Goal: Task Accomplishment & Management: Complete application form

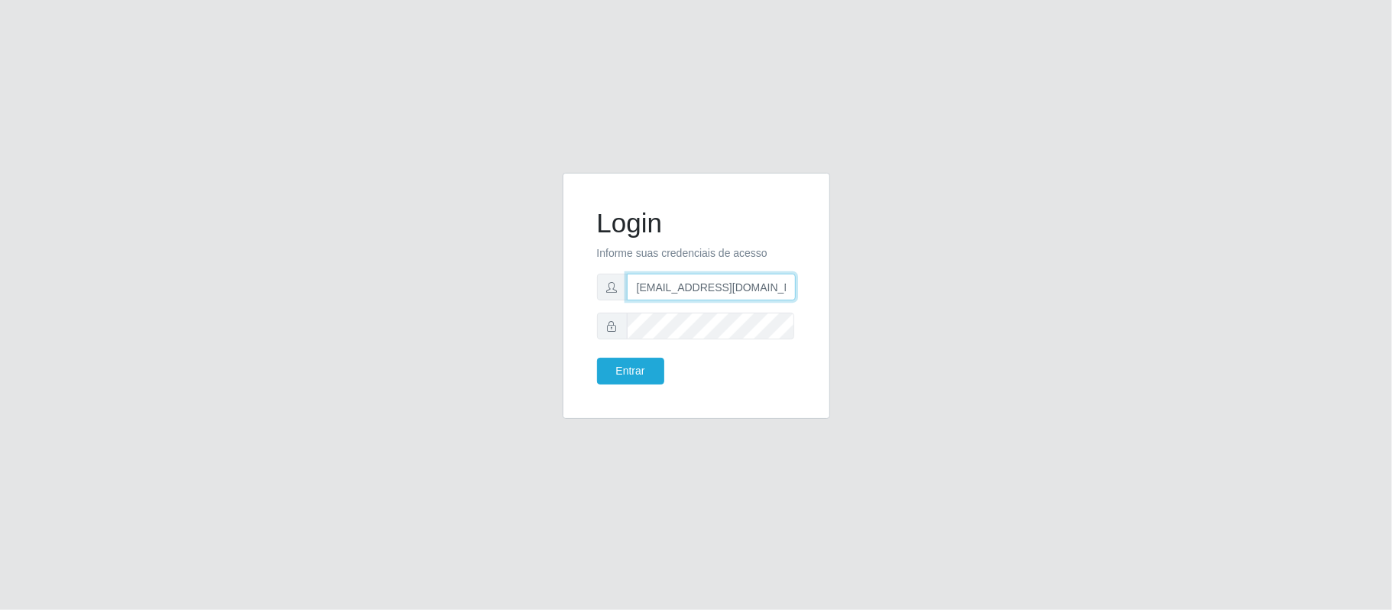
drag, startPoint x: 636, startPoint y: 288, endPoint x: 818, endPoint y: 300, distance: 182.3
click at [818, 300] on div "Login Informe suas credenciais de acesso [EMAIL_ADDRESS][DOMAIN_NAME] Entrar" at bounding box center [697, 296] width 268 height 246
type input "[EMAIL_ADDRESS][DOMAIN_NAME]"
click at [552, 333] on div "Login Informe suas credenciais de acesso [EMAIL_ADDRESS][DOMAIN_NAME] Entrar" at bounding box center [696, 305] width 290 height 264
click at [597, 358] on button "Entrar" at bounding box center [630, 371] width 67 height 27
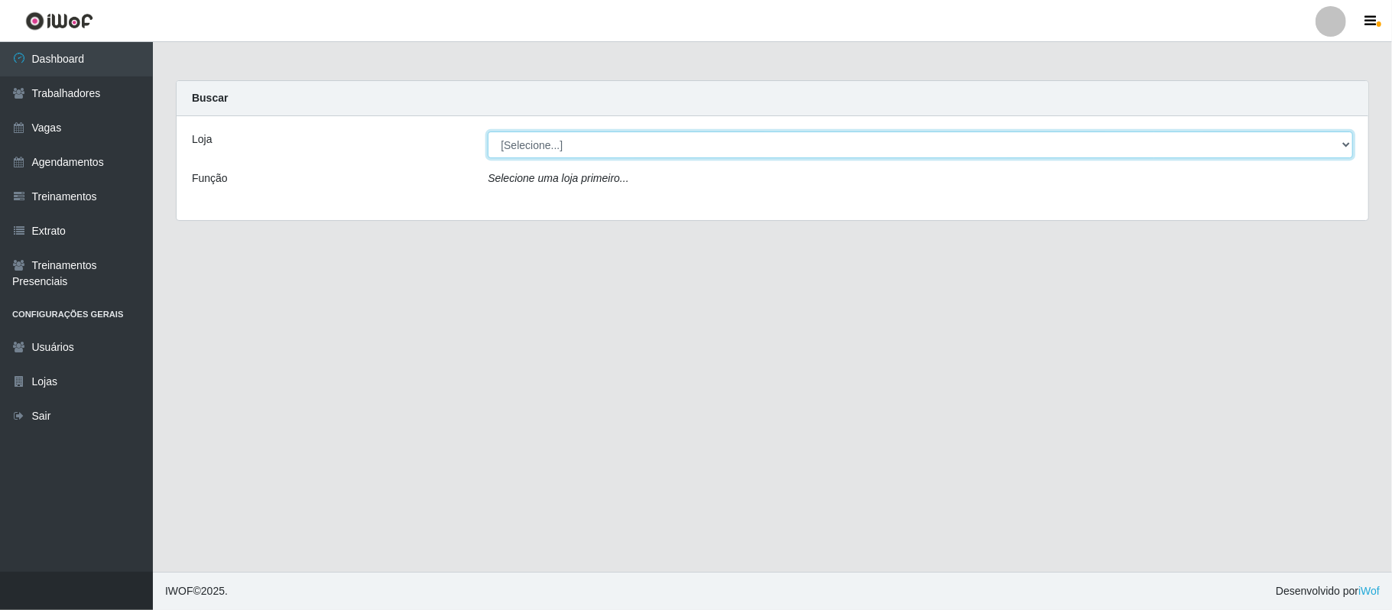
click at [638, 154] on select "[Selecione...] SuperFácil Atacado - Alto de São Manoel SuperFácil Atacado - Ema…" at bounding box center [920, 144] width 865 height 27
click at [28, 121] on link "Vagas" at bounding box center [76, 128] width 153 height 34
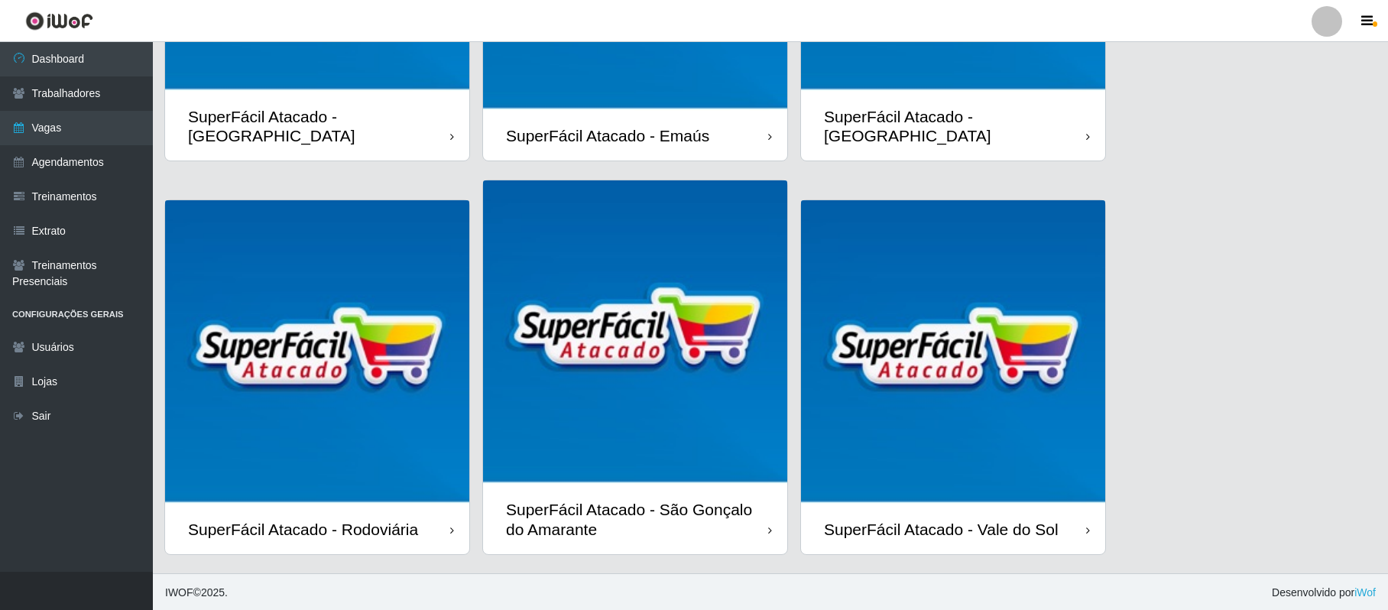
scroll to position [310, 0]
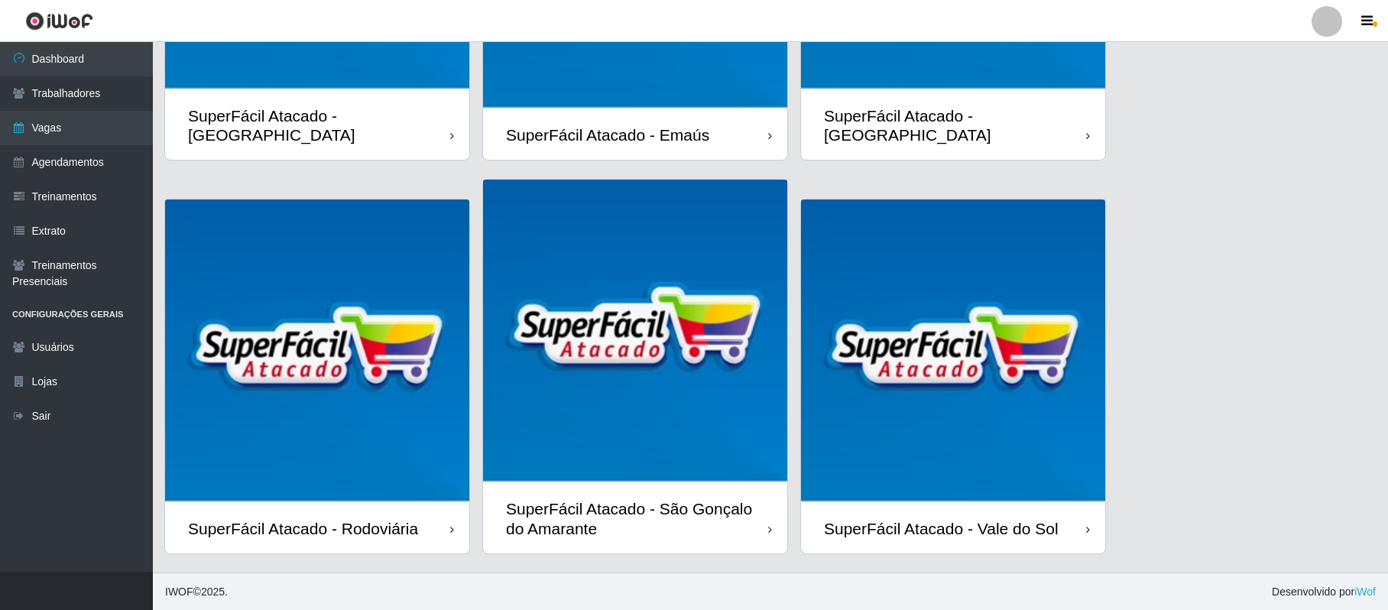
click at [966, 379] on img at bounding box center [953, 352] width 304 height 304
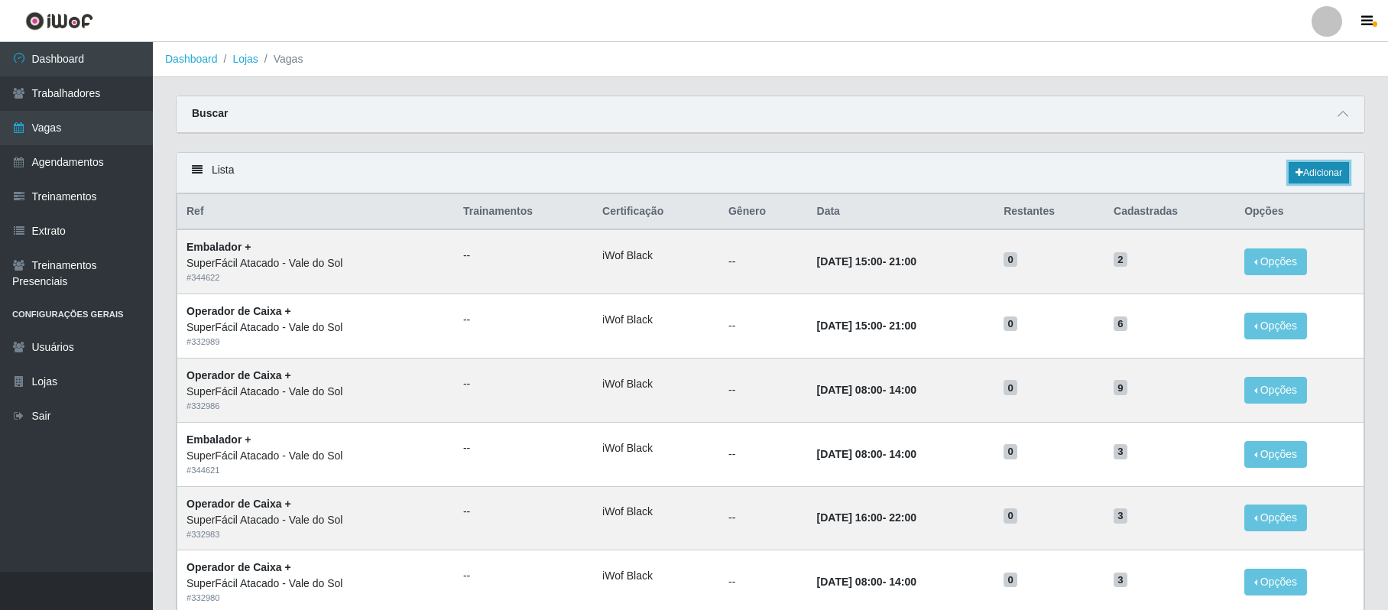
click at [1319, 178] on link "Adicionar" at bounding box center [1319, 172] width 60 height 21
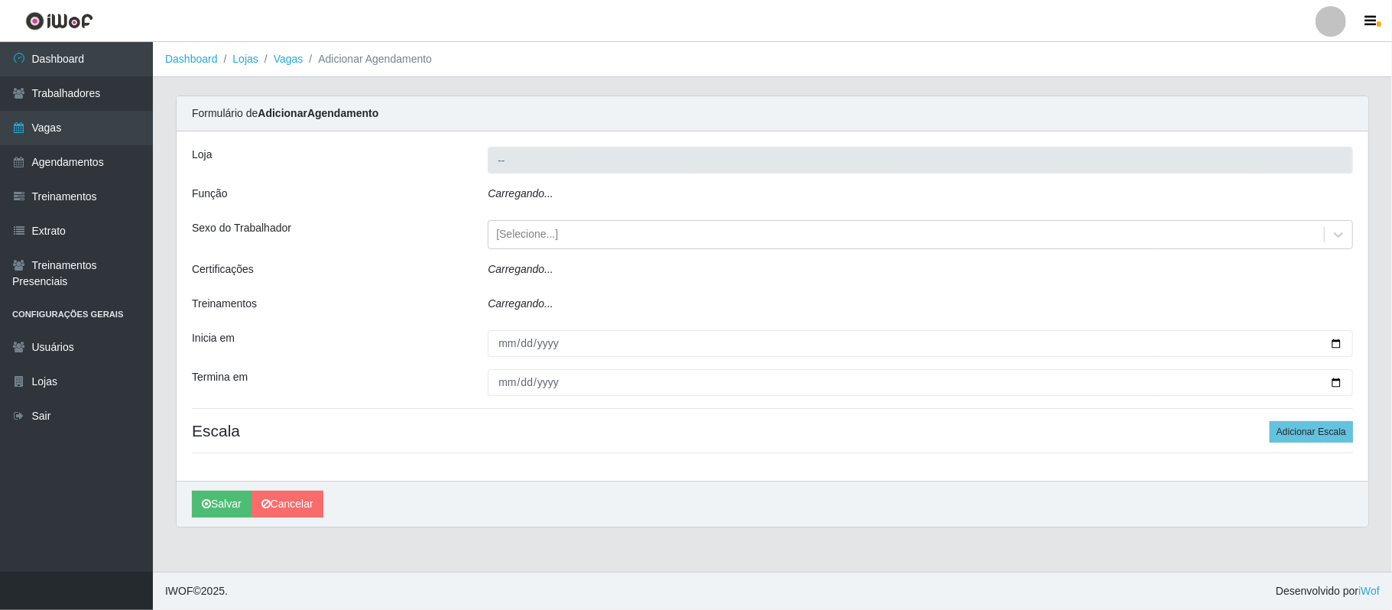
type input "SuperFácil Atacado - Vale do Sol"
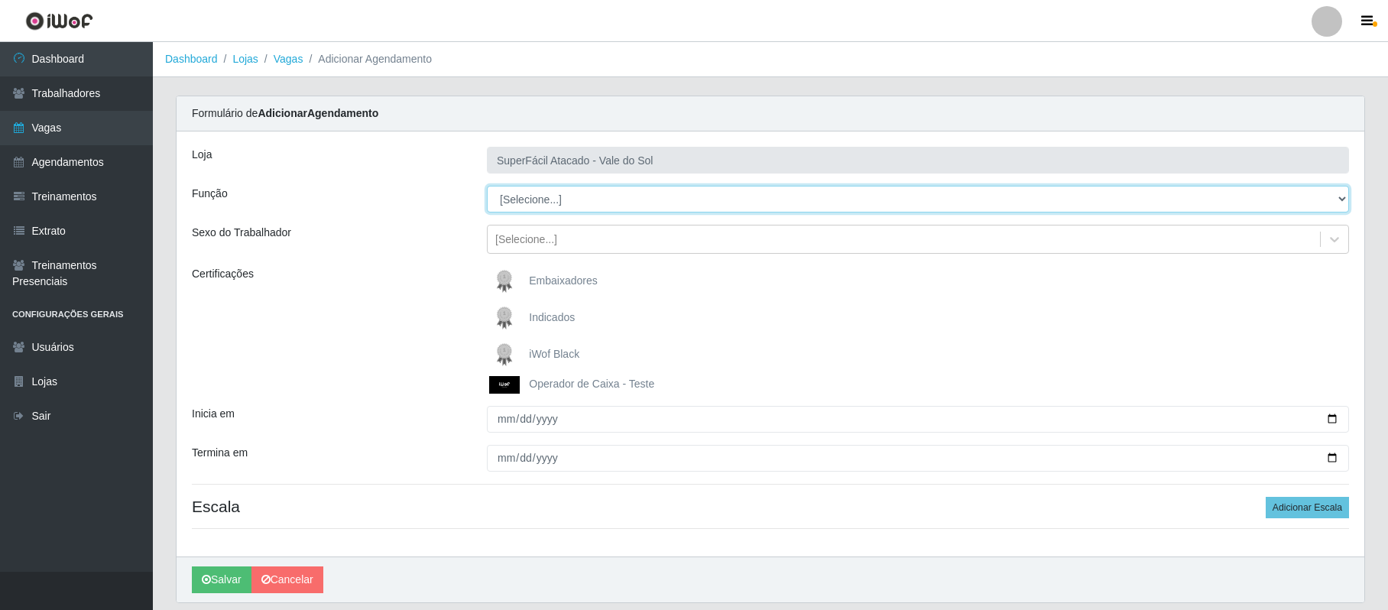
click at [1345, 200] on select "[Selecione...] Embalador Embalador + Embalador ++ Operador de Caixa Operador de…" at bounding box center [918, 199] width 862 height 27
select select "22"
click at [487, 187] on select "[Selecione...] Embalador Embalador + Embalador ++ Operador de Caixa Operador de…" at bounding box center [918, 199] width 862 height 27
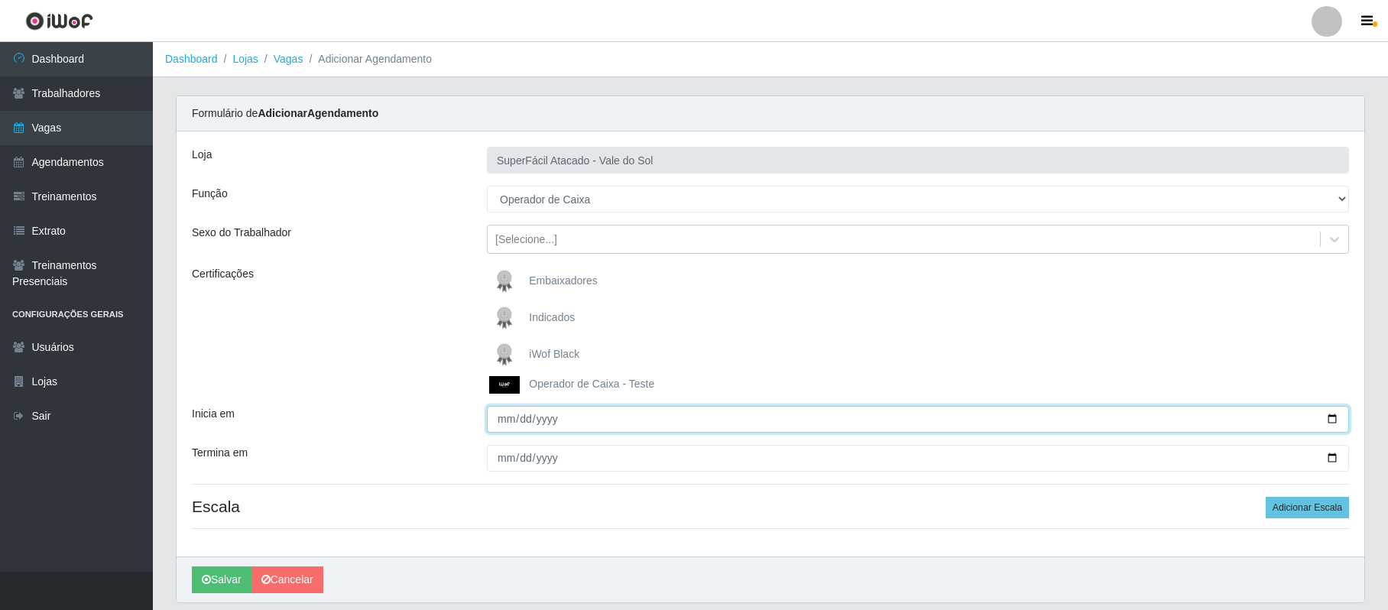
click at [1337, 417] on input "Inicia em" at bounding box center [918, 419] width 862 height 27
type input "[DATE]"
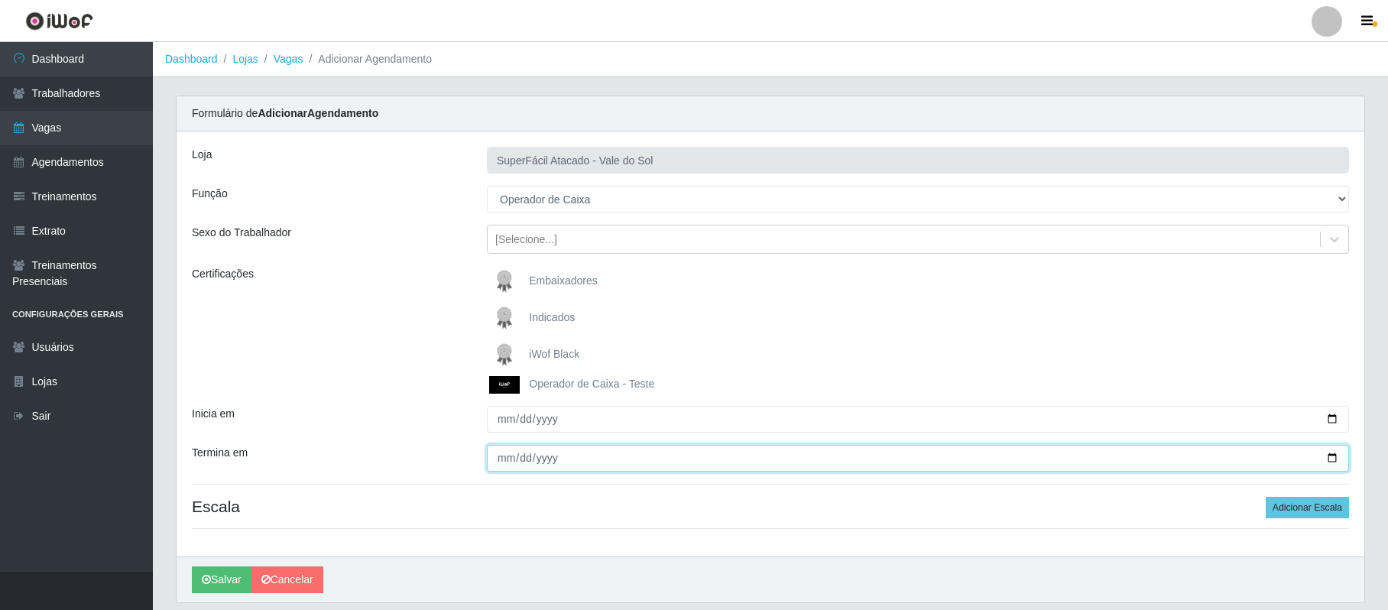
click at [1329, 459] on input "Termina em" at bounding box center [918, 458] width 862 height 27
type input "[DATE]"
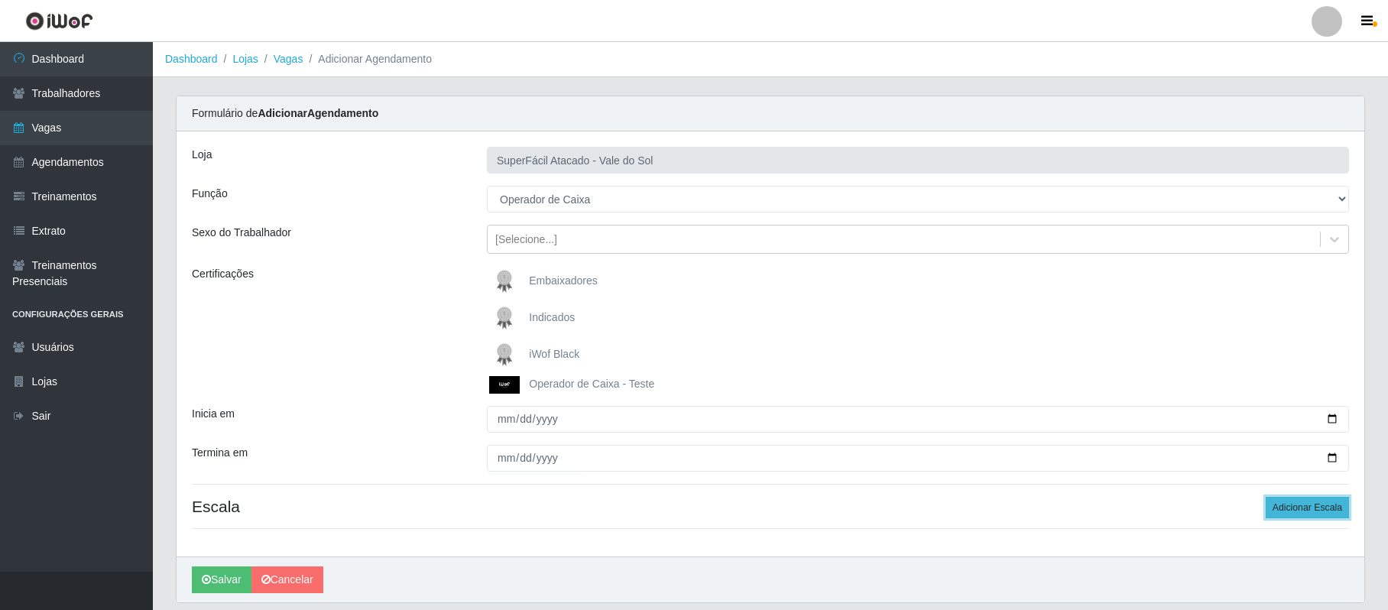
click at [1303, 502] on button "Adicionar Escala" at bounding box center [1307, 507] width 83 height 21
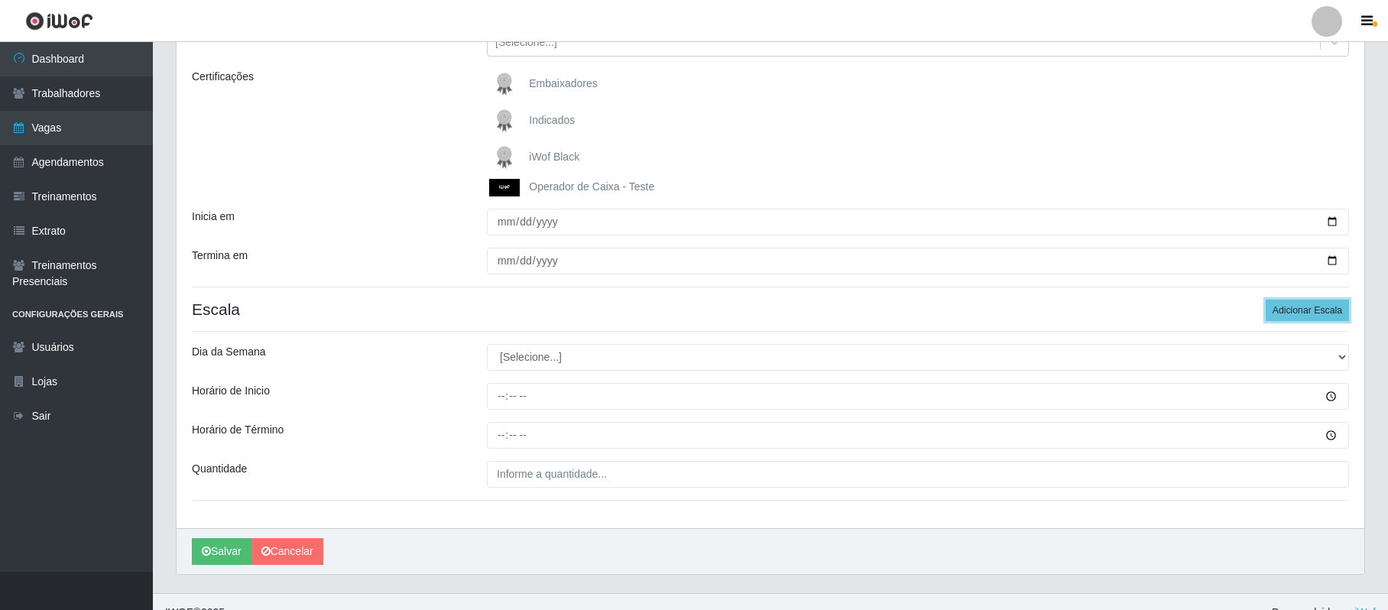
scroll to position [203, 0]
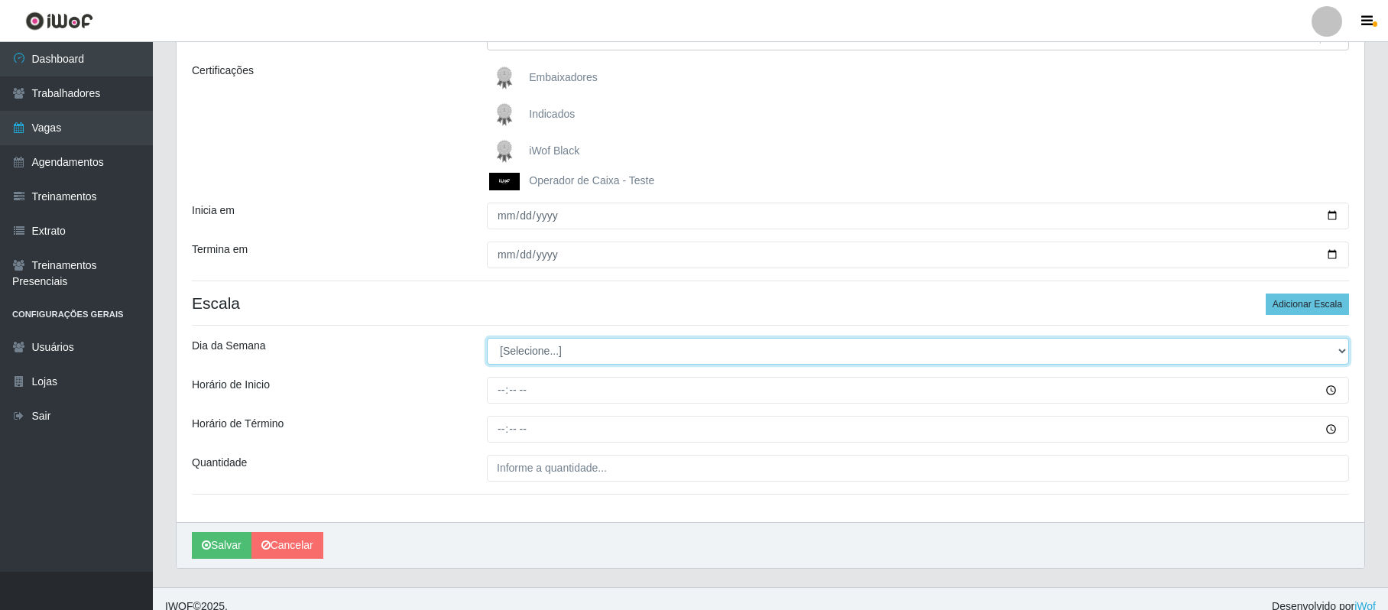
click at [1333, 352] on select "[Selecione...] Segunda Terça Quarta Quinta Sexta Sábado Domingo" at bounding box center [918, 351] width 862 height 27
select select "3"
click at [487, 339] on select "[Selecione...] Segunda Terça Quarta Quinta Sexta Sábado Domingo" at bounding box center [918, 351] width 862 height 27
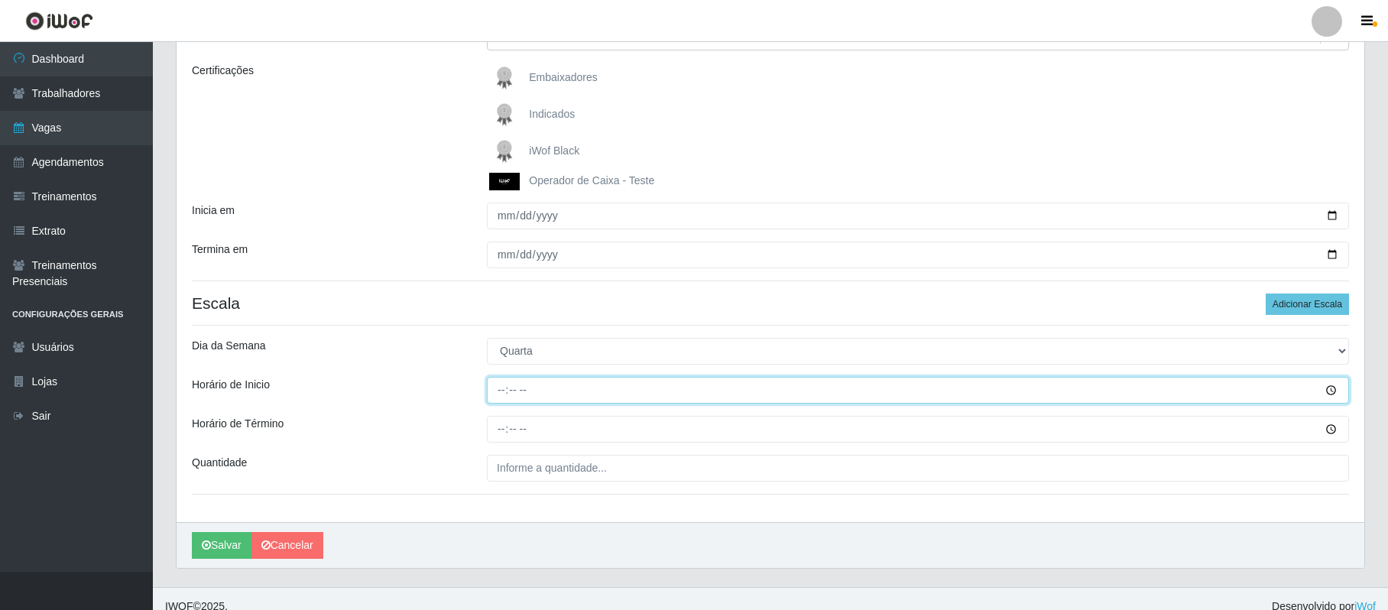
click at [494, 391] on input "Horário de Inicio" at bounding box center [918, 390] width 862 height 27
click at [1328, 396] on input "Horário de Inicio" at bounding box center [918, 390] width 862 height 27
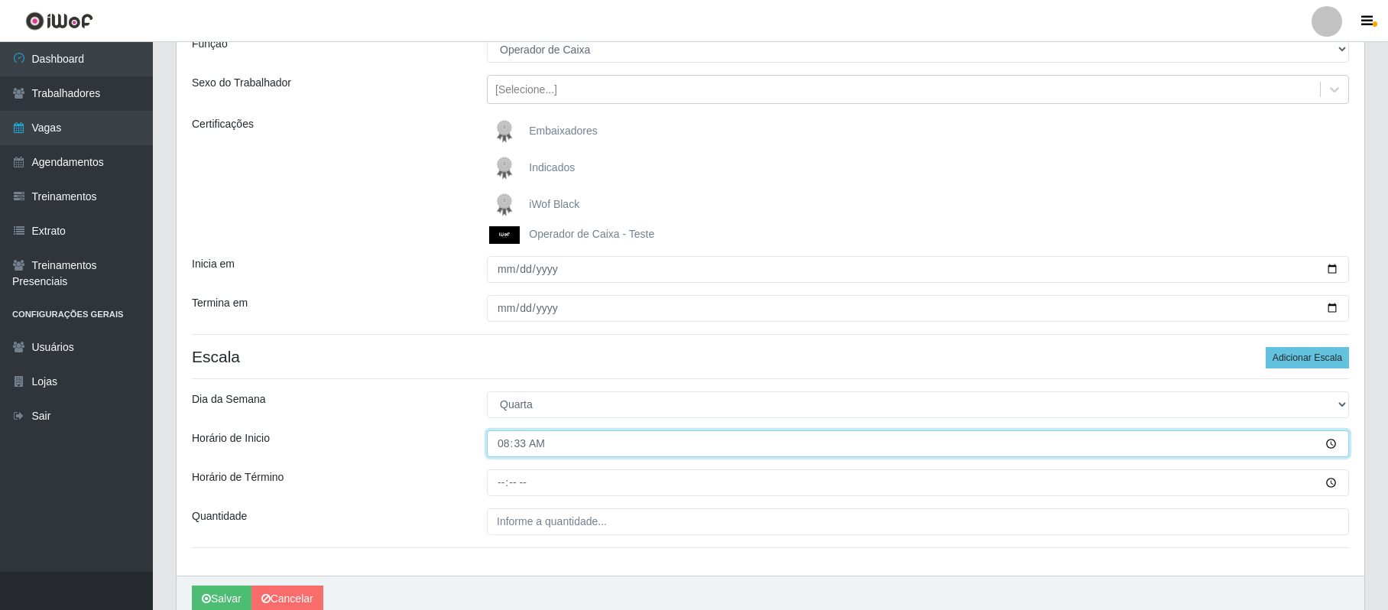
scroll to position [102, 0]
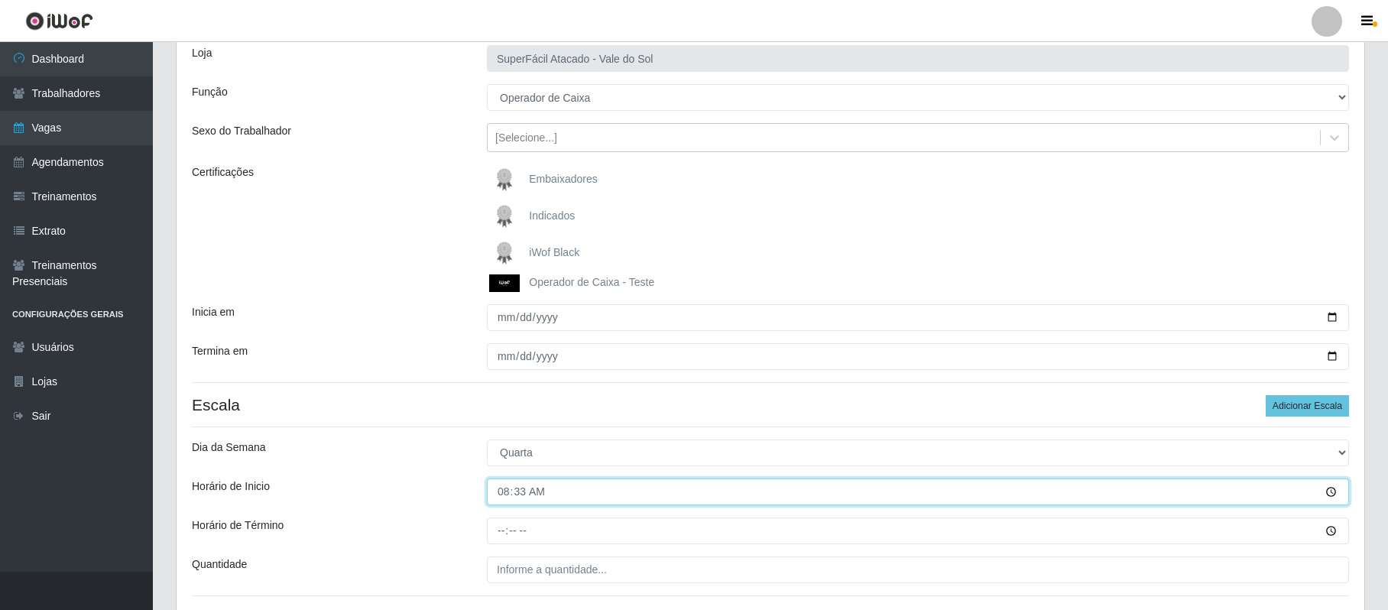
click at [545, 489] on input "08:33" at bounding box center [918, 492] width 862 height 27
type input "08:00"
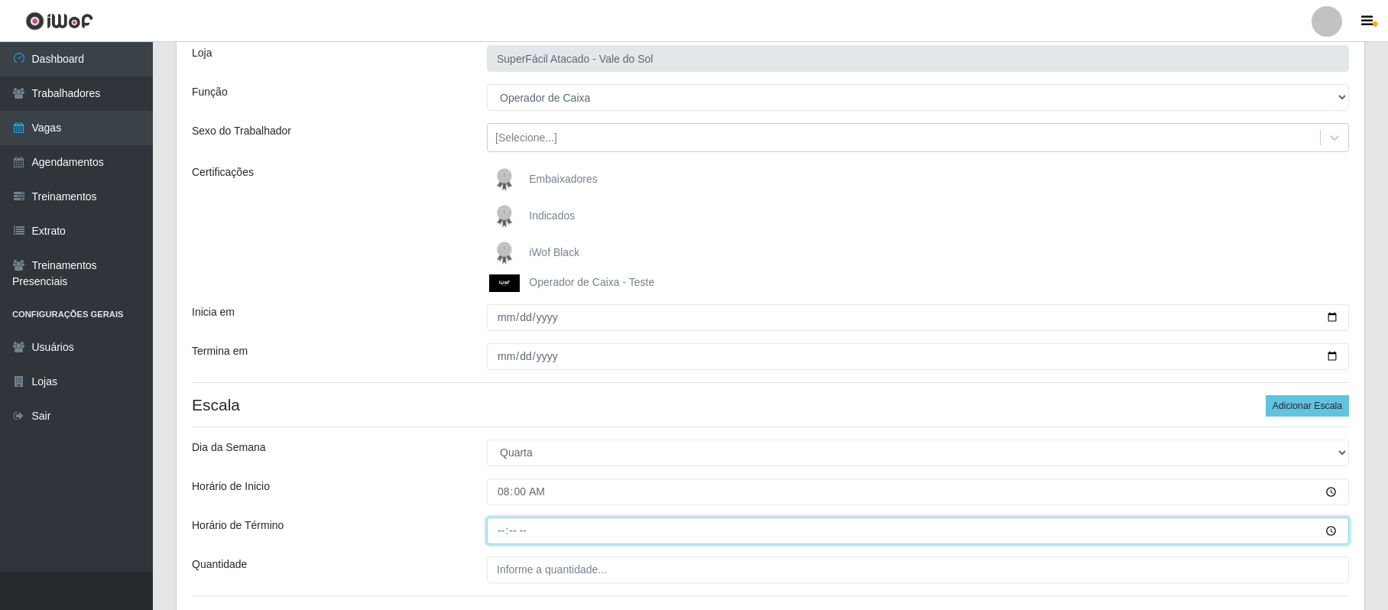
click at [498, 534] on input "Horário de Término" at bounding box center [918, 531] width 862 height 27
type input "14:00"
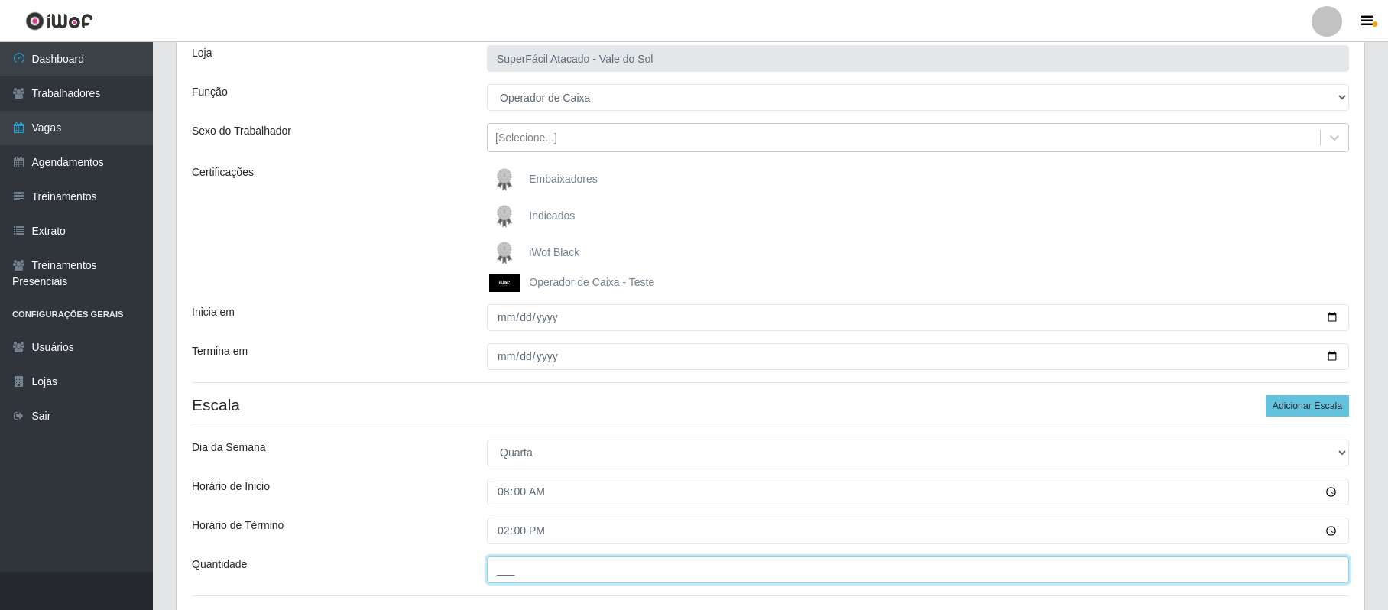
click at [540, 563] on input "___" at bounding box center [918, 570] width 862 height 27
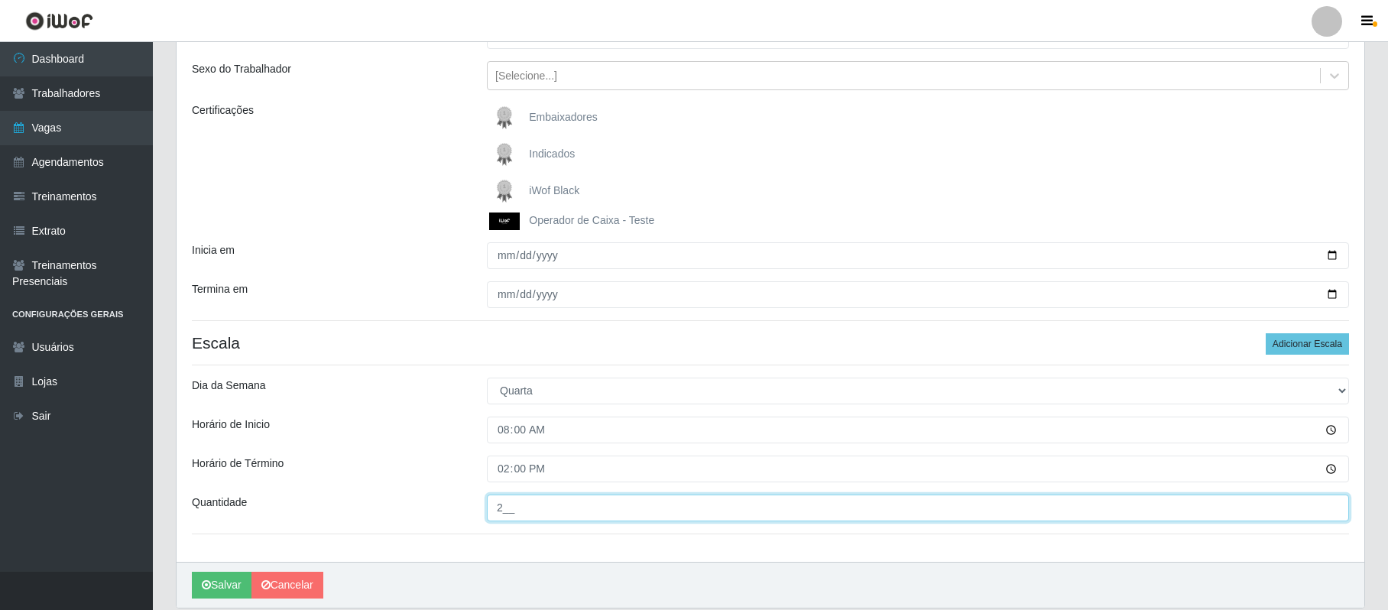
scroll to position [221, 0]
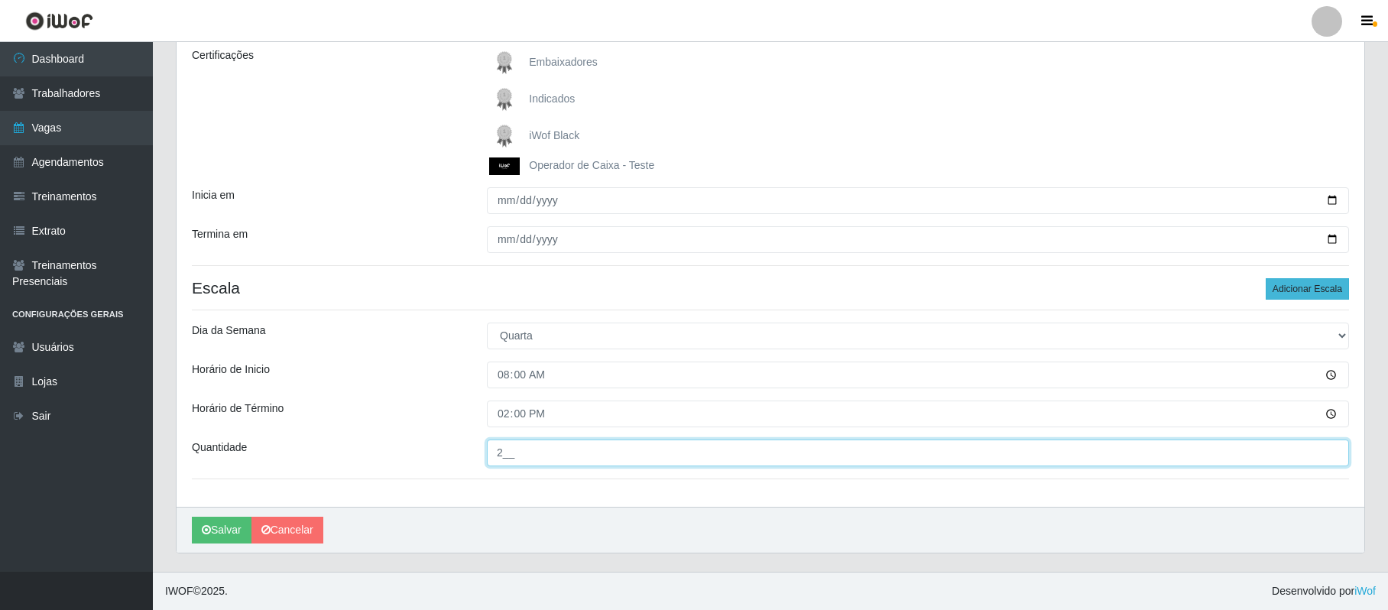
type input "2__"
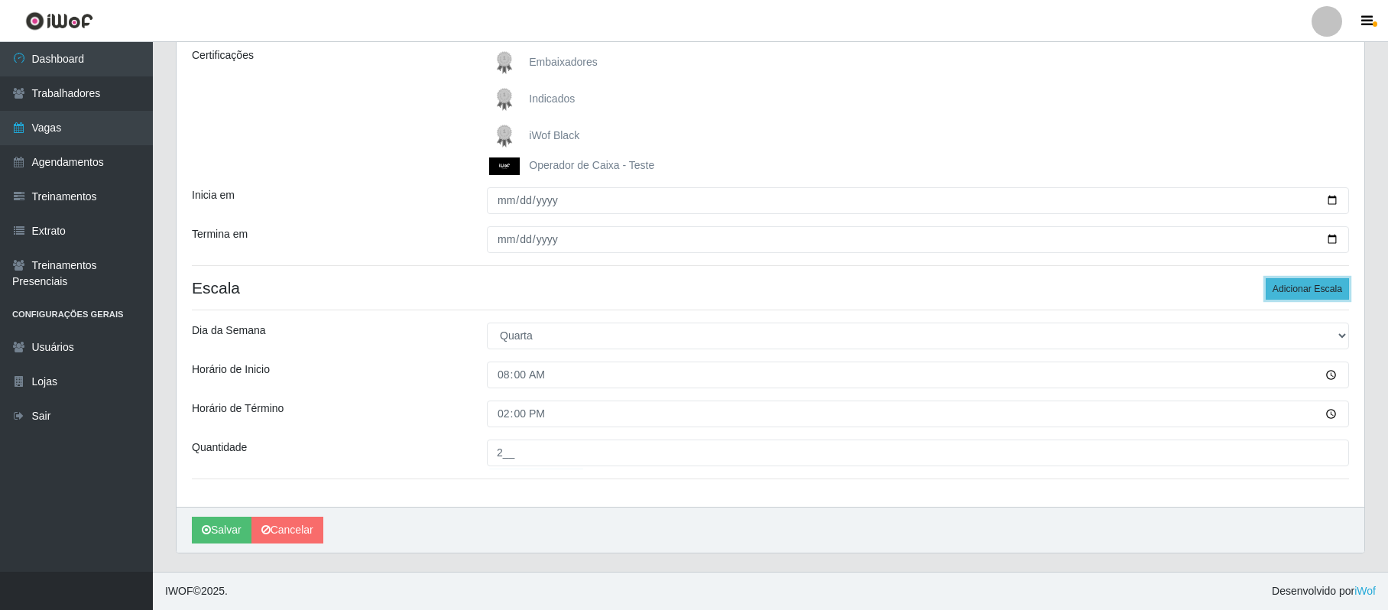
click at [1324, 289] on button "Adicionar Escala" at bounding box center [1307, 288] width 83 height 21
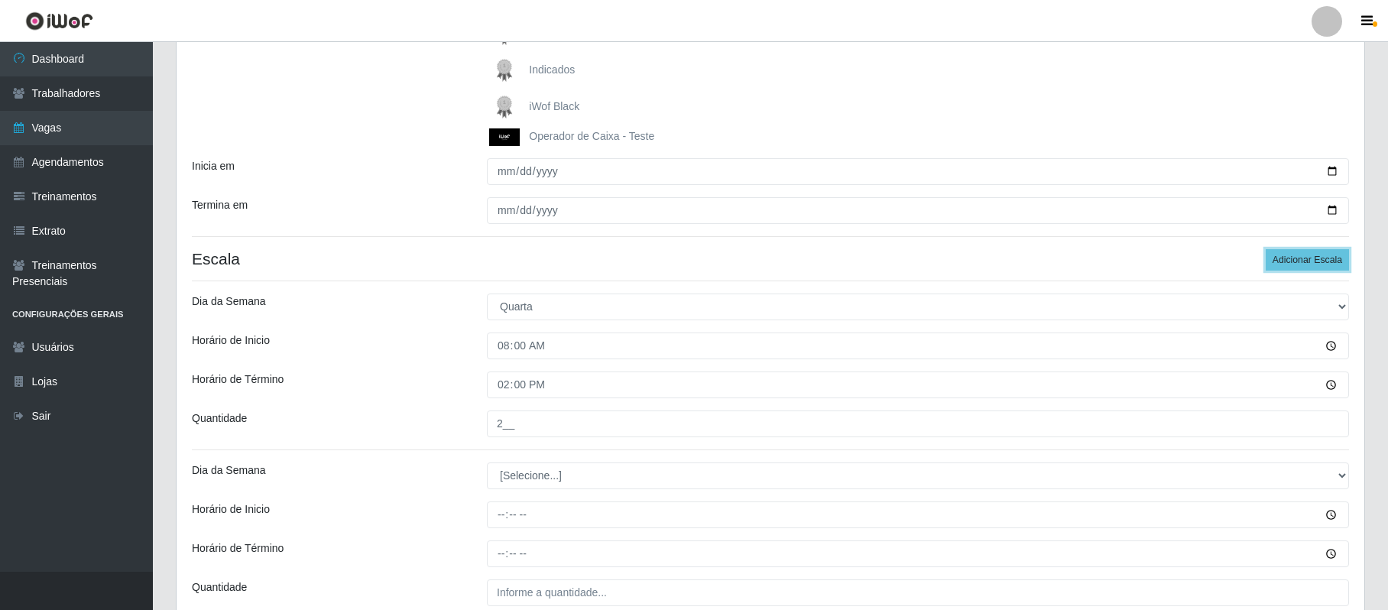
scroll to position [323, 0]
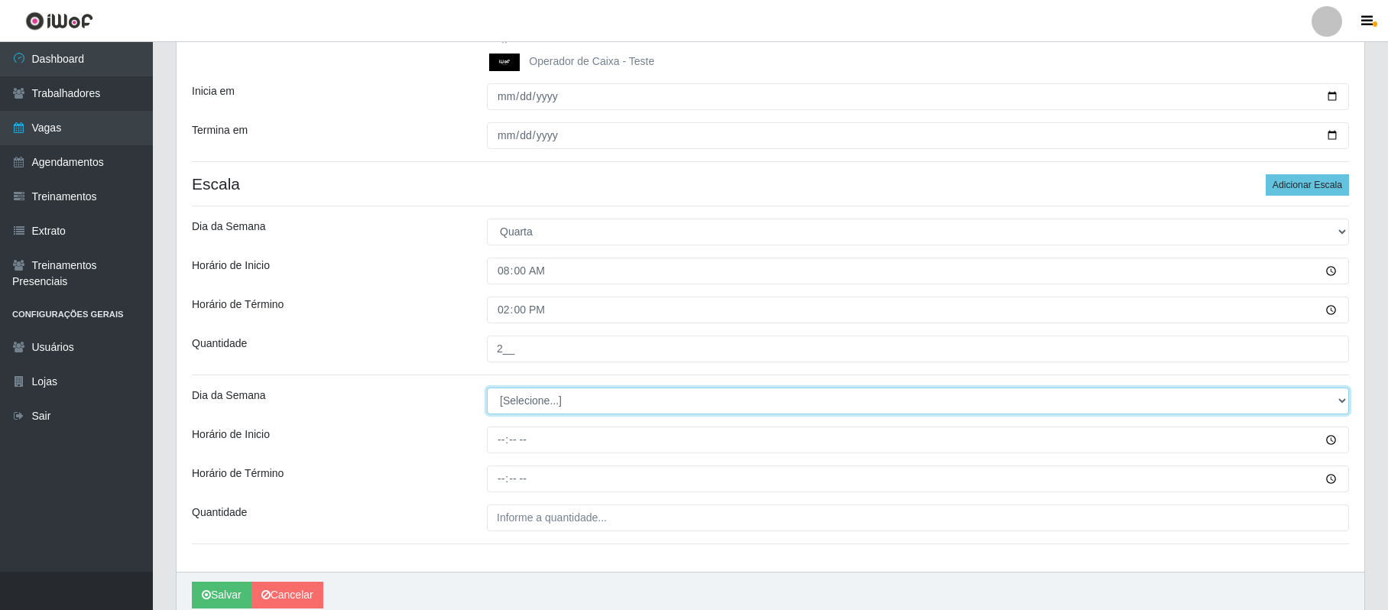
click at [1340, 401] on select "[Selecione...] Segunda Terça Quarta Quinta Sexta Sábado Domingo" at bounding box center [918, 401] width 862 height 27
select select "3"
click at [487, 388] on select "[Selecione...] Segunda Terça Quarta Quinta Sexta Sábado Domingo" at bounding box center [918, 401] width 862 height 27
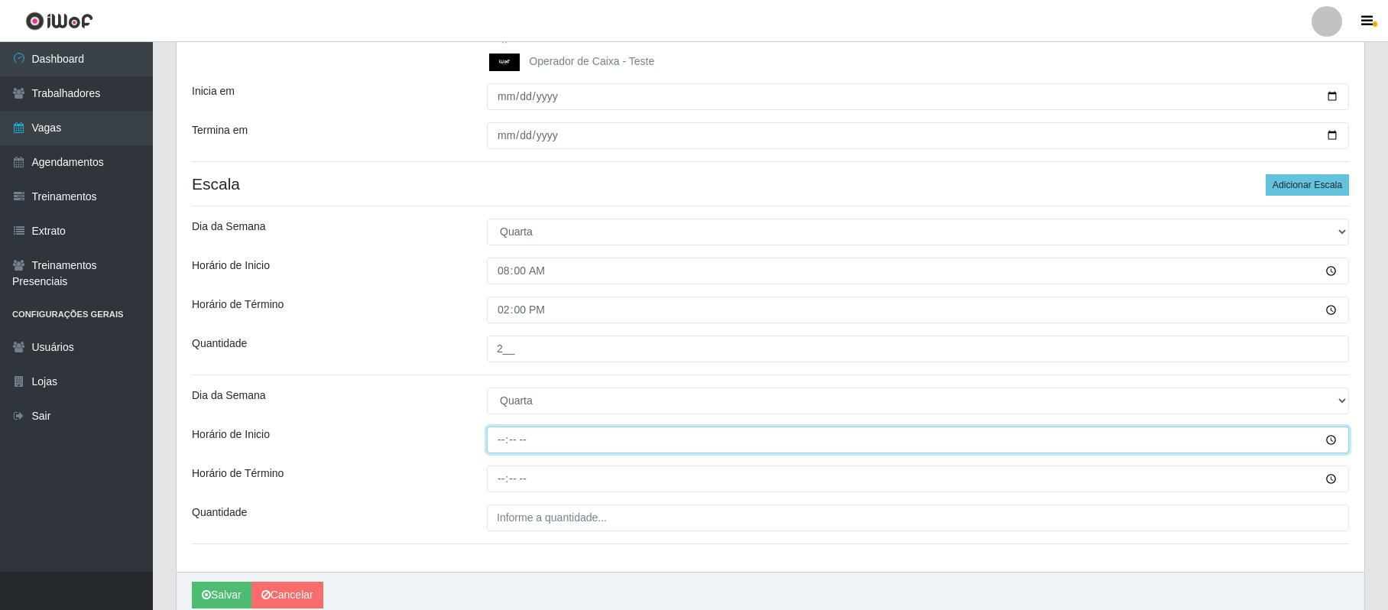
click at [502, 441] on input "Horário de Inicio" at bounding box center [918, 440] width 862 height 27
type input "16:00"
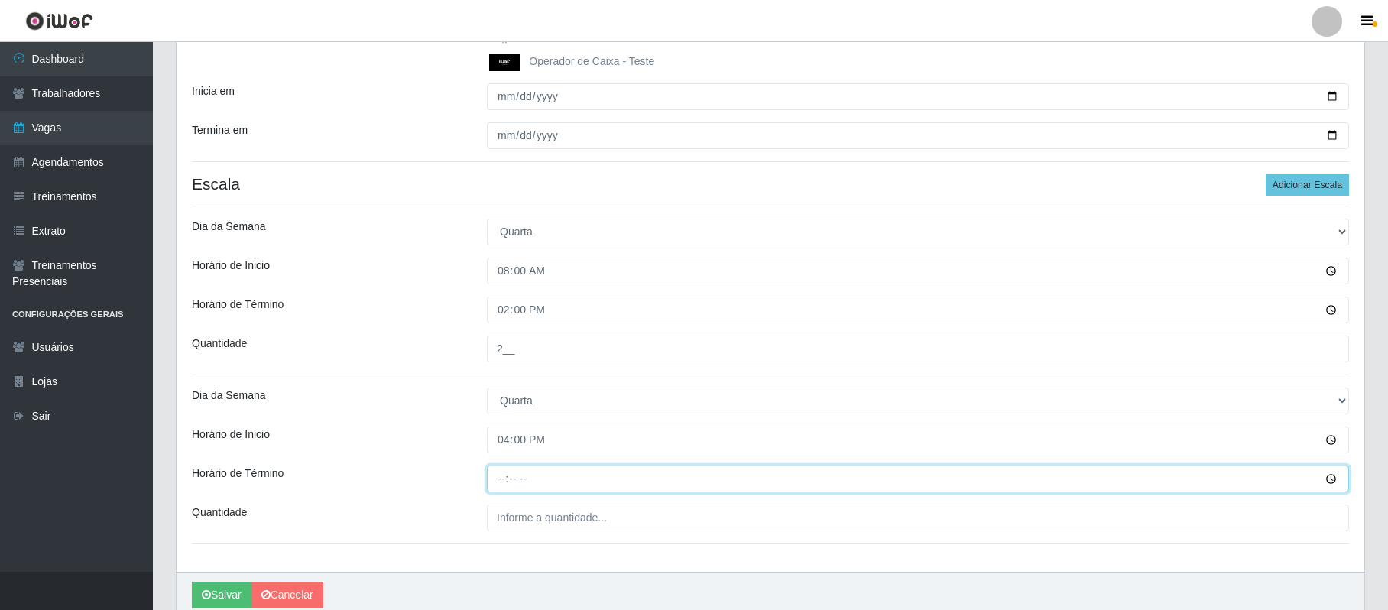
click at [495, 479] on input "Horário de Término" at bounding box center [918, 479] width 862 height 27
type input "22:00"
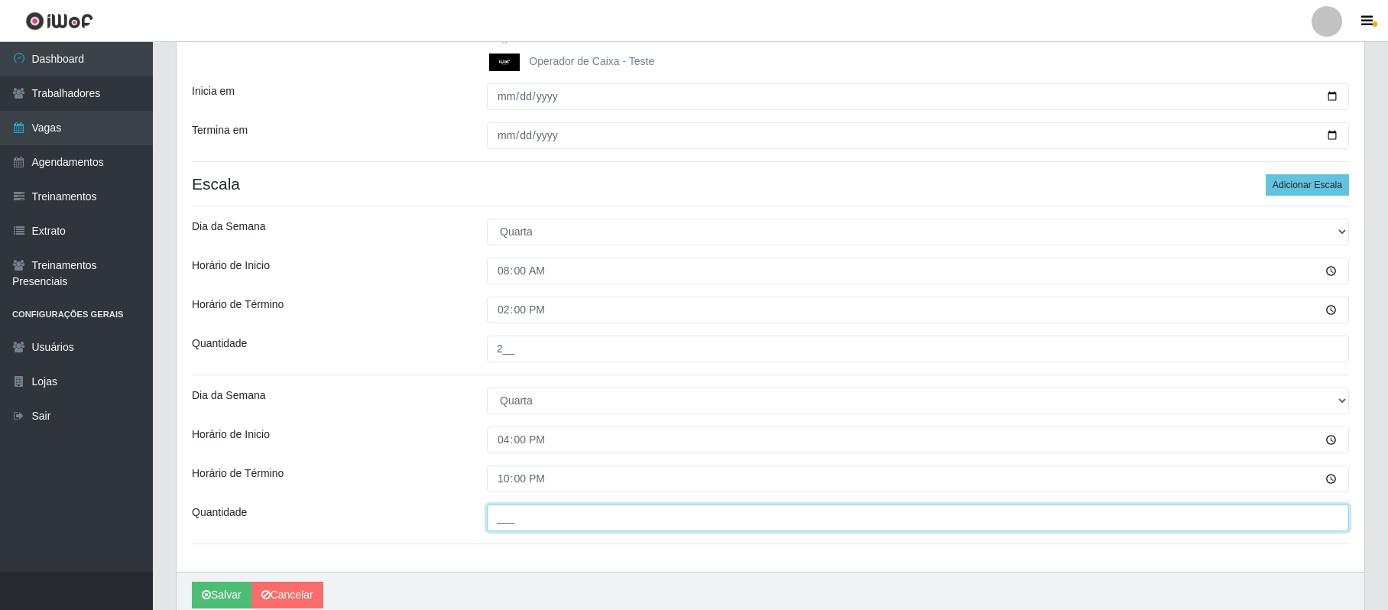
click at [503, 518] on input "___" at bounding box center [918, 518] width 862 height 27
type input "2__"
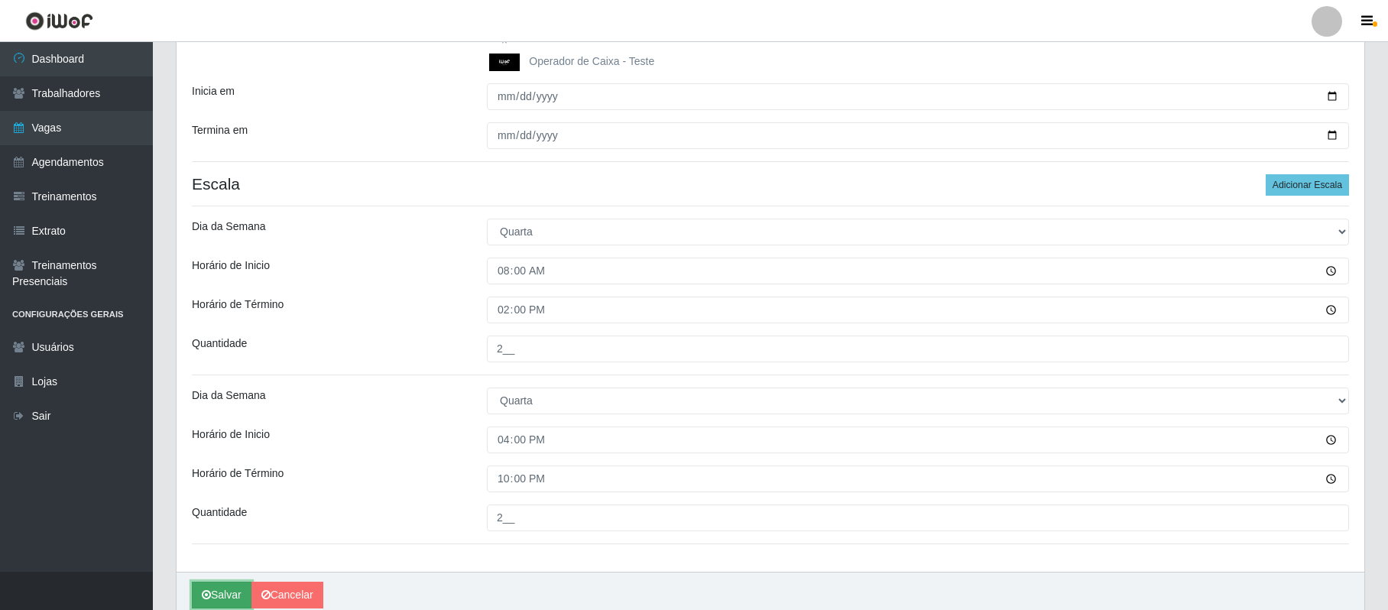
click at [239, 600] on button "Salvar" at bounding box center [222, 595] width 60 height 27
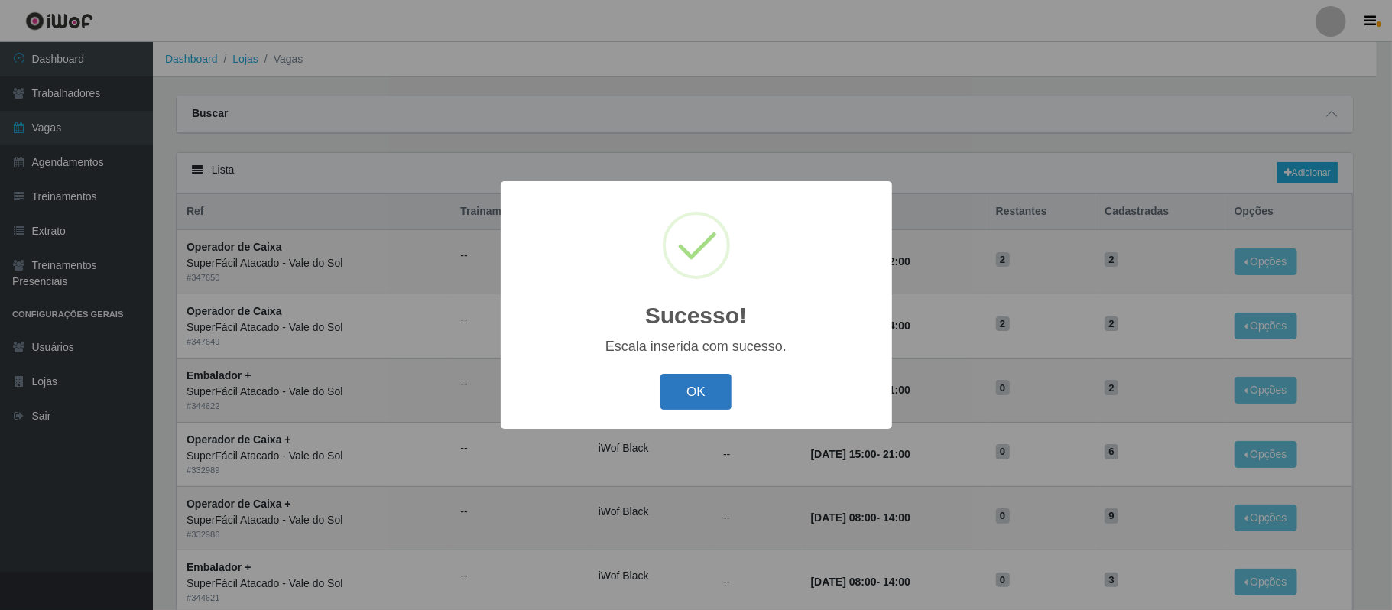
click at [694, 398] on button "OK" at bounding box center [695, 392] width 71 height 36
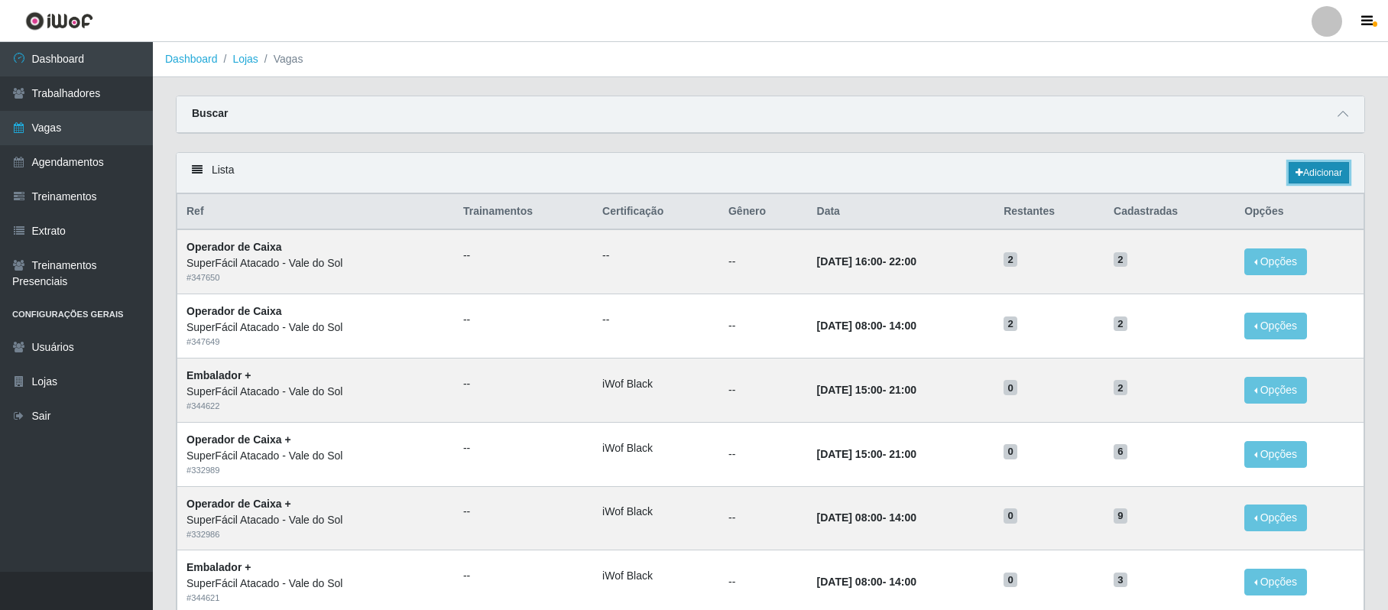
click at [1338, 171] on link "Adicionar" at bounding box center [1319, 172] width 60 height 21
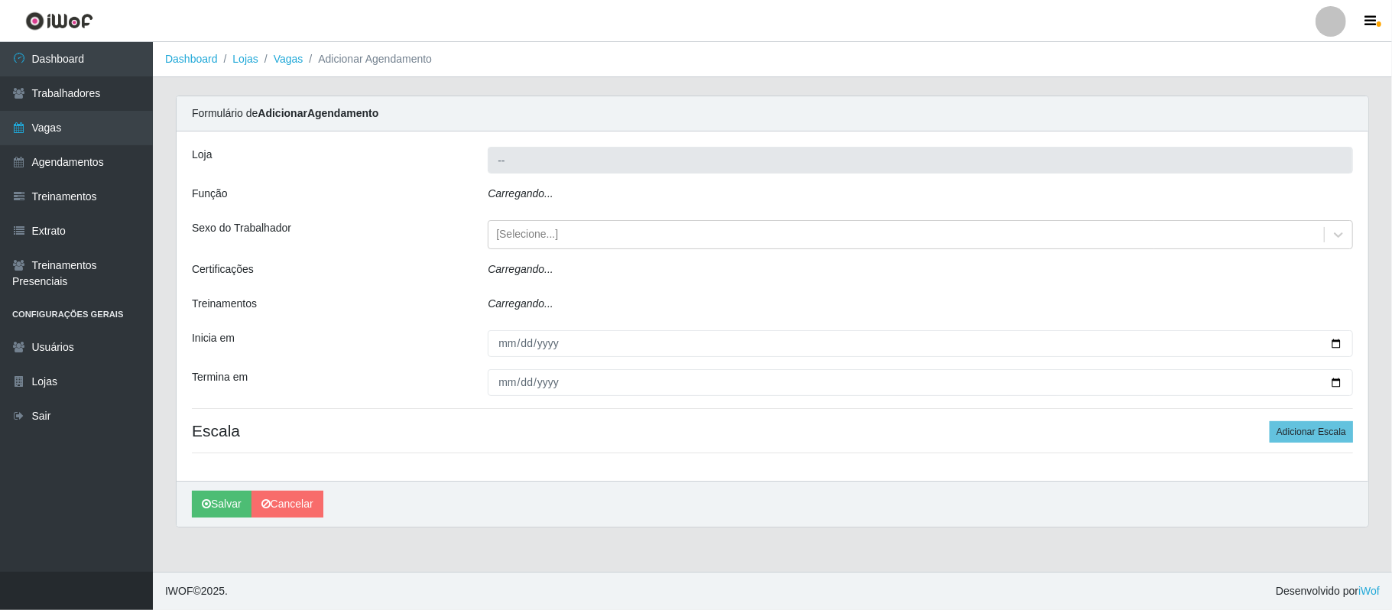
type input "SuperFácil Atacado - Vale do Sol"
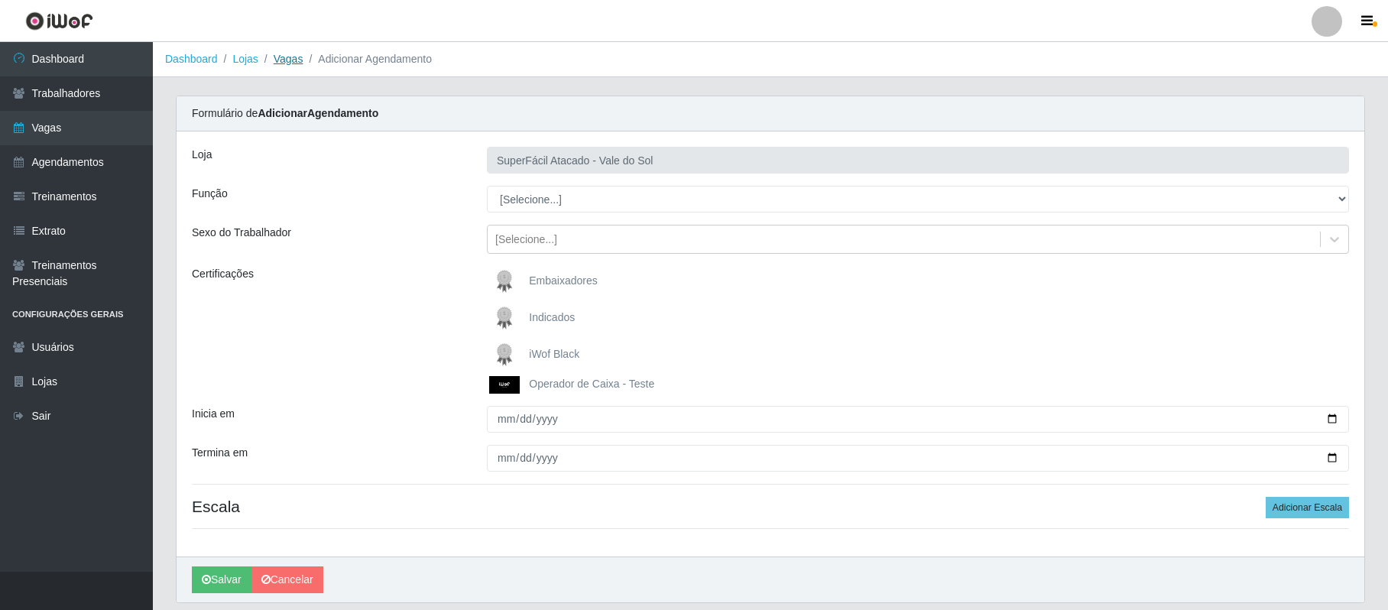
click at [300, 57] on link "Vagas" at bounding box center [289, 59] width 30 height 12
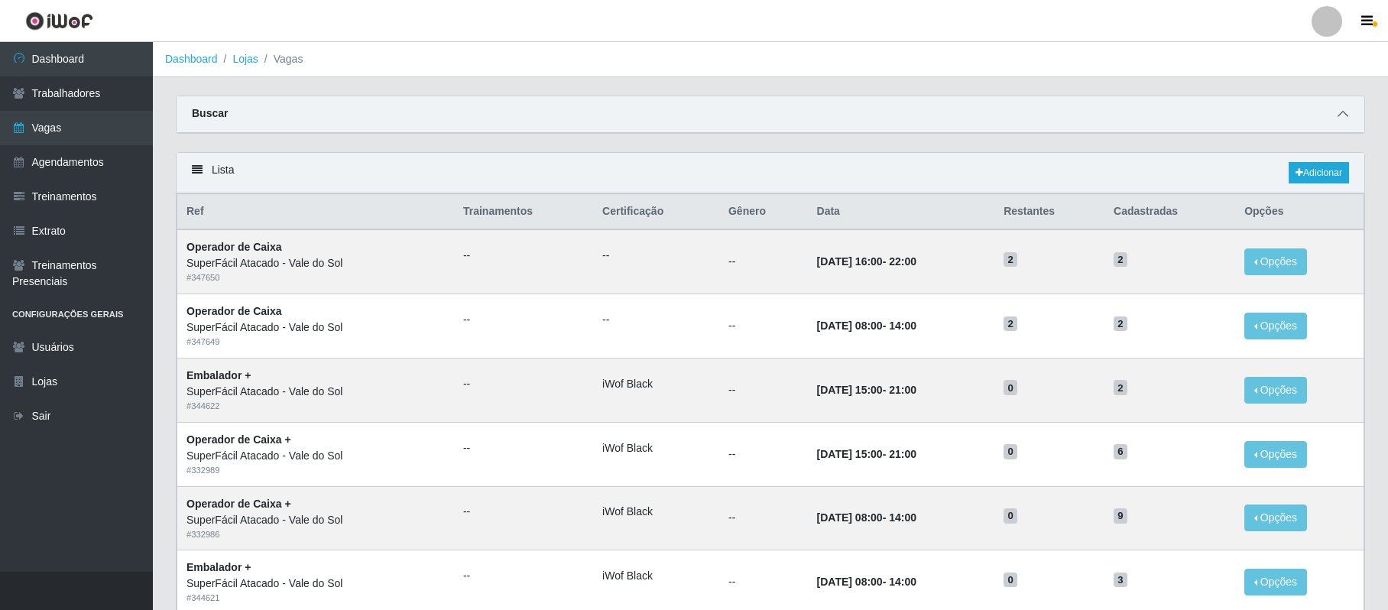
click at [1340, 111] on icon at bounding box center [1343, 114] width 11 height 11
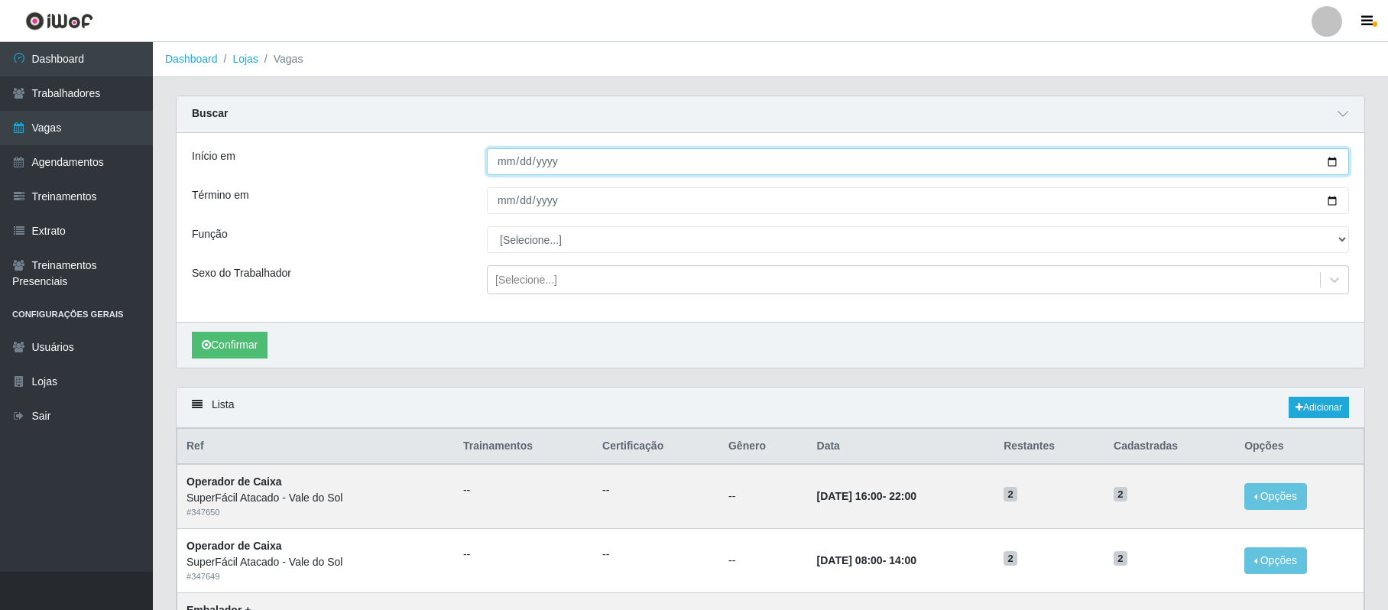
click at [1325, 162] on input "Início em" at bounding box center [918, 161] width 862 height 27
type input "[DATE]"
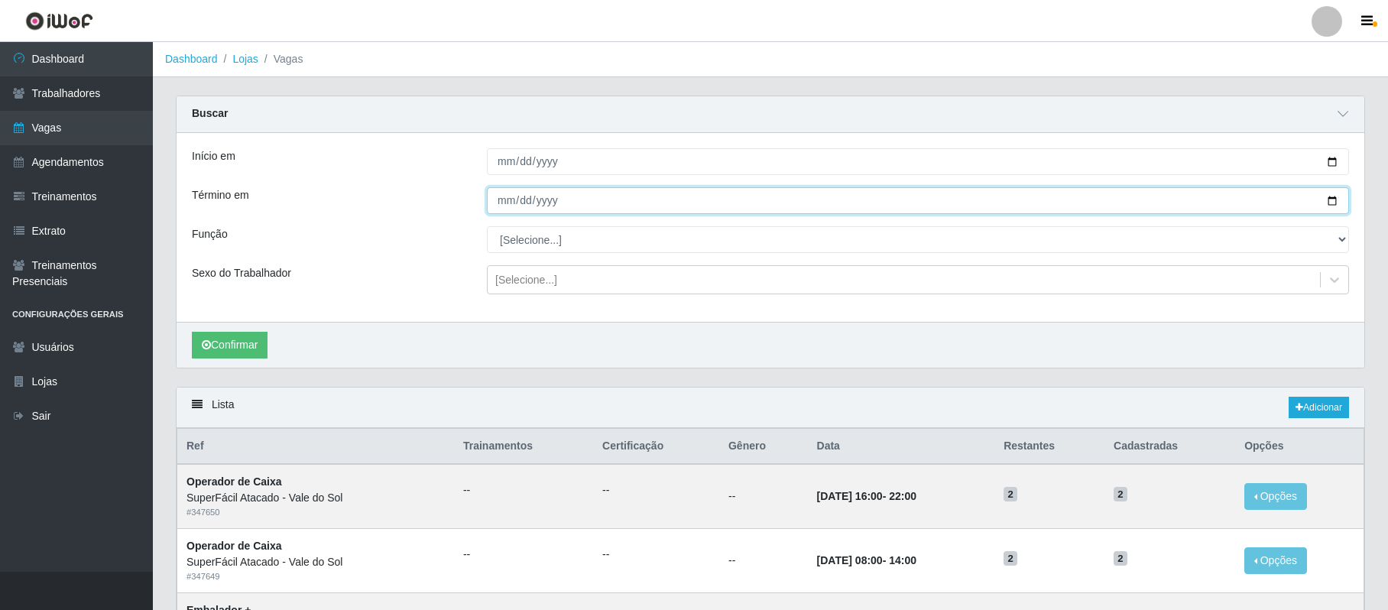
click at [1326, 203] on input "Término em" at bounding box center [918, 200] width 862 height 27
type input "[DATE]"
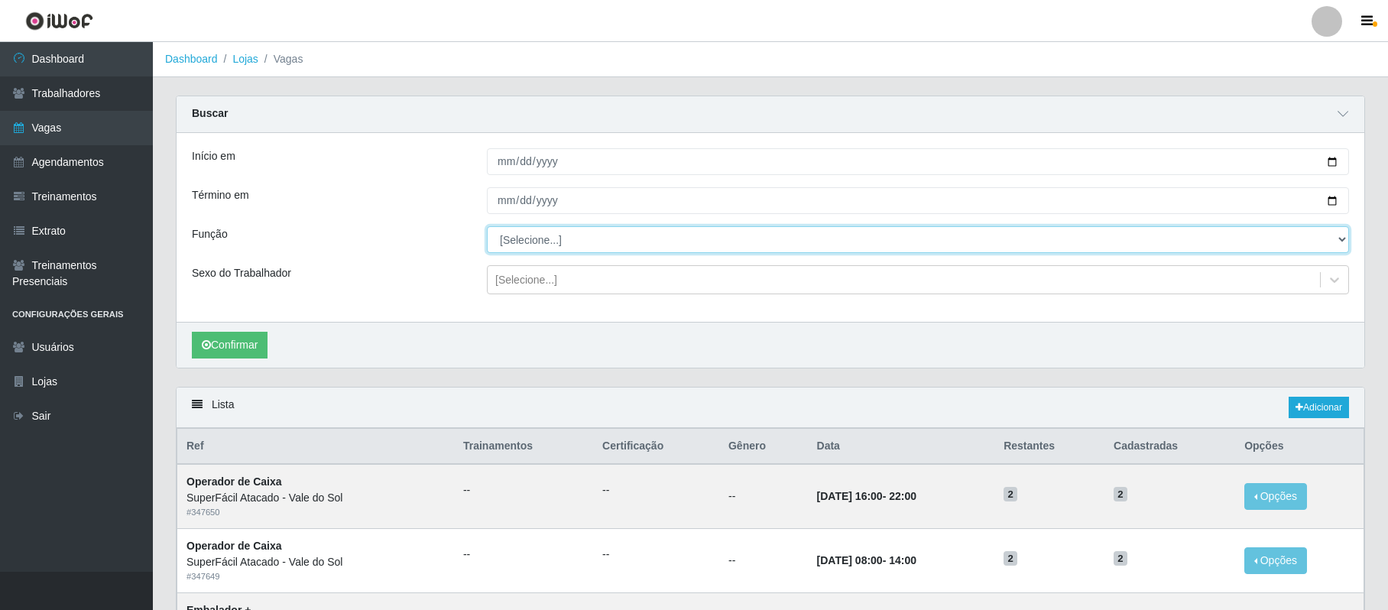
click at [1342, 245] on select "[Selecione...] Embalador Embalador + Embalador ++ Operador de Caixa Operador de…" at bounding box center [918, 239] width 862 height 27
select select "22"
click at [487, 227] on select "[Selecione...] Embalador Embalador + Embalador ++ Operador de Caixa Operador de…" at bounding box center [918, 239] width 862 height 27
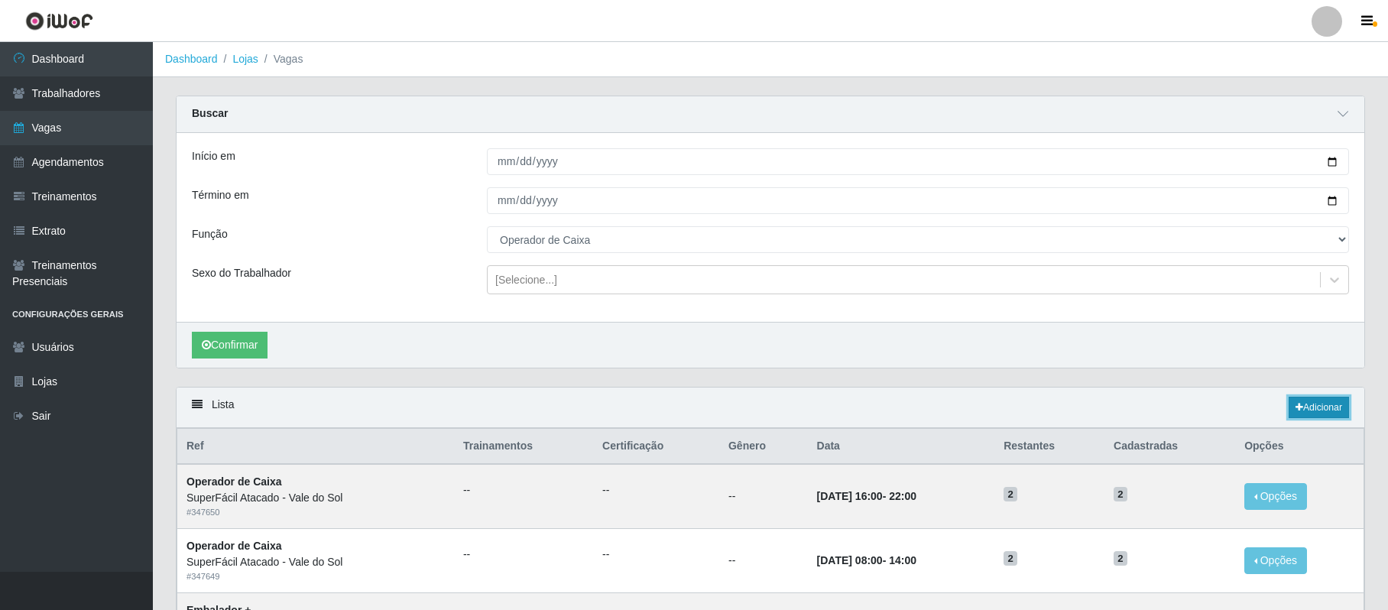
click at [1327, 408] on link "Adicionar" at bounding box center [1319, 407] width 60 height 21
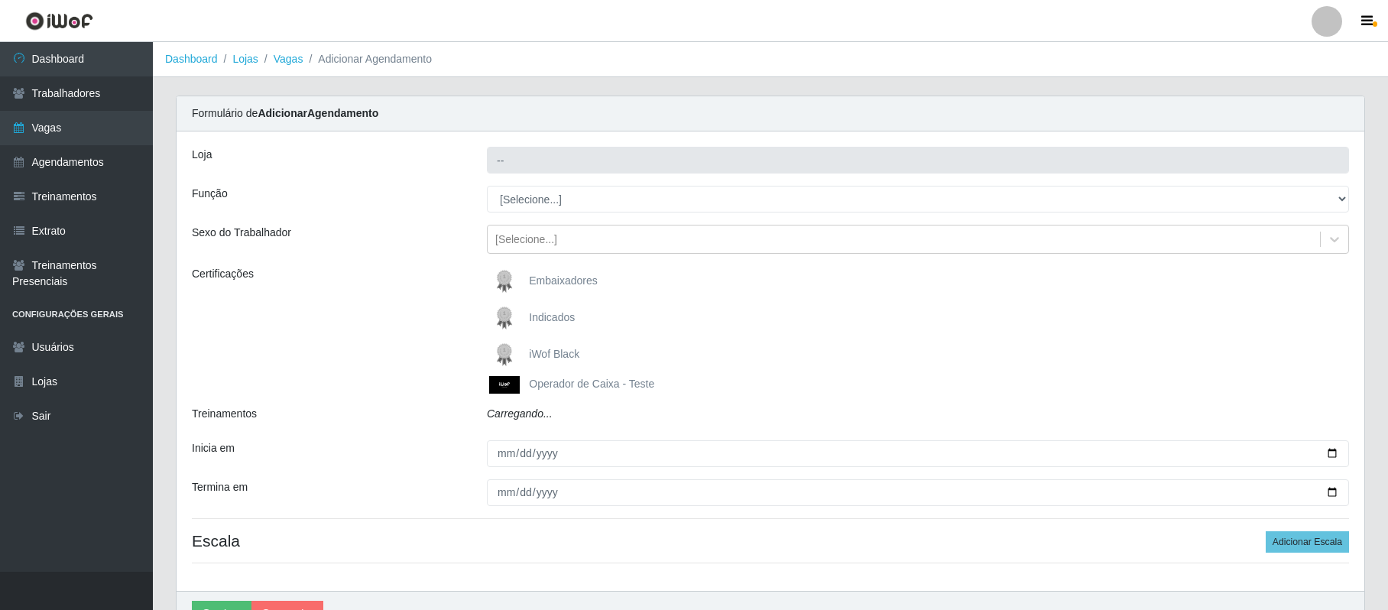
type input "SuperFácil Atacado - Vale do Sol"
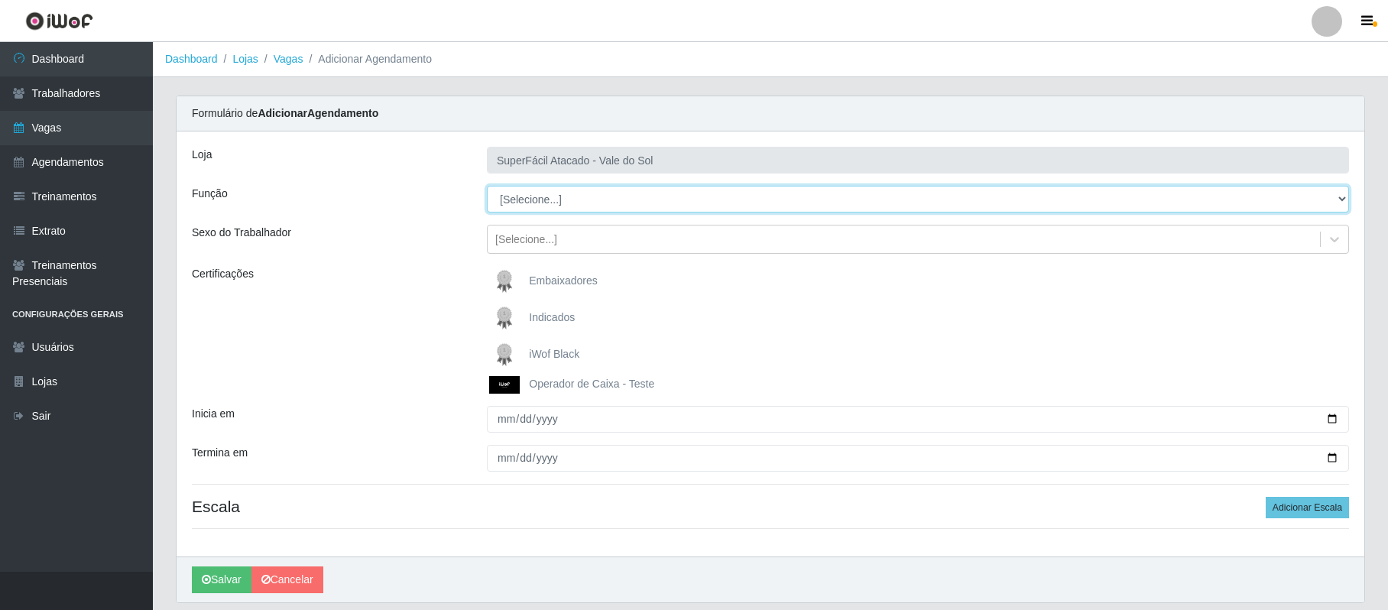
click at [1339, 196] on select "[Selecione...] Embalador Embalador + Embalador ++ Operador de Caixa Operador de…" at bounding box center [918, 199] width 862 height 27
select select "22"
click at [487, 187] on select "[Selecione...] Embalador Embalador + Embalador ++ Operador de Caixa Operador de…" at bounding box center [918, 199] width 862 height 27
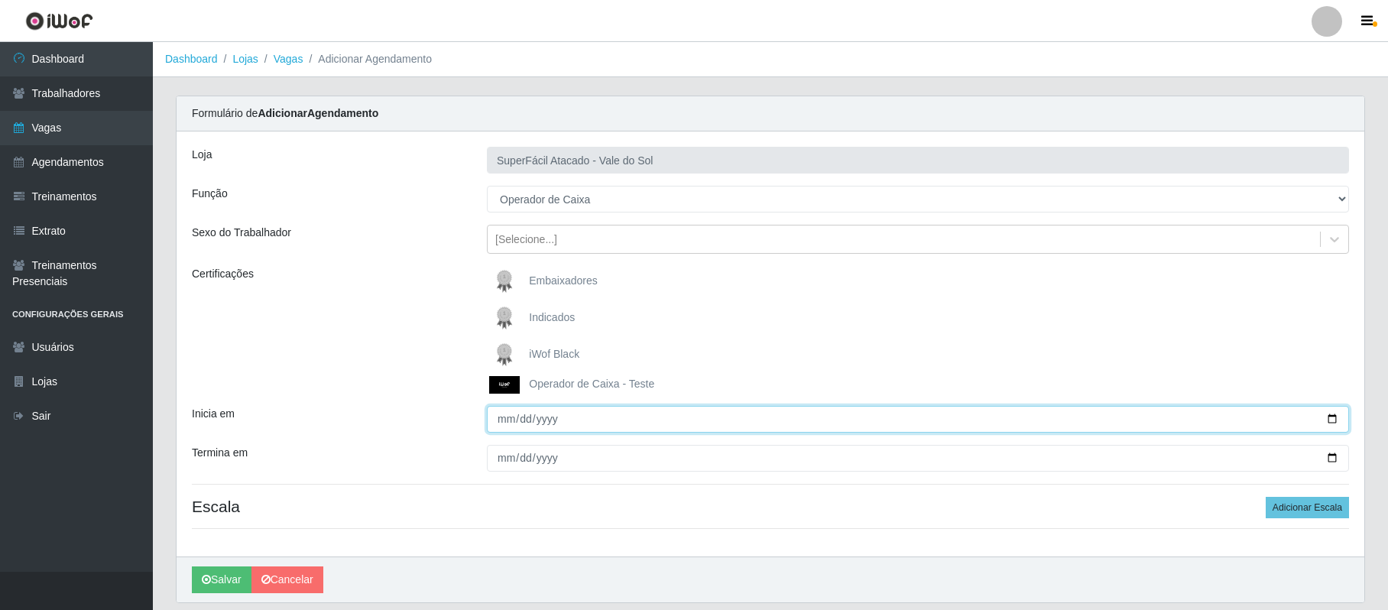
click at [1335, 417] on input "Inicia em" at bounding box center [918, 419] width 862 height 27
type input "[DATE]"
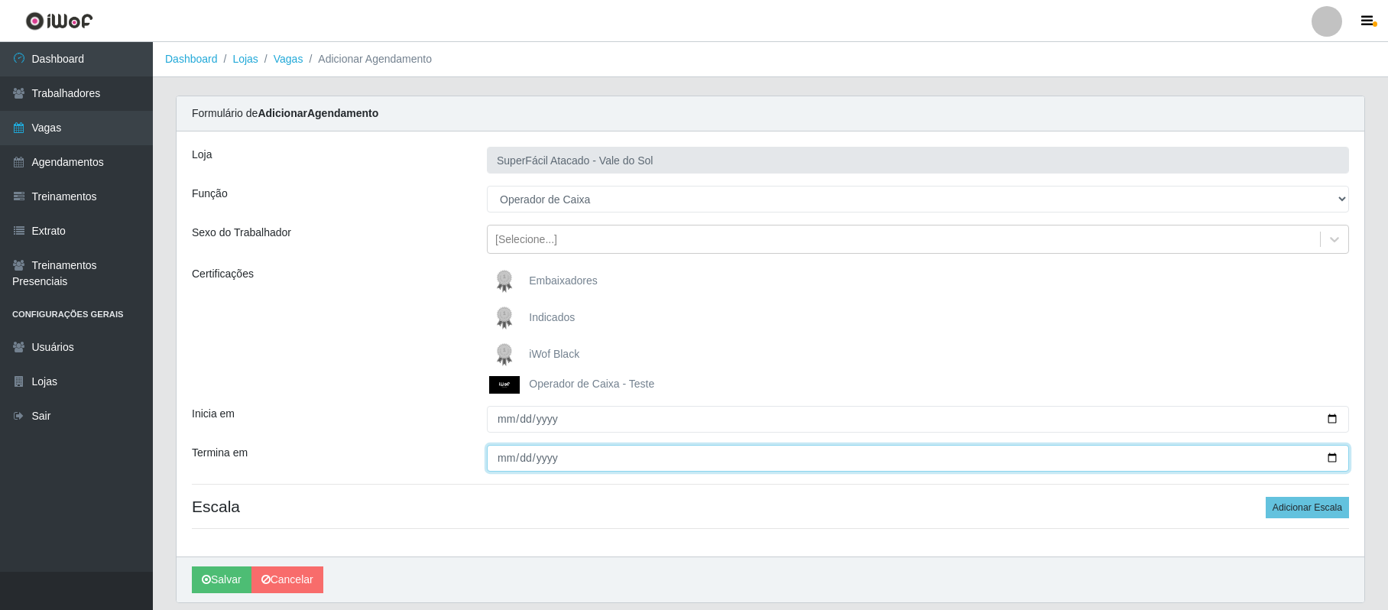
click at [498, 466] on input "Termina em" at bounding box center [918, 458] width 862 height 27
click at [1336, 465] on input "Termina em" at bounding box center [918, 458] width 862 height 27
type input "[DATE]"
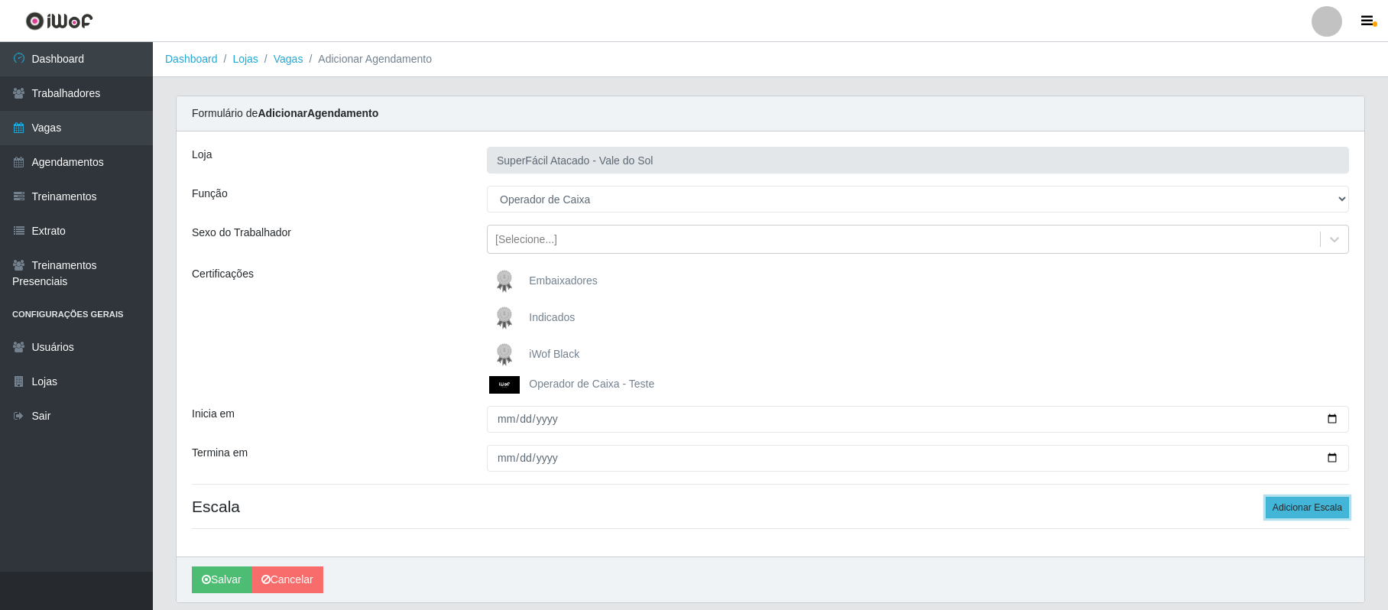
click at [1309, 509] on button "Adicionar Escala" at bounding box center [1307, 507] width 83 height 21
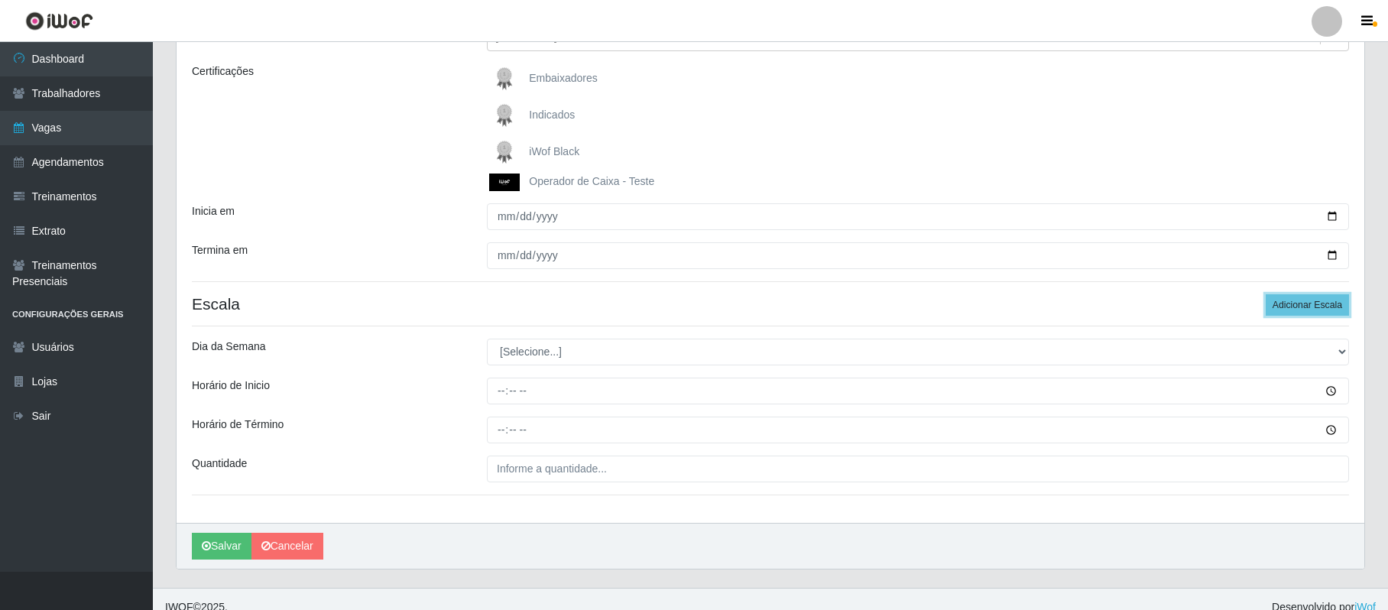
scroll to position [203, 0]
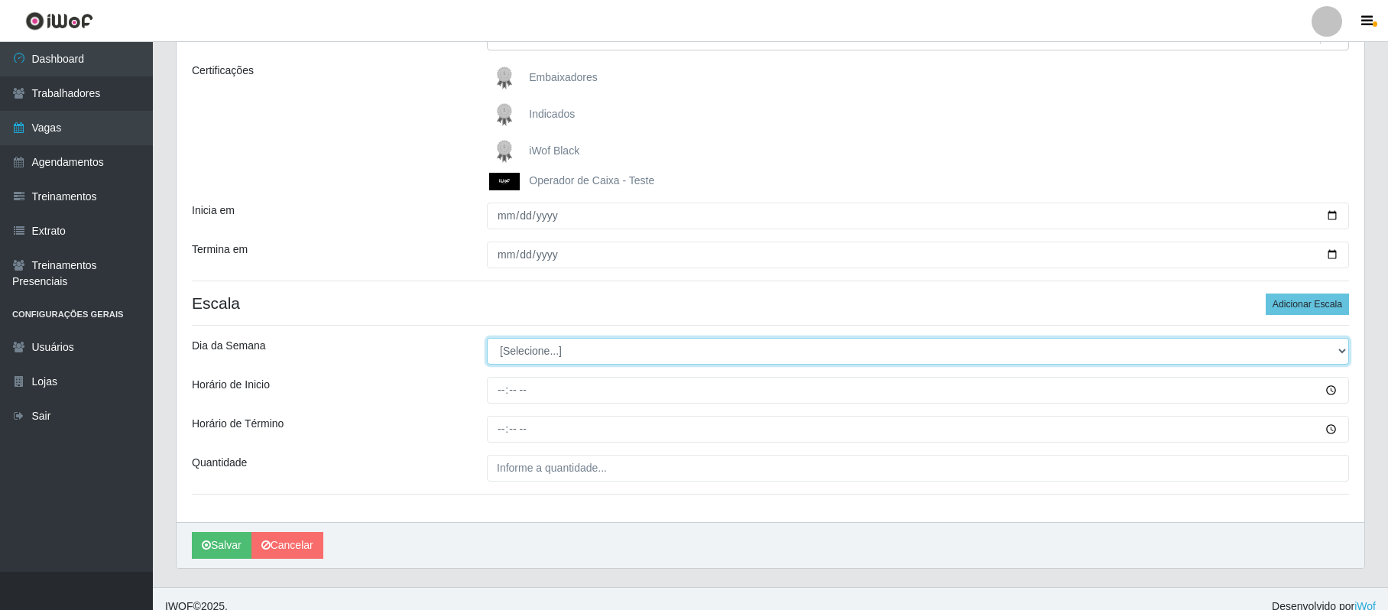
click at [1341, 352] on select "[Selecione...] Segunda Terça Quarta Quinta Sexta Sábado Domingo" at bounding box center [918, 351] width 862 height 27
select select "4"
click at [487, 339] on select "[Selecione...] Segunda Terça Quarta Quinta Sexta Sábado Domingo" at bounding box center [918, 351] width 862 height 27
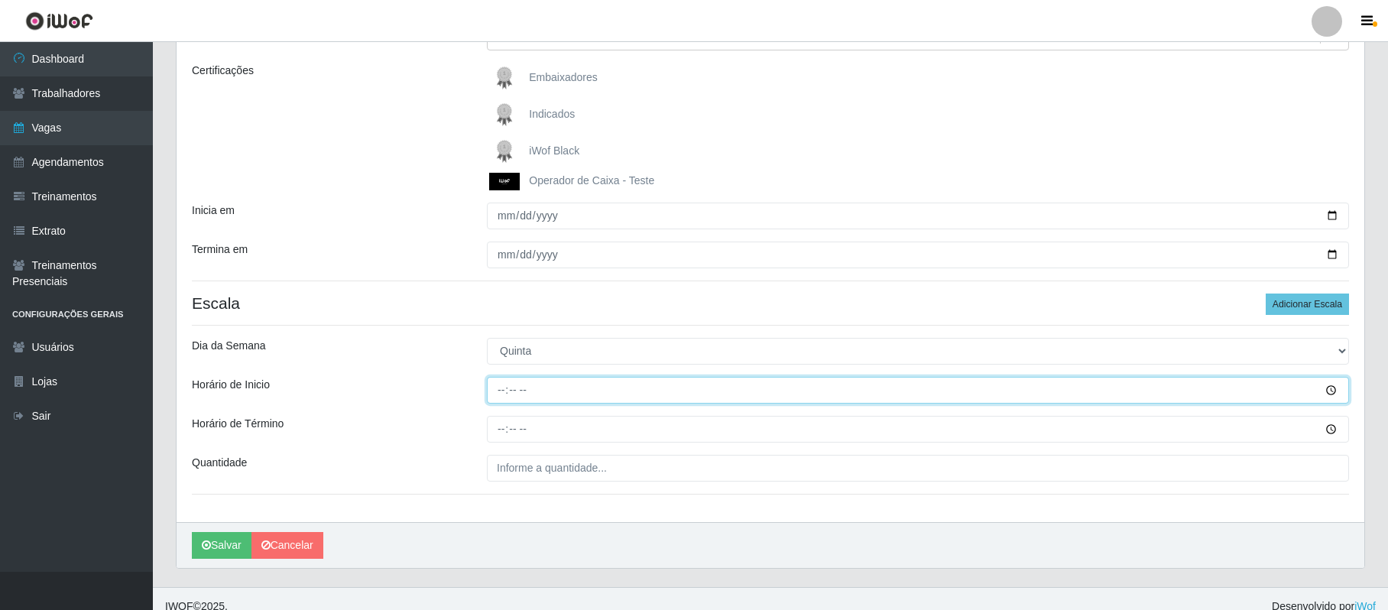
click at [497, 395] on input "Horário de Inicio" at bounding box center [918, 390] width 862 height 27
type input "08:00"
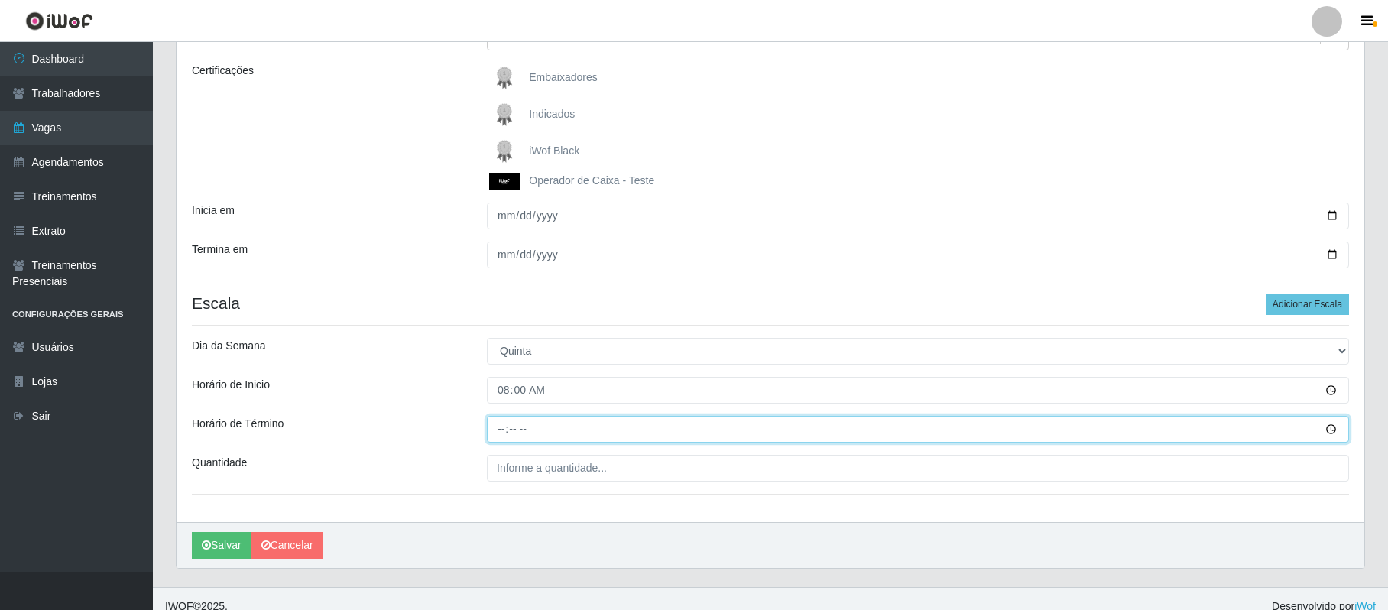
click at [506, 432] on input "Horário de Término" at bounding box center [918, 429] width 862 height 27
type input "14:00"
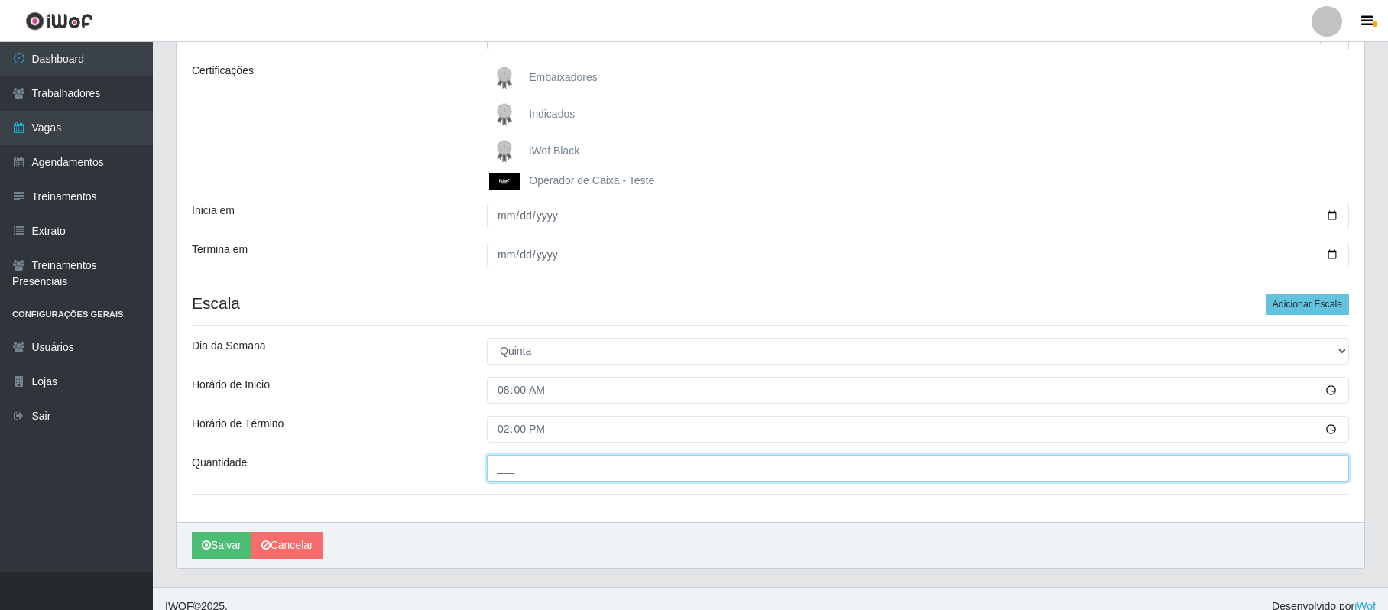
click at [518, 466] on input "___" at bounding box center [918, 468] width 862 height 27
type input "2__"
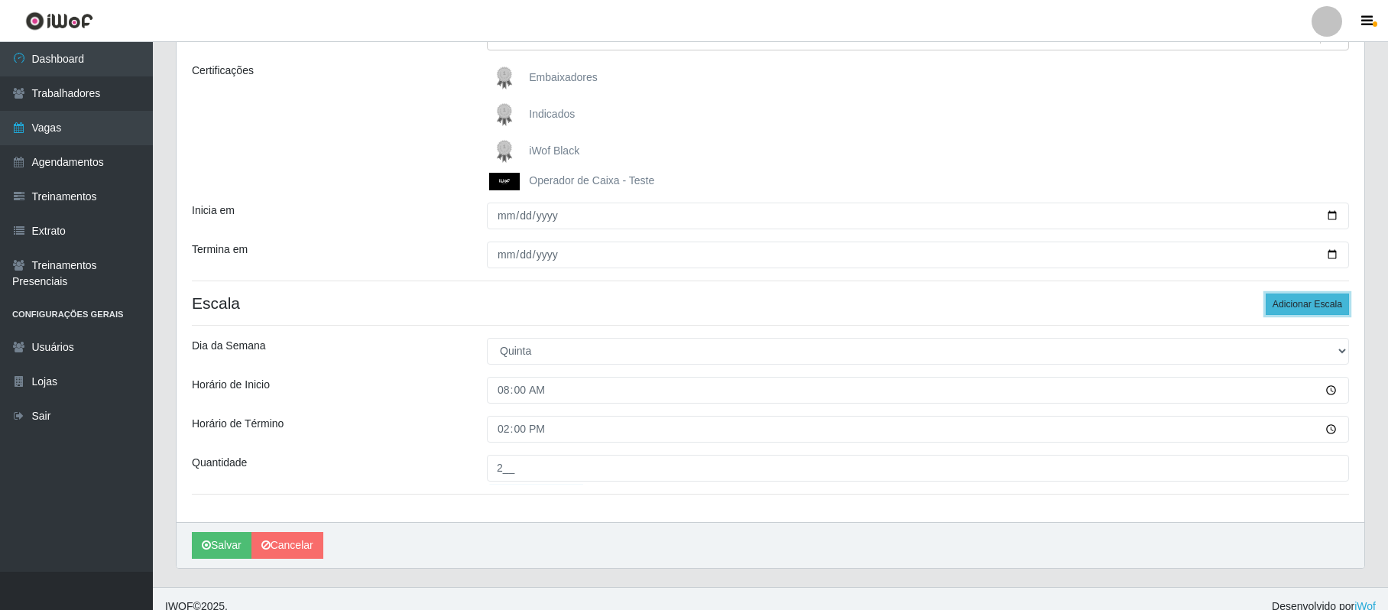
click at [1316, 309] on button "Adicionar Escala" at bounding box center [1307, 304] width 83 height 21
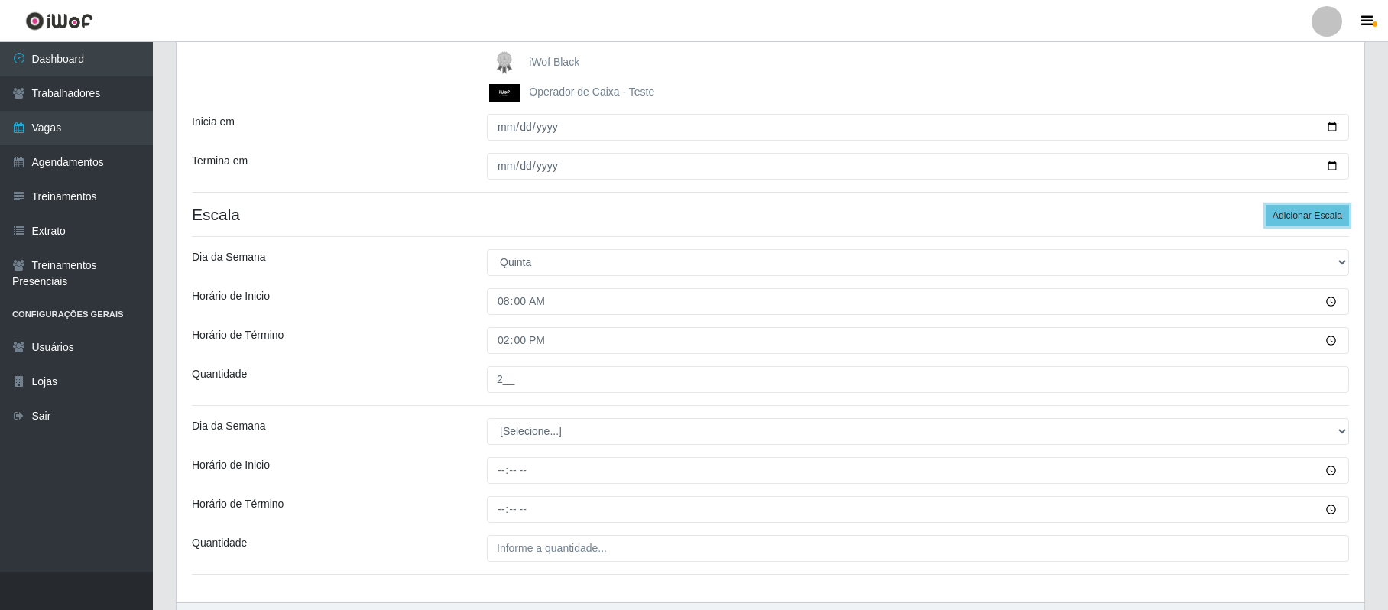
scroll to position [390, 0]
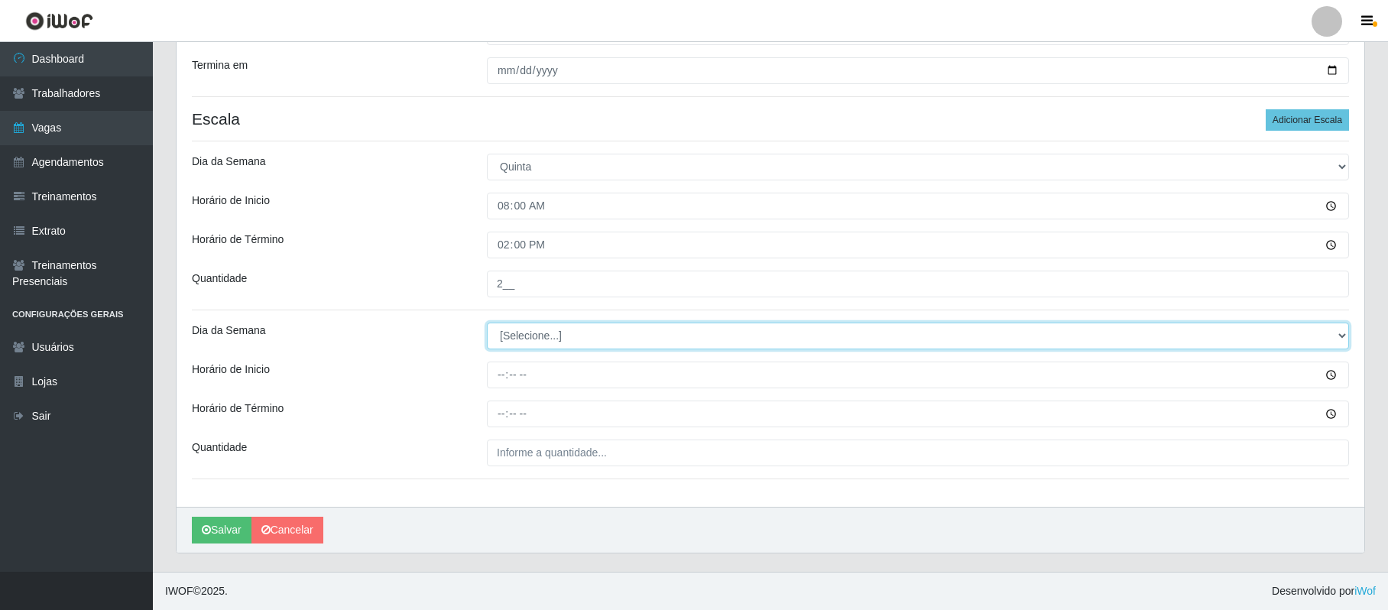
click at [1336, 331] on select "[Selecione...] Segunda Terça Quarta Quinta Sexta Sábado Domingo" at bounding box center [918, 336] width 862 height 27
select select "4"
click at [487, 323] on select "[Selecione...] Segunda Terça Quarta Quinta Sexta Sábado Domingo" at bounding box center [918, 336] width 862 height 27
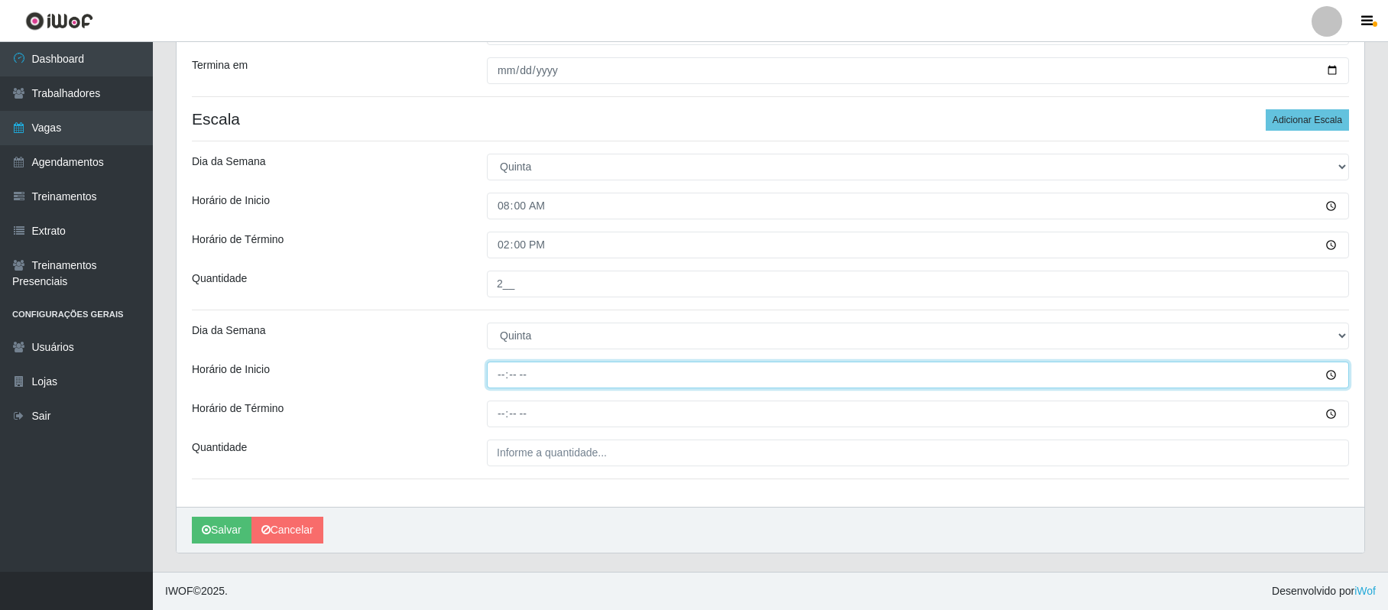
click at [505, 371] on input "Horário de Inicio" at bounding box center [918, 375] width 862 height 27
type input "16:00"
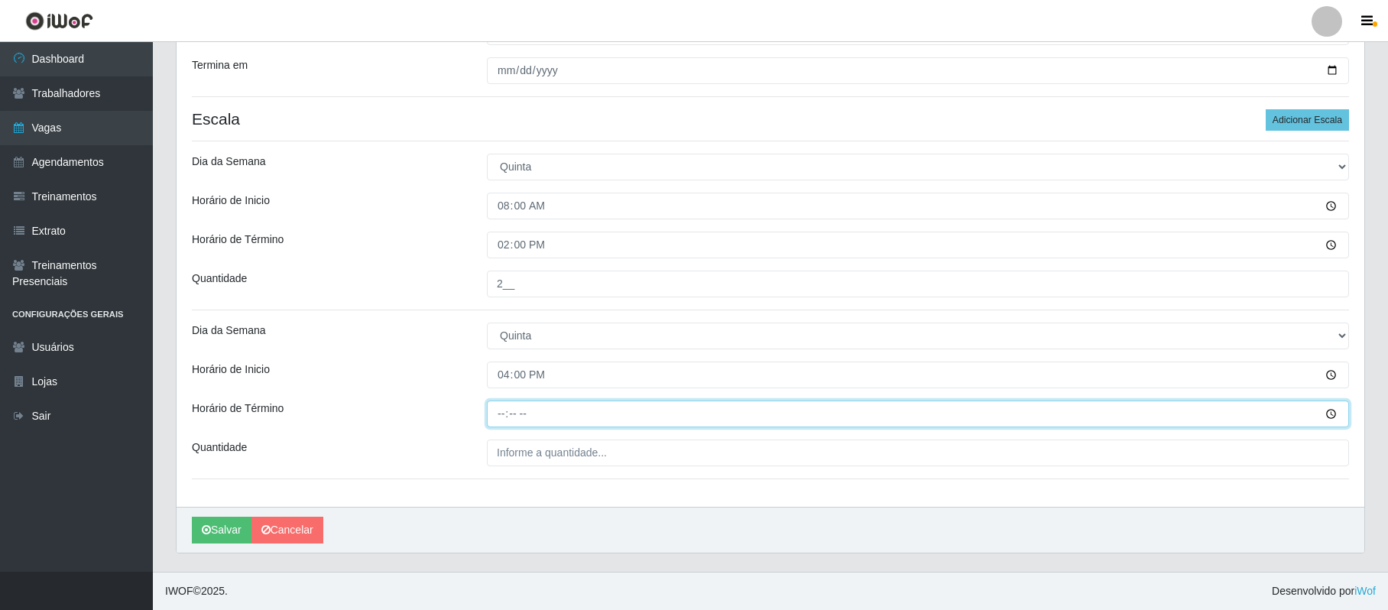
click at [495, 414] on input "Horário de Término" at bounding box center [918, 414] width 862 height 27
type input "22:00"
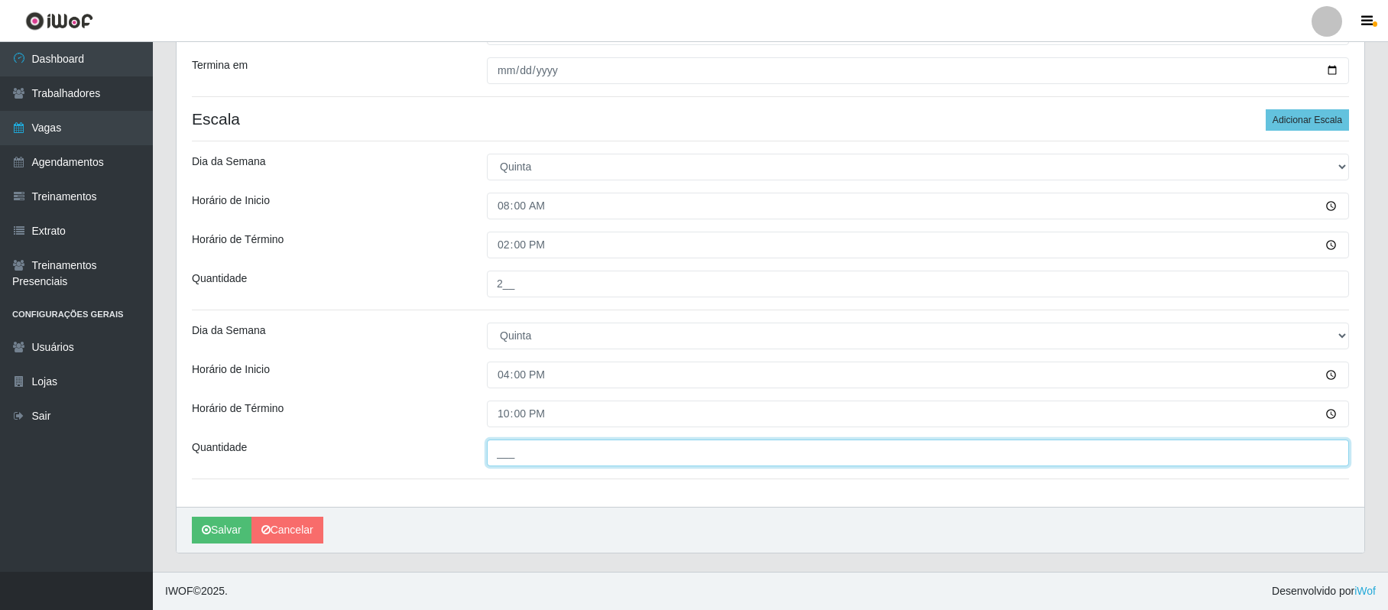
click at [535, 451] on input "___" at bounding box center [918, 453] width 862 height 27
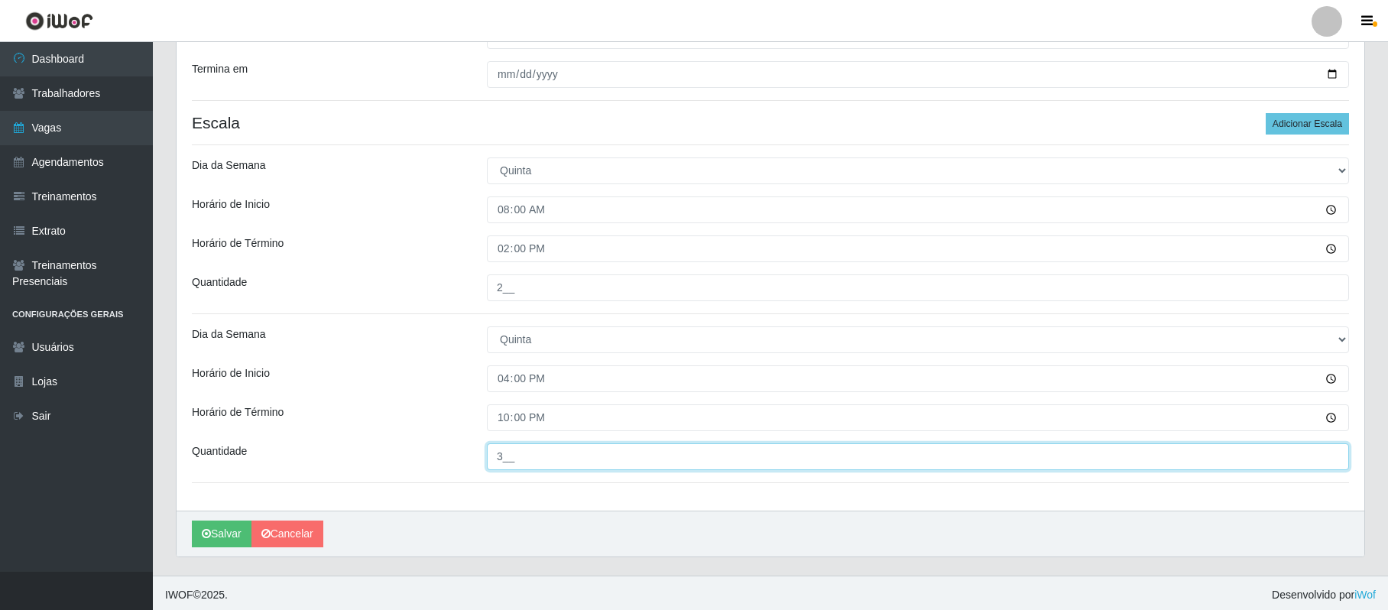
scroll to position [0, 0]
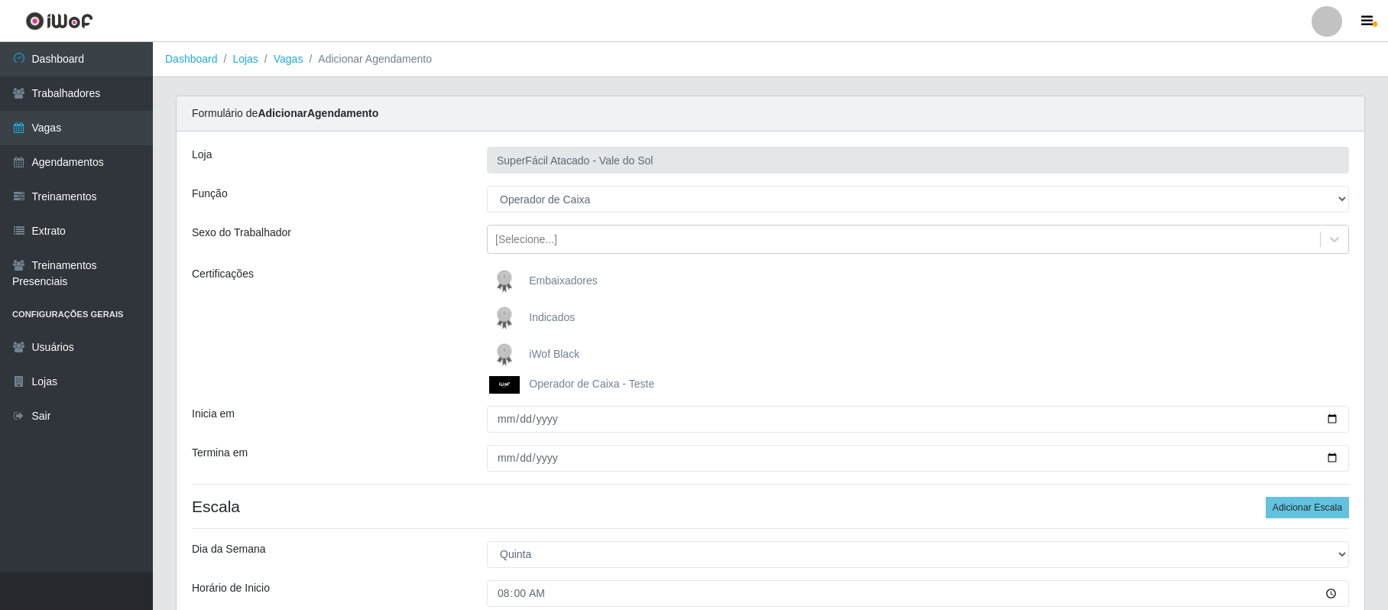
type input "3__"
click at [544, 355] on span "iWof Black" at bounding box center [554, 354] width 50 height 12
click at [0, 0] on input "iWof Black" at bounding box center [0, 0] width 0 height 0
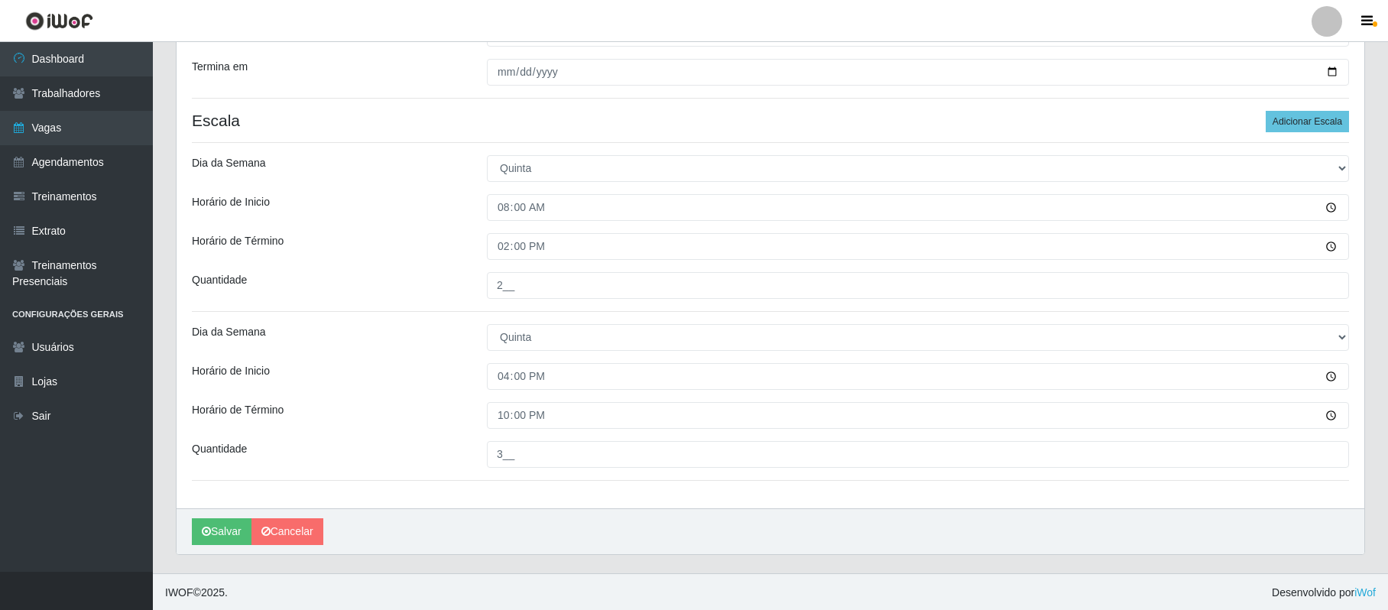
scroll to position [390, 0]
click at [212, 533] on button "Salvar" at bounding box center [222, 530] width 60 height 27
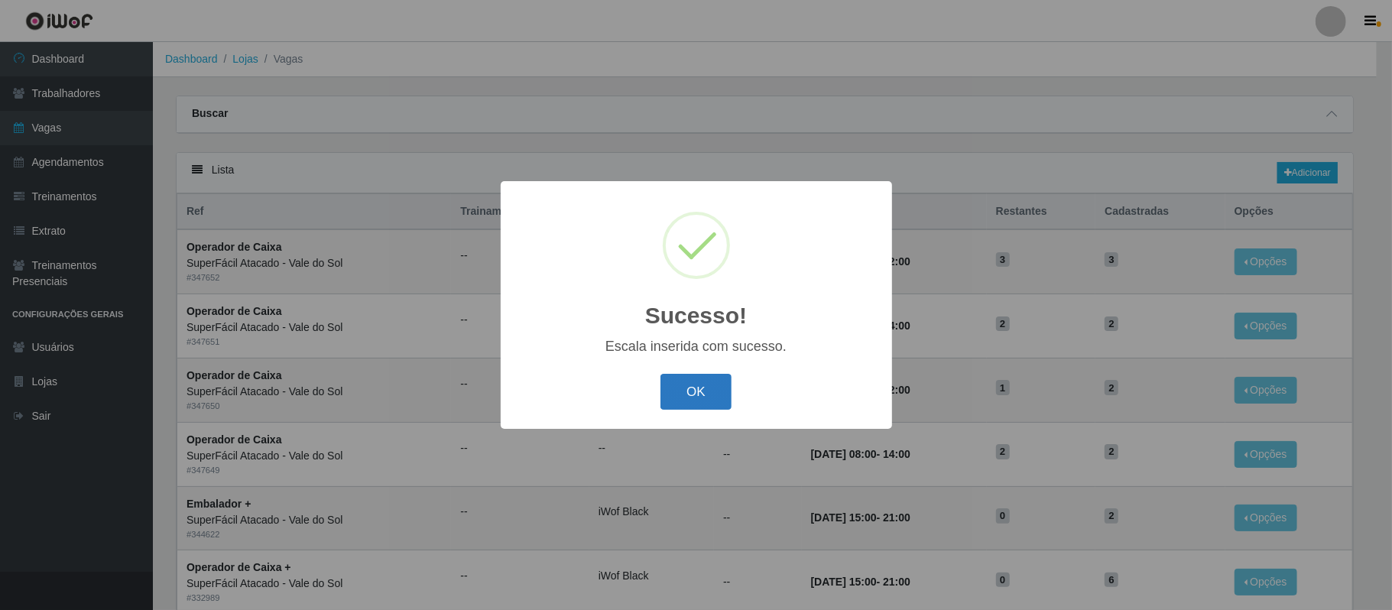
click at [705, 398] on button "OK" at bounding box center [695, 392] width 71 height 36
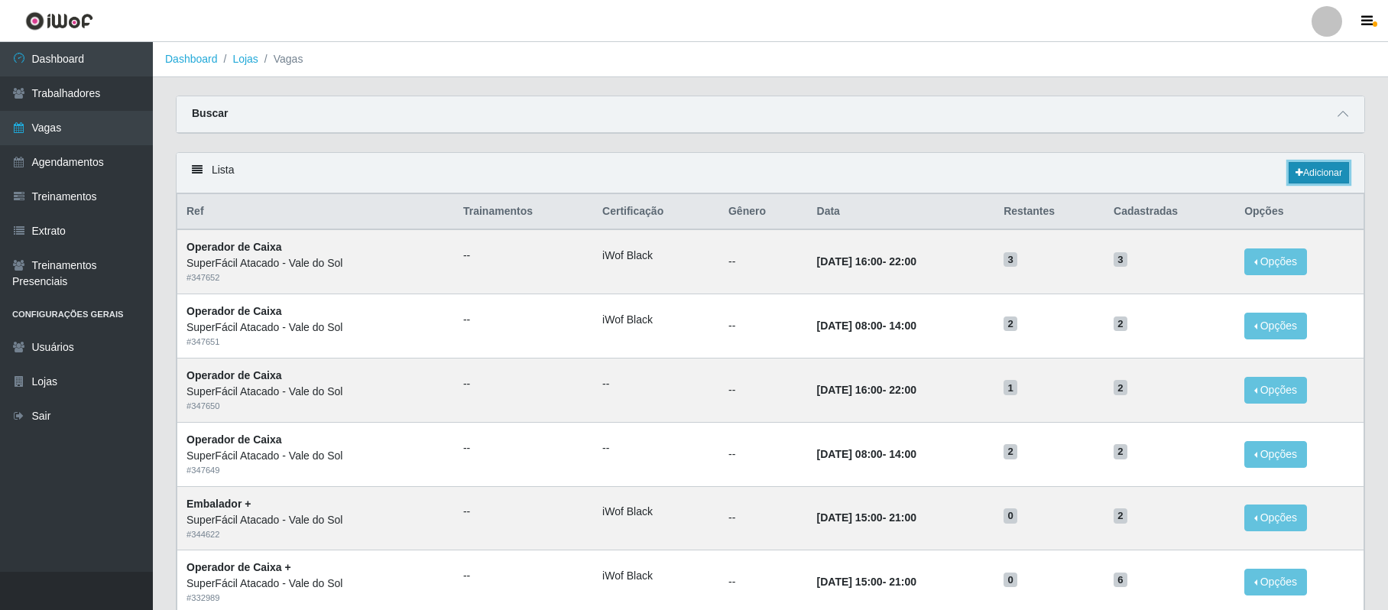
click at [1332, 180] on link "Adicionar" at bounding box center [1319, 172] width 60 height 21
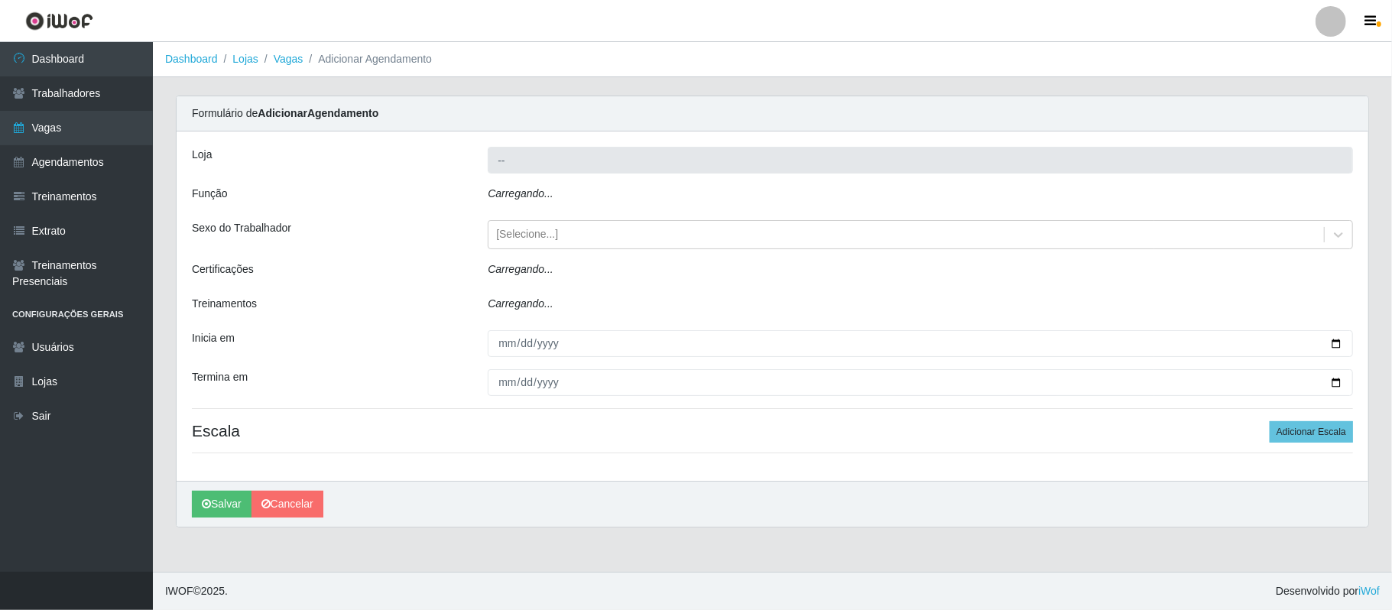
type input "SuperFácil Atacado - Vale do Sol"
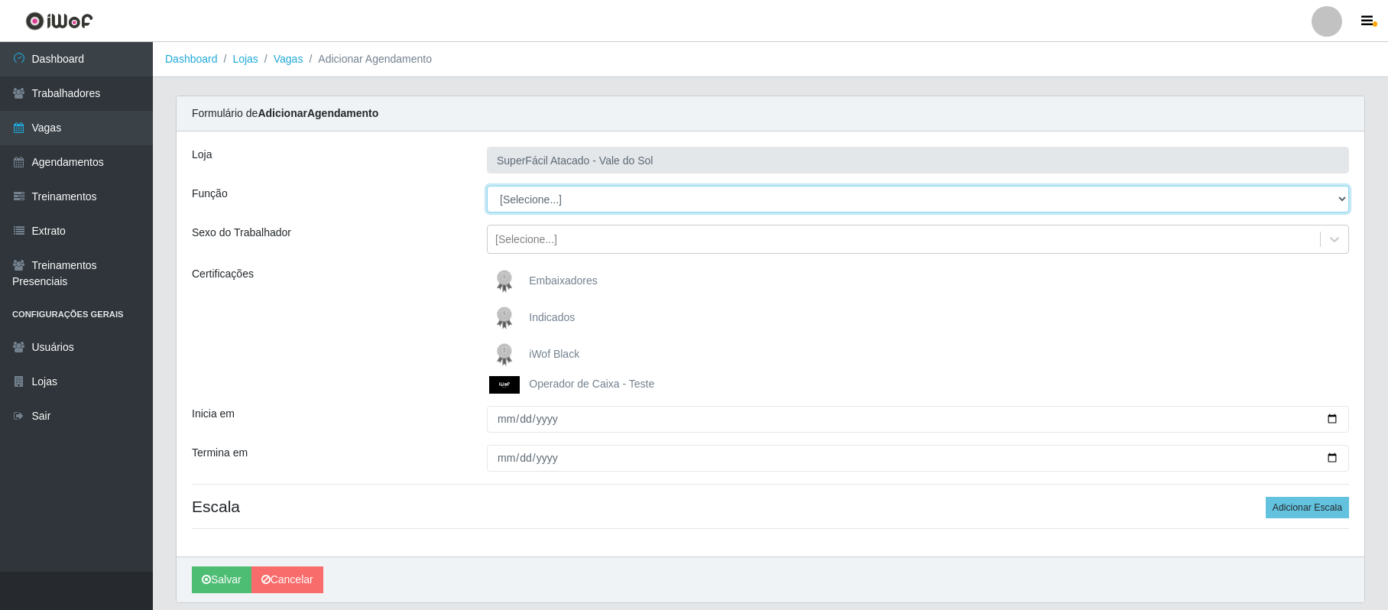
click at [1340, 196] on select "[Selecione...] Embalador Embalador + Embalador ++ Operador de Caixa Operador de…" at bounding box center [918, 199] width 862 height 27
select select "73"
click at [487, 187] on select "[Selecione...] Embalador Embalador + Embalador ++ Operador de Caixa Operador de…" at bounding box center [918, 199] width 862 height 27
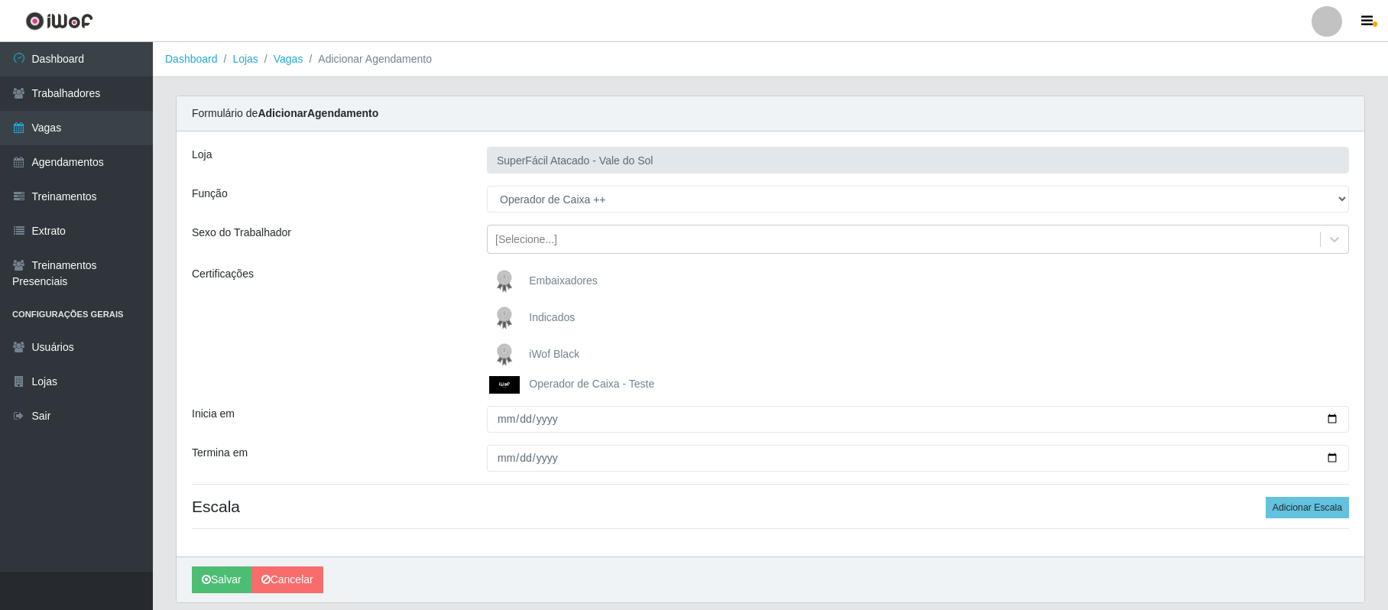
click at [557, 353] on span "iWof Black" at bounding box center [554, 354] width 50 height 12
click at [0, 0] on input "iWof Black" at bounding box center [0, 0] width 0 height 0
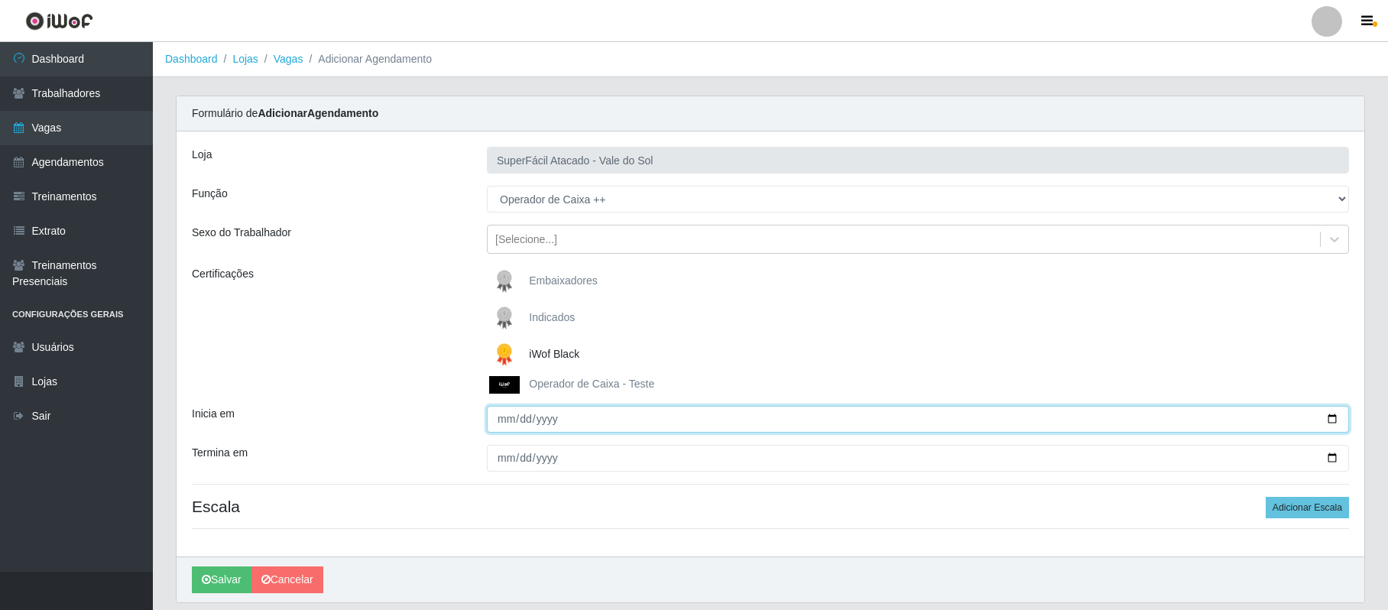
click at [1330, 420] on input "Inicia em" at bounding box center [918, 419] width 862 height 27
type input "[DATE]"
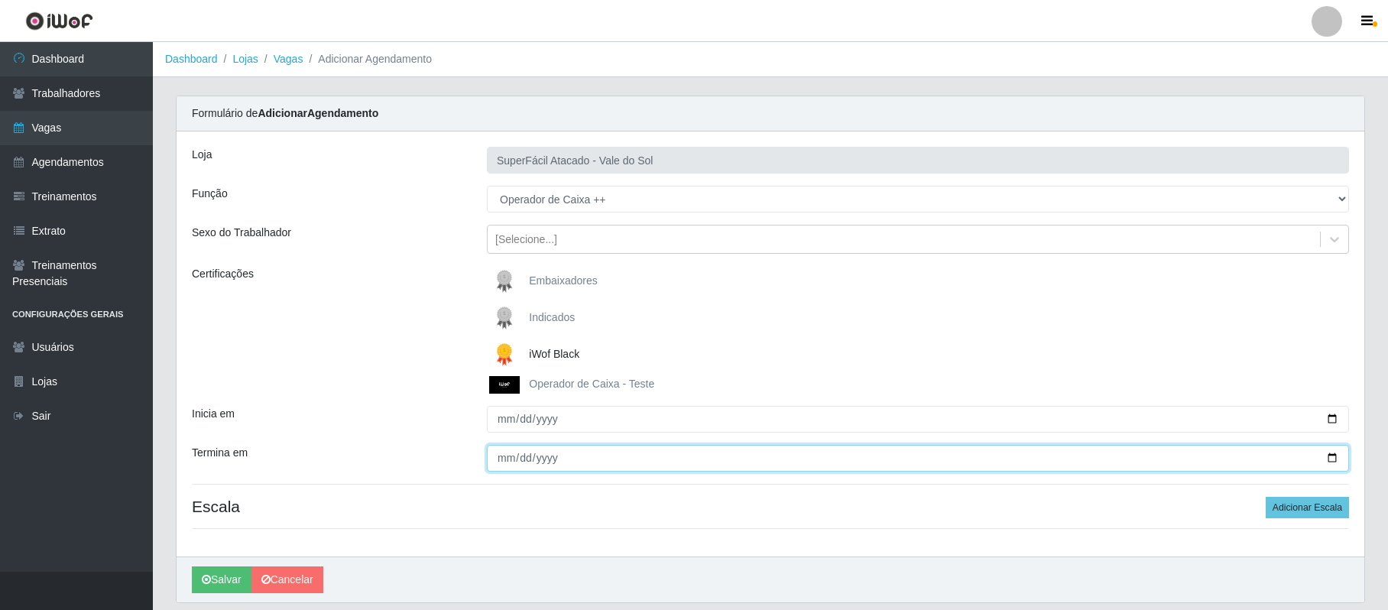
drag, startPoint x: 509, startPoint y: 456, endPoint x: 813, endPoint y: 457, distance: 304.2
click at [509, 456] on input "Termina em" at bounding box center [918, 458] width 862 height 27
click at [1337, 456] on input "Termina em" at bounding box center [918, 458] width 862 height 27
type input "[DATE]"
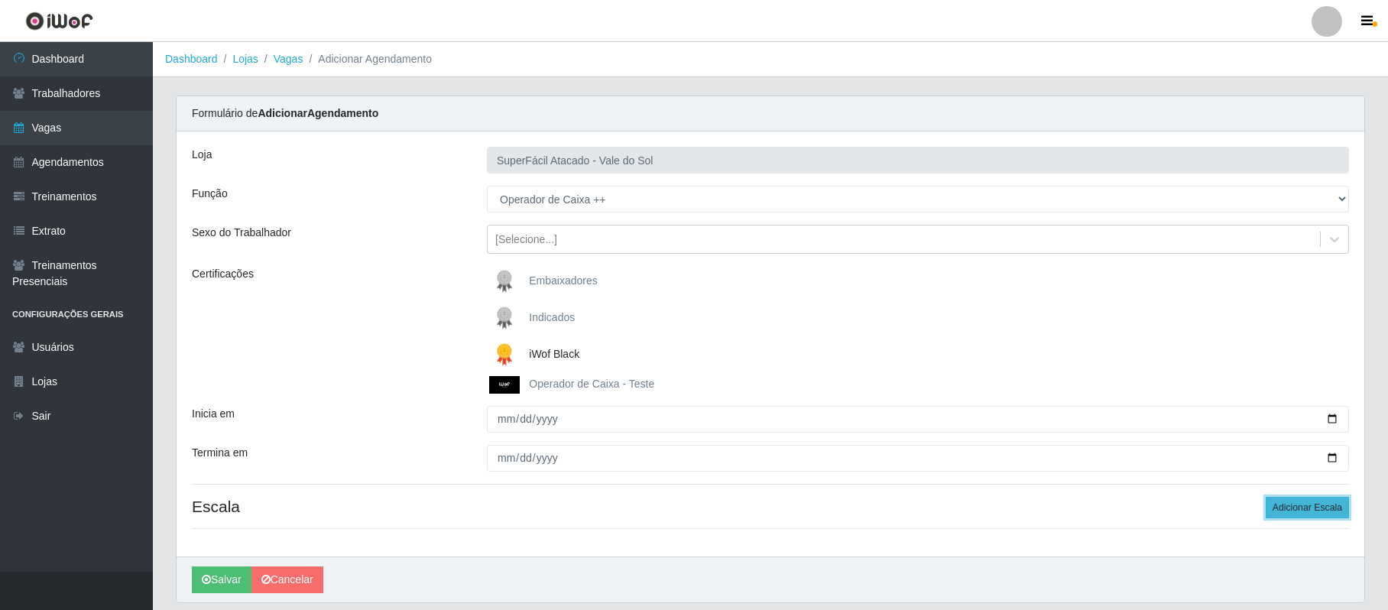
click at [1296, 508] on button "Adicionar Escala" at bounding box center [1307, 507] width 83 height 21
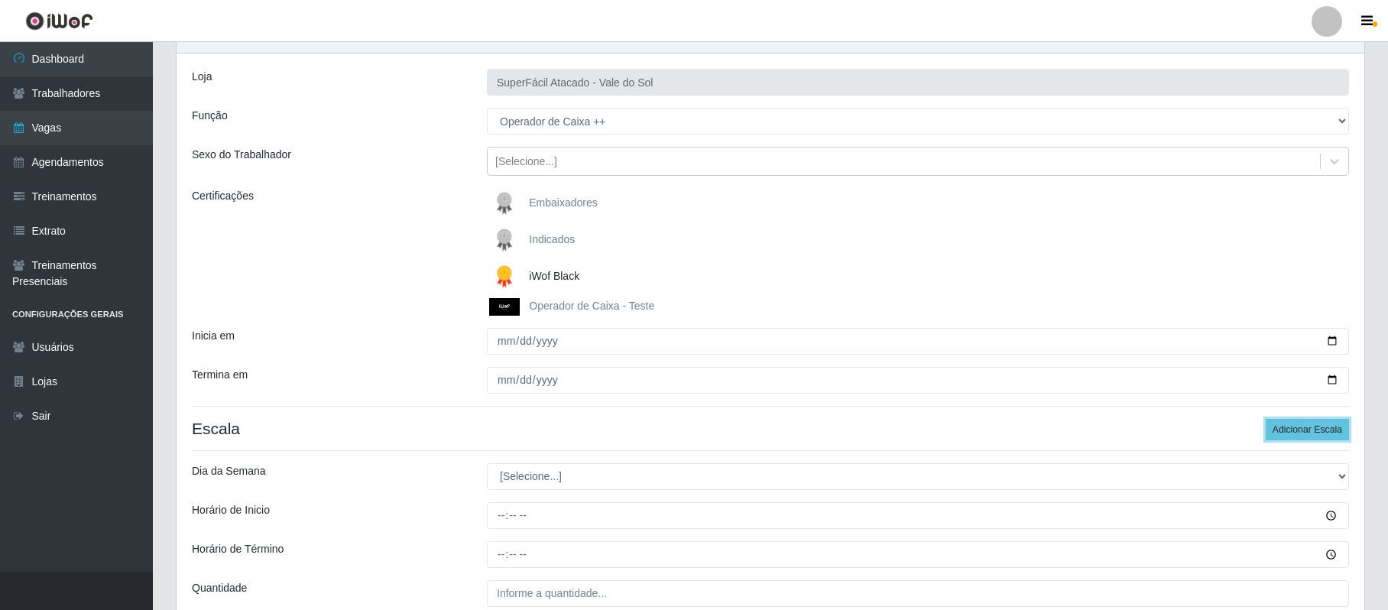
scroll to position [221, 0]
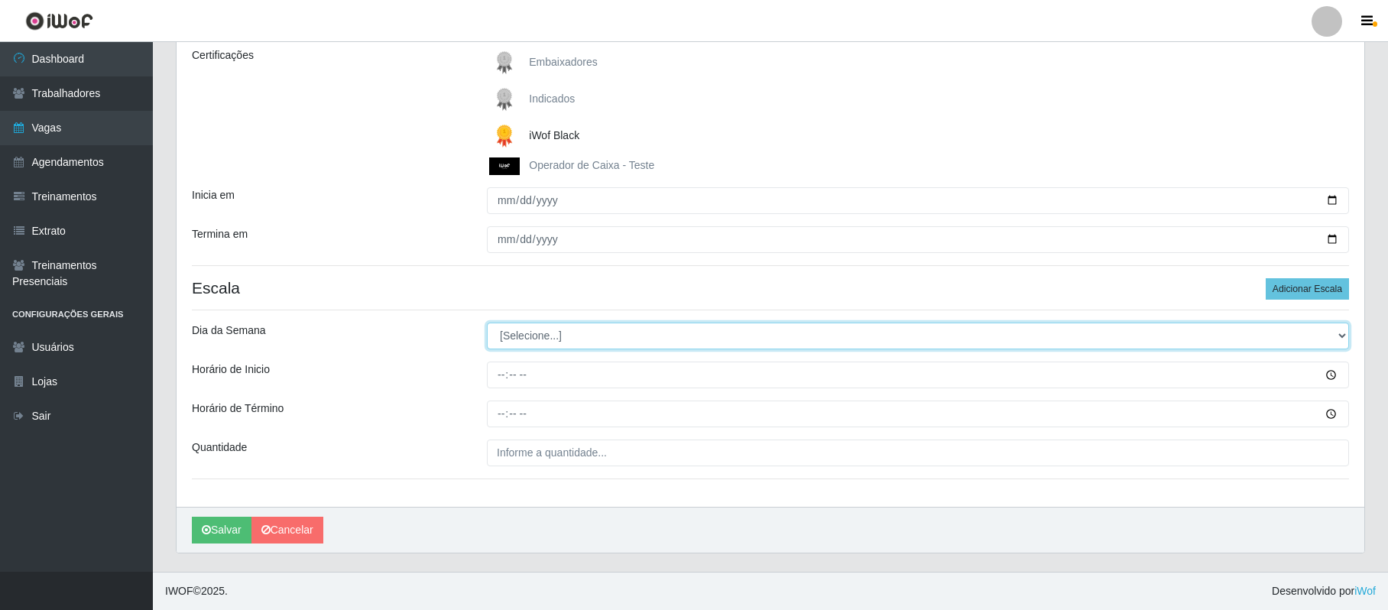
click at [1341, 330] on select "[Selecione...] Segunda Terça Quarta Quinta Sexta Sábado Domingo" at bounding box center [918, 336] width 862 height 27
select select "5"
click at [487, 323] on select "[Selecione...] Segunda Terça Quarta Quinta Sexta Sábado Domingo" at bounding box center [918, 336] width 862 height 27
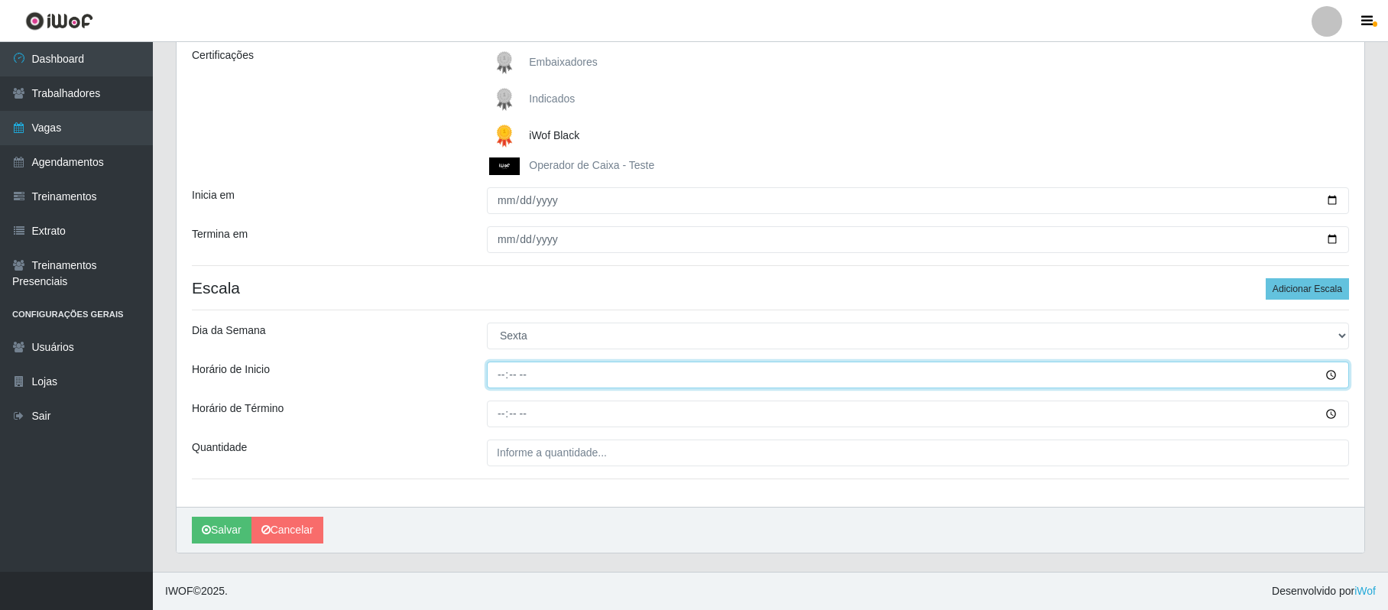
click at [501, 376] on input "Horário de Inicio" at bounding box center [918, 375] width 862 height 27
type input "08:00"
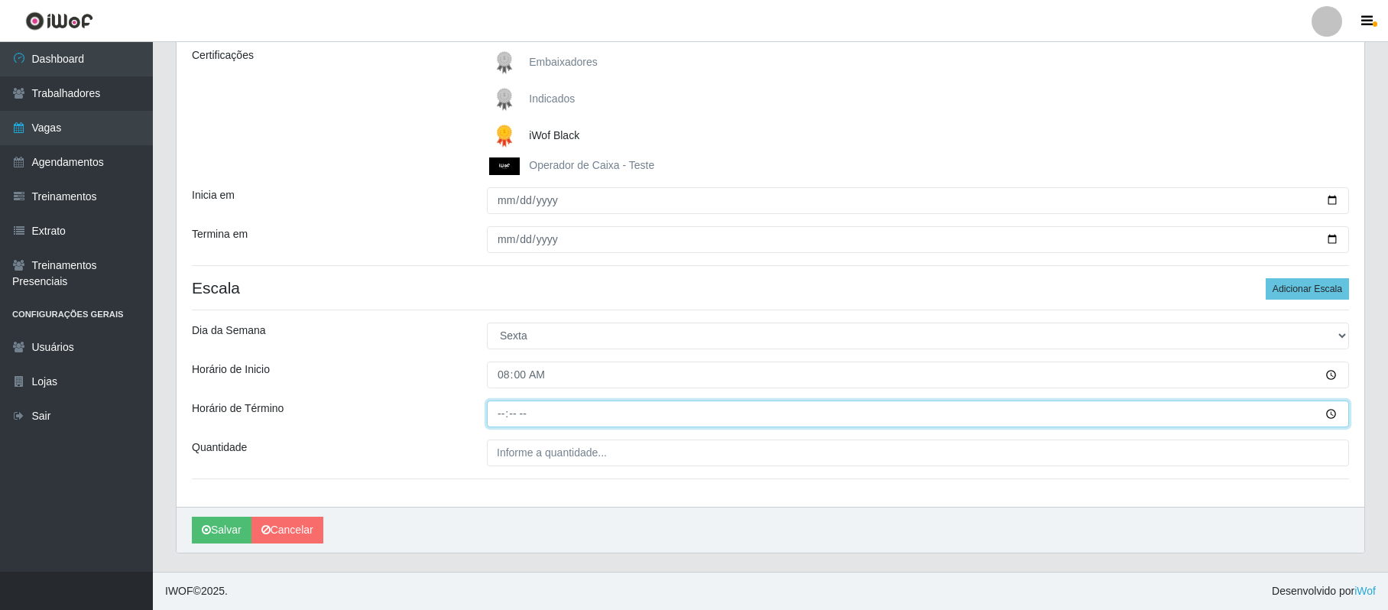
click at [494, 413] on input "Horário de Término" at bounding box center [918, 414] width 862 height 27
type input "14:00"
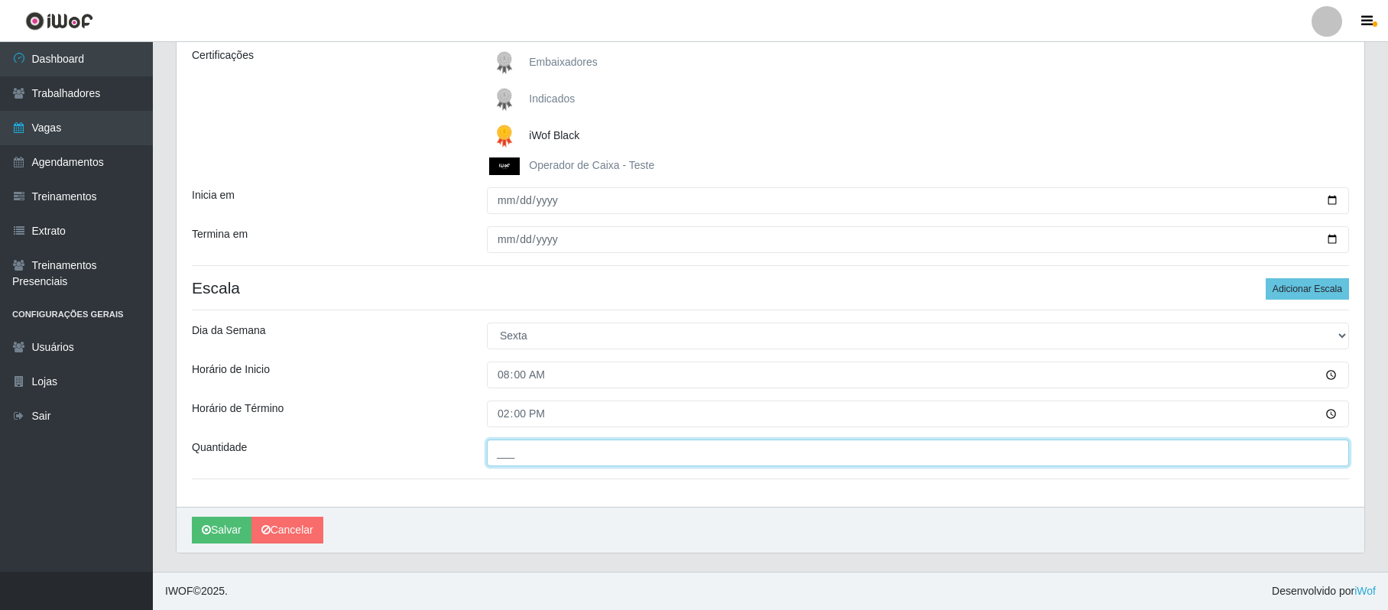
click at [541, 449] on input "___" at bounding box center [918, 453] width 862 height 27
click at [563, 488] on div "Loja SuperFácil Atacado - Vale do Sol Função [Selecione...] Embalador Embalador…" at bounding box center [771, 210] width 1188 height 594
click at [508, 456] on input "4__" at bounding box center [918, 453] width 862 height 27
type input "2__"
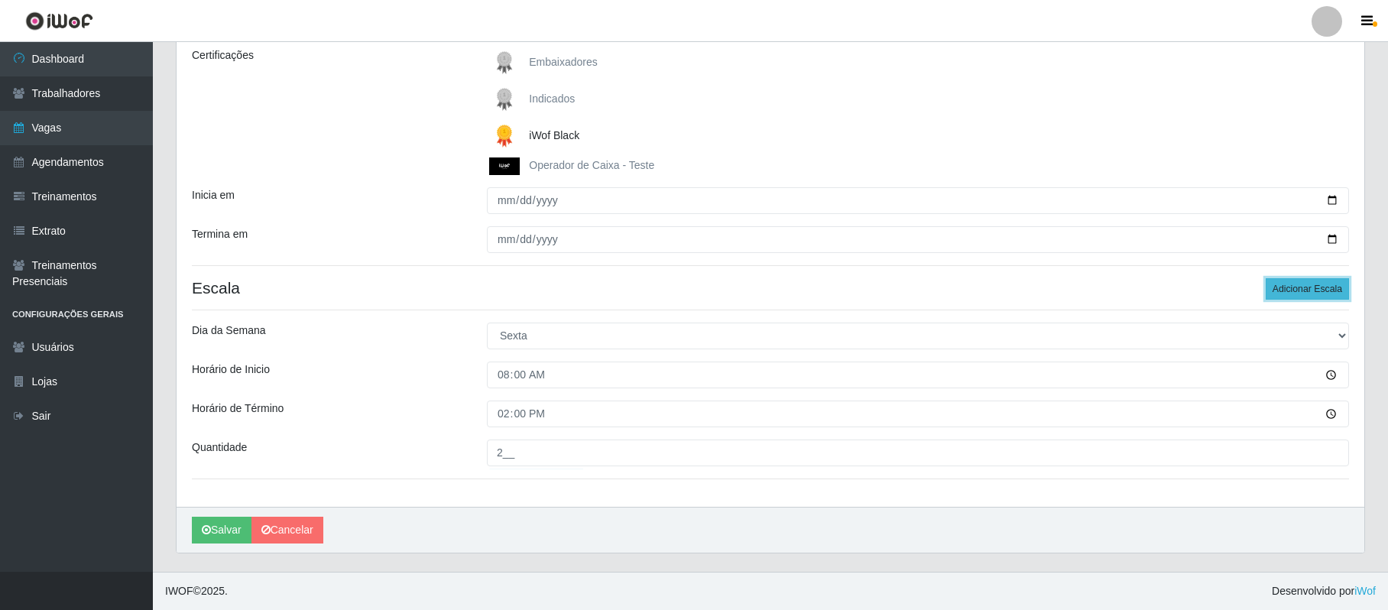
click at [1304, 291] on button "Adicionar Escala" at bounding box center [1307, 288] width 83 height 21
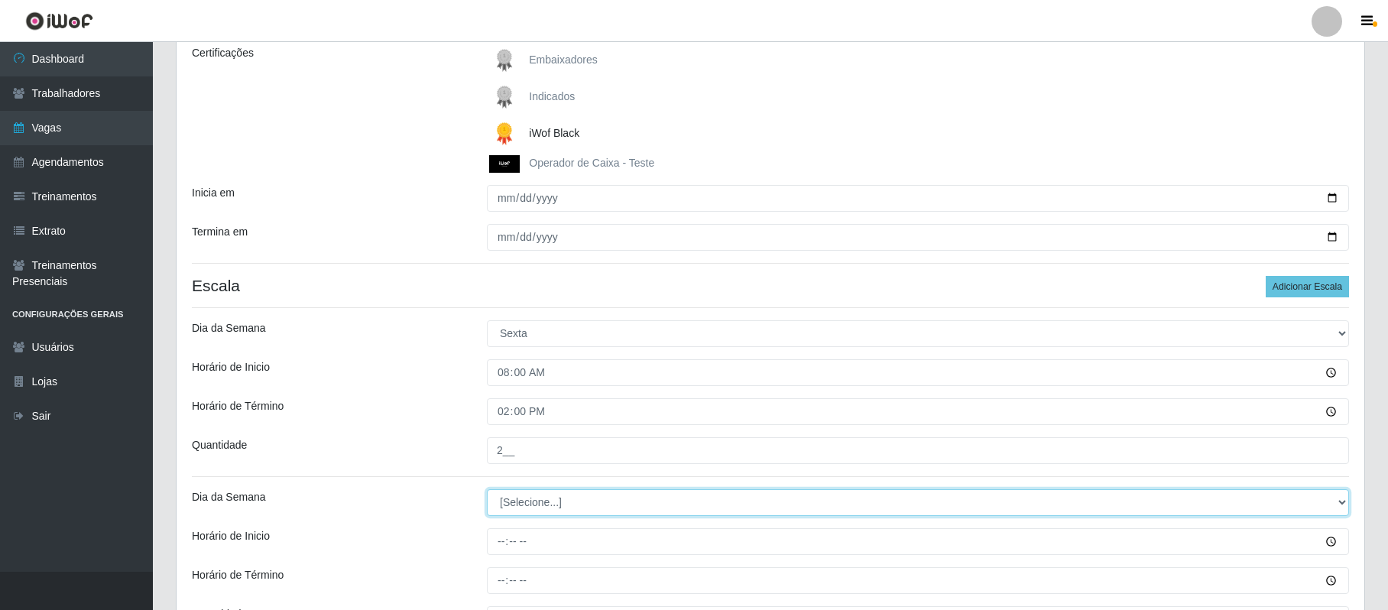
click at [1338, 502] on select "[Selecione...] Segunda Terça Quarta Quinta Sexta Sábado Domingo" at bounding box center [918, 502] width 862 height 27
select select "5"
click at [487, 491] on select "[Selecione...] Segunda Terça Quarta Quinta Sexta Sábado Domingo" at bounding box center [918, 502] width 862 height 27
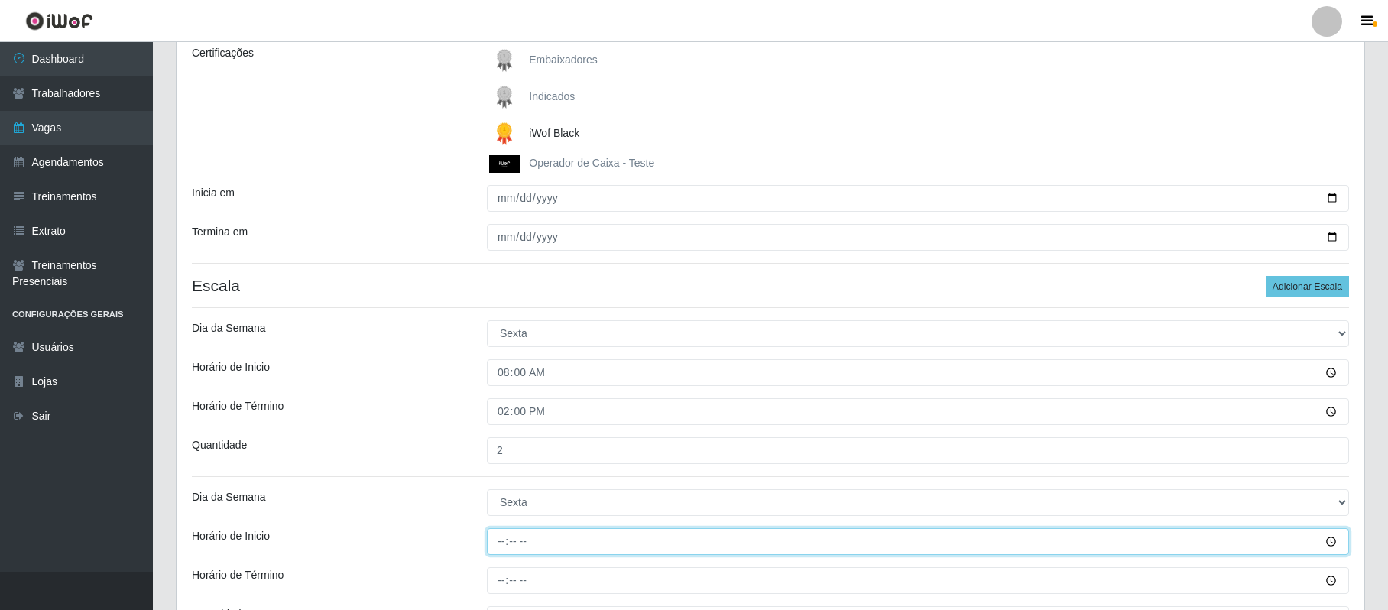
click at [503, 540] on input "Horário de Inicio" at bounding box center [918, 541] width 862 height 27
type input "09:00"
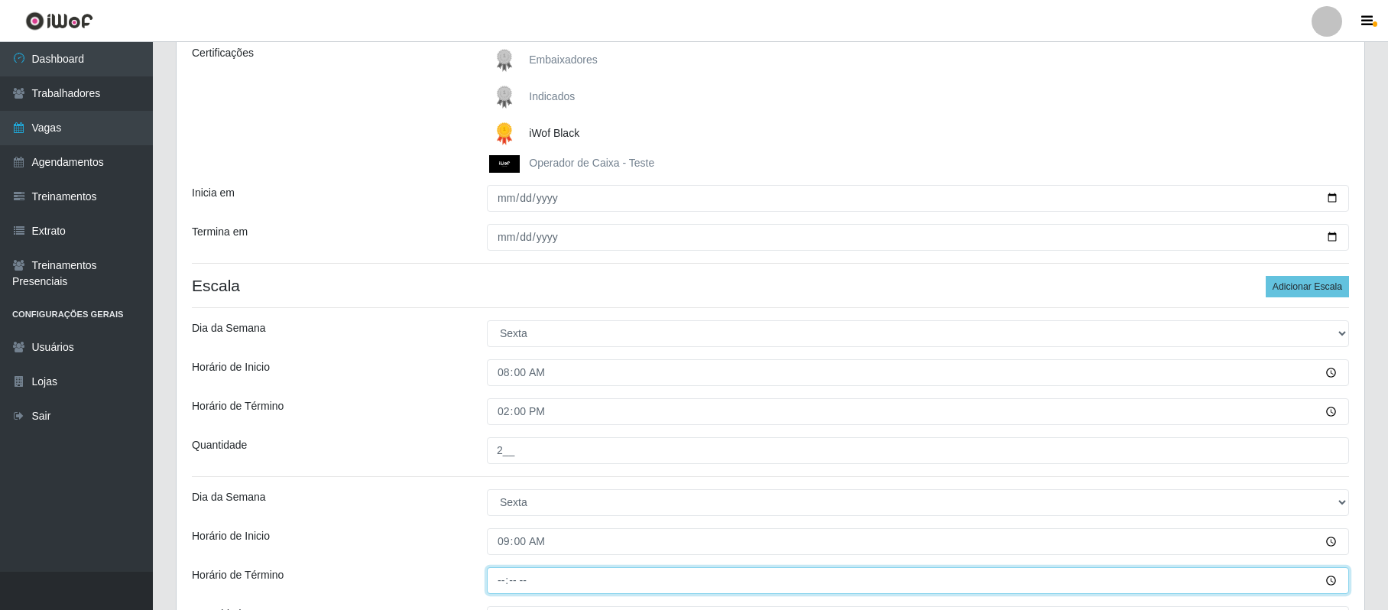
click at [505, 584] on input "Horário de Término" at bounding box center [918, 580] width 862 height 27
type input "15:00"
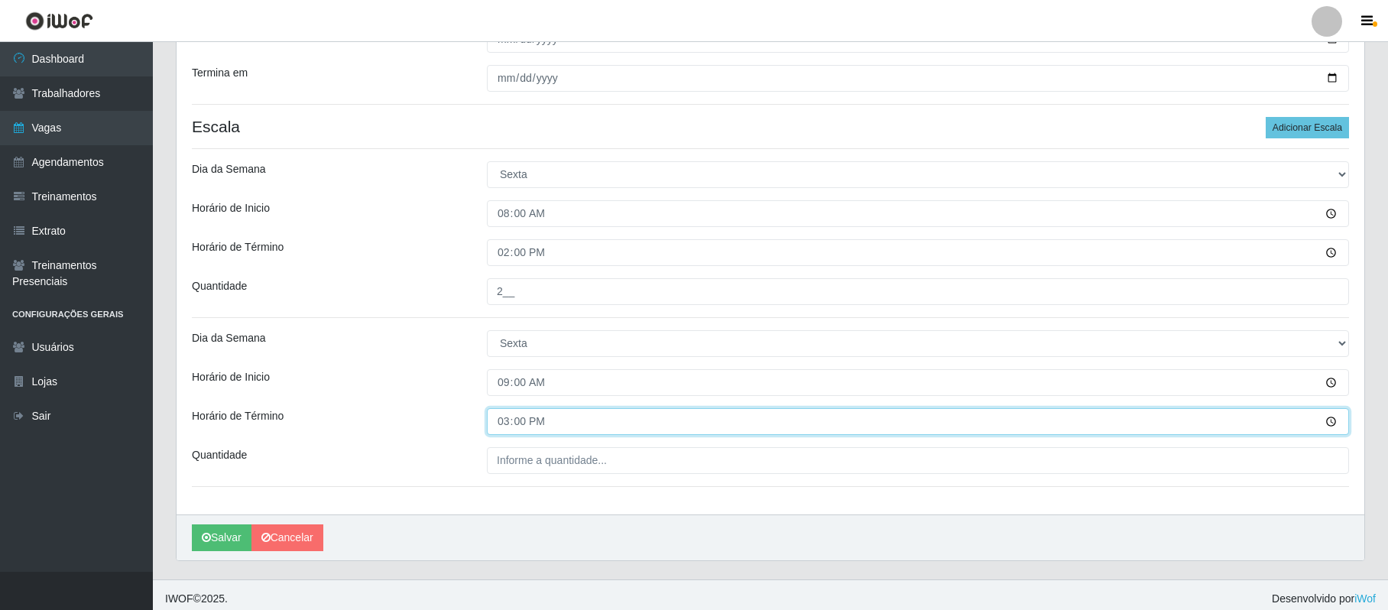
scroll to position [390, 0]
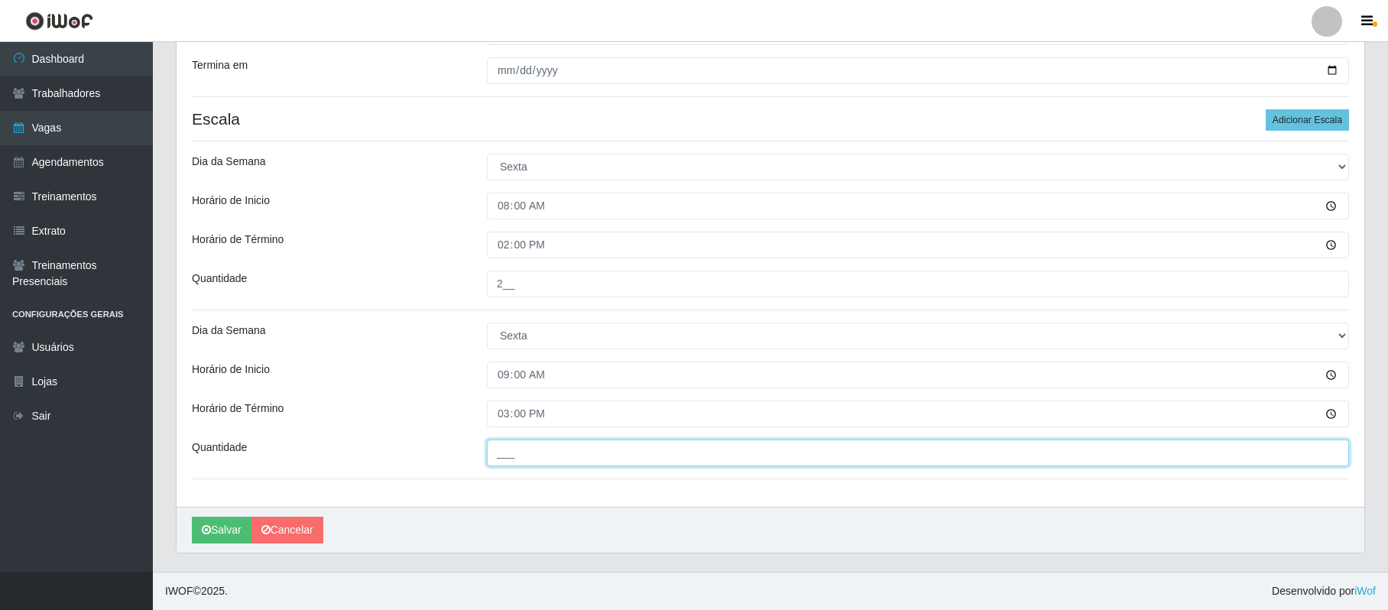
click at [508, 456] on input "___" at bounding box center [918, 453] width 862 height 27
type input "2__"
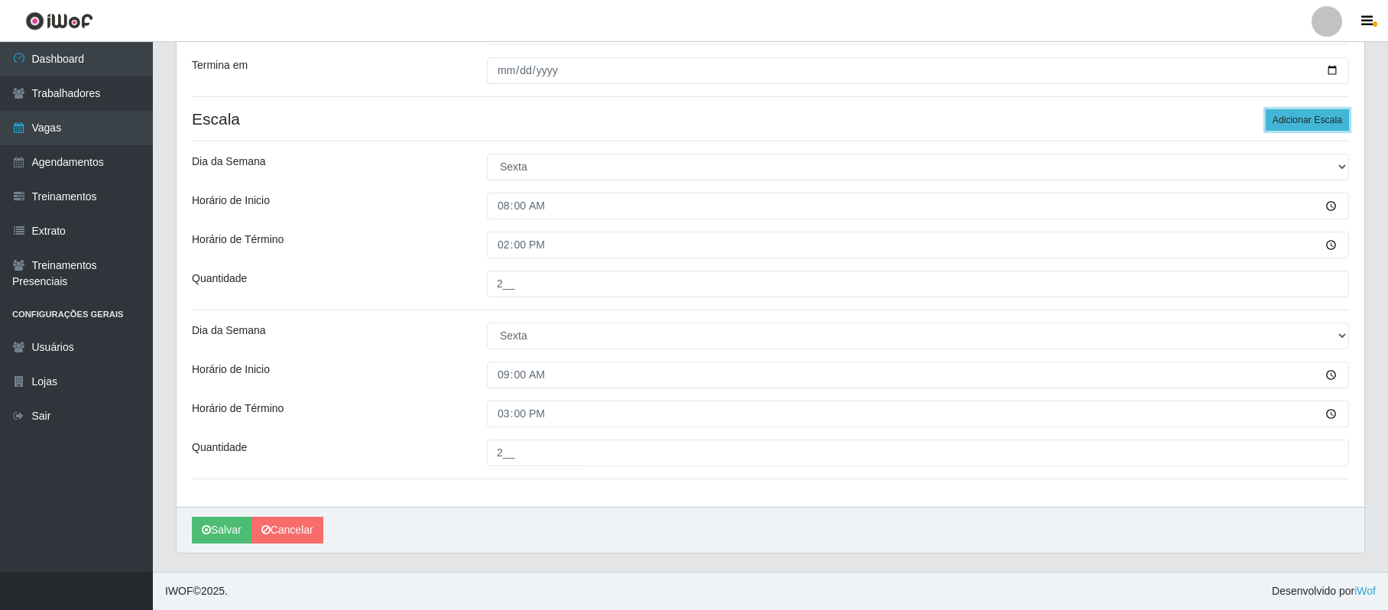
click at [1322, 120] on button "Adicionar Escala" at bounding box center [1307, 119] width 83 height 21
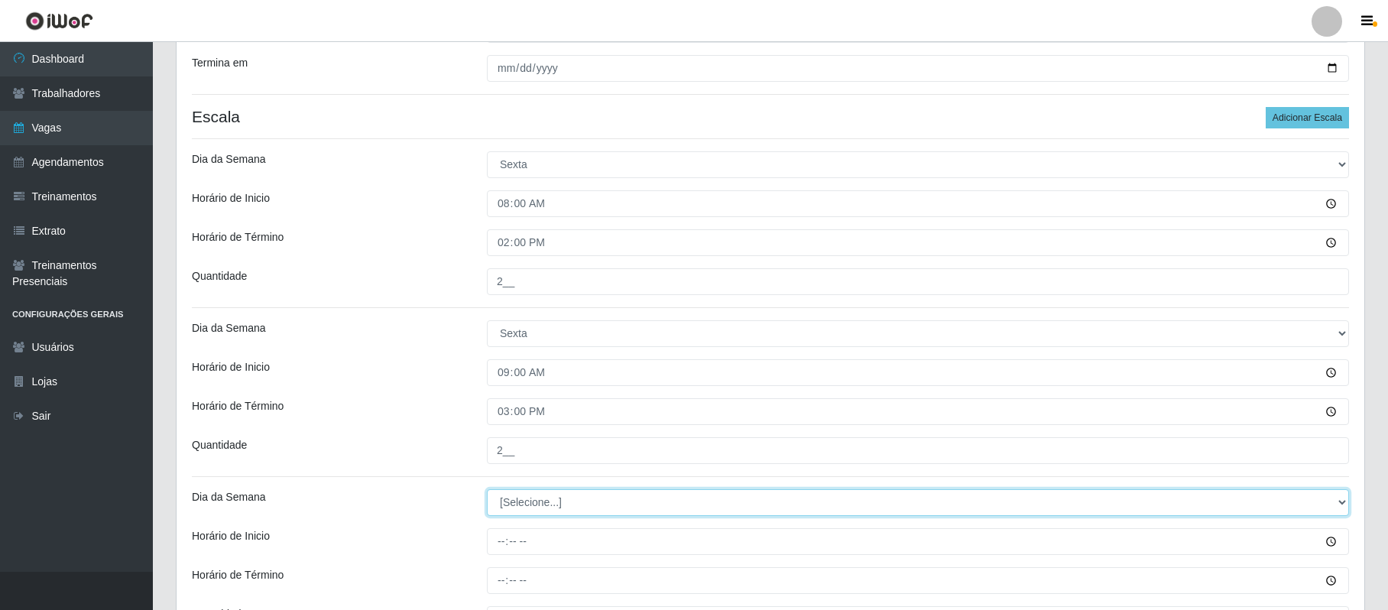
click at [1336, 501] on select "[Selecione...] Segunda Terça Quarta Quinta Sexta Sábado Domingo" at bounding box center [918, 502] width 862 height 27
select select "5"
click at [487, 491] on select "[Selecione...] Segunda Terça Quarta Quinta Sexta Sábado Domingo" at bounding box center [918, 502] width 862 height 27
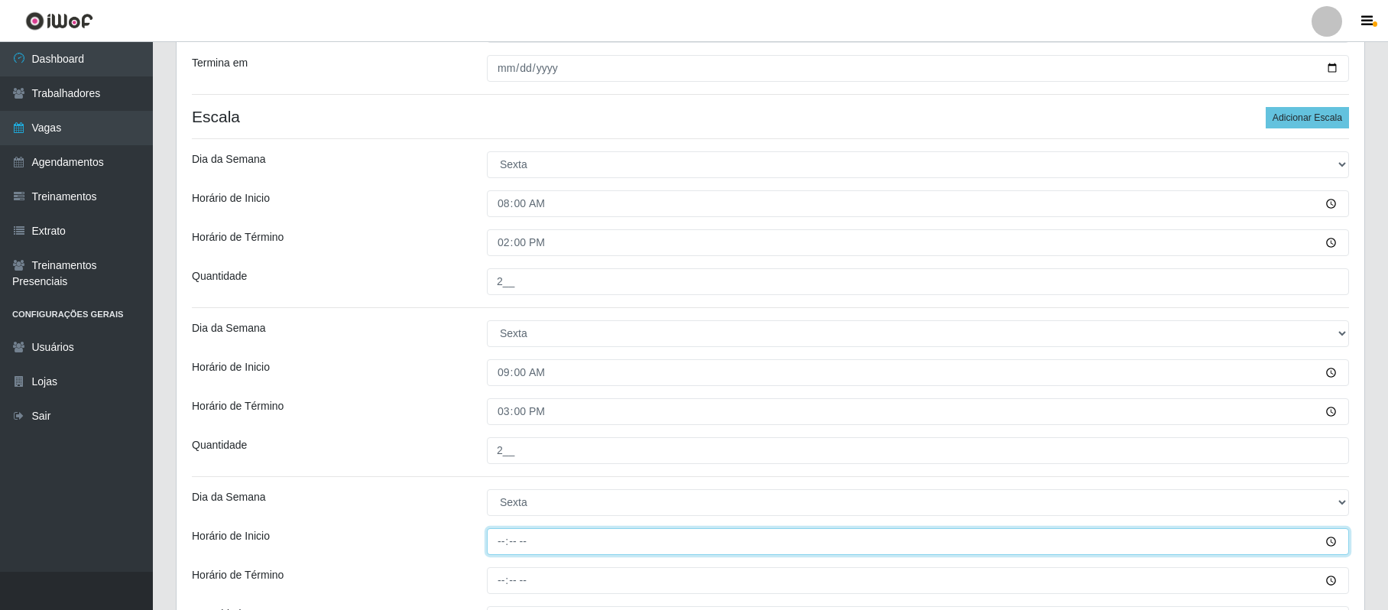
click at [494, 545] on input "Horário de Inicio" at bounding box center [918, 541] width 862 height 27
type input "16:00"
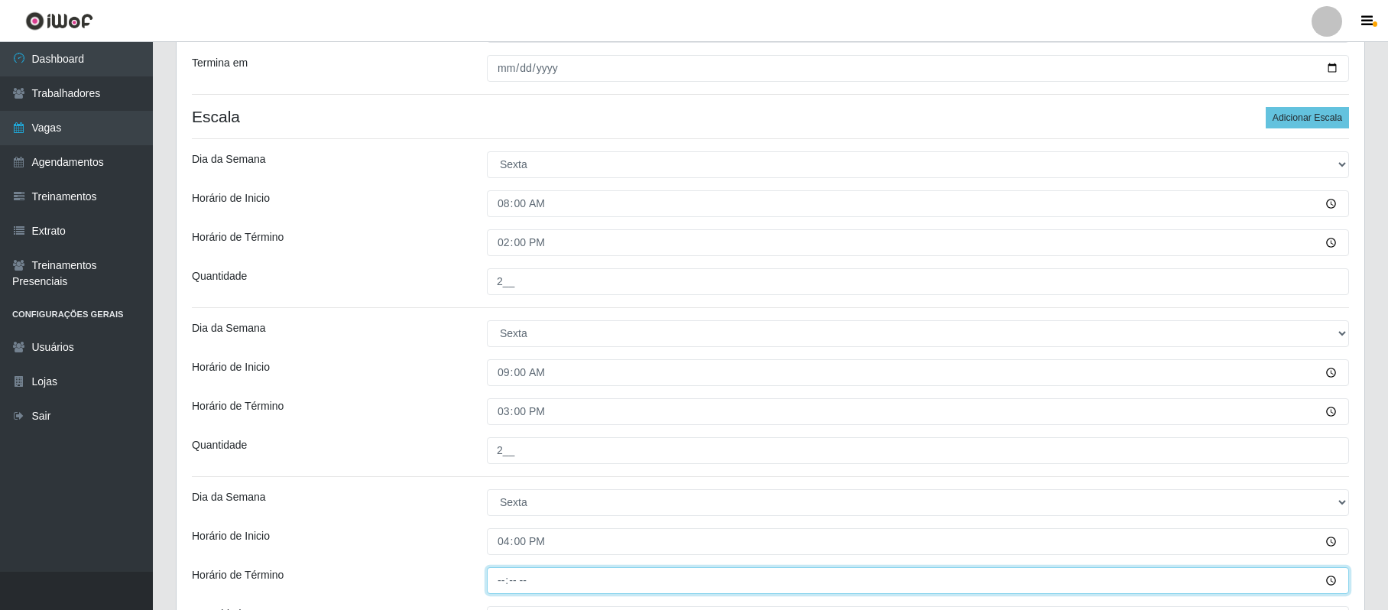
click at [501, 588] on input "Horário de Término" at bounding box center [918, 580] width 862 height 27
type input "22:00"
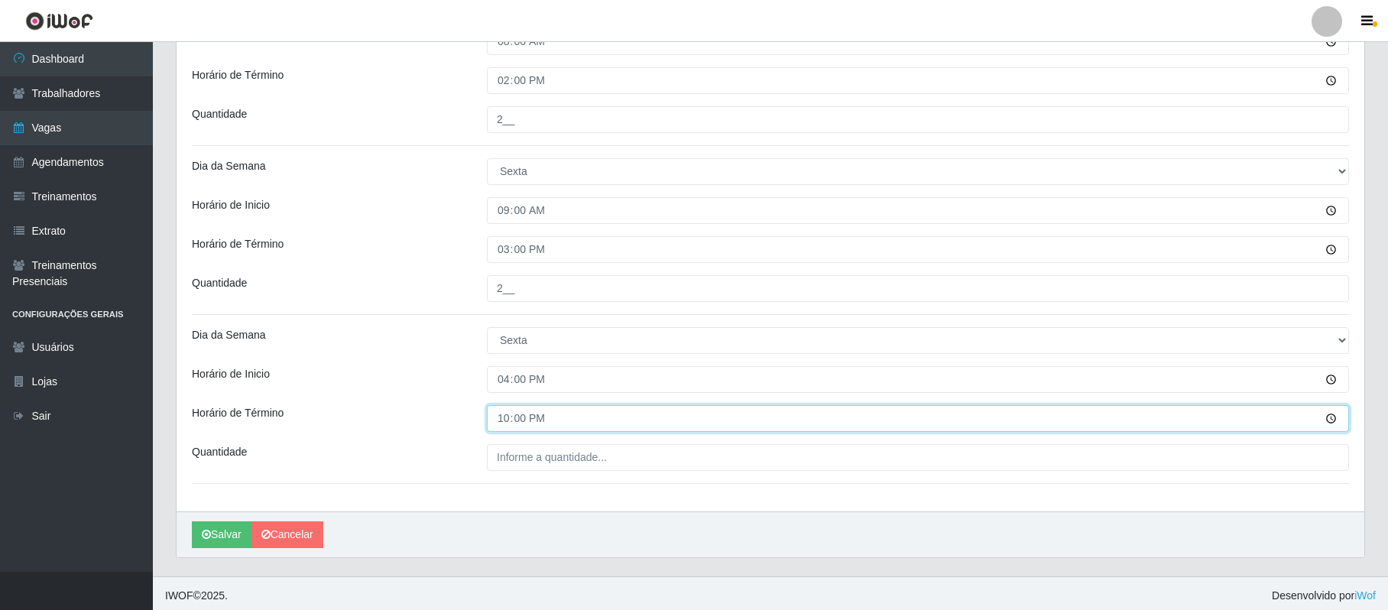
scroll to position [560, 0]
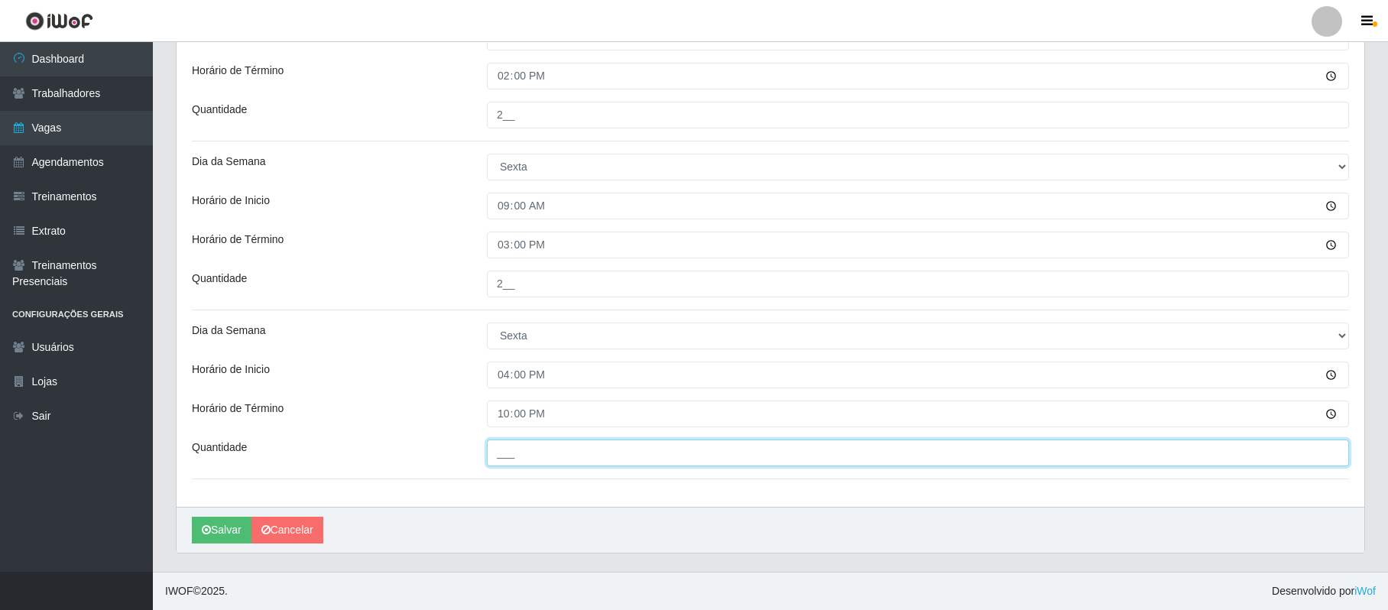
click at [508, 443] on input "___" at bounding box center [918, 453] width 862 height 27
type input "2__"
click at [625, 392] on div "Loja SuperFácil Atacado - Vale do Sol Função [Selecione...] Embalador Embalador…" at bounding box center [771, 41] width 1188 height 932
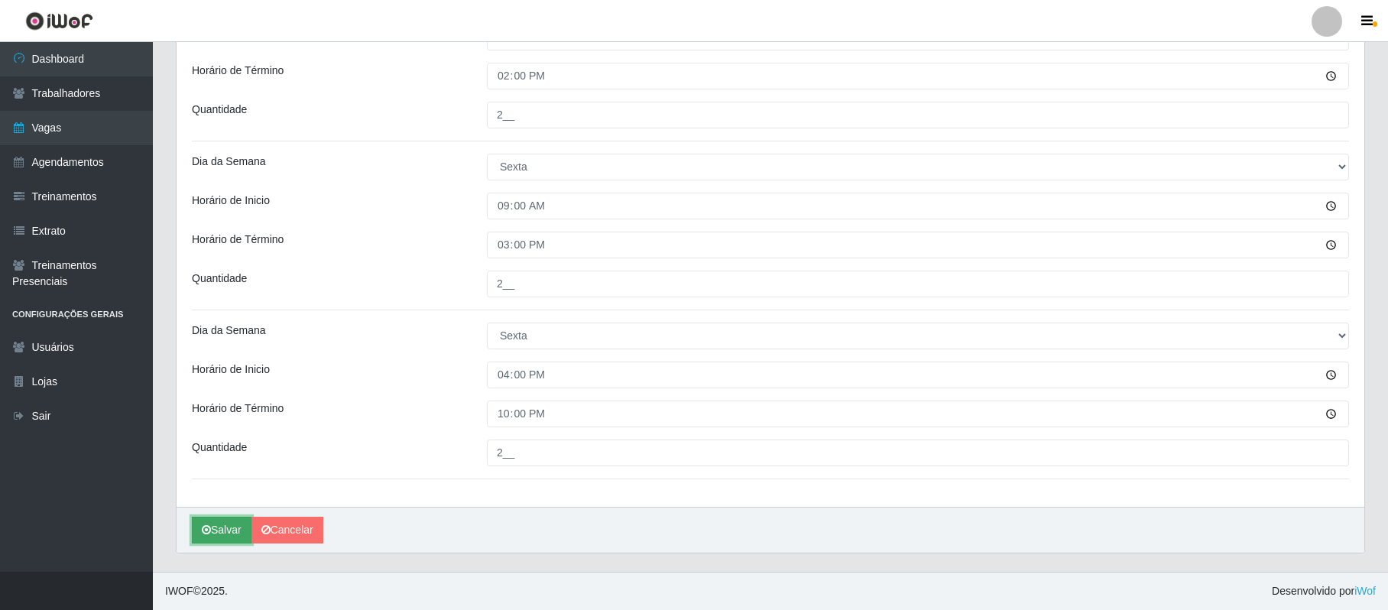
click at [215, 527] on button "Salvar" at bounding box center [222, 530] width 60 height 27
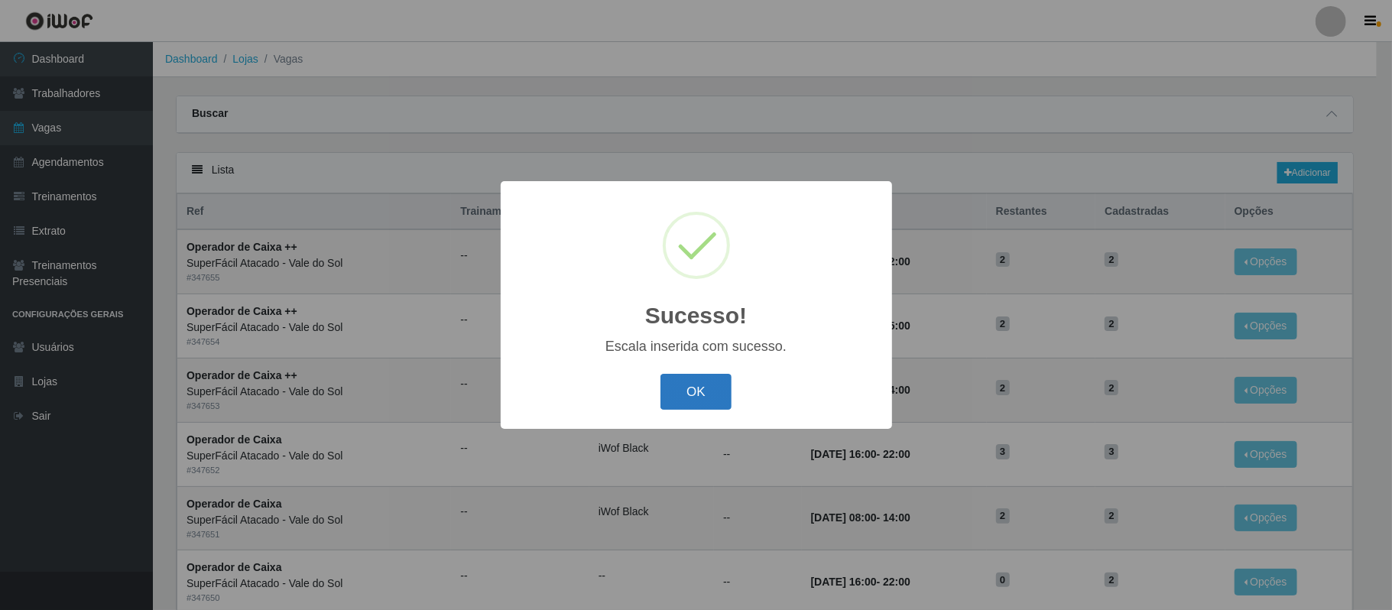
click at [683, 401] on button "OK" at bounding box center [695, 392] width 71 height 36
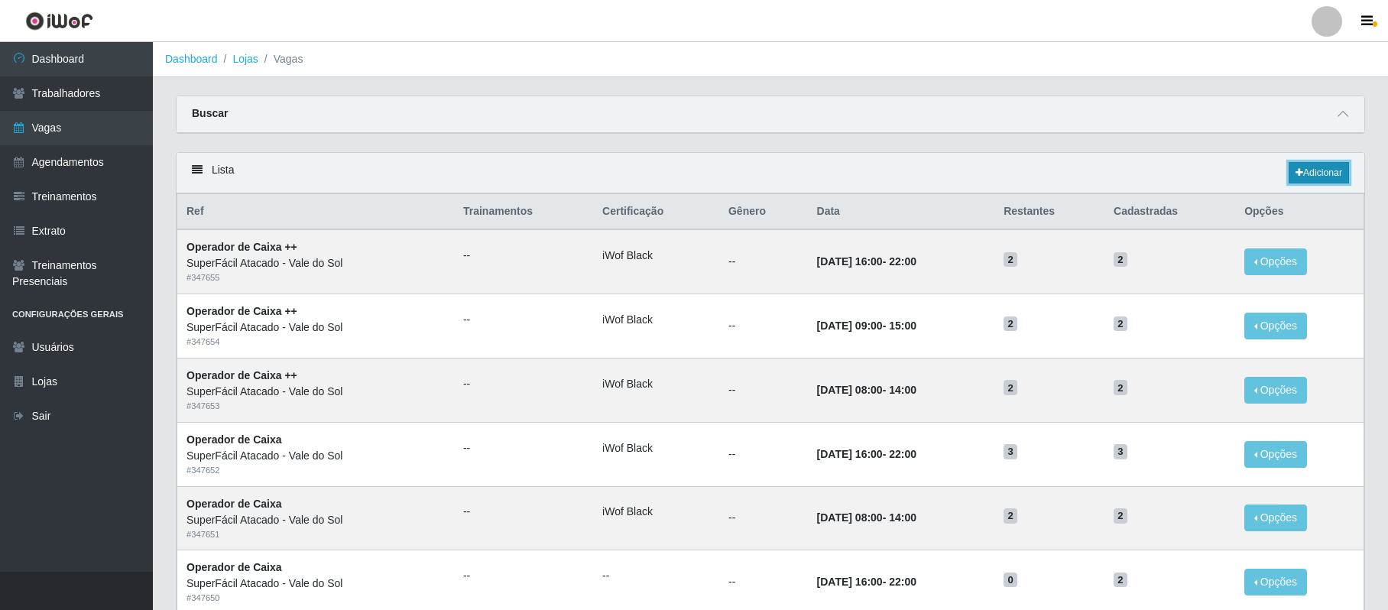
click at [1340, 177] on link "Adicionar" at bounding box center [1319, 172] width 60 height 21
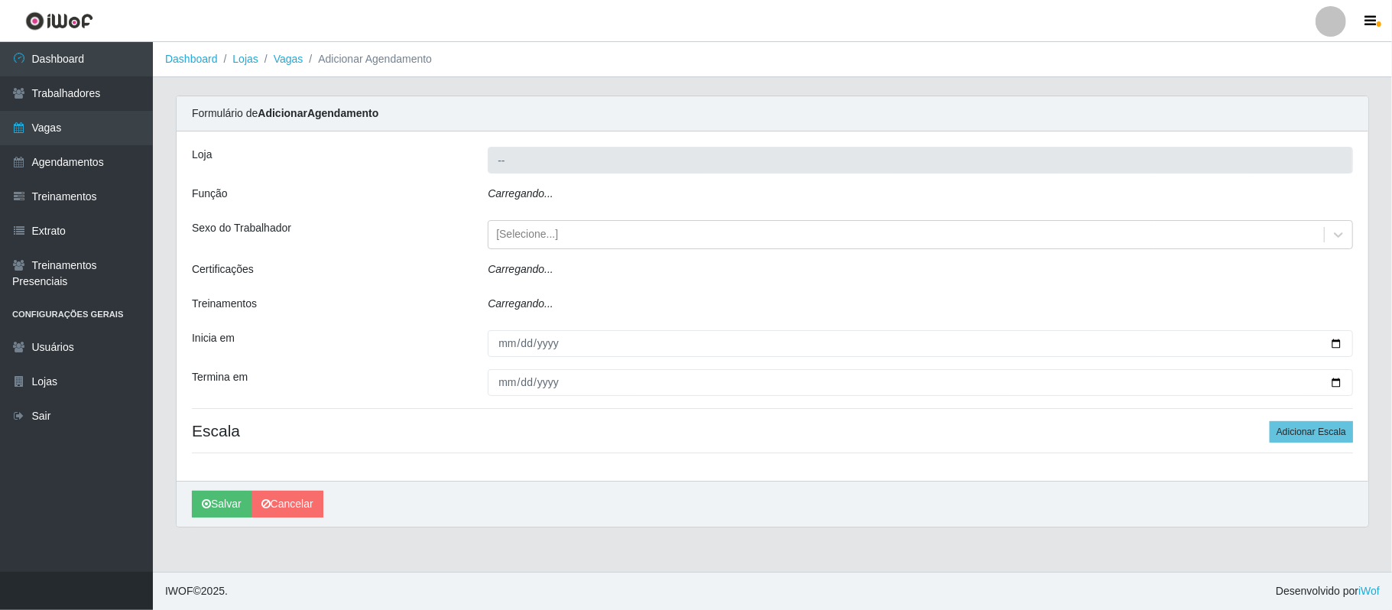
type input "SuperFácil Atacado - Vale do Sol"
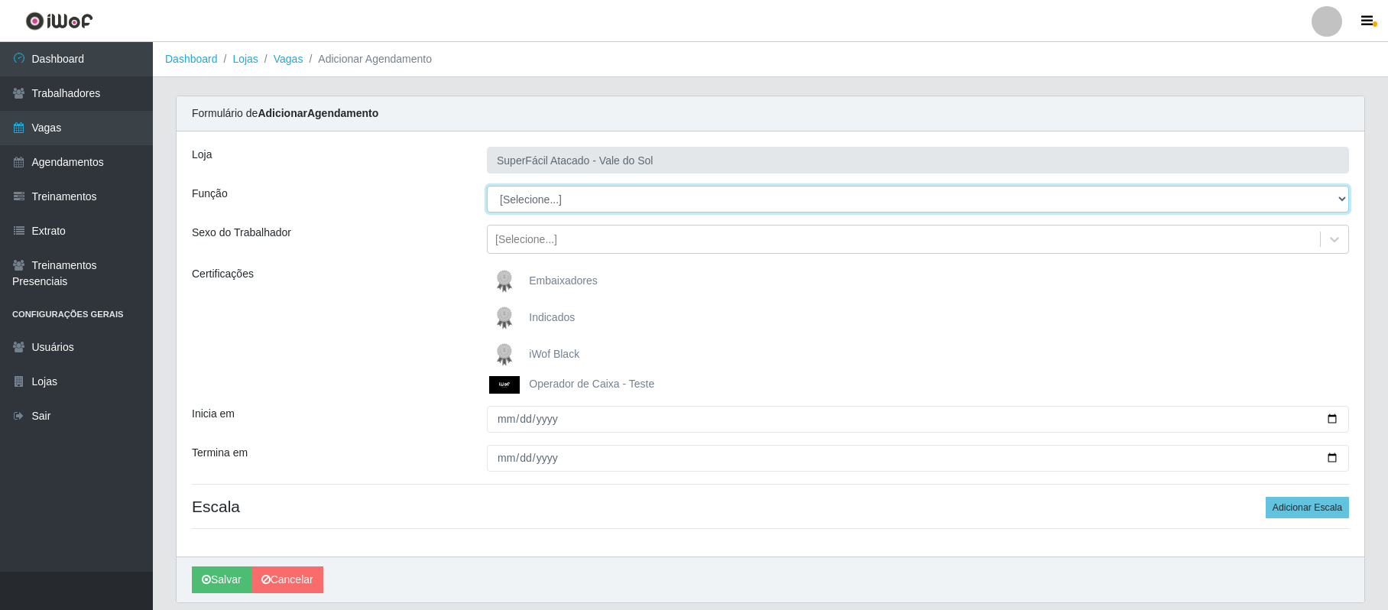
click at [1338, 202] on select "[Selecione...] Embalador Embalador + Embalador ++ Operador de Caixa Operador de…" at bounding box center [918, 199] width 862 height 27
select select "72"
click at [487, 187] on select "[Selecione...] Embalador Embalador + Embalador ++ Operador de Caixa Operador de…" at bounding box center [918, 199] width 862 height 27
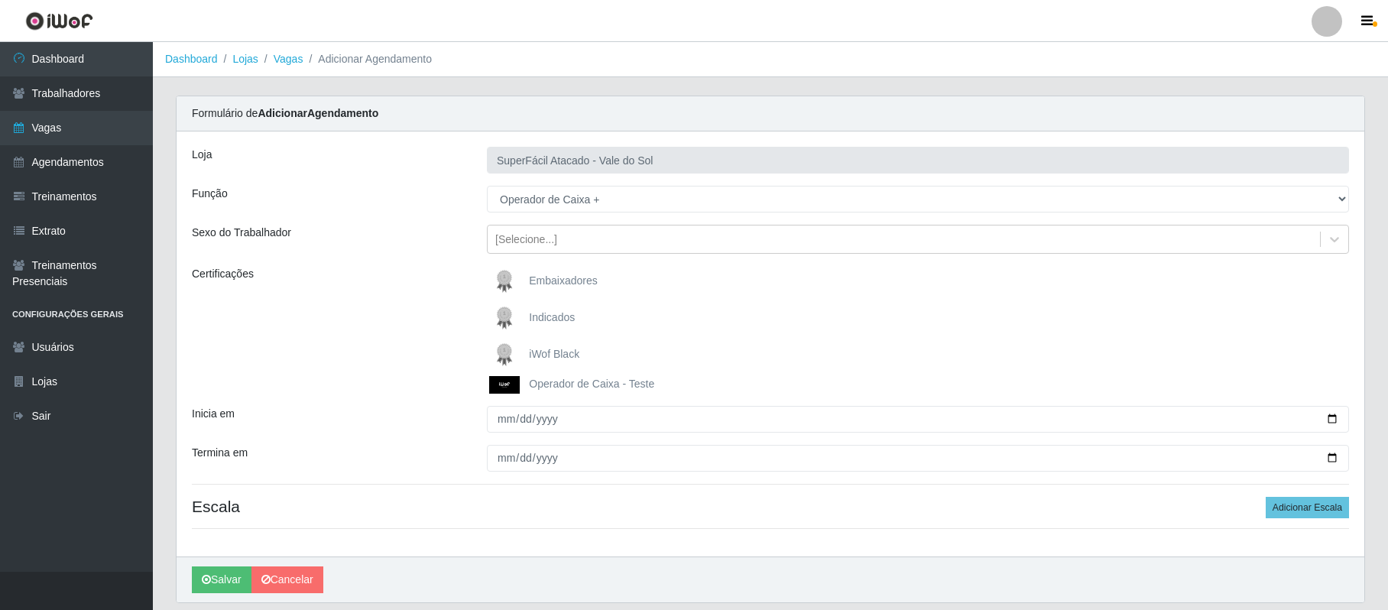
click at [547, 356] on span "iWof Black" at bounding box center [554, 354] width 50 height 12
click at [0, 0] on input "iWof Black" at bounding box center [0, 0] width 0 height 0
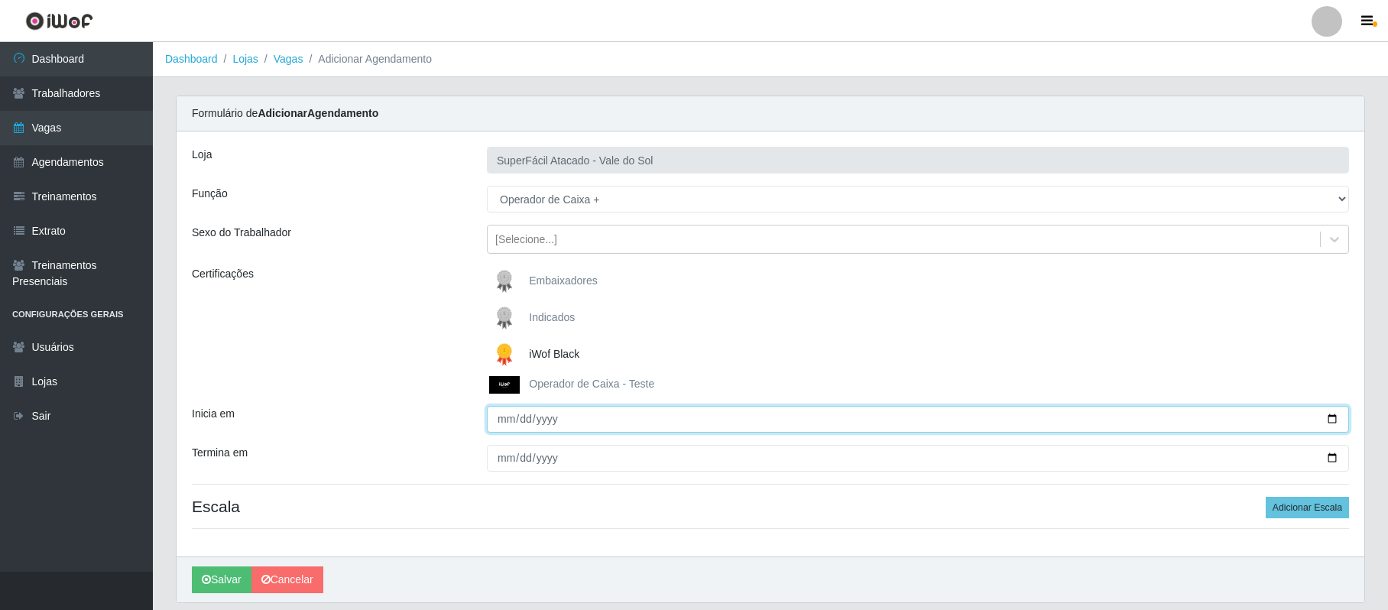
click at [1334, 420] on input "Inicia em" at bounding box center [918, 419] width 862 height 27
type input "[DATE]"
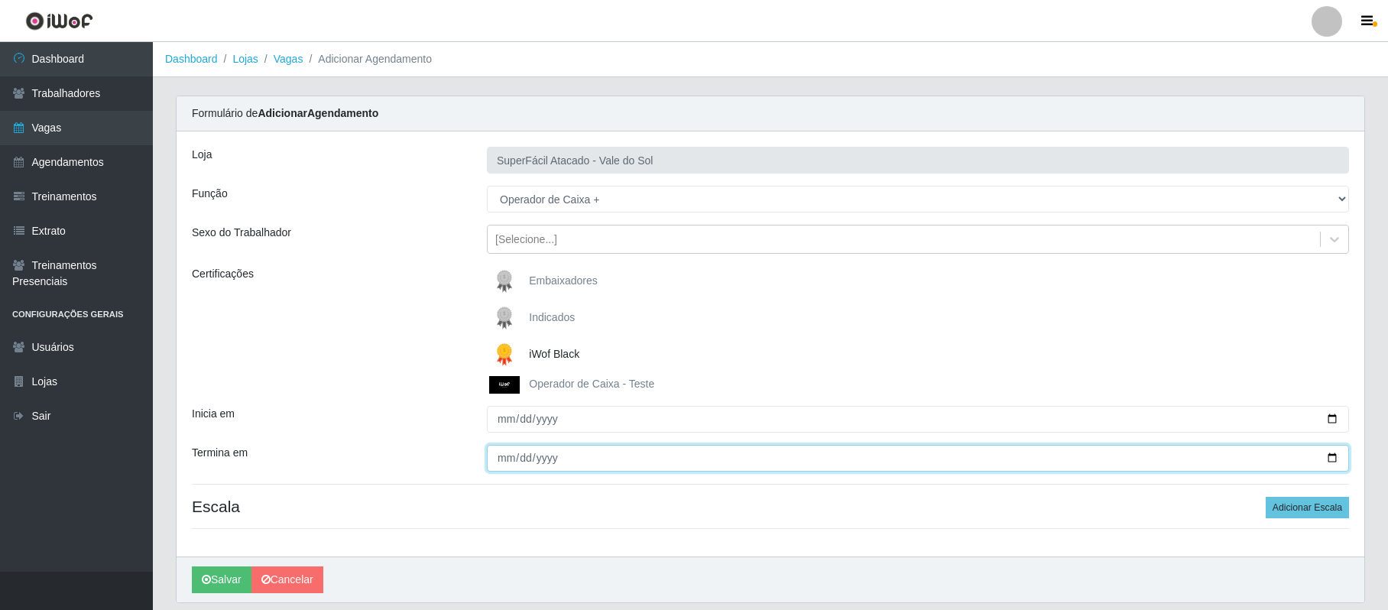
click at [512, 459] on input "Termina em" at bounding box center [918, 458] width 862 height 27
click at [1333, 459] on input "Termina em" at bounding box center [918, 458] width 862 height 27
type input "[DATE]"
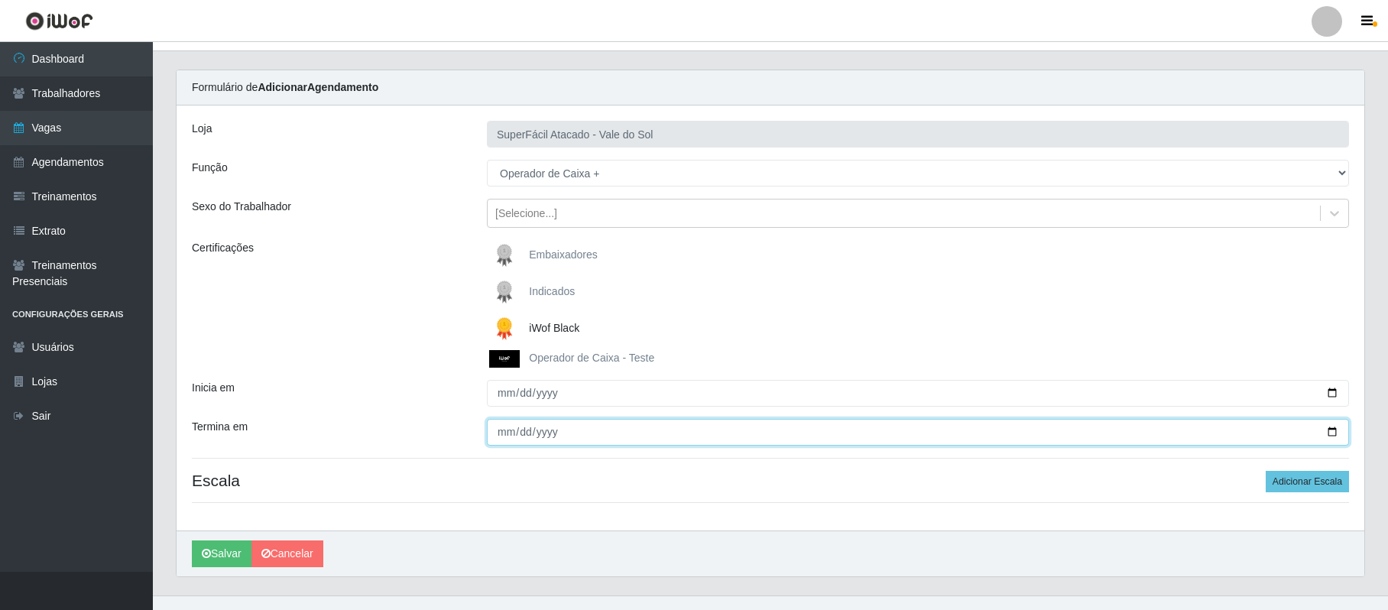
scroll to position [52, 0]
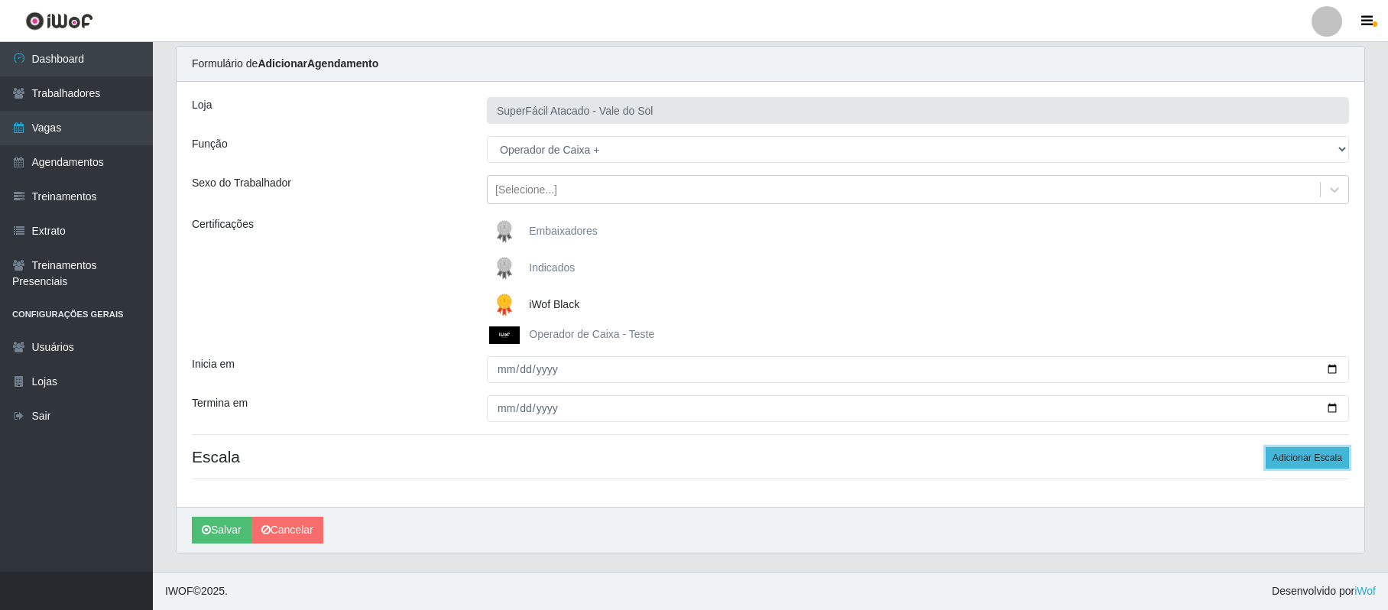
click at [1319, 459] on button "Adicionar Escala" at bounding box center [1307, 457] width 83 height 21
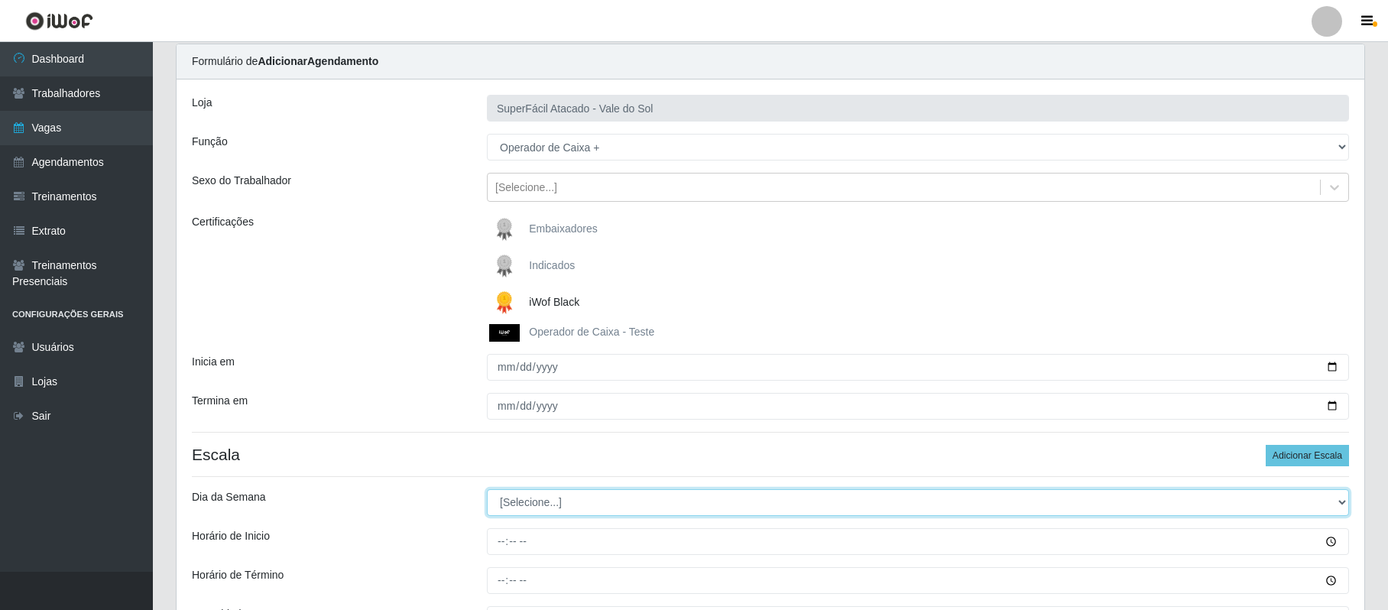
click at [1337, 502] on select "[Selecione...] Segunda Terça Quarta Quinta Sexta Sábado Domingo" at bounding box center [918, 502] width 862 height 27
select select "6"
click at [487, 491] on select "[Selecione...] Segunda Terça Quarta Quinta Sexta Sábado Domingo" at bounding box center [918, 502] width 862 height 27
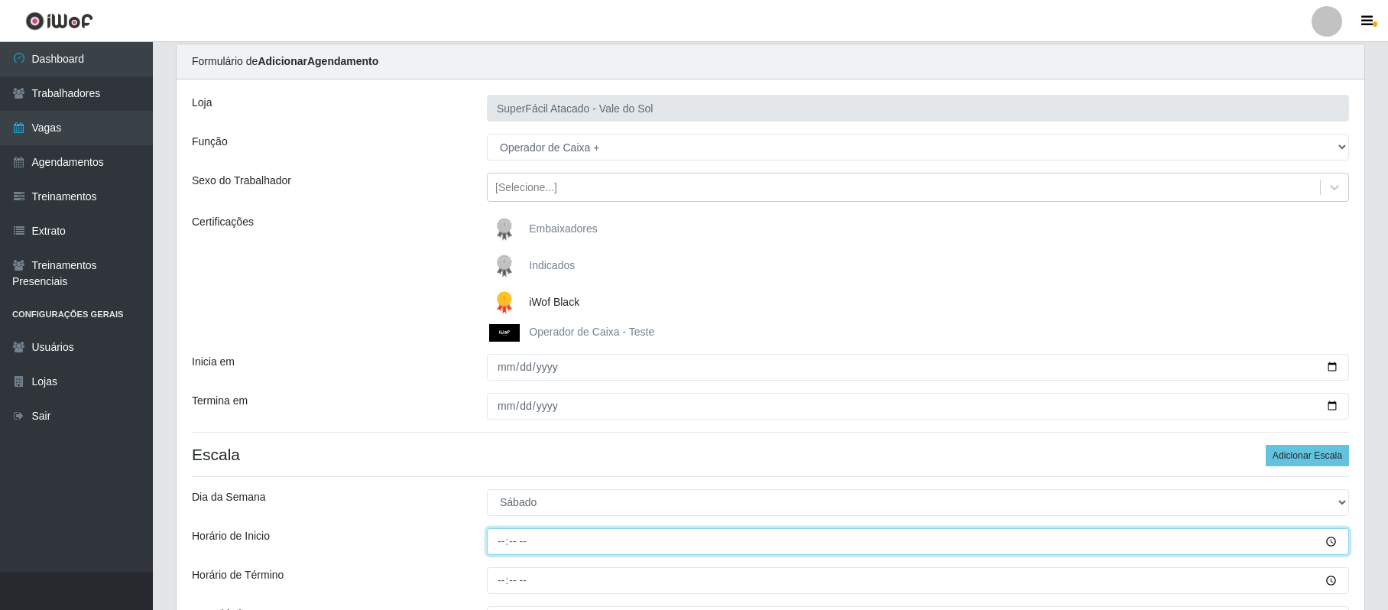
click at [508, 544] on input "Horário de Inicio" at bounding box center [918, 541] width 862 height 27
type input "08:00"
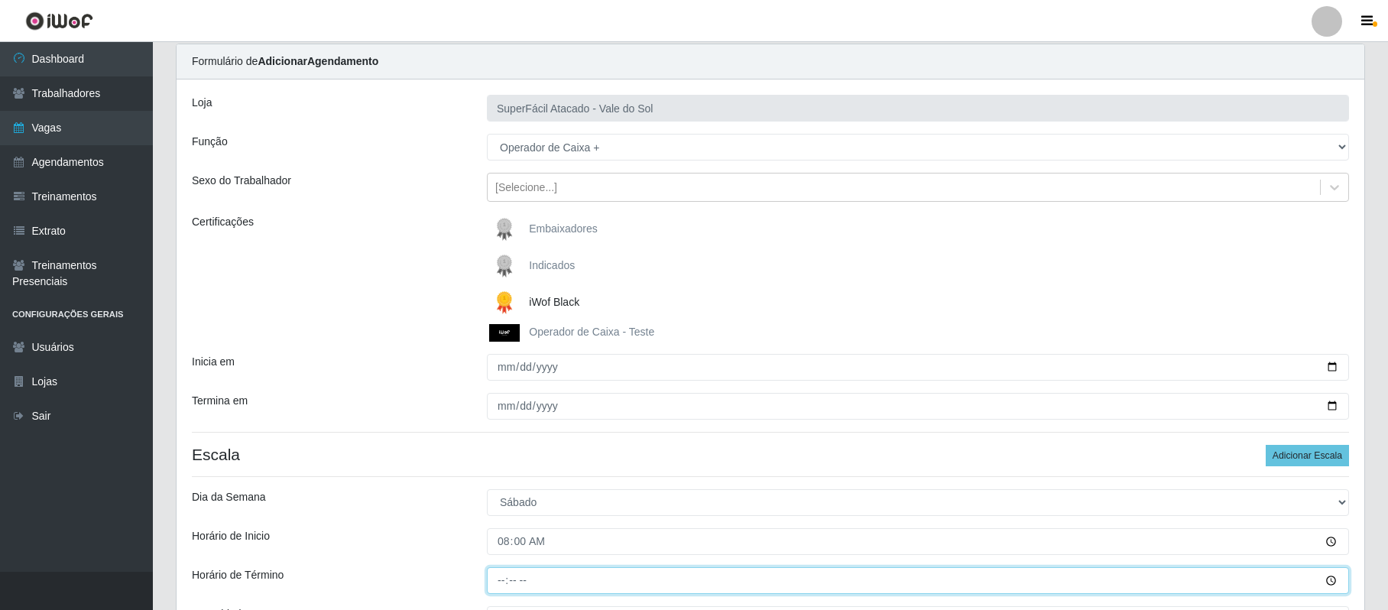
click at [495, 582] on input "Horário de Término" at bounding box center [918, 580] width 862 height 27
type input "14:00"
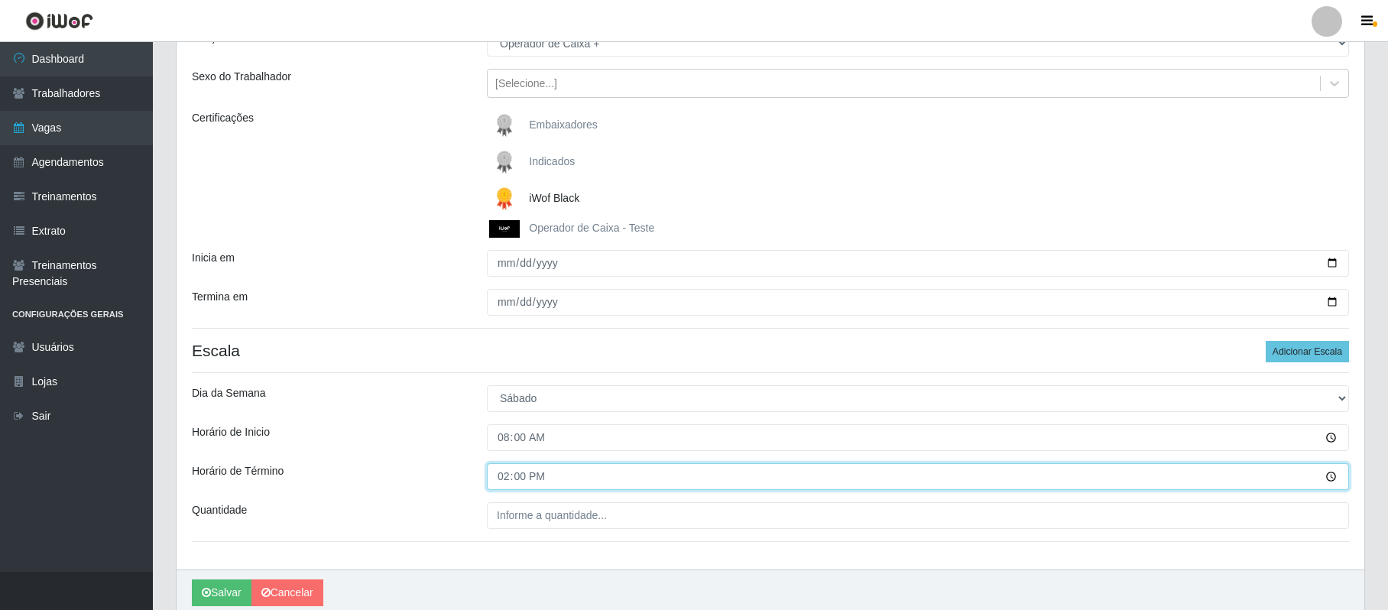
scroll to position [162, 0]
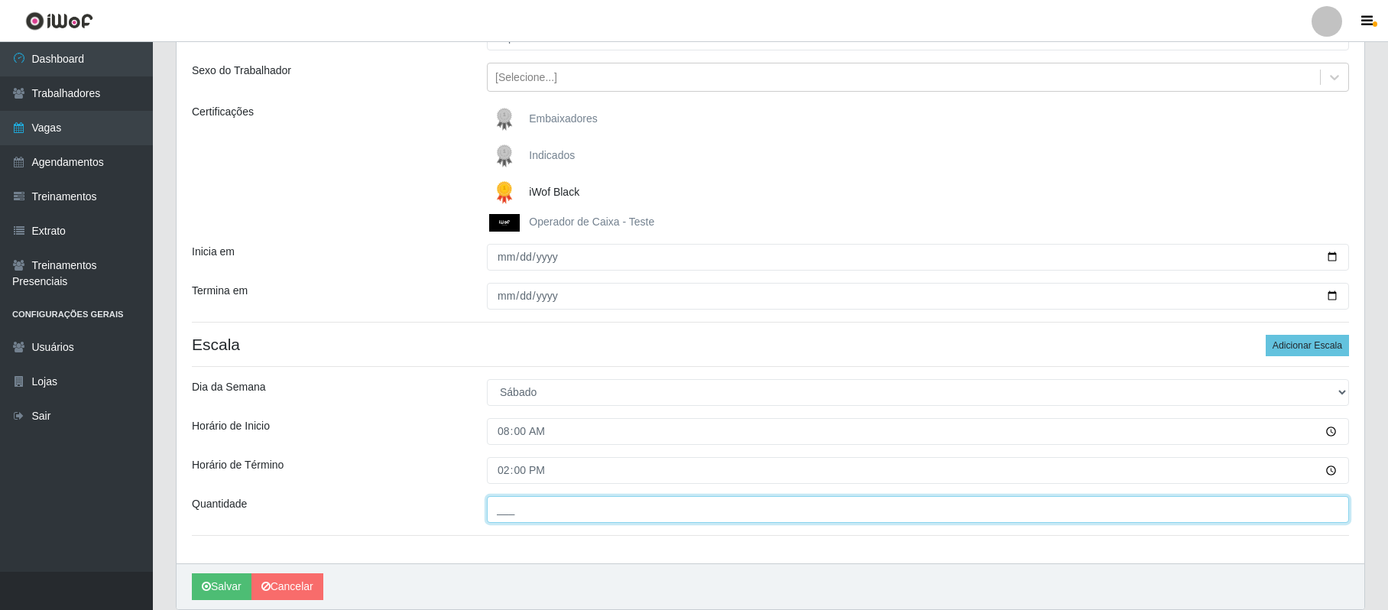
click at [493, 518] on input "___" at bounding box center [918, 509] width 862 height 27
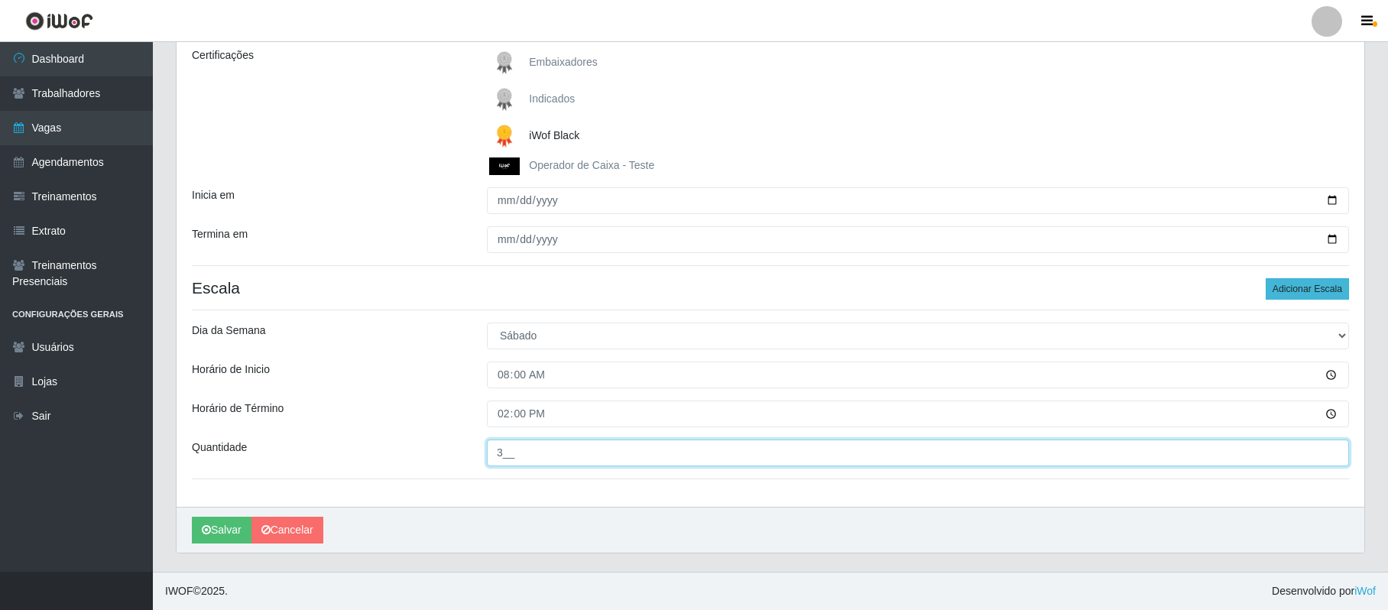
type input "3__"
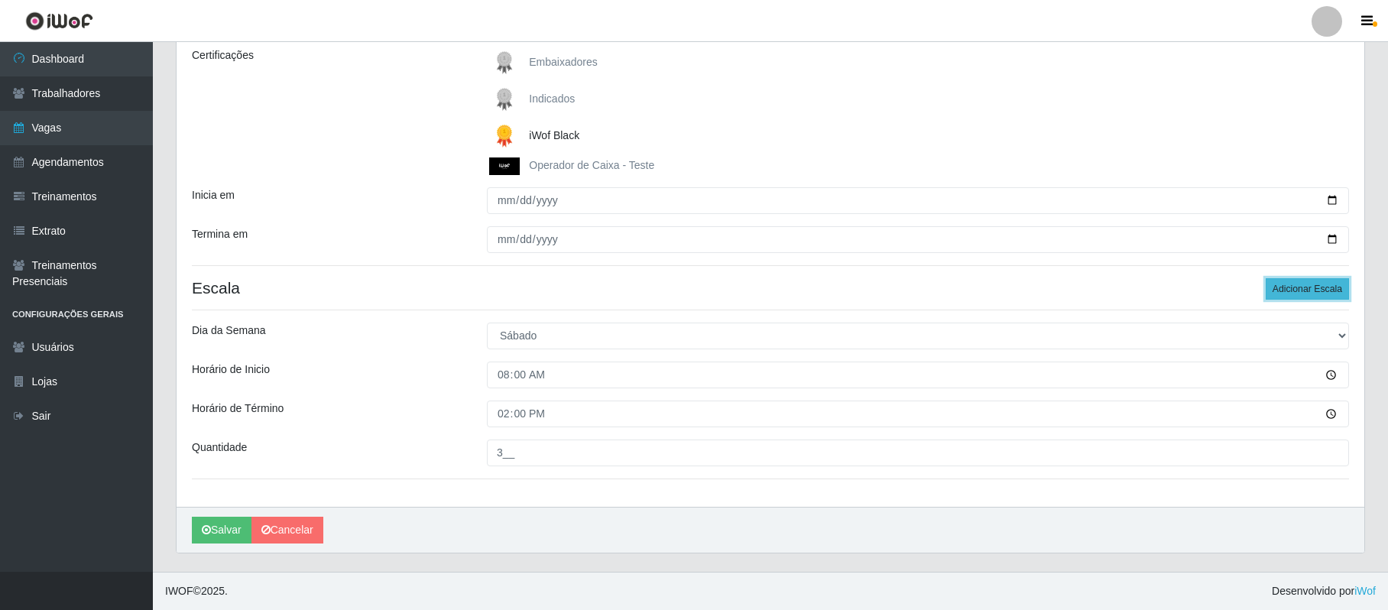
click at [1296, 287] on button "Adicionar Escala" at bounding box center [1307, 288] width 83 height 21
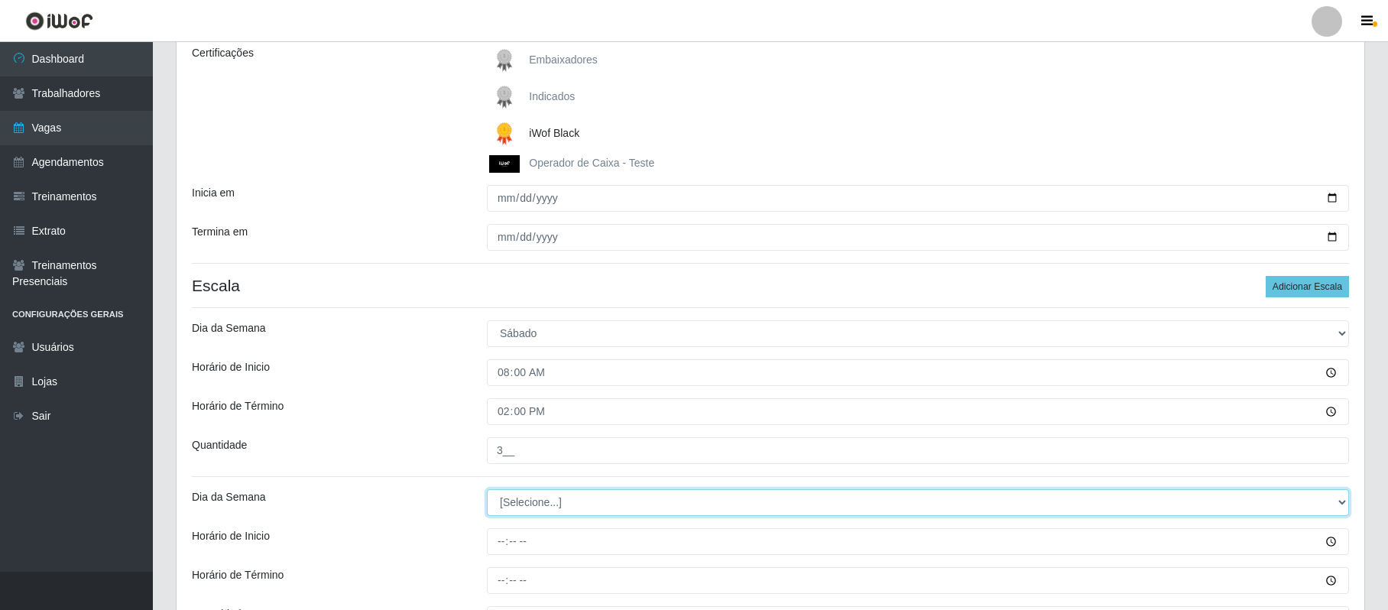
click at [1334, 494] on select "[Selecione...] Segunda Terça Quarta Quinta Sexta Sábado Domingo" at bounding box center [918, 502] width 862 height 27
select select "6"
click at [487, 491] on select "[Selecione...] Segunda Terça Quarta Quinta Sexta Sábado Domingo" at bounding box center [918, 502] width 862 height 27
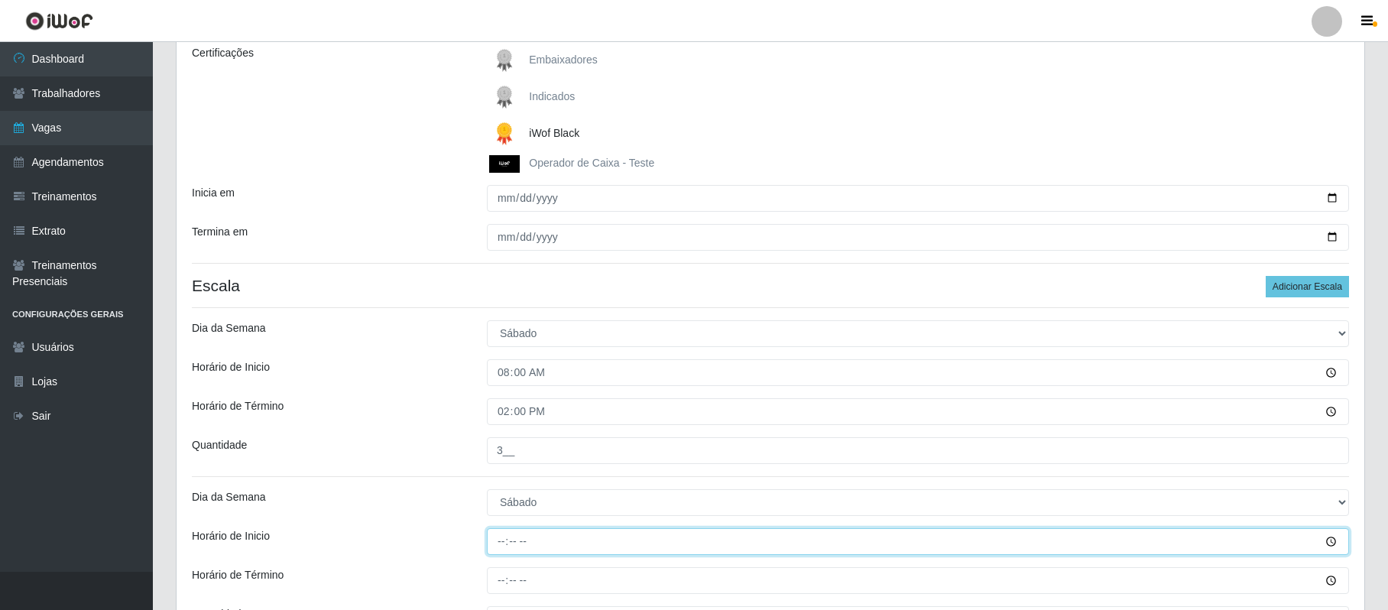
click at [502, 548] on input "Horário de Inicio" at bounding box center [918, 541] width 862 height 27
type input "16:00"
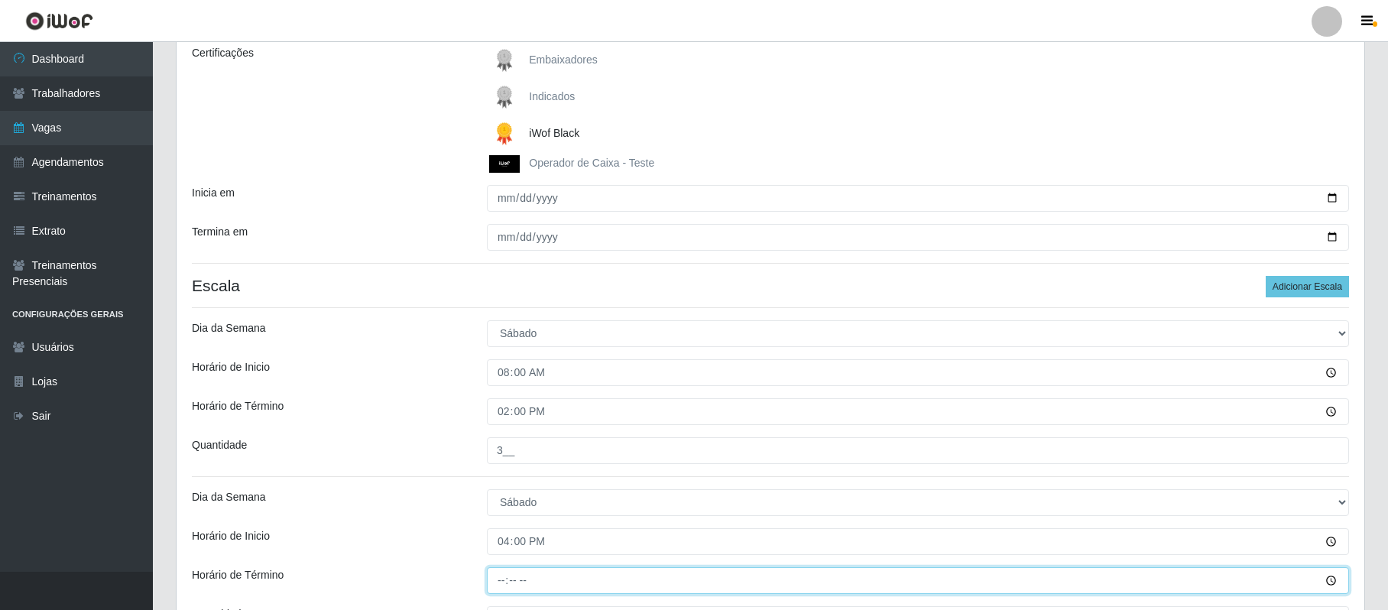
click at [497, 579] on input "Horário de Término" at bounding box center [918, 580] width 862 height 27
type input "22:00"
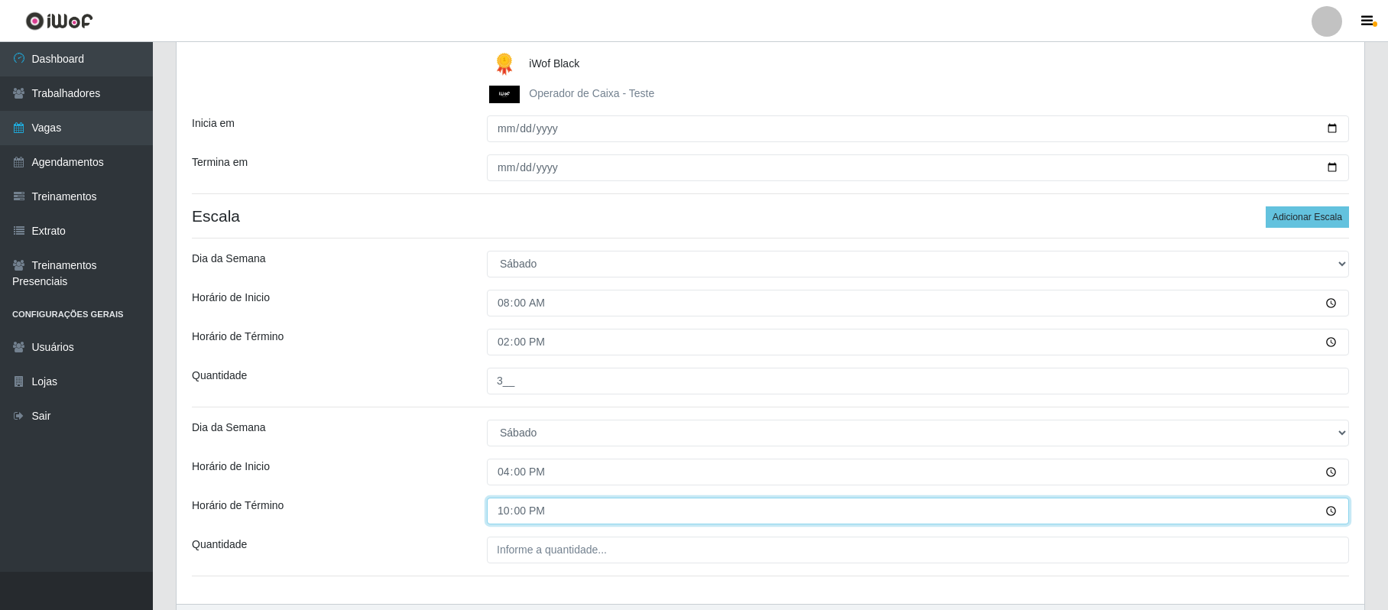
scroll to position [343, 0]
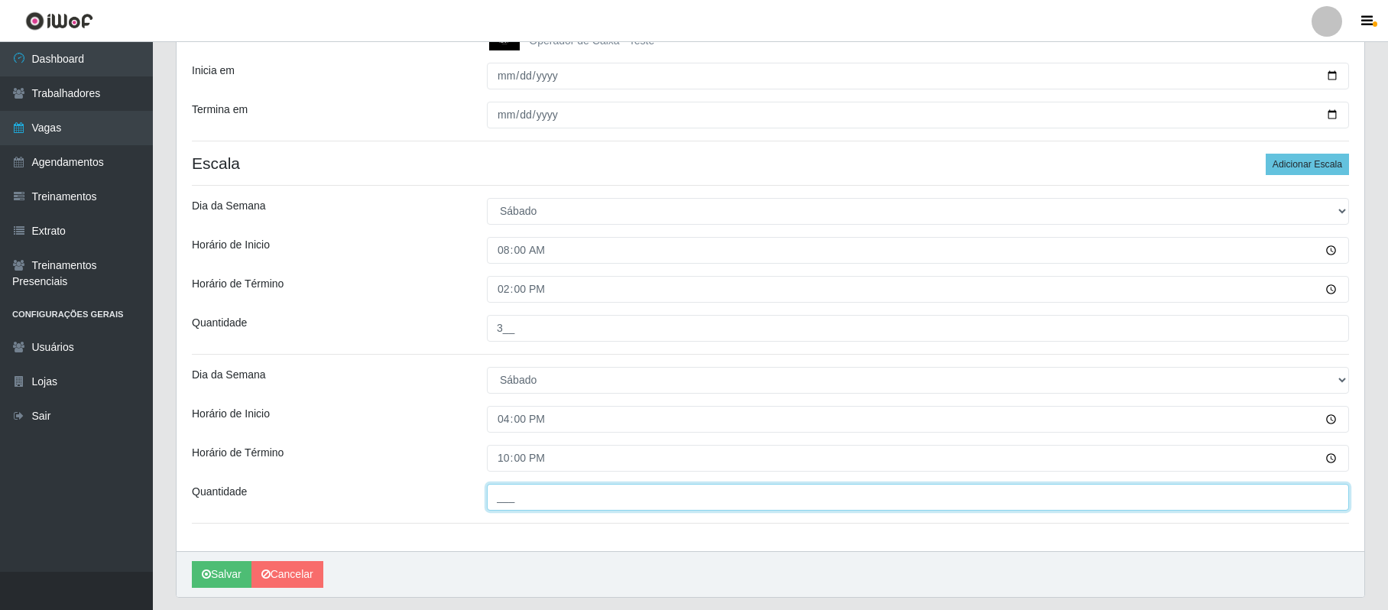
click at [501, 508] on input "___" at bounding box center [918, 497] width 862 height 27
type input "3__"
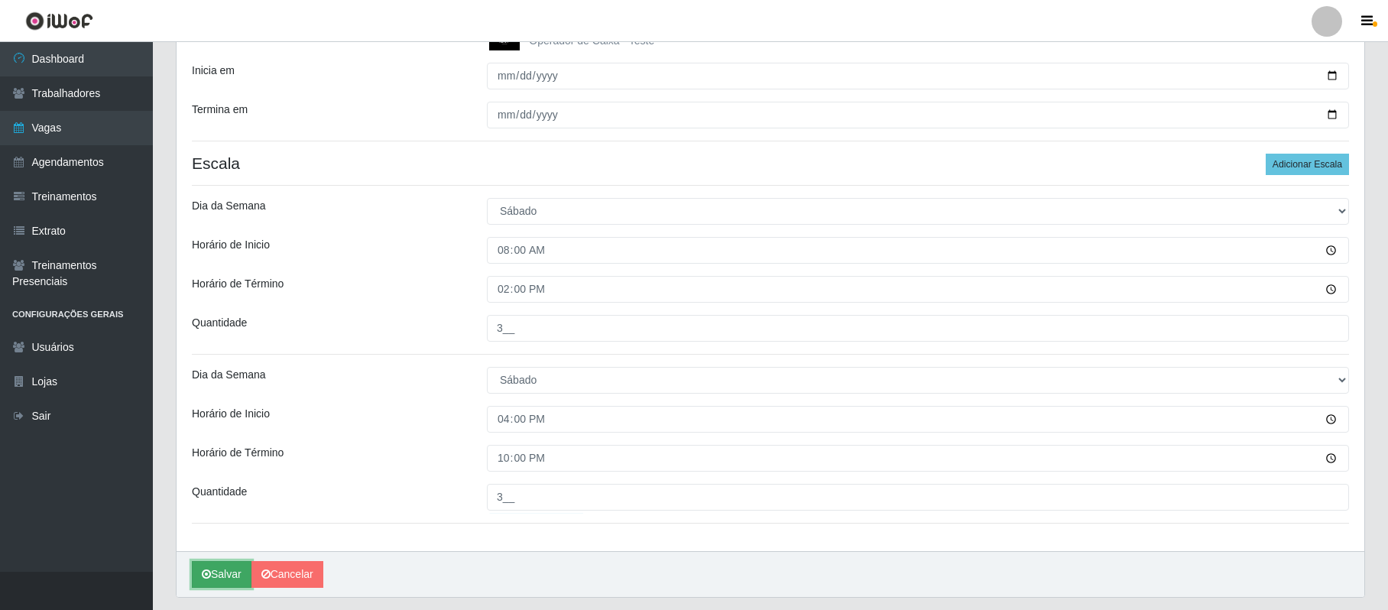
click at [229, 579] on button "Salvar" at bounding box center [222, 574] width 60 height 27
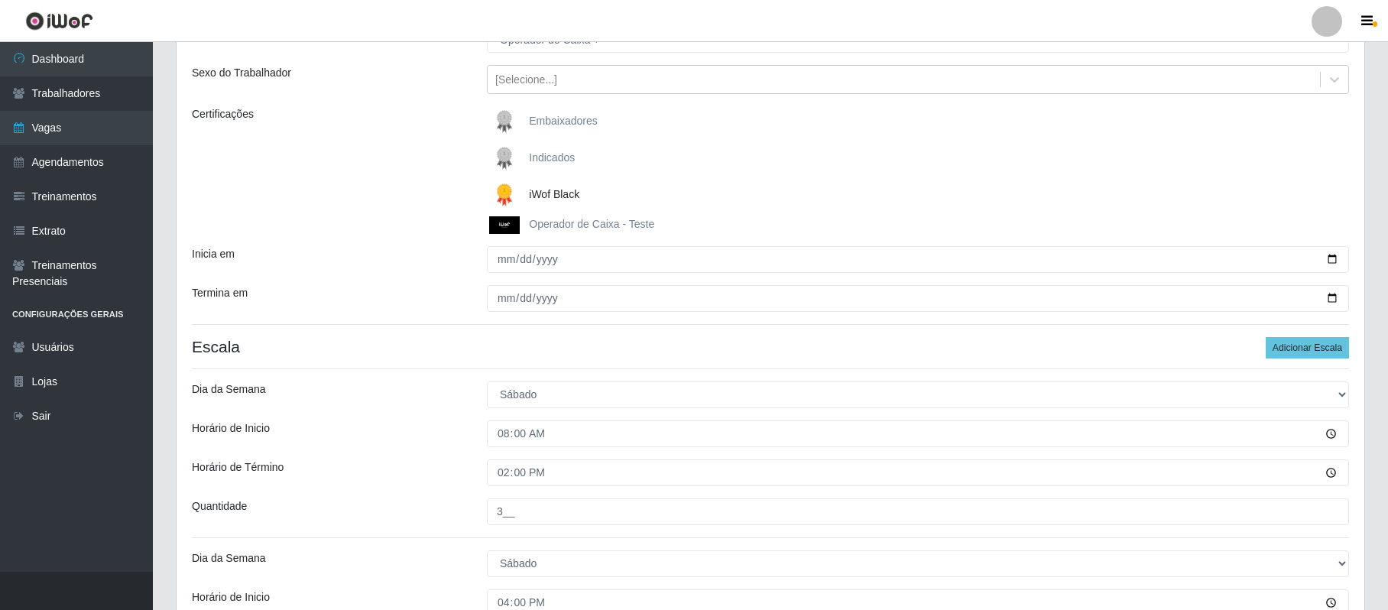
scroll to position [390, 0]
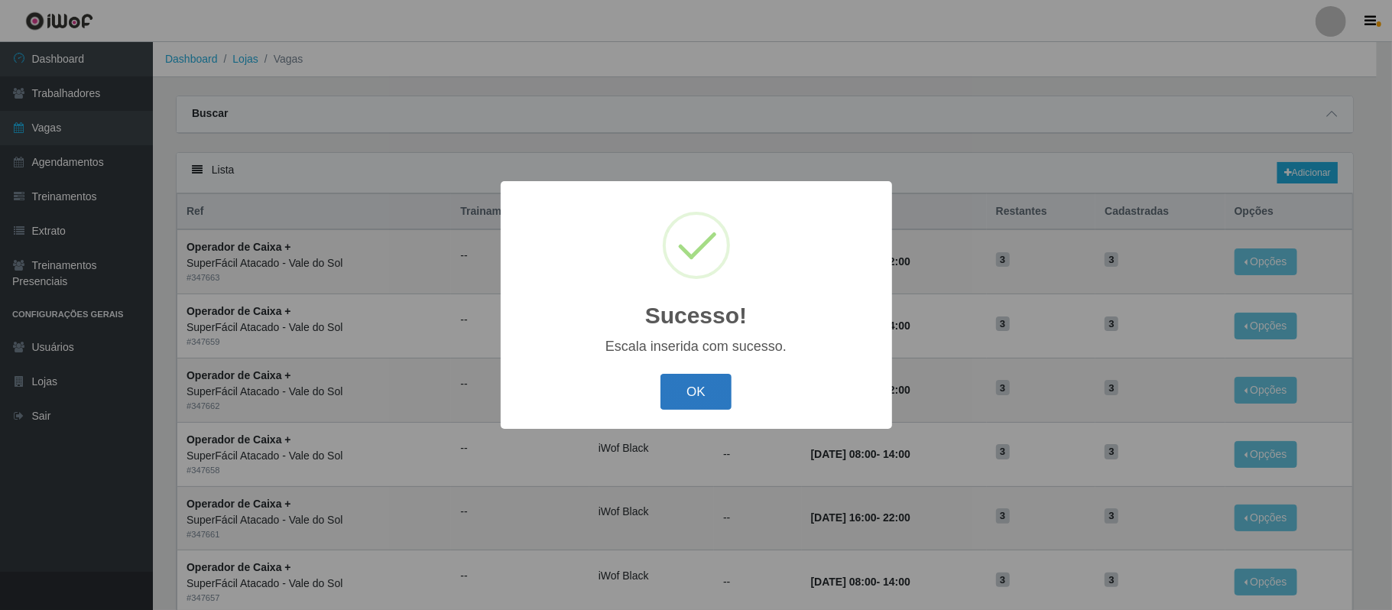
click at [716, 378] on button "OK" at bounding box center [695, 392] width 71 height 36
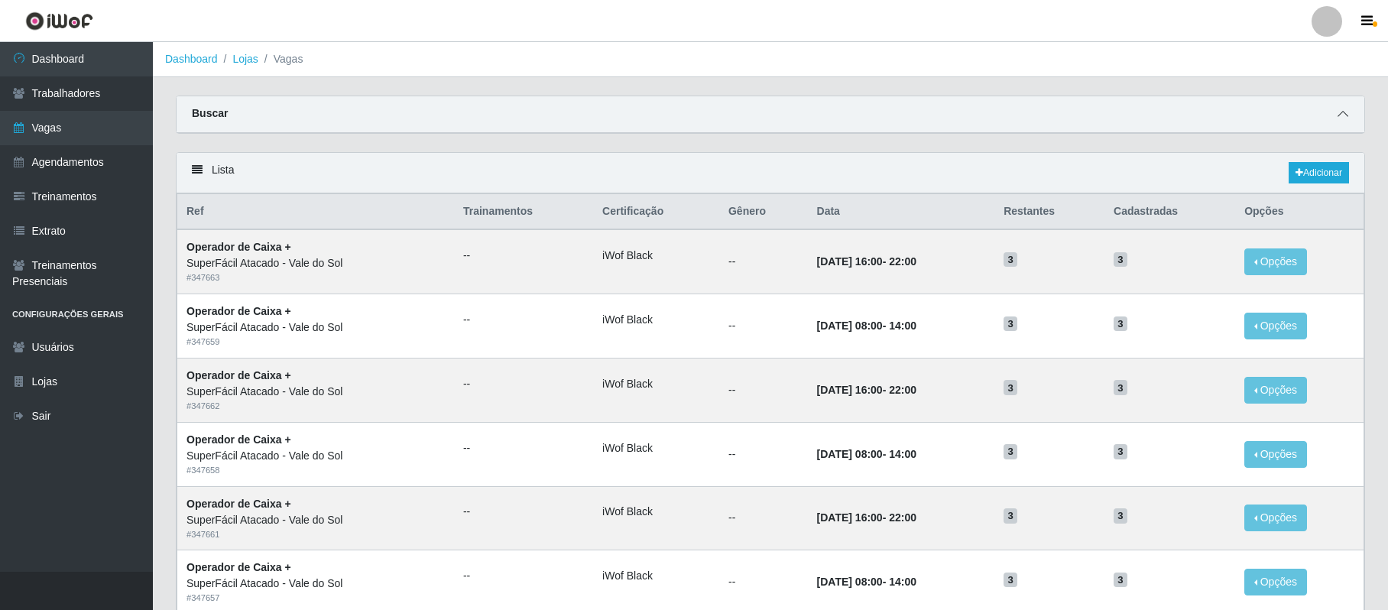
click at [1347, 114] on icon at bounding box center [1343, 114] width 11 height 11
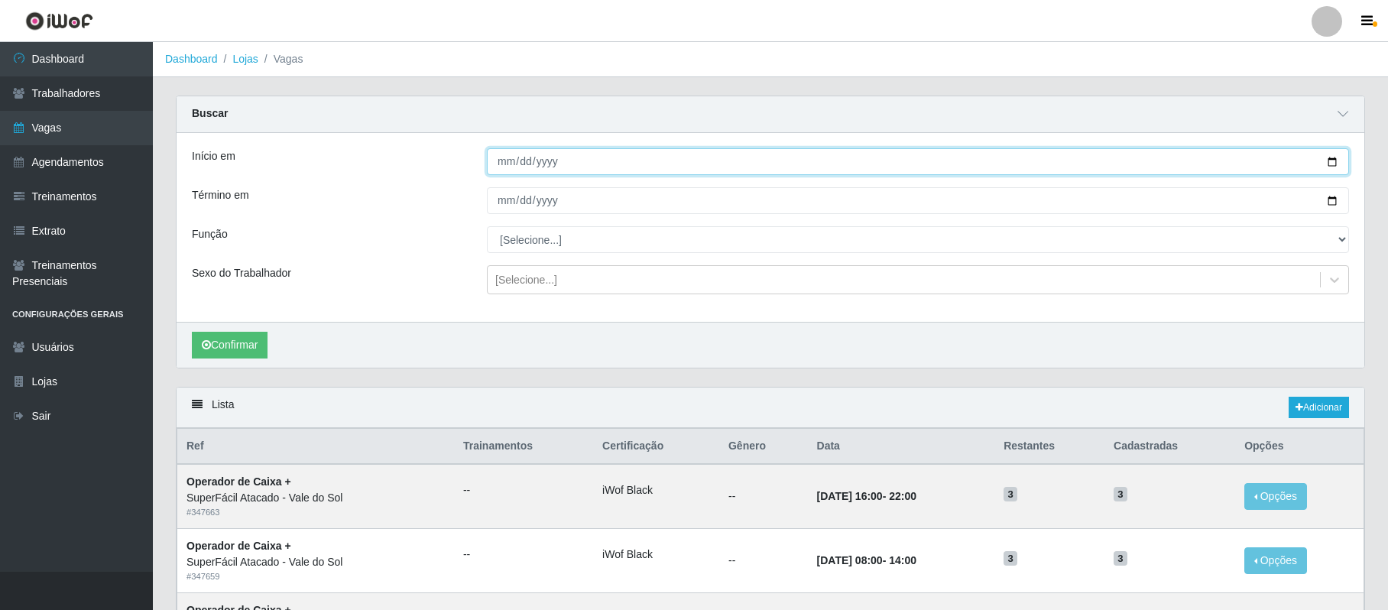
click at [517, 166] on input "Início em" at bounding box center [918, 161] width 862 height 27
click at [503, 163] on input "Início em" at bounding box center [918, 161] width 862 height 27
type input "[DATE]"
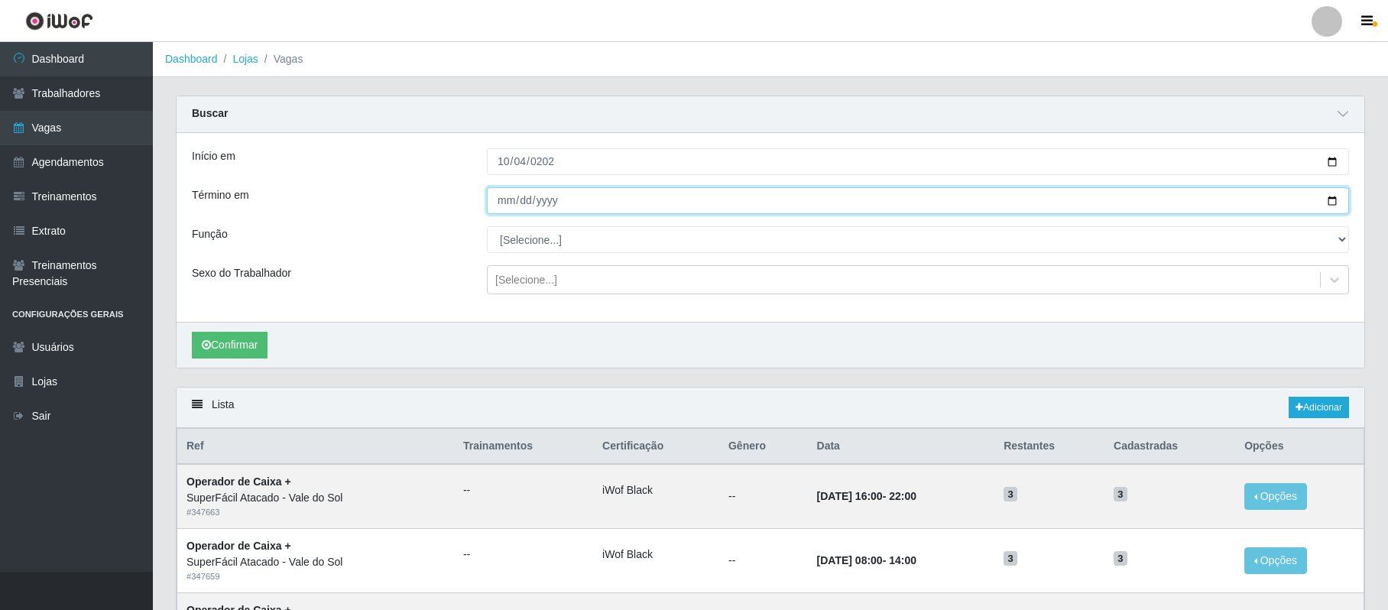
click at [505, 203] on input "Término em" at bounding box center [918, 200] width 862 height 27
click at [497, 202] on input "[DATE]" at bounding box center [918, 200] width 862 height 27
type input "[DATE]"
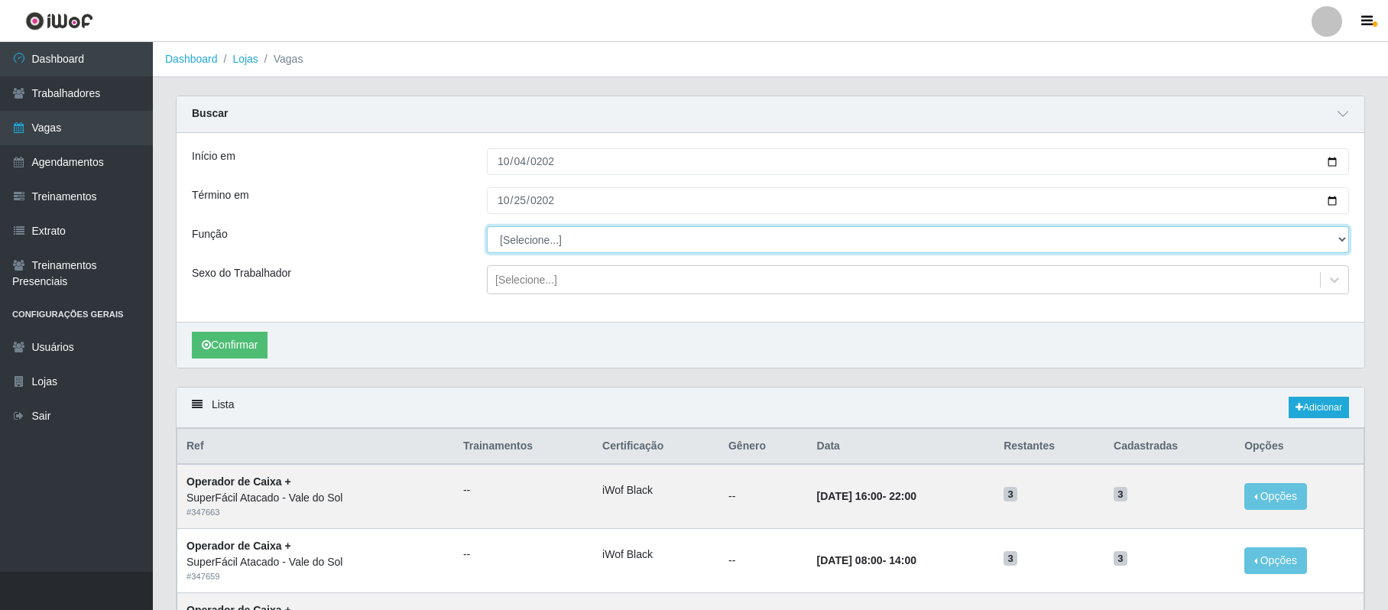
drag, startPoint x: 1336, startPoint y: 239, endPoint x: 1306, endPoint y: 239, distance: 30.6
click at [1336, 239] on select "[Selecione...] Embalador Embalador + Embalador ++ Operador de Caixa Operador de…" at bounding box center [918, 239] width 862 height 27
select select "72"
click at [487, 227] on select "[Selecione...] Embalador Embalador + Embalador ++ Operador de Caixa Operador de…" at bounding box center [918, 239] width 862 height 27
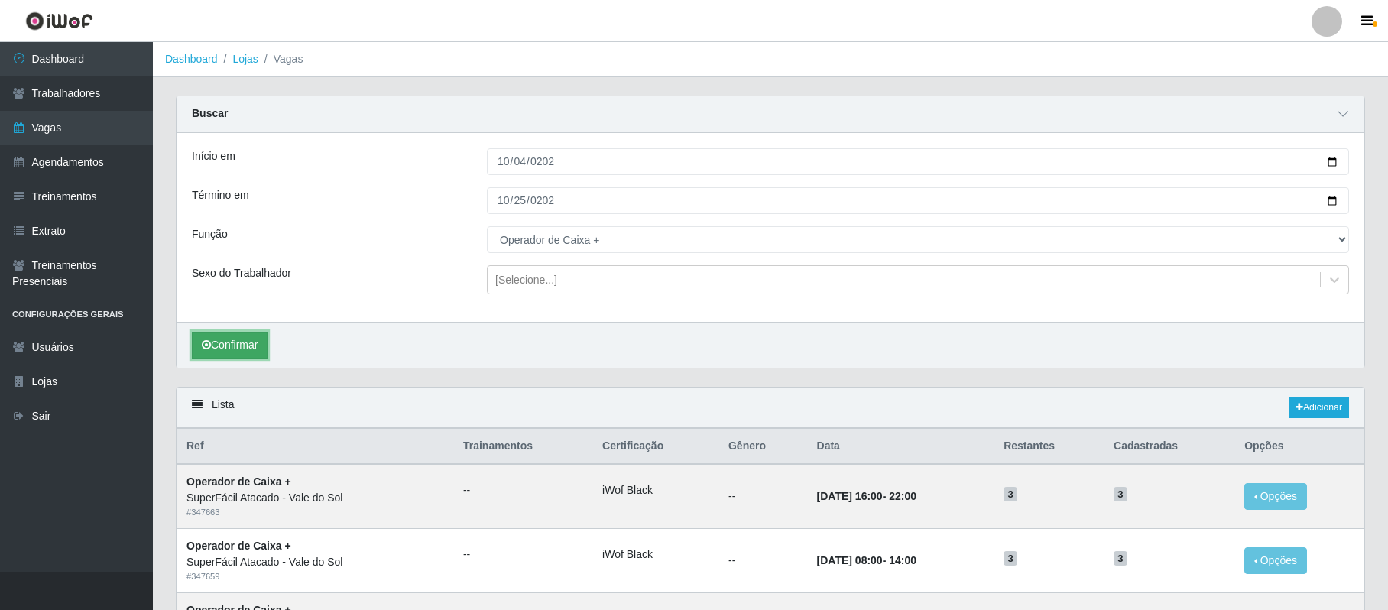
click at [230, 344] on button "Confirmar" at bounding box center [230, 345] width 76 height 27
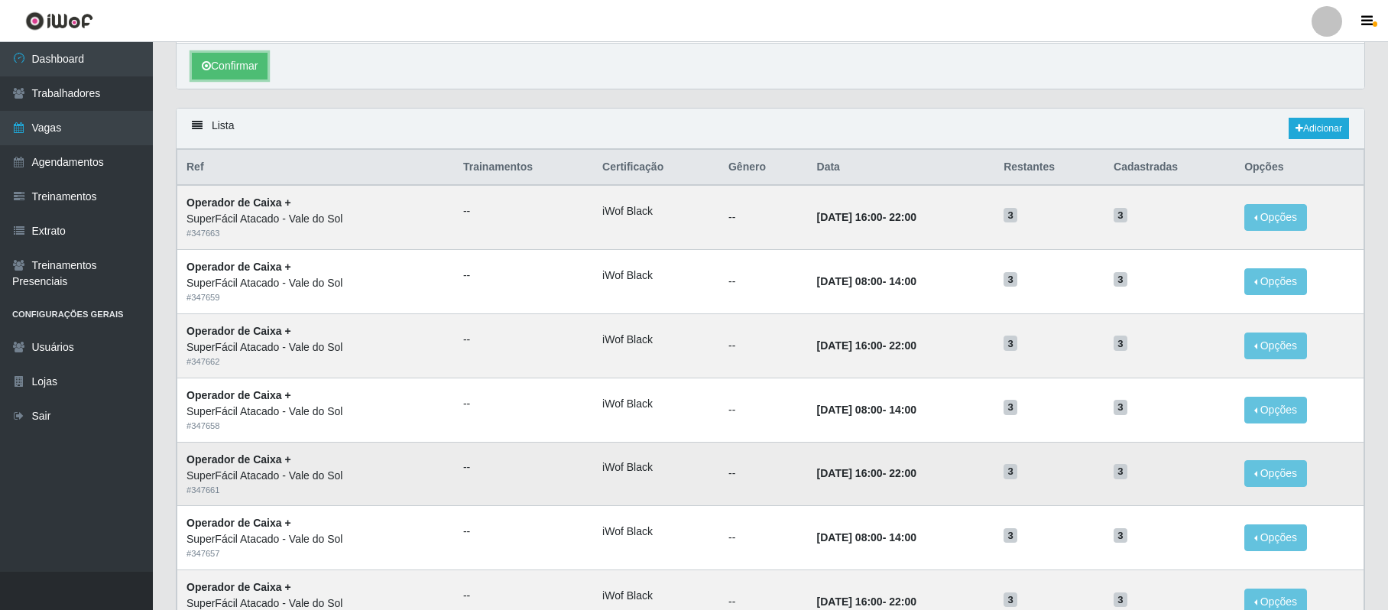
scroll to position [306, 0]
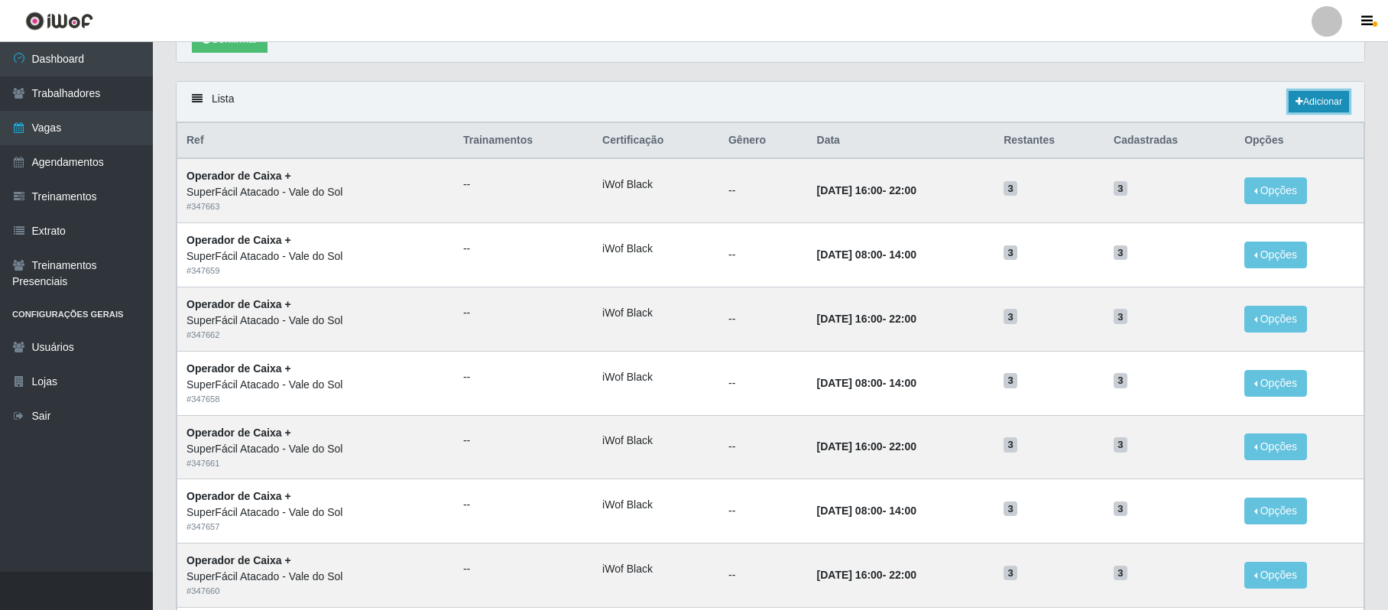
click at [1329, 105] on link "Adicionar" at bounding box center [1319, 101] width 60 height 21
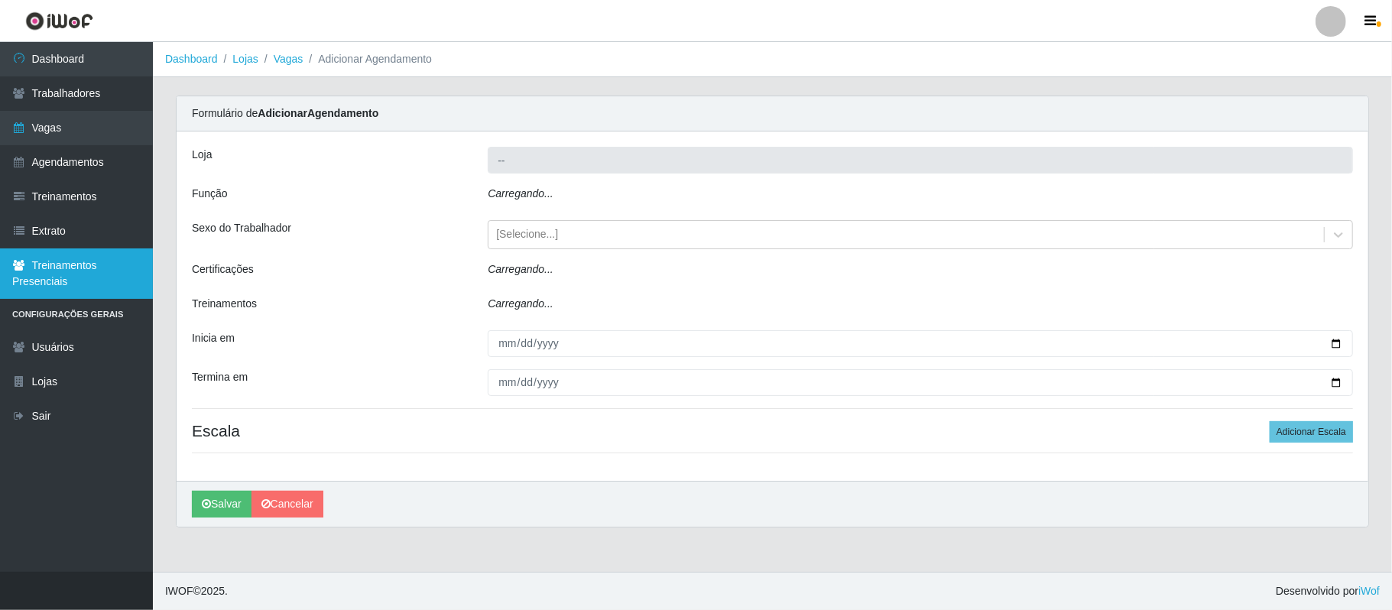
type input "SuperFácil Atacado - Vale do Sol"
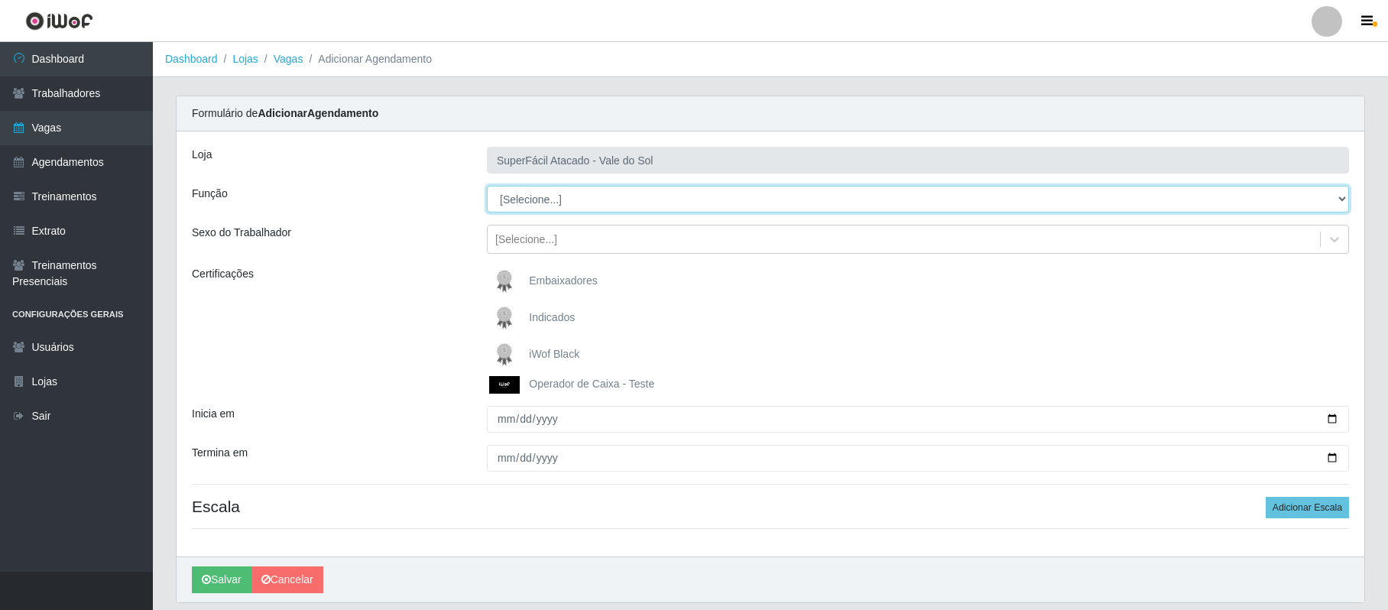
click at [1335, 194] on select "[Selecione...] Embalador Embalador + Embalador ++ Operador de Caixa Operador de…" at bounding box center [918, 199] width 862 height 27
select select "72"
click at [487, 187] on select "[Selecione...] Embalador Embalador + Embalador ++ Operador de Caixa Operador de…" at bounding box center [918, 199] width 862 height 27
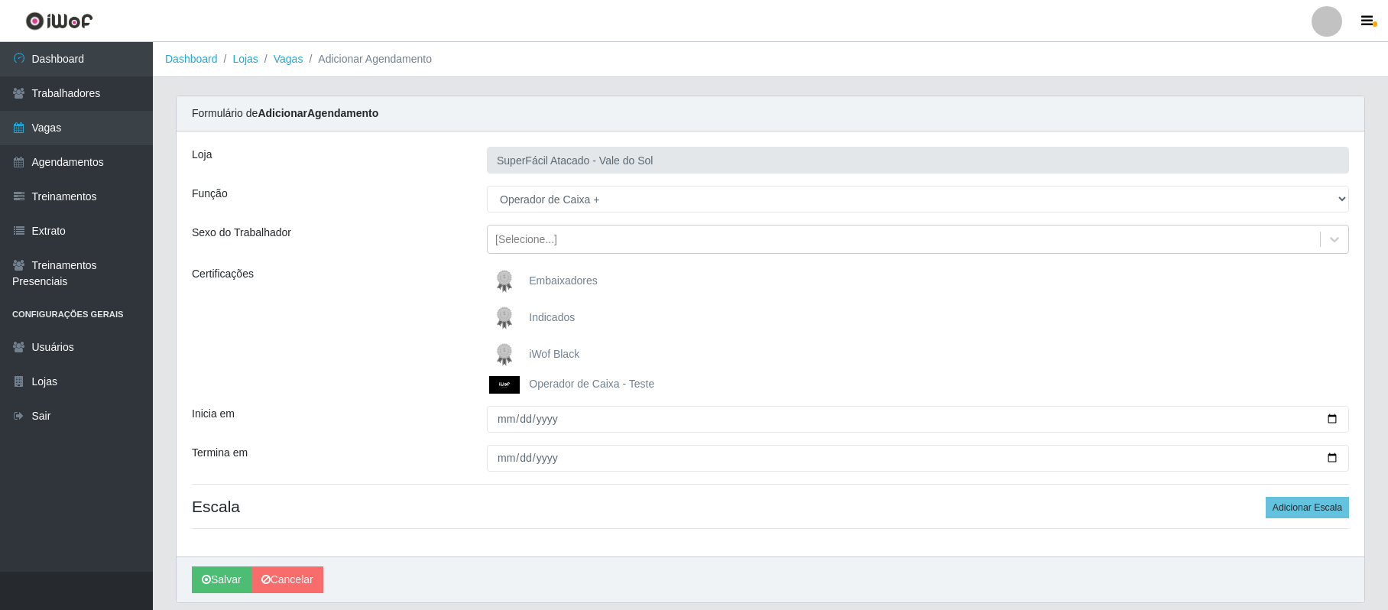
click at [541, 350] on span "iWof Black" at bounding box center [554, 354] width 50 height 12
click at [0, 0] on input "iWof Black" at bounding box center [0, 0] width 0 height 0
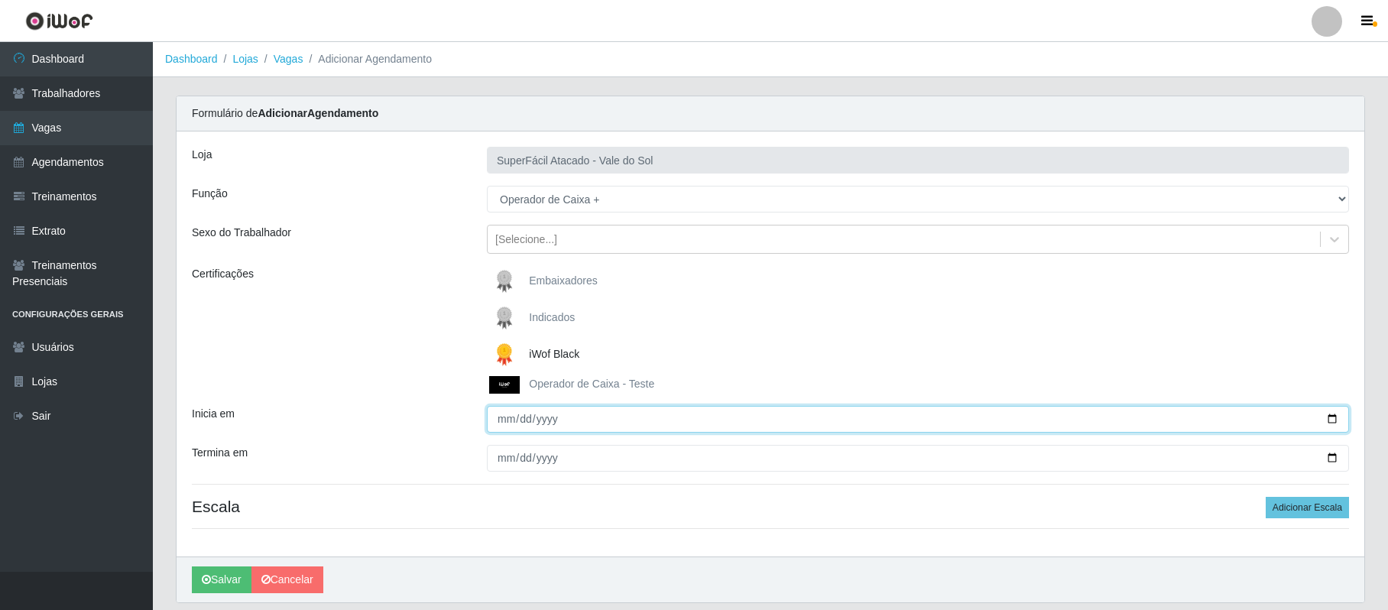
click at [498, 420] on input "Inicia em" at bounding box center [918, 419] width 862 height 27
type input "[DATE]"
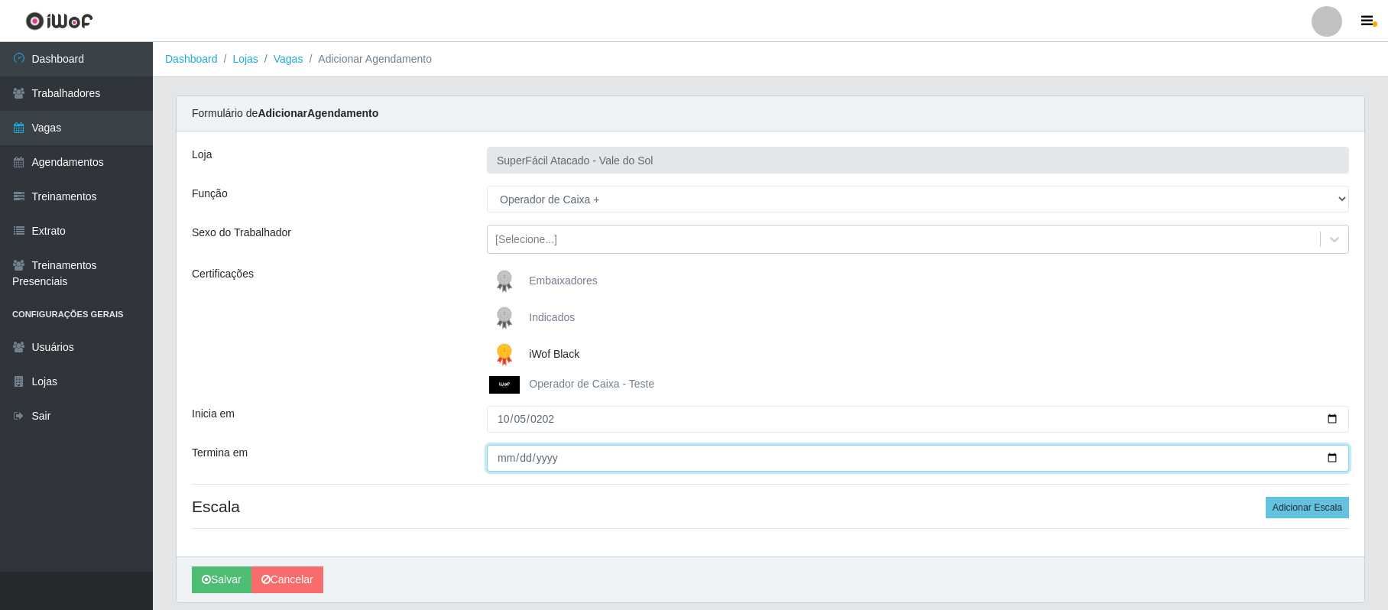
click at [492, 460] on input "Termina em" at bounding box center [918, 458] width 862 height 27
click at [495, 463] on input "Termina em" at bounding box center [918, 458] width 862 height 27
click at [497, 462] on input "Termina em" at bounding box center [918, 458] width 862 height 27
click at [505, 456] on input "Termina em" at bounding box center [918, 458] width 862 height 27
type input "[DATE]"
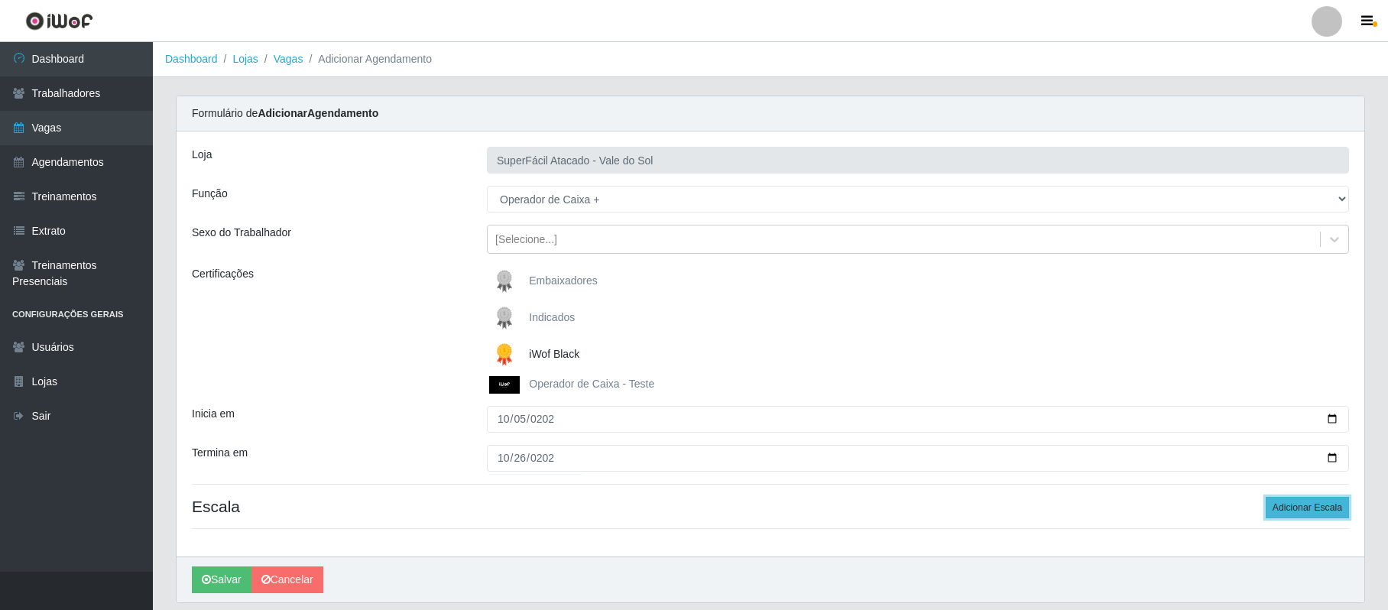
click at [1301, 508] on button "Adicionar Escala" at bounding box center [1307, 507] width 83 height 21
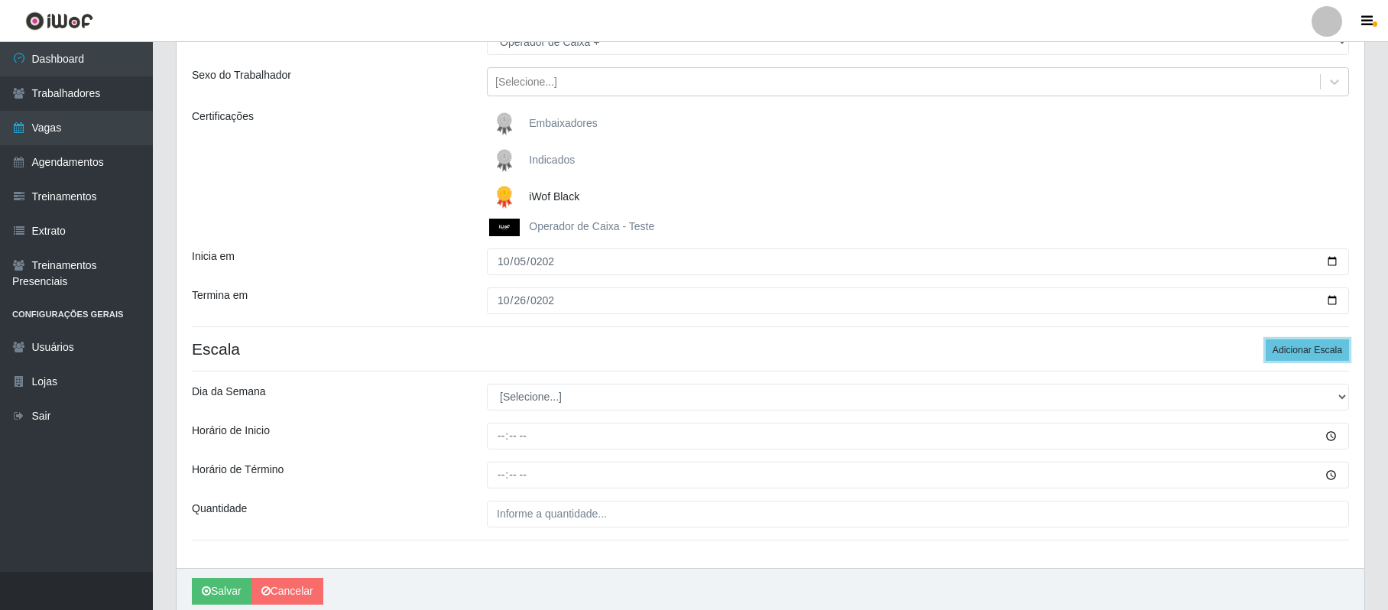
scroll to position [203, 0]
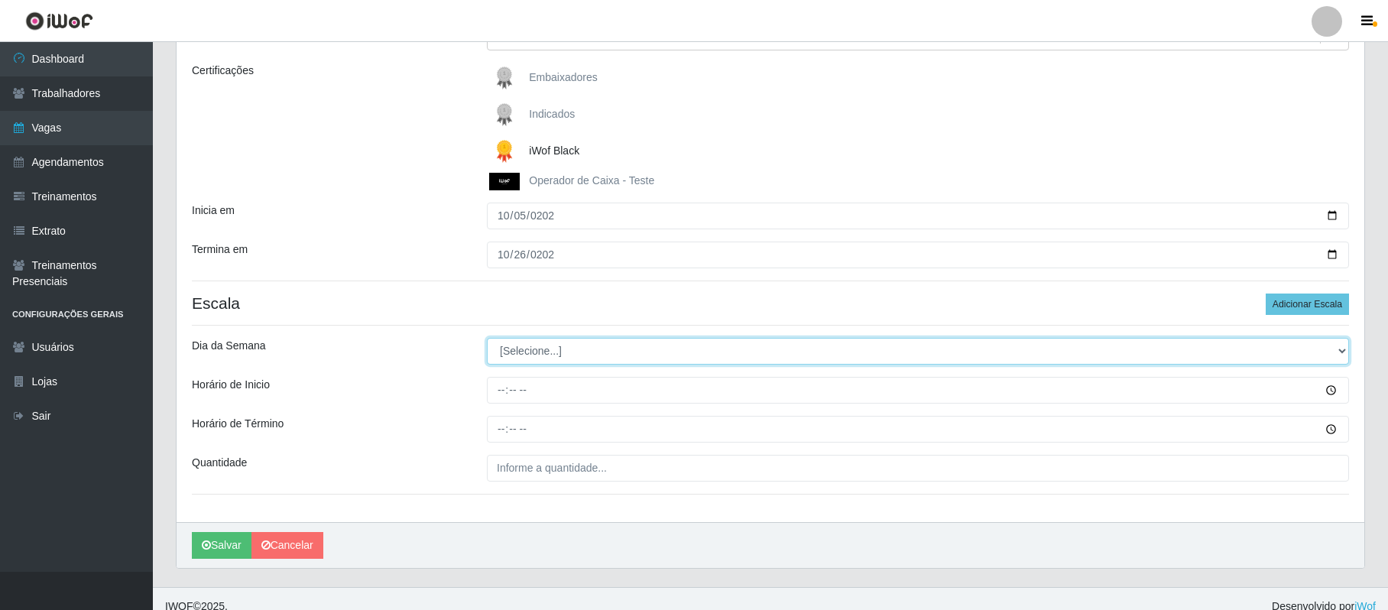
click at [1335, 353] on select "[Selecione...] Segunda Terça Quarta Quinta Sexta Sábado Domingo" at bounding box center [918, 351] width 862 height 27
select select "0"
click at [487, 339] on select "[Selecione...] Segunda Terça Quarta Quinta Sexta Sábado Domingo" at bounding box center [918, 351] width 862 height 27
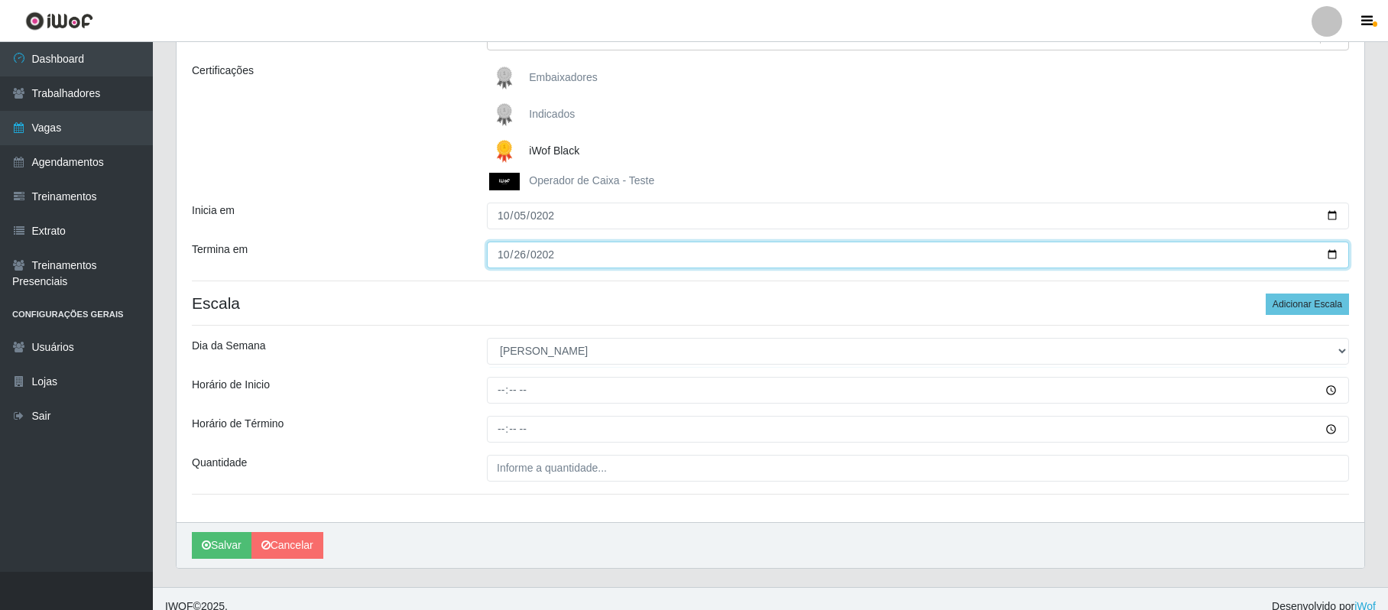
click at [1325, 255] on input "[DATE]" at bounding box center [918, 255] width 862 height 27
type input "[DATE]"
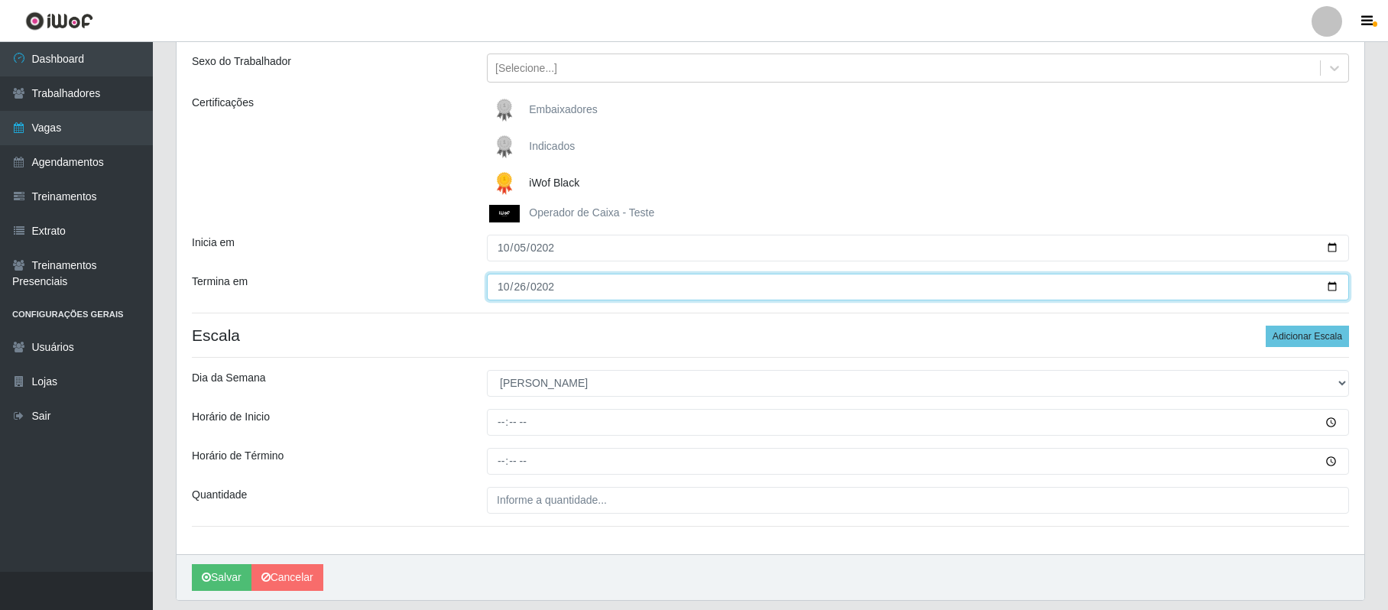
scroll to position [221, 0]
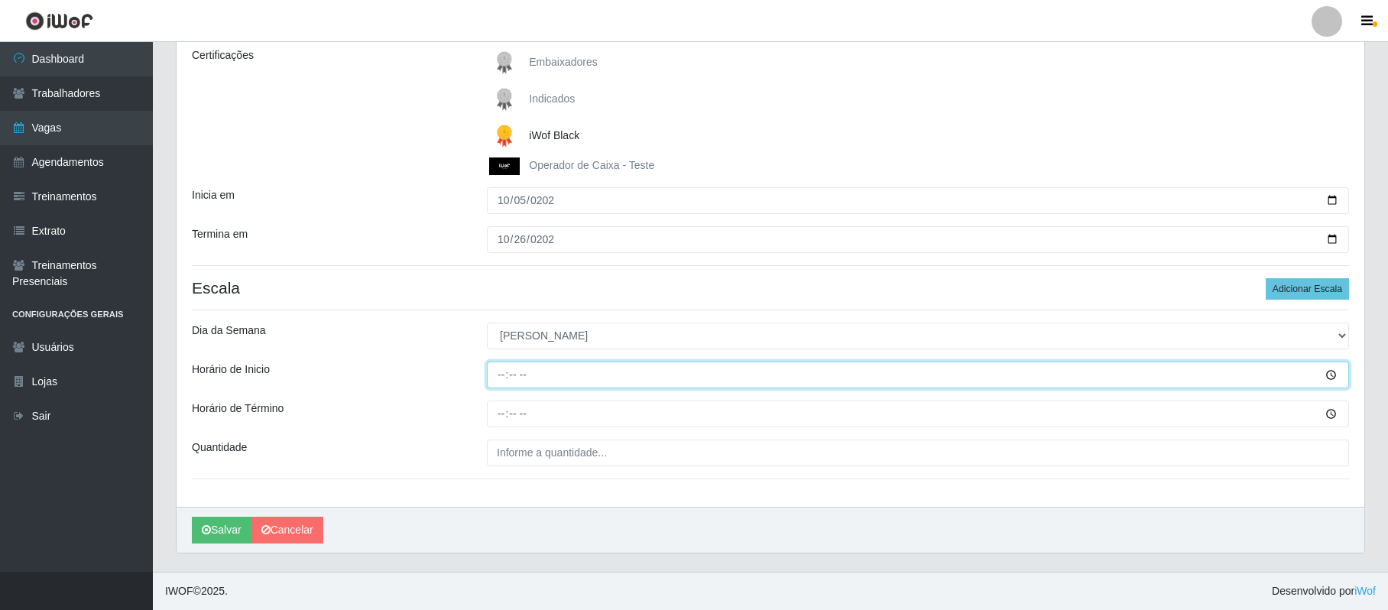
click at [1334, 374] on input "Horário de Inicio" at bounding box center [918, 375] width 862 height 27
click at [509, 377] on input "Horário de Inicio" at bounding box center [918, 375] width 862 height 27
click at [505, 373] on input "Horário de Inicio" at bounding box center [918, 375] width 862 height 27
type input "08:00"
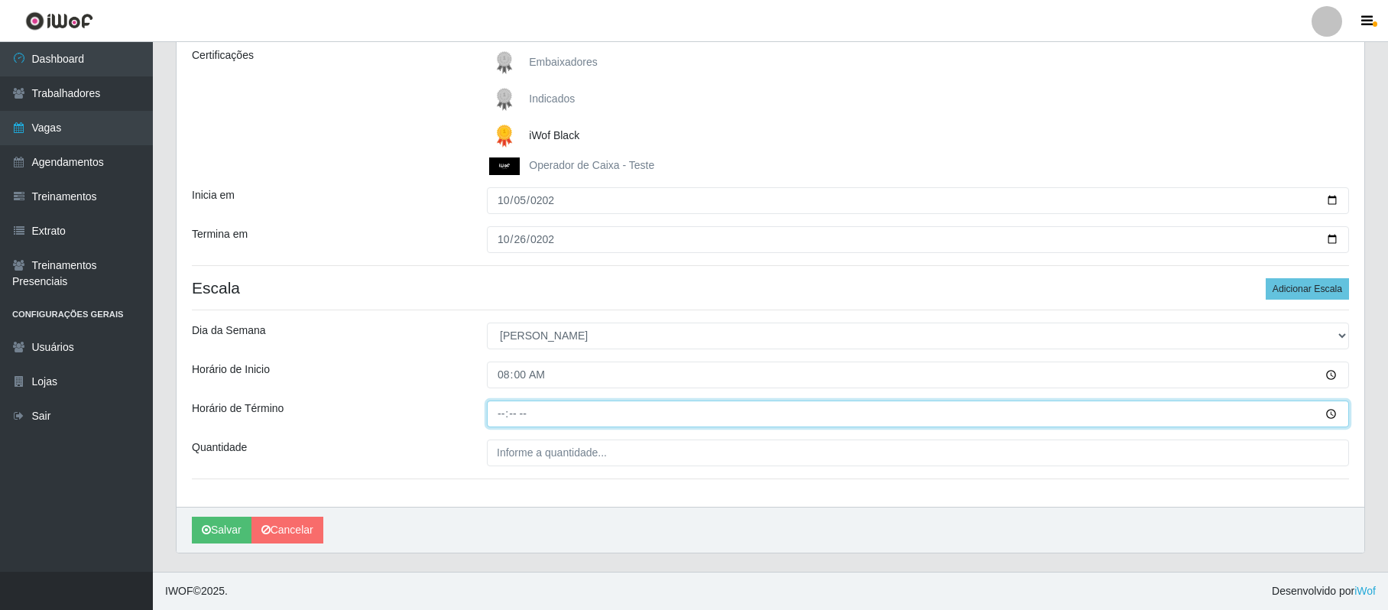
click at [508, 414] on input "Horário de Término" at bounding box center [918, 414] width 862 height 27
type input "14:00"
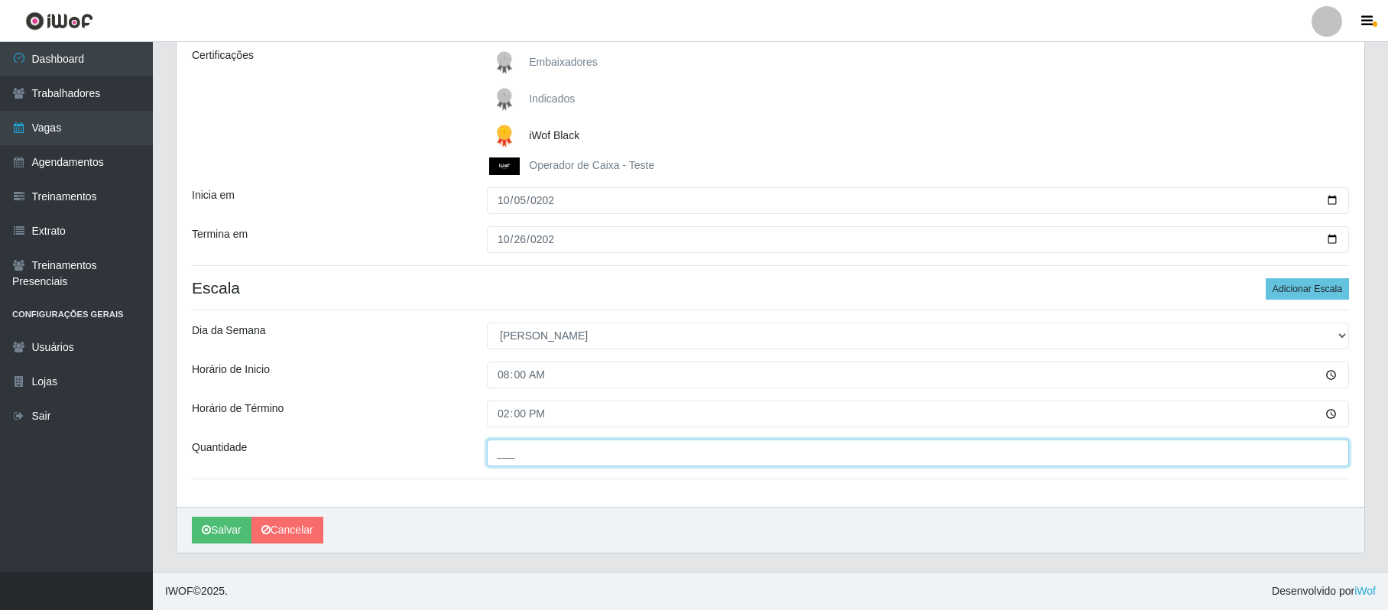
click at [503, 445] on input "___" at bounding box center [918, 453] width 862 height 27
type input "3__"
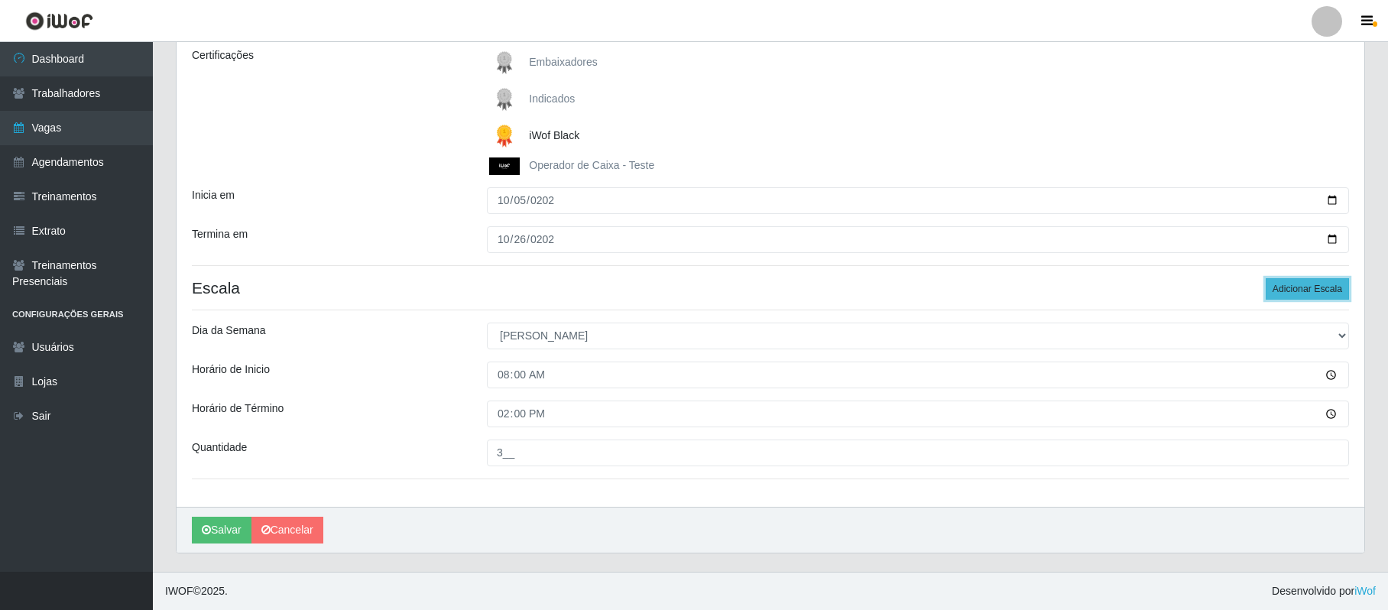
click at [1327, 285] on button "Adicionar Escala" at bounding box center [1307, 288] width 83 height 21
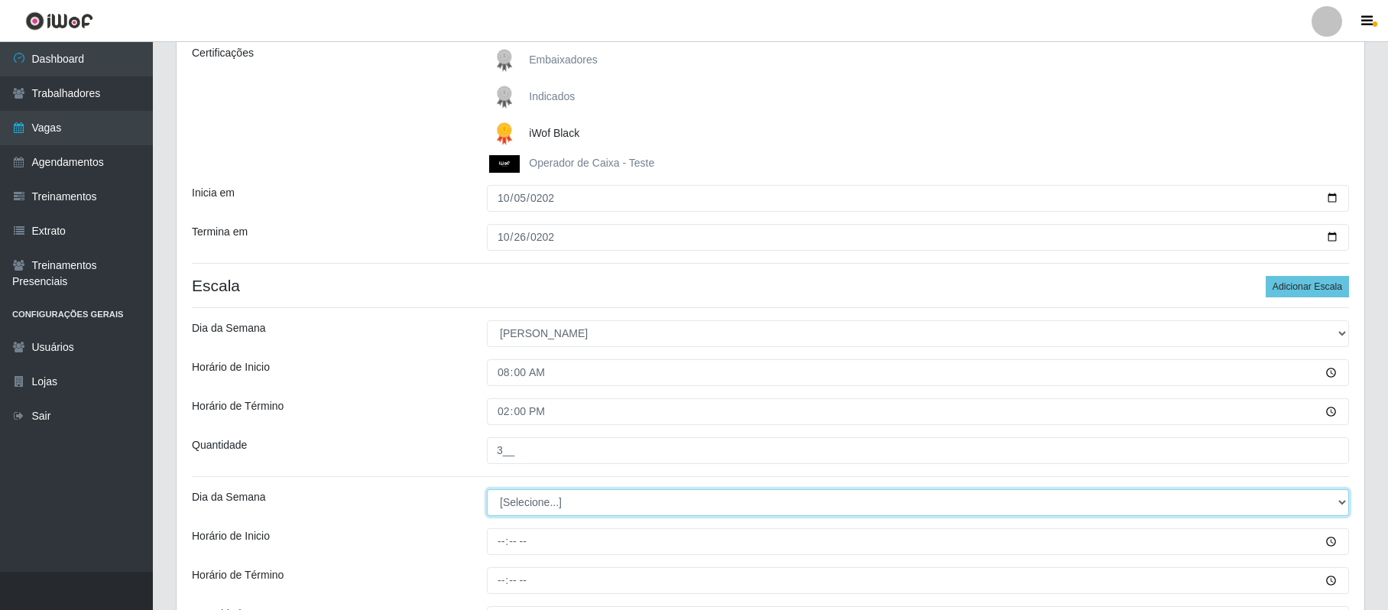
click at [1342, 501] on select "[Selecione...] Segunda Terça Quarta Quinta Sexta Sábado Domingo" at bounding box center [918, 502] width 862 height 27
select select "0"
click at [487, 491] on select "[Selecione...] Segunda Terça Quarta Quinta Sexta Sábado Domingo" at bounding box center [918, 502] width 862 height 27
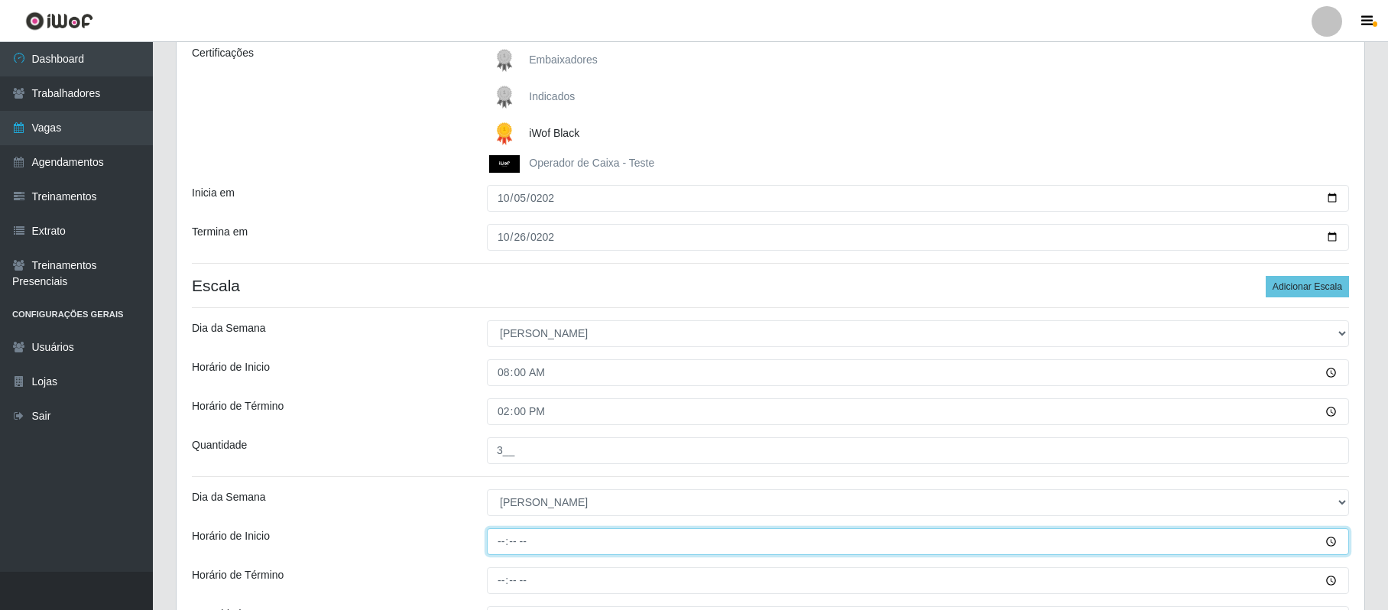
click at [505, 548] on input "Horário de Inicio" at bounding box center [918, 541] width 862 height 27
type input "16:00"
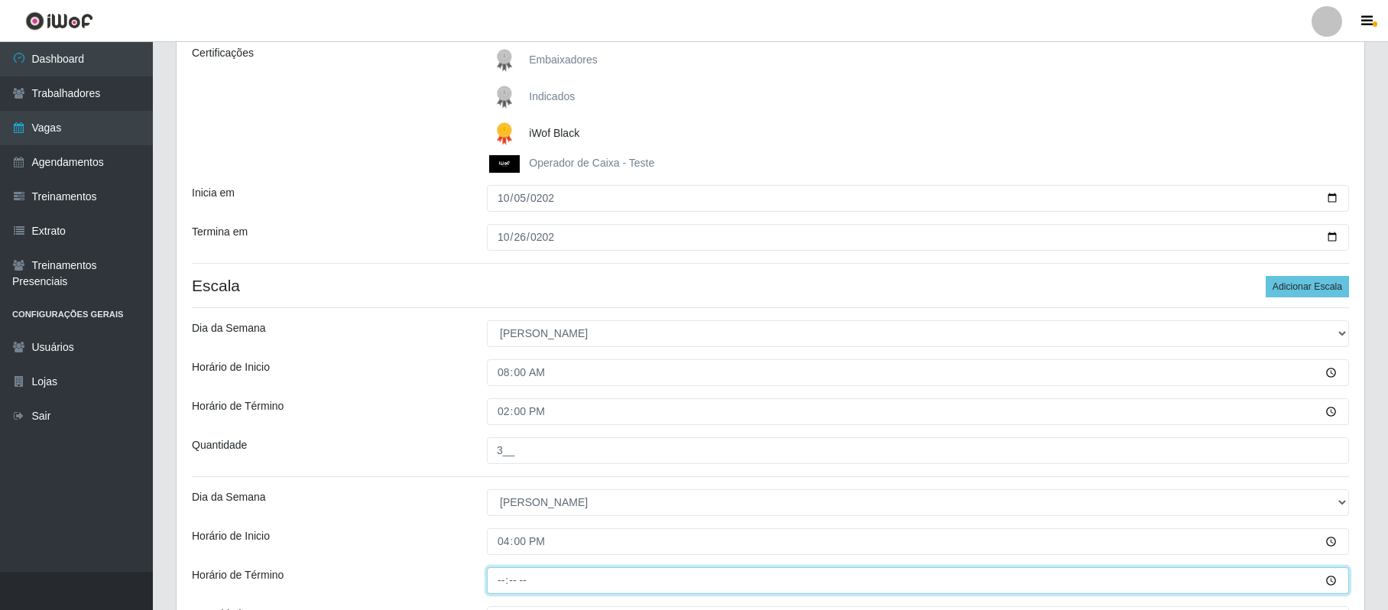
click at [495, 576] on input "Horário de Término" at bounding box center [918, 580] width 862 height 27
type input "22:00"
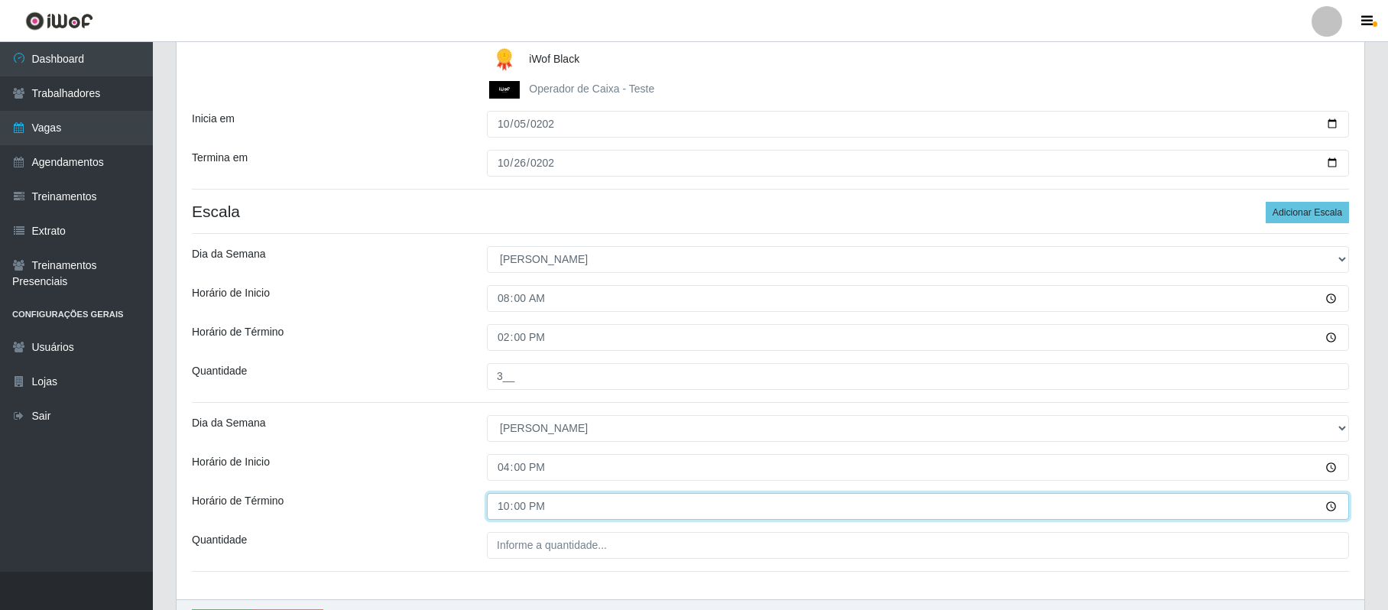
scroll to position [309, 0]
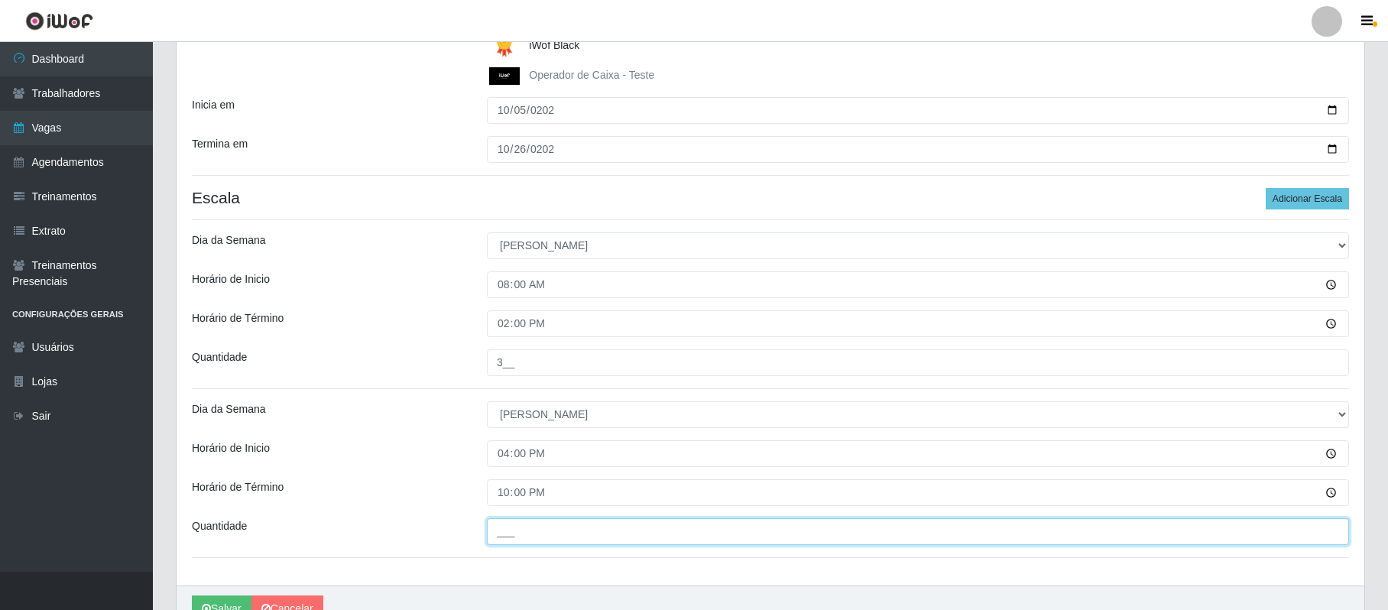
click at [548, 541] on input "___" at bounding box center [918, 531] width 862 height 27
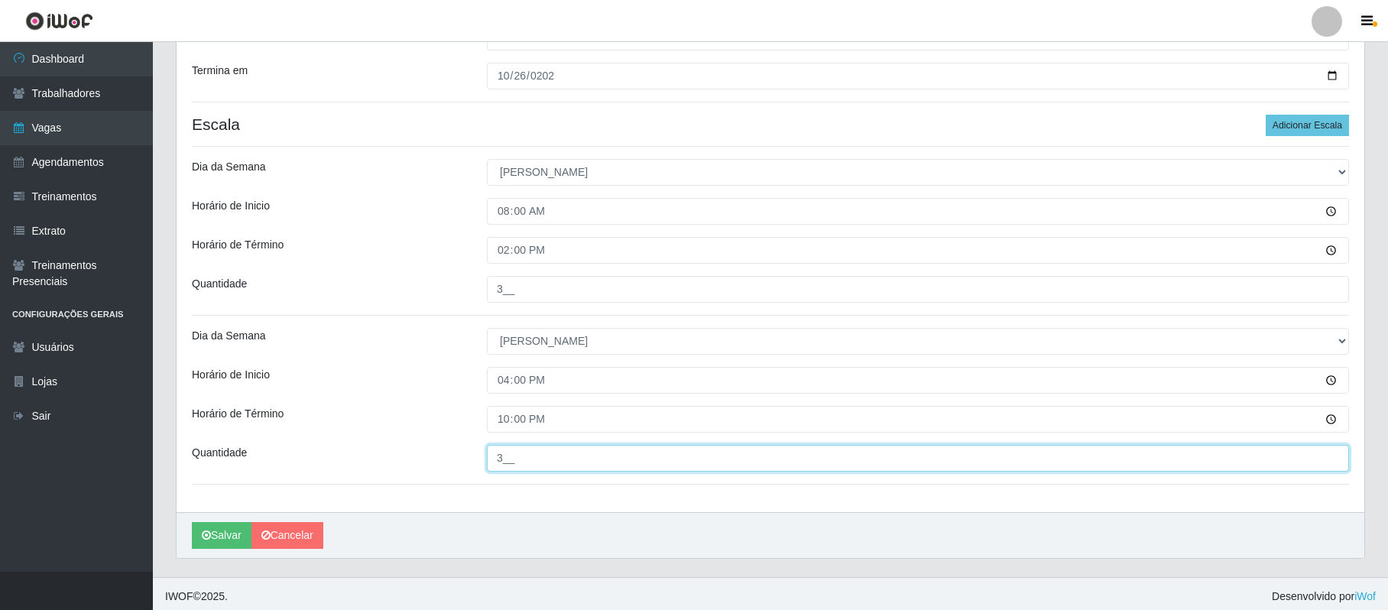
scroll to position [390, 0]
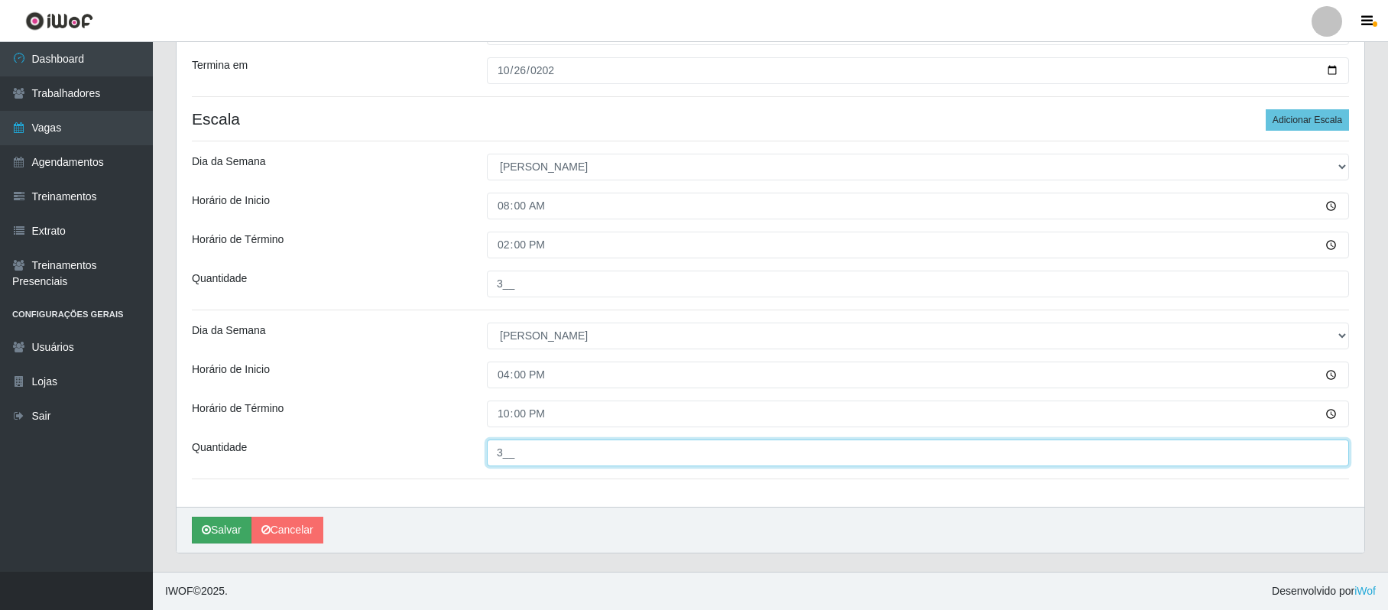
type input "3__"
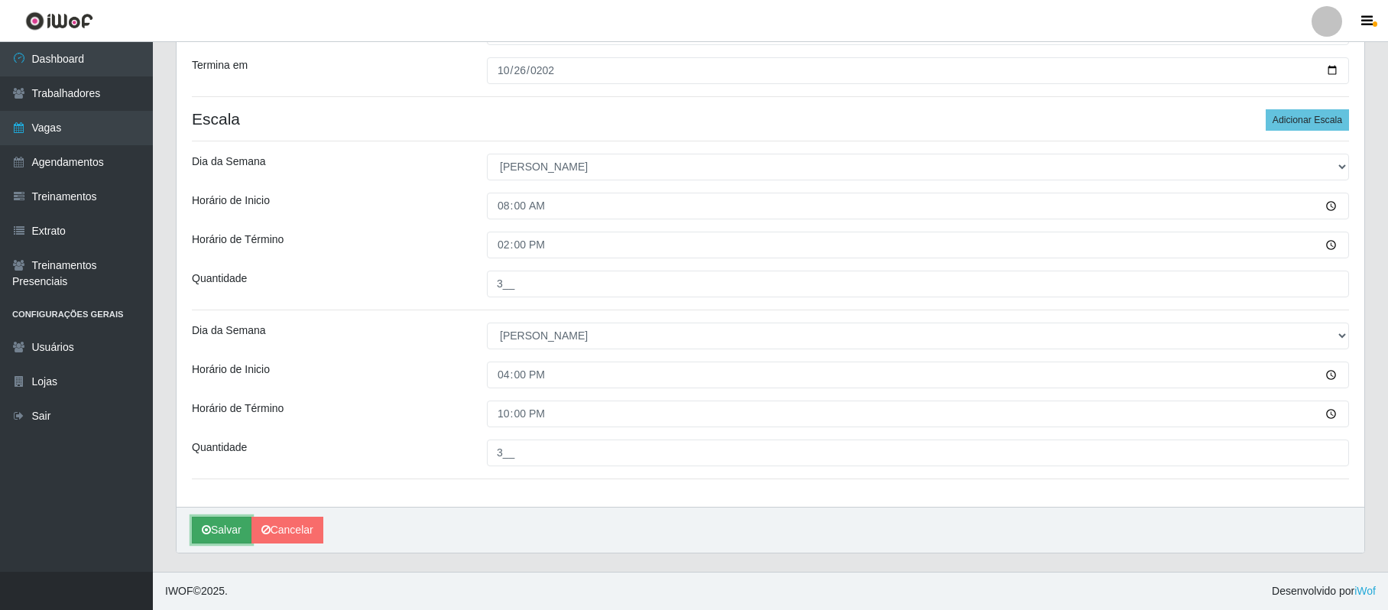
click at [232, 533] on button "Salvar" at bounding box center [222, 530] width 60 height 27
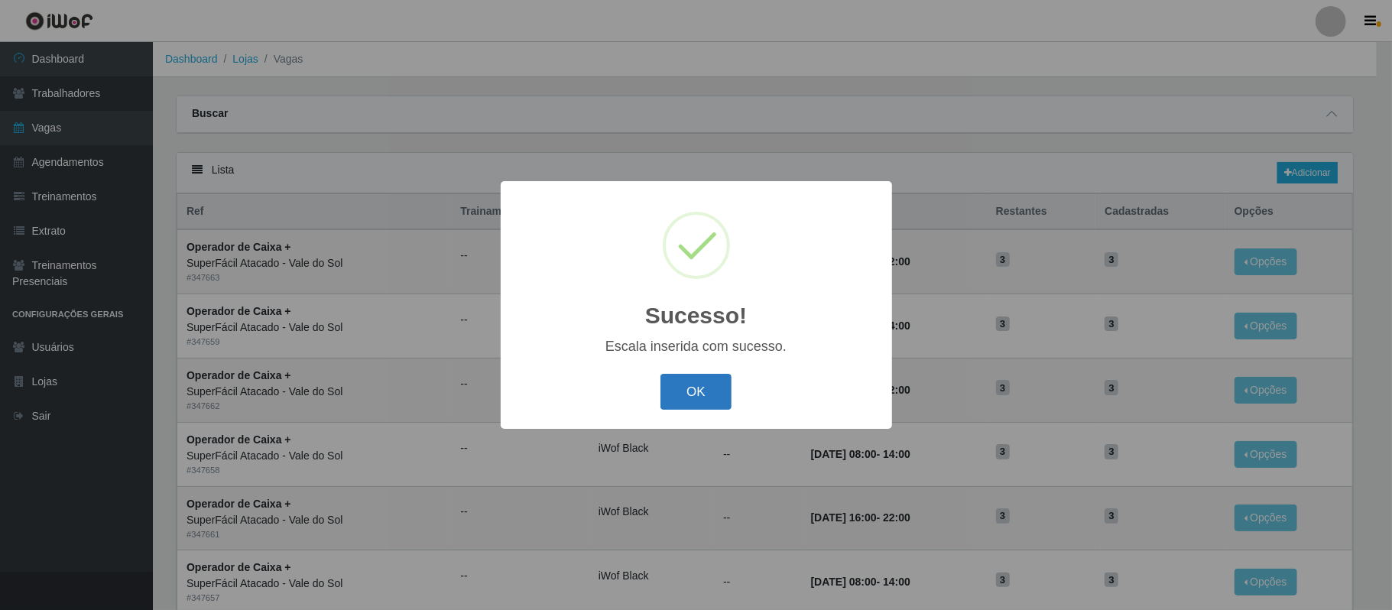
click at [699, 391] on button "OK" at bounding box center [695, 392] width 71 height 36
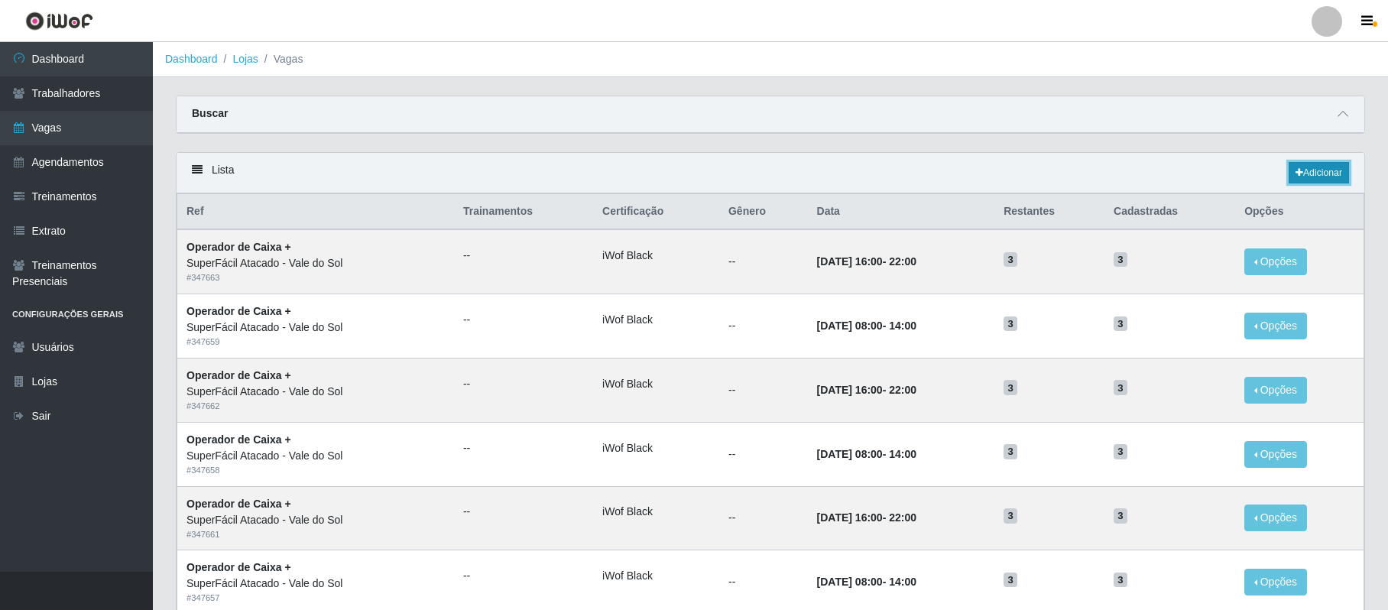
click at [1313, 178] on link "Adicionar" at bounding box center [1319, 172] width 60 height 21
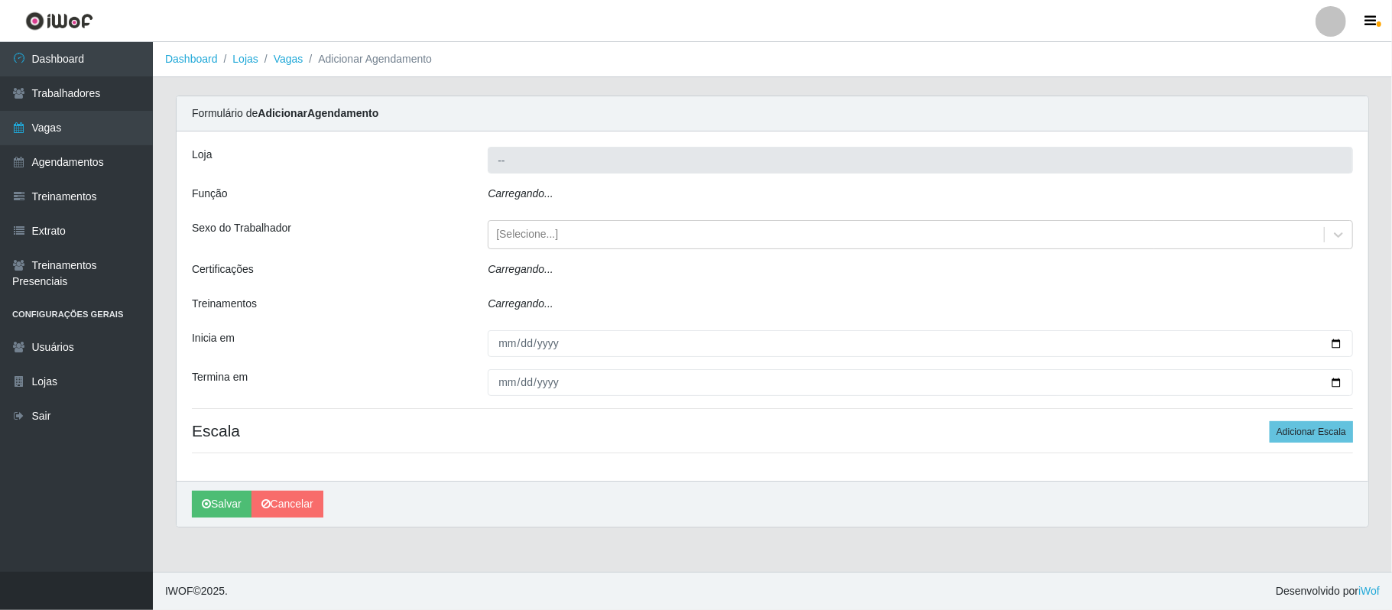
type input "SuperFácil Atacado - Vale do Sol"
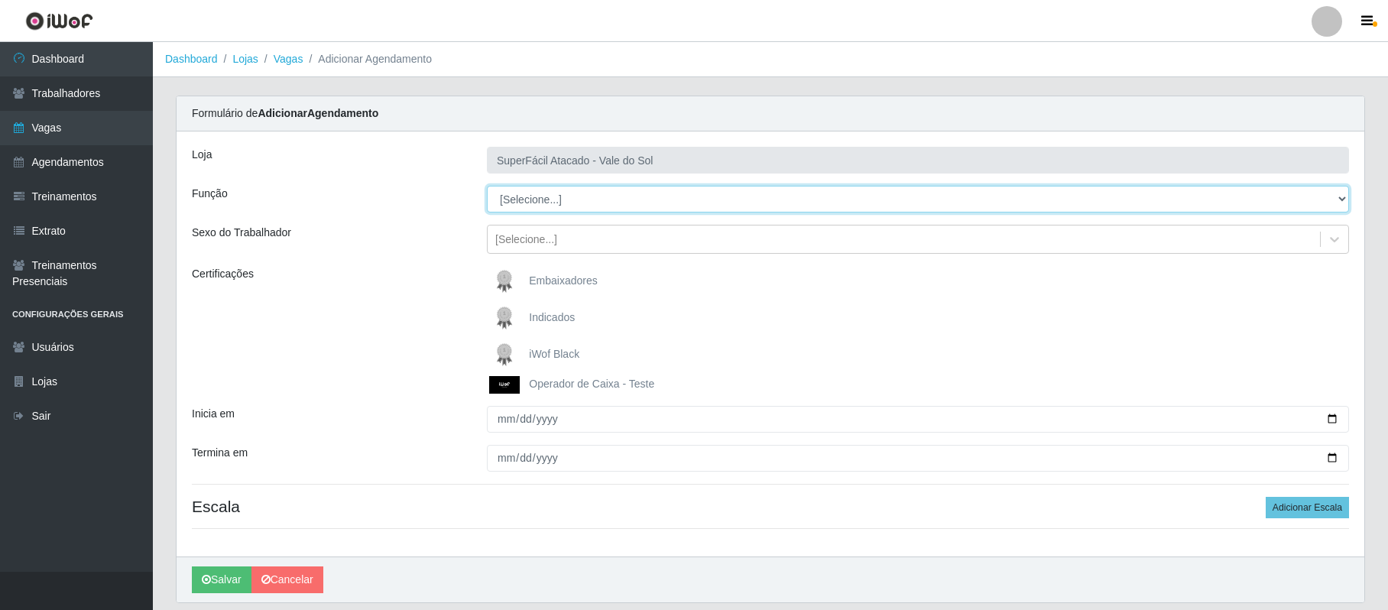
click at [1344, 193] on select "[Selecione...] Embalador Embalador + Embalador ++ Operador de Caixa Operador de…" at bounding box center [918, 199] width 862 height 27
select select "73"
click at [487, 187] on select "[Selecione...] Embalador Embalador + Embalador ++ Operador de Caixa Operador de…" at bounding box center [918, 199] width 862 height 27
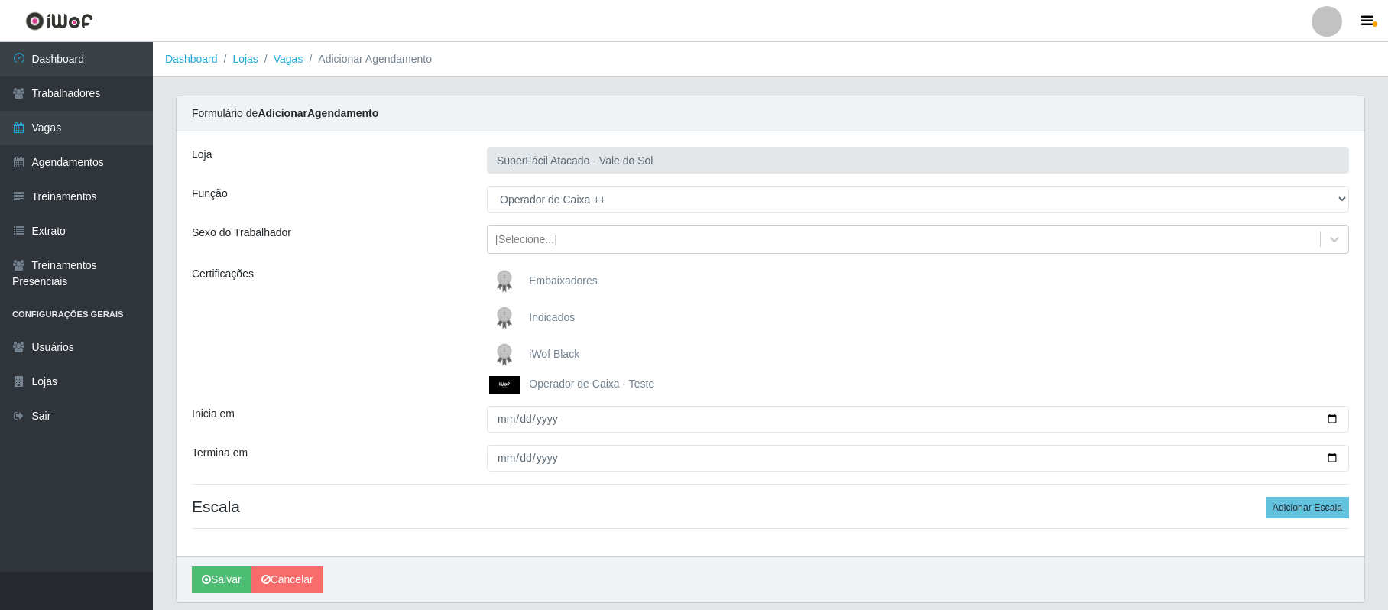
click at [548, 359] on span "iWof Black" at bounding box center [554, 354] width 50 height 12
click at [0, 0] on input "iWof Black" at bounding box center [0, 0] width 0 height 0
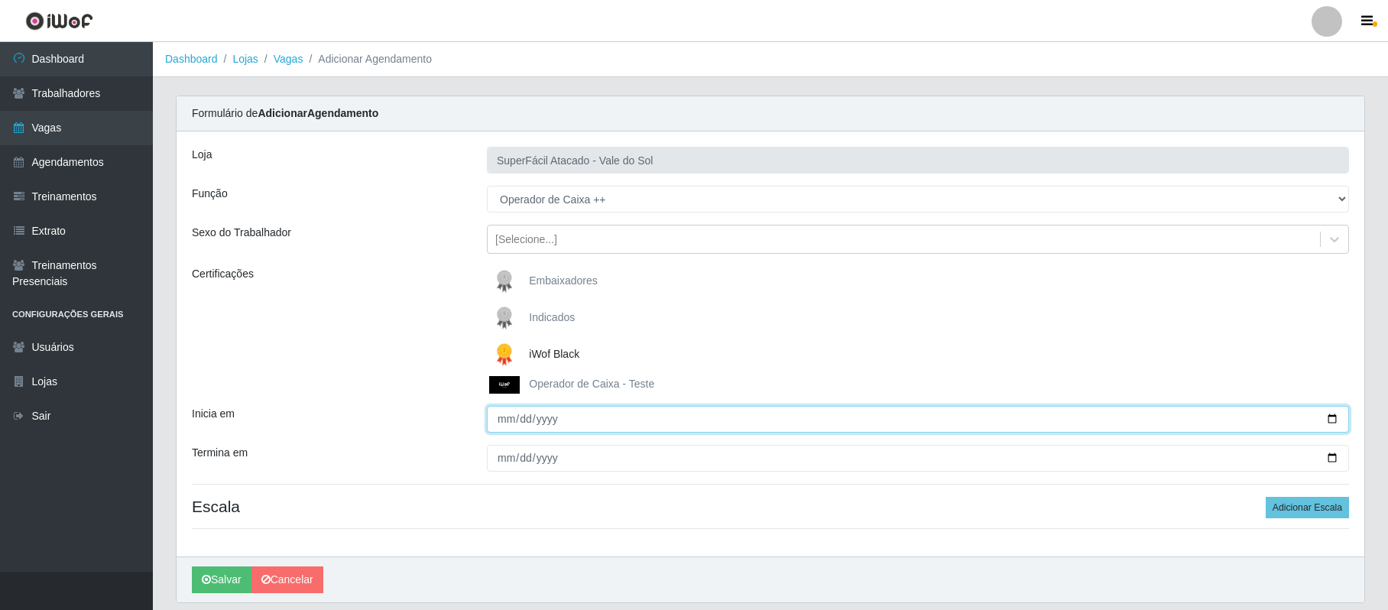
click at [499, 426] on input "Inicia em" at bounding box center [918, 419] width 862 height 27
type input "[DATE]"
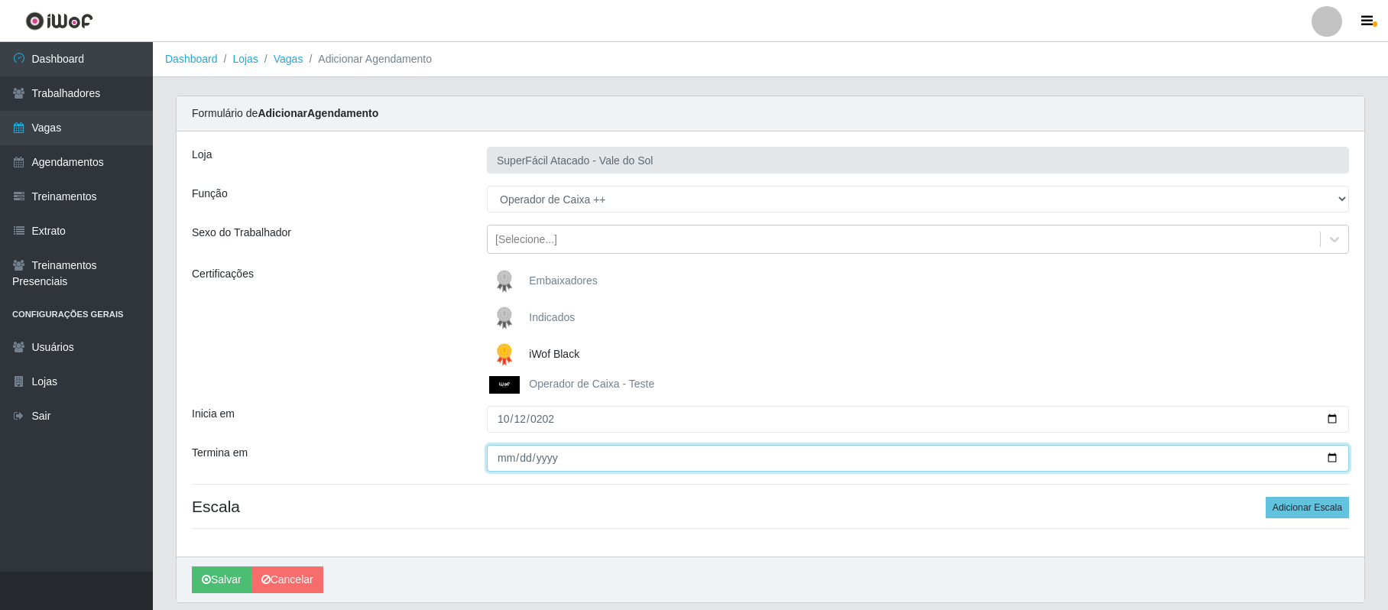
click at [505, 460] on input "Termina em" at bounding box center [918, 458] width 862 height 27
type input "[DATE]"
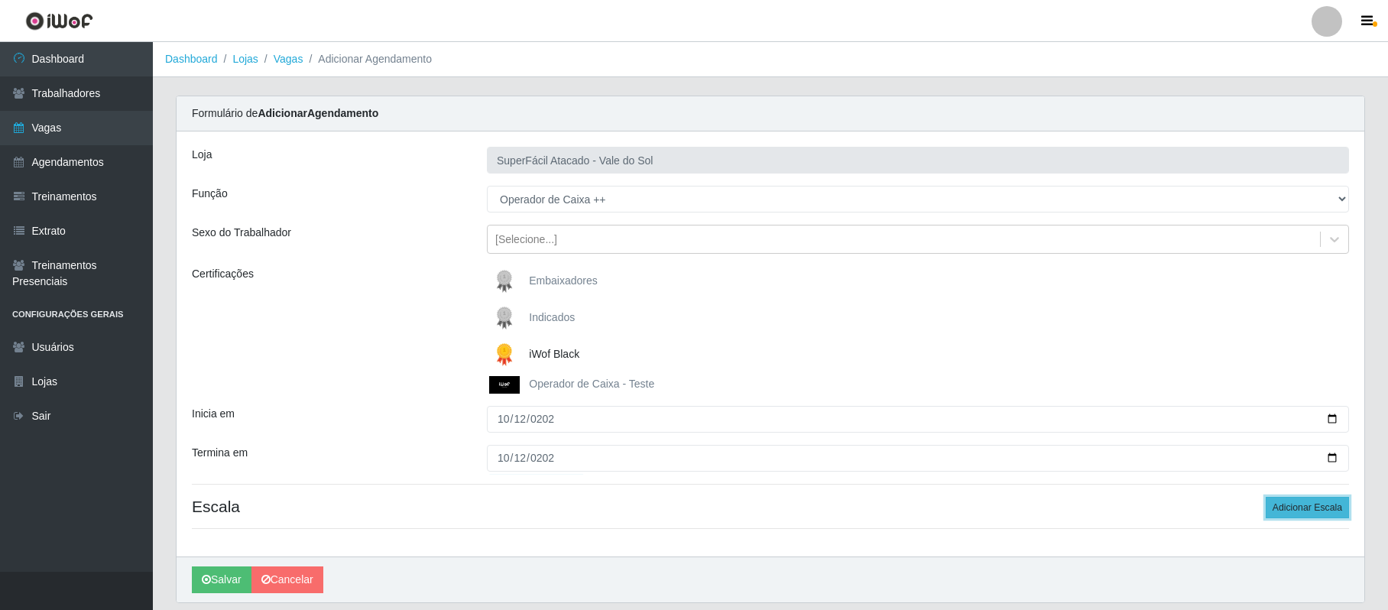
click at [1301, 508] on button "Adicionar Escala" at bounding box center [1307, 507] width 83 height 21
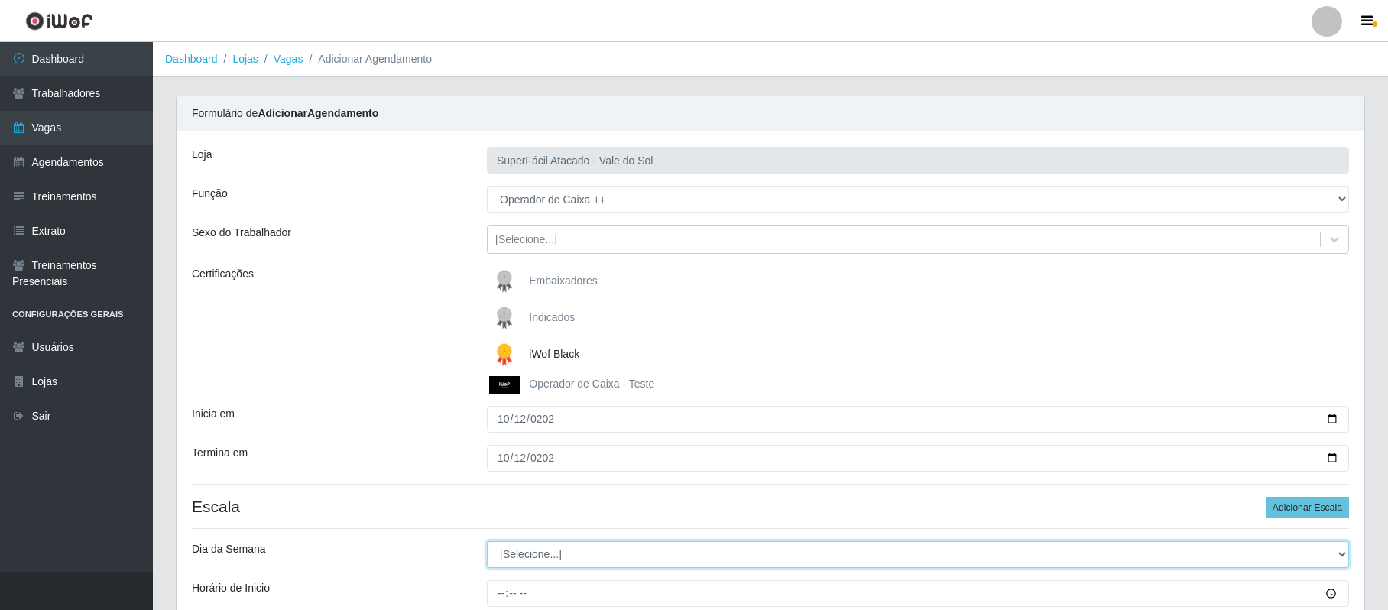
click at [1340, 549] on select "[Selecione...] Segunda Terça Quarta Quinta Sexta Sábado Domingo" at bounding box center [918, 554] width 862 height 27
select select "0"
click at [487, 543] on select "[Selecione...] Segunda Terça Quarta Quinta Sexta Sábado Domingo" at bounding box center [918, 554] width 862 height 27
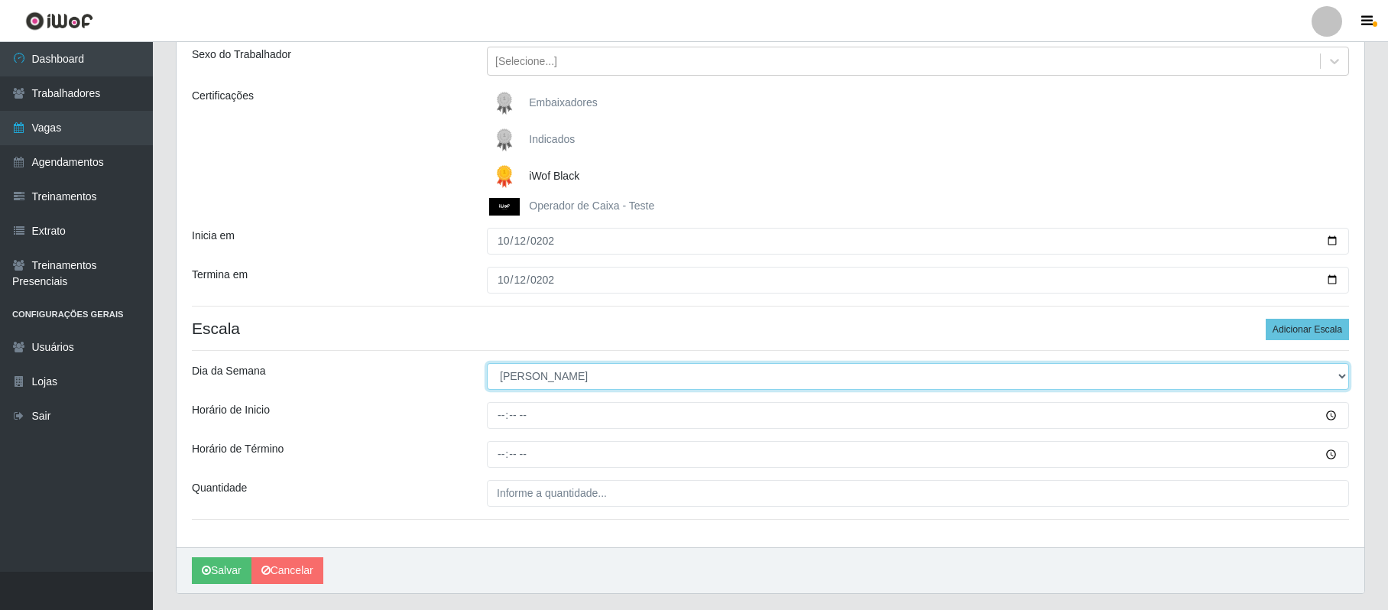
scroll to position [203, 0]
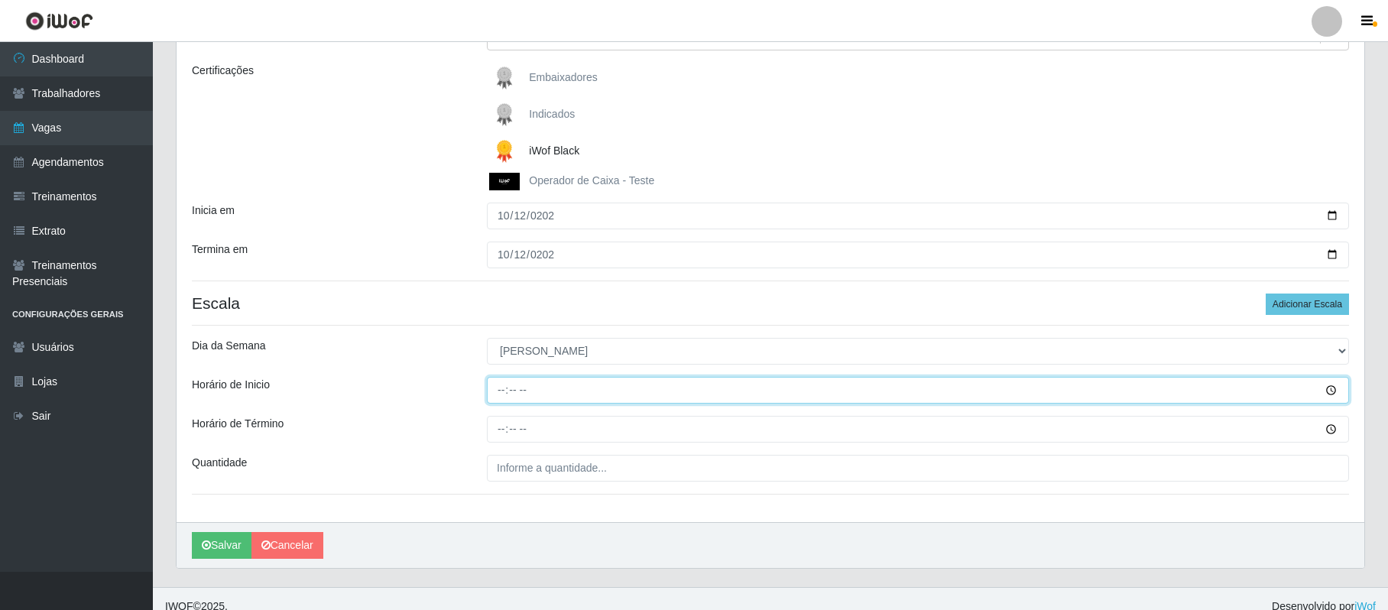
click at [499, 392] on input "Horário de Inicio" at bounding box center [918, 390] width 862 height 27
type input "08:00"
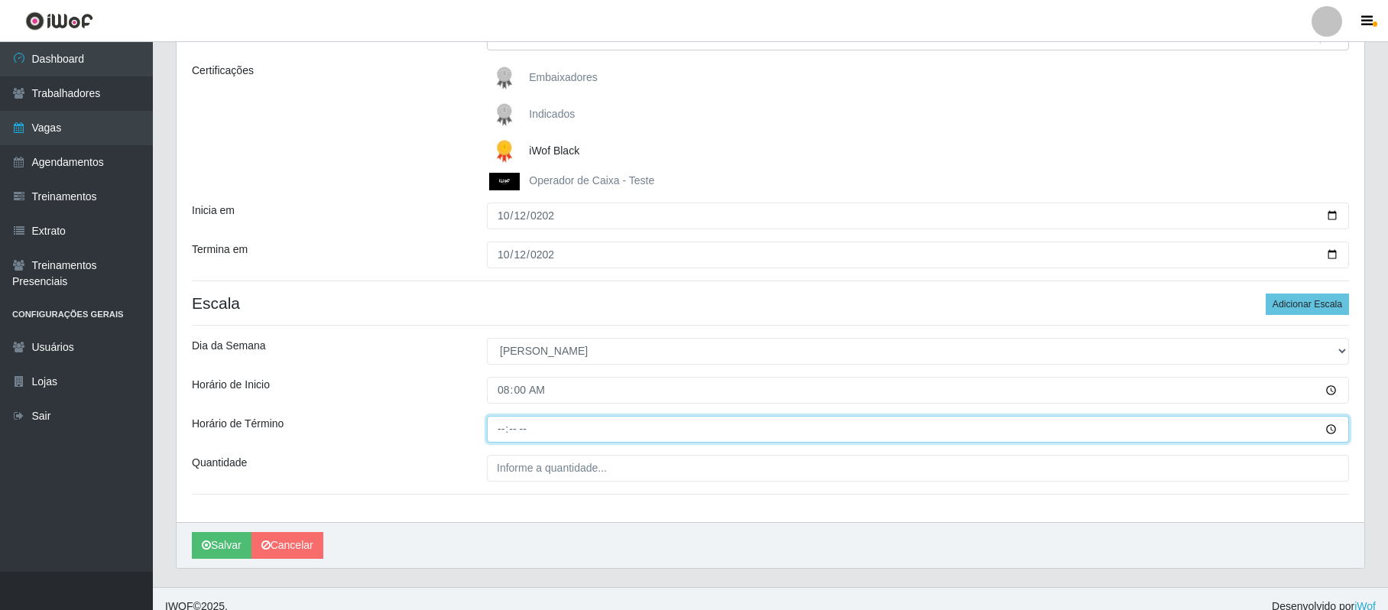
click at [489, 429] on input "Horário de Término" at bounding box center [918, 429] width 862 height 27
type input "14:00"
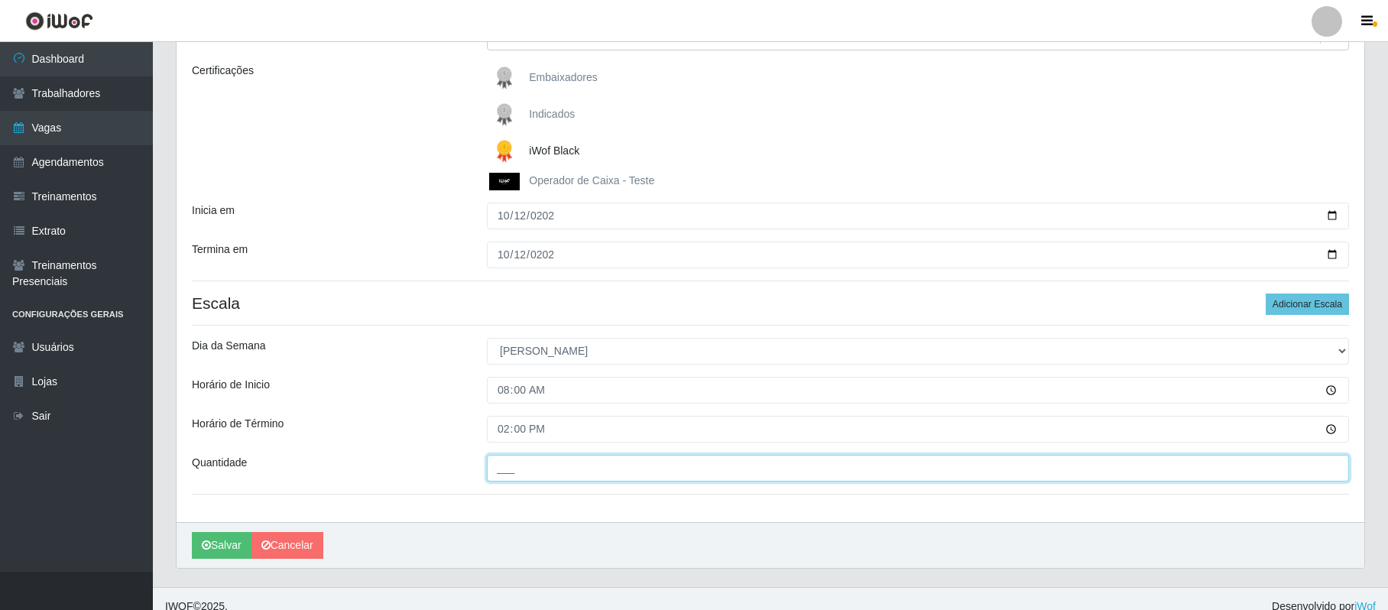
click at [501, 469] on input "___" at bounding box center [918, 468] width 862 height 27
type input "3__"
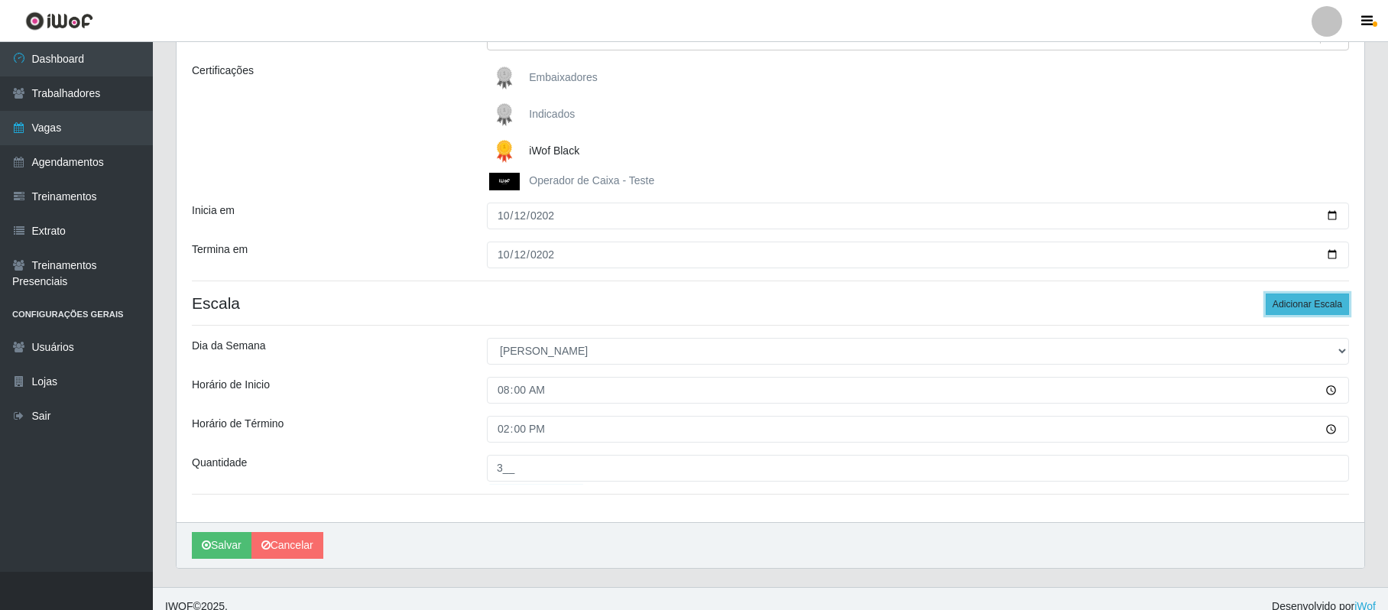
click at [1325, 307] on button "Adicionar Escala" at bounding box center [1307, 304] width 83 height 21
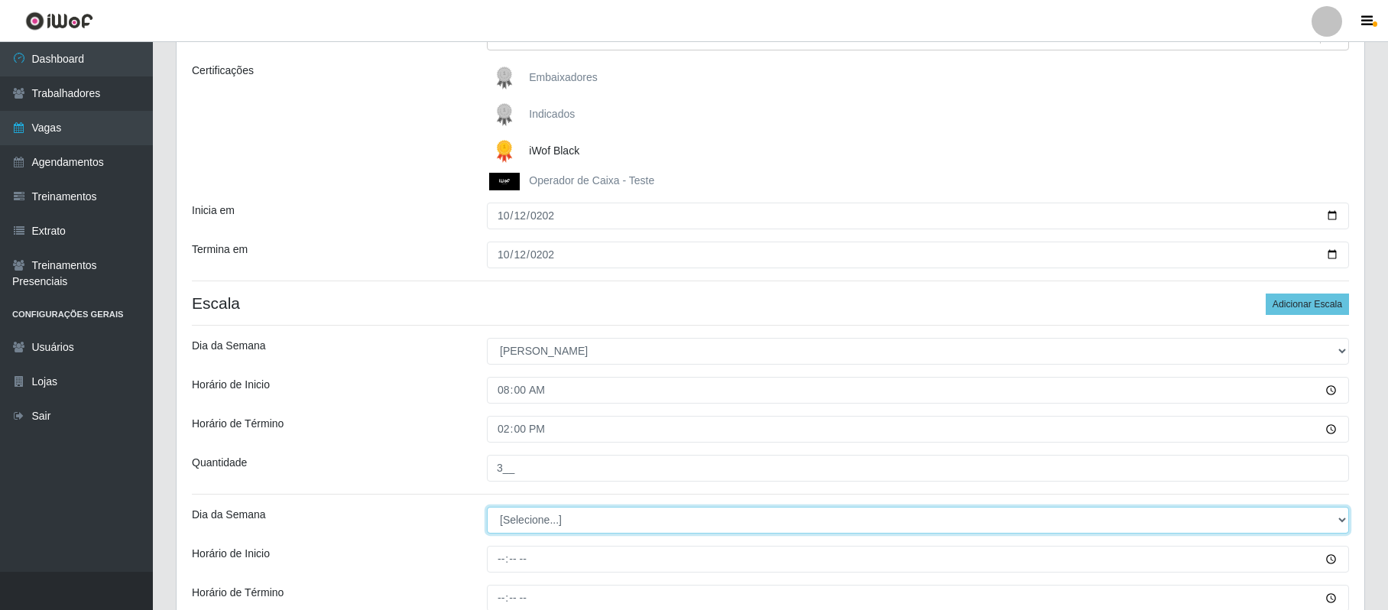
click at [1339, 521] on select "[Selecione...] Segunda Terça Quarta Quinta Sexta Sábado Domingo" at bounding box center [918, 520] width 862 height 27
select select "0"
click at [487, 508] on select "[Selecione...] Segunda Terça Quarta Quinta Sexta Sábado Domingo" at bounding box center [918, 520] width 862 height 27
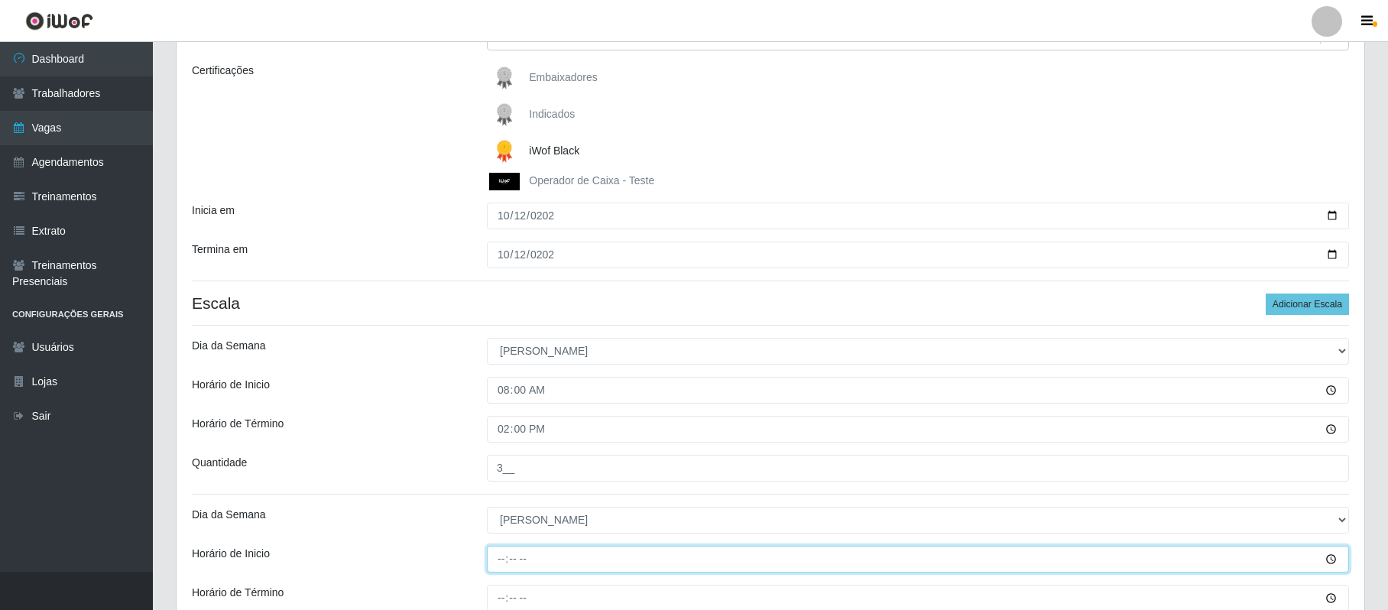
click at [498, 560] on input "Horário de Inicio" at bounding box center [918, 559] width 862 height 27
type input "15:00"
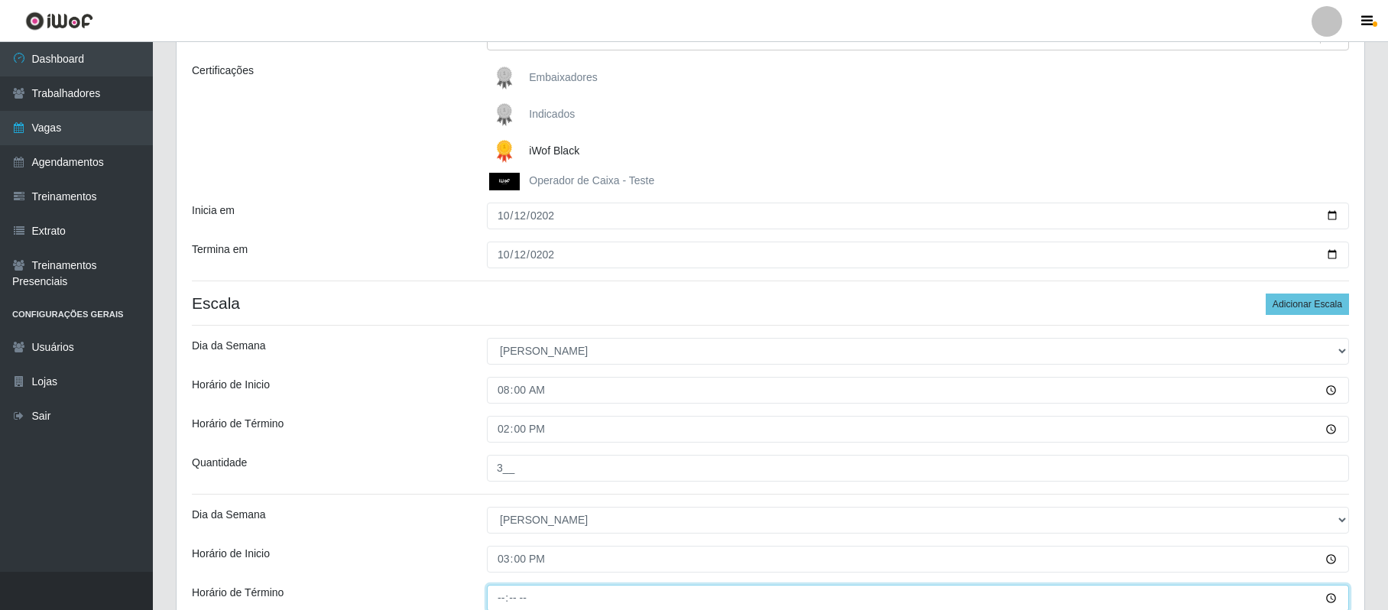
click at [511, 596] on input "Horário de Término" at bounding box center [918, 598] width 862 height 27
click at [505, 596] on input "Horário de Término" at bounding box center [918, 598] width 862 height 27
type input "21:00"
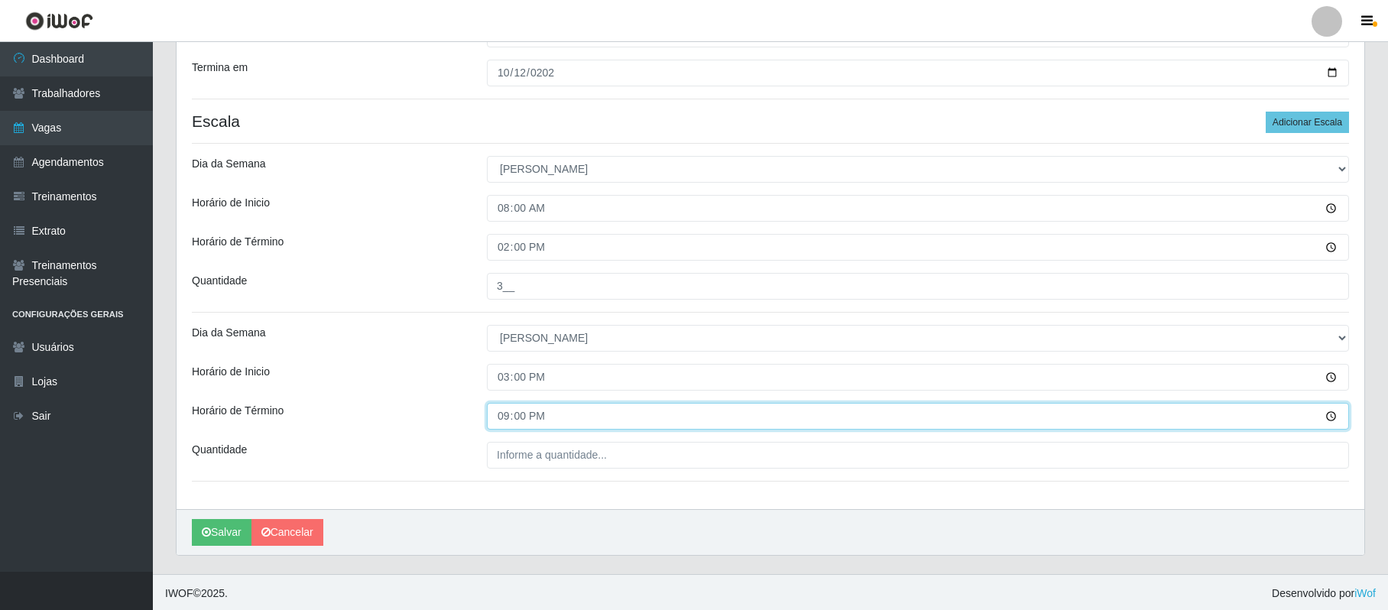
scroll to position [388, 0]
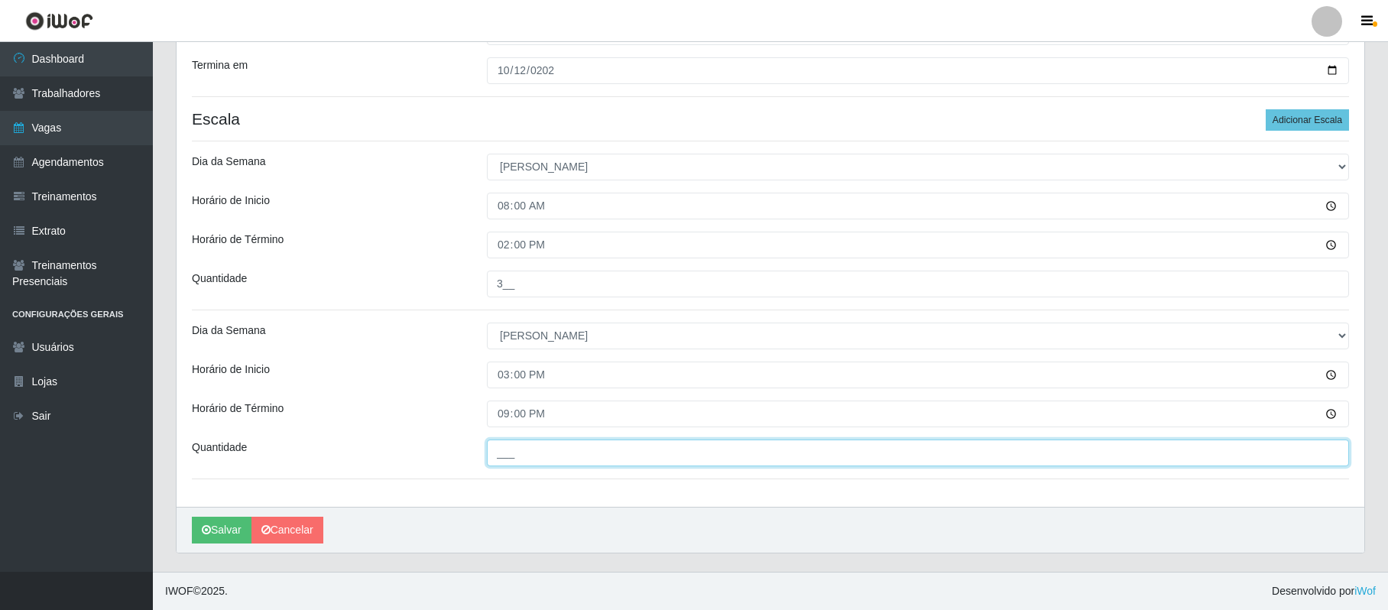
click at [502, 454] on input "___" at bounding box center [918, 453] width 862 height 27
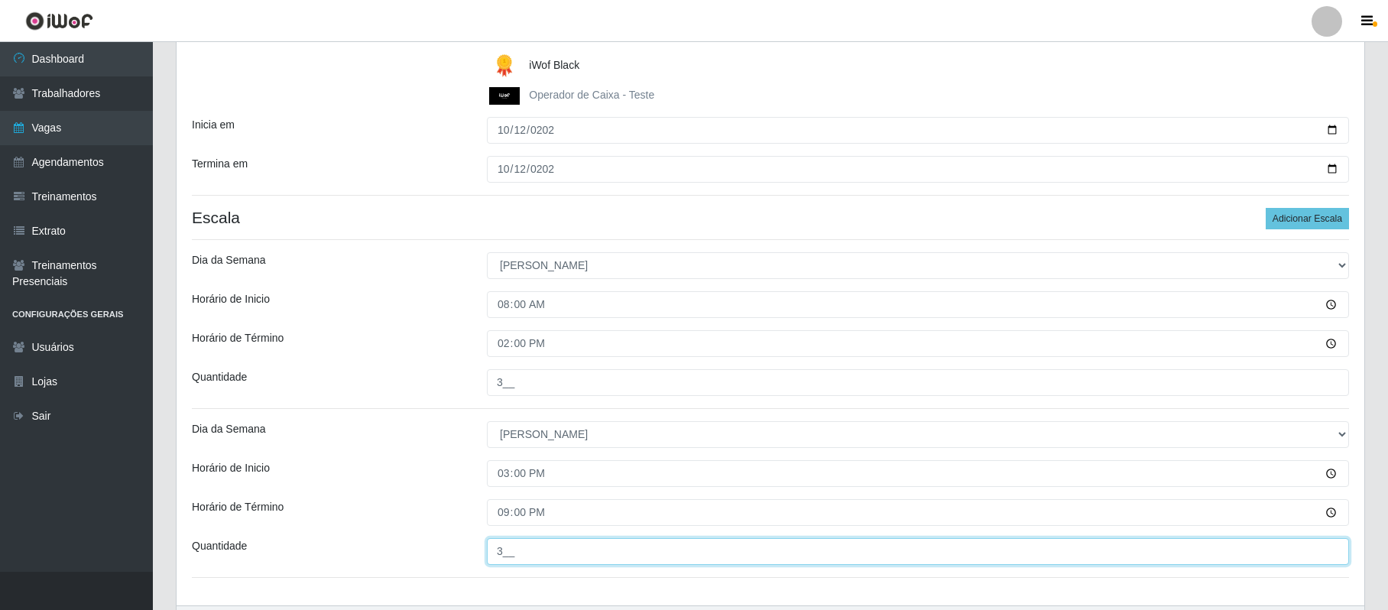
scroll to position [390, 0]
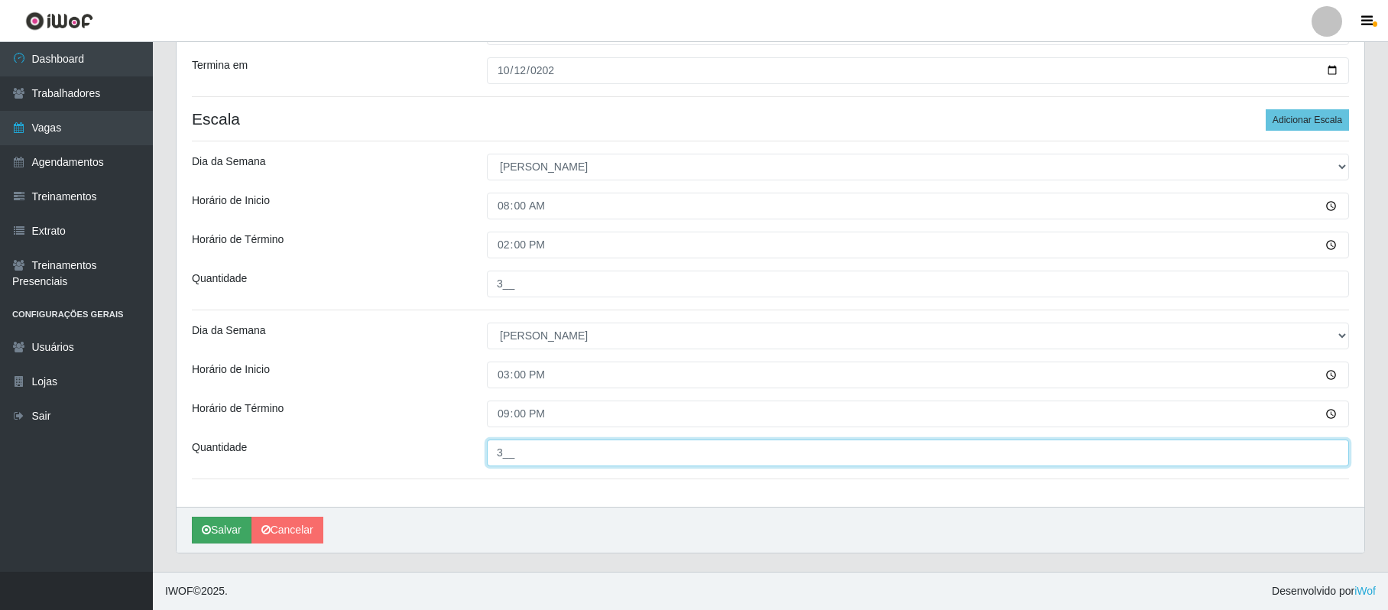
type input "3__"
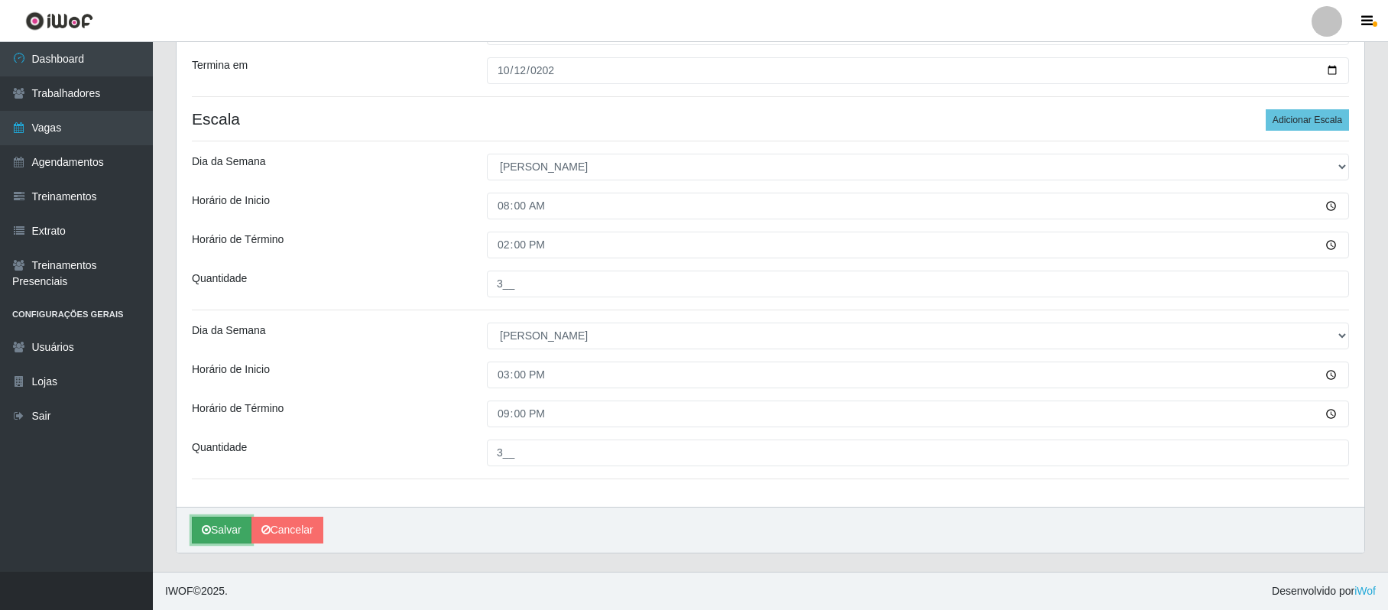
click at [214, 529] on button "Salvar" at bounding box center [222, 530] width 60 height 27
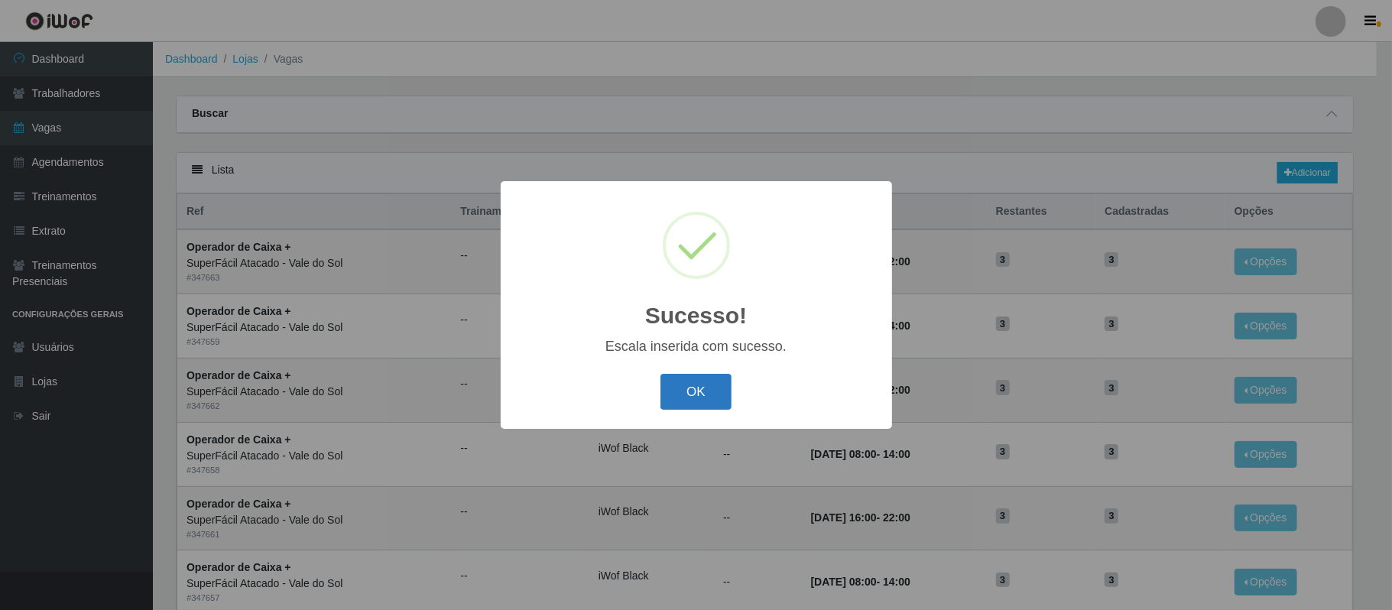
click at [703, 401] on button "OK" at bounding box center [695, 392] width 71 height 36
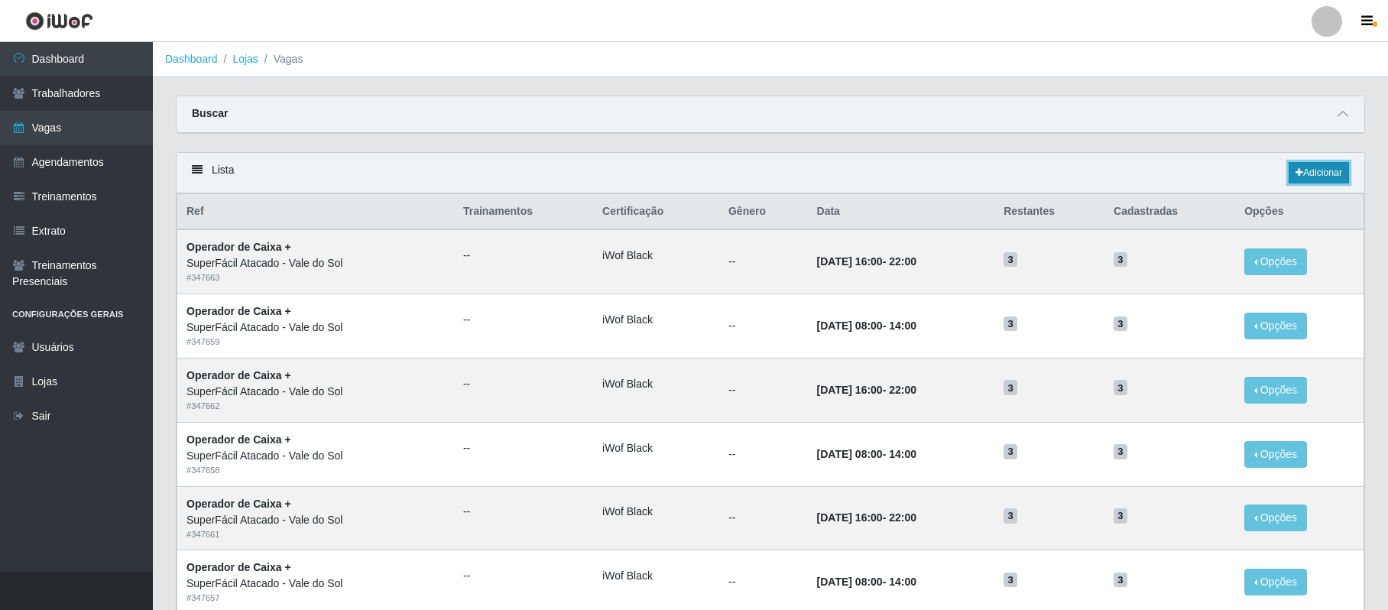
click at [1325, 179] on link "Adicionar" at bounding box center [1319, 172] width 60 height 21
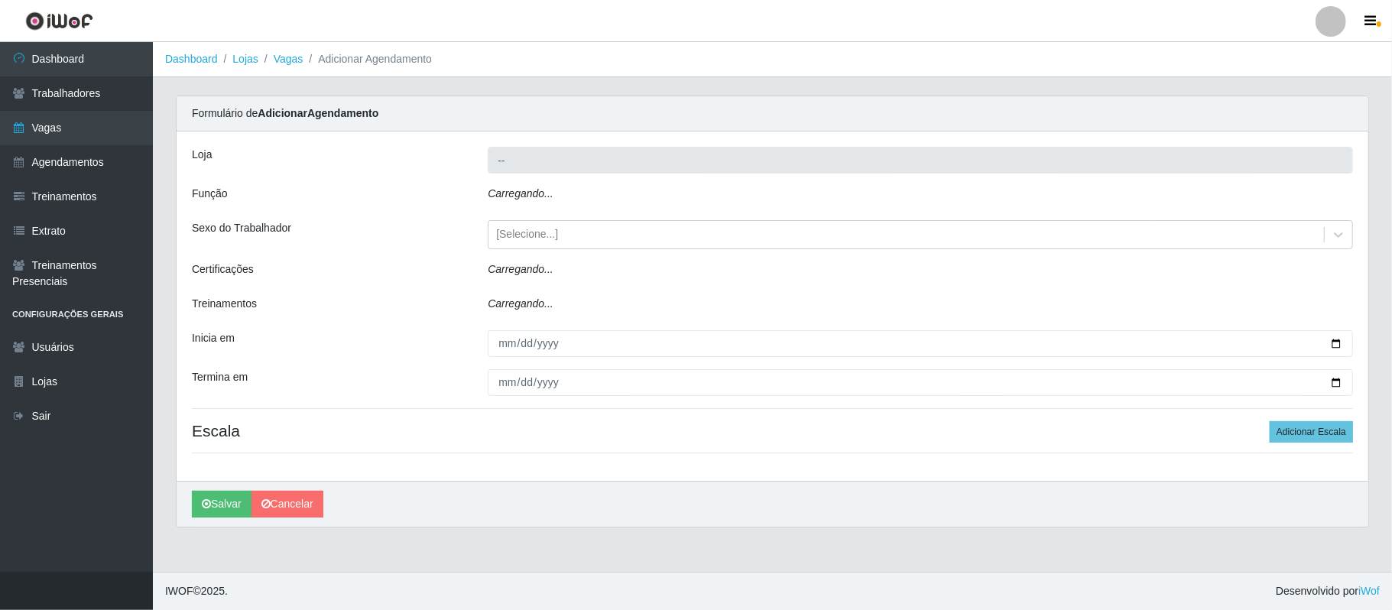
type input "SuperFácil Atacado - Vale do Sol"
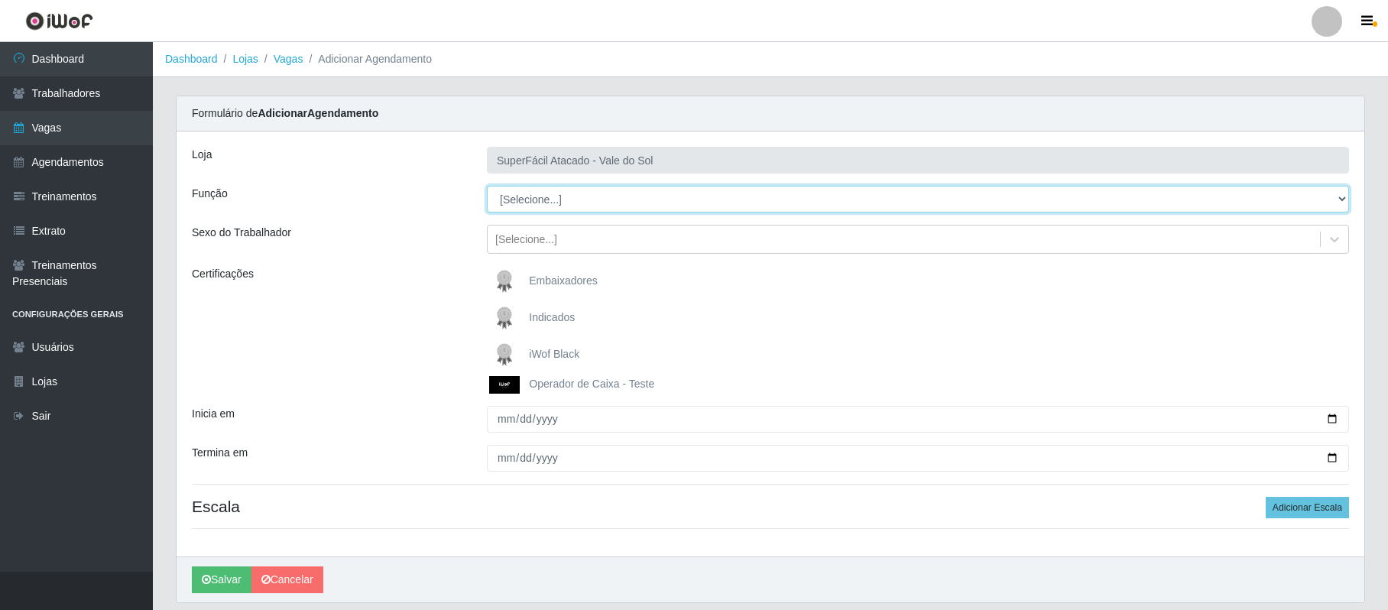
drag, startPoint x: 1339, startPoint y: 200, endPoint x: 1310, endPoint y: 193, distance: 29.9
click at [1339, 200] on select "[Selecione...] Embalador Embalador + Embalador ++ Operador de Caixa Operador de…" at bounding box center [918, 199] width 862 height 27
select select "72"
click at [487, 187] on select "[Selecione...] Embalador Embalador + Embalador ++ Operador de Caixa Operador de…" at bounding box center [918, 199] width 862 height 27
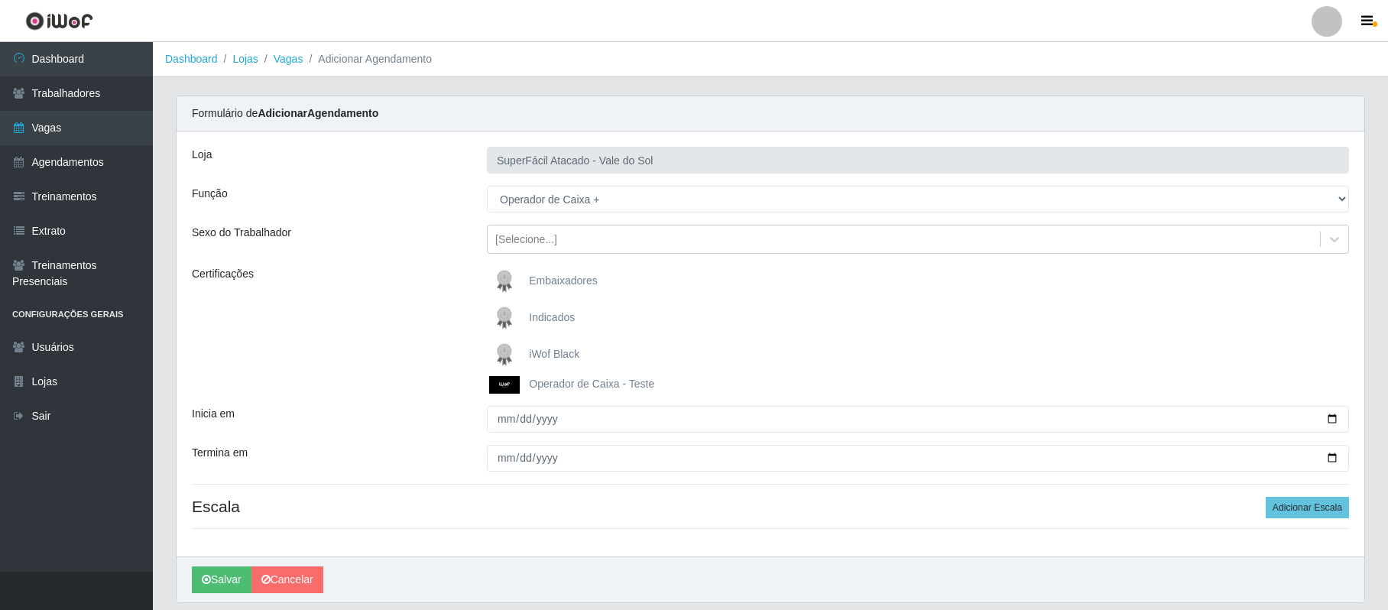
click at [555, 355] on span "iWof Black" at bounding box center [554, 354] width 50 height 12
click at [0, 0] on input "iWof Black" at bounding box center [0, 0] width 0 height 0
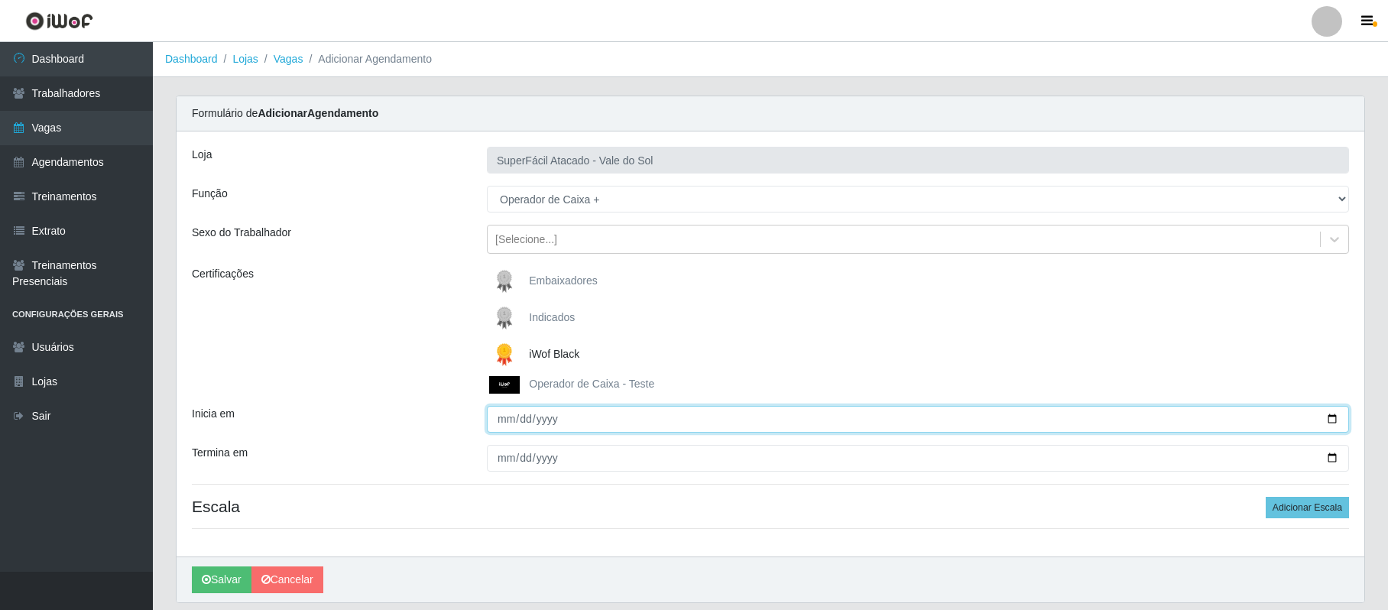
click at [1332, 417] on input "Inicia em" at bounding box center [918, 419] width 862 height 27
type input "[DATE]"
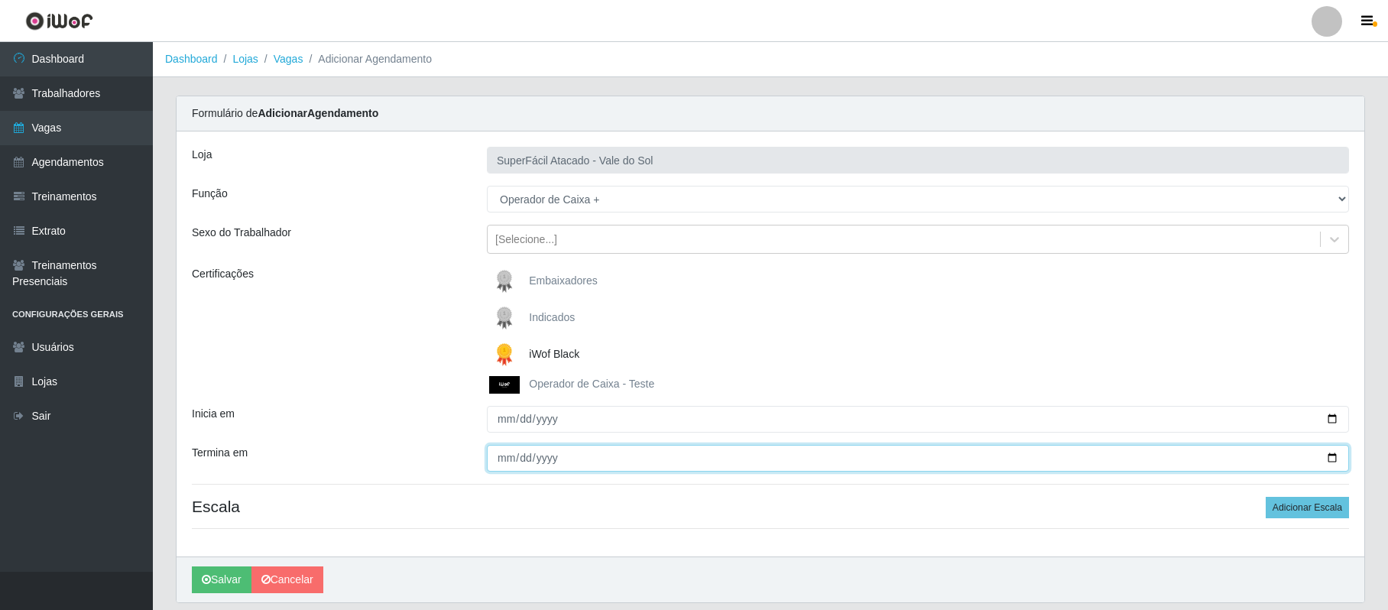
click at [500, 457] on input "Termina em" at bounding box center [918, 458] width 862 height 27
click at [1333, 460] on input "Termina em" at bounding box center [918, 458] width 862 height 27
type input "[DATE]"
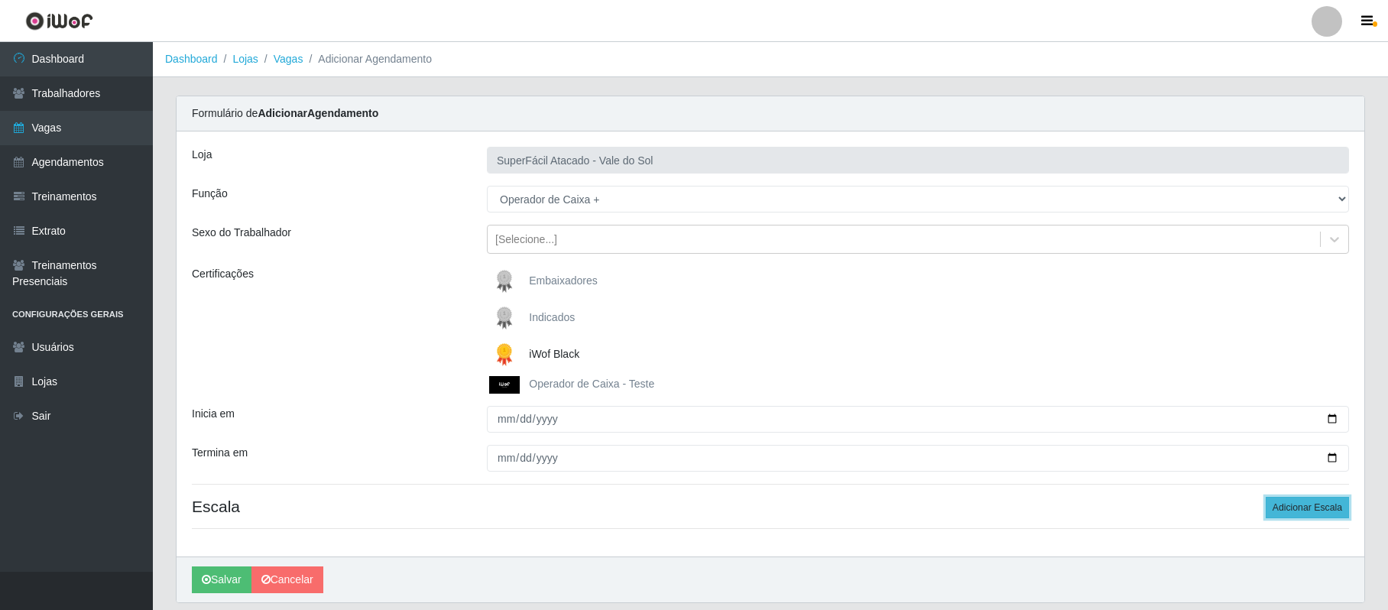
click at [1312, 511] on button "Adicionar Escala" at bounding box center [1307, 507] width 83 height 21
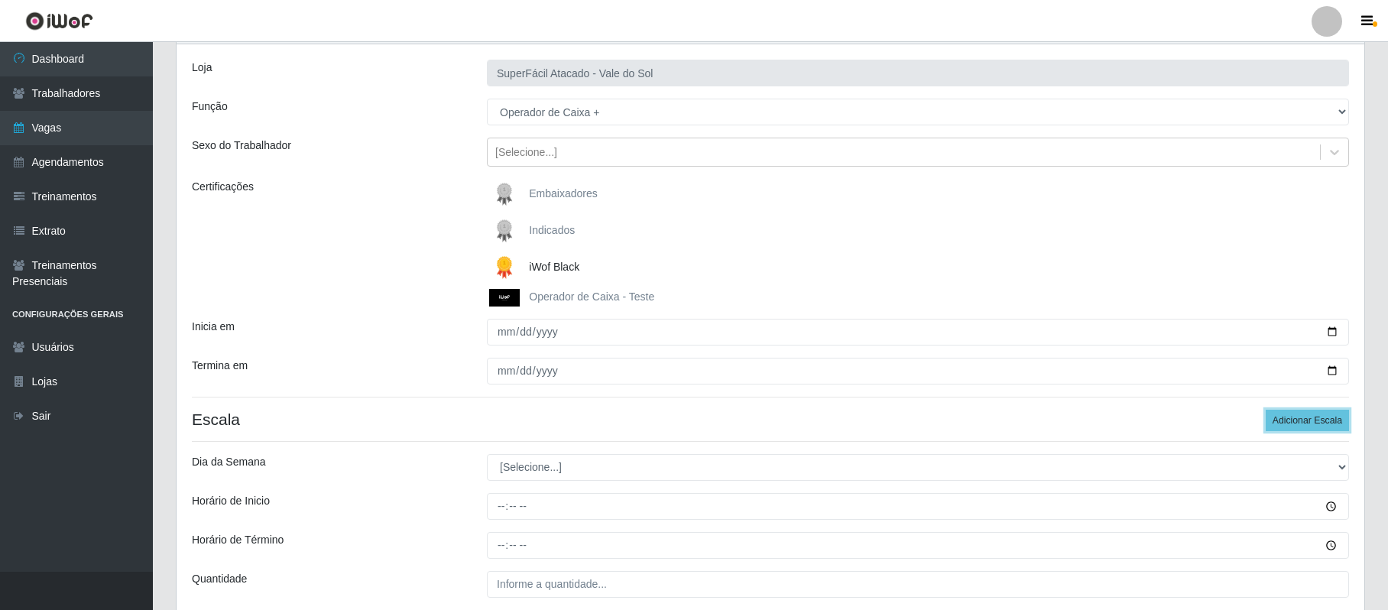
scroll to position [98, 0]
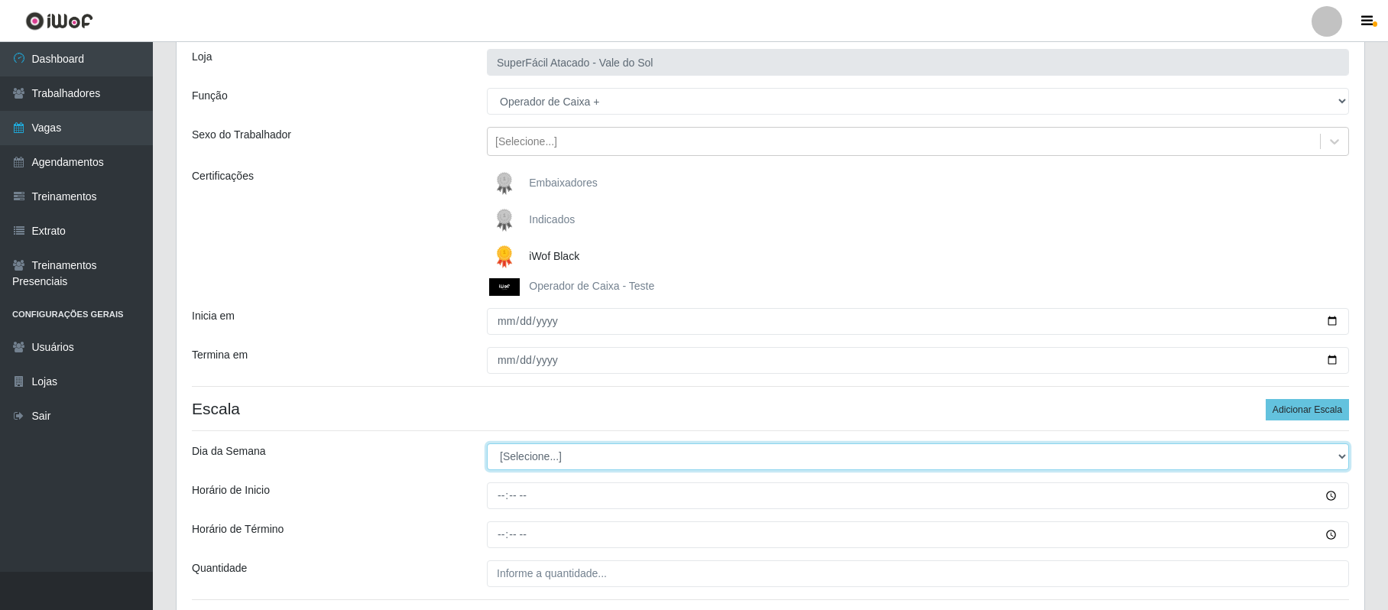
click at [1338, 459] on select "[Selecione...] Segunda Terça Quarta Quinta Sexta Sábado Domingo" at bounding box center [918, 456] width 862 height 27
select select "0"
click at [487, 445] on select "[Selecione...] Segunda Terça Quarta Quinta Sexta Sábado Domingo" at bounding box center [918, 456] width 862 height 27
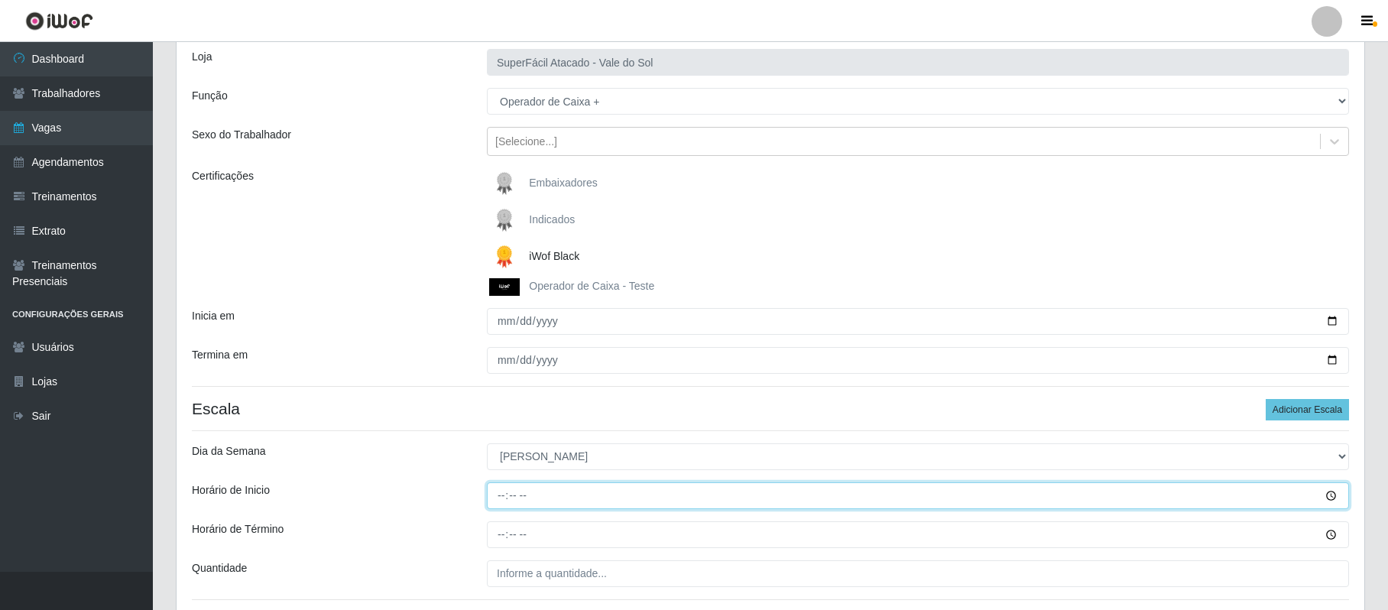
click at [505, 498] on input "Horário de Inicio" at bounding box center [918, 495] width 862 height 27
type input "08:00"
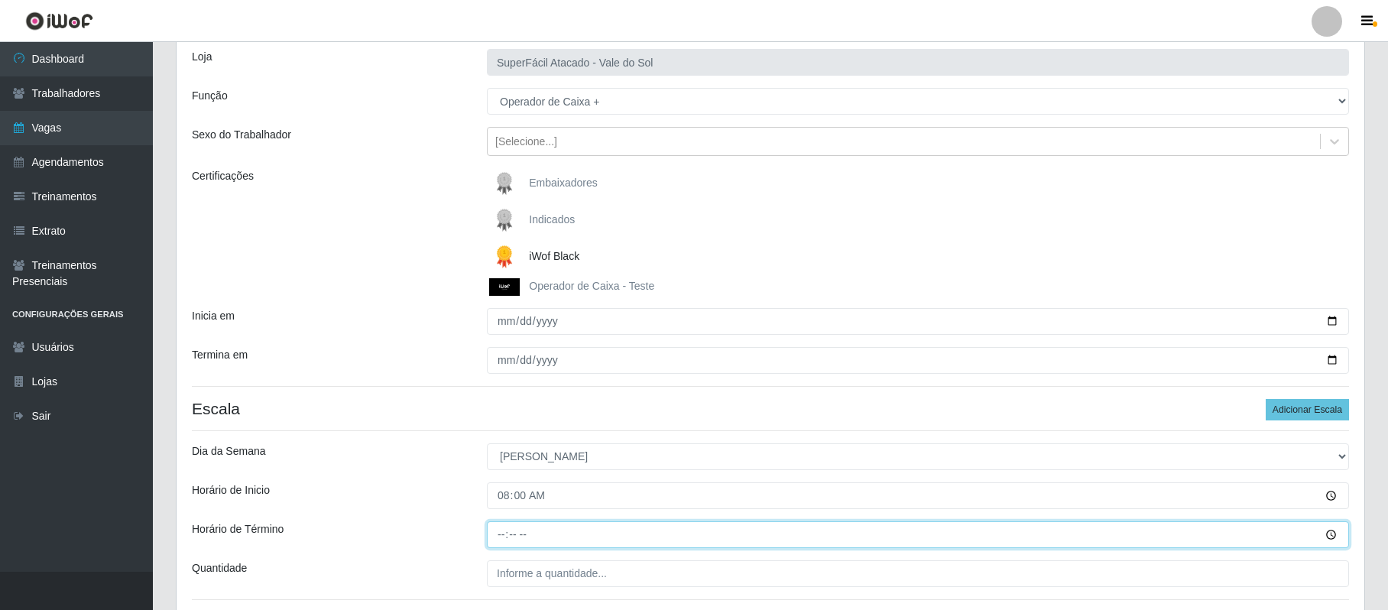
click at [494, 536] on input "Horário de Término" at bounding box center [918, 534] width 862 height 27
type input "14:00"
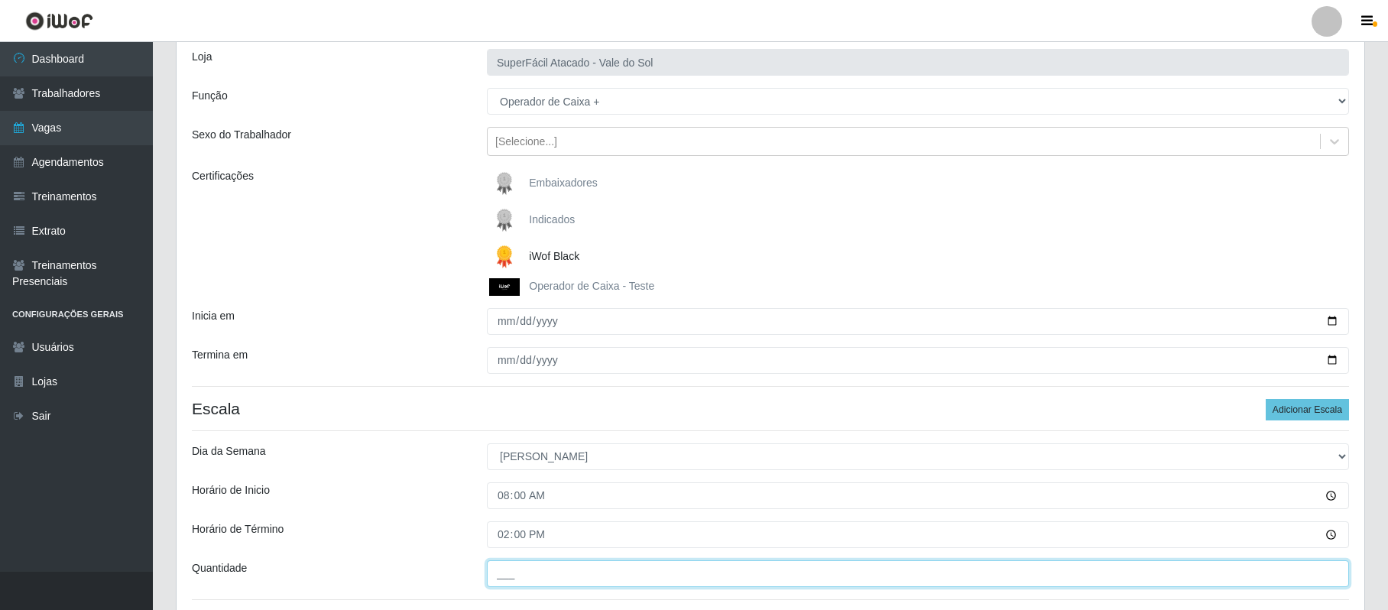
click at [520, 569] on input "___" at bounding box center [918, 573] width 862 height 27
type input "3__"
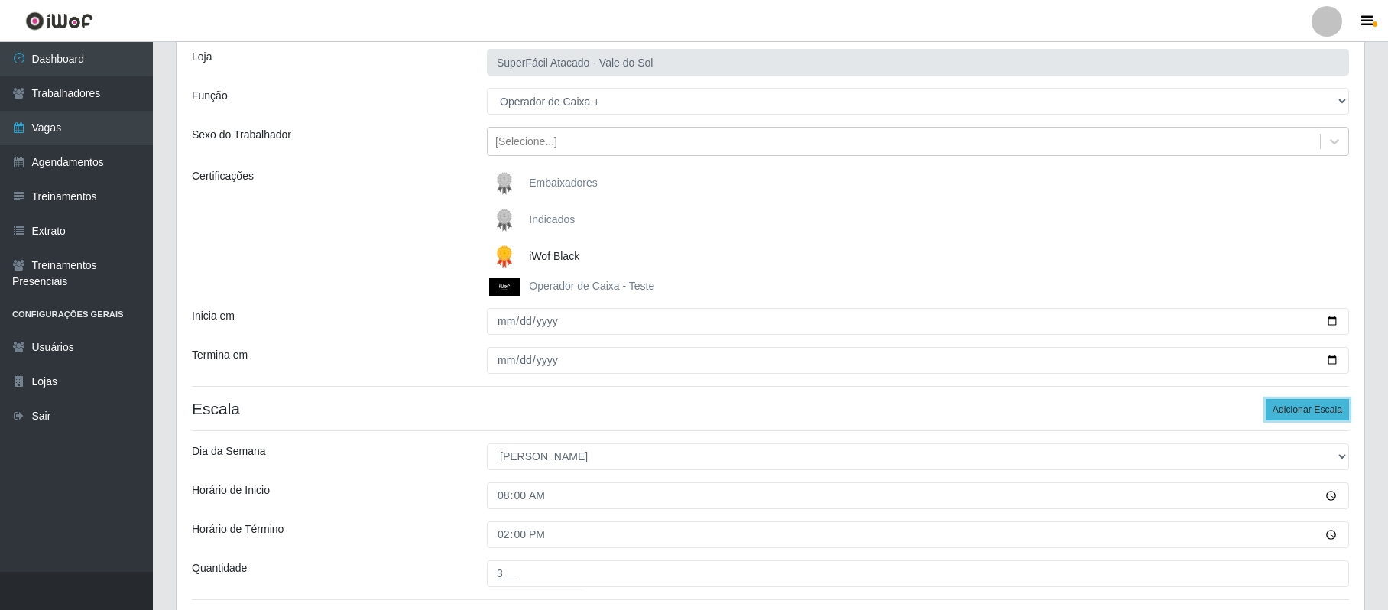
click at [1288, 404] on button "Adicionar Escala" at bounding box center [1307, 409] width 83 height 21
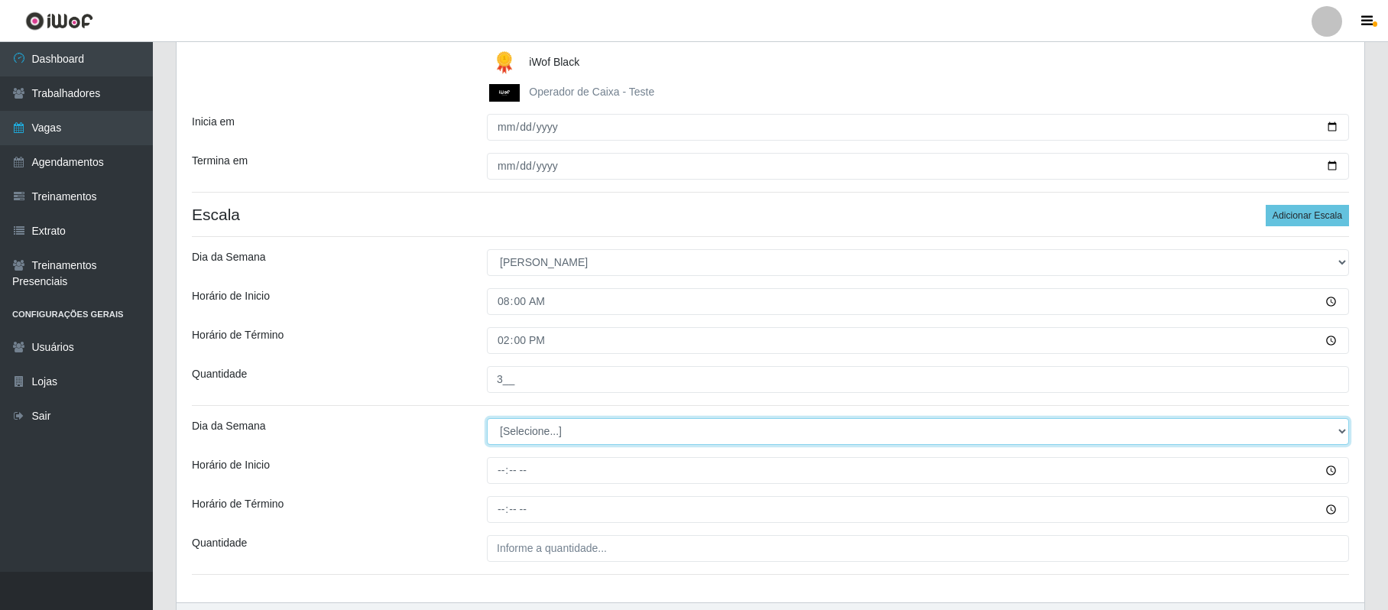
click at [1334, 431] on select "[Selecione...] Segunda Terça Quarta Quinta Sexta Sábado Domingo" at bounding box center [918, 431] width 862 height 27
select select "0"
click at [487, 419] on select "[Selecione...] Segunda Terça Quarta Quinta Sexta Sábado Domingo" at bounding box center [918, 431] width 862 height 27
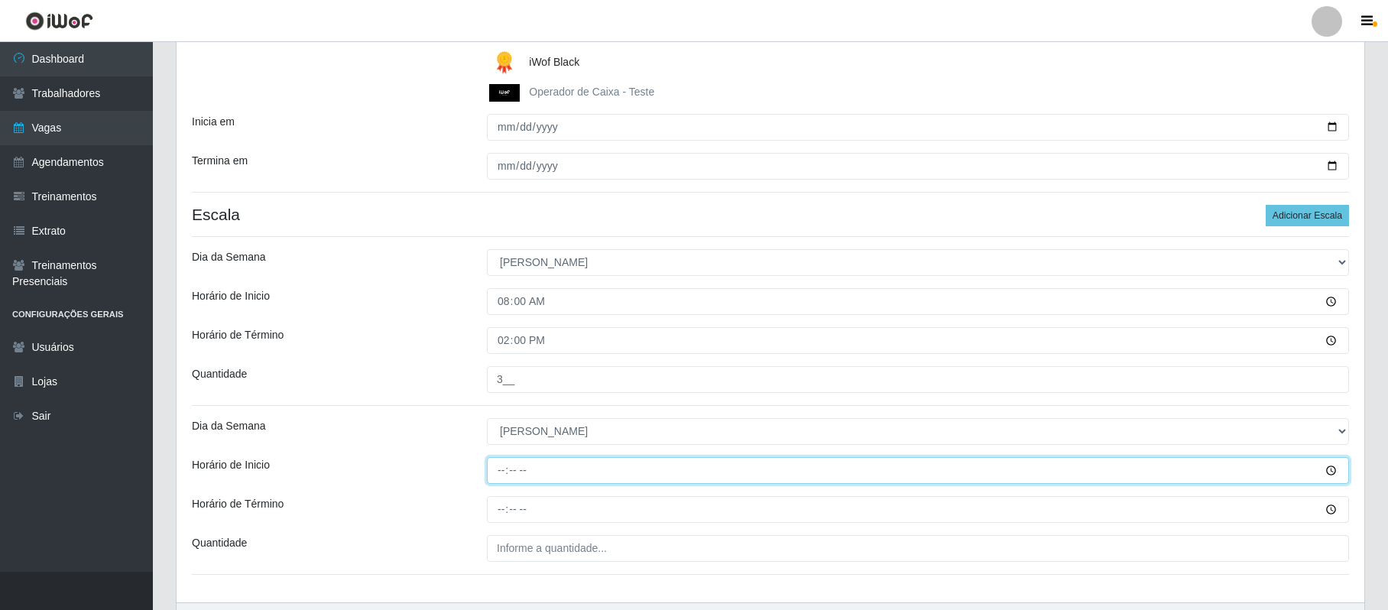
click at [492, 475] on input "Horário de Inicio" at bounding box center [918, 470] width 862 height 27
type input "15:00"
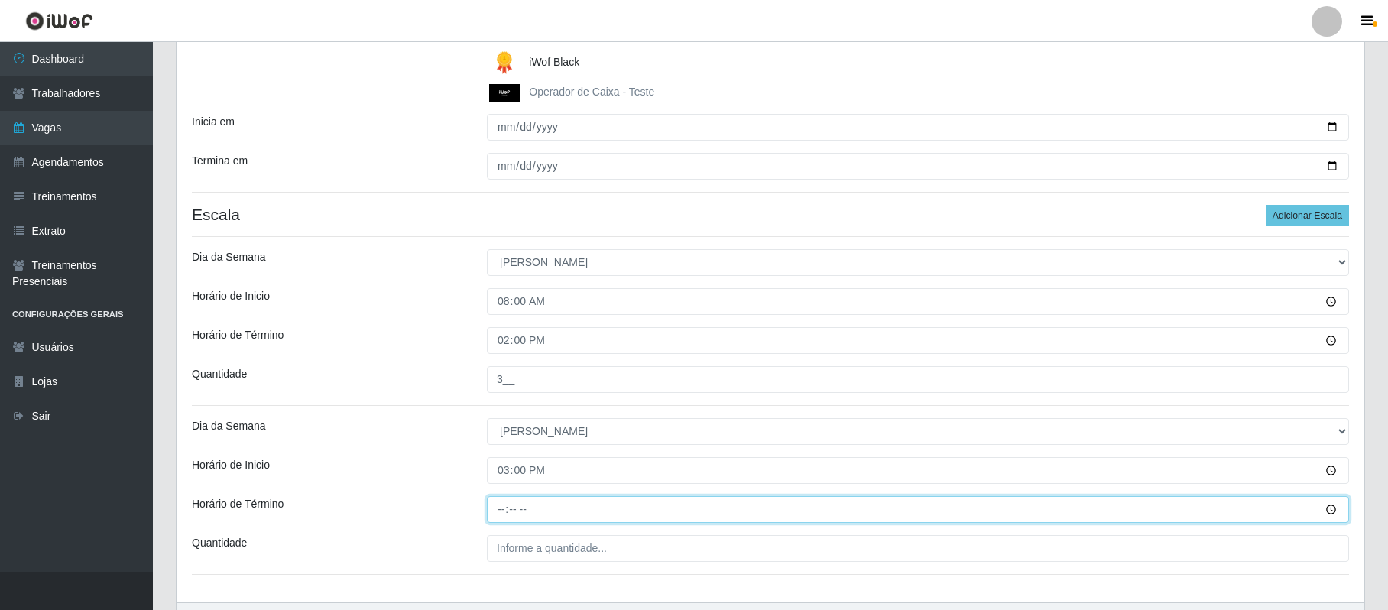
click at [496, 508] on input "Horário de Término" at bounding box center [918, 509] width 862 height 27
type input "21:00"
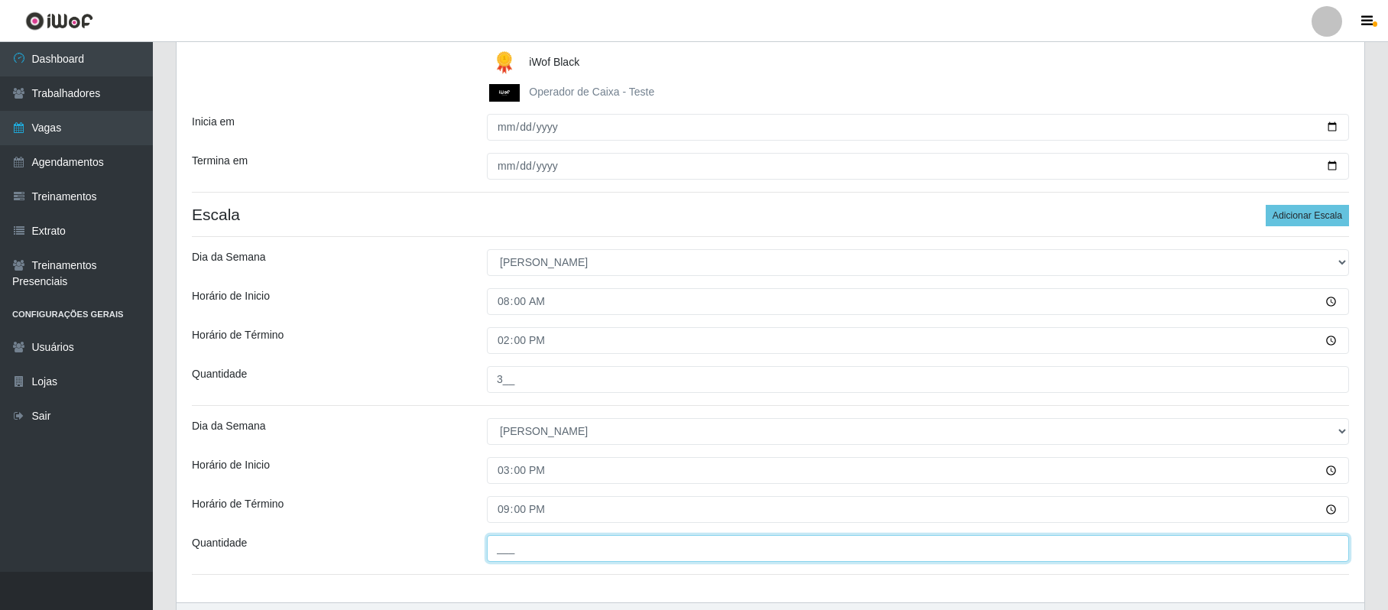
click at [502, 555] on input "___" at bounding box center [918, 548] width 862 height 27
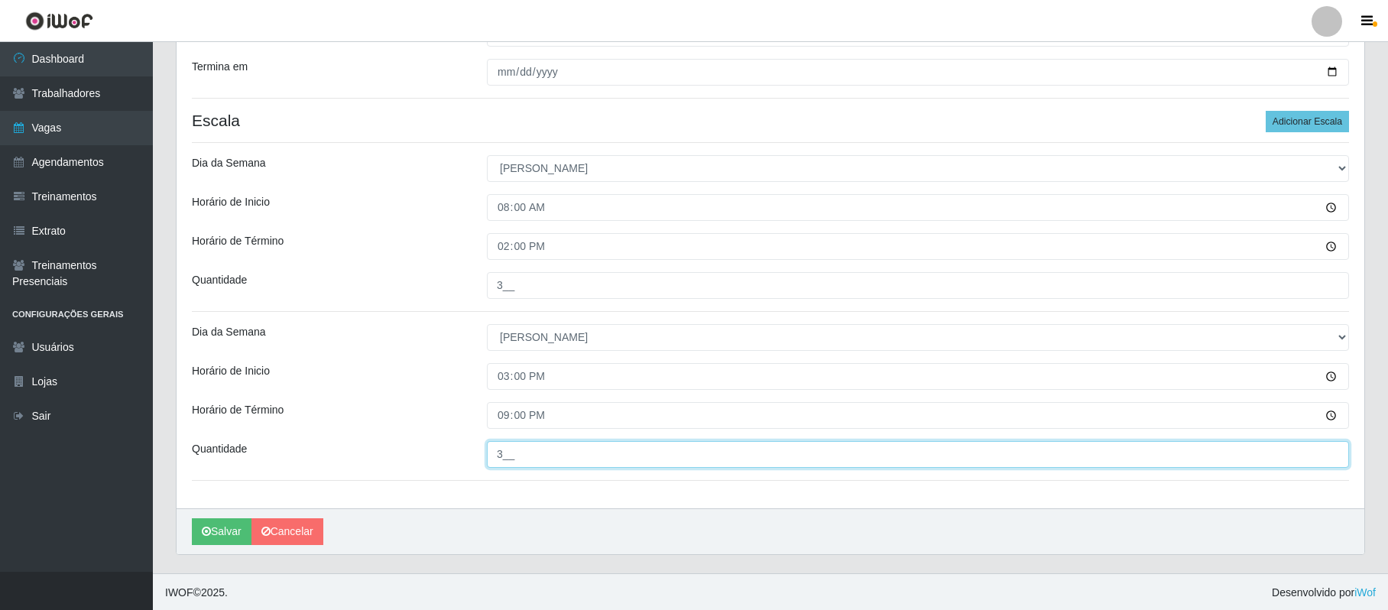
scroll to position [390, 0]
type input "3__"
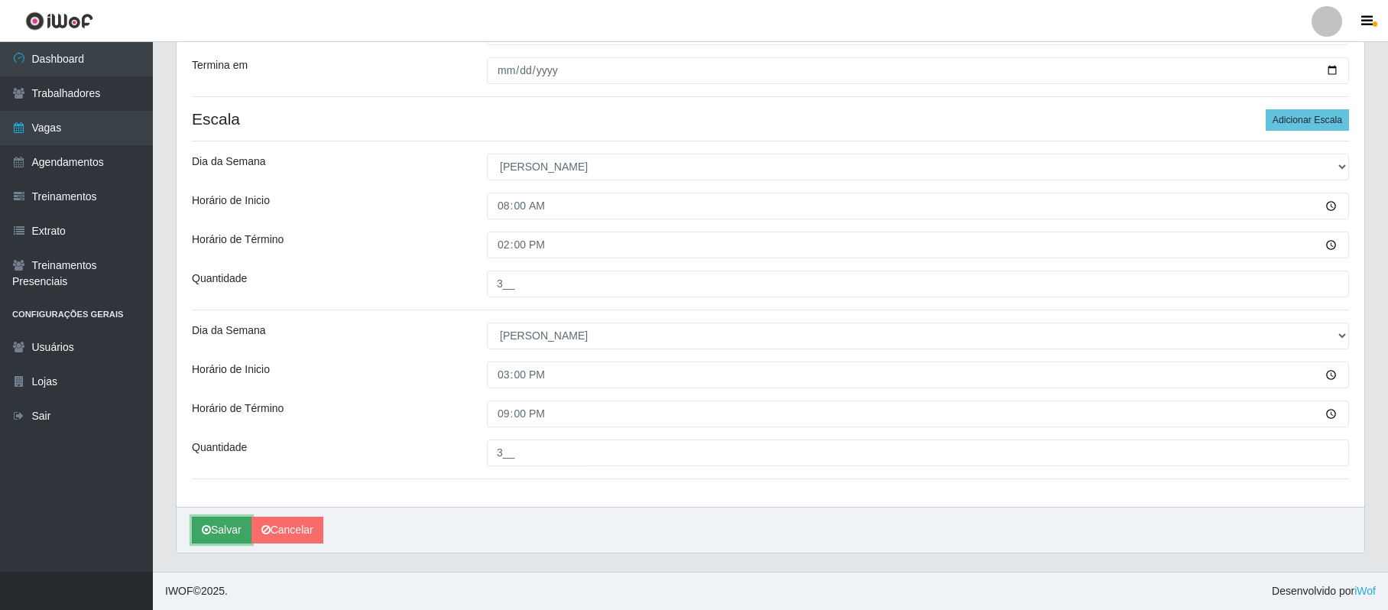
click at [228, 533] on button "Salvar" at bounding box center [222, 530] width 60 height 27
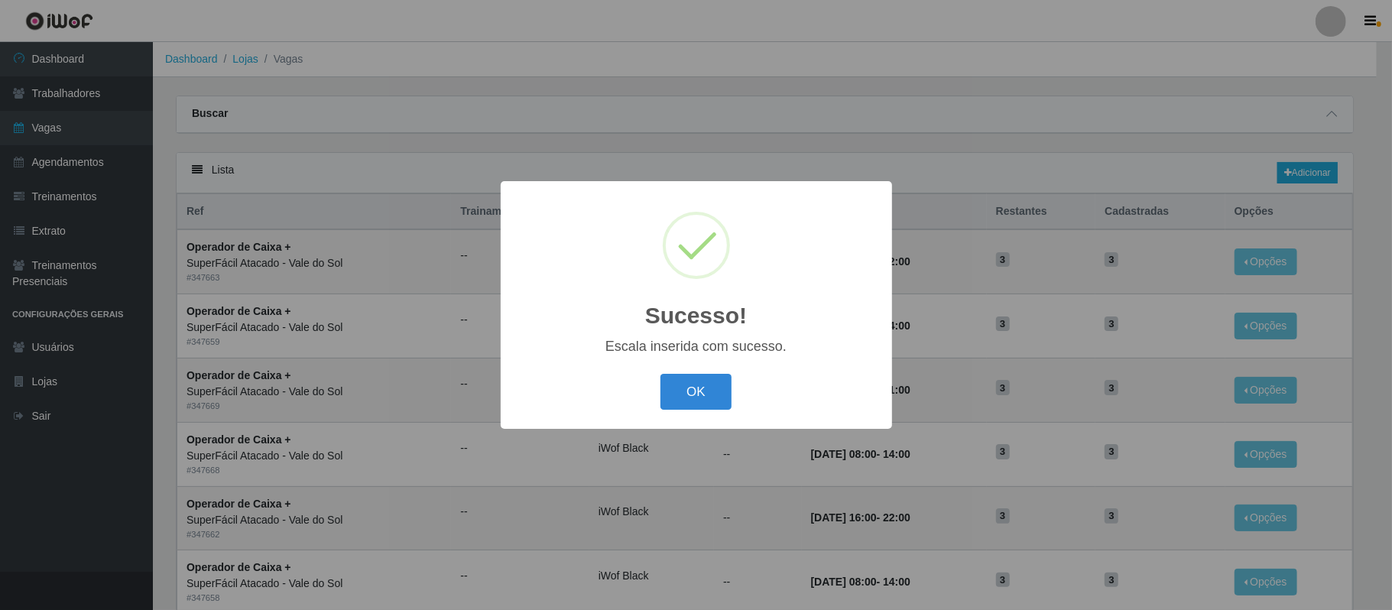
click at [706, 413] on div "OK Cancel" at bounding box center [696, 392] width 361 height 44
click at [677, 392] on button "OK" at bounding box center [695, 392] width 71 height 36
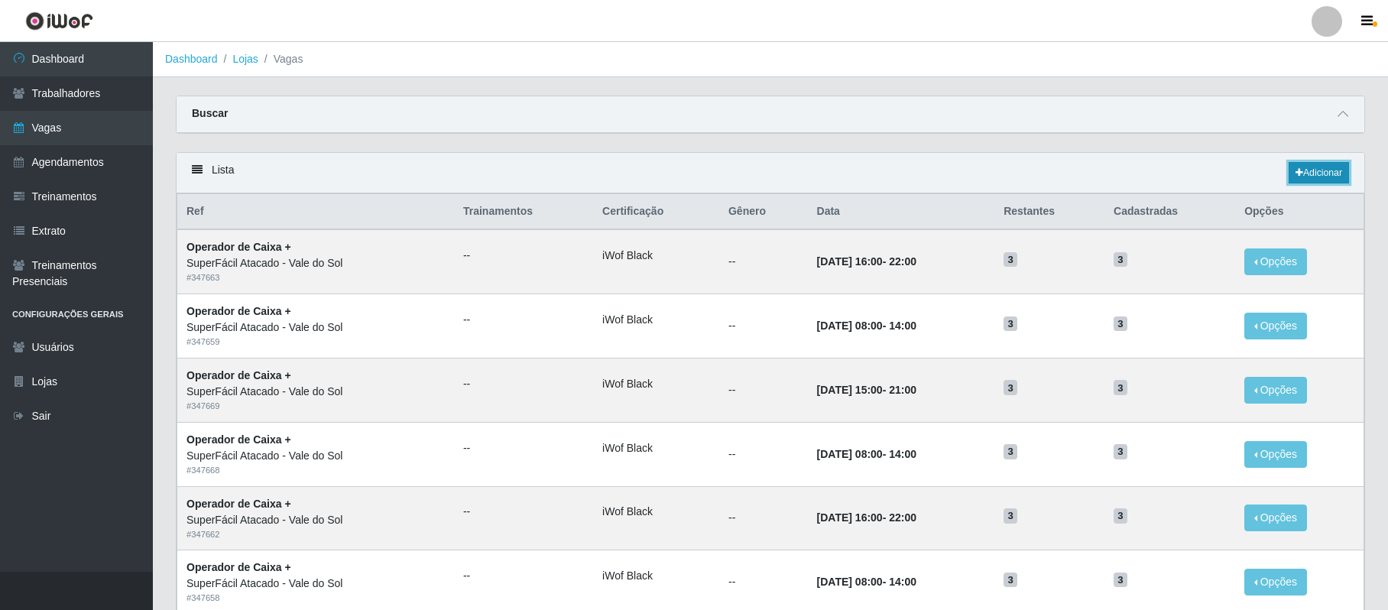
click at [1307, 171] on link "Adicionar" at bounding box center [1319, 172] width 60 height 21
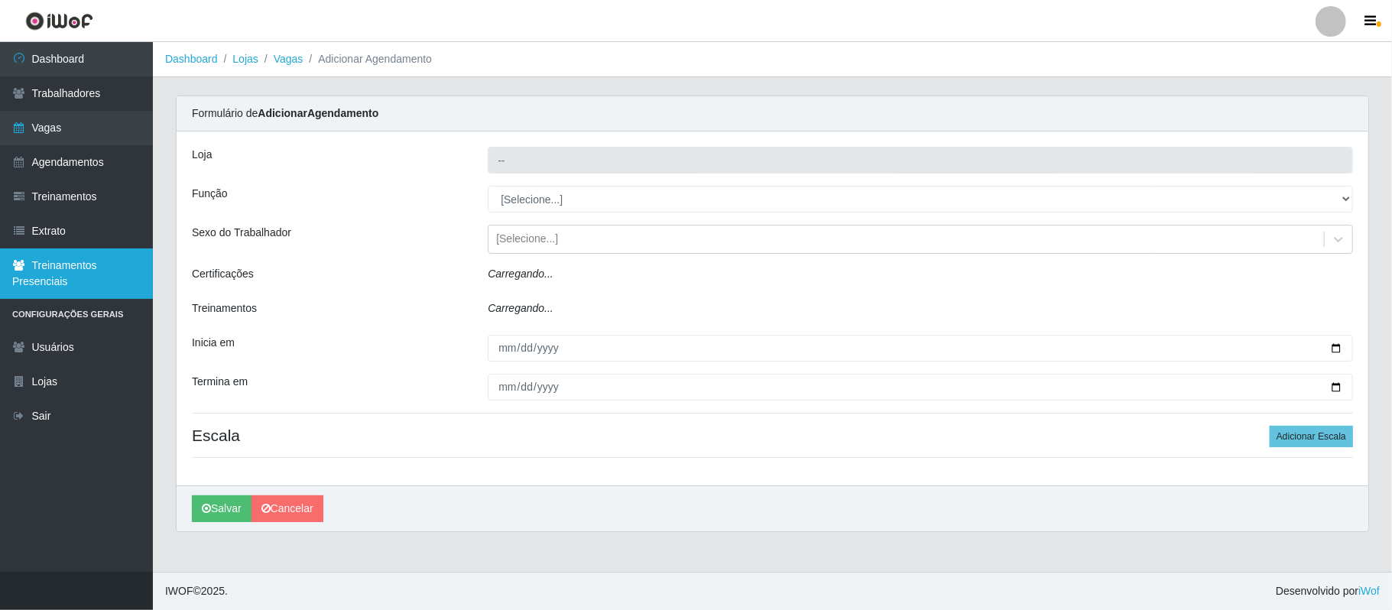
type input "SuperFácil Atacado - Vale do Sol"
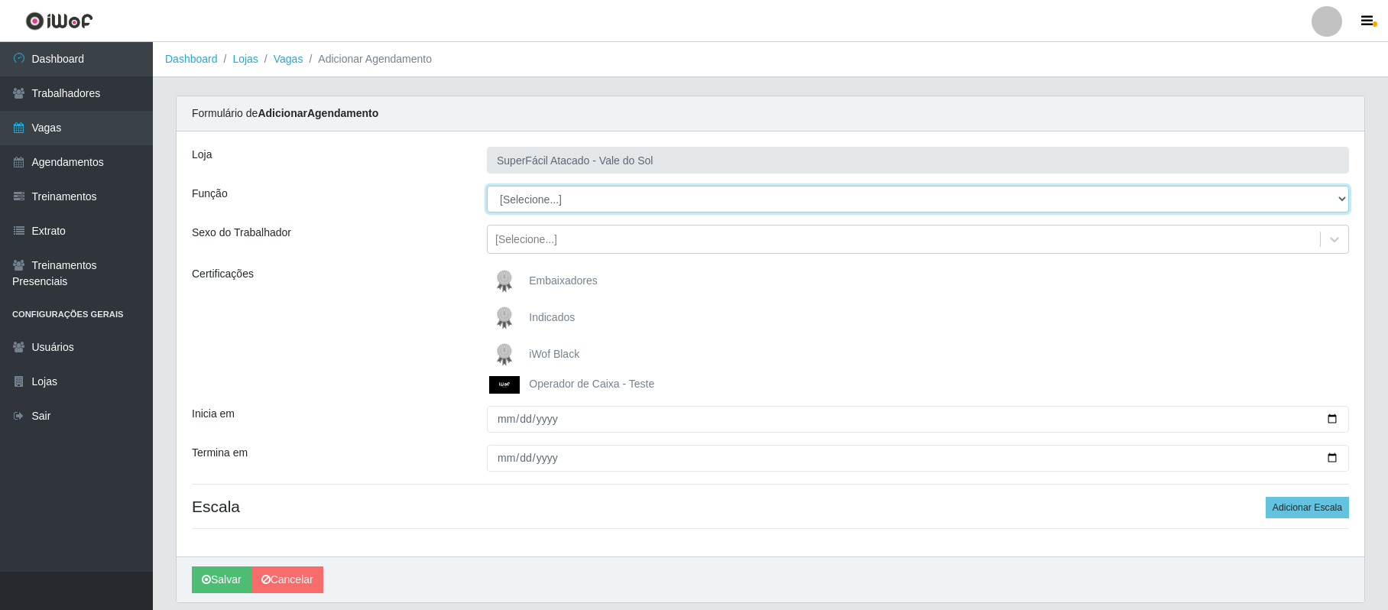
click at [1333, 196] on select "[Selecione...] Embalador Embalador + Embalador ++ Operador de Caixa Operador de…" at bounding box center [918, 199] width 862 height 27
select select "72"
click at [487, 187] on select "[Selecione...] Embalador Embalador + Embalador ++ Operador de Caixa Operador de…" at bounding box center [918, 199] width 862 height 27
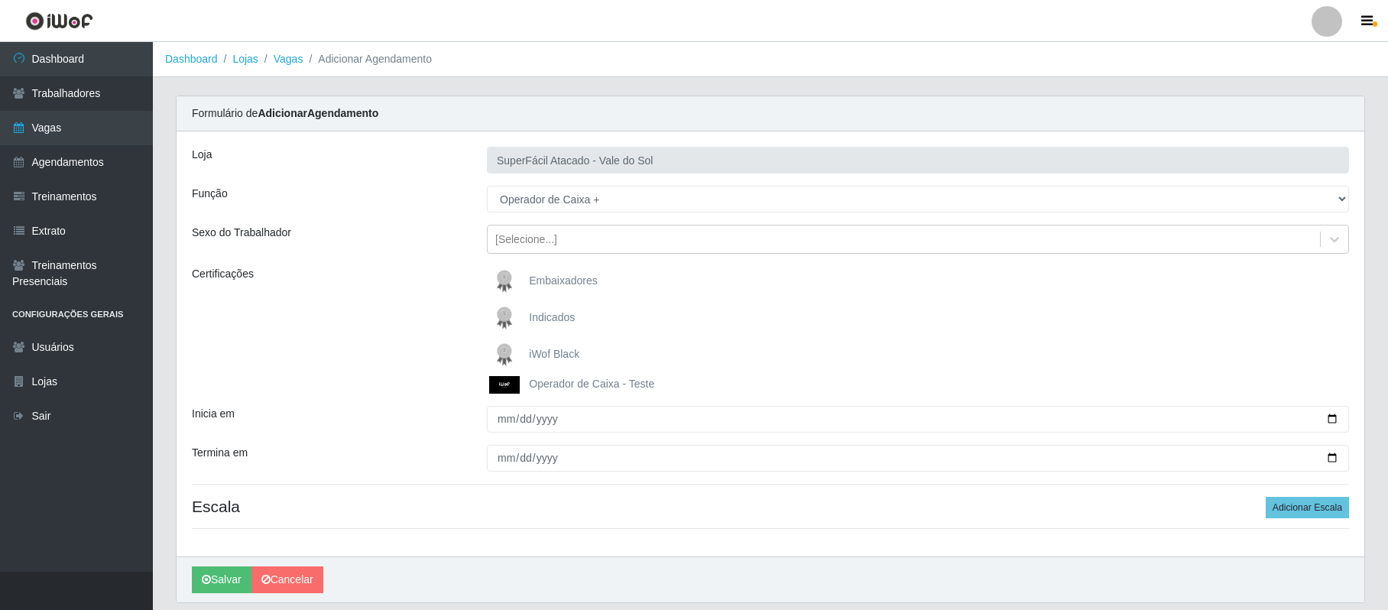
click at [539, 359] on span "iWof Black" at bounding box center [554, 354] width 50 height 12
click at [0, 0] on input "iWof Black" at bounding box center [0, 0] width 0 height 0
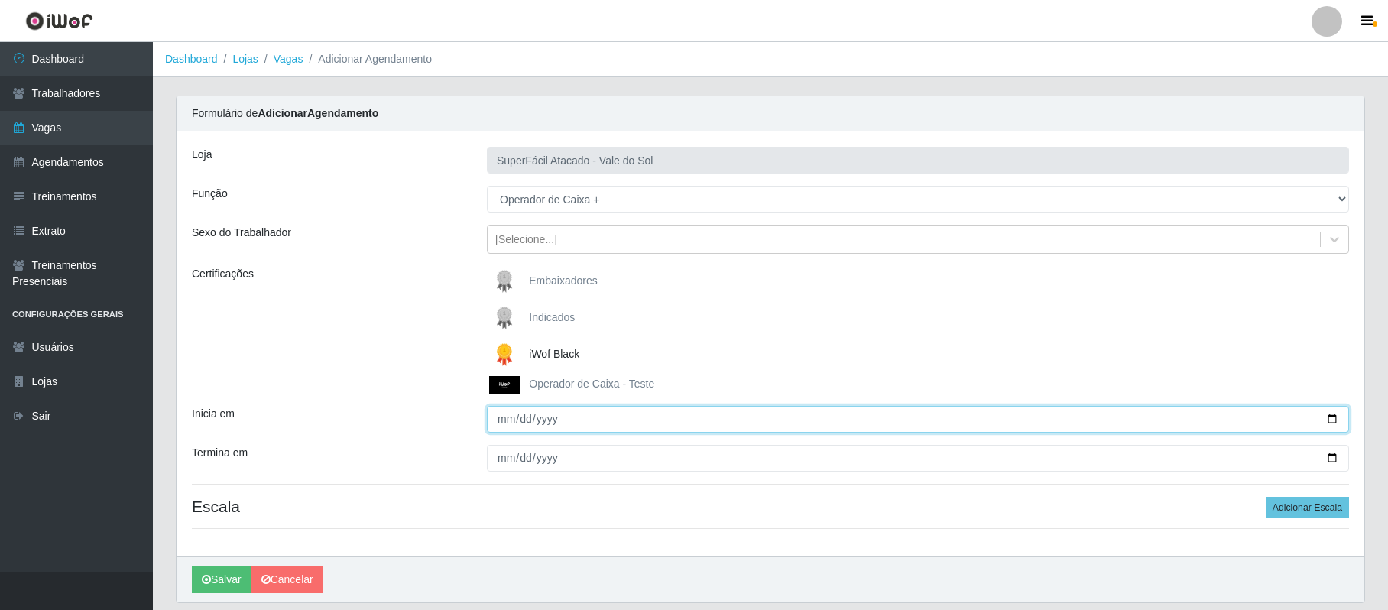
click at [506, 423] on input "Inicia em" at bounding box center [918, 419] width 862 height 27
click at [502, 413] on input "0025-02-26" at bounding box center [918, 419] width 862 height 27
type input "[DATE]"
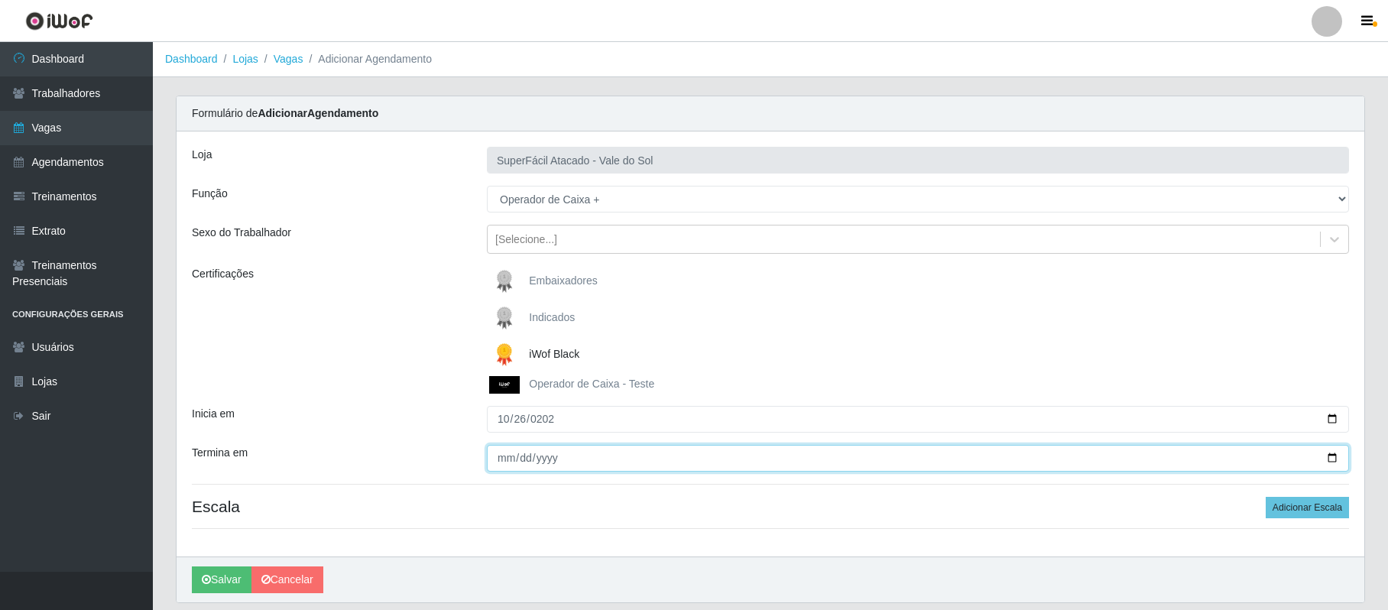
click at [499, 457] on input "Termina em" at bounding box center [918, 458] width 862 height 27
type input "[DATE]"
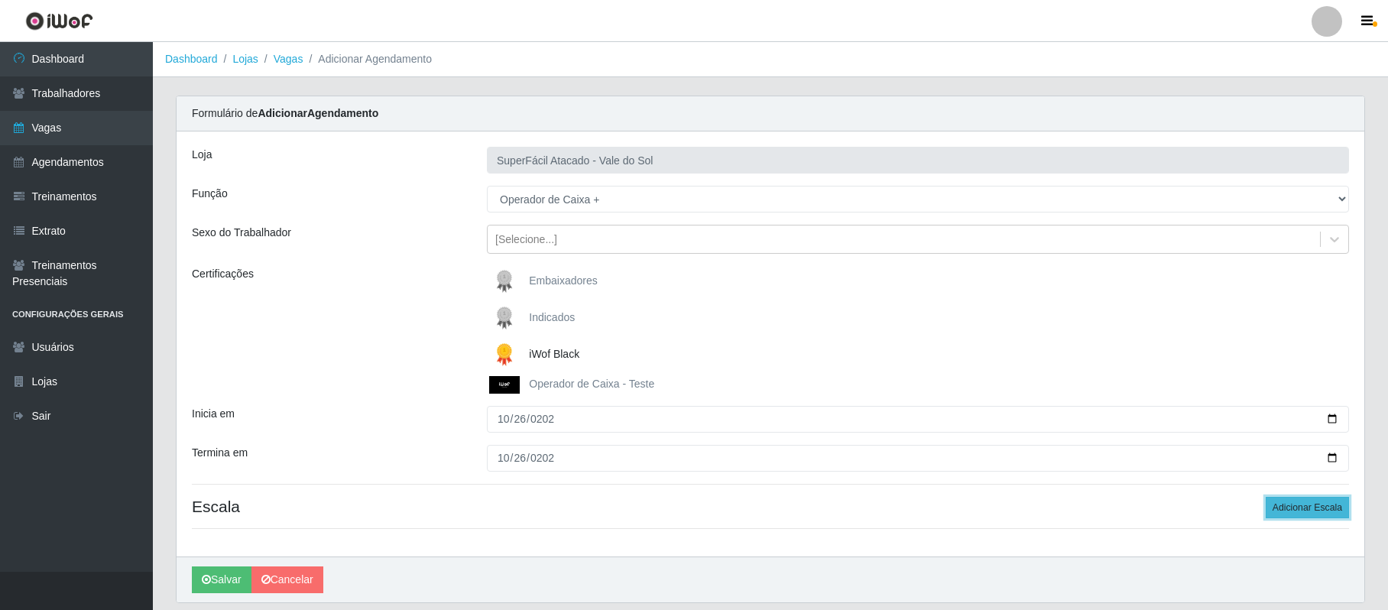
click at [1312, 509] on button "Adicionar Escala" at bounding box center [1307, 507] width 83 height 21
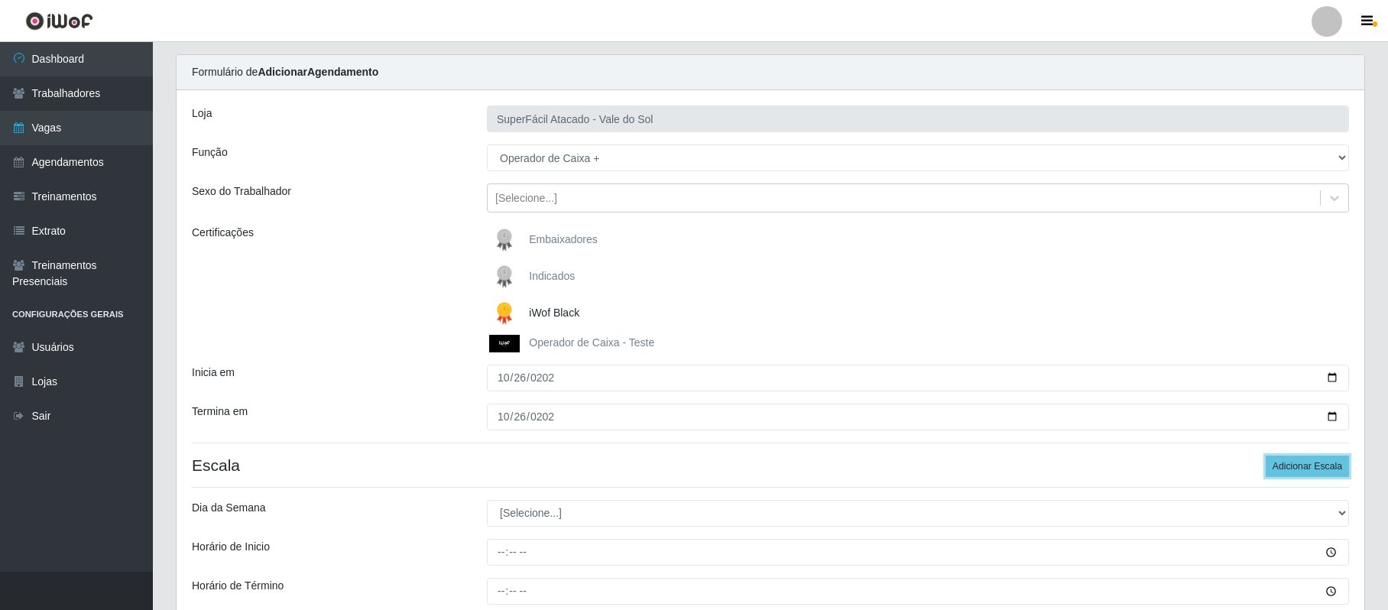
scroll to position [102, 0]
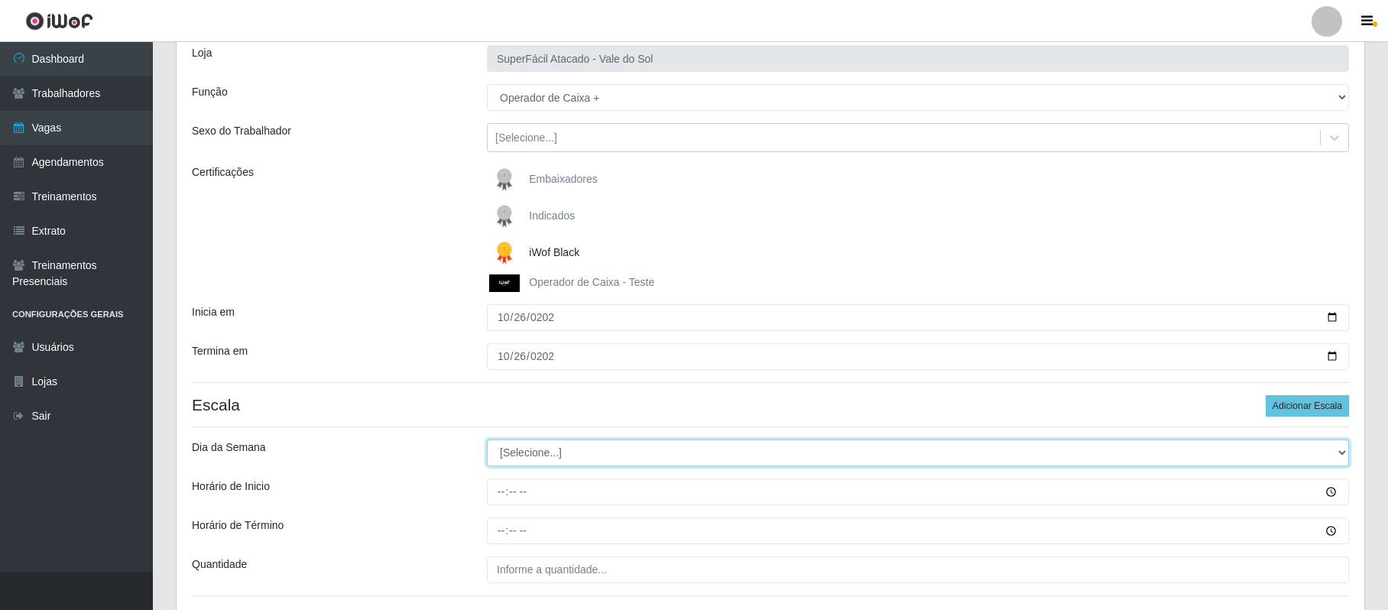
drag, startPoint x: 1336, startPoint y: 456, endPoint x: 1261, endPoint y: 456, distance: 75.7
click at [1336, 456] on select "[Selecione...] Segunda Terça Quarta Quinta Sexta Sábado Domingo" at bounding box center [918, 453] width 862 height 27
select select "0"
click at [487, 440] on select "[Selecione...] Segunda Terça Quarta Quinta Sexta Sábado Domingo" at bounding box center [918, 453] width 862 height 27
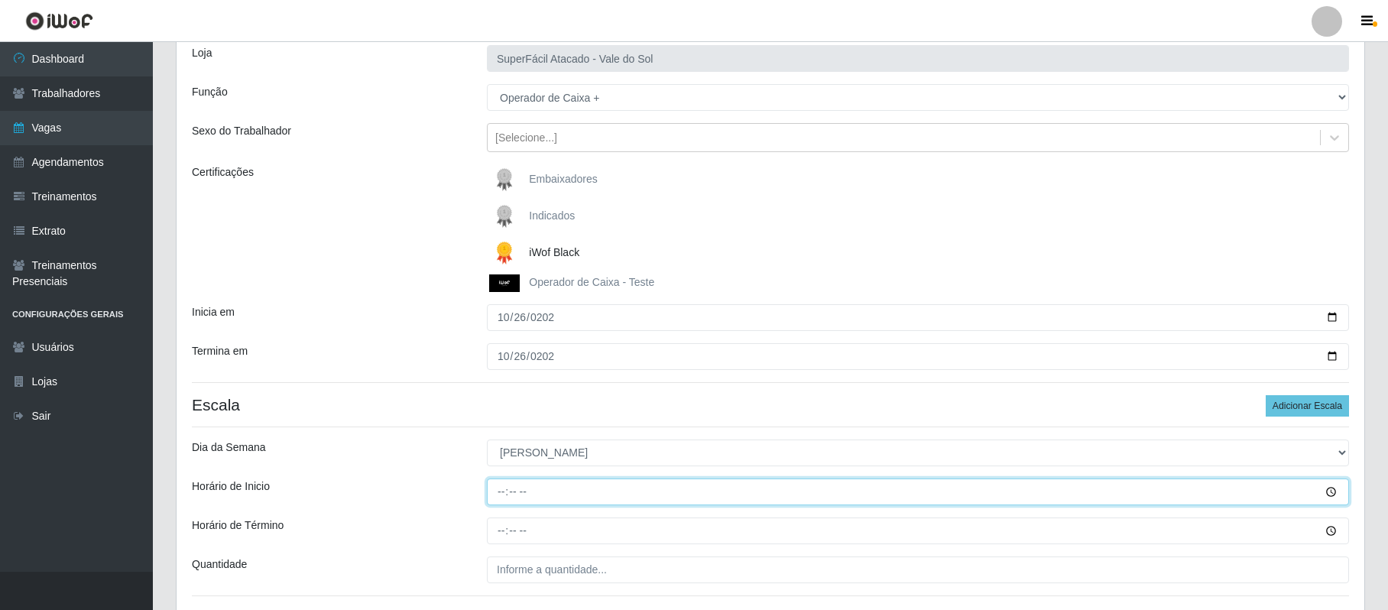
click at [490, 493] on input "Horário de Inicio" at bounding box center [918, 492] width 862 height 27
type input "15:00"
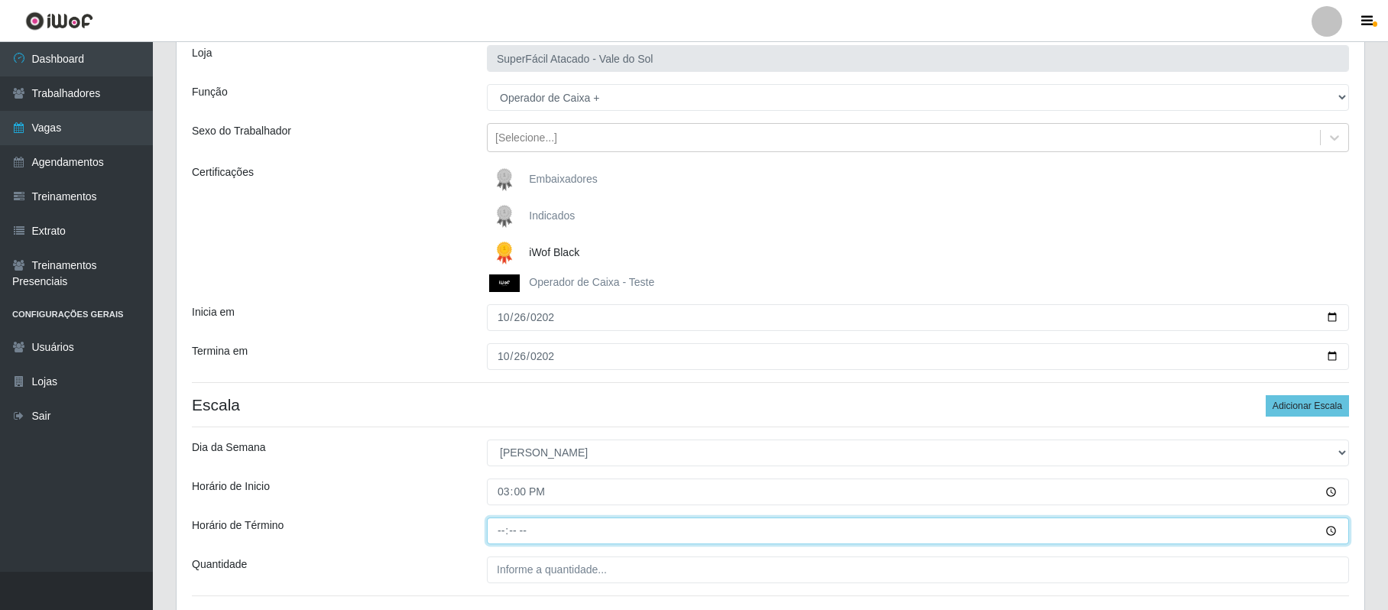
click at [500, 536] on input "Horário de Término" at bounding box center [918, 531] width 862 height 27
type input "21:00"
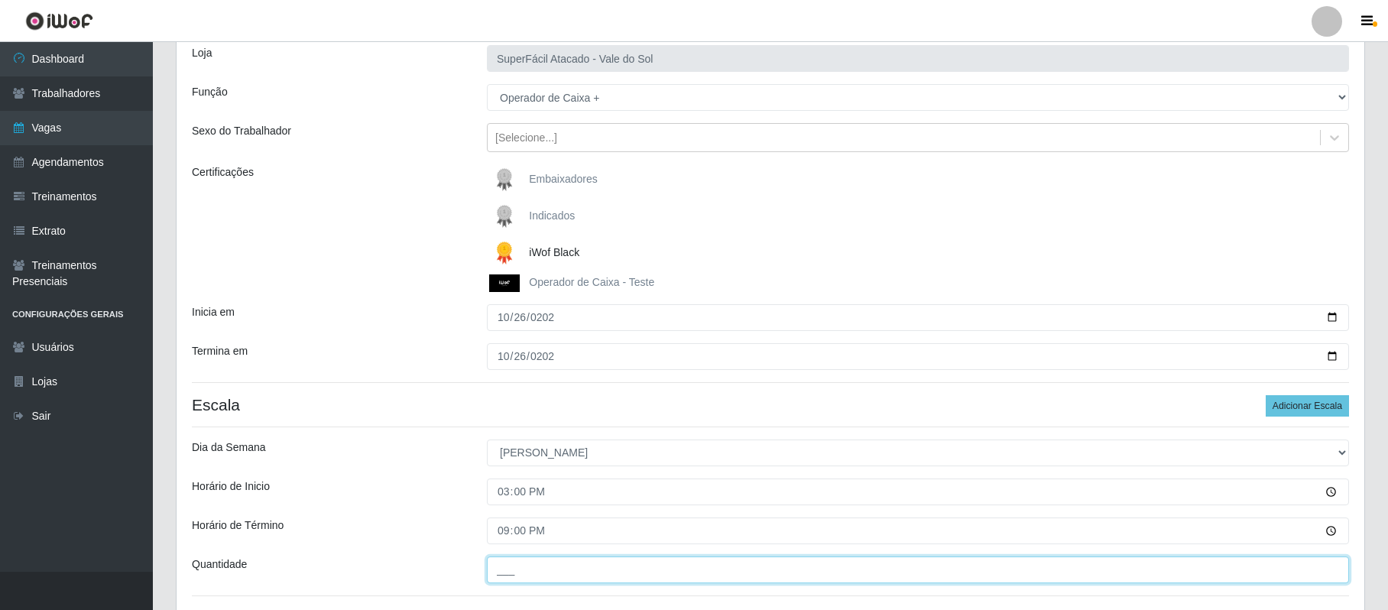
click at [505, 570] on input "___" at bounding box center [918, 570] width 862 height 27
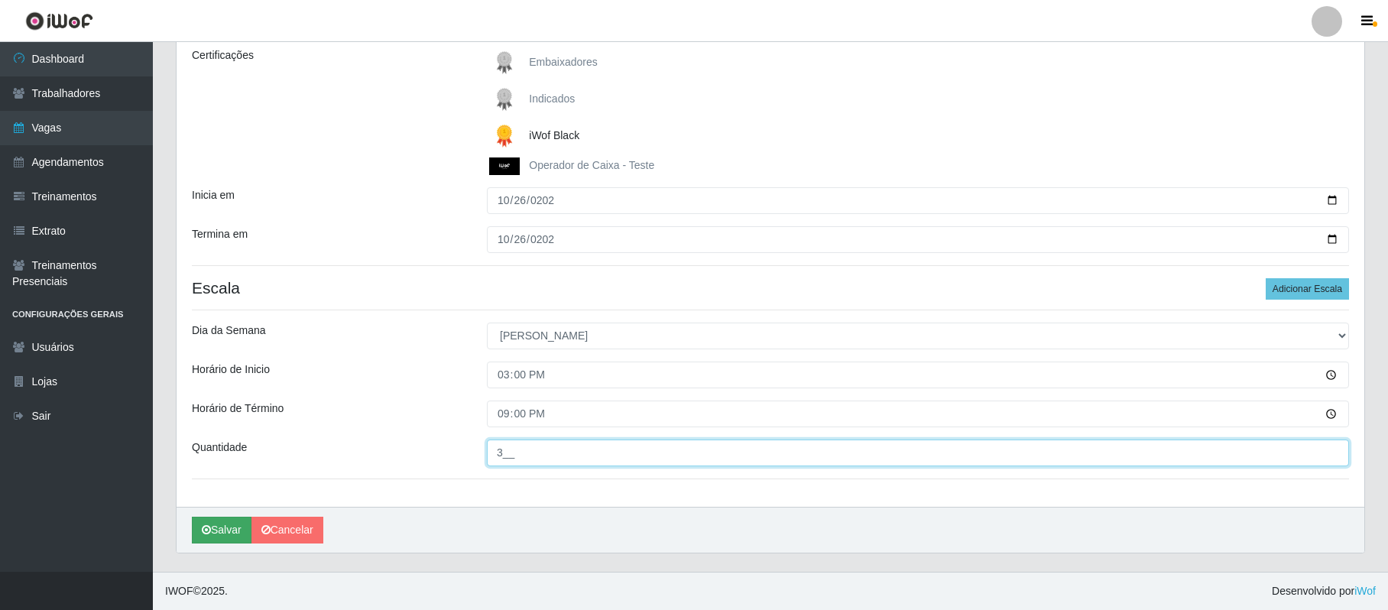
type input "3__"
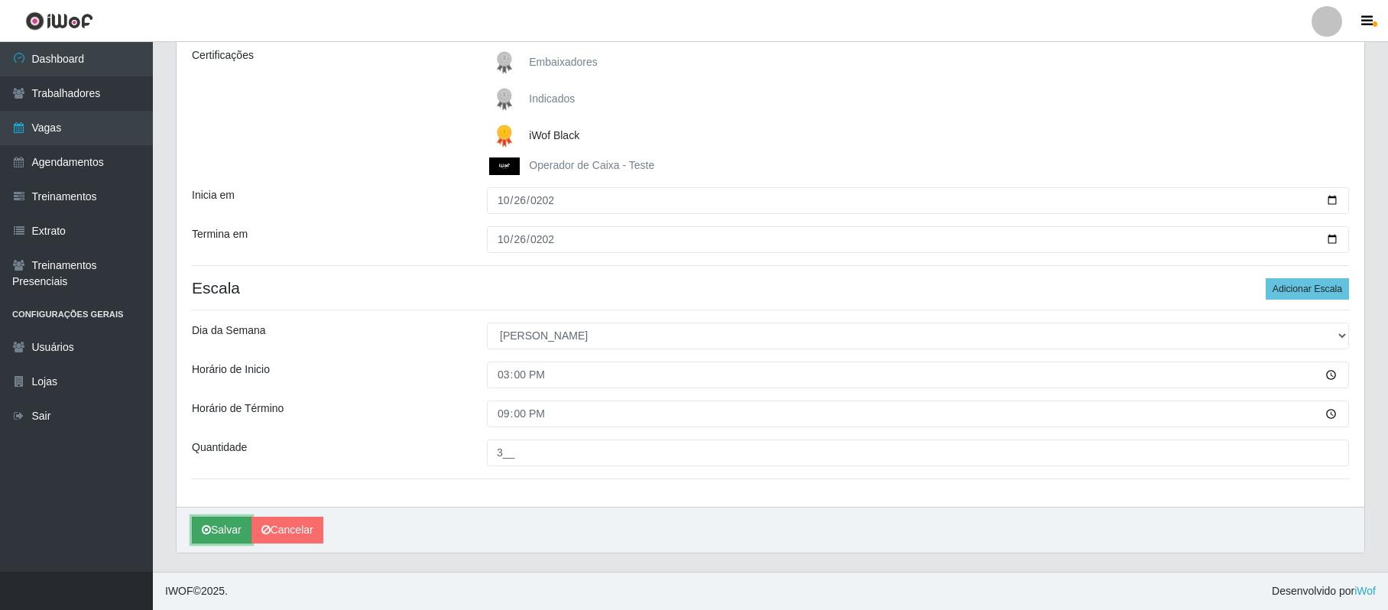
click at [225, 534] on button "Salvar" at bounding box center [222, 530] width 60 height 27
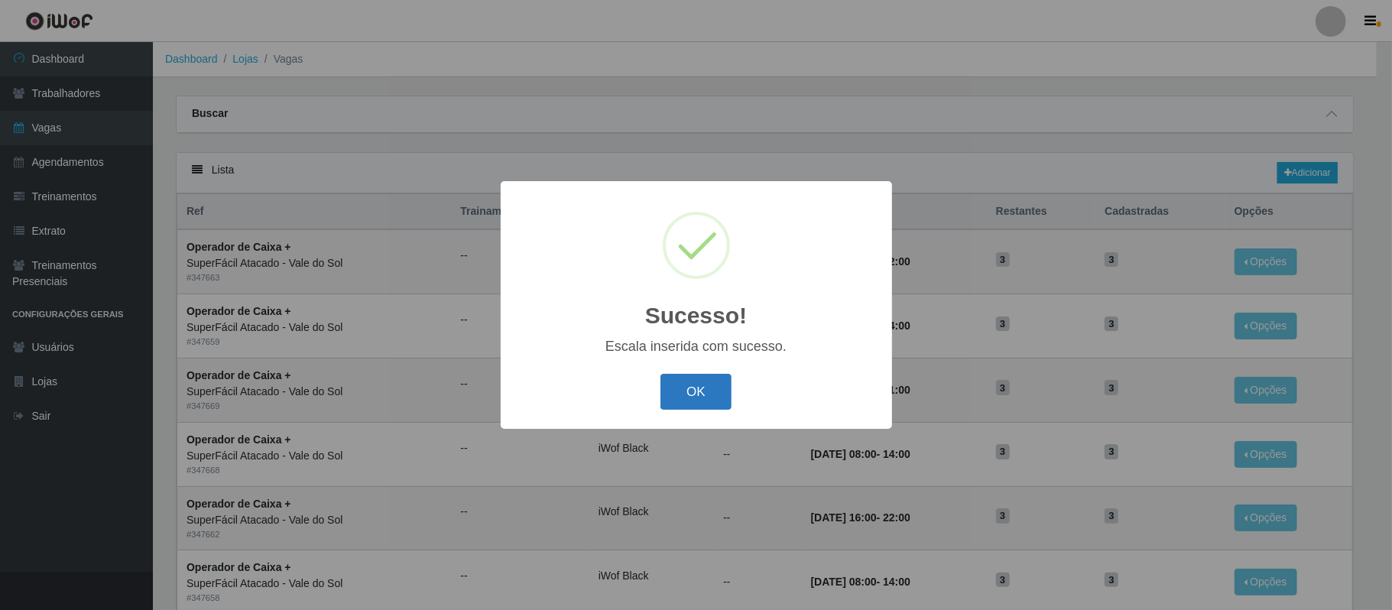
click at [695, 394] on button "OK" at bounding box center [695, 392] width 71 height 36
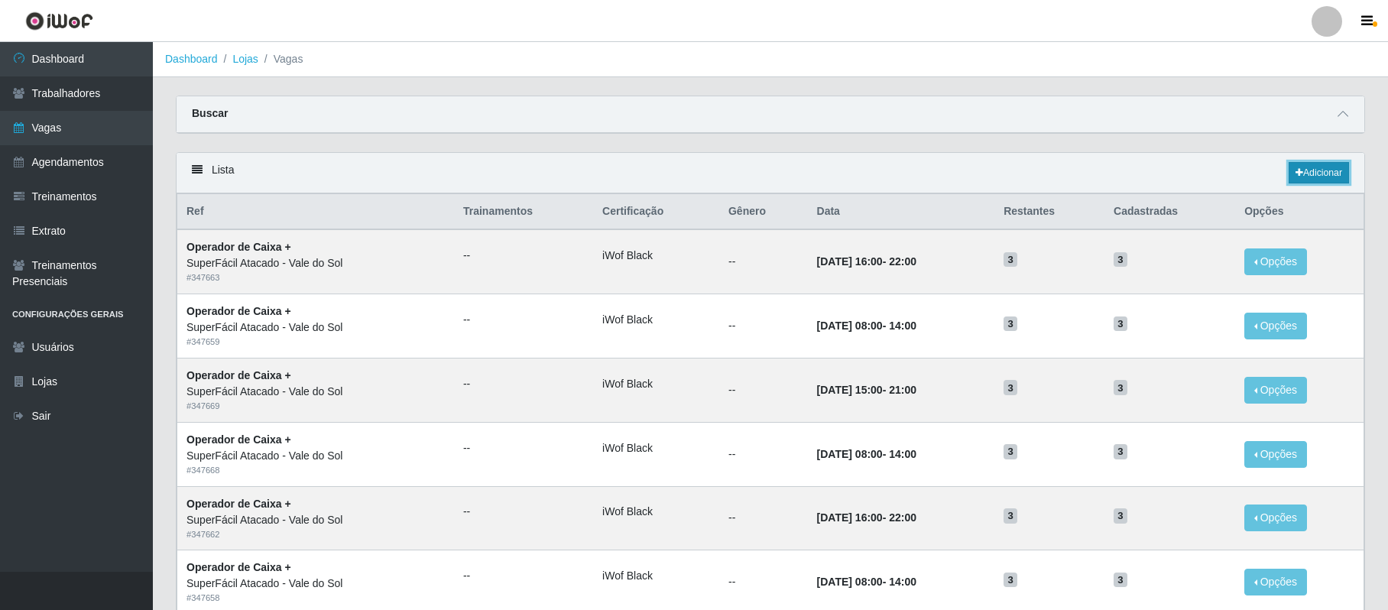
click at [1334, 168] on link "Adicionar" at bounding box center [1319, 172] width 60 height 21
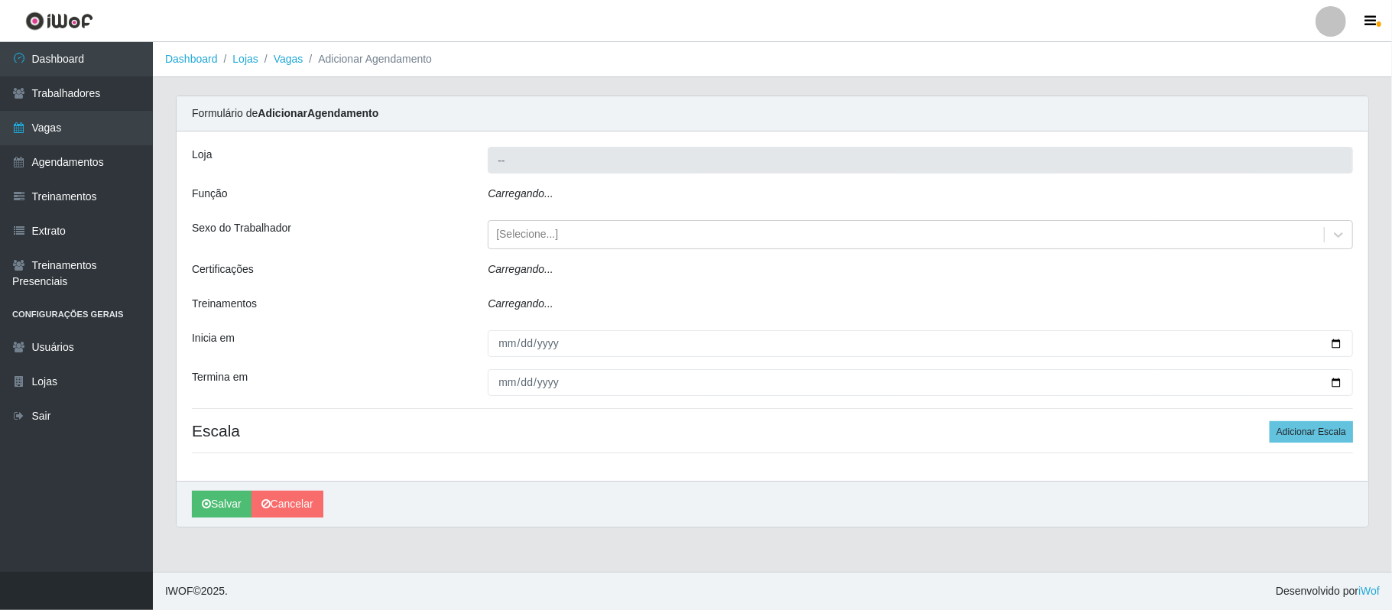
type input "SuperFácil Atacado - Vale do Sol"
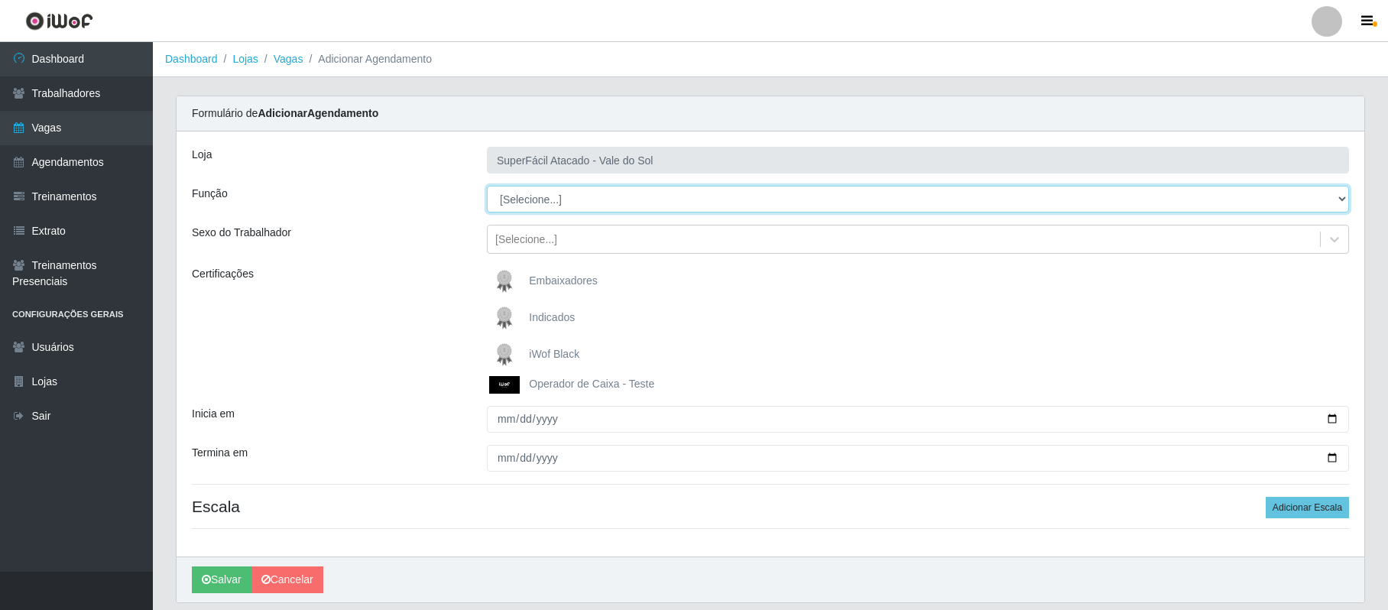
click at [1333, 199] on select "[Selecione...] Embalador Embalador + Embalador ++ Operador de Caixa Operador de…" at bounding box center [918, 199] width 862 height 27
select select "22"
click at [487, 187] on select "[Selecione...] Embalador Embalador + Embalador ++ Operador de Caixa Operador de…" at bounding box center [918, 199] width 862 height 27
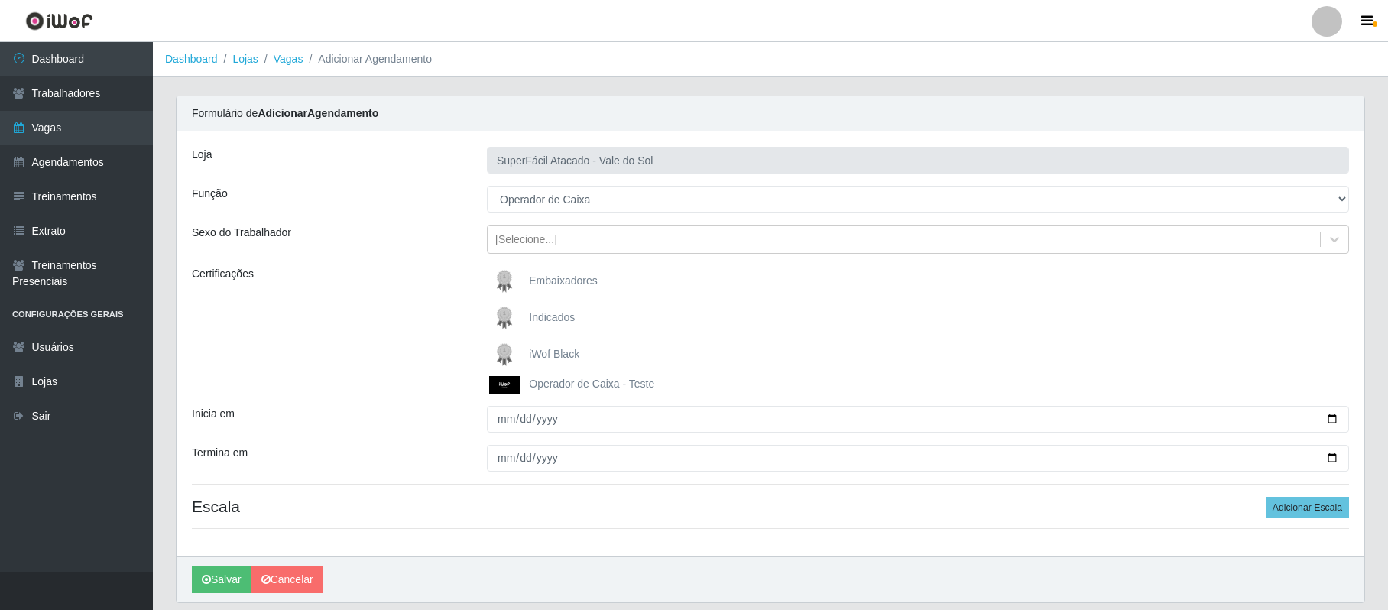
click at [552, 349] on span "iWof Black" at bounding box center [554, 354] width 50 height 12
click at [0, 0] on input "iWof Black" at bounding box center [0, 0] width 0 height 0
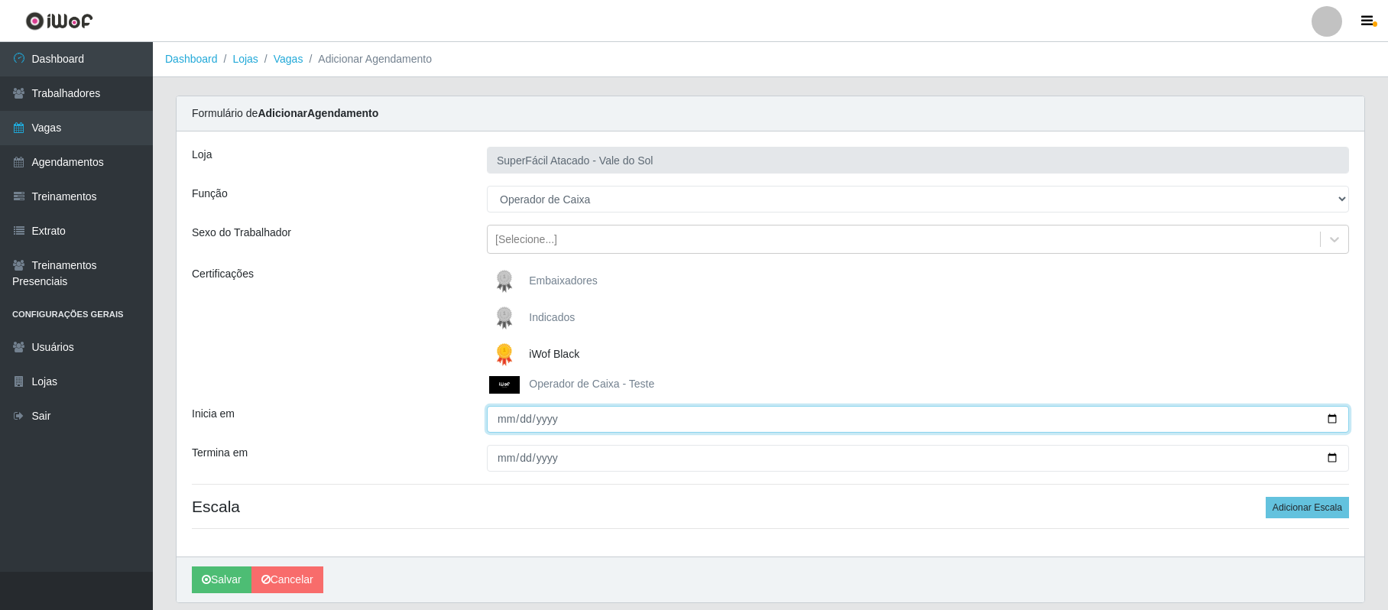
click at [498, 422] on input "Inicia em" at bounding box center [918, 419] width 862 height 27
type input "[DATE]"
click at [514, 414] on input "[DATE]" at bounding box center [918, 419] width 862 height 27
click at [491, 420] on input "[DATE]" at bounding box center [918, 419] width 862 height 27
click at [497, 417] on input "[DATE]" at bounding box center [918, 419] width 862 height 27
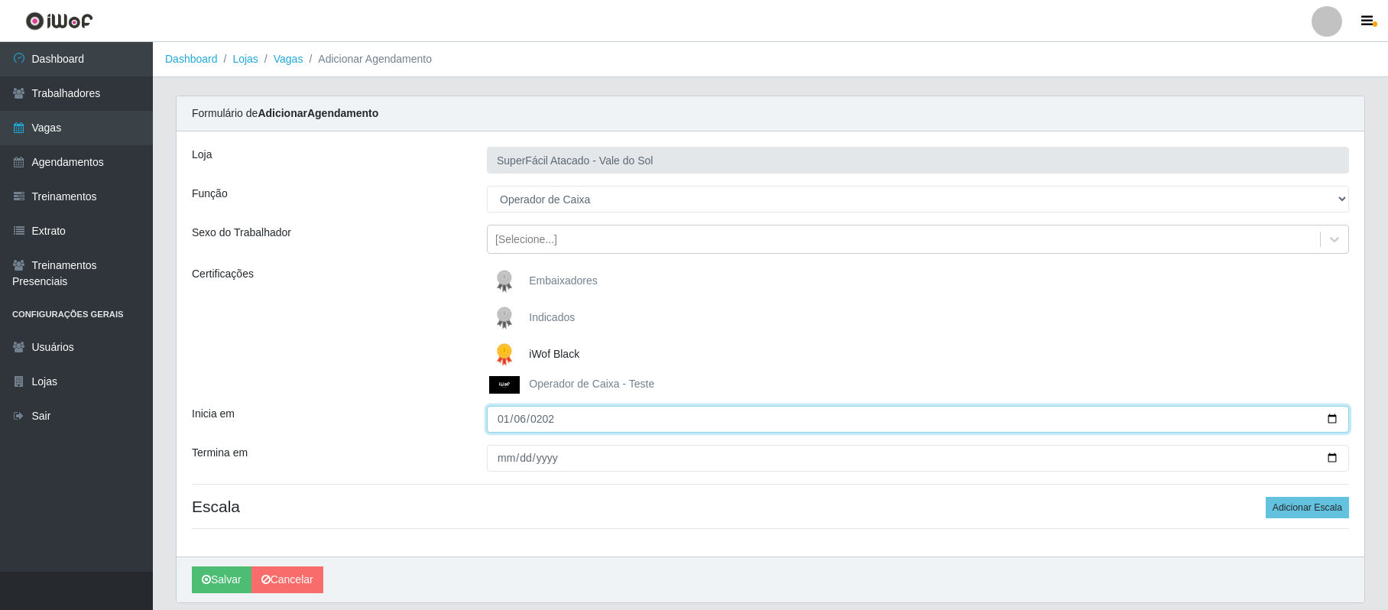
click at [581, 417] on input "[DATE]" at bounding box center [918, 419] width 862 height 27
type input "[DATE]"
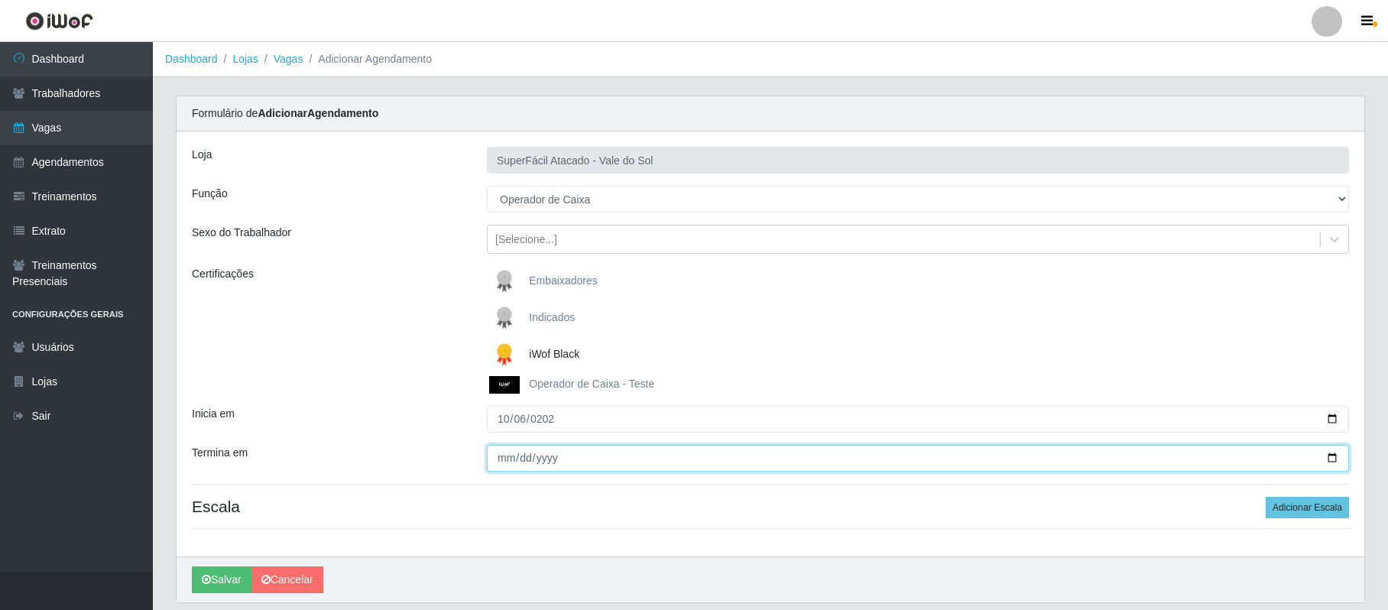
click at [503, 462] on input "Termina em" at bounding box center [918, 458] width 862 height 27
type input "[DATE]"
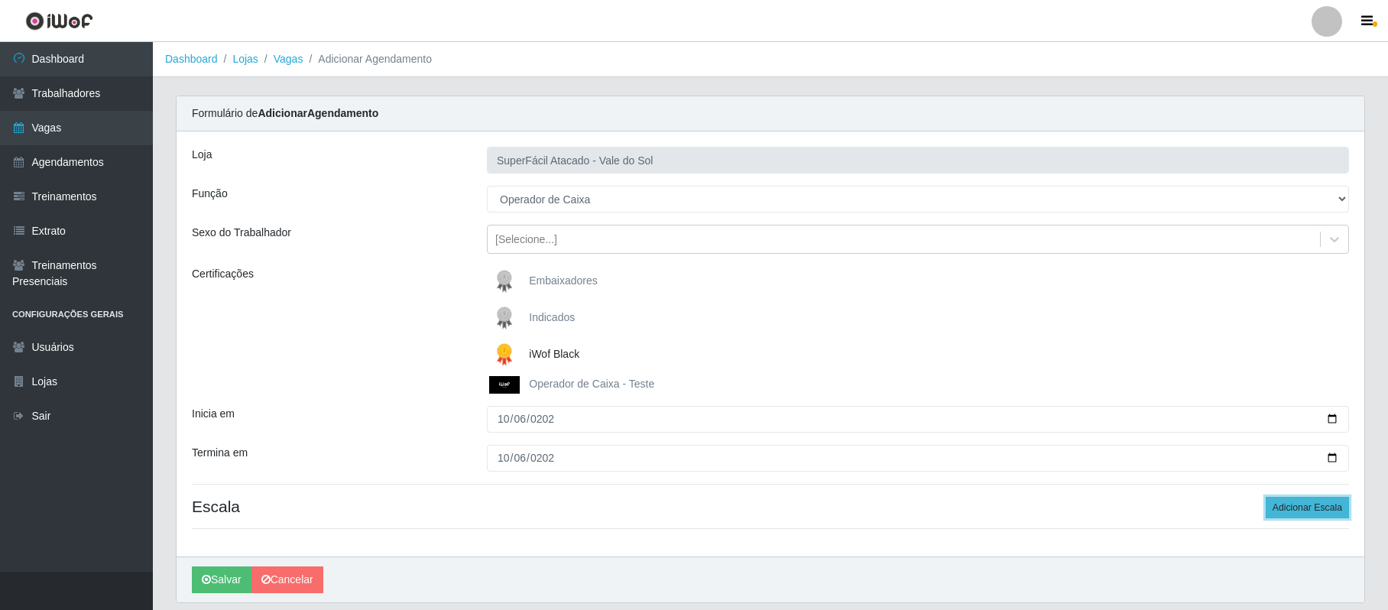
click at [1313, 511] on button "Adicionar Escala" at bounding box center [1307, 507] width 83 height 21
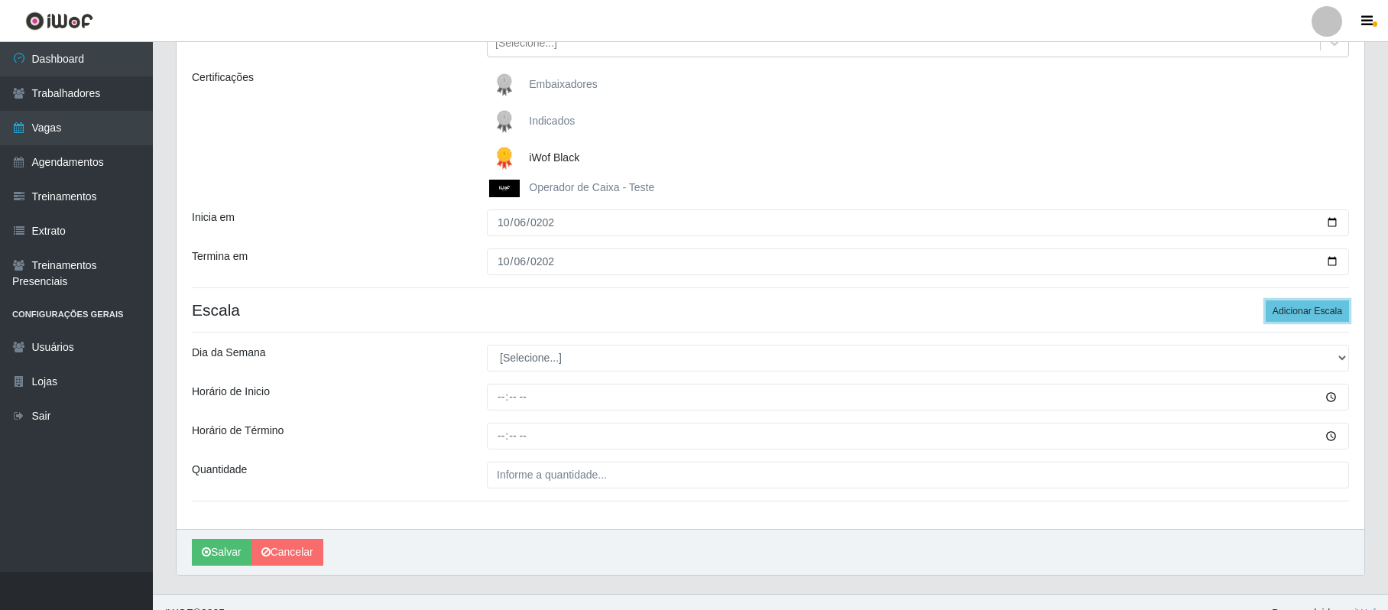
scroll to position [203, 0]
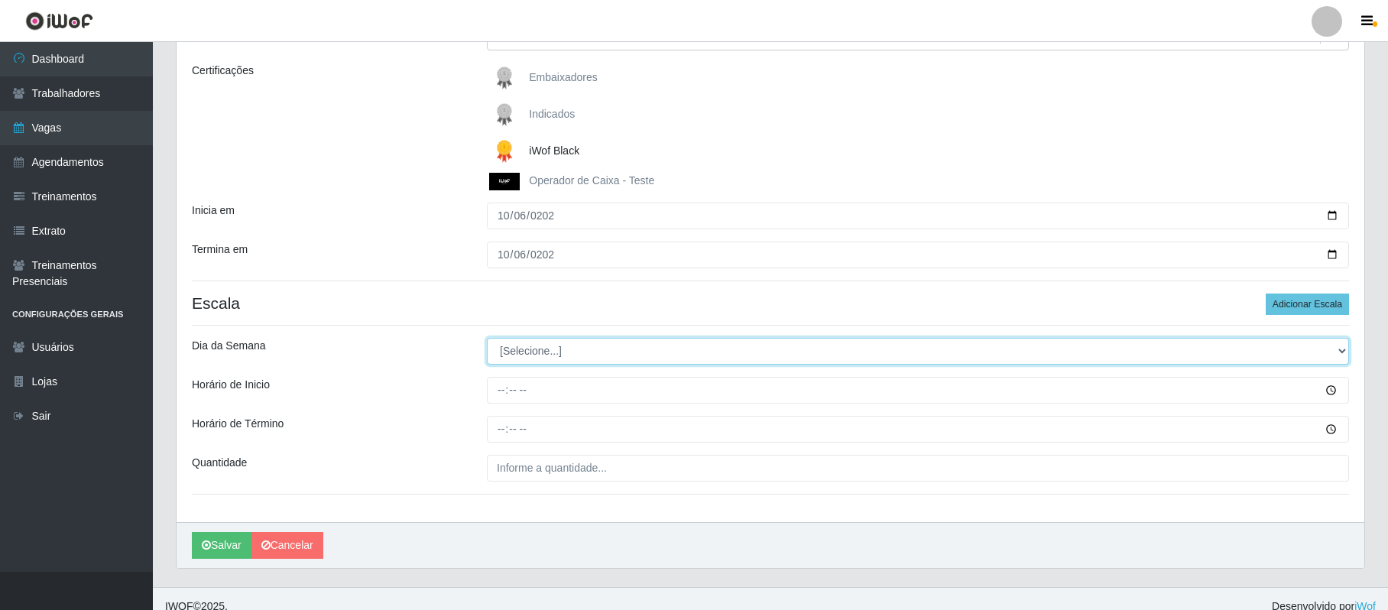
click at [1343, 347] on select "[Selecione...] Segunda Terça Quarta Quinta Sexta Sábado Domingo" at bounding box center [918, 351] width 862 height 27
select select "1"
click at [487, 339] on select "[Selecione...] Segunda Terça Quarta Quinta Sexta Sábado Domingo" at bounding box center [918, 351] width 862 height 27
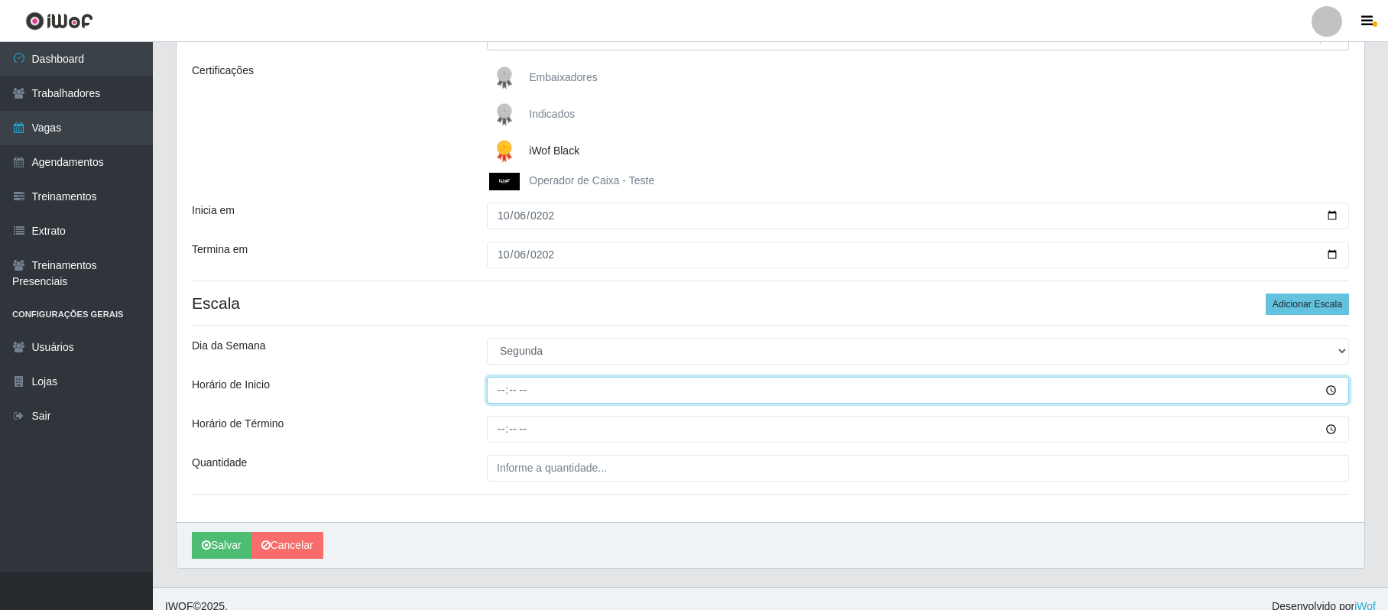
click at [503, 392] on input "Horário de Inicio" at bounding box center [918, 390] width 862 height 27
type input "08:00"
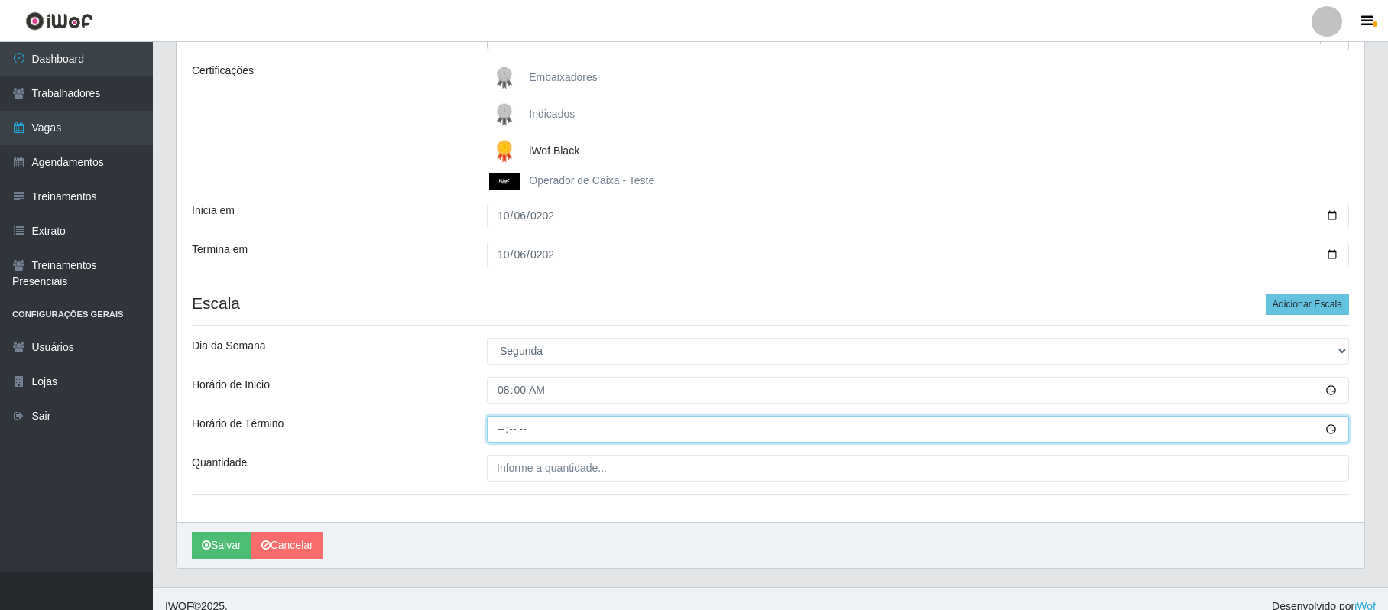
click at [508, 426] on input "Horário de Término" at bounding box center [918, 429] width 862 height 27
type input "14:00"
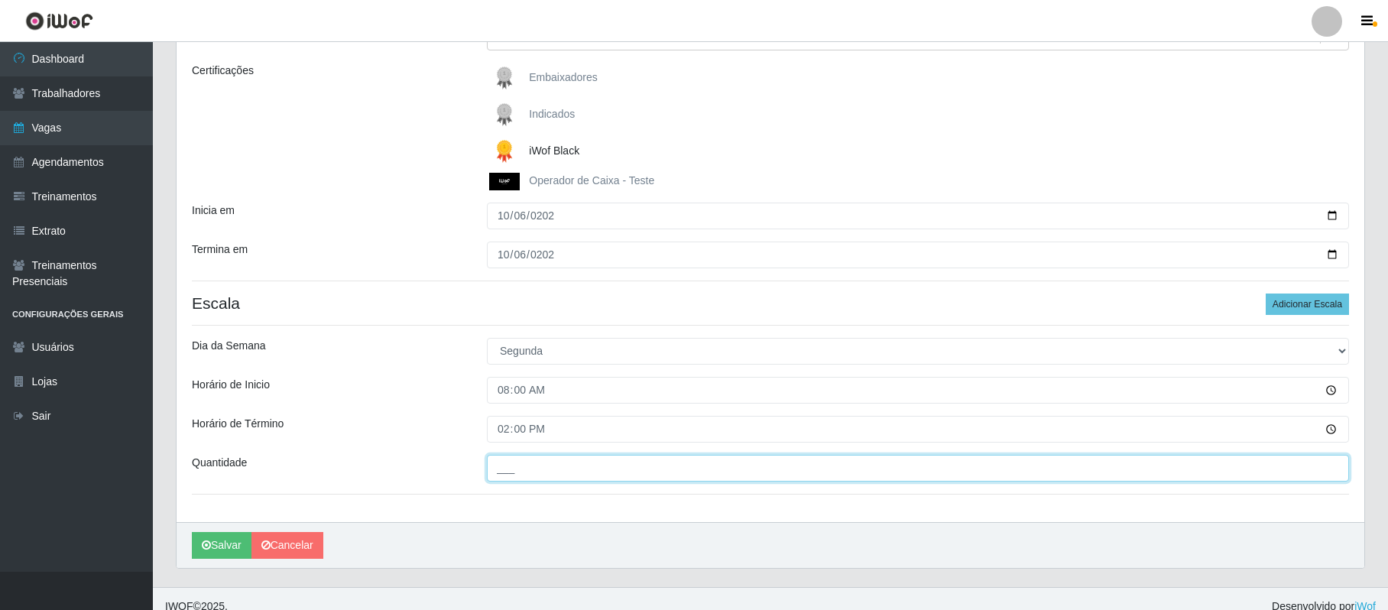
click at [503, 463] on input "___" at bounding box center [918, 468] width 862 height 27
type input "1__"
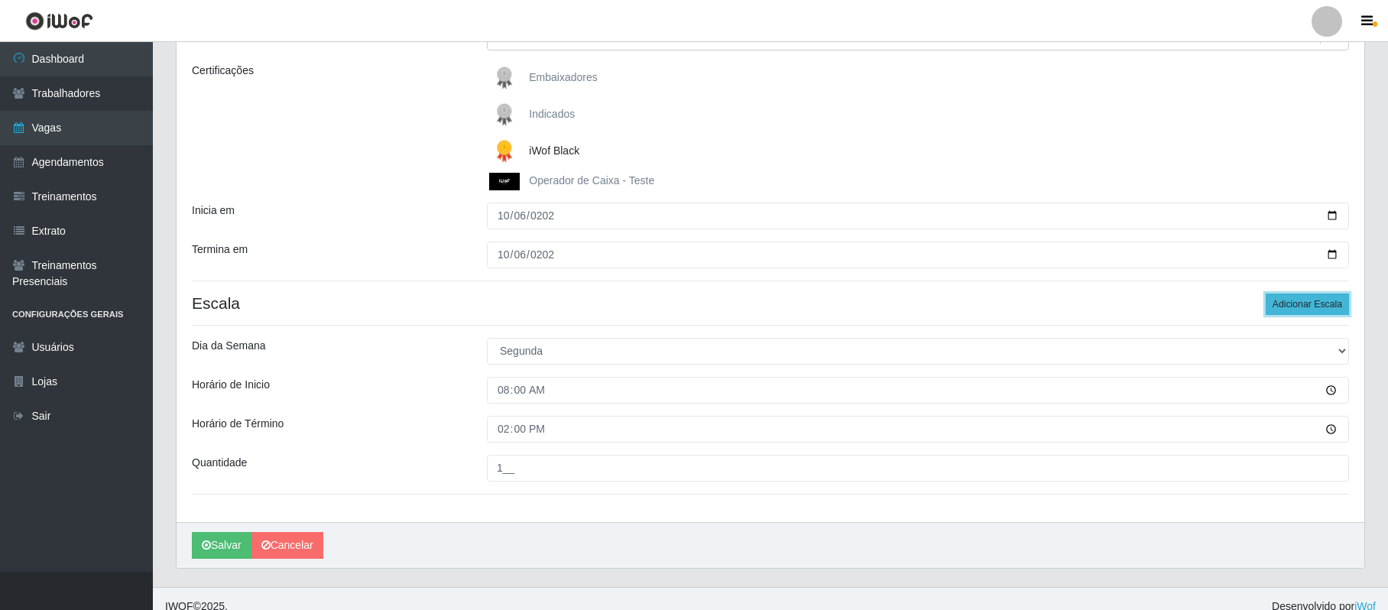
click at [1292, 309] on button "Adicionar Escala" at bounding box center [1307, 304] width 83 height 21
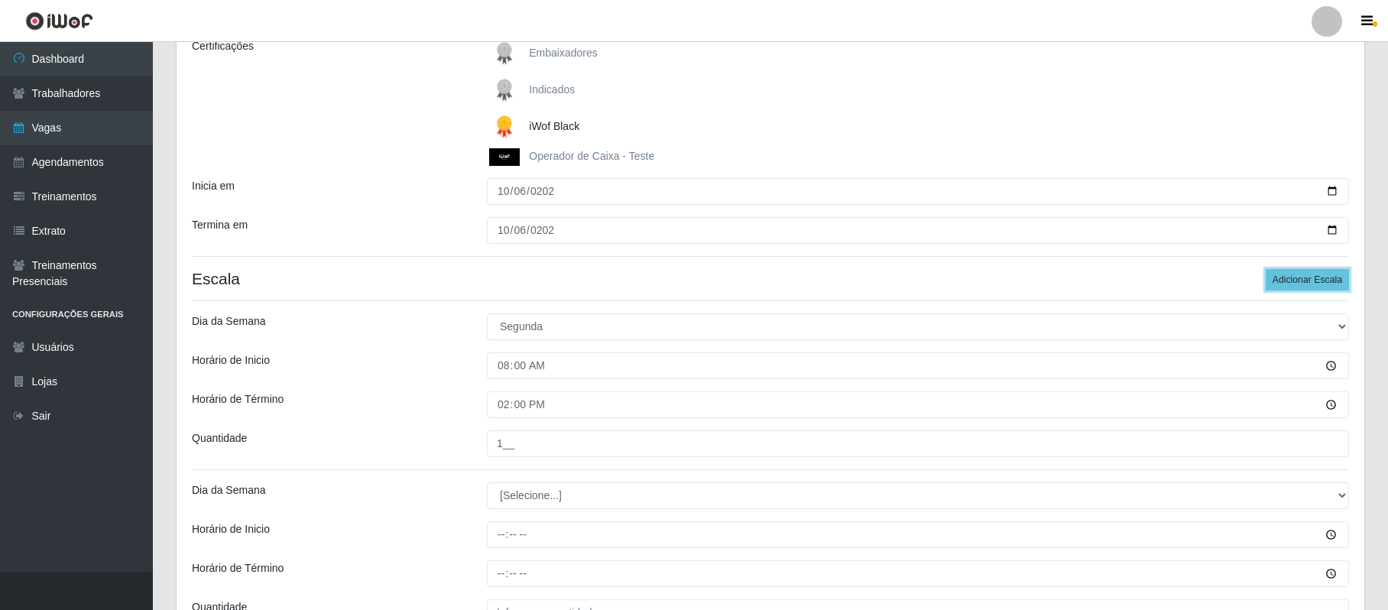
scroll to position [306, 0]
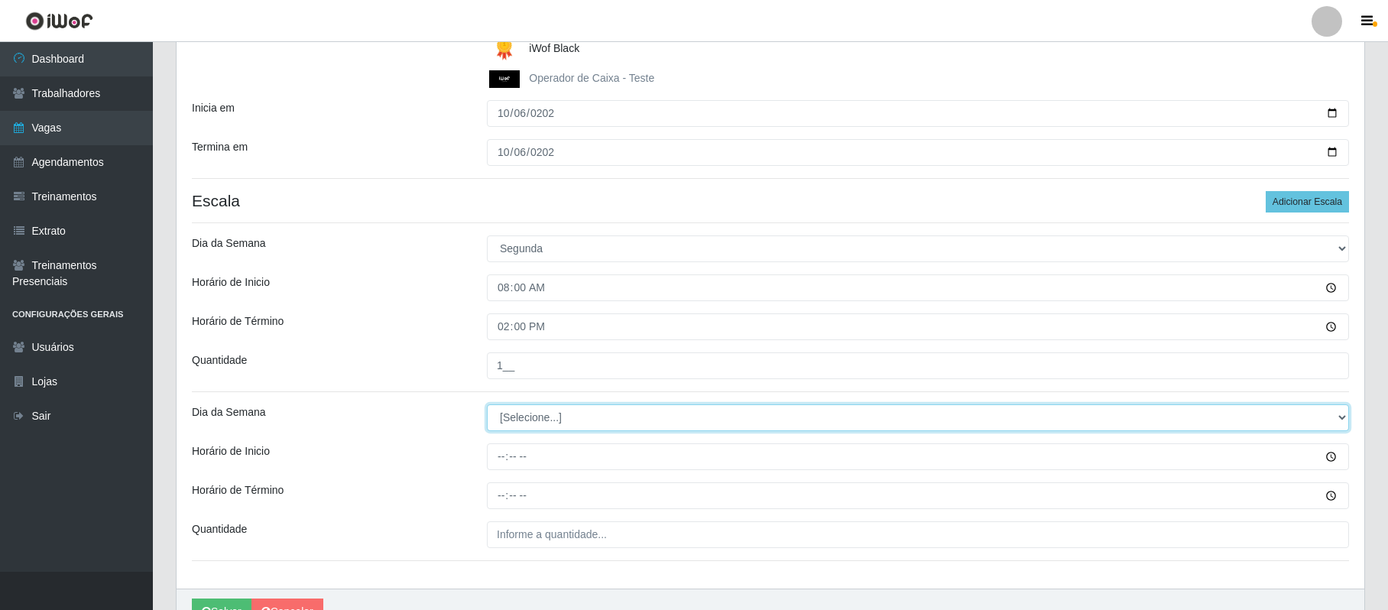
click at [1338, 420] on select "[Selecione...] Segunda Terça Quarta Quinta Sexta Sábado Domingo" at bounding box center [918, 417] width 862 height 27
select select "1"
click at [487, 406] on select "[Selecione...] Segunda Terça Quarta Quinta Sexta Sábado Domingo" at bounding box center [918, 417] width 862 height 27
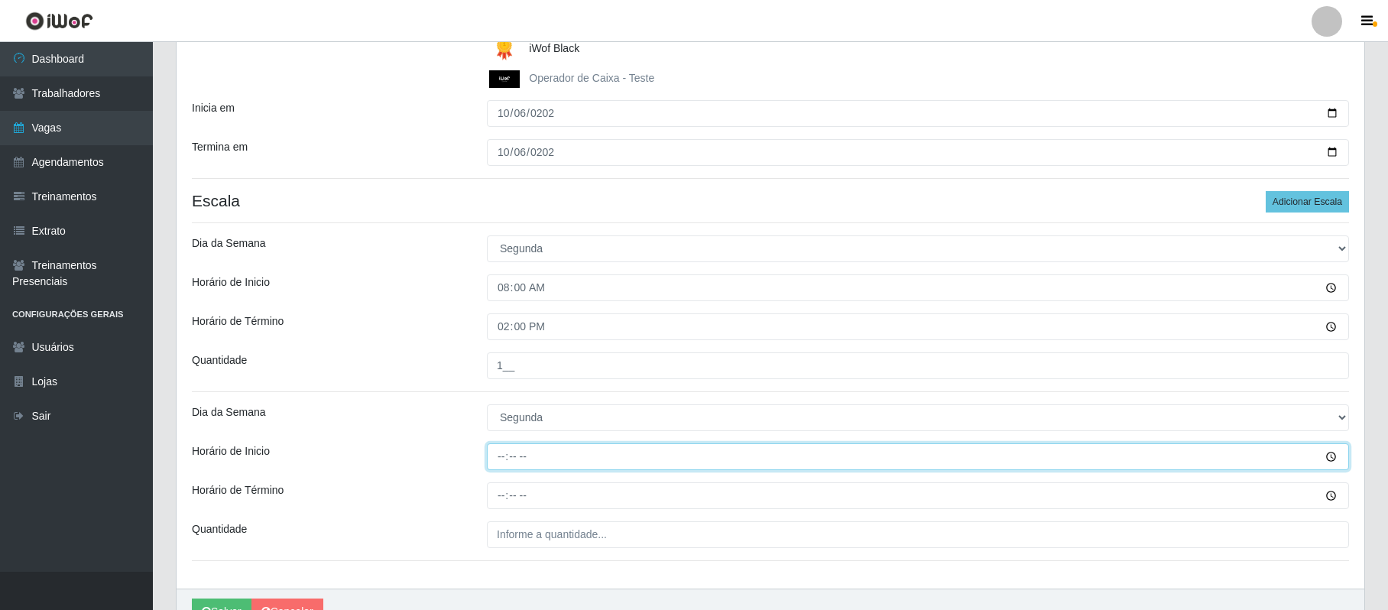
click at [497, 456] on input "Horário de Inicio" at bounding box center [918, 456] width 862 height 27
type input "16:00"
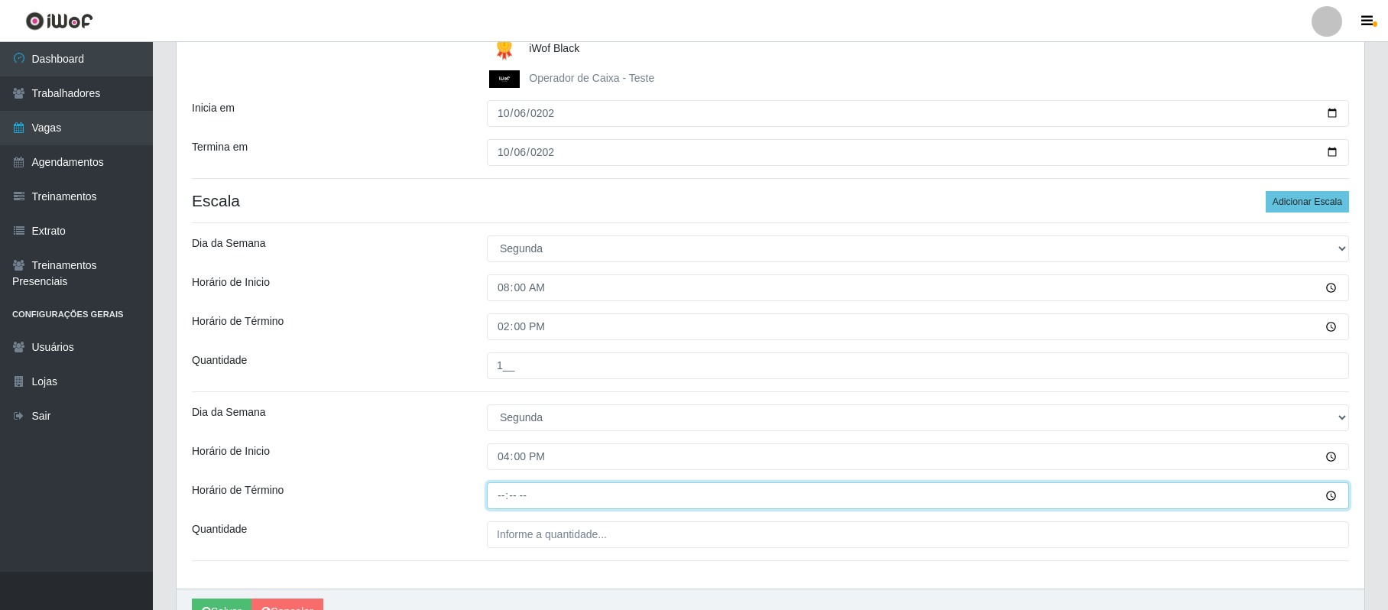
click at [499, 497] on input "Horário de Término" at bounding box center [918, 495] width 862 height 27
type input "22:00"
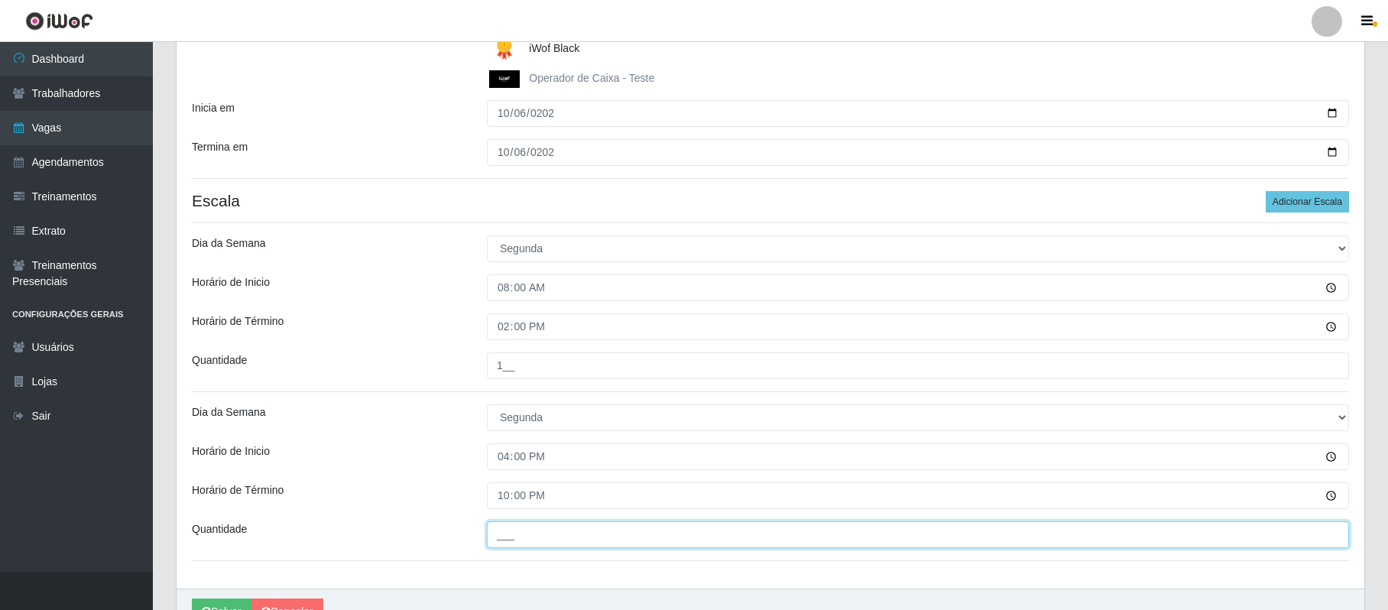
click at [515, 534] on input "___" at bounding box center [918, 534] width 862 height 27
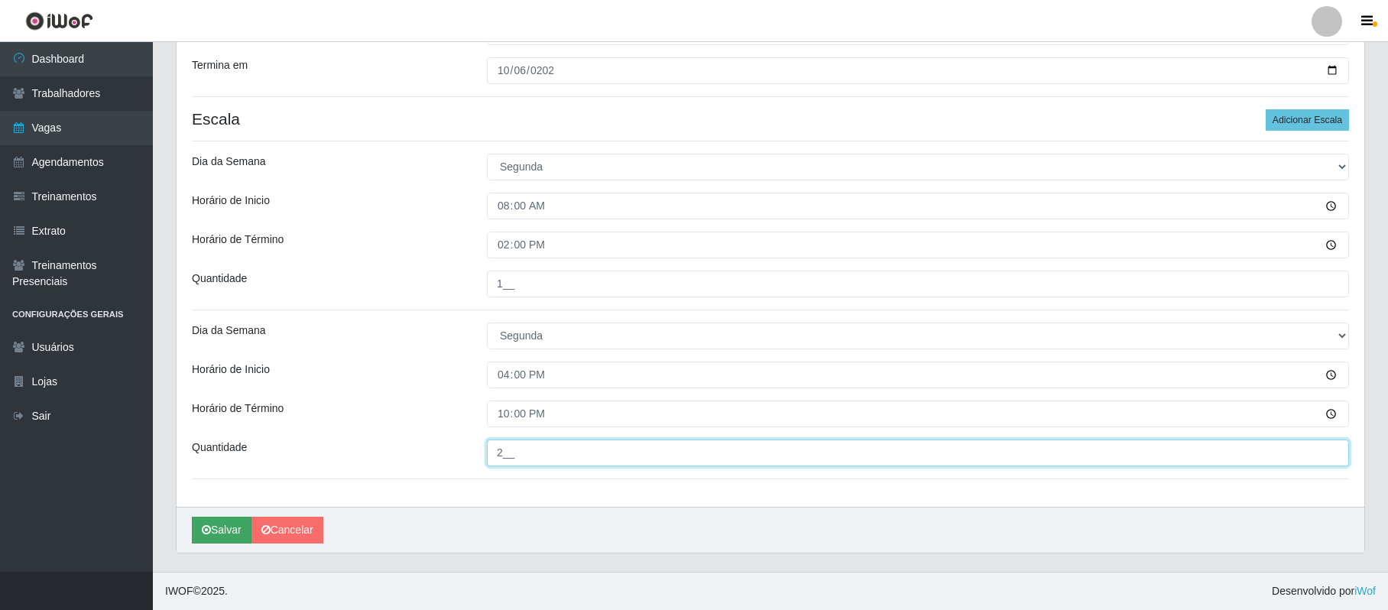
type input "2__"
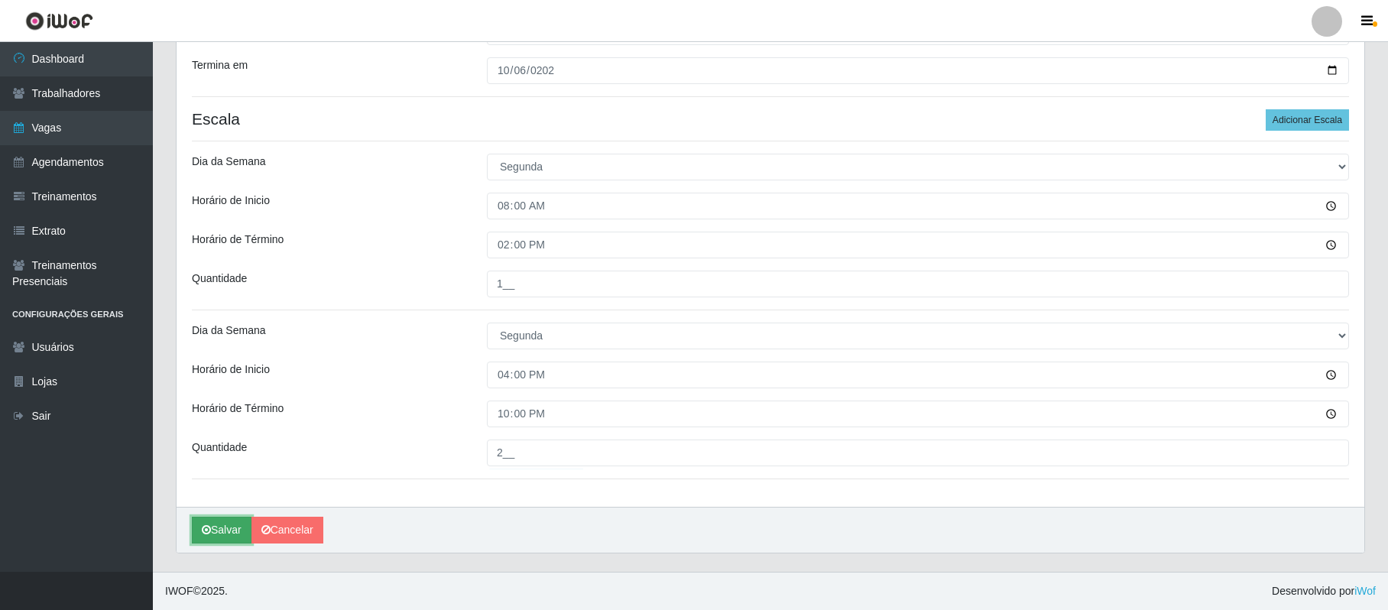
click at [229, 531] on button "Salvar" at bounding box center [222, 530] width 60 height 27
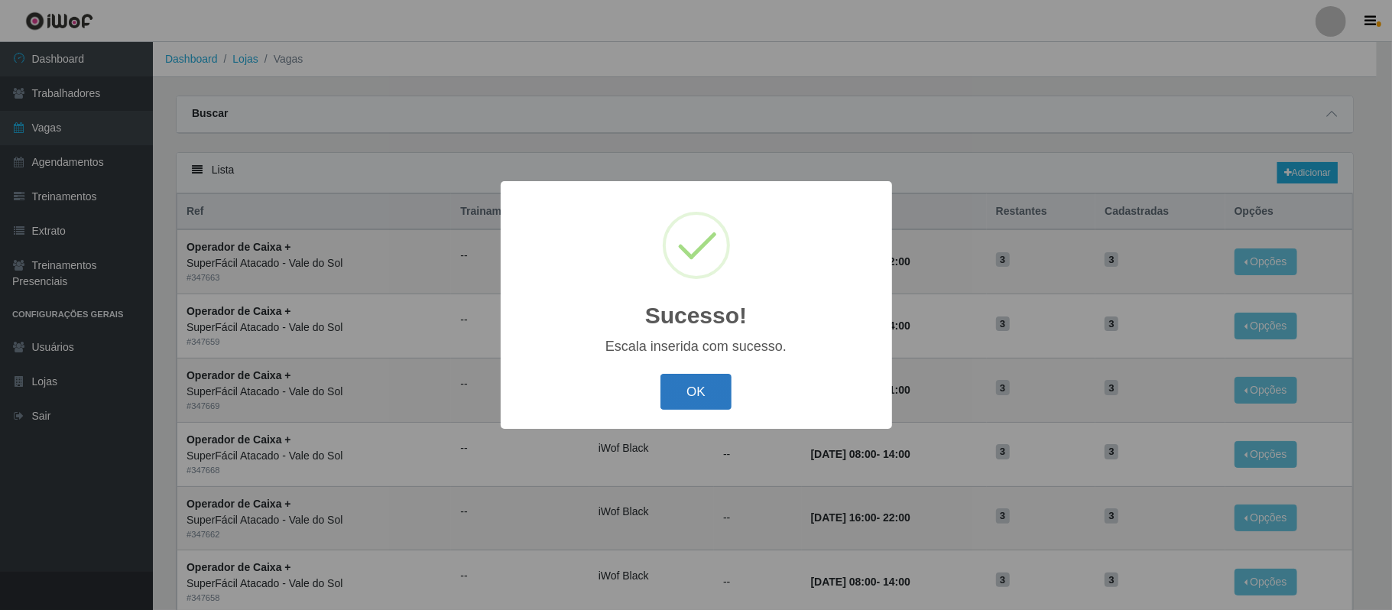
click at [690, 401] on button "OK" at bounding box center [695, 392] width 71 height 36
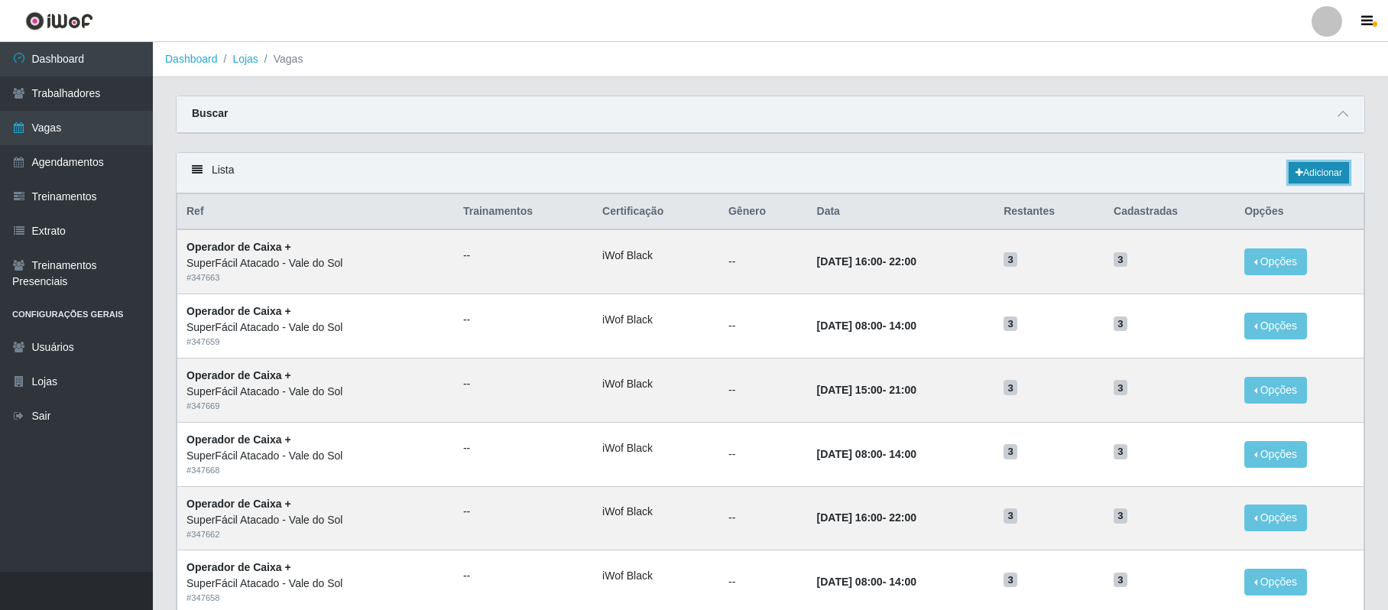
click at [1316, 171] on link "Adicionar" at bounding box center [1319, 172] width 60 height 21
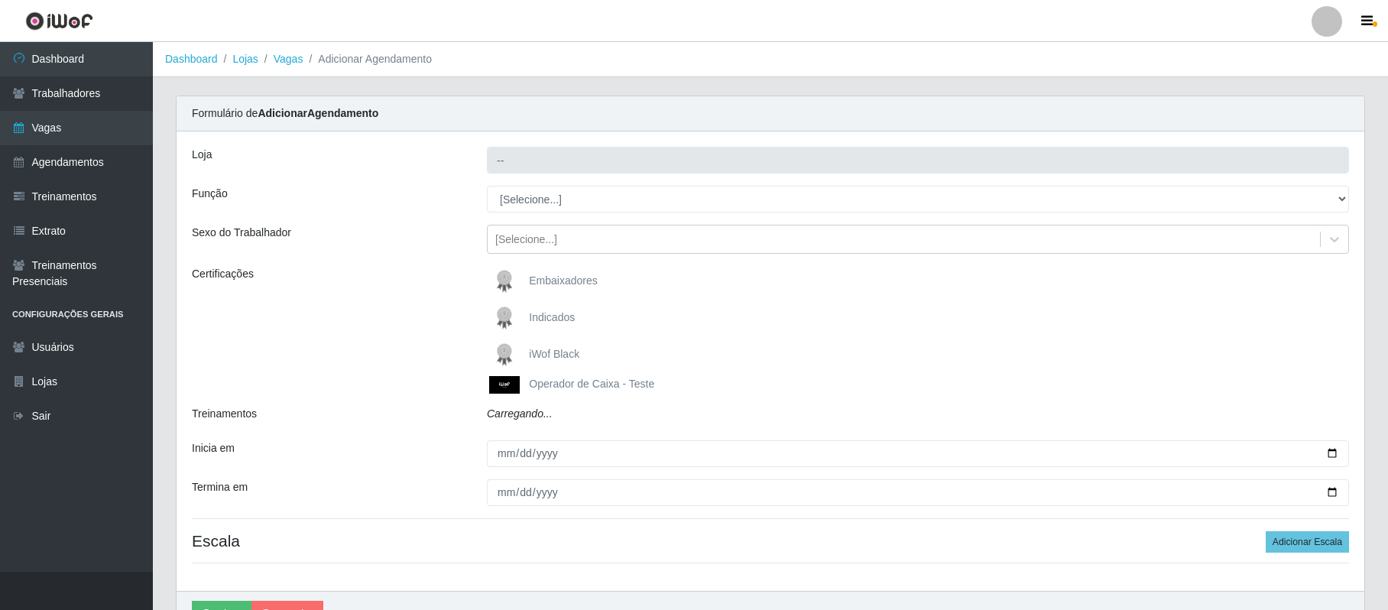
type input "SuperFácil Atacado - Vale do Sol"
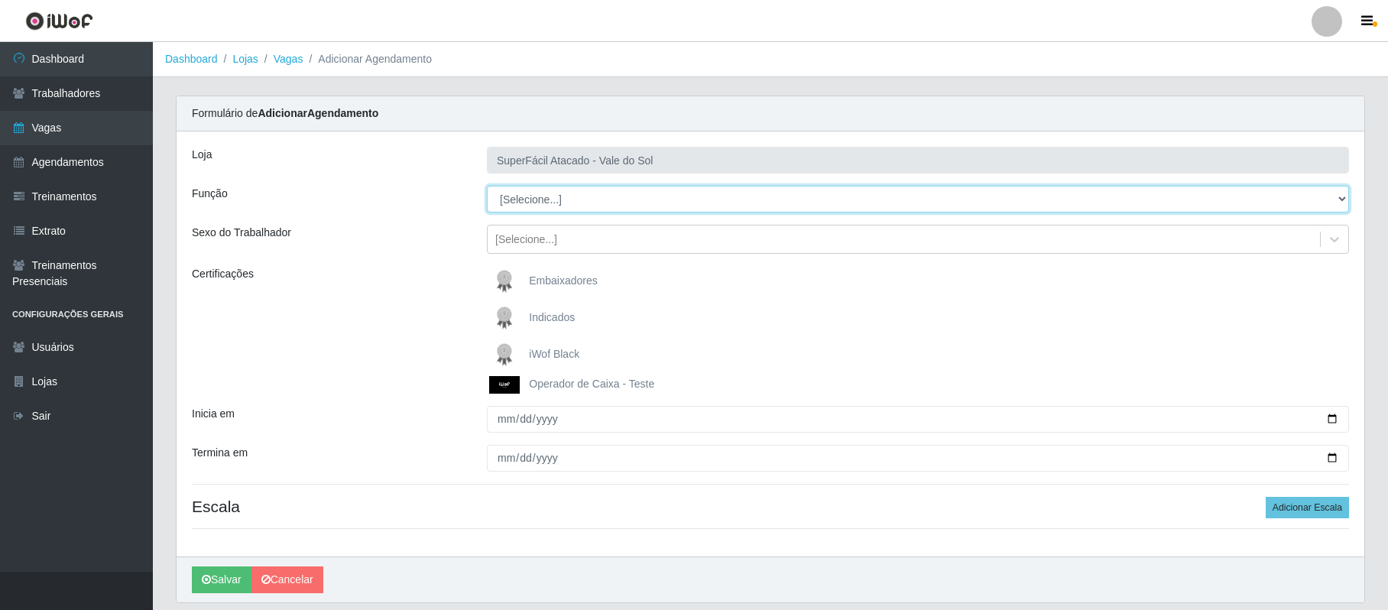
drag, startPoint x: 1340, startPoint y: 203, endPoint x: 1313, endPoint y: 187, distance: 32.3
click at [1340, 203] on select "[Selecione...] Embalador Embalador + Embalador ++ Operador de Caixa Operador de…" at bounding box center [918, 199] width 862 height 27
select select "22"
click at [487, 187] on select "[Selecione...] Embalador Embalador + Embalador ++ Operador de Caixa Operador de…" at bounding box center [918, 199] width 862 height 27
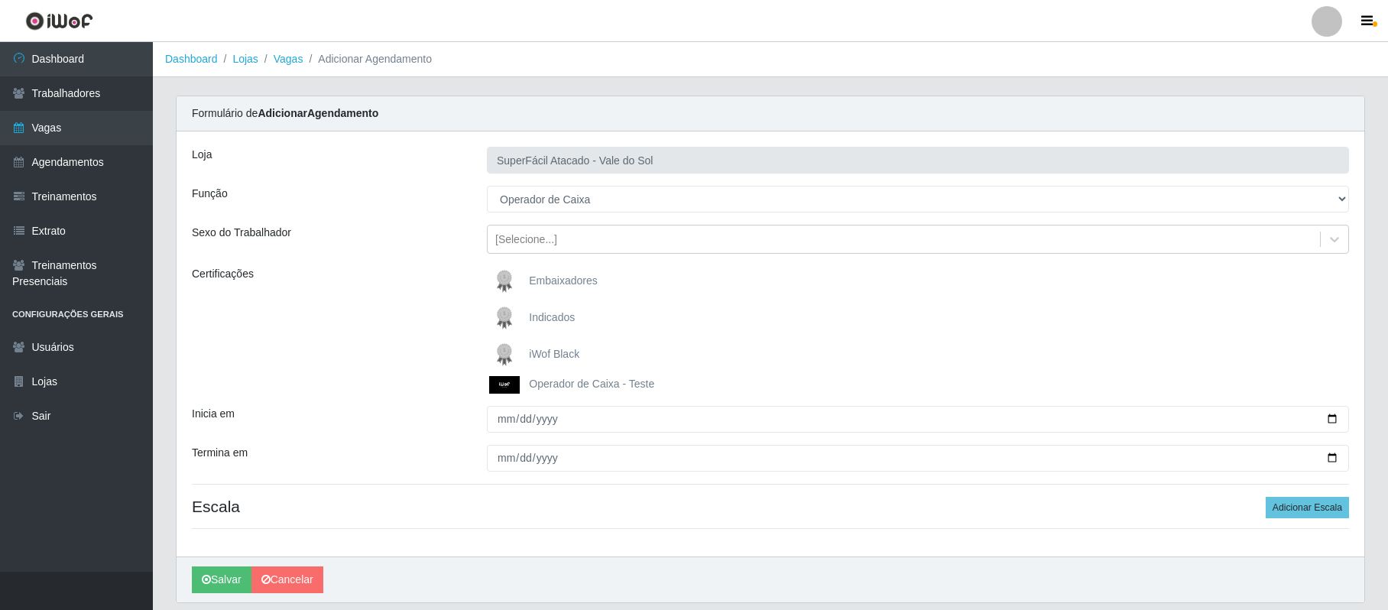
click at [560, 355] on span "iWof Black" at bounding box center [554, 354] width 50 height 12
click at [0, 0] on input "iWof Black" at bounding box center [0, 0] width 0 height 0
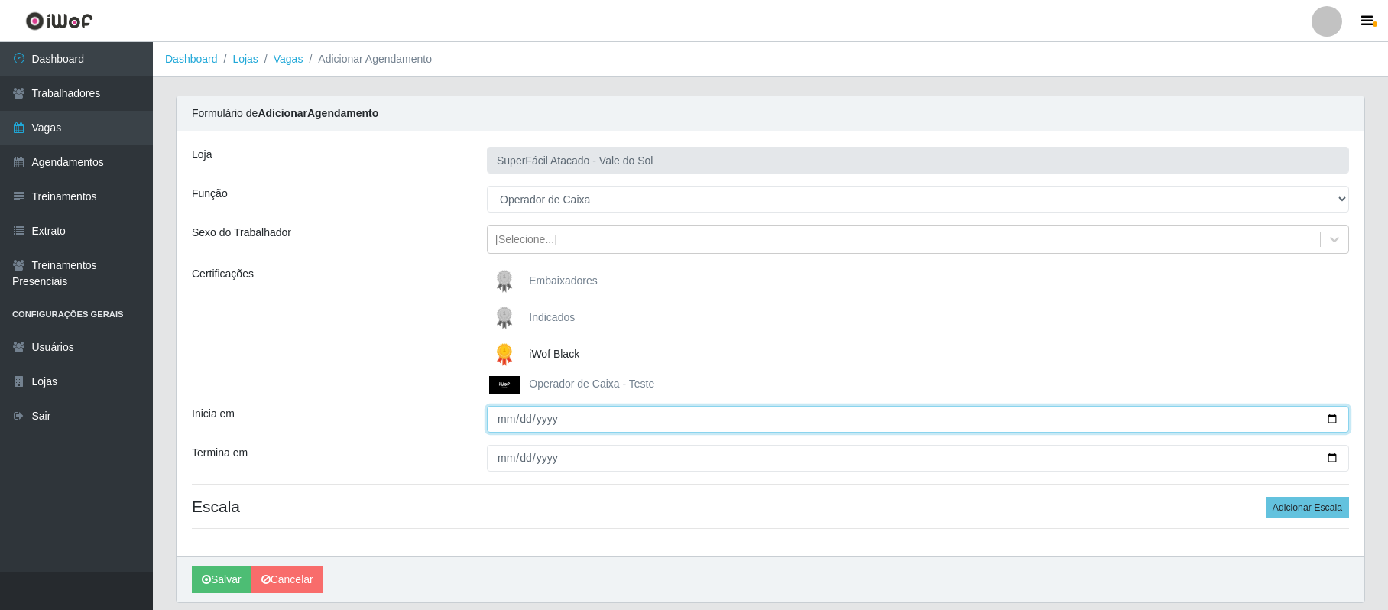
click at [1335, 417] on input "Inicia em" at bounding box center [918, 419] width 862 height 27
type input "[DATE]"
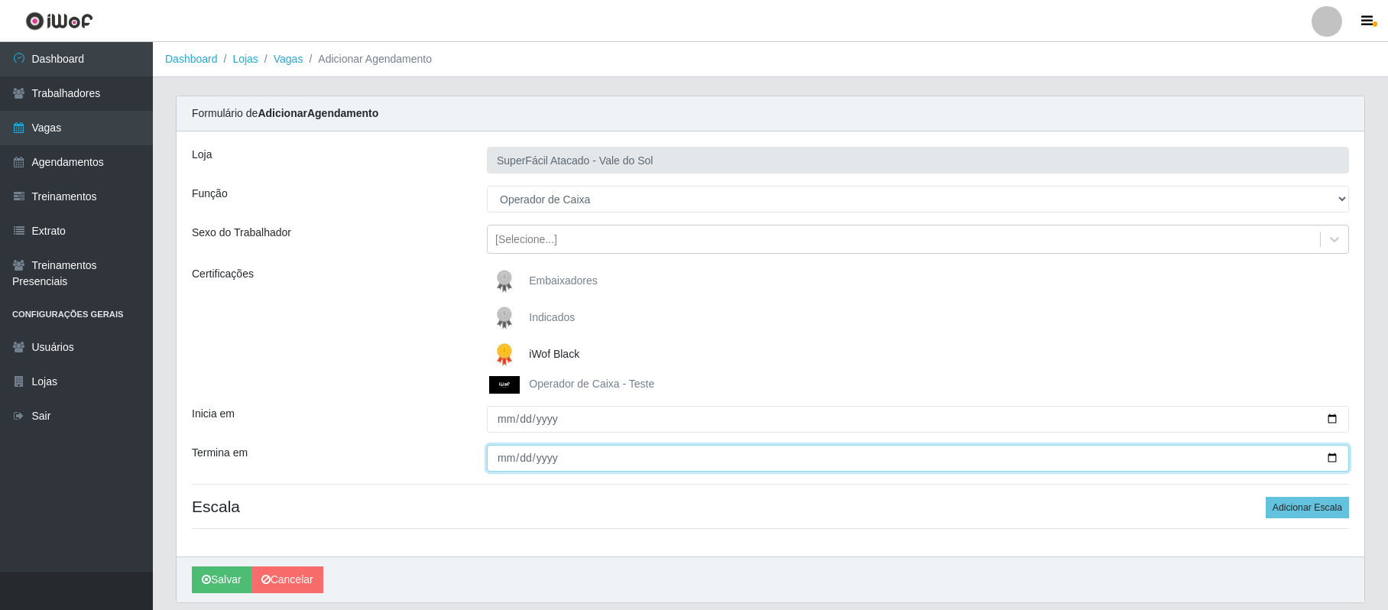
click at [508, 462] on input "Termina em" at bounding box center [918, 458] width 862 height 27
type input "[DATE]"
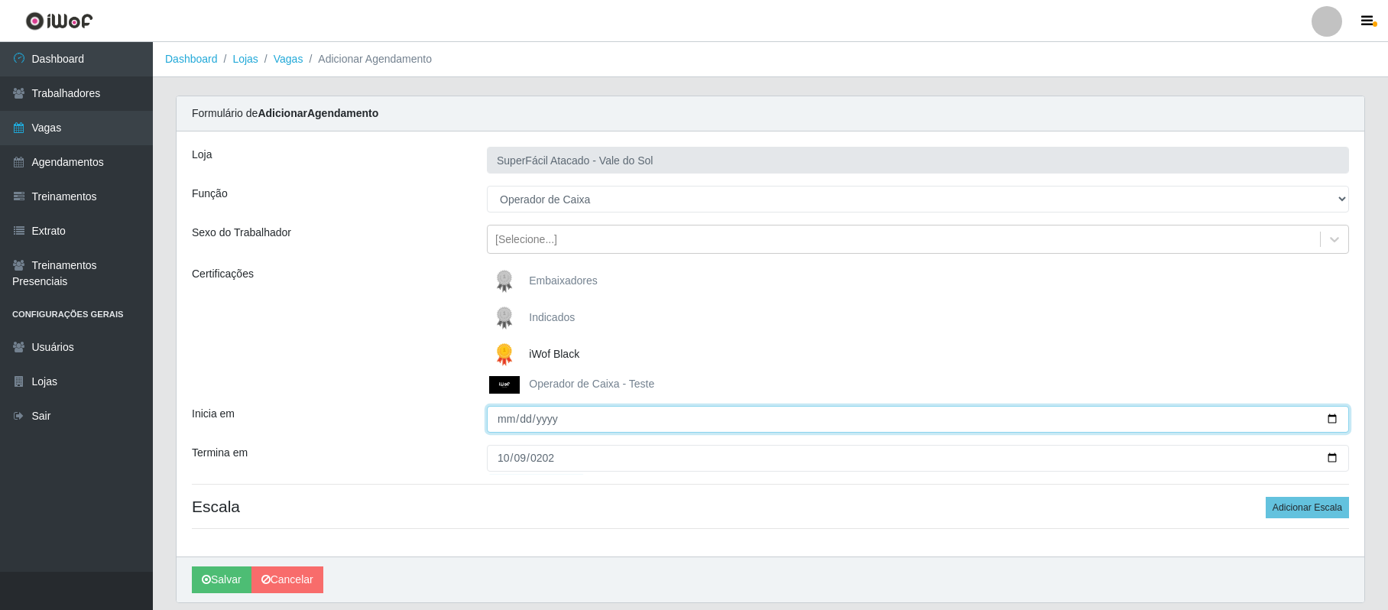
click at [1334, 417] on input "[DATE]" at bounding box center [918, 419] width 862 height 27
click at [512, 426] on input "[DATE]" at bounding box center [918, 419] width 862 height 27
type input "[DATE]"
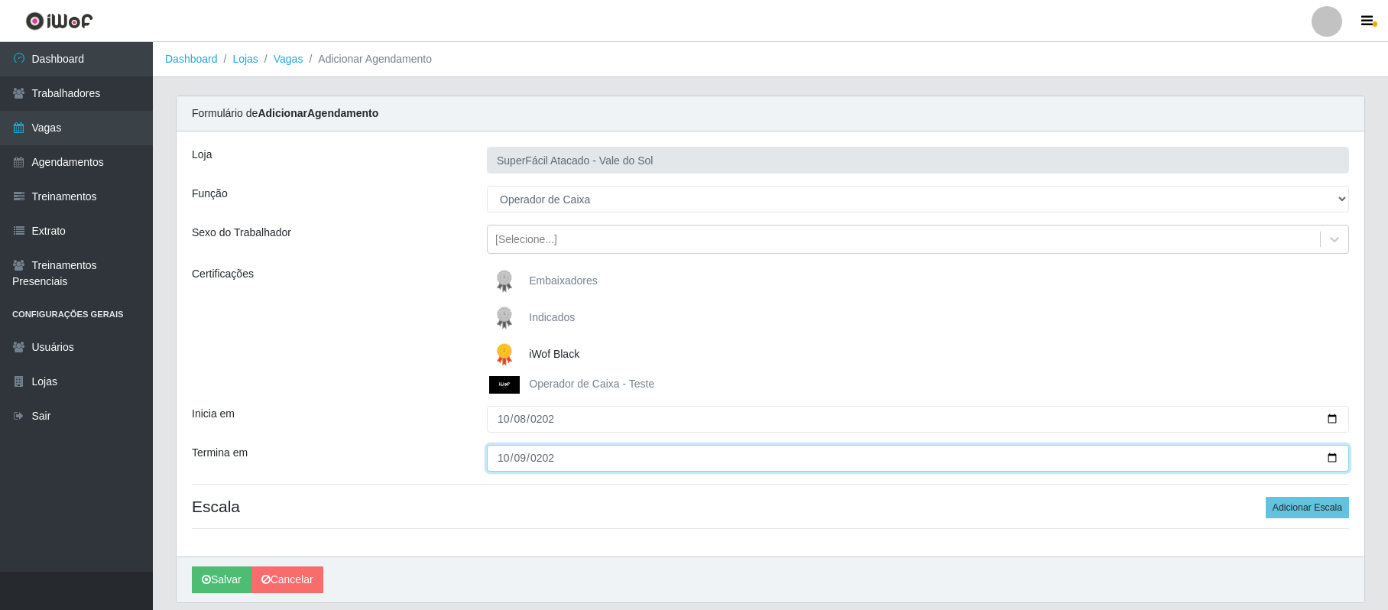
click at [505, 459] on input "[DATE]" at bounding box center [918, 458] width 862 height 27
type input "[DATE]"
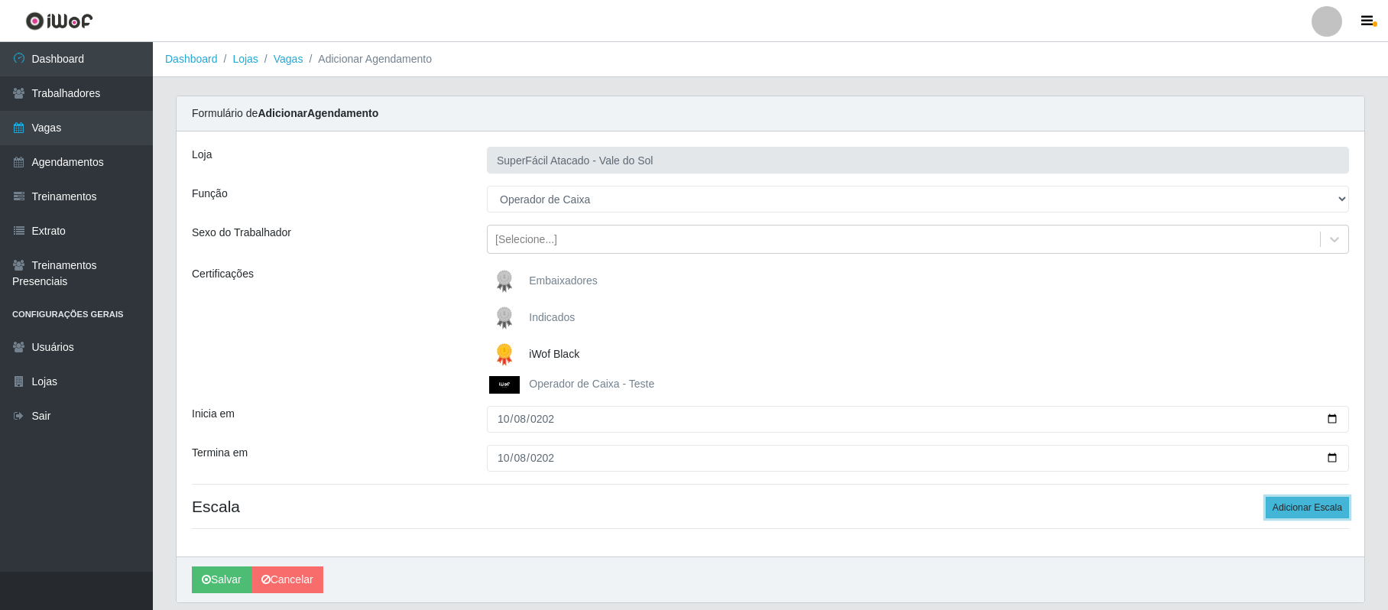
click at [1303, 505] on button "Adicionar Escala" at bounding box center [1307, 507] width 83 height 21
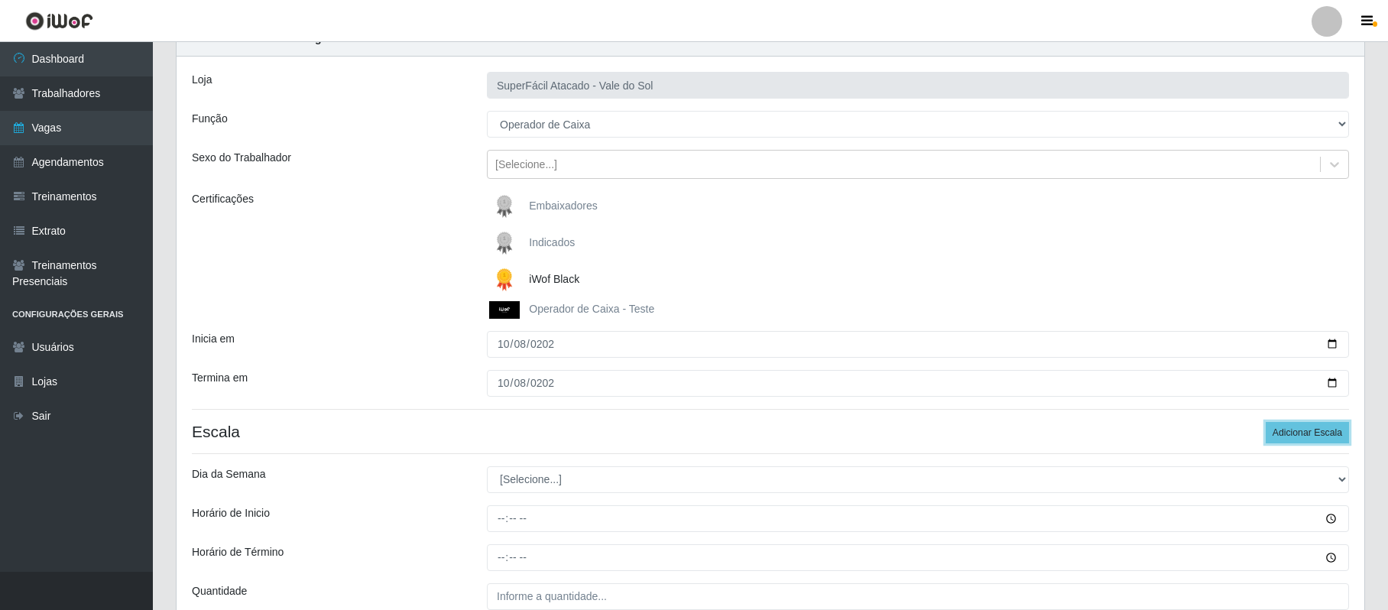
scroll to position [102, 0]
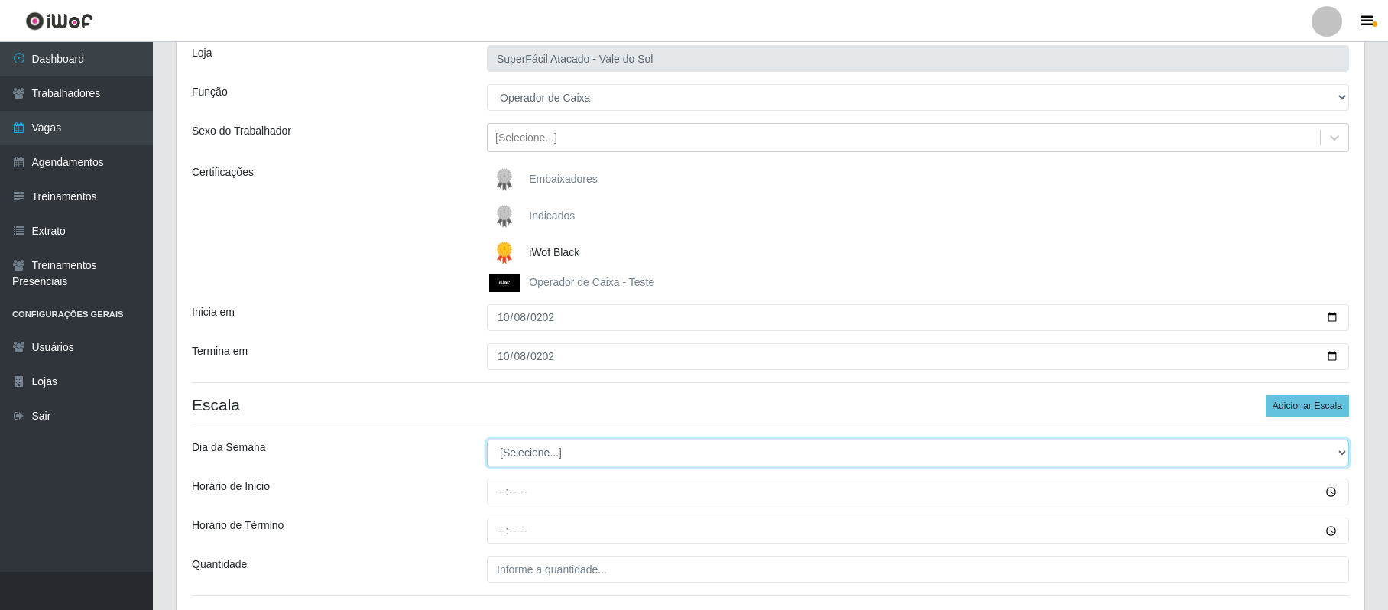
click at [1335, 456] on select "[Selecione...] Segunda Terça Quarta Quinta Sexta Sábado Domingo" at bounding box center [918, 453] width 862 height 27
select select "3"
click at [487, 440] on select "[Selecione...] Segunda Terça Quarta Quinta Sexta Sábado Domingo" at bounding box center [918, 453] width 862 height 27
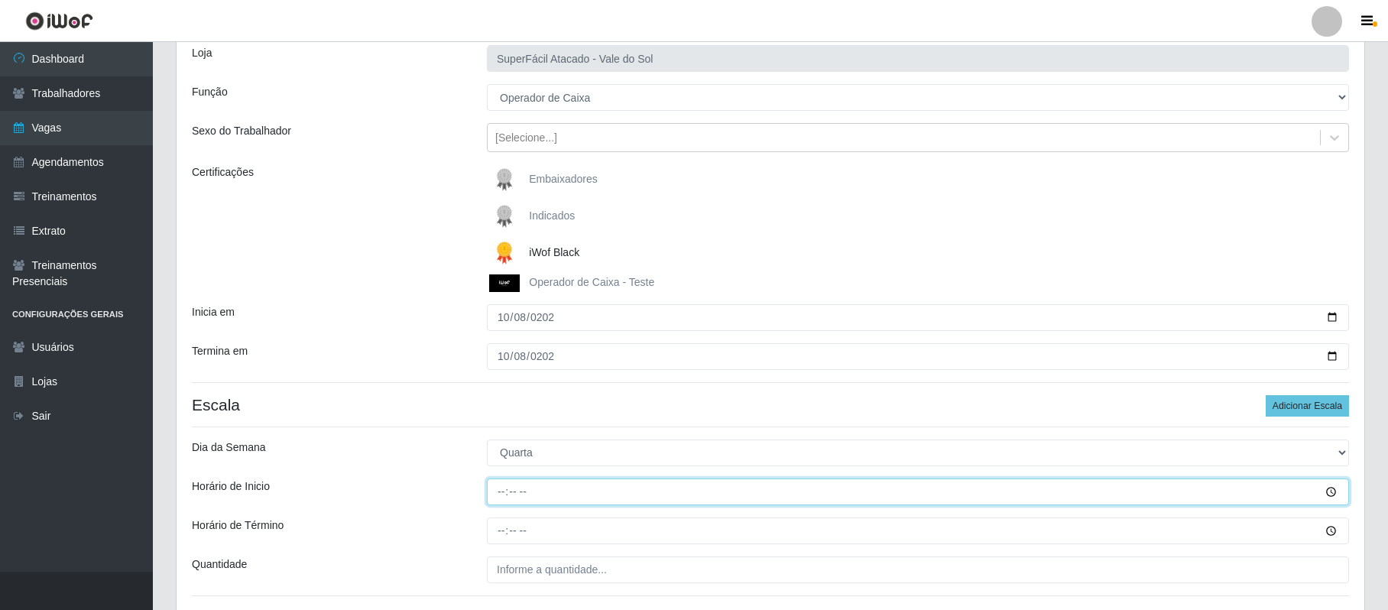
click at [502, 496] on input "Horário de Inicio" at bounding box center [918, 492] width 862 height 27
type input "16:00"
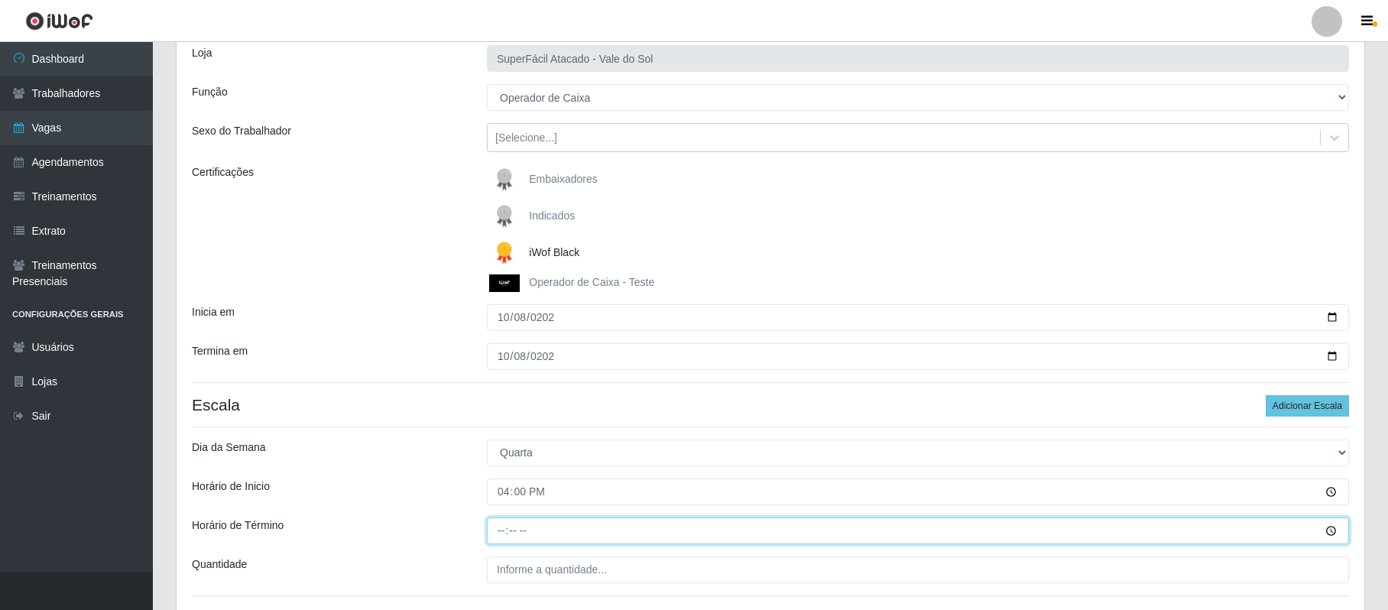
click at [508, 533] on input "Horário de Término" at bounding box center [918, 531] width 862 height 27
type input "22:00"
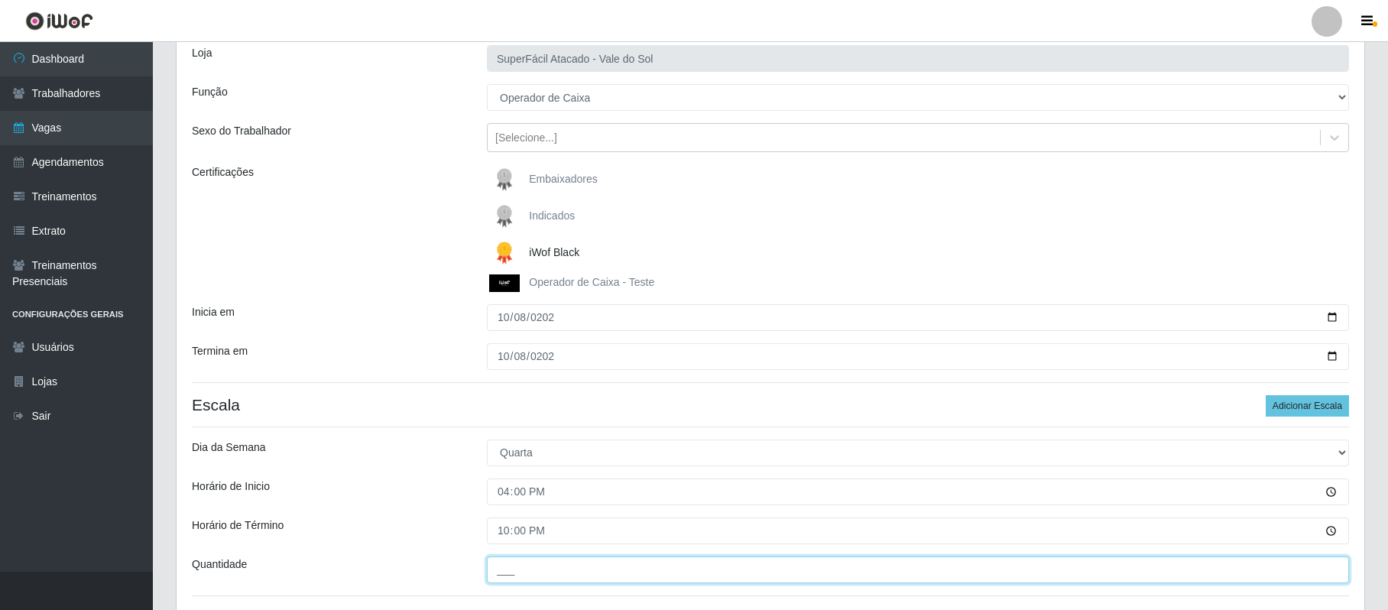
click at [521, 573] on input "___" at bounding box center [918, 570] width 862 height 27
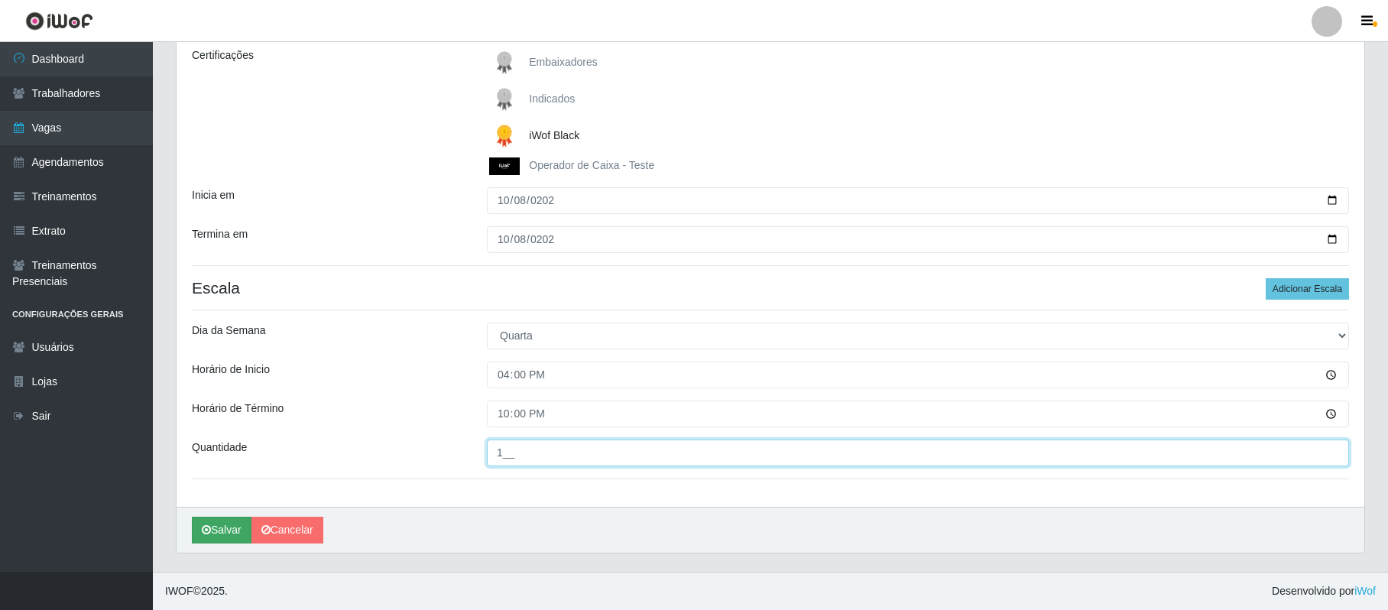
type input "1__"
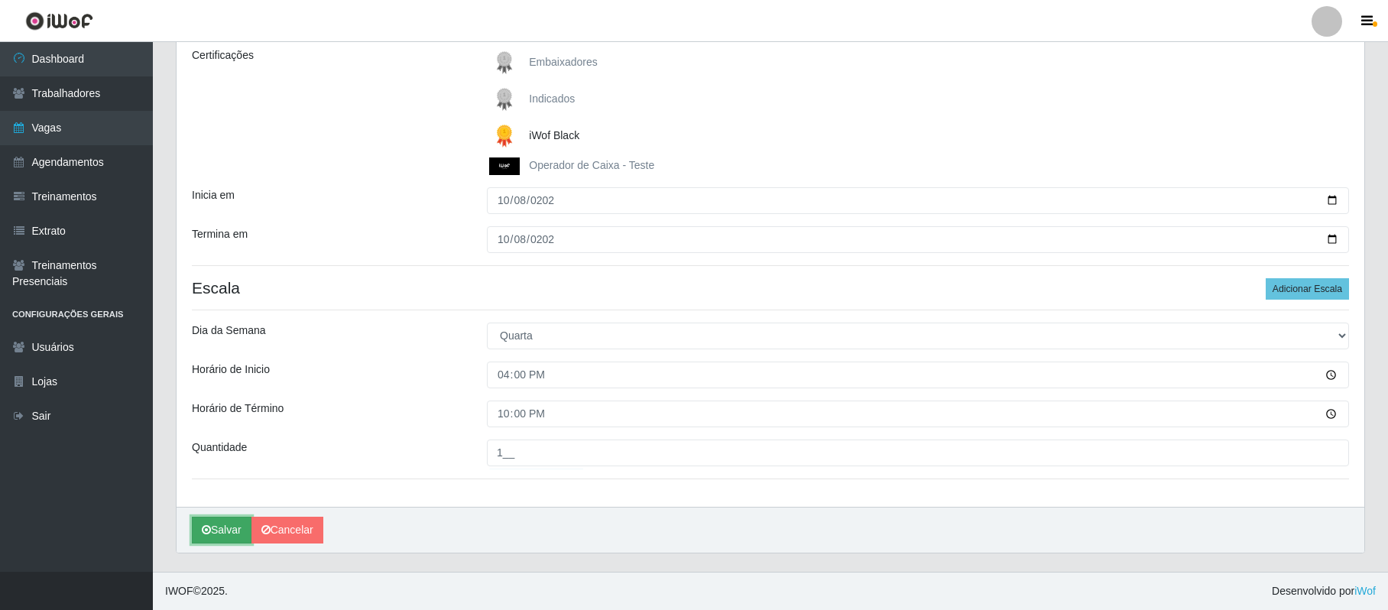
click at [219, 531] on button "Salvar" at bounding box center [222, 530] width 60 height 27
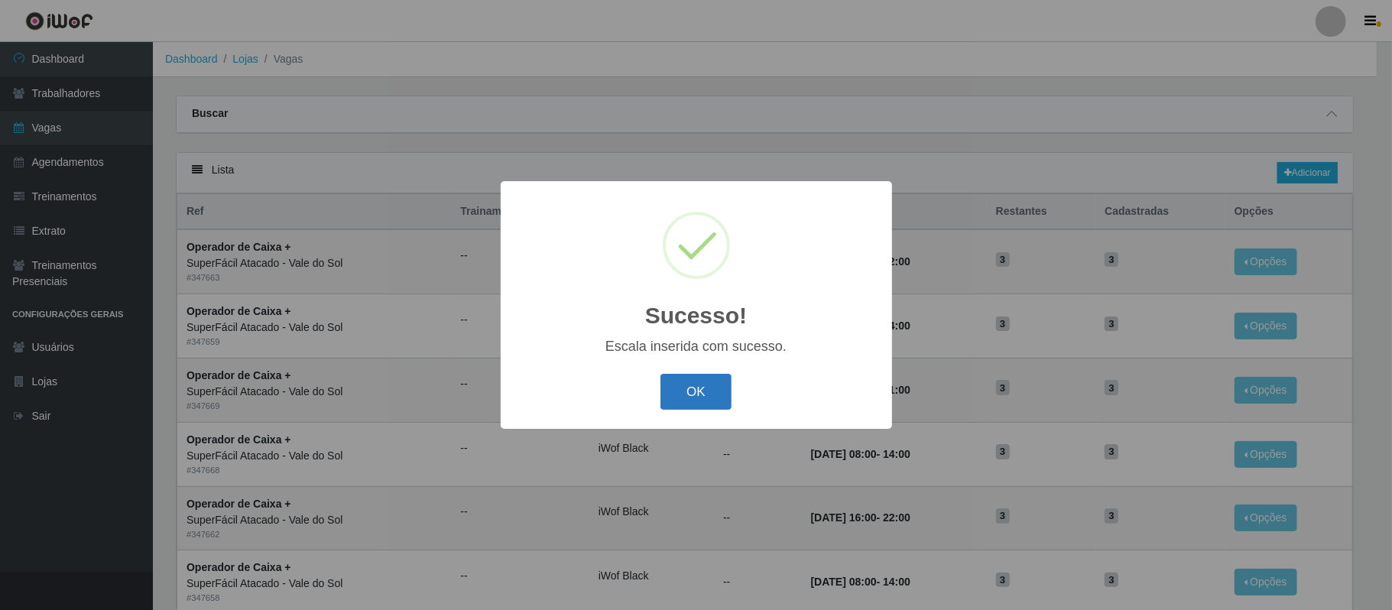
click at [709, 399] on button "OK" at bounding box center [695, 392] width 71 height 36
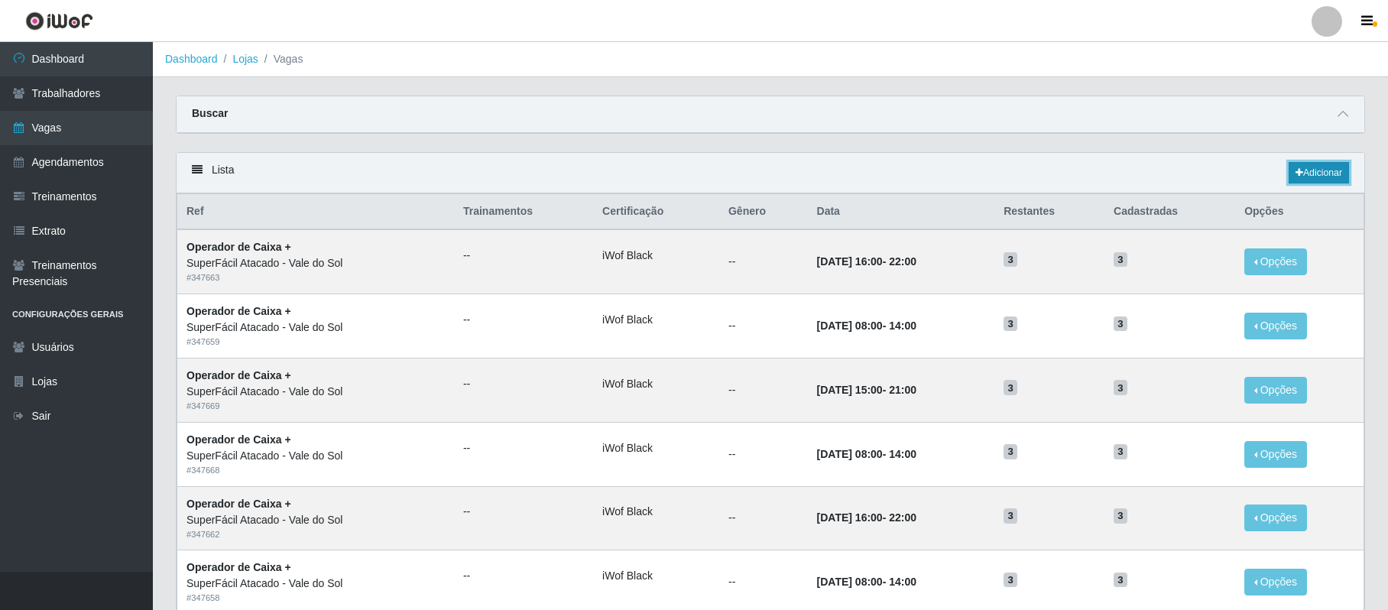
click at [1329, 174] on link "Adicionar" at bounding box center [1319, 172] width 60 height 21
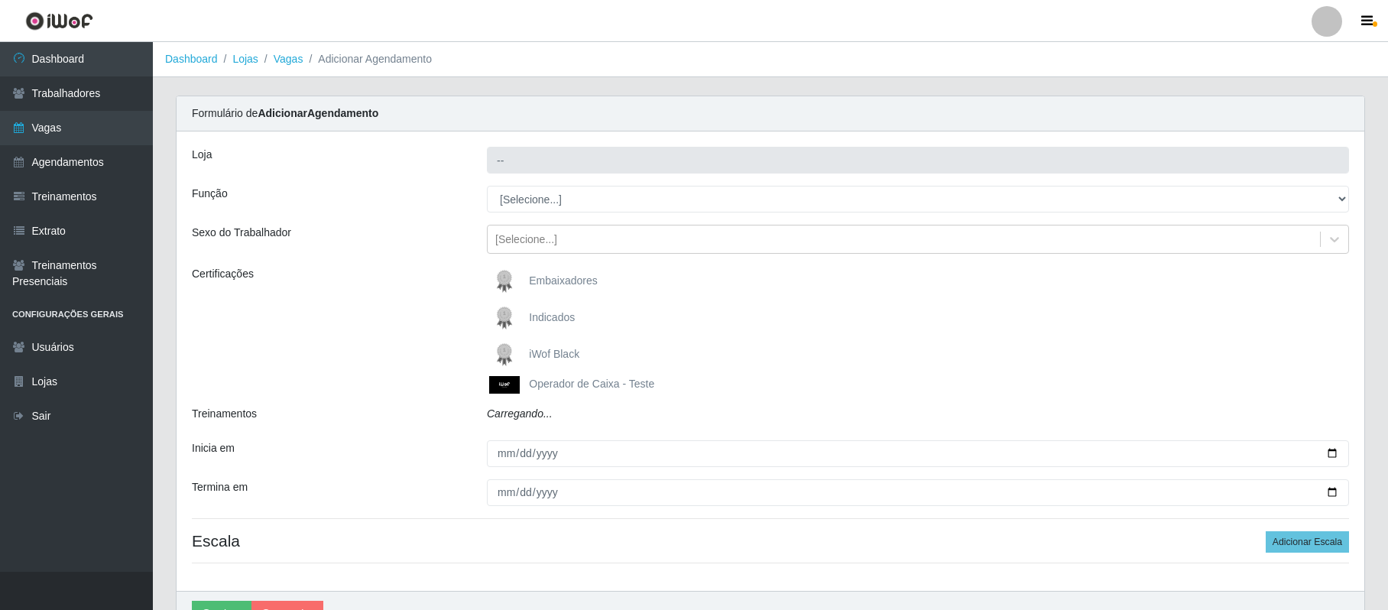
type input "SuperFácil Atacado - Vale do Sol"
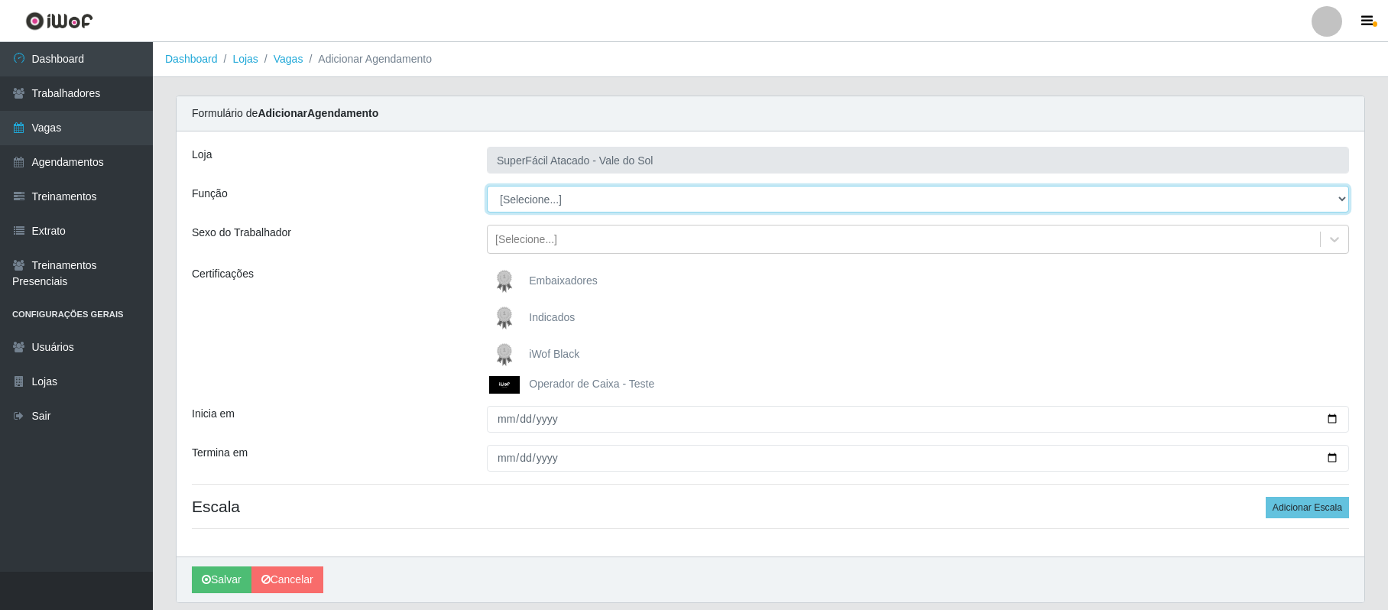
click at [1336, 194] on select "[Selecione...] Embalador Embalador + Embalador ++ Operador de Caixa Operador de…" at bounding box center [918, 199] width 862 height 27
select select "22"
click at [487, 187] on select "[Selecione...] Embalador Embalador + Embalador ++ Operador de Caixa Operador de…" at bounding box center [918, 199] width 862 height 27
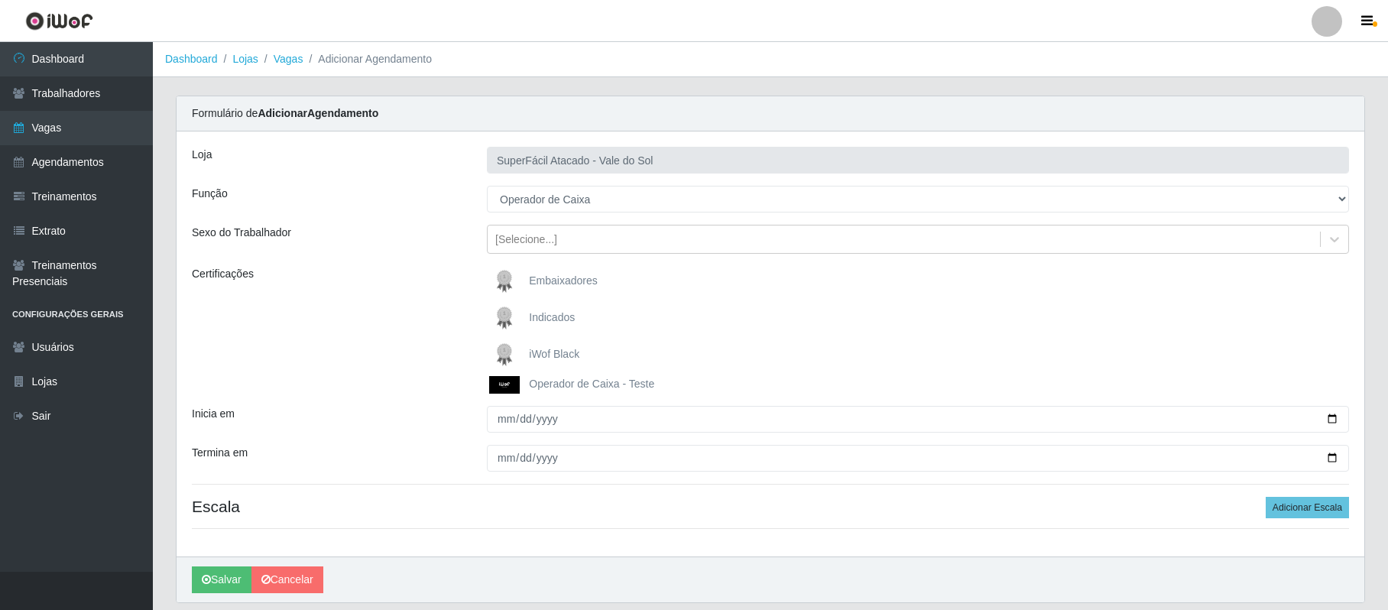
click at [584, 361] on div "iWof Black" at bounding box center [918, 354] width 862 height 31
click at [554, 359] on span "iWof Black" at bounding box center [554, 354] width 50 height 12
click at [0, 0] on input "iWof Black" at bounding box center [0, 0] width 0 height 0
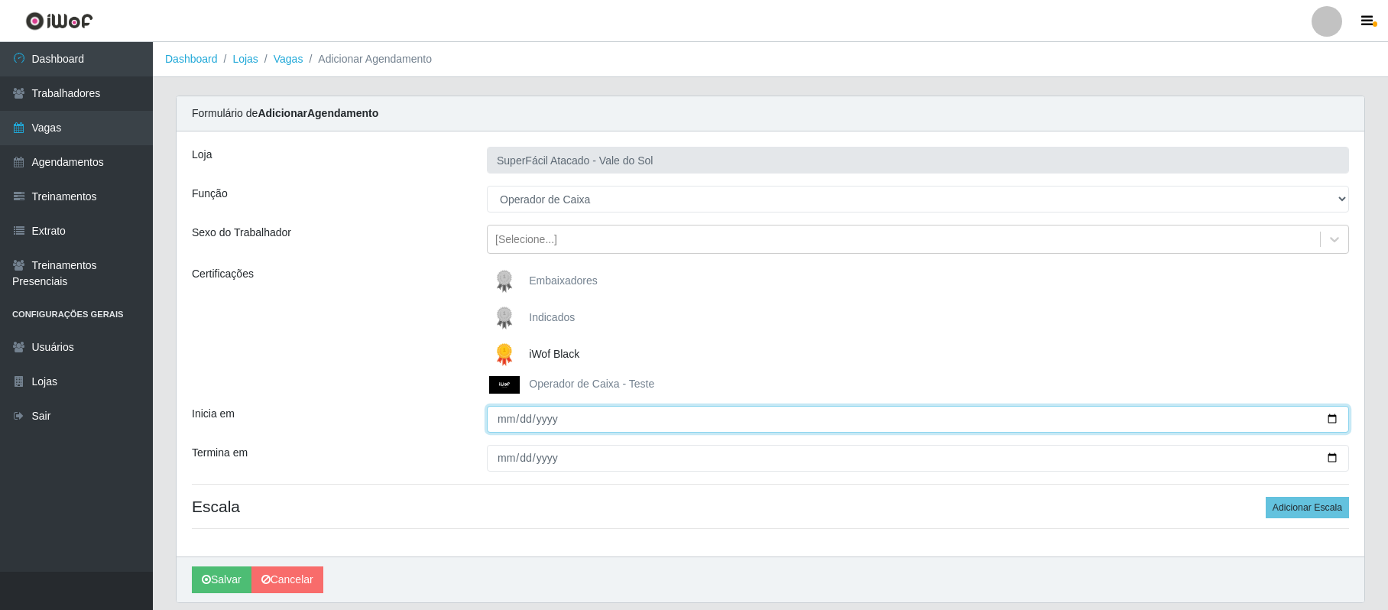
click at [503, 425] on input "Inicia em" at bounding box center [918, 419] width 862 height 27
type input "[DATE]"
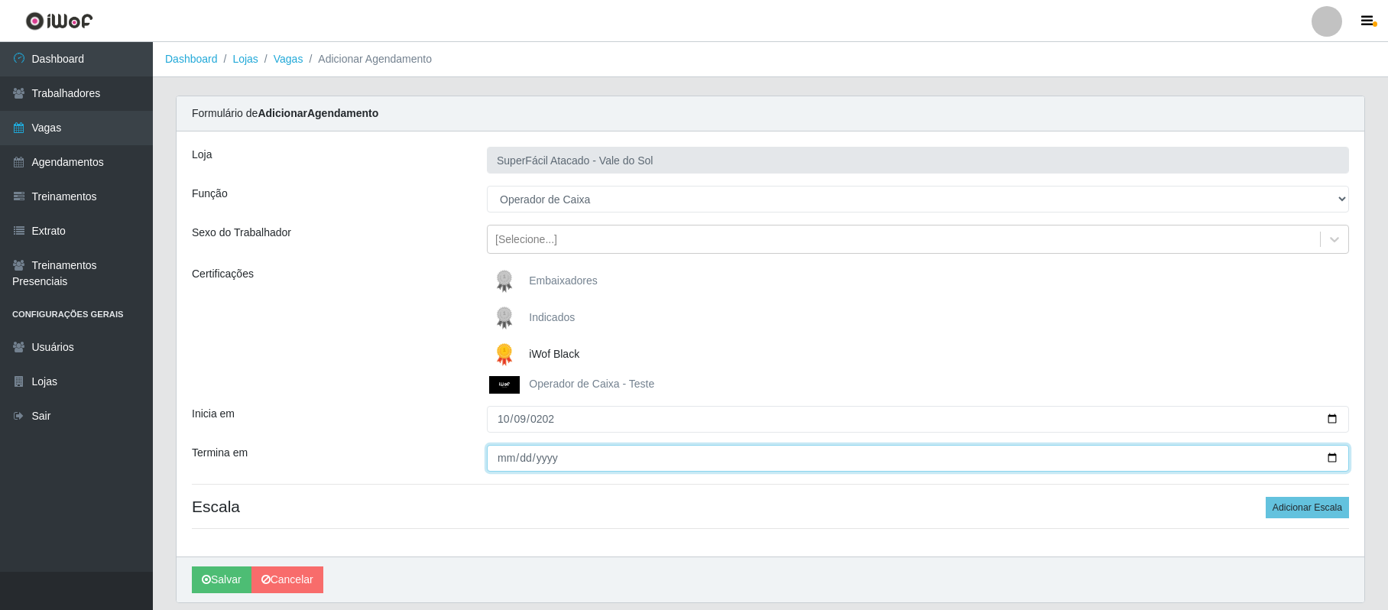
click at [506, 457] on input "Termina em" at bounding box center [918, 458] width 862 height 27
type input "0025-10-09"
type input "[DATE]"
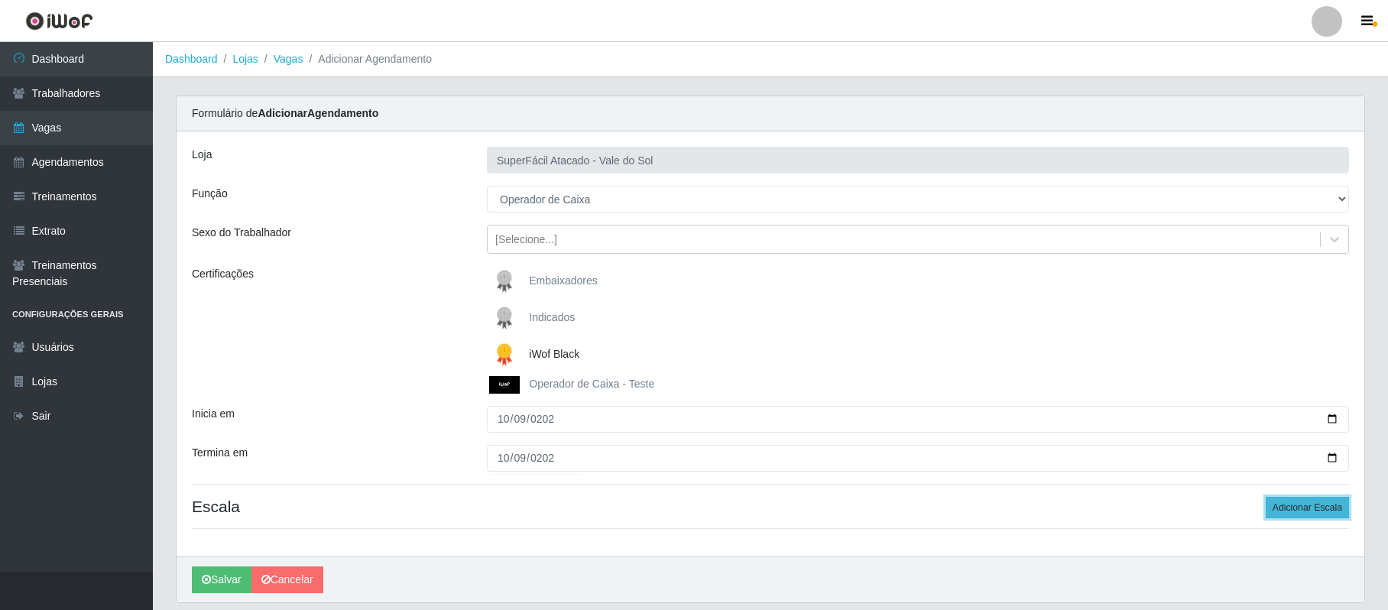
click at [1325, 509] on button "Adicionar Escala" at bounding box center [1307, 507] width 83 height 21
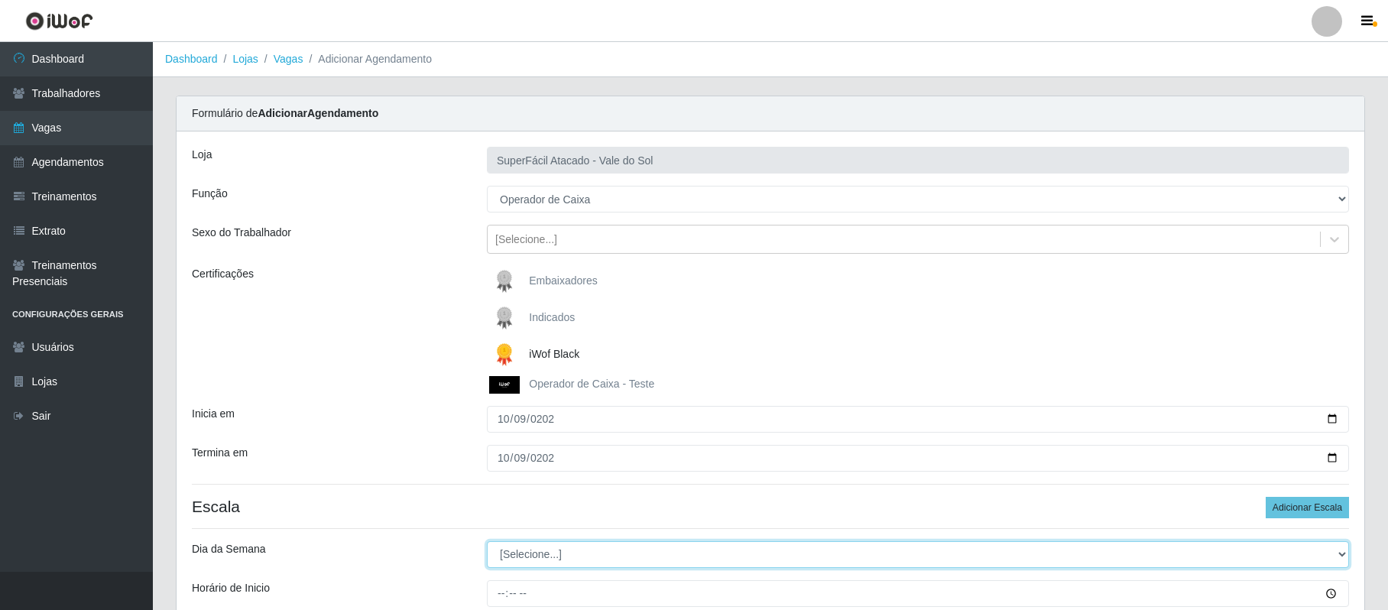
click at [1348, 554] on select "[Selecione...] Segunda Terça Quarta Quinta Sexta Sábado Domingo" at bounding box center [918, 554] width 862 height 27
select select "4"
click at [487, 543] on select "[Selecione...] Segunda Terça Quarta Quinta Sexta Sábado Domingo" at bounding box center [918, 554] width 862 height 27
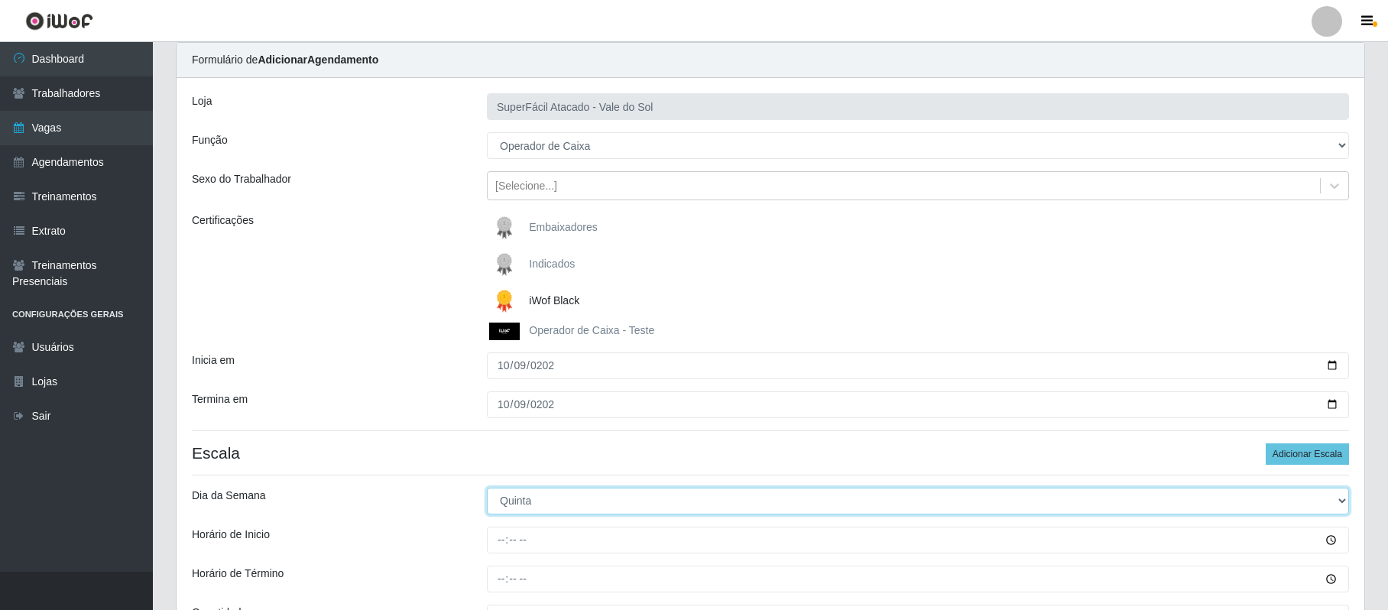
scroll to position [102, 0]
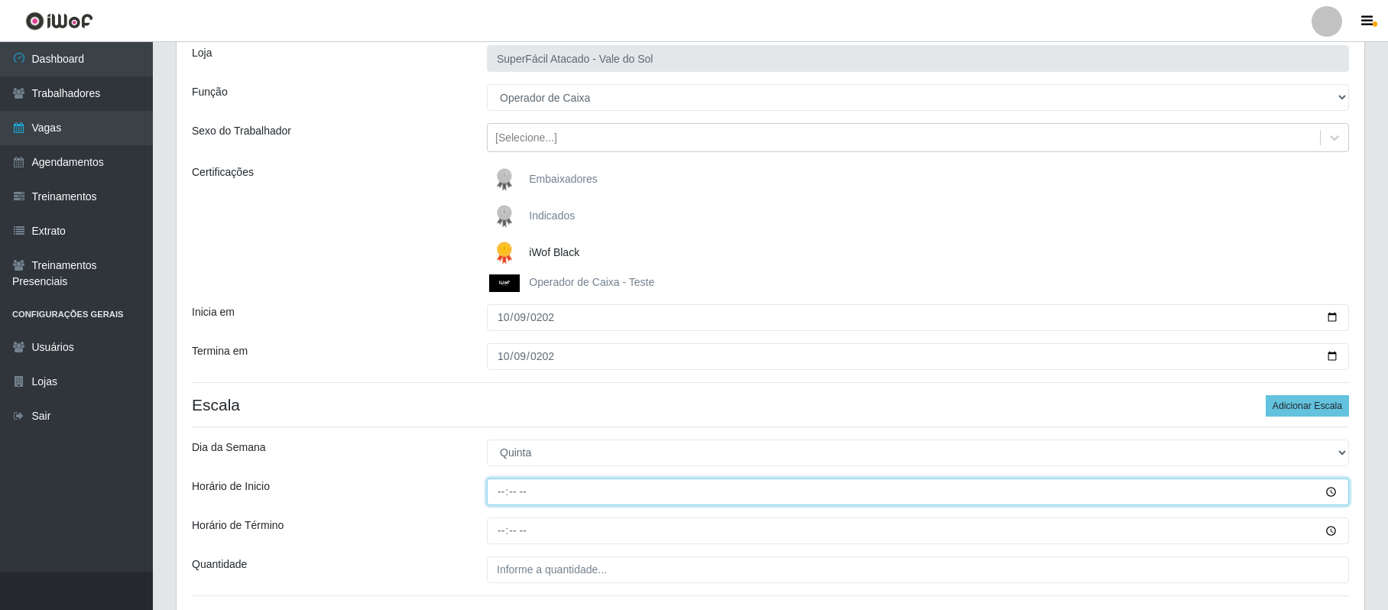
click at [502, 497] on input "Horário de Inicio" at bounding box center [918, 492] width 862 height 27
type input "08:00"
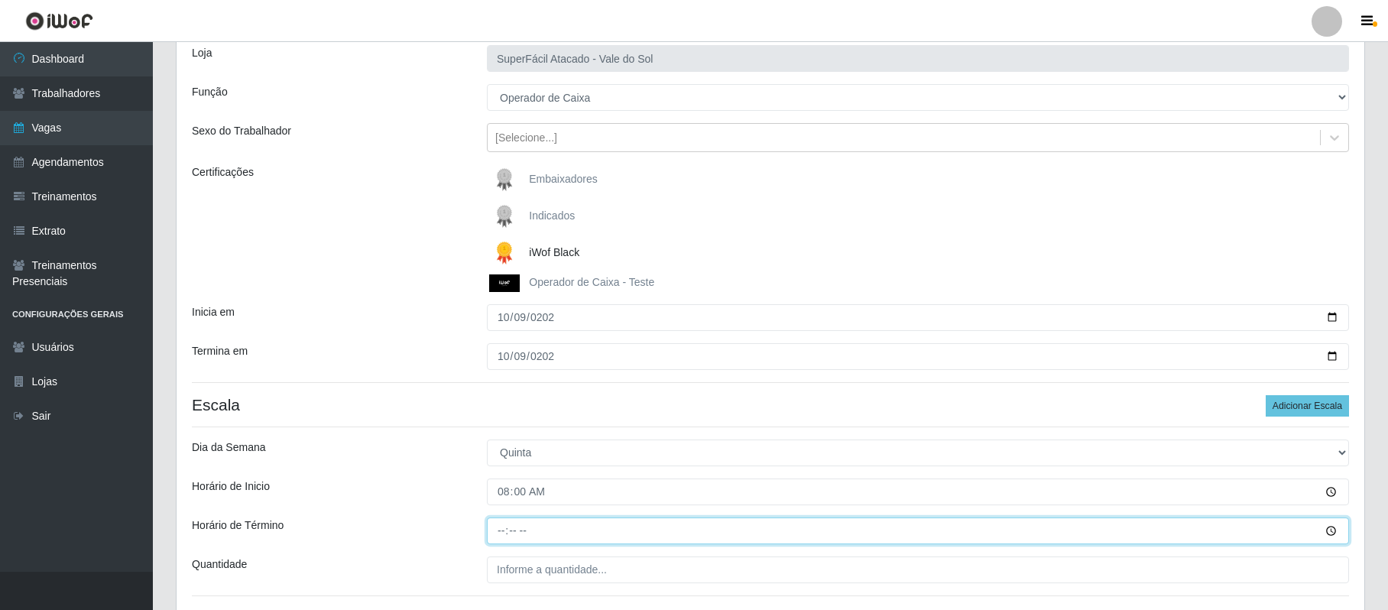
click at [508, 537] on input "Horário de Término" at bounding box center [918, 531] width 862 height 27
type input "14:00"
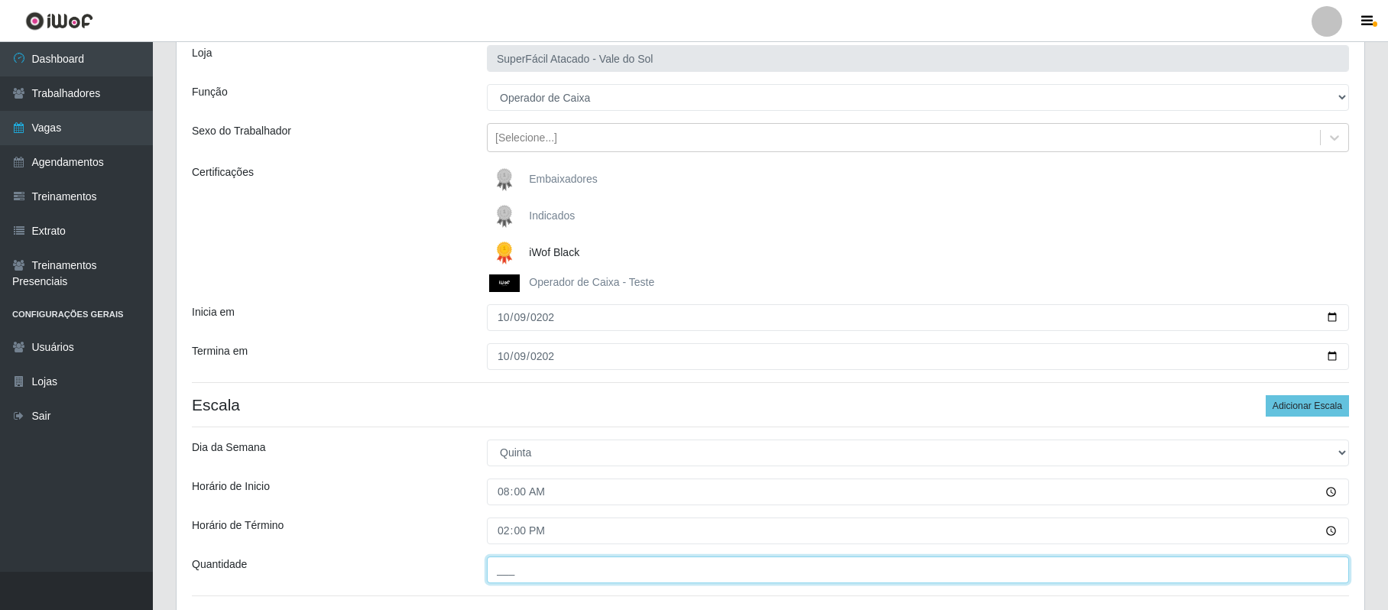
click at [505, 569] on input "___" at bounding box center [918, 570] width 862 height 27
type input "1__"
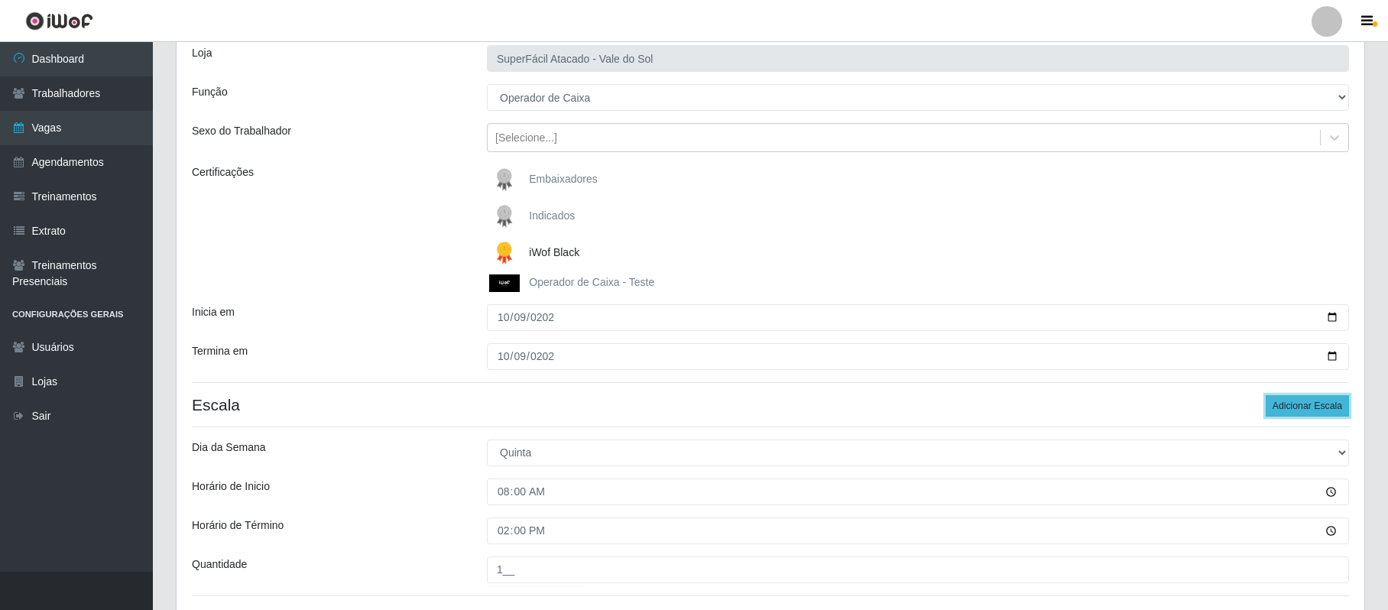
click at [1316, 404] on button "Adicionar Escala" at bounding box center [1307, 405] width 83 height 21
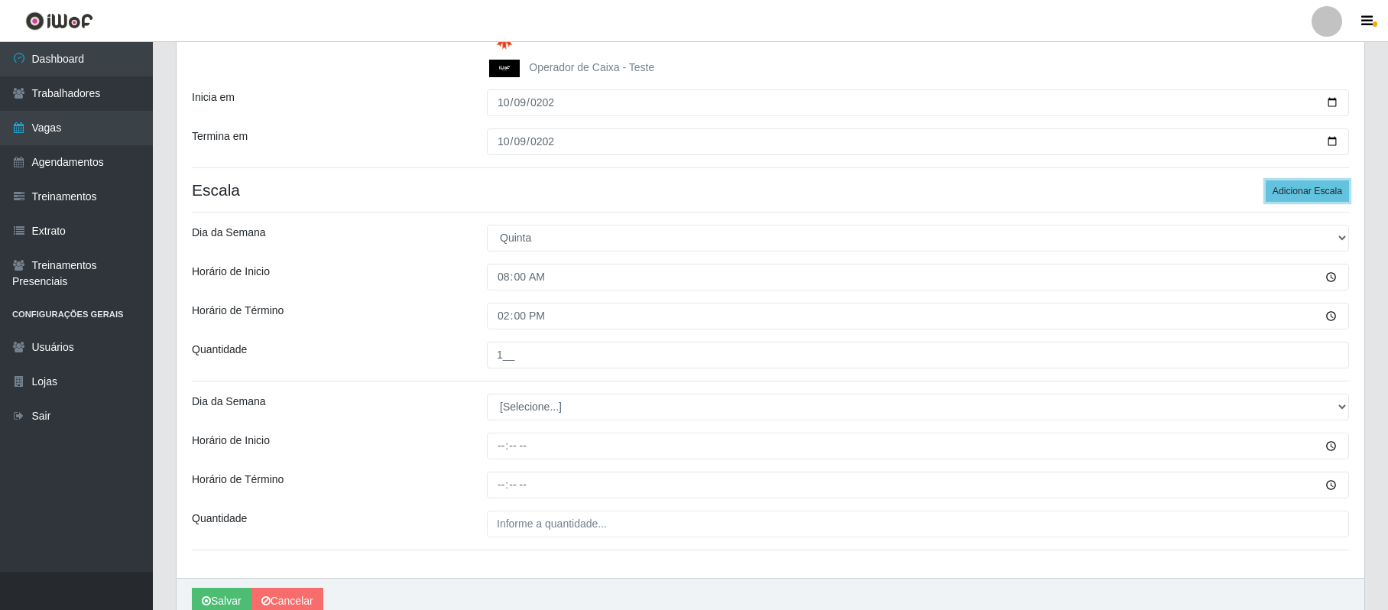
scroll to position [339, 0]
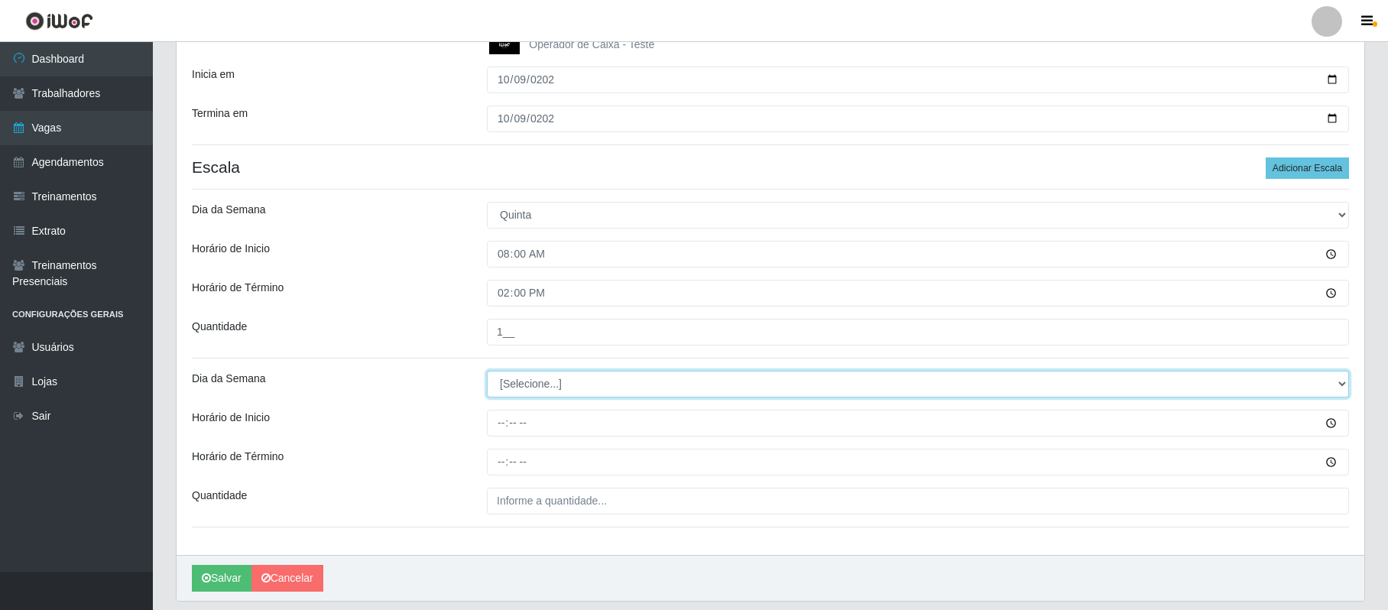
drag, startPoint x: 1340, startPoint y: 387, endPoint x: 1328, endPoint y: 385, distance: 12.3
click at [1340, 387] on select "[Selecione...] Segunda Terça Quarta Quinta Sexta Sábado Domingo" at bounding box center [918, 384] width 862 height 27
select select "4"
click at [487, 372] on select "[Selecione...] Segunda Terça Quarta Quinta Sexta Sábado Domingo" at bounding box center [918, 384] width 862 height 27
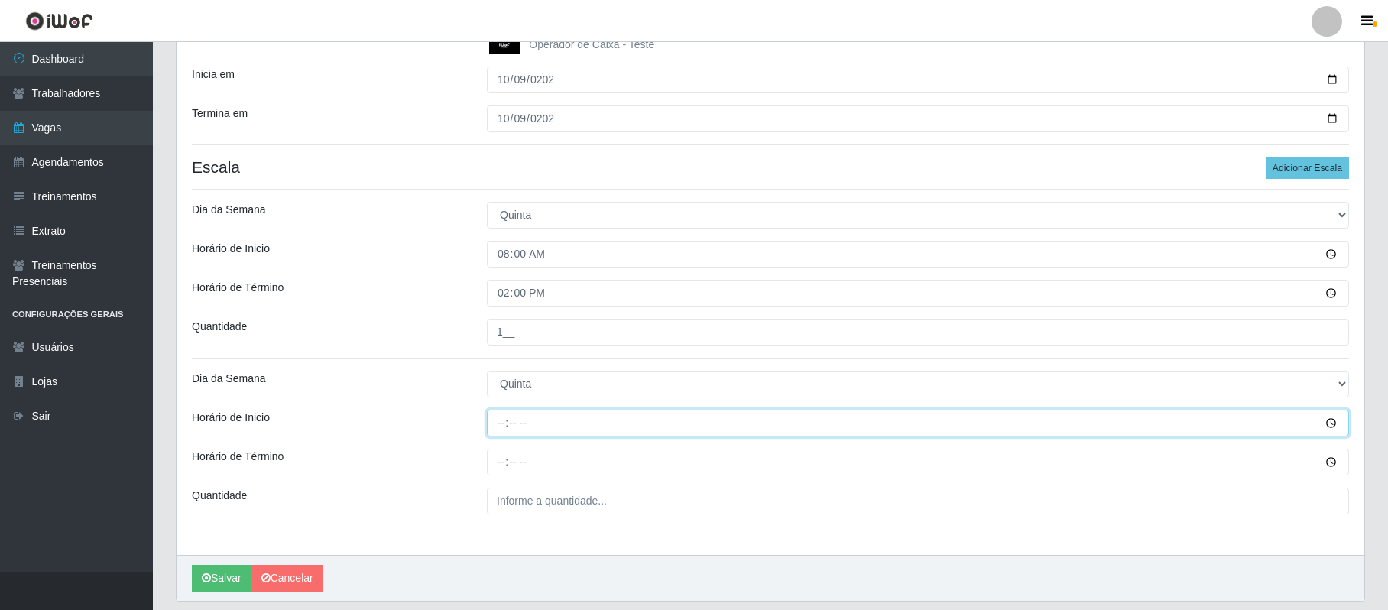
click at [502, 423] on input "Horário de Inicio" at bounding box center [918, 423] width 862 height 27
type input "16:00"
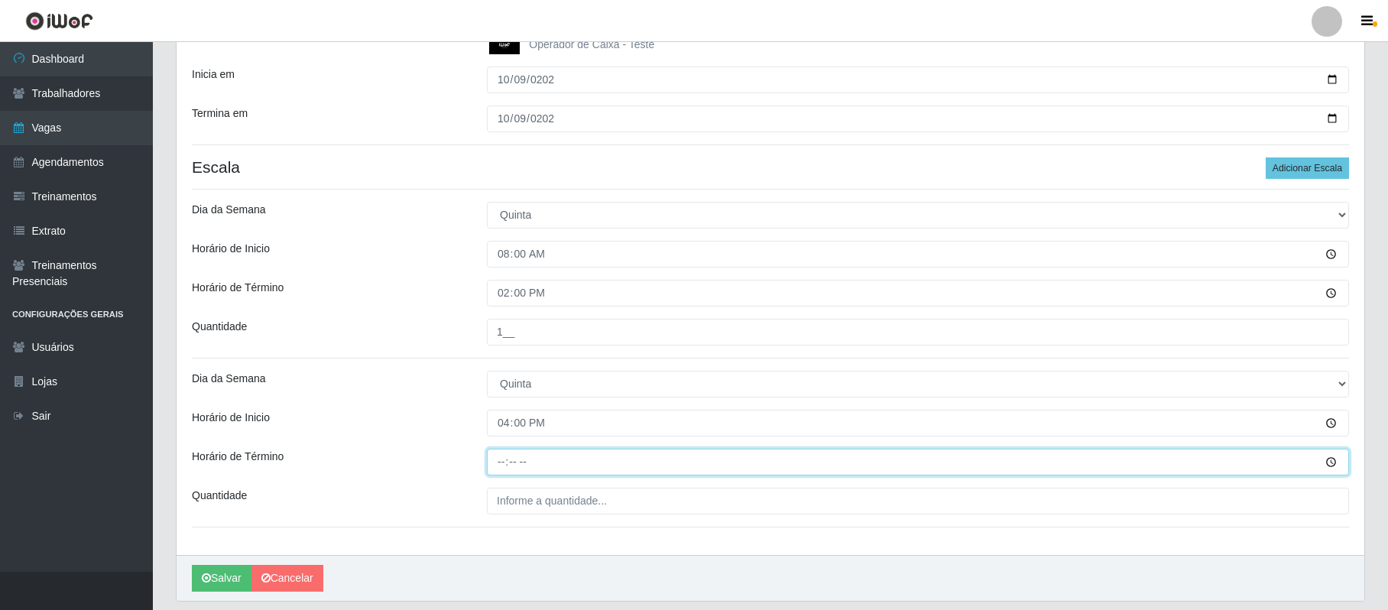
click at [498, 468] on input "Horário de Término" at bounding box center [918, 462] width 862 height 27
type input "22:00"
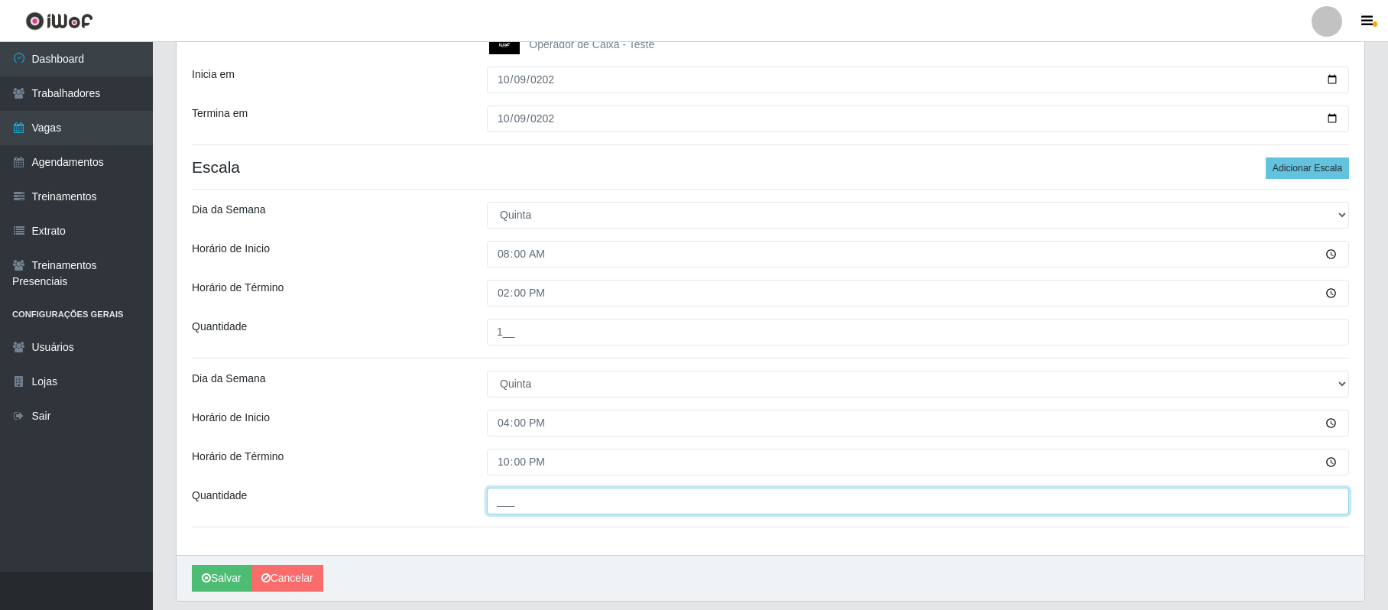
click at [500, 505] on input "___" at bounding box center [918, 501] width 862 height 27
type input "2__"
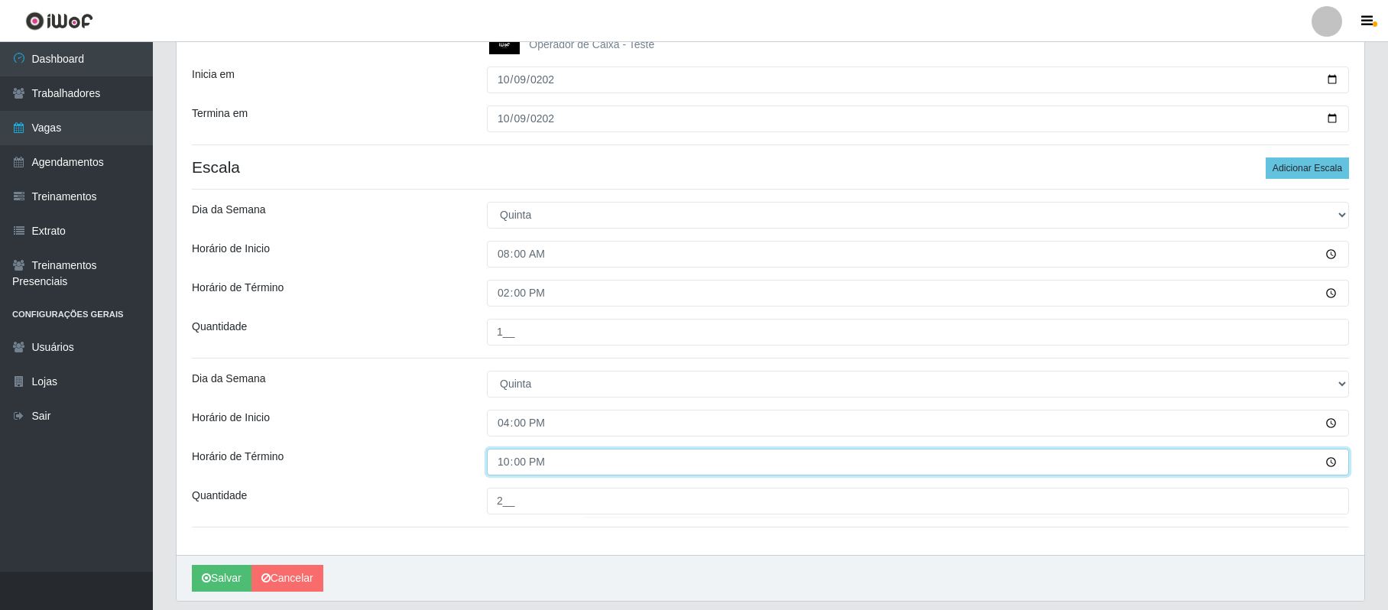
click at [670, 453] on input "22:00" at bounding box center [918, 462] width 862 height 27
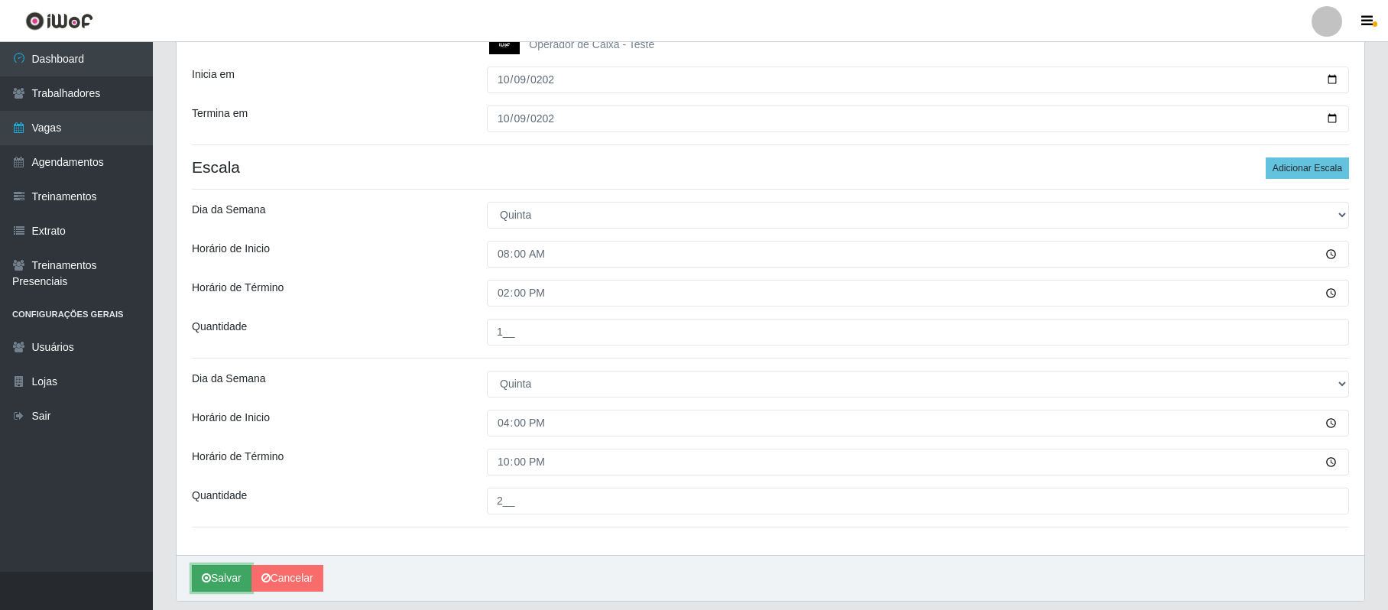
click at [214, 582] on button "Salvar" at bounding box center [222, 578] width 60 height 27
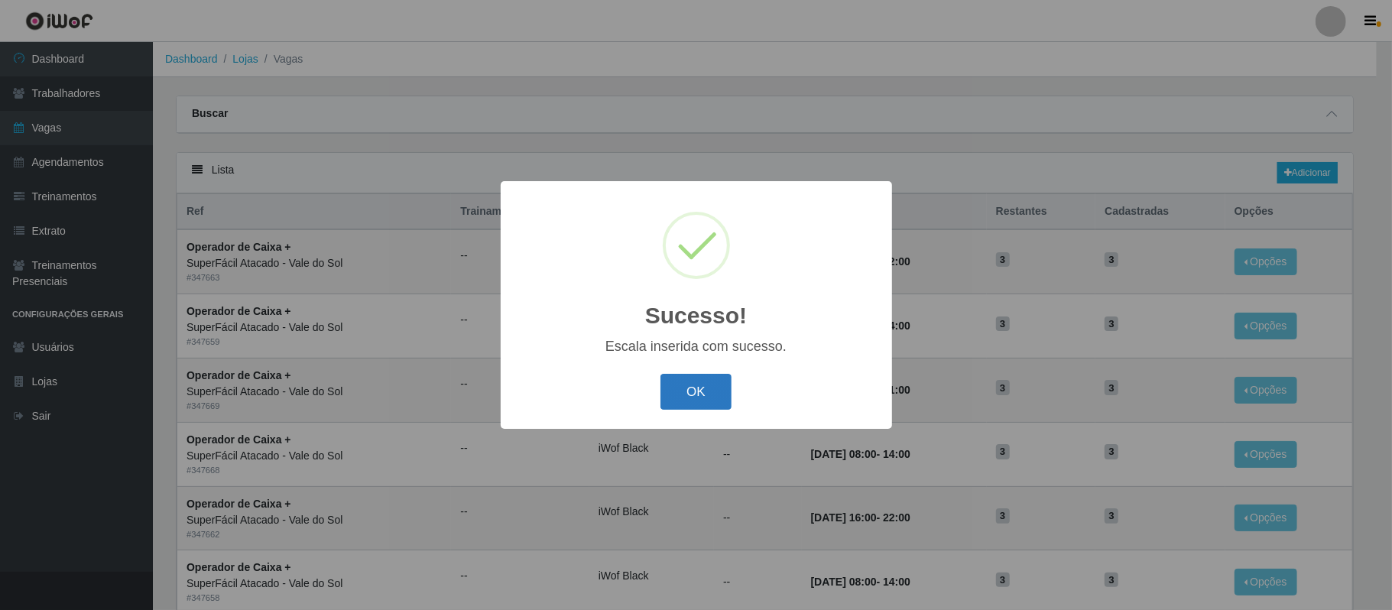
drag, startPoint x: 676, startPoint y: 380, endPoint x: 652, endPoint y: 380, distance: 23.7
click at [674, 380] on button "OK" at bounding box center [695, 392] width 71 height 36
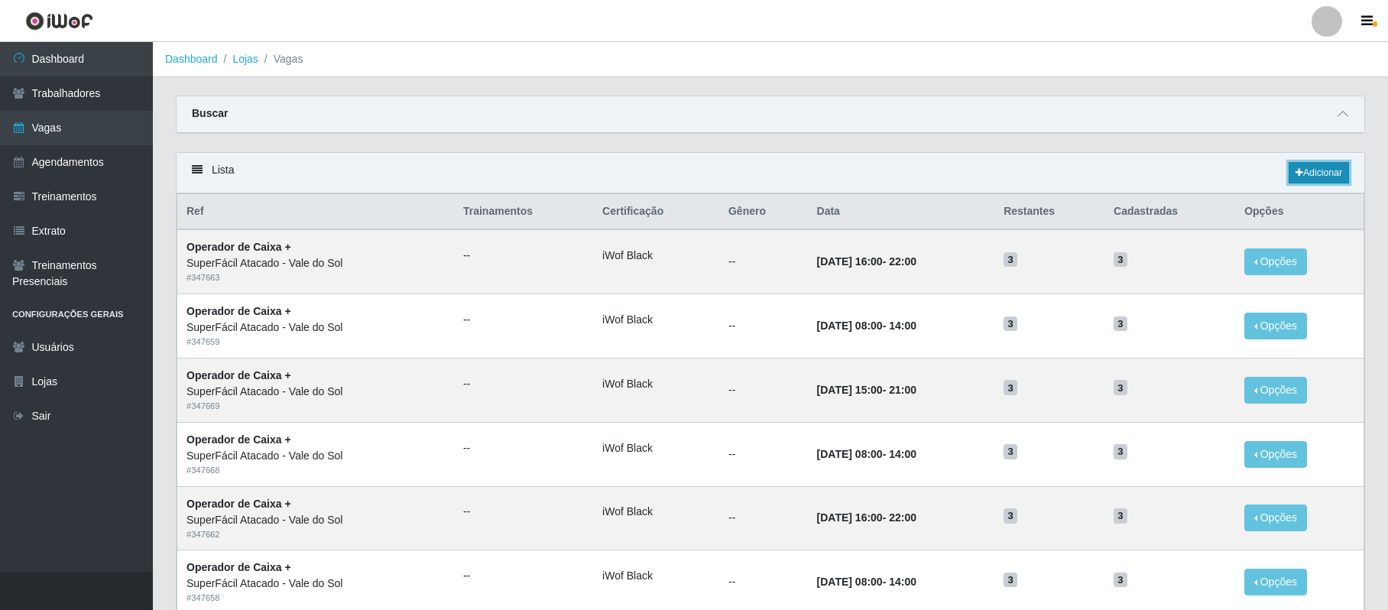
click at [1319, 170] on link "Adicionar" at bounding box center [1319, 172] width 60 height 21
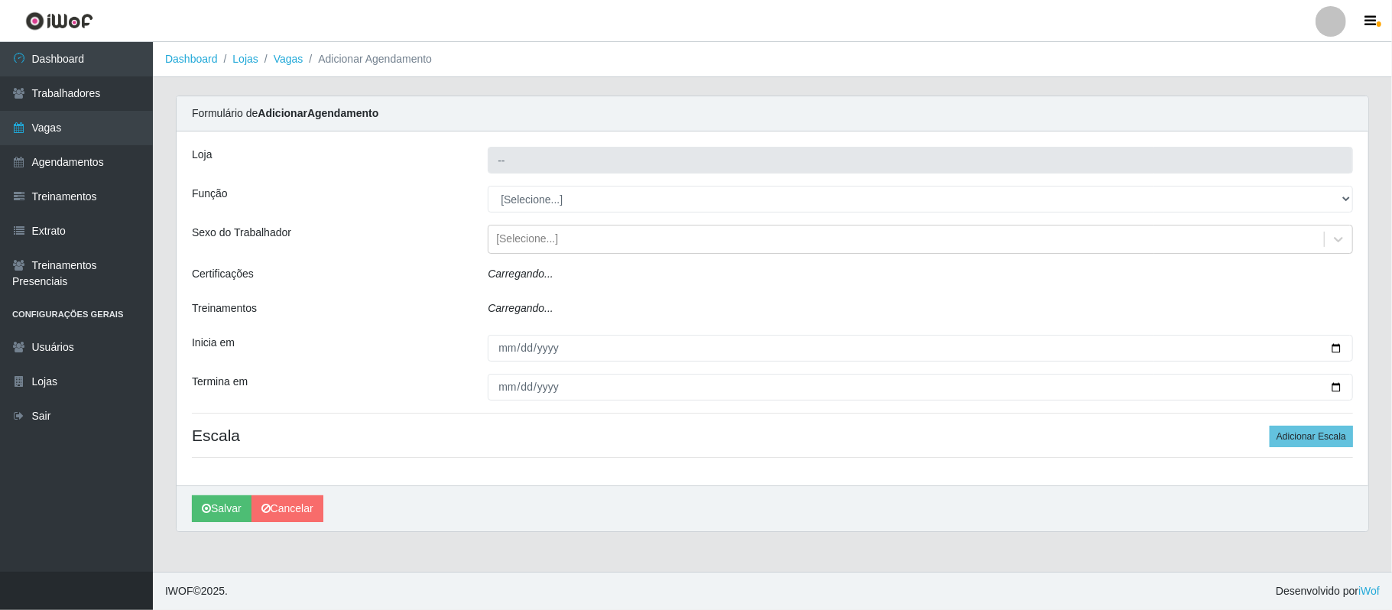
type input "SuperFácil Atacado - Vale do Sol"
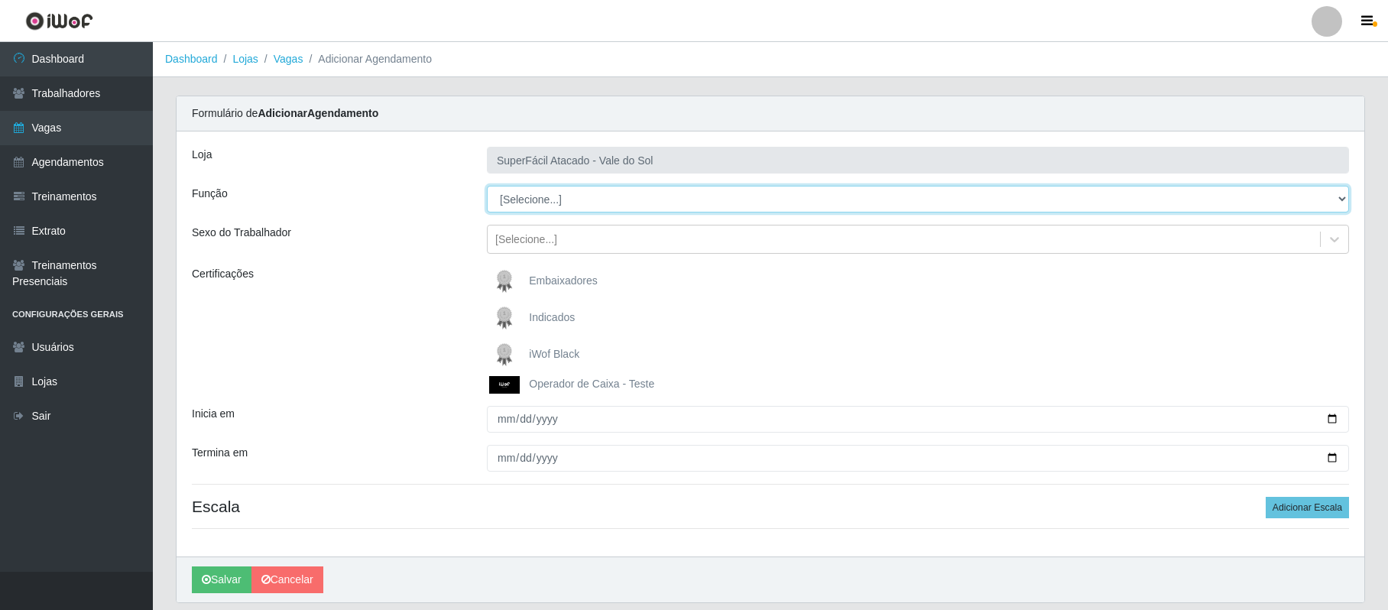
click at [1340, 197] on select "[Selecione...] Embalador Embalador + Embalador ++ Operador de Caixa Operador de…" at bounding box center [918, 199] width 862 height 27
select select "22"
click at [487, 187] on select "[Selecione...] Embalador Embalador + Embalador ++ Operador de Caixa Operador de…" at bounding box center [918, 199] width 862 height 27
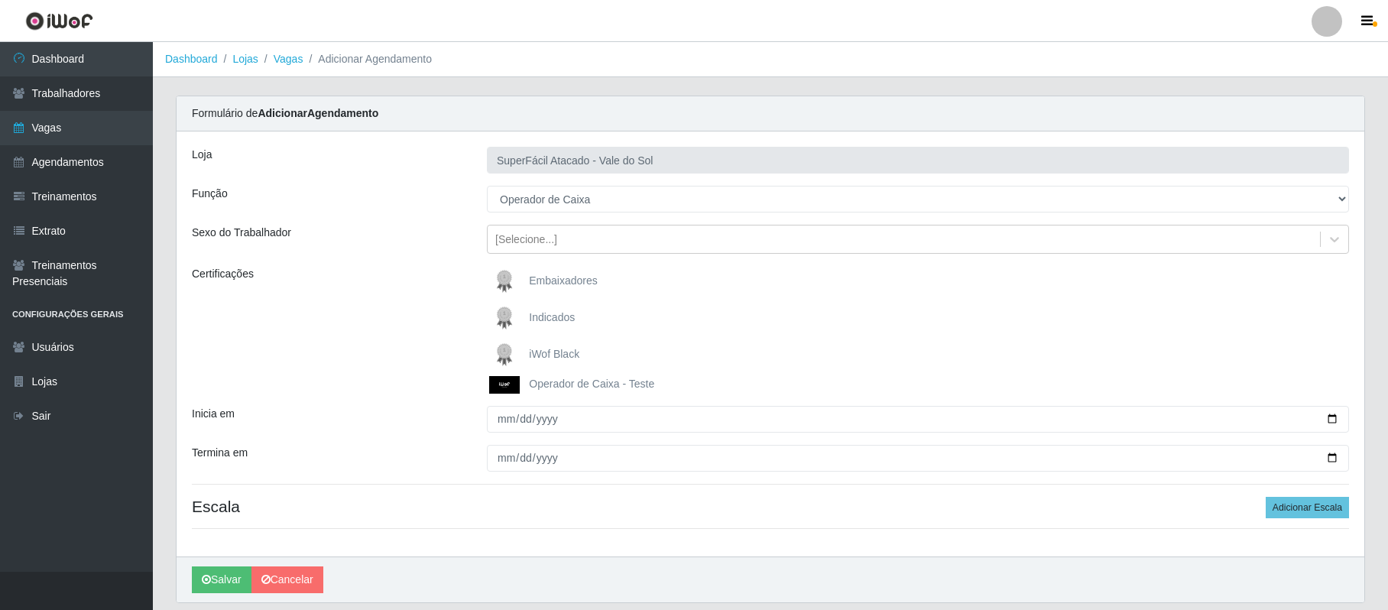
click at [542, 358] on span "iWof Black" at bounding box center [554, 354] width 50 height 12
click at [0, 0] on input "iWof Black" at bounding box center [0, 0] width 0 height 0
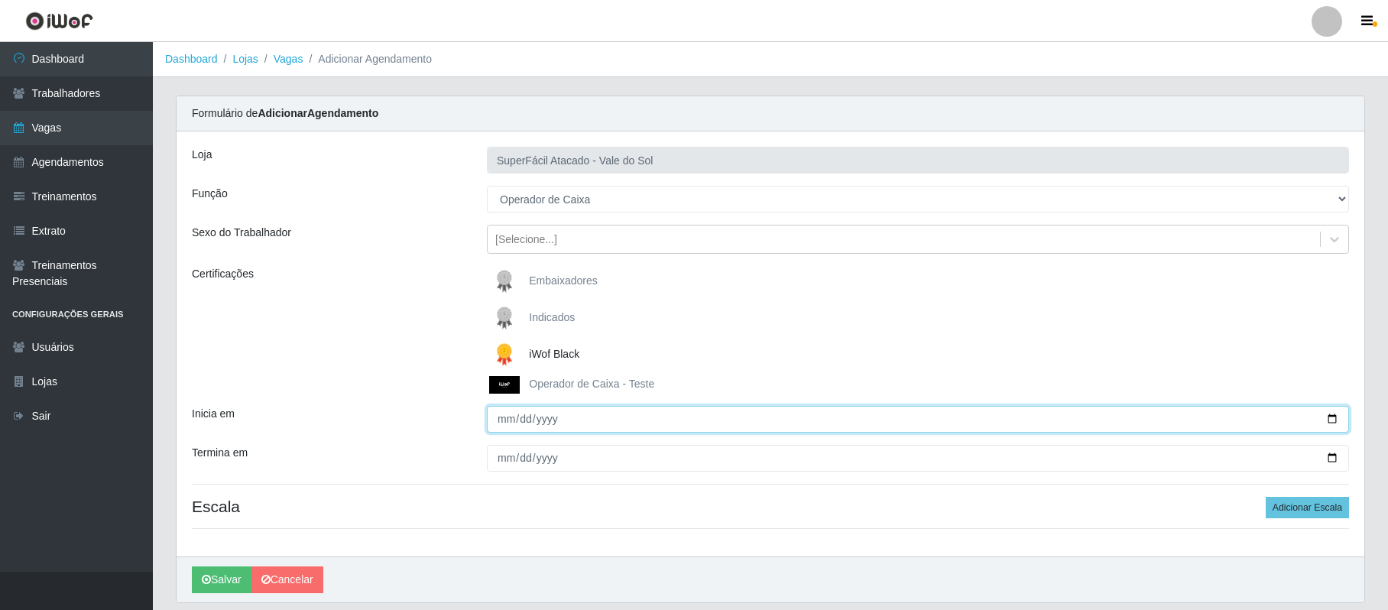
click at [1333, 423] on input "Inicia em" at bounding box center [918, 419] width 862 height 27
type input "[DATE]"
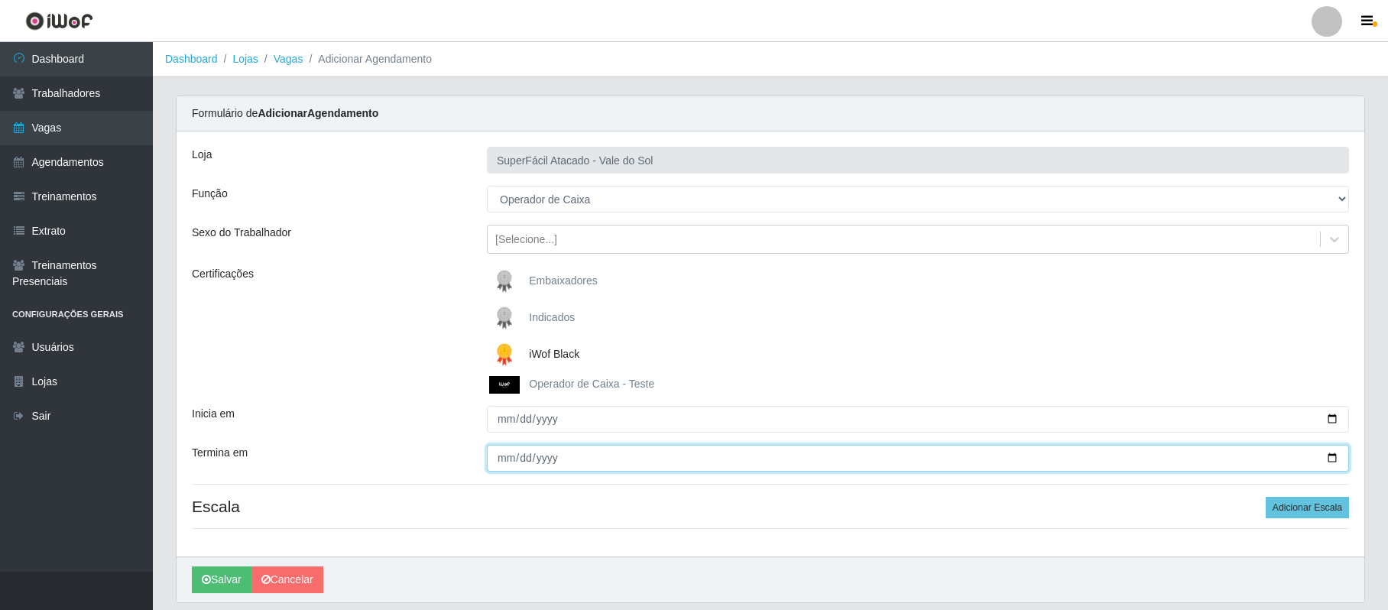
click at [501, 457] on input "Termina em" at bounding box center [918, 458] width 862 height 27
click at [1327, 460] on input "Termina em" at bounding box center [918, 458] width 862 height 27
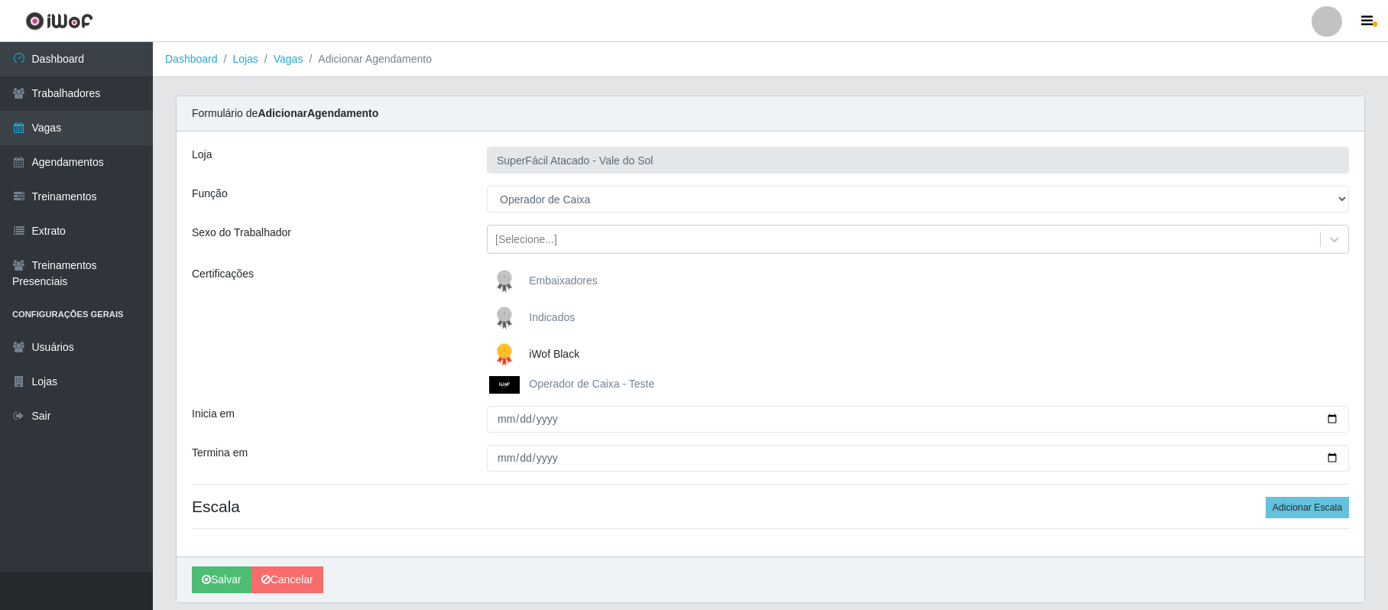
click at [945, 362] on div "iWof Black" at bounding box center [918, 354] width 862 height 31
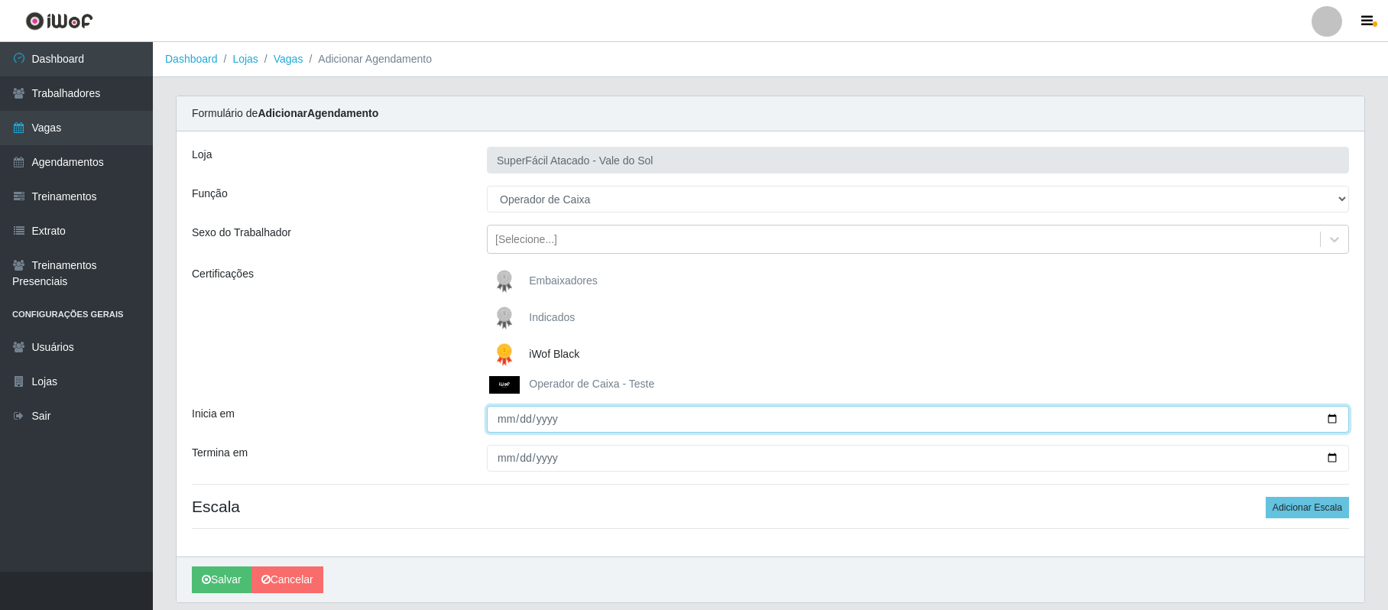
click at [1338, 420] on input "[DATE]" at bounding box center [918, 419] width 862 height 27
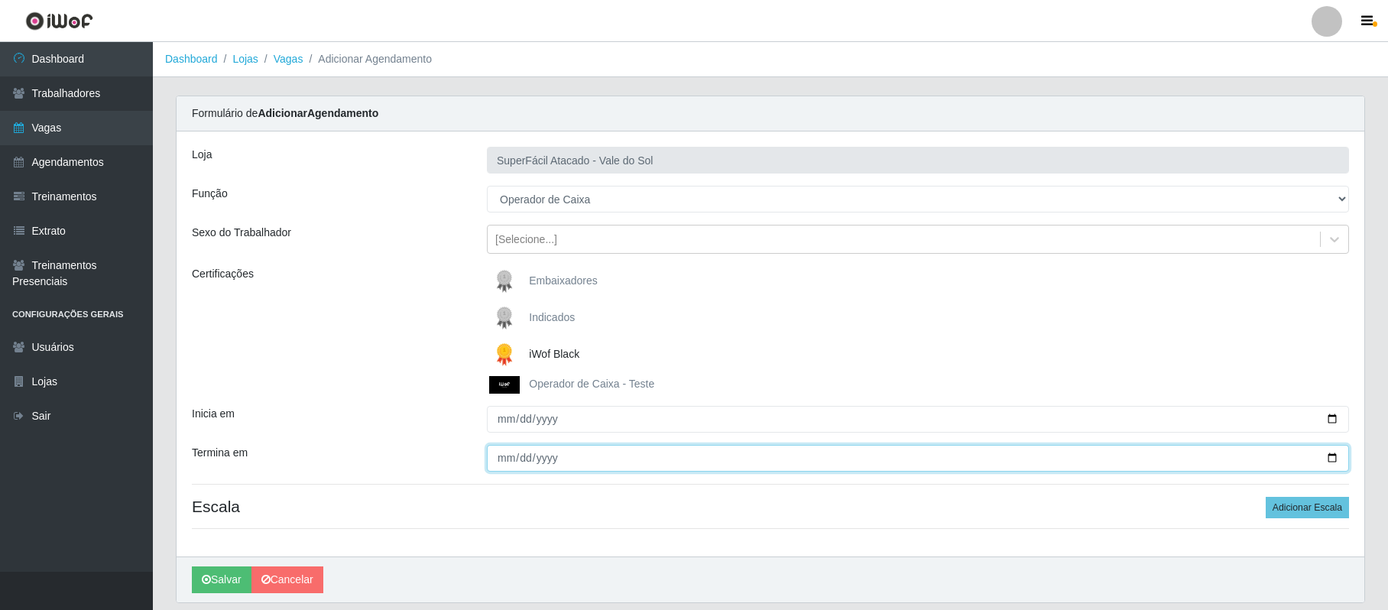
click at [1334, 459] on input "[DATE]" at bounding box center [918, 458] width 862 height 27
click at [491, 465] on input "[DATE]" at bounding box center [918, 458] width 862 height 27
type input "[DATE]"
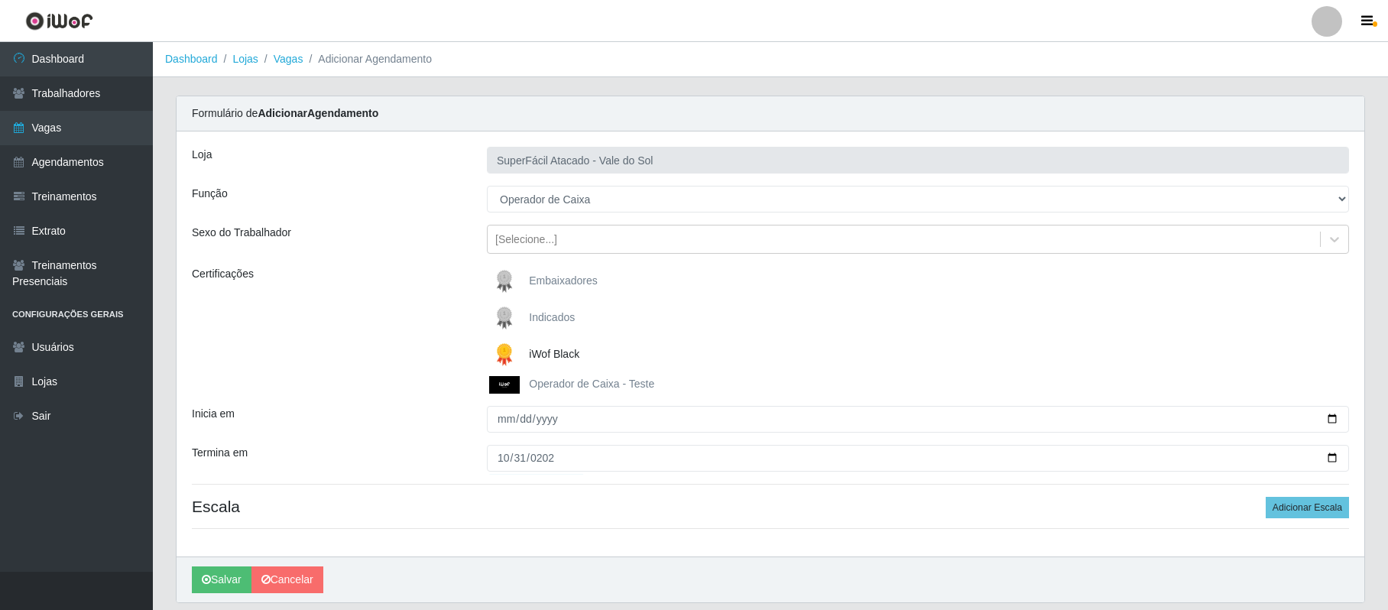
click at [569, 493] on div "Loja SuperFácil Atacado - Vale do Sol Função [Selecione...] Embalador Embalador…" at bounding box center [771, 343] width 1188 height 425
click at [1309, 505] on button "Adicionar Escala" at bounding box center [1307, 507] width 83 height 21
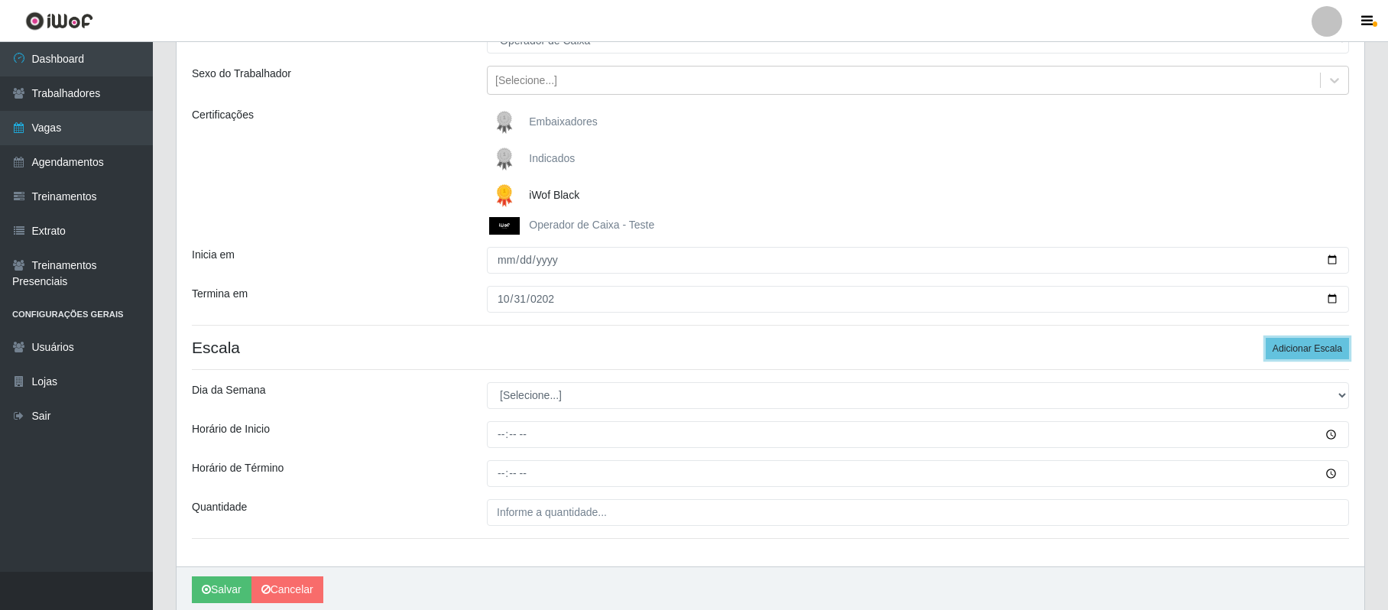
scroll to position [203, 0]
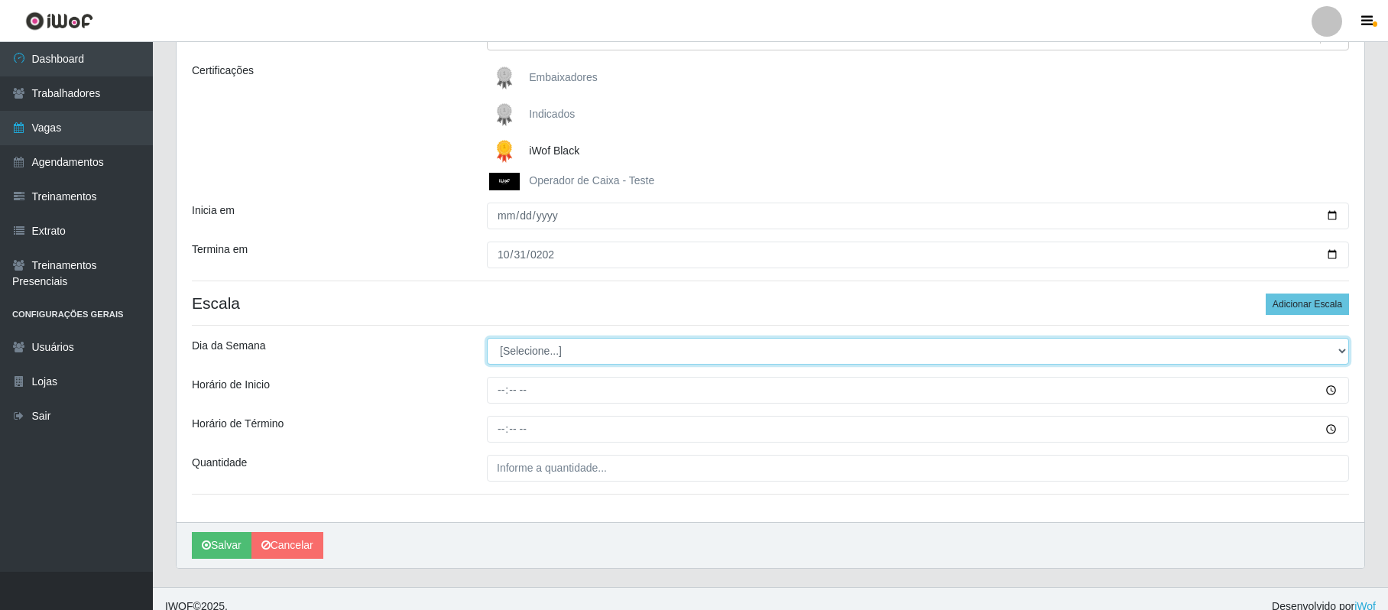
click at [1335, 352] on select "[Selecione...] Segunda Terça Quarta Quinta Sexta Sábado Domingo" at bounding box center [918, 351] width 862 height 27
select select "5"
click at [487, 339] on select "[Selecione...] Segunda Terça Quarta Quinta Sexta Sábado Domingo" at bounding box center [918, 351] width 862 height 27
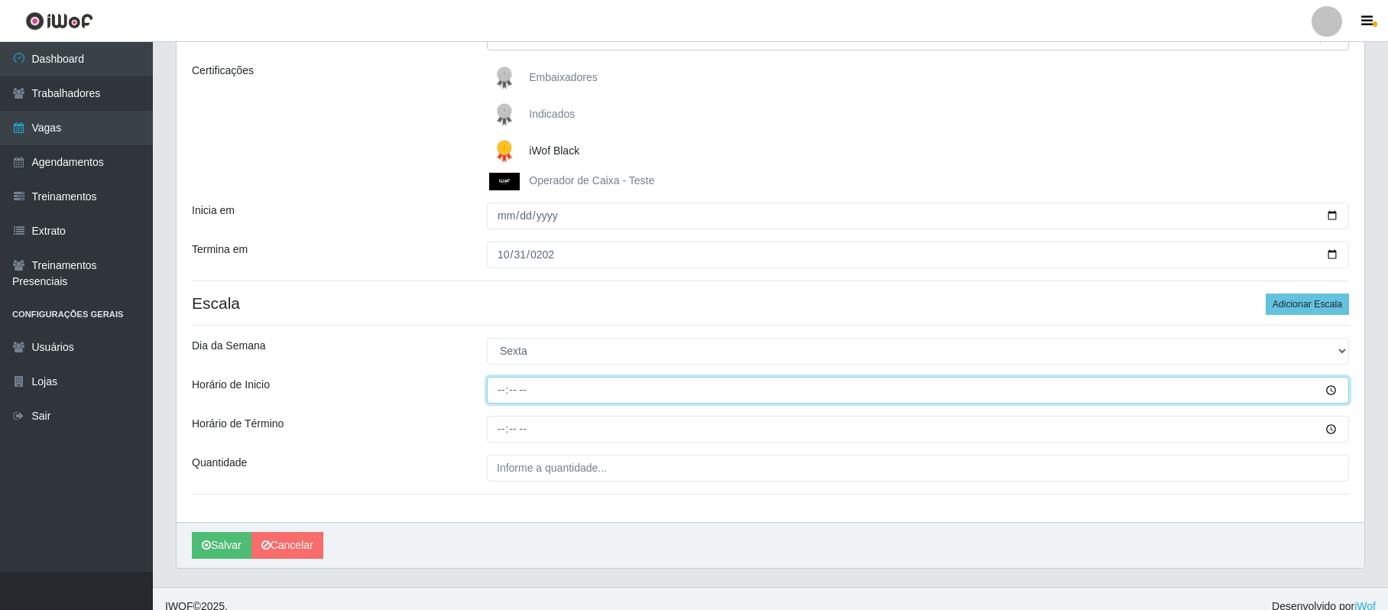
click at [496, 391] on input "Horário de Inicio" at bounding box center [918, 390] width 862 height 27
type input "08:00"
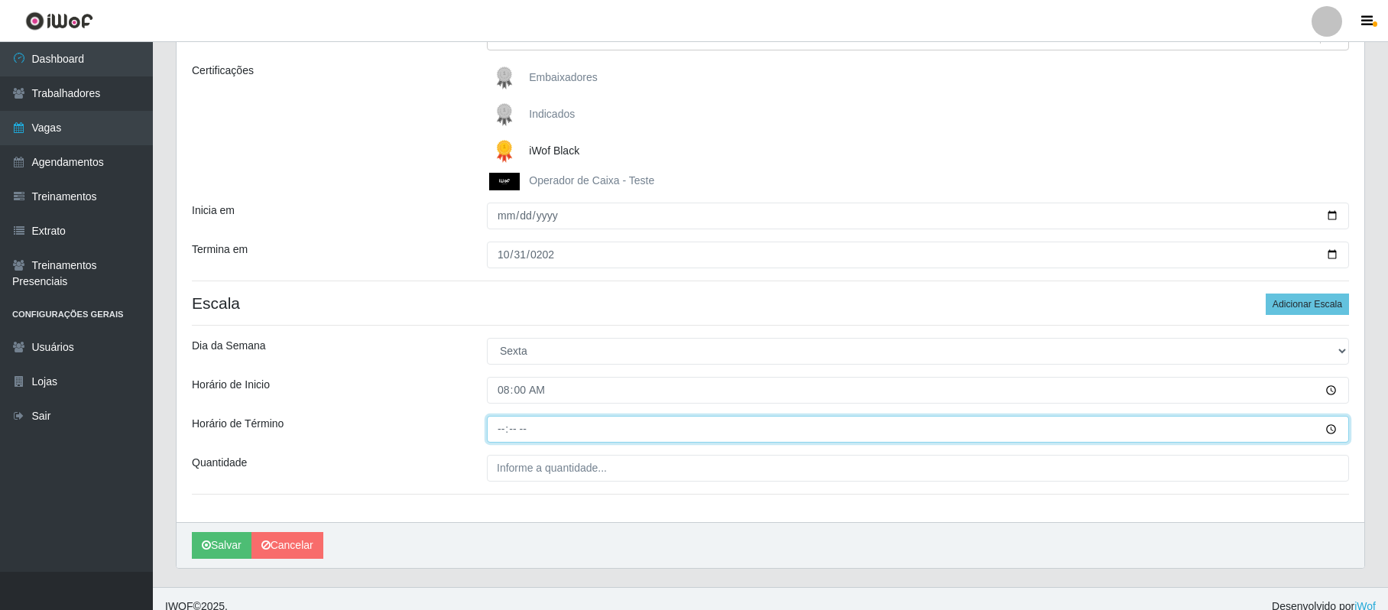
click at [505, 427] on input "Horário de Término" at bounding box center [918, 429] width 862 height 27
type input "14:00"
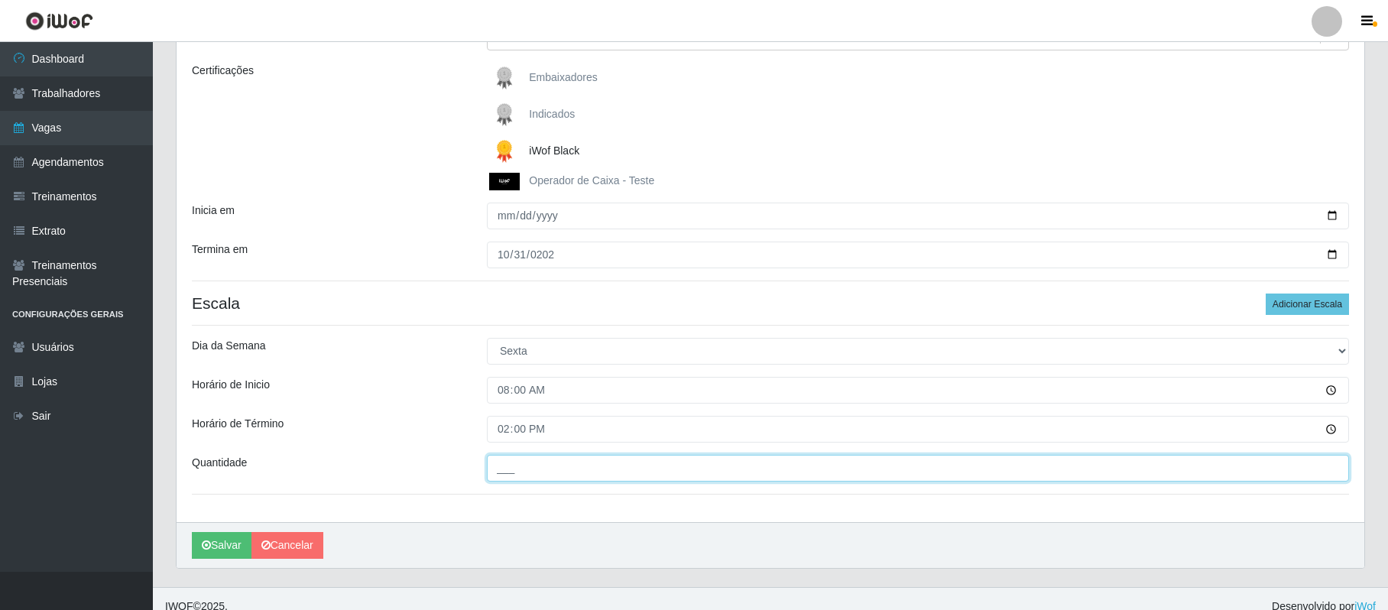
click at [515, 480] on input "___" at bounding box center [918, 468] width 862 height 27
type input "2__"
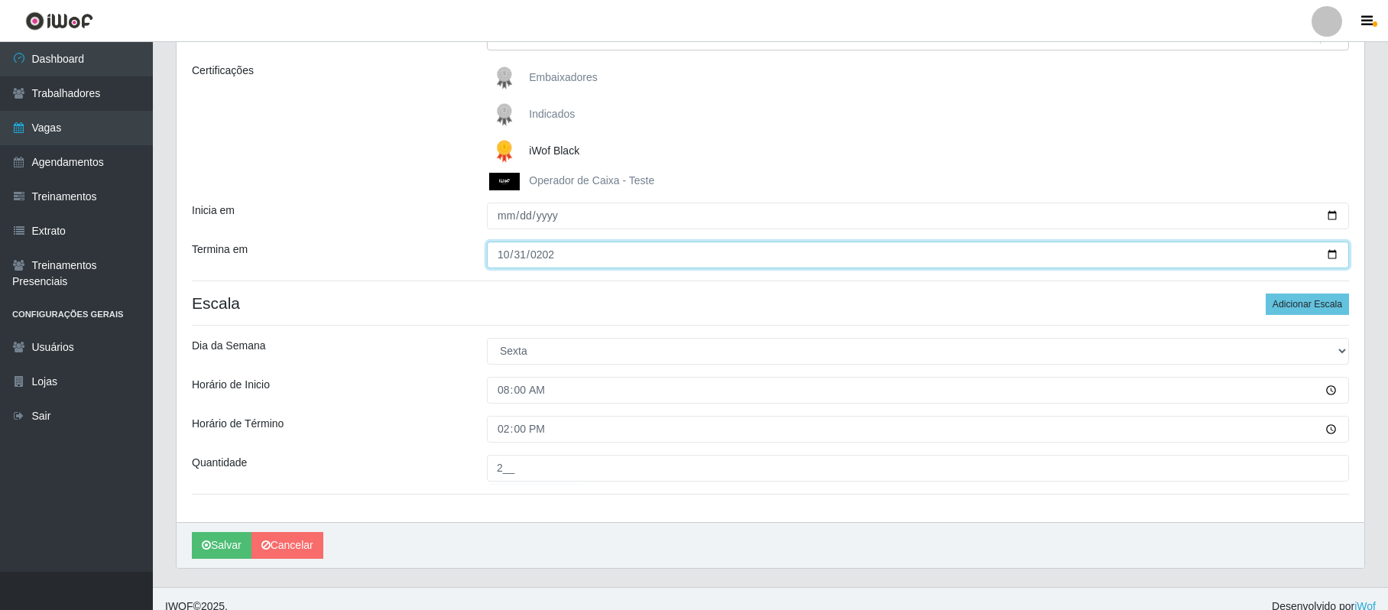
click at [1336, 255] on input "[DATE]" at bounding box center [918, 255] width 862 height 27
type input "[DATE]"
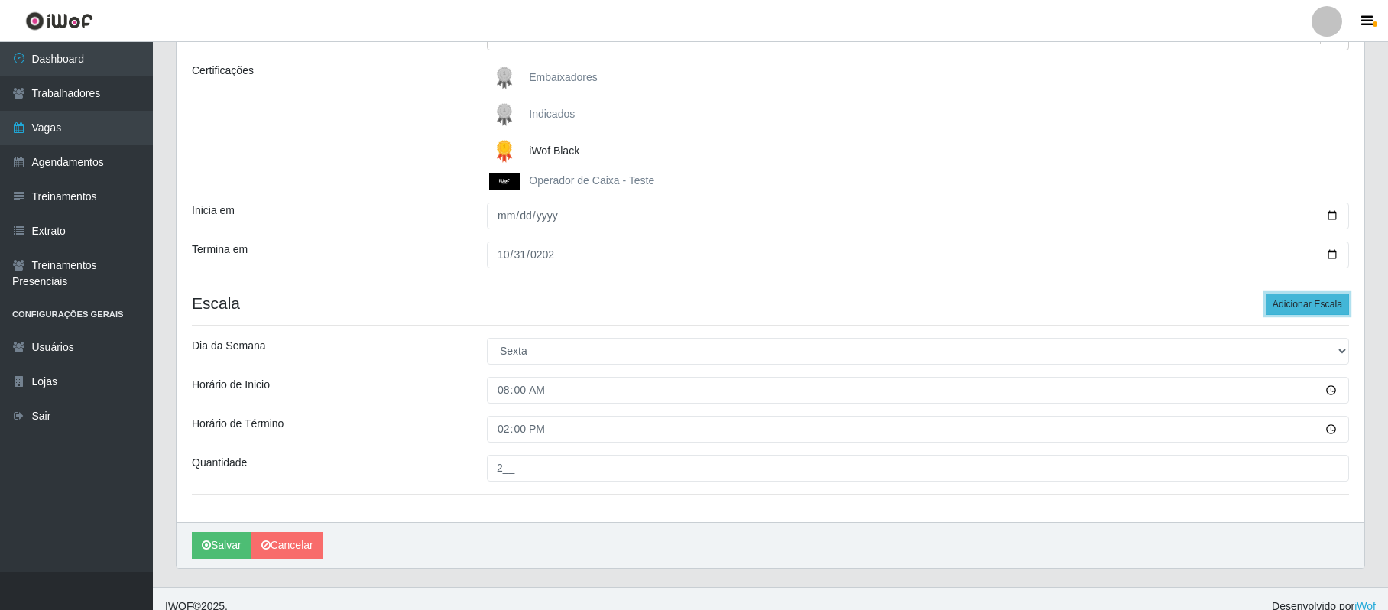
click at [1298, 306] on button "Adicionar Escala" at bounding box center [1307, 304] width 83 height 21
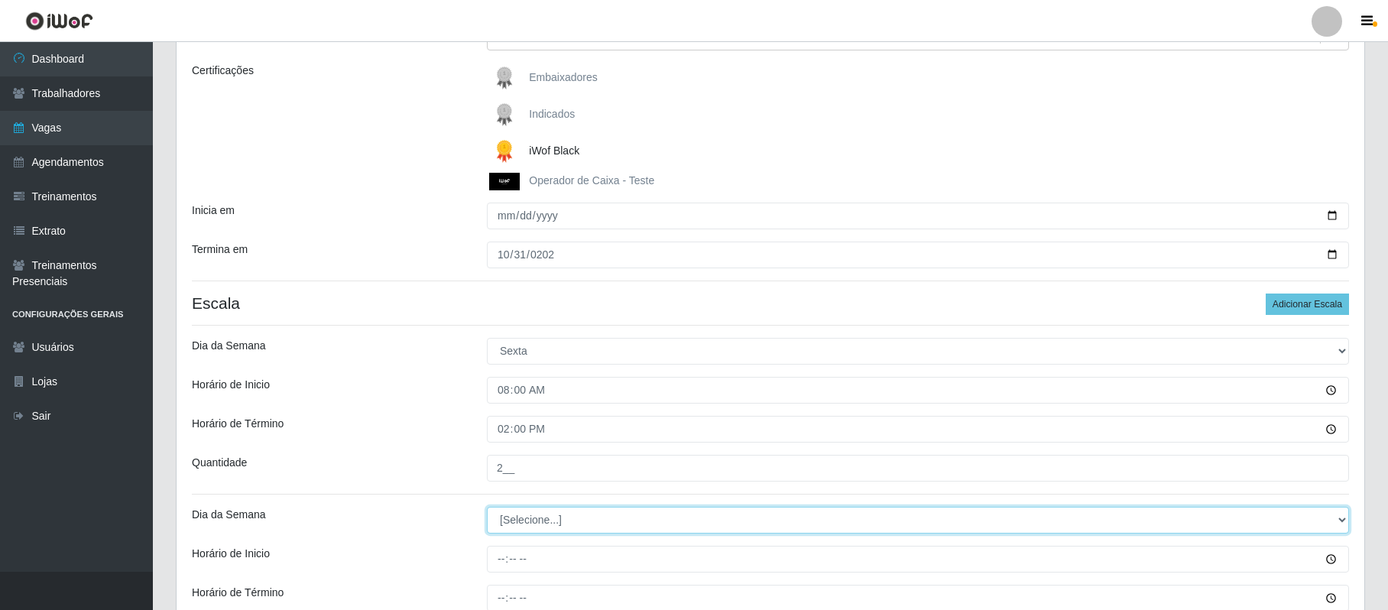
click at [1345, 518] on select "[Selecione...] Segunda Terça Quarta Quinta Sexta Sábado Domingo" at bounding box center [918, 520] width 862 height 27
select select "5"
click at [487, 508] on select "[Selecione...] Segunda Terça Quarta Quinta Sexta Sábado Domingo" at bounding box center [918, 520] width 862 height 27
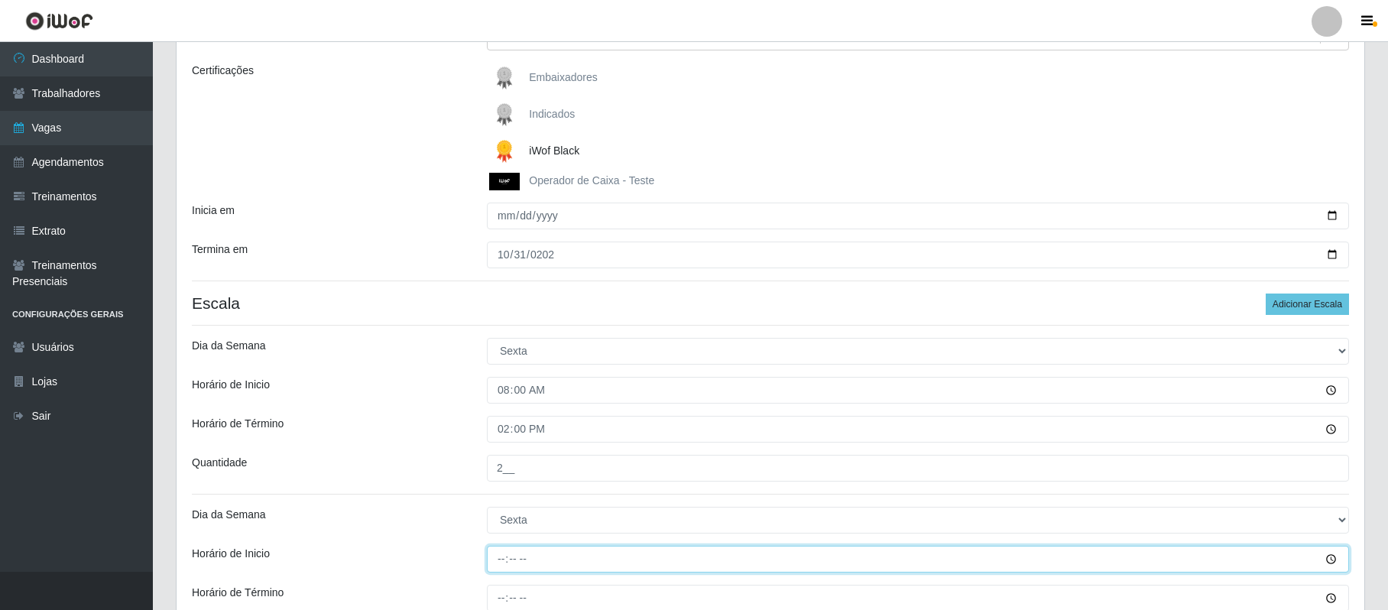
click at [511, 560] on input "Horário de Inicio" at bounding box center [918, 559] width 862 height 27
click at [505, 560] on input "Horário de Inicio" at bounding box center [918, 559] width 862 height 27
click at [503, 560] on input "Horário de Inicio" at bounding box center [918, 559] width 862 height 27
type input "16:00"
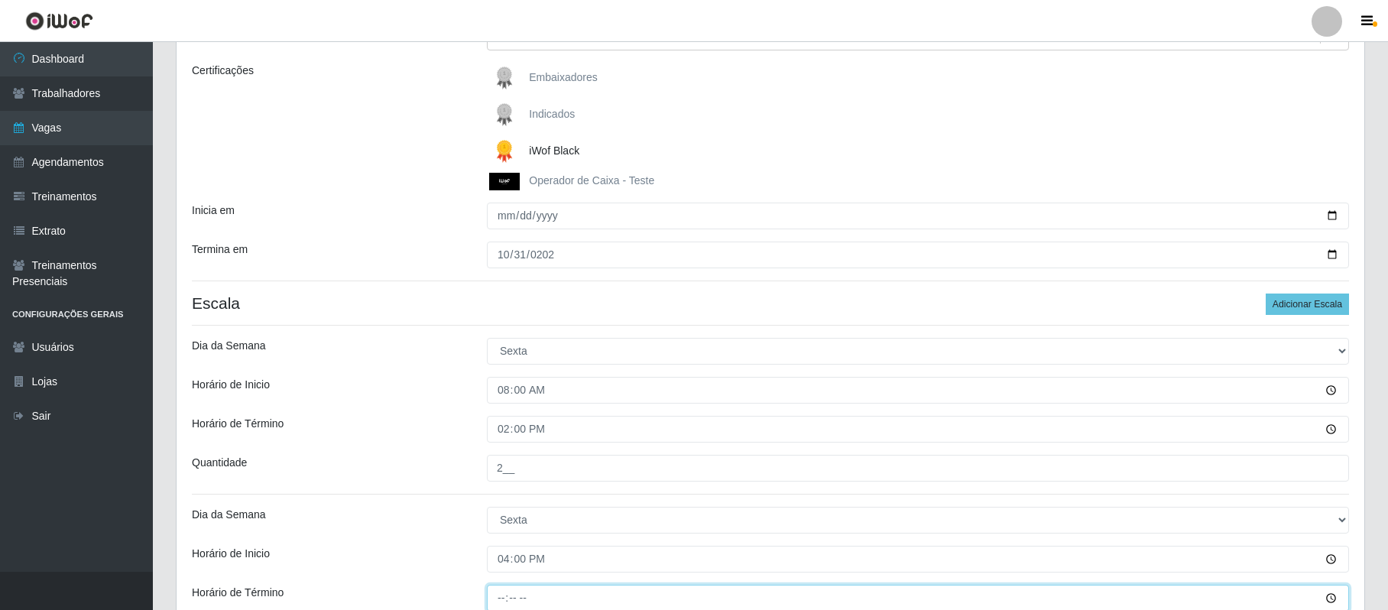
click at [506, 604] on input "Horário de Término" at bounding box center [918, 598] width 862 height 27
type input "22:00"
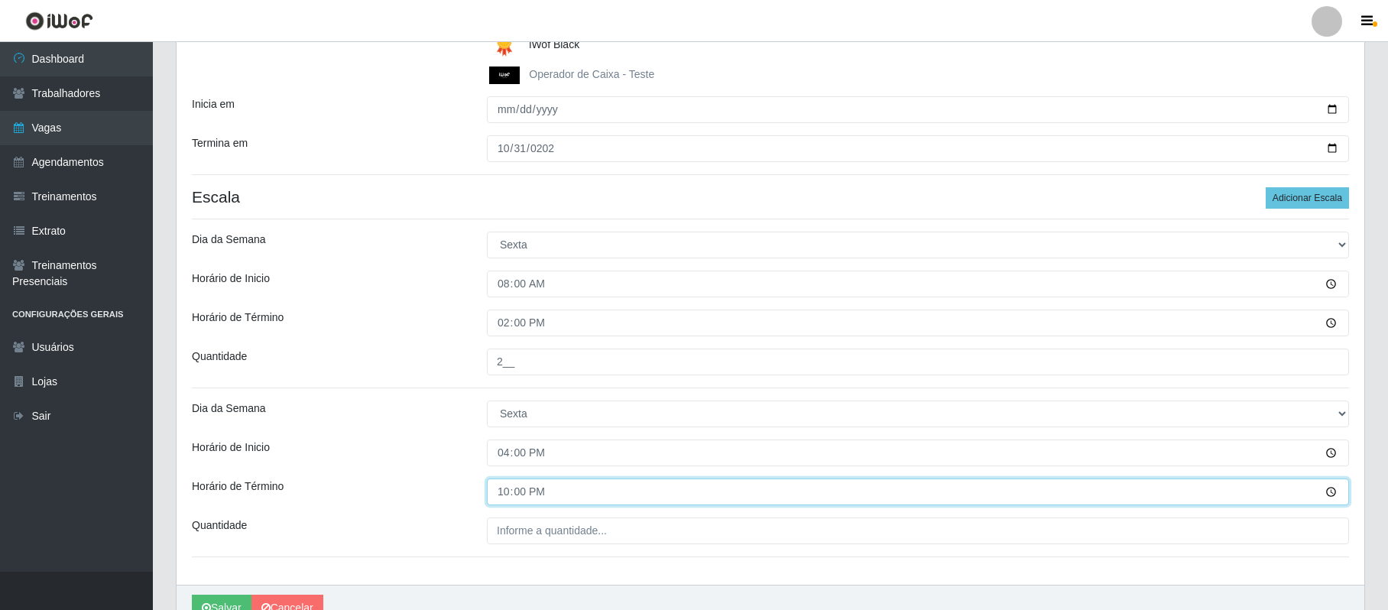
scroll to position [313, 0]
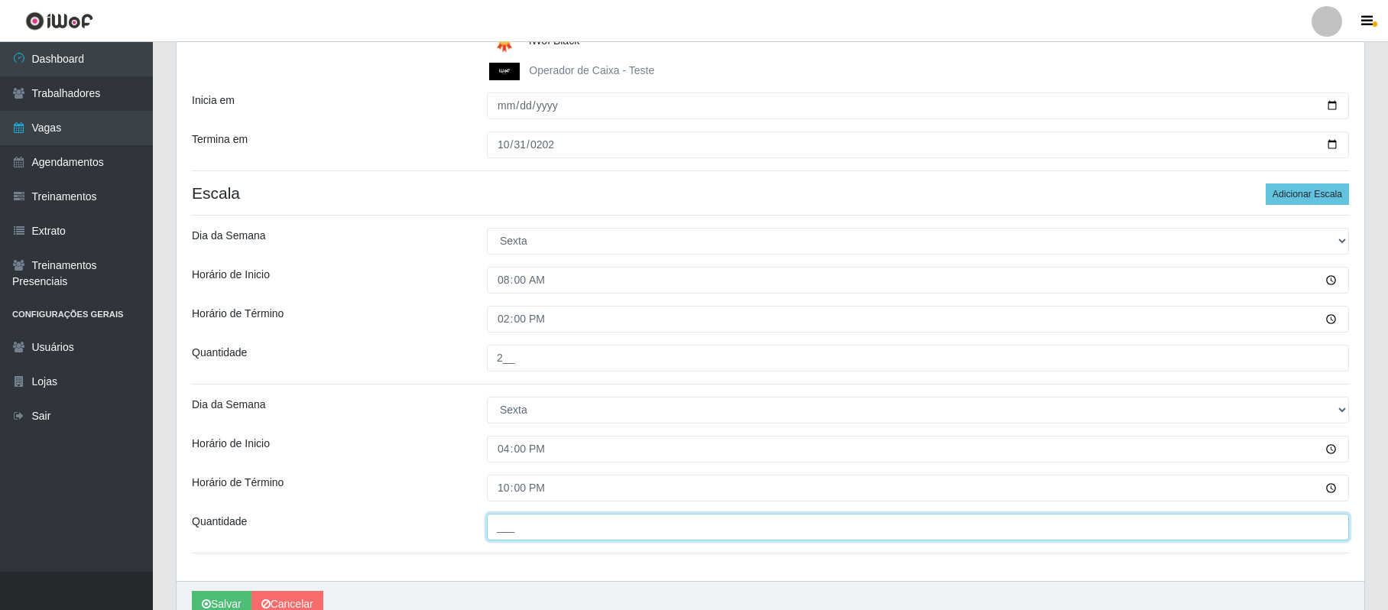
click at [511, 527] on input "___" at bounding box center [918, 527] width 862 height 27
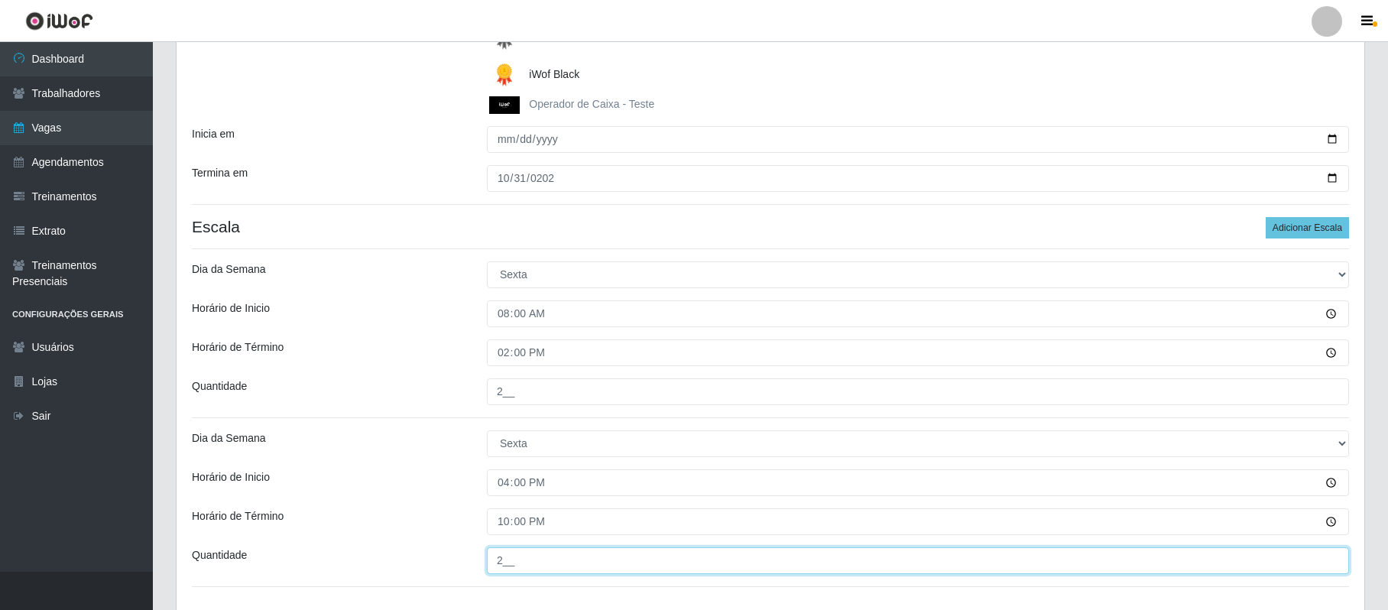
scroll to position [390, 0]
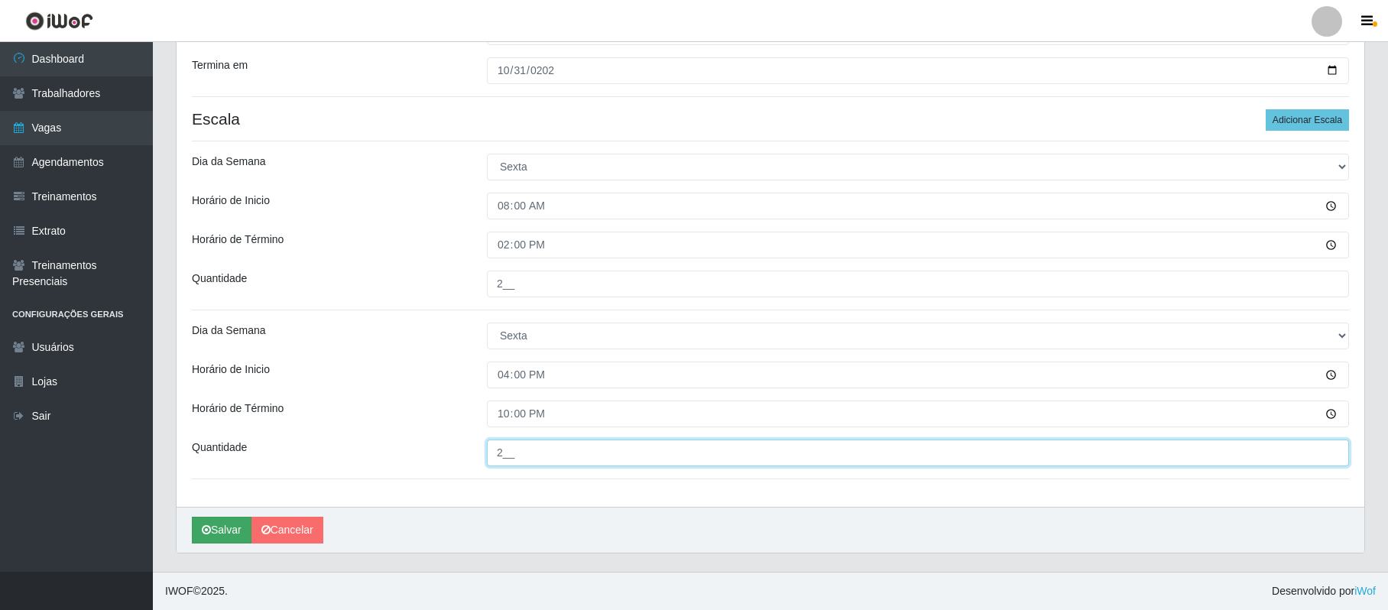
type input "2__"
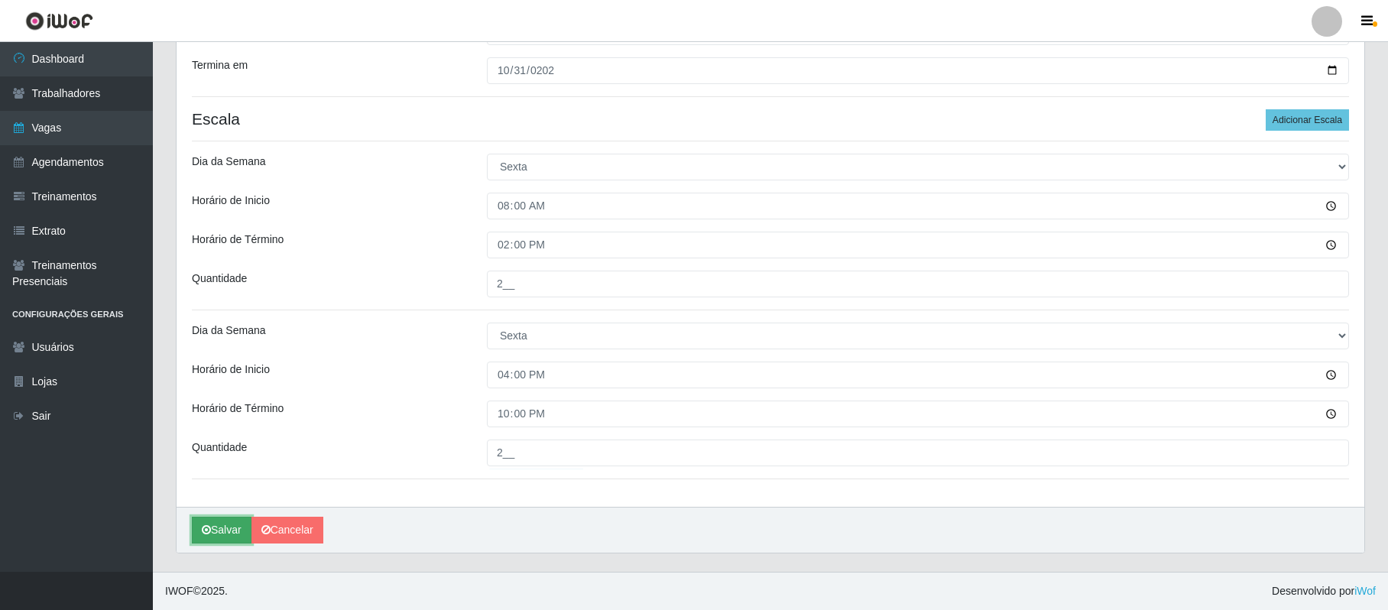
click at [220, 529] on button "Salvar" at bounding box center [222, 530] width 60 height 27
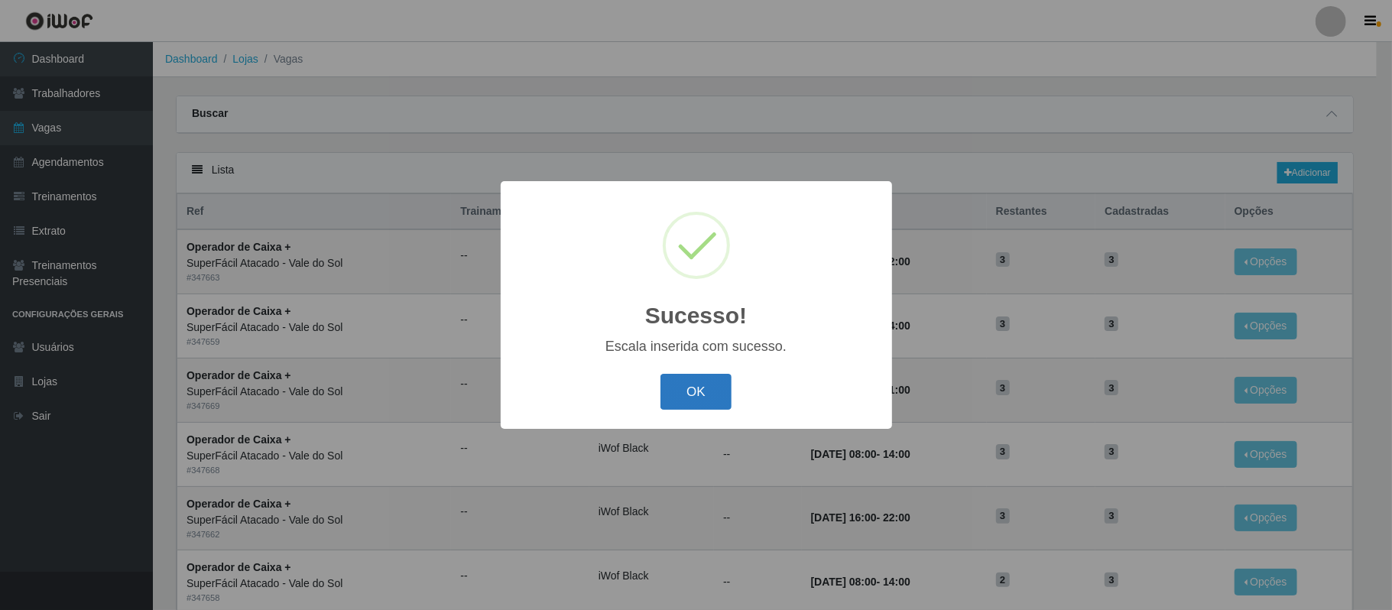
click at [702, 396] on button "OK" at bounding box center [695, 392] width 71 height 36
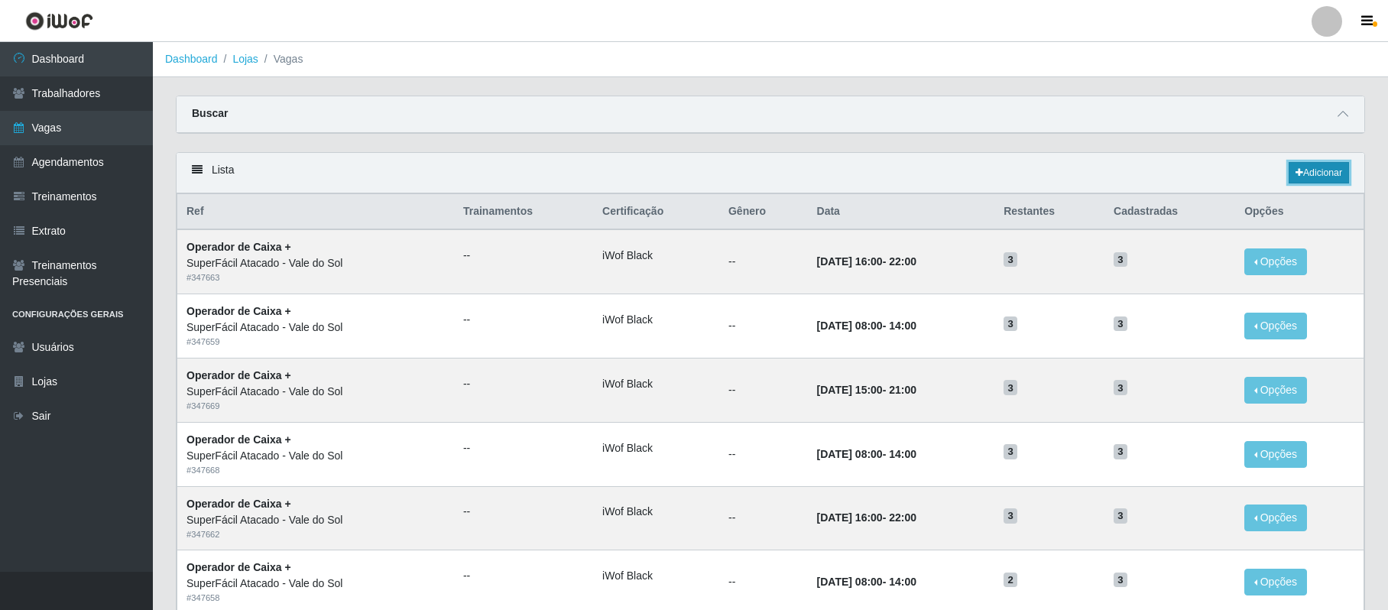
click at [1319, 172] on link "Adicionar" at bounding box center [1319, 172] width 60 height 21
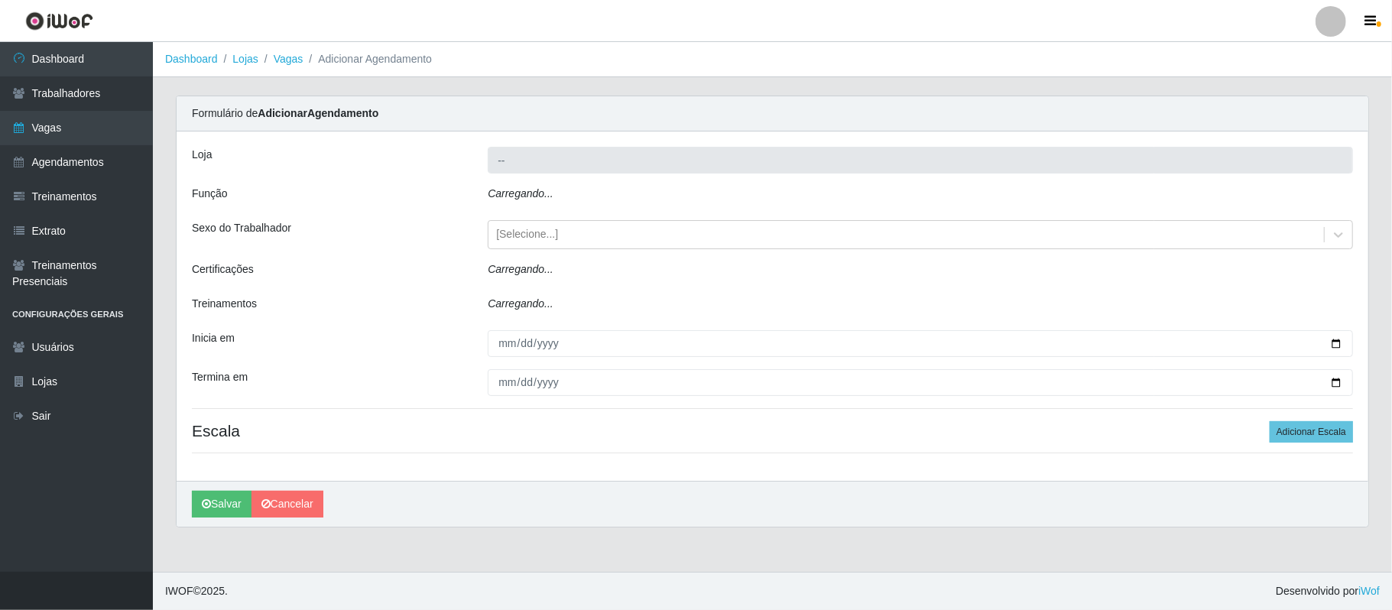
type input "SuperFácil Atacado - Vale do Sol"
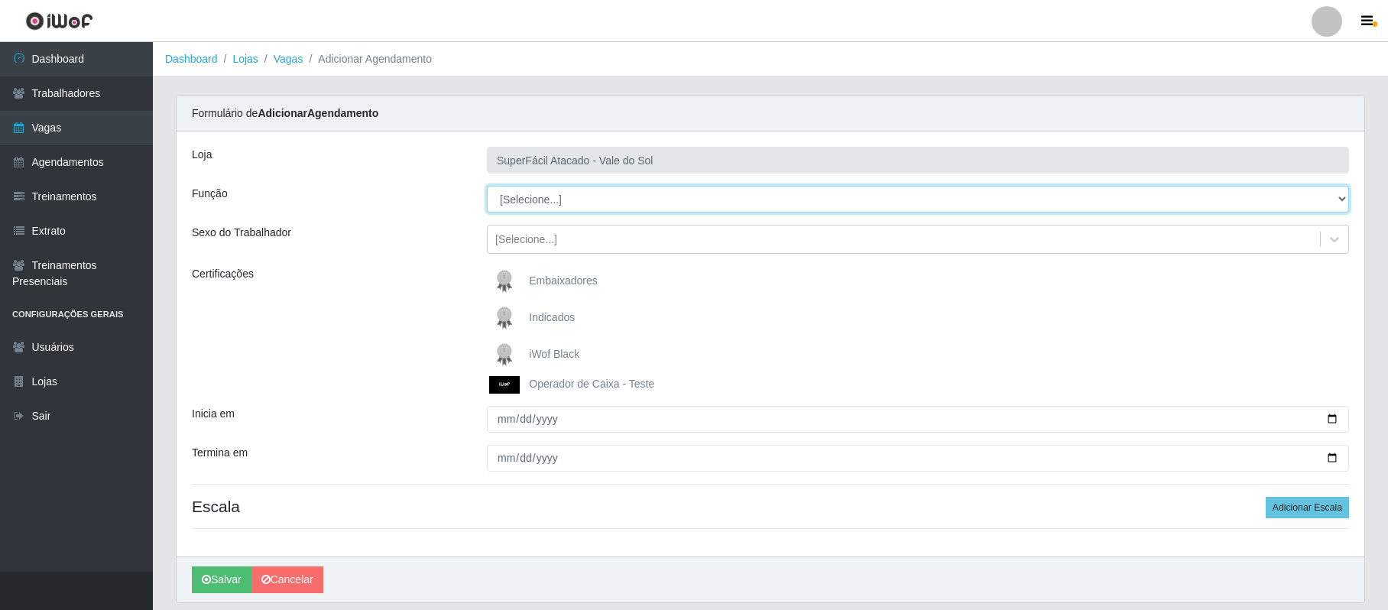
click at [1335, 199] on select "[Selecione...] Embalador Embalador + Embalador ++ Operador de Caixa Operador de…" at bounding box center [918, 199] width 862 height 27
select select "22"
click at [487, 187] on select "[Selecione...] Embalador Embalador + Embalador ++ Operador de Caixa Operador de…" at bounding box center [918, 199] width 862 height 27
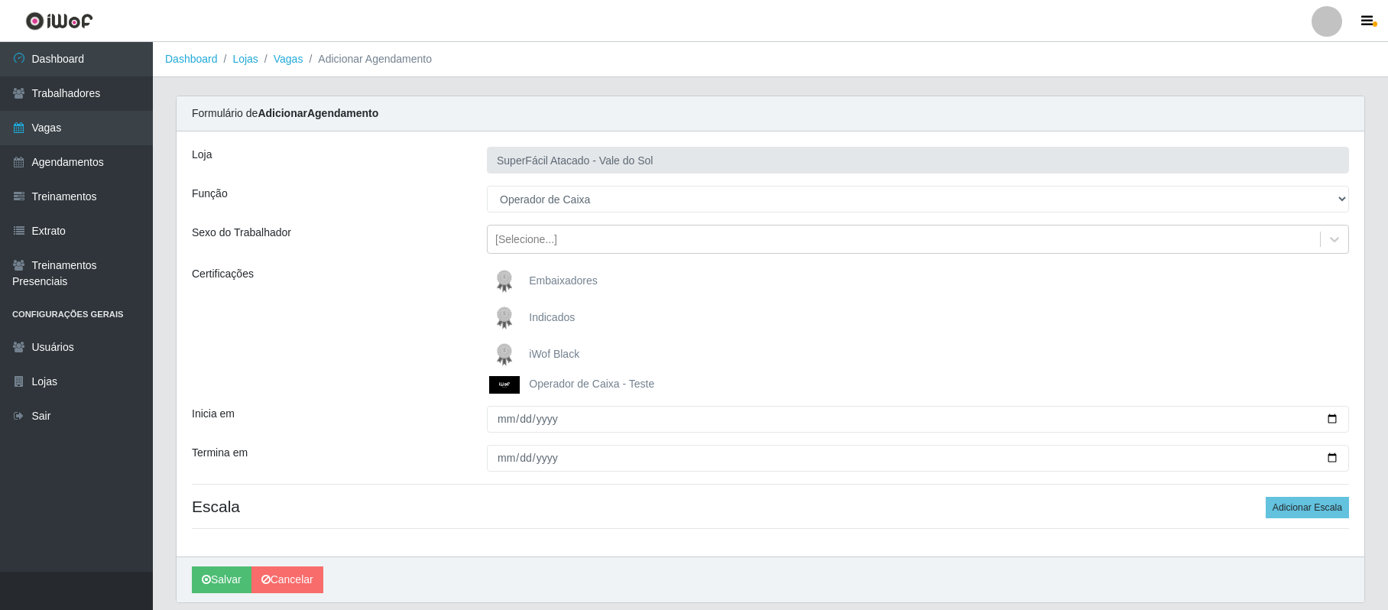
click at [538, 353] on span "iWof Black" at bounding box center [554, 354] width 50 height 12
click at [0, 0] on input "iWof Black" at bounding box center [0, 0] width 0 height 0
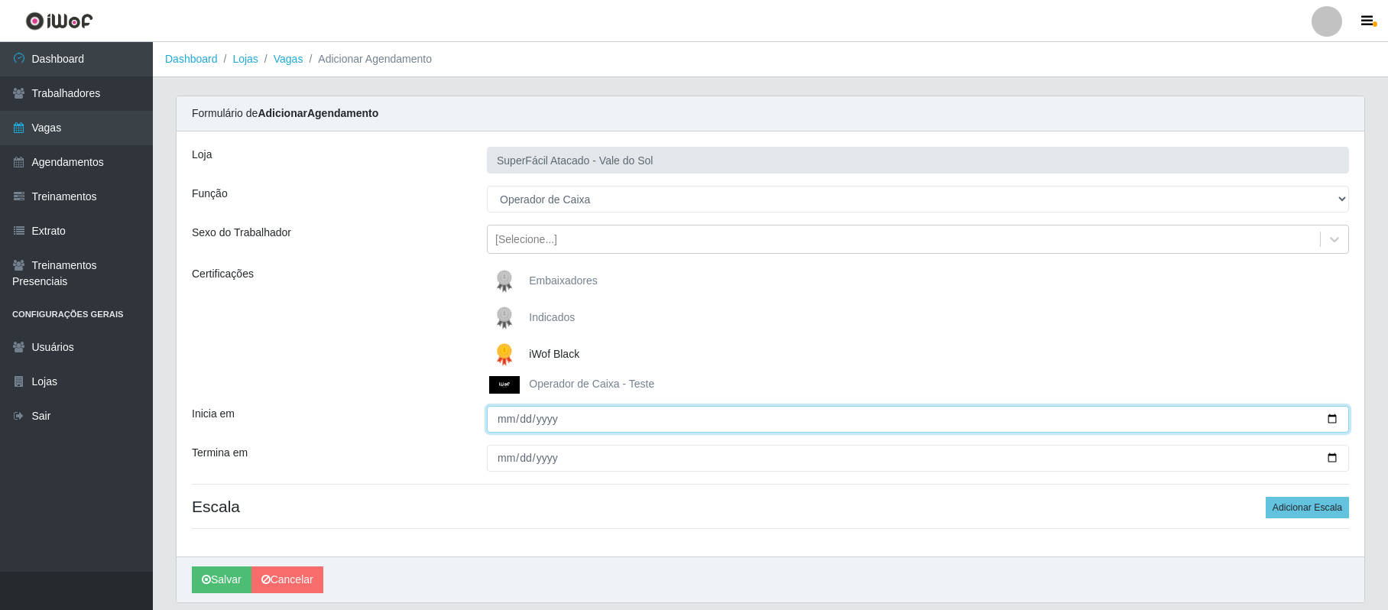
click at [1329, 414] on input "Inicia em" at bounding box center [918, 419] width 862 height 27
type input "[DATE]"
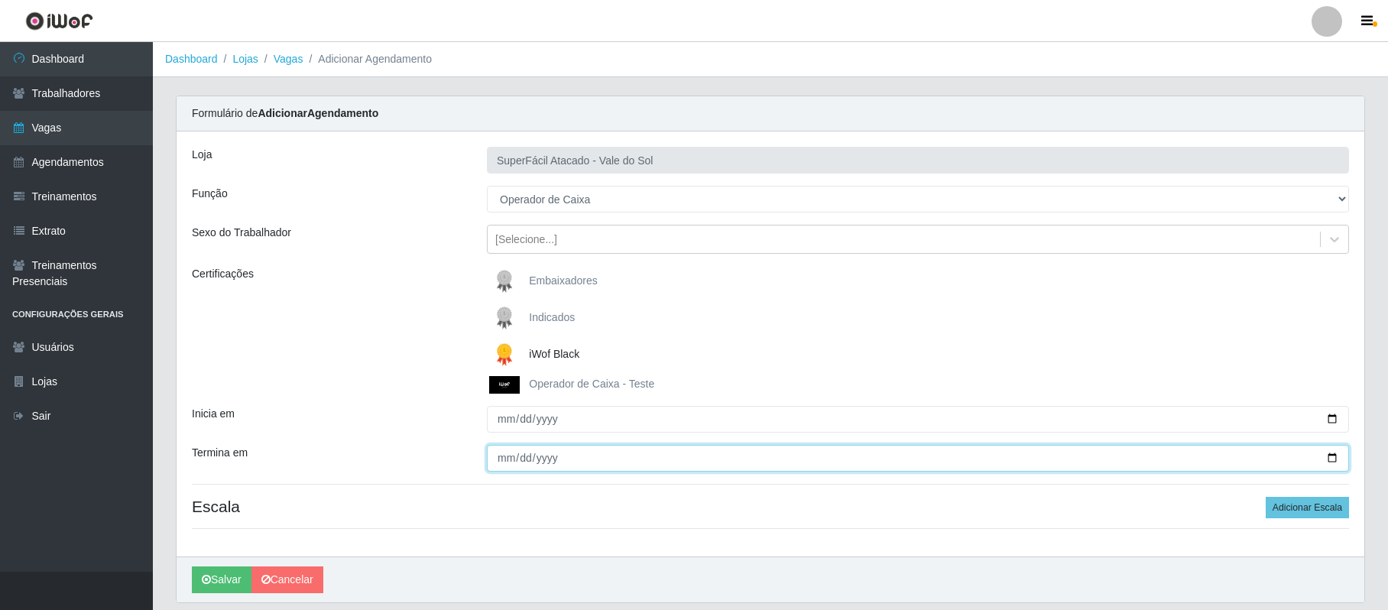
click at [518, 462] on input "Termina em" at bounding box center [918, 458] width 862 height 27
click at [506, 456] on input "Termina em" at bounding box center [918, 458] width 862 height 27
click at [492, 459] on input "Termina em" at bounding box center [918, 458] width 862 height 27
click at [501, 457] on input "Termina em" at bounding box center [918, 458] width 862 height 27
type input "[DATE]"
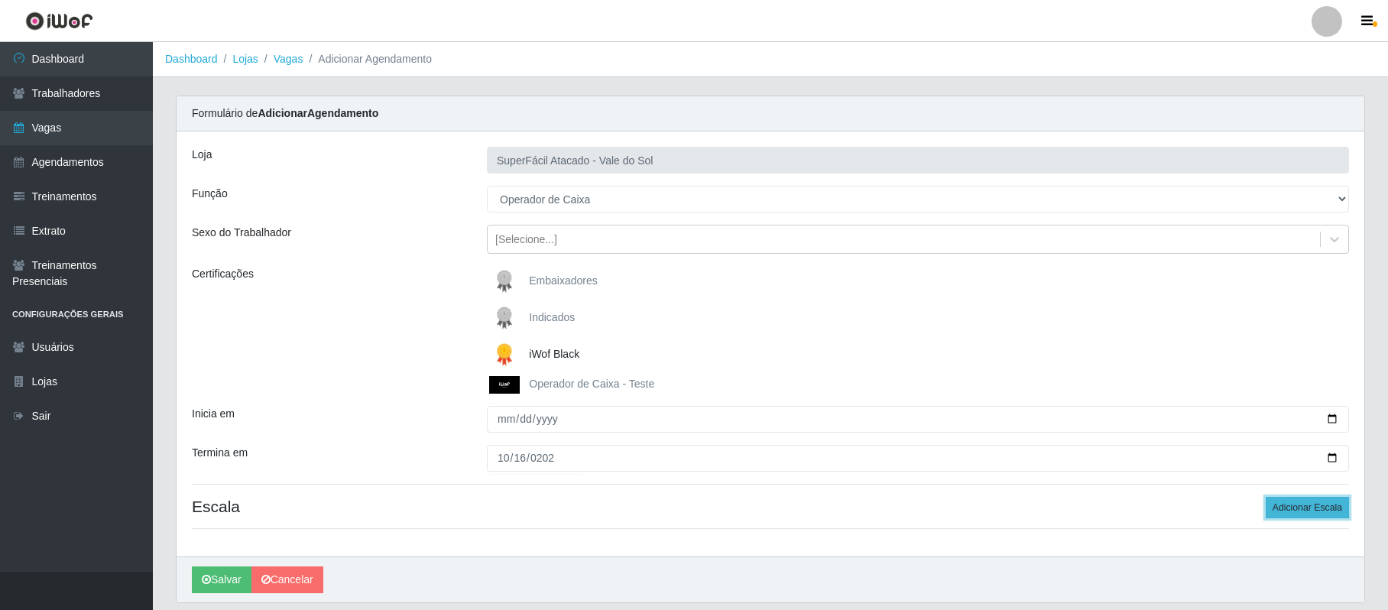
click at [1289, 511] on button "Adicionar Escala" at bounding box center [1307, 507] width 83 height 21
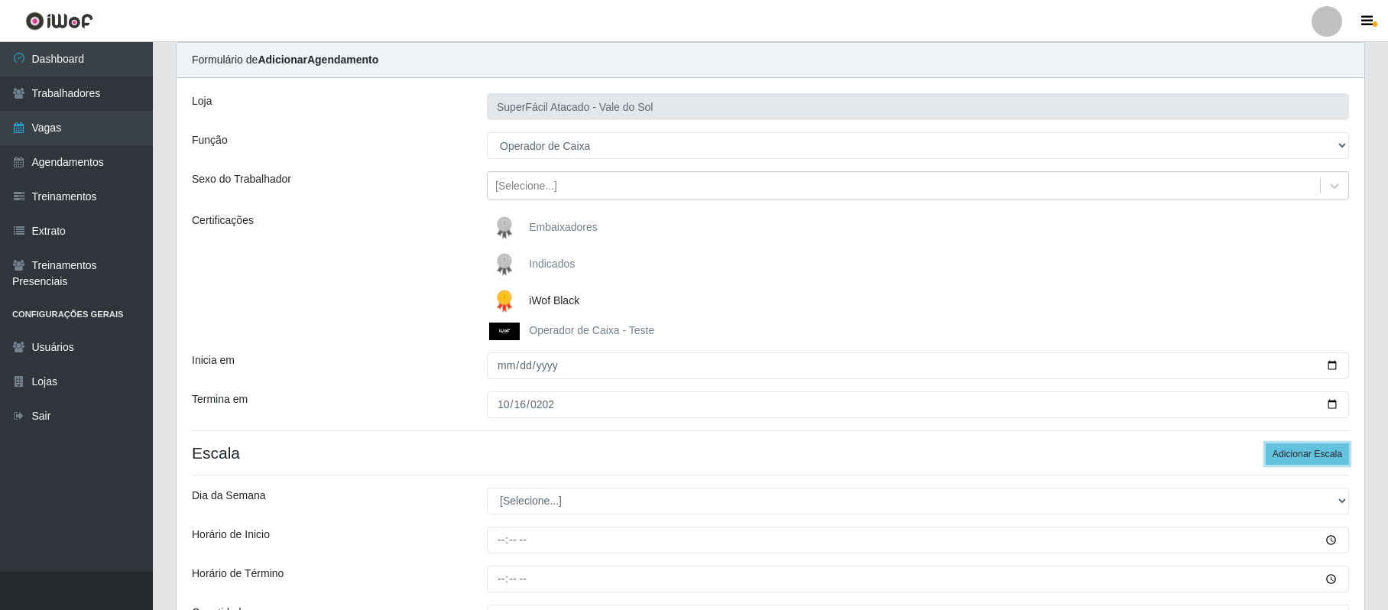
scroll to position [102, 0]
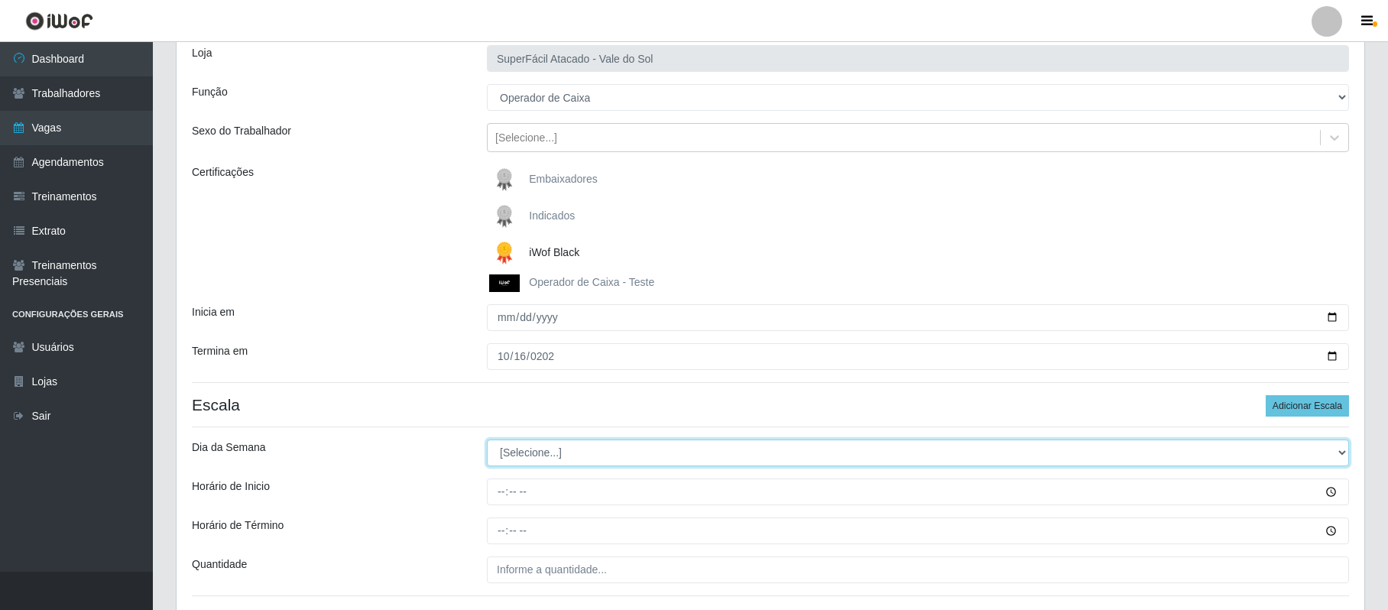
drag, startPoint x: 1336, startPoint y: 453, endPoint x: 1254, endPoint y: 451, distance: 81.8
click at [1336, 453] on select "[Selecione...] Segunda Terça Quarta Quinta Sexta Sábado Domingo" at bounding box center [918, 453] width 862 height 27
select select "4"
click at [487, 440] on select "[Selecione...] Segunda Terça Quarta Quinta Sexta Sábado Domingo" at bounding box center [918, 453] width 862 height 27
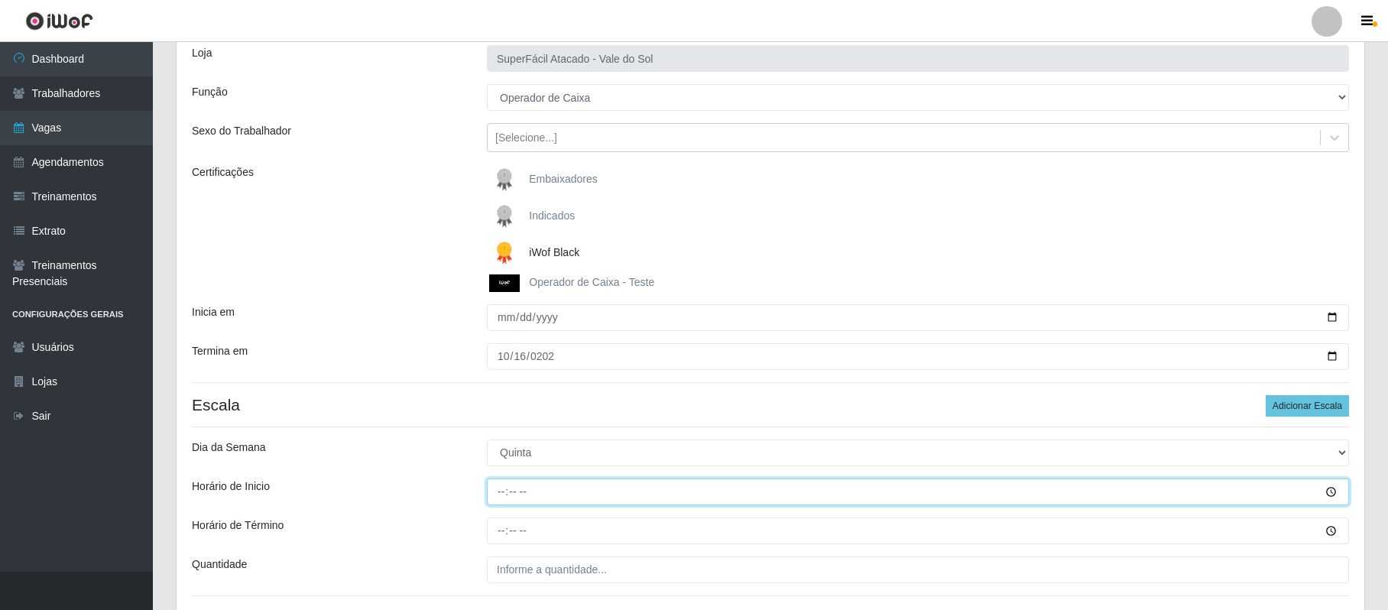
click at [502, 488] on input "Horário de Inicio" at bounding box center [918, 492] width 862 height 27
type input "16:00"
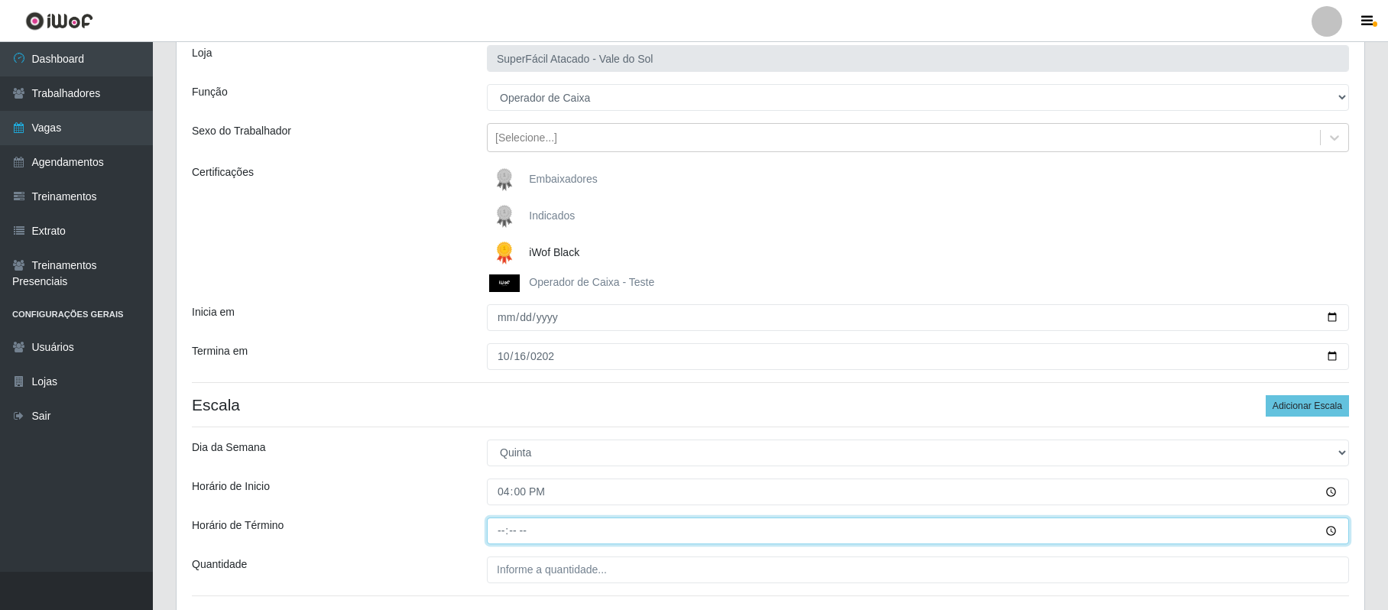
click at [494, 533] on input "Horário de Término" at bounding box center [918, 531] width 862 height 27
type input "22:00"
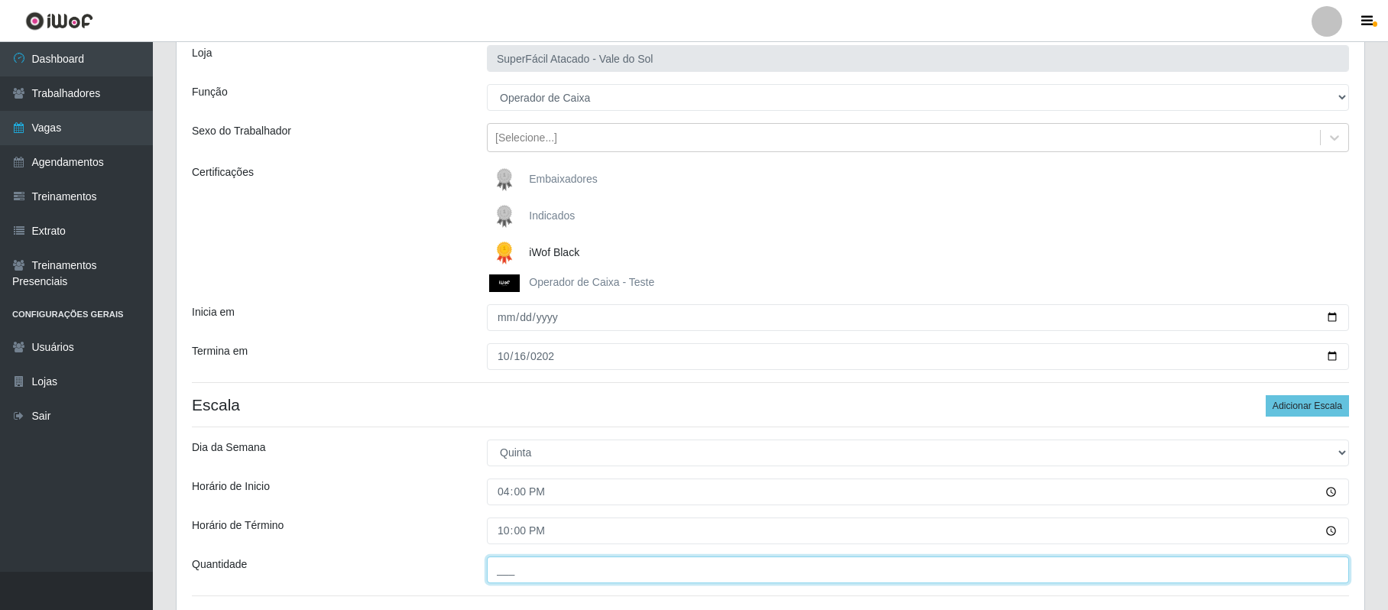
click at [496, 567] on input "___" at bounding box center [918, 570] width 862 height 27
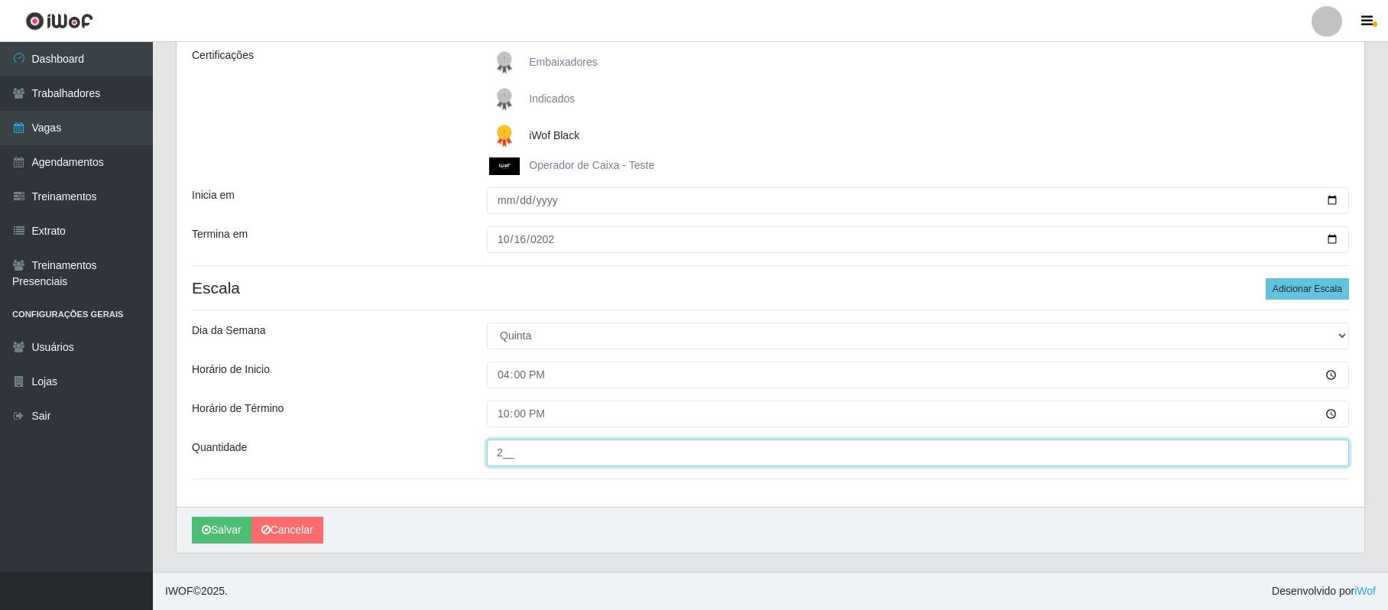
type input "2__"
click at [505, 497] on div "Loja SuperFácil Atacado - Vale do Sol Função [Selecione...] Embalador Embalador…" at bounding box center [771, 210] width 1188 height 594
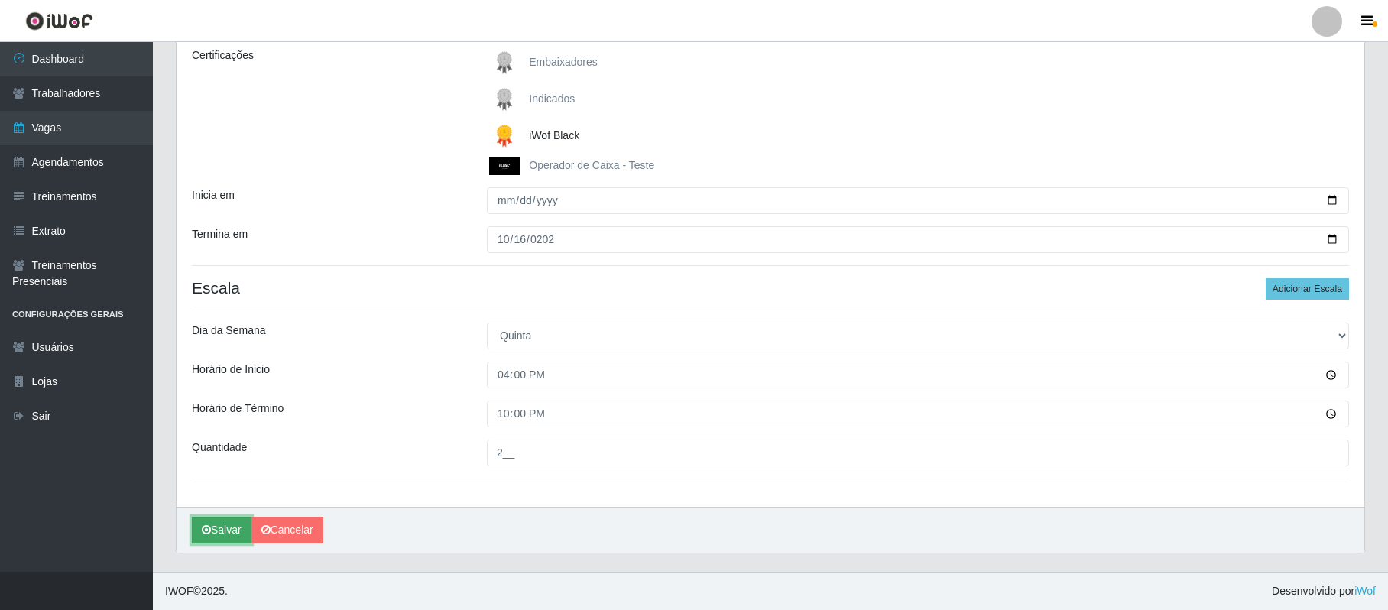
click at [235, 527] on button "Salvar" at bounding box center [222, 530] width 60 height 27
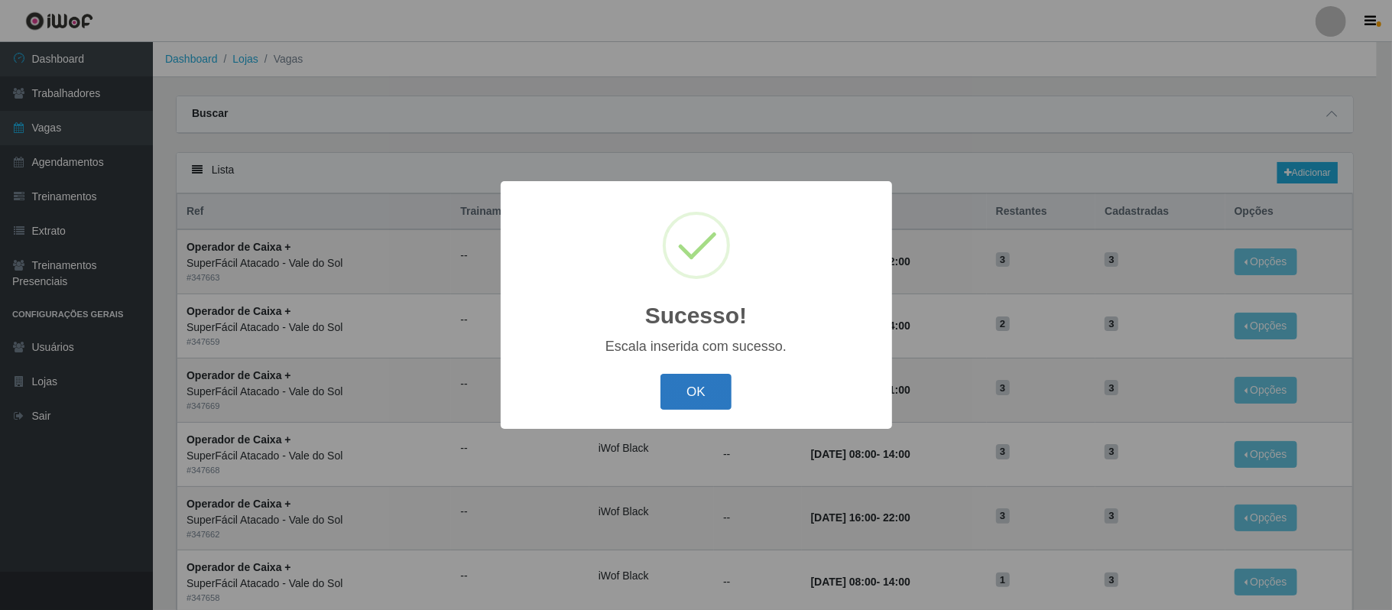
click at [700, 390] on button "OK" at bounding box center [695, 392] width 71 height 36
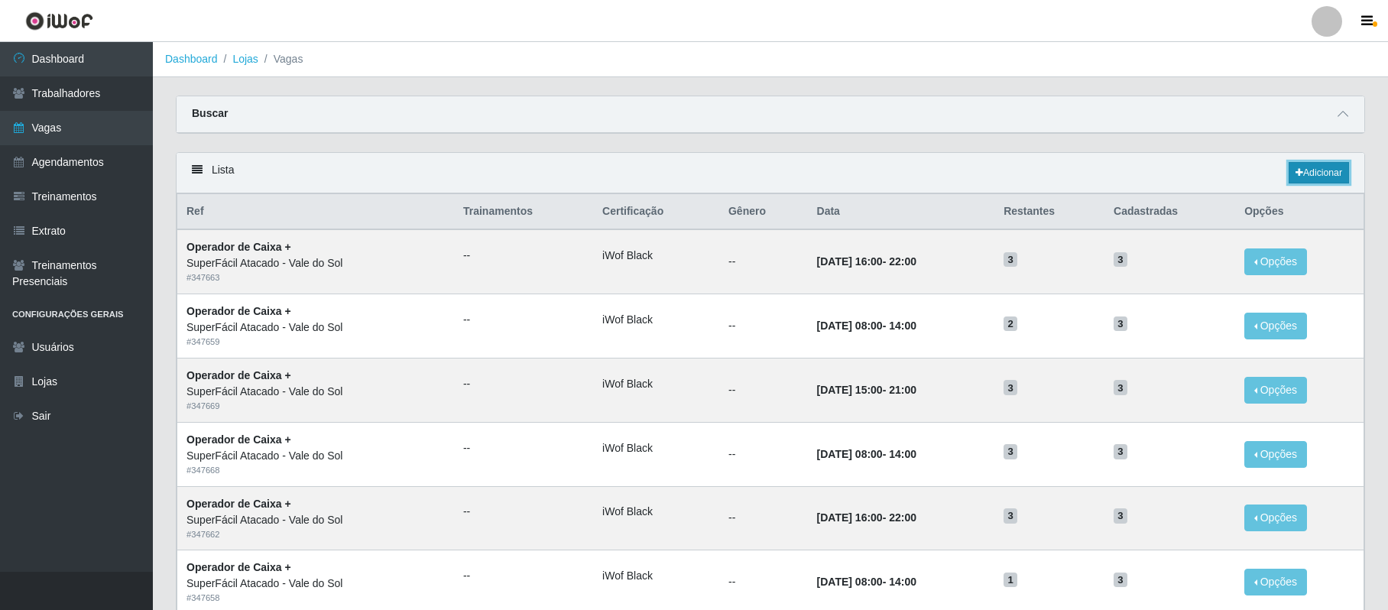
click at [1313, 173] on link "Adicionar" at bounding box center [1319, 172] width 60 height 21
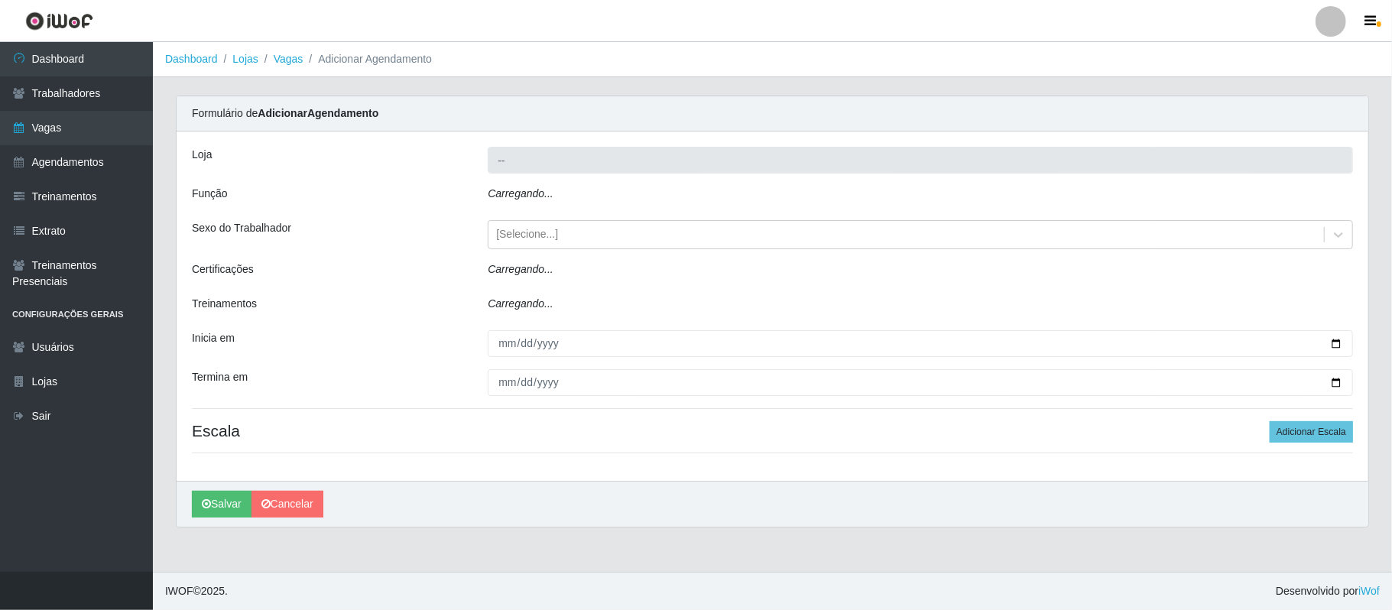
type input "SuperFácil Atacado - Vale do Sol"
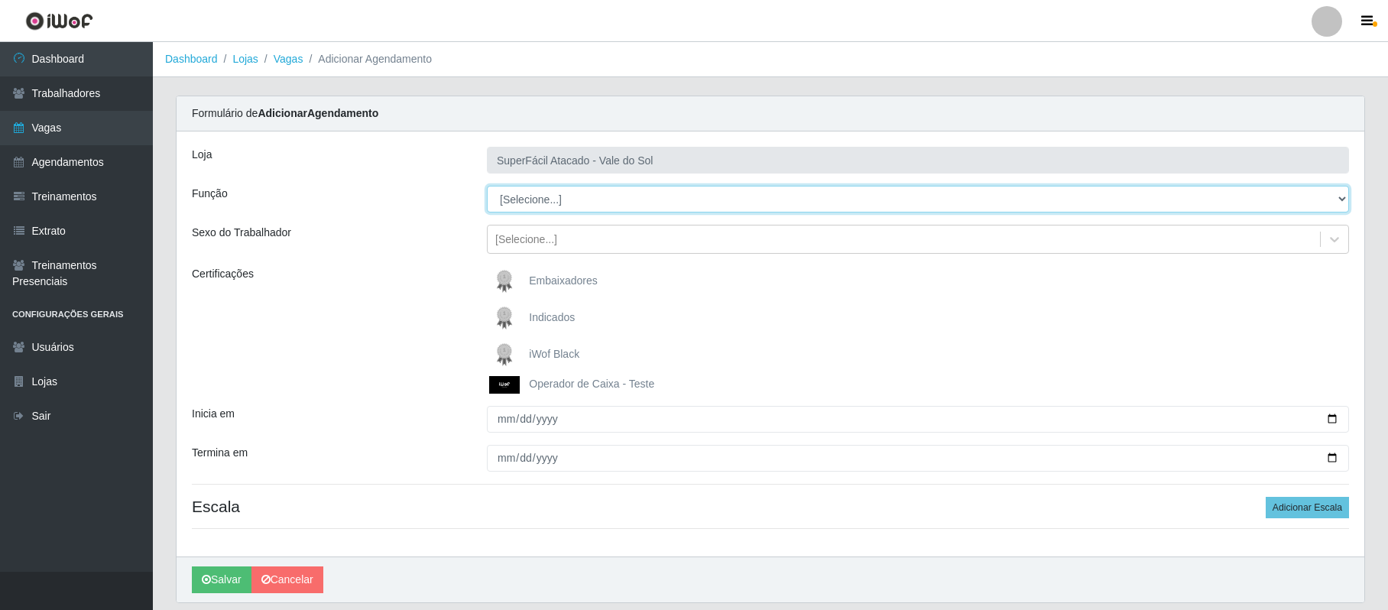
click at [1340, 200] on select "[Selecione...] Embalador Embalador + Embalador ++ Operador de Caixa Operador de…" at bounding box center [918, 199] width 862 height 27
select select "22"
click at [487, 187] on select "[Selecione...] Embalador Embalador + Embalador ++ Operador de Caixa Operador de…" at bounding box center [918, 199] width 862 height 27
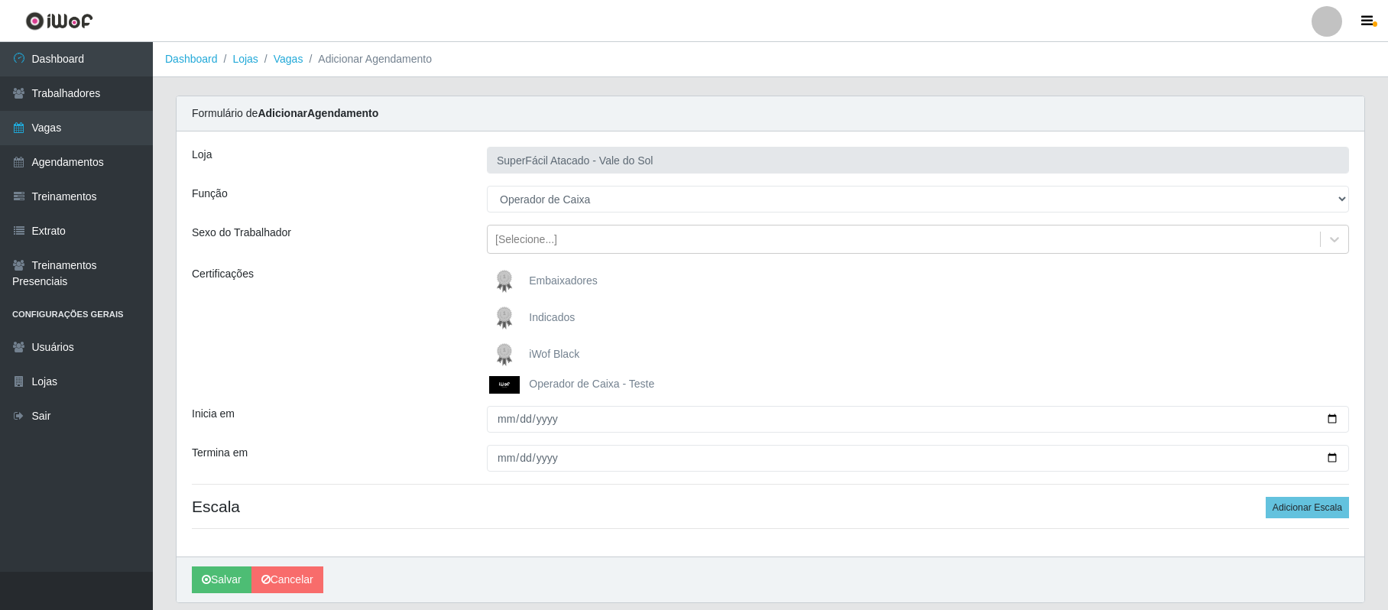
click at [557, 353] on span "iWof Black" at bounding box center [554, 354] width 50 height 12
click at [0, 0] on input "iWof Black" at bounding box center [0, 0] width 0 height 0
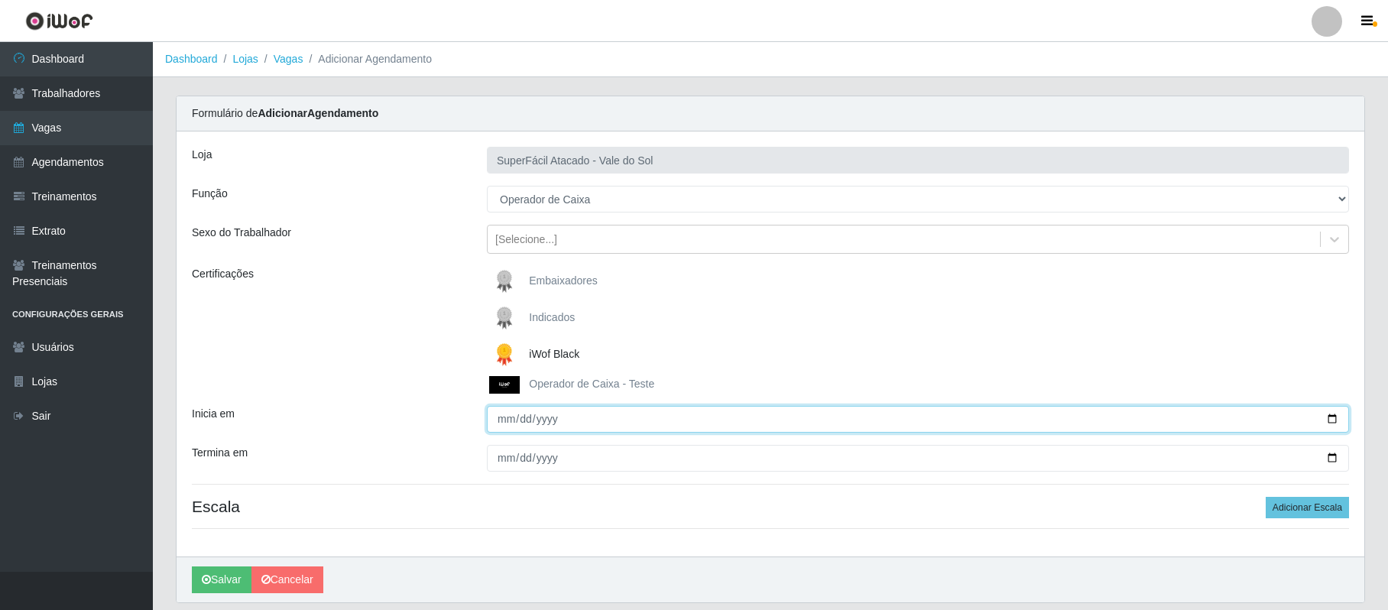
click at [498, 422] on input "Inicia em" at bounding box center [918, 419] width 862 height 27
type input "[DATE]"
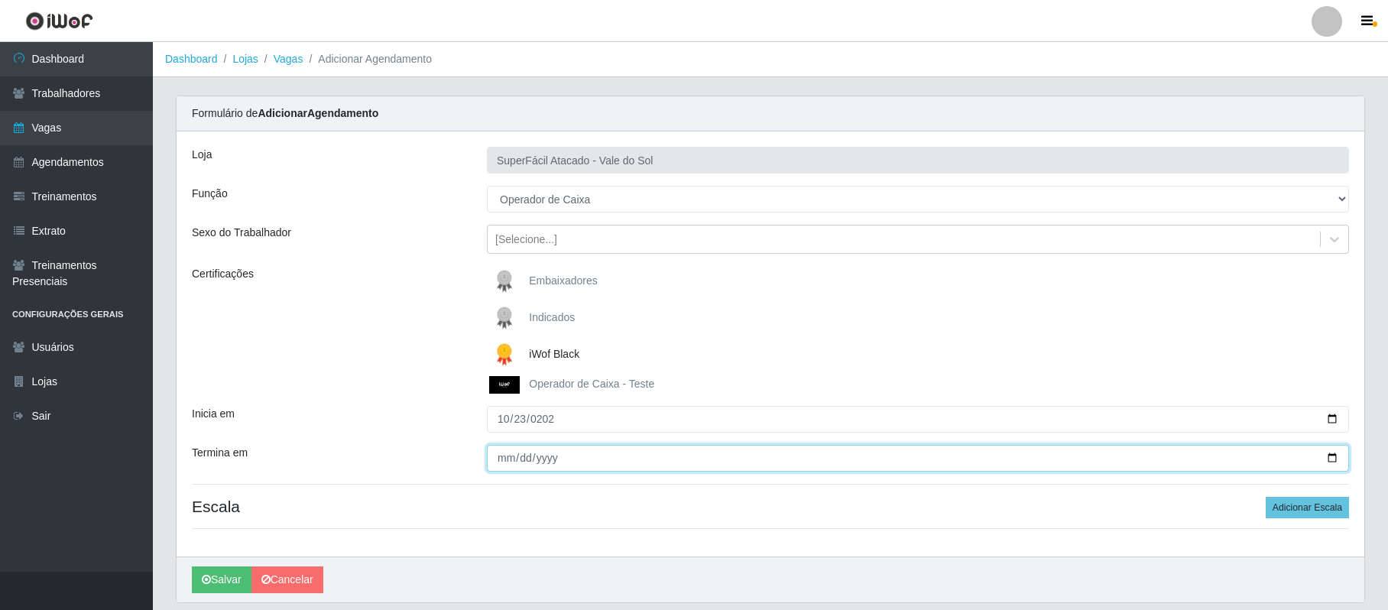
click at [505, 457] on input "Termina em" at bounding box center [918, 458] width 862 height 27
type input "[DATE]"
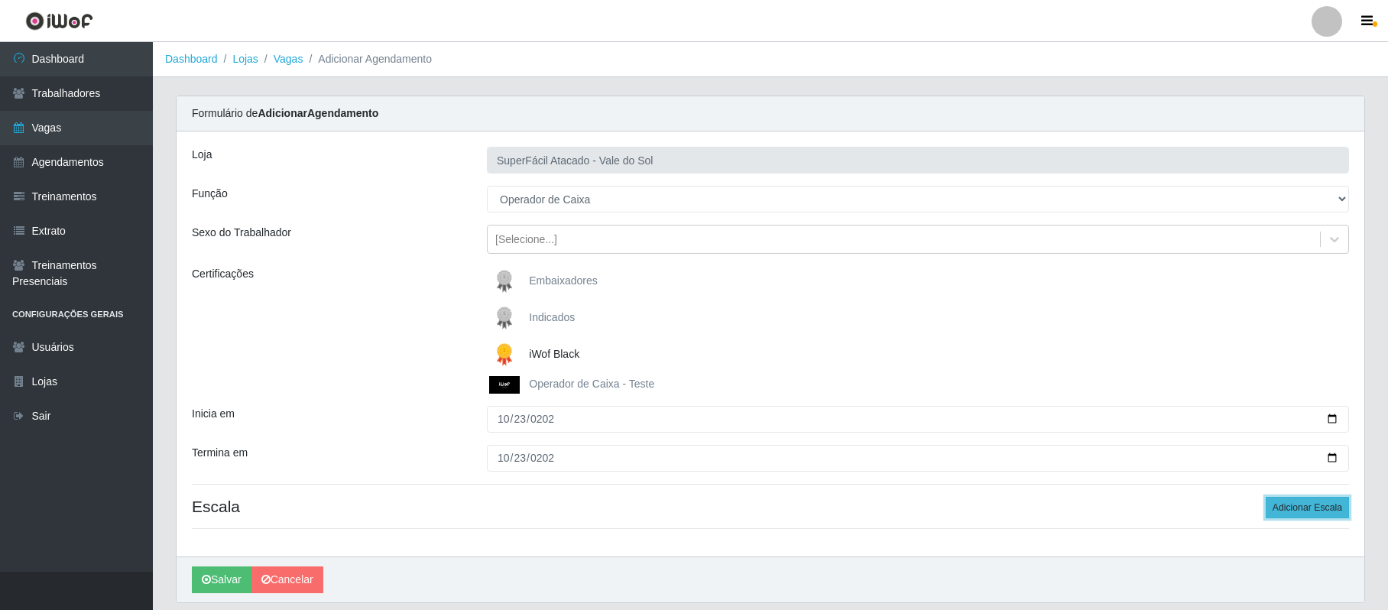
click at [1309, 508] on button "Adicionar Escala" at bounding box center [1307, 507] width 83 height 21
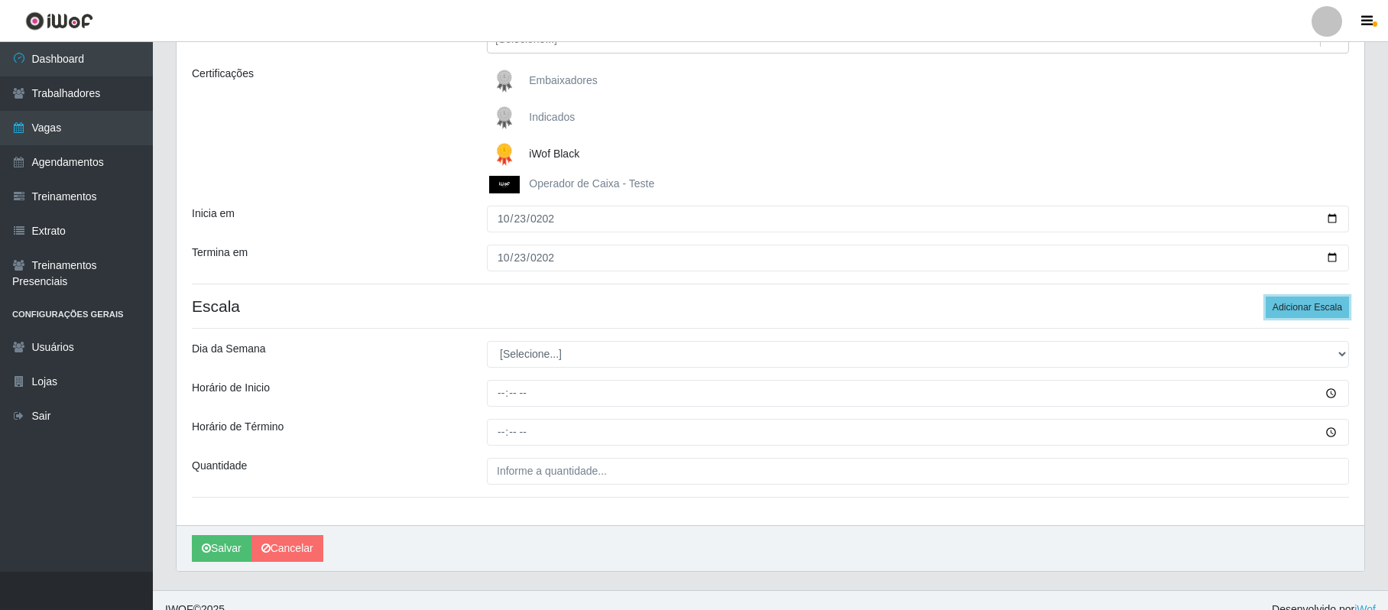
scroll to position [203, 0]
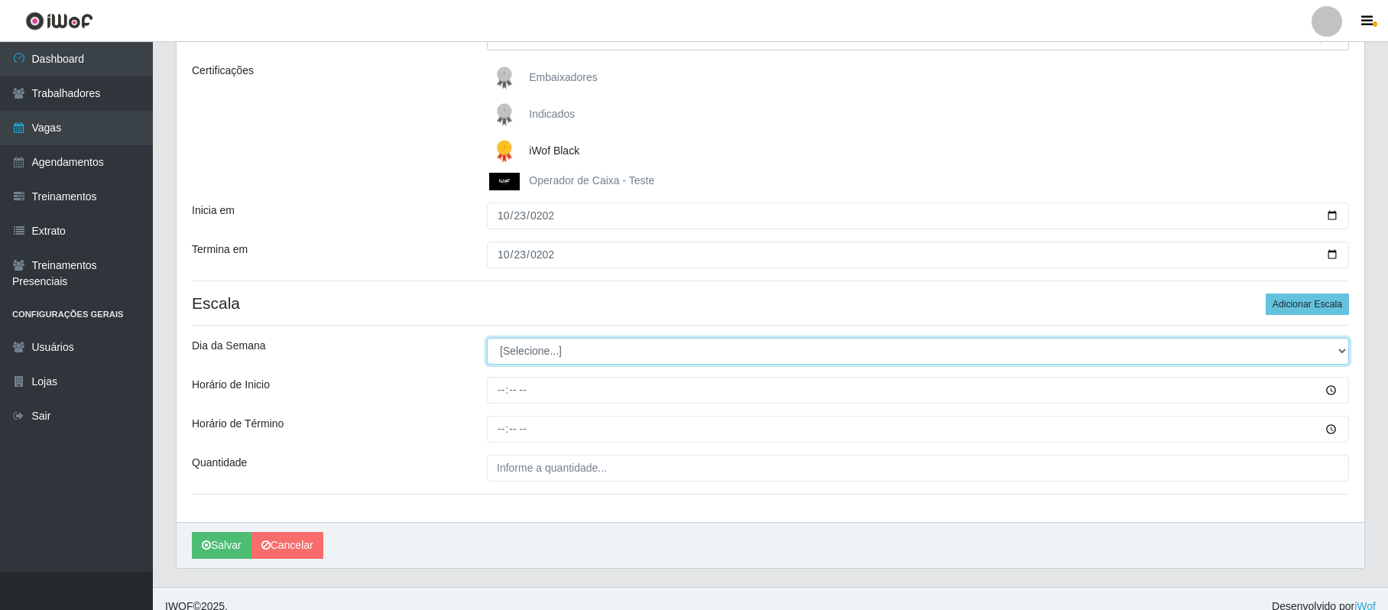
click at [1343, 349] on select "[Selecione...] Segunda Terça Quarta Quinta Sexta Sábado Domingo" at bounding box center [918, 351] width 862 height 27
select select "4"
click at [487, 339] on select "[Selecione...] Segunda Terça Quarta Quinta Sexta Sábado Domingo" at bounding box center [918, 351] width 862 height 27
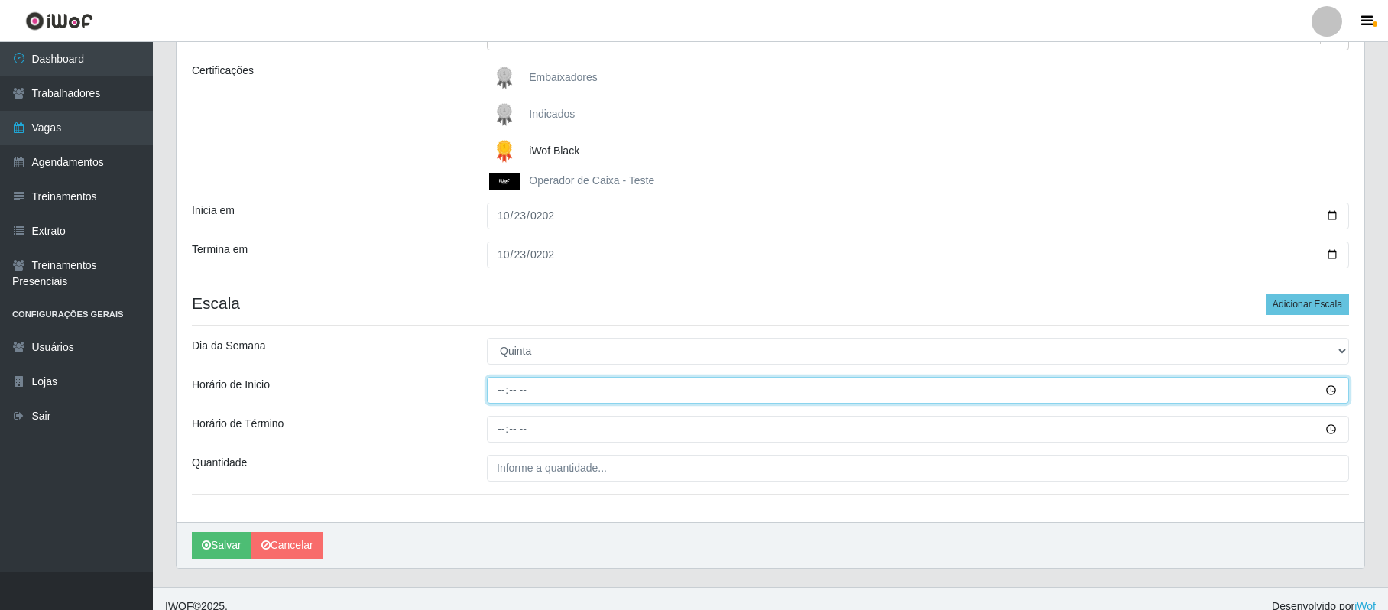
click at [499, 393] on input "Horário de Inicio" at bounding box center [918, 390] width 862 height 27
type input "16:00"
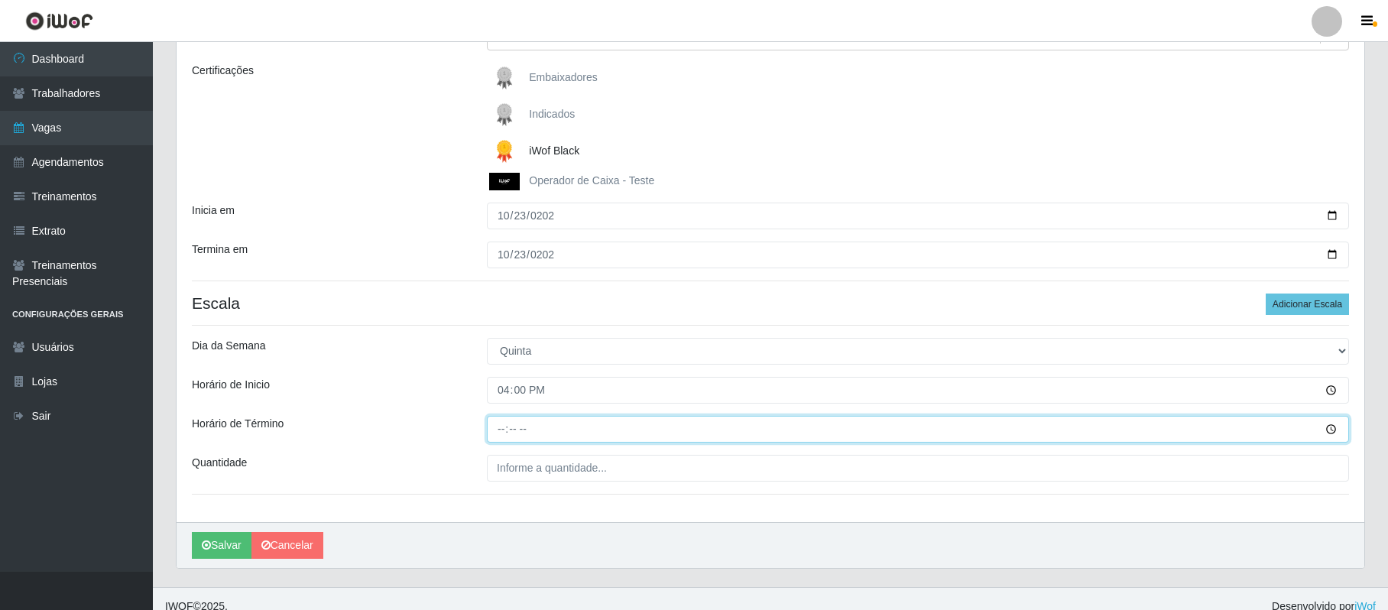
click at [496, 430] on input "Horário de Término" at bounding box center [918, 429] width 862 height 27
type input "22:00"
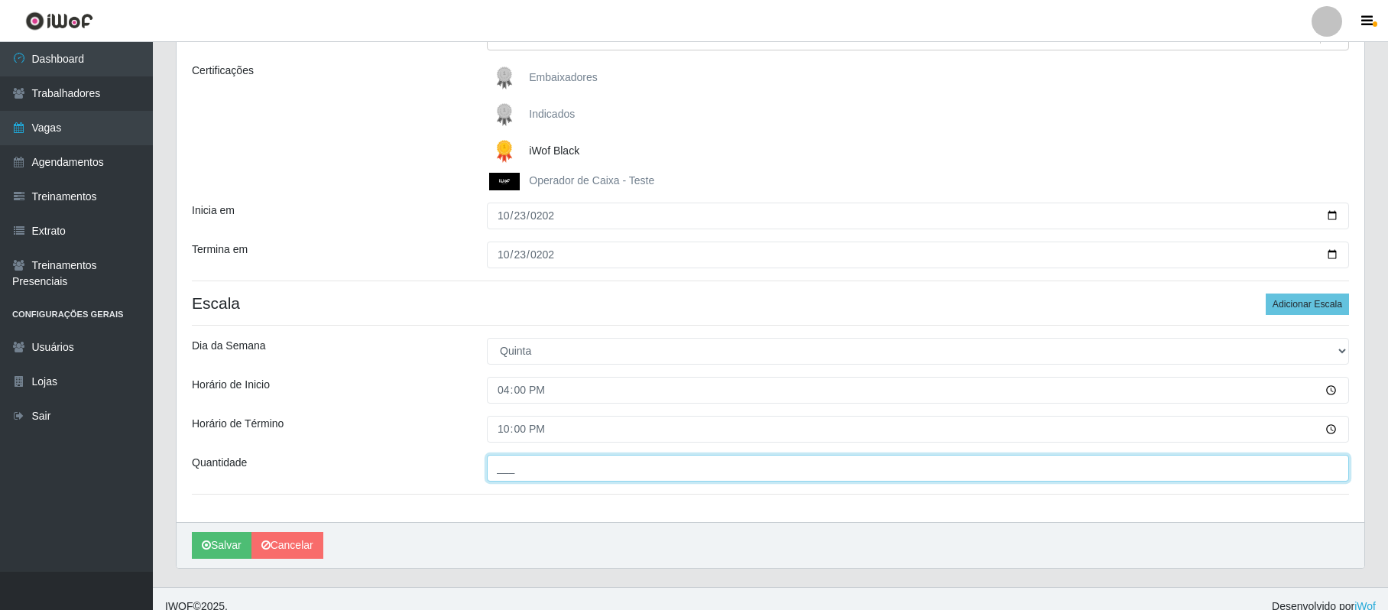
click at [514, 472] on input "___" at bounding box center [918, 468] width 862 height 27
type input "2__"
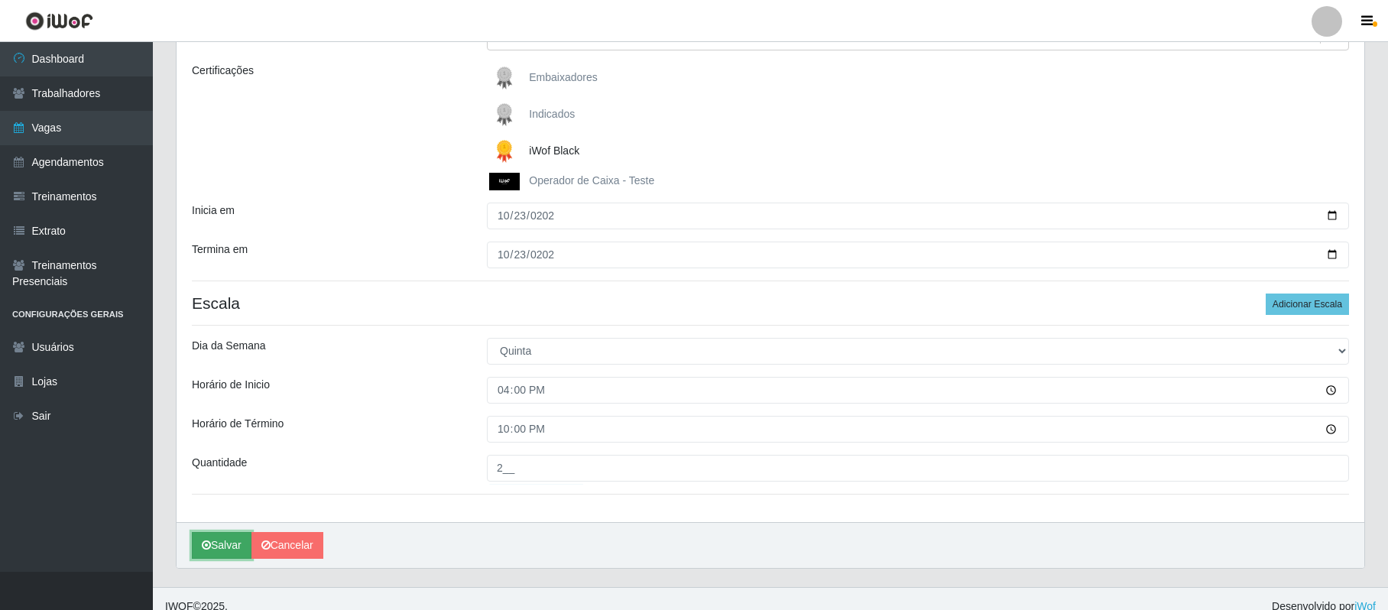
click at [226, 550] on button "Salvar" at bounding box center [222, 545] width 60 height 27
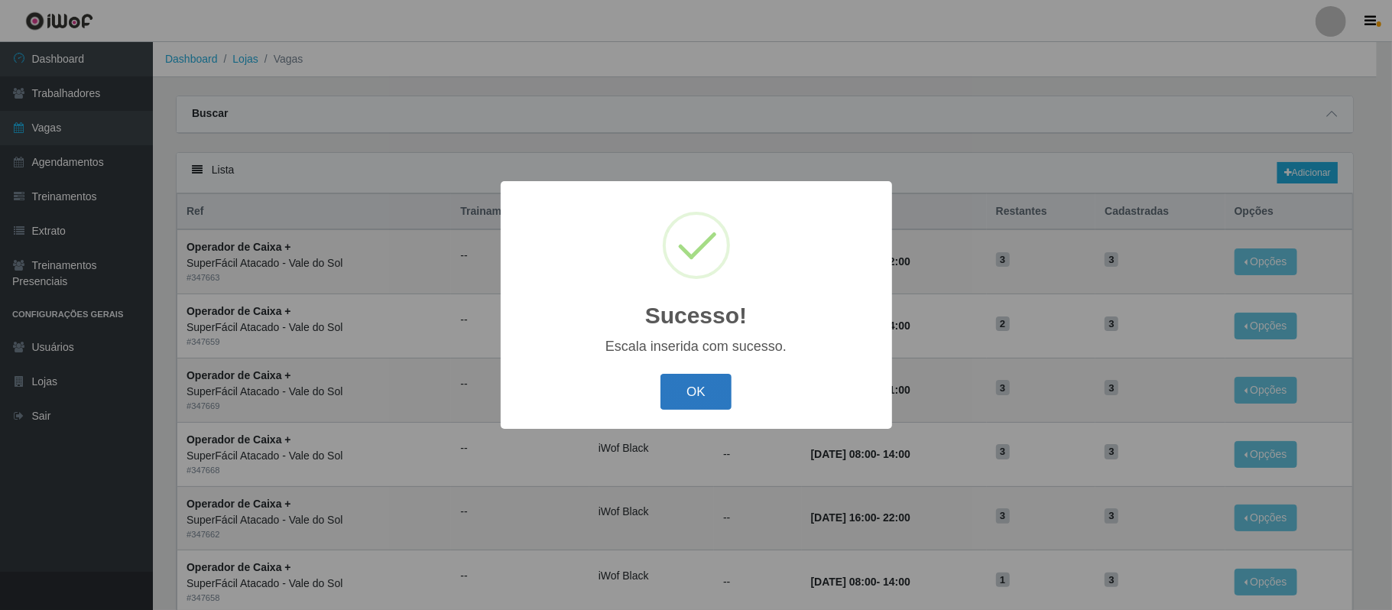
click at [704, 392] on button "OK" at bounding box center [695, 392] width 71 height 36
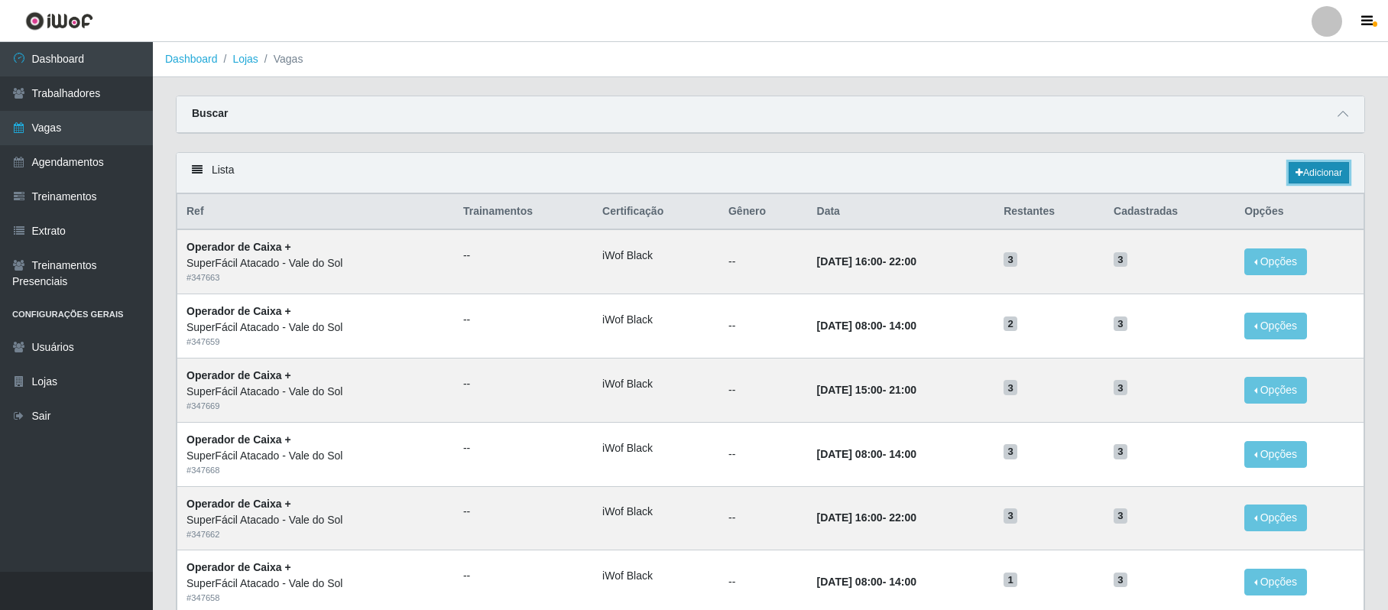
click at [1306, 177] on link "Adicionar" at bounding box center [1319, 172] width 60 height 21
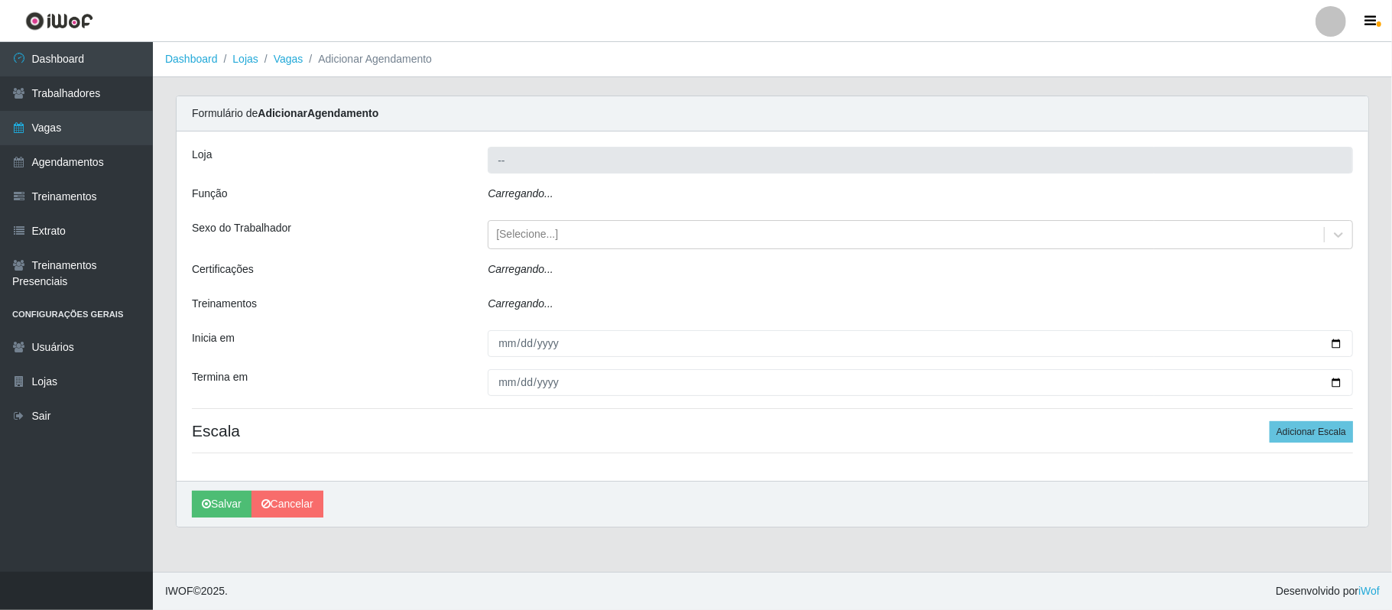
type input "SuperFácil Atacado - Vale do Sol"
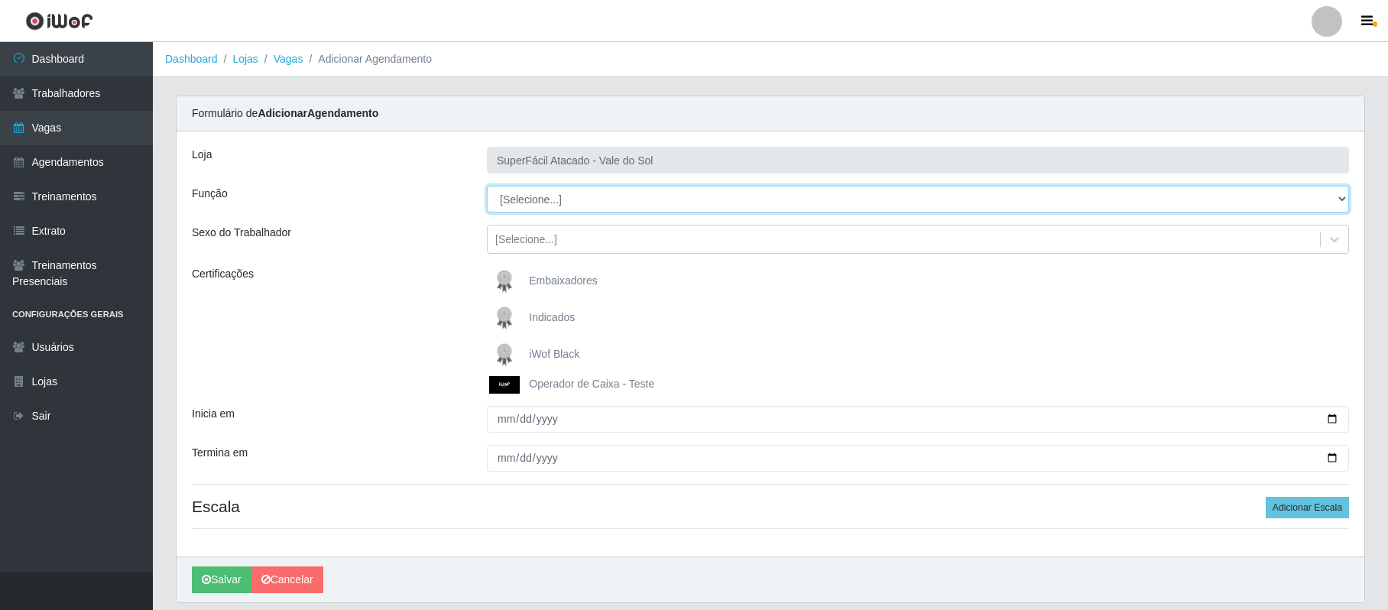
click at [1335, 194] on select "[Selecione...] Embalador Embalador + Embalador ++ Operador de Caixa Operador de…" at bounding box center [918, 199] width 862 height 27
select select "22"
click at [487, 187] on select "[Selecione...] Embalador Embalador + Embalador ++ Operador de Caixa Operador de…" at bounding box center [918, 199] width 862 height 27
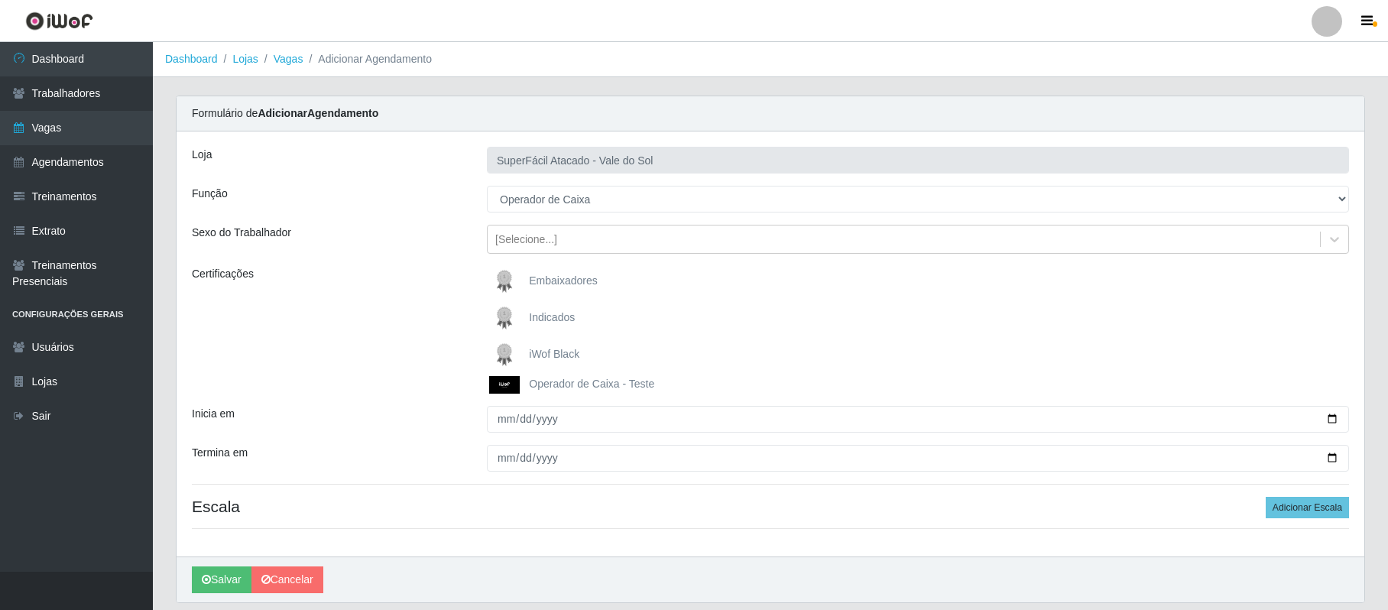
click at [553, 359] on span "iWof Black" at bounding box center [554, 354] width 50 height 12
click at [0, 0] on input "iWof Black" at bounding box center [0, 0] width 0 height 0
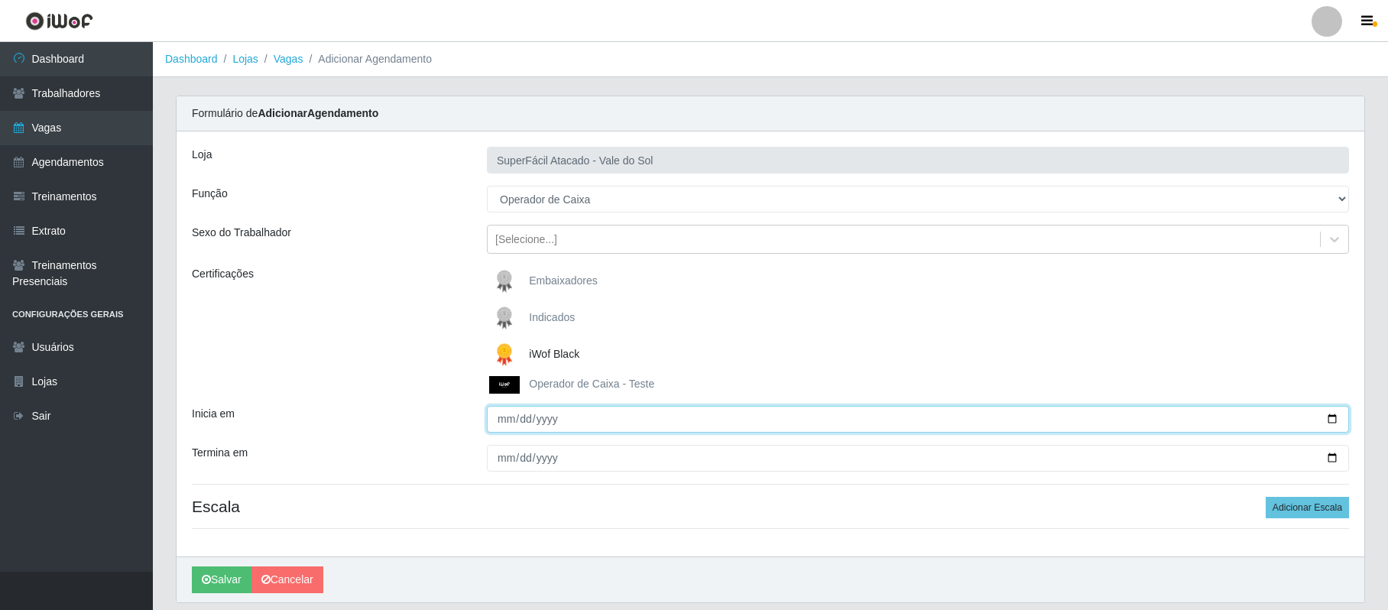
click at [1326, 420] on input "Inicia em" at bounding box center [918, 419] width 862 height 27
type input "[DATE]"
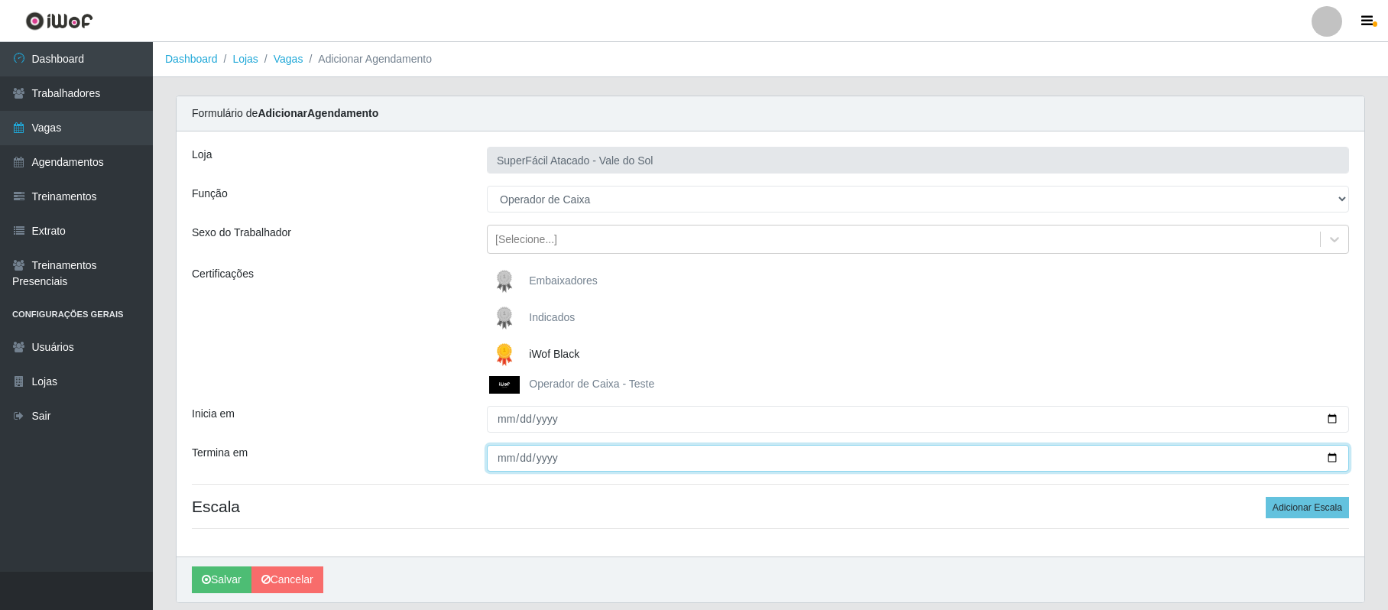
click at [500, 462] on input "Termina em" at bounding box center [918, 458] width 862 height 27
click at [1328, 456] on input "Termina em" at bounding box center [918, 458] width 862 height 27
type input "[DATE]"
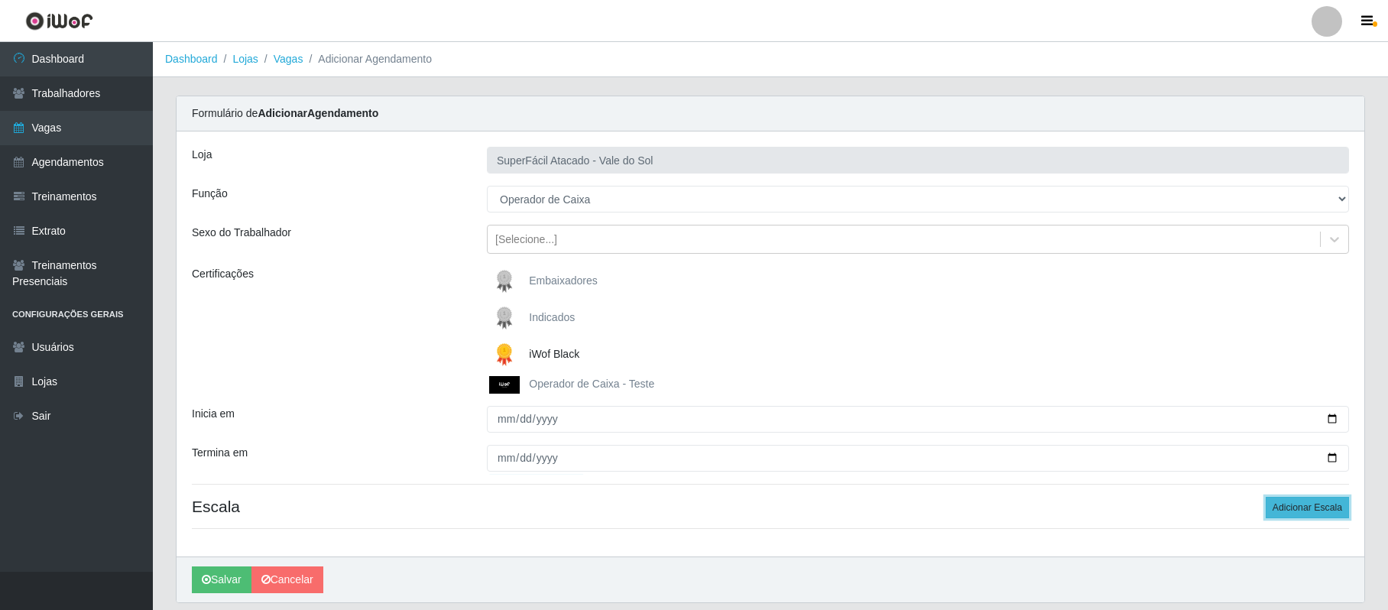
click at [1313, 512] on button "Adicionar Escala" at bounding box center [1307, 507] width 83 height 21
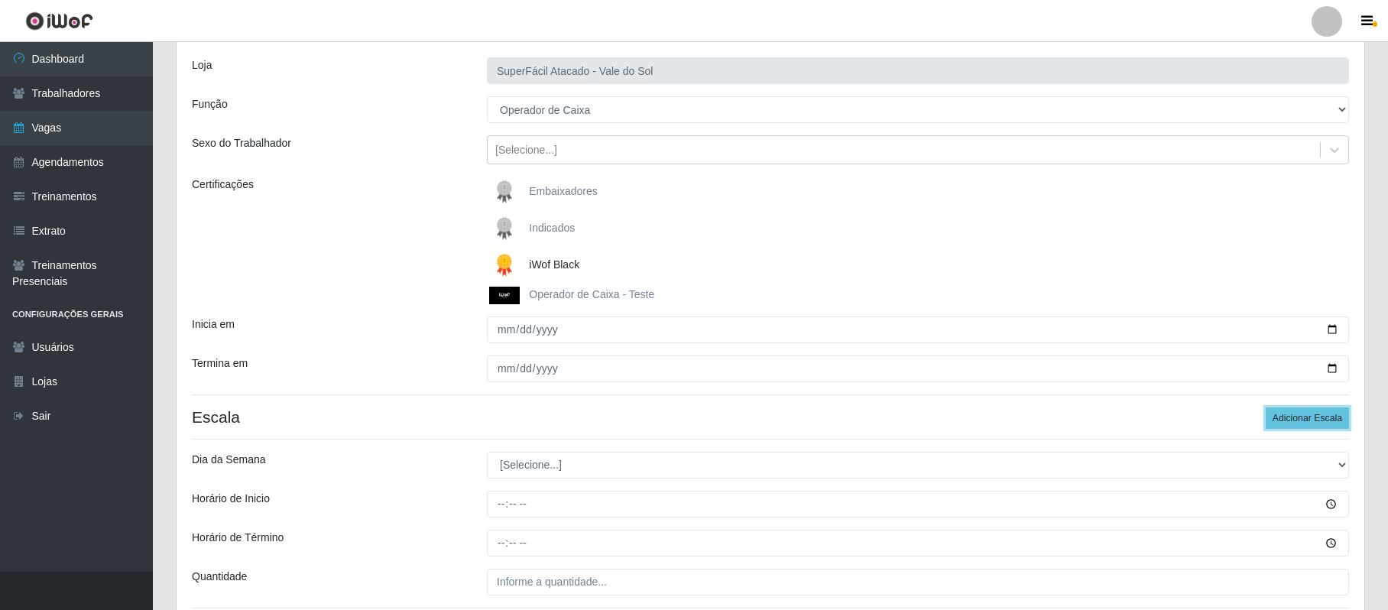
scroll to position [203, 0]
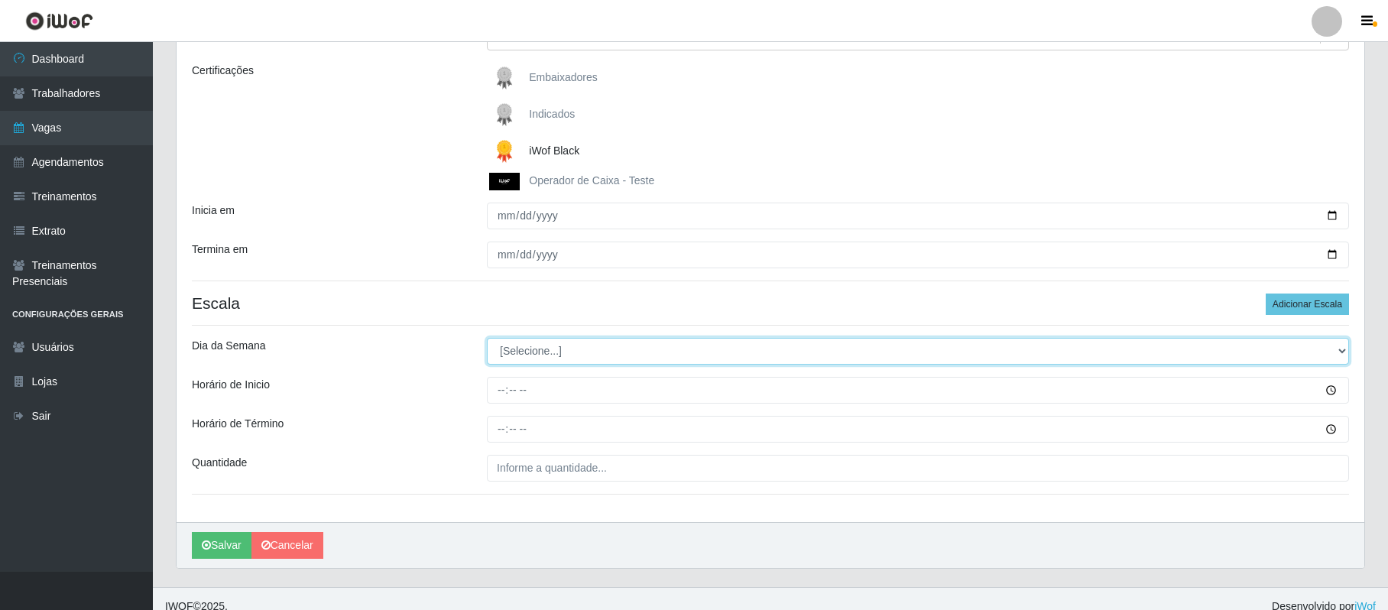
click at [1344, 353] on select "[Selecione...] Segunda Terça Quarta Quinta Sexta Sábado Domingo" at bounding box center [918, 351] width 862 height 27
select select "4"
click at [487, 339] on select "[Selecione...] Segunda Terça Quarta Quinta Sexta Sábado Domingo" at bounding box center [918, 351] width 862 height 27
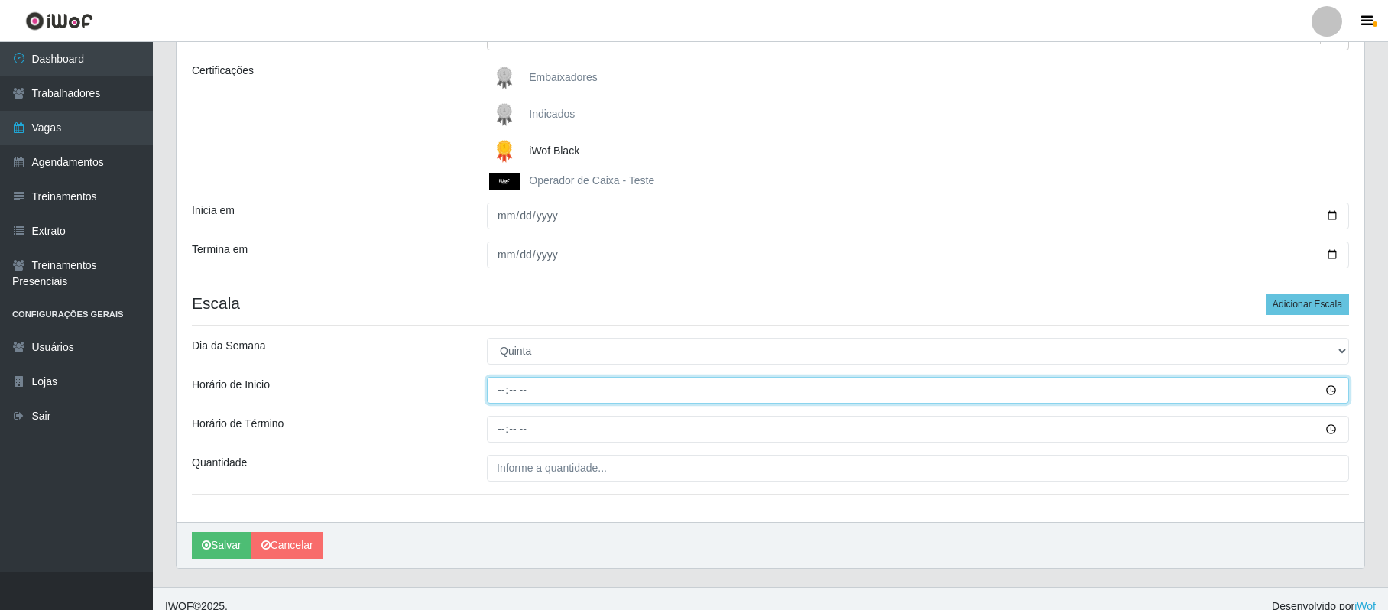
click at [497, 392] on input "Horário de Inicio" at bounding box center [918, 390] width 862 height 27
type input "08:00"
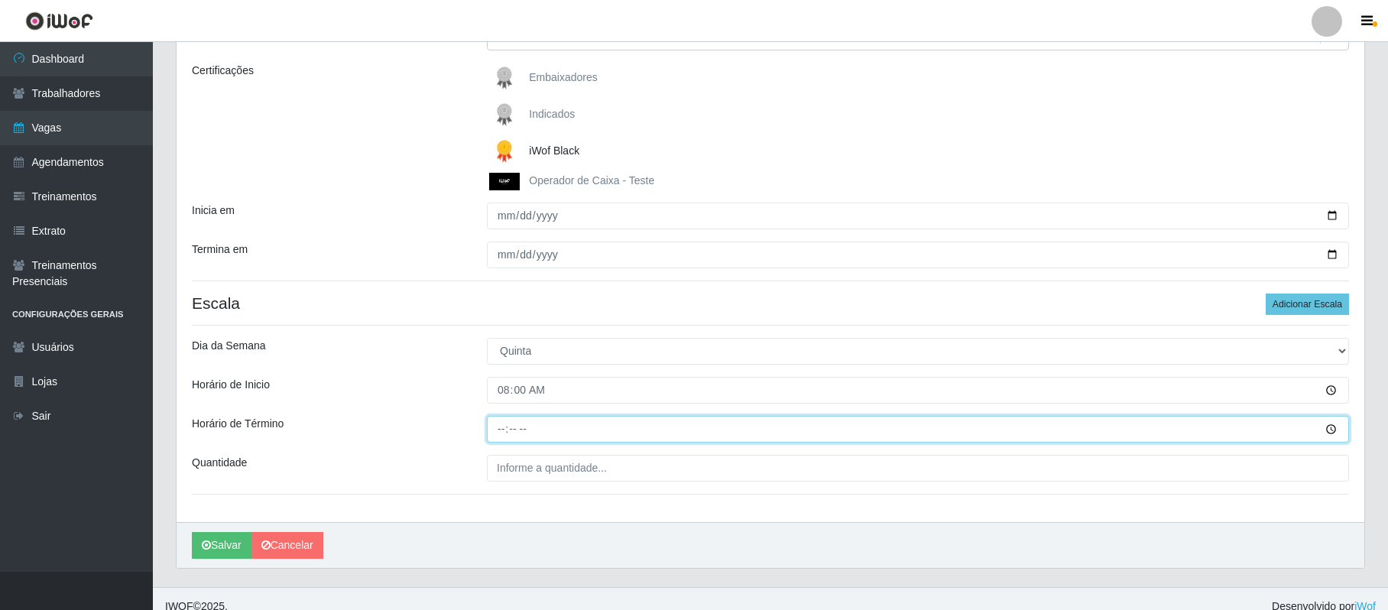
click at [502, 433] on input "Horário de Término" at bounding box center [918, 429] width 862 height 27
type input "14:00"
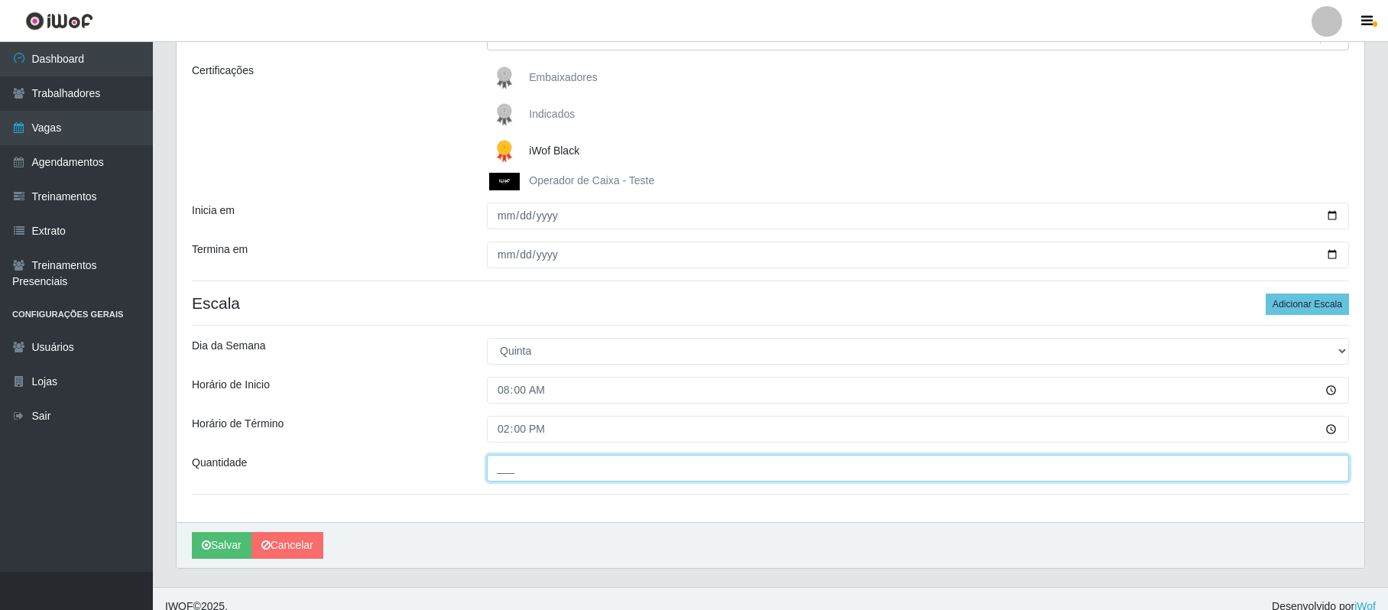
click at [506, 475] on input "___" at bounding box center [918, 468] width 862 height 27
type input "2__"
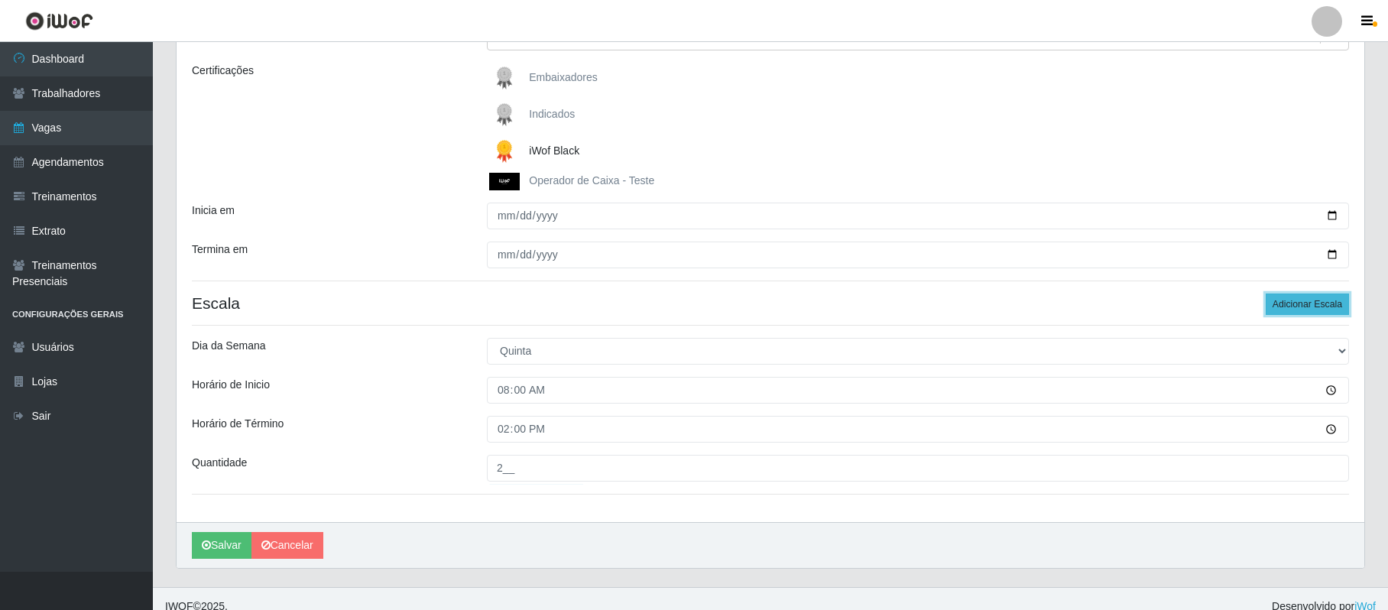
click at [1304, 306] on button "Adicionar Escala" at bounding box center [1307, 304] width 83 height 21
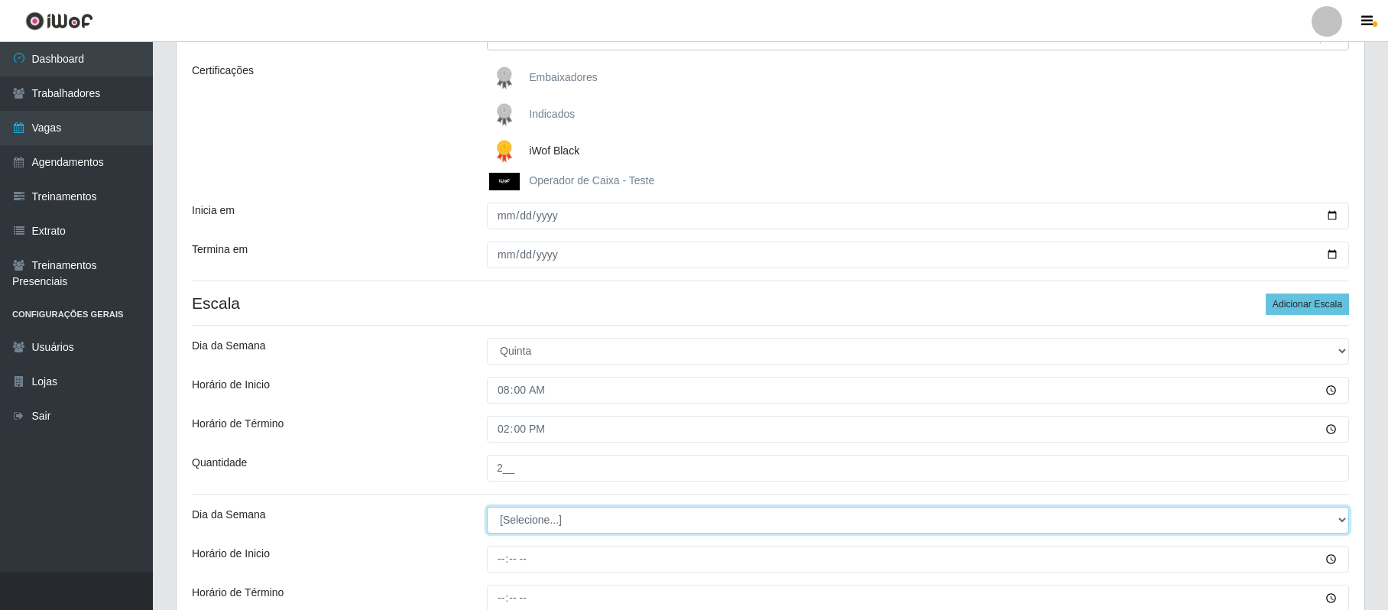
drag, startPoint x: 1344, startPoint y: 521, endPoint x: 1292, endPoint y: 511, distance: 52.8
click at [1344, 521] on select "[Selecione...] Segunda Terça Quarta Quinta Sexta Sábado Domingo" at bounding box center [918, 520] width 862 height 27
select select "4"
click at [487, 508] on select "[Selecione...] Segunda Terça Quarta Quinta Sexta Sábado Domingo" at bounding box center [918, 520] width 862 height 27
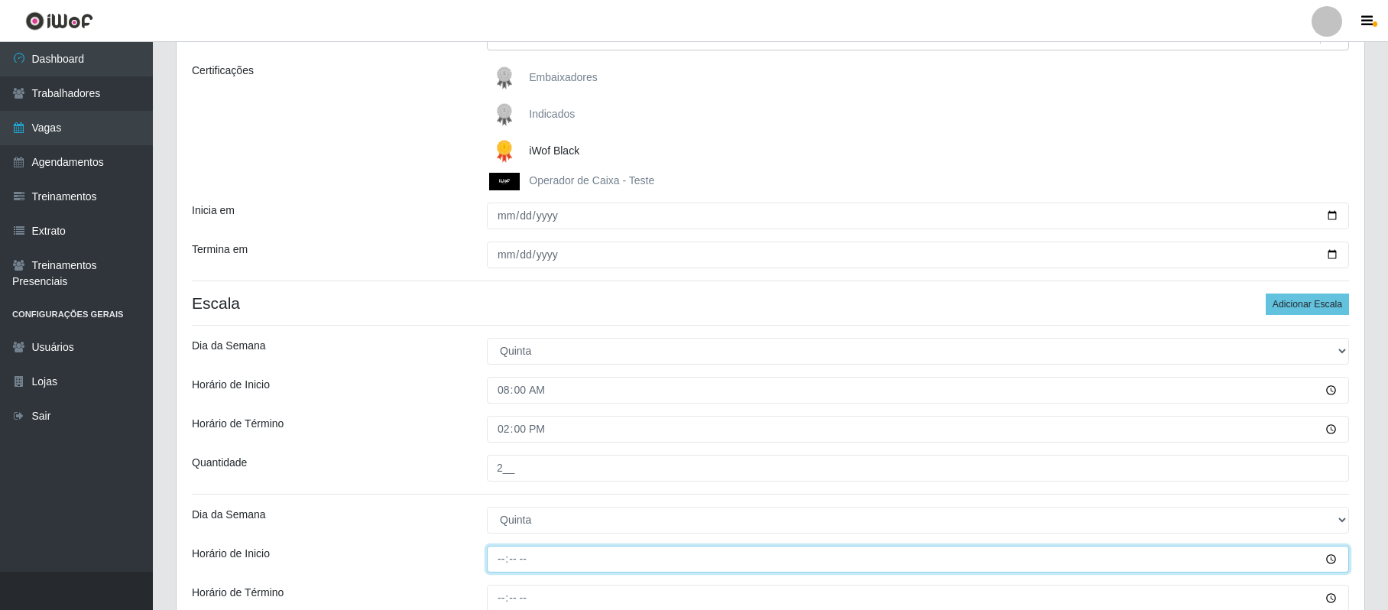
click at [493, 552] on input "Horário de Inicio" at bounding box center [918, 559] width 862 height 27
type input "16:00"
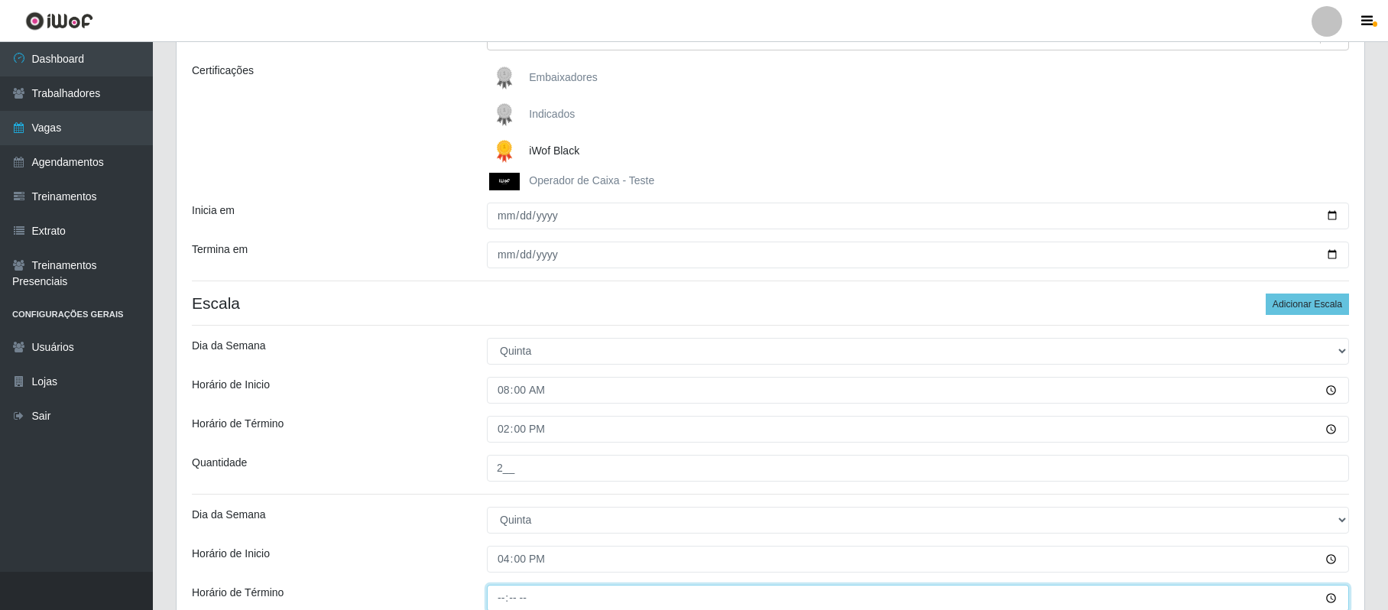
click at [496, 605] on input "Horário de Término" at bounding box center [918, 598] width 862 height 27
type input "22:00"
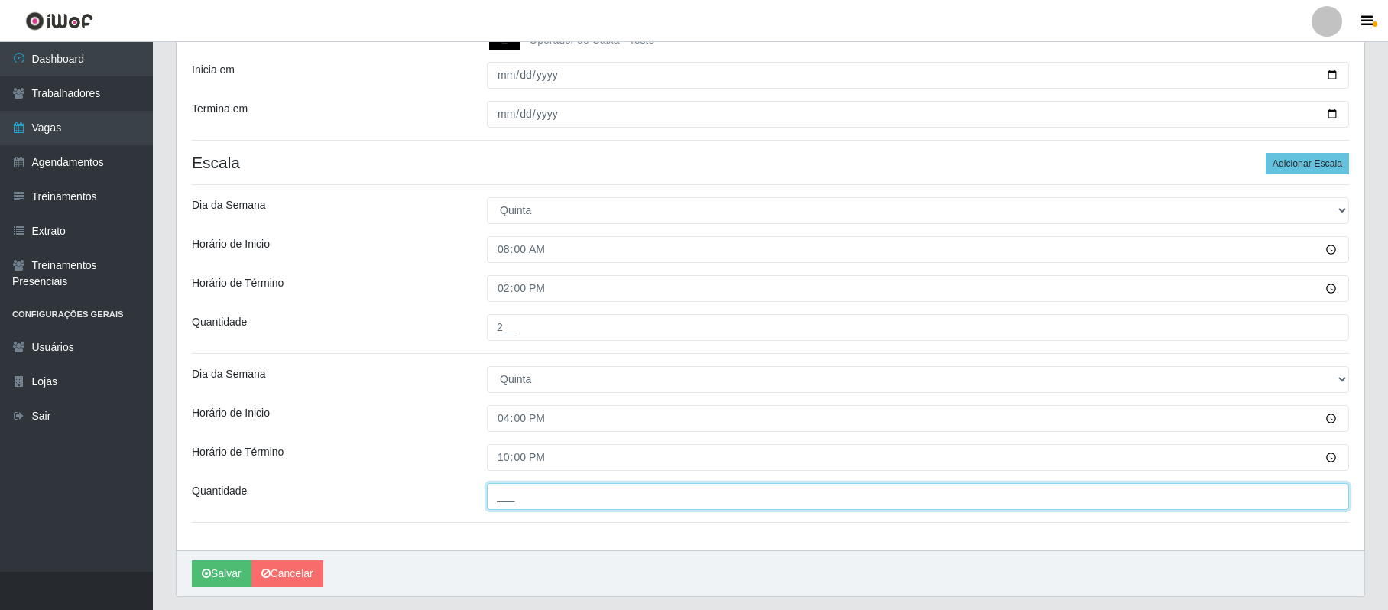
click at [495, 499] on input "___" at bounding box center [918, 496] width 862 height 27
type input "2__"
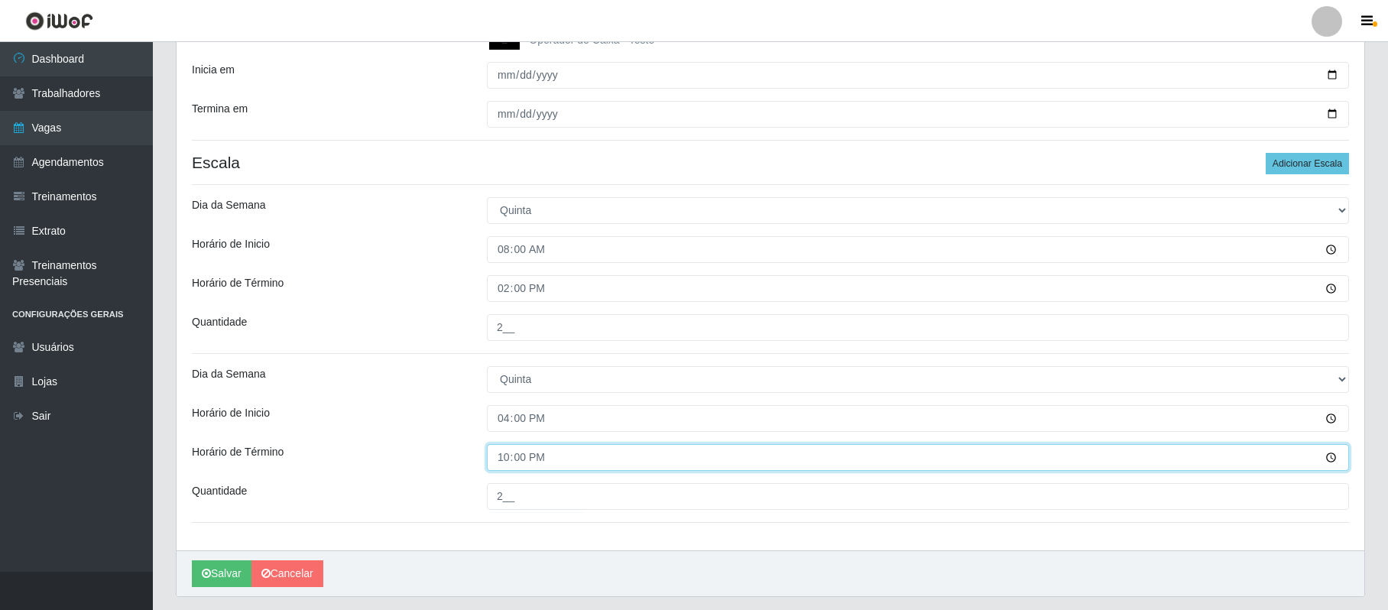
click at [569, 446] on input "22:00" at bounding box center [918, 457] width 862 height 27
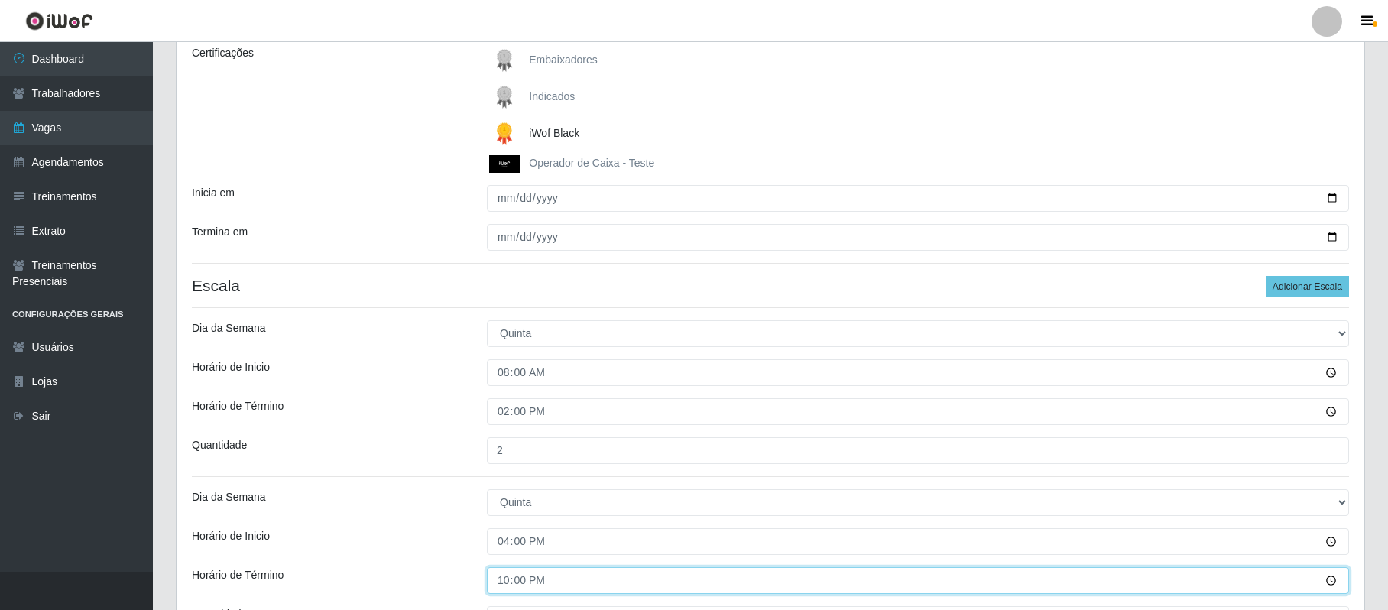
scroll to position [187, 0]
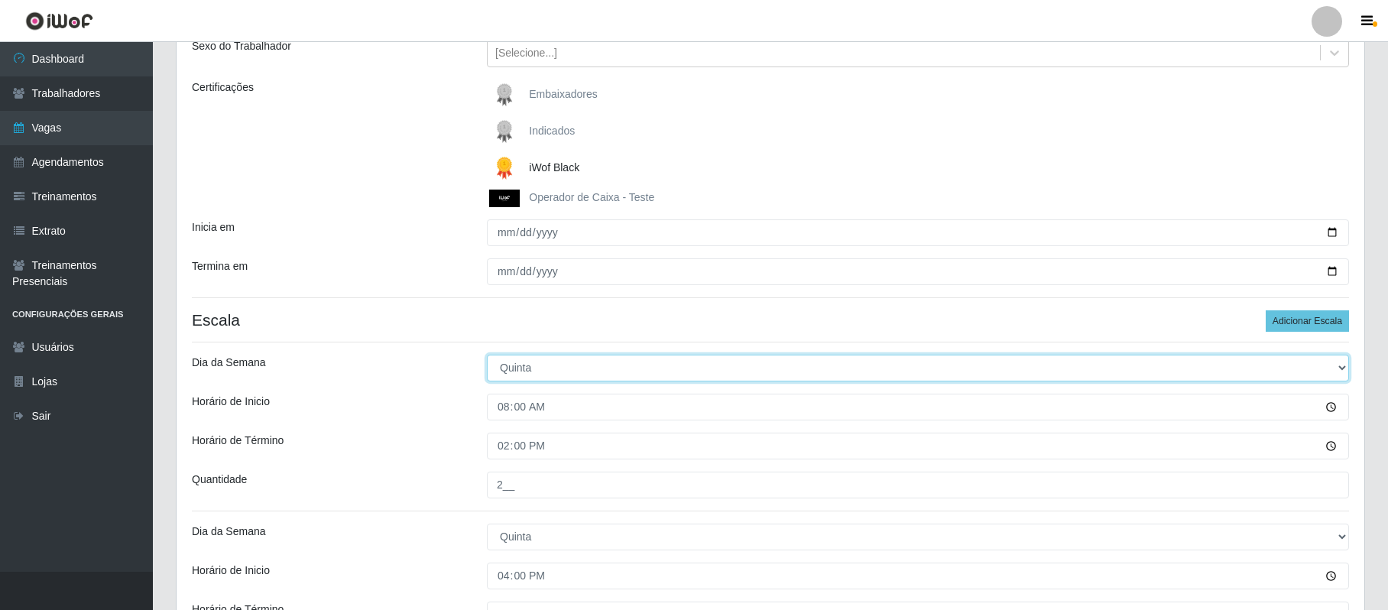
drag, startPoint x: 1339, startPoint y: 368, endPoint x: 1315, endPoint y: 368, distance: 24.5
click at [1339, 368] on select "[Selecione...] Segunda Terça Quarta Quinta Sexta Sábado Domingo" at bounding box center [918, 368] width 862 height 27
select select "3"
click at [487, 356] on select "[Selecione...] Segunda Terça Quarta Quinta Sexta Sábado Domingo" at bounding box center [918, 368] width 862 height 27
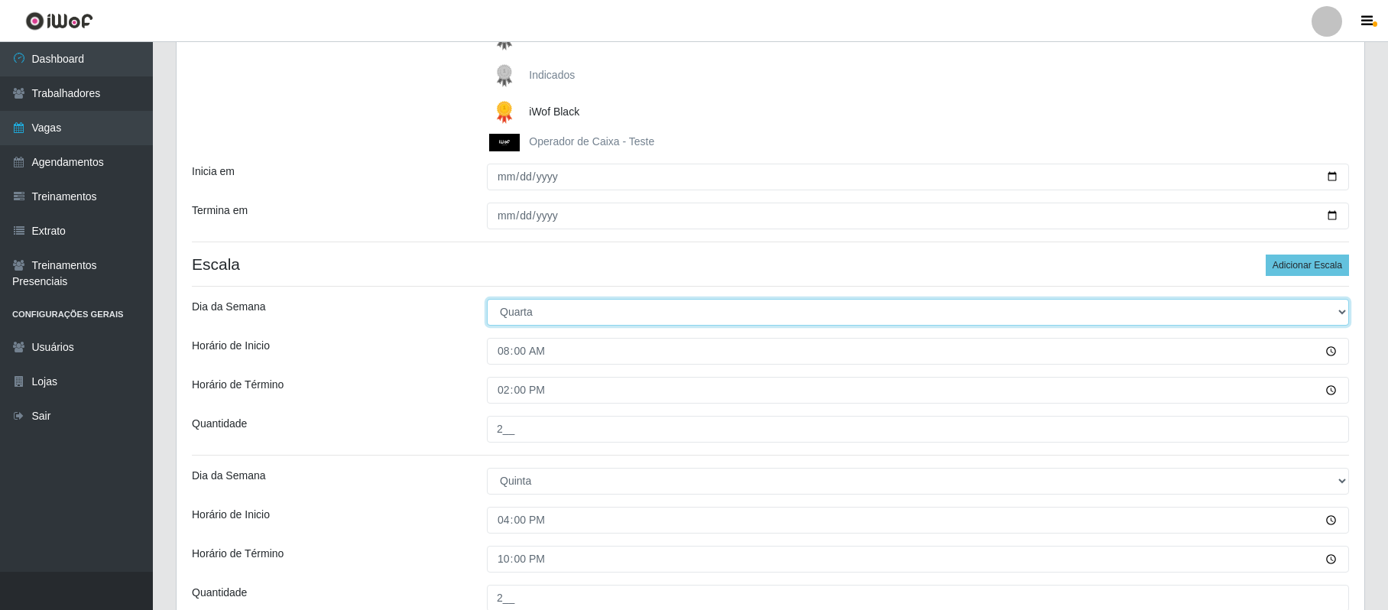
scroll to position [288, 0]
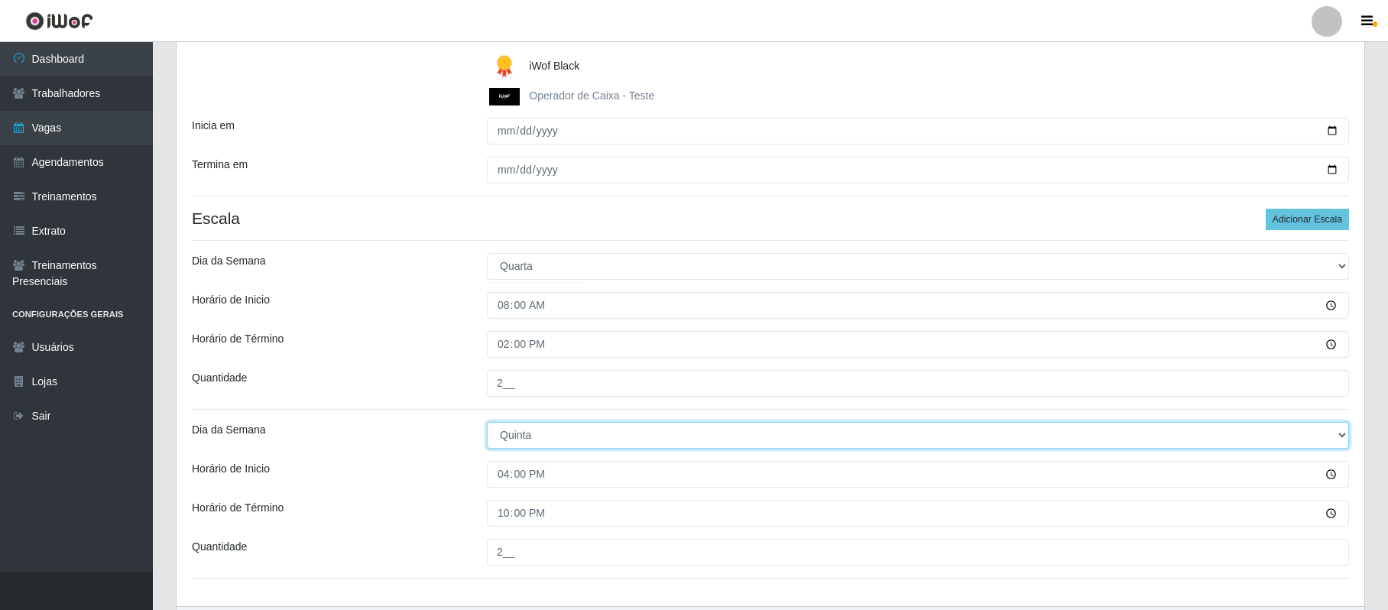
drag, startPoint x: 1338, startPoint y: 437, endPoint x: 1325, endPoint y: 437, distance: 13.0
click at [1338, 437] on select "[Selecione...] Segunda Terça Quarta Quinta Sexta Sábado Domingo" at bounding box center [918, 435] width 862 height 27
select select "3"
click at [487, 423] on select "[Selecione...] Segunda Terça Quarta Quinta Sexta Sábado Domingo" at bounding box center [918, 435] width 862 height 27
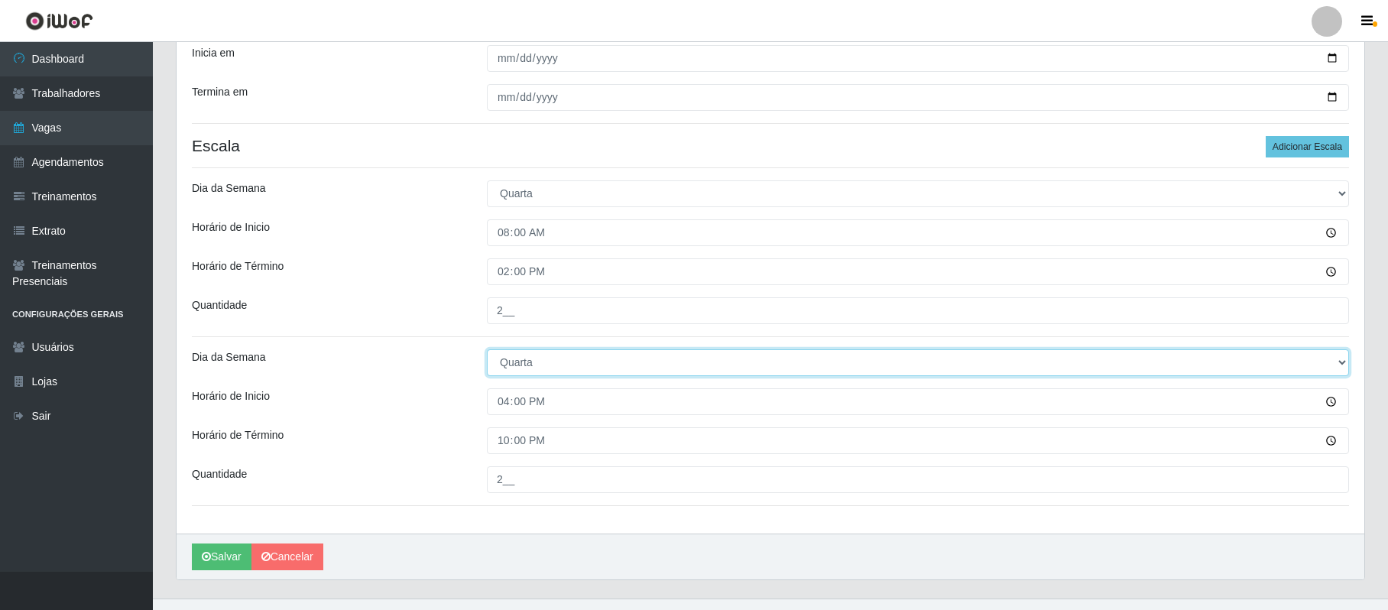
scroll to position [390, 0]
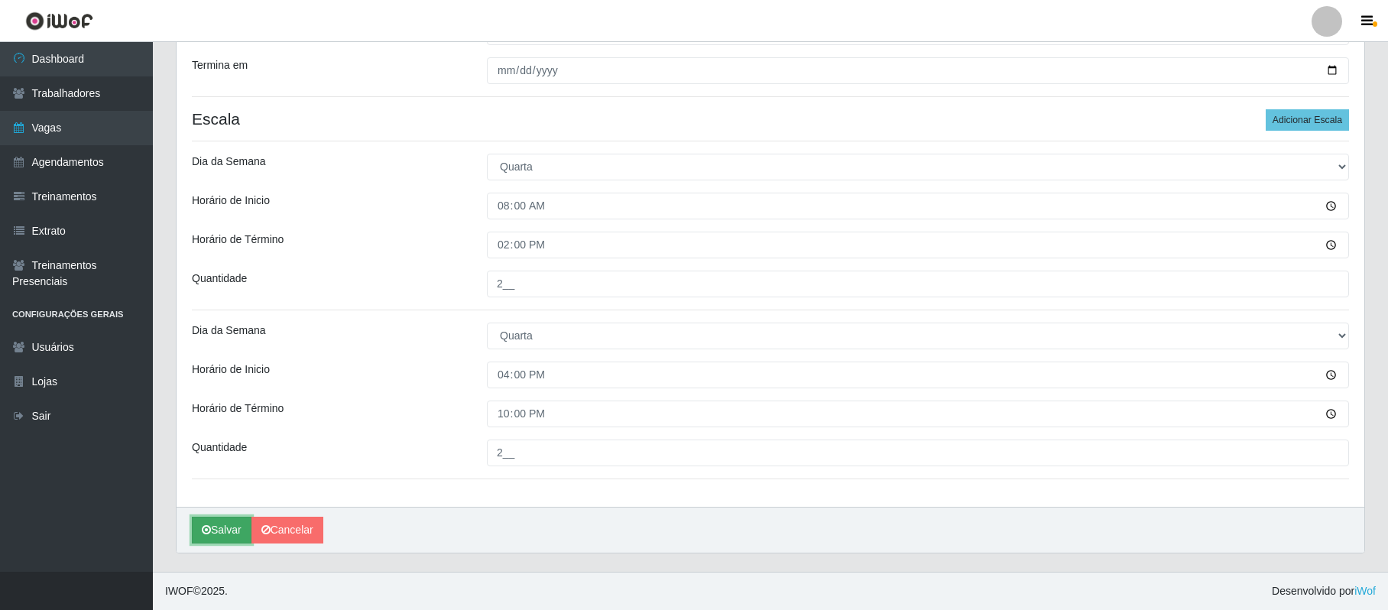
click at [224, 529] on button "Salvar" at bounding box center [222, 530] width 60 height 27
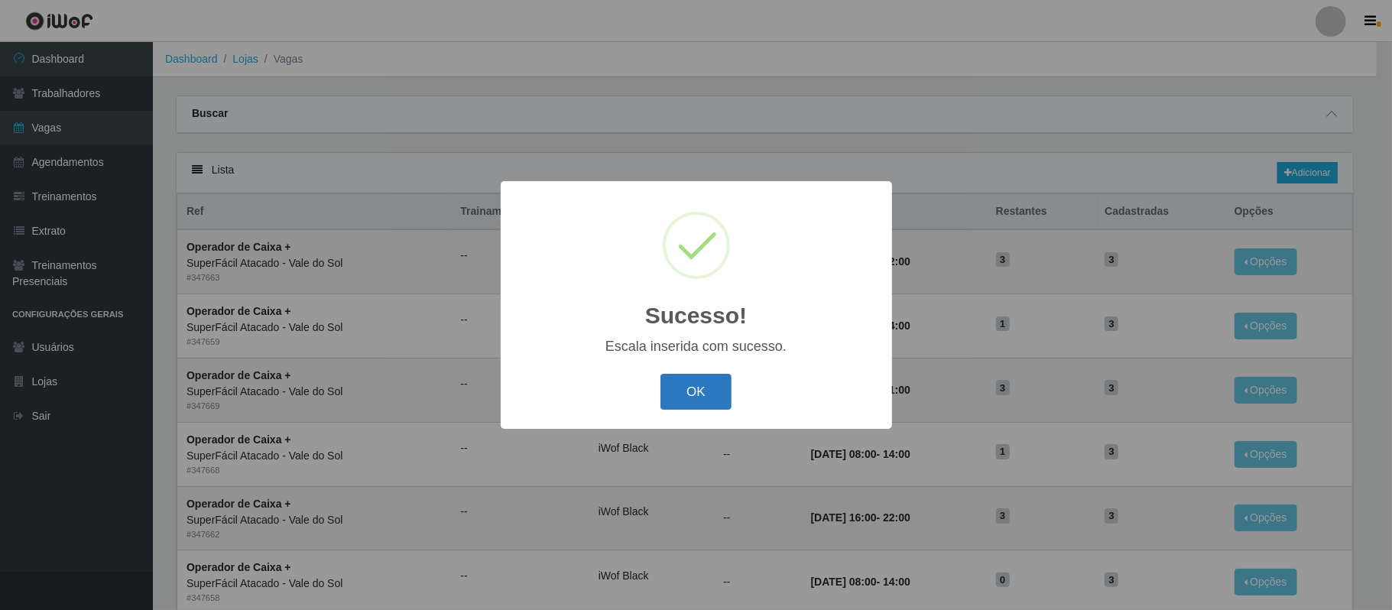
click at [699, 404] on button "OK" at bounding box center [695, 392] width 71 height 36
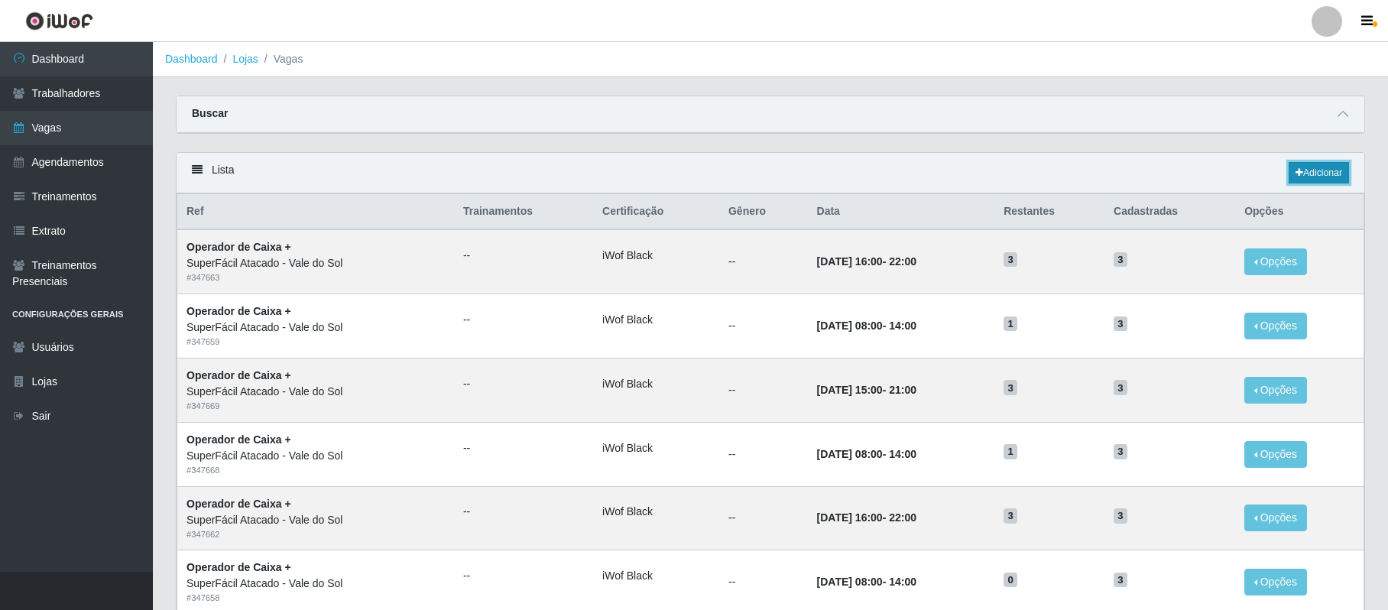
click at [1324, 174] on link "Adicionar" at bounding box center [1319, 172] width 60 height 21
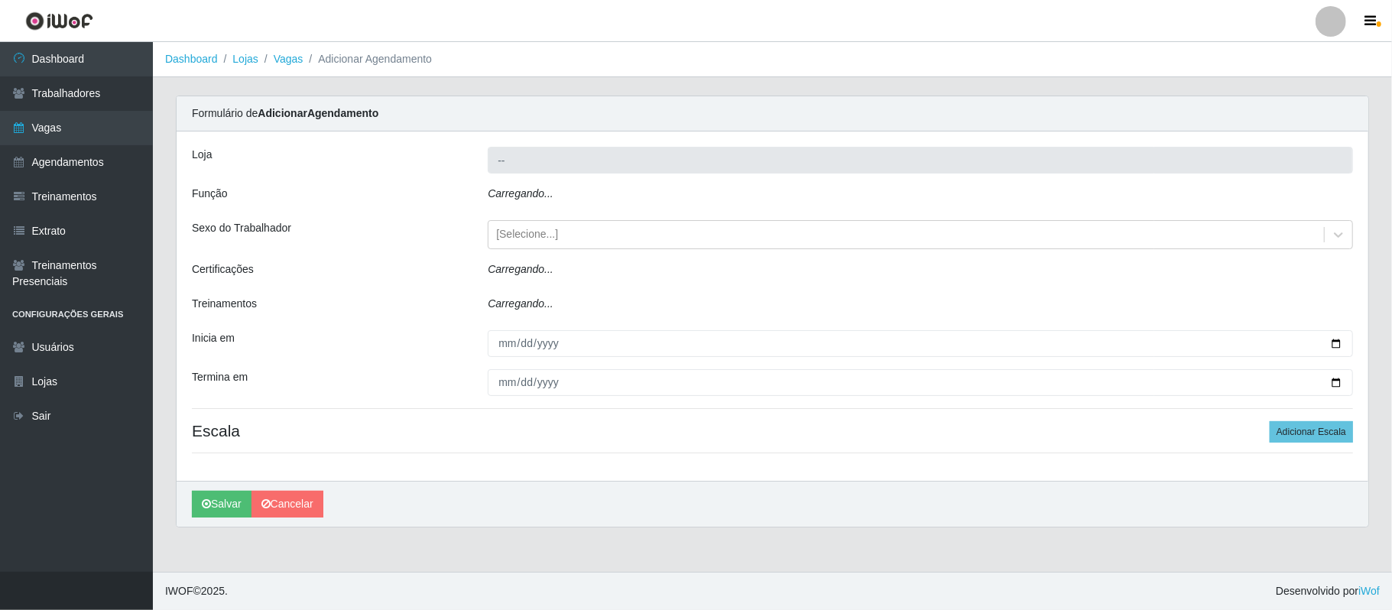
type input "SuperFácil Atacado - Vale do Sol"
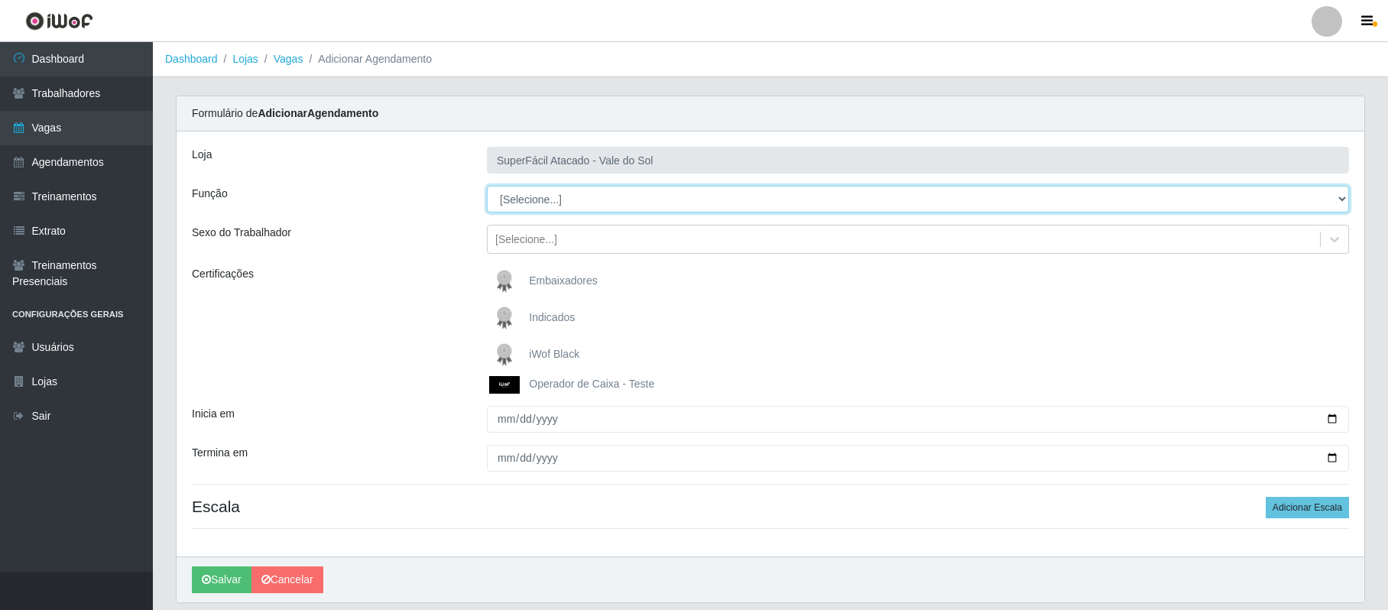
click at [1338, 200] on select "[Selecione...] Embalador Embalador + Embalador ++ Operador de Caixa Operador de…" at bounding box center [918, 199] width 862 height 27
select select "22"
click at [487, 187] on select "[Selecione...] Embalador Embalador + Embalador ++ Operador de Caixa Operador de…" at bounding box center [918, 199] width 862 height 27
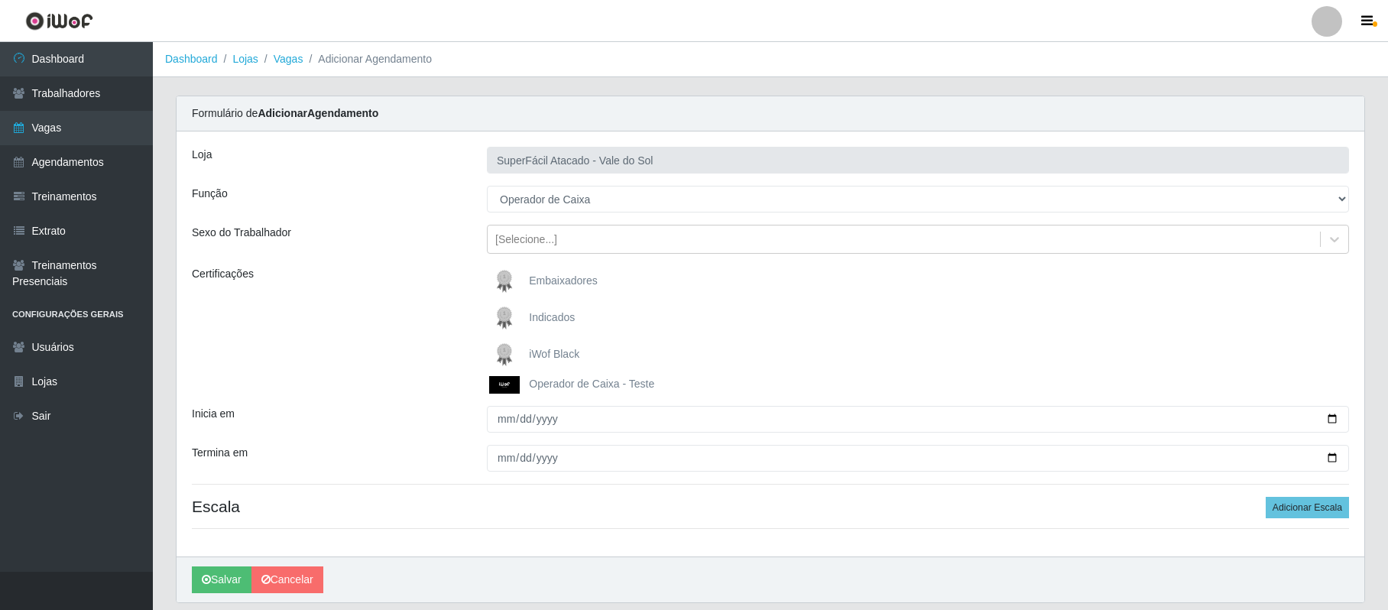
click at [569, 359] on span "iWof Black" at bounding box center [554, 354] width 50 height 12
click at [0, 0] on input "iWof Black" at bounding box center [0, 0] width 0 height 0
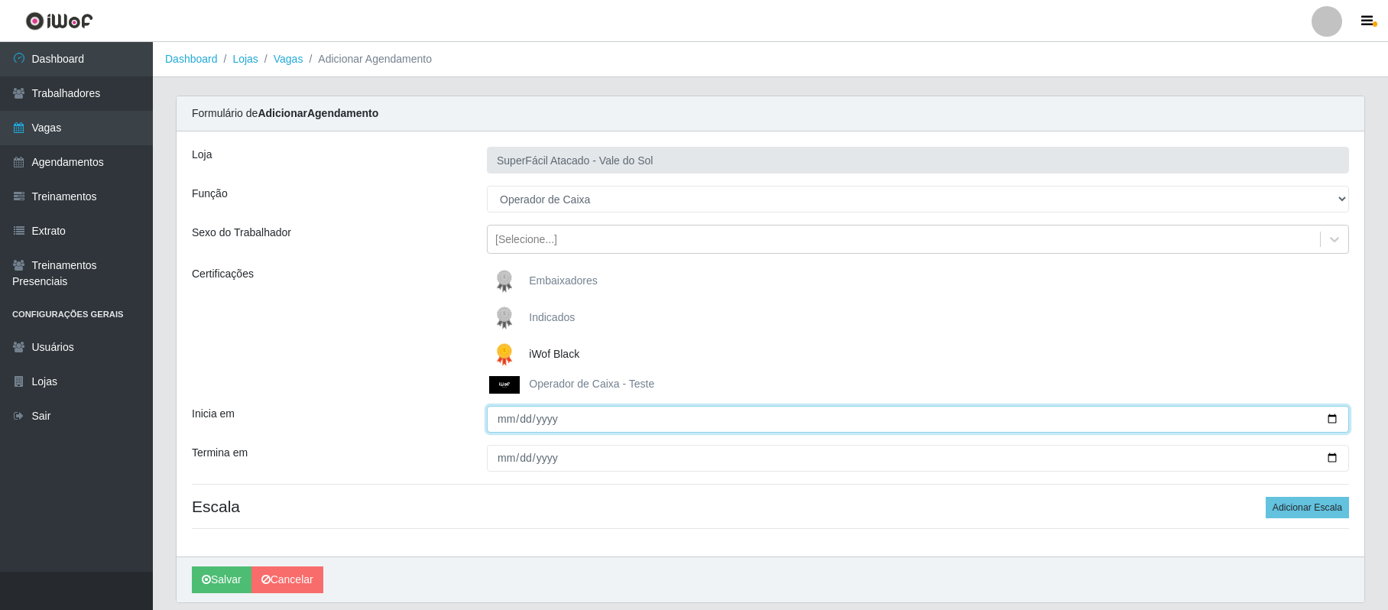
click at [1329, 419] on input "Inicia em" at bounding box center [918, 419] width 862 height 27
type input "[DATE]"
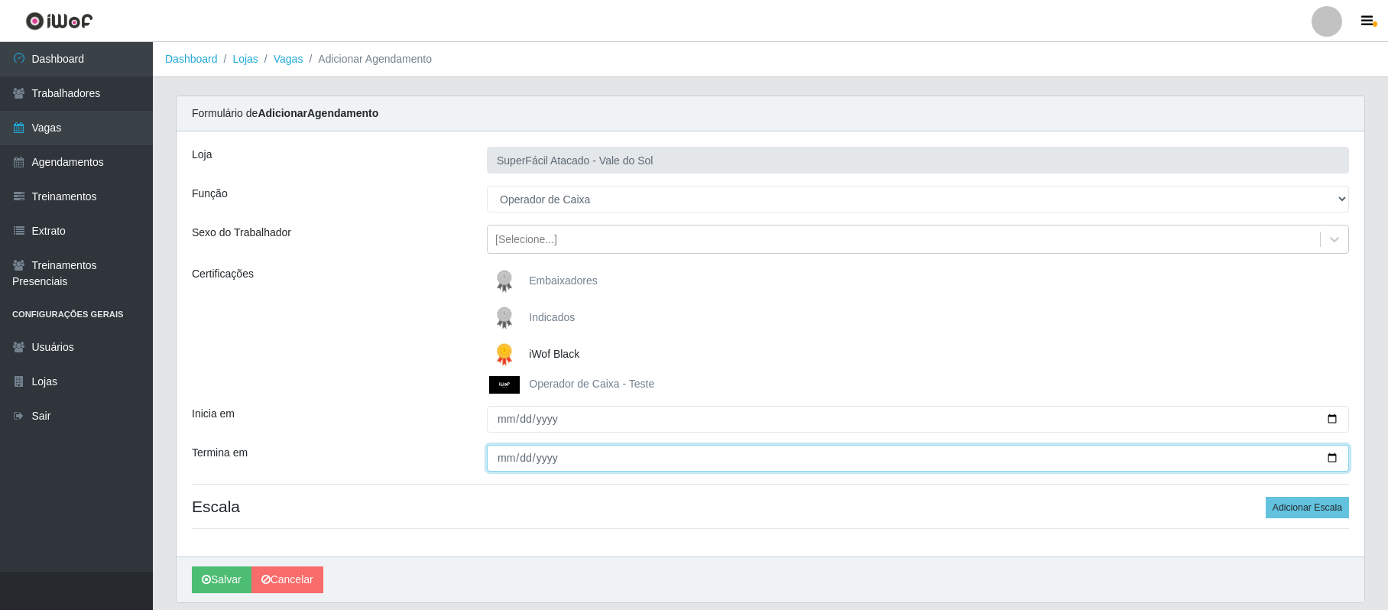
click at [1333, 456] on input "Termina em" at bounding box center [918, 458] width 862 height 27
type input "[DATE]"
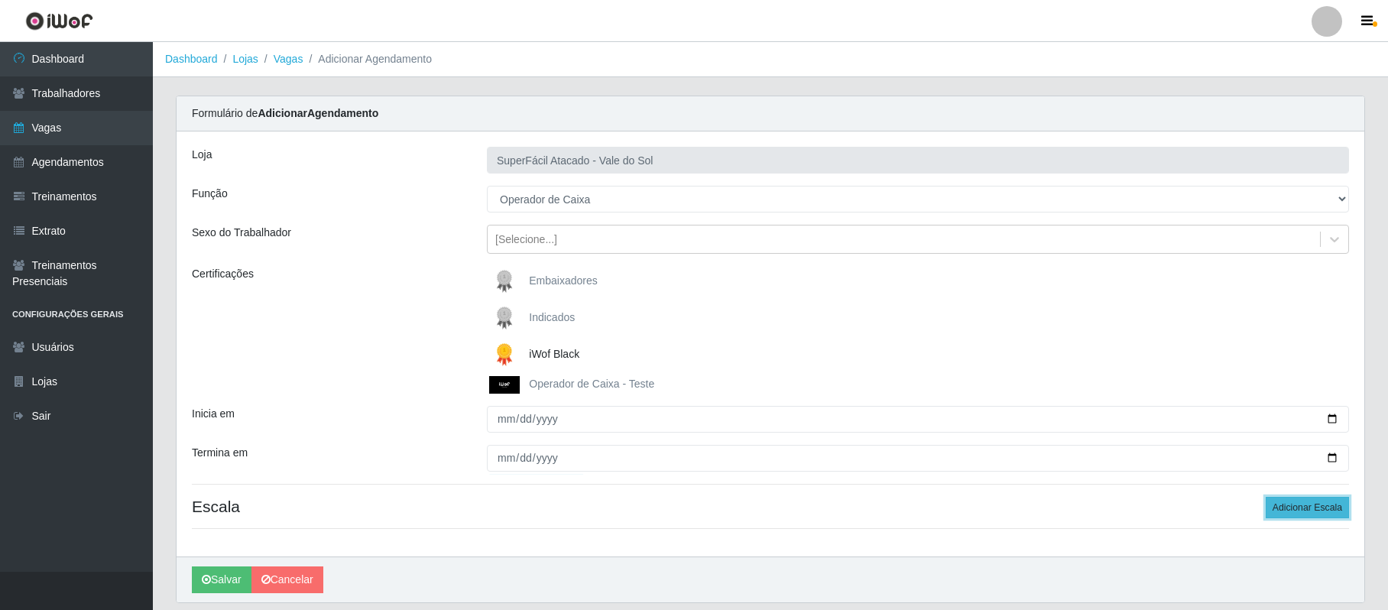
click at [1307, 508] on button "Adicionar Escala" at bounding box center [1307, 507] width 83 height 21
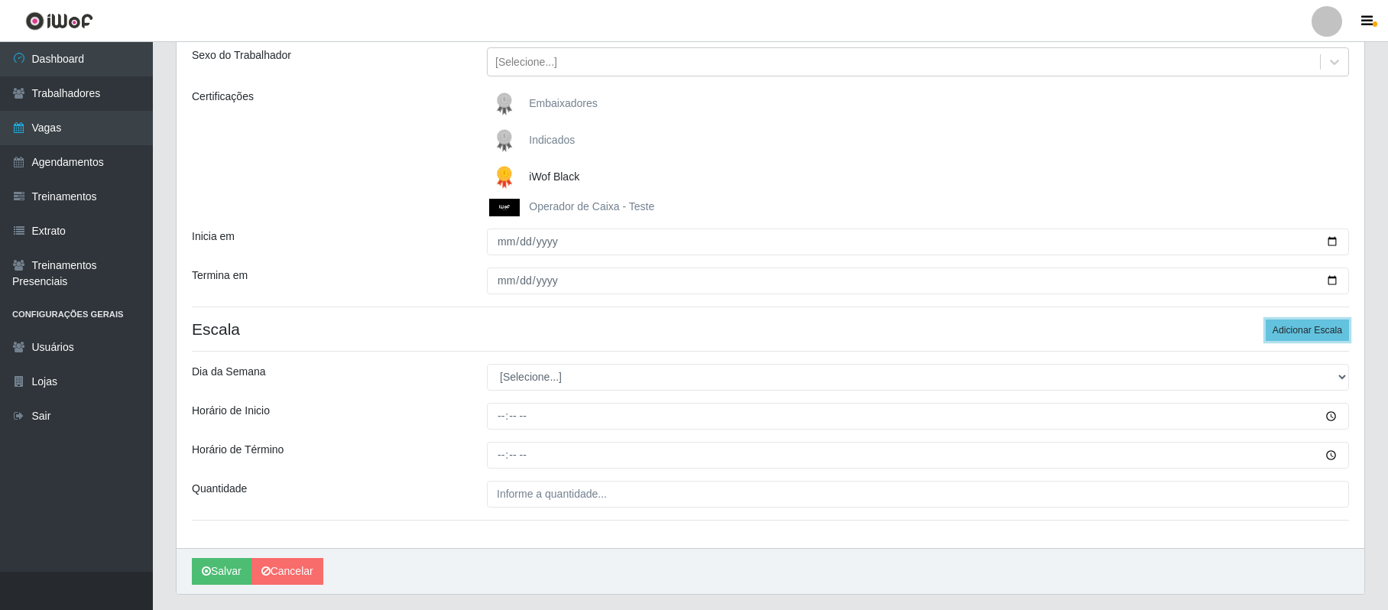
scroll to position [203, 0]
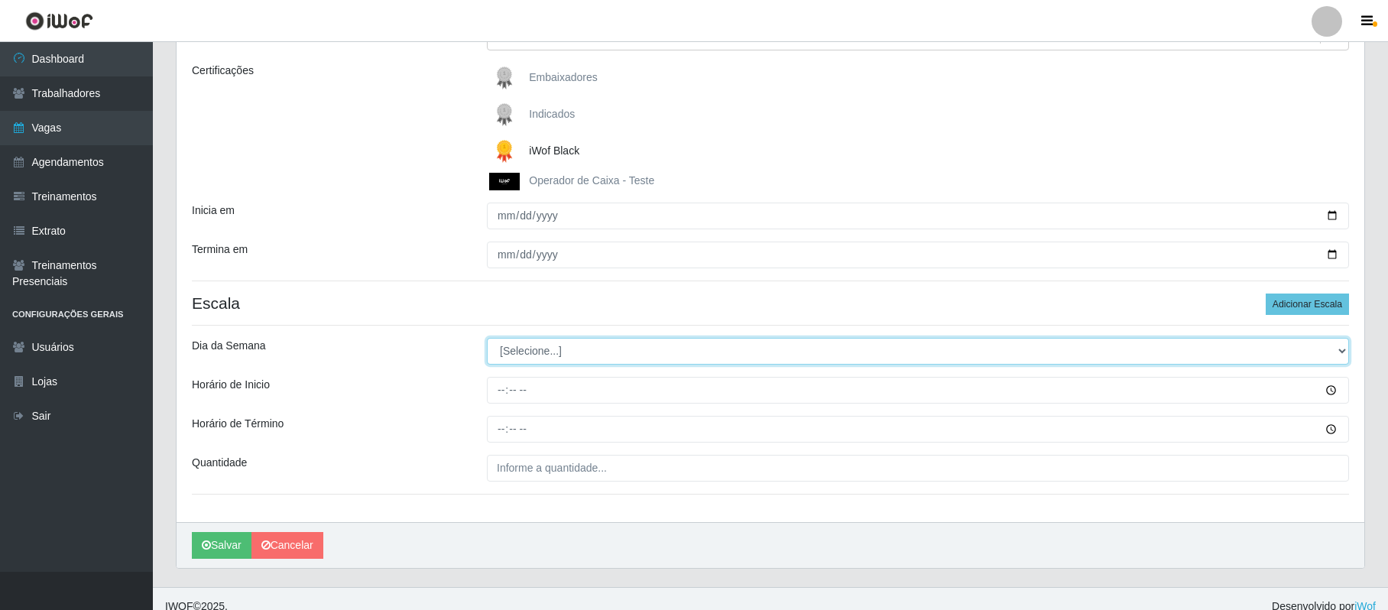
click at [1335, 352] on select "[Selecione...] Segunda Terça Quarta Quinta Sexta Sábado Domingo" at bounding box center [918, 351] width 862 height 27
select select "4"
click at [487, 339] on select "[Selecione...] Segunda Terça Quarta Quinta Sexta Sábado Domingo" at bounding box center [918, 351] width 862 height 27
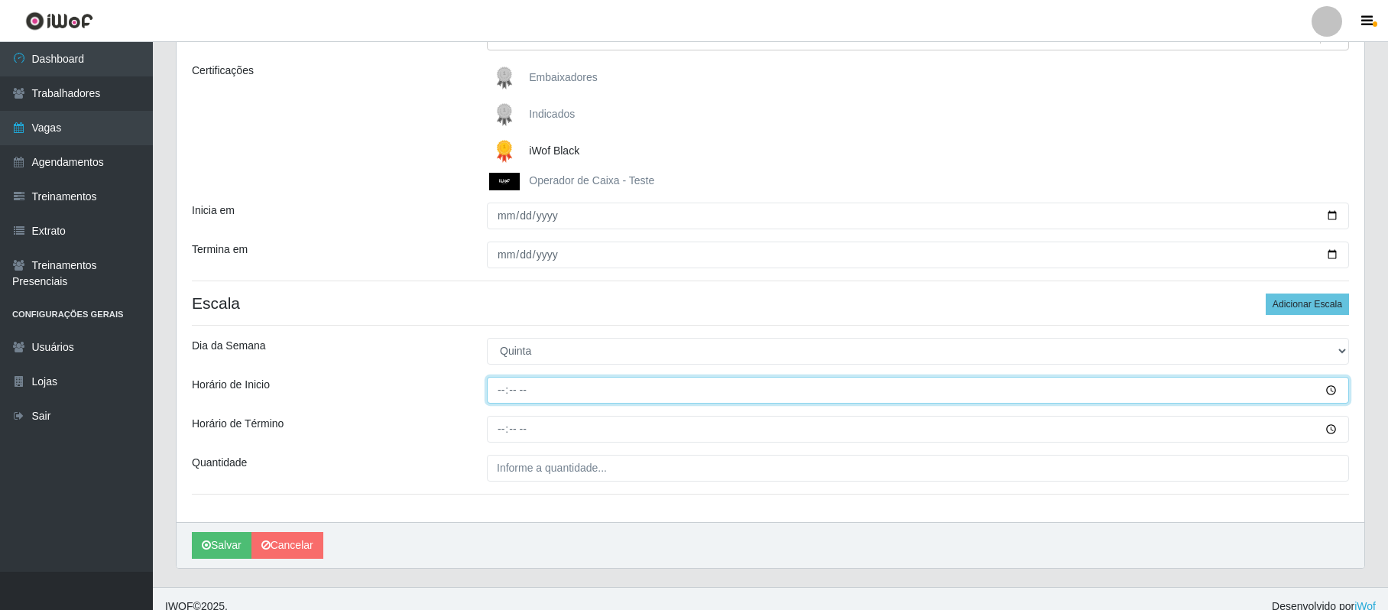
click at [501, 390] on input "Horário de Inicio" at bounding box center [918, 390] width 862 height 27
type input "08:00"
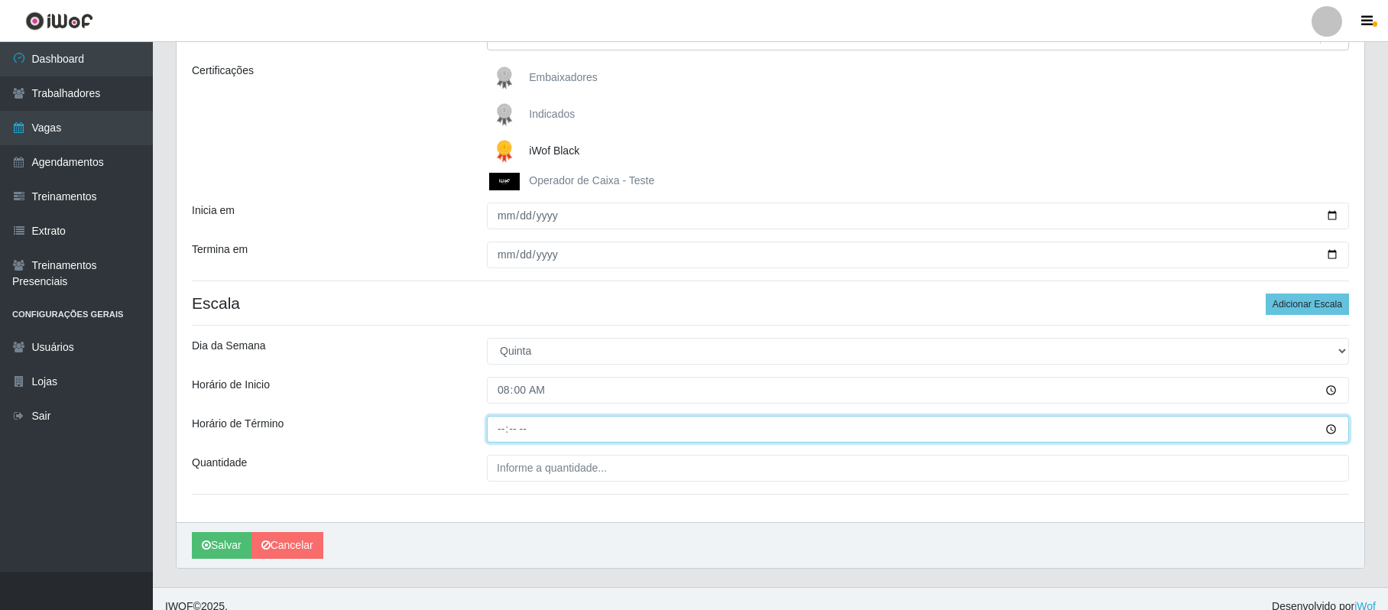
click at [499, 431] on input "Horário de Término" at bounding box center [918, 429] width 862 height 27
type input "14:00"
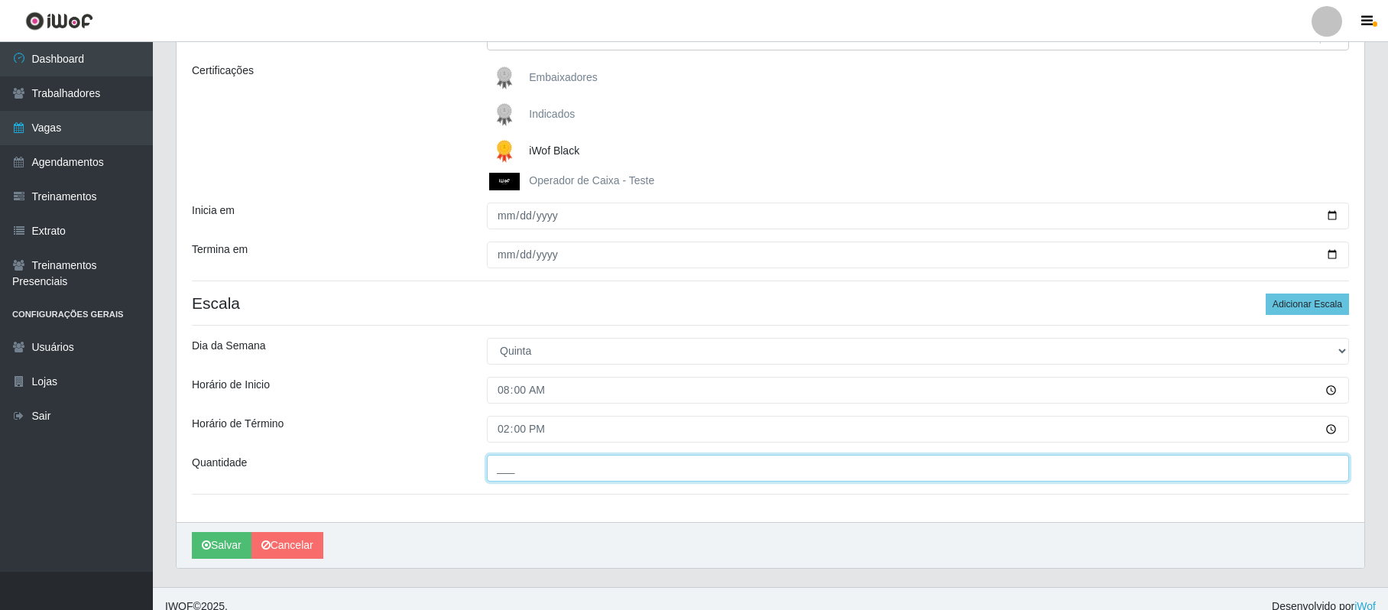
click at [495, 469] on input "___" at bounding box center [918, 468] width 862 height 27
type input "2__"
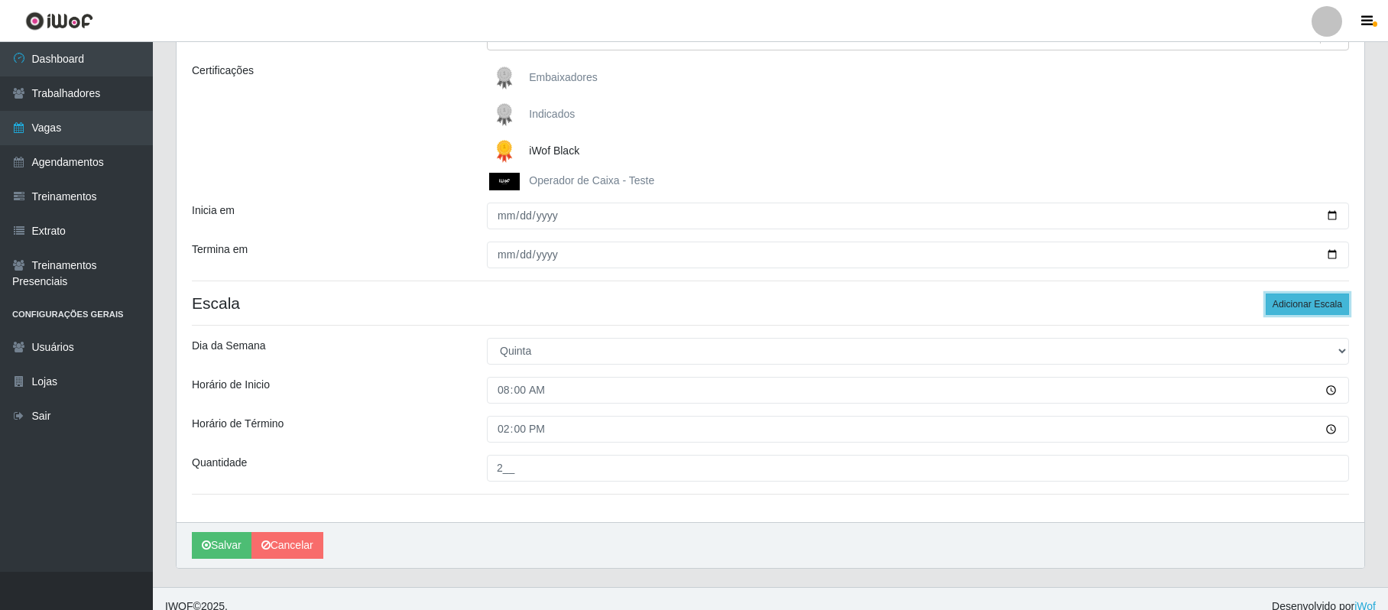
click at [1324, 310] on button "Adicionar Escala" at bounding box center [1307, 304] width 83 height 21
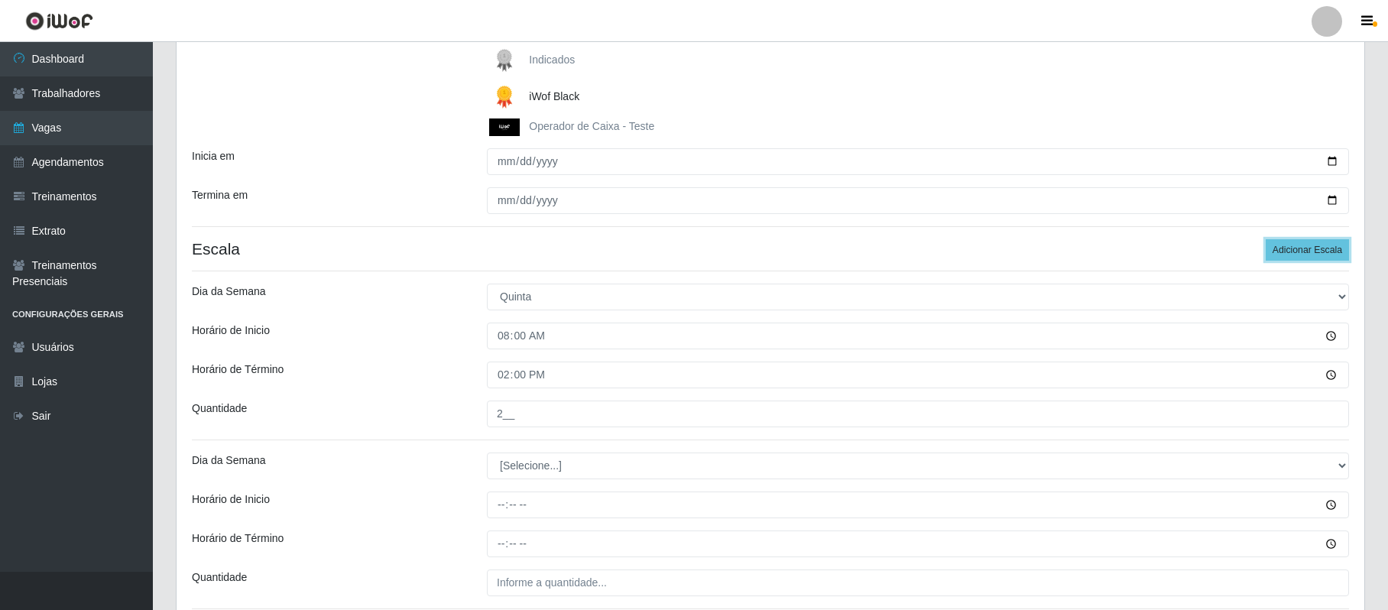
scroll to position [306, 0]
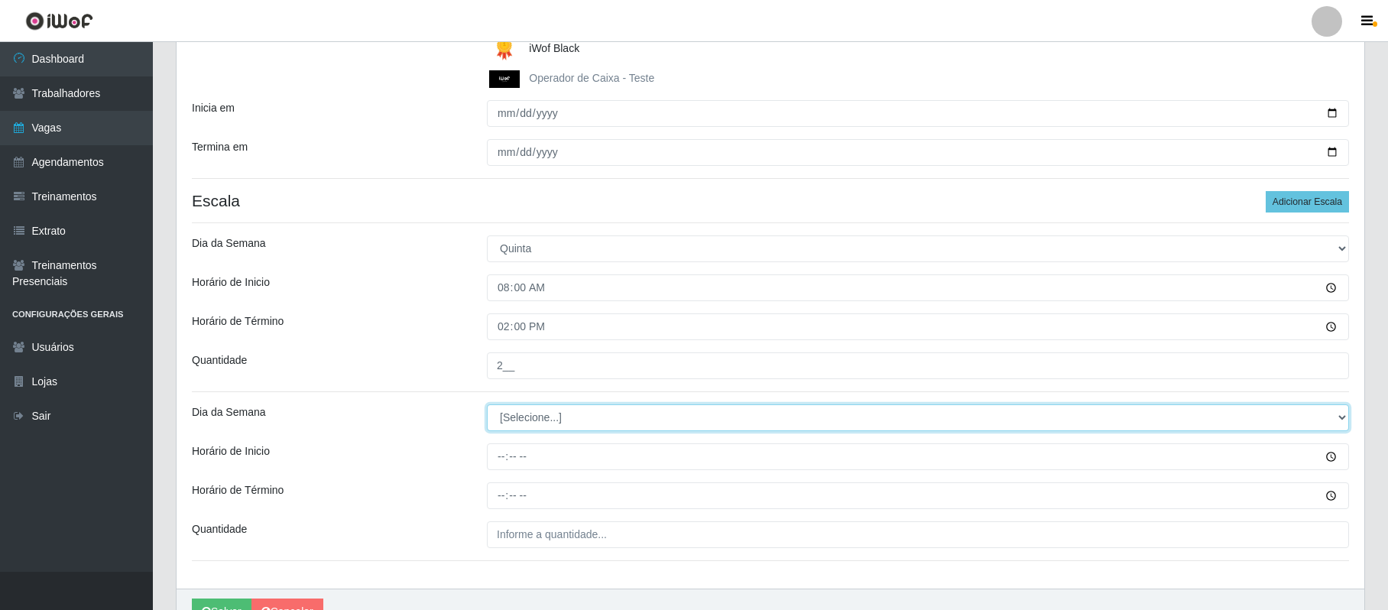
click at [1334, 419] on select "[Selecione...] Segunda Terça Quarta Quinta Sexta Sábado Domingo" at bounding box center [918, 417] width 862 height 27
select select "4"
click at [487, 406] on select "[Selecione...] Segunda Terça Quarta Quinta Sexta Sábado Domingo" at bounding box center [918, 417] width 862 height 27
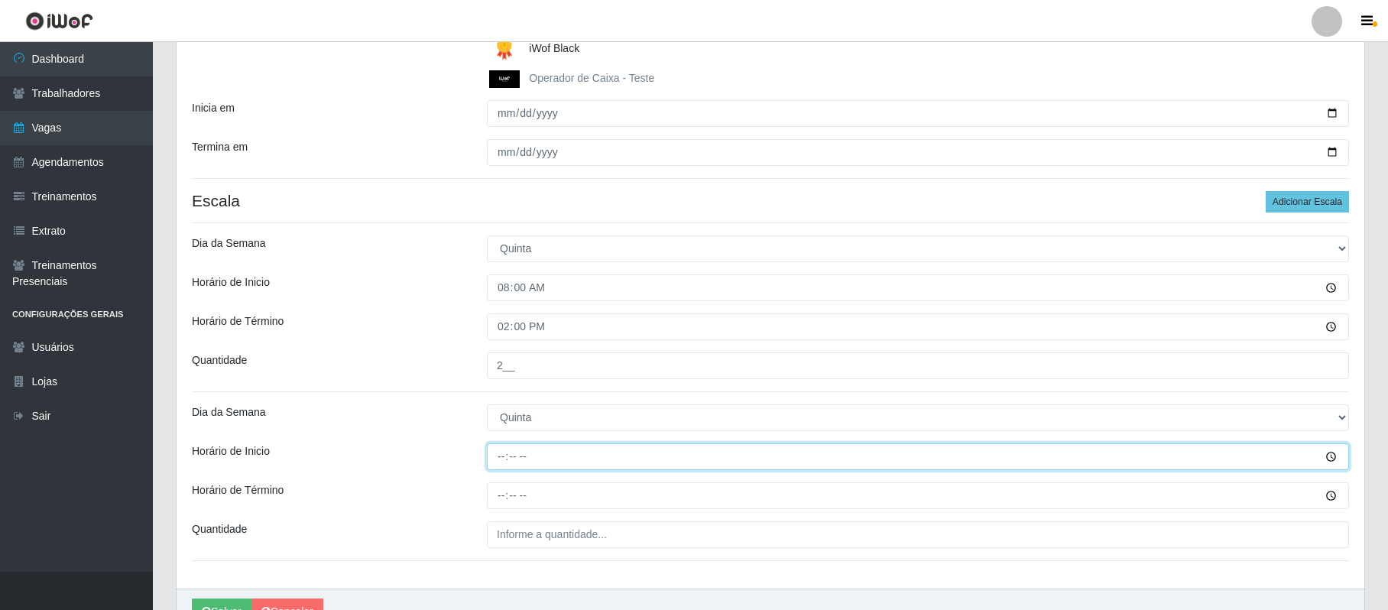
click at [495, 456] on input "Horário de Inicio" at bounding box center [918, 456] width 862 height 27
type input "16:00"
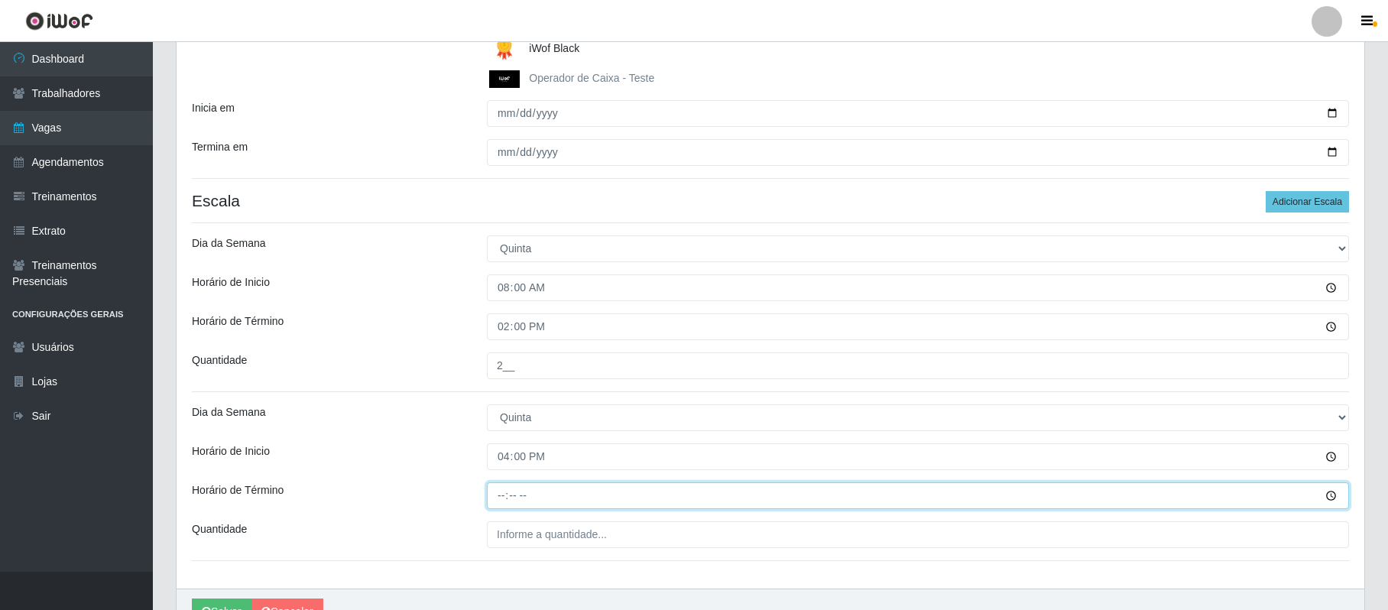
click at [497, 492] on input "Horário de Término" at bounding box center [918, 495] width 862 height 27
type input "22:00"
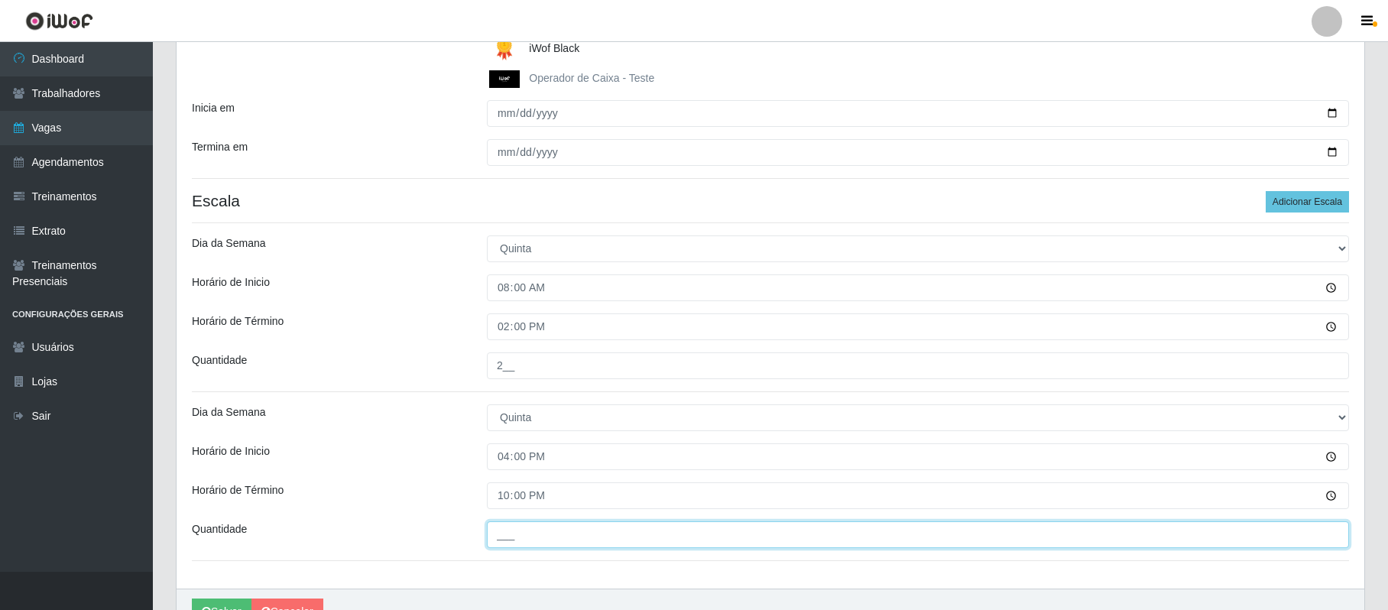
click at [517, 533] on input "___" at bounding box center [918, 534] width 862 height 27
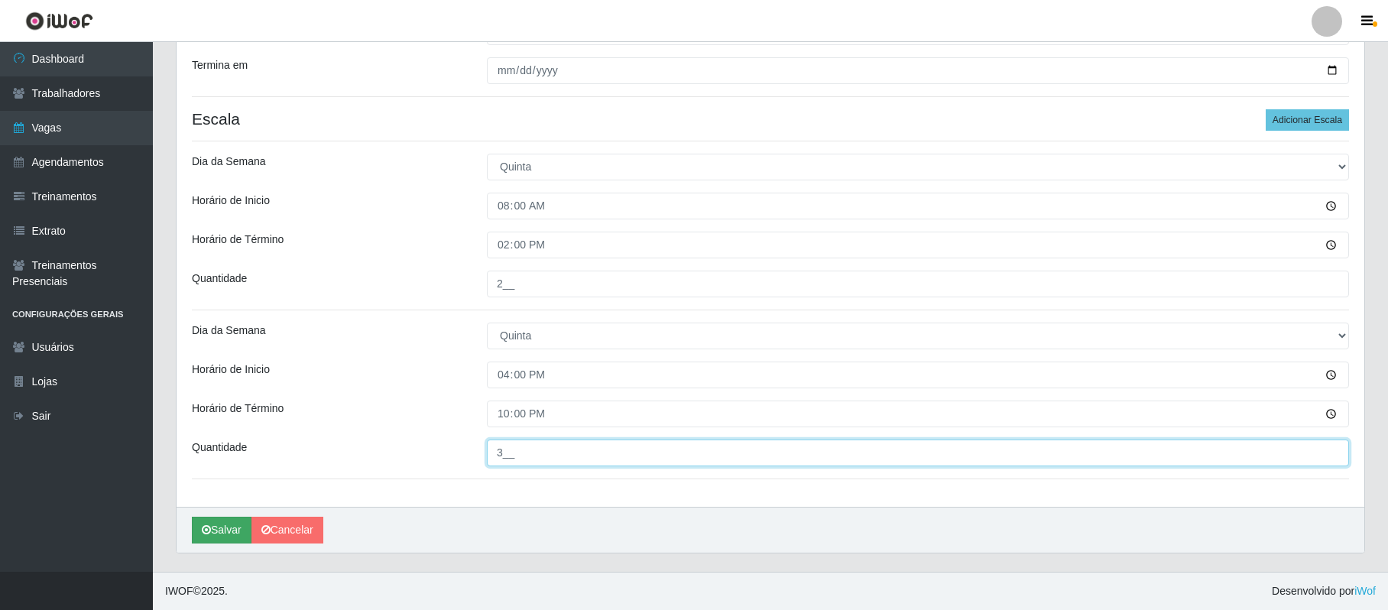
type input "3__"
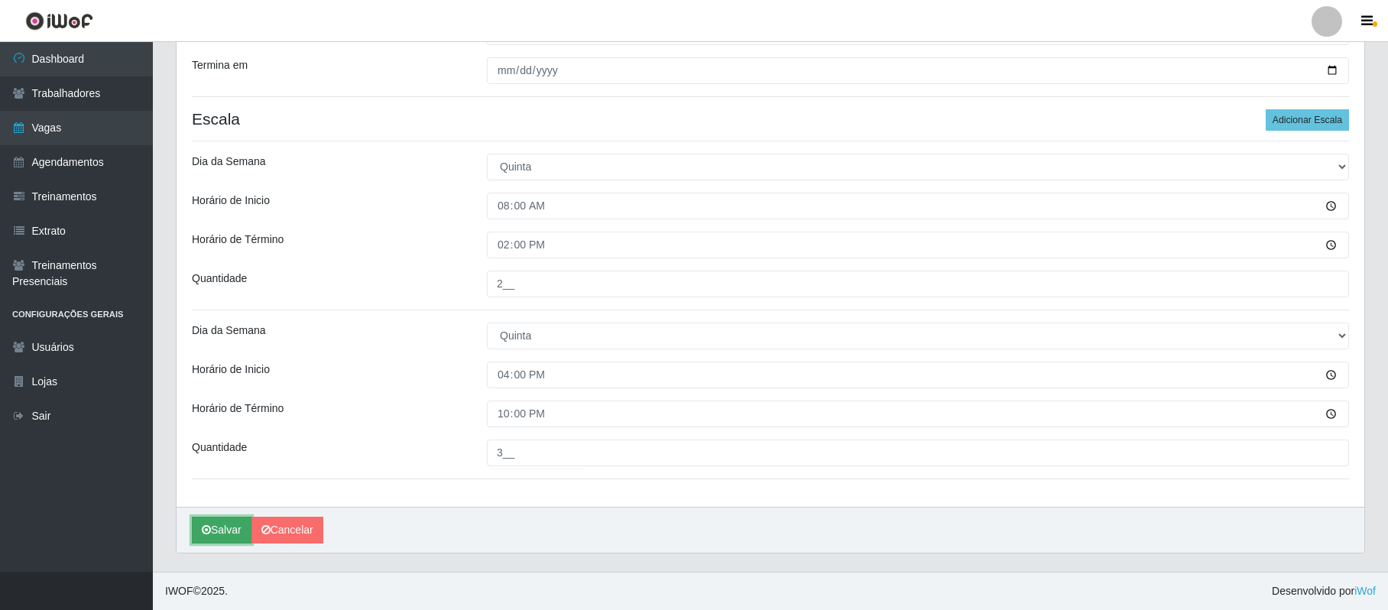
click at [223, 523] on button "Salvar" at bounding box center [222, 530] width 60 height 27
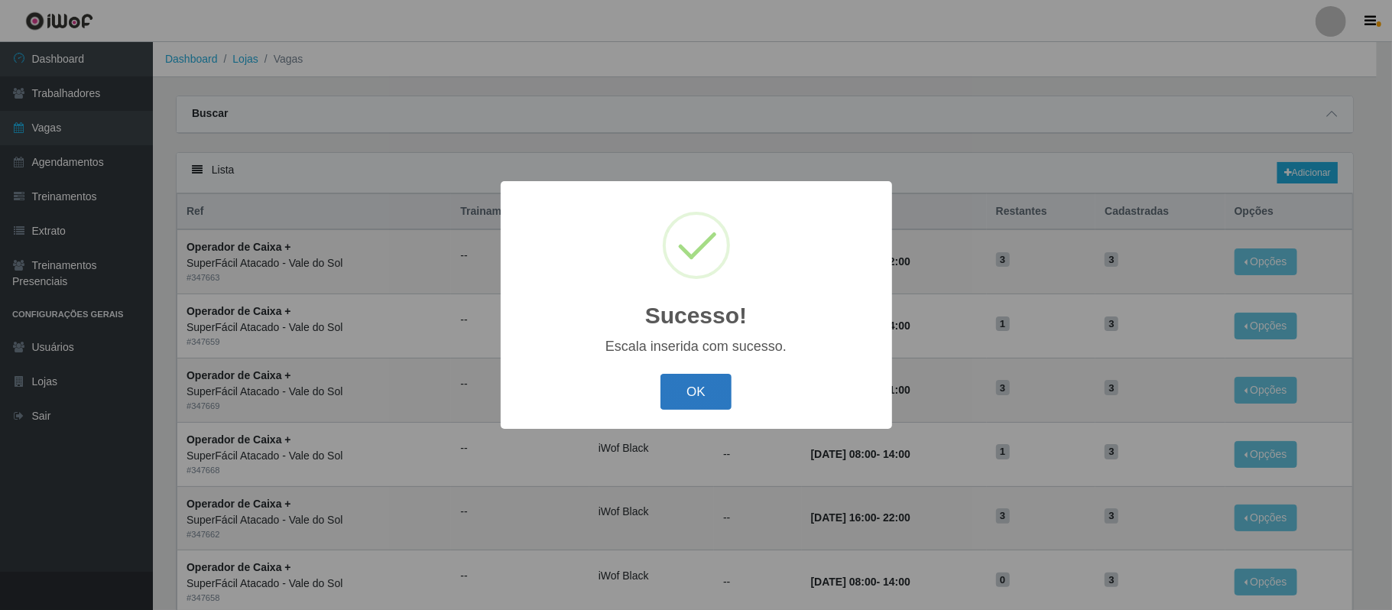
click at [716, 393] on button "OK" at bounding box center [695, 392] width 71 height 36
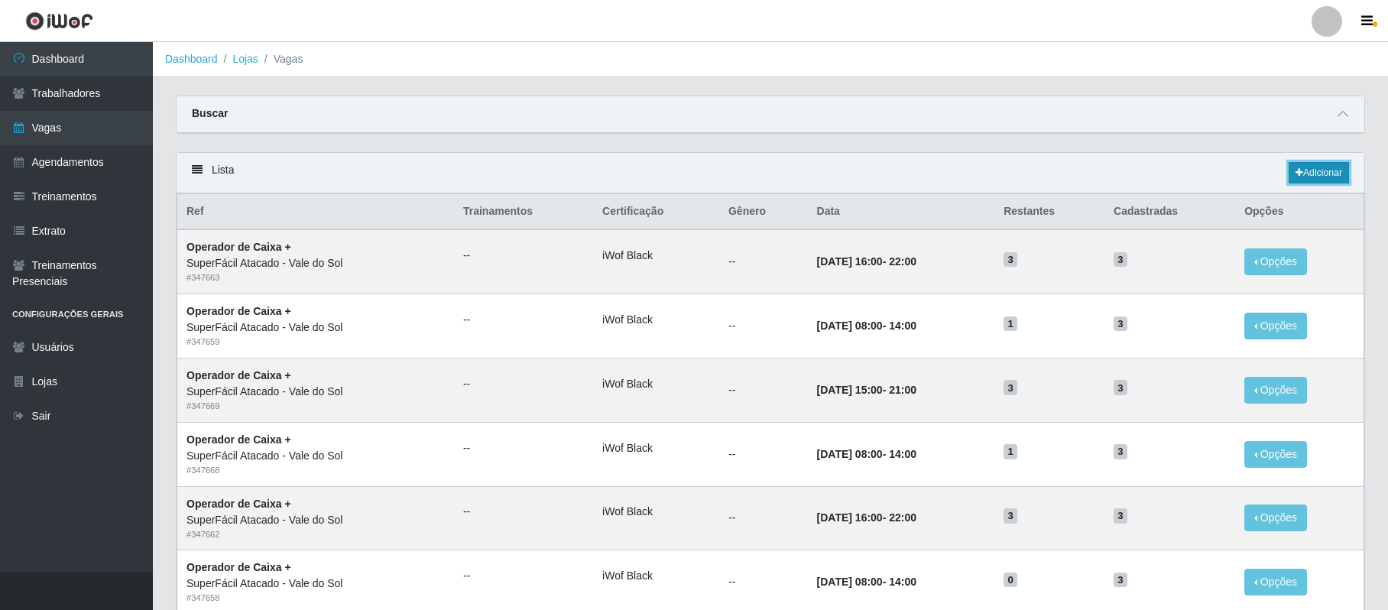
click at [1306, 174] on link "Adicionar" at bounding box center [1319, 172] width 60 height 21
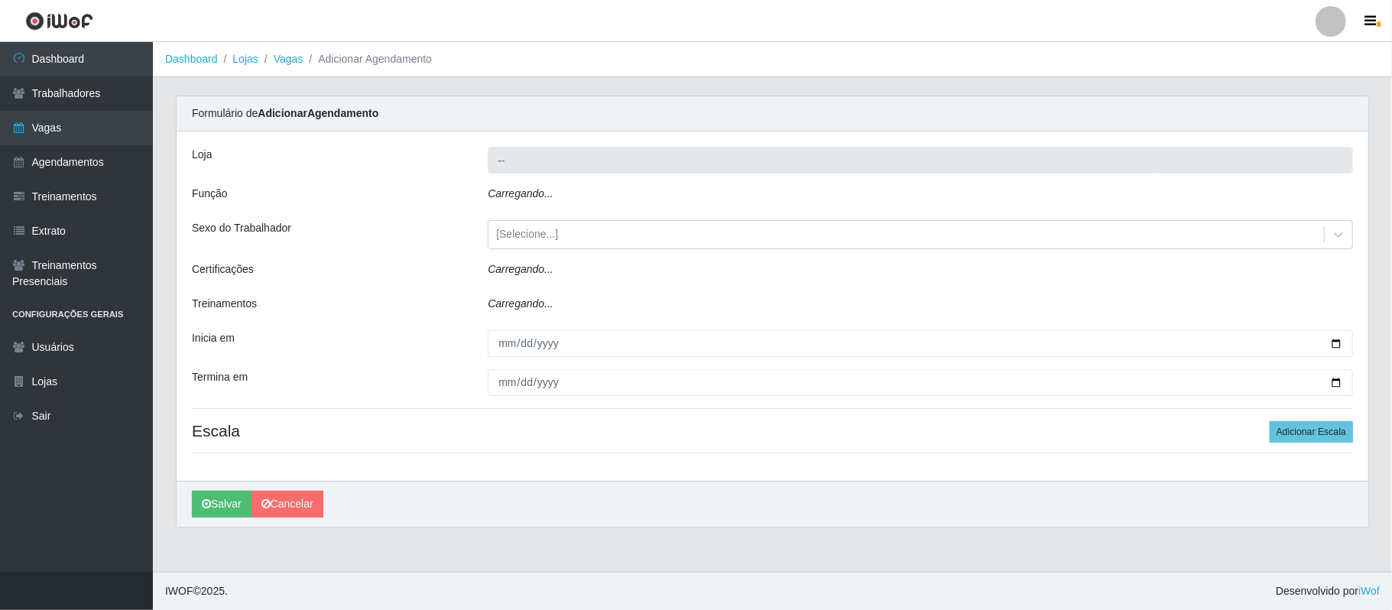
type input "SuperFácil Atacado - Vale do Sol"
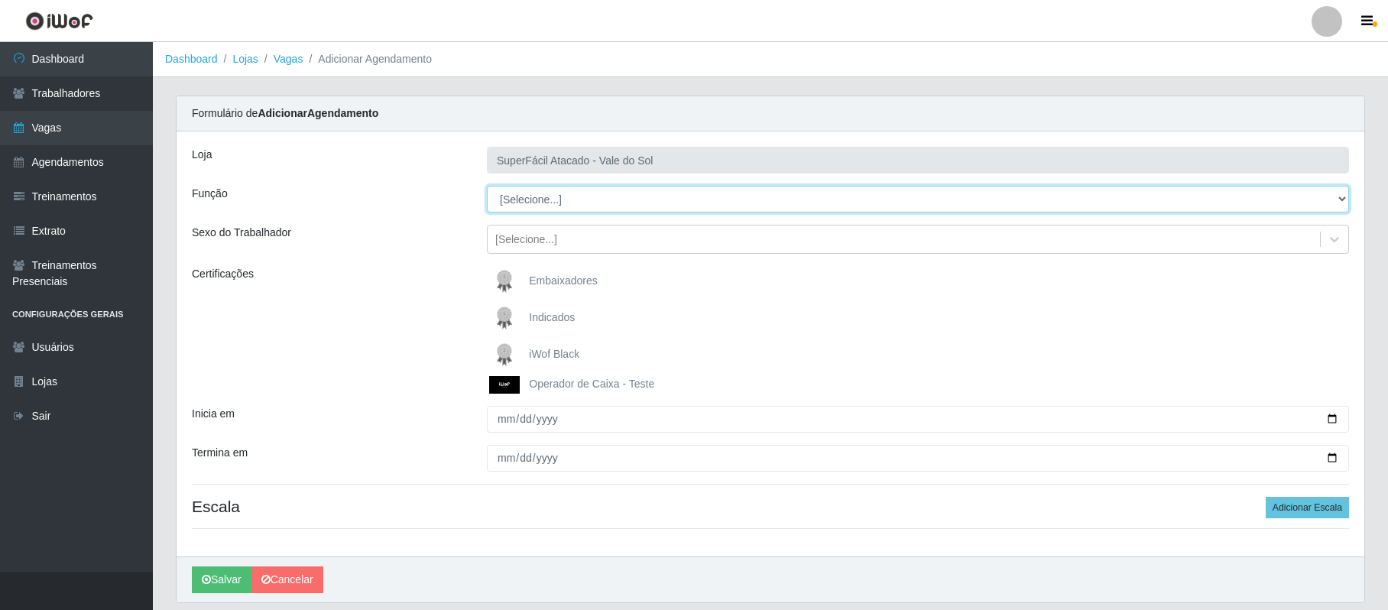
click at [1343, 202] on select "[Selecione...] Embalador Embalador + Embalador ++ Operador de Caixa Operador de…" at bounding box center [918, 199] width 862 height 27
select select "22"
click at [487, 187] on select "[Selecione...] Embalador Embalador + Embalador ++ Operador de Caixa Operador de…" at bounding box center [918, 199] width 862 height 27
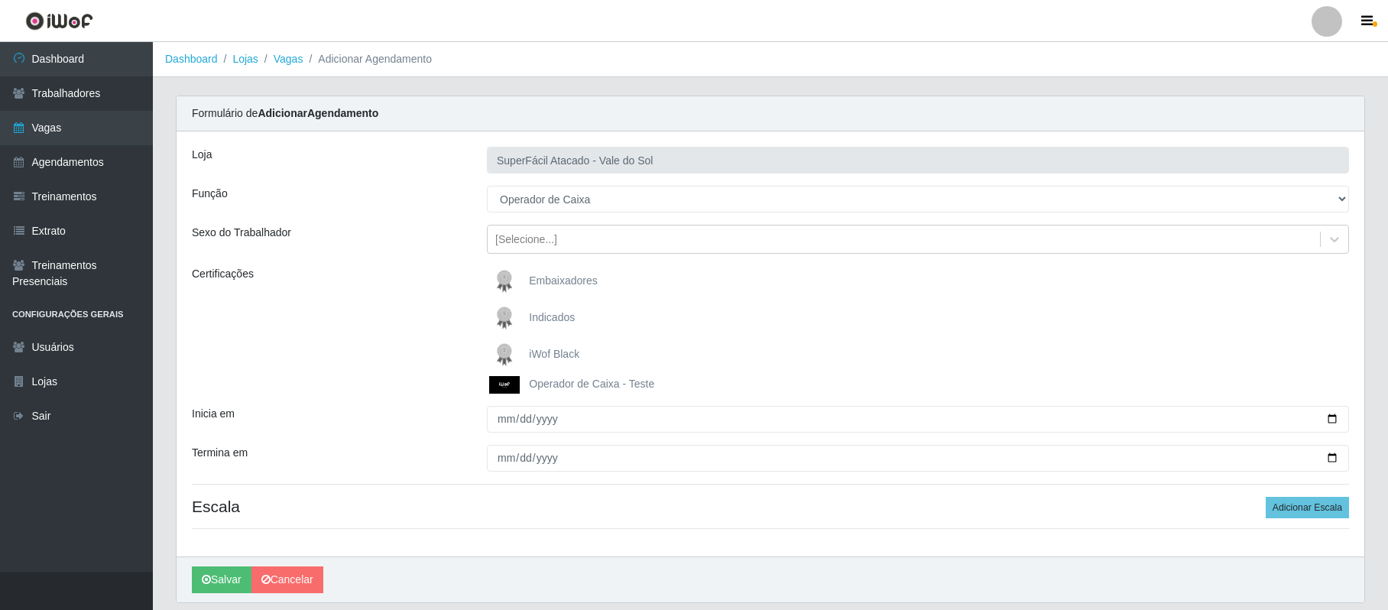
click at [564, 355] on span "iWof Black" at bounding box center [554, 354] width 50 height 12
click at [0, 0] on input "iWof Black" at bounding box center [0, 0] width 0 height 0
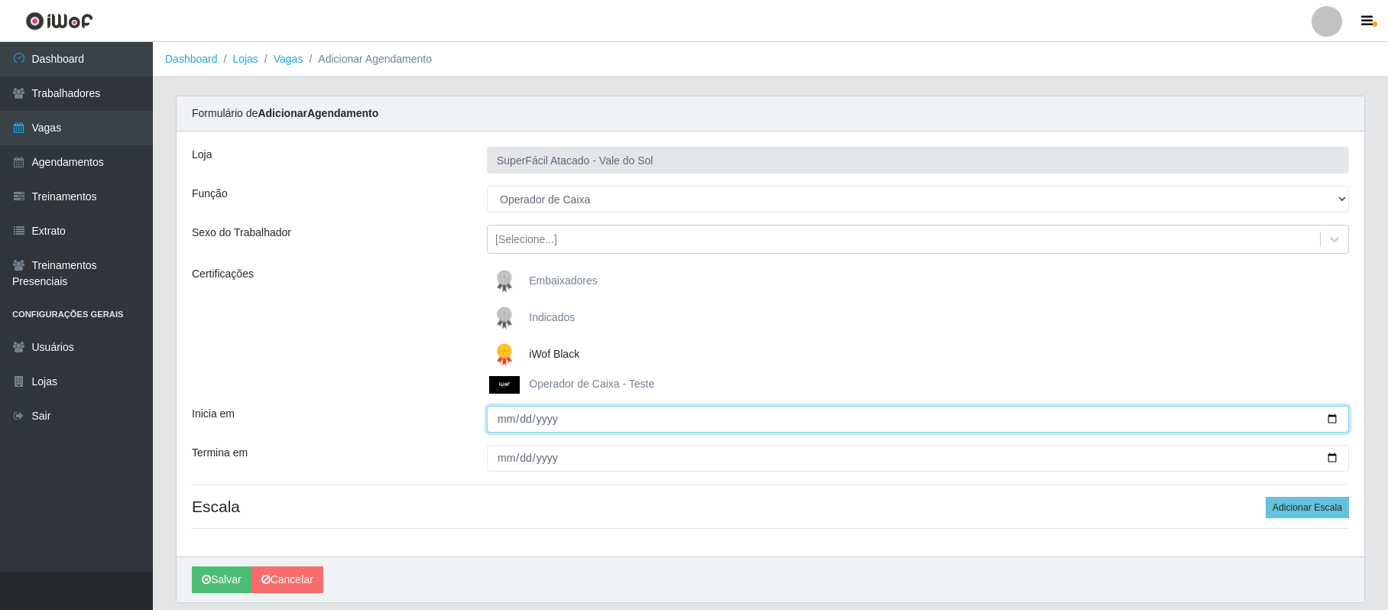
click at [1328, 422] on input "Inicia em" at bounding box center [918, 419] width 862 height 27
type input "[DATE]"
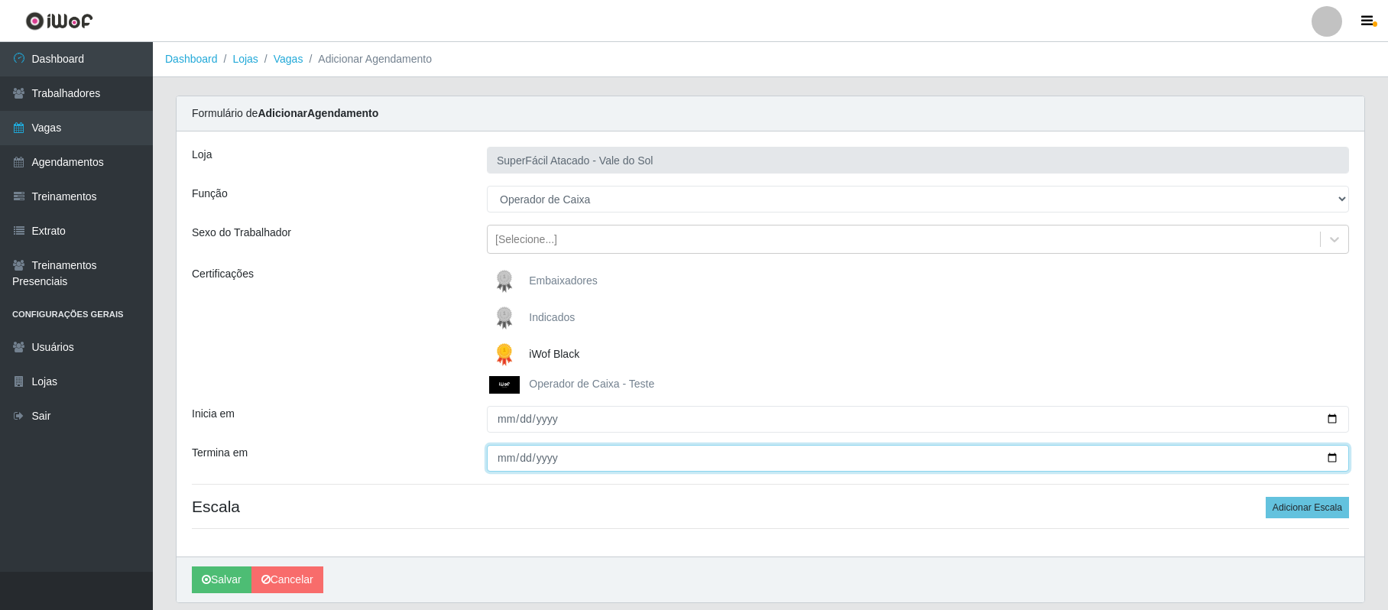
click at [1333, 456] on input "Termina em" at bounding box center [918, 458] width 862 height 27
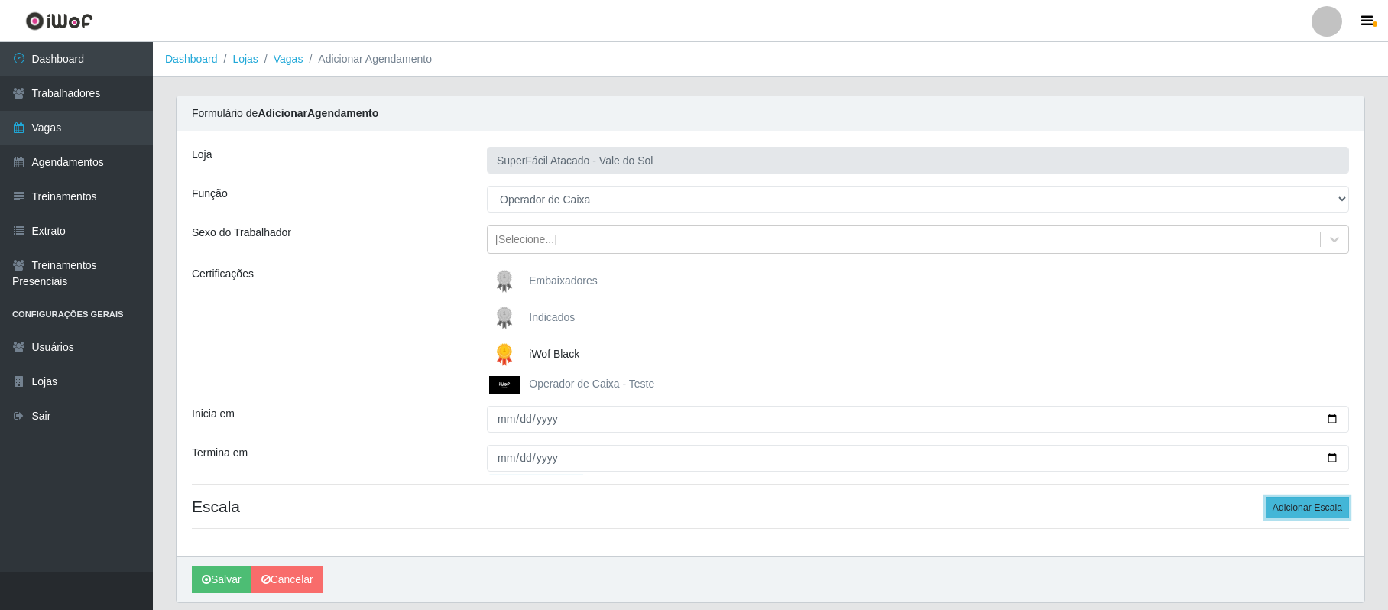
click at [1313, 508] on button "Adicionar Escala" at bounding box center [1307, 507] width 83 height 21
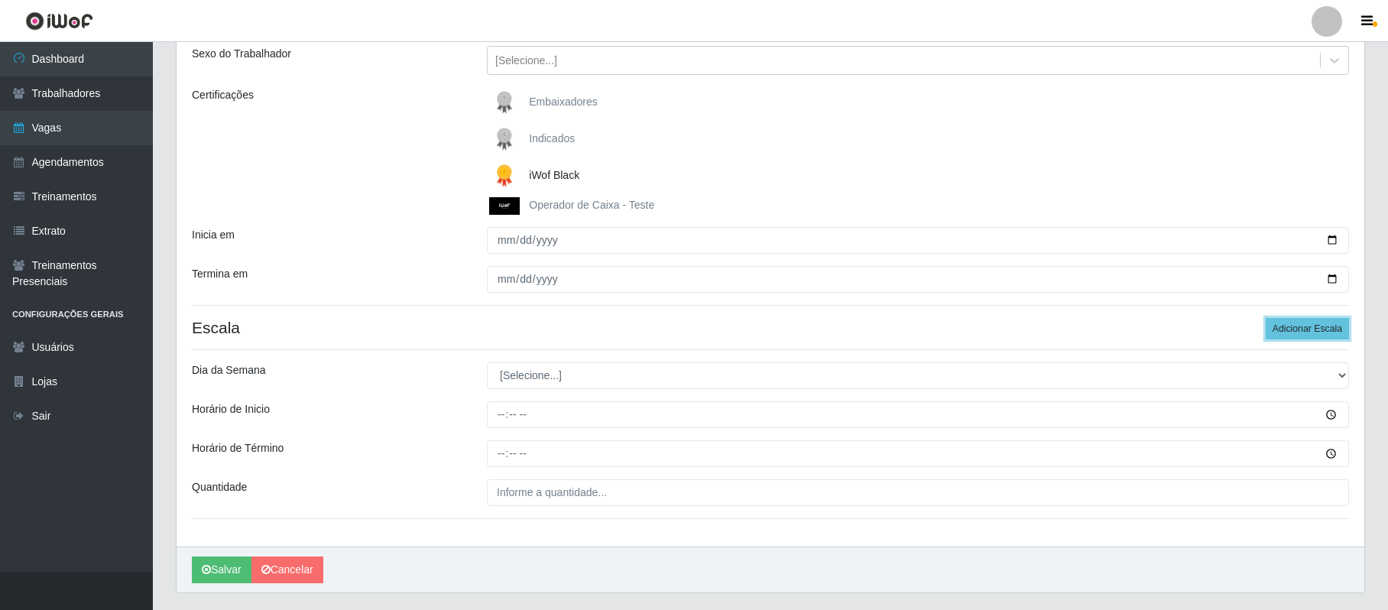
scroll to position [221, 0]
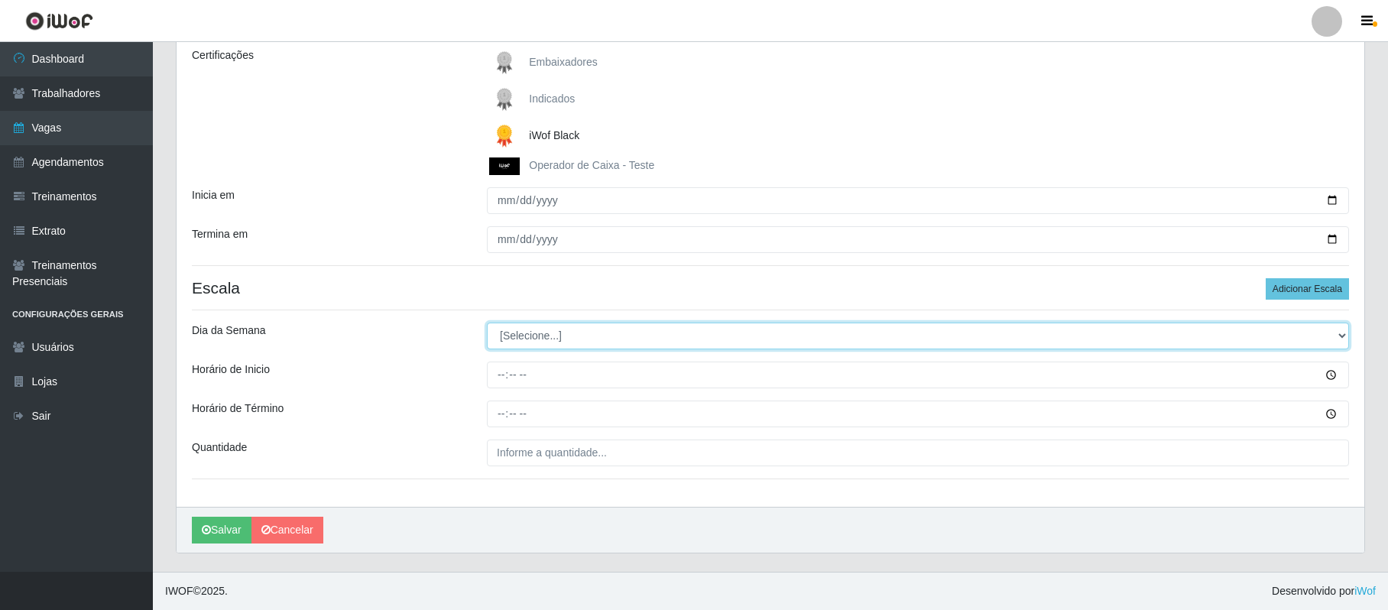
click at [1337, 336] on select "[Selecione...] Segunda Terça Quarta Quinta Sexta Sábado Domingo" at bounding box center [918, 336] width 862 height 27
click at [487, 323] on select "[Selecione...] Segunda Terça Quarta Quinta Sexta Sábado Domingo" at bounding box center [918, 336] width 862 height 27
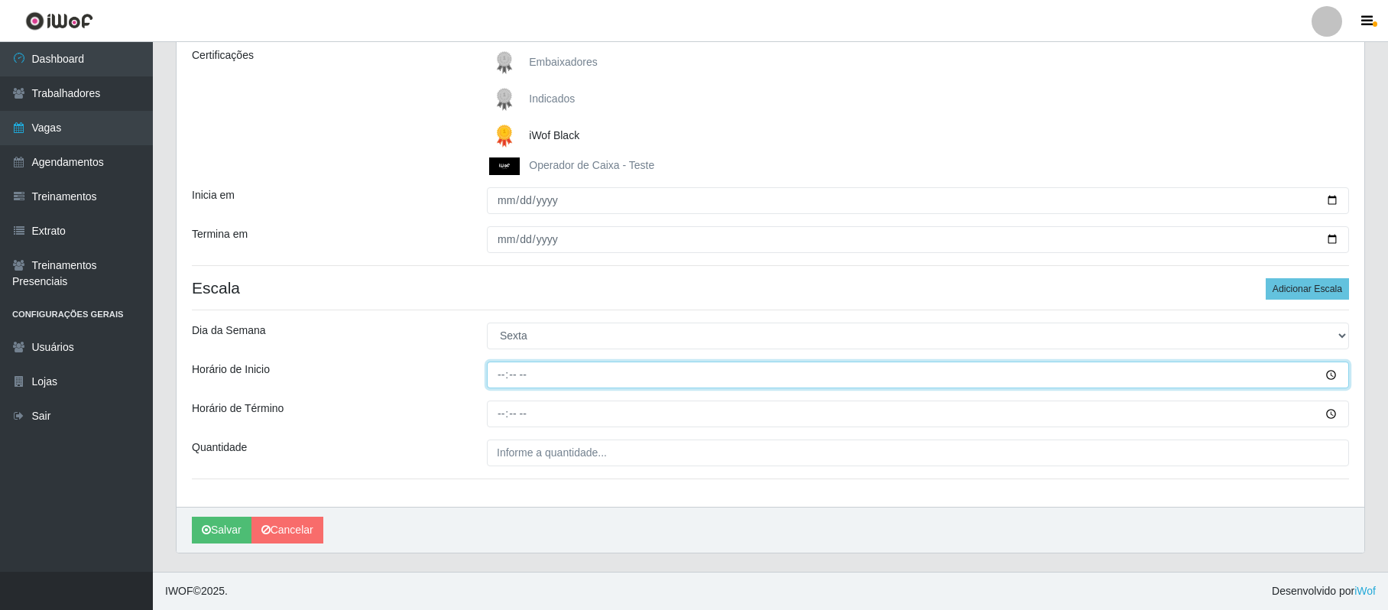
click at [500, 371] on input "Horário de Inicio" at bounding box center [918, 375] width 862 height 27
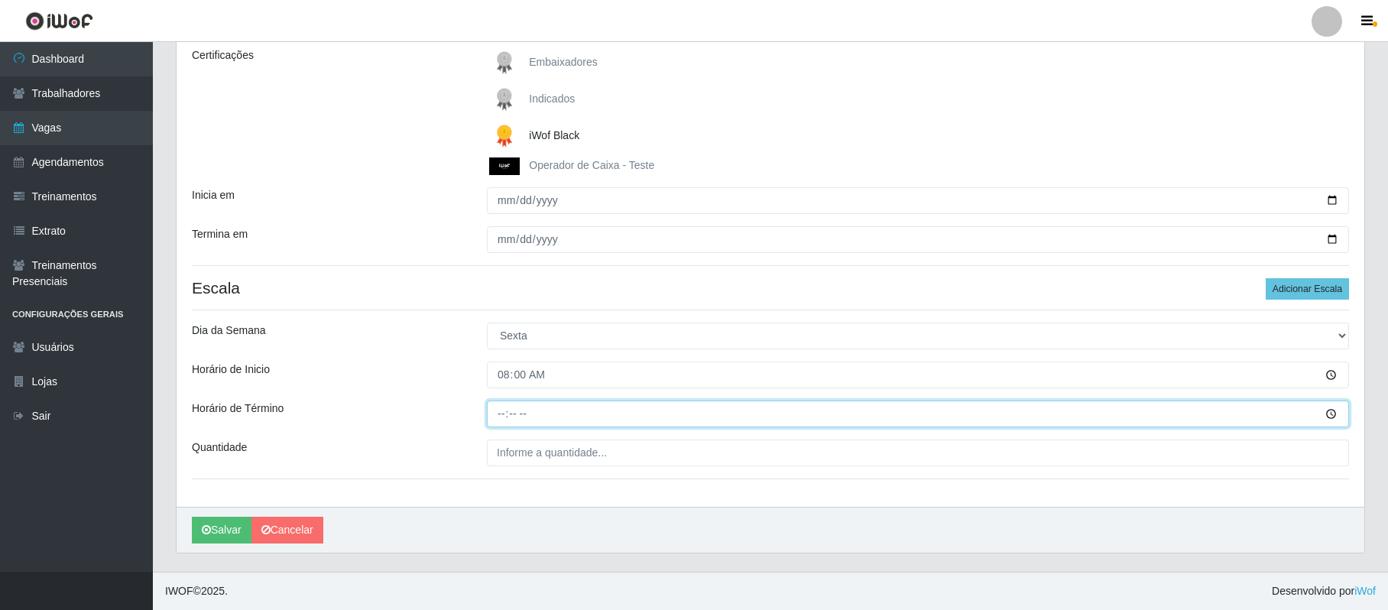
click at [492, 410] on input "Horário de Término" at bounding box center [918, 414] width 862 height 27
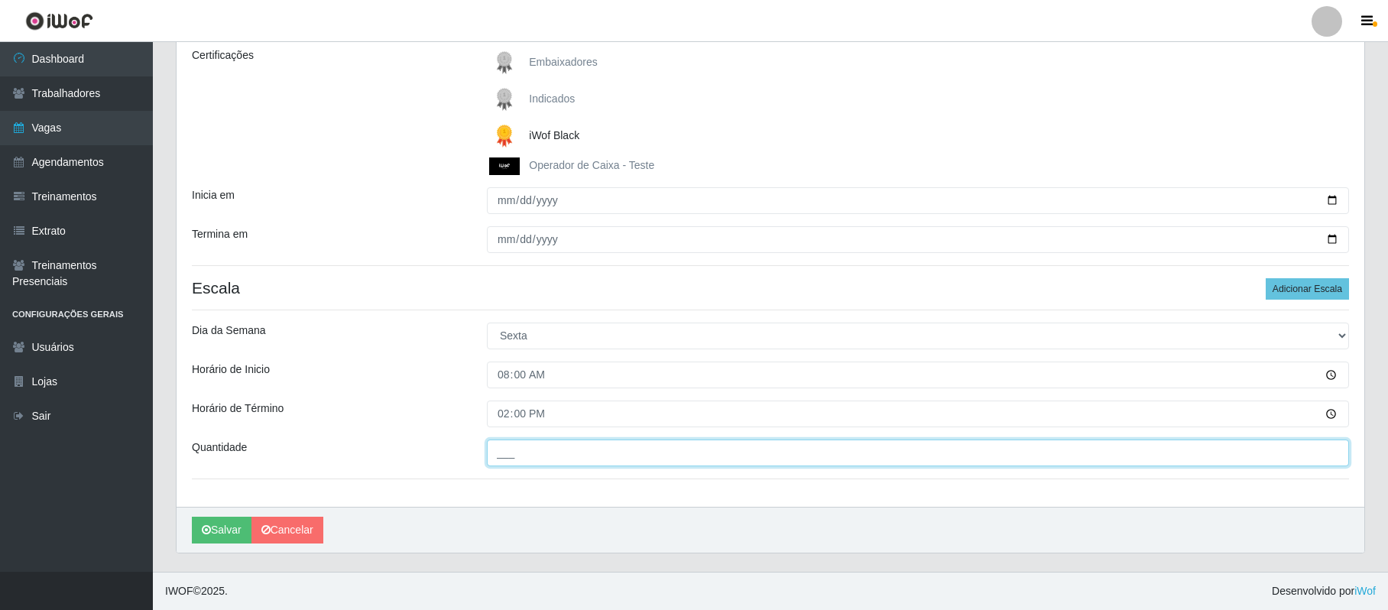
click at [521, 454] on input "___" at bounding box center [918, 453] width 862 height 27
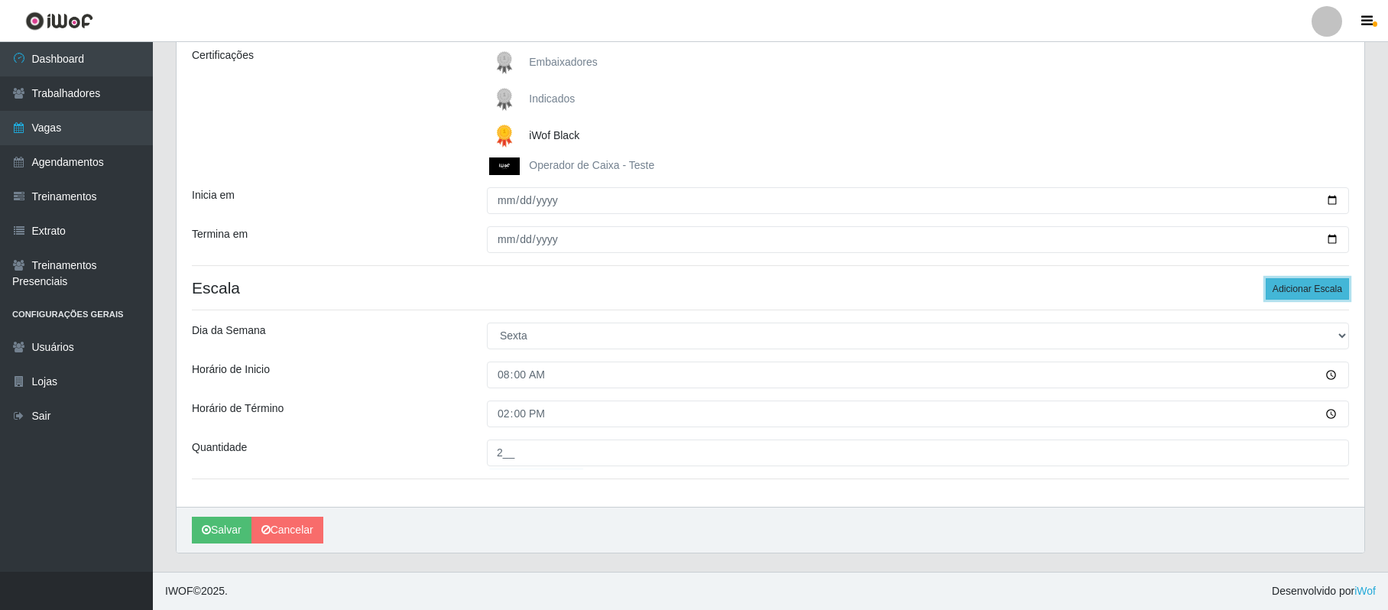
click at [1304, 280] on button "Adicionar Escala" at bounding box center [1307, 288] width 83 height 21
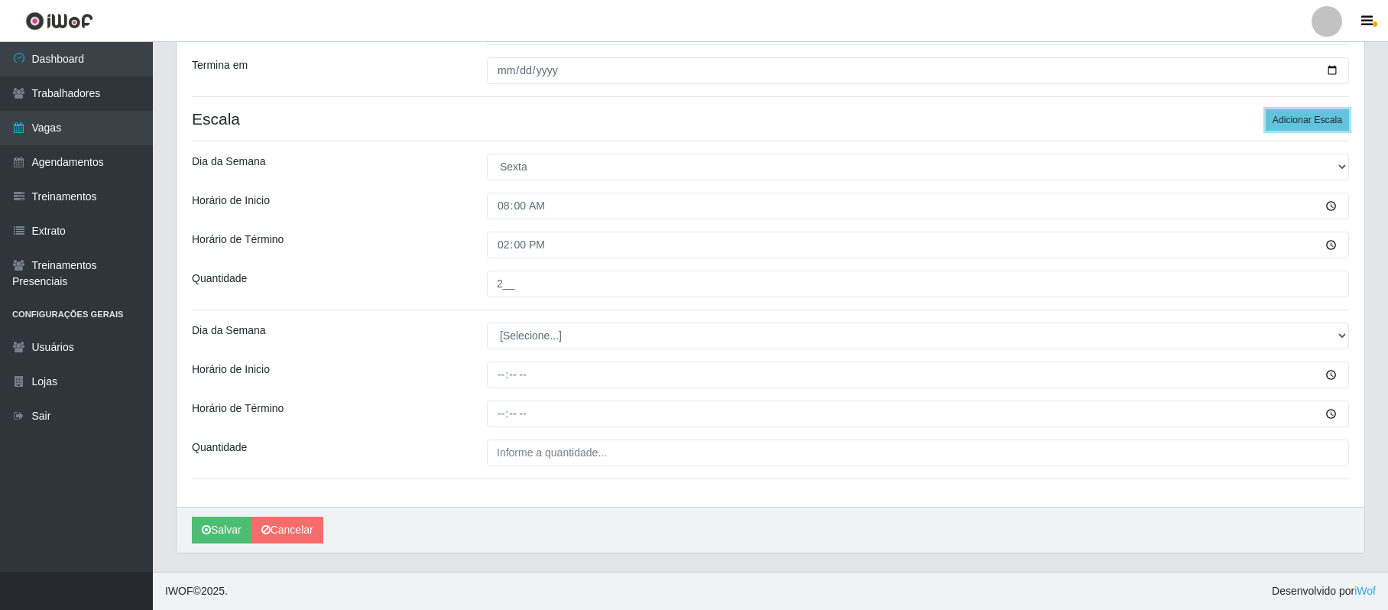
scroll to position [390, 0]
drag, startPoint x: 1338, startPoint y: 332, endPoint x: 1297, endPoint y: 332, distance: 40.5
click at [1338, 332] on select "[Selecione...] Segunda Terça Quarta Quinta Sexta Sábado Domingo" at bounding box center [918, 336] width 862 height 27
click at [487, 323] on select "[Selecione...] Segunda Terça Quarta Quinta Sexta Sábado Domingo" at bounding box center [918, 336] width 862 height 27
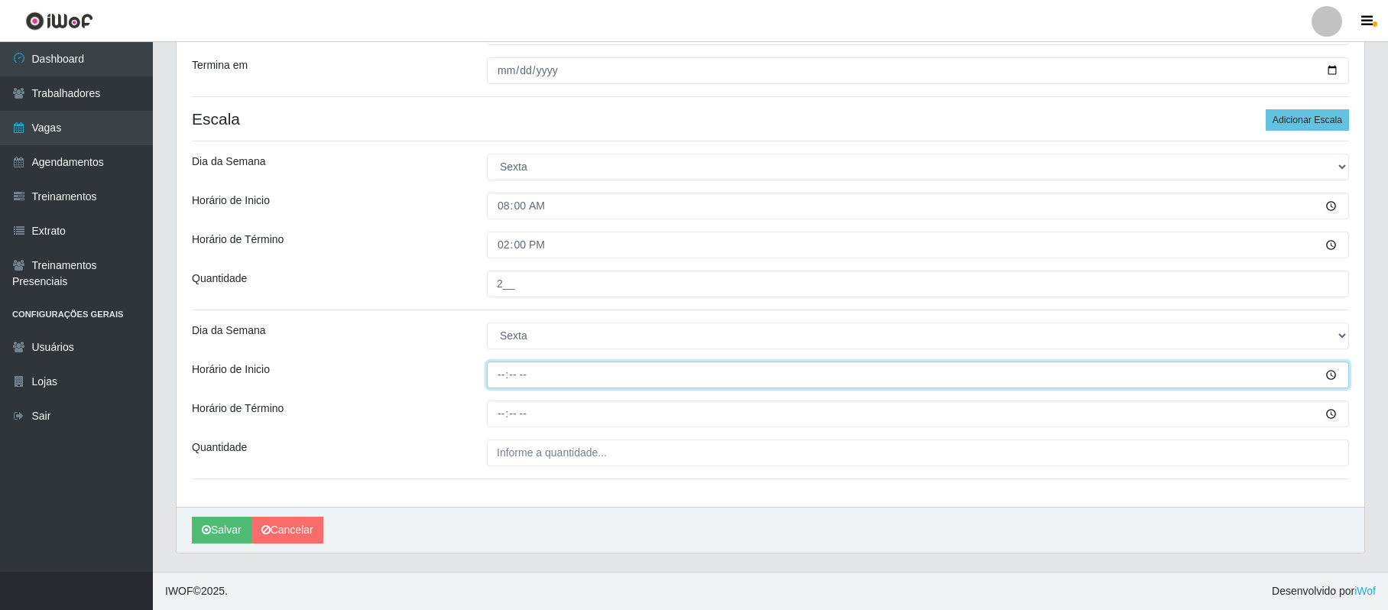
click at [505, 374] on input "Horário de Inicio" at bounding box center [918, 375] width 862 height 27
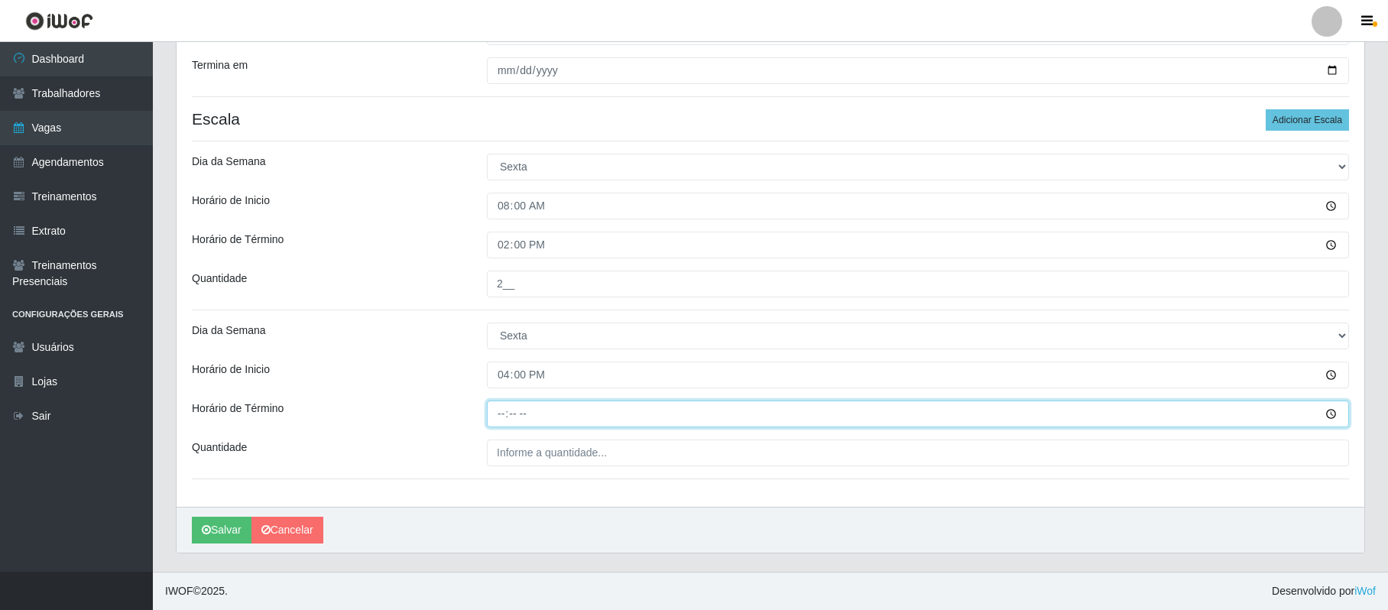
click at [505, 413] on input "Horário de Término" at bounding box center [918, 414] width 862 height 27
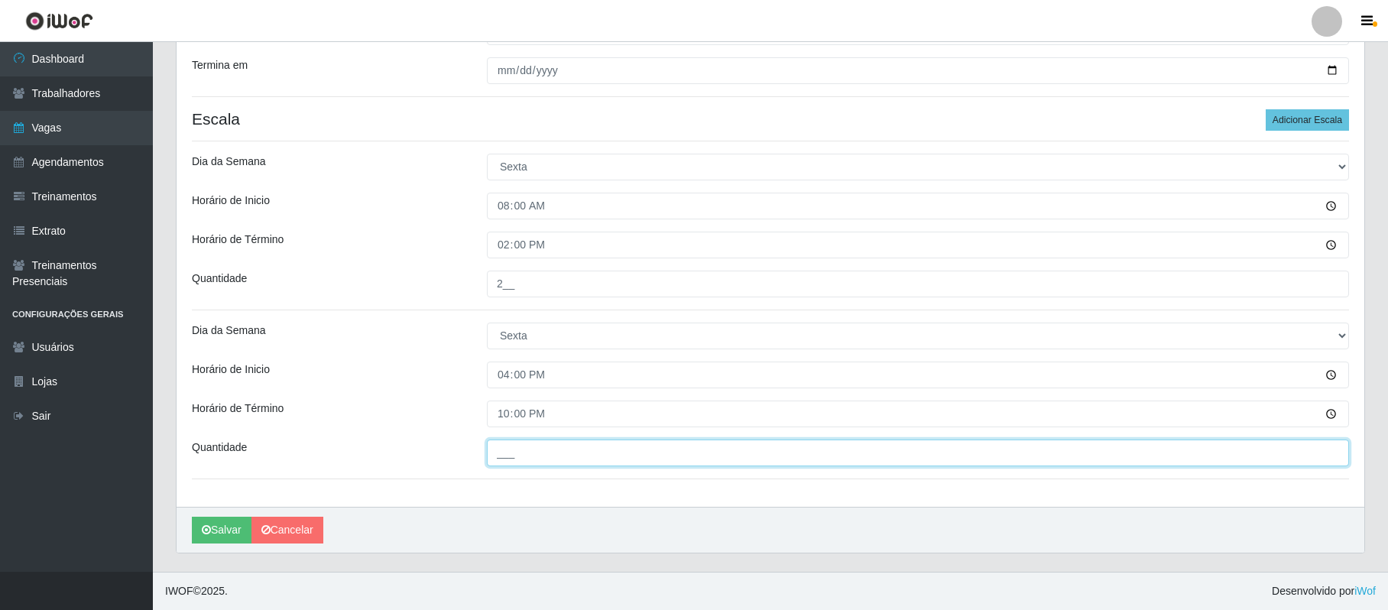
click at [505, 446] on input "___" at bounding box center [918, 453] width 862 height 27
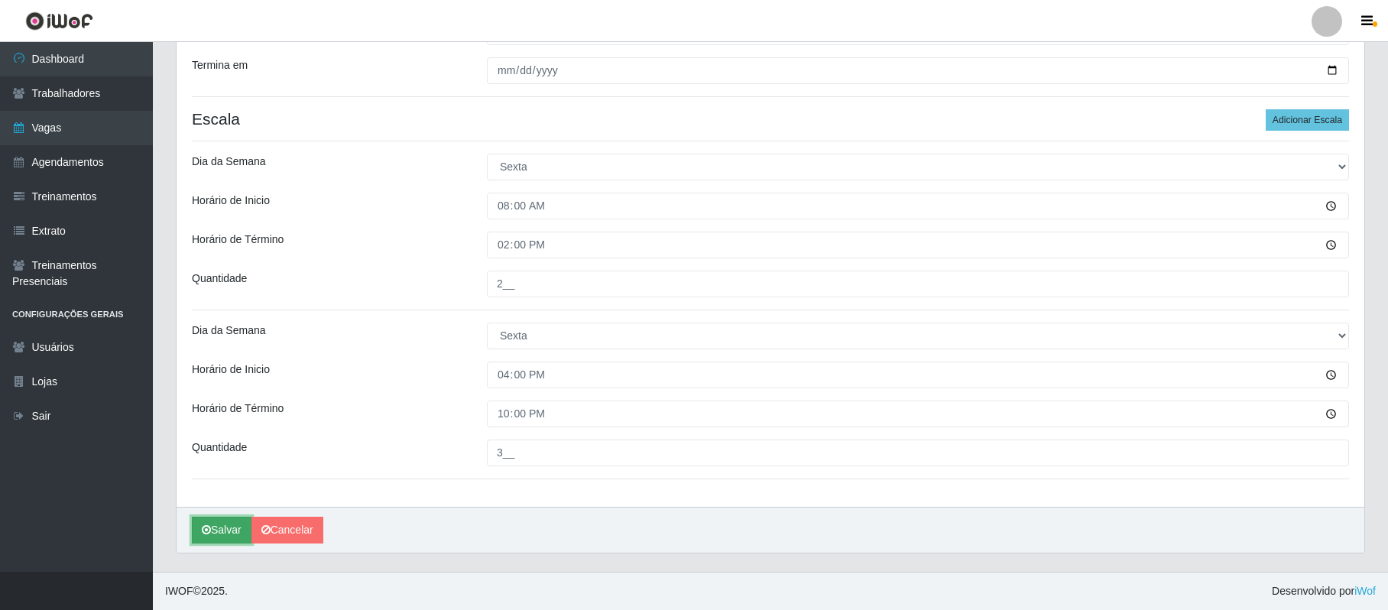
click at [226, 526] on button "Salvar" at bounding box center [222, 530] width 60 height 27
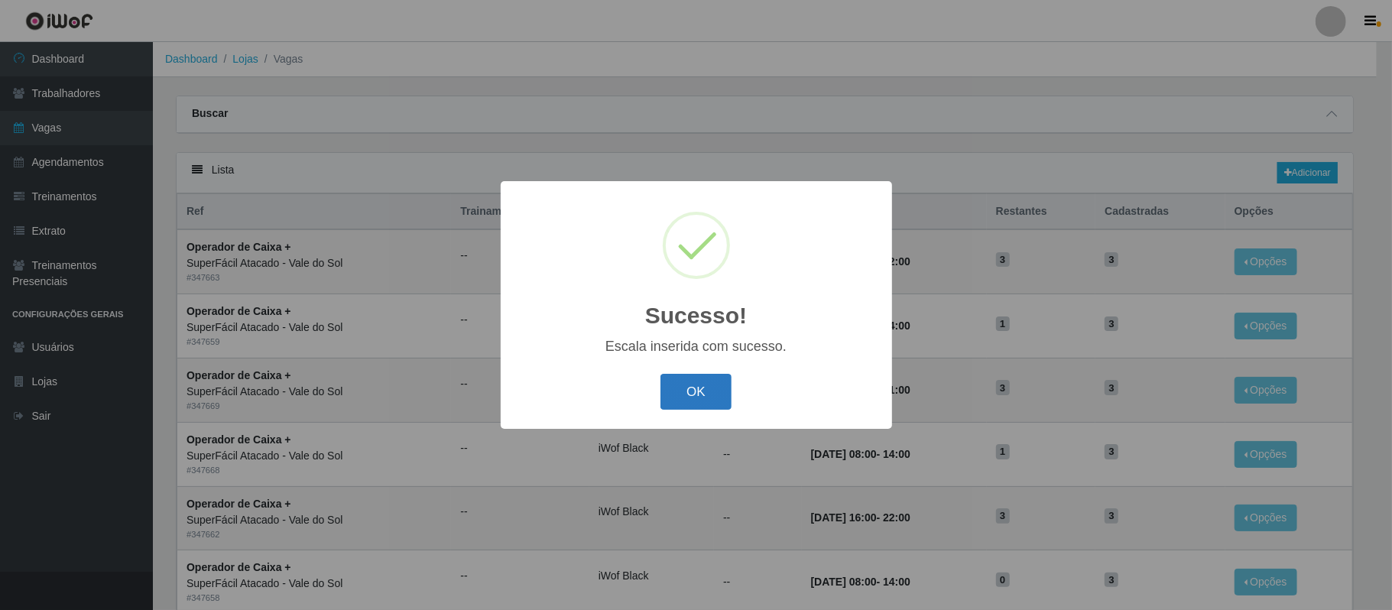
click at [705, 388] on button "OK" at bounding box center [695, 392] width 71 height 36
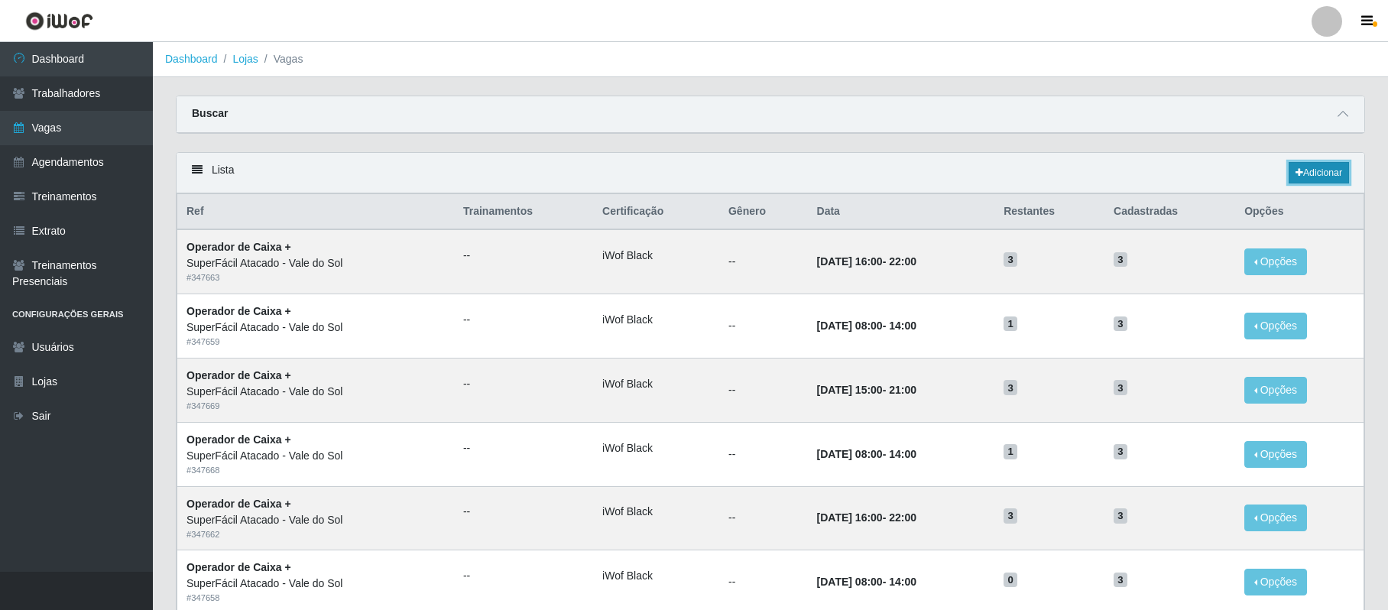
click at [1315, 168] on link "Adicionar" at bounding box center [1319, 172] width 60 height 21
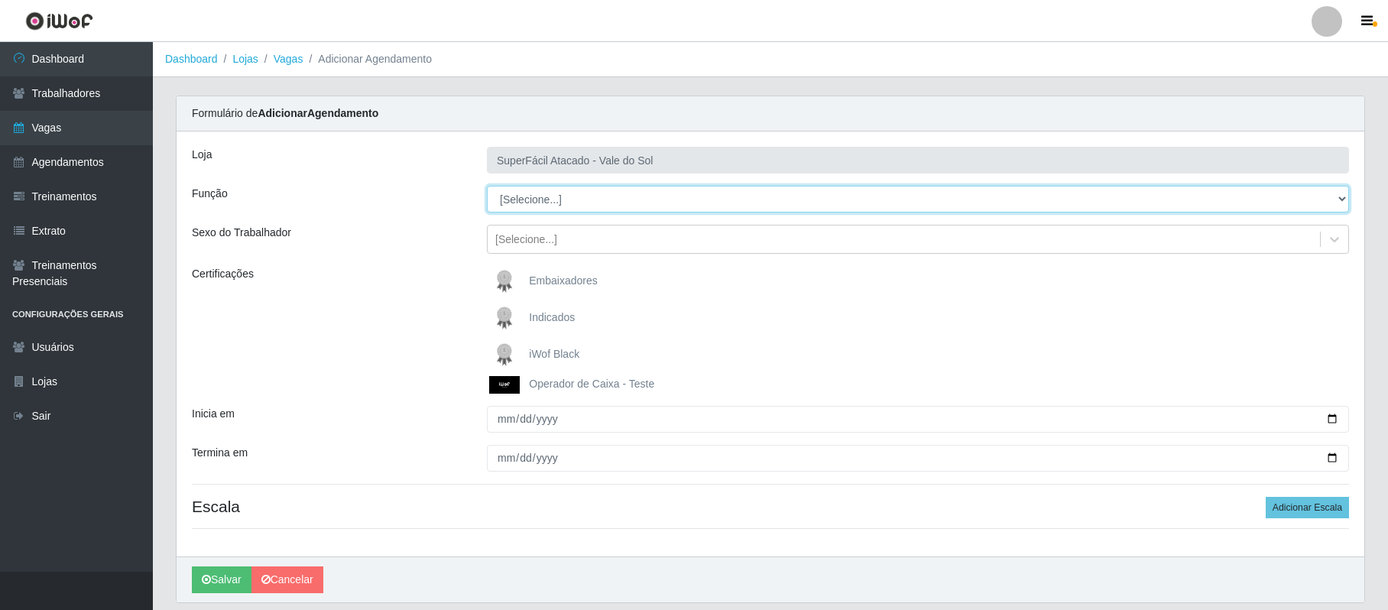
click at [1342, 203] on select "[Selecione...] Embalador Embalador + Embalador ++ Operador de Caixa Operador de…" at bounding box center [918, 199] width 862 height 27
click at [487, 187] on select "[Selecione...] Embalador Embalador + Embalador ++ Operador de Caixa Operador de…" at bounding box center [918, 199] width 862 height 27
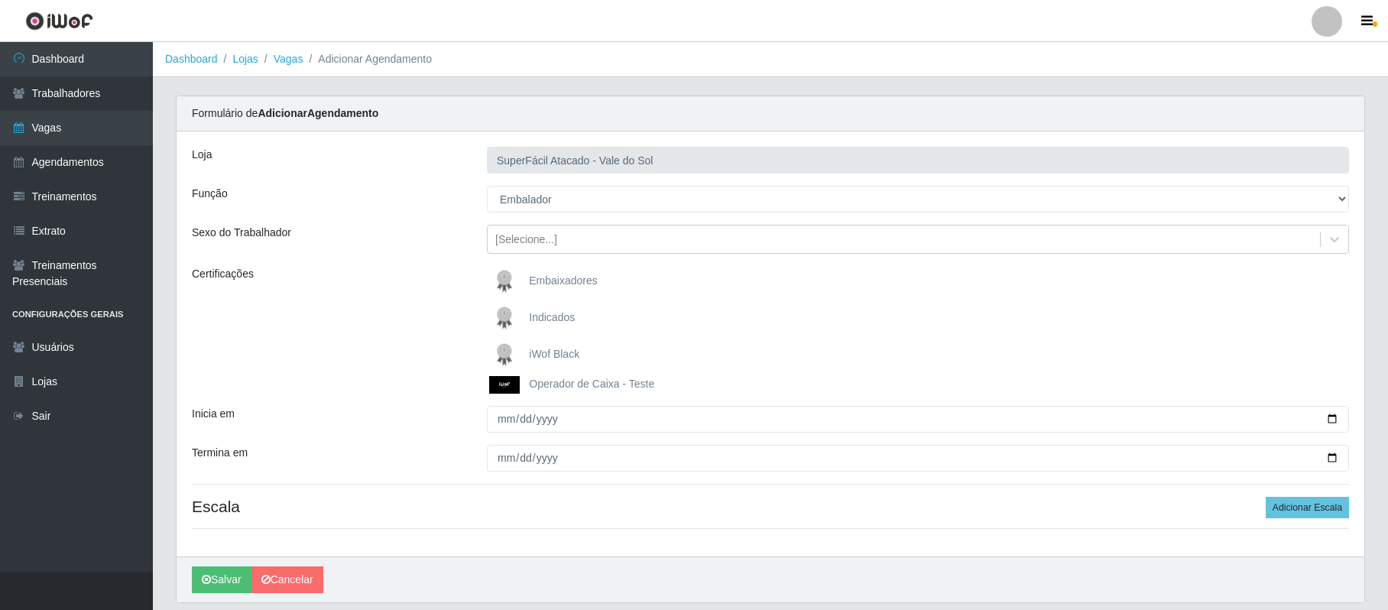
click at [553, 358] on span "iWof Black" at bounding box center [554, 354] width 50 height 12
click at [0, 0] on input "iWof Black" at bounding box center [0, 0] width 0 height 0
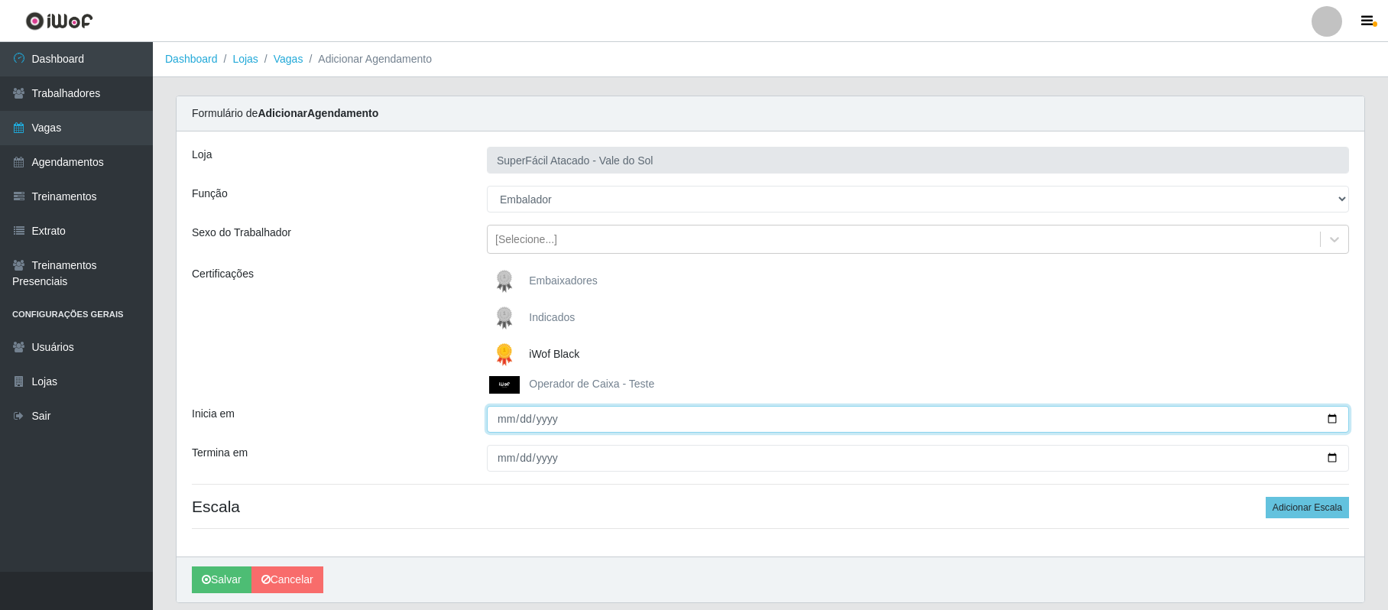
click at [1336, 420] on input "Inicia em" at bounding box center [918, 419] width 862 height 27
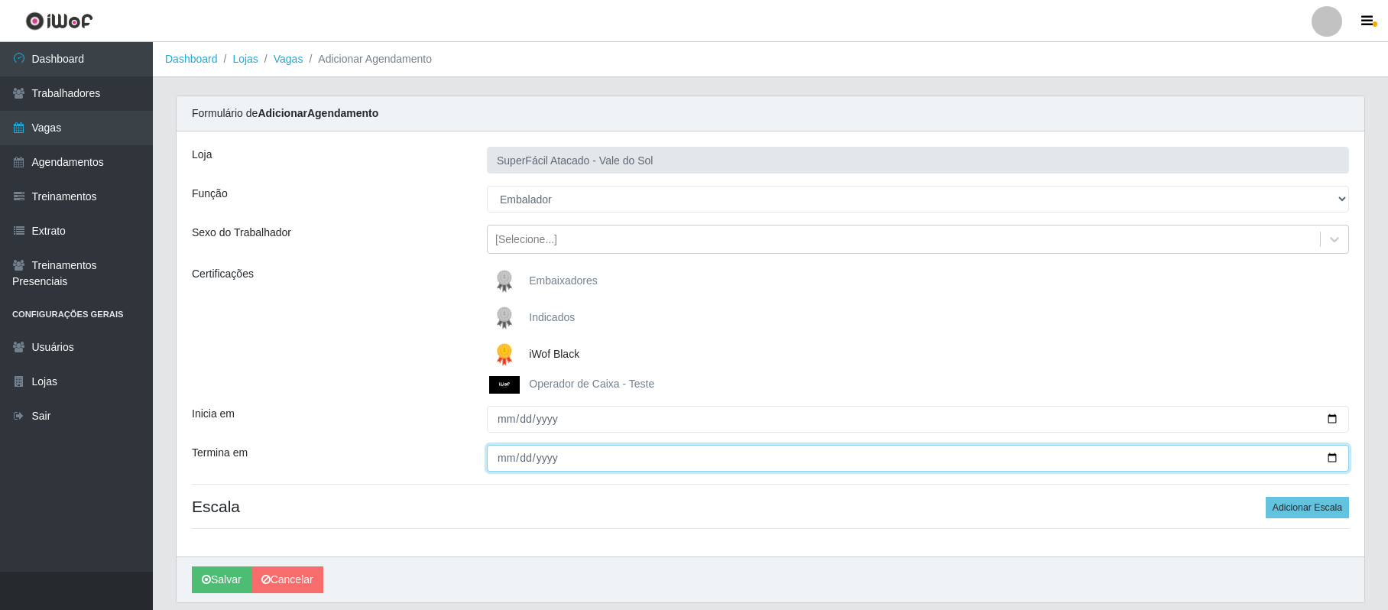
click at [503, 456] on input "Termina em" at bounding box center [918, 458] width 862 height 27
click at [1338, 459] on input "Termina em" at bounding box center [918, 458] width 862 height 27
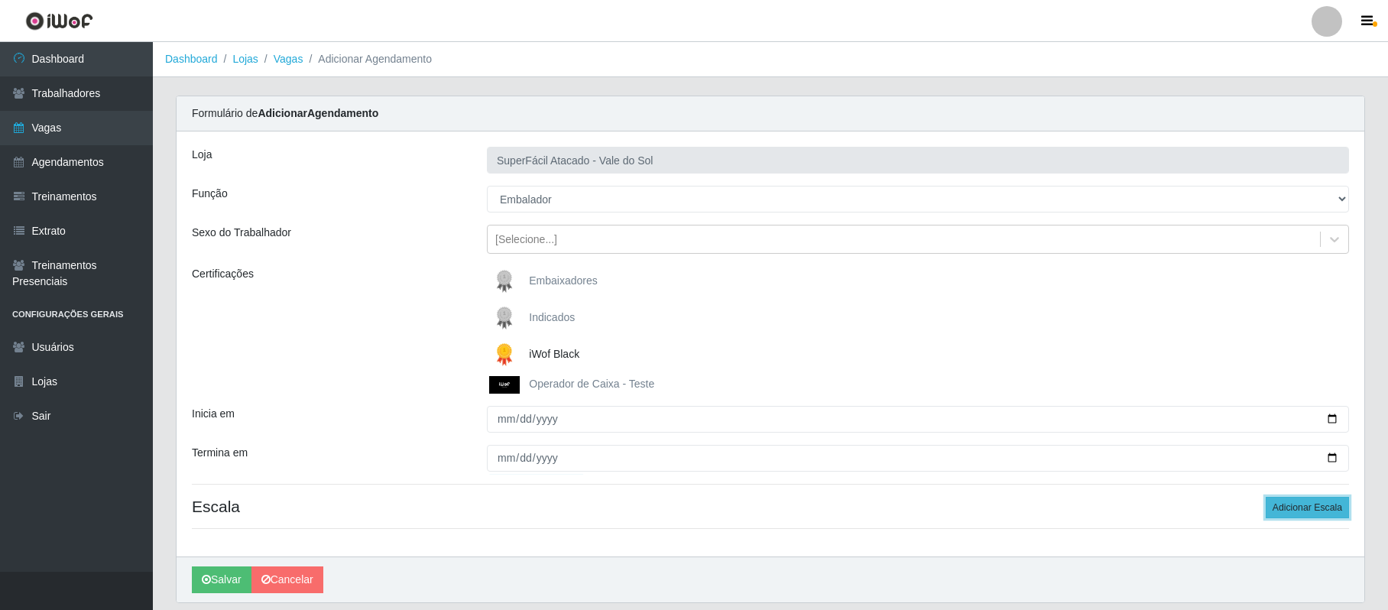
click at [1296, 514] on button "Adicionar Escala" at bounding box center [1307, 507] width 83 height 21
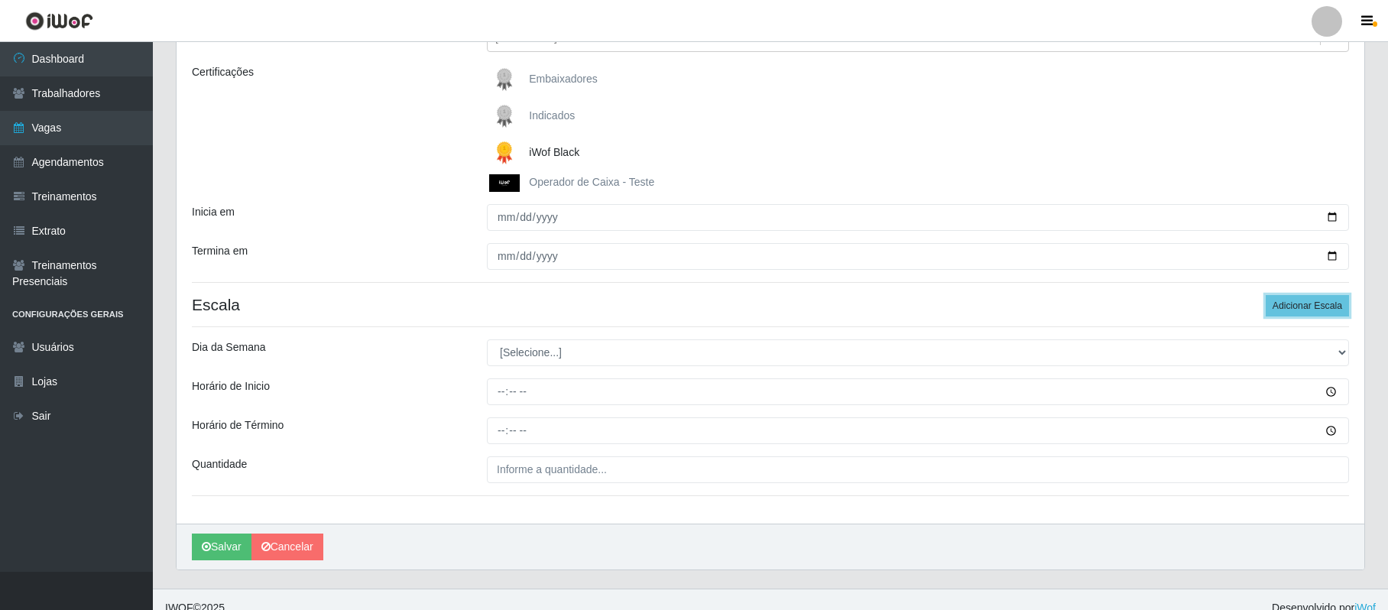
scroll to position [203, 0]
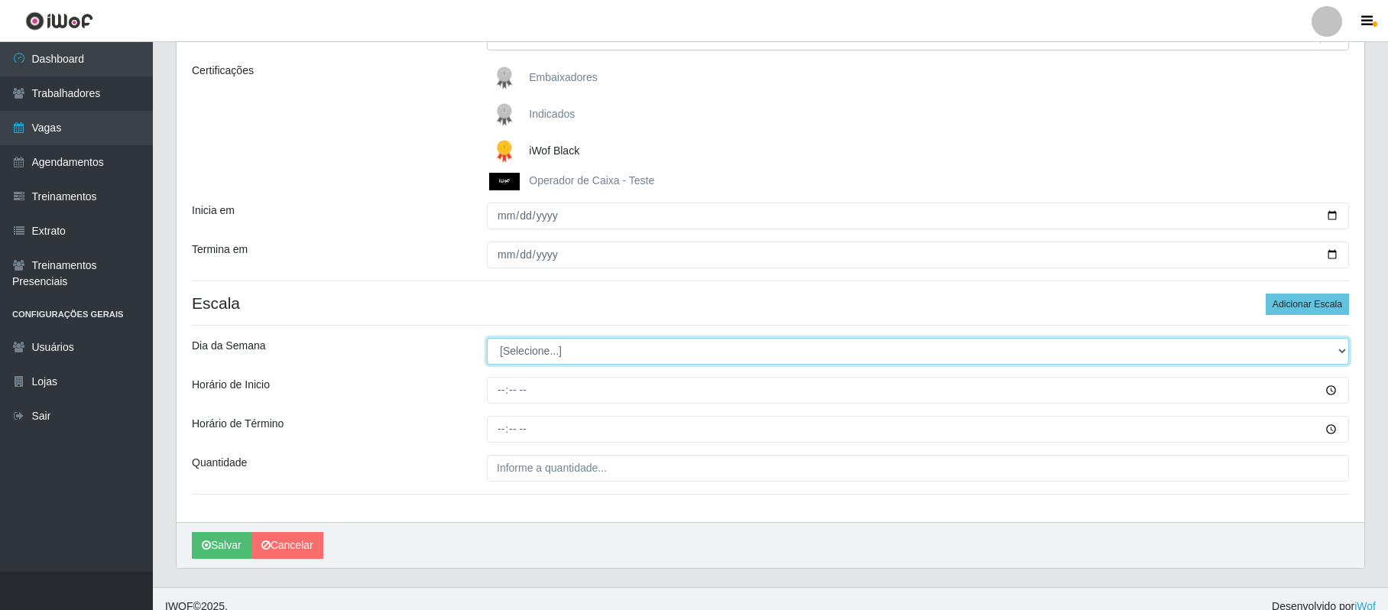
click at [1342, 355] on select "[Selecione...] Segunda Terça Quarta Quinta Sexta Sábado Domingo" at bounding box center [918, 351] width 862 height 27
click at [487, 339] on select "[Selecione...] Segunda Terça Quarta Quinta Sexta Sábado Domingo" at bounding box center [918, 351] width 862 height 27
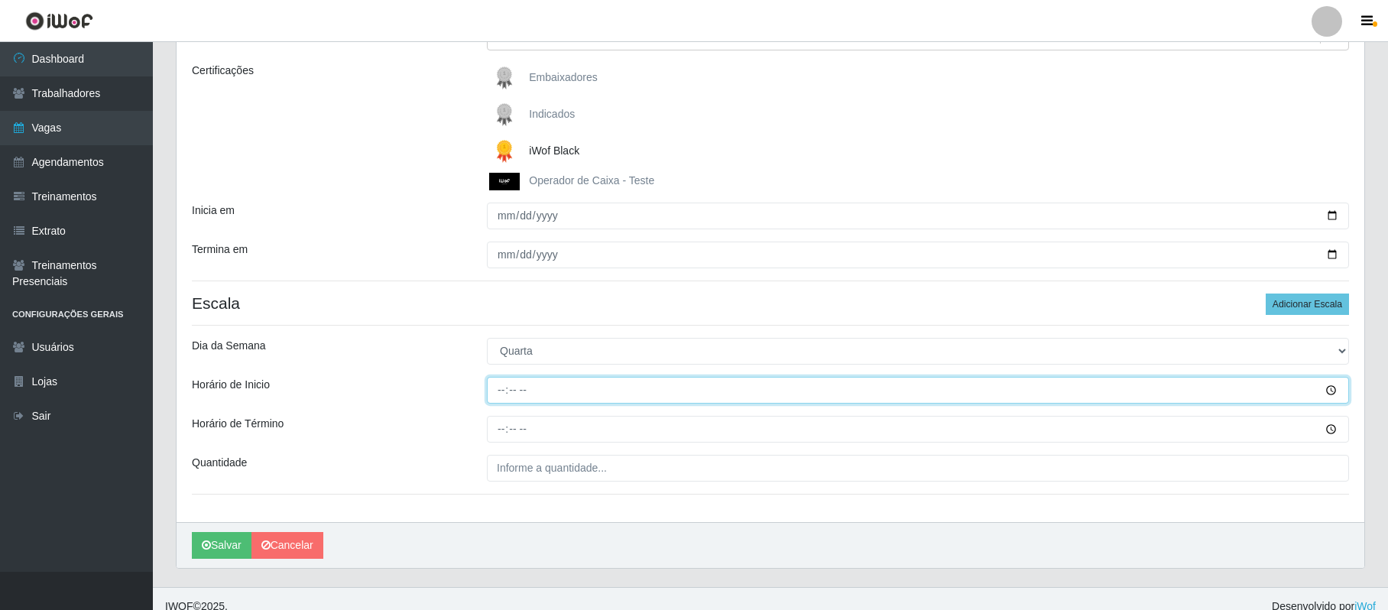
click at [500, 393] on input "Horário de Inicio" at bounding box center [918, 390] width 862 height 27
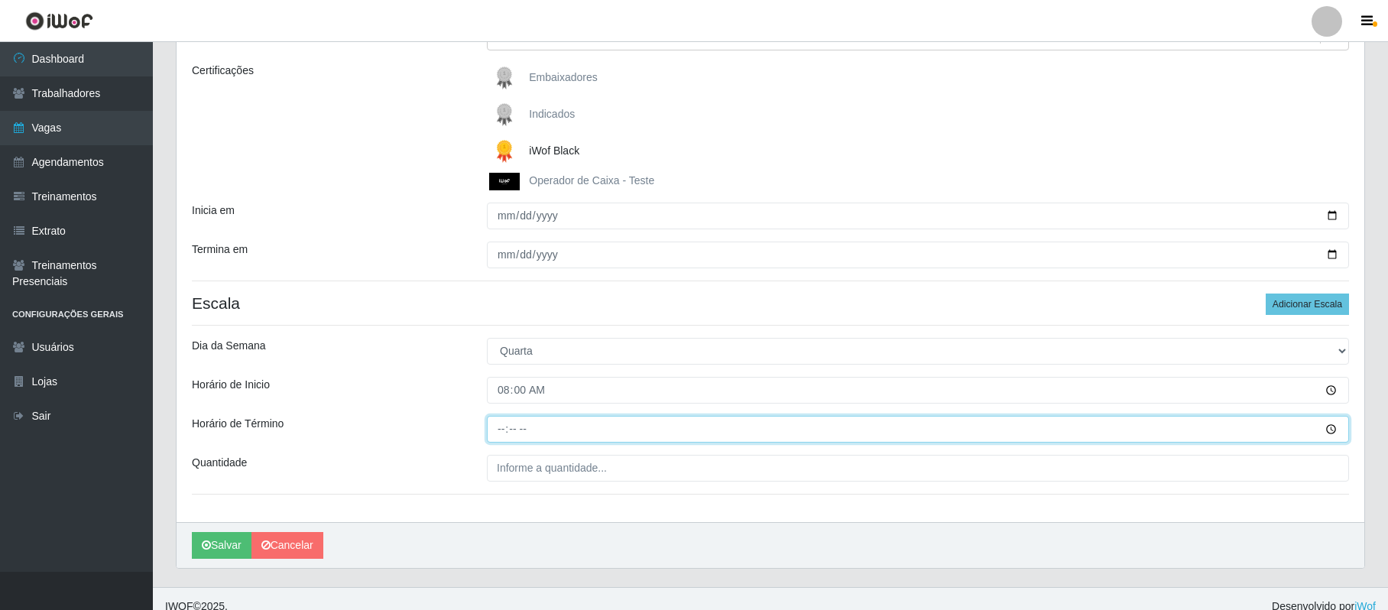
click at [490, 431] on input "Horário de Término" at bounding box center [918, 429] width 862 height 27
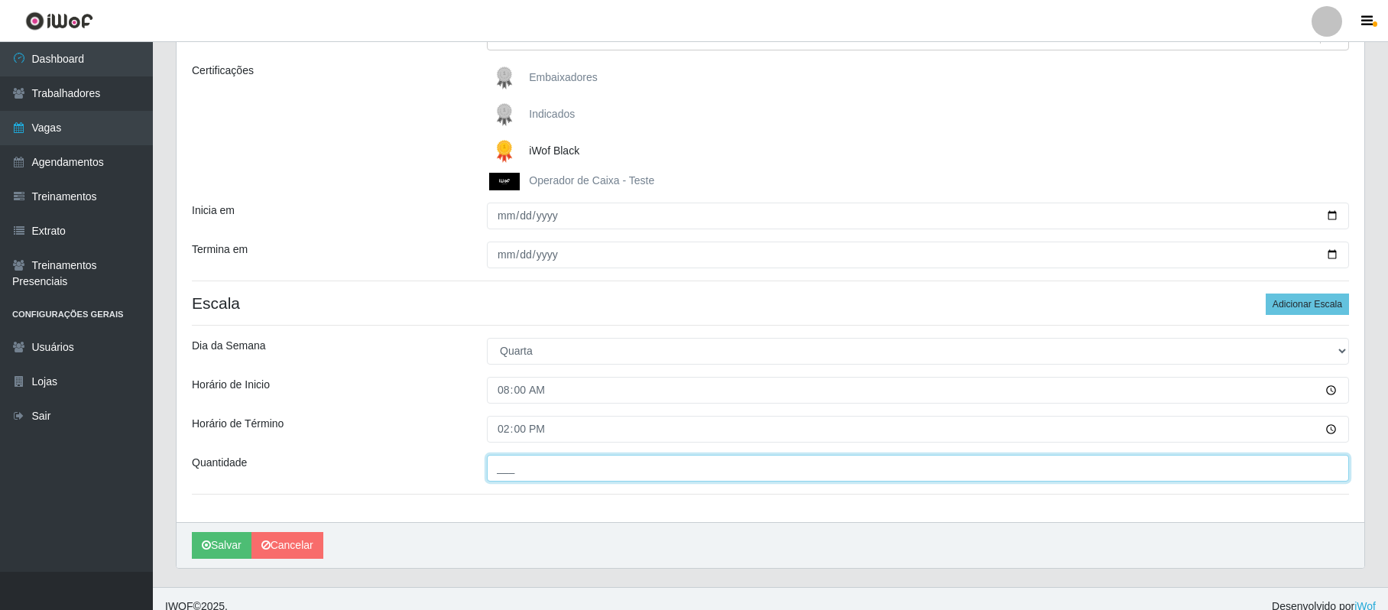
click at [508, 469] on input "___" at bounding box center [918, 468] width 862 height 27
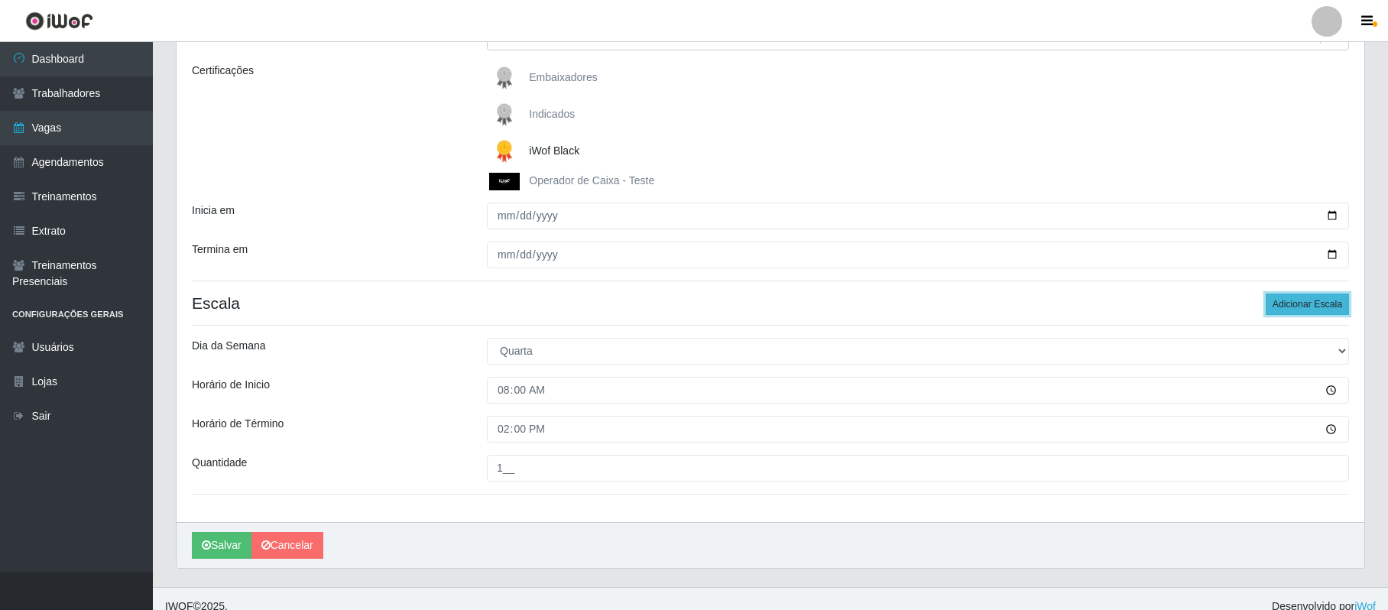
click at [1298, 309] on button "Adicionar Escala" at bounding box center [1307, 304] width 83 height 21
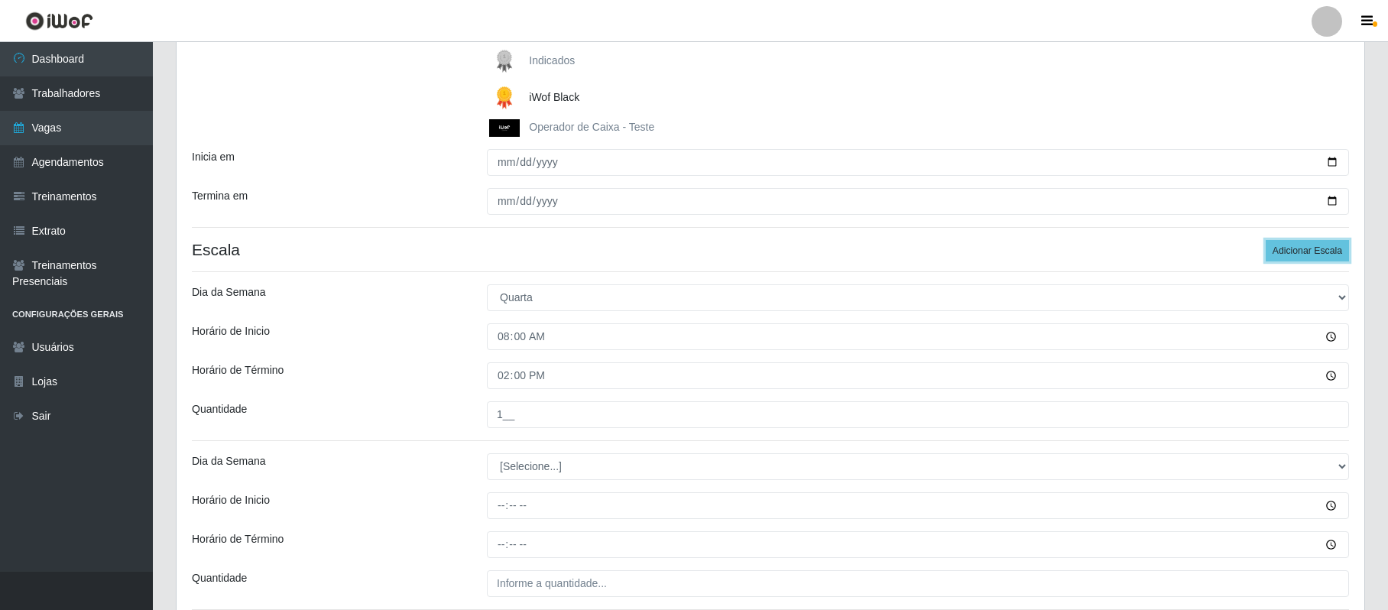
scroll to position [390, 0]
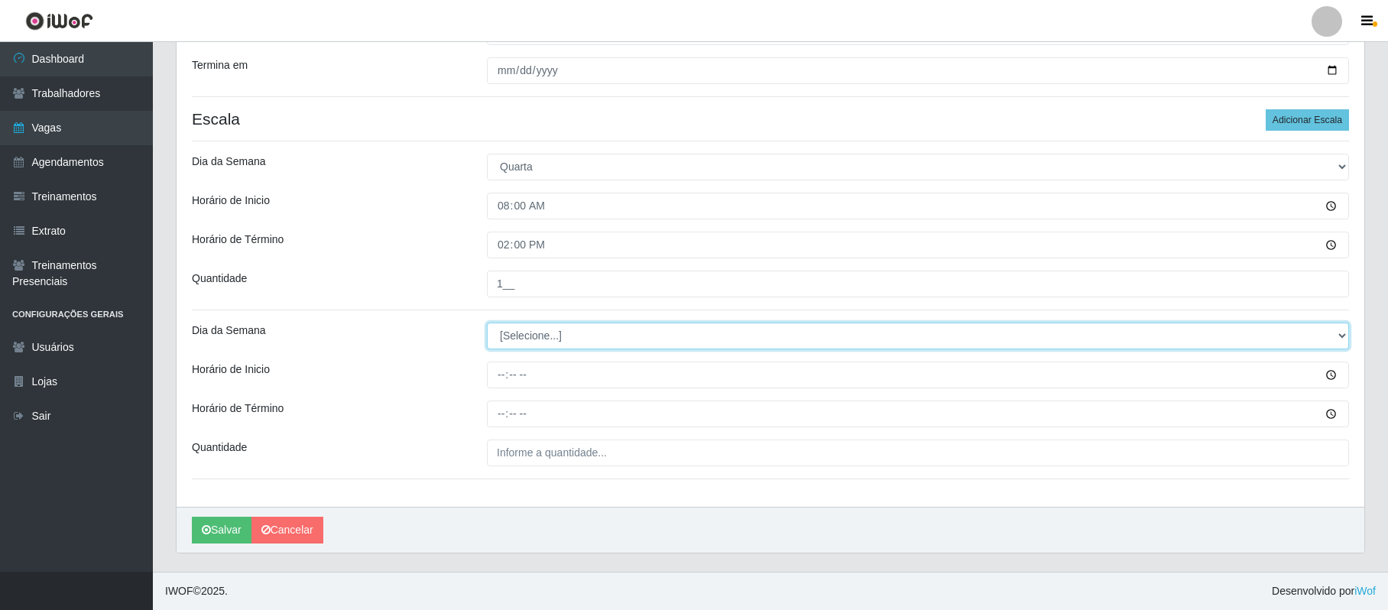
drag, startPoint x: 1342, startPoint y: 335, endPoint x: 1288, endPoint y: 332, distance: 54.4
click at [1341, 335] on select "[Selecione...] Segunda Terça Quarta Quinta Sexta Sábado Domingo" at bounding box center [918, 336] width 862 height 27
click at [487, 323] on select "[Selecione...] Segunda Terça Quarta Quinta Sexta Sábado Domingo" at bounding box center [918, 336] width 862 height 27
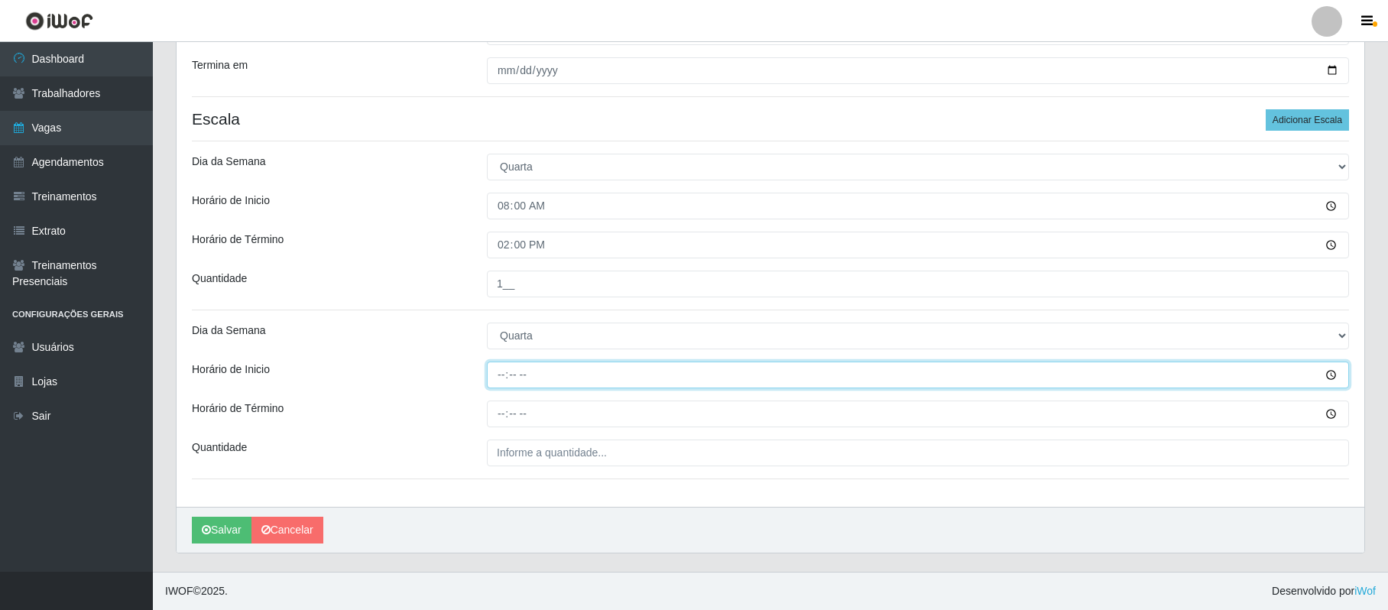
click at [505, 370] on input "Horário de Inicio" at bounding box center [918, 375] width 862 height 27
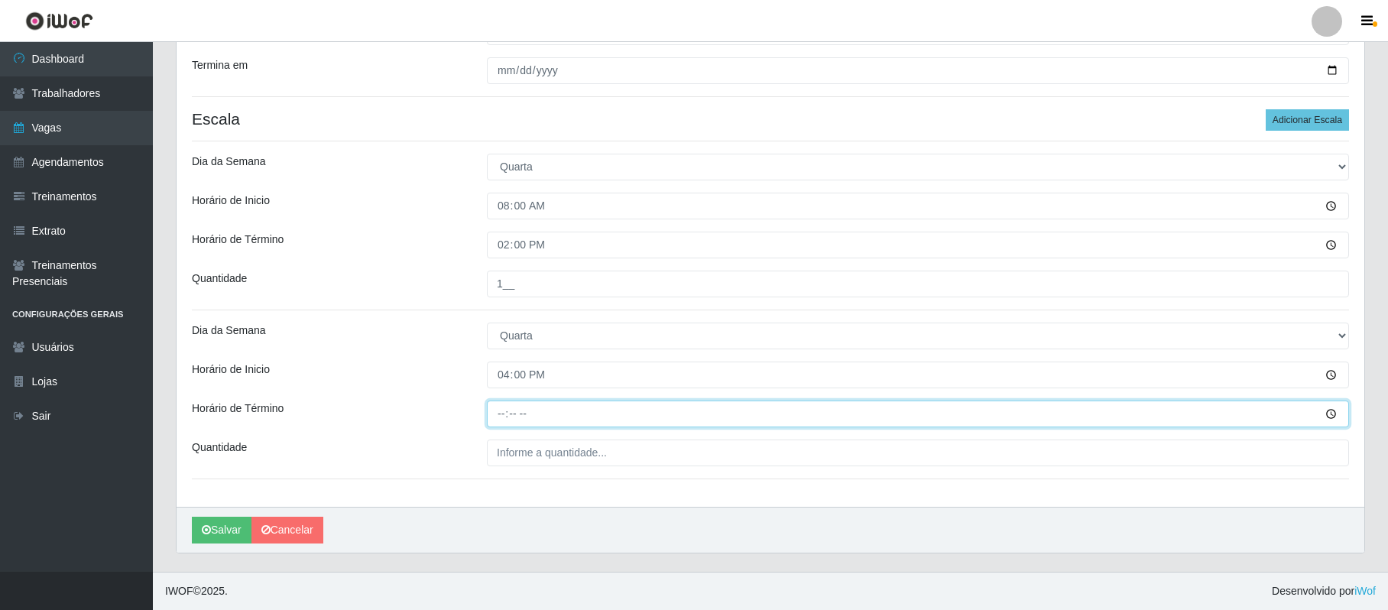
click at [503, 419] on input "Horário de Término" at bounding box center [918, 414] width 862 height 27
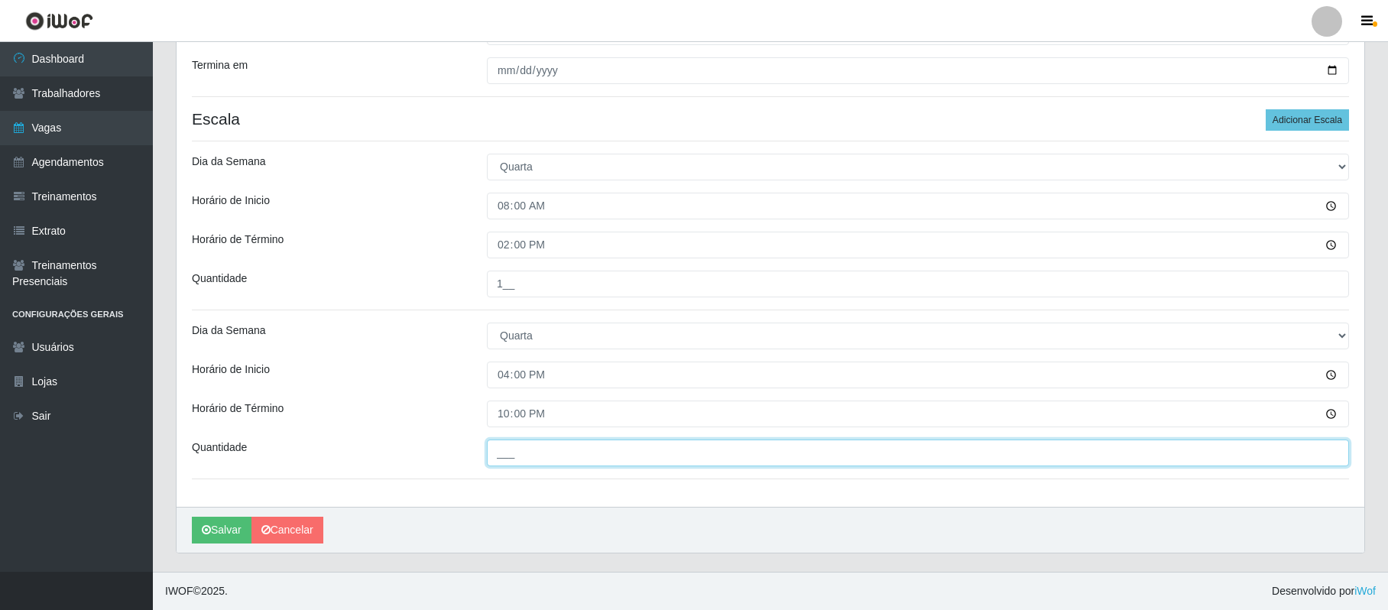
click at [493, 453] on input "___" at bounding box center [918, 453] width 862 height 27
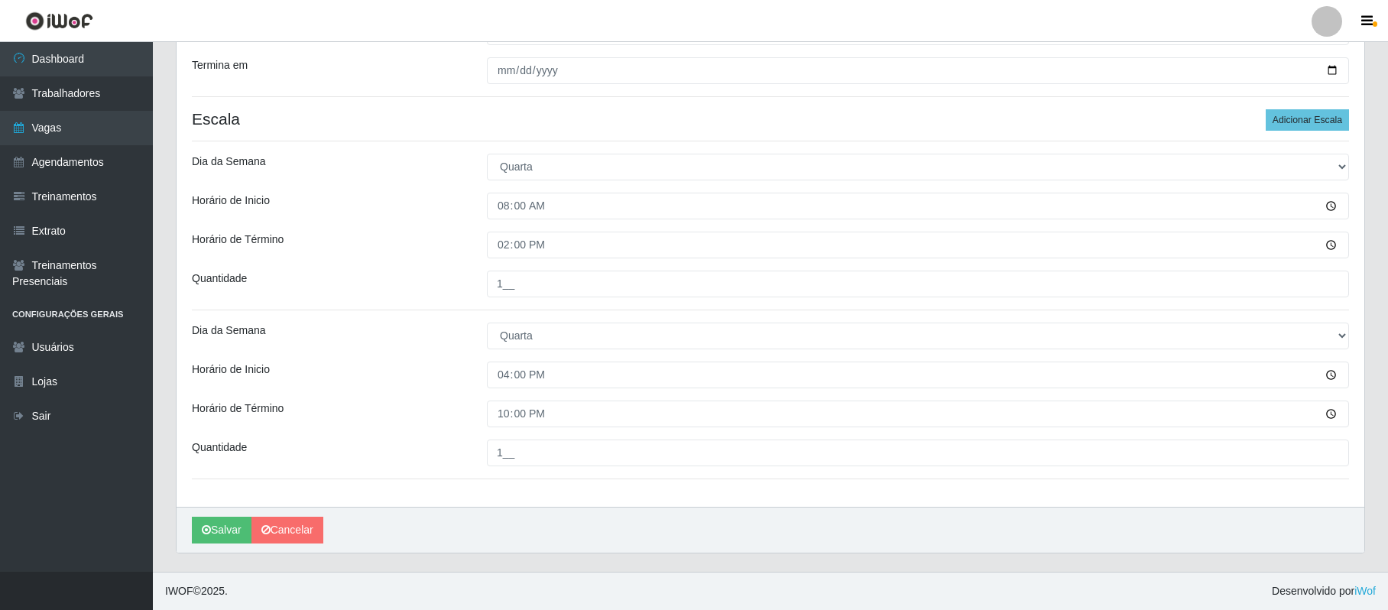
click at [615, 352] on div "Loja SuperFácil Atacado - Vale do Sol Função [Selecione...] Embalador Embalador…" at bounding box center [771, 125] width 1188 height 763
click at [229, 536] on button "Salvar" at bounding box center [222, 530] width 60 height 27
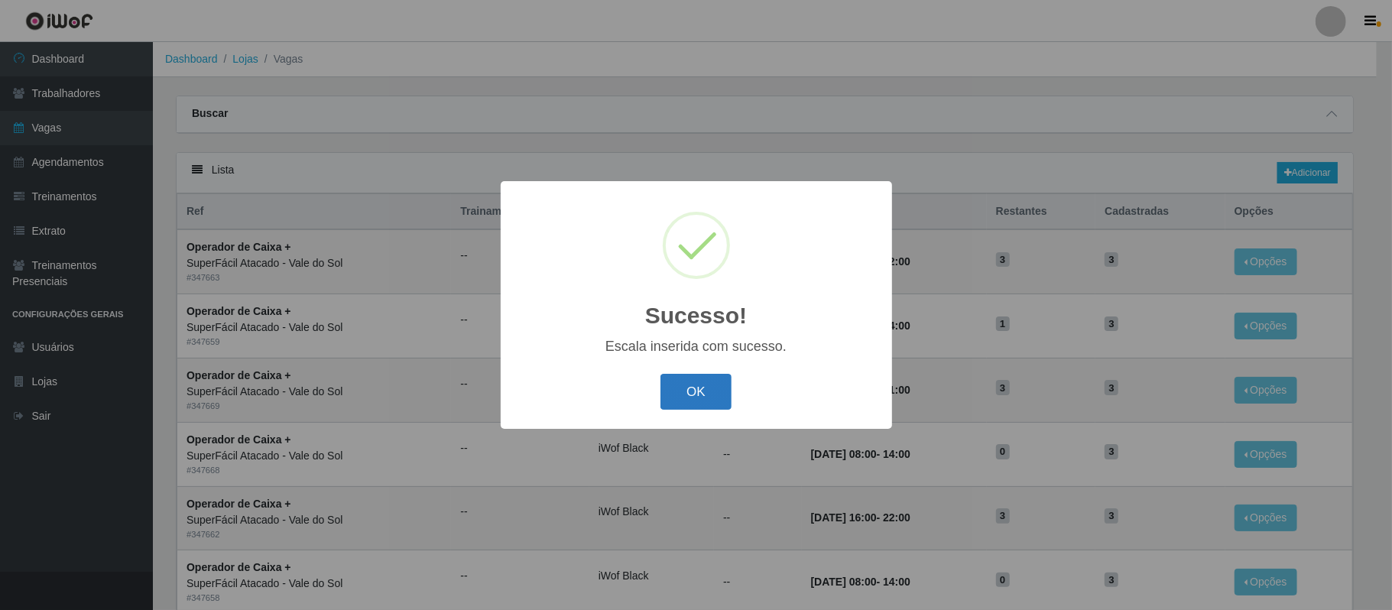
click at [719, 376] on button "OK" at bounding box center [695, 392] width 71 height 36
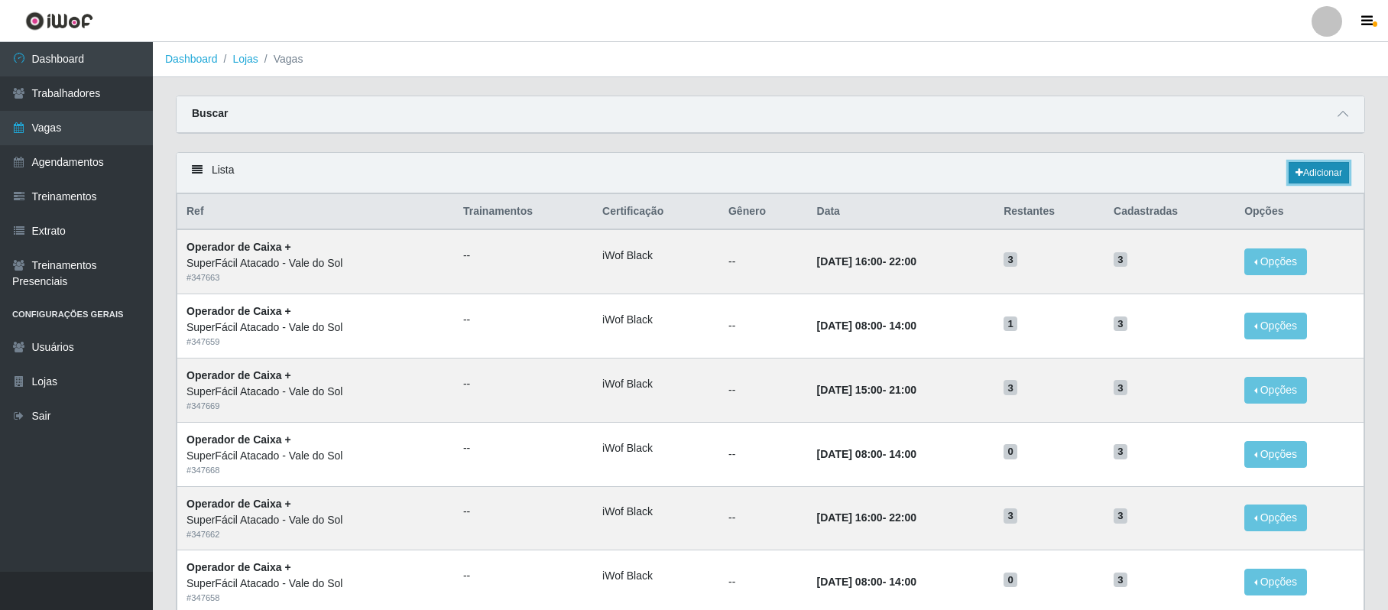
click at [1333, 174] on link "Adicionar" at bounding box center [1319, 172] width 60 height 21
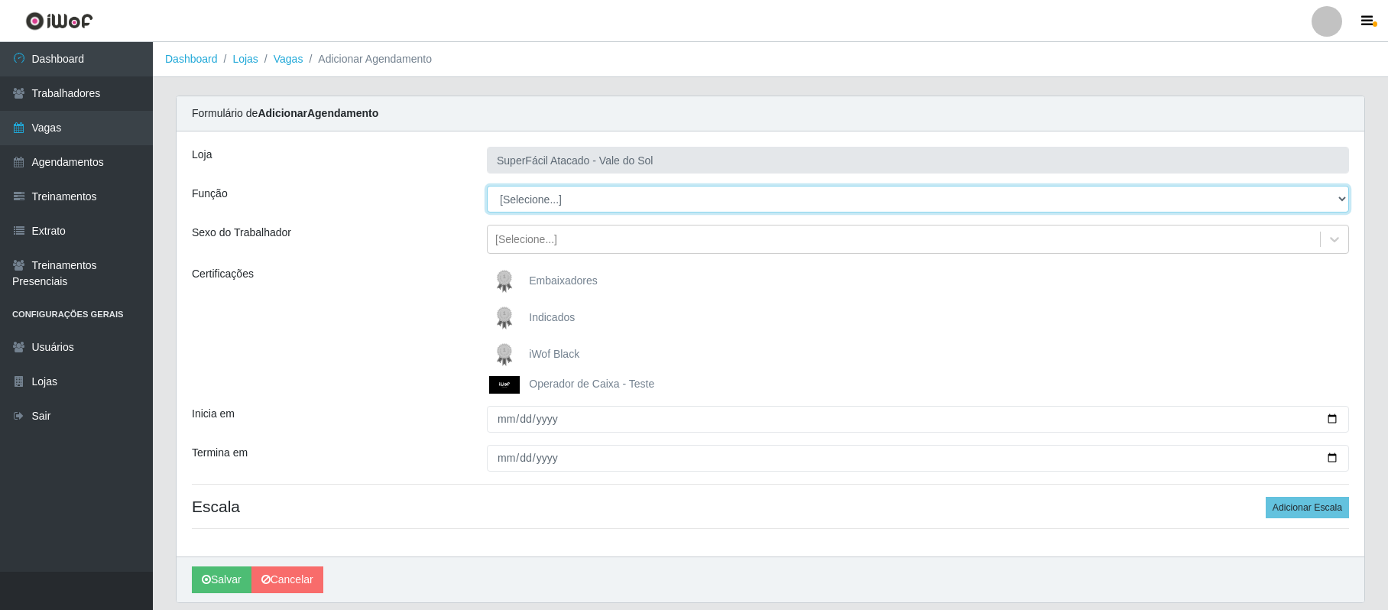
drag, startPoint x: 1343, startPoint y: 203, endPoint x: 1330, endPoint y: 200, distance: 13.4
click at [1343, 203] on select "[Selecione...] Embalador Embalador + Embalador ++ Operador de Caixa Operador de…" at bounding box center [918, 199] width 862 height 27
click at [487, 187] on select "[Selecione...] Embalador Embalador + Embalador ++ Operador de Caixa Operador de…" at bounding box center [918, 199] width 862 height 27
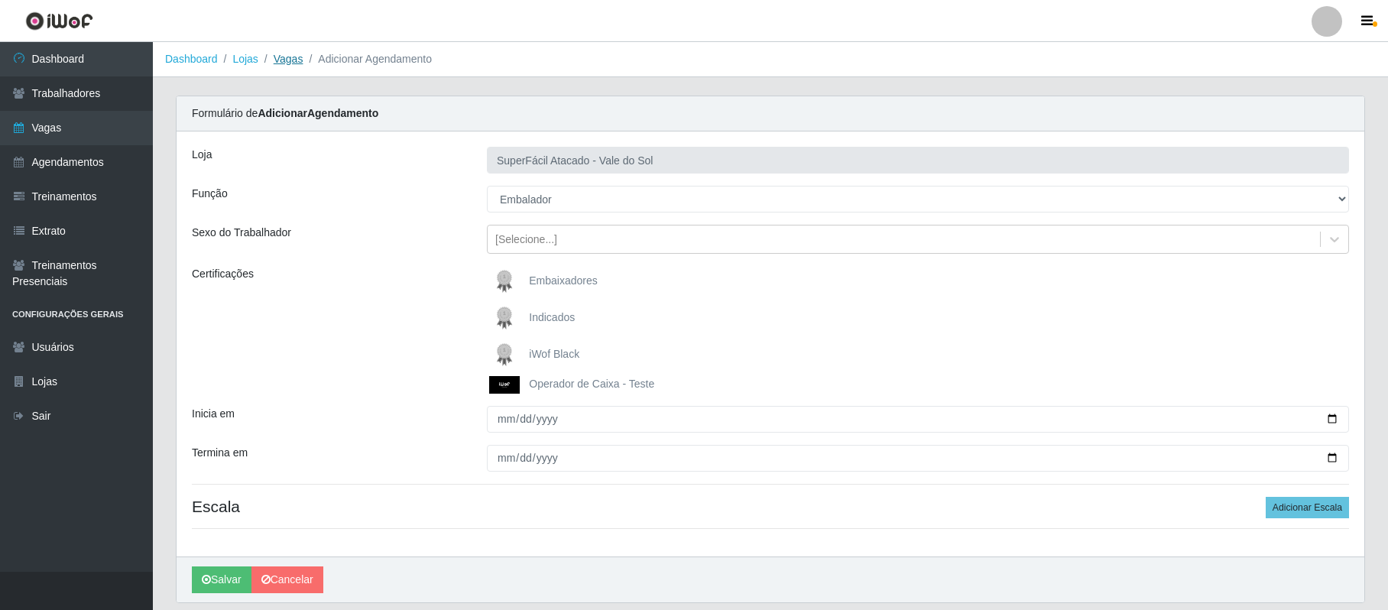
click at [284, 55] on link "Vagas" at bounding box center [289, 59] width 30 height 12
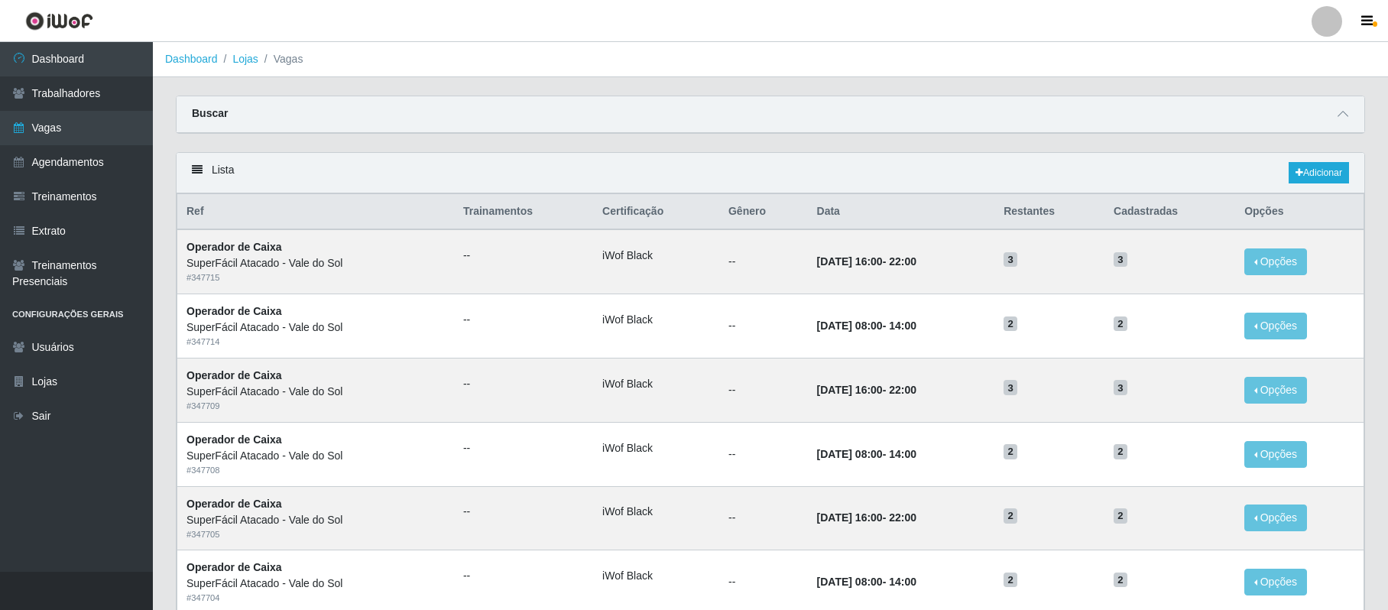
click at [284, 62] on li "Vagas" at bounding box center [280, 59] width 45 height 16
click at [168, 66] on li "Dashboard" at bounding box center [191, 59] width 53 height 16
click at [170, 63] on link "Dashboard" at bounding box center [191, 59] width 53 height 12
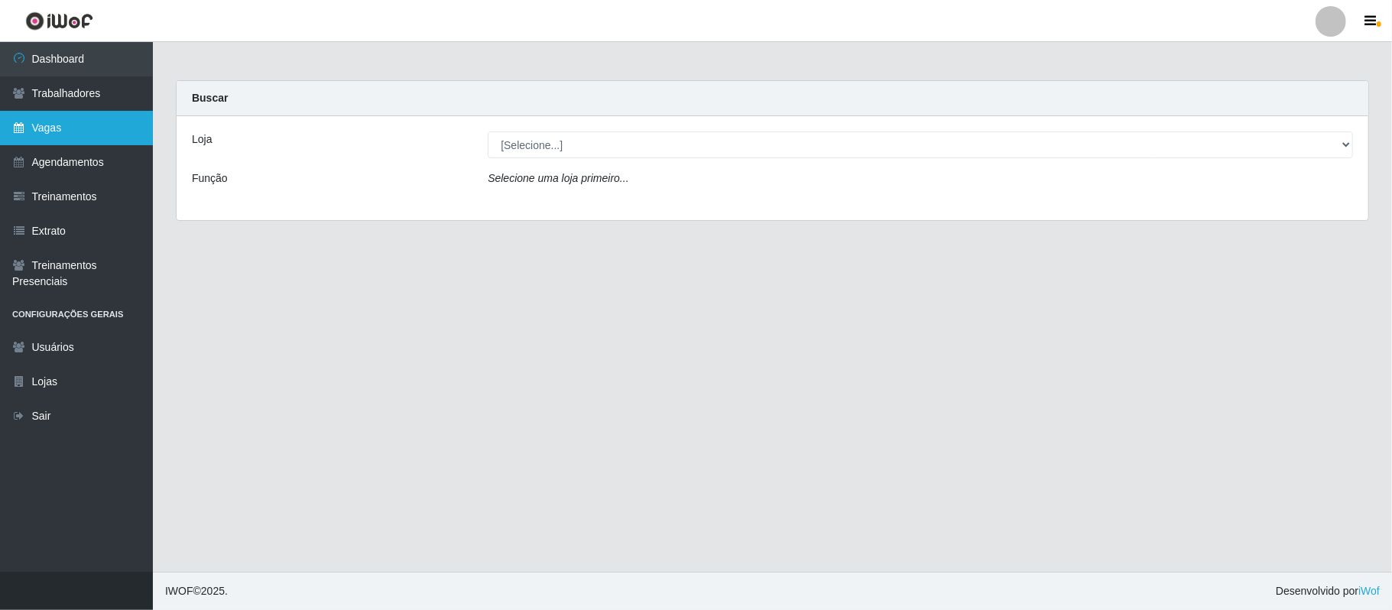
click at [70, 125] on link "Vagas" at bounding box center [76, 128] width 153 height 34
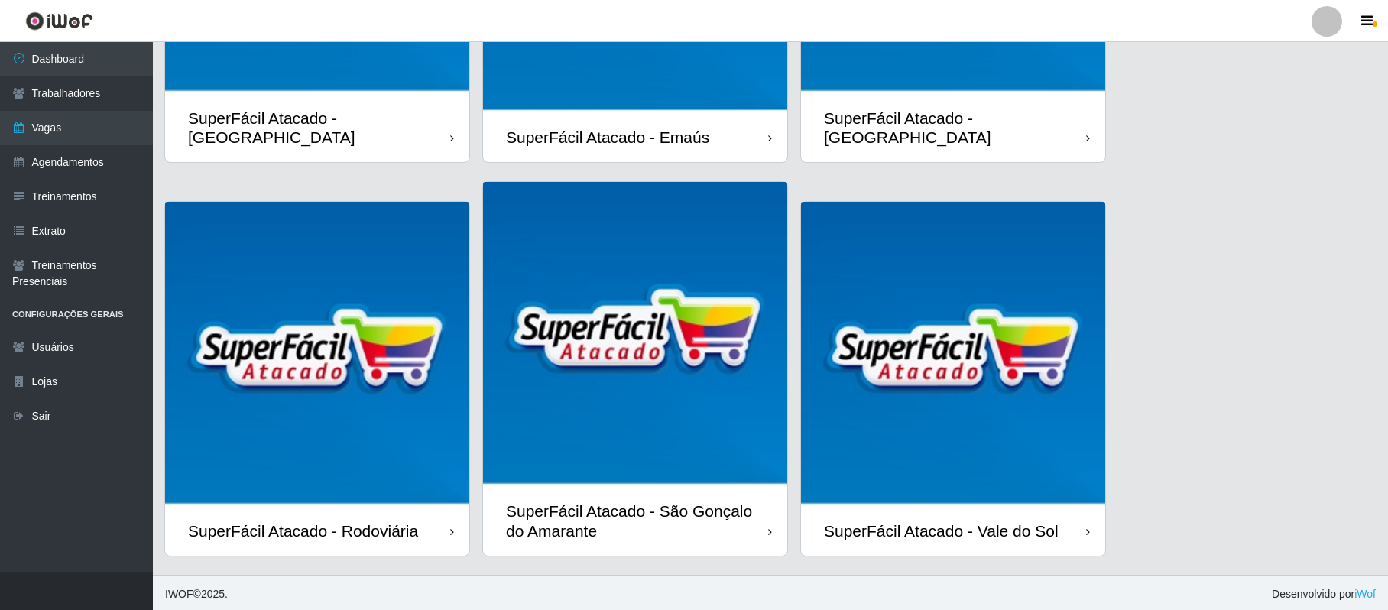
scroll to position [310, 0]
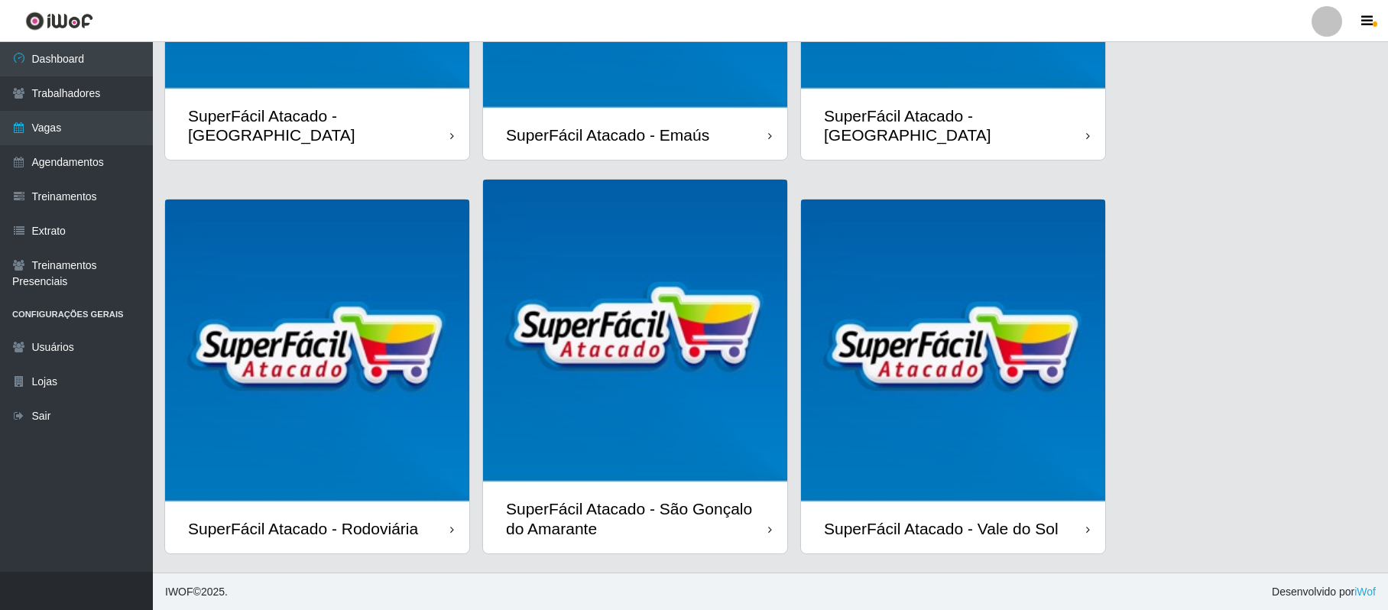
click at [918, 456] on img at bounding box center [953, 352] width 304 height 304
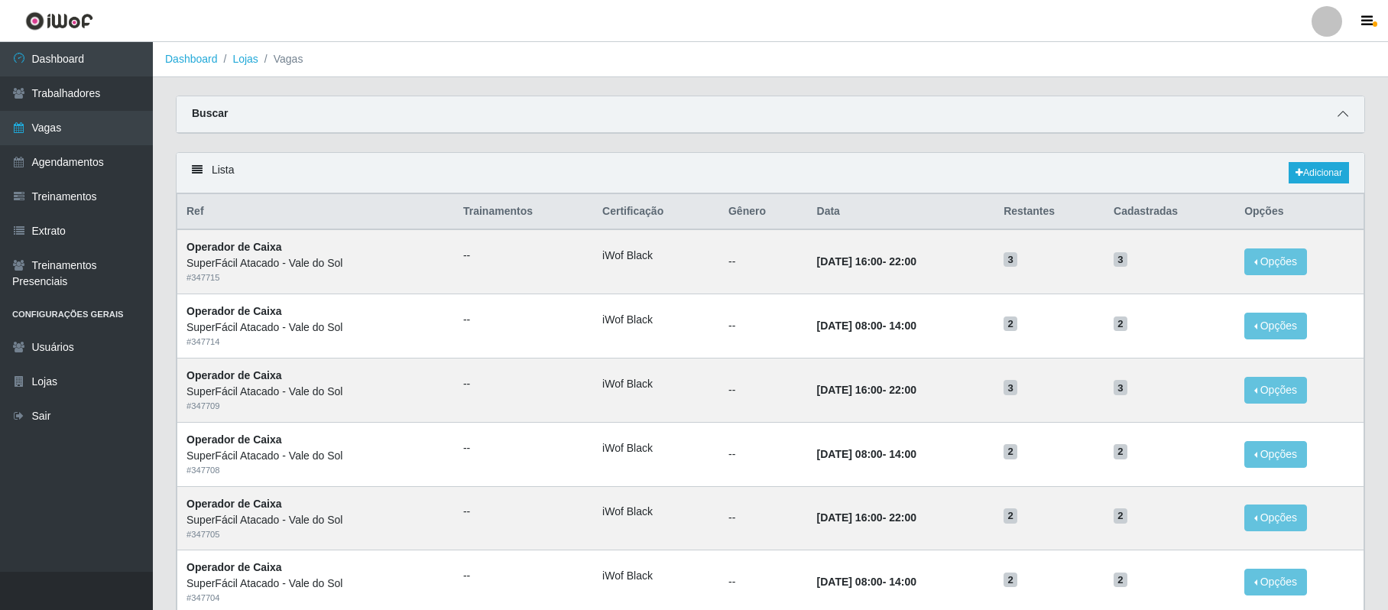
click at [1344, 109] on icon at bounding box center [1343, 114] width 11 height 11
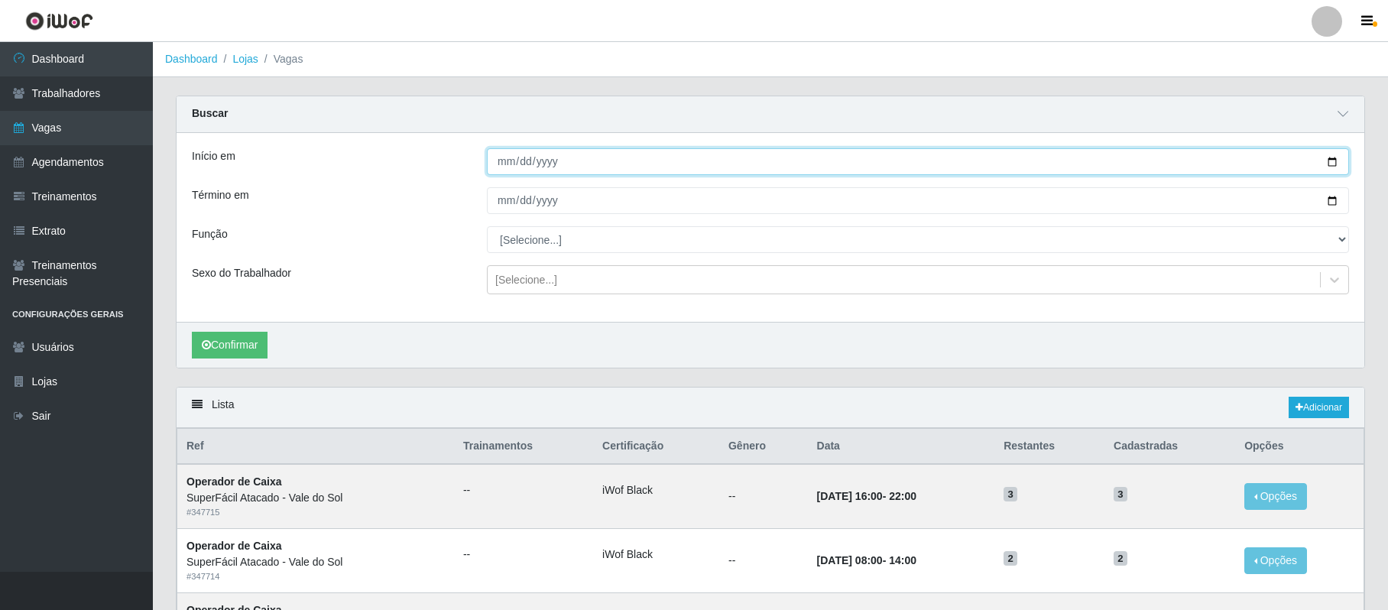
click at [494, 159] on input "Início em" at bounding box center [918, 161] width 862 height 27
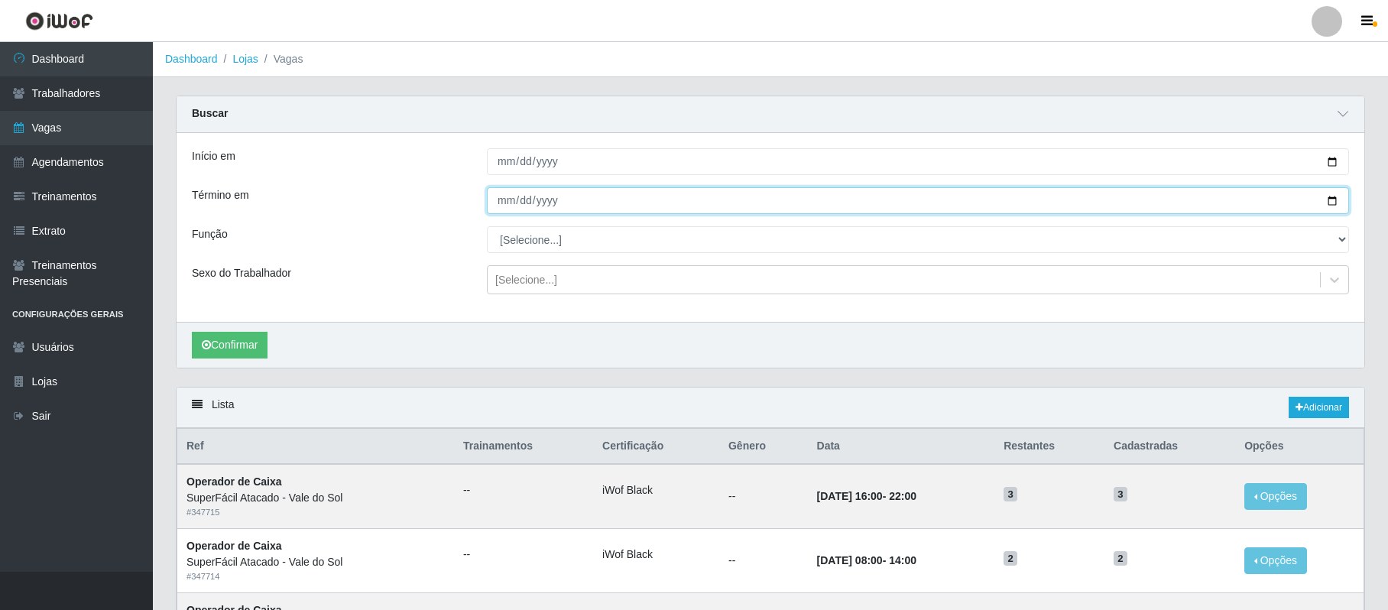
click at [492, 205] on input "Término em" at bounding box center [918, 200] width 862 height 27
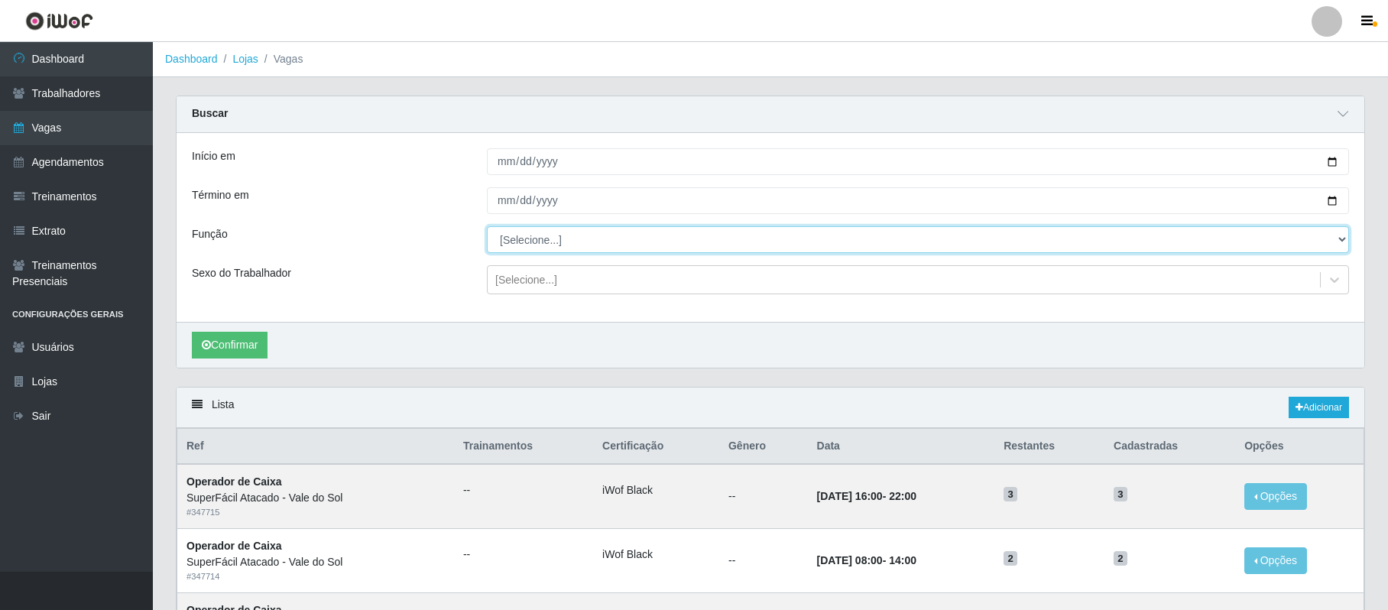
click at [1345, 240] on select "[Selecione...] Embalador Embalador + Embalador ++ Operador de Caixa Operador de…" at bounding box center [918, 239] width 862 height 27
click at [487, 227] on select "[Selecione...] Embalador Embalador + Embalador ++ Operador de Caixa Operador de…" at bounding box center [918, 239] width 862 height 27
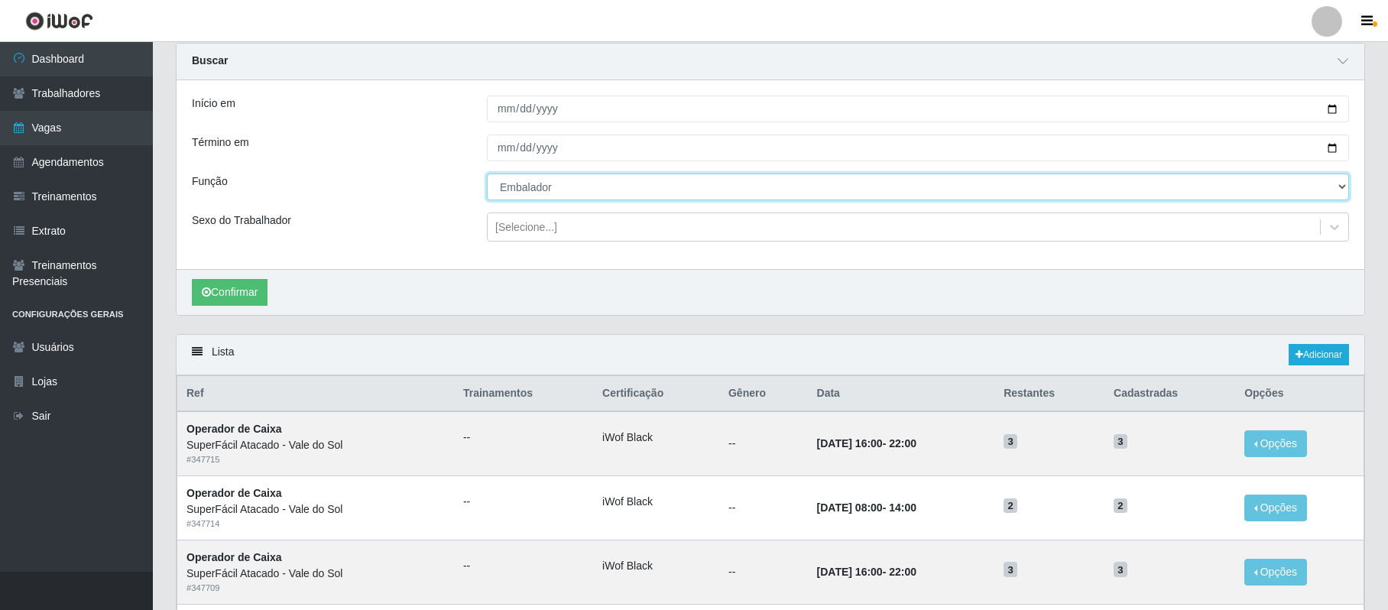
scroll to position [102, 0]
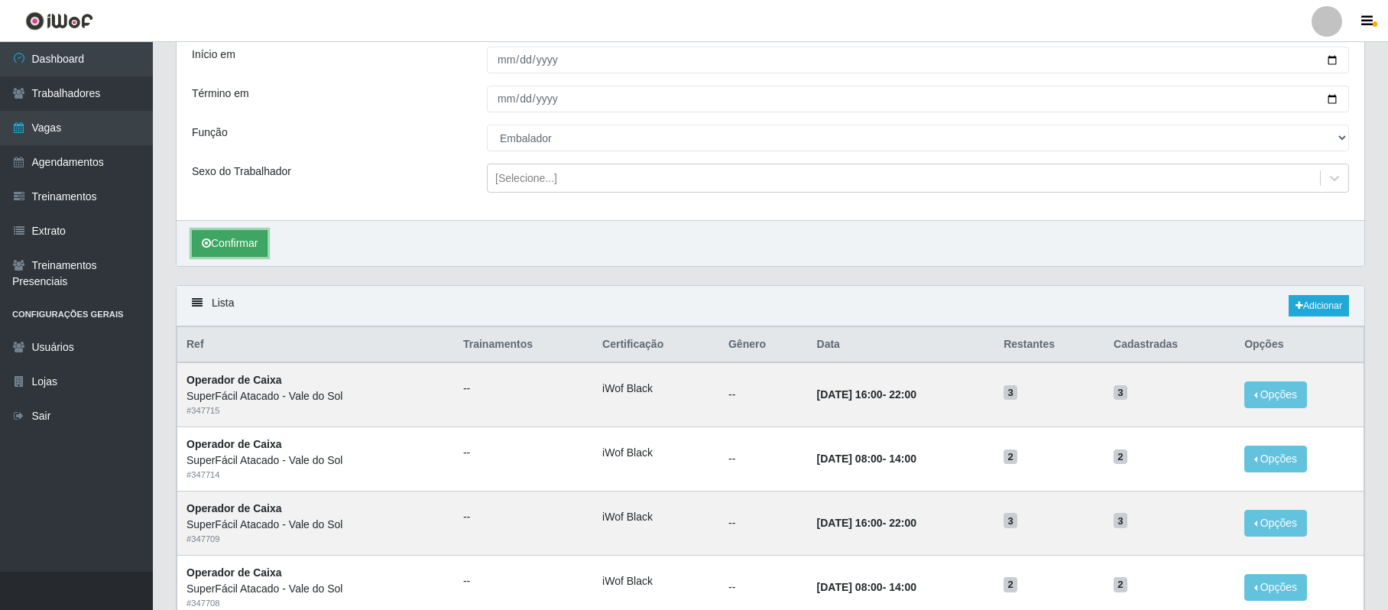
click at [246, 246] on button "Confirmar" at bounding box center [230, 243] width 76 height 27
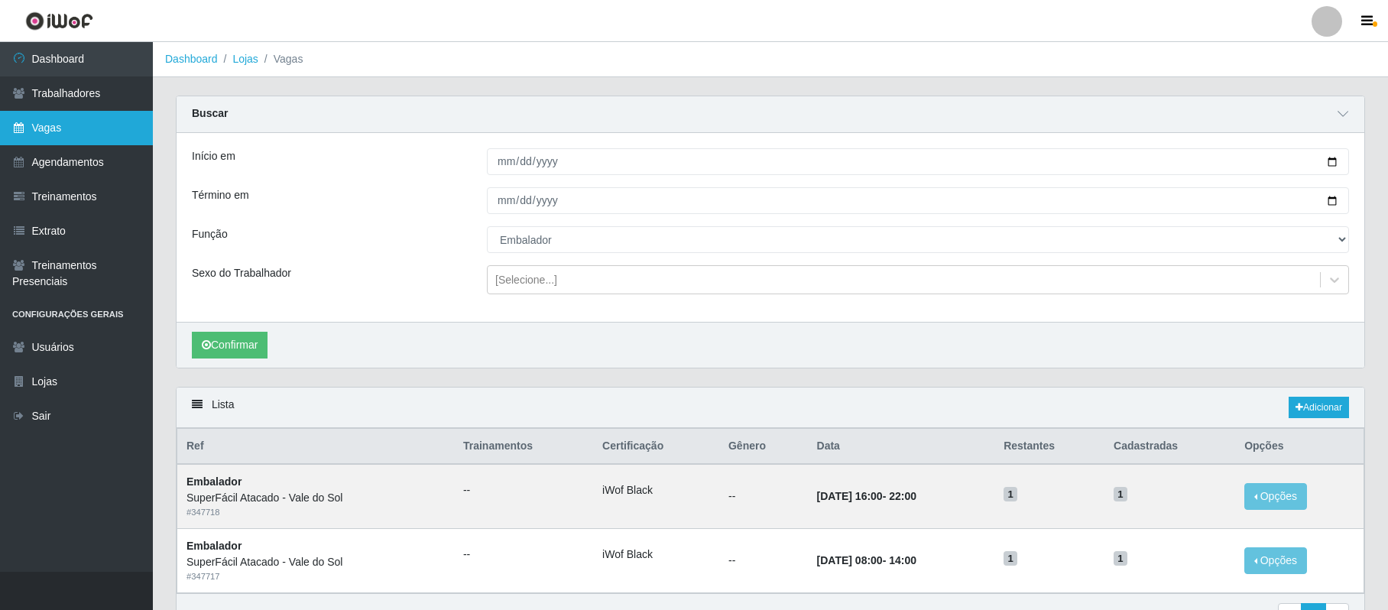
click at [50, 129] on link "Vagas" at bounding box center [76, 128] width 153 height 34
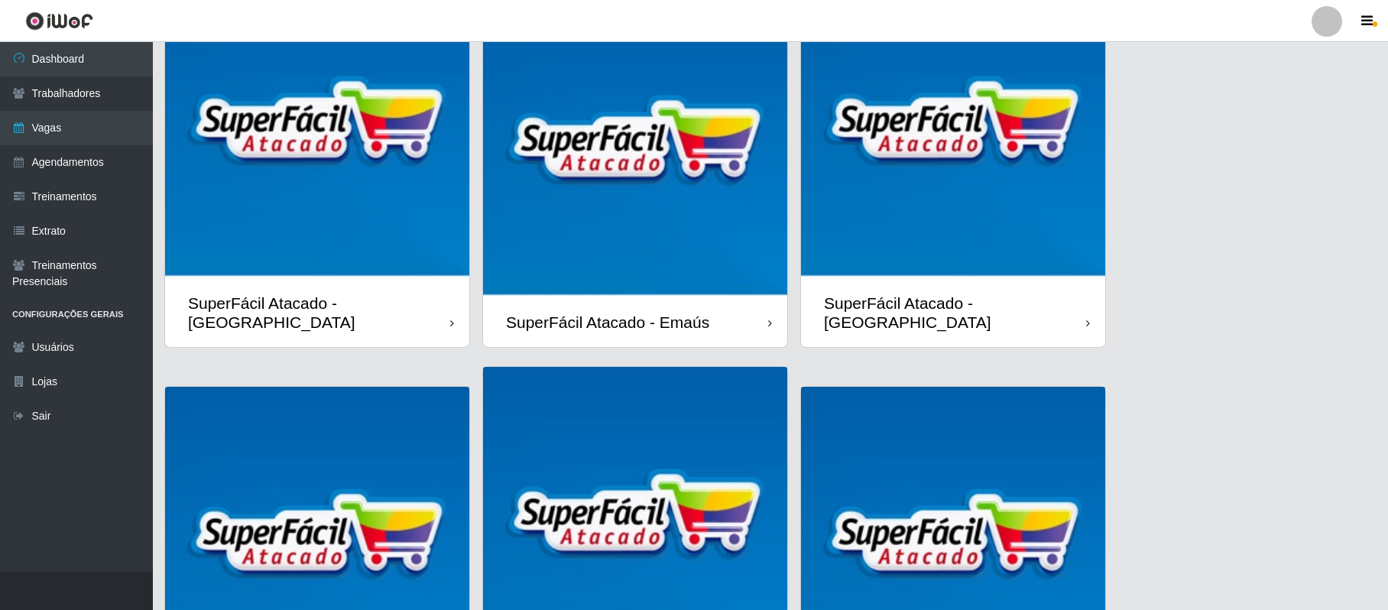
scroll to position [306, 0]
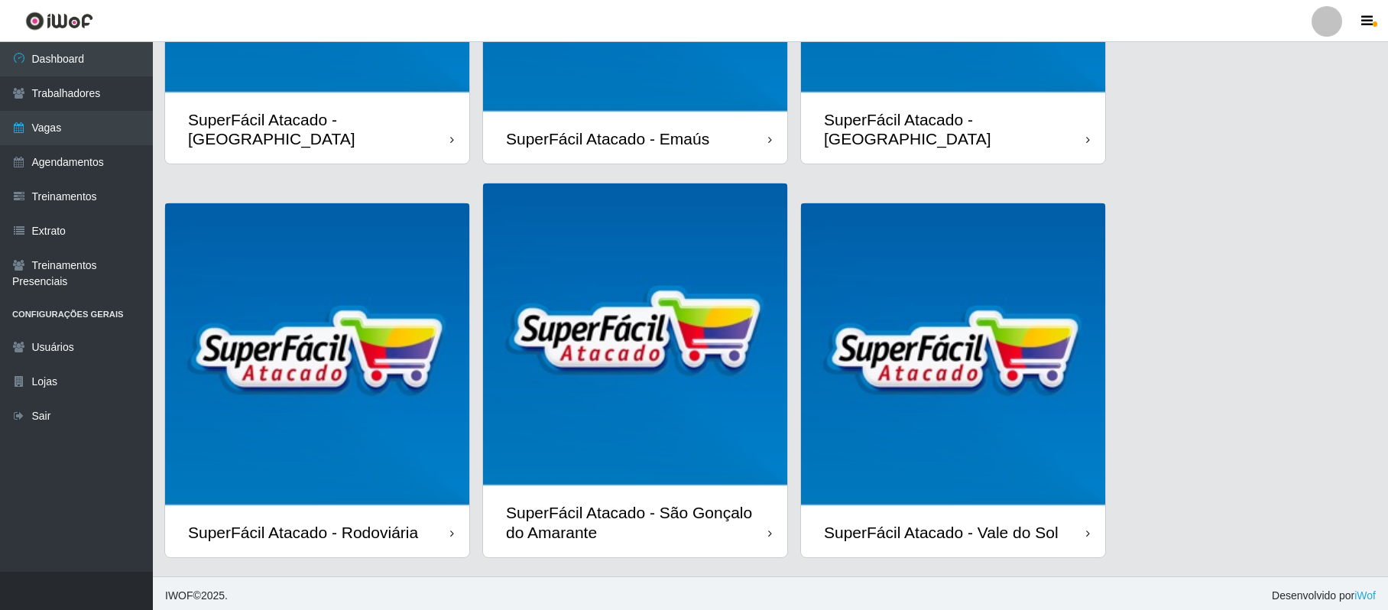
click at [1010, 443] on img at bounding box center [953, 355] width 304 height 304
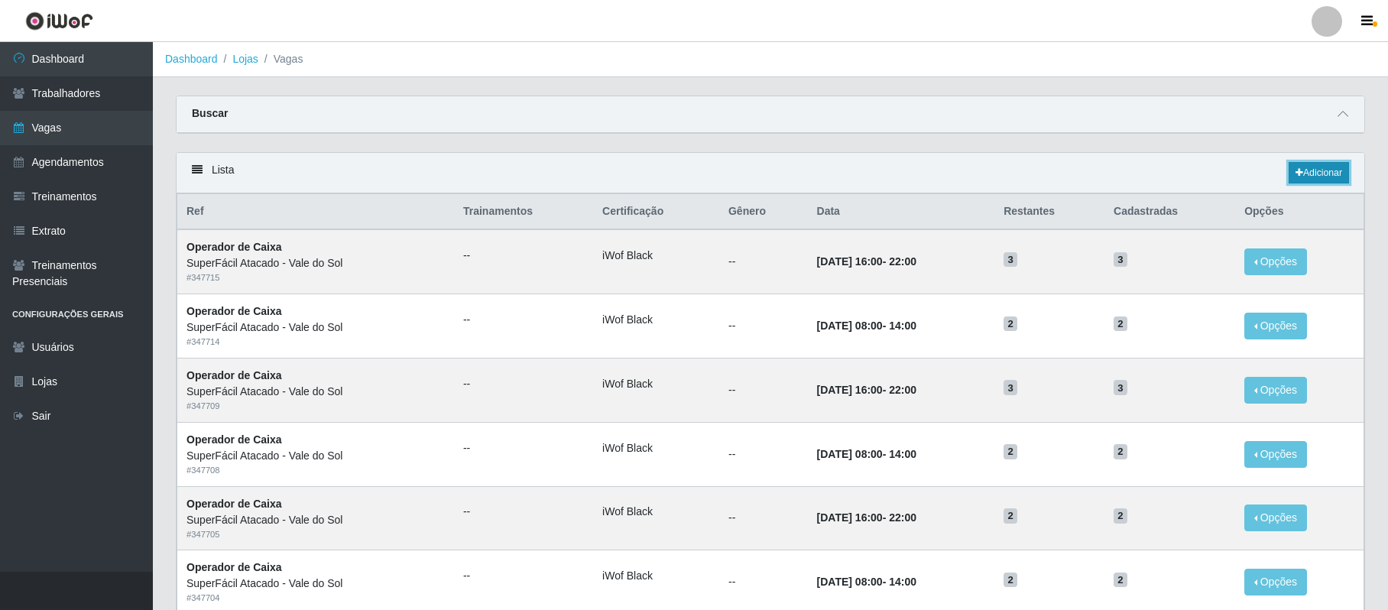
click at [1309, 170] on link "Adicionar" at bounding box center [1319, 172] width 60 height 21
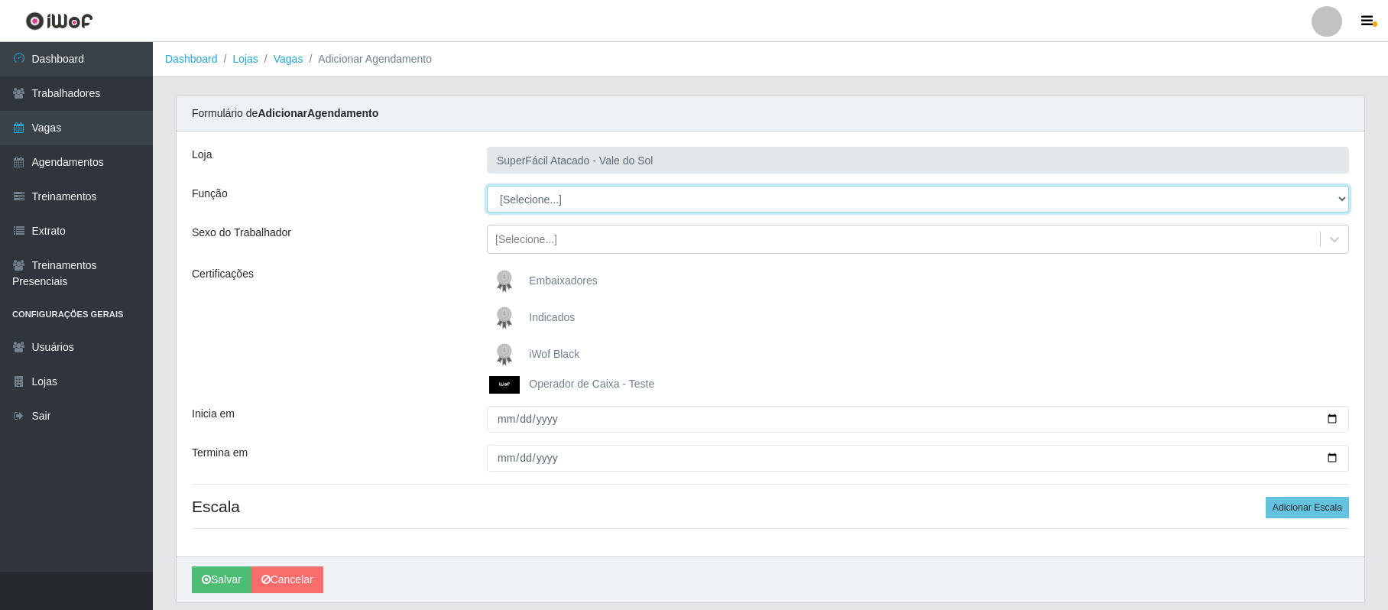
click at [1334, 202] on select "[Selecione...] Embalador Embalador + Embalador ++ Operador de Caixa Operador de…" at bounding box center [918, 199] width 862 height 27
click at [487, 187] on select "[Selecione...] Embalador Embalador + Embalador ++ Operador de Caixa Operador de…" at bounding box center [918, 199] width 862 height 27
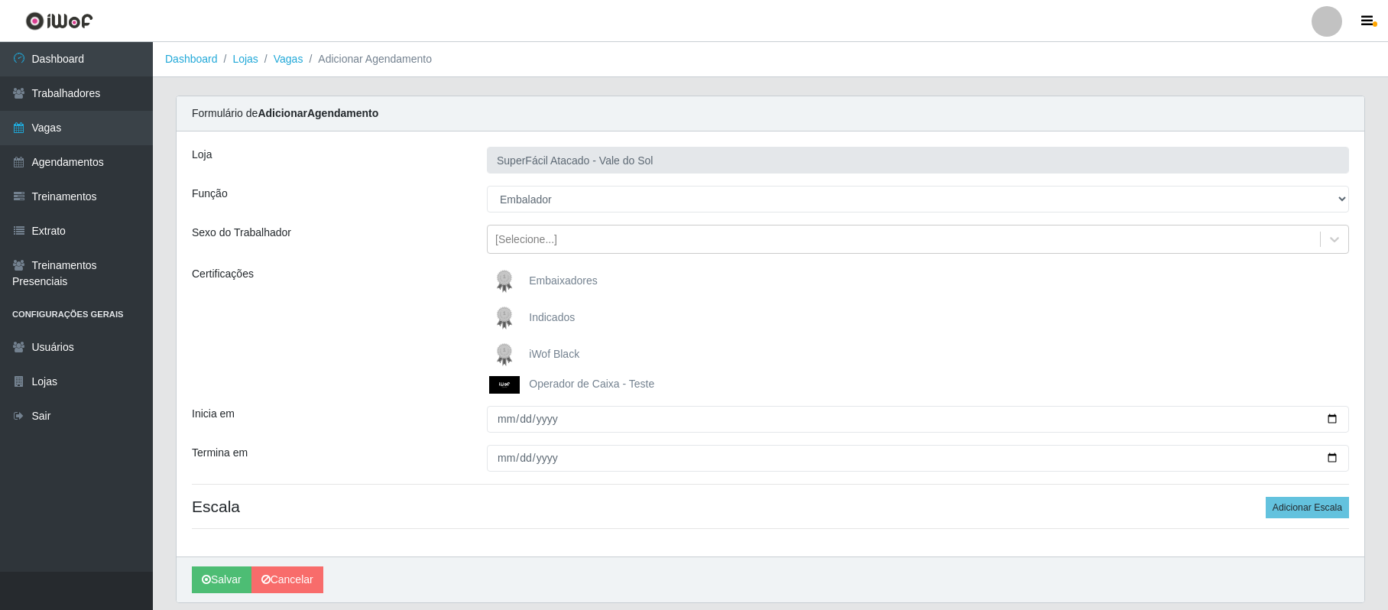
click at [561, 353] on span "iWof Black" at bounding box center [554, 354] width 50 height 12
click at [0, 0] on input "iWof Black" at bounding box center [0, 0] width 0 height 0
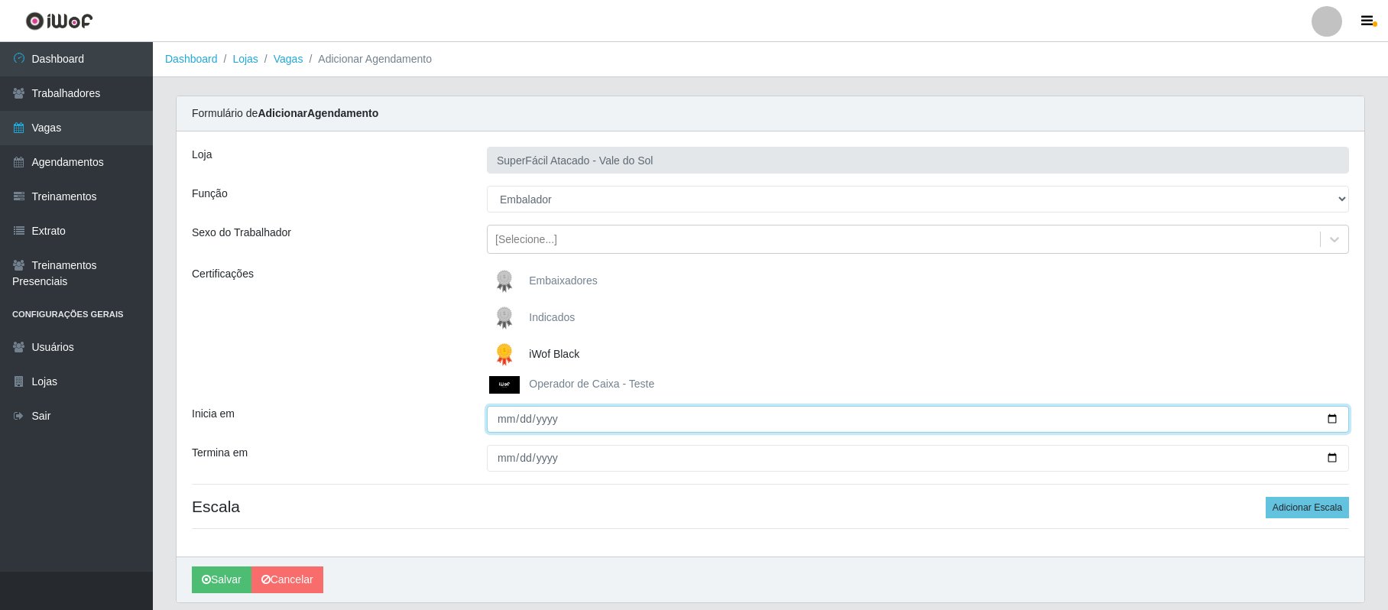
click at [490, 419] on input "Inicia em" at bounding box center [918, 419] width 862 height 27
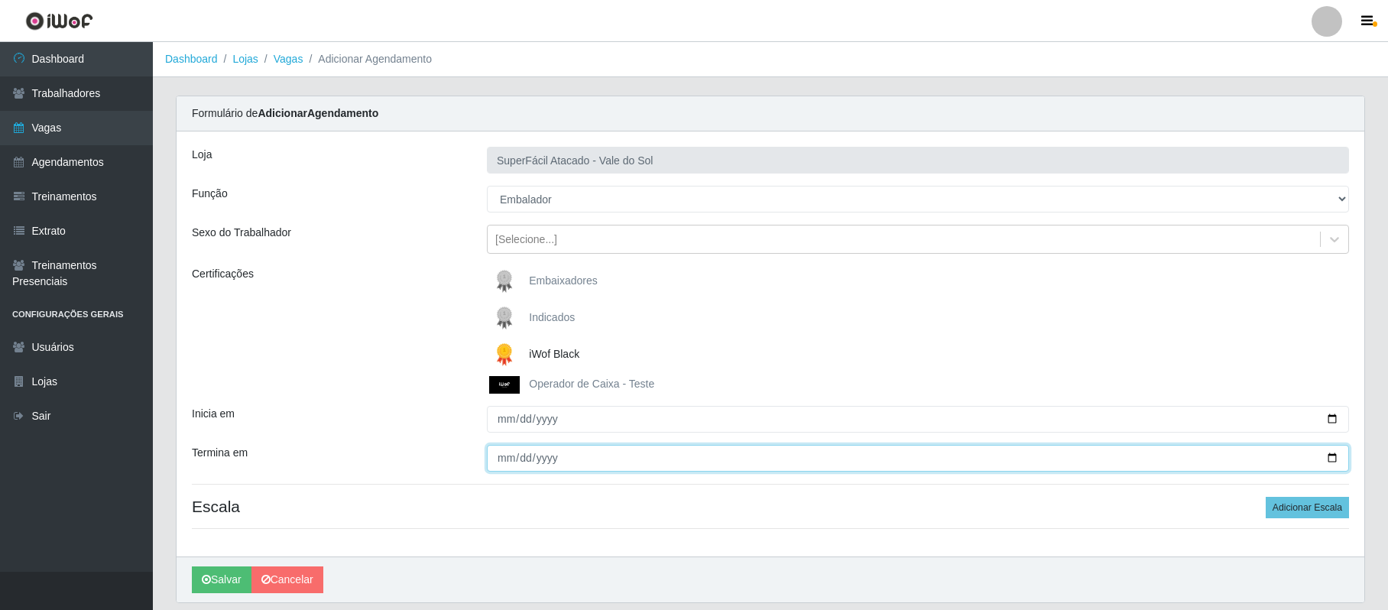
click at [499, 453] on input "Termina em" at bounding box center [918, 458] width 862 height 27
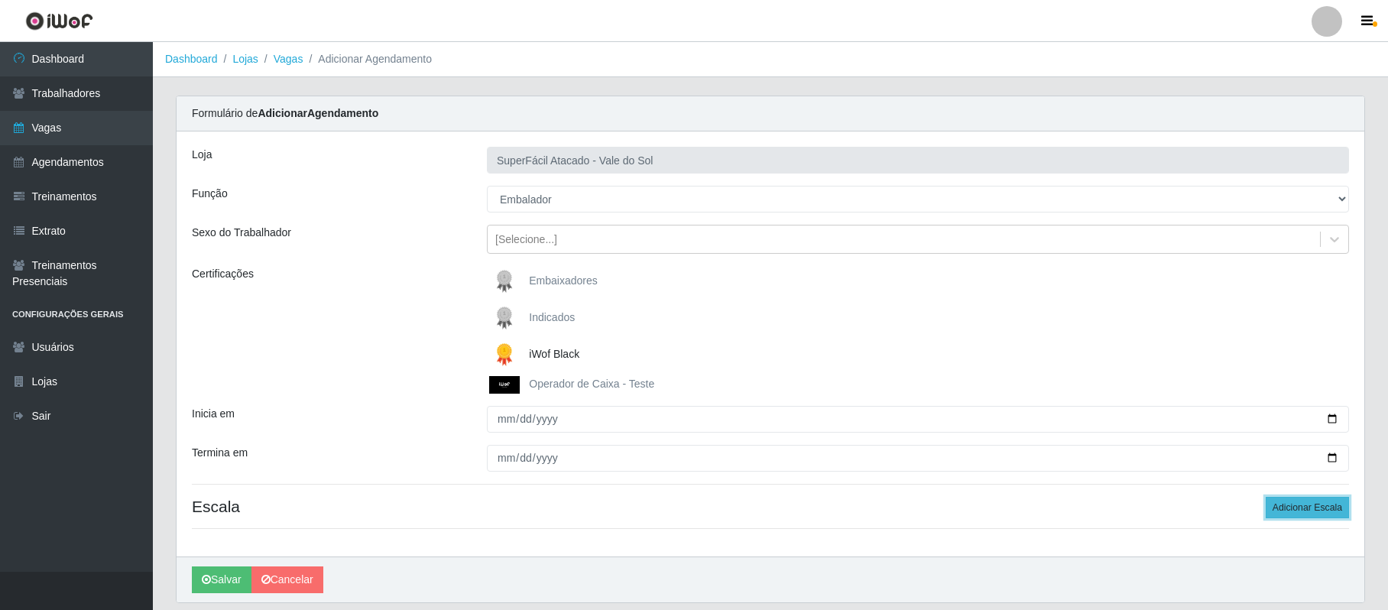
click at [1309, 509] on button "Adicionar Escala" at bounding box center [1307, 507] width 83 height 21
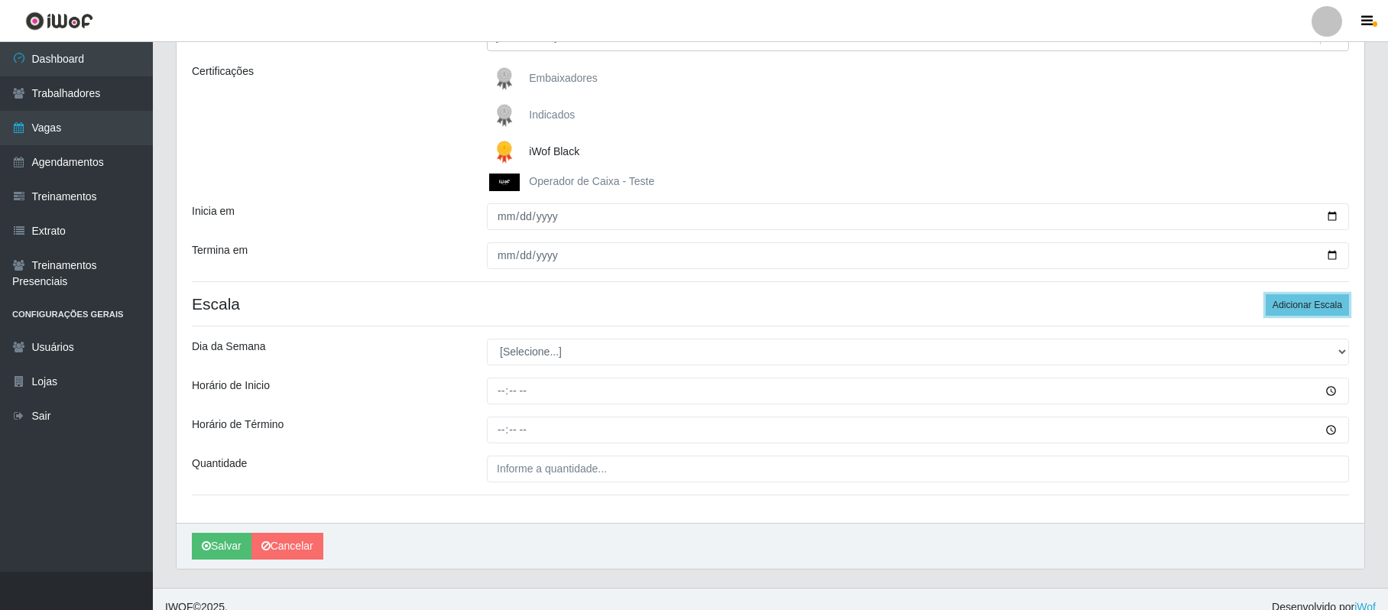
scroll to position [203, 0]
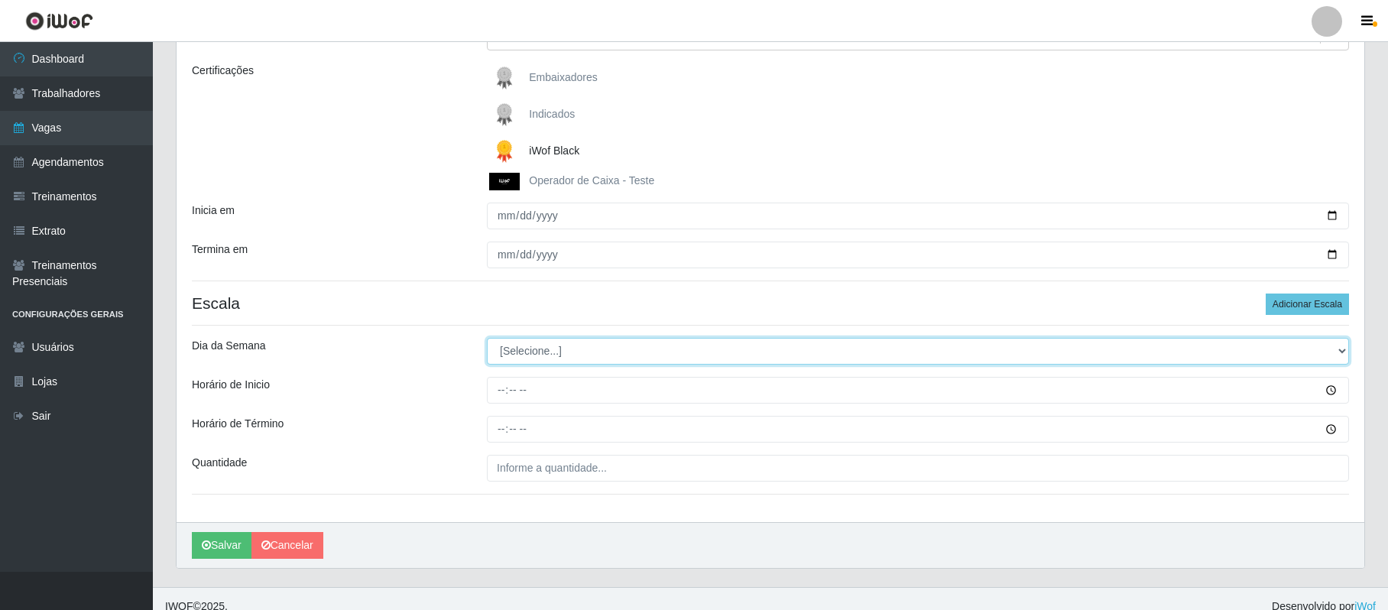
click at [1342, 352] on select "[Selecione...] Segunda Terça Quarta Quinta Sexta Sábado Domingo" at bounding box center [918, 351] width 862 height 27
click at [487, 339] on select "[Selecione...] Segunda Terça Quarta Quinta Sexta Sábado Domingo" at bounding box center [918, 351] width 862 height 27
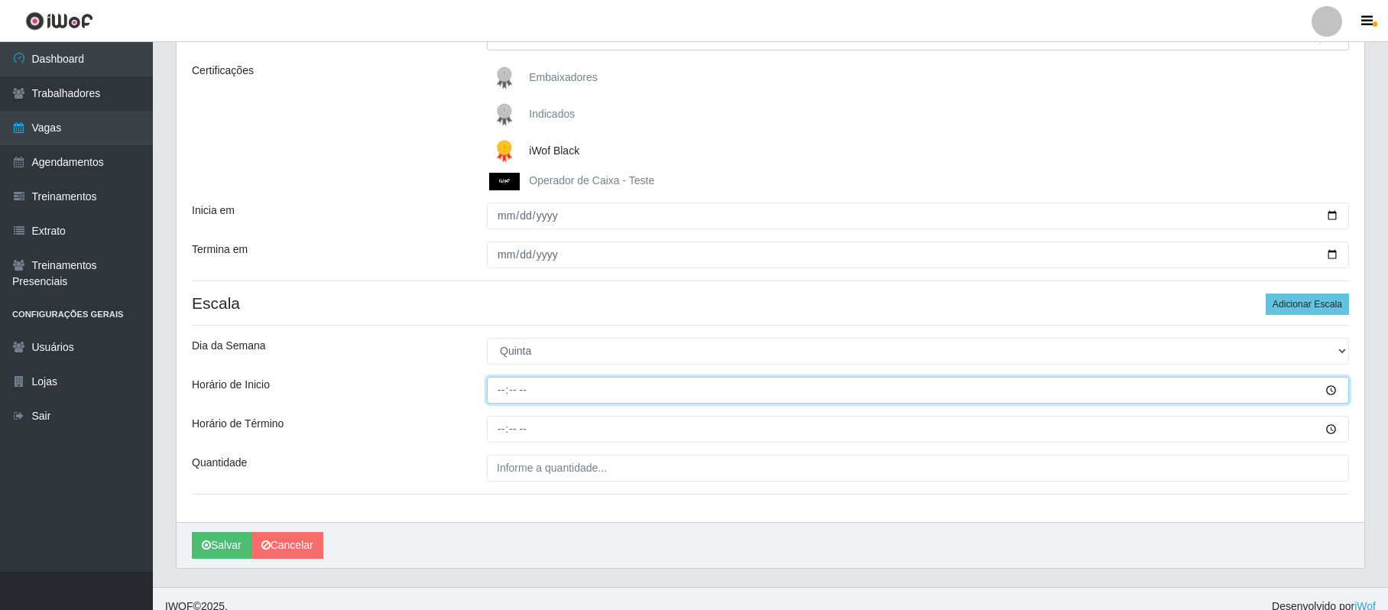
click at [499, 392] on input "Horário de Inicio" at bounding box center [918, 390] width 862 height 27
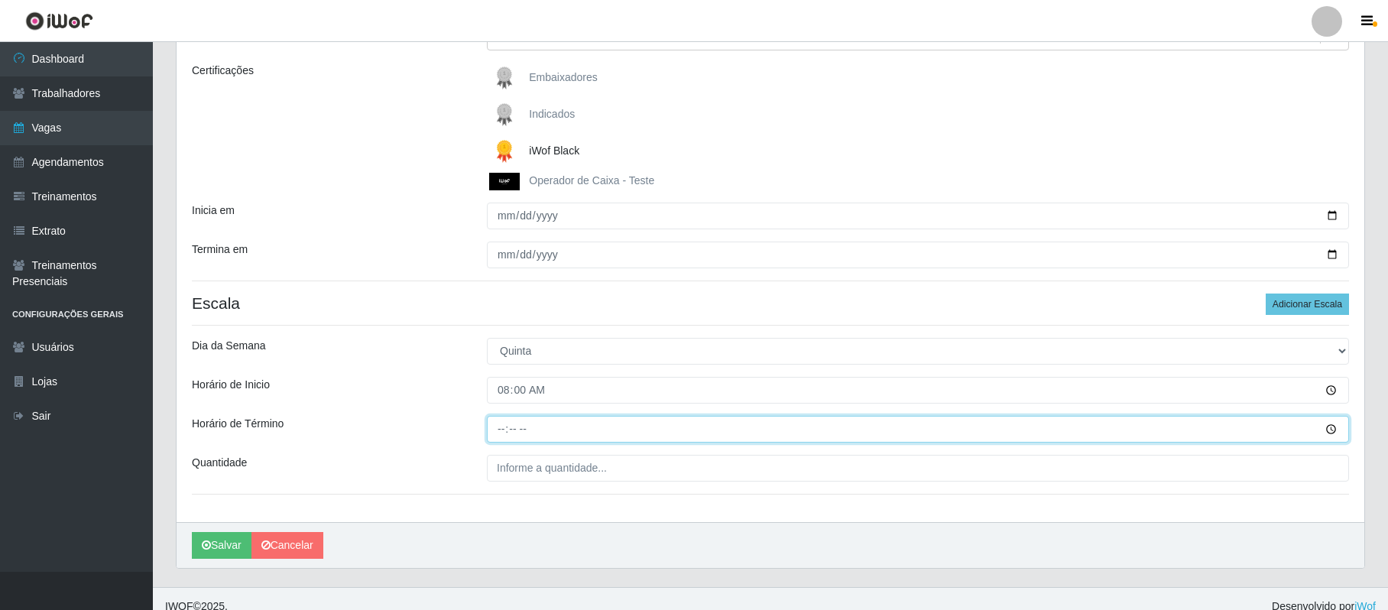
click at [500, 430] on input "Horário de Término" at bounding box center [918, 429] width 862 height 27
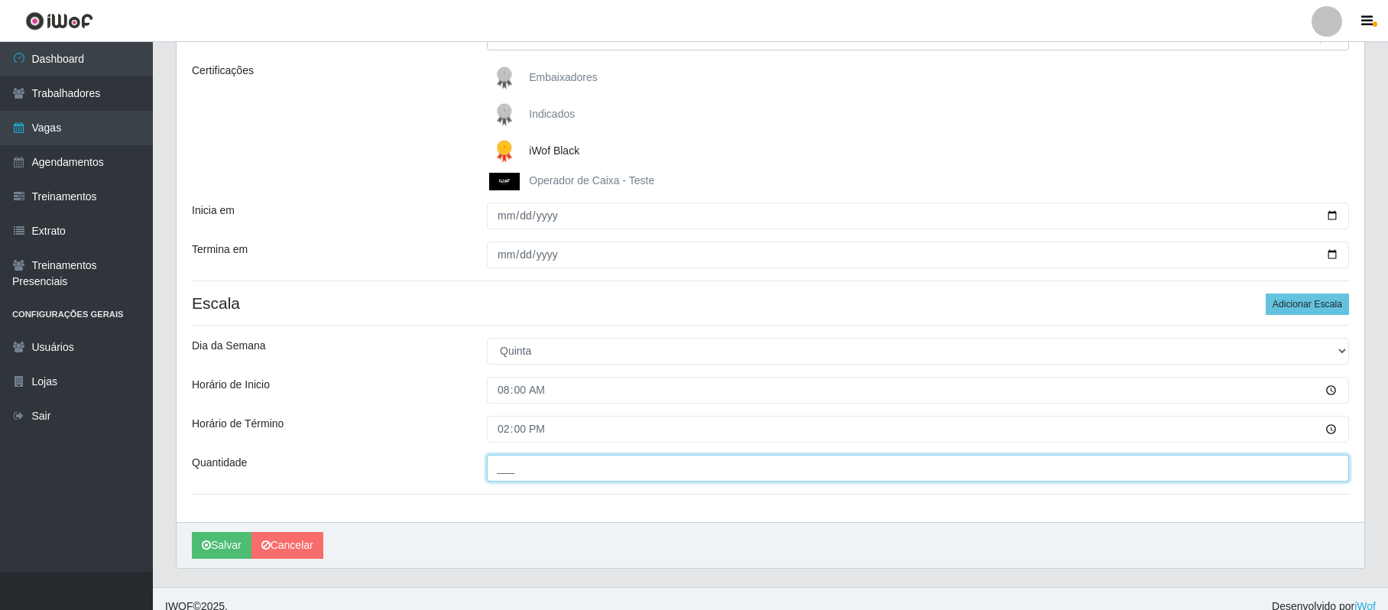
click at [501, 472] on input "___" at bounding box center [918, 468] width 862 height 27
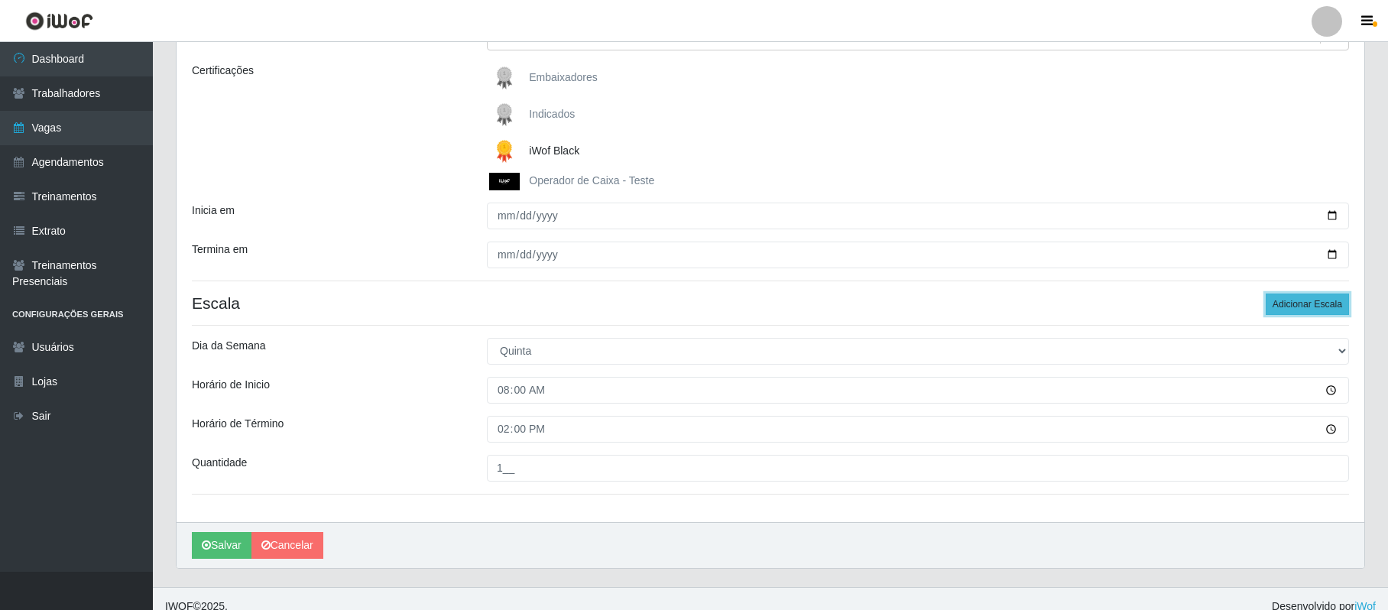
click at [1322, 301] on button "Adicionar Escala" at bounding box center [1307, 304] width 83 height 21
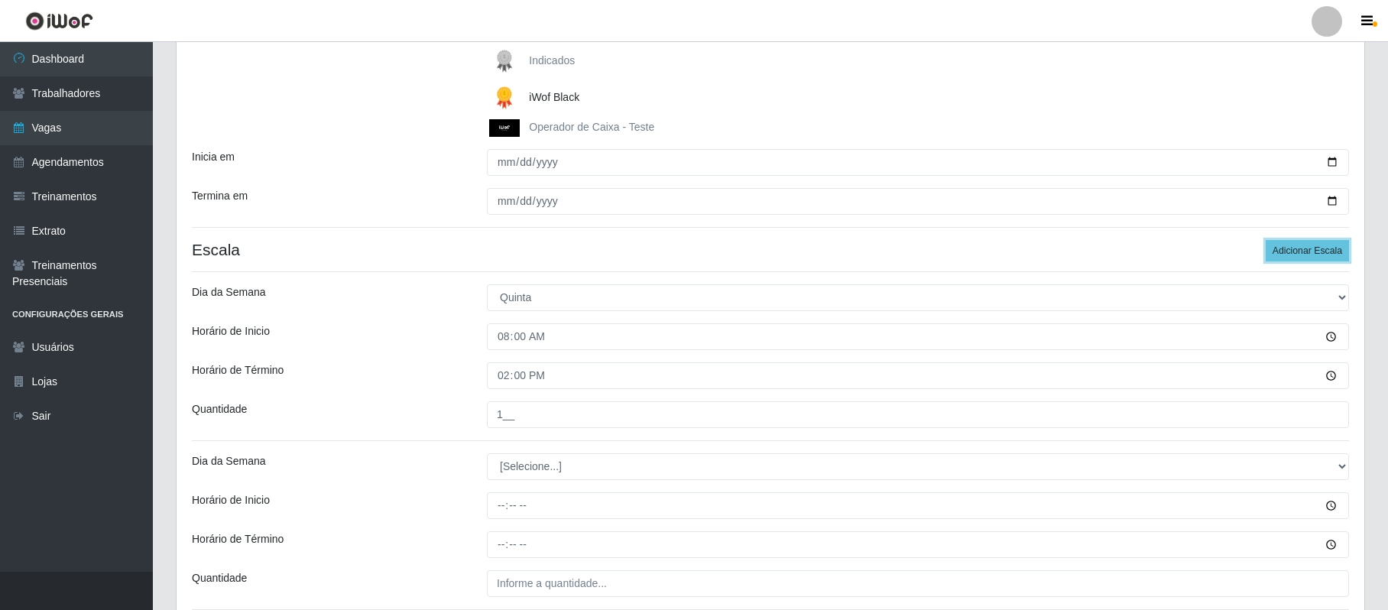
scroll to position [306, 0]
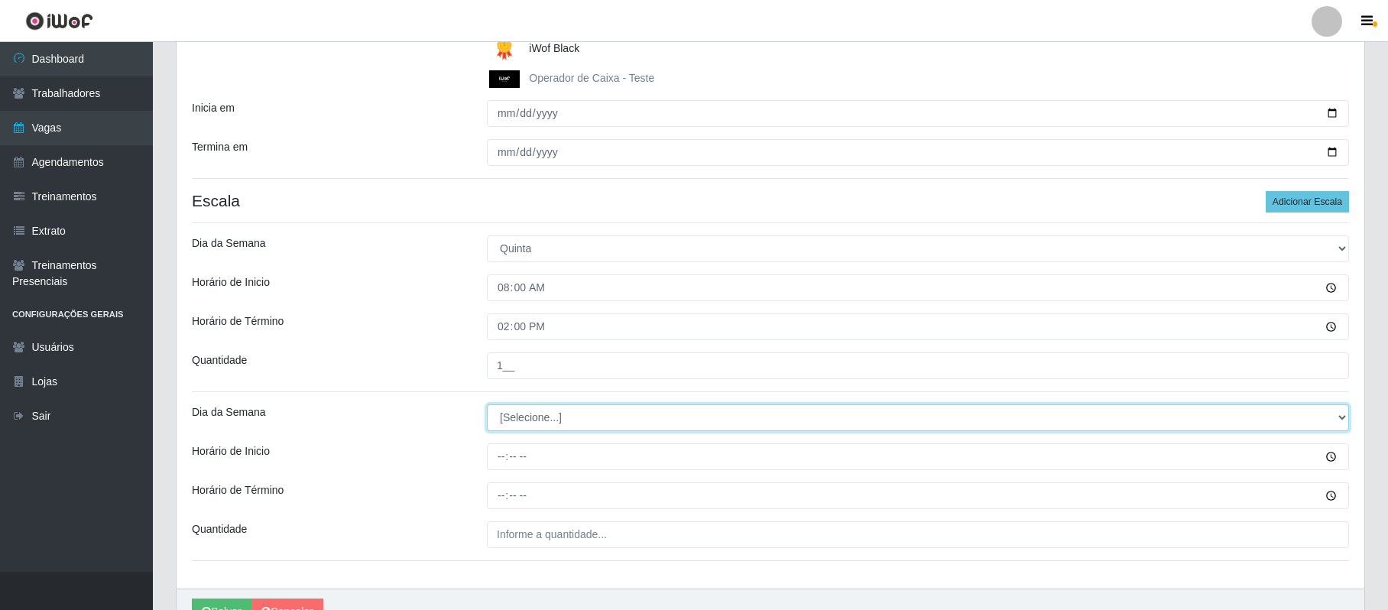
drag, startPoint x: 1343, startPoint y: 423, endPoint x: 1249, endPoint y: 407, distance: 95.4
click at [1341, 423] on select "[Selecione...] Segunda Terça Quarta Quinta Sexta Sábado Domingo" at bounding box center [918, 417] width 862 height 27
click at [487, 406] on select "[Selecione...] Segunda Terça Quarta Quinta Sexta Sábado Domingo" at bounding box center [918, 417] width 862 height 27
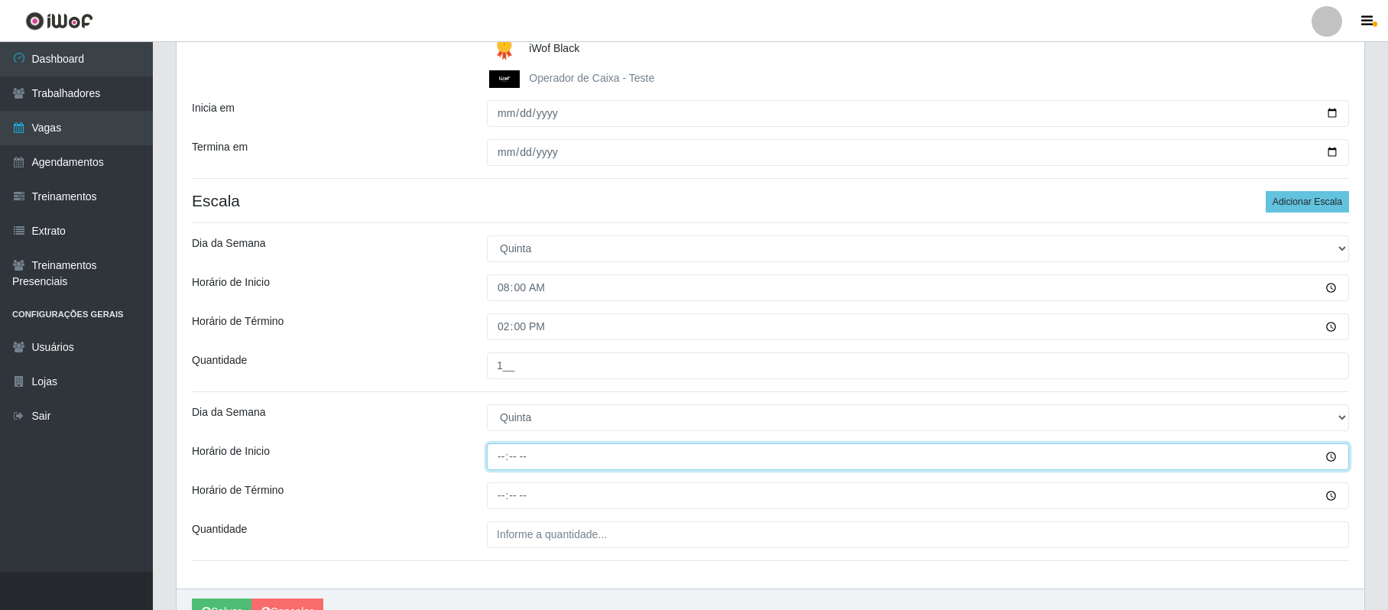
click at [500, 462] on input "Horário de Inicio" at bounding box center [918, 456] width 862 height 27
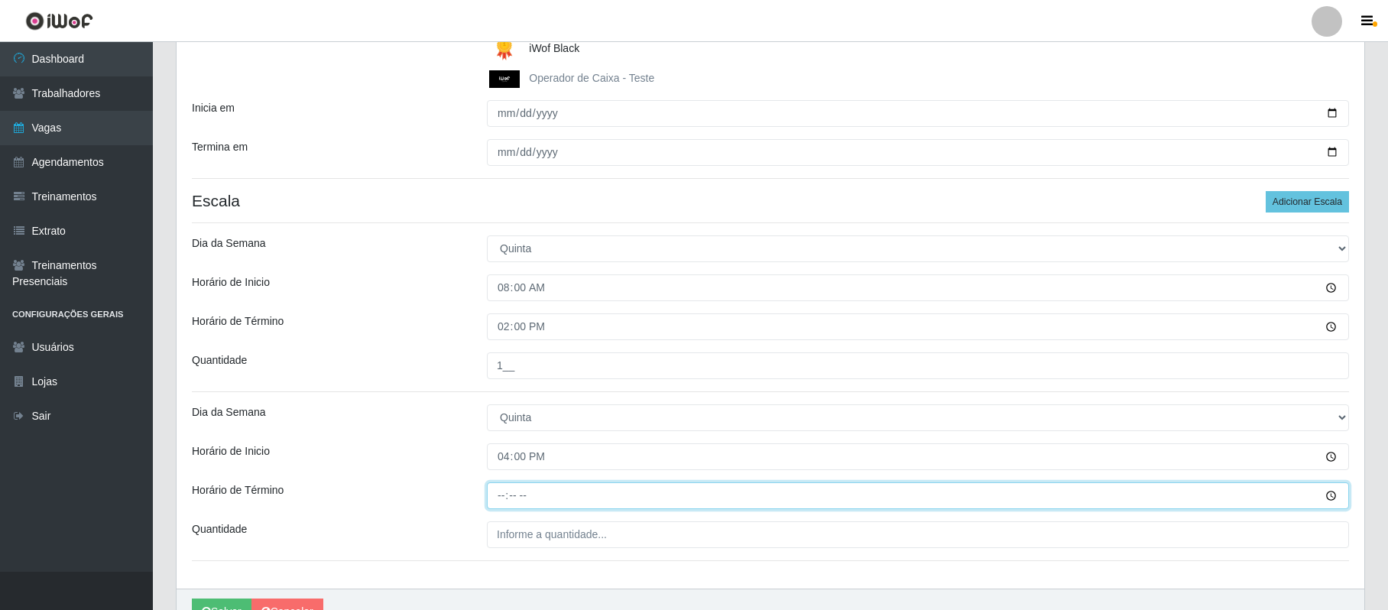
click at [493, 495] on input "Horário de Término" at bounding box center [918, 495] width 862 height 27
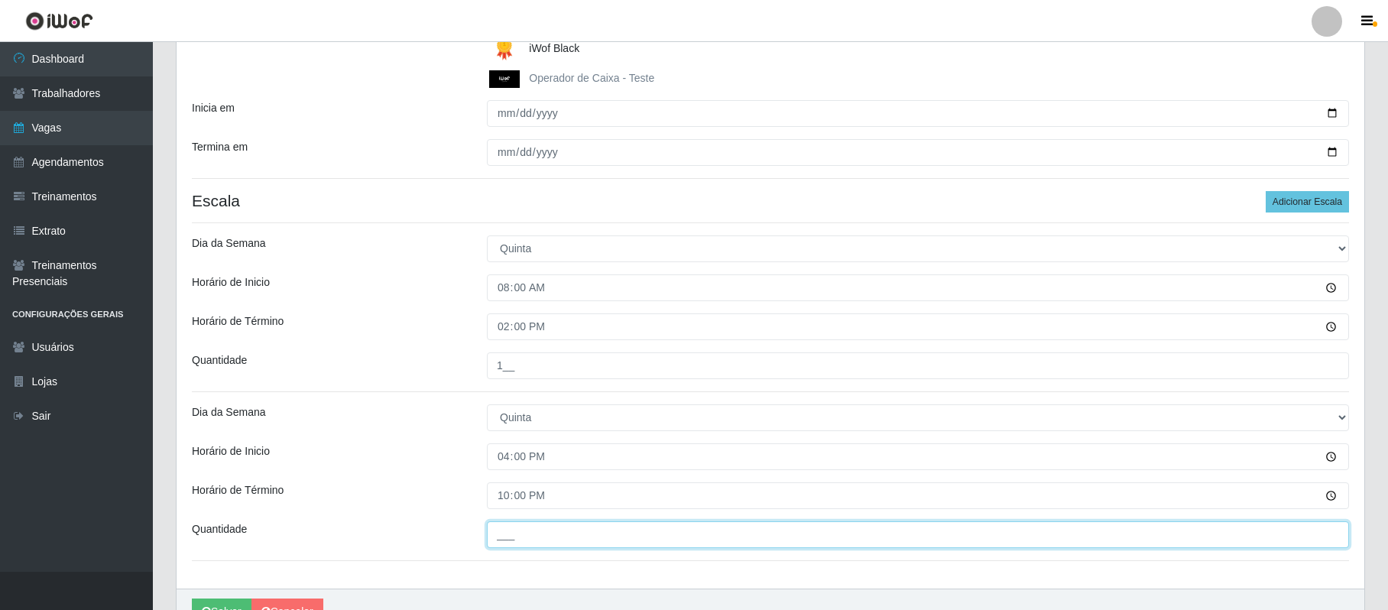
click at [508, 541] on input "___" at bounding box center [918, 534] width 862 height 27
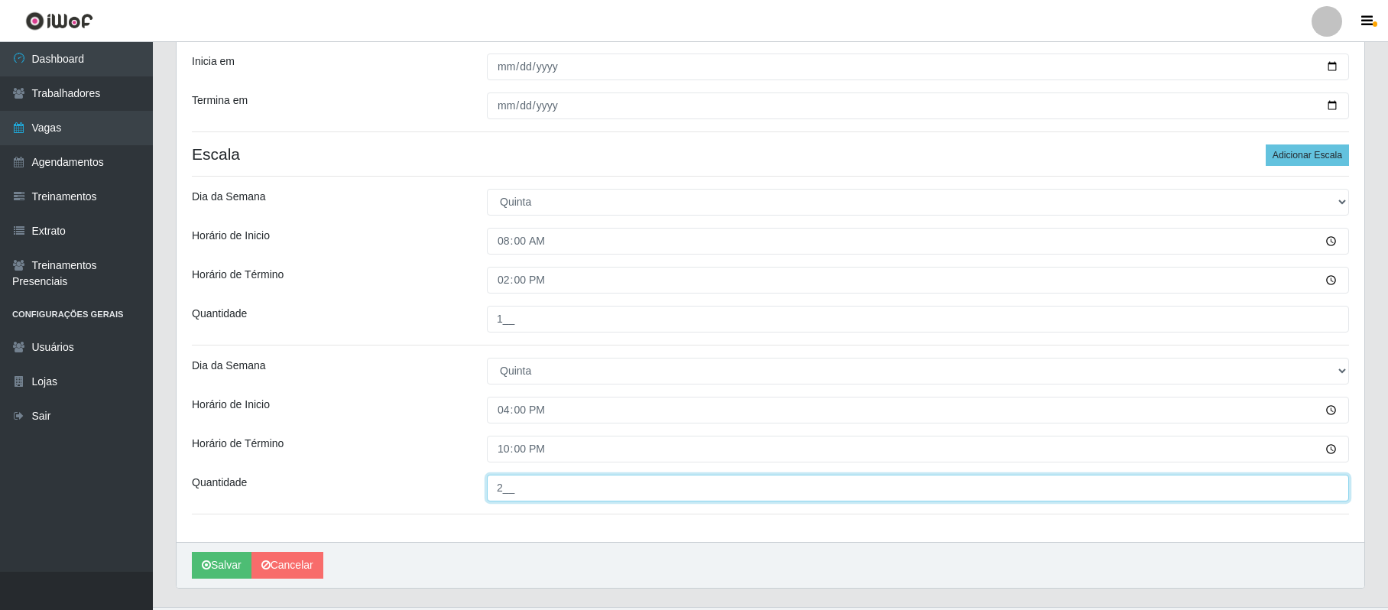
scroll to position [390, 0]
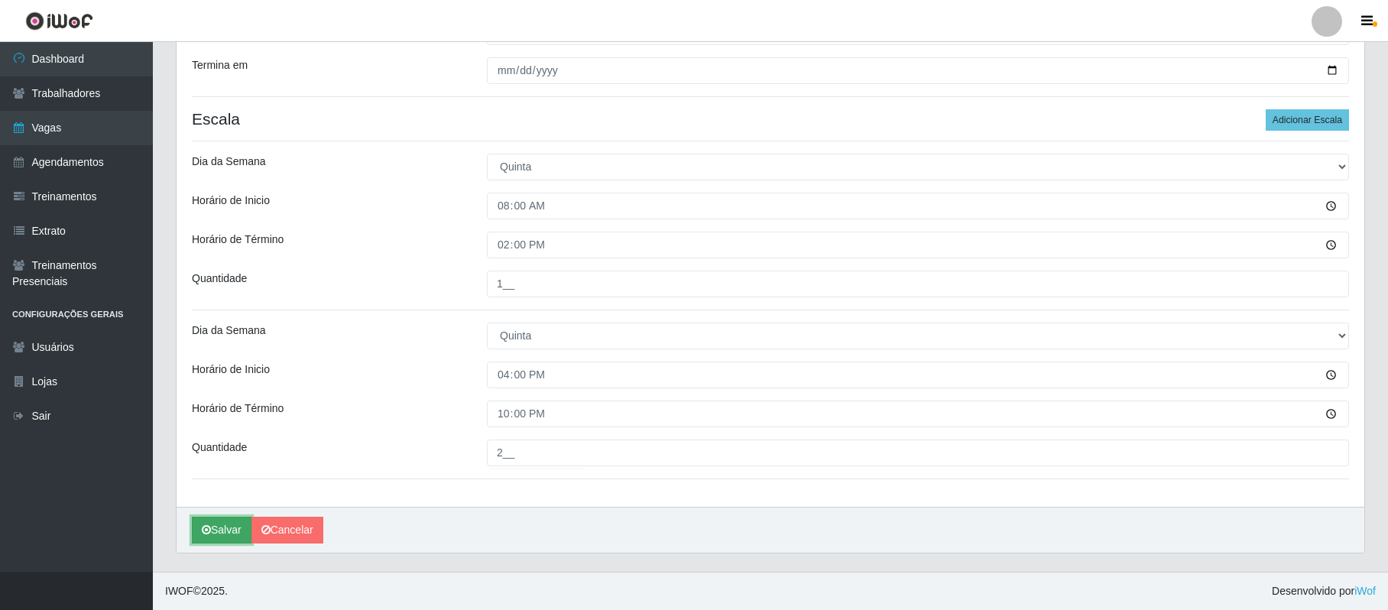
click at [222, 530] on button "Salvar" at bounding box center [222, 530] width 60 height 27
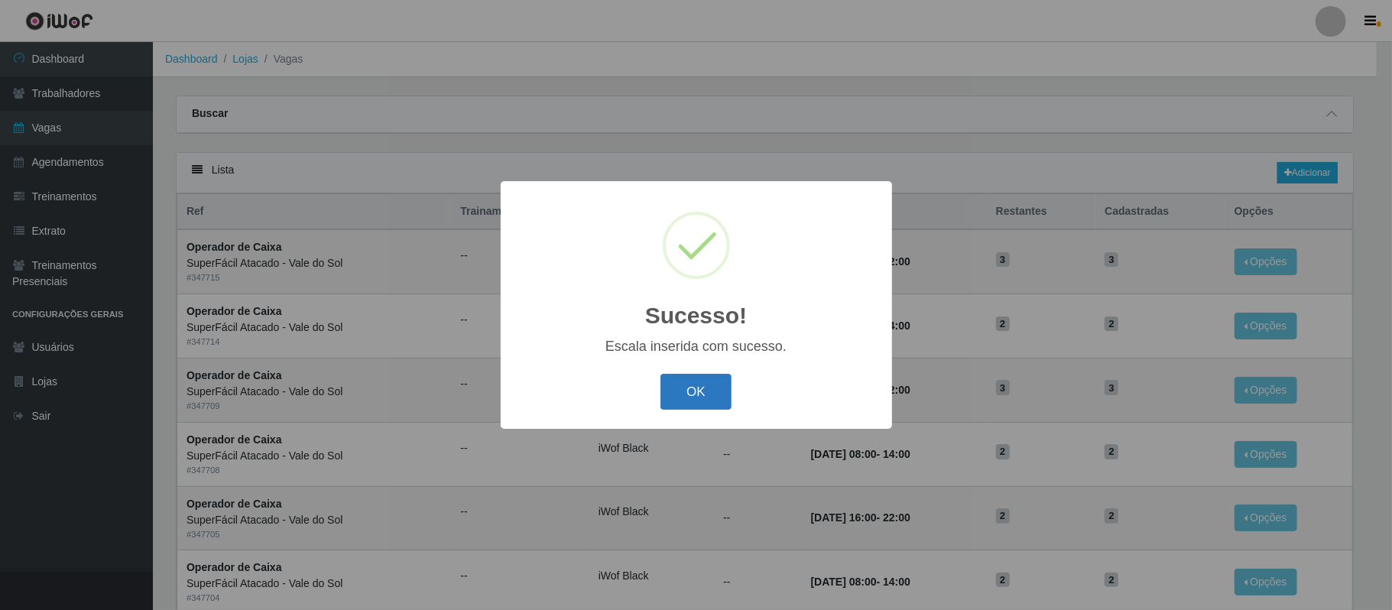
click at [709, 393] on button "OK" at bounding box center [695, 392] width 71 height 36
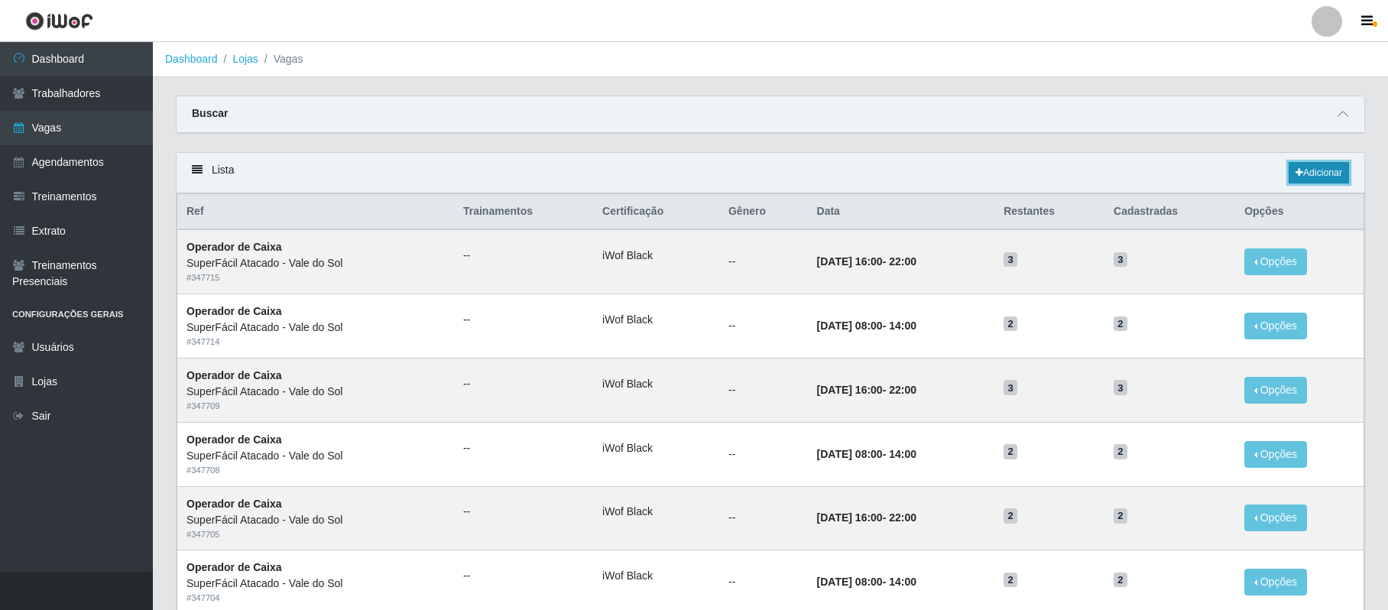
click at [1321, 181] on link "Adicionar" at bounding box center [1319, 172] width 60 height 21
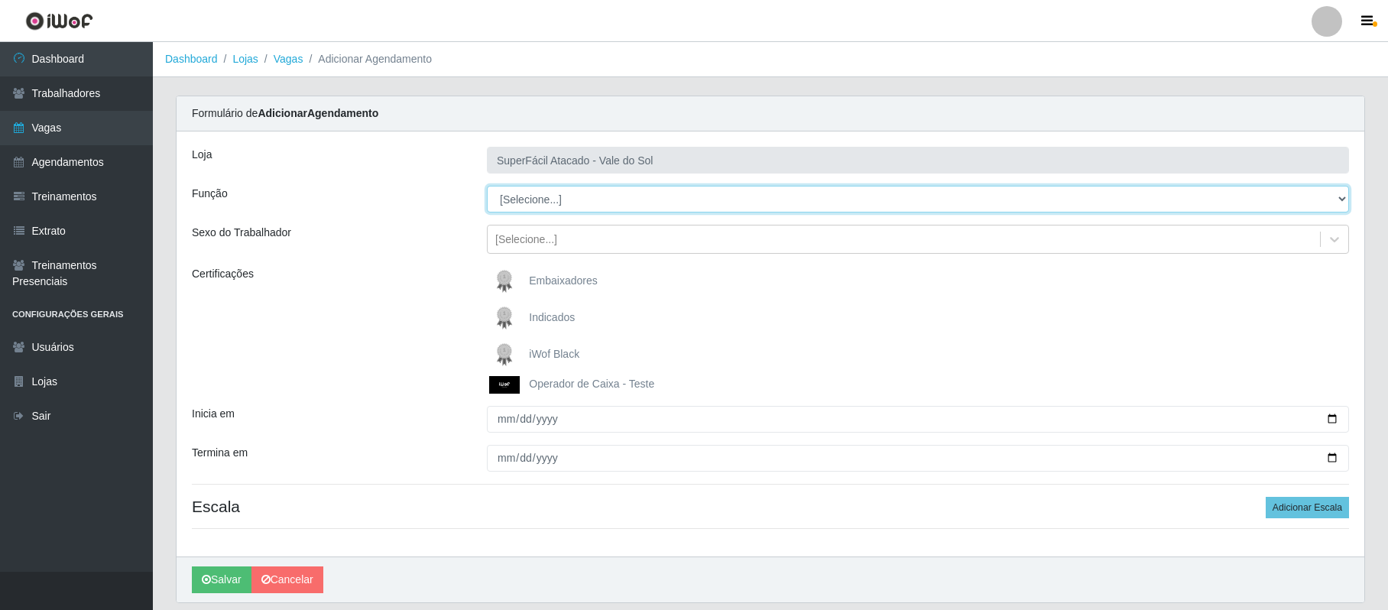
click at [1333, 193] on select "[Selecione...] Embalador Embalador + Embalador ++ Operador de Caixa Operador de…" at bounding box center [918, 199] width 862 height 27
click at [487, 187] on select "[Selecione...] Embalador Embalador + Embalador ++ Operador de Caixa Operador de…" at bounding box center [918, 199] width 862 height 27
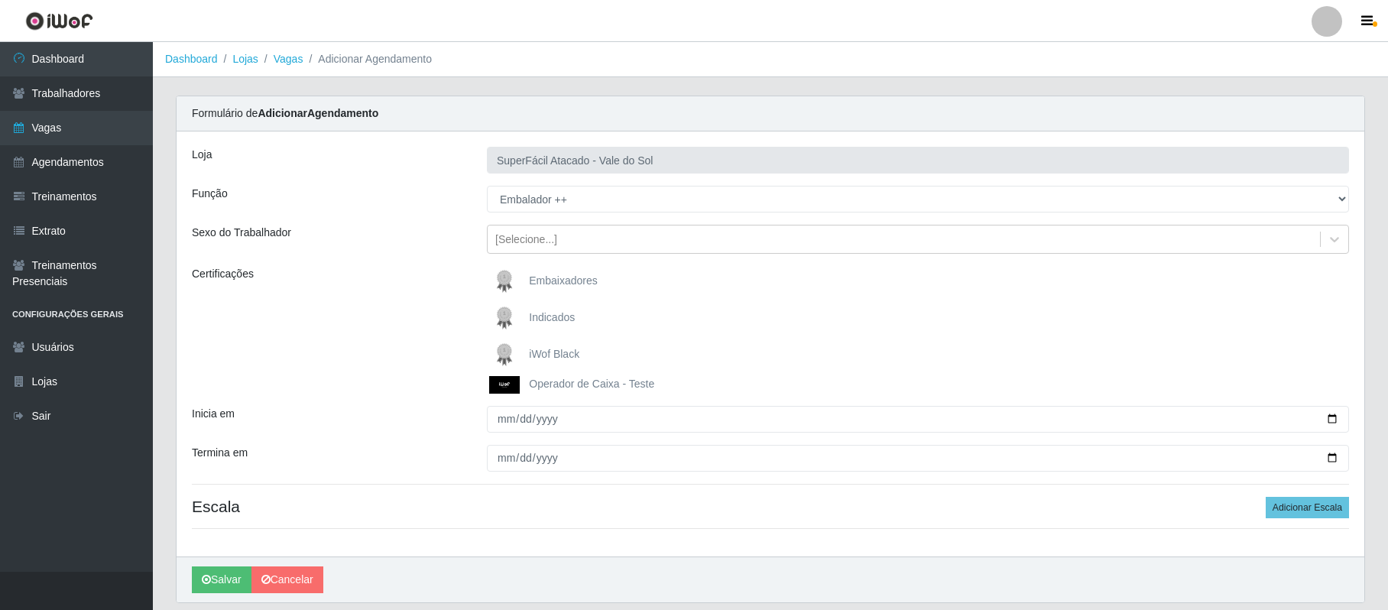
click at [557, 348] on span "iWof Black" at bounding box center [554, 354] width 50 height 12
click at [0, 0] on input "iWof Black" at bounding box center [0, 0] width 0 height 0
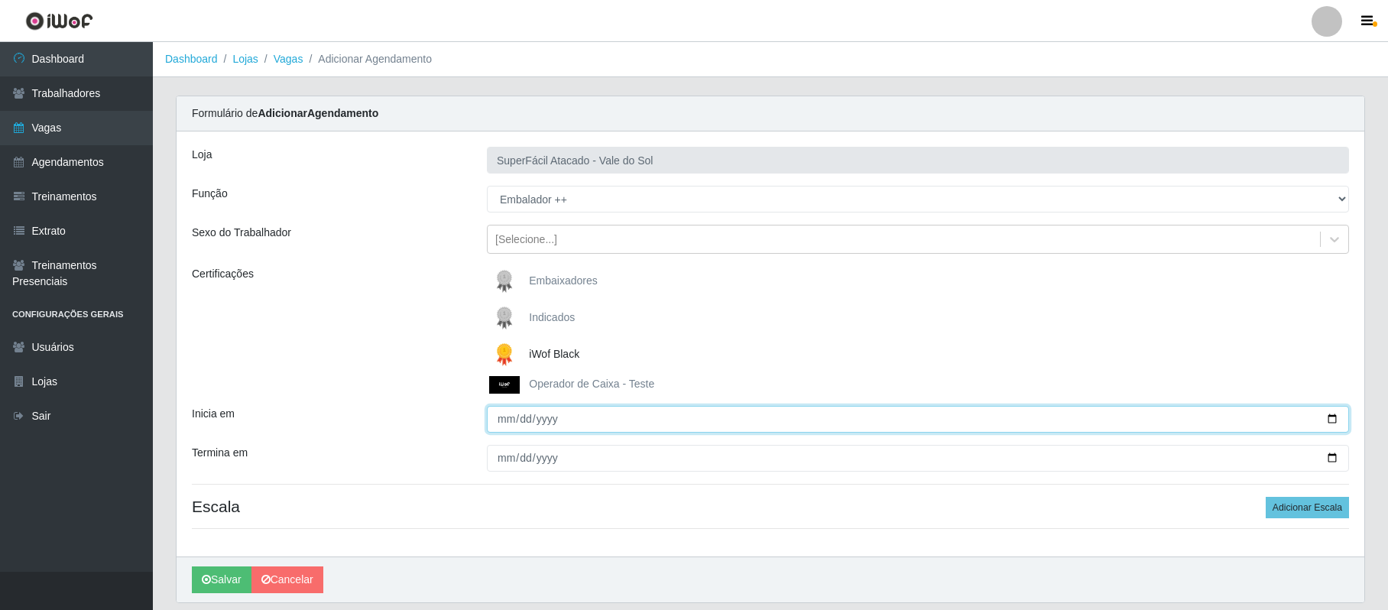
click at [1327, 414] on input "Inicia em" at bounding box center [918, 419] width 862 height 27
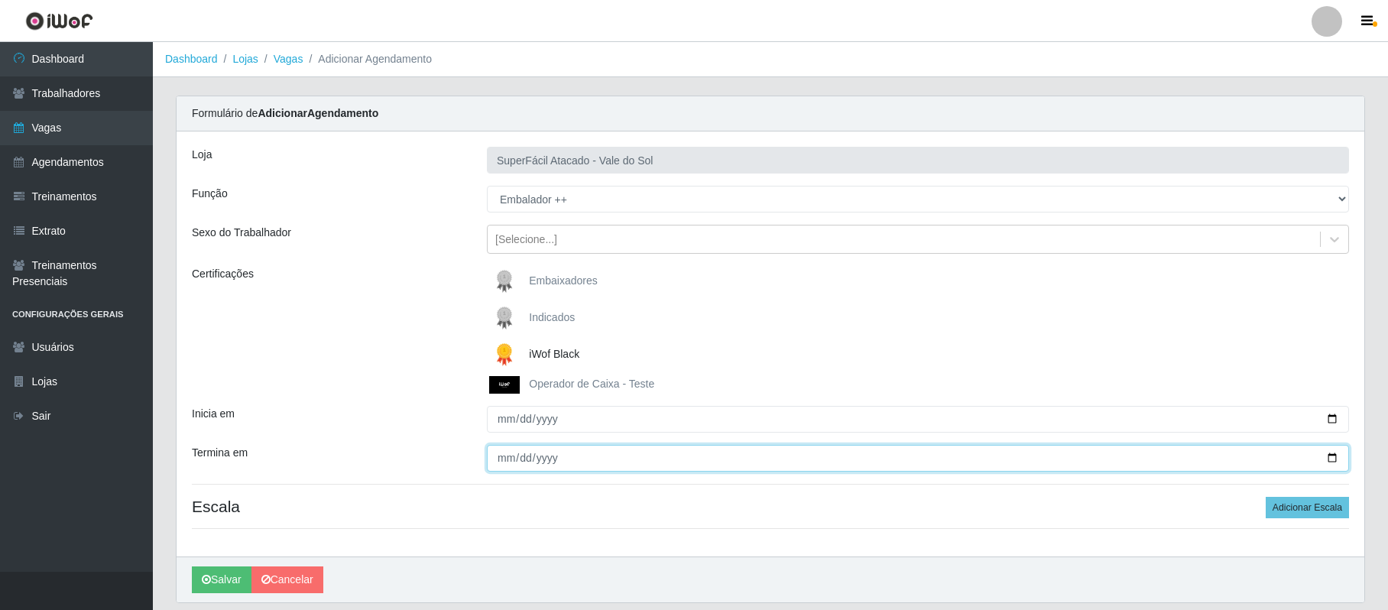
click at [515, 462] on input "Termina em" at bounding box center [918, 458] width 862 height 27
click at [497, 462] on input "Termina em" at bounding box center [918, 458] width 862 height 27
click at [1327, 460] on input "Termina em" at bounding box center [918, 458] width 862 height 27
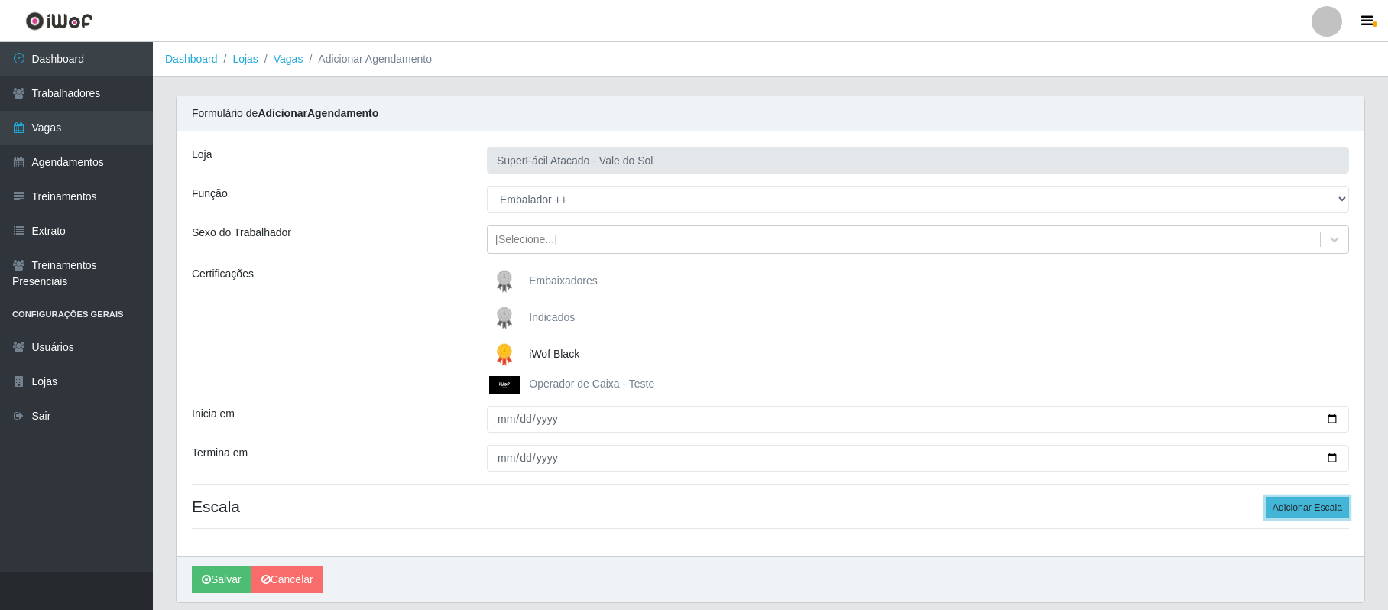
click at [1322, 508] on button "Adicionar Escala" at bounding box center [1307, 507] width 83 height 21
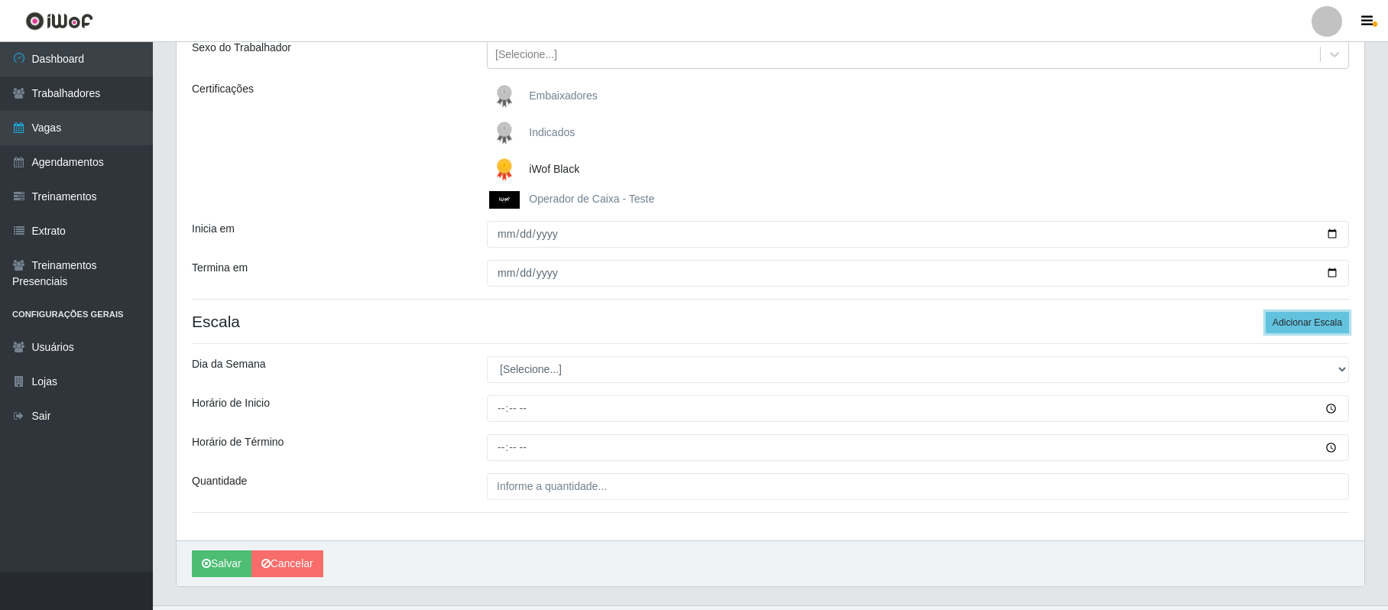
scroll to position [221, 0]
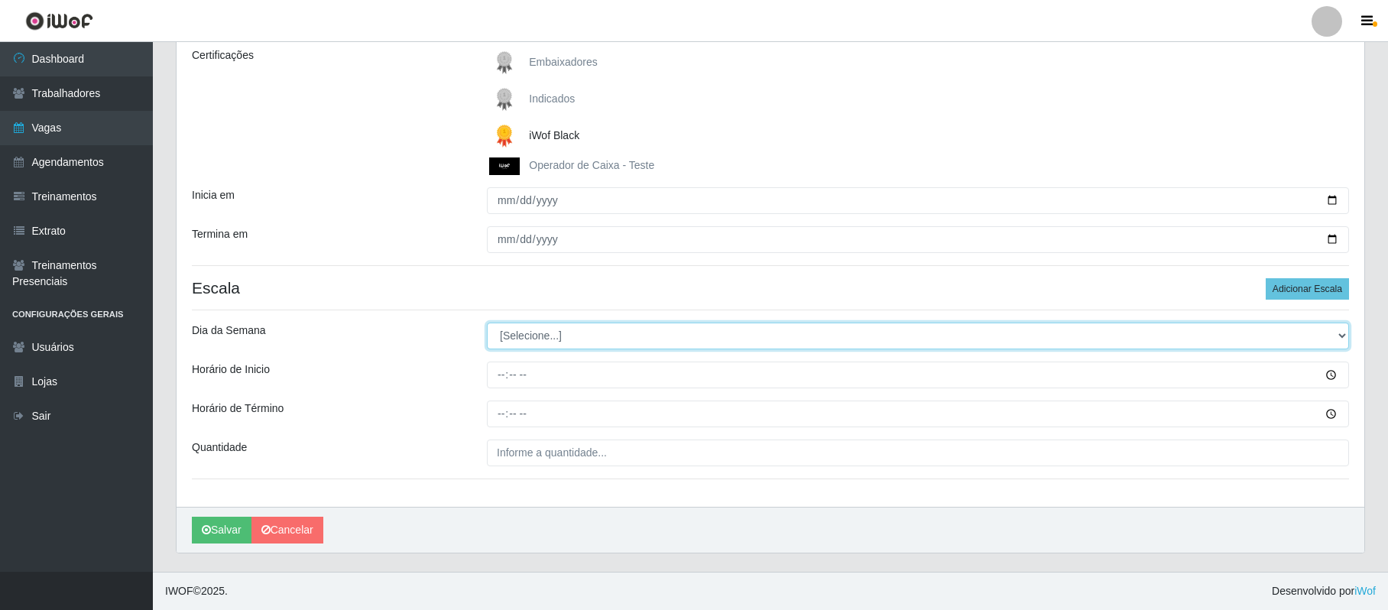
drag, startPoint x: 1340, startPoint y: 333, endPoint x: 1321, endPoint y: 333, distance: 19.1
click at [1340, 333] on select "[Selecione...] Segunda Terça Quarta Quinta Sexta Sábado Domingo" at bounding box center [918, 336] width 862 height 27
click at [487, 323] on select "[Selecione...] Segunda Terça Quarta Quinta Sexta Sábado Domingo" at bounding box center [918, 336] width 862 height 27
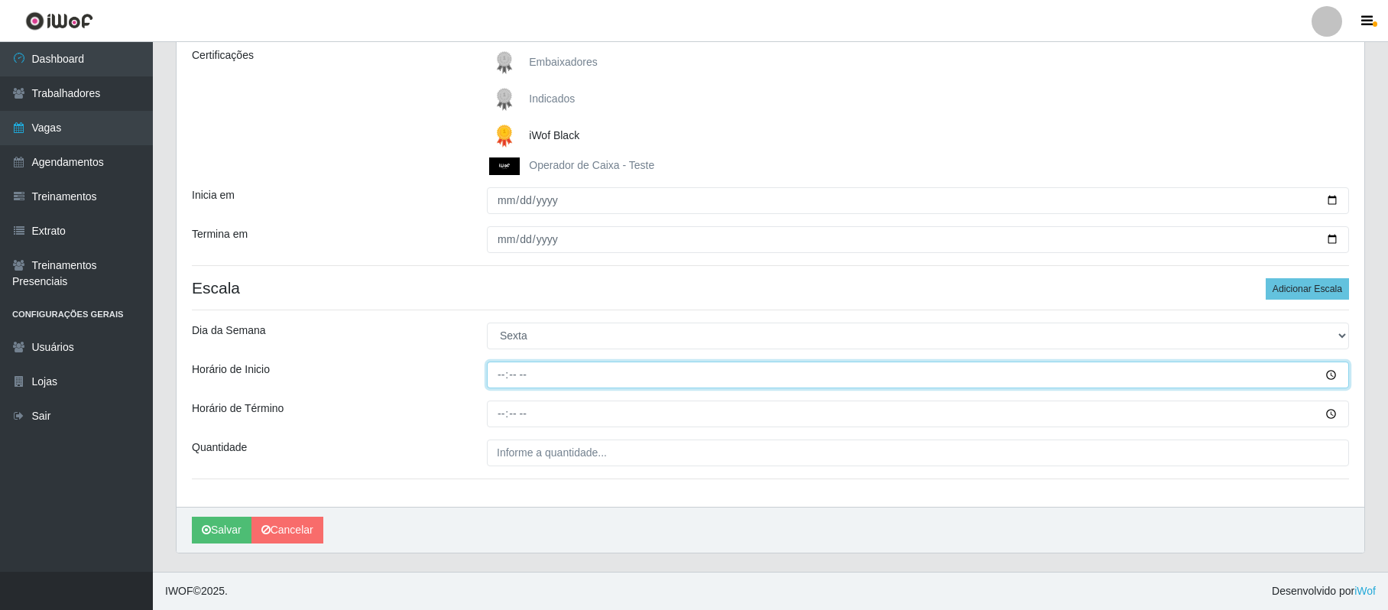
click at [496, 373] on input "Horário de Inicio" at bounding box center [918, 375] width 862 height 27
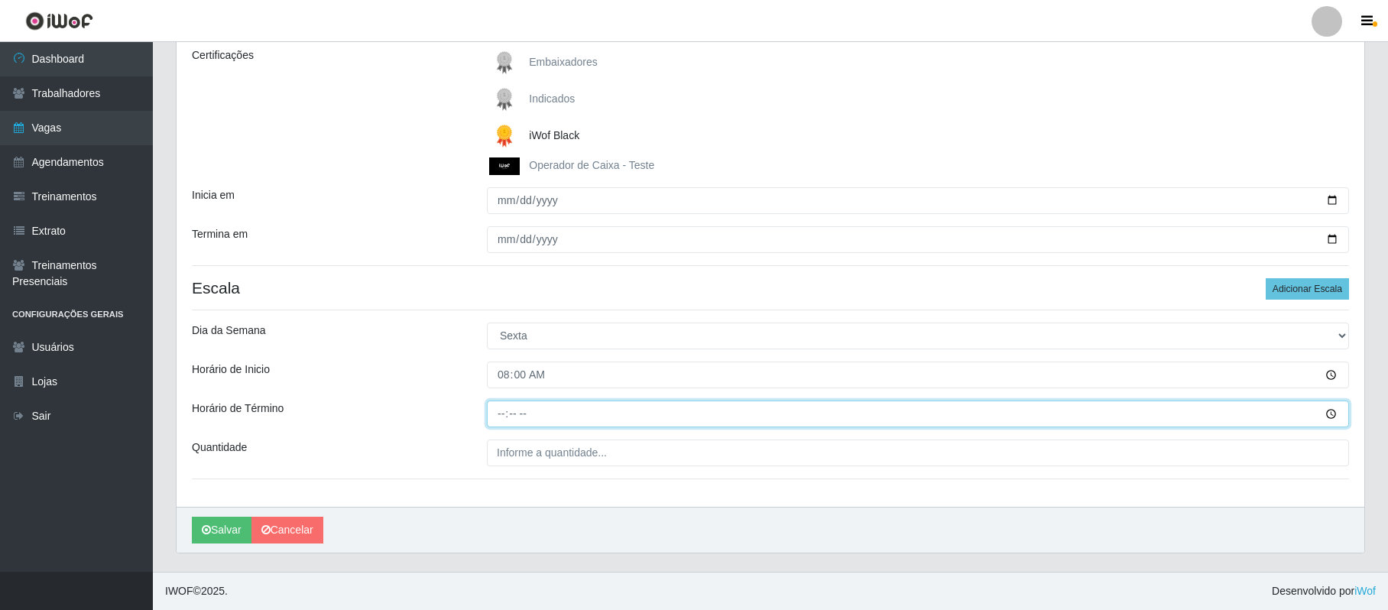
click at [494, 414] on input "Horário de Término" at bounding box center [918, 414] width 862 height 27
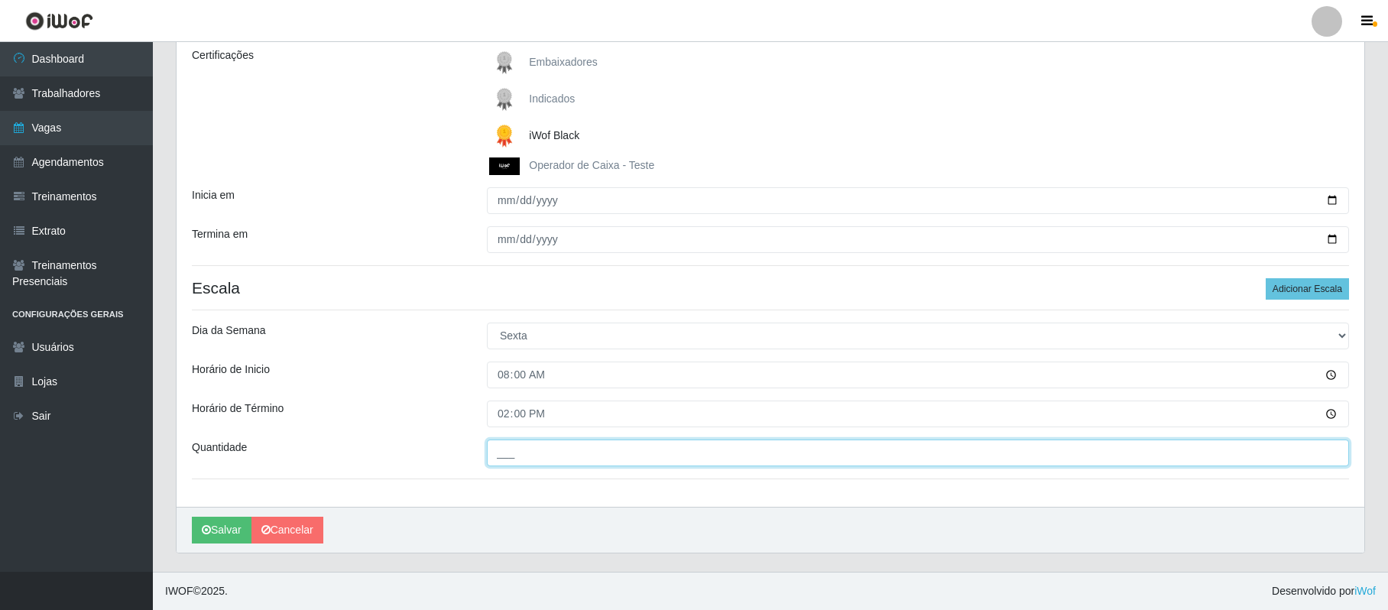
click at [495, 456] on input "___" at bounding box center [918, 453] width 862 height 27
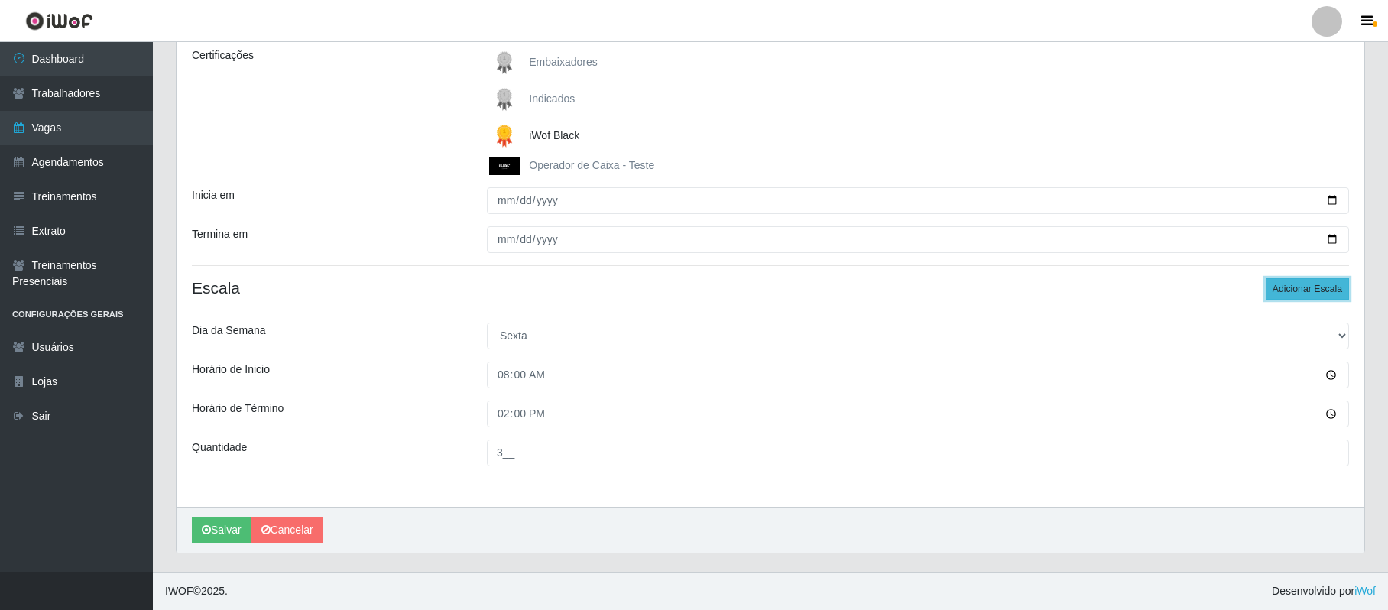
click at [1283, 285] on button "Adicionar Escala" at bounding box center [1307, 288] width 83 height 21
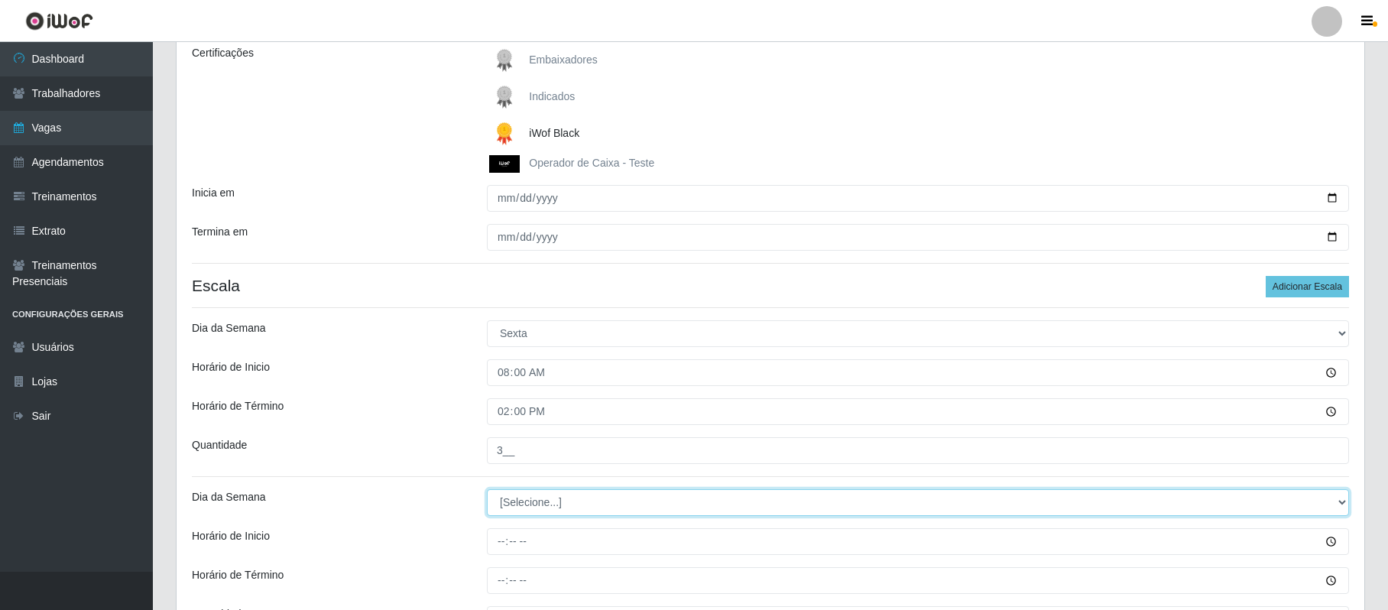
drag, startPoint x: 1340, startPoint y: 505, endPoint x: 1303, endPoint y: 501, distance: 36.8
click at [1340, 505] on select "[Selecione...] Segunda Terça Quarta Quinta Sexta Sábado Domingo" at bounding box center [918, 502] width 862 height 27
click at [487, 491] on select "[Selecione...] Segunda Terça Quarta Quinta Sexta Sábado Domingo" at bounding box center [918, 502] width 862 height 27
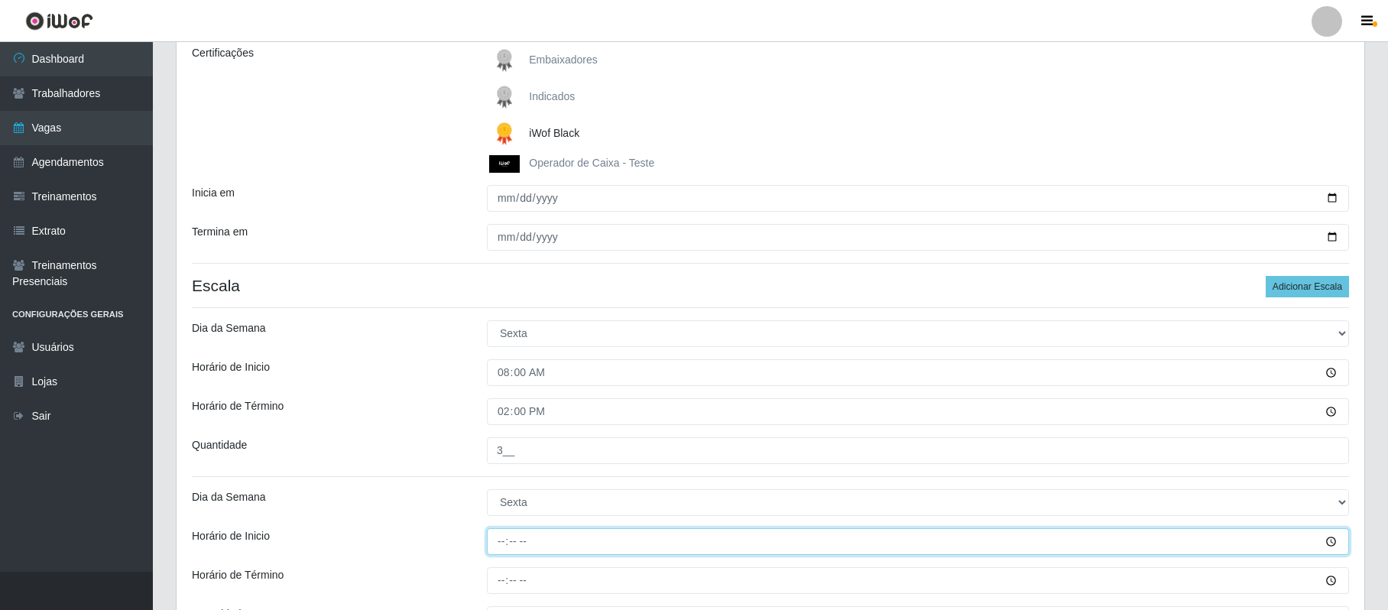
click at [499, 547] on input "Horário de Inicio" at bounding box center [918, 541] width 862 height 27
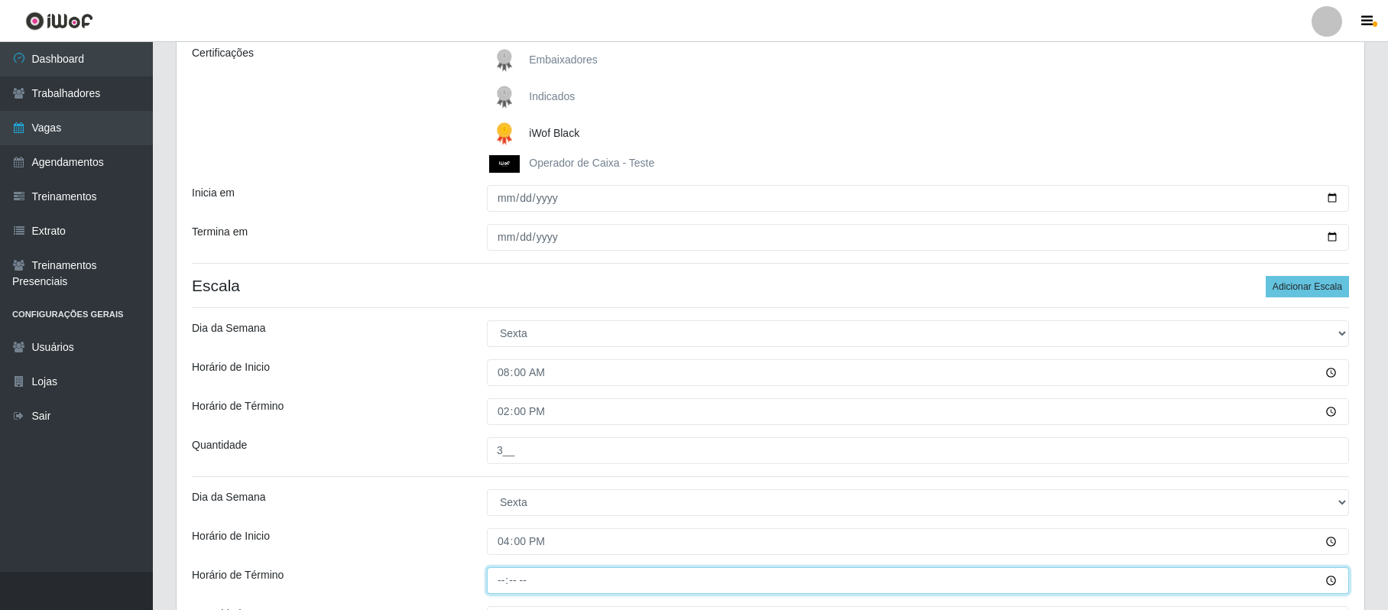
click at [518, 586] on input "Horário de Término" at bounding box center [918, 580] width 862 height 27
click at [495, 579] on input "Horário de Término" at bounding box center [918, 580] width 862 height 27
click at [501, 581] on input "Horário de Término" at bounding box center [918, 580] width 862 height 27
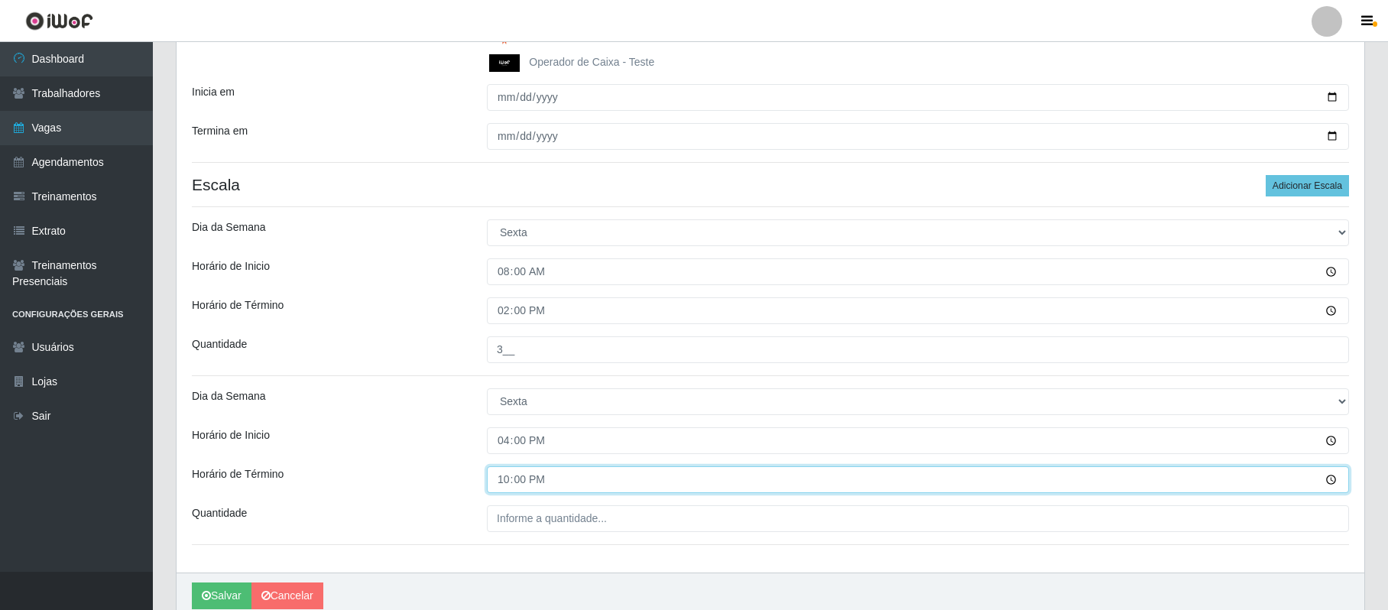
scroll to position [356, 0]
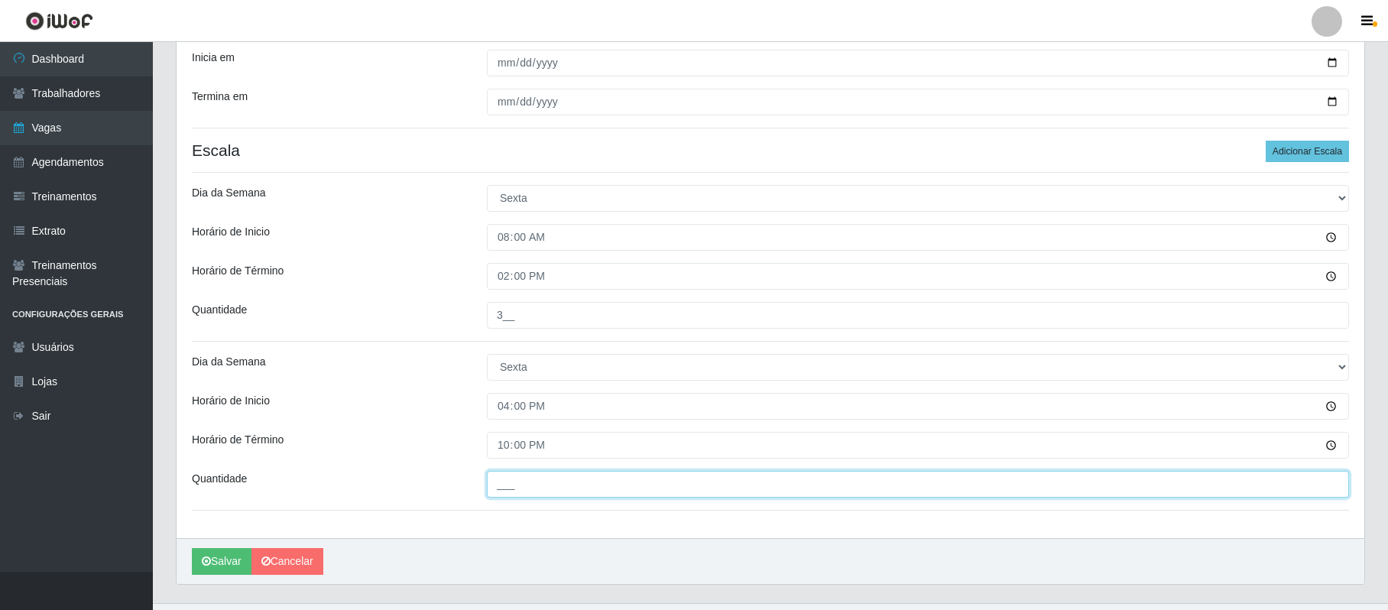
click at [493, 489] on input "___" at bounding box center [918, 484] width 862 height 27
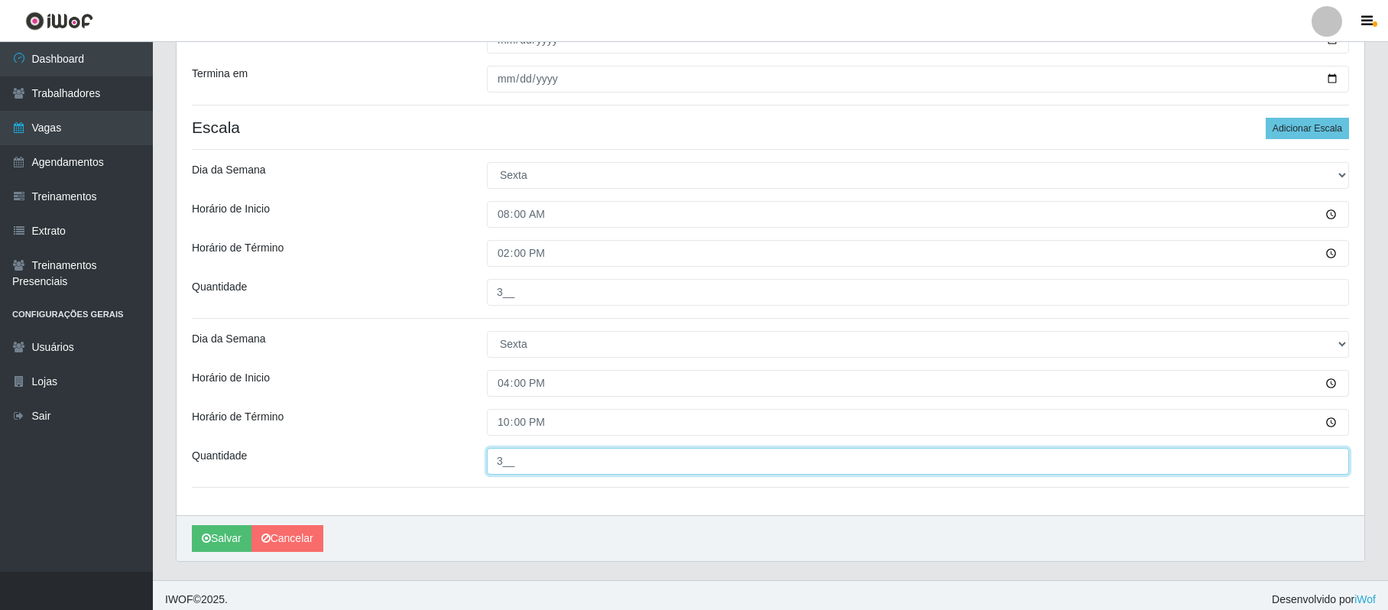
scroll to position [390, 0]
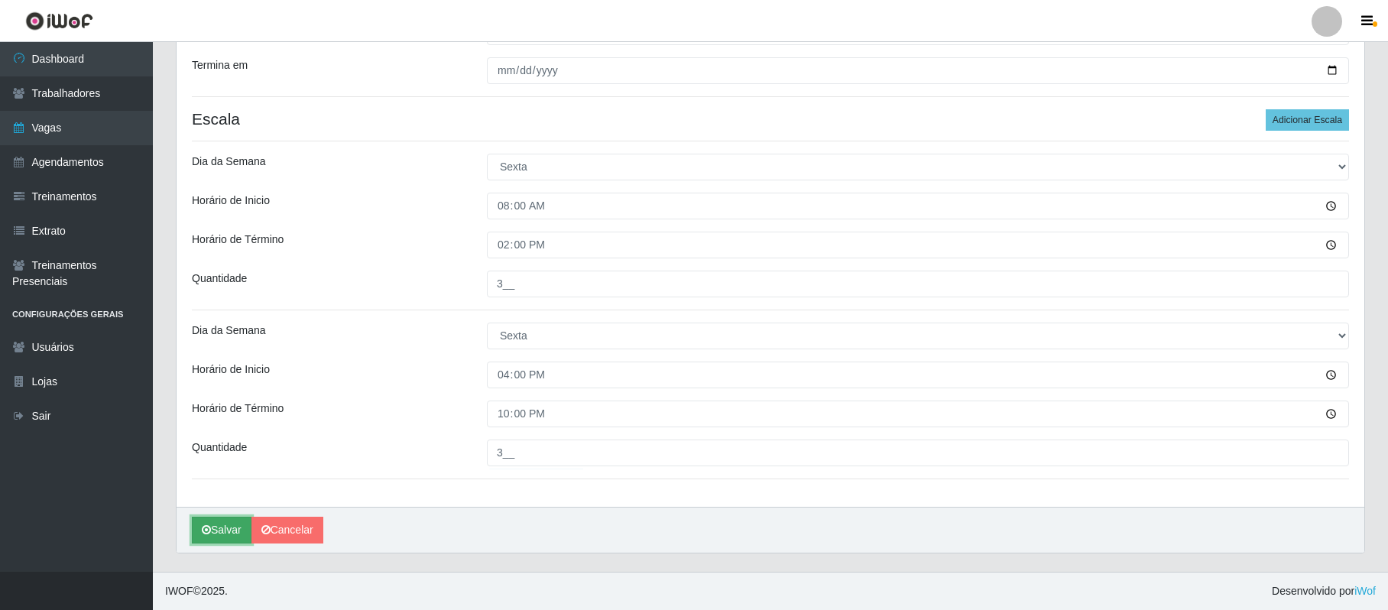
click at [222, 527] on button "Salvar" at bounding box center [222, 530] width 60 height 27
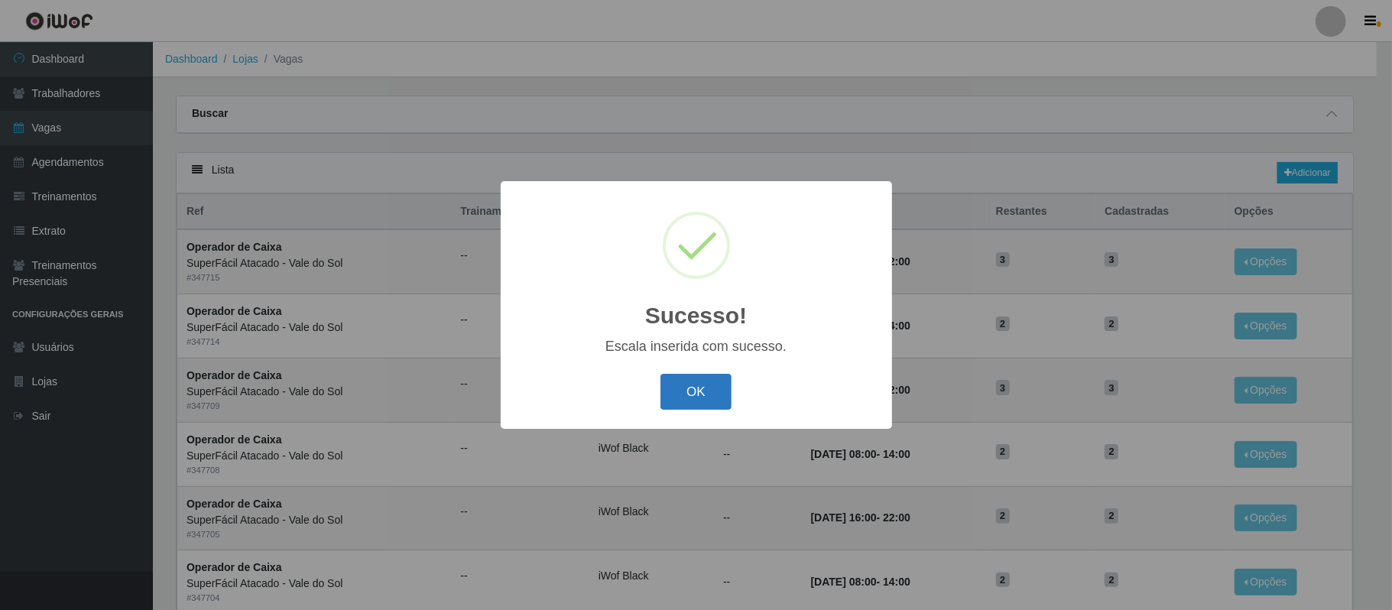
click at [722, 398] on button "OK" at bounding box center [695, 392] width 71 height 36
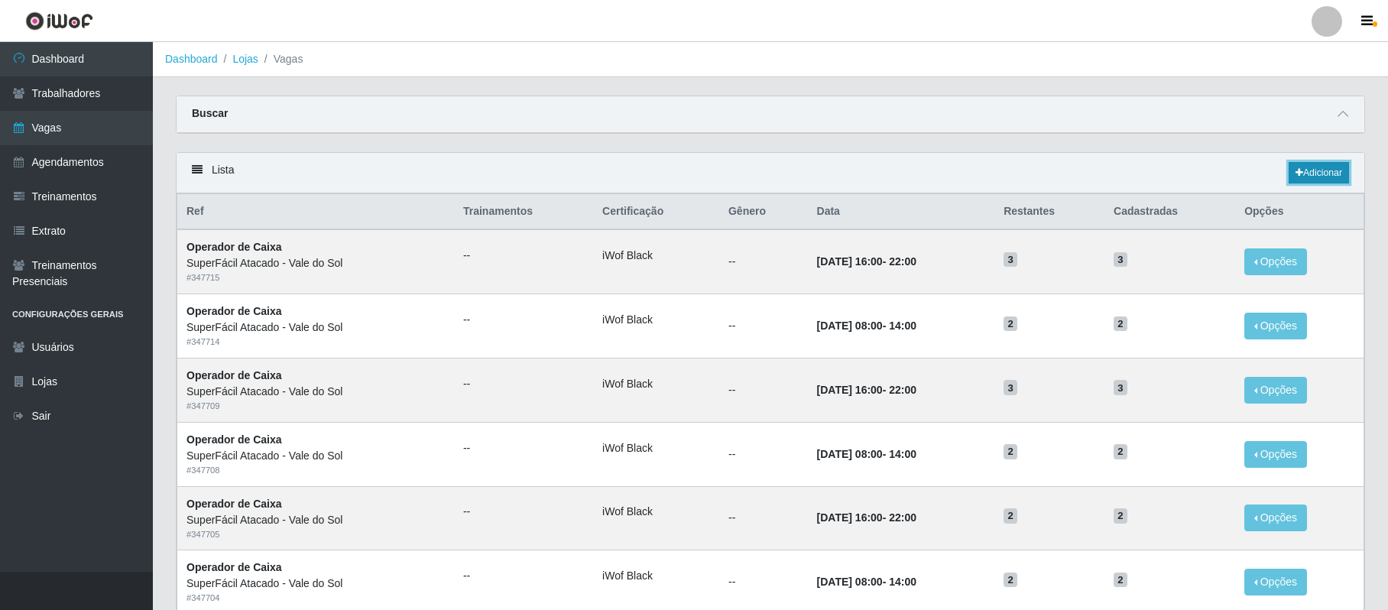
click at [1310, 172] on link "Adicionar" at bounding box center [1319, 172] width 60 height 21
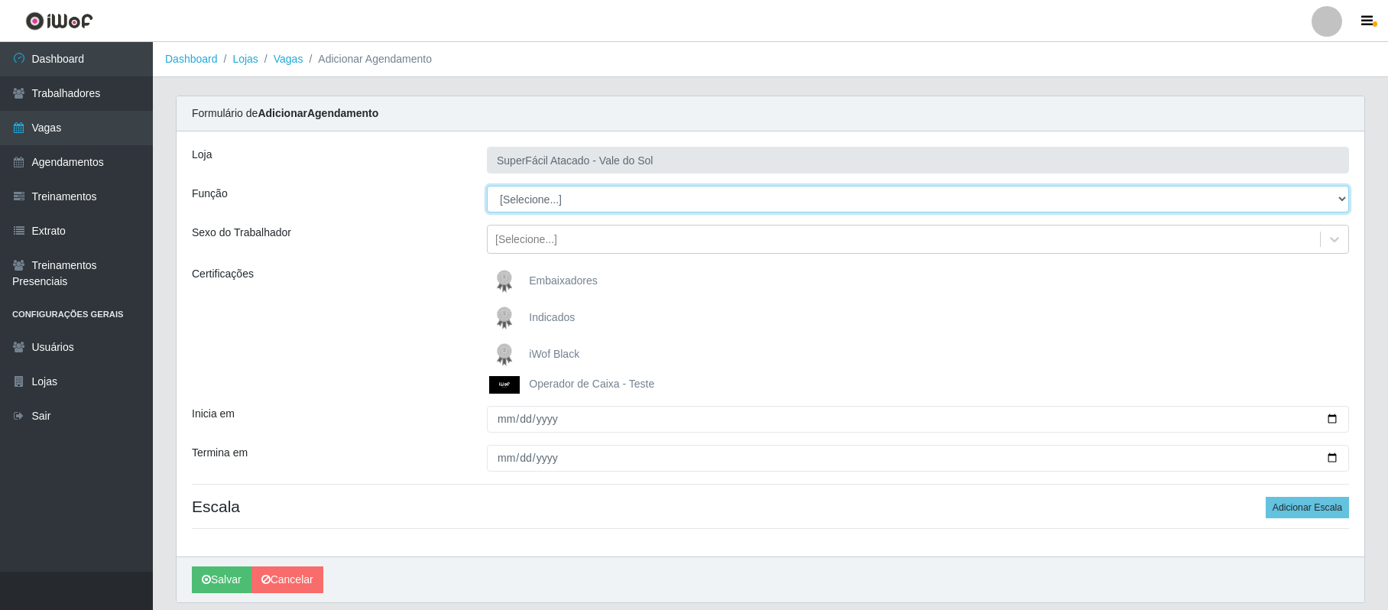
click at [1347, 202] on select "[Selecione...] Embalador Embalador + Embalador ++ Operador de Caixa Operador de…" at bounding box center [918, 199] width 862 height 27
click at [487, 187] on select "[Selecione...] Embalador Embalador + Embalador ++ Operador de Caixa Operador de…" at bounding box center [918, 199] width 862 height 27
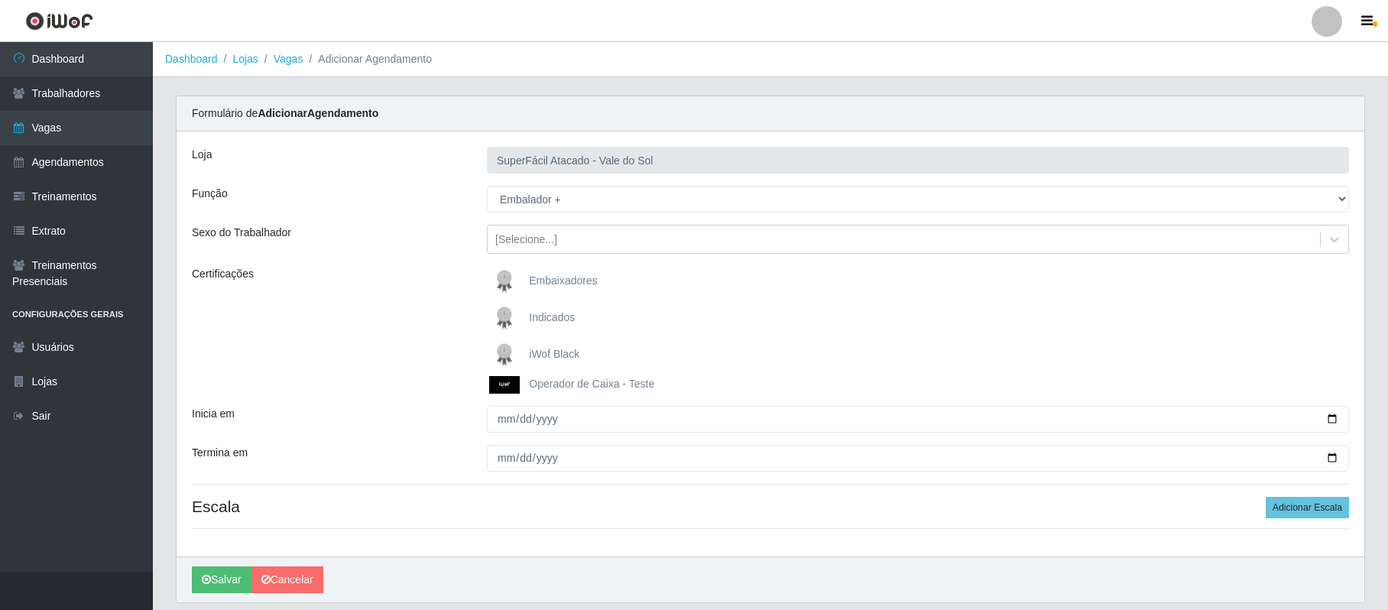
click at [553, 356] on span "iWof Black" at bounding box center [554, 354] width 50 height 12
click at [0, 0] on input "iWof Black" at bounding box center [0, 0] width 0 height 0
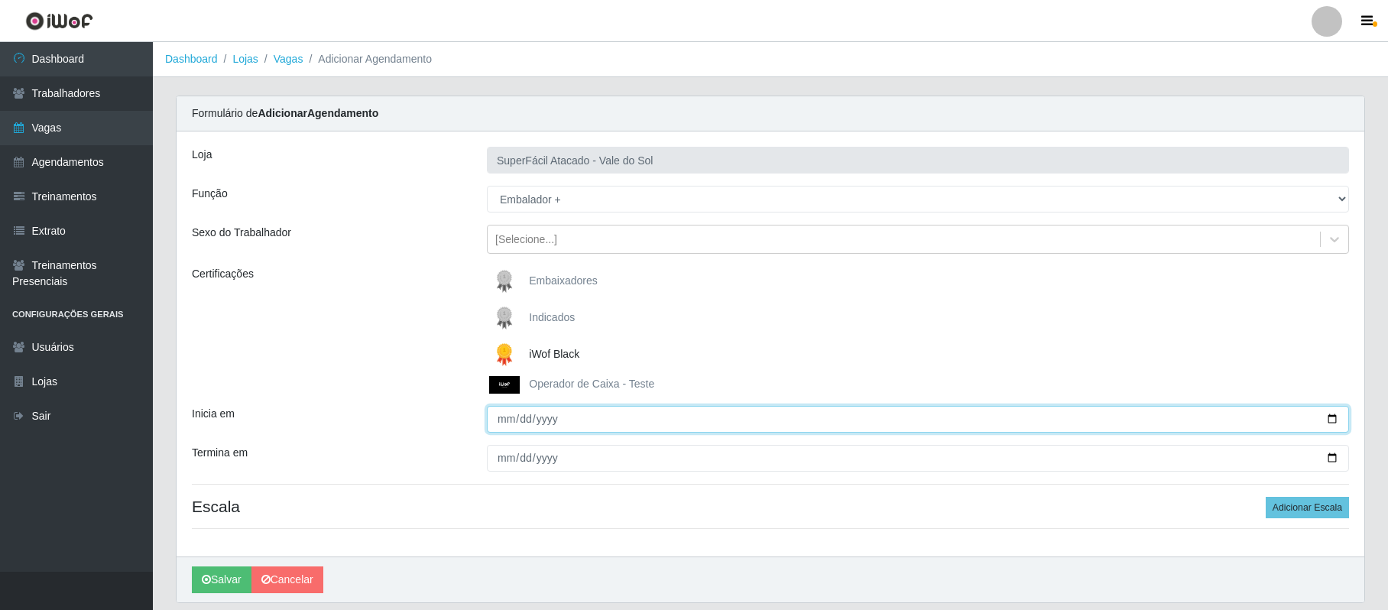
click at [509, 423] on input "Inicia em" at bounding box center [918, 419] width 862 height 27
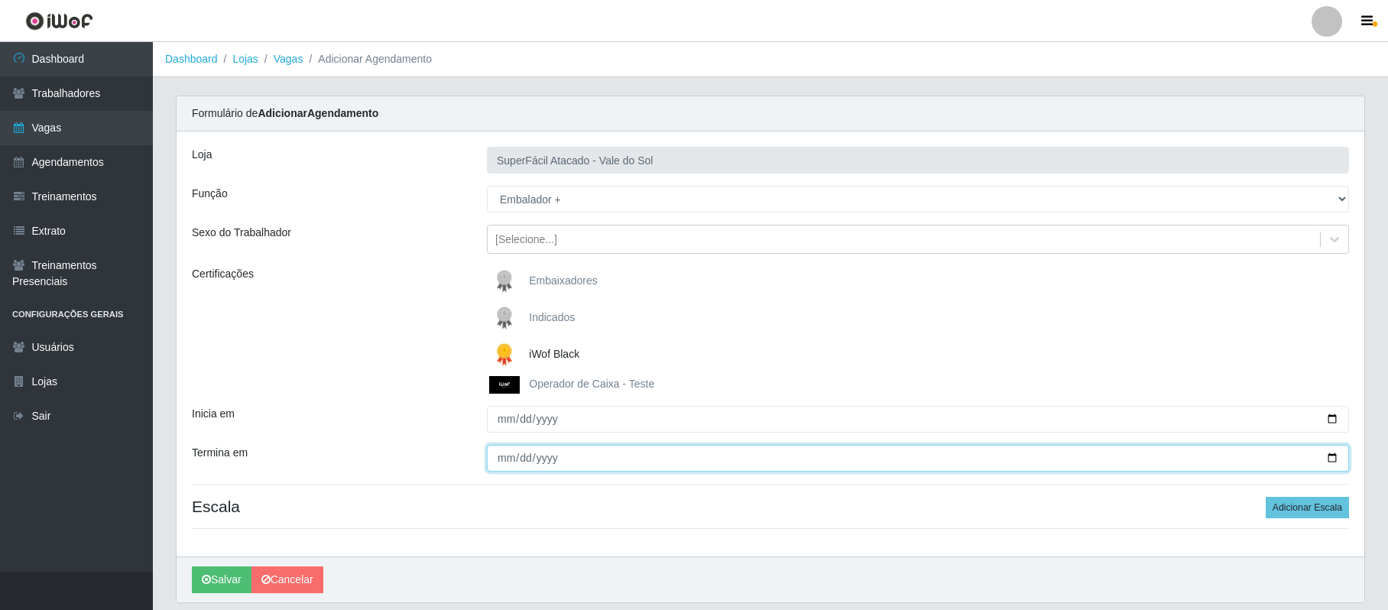
click at [506, 460] on input "Termina em" at bounding box center [918, 458] width 862 height 27
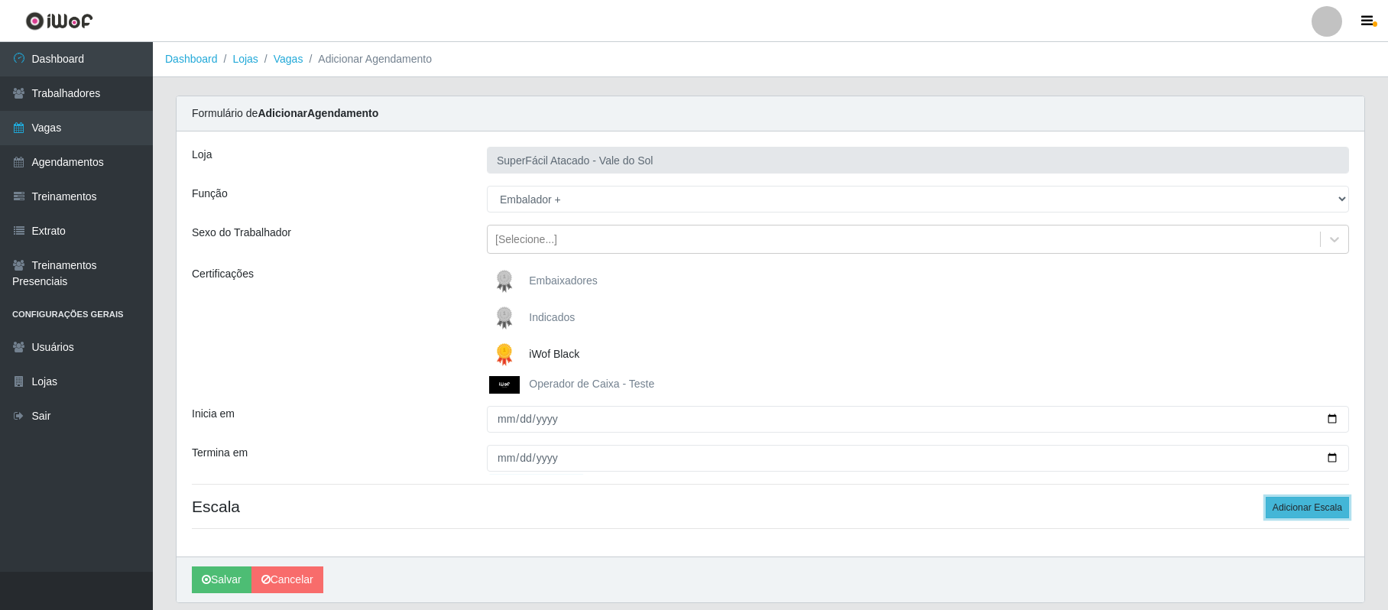
click at [1310, 508] on button "Adicionar Escala" at bounding box center [1307, 507] width 83 height 21
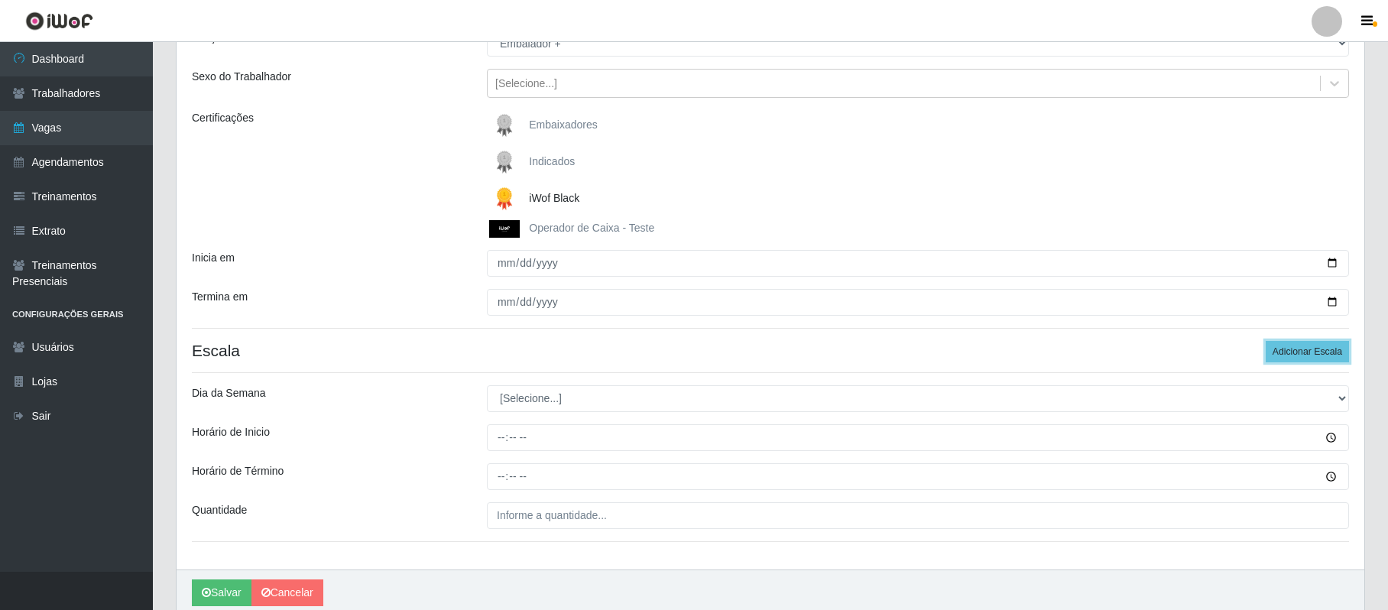
scroll to position [203, 0]
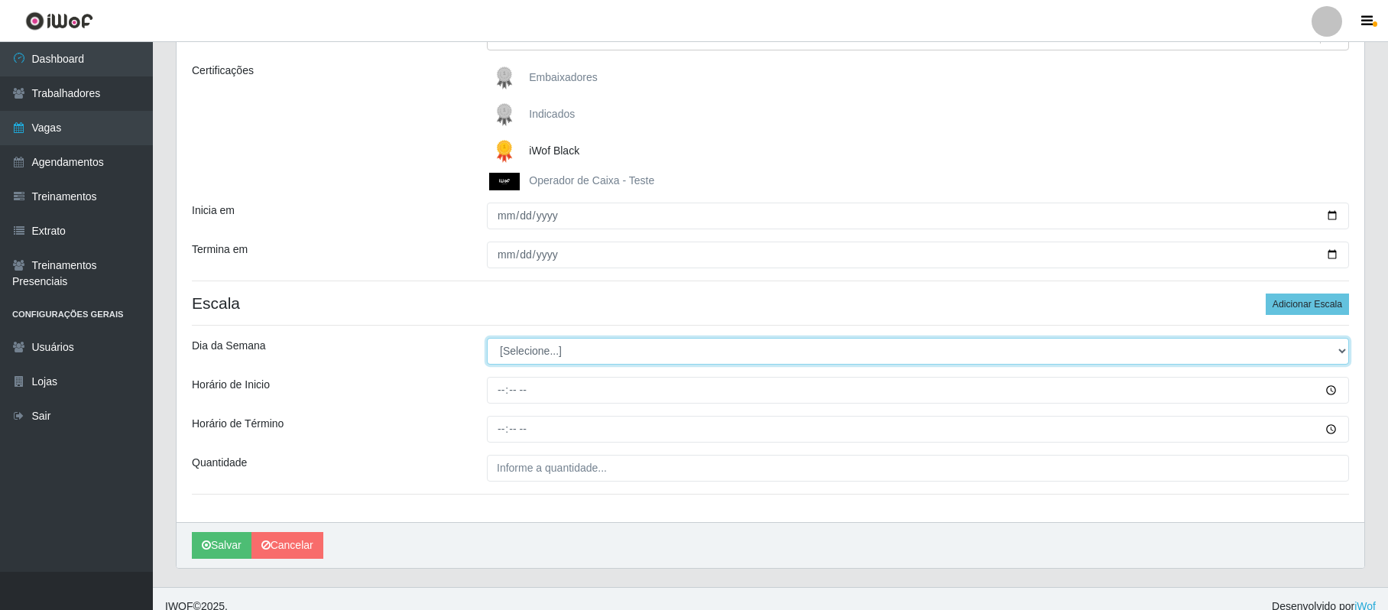
click at [1339, 352] on select "[Selecione...] Segunda Terça Quarta Quinta Sexta Sábado Domingo" at bounding box center [918, 351] width 862 height 27
click at [487, 339] on select "[Selecione...] Segunda Terça Quarta Quinta Sexta Sábado Domingo" at bounding box center [918, 351] width 862 height 27
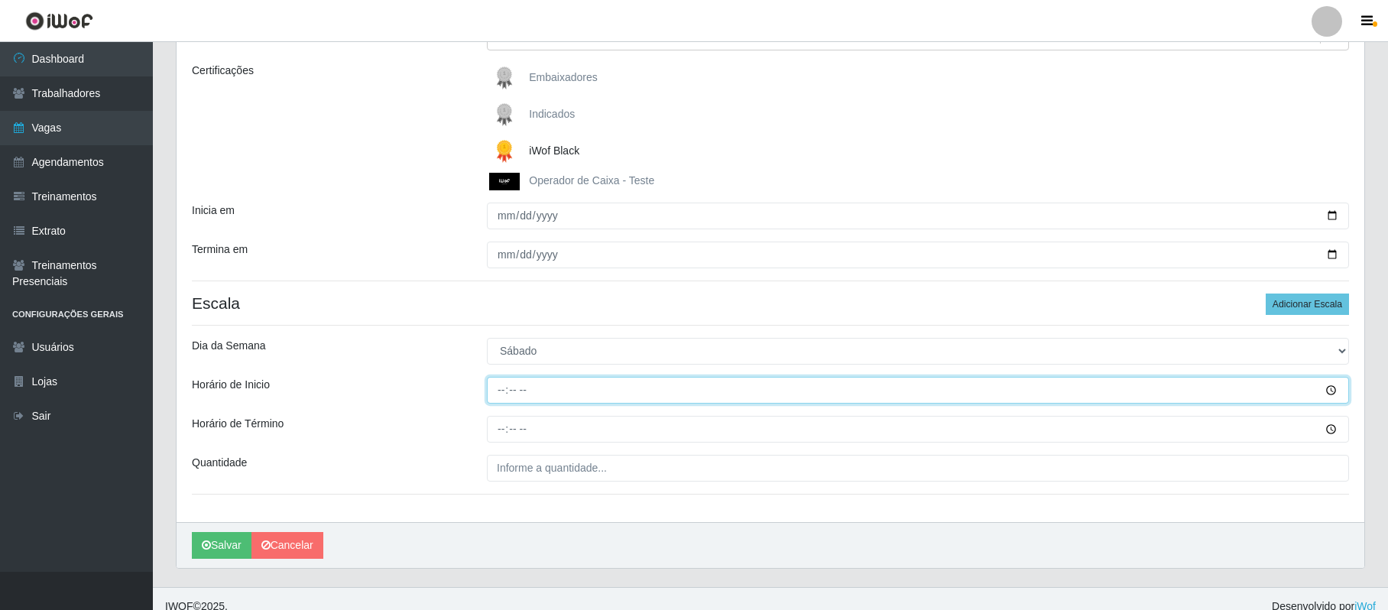
click at [500, 381] on input "Horário de Inicio" at bounding box center [918, 390] width 862 height 27
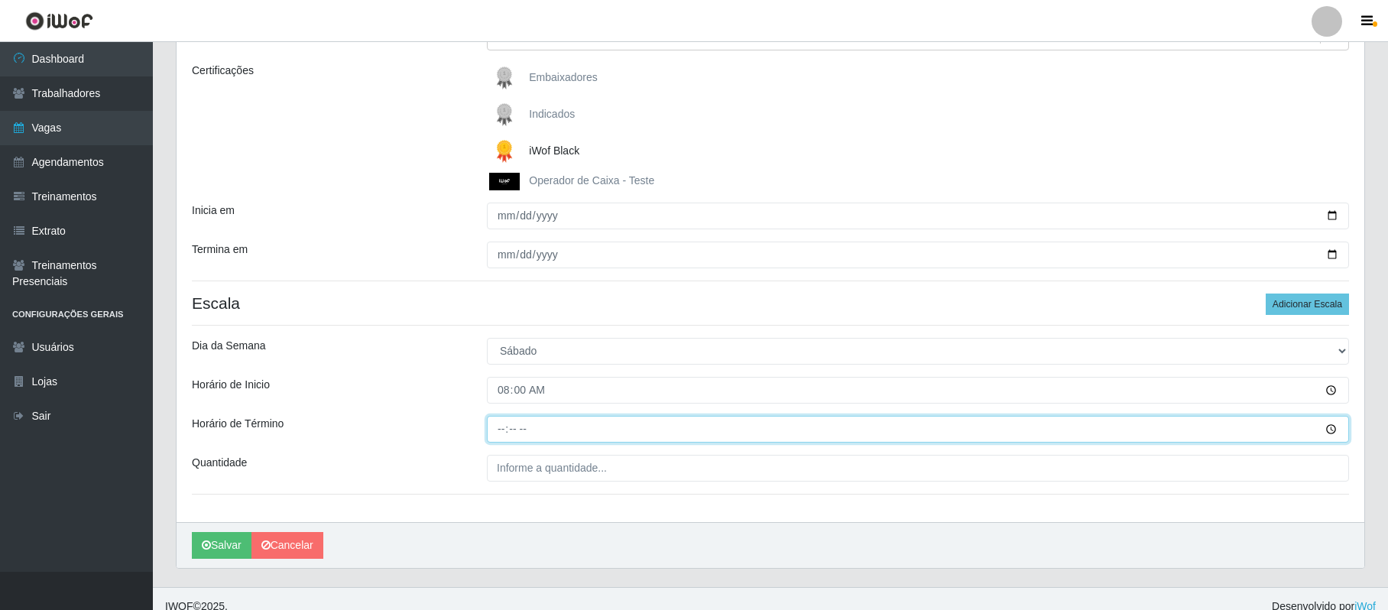
drag, startPoint x: 503, startPoint y: 432, endPoint x: 518, endPoint y: 405, distance: 30.8
click at [505, 430] on input "Horário de Término" at bounding box center [918, 429] width 862 height 27
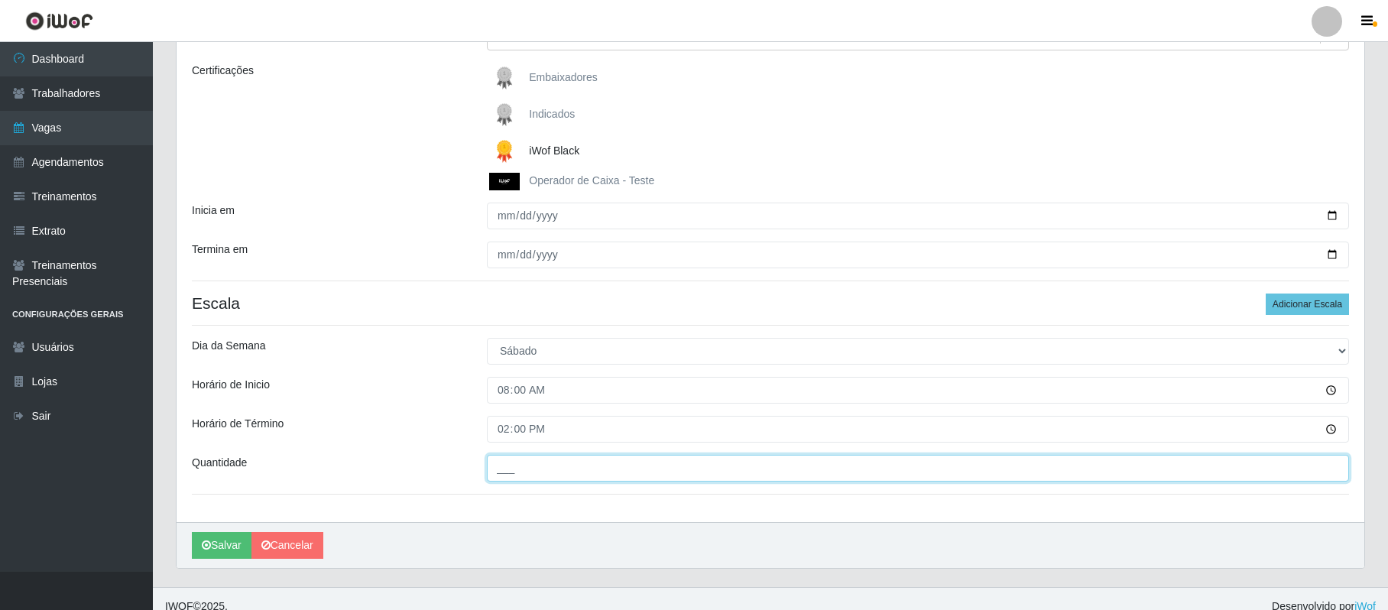
click at [493, 457] on input "___" at bounding box center [918, 468] width 862 height 27
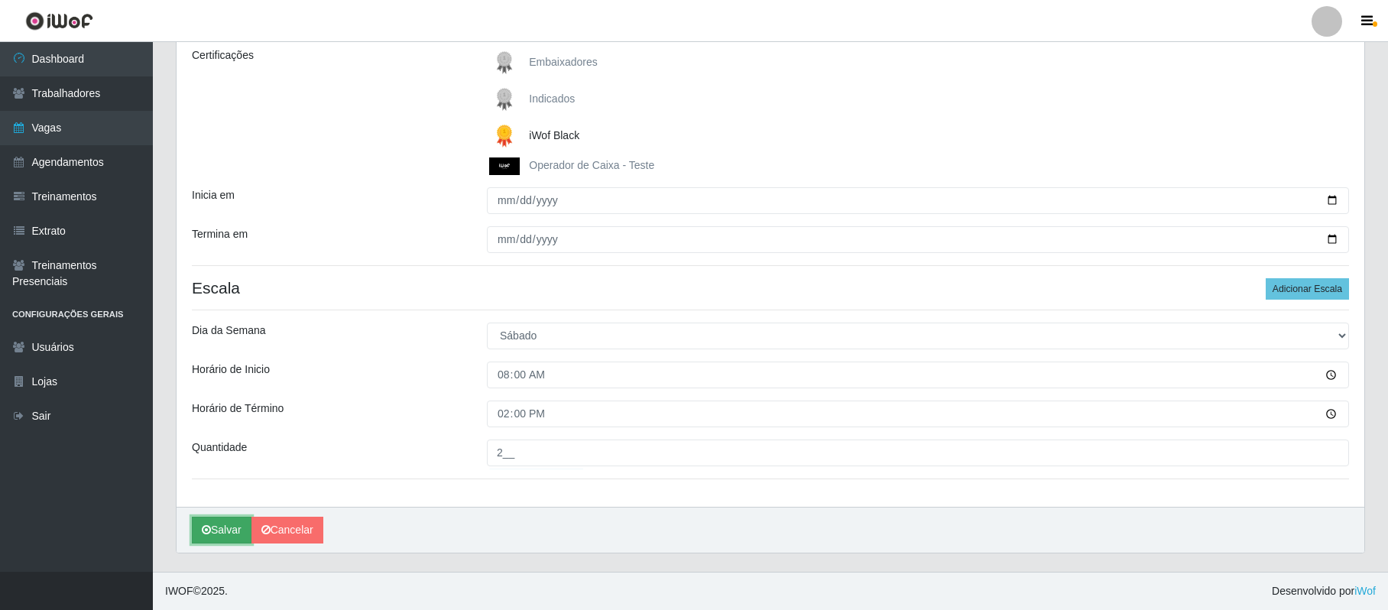
click at [221, 527] on button "Salvar" at bounding box center [222, 530] width 60 height 27
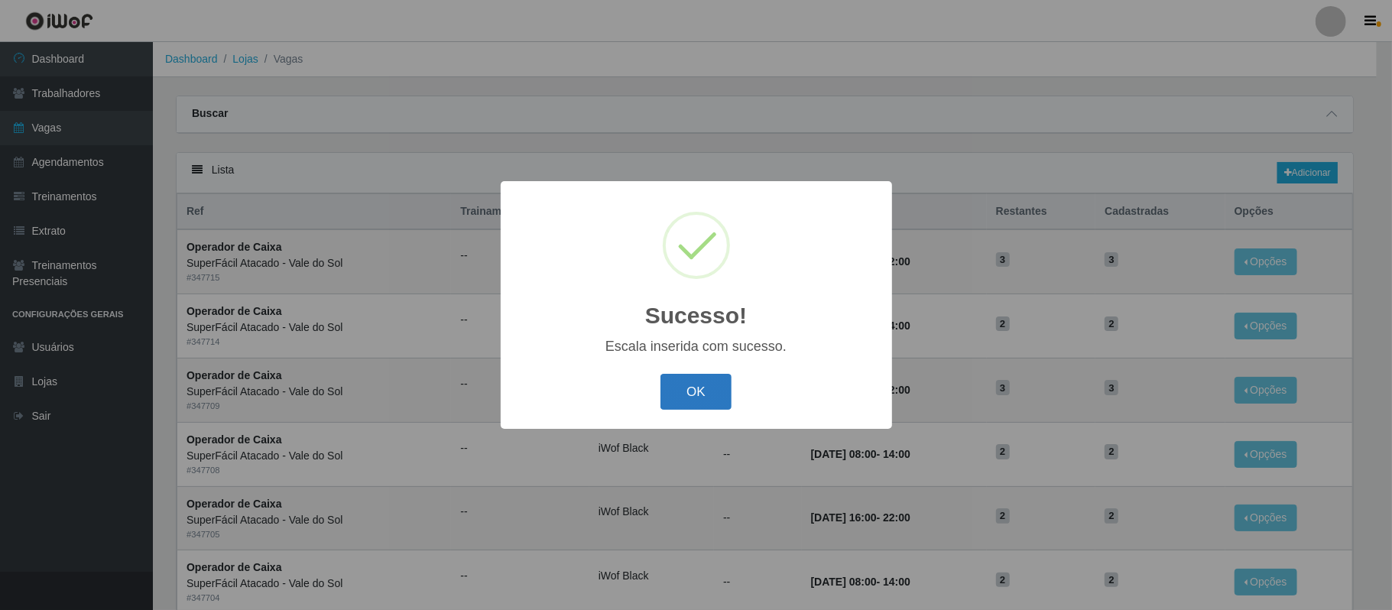
click at [708, 387] on button "OK" at bounding box center [695, 392] width 71 height 36
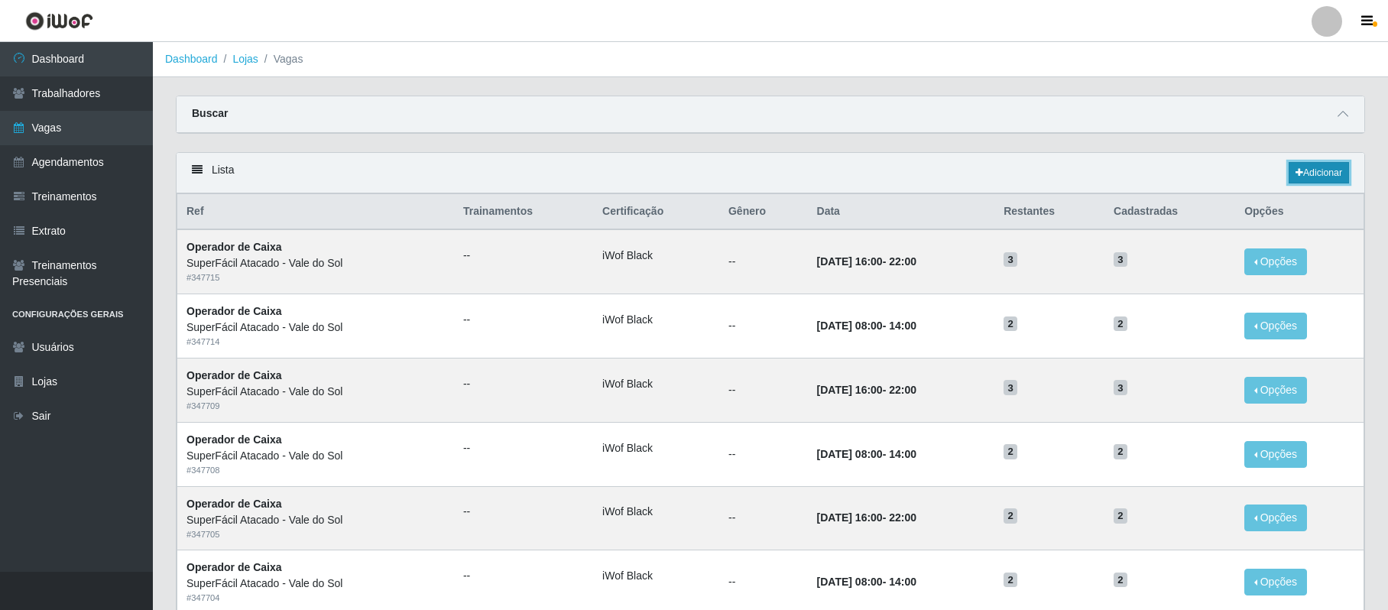
click at [1316, 173] on link "Adicionar" at bounding box center [1319, 172] width 60 height 21
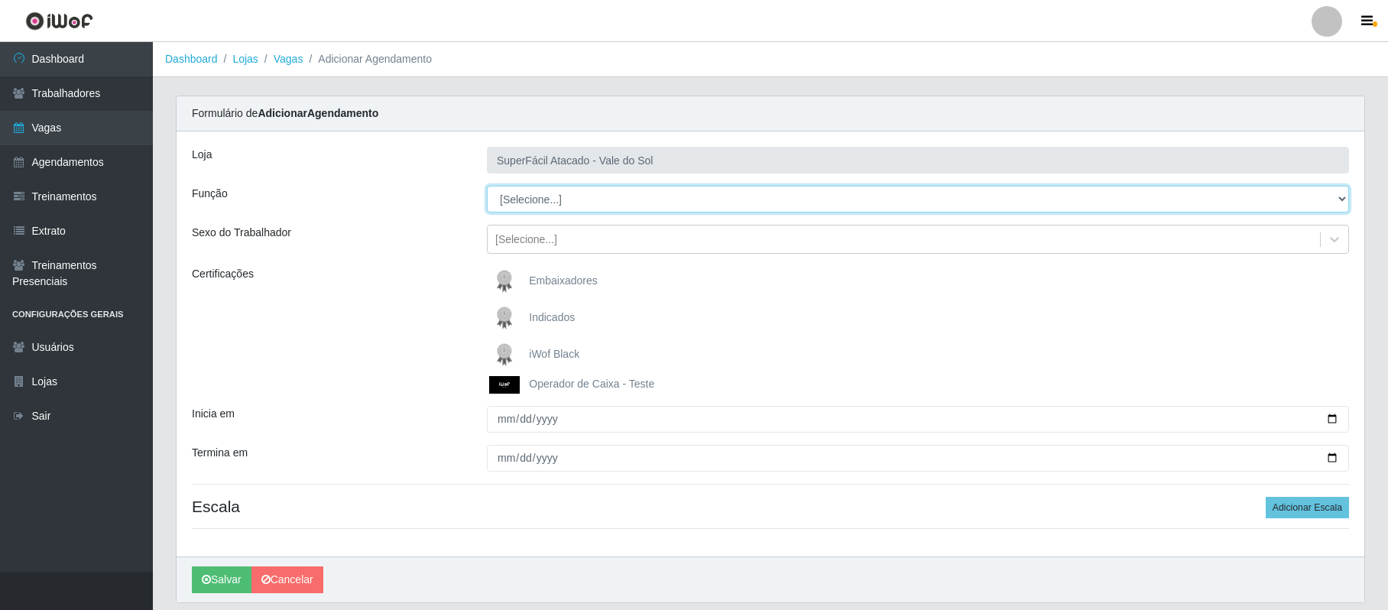
click at [1342, 200] on select "[Selecione...] Embalador Embalador + Embalador ++ Operador de Caixa Operador de…" at bounding box center [918, 199] width 862 height 27
click at [487, 187] on select "[Selecione...] Embalador Embalador + Embalador ++ Operador de Caixa Operador de…" at bounding box center [918, 199] width 862 height 27
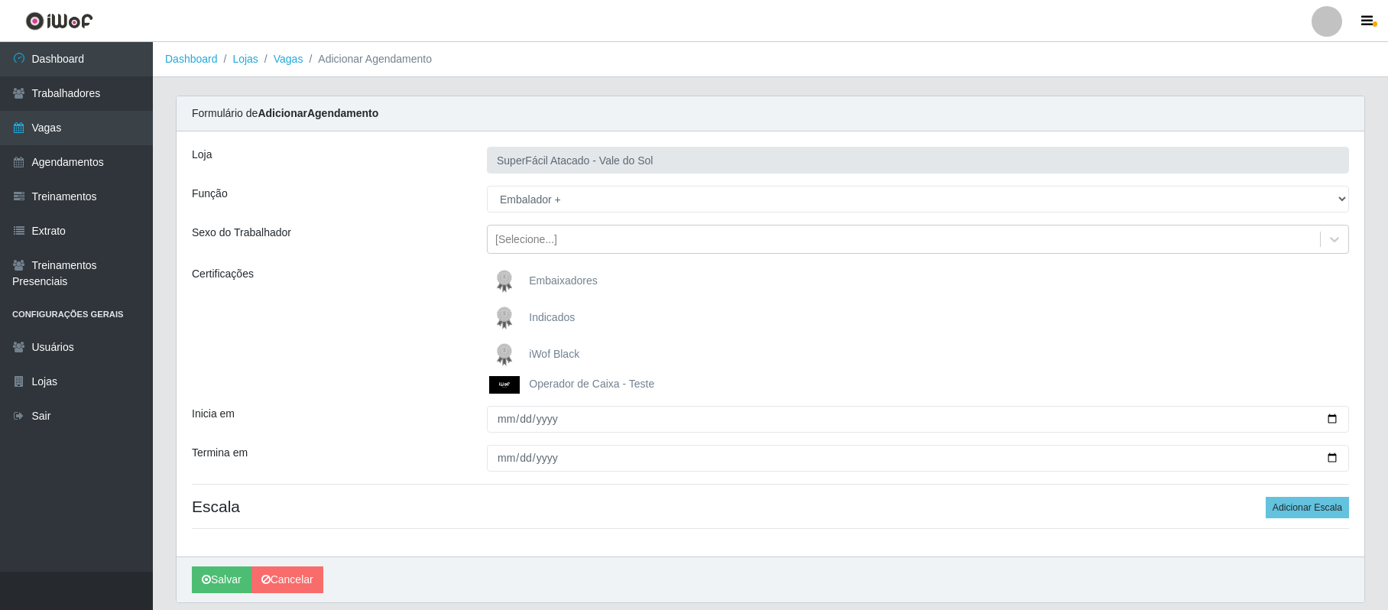
click at [537, 352] on span "iWof Black" at bounding box center [554, 354] width 50 height 12
click at [0, 0] on input "iWof Black" at bounding box center [0, 0] width 0 height 0
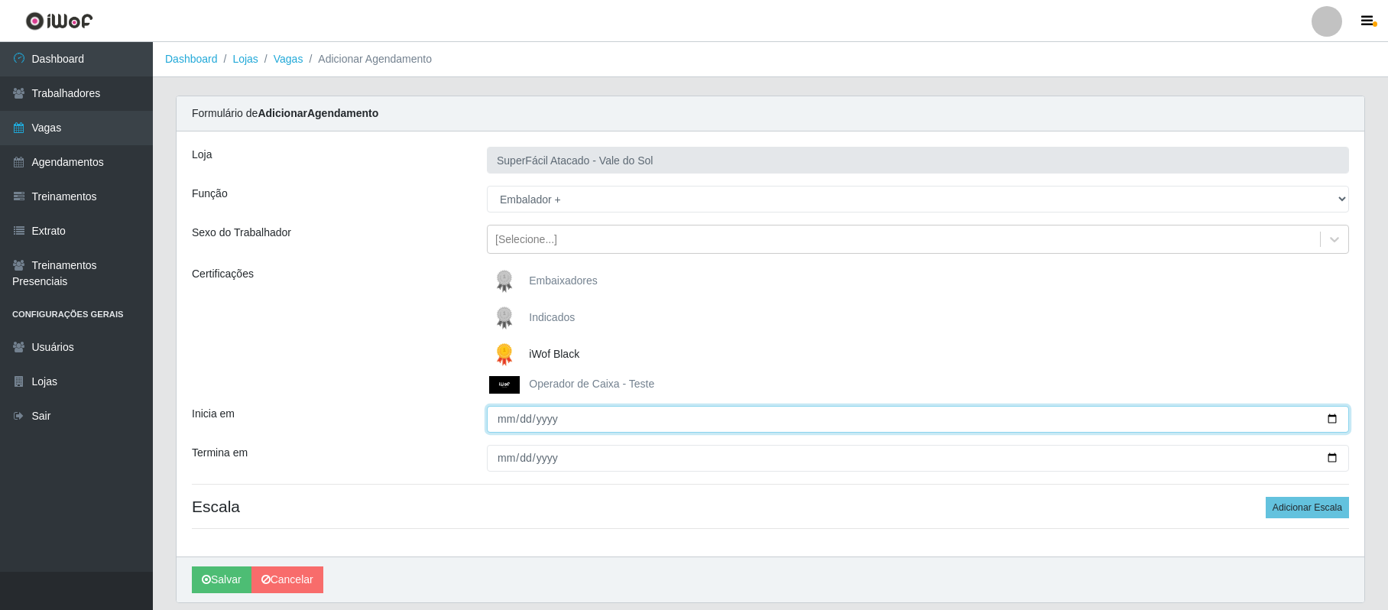
click at [497, 420] on input "Inicia em" at bounding box center [918, 419] width 862 height 27
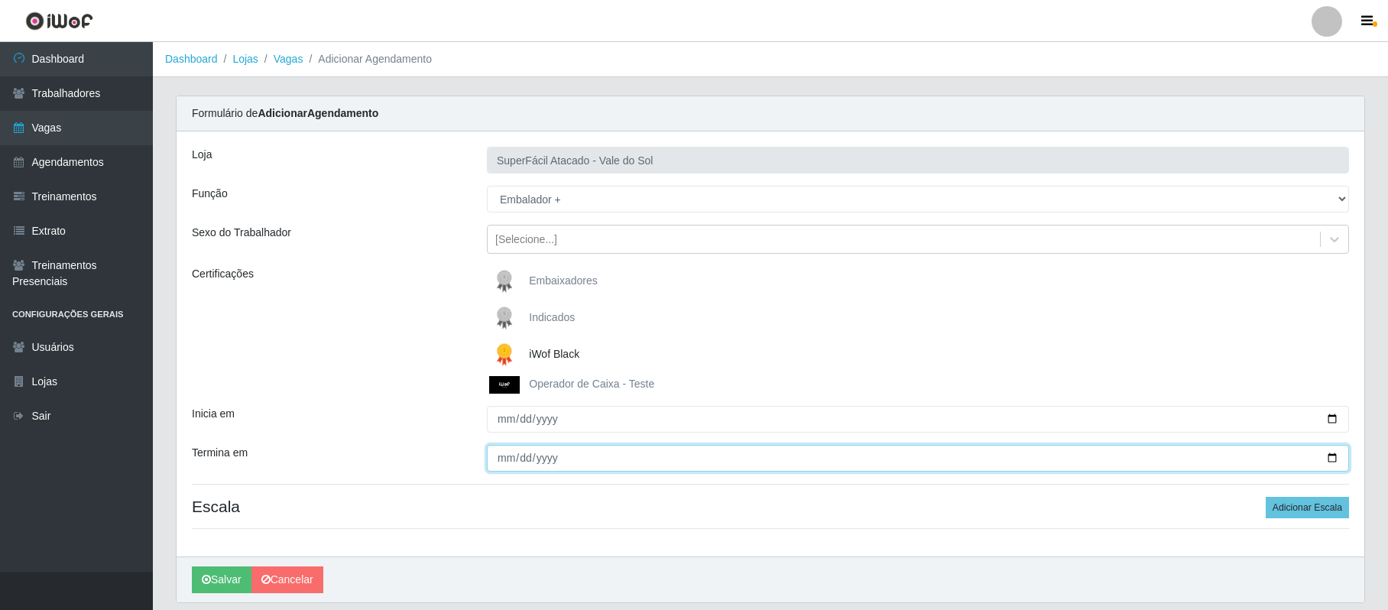
click at [494, 462] on input "Termina em" at bounding box center [918, 458] width 862 height 27
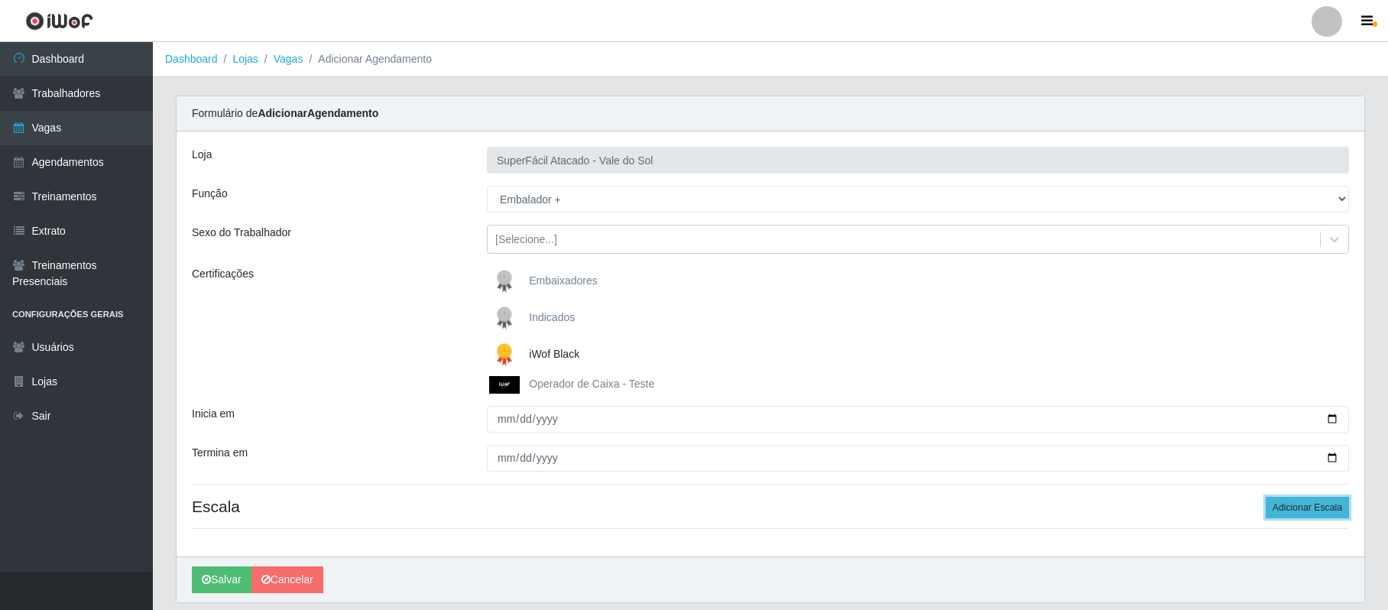
click at [1327, 511] on button "Adicionar Escala" at bounding box center [1307, 507] width 83 height 21
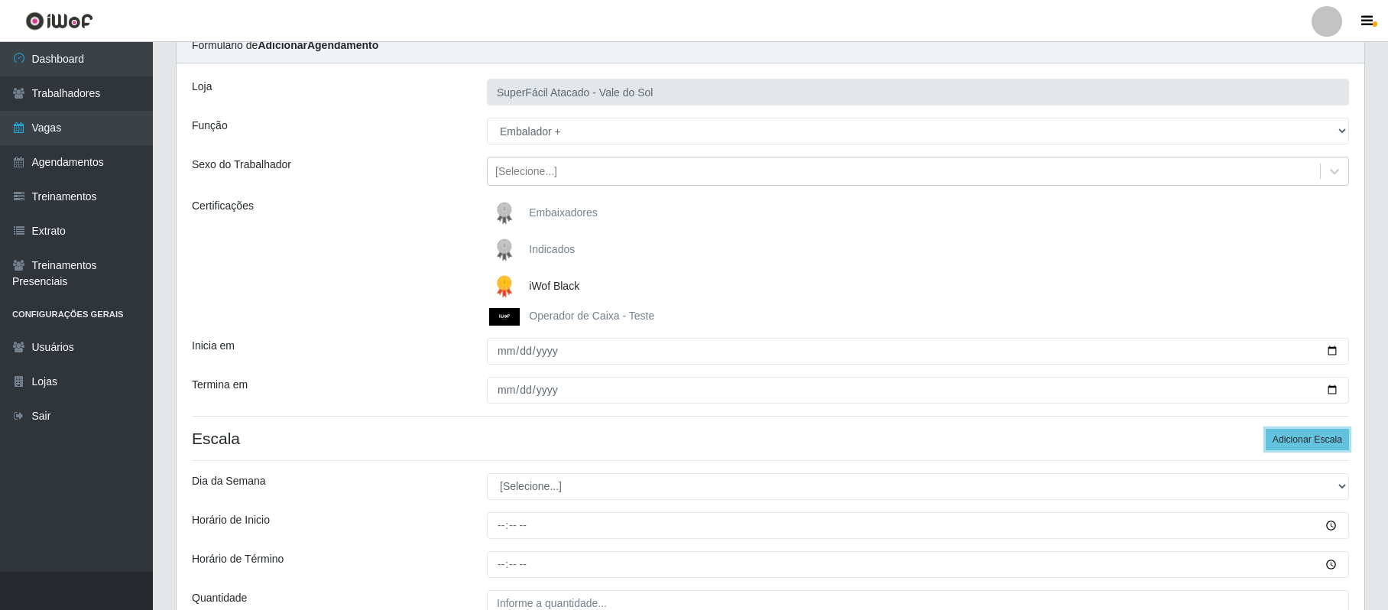
scroll to position [102, 0]
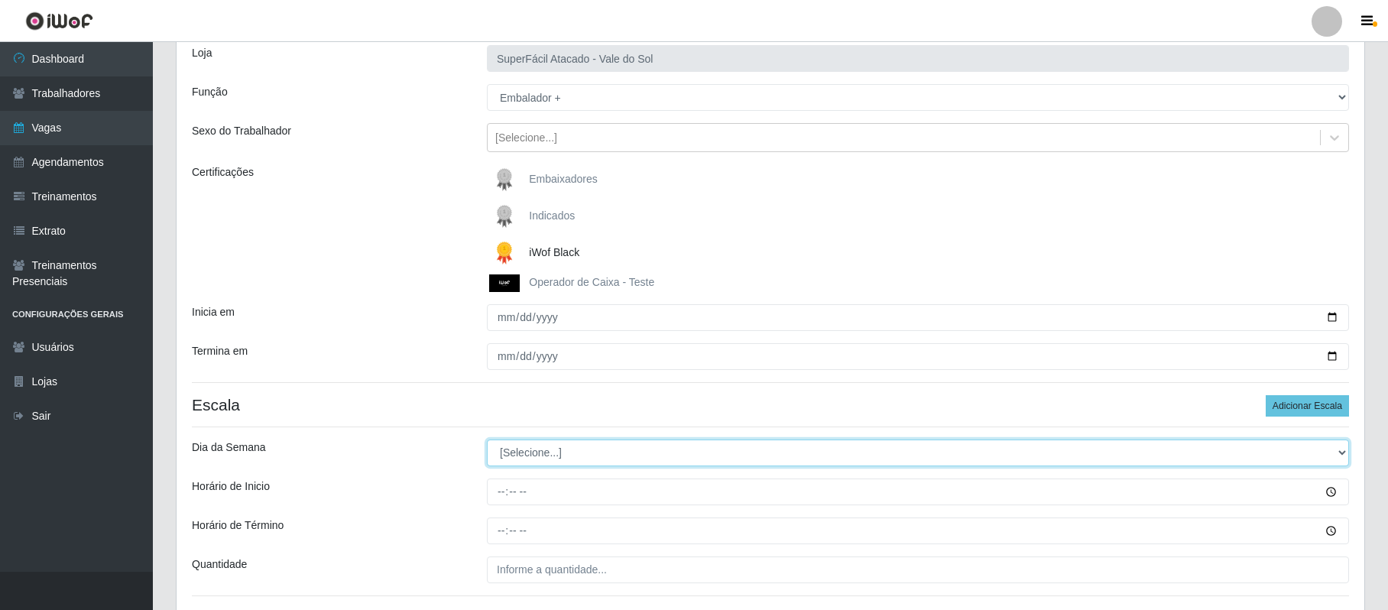
click at [1332, 450] on select "[Selecione...] Segunda Terça Quarta Quinta Sexta Sábado Domingo" at bounding box center [918, 453] width 862 height 27
click at [487, 440] on select "[Selecione...] Segunda Terça Quarta Quinta Sexta Sábado Domingo" at bounding box center [918, 453] width 862 height 27
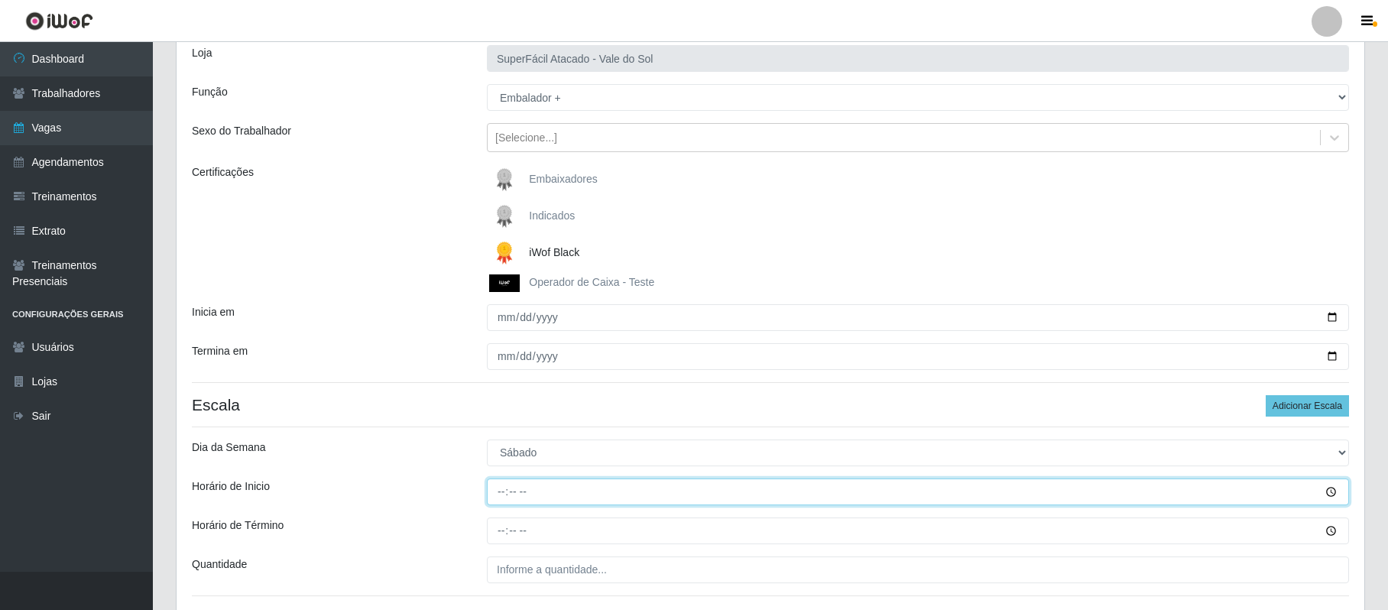
click at [496, 496] on input "Horário de Inicio" at bounding box center [918, 492] width 862 height 27
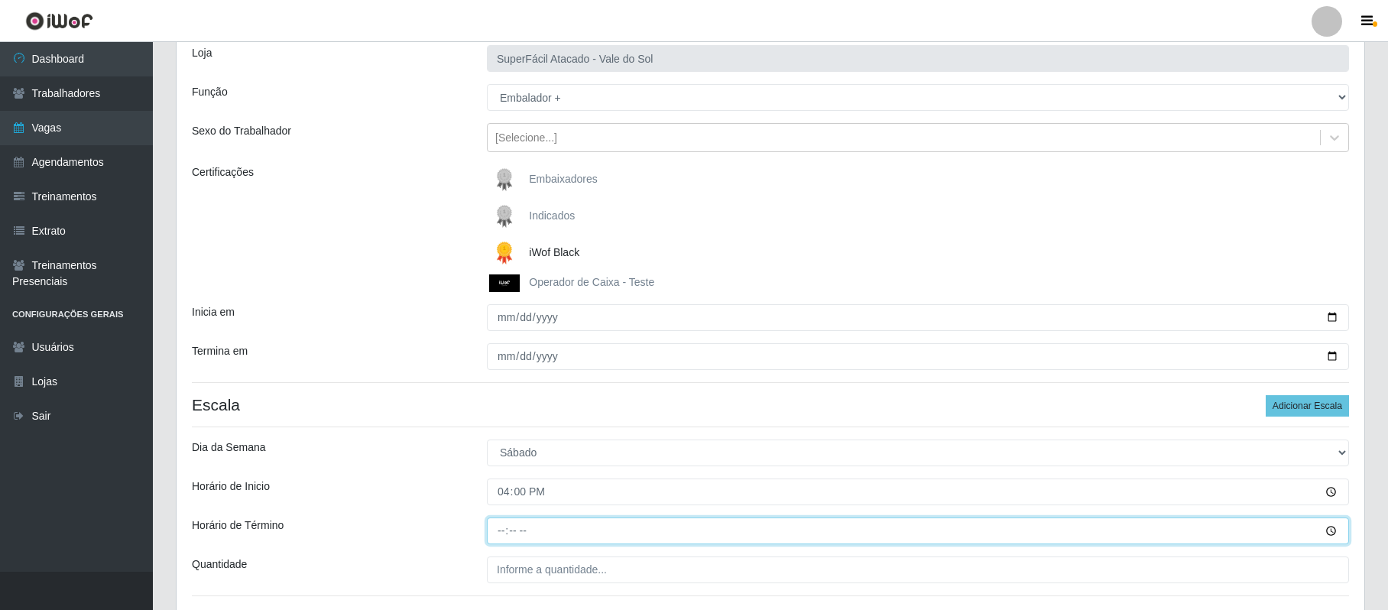
click at [493, 526] on input "Horário de Término" at bounding box center [918, 531] width 862 height 27
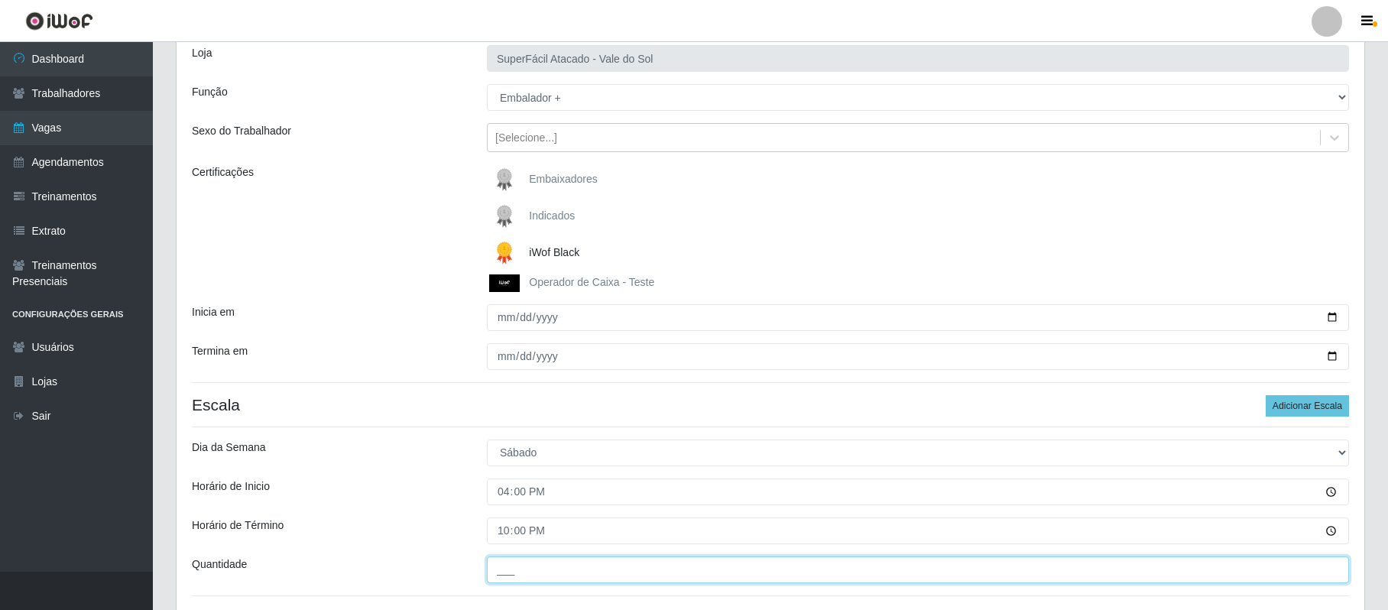
click at [514, 576] on input "___" at bounding box center [918, 570] width 862 height 27
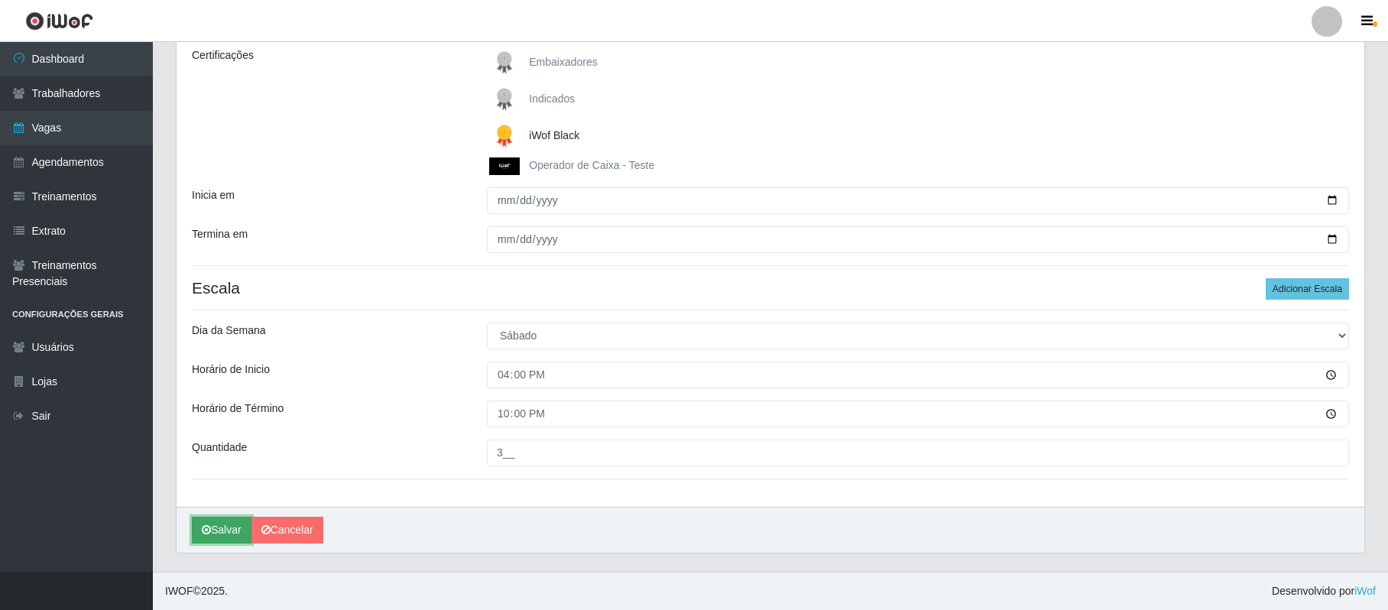
click at [223, 539] on button "Salvar" at bounding box center [222, 530] width 60 height 27
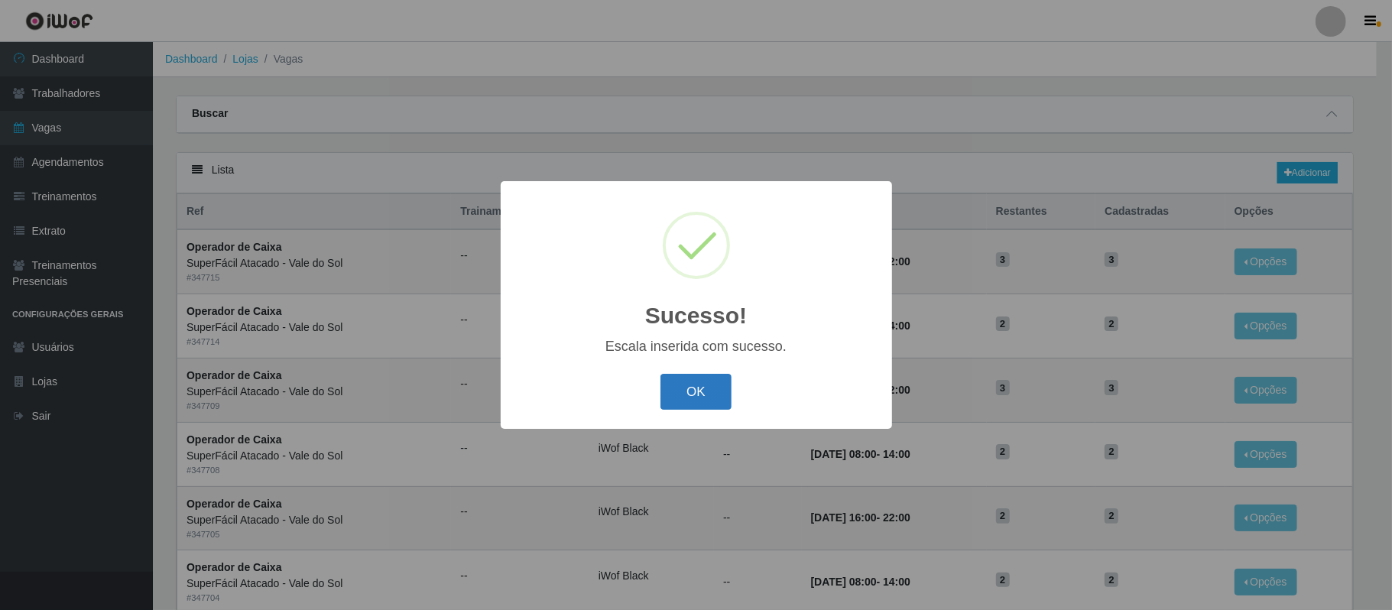
click at [674, 398] on button "OK" at bounding box center [695, 392] width 71 height 36
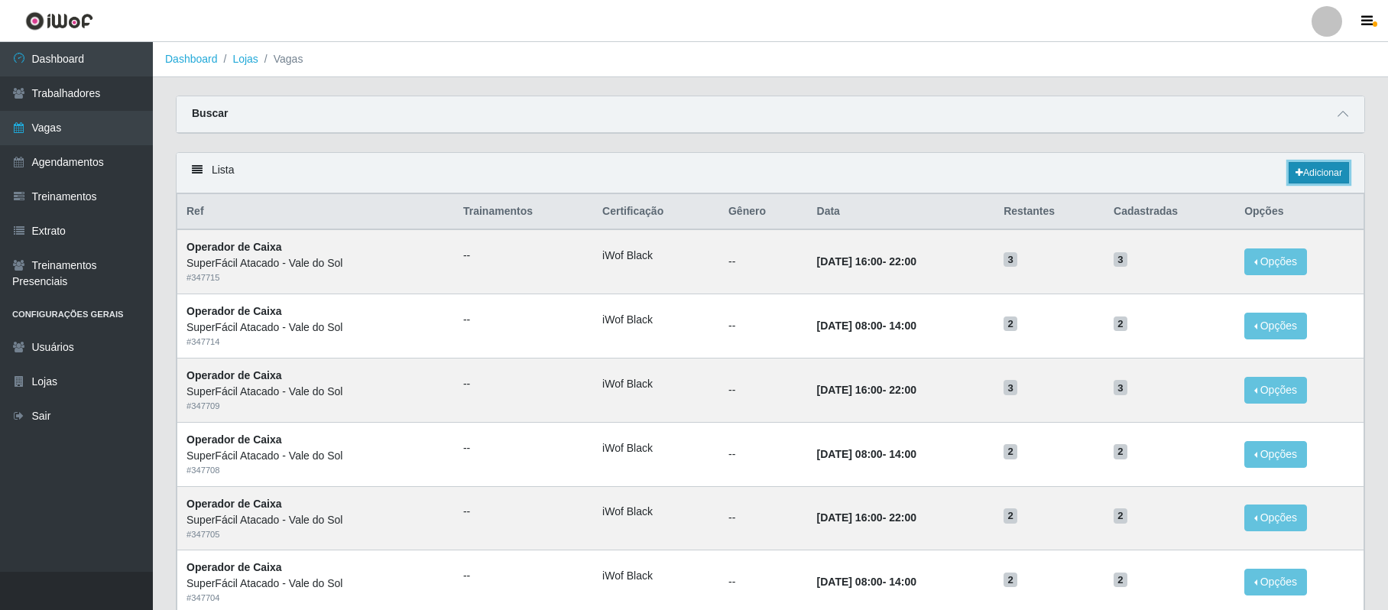
click at [1316, 173] on link "Adicionar" at bounding box center [1319, 172] width 60 height 21
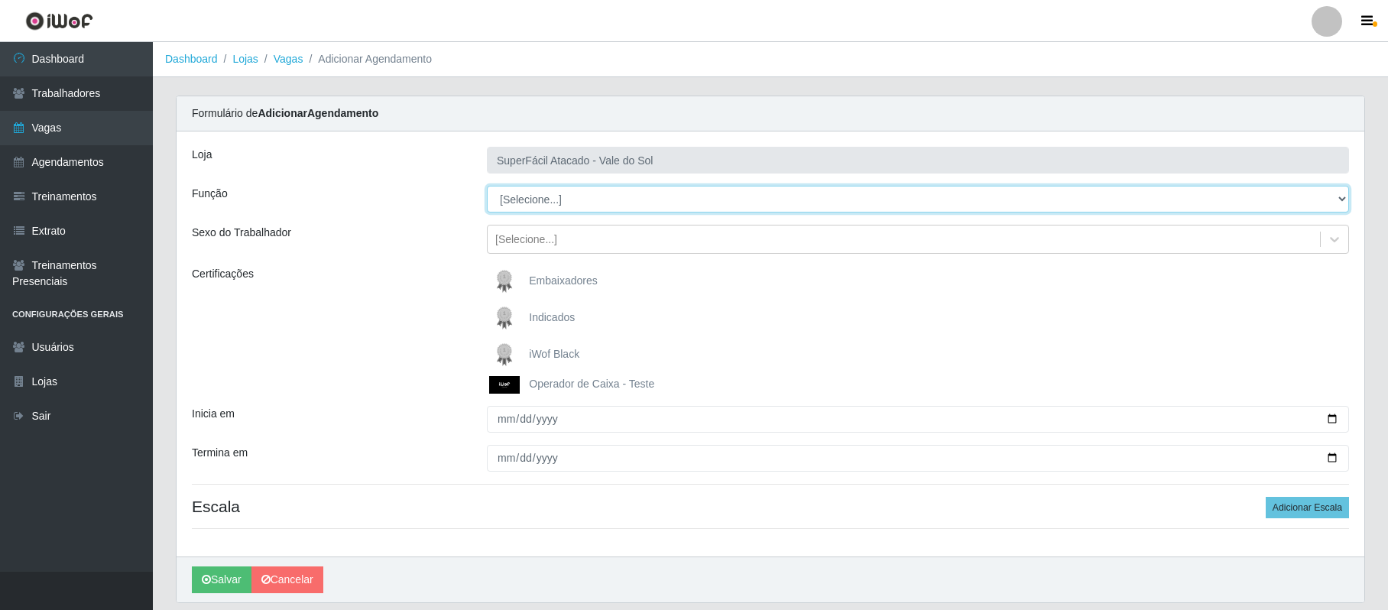
click at [1339, 199] on select "[Selecione...] Embalador Embalador + Embalador ++ Operador de Caixa Operador de…" at bounding box center [918, 199] width 862 height 27
click at [487, 187] on select "[Selecione...] Embalador Embalador + Embalador ++ Operador de Caixa Operador de…" at bounding box center [918, 199] width 862 height 27
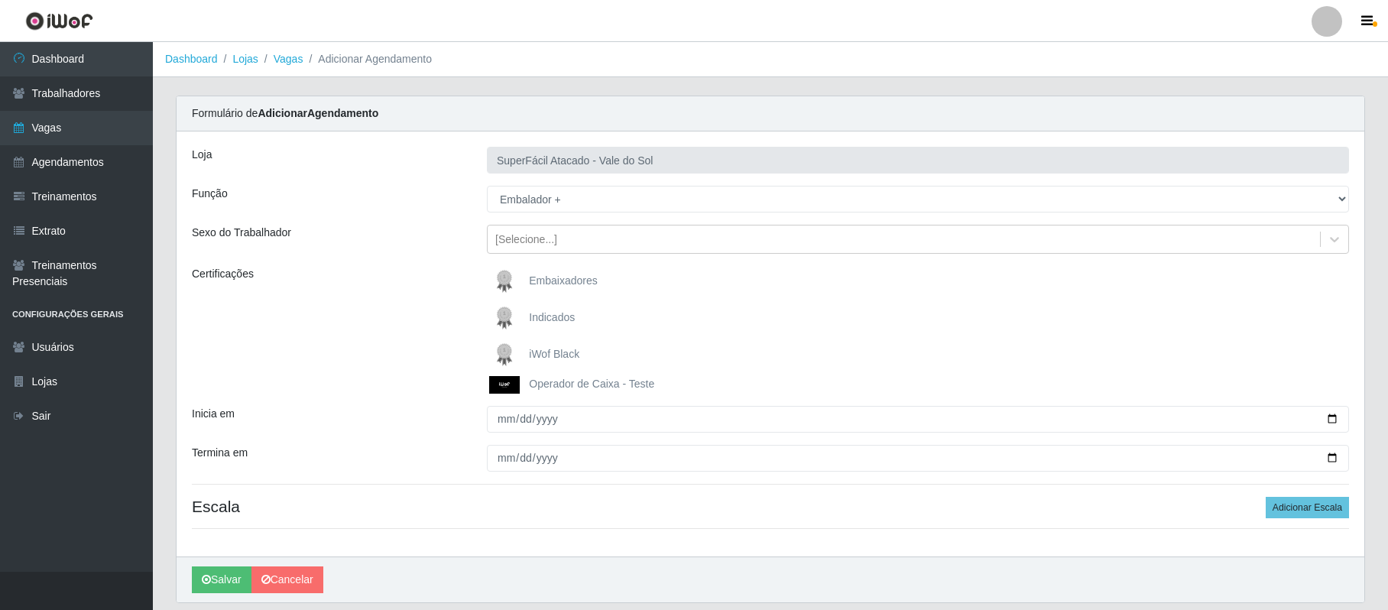
click at [545, 356] on span "iWof Black" at bounding box center [554, 354] width 50 height 12
click at [0, 0] on input "iWof Black" at bounding box center [0, 0] width 0 height 0
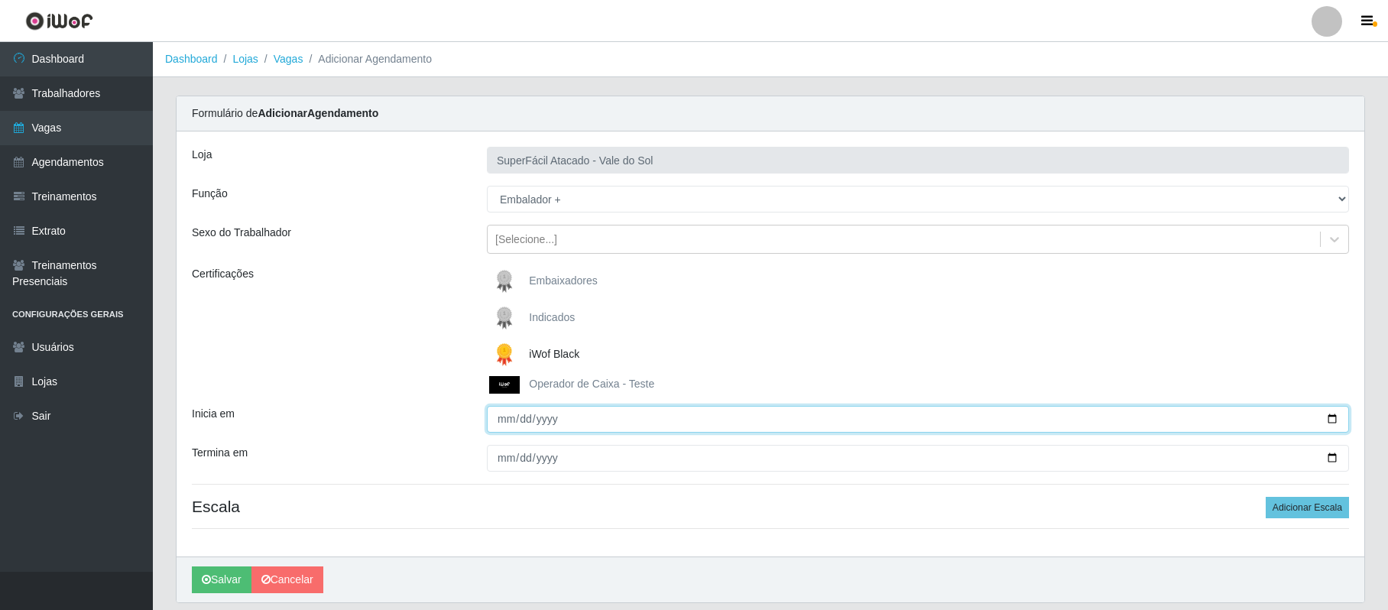
click at [511, 422] on input "Inicia em" at bounding box center [918, 419] width 862 height 27
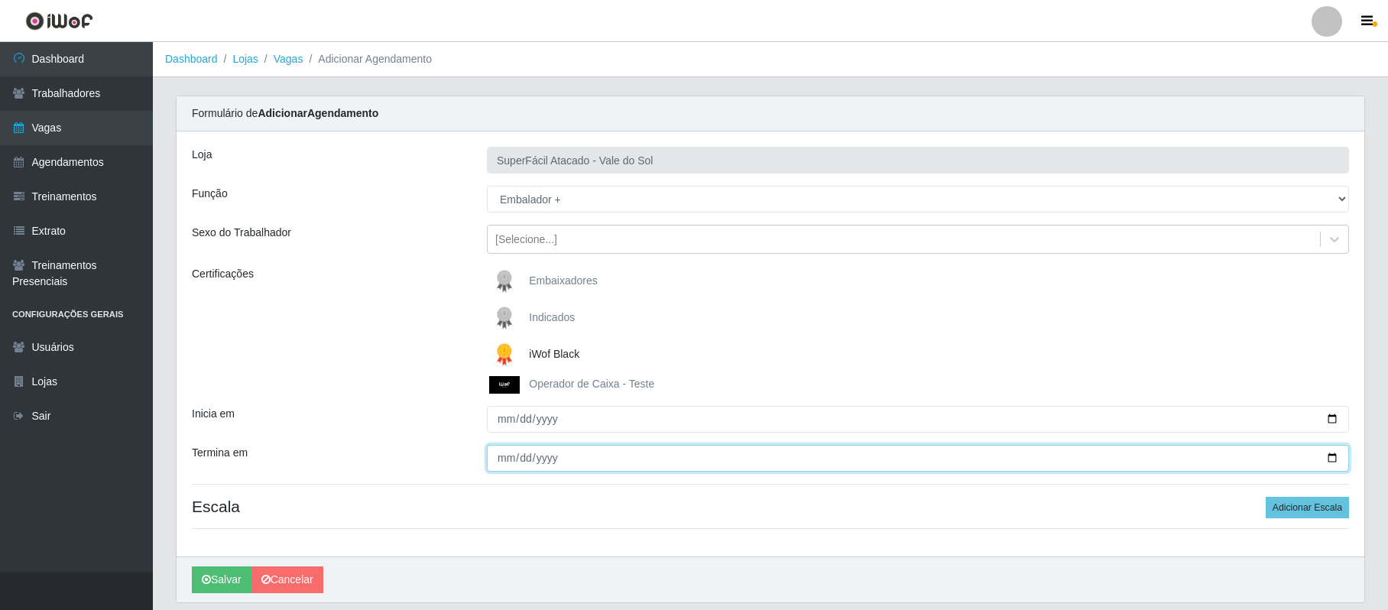
click at [499, 457] on input "Termina em" at bounding box center [918, 458] width 862 height 27
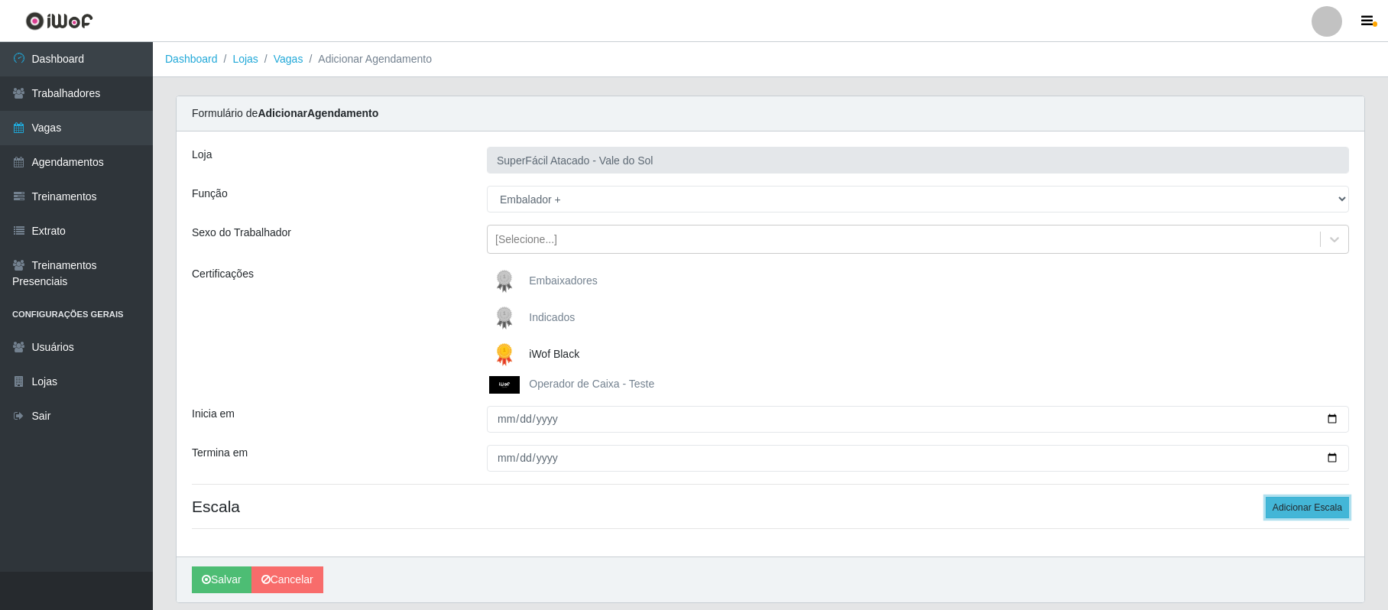
click at [1288, 505] on button "Adicionar Escala" at bounding box center [1307, 507] width 83 height 21
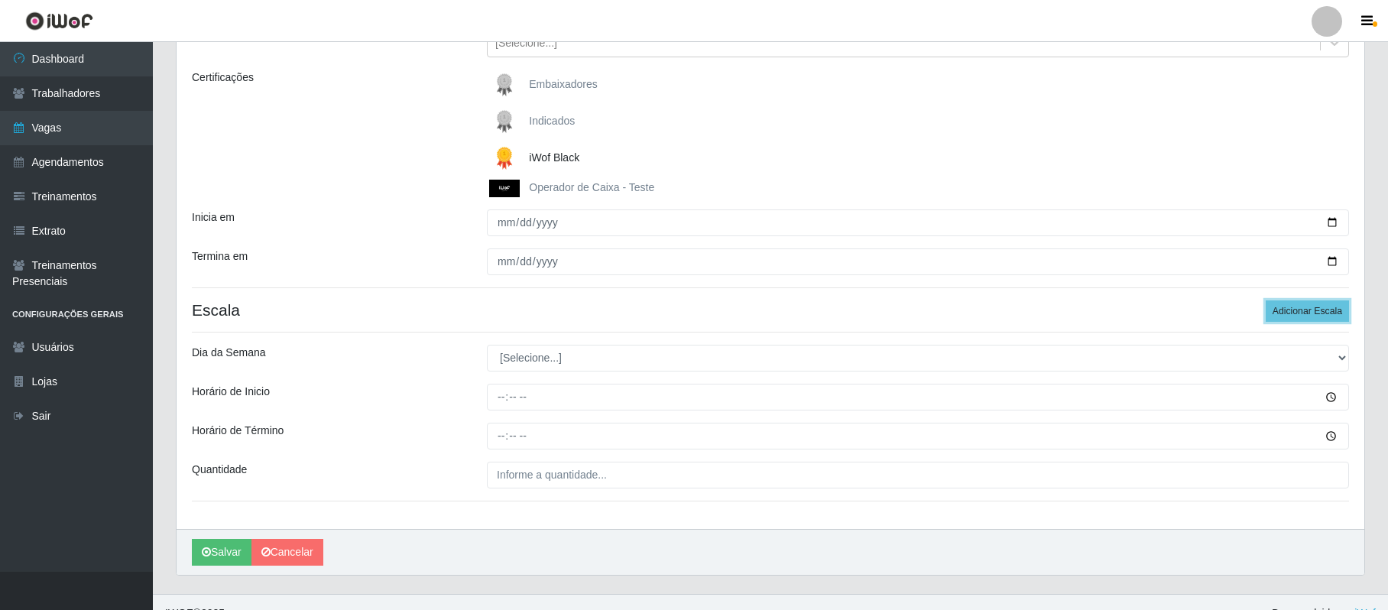
scroll to position [203, 0]
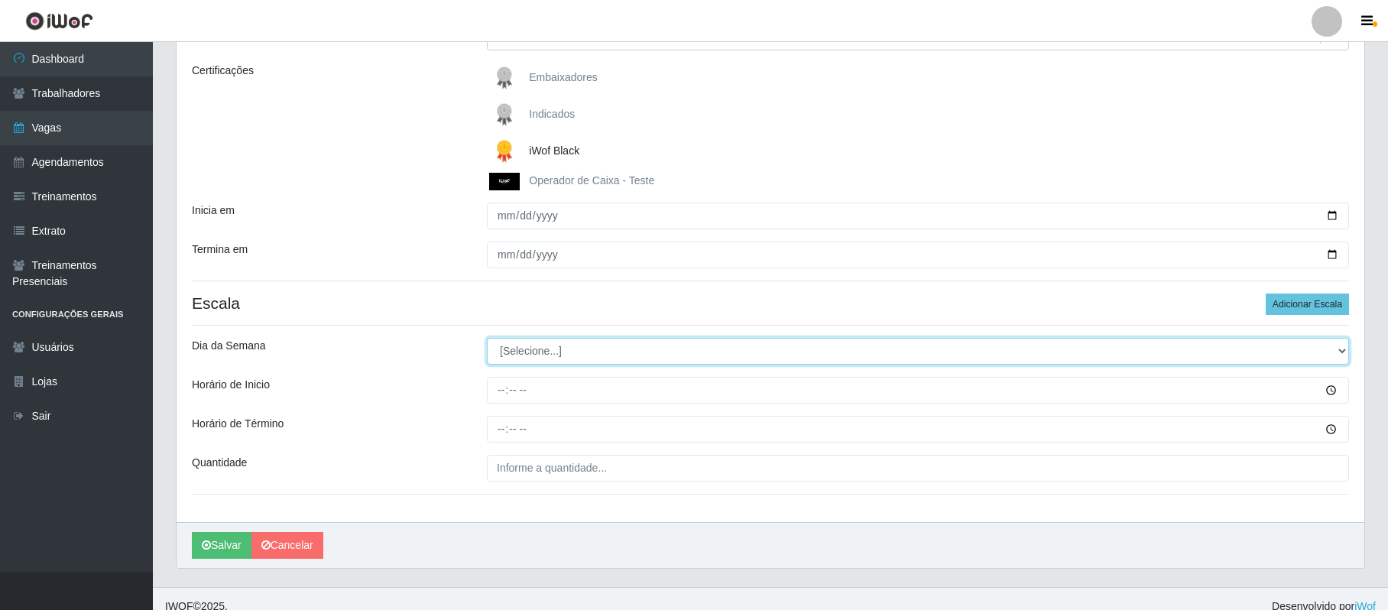
drag, startPoint x: 1335, startPoint y: 352, endPoint x: 1324, endPoint y: 350, distance: 10.9
click at [1335, 352] on select "[Selecione...] Segunda Terça Quarta Quinta Sexta Sábado Domingo" at bounding box center [918, 351] width 862 height 27
click at [487, 339] on select "[Selecione...] Segunda Terça Quarta Quinta Sexta Sábado Domingo" at bounding box center [918, 351] width 862 height 27
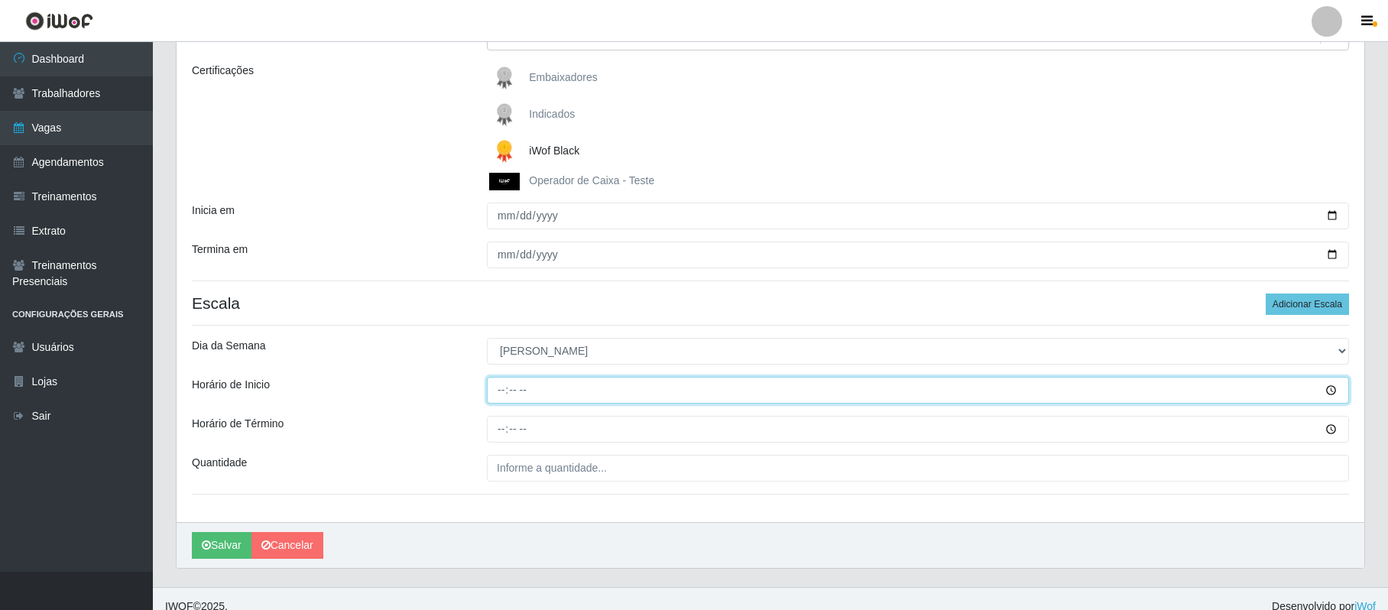
click at [497, 387] on input "Horário de Inicio" at bounding box center [918, 390] width 862 height 27
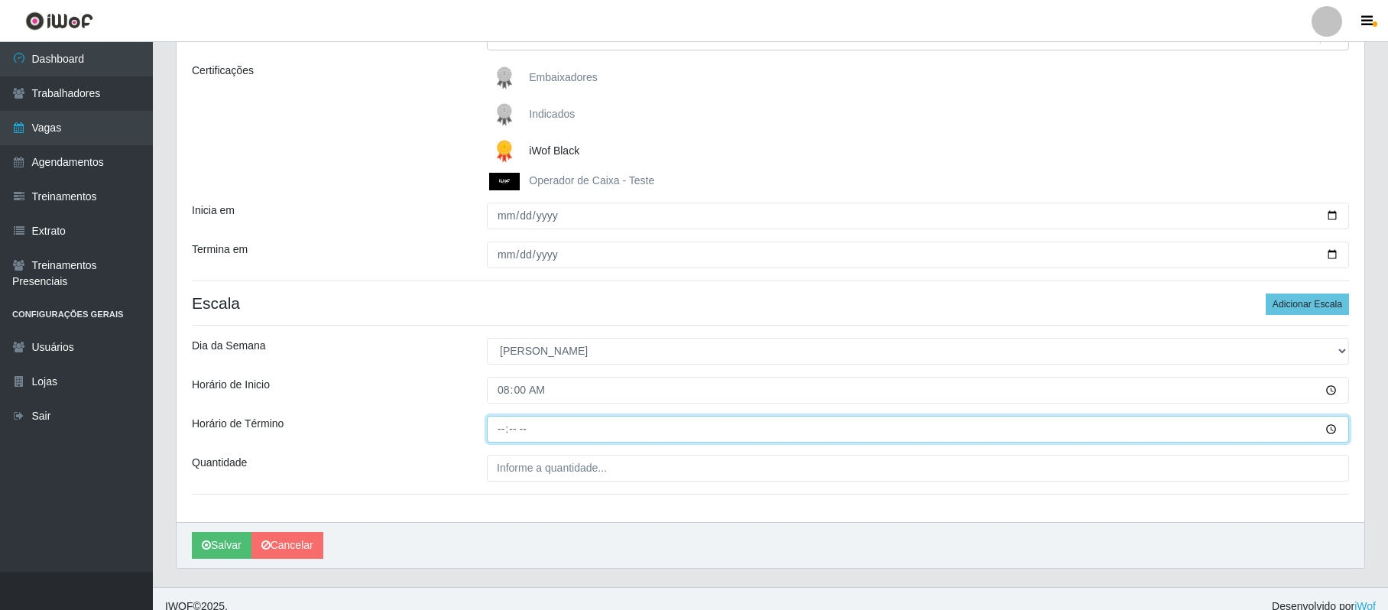
click at [501, 431] on input "Horário de Término" at bounding box center [918, 429] width 862 height 27
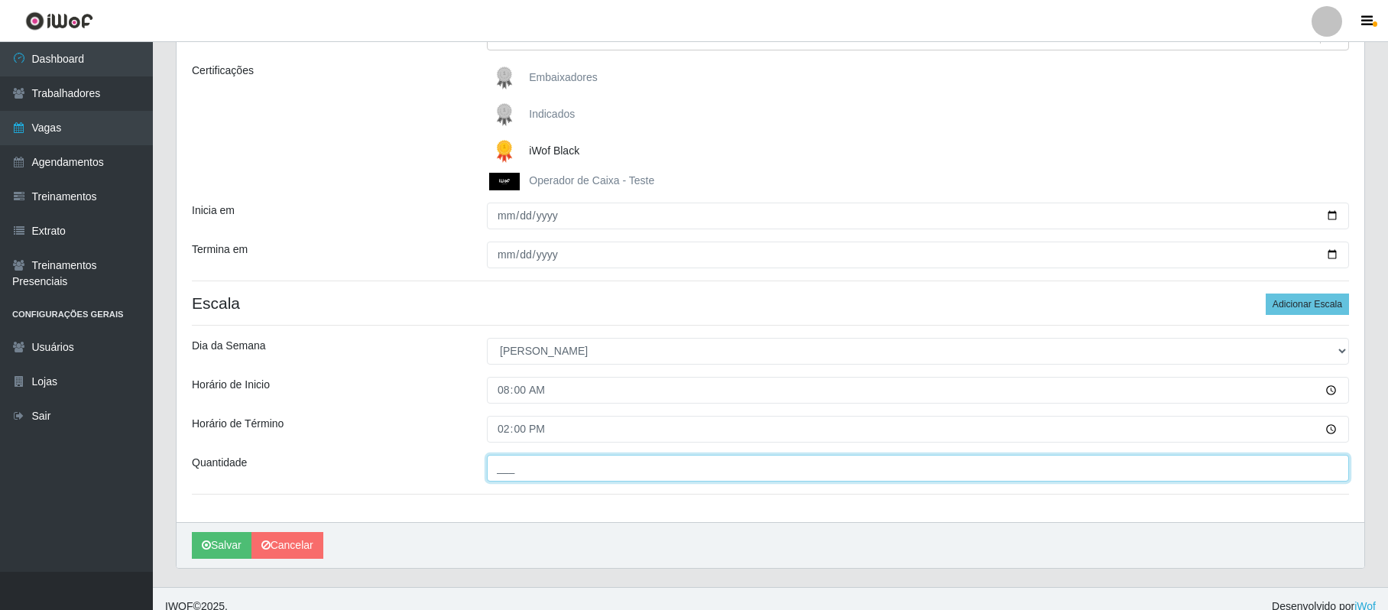
click at [502, 472] on input "___" at bounding box center [918, 468] width 862 height 27
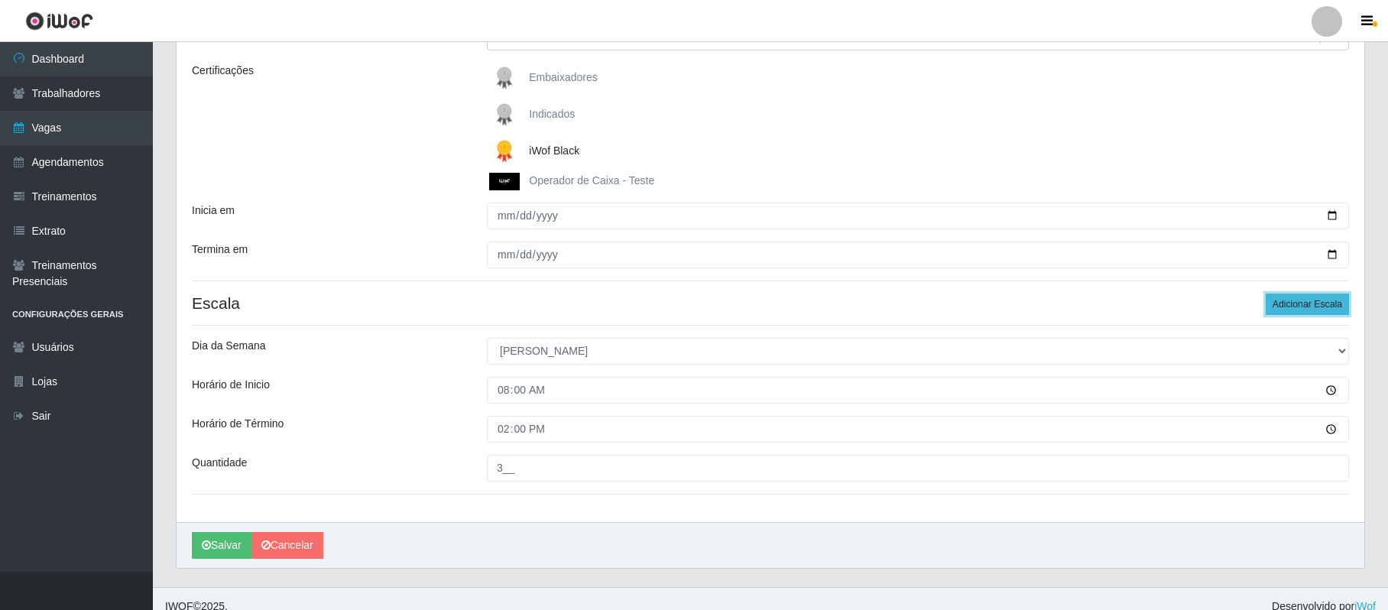
click at [1313, 303] on button "Adicionar Escala" at bounding box center [1307, 304] width 83 height 21
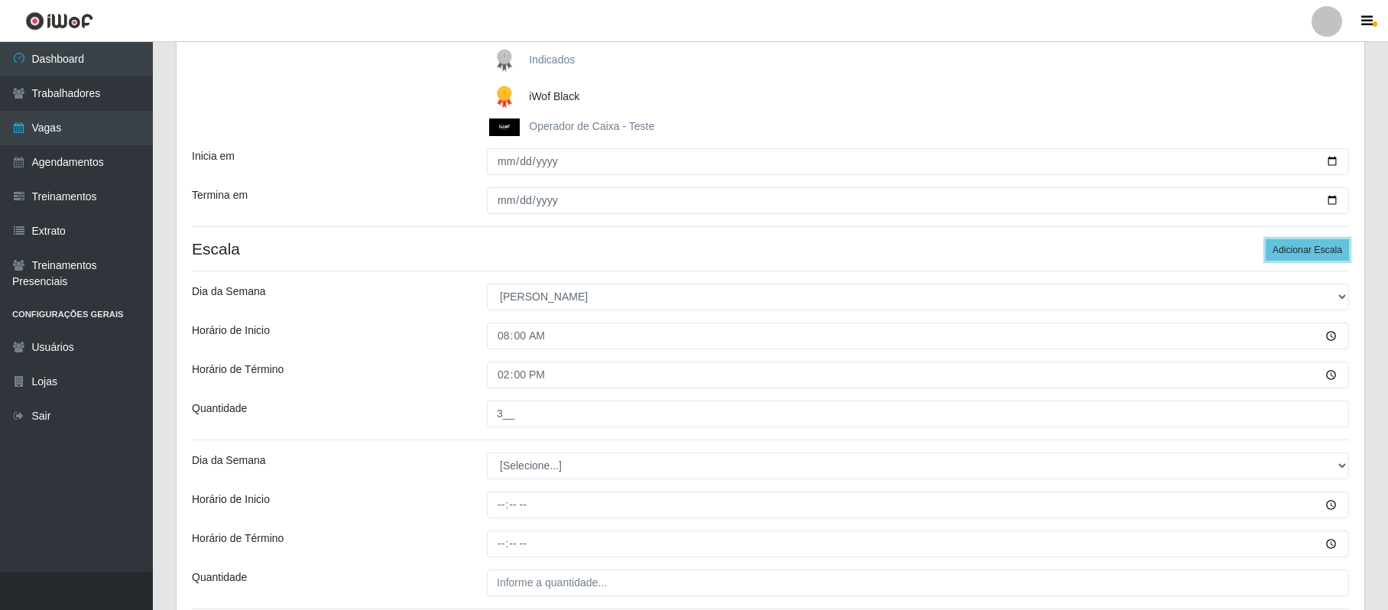
scroll to position [306, 0]
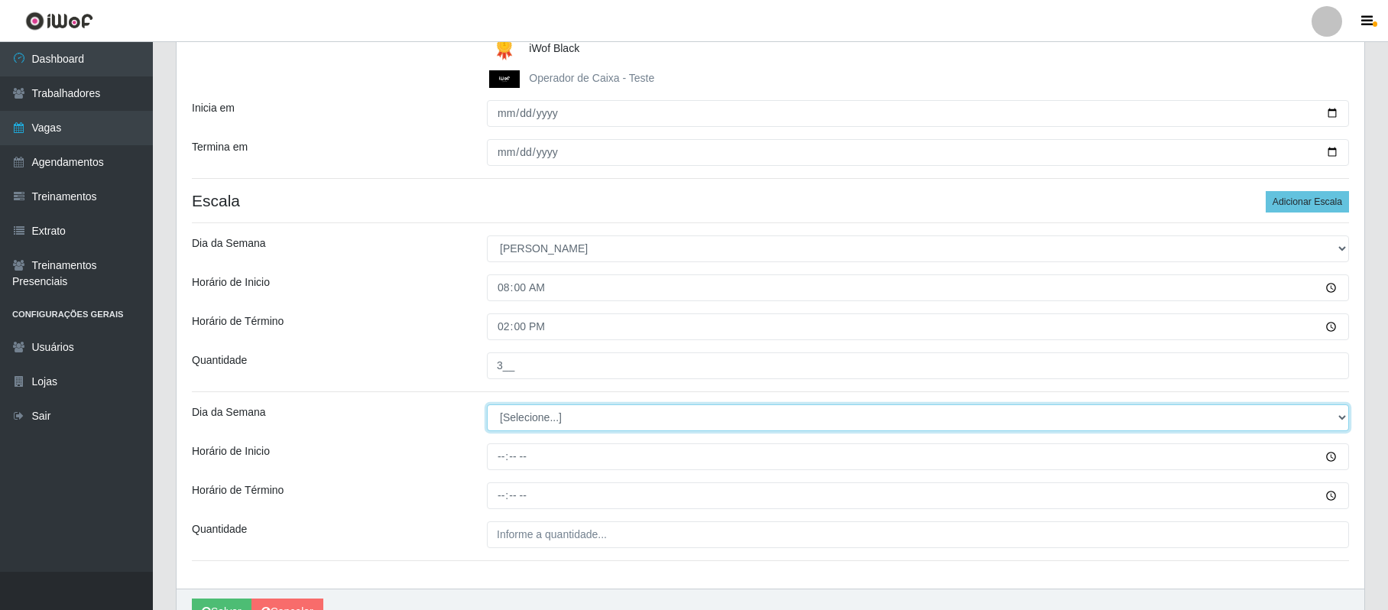
click at [1338, 417] on select "[Selecione...] Segunda Terça Quarta Quinta Sexta Sábado Domingo" at bounding box center [918, 417] width 862 height 27
click at [487, 406] on select "[Selecione...] Segunda Terça Quarta Quinta Sexta Sábado Domingo" at bounding box center [918, 417] width 862 height 27
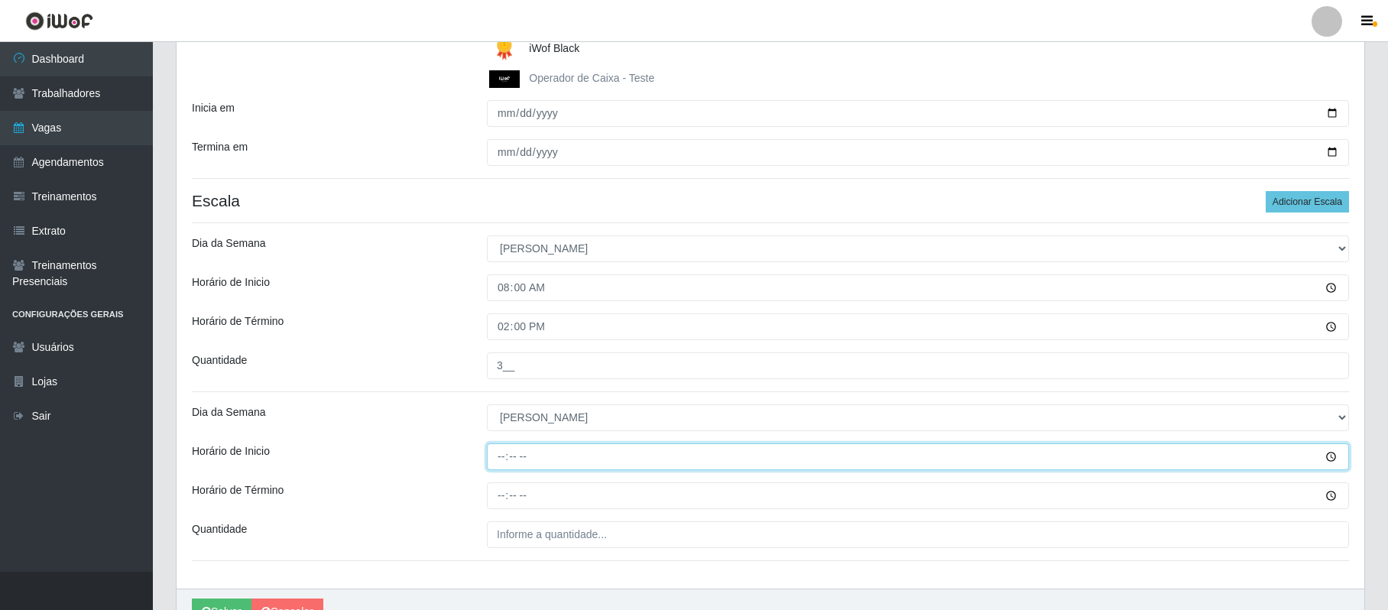
click at [498, 462] on input "Horário de Inicio" at bounding box center [918, 456] width 862 height 27
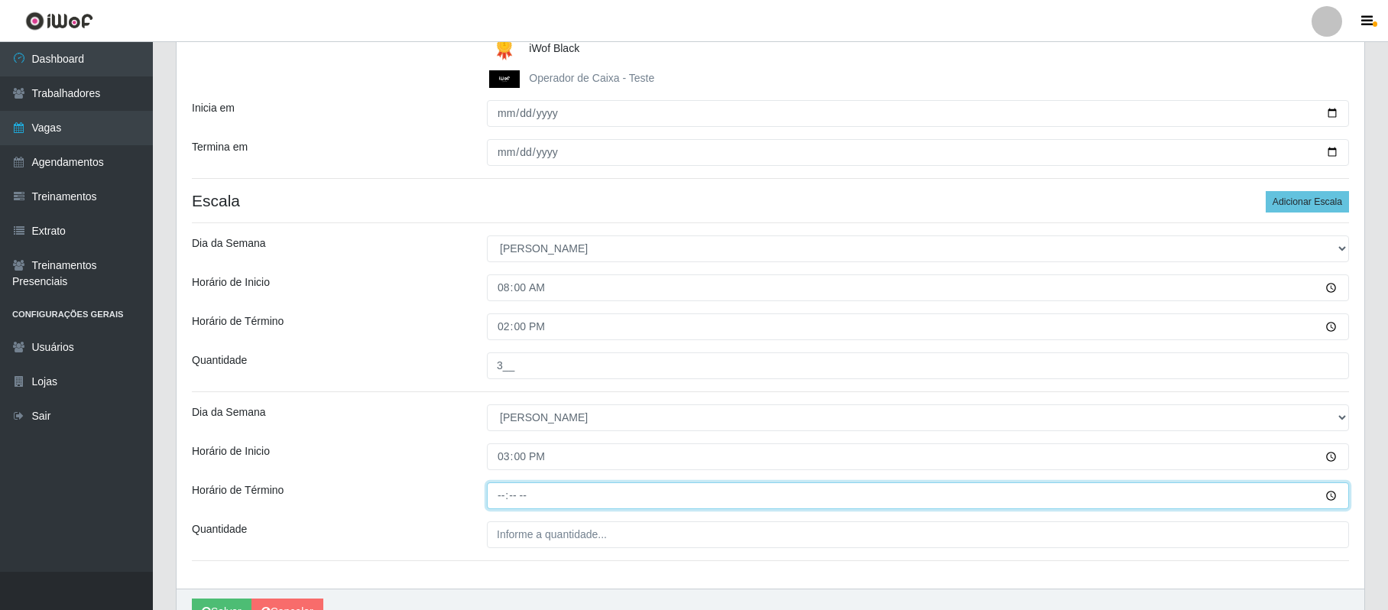
click at [503, 500] on input "Horário de Término" at bounding box center [918, 495] width 862 height 27
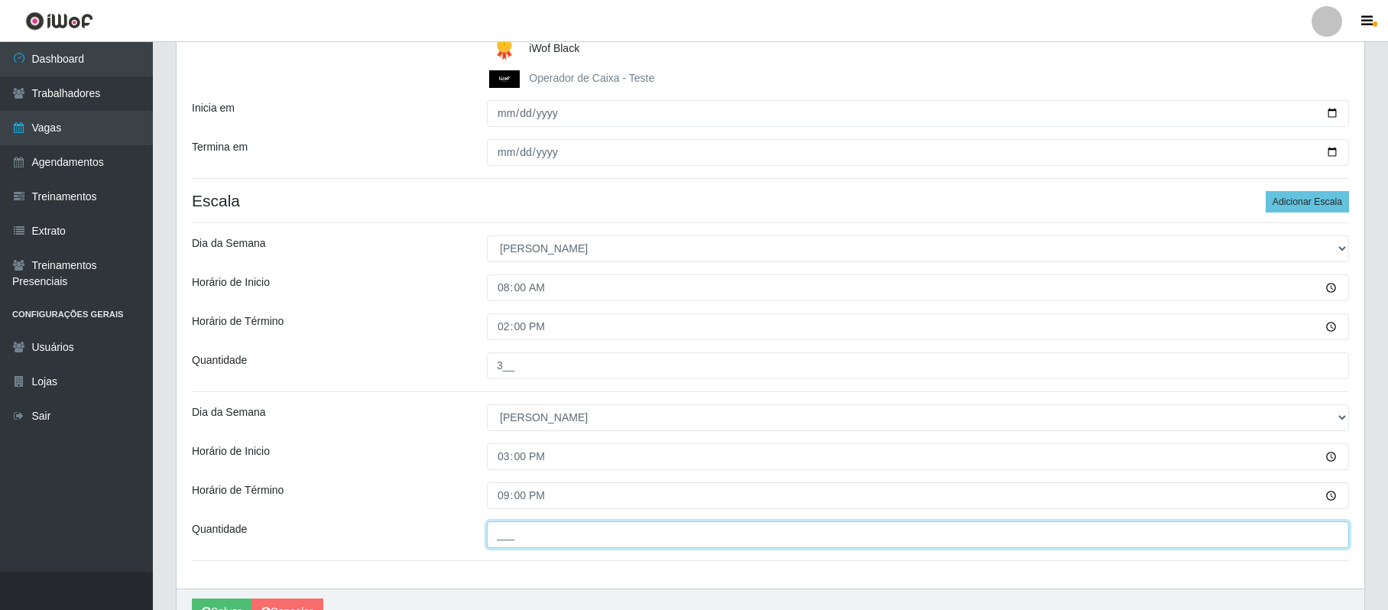
click at [514, 533] on input "___" at bounding box center [918, 534] width 862 height 27
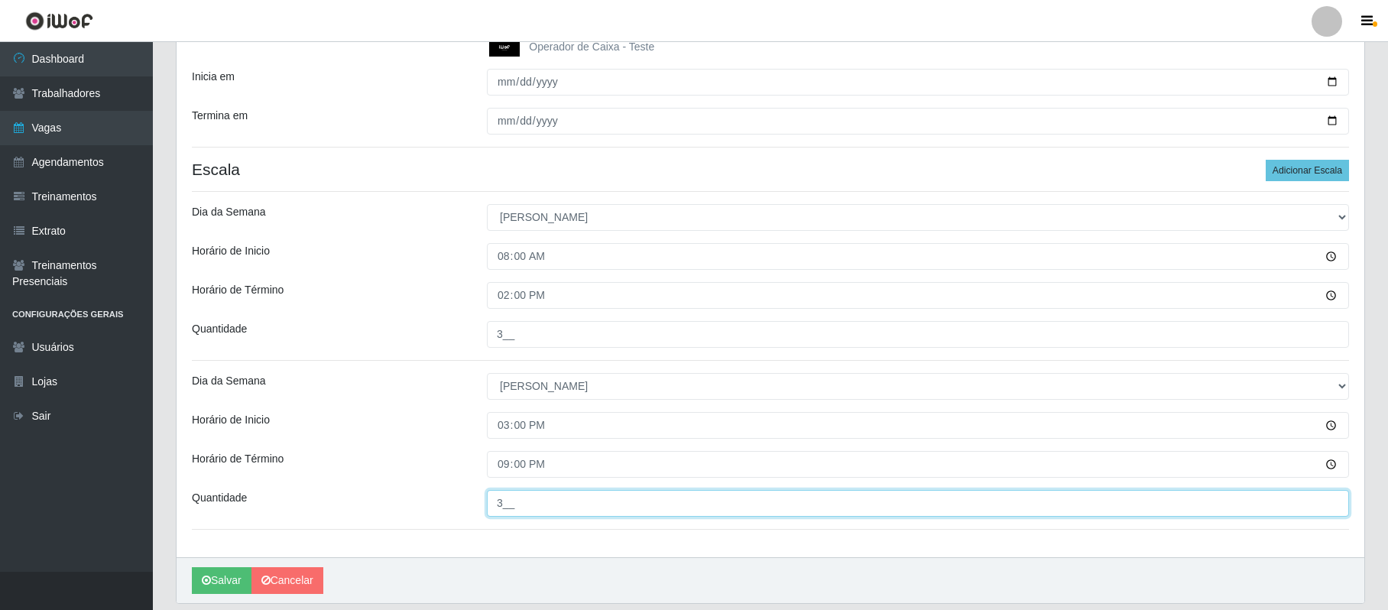
scroll to position [390, 0]
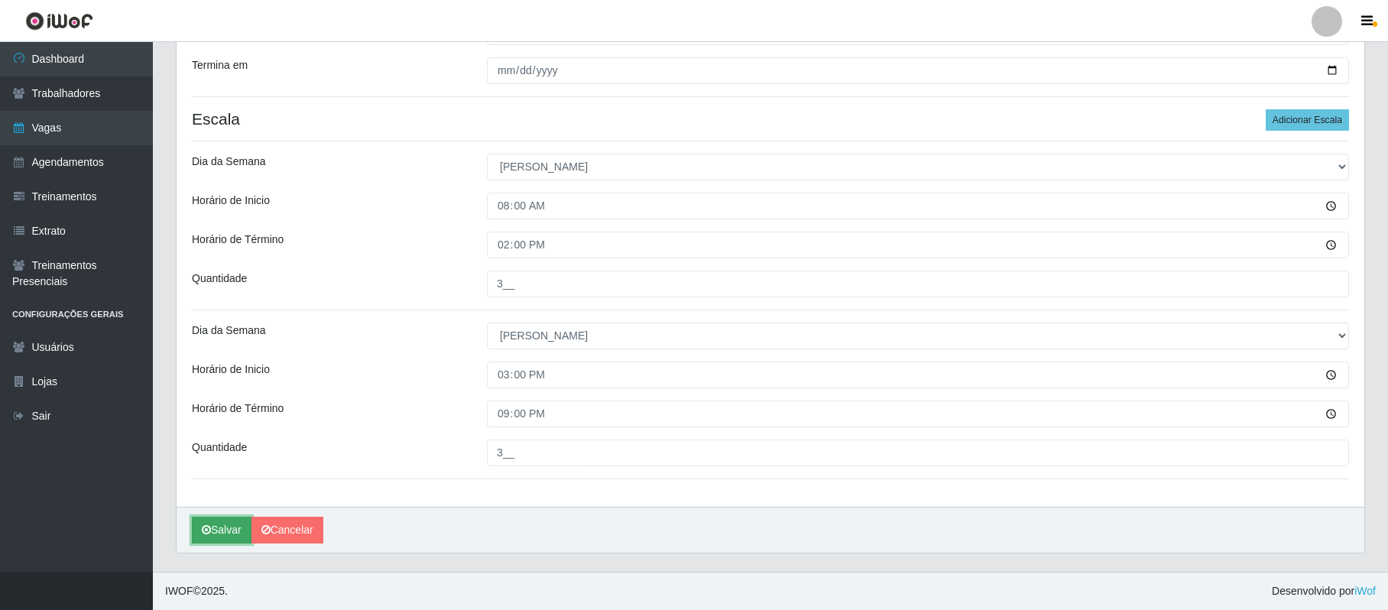
click at [229, 526] on button "Salvar" at bounding box center [222, 530] width 60 height 27
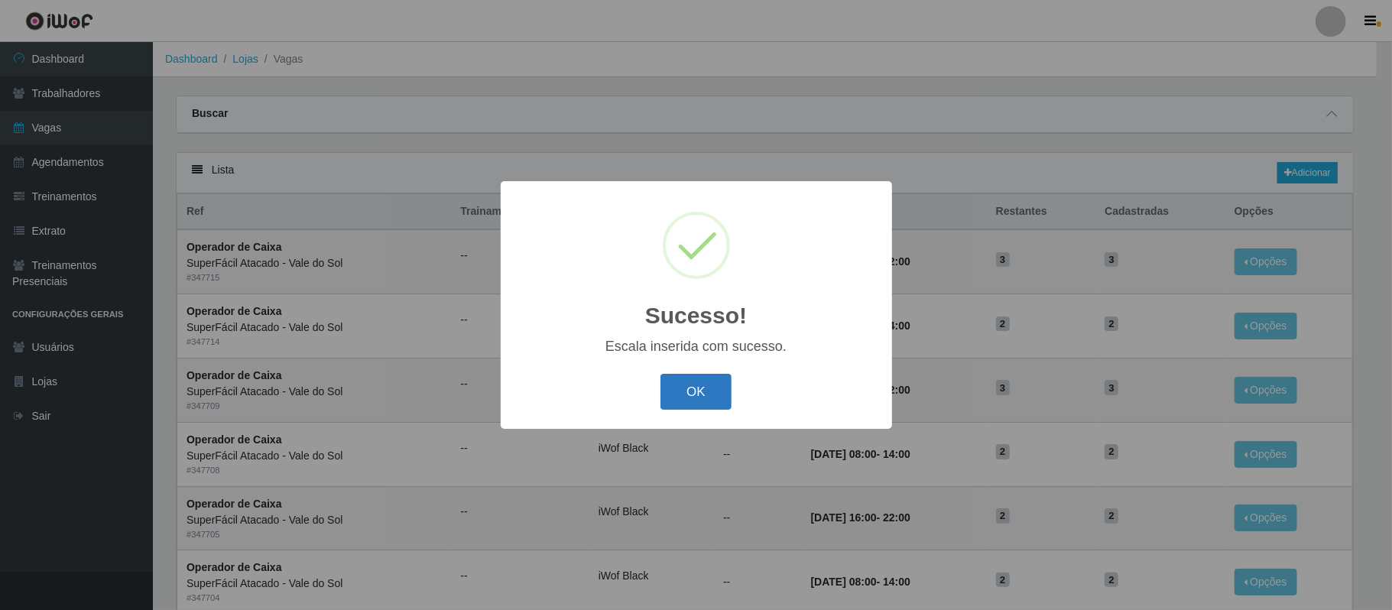
click at [698, 398] on button "OK" at bounding box center [695, 392] width 71 height 36
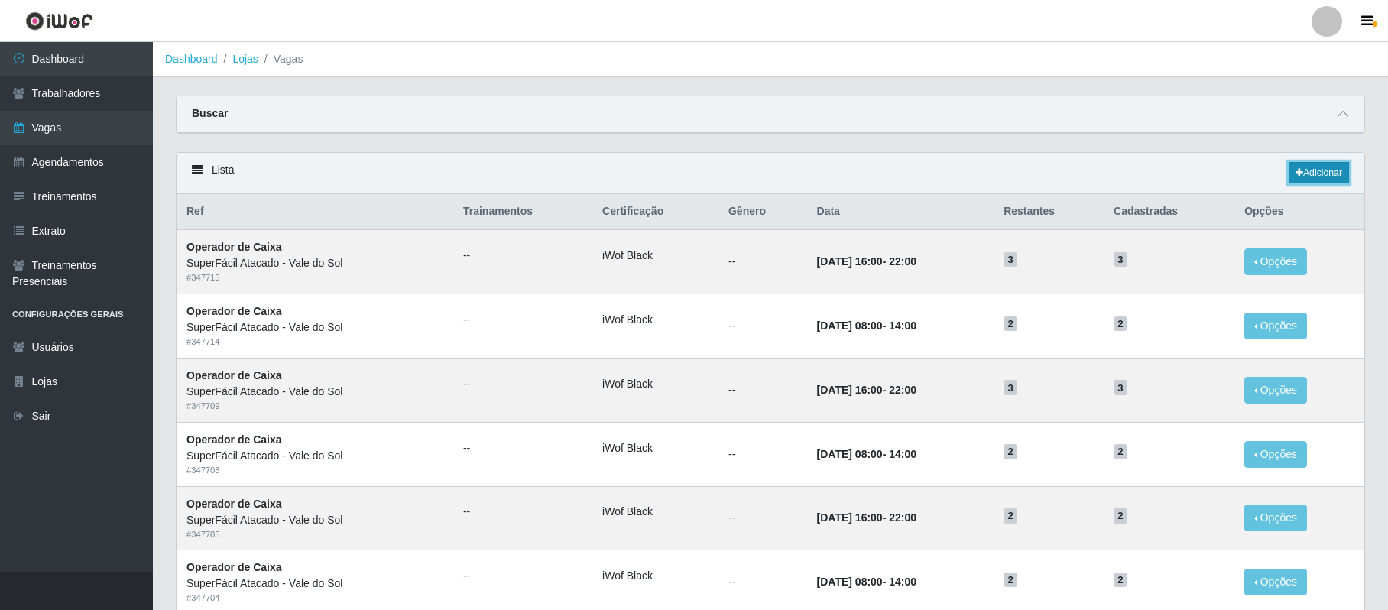
click at [1319, 183] on link "Adicionar" at bounding box center [1319, 172] width 60 height 21
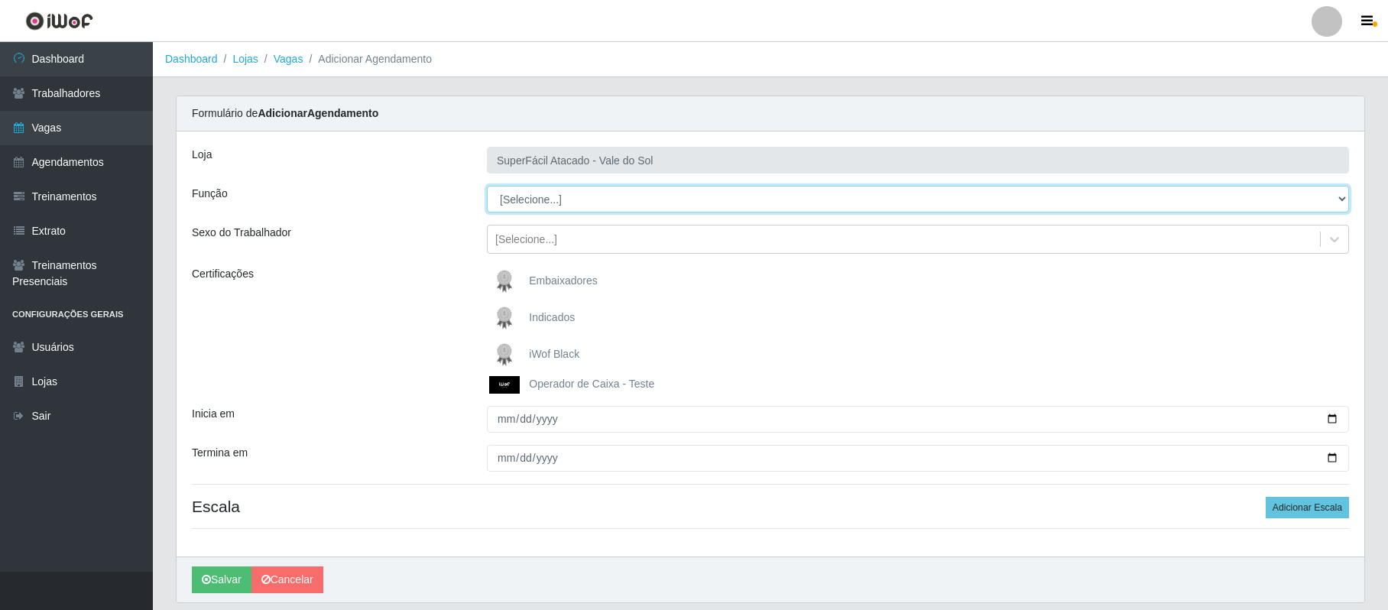
click at [1332, 196] on select "[Selecione...] Embalador Embalador + Embalador ++ Operador de Caixa Operador de…" at bounding box center [918, 199] width 862 height 27
click at [487, 187] on select "[Selecione...] Embalador Embalador + Embalador ++ Operador de Caixa Operador de…" at bounding box center [918, 199] width 862 height 27
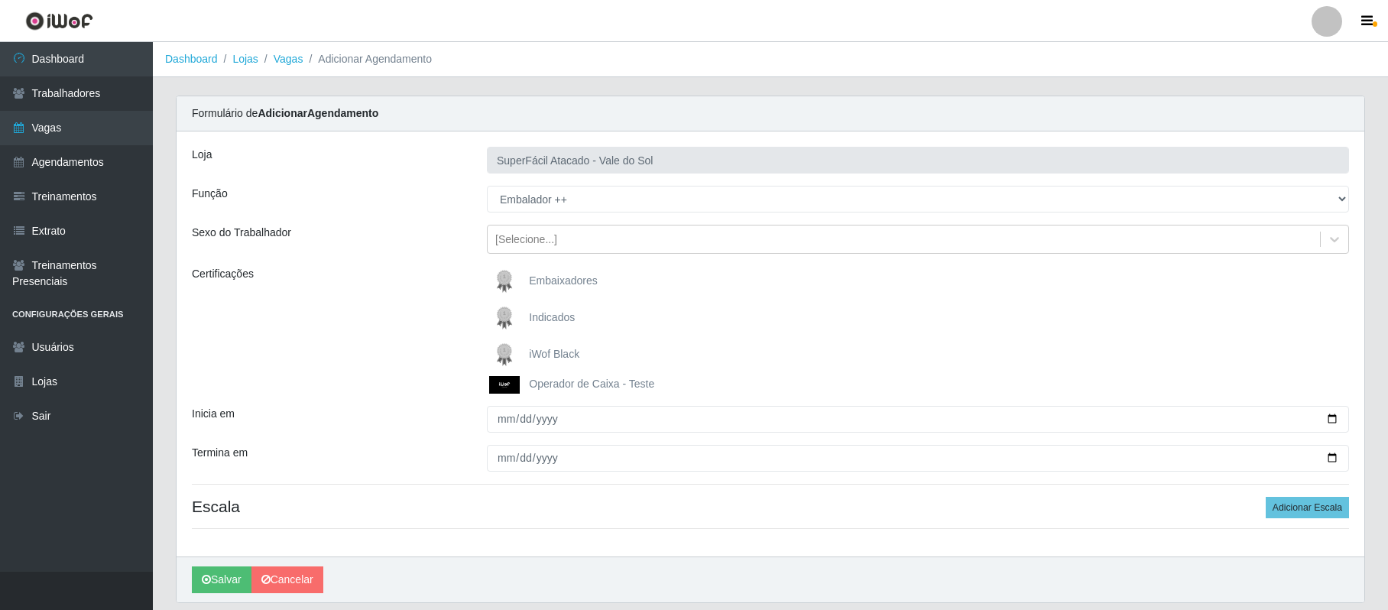
click at [557, 355] on span "iWof Black" at bounding box center [554, 354] width 50 height 12
click at [0, 0] on input "iWof Black" at bounding box center [0, 0] width 0 height 0
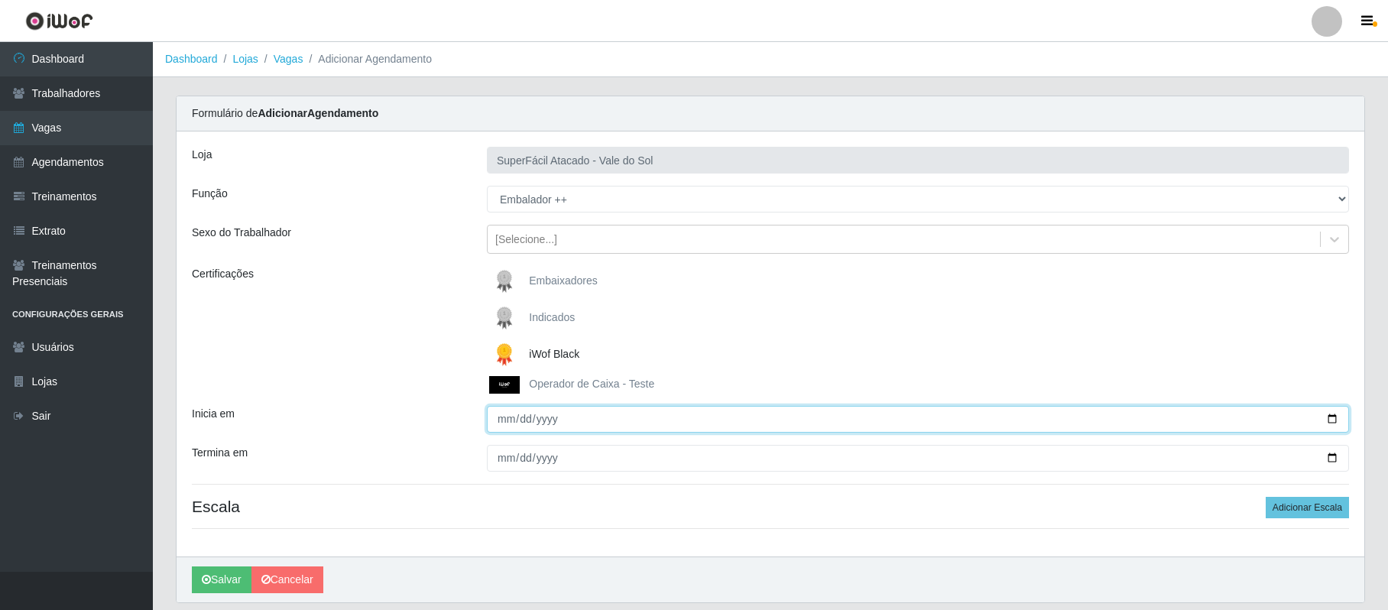
click at [506, 427] on input "Inicia em" at bounding box center [918, 419] width 862 height 27
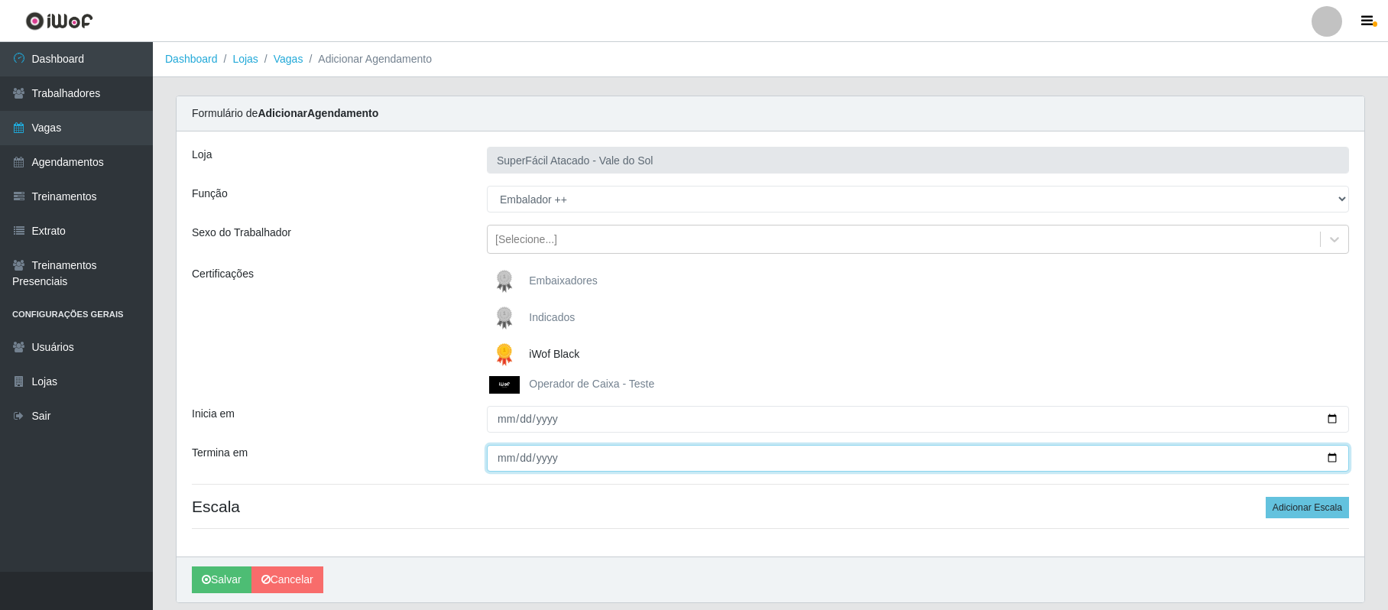
click at [500, 459] on input "Termina em" at bounding box center [918, 458] width 862 height 27
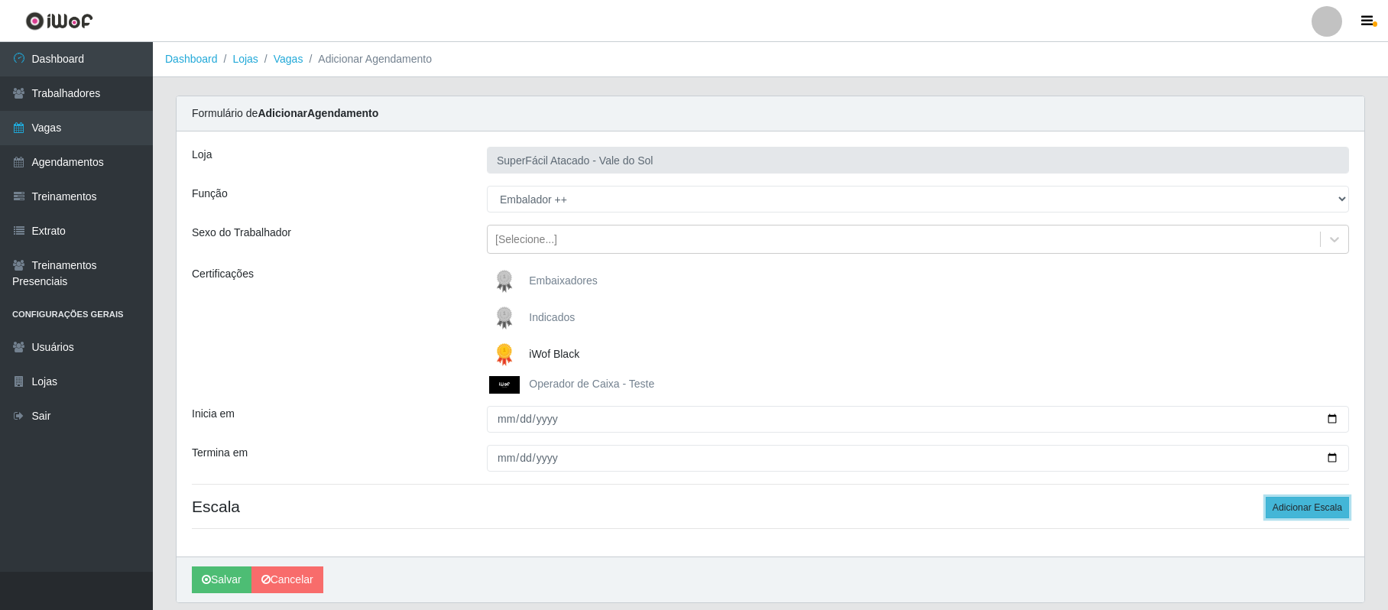
click at [1306, 508] on button "Adicionar Escala" at bounding box center [1307, 507] width 83 height 21
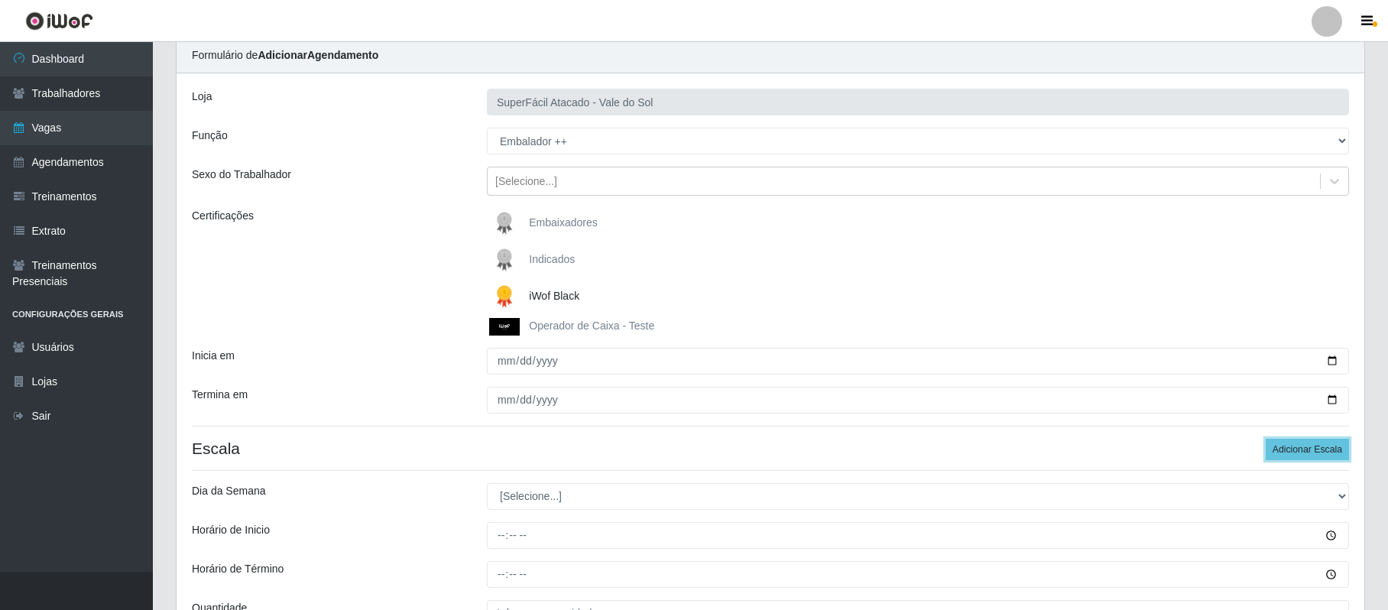
scroll to position [102, 0]
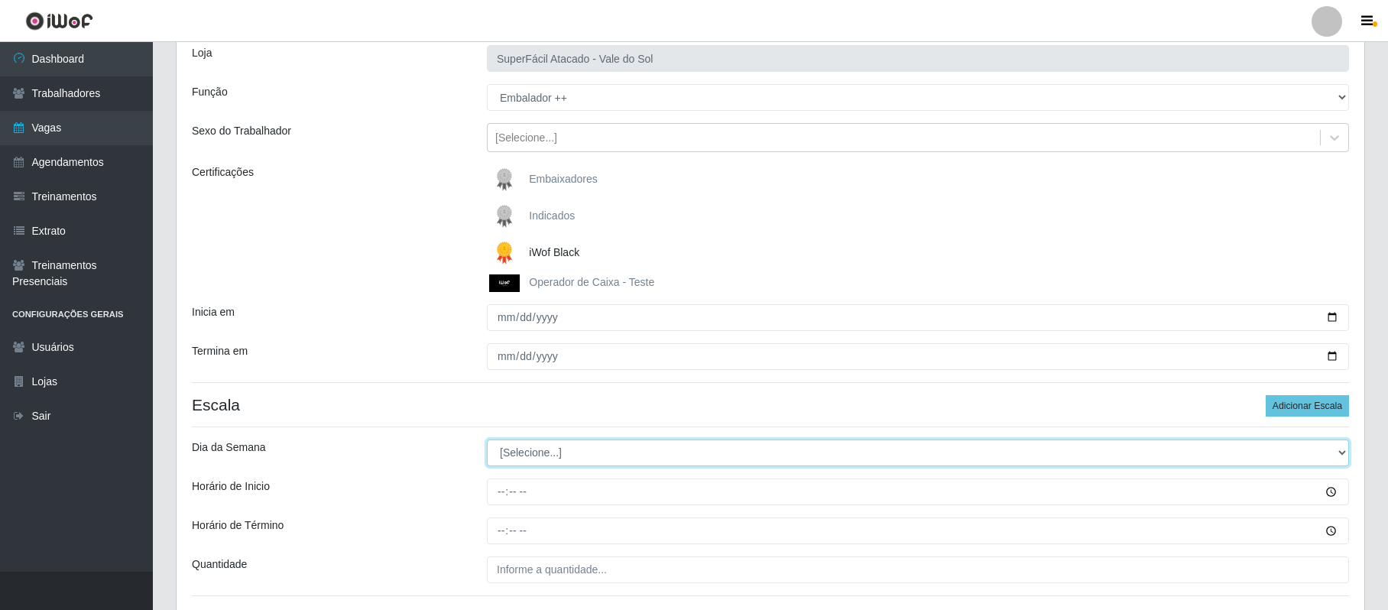
click at [1338, 459] on select "[Selecione...] Segunda Terça Quarta Quinta Sexta Sábado Domingo" at bounding box center [918, 453] width 862 height 27
click at [487, 440] on select "[Selecione...] Segunda Terça Quarta Quinta Sexta Sábado Domingo" at bounding box center [918, 453] width 862 height 27
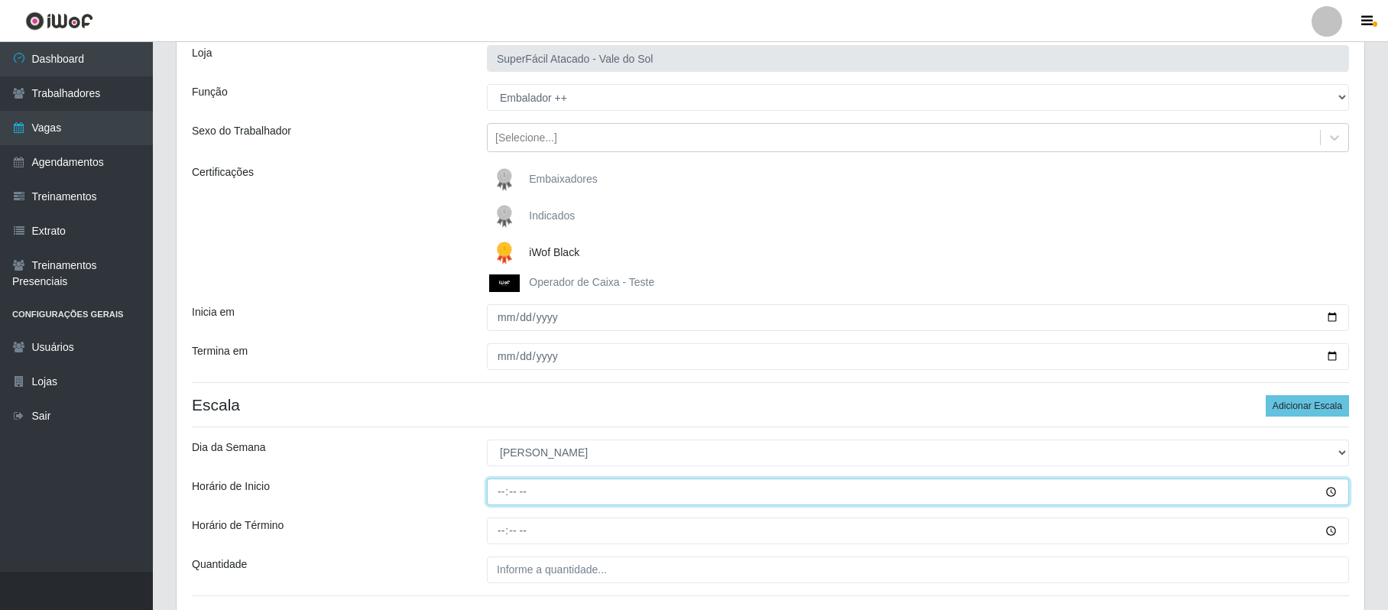
click at [501, 492] on input "Horário de Inicio" at bounding box center [918, 492] width 862 height 27
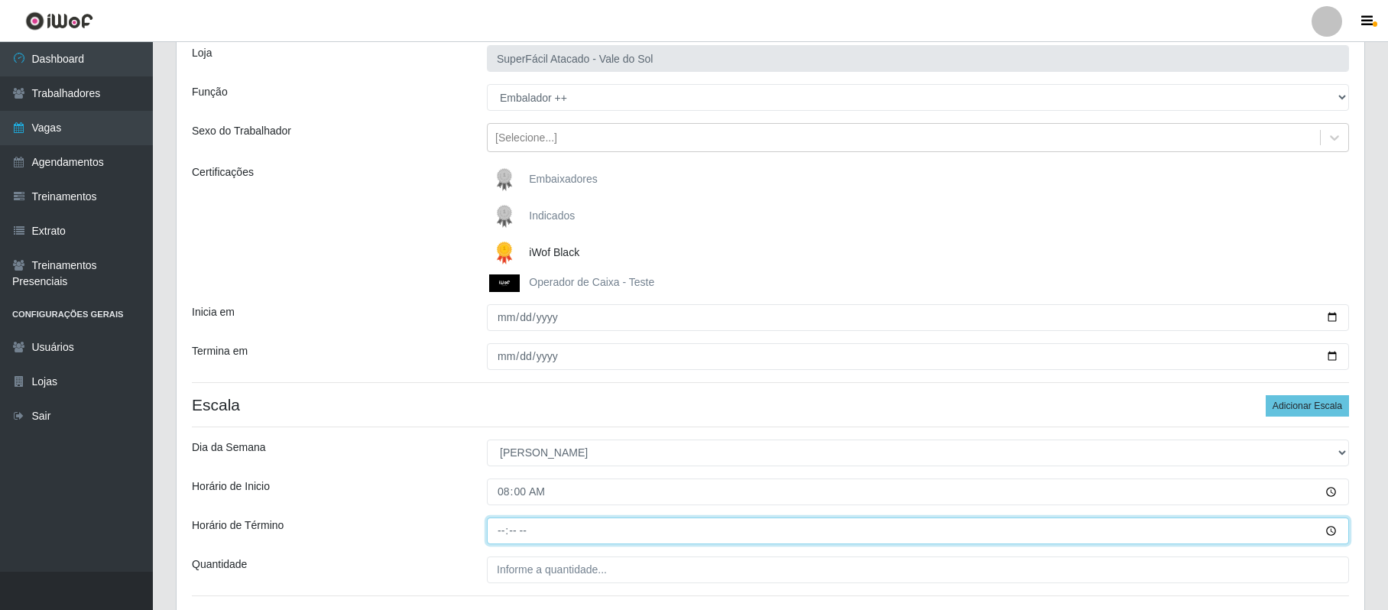
click at [506, 536] on input "Horário de Término" at bounding box center [918, 531] width 862 height 27
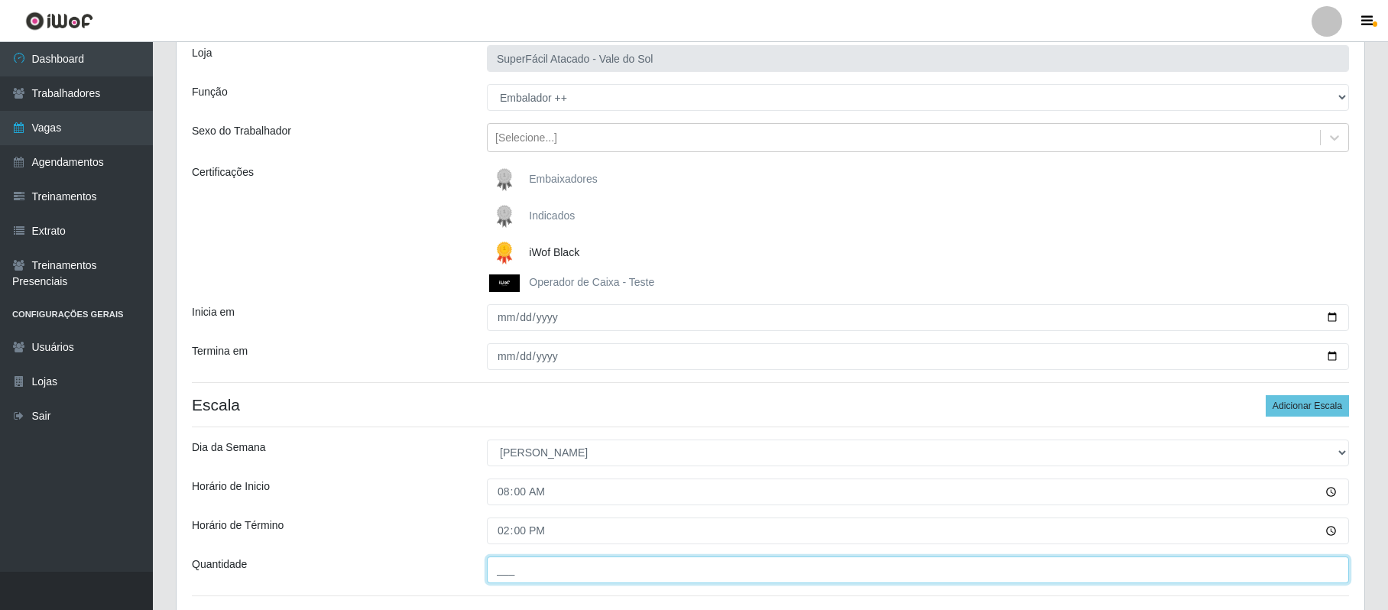
click at [535, 569] on input "___" at bounding box center [918, 570] width 862 height 27
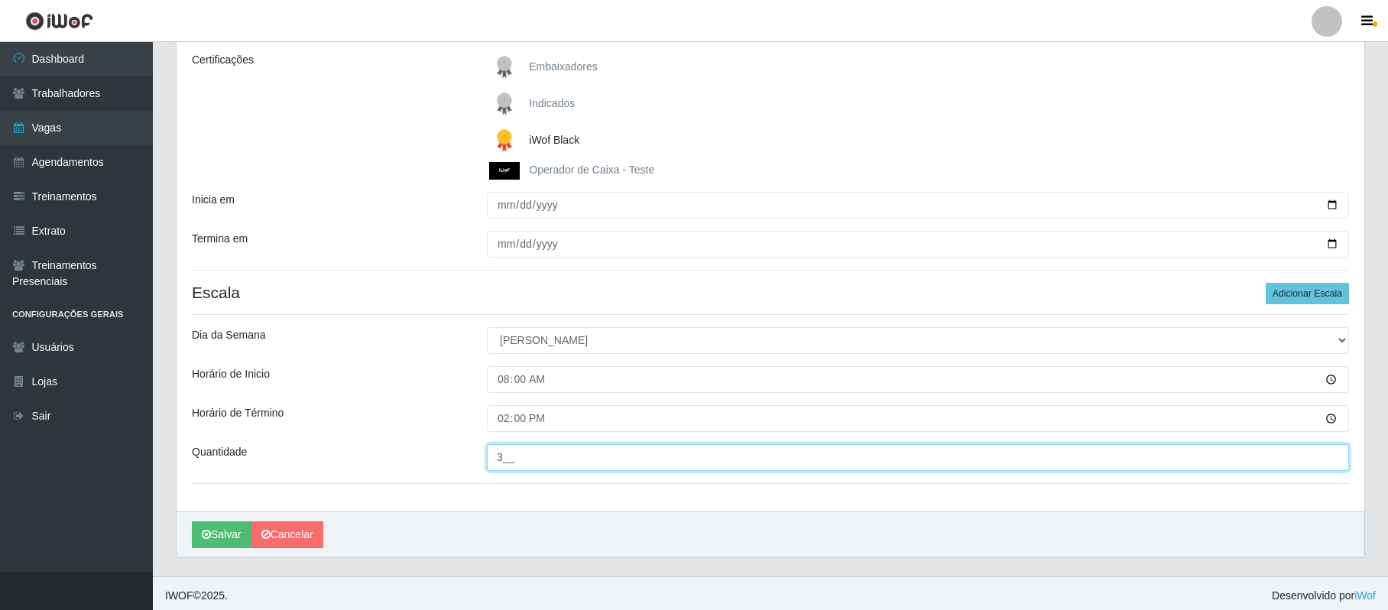
scroll to position [221, 0]
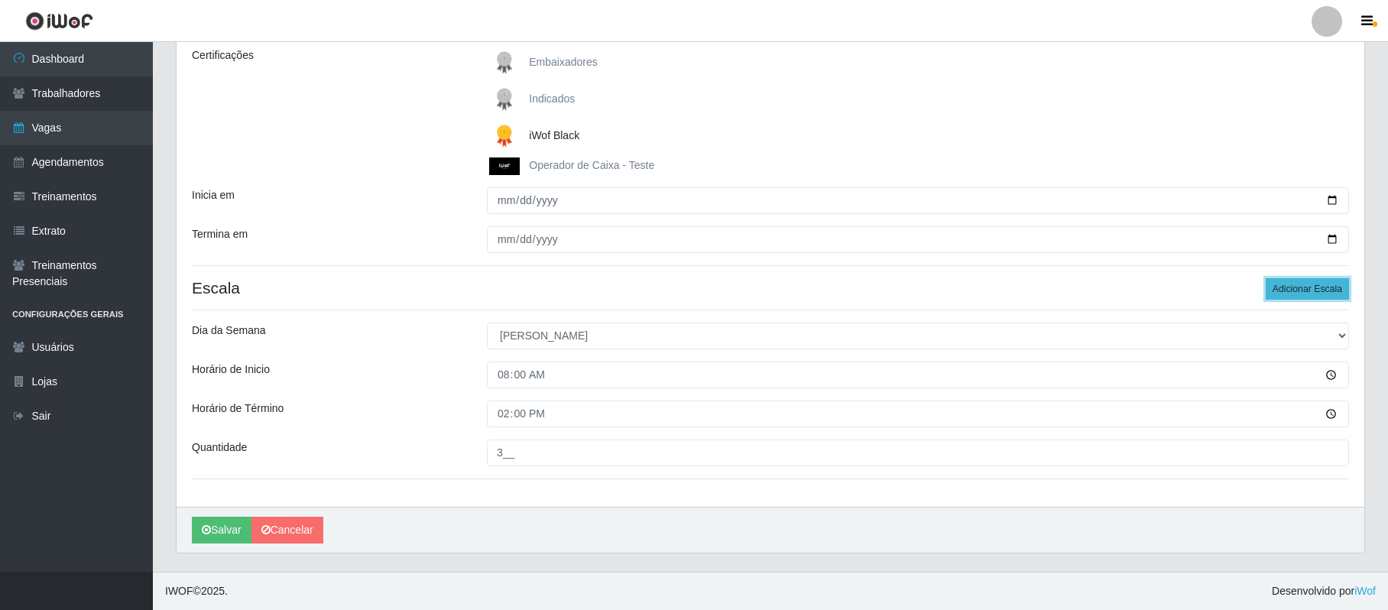
click at [1332, 288] on button "Adicionar Escala" at bounding box center [1307, 288] width 83 height 21
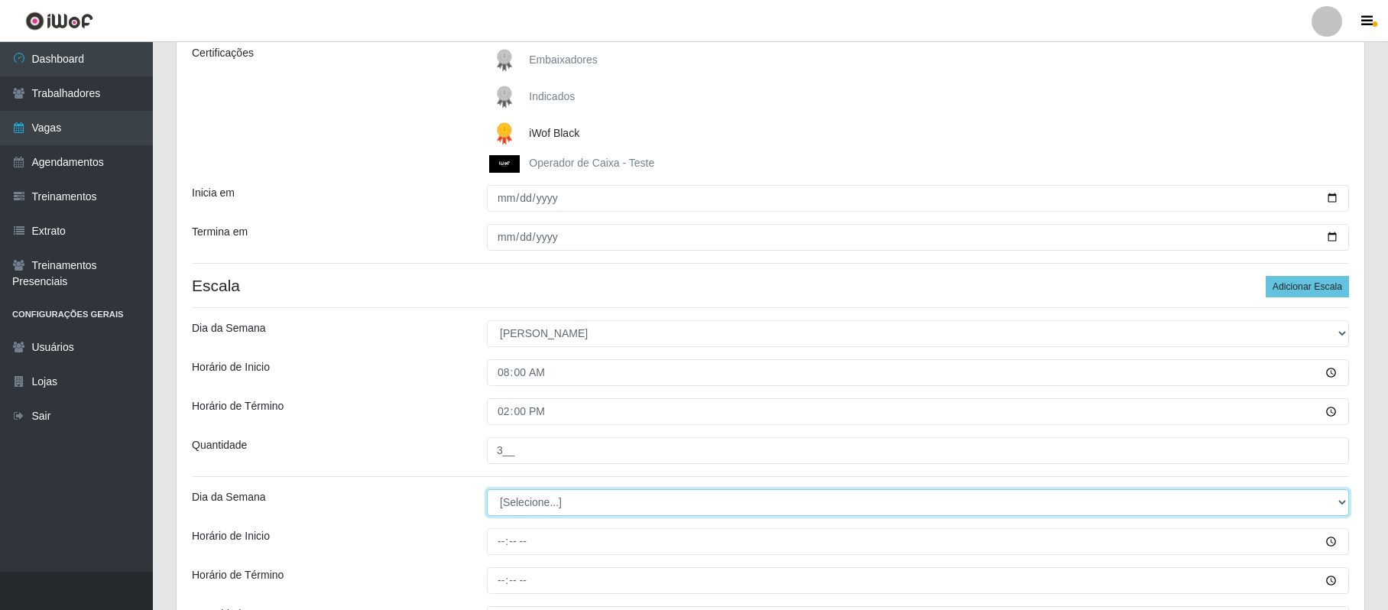
click at [1333, 501] on select "[Selecione...] Segunda Terça Quarta Quinta Sexta Sábado Domingo" at bounding box center [918, 502] width 862 height 27
click at [487, 491] on select "[Selecione...] Segunda Terça Quarta Quinta Sexta Sábado Domingo" at bounding box center [918, 502] width 862 height 27
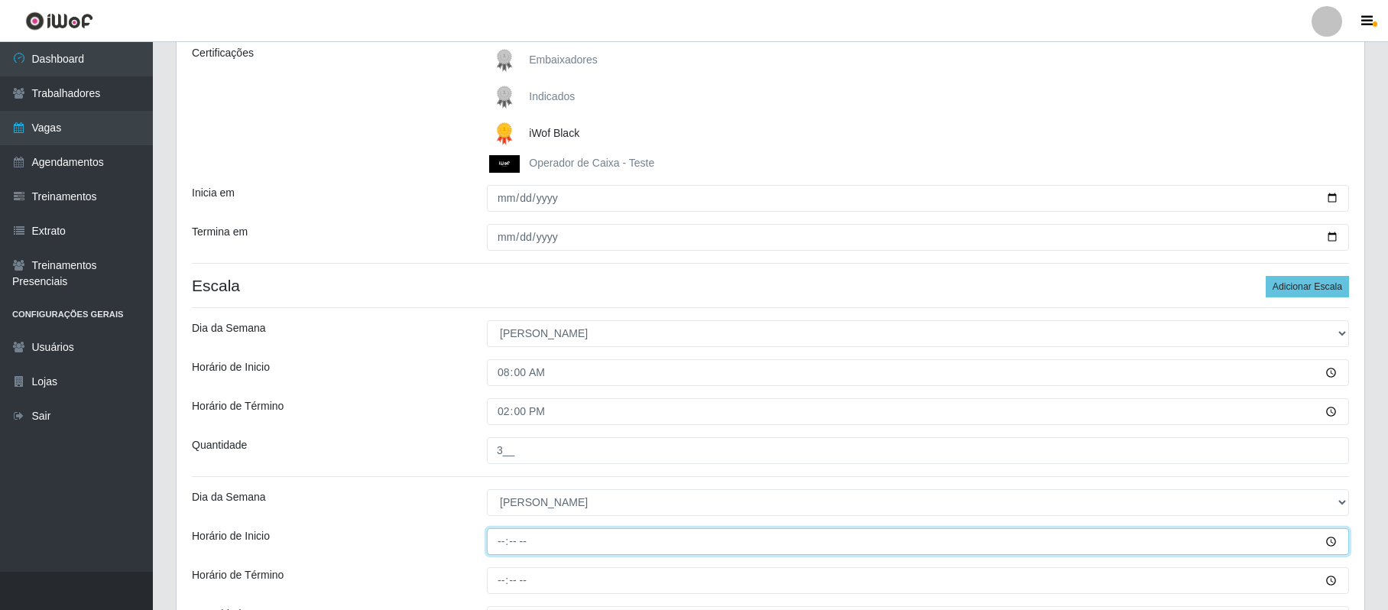
click at [496, 543] on input "Horário de Inicio" at bounding box center [918, 541] width 862 height 27
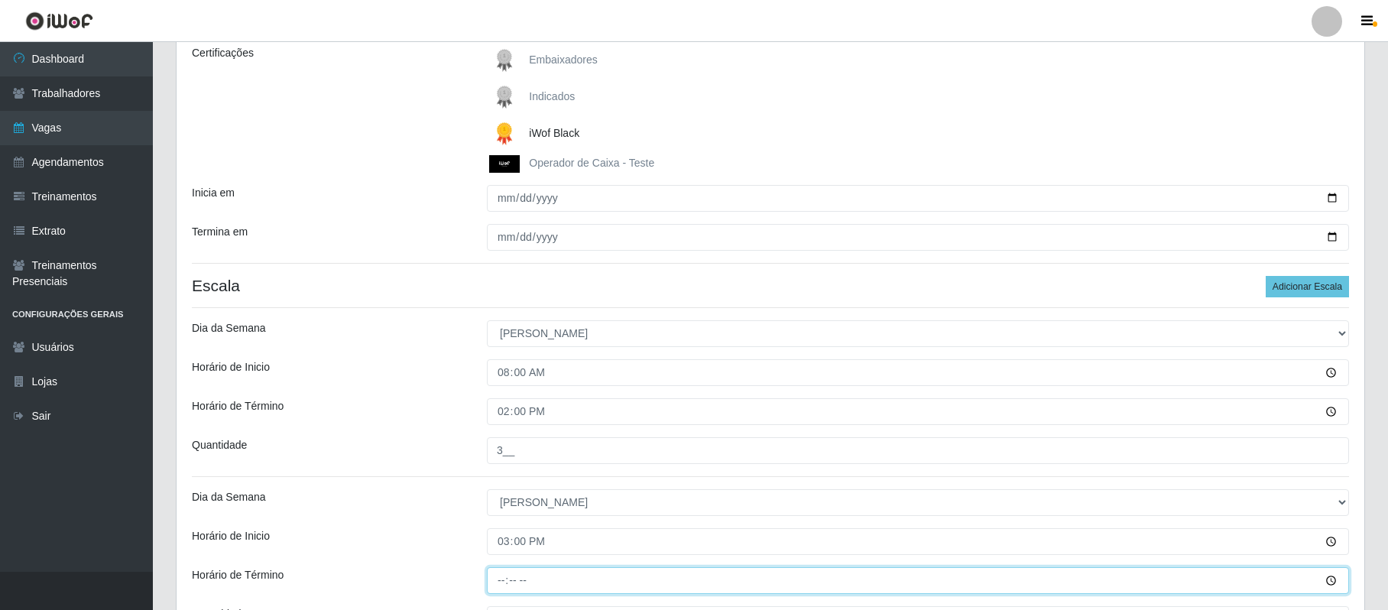
click at [508, 584] on input "Horário de Término" at bounding box center [918, 580] width 862 height 27
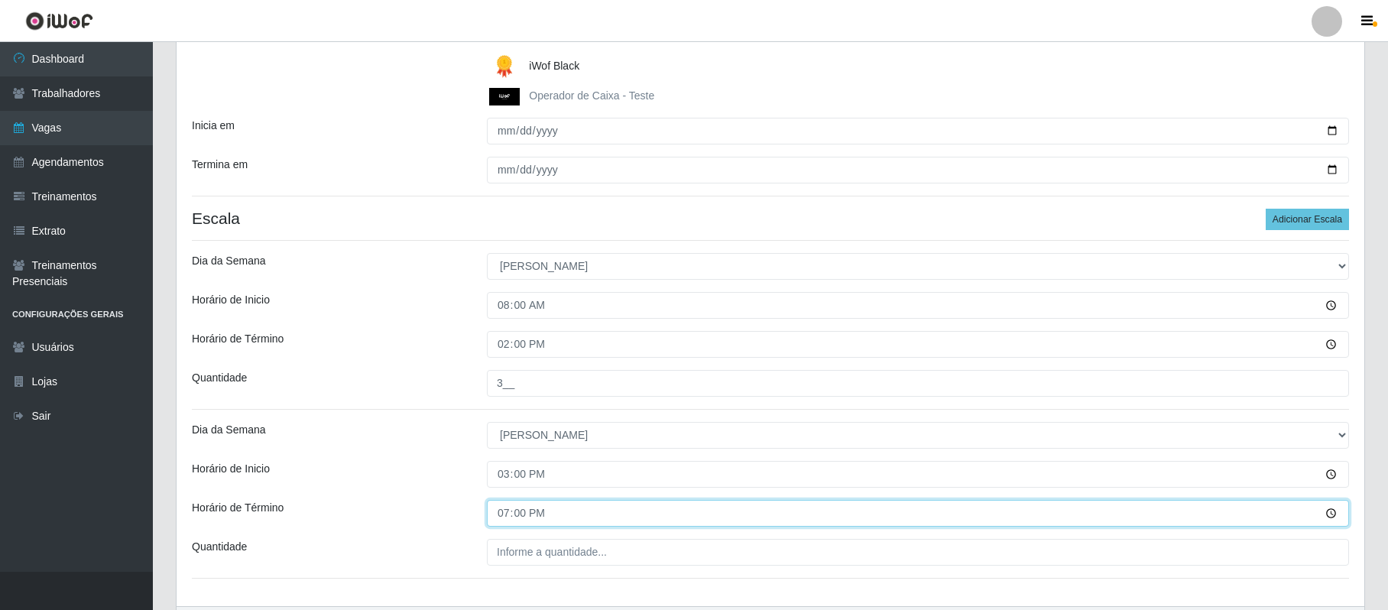
scroll to position [323, 0]
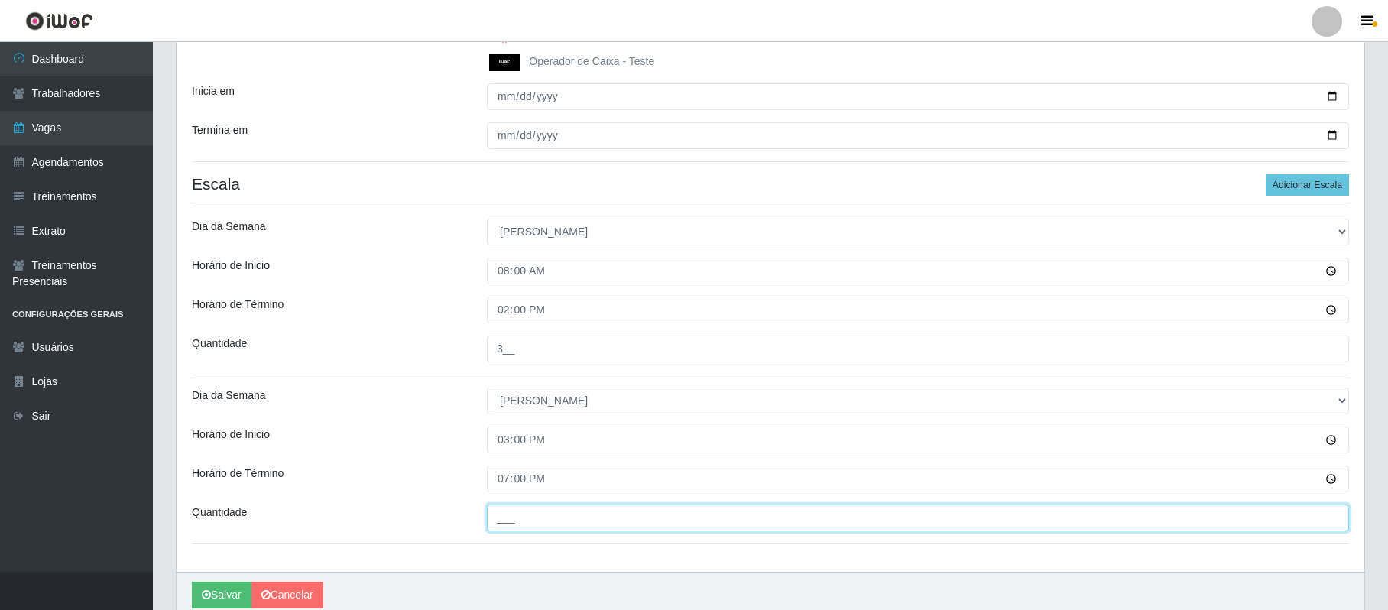
click at [492, 515] on input "___" at bounding box center [918, 518] width 862 height 27
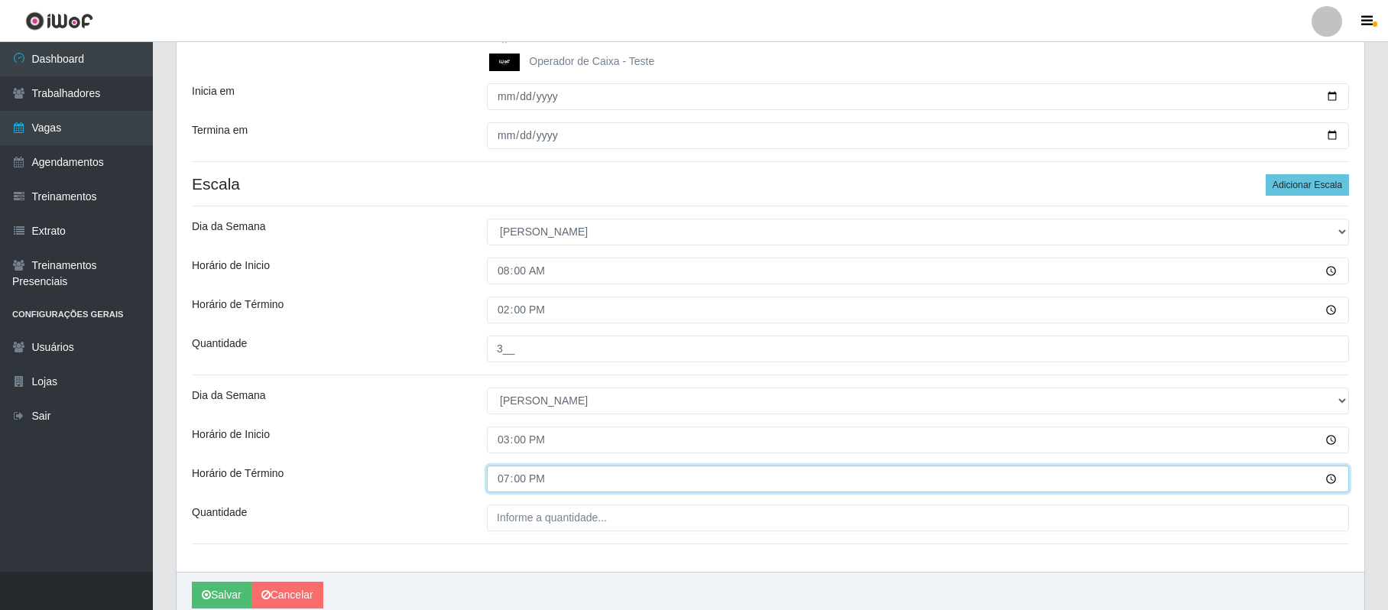
click at [515, 486] on input "19:00" at bounding box center [918, 479] width 862 height 27
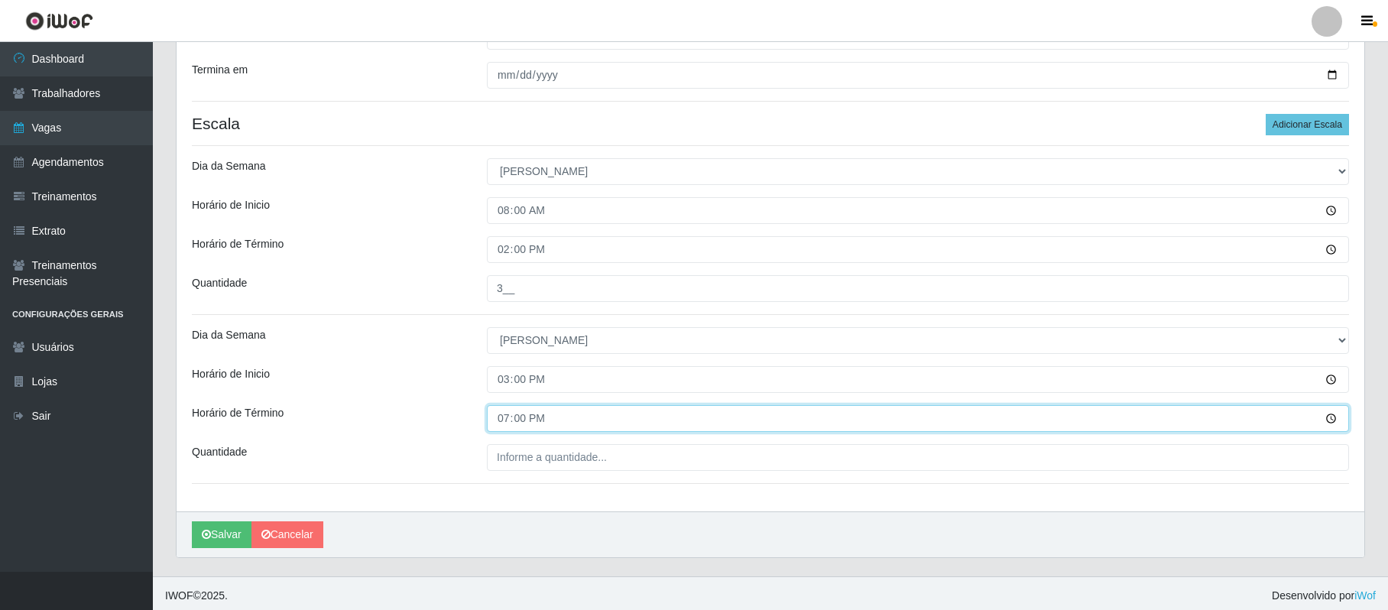
scroll to position [390, 0]
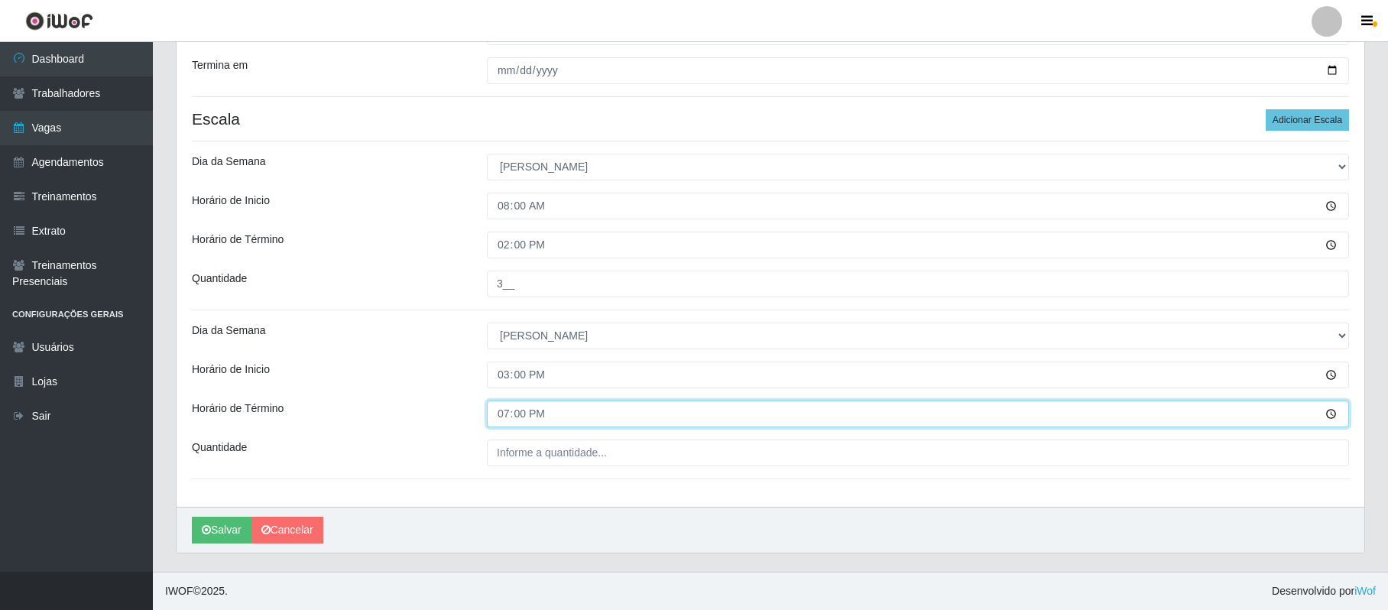
click at [501, 414] on input "19:00" at bounding box center [918, 414] width 862 height 27
click at [1336, 417] on input "19:00" at bounding box center [918, 414] width 862 height 27
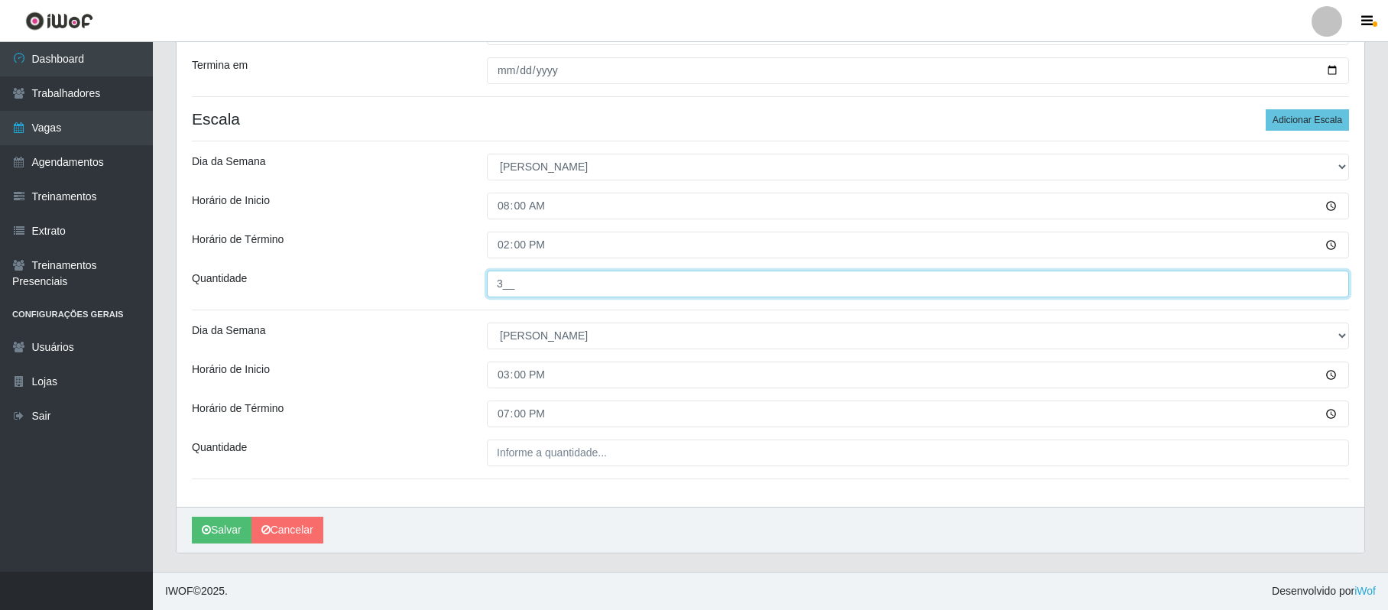
click at [690, 283] on input "3__" at bounding box center [918, 284] width 862 height 27
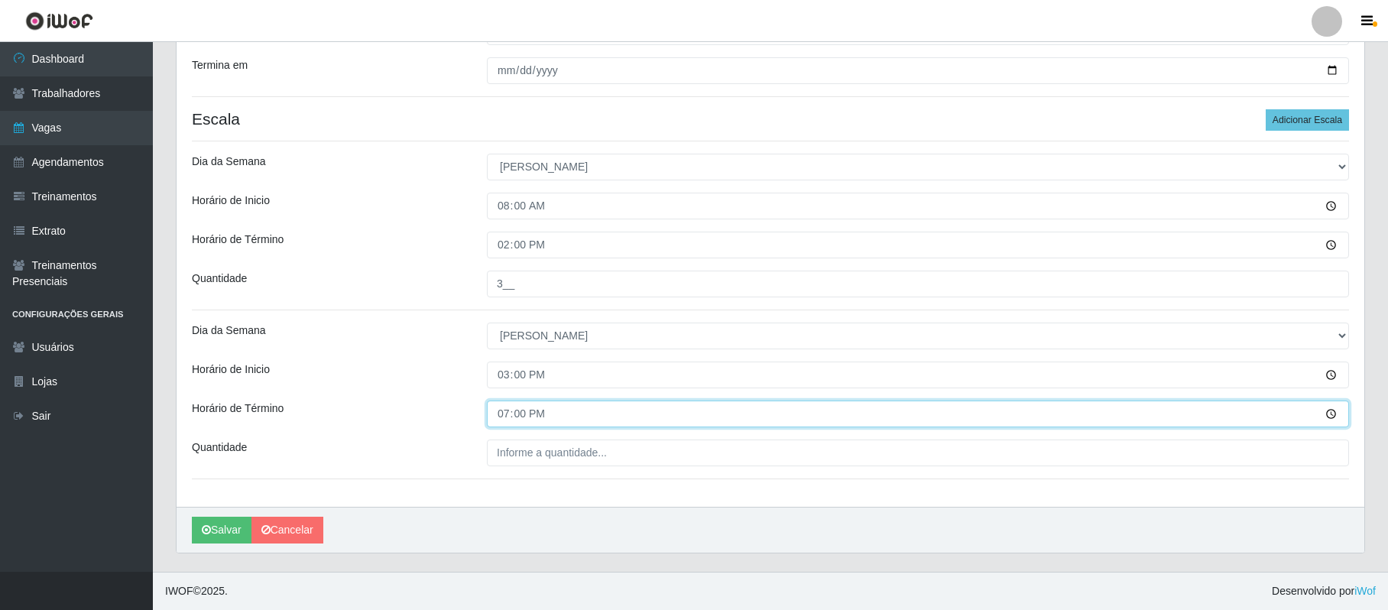
click at [501, 411] on input "19:00" at bounding box center [918, 414] width 862 height 27
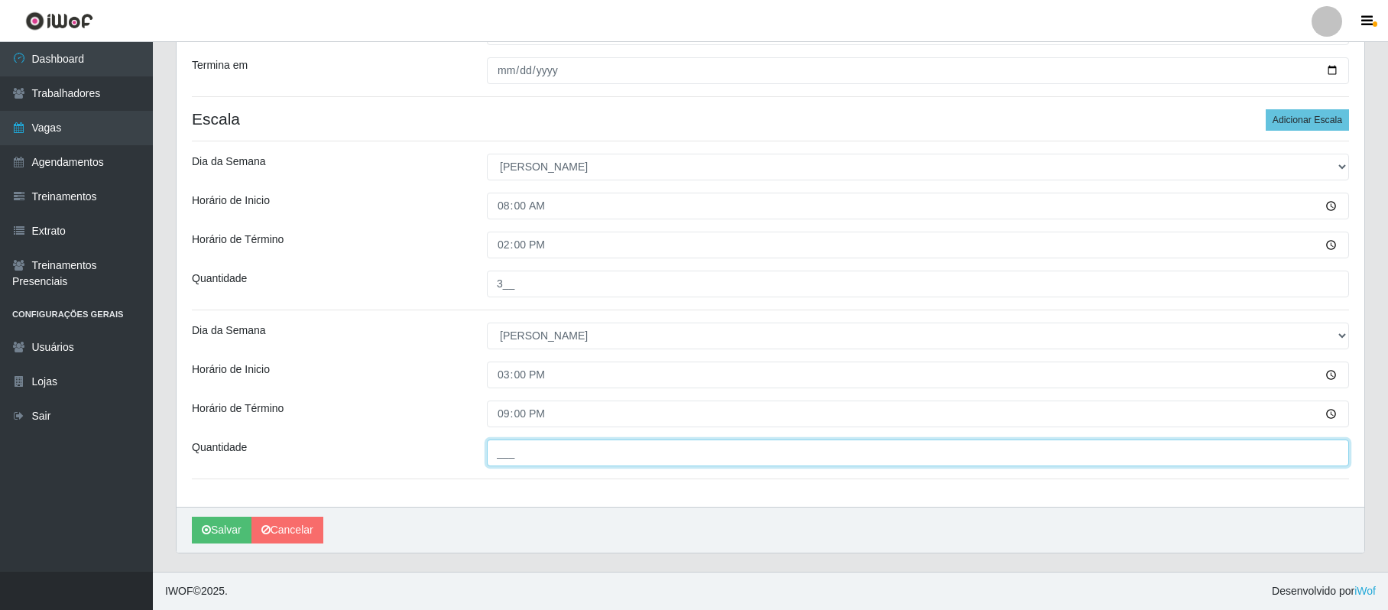
click at [499, 456] on input "___" at bounding box center [918, 453] width 862 height 27
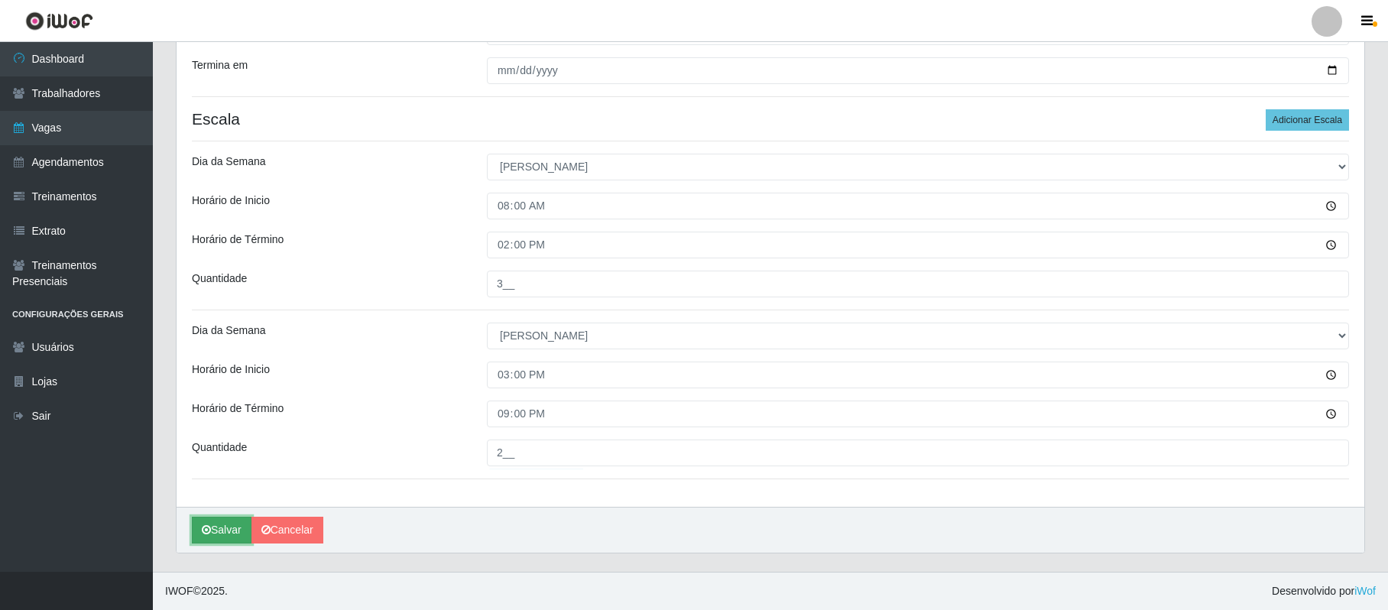
click at [202, 529] on icon "submit" at bounding box center [206, 529] width 9 height 11
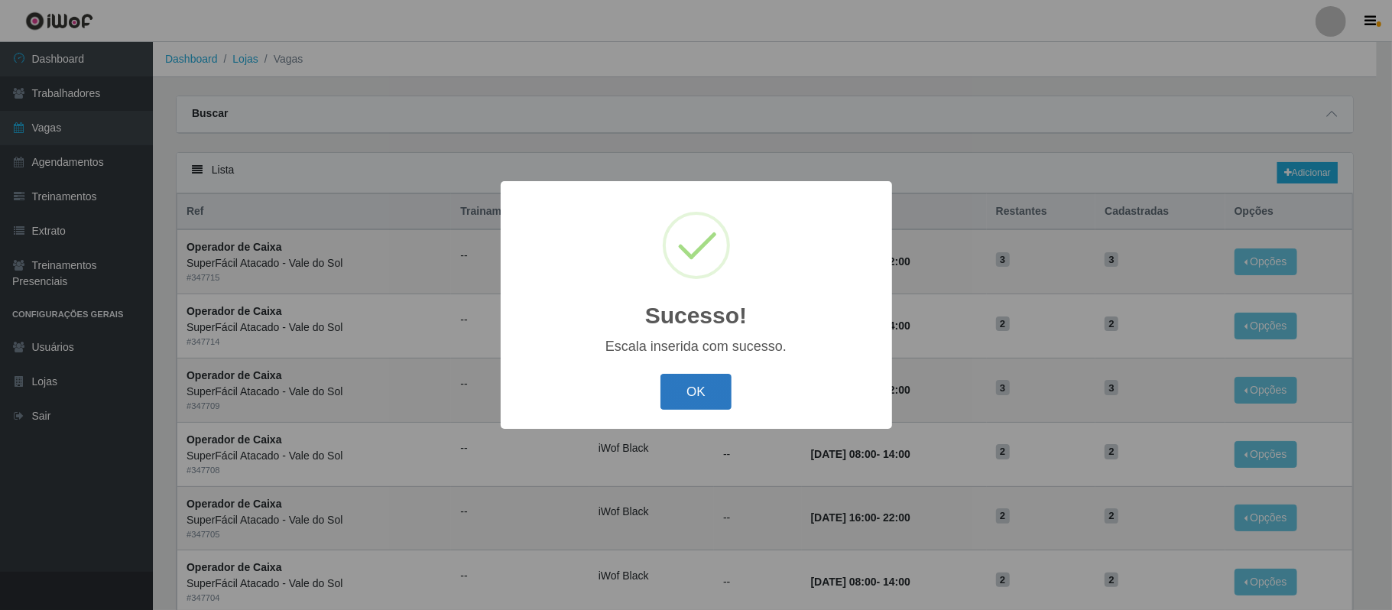
click at [700, 402] on button "OK" at bounding box center [695, 392] width 71 height 36
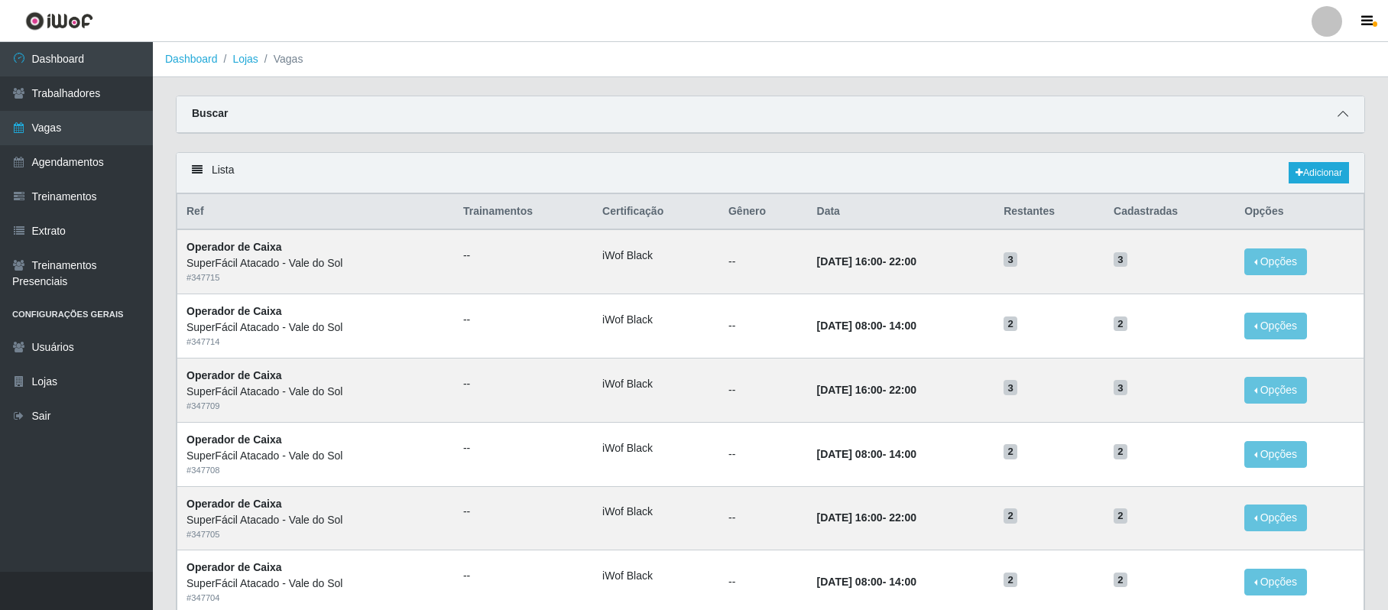
click at [1335, 111] on span at bounding box center [1343, 114] width 18 height 18
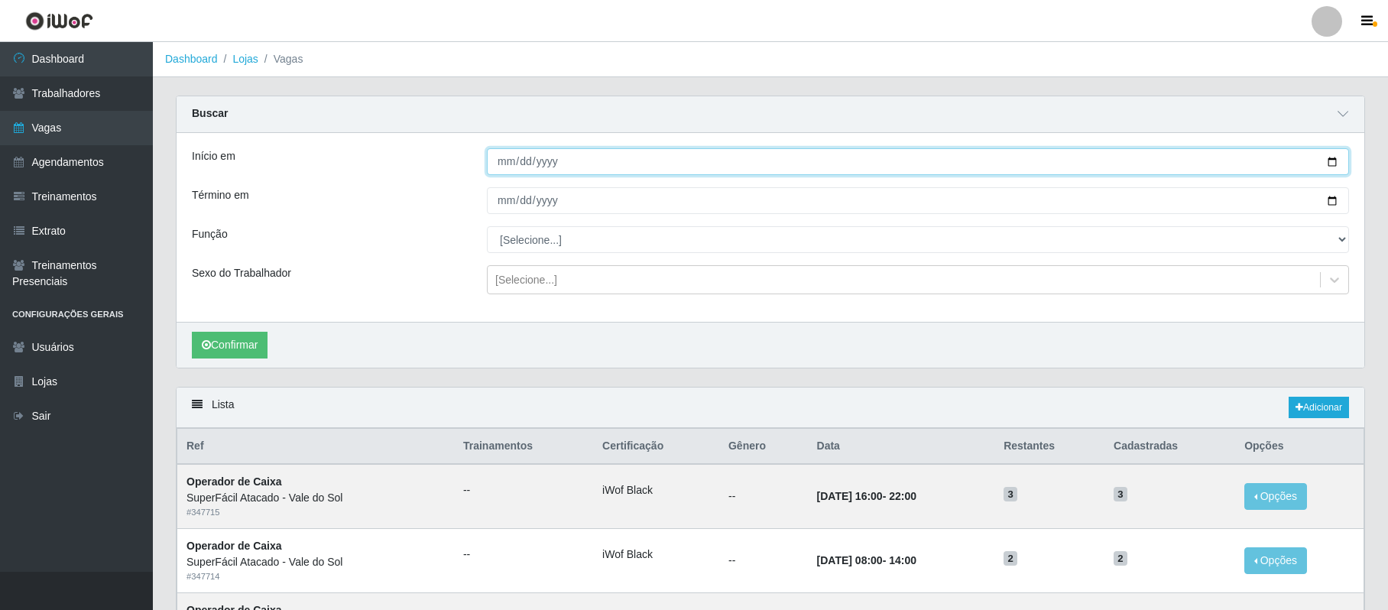
click at [492, 161] on input "Início em" at bounding box center [918, 161] width 862 height 27
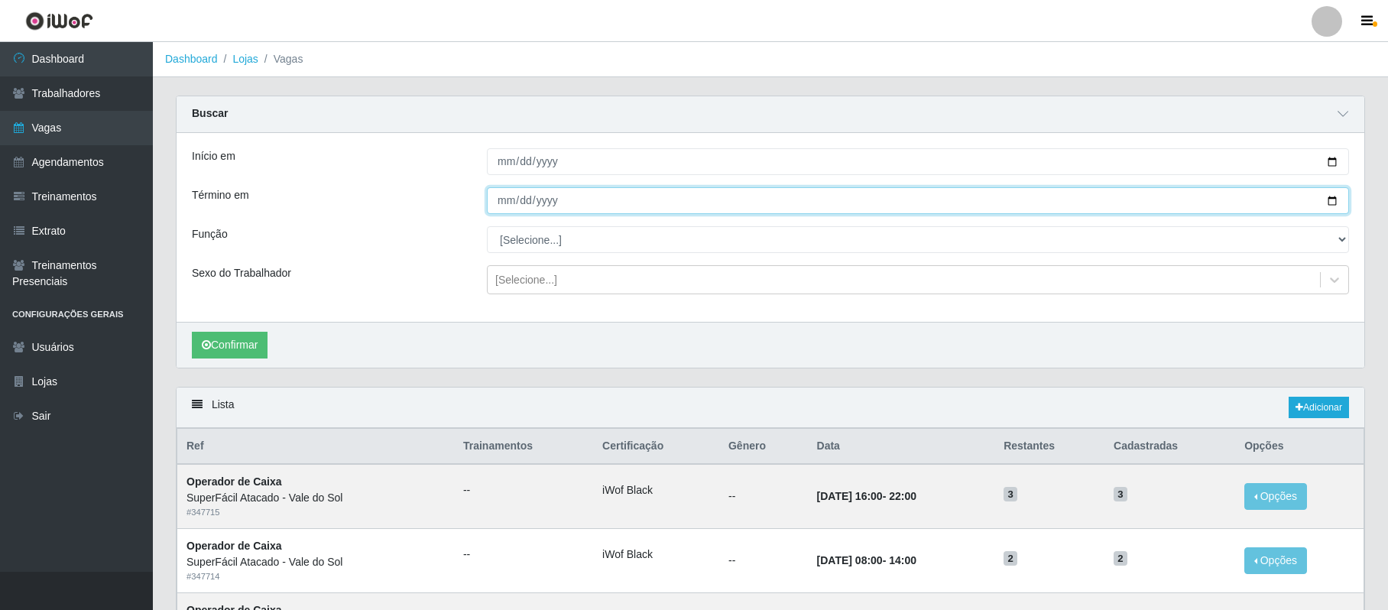
click at [503, 202] on input "Término em" at bounding box center [918, 200] width 862 height 27
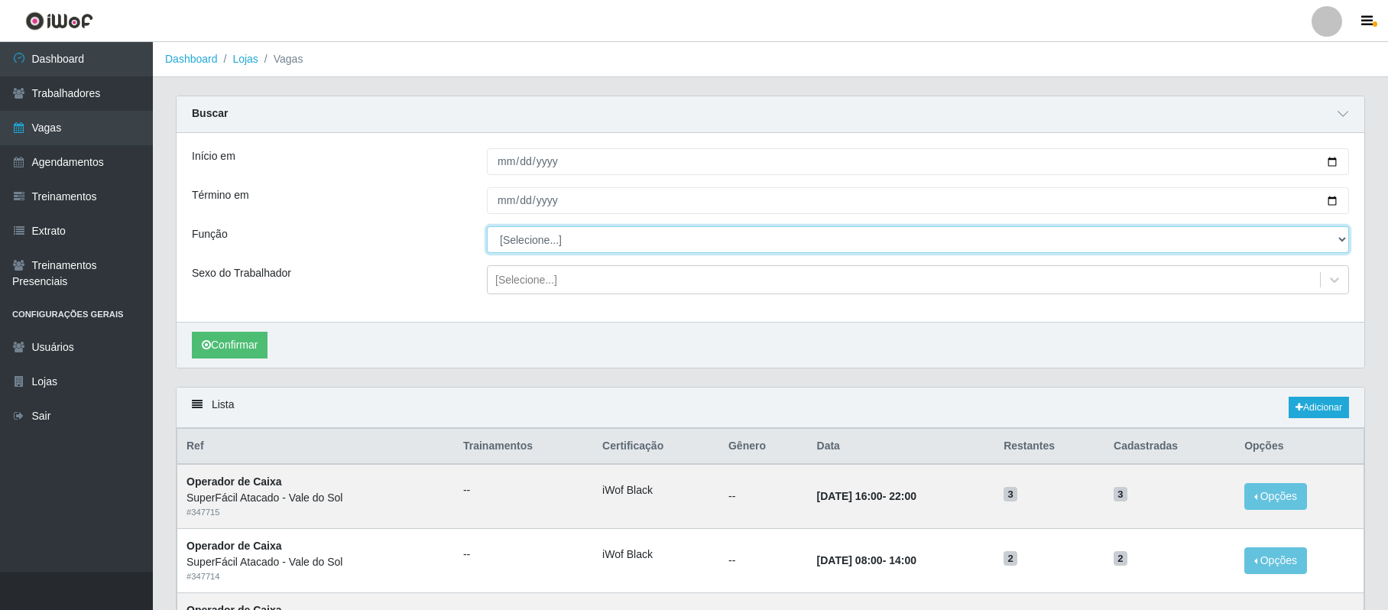
drag, startPoint x: 1337, startPoint y: 242, endPoint x: 1318, endPoint y: 240, distance: 19.2
click at [1337, 242] on select "[Selecione...] Embalador Embalador + Embalador ++ Operador de Caixa Operador de…" at bounding box center [918, 239] width 862 height 27
click at [487, 227] on select "[Selecione...] Embalador Embalador + Embalador ++ Operador de Caixa Operador de…" at bounding box center [918, 239] width 862 height 27
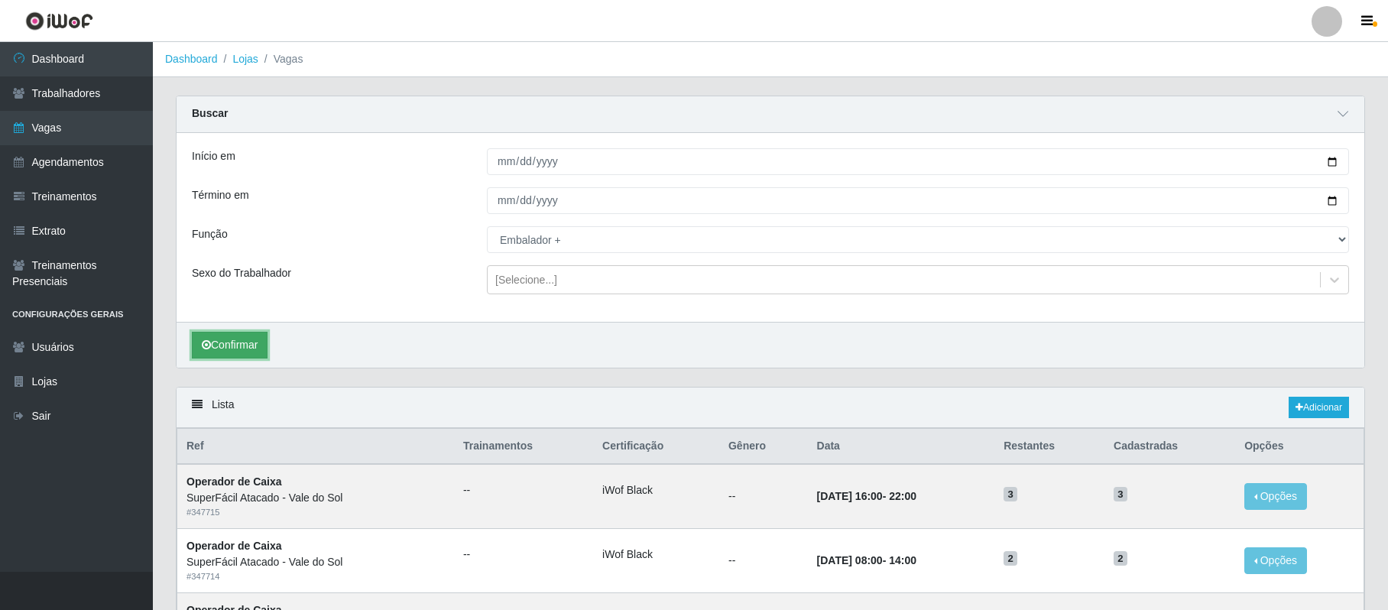
click at [239, 339] on button "Confirmar" at bounding box center [230, 345] width 76 height 27
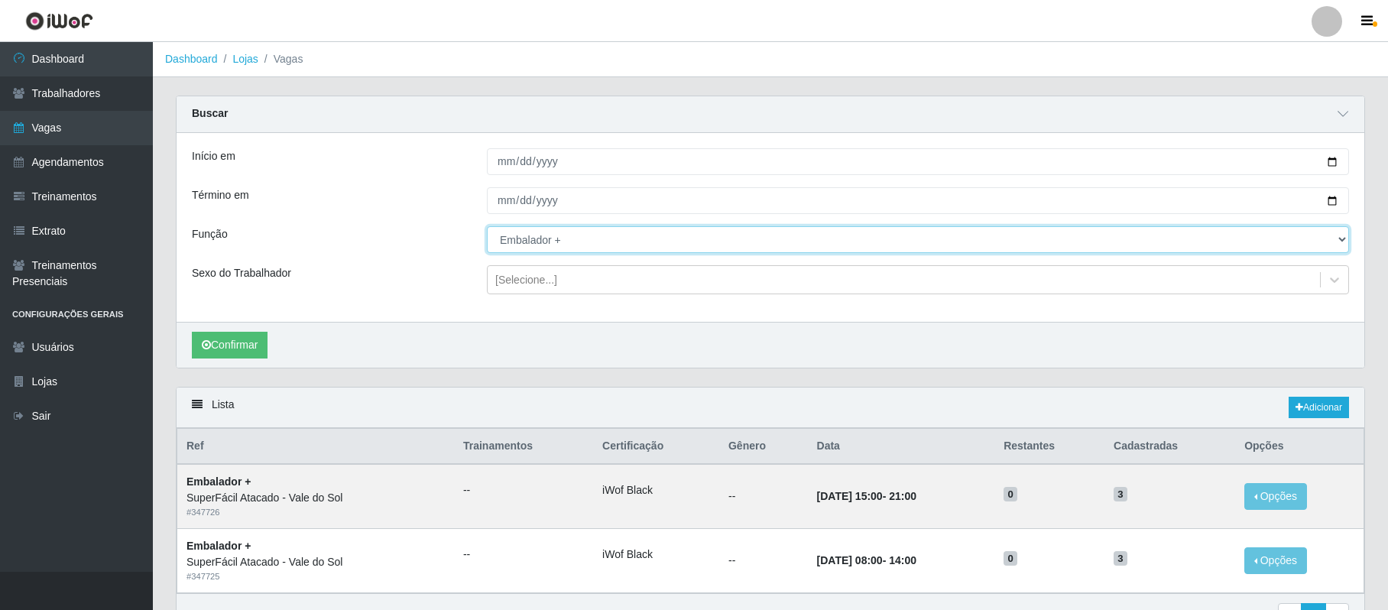
click at [1336, 239] on select "[Selecione...] Embalador Embalador + Embalador ++ Operador de Caixa Operador de…" at bounding box center [918, 239] width 862 height 27
click at [487, 227] on select "[Selecione...] Embalador Embalador + Embalador ++ Operador de Caixa Operador de…" at bounding box center [918, 239] width 862 height 27
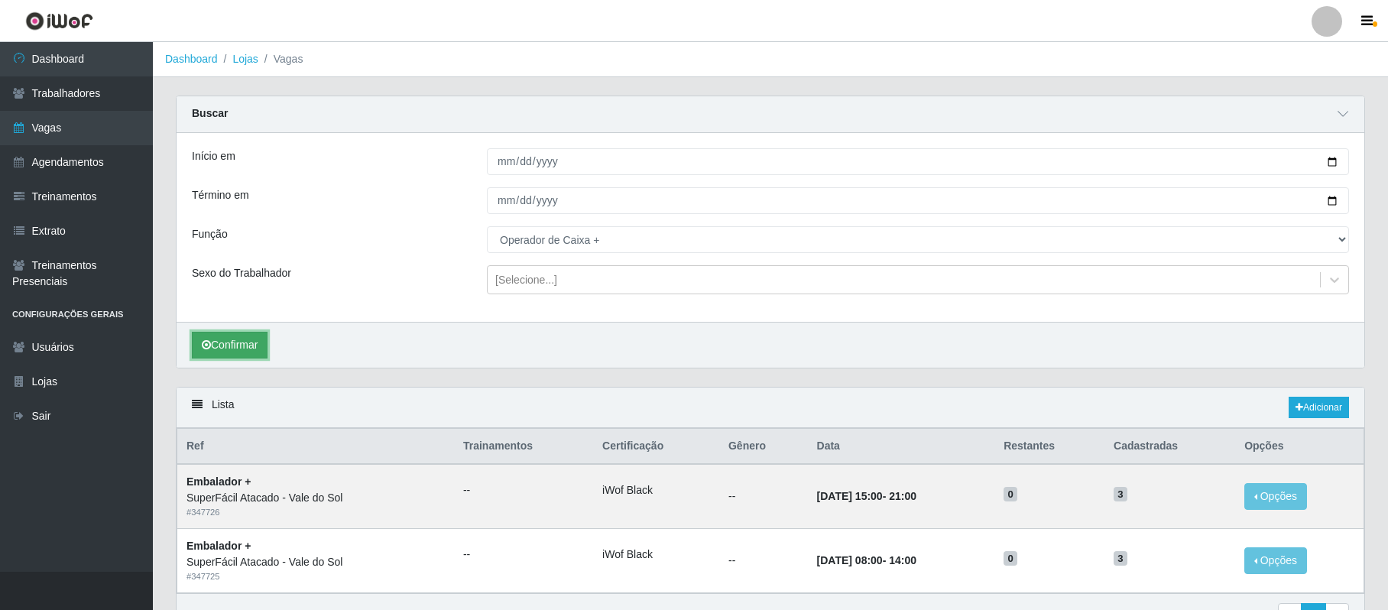
click at [239, 346] on button "Confirmar" at bounding box center [230, 345] width 76 height 27
click at [1298, 496] on button "Opções" at bounding box center [1275, 496] width 63 height 27
drag, startPoint x: 1059, startPoint y: 506, endPoint x: 980, endPoint y: 512, distance: 79.7
click at [1059, 506] on td "0" at bounding box center [1050, 496] width 110 height 64
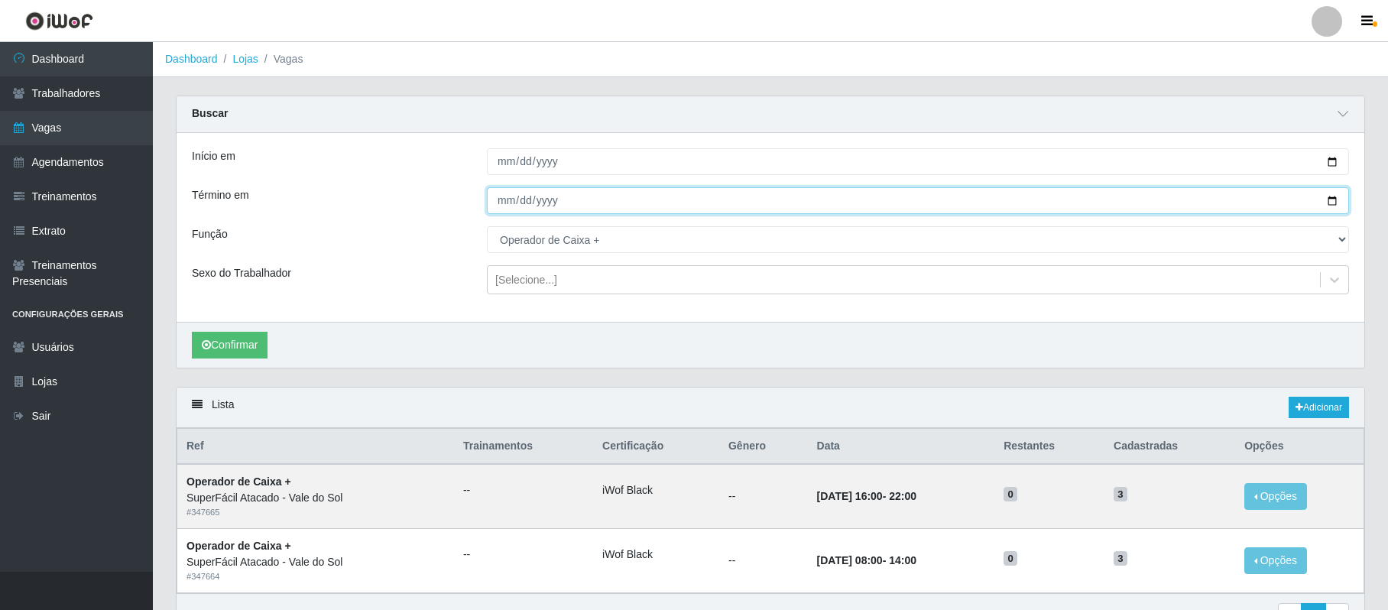
click at [1334, 203] on input "[DATE]" at bounding box center [918, 200] width 862 height 27
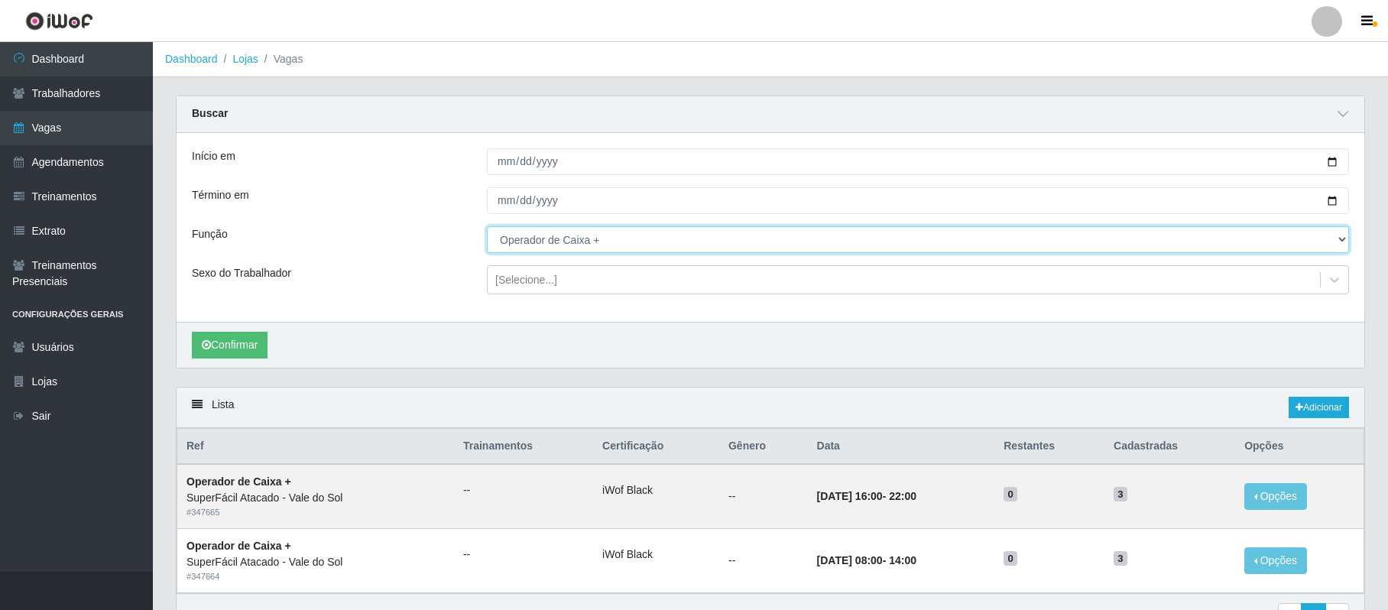
click at [1346, 239] on select "[Selecione...] Embalador Embalador + Embalador ++ Operador de Caixa Operador de…" at bounding box center [918, 239] width 862 height 27
click at [487, 227] on select "[Selecione...] Embalador Embalador + Embalador ++ Operador de Caixa Operador de…" at bounding box center [918, 239] width 862 height 27
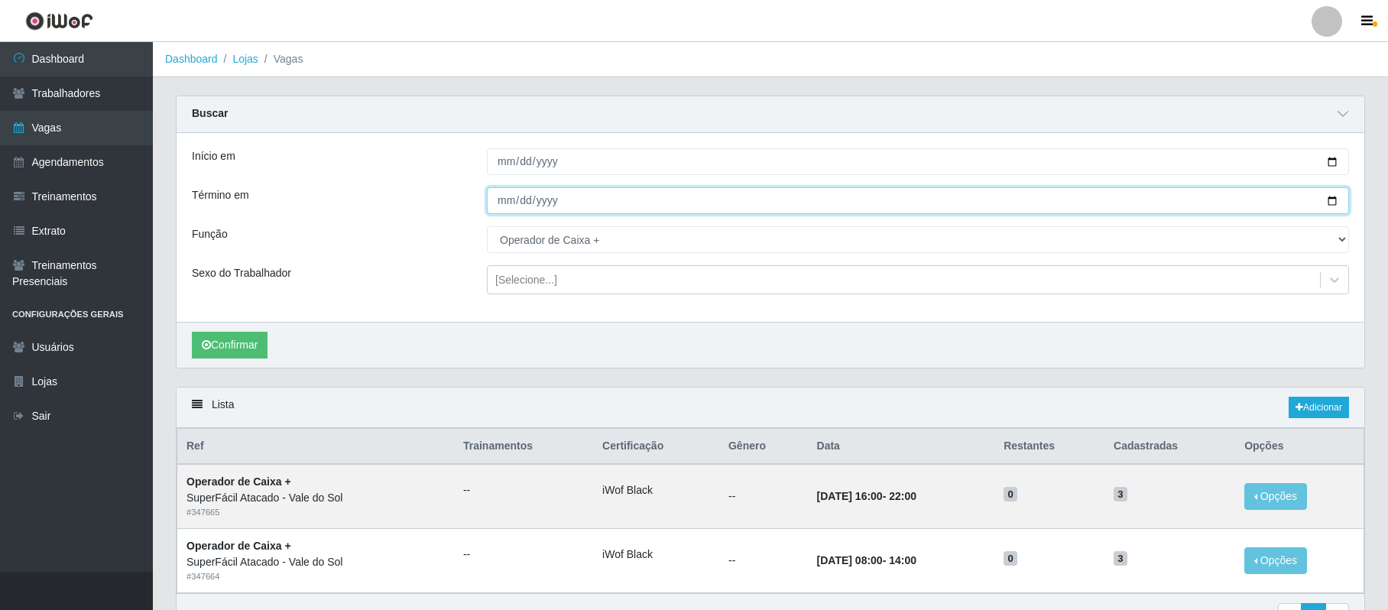
click at [1329, 200] on input "[DATE]" at bounding box center [918, 200] width 862 height 27
click at [1336, 196] on input "[DATE]" at bounding box center [918, 200] width 862 height 27
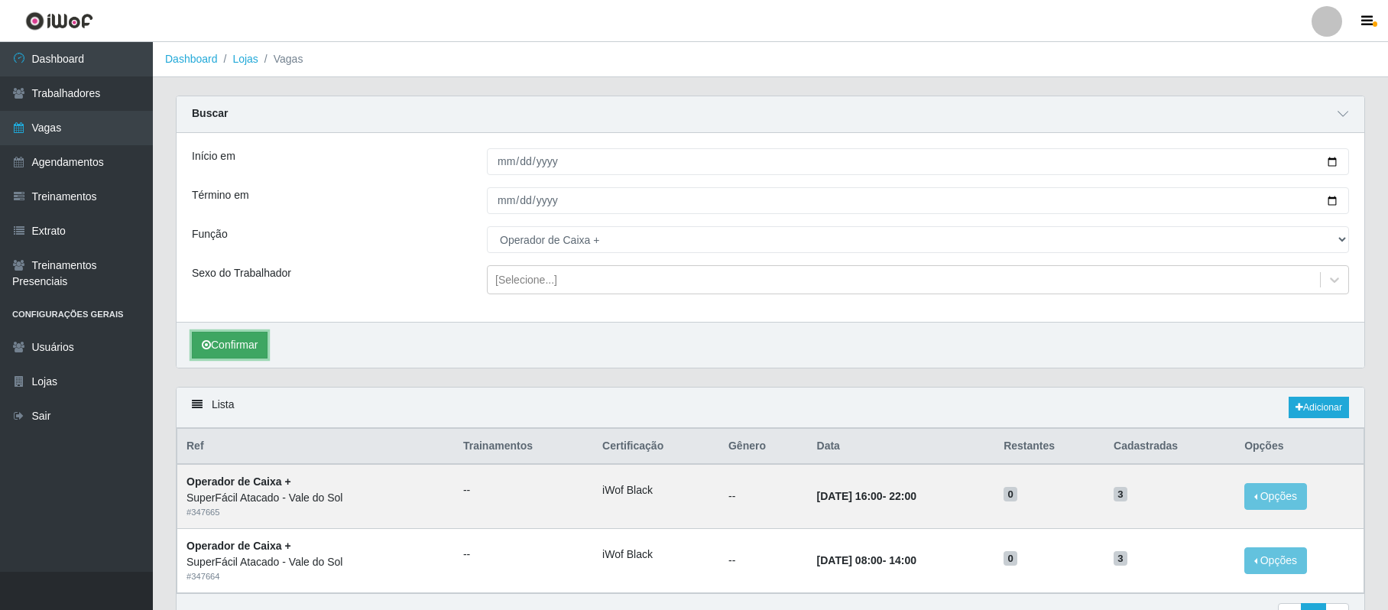
click at [235, 344] on button "Confirmar" at bounding box center [230, 345] width 76 height 27
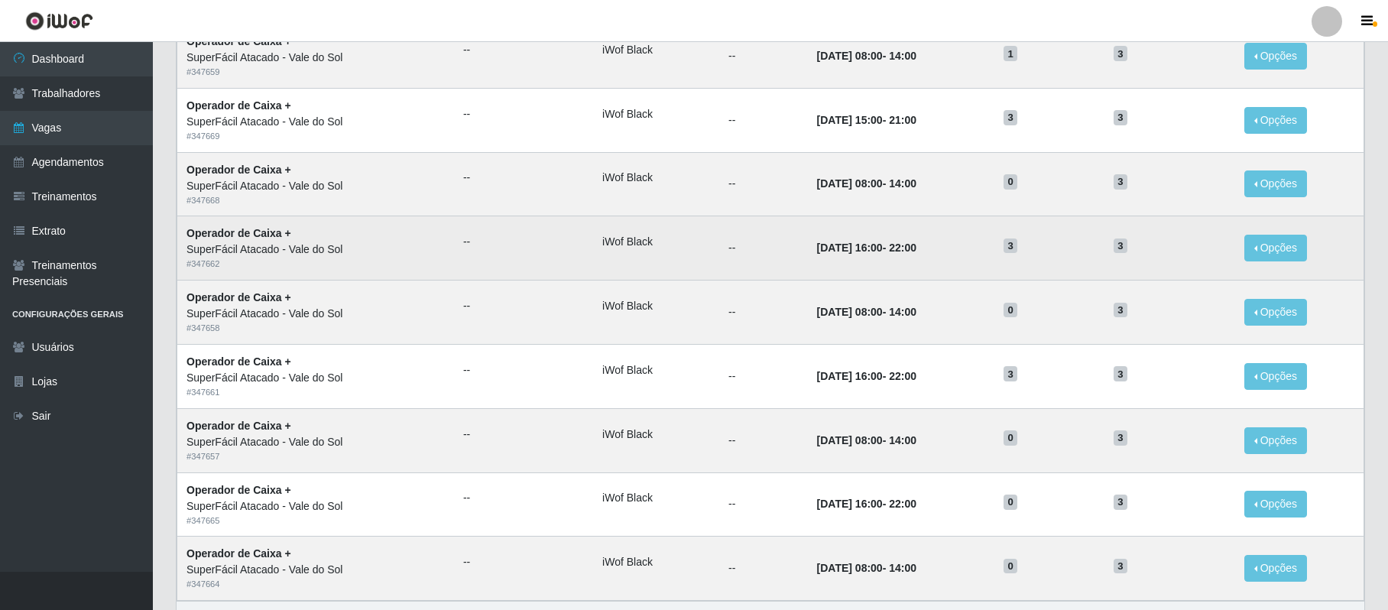
scroll to position [466, 0]
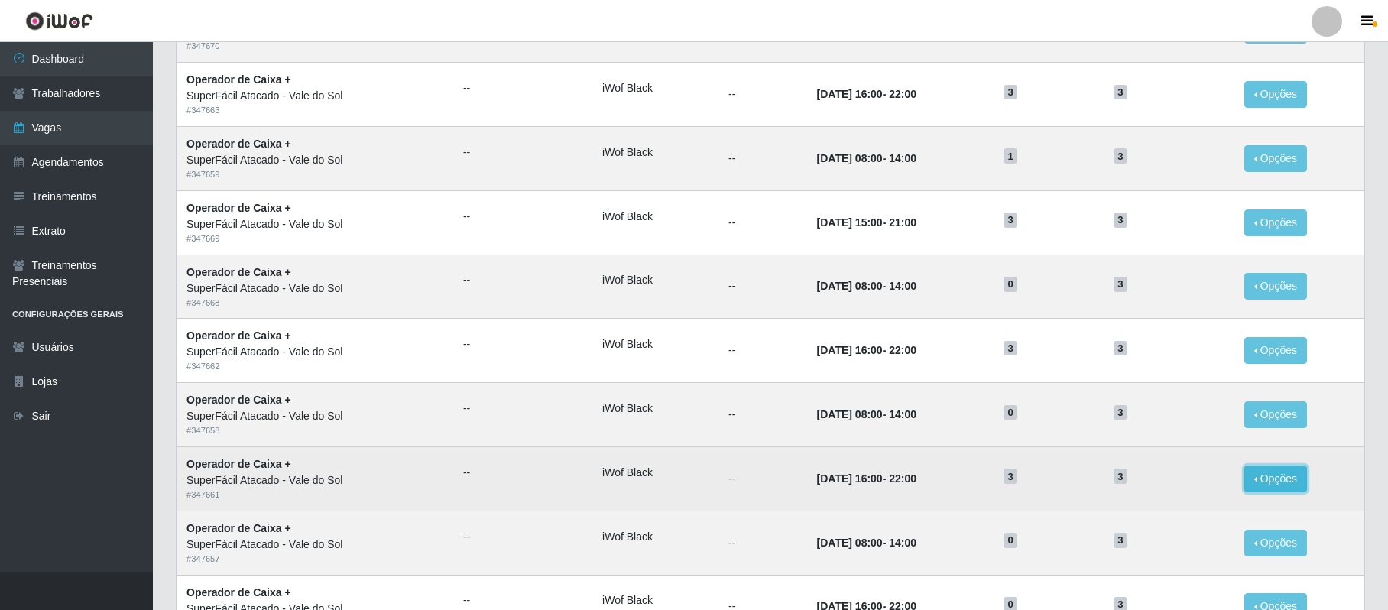
click at [1300, 489] on button "Opções" at bounding box center [1275, 479] width 63 height 27
click at [1172, 517] on div "Deletar" at bounding box center [1182, 514] width 90 height 16
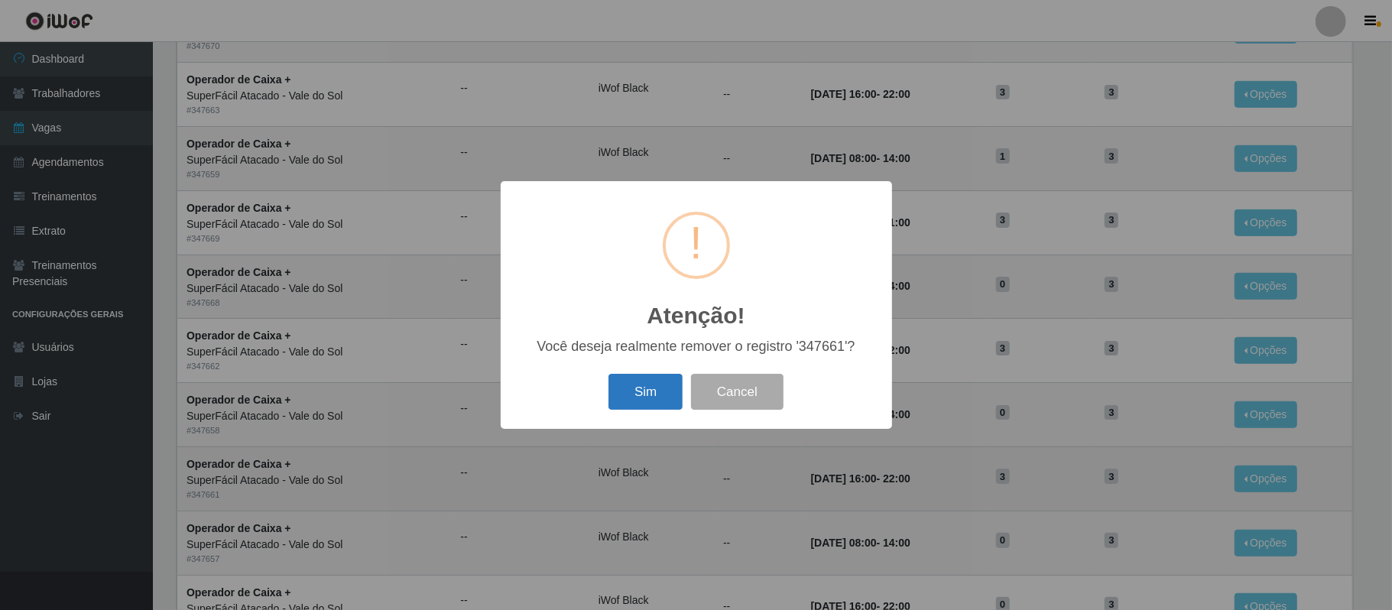
click at [662, 392] on button "Sim" at bounding box center [645, 392] width 74 height 36
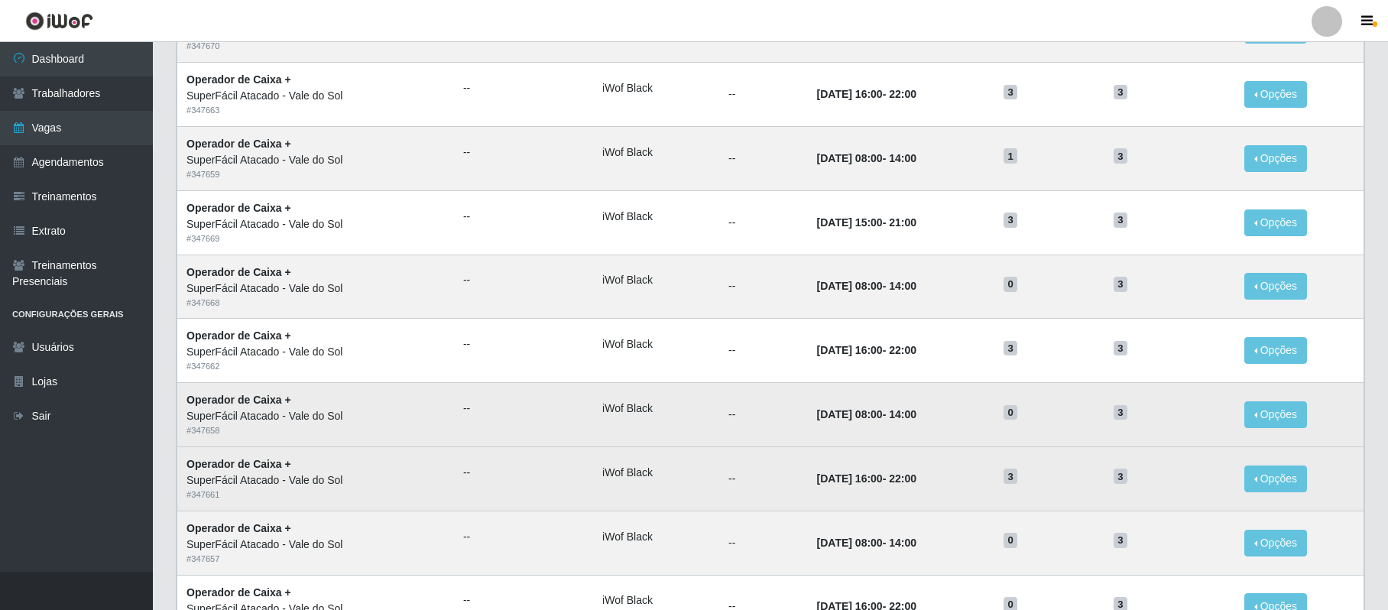
scroll to position [0, 0]
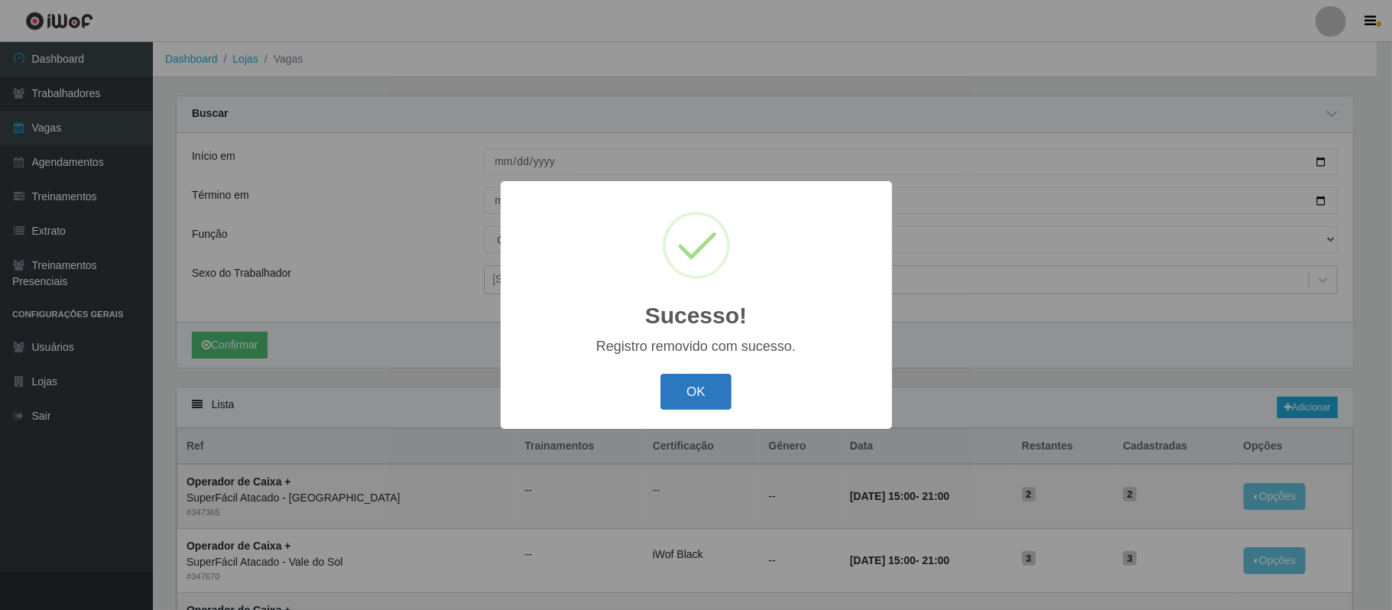
click at [707, 386] on button "OK" at bounding box center [695, 392] width 71 height 36
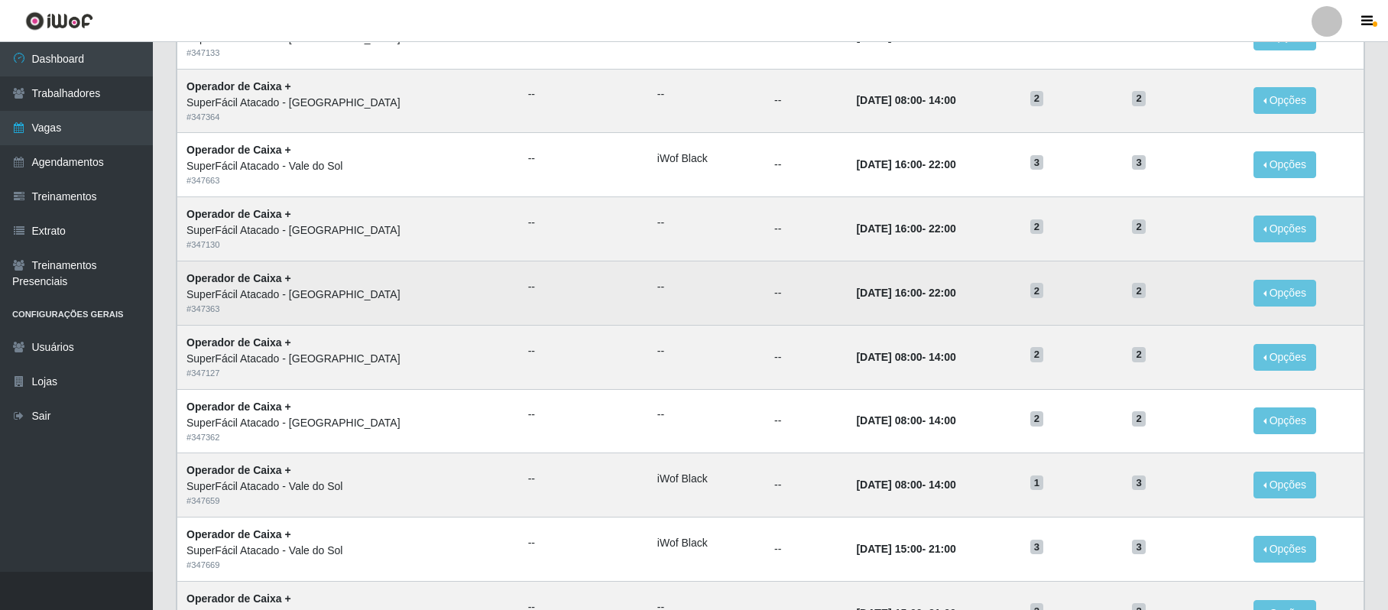
scroll to position [713, 0]
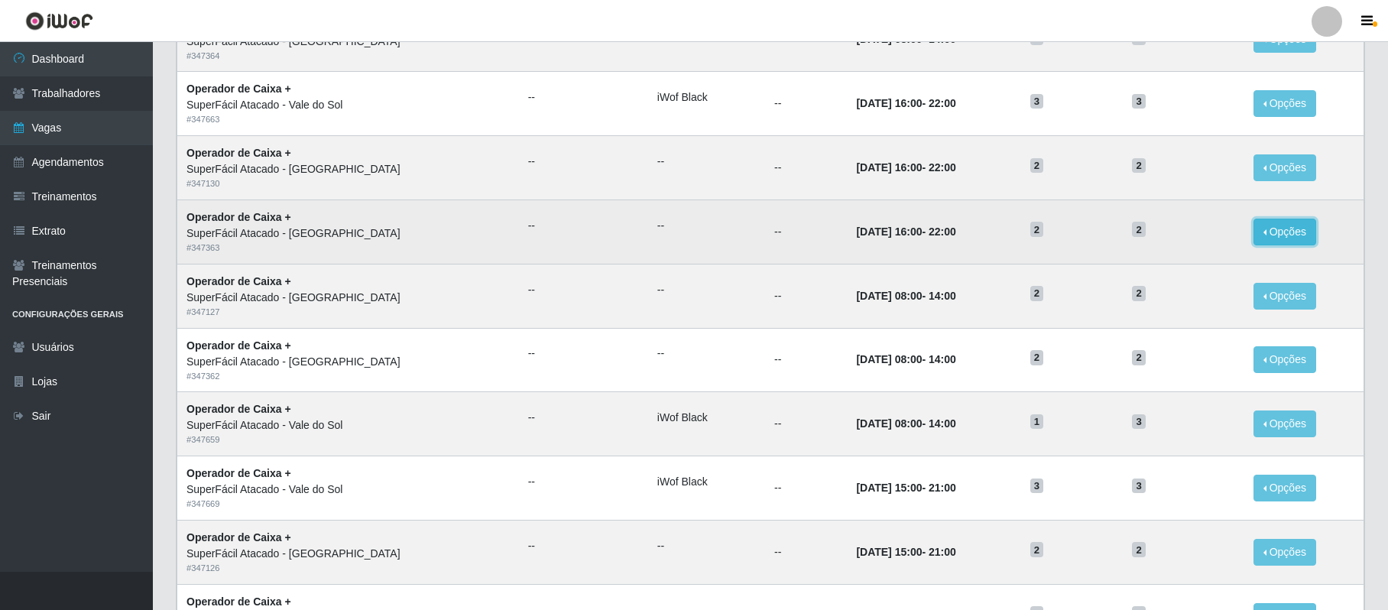
click at [1276, 236] on button "Opções" at bounding box center [1285, 232] width 63 height 27
click at [1186, 271] on div "Deletar" at bounding box center [1191, 267] width 90 height 16
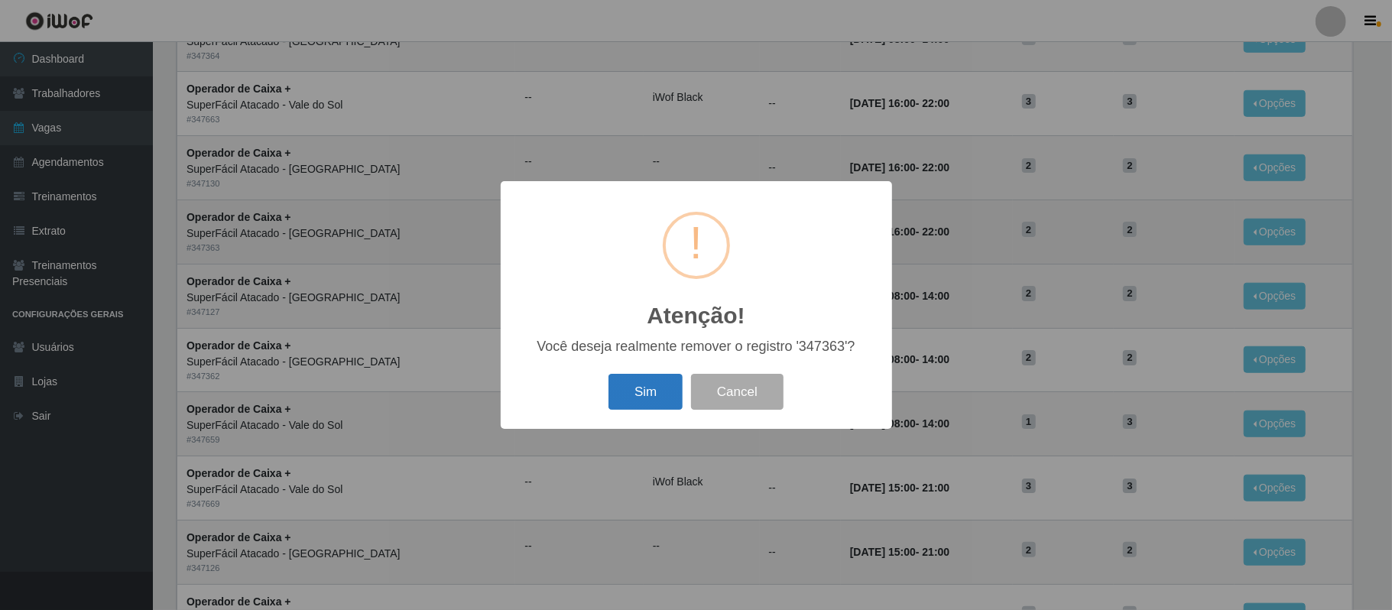
drag, startPoint x: 642, startPoint y: 394, endPoint x: 692, endPoint y: 407, distance: 51.2
click at [643, 394] on button "Sim" at bounding box center [645, 392] width 74 height 36
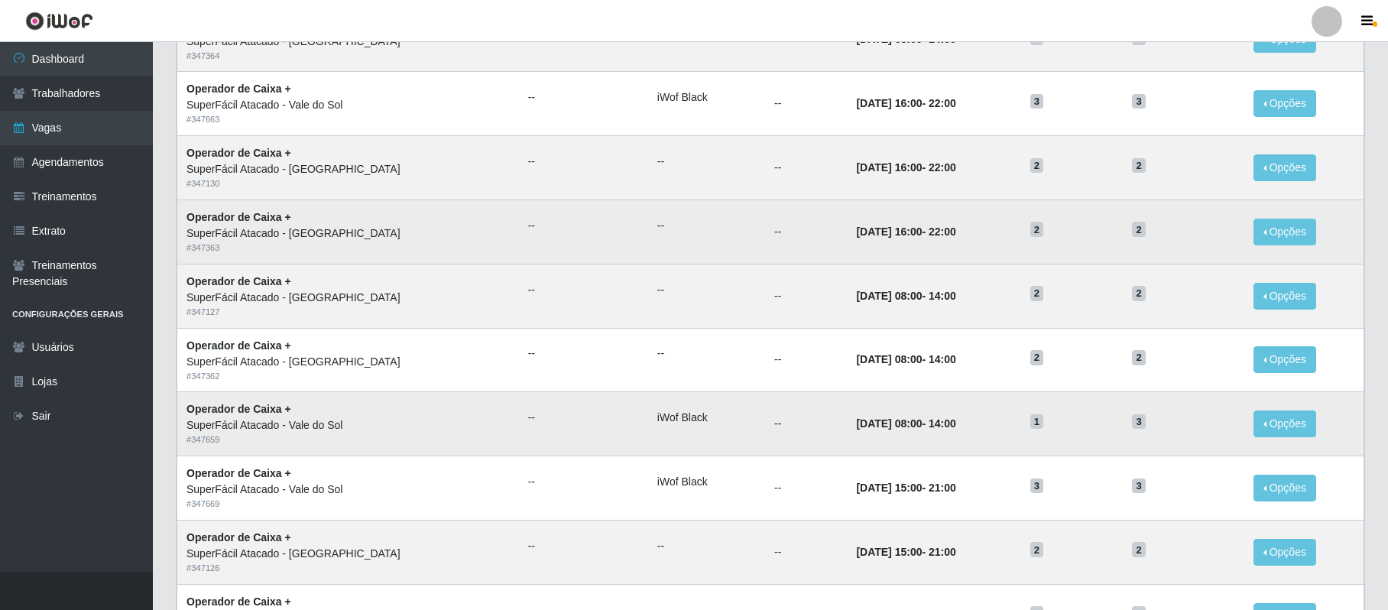
scroll to position [0, 0]
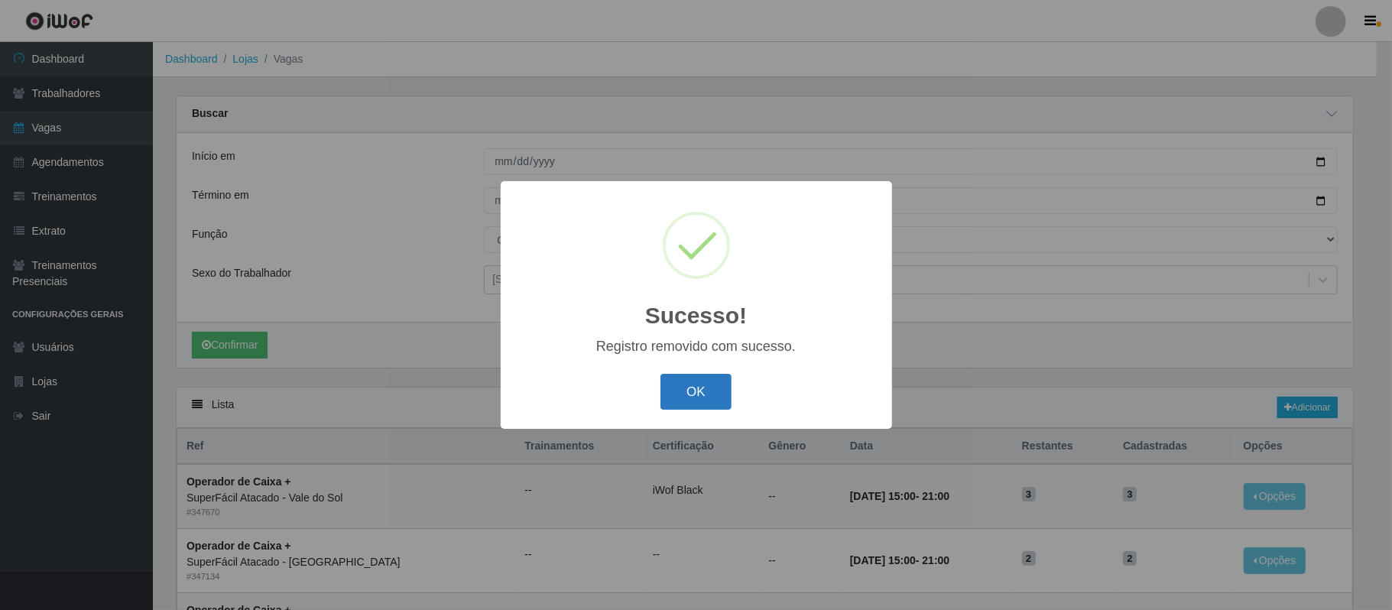
click at [719, 387] on button "OK" at bounding box center [695, 392] width 71 height 36
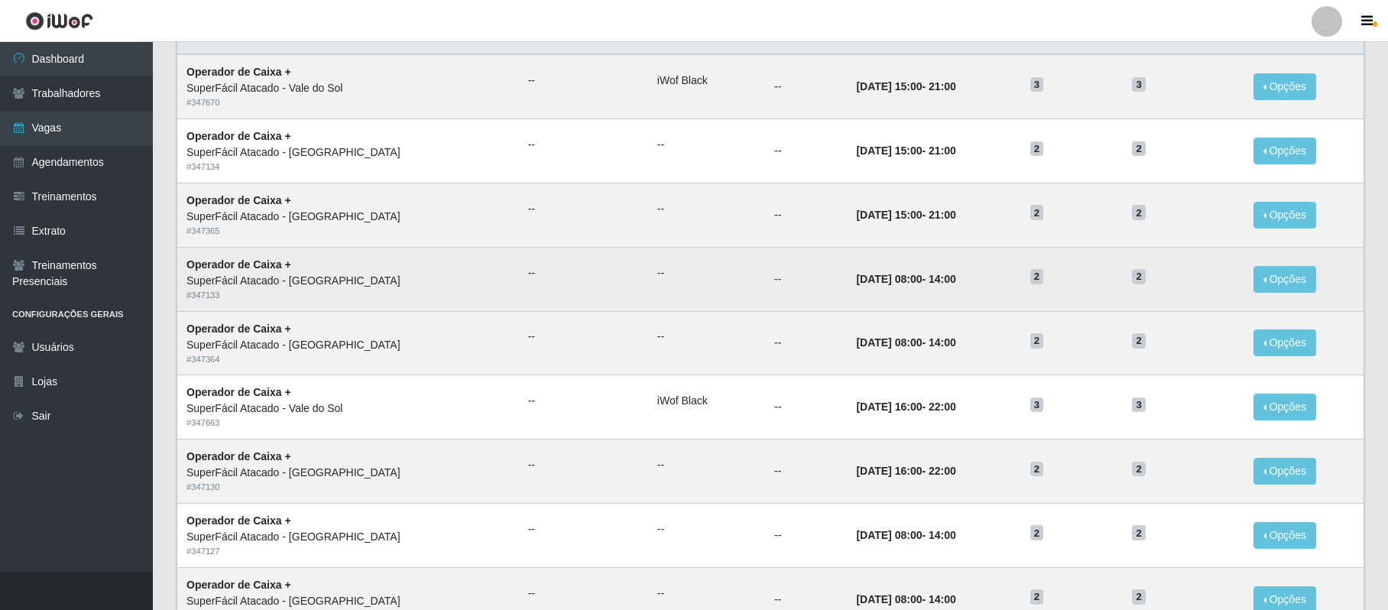
scroll to position [407, 0]
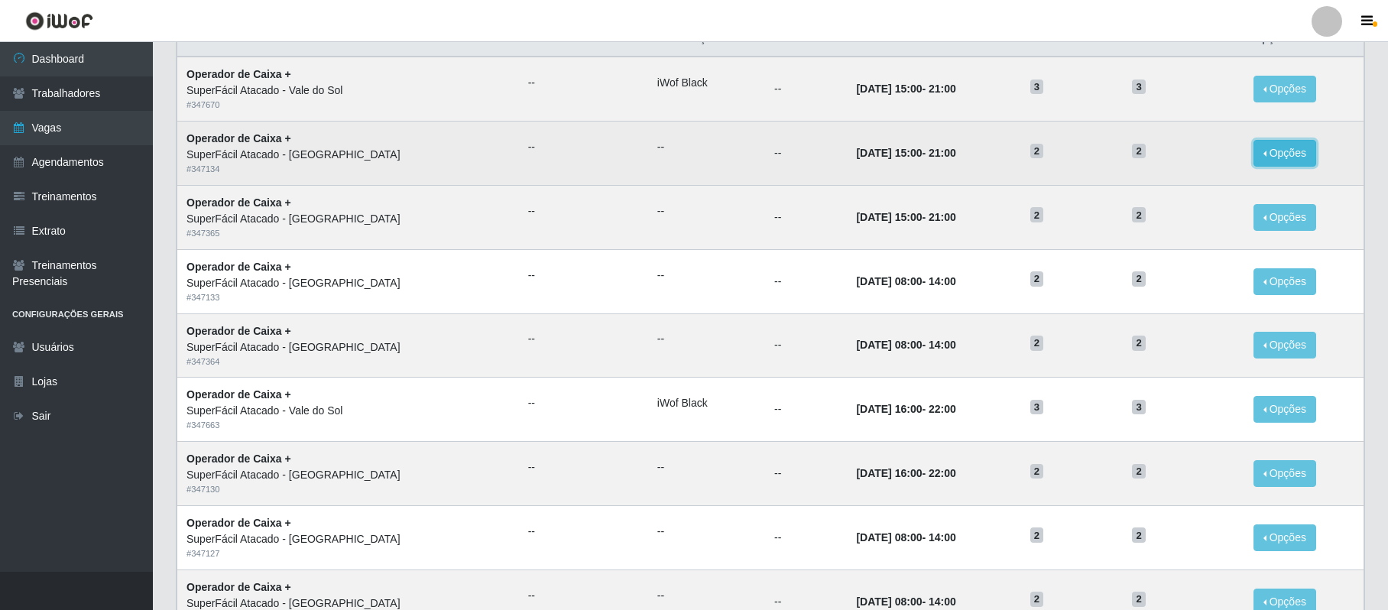
click at [1264, 154] on button "Opções" at bounding box center [1285, 153] width 63 height 27
click at [1183, 193] on div "Deletar" at bounding box center [1191, 188] width 90 height 16
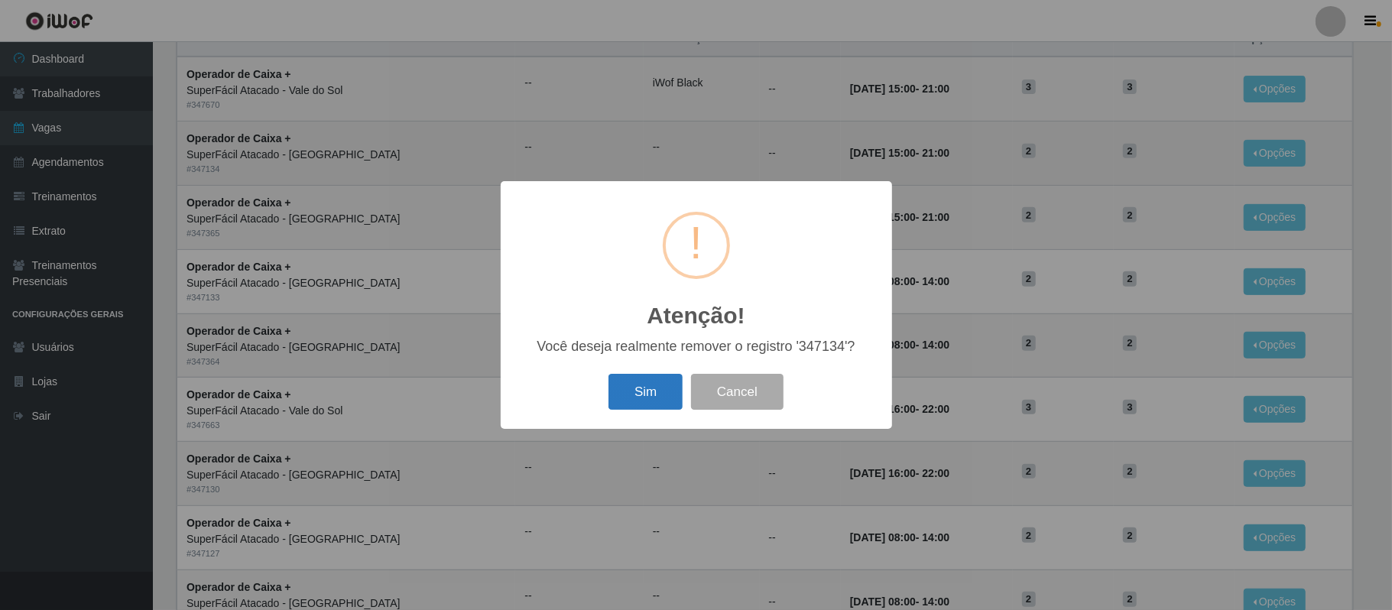
click at [662, 386] on button "Sim" at bounding box center [645, 392] width 74 height 36
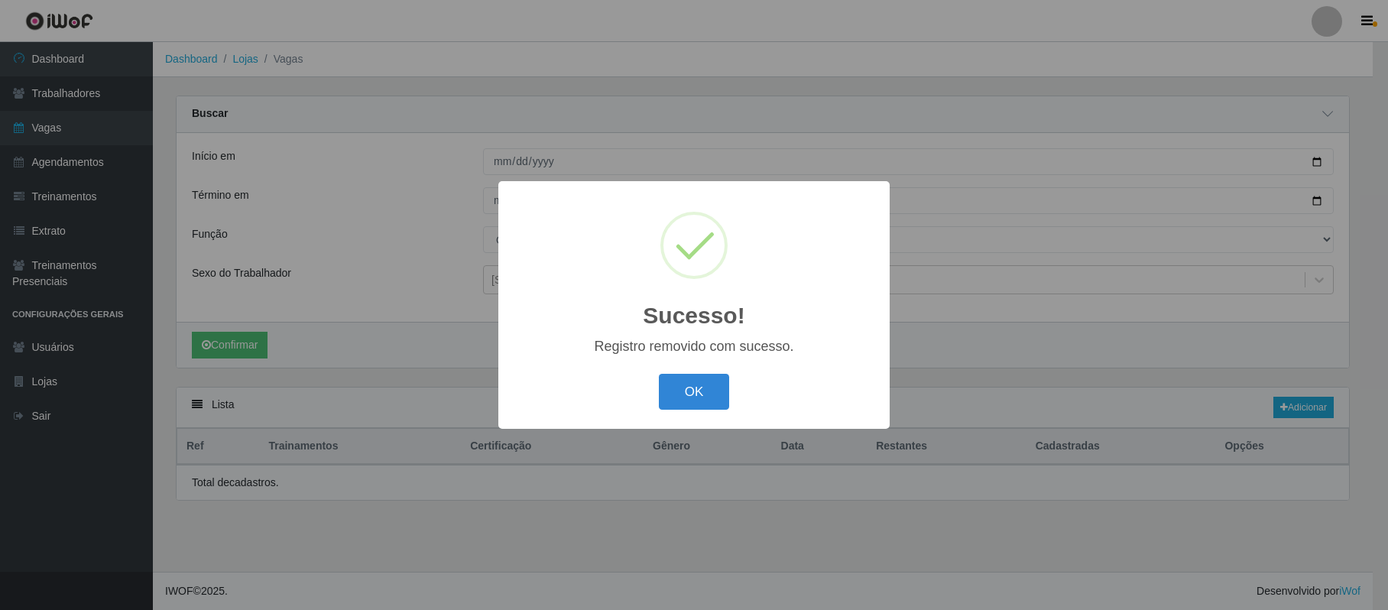
scroll to position [0, 0]
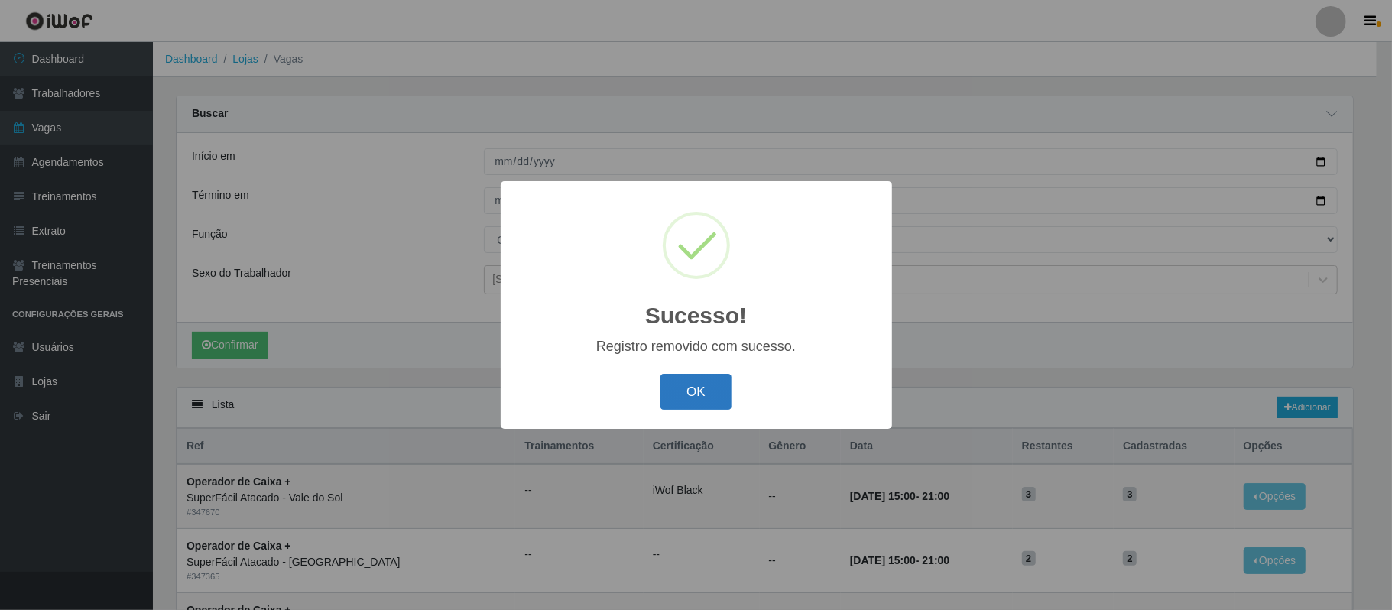
click at [696, 394] on button "OK" at bounding box center [695, 392] width 71 height 36
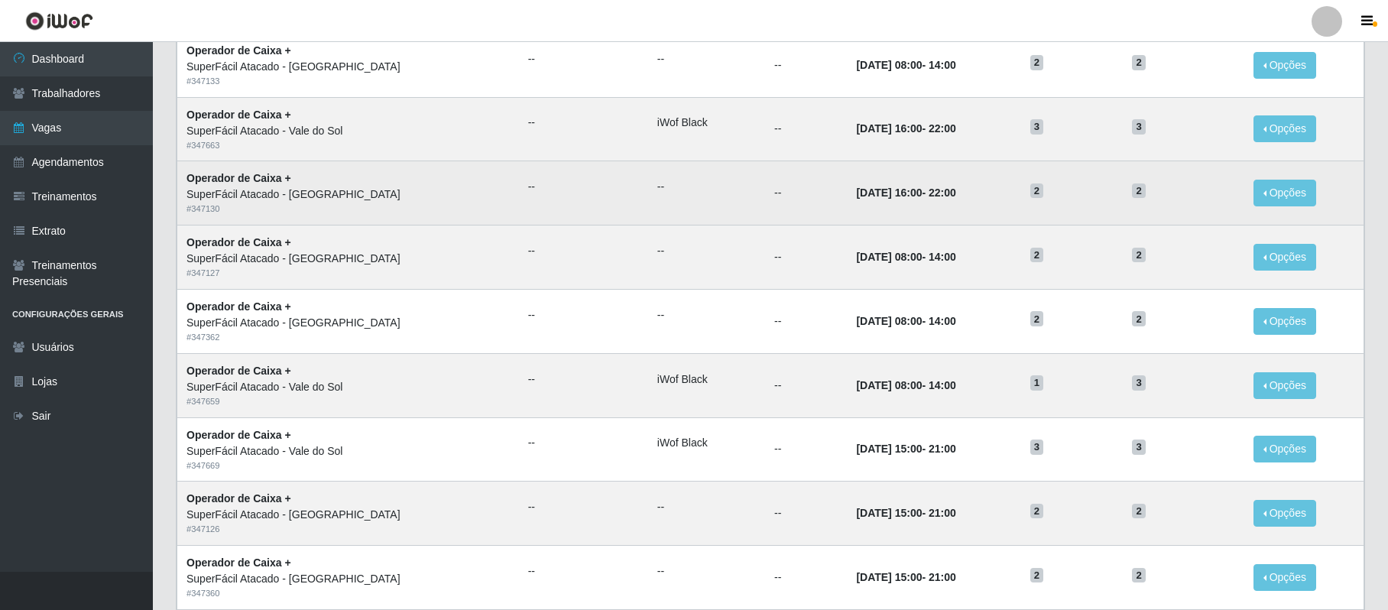
scroll to position [621, 0]
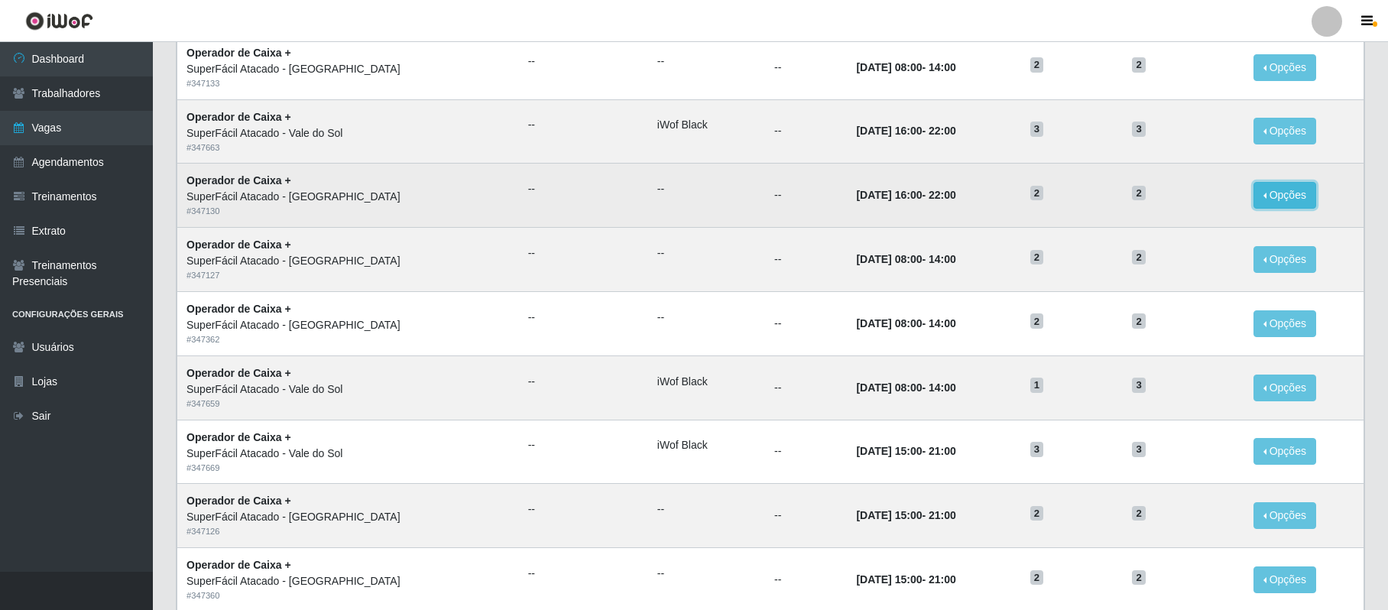
click at [1278, 203] on button "Opções" at bounding box center [1285, 195] width 63 height 27
click at [1173, 233] on div "Deletar" at bounding box center [1191, 230] width 90 height 16
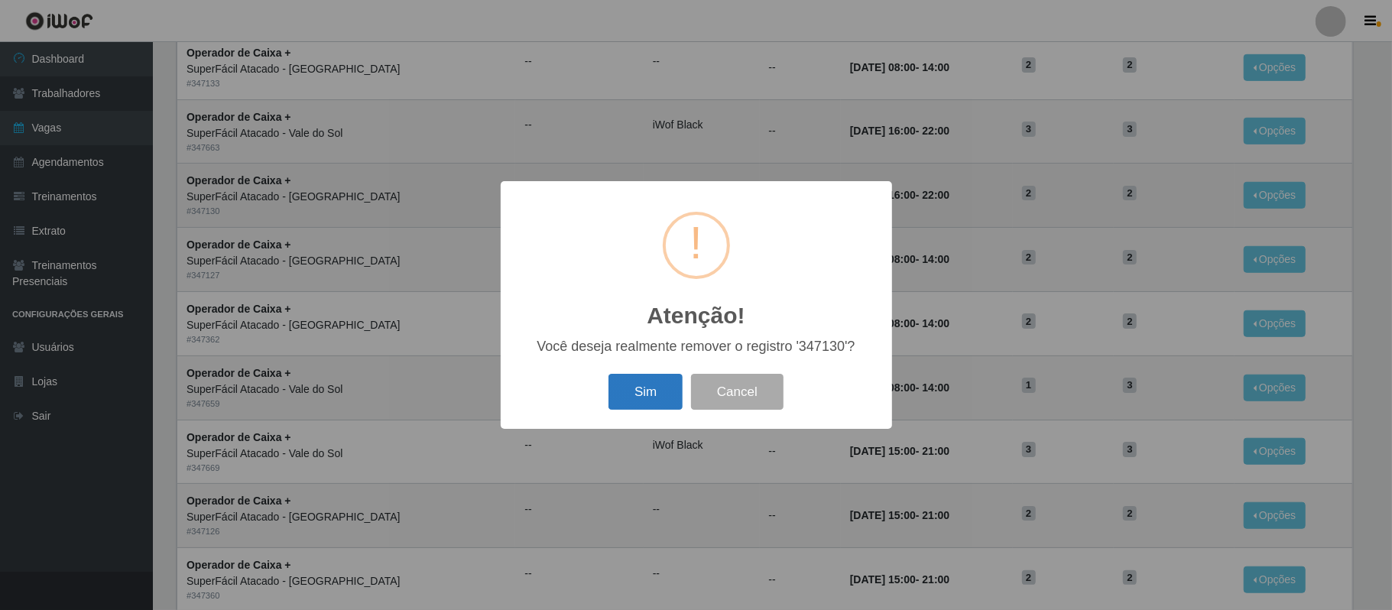
click at [638, 388] on button "Sim" at bounding box center [645, 392] width 74 height 36
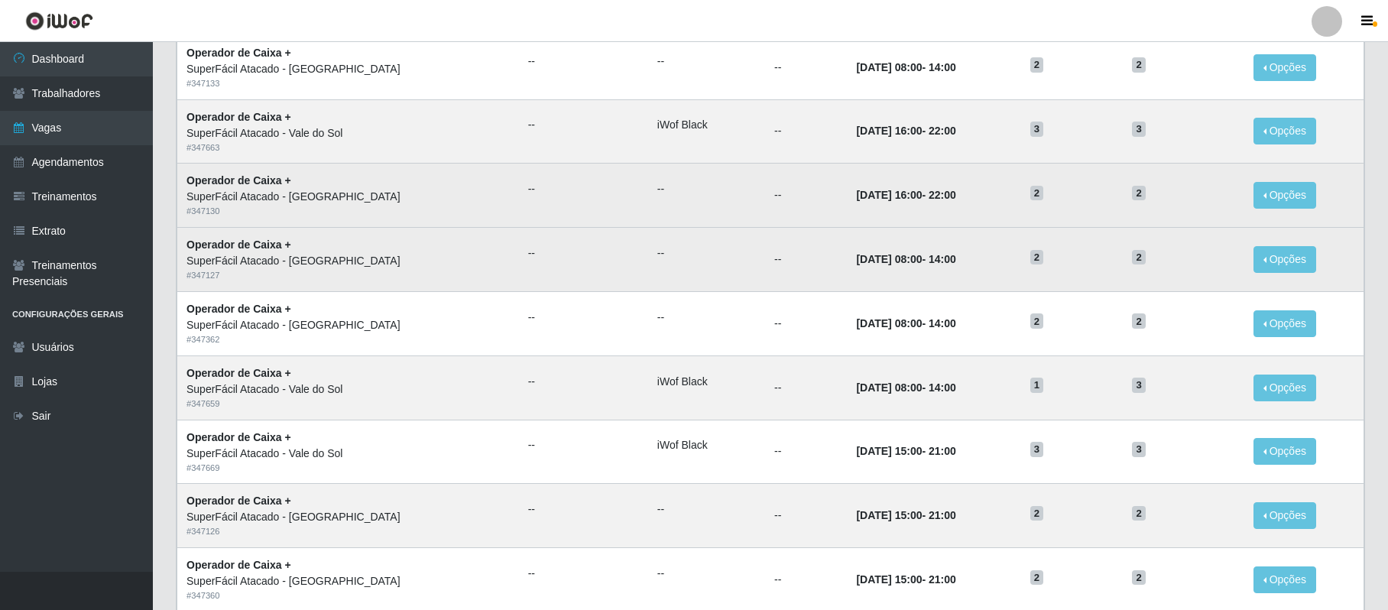
scroll to position [0, 0]
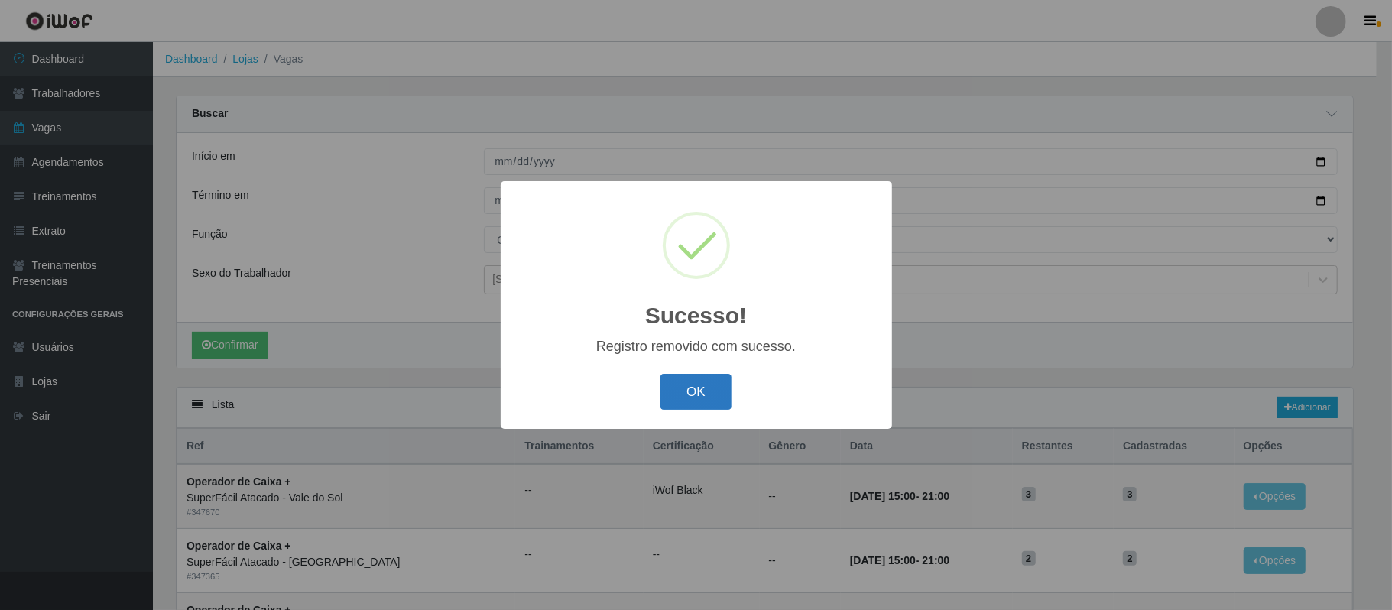
click at [710, 391] on button "OK" at bounding box center [695, 392] width 71 height 36
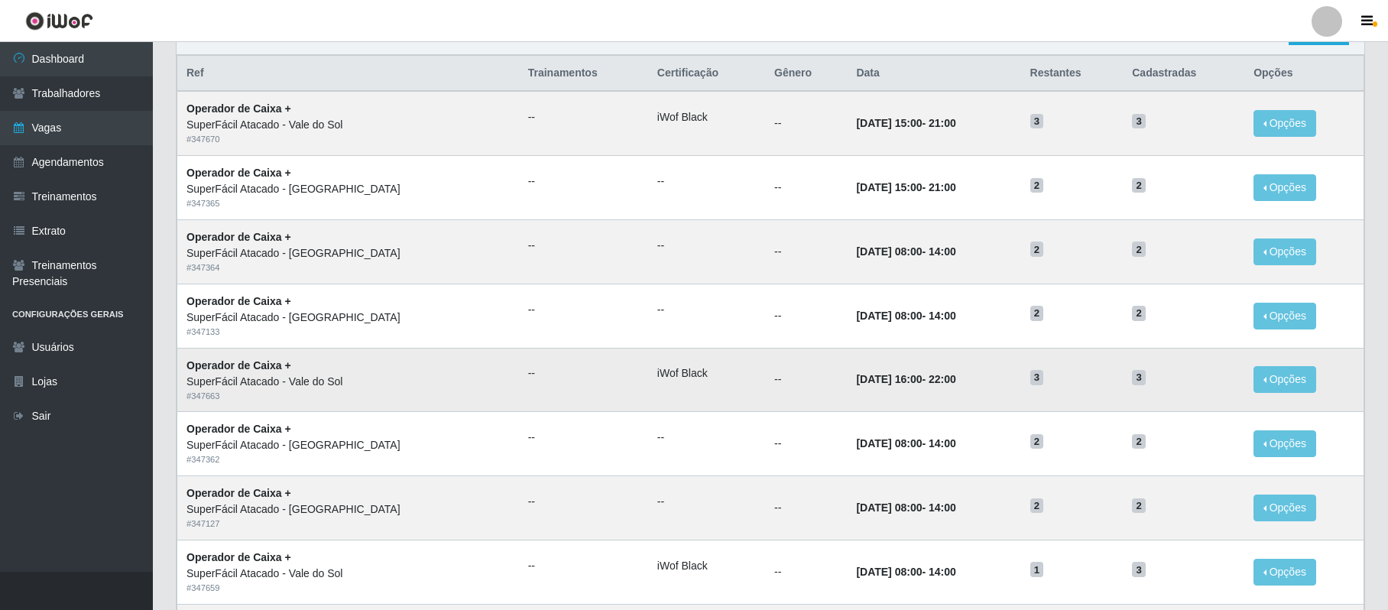
scroll to position [407, 0]
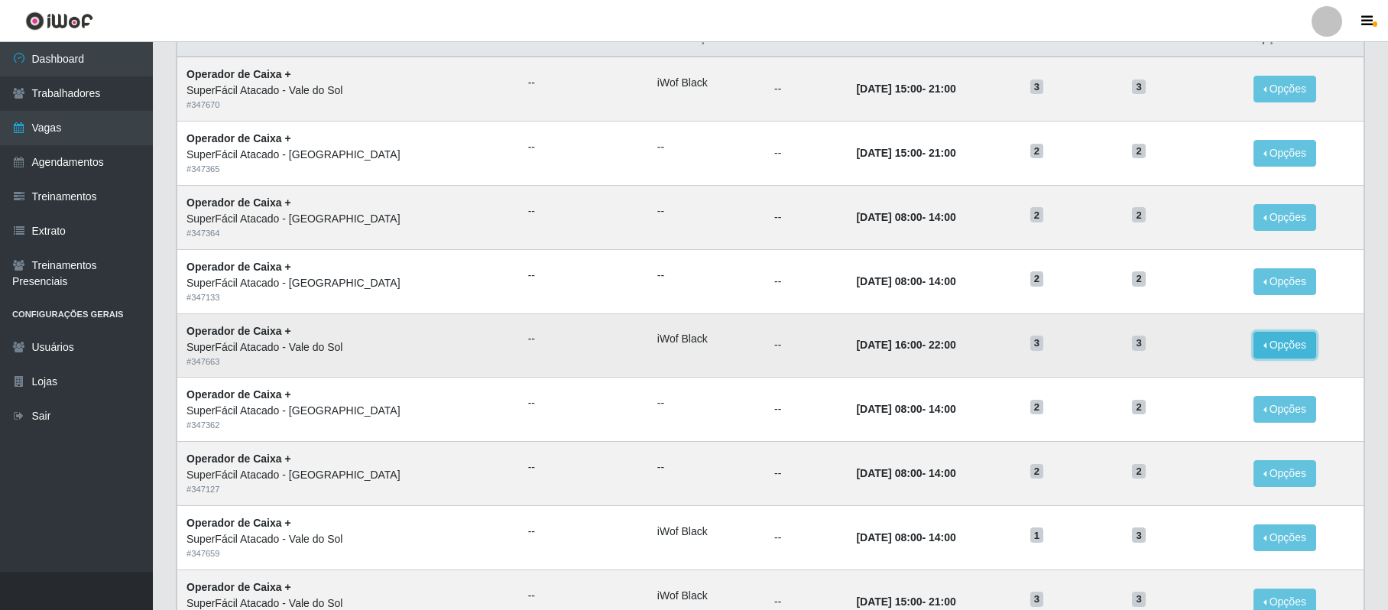
click at [1281, 346] on button "Opções" at bounding box center [1285, 345] width 63 height 27
click at [1185, 381] on div "Deletar" at bounding box center [1191, 380] width 90 height 16
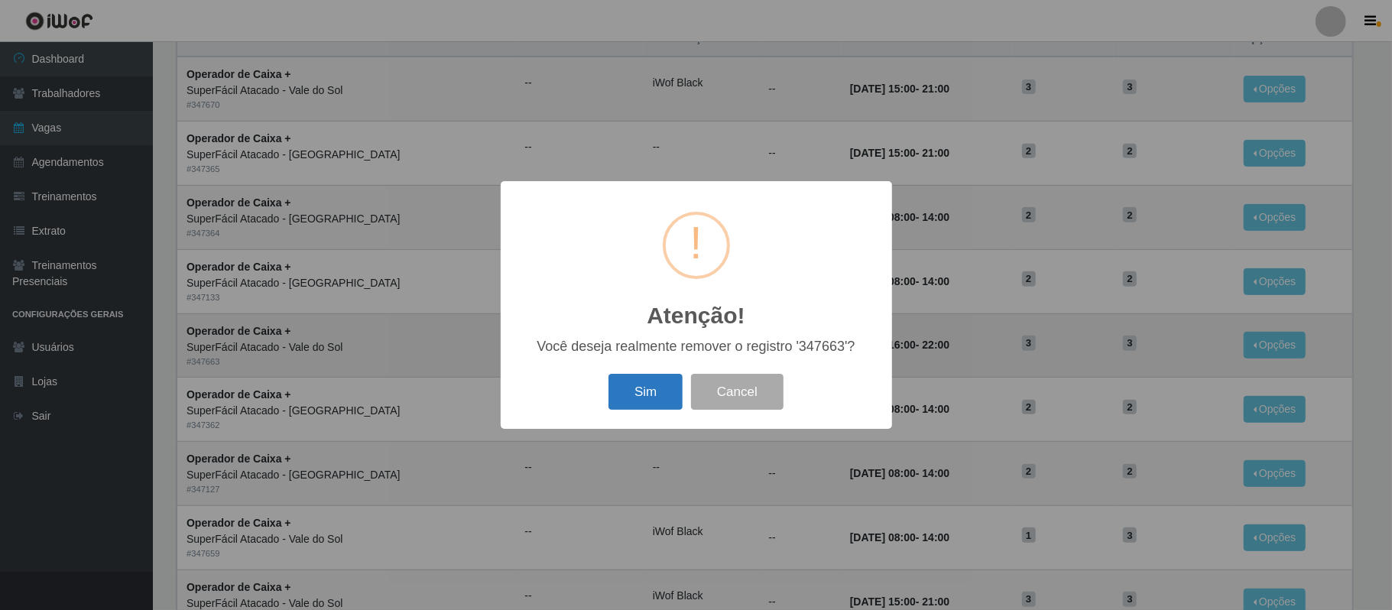
click at [646, 395] on button "Sim" at bounding box center [645, 392] width 74 height 36
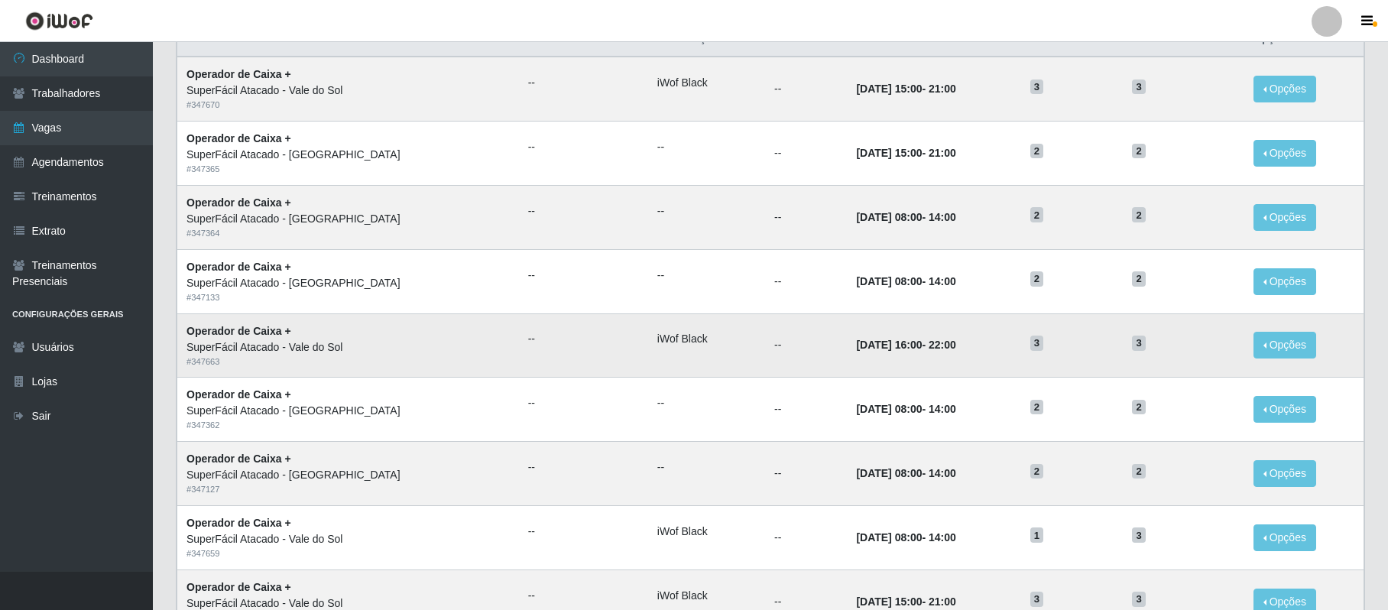
scroll to position [0, 0]
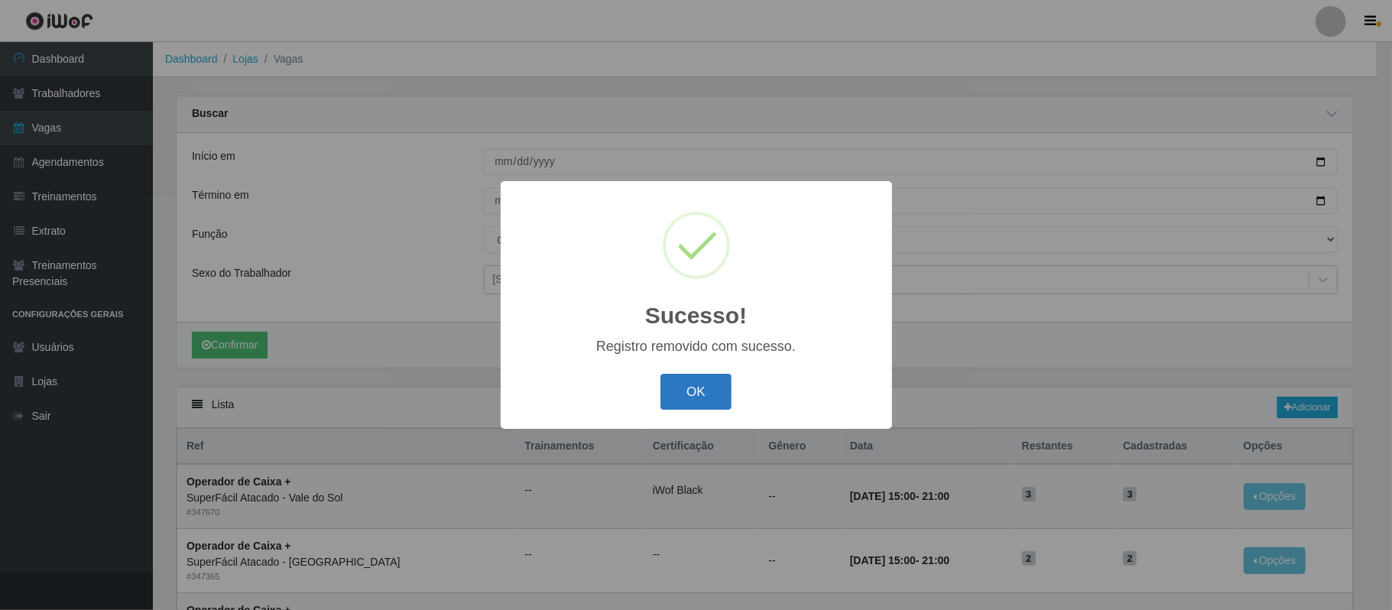
click at [706, 387] on button "OK" at bounding box center [695, 392] width 71 height 36
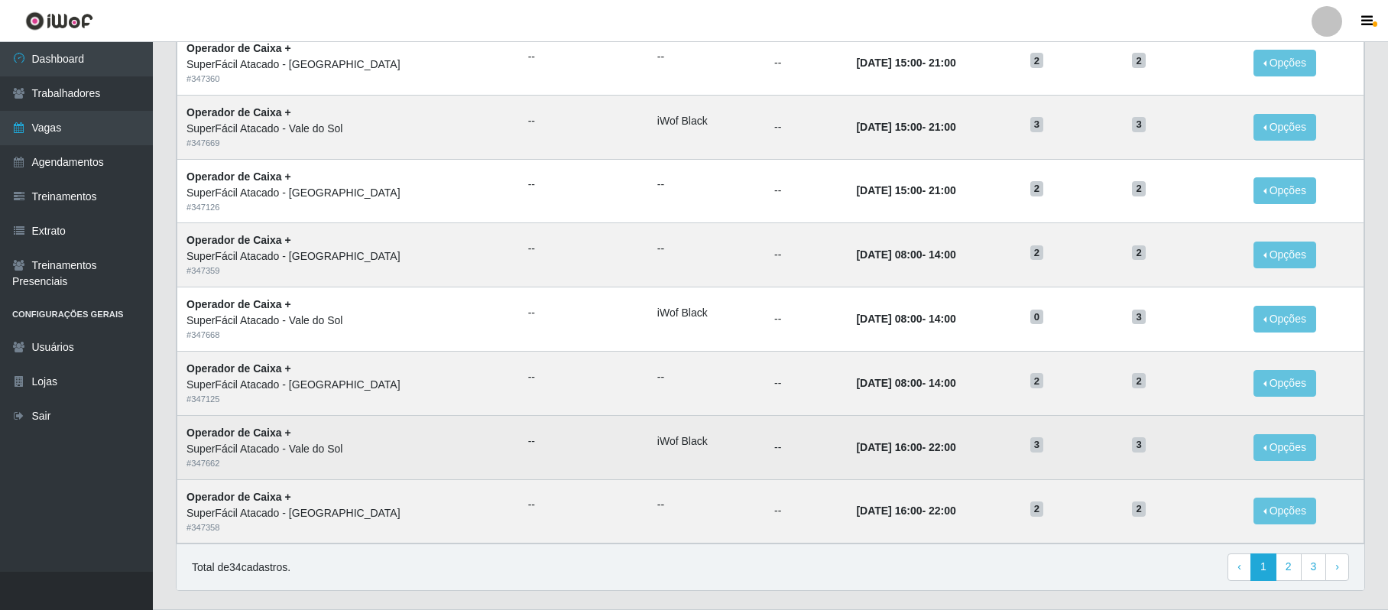
scroll to position [917, 0]
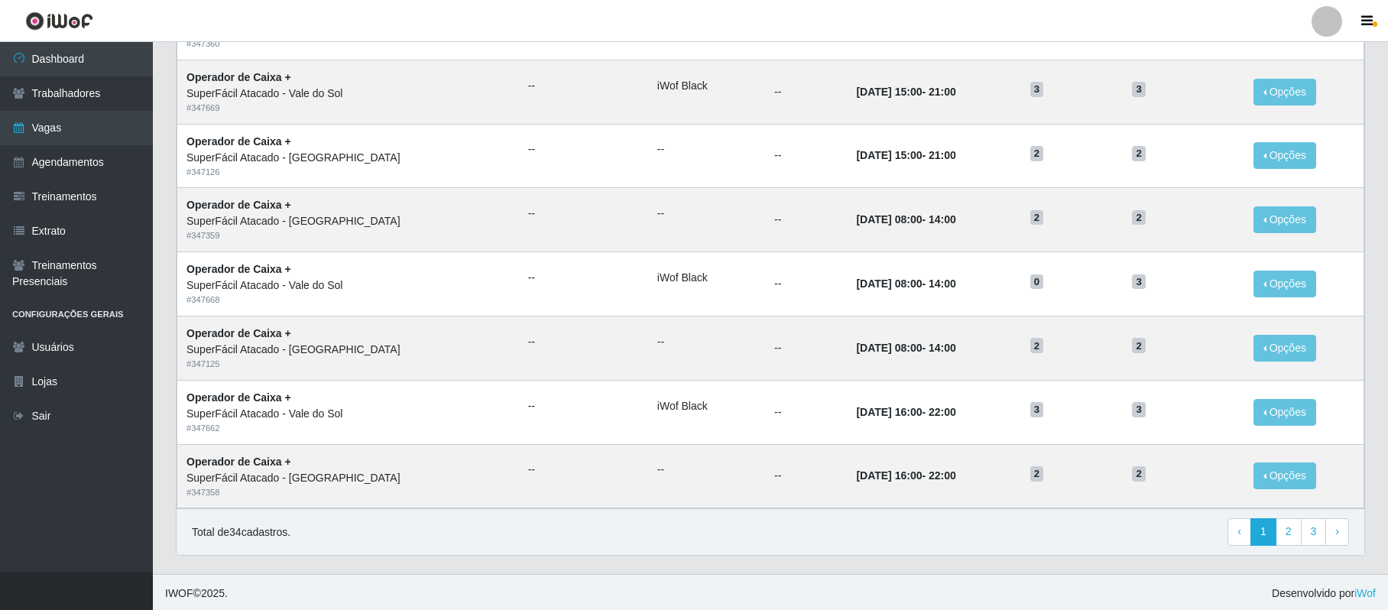
click at [900, 555] on div "Total de 34 cadastros. ‹ Previous 1 2 3 › Next" at bounding box center [771, 531] width 1188 height 47
drag, startPoint x: 693, startPoint y: 534, endPoint x: 795, endPoint y: 521, distance: 103.3
click at [706, 530] on div "Total de 34 cadastros. ‹ Previous 1 2 3 › Next" at bounding box center [770, 532] width 1157 height 28
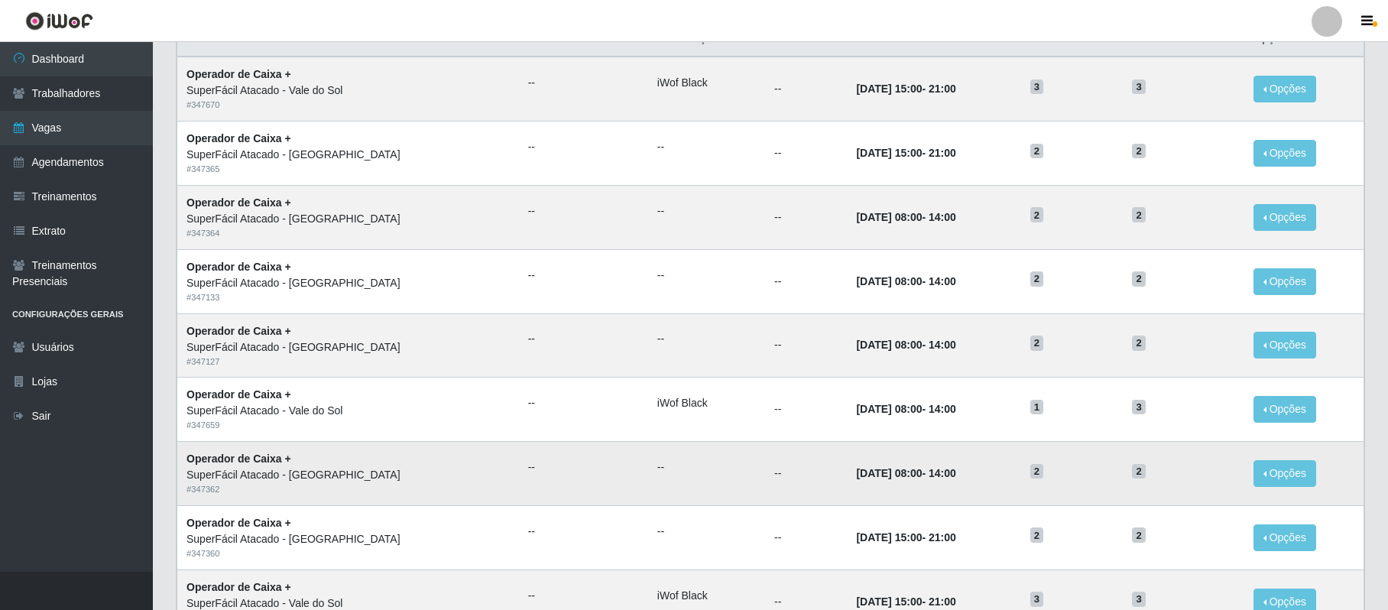
scroll to position [0, 0]
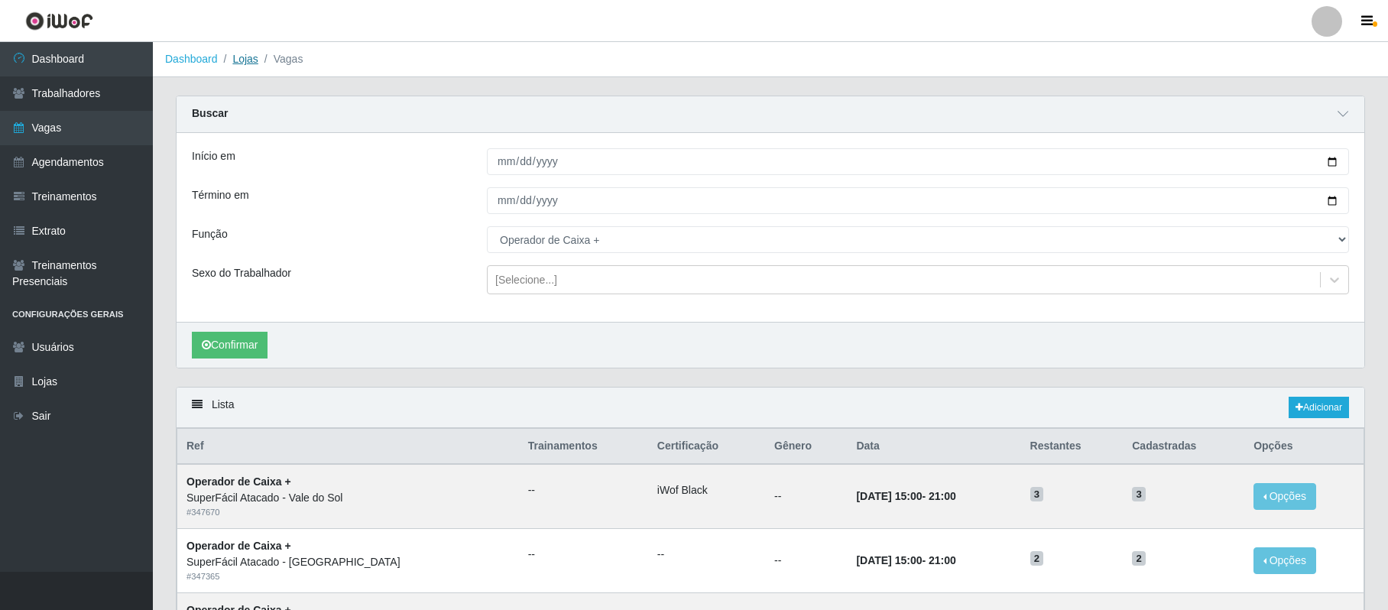
click at [246, 55] on link "Lojas" at bounding box center [244, 59] width 25 height 12
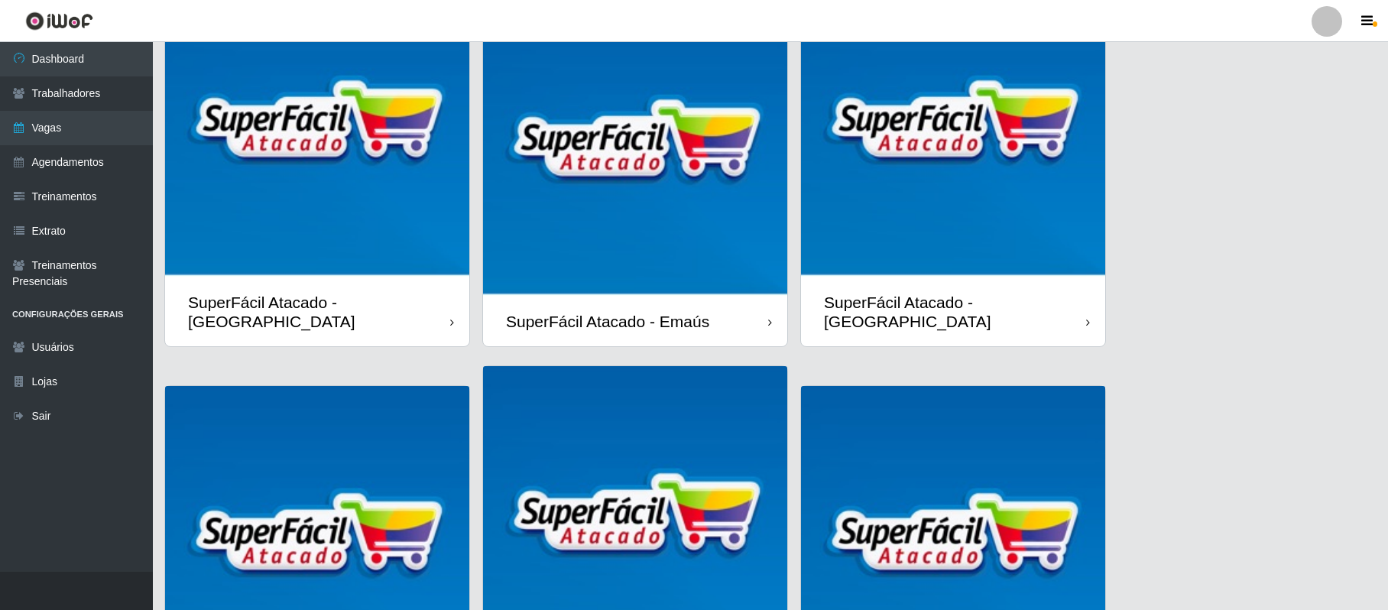
scroll to position [310, 0]
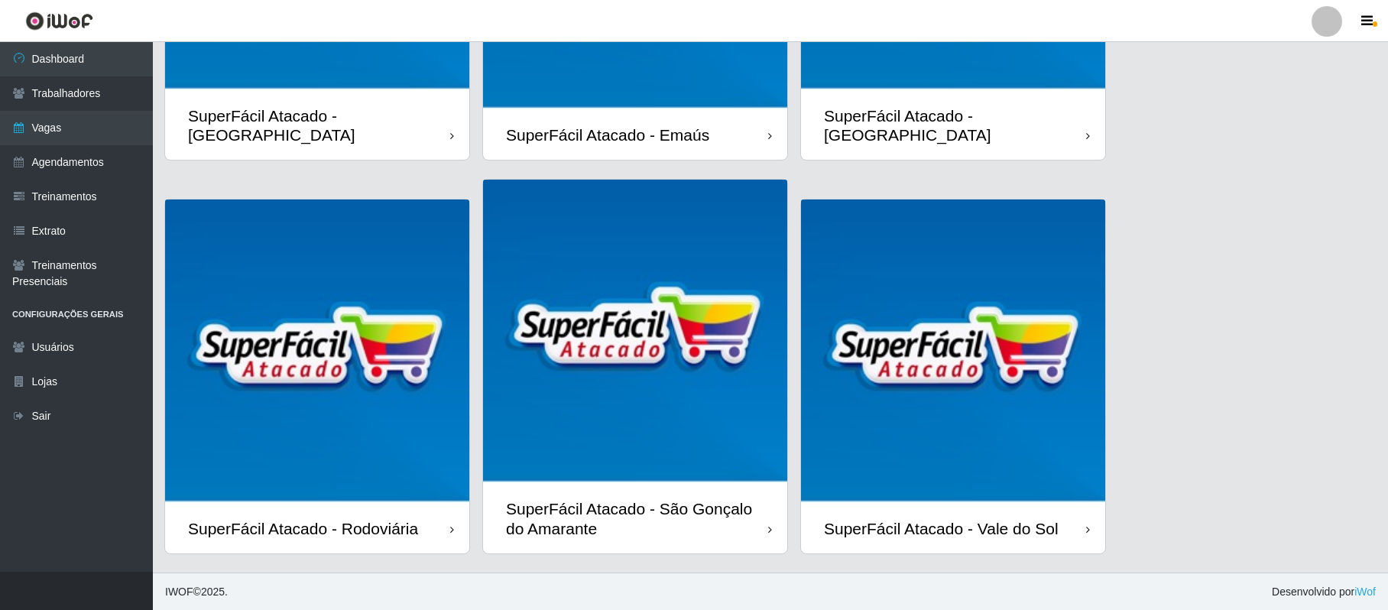
click at [937, 423] on img at bounding box center [953, 352] width 304 height 304
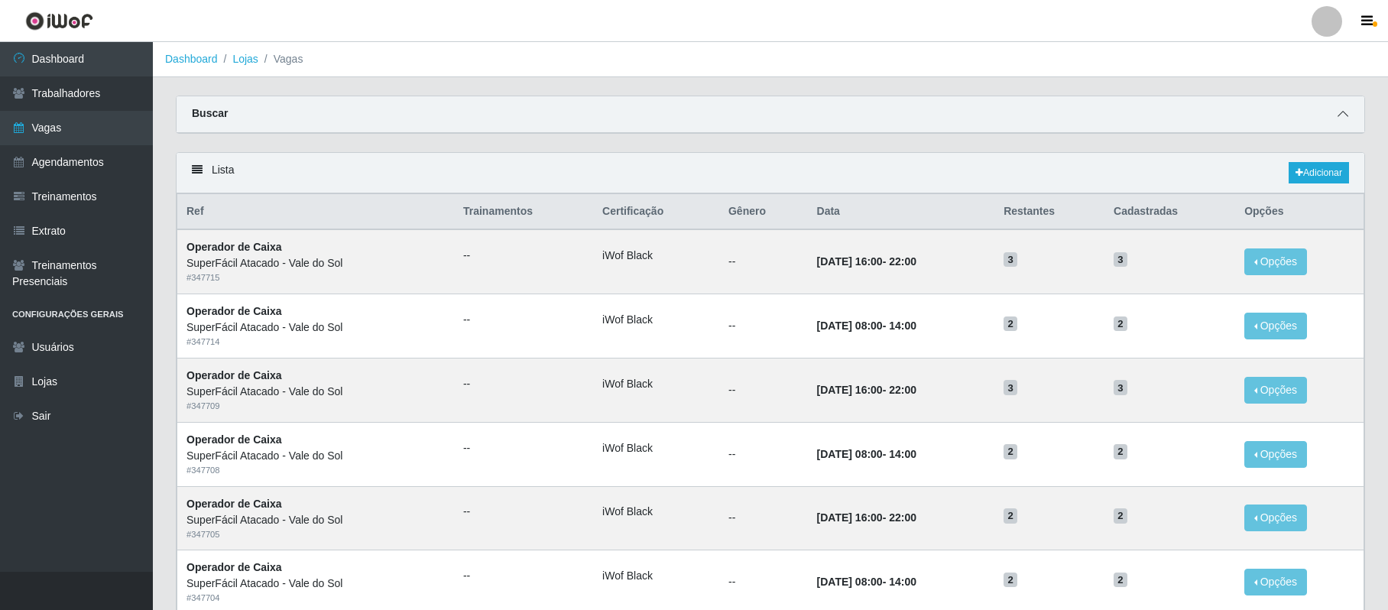
click at [1346, 109] on icon at bounding box center [1343, 114] width 11 height 11
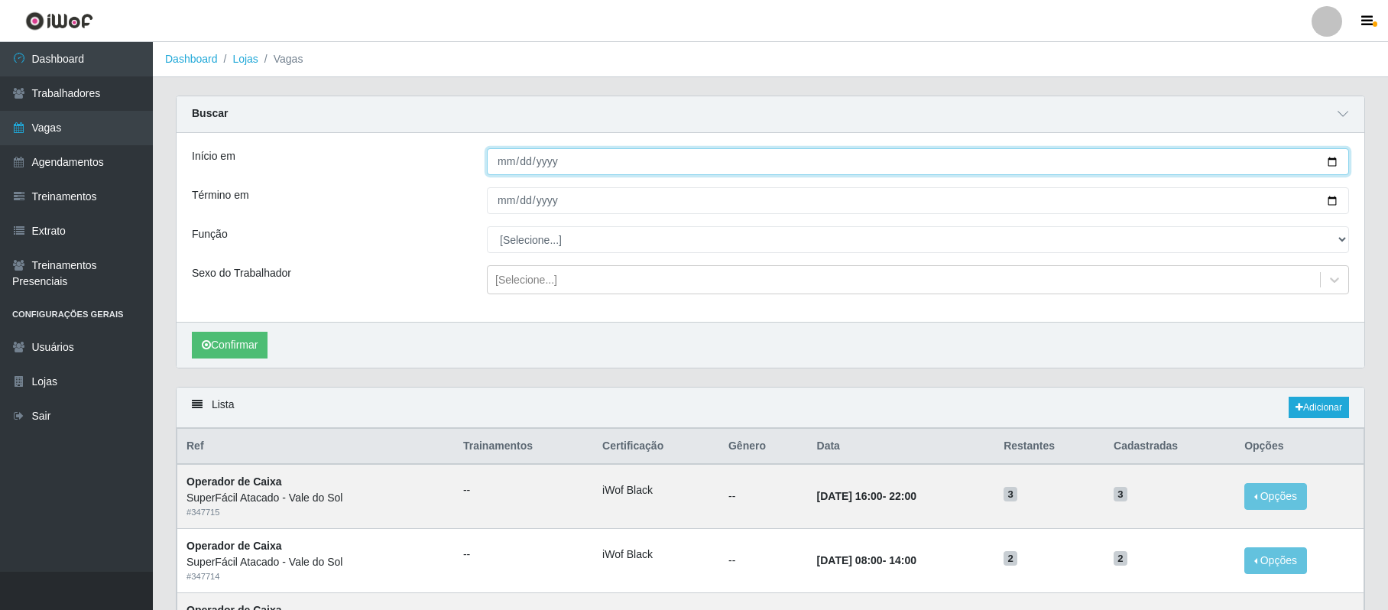
drag, startPoint x: 1342, startPoint y: 166, endPoint x: 1324, endPoint y: 166, distance: 18.3
click at [1324, 166] on input "Início em" at bounding box center [918, 161] width 862 height 27
click at [1331, 164] on input "Início em" at bounding box center [918, 161] width 862 height 27
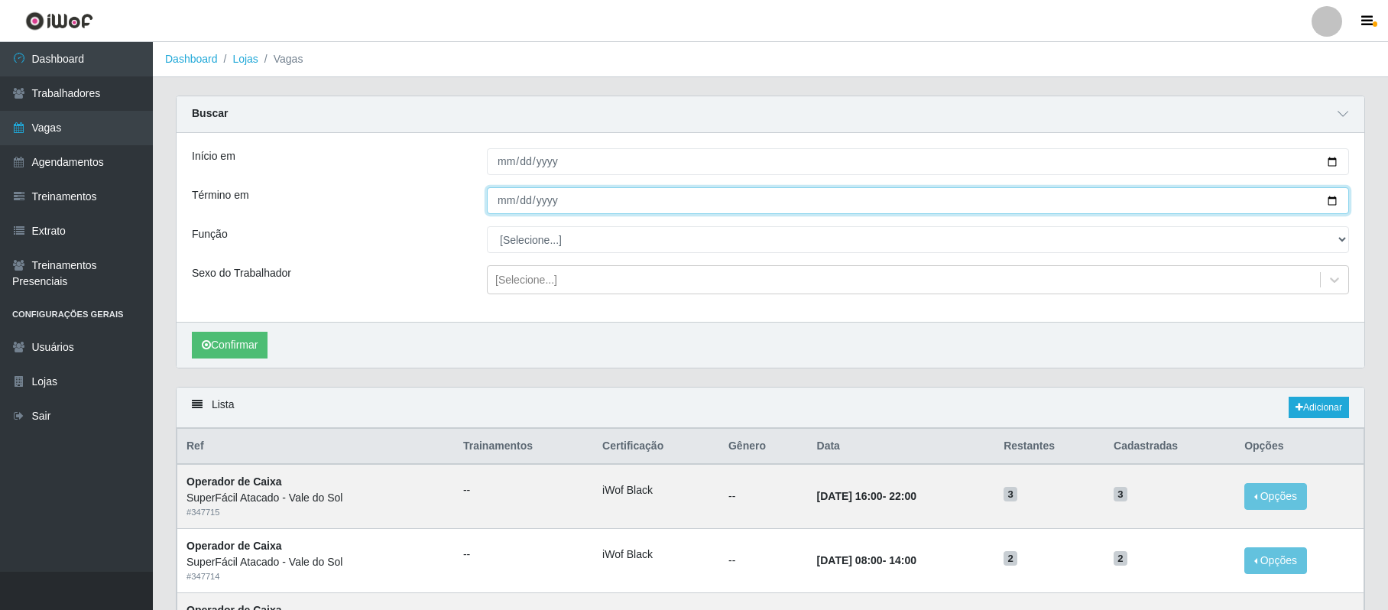
click at [1333, 197] on input "Término em" at bounding box center [918, 200] width 862 height 27
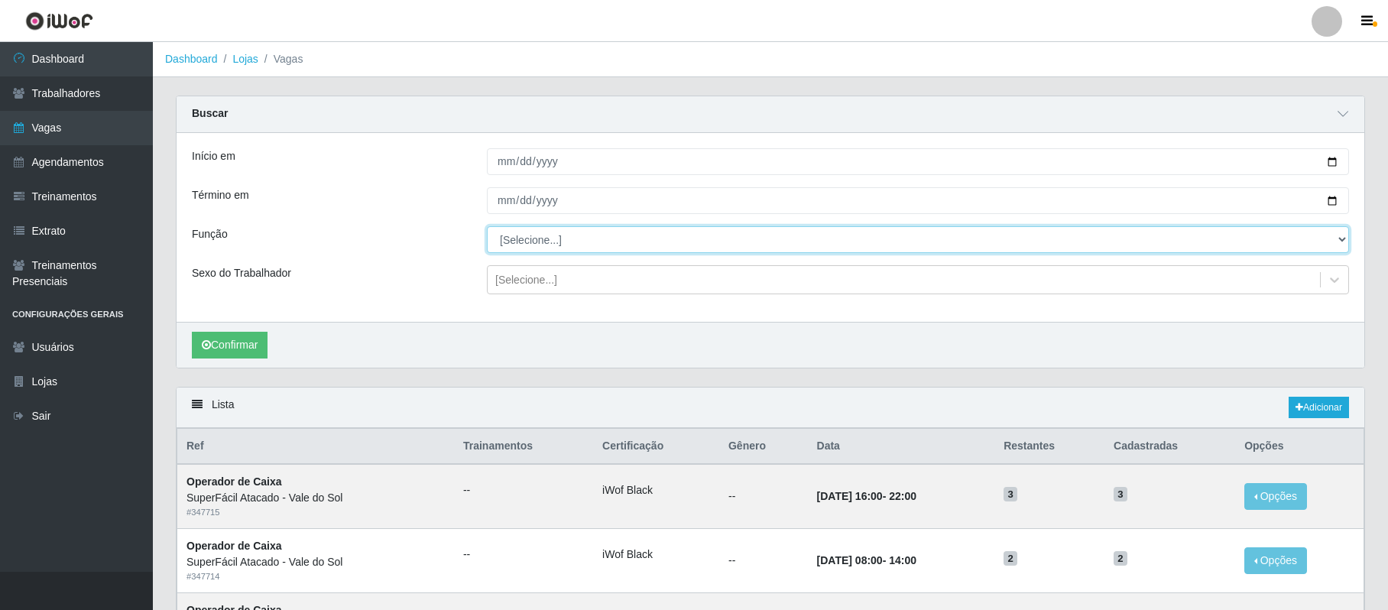
click at [566, 252] on select "[Selecione...] Embalador Embalador + Embalador ++ Operador de Caixa Operador de…" at bounding box center [918, 239] width 862 height 27
click at [487, 227] on select "[Selecione...] Embalador Embalador + Embalador ++ Operador de Caixa Operador de…" at bounding box center [918, 239] width 862 height 27
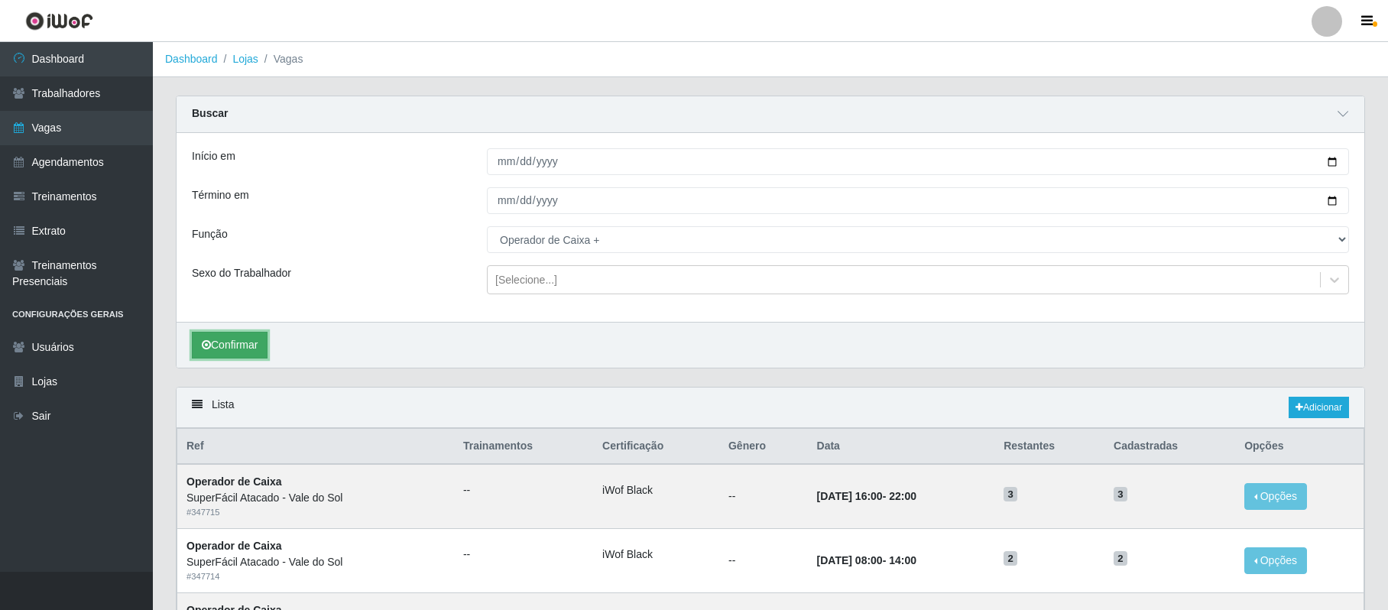
click at [231, 355] on button "Confirmar" at bounding box center [230, 345] width 76 height 27
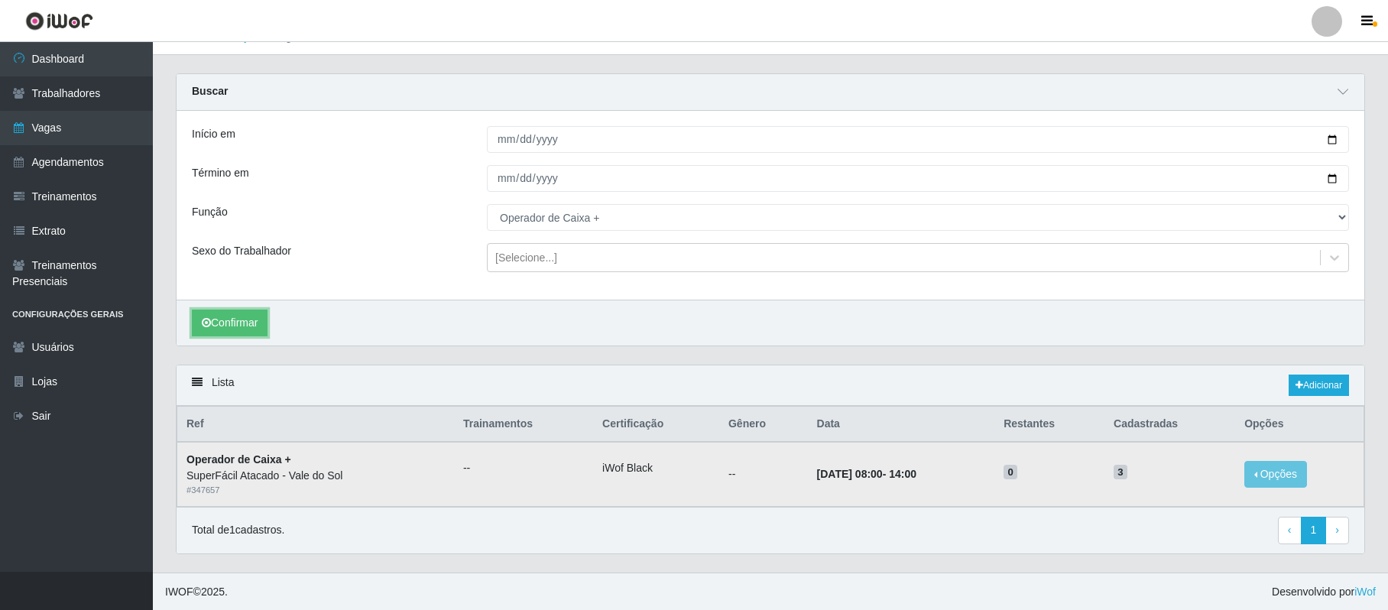
scroll to position [28, 0]
click at [1327, 384] on link "Adicionar" at bounding box center [1319, 384] width 60 height 21
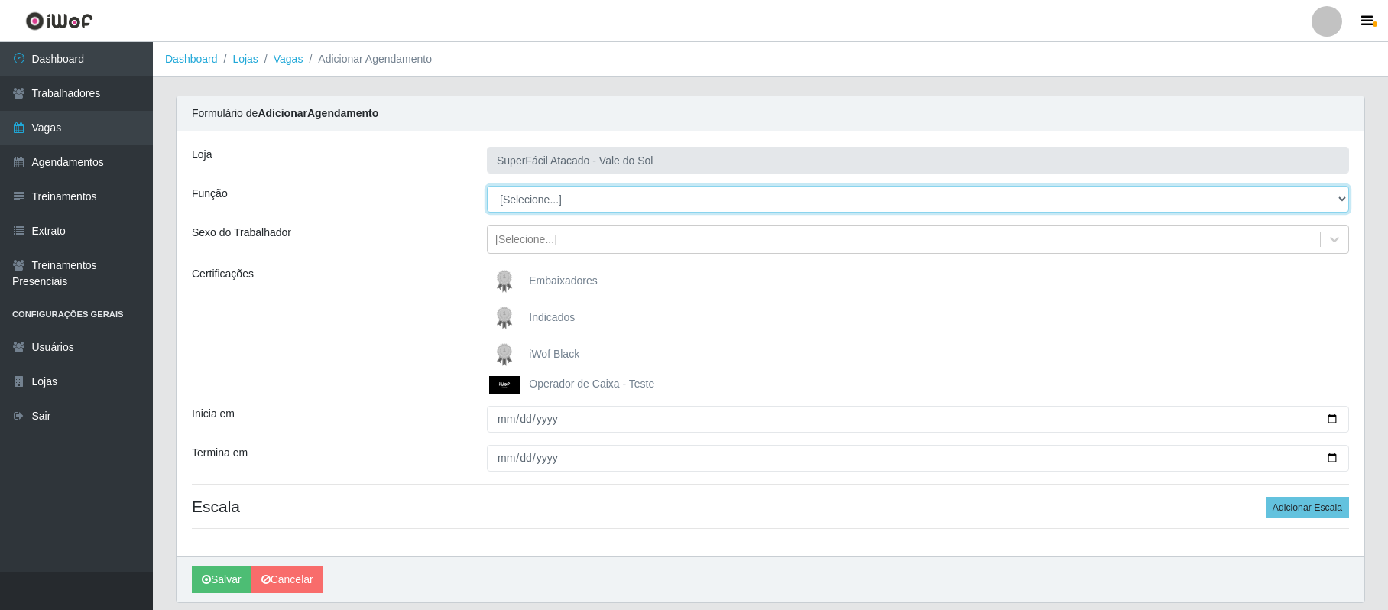
click at [1339, 203] on select "[Selecione...] Embalador Embalador + Embalador ++ Operador de Caixa Operador de…" at bounding box center [918, 199] width 862 height 27
click at [487, 187] on select "[Selecione...] Embalador Embalador + Embalador ++ Operador de Caixa Operador de…" at bounding box center [918, 199] width 862 height 27
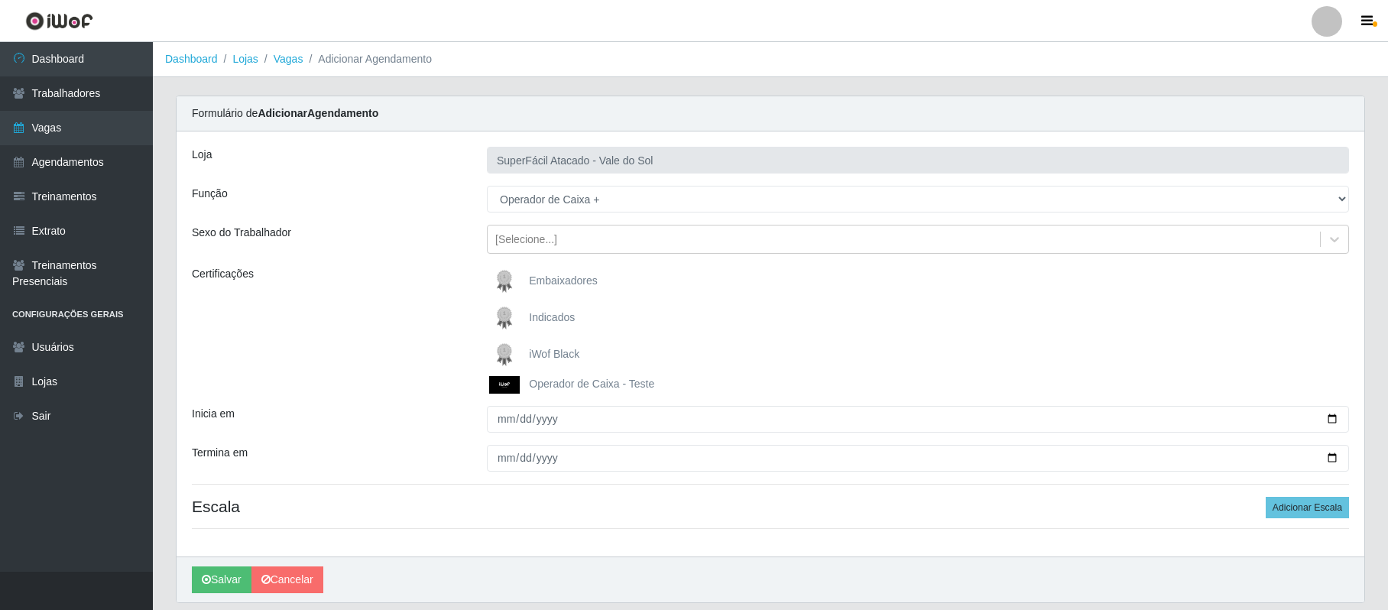
click at [541, 355] on span "iWof Black" at bounding box center [554, 354] width 50 height 12
click at [0, 0] on input "iWof Black" at bounding box center [0, 0] width 0 height 0
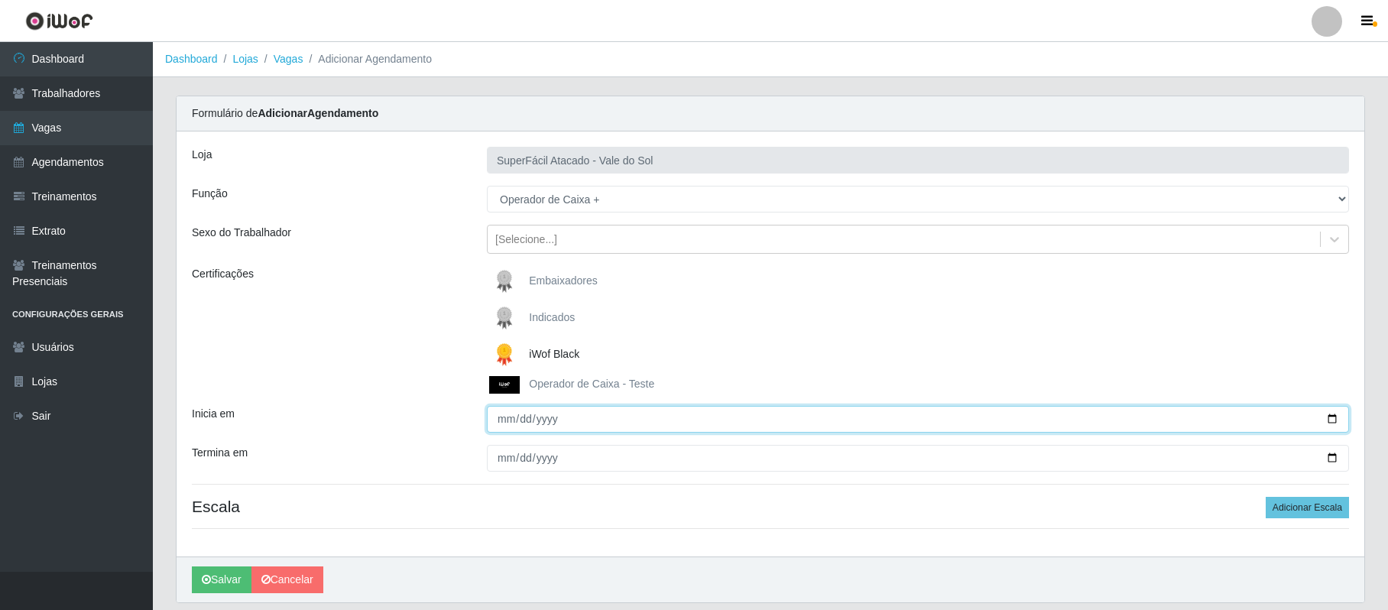
click at [498, 426] on input "Inicia em" at bounding box center [918, 419] width 862 height 27
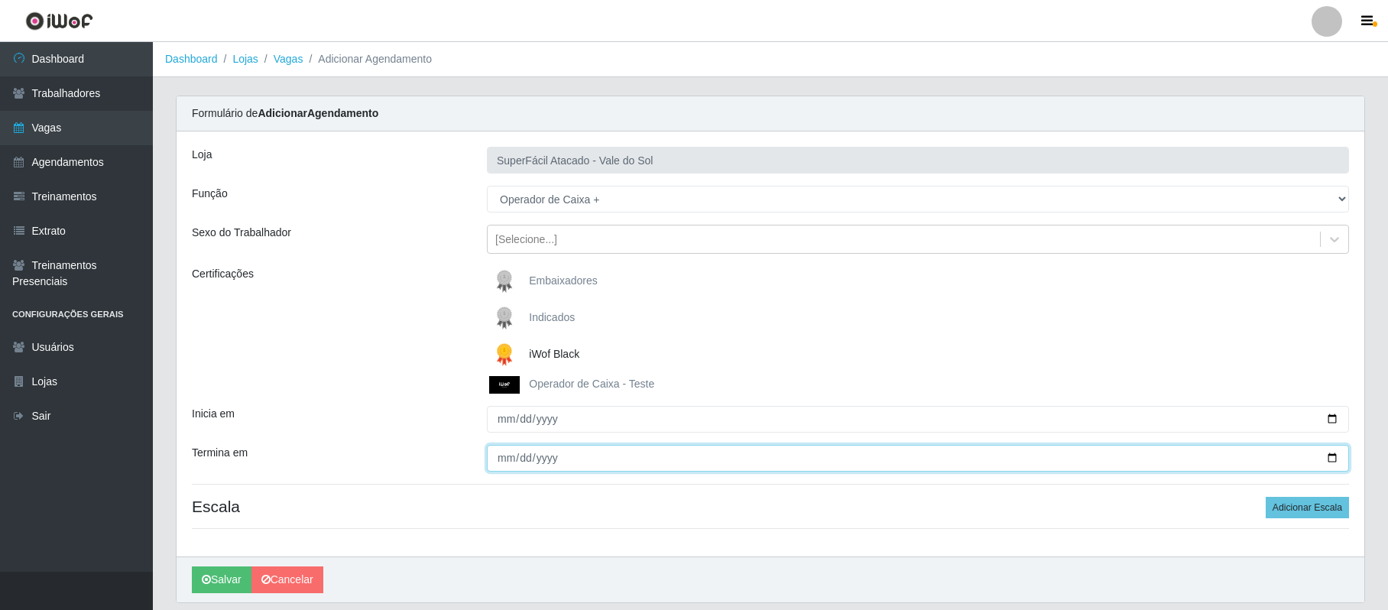
click at [499, 462] on input "Termina em" at bounding box center [918, 458] width 862 height 27
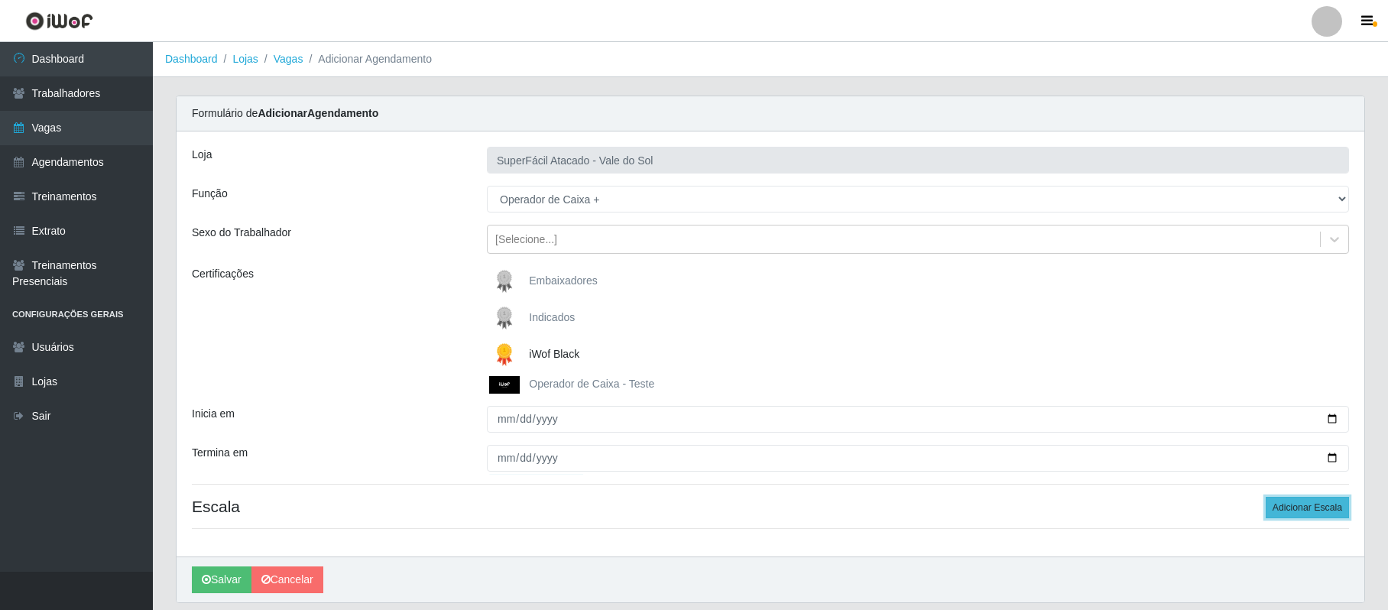
click at [1325, 511] on button "Adicionar Escala" at bounding box center [1307, 507] width 83 height 21
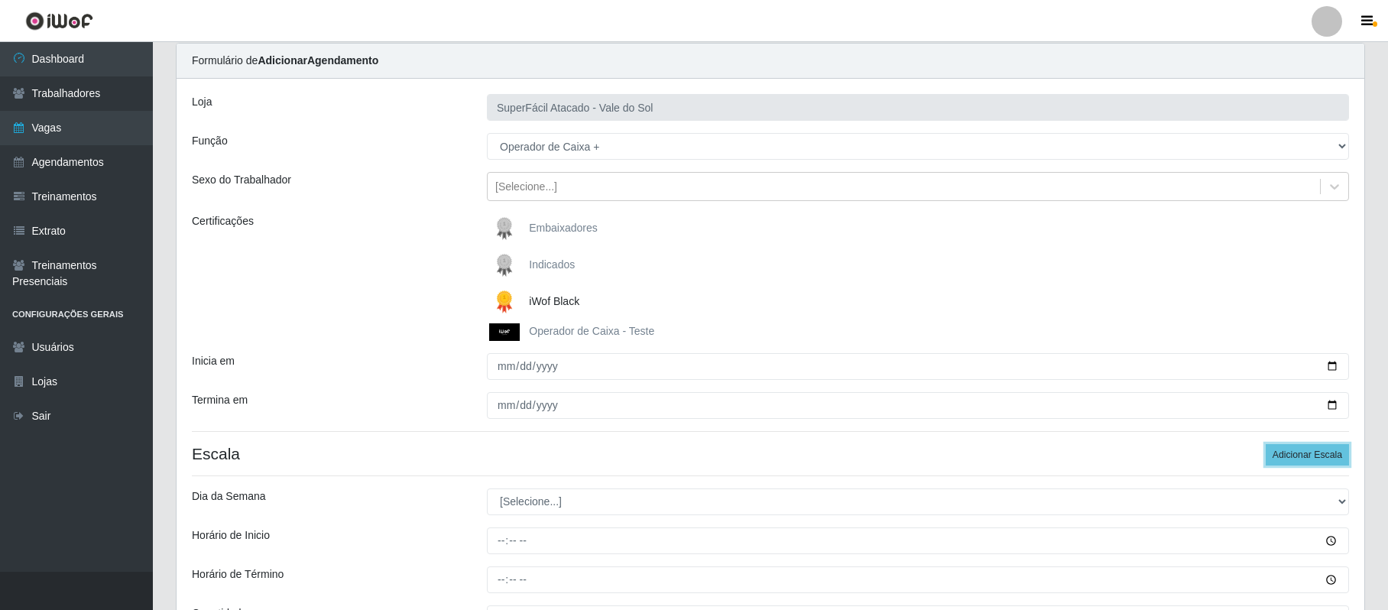
scroll to position [102, 0]
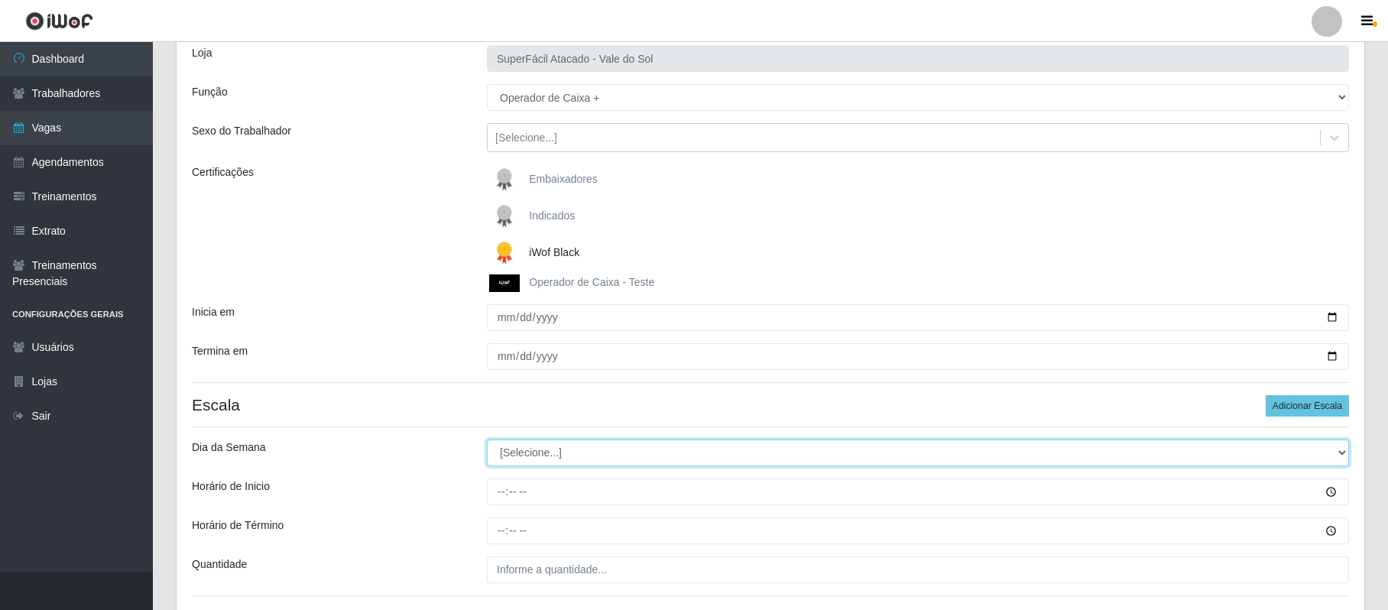
click at [1340, 453] on select "[Selecione...] Segunda Terça Quarta Quinta Sexta Sábado Domingo" at bounding box center [918, 453] width 862 height 27
click at [487, 440] on select "[Selecione...] Segunda Terça Quarta Quinta Sexta Sábado Domingo" at bounding box center [918, 453] width 862 height 27
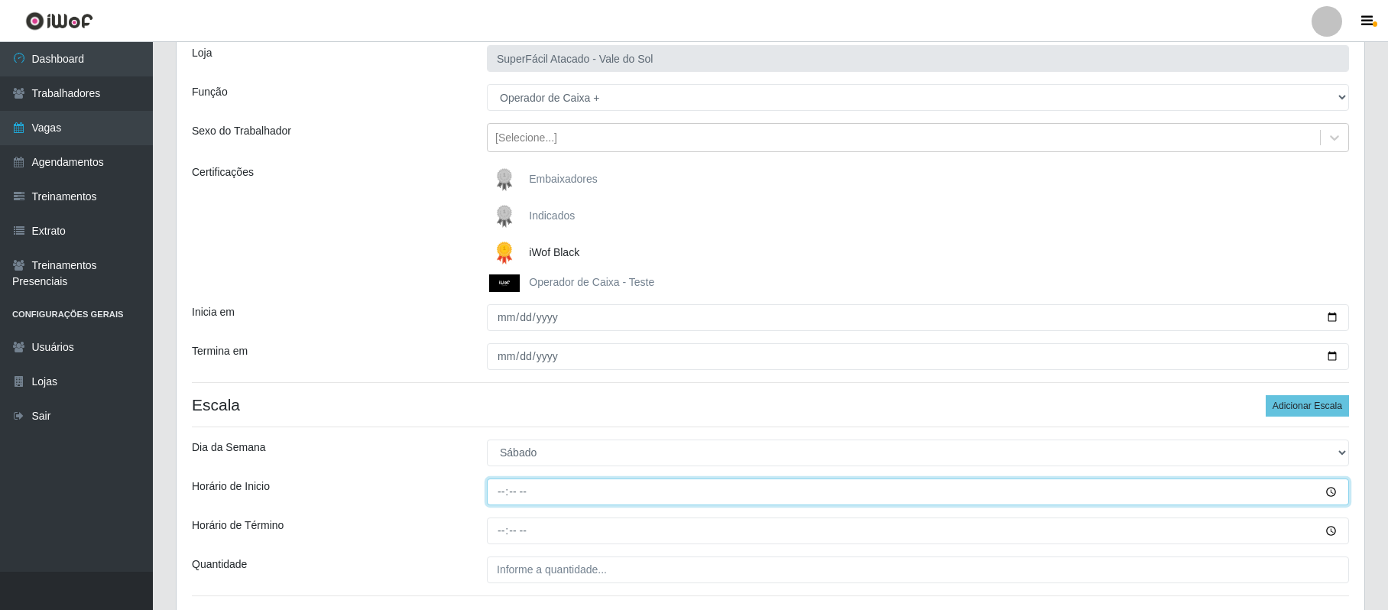
click at [497, 490] on input "Horário de Inicio" at bounding box center [918, 492] width 862 height 27
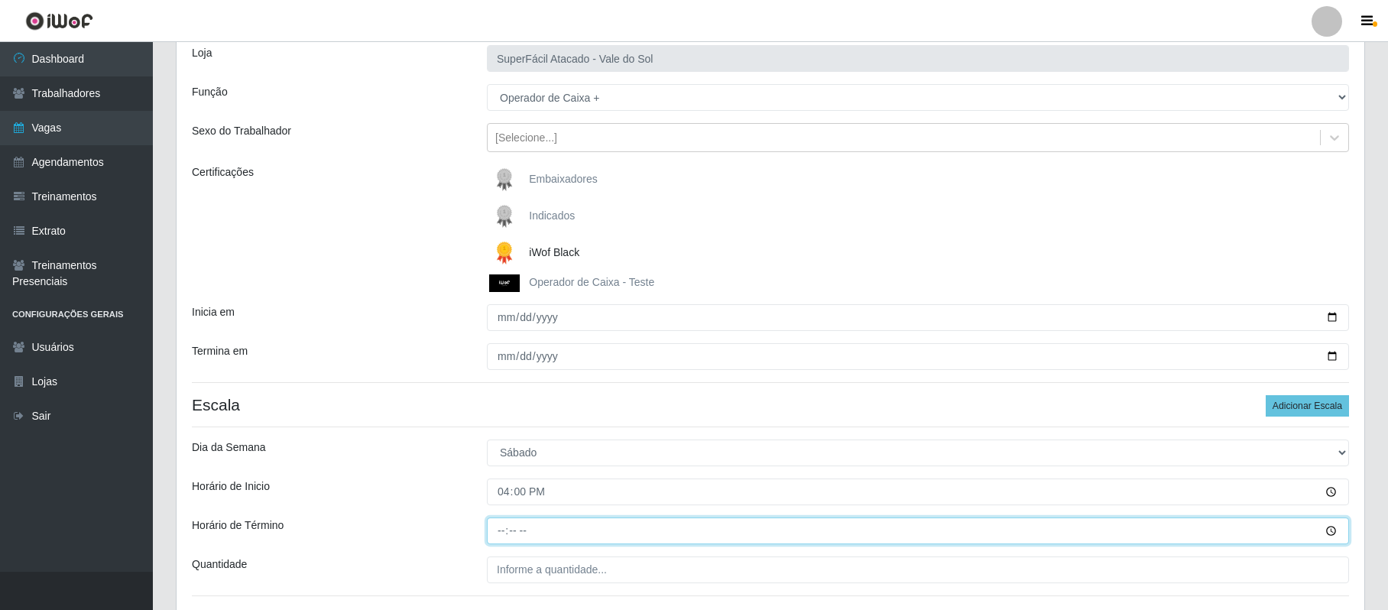
click at [500, 529] on input "Horário de Término" at bounding box center [918, 531] width 862 height 27
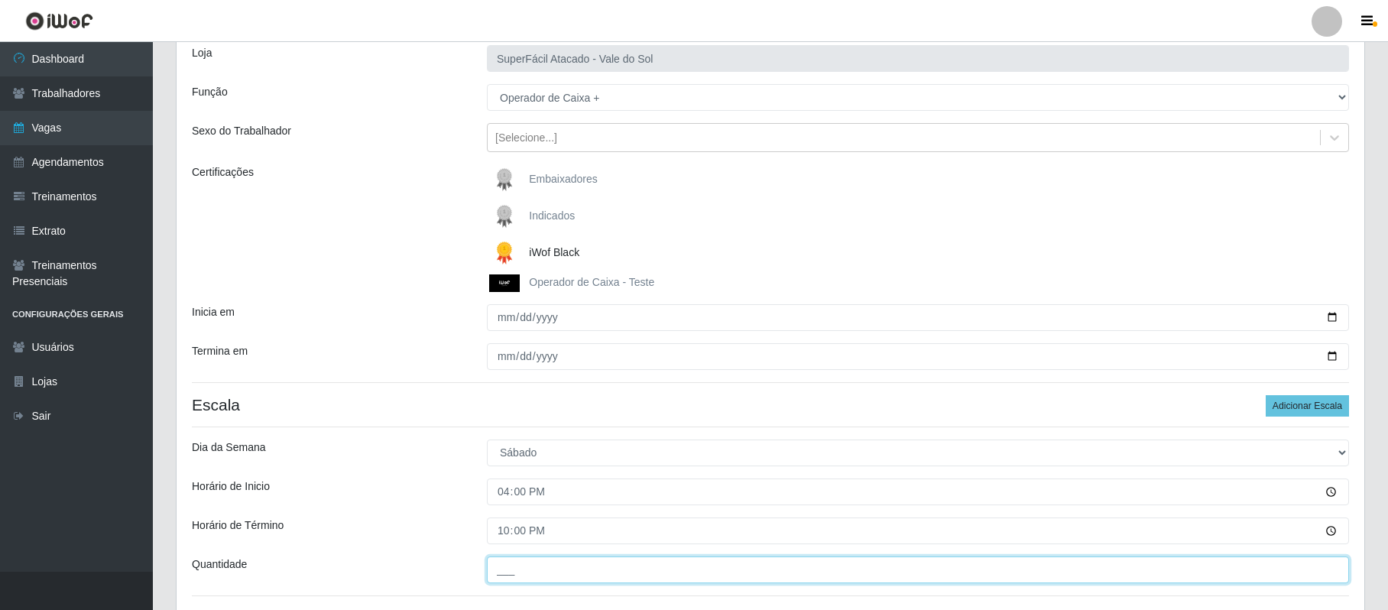
click at [497, 569] on input "___" at bounding box center [918, 570] width 862 height 27
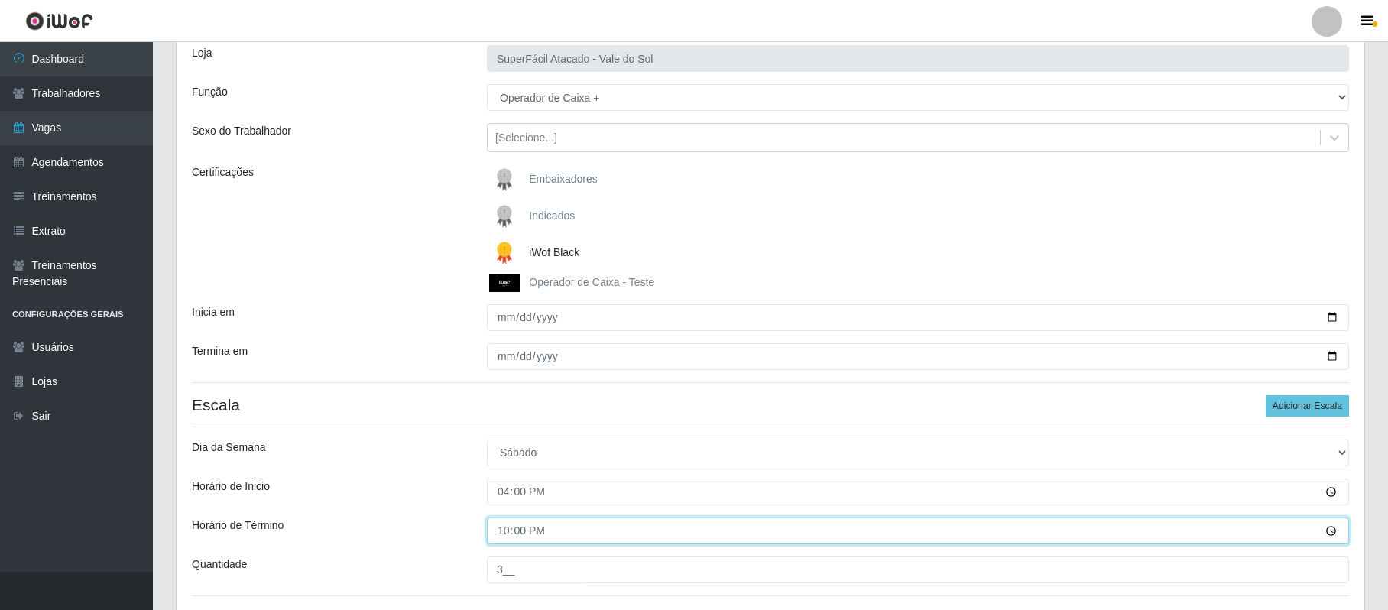
click at [641, 541] on input "22:00" at bounding box center [918, 531] width 862 height 27
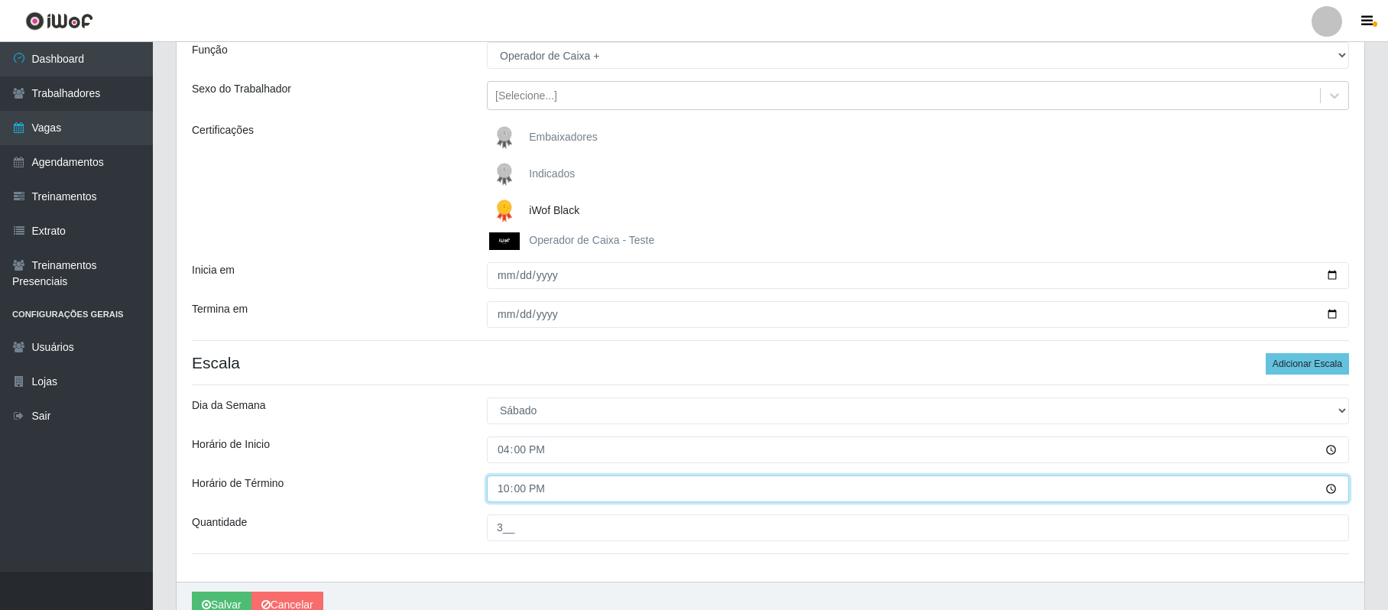
scroll to position [203, 0]
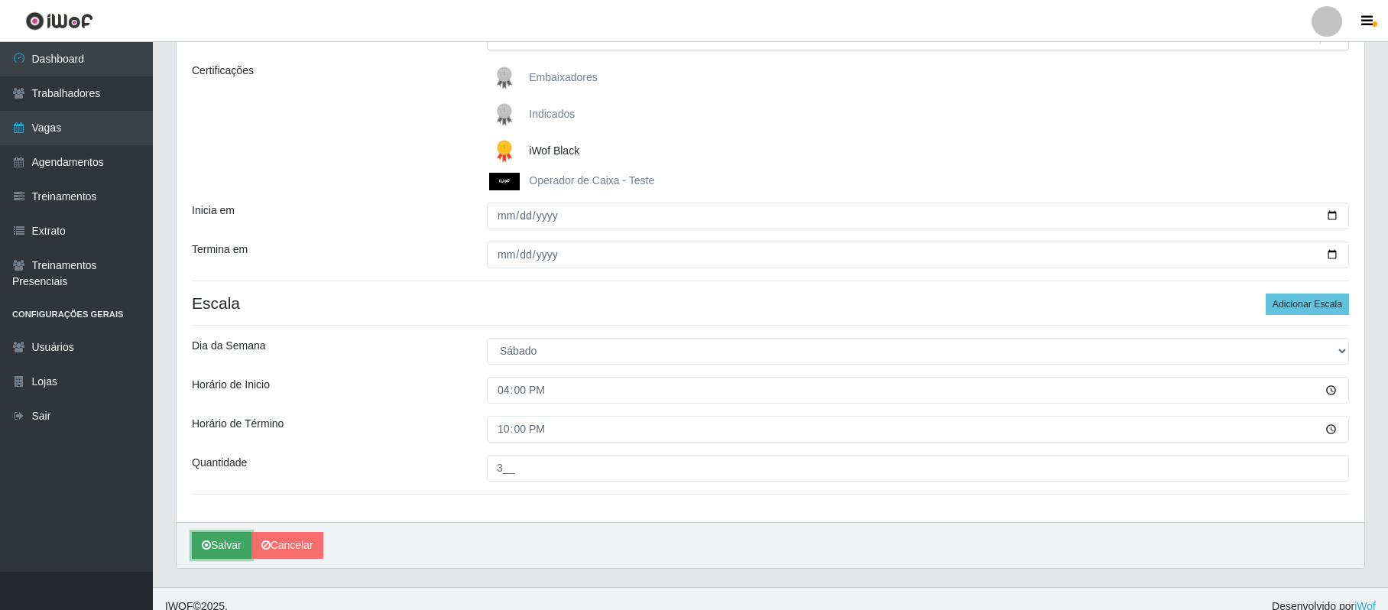
click at [214, 548] on button "Salvar" at bounding box center [222, 545] width 60 height 27
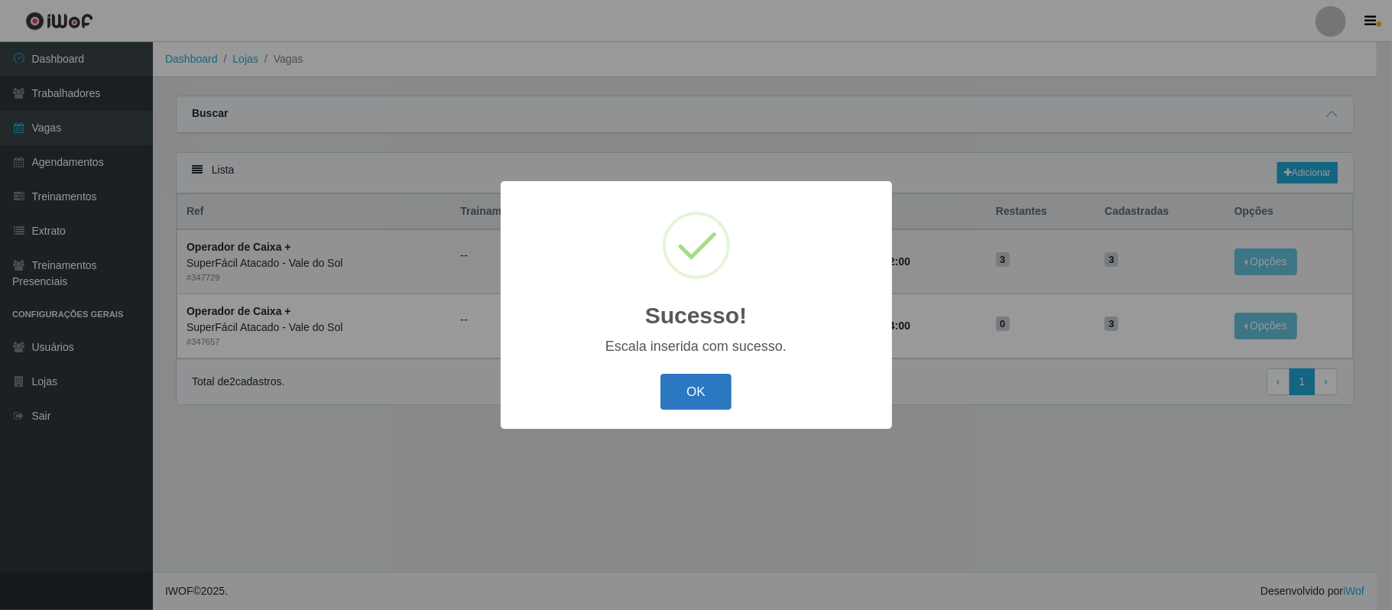
click at [712, 386] on button "OK" at bounding box center [695, 392] width 71 height 36
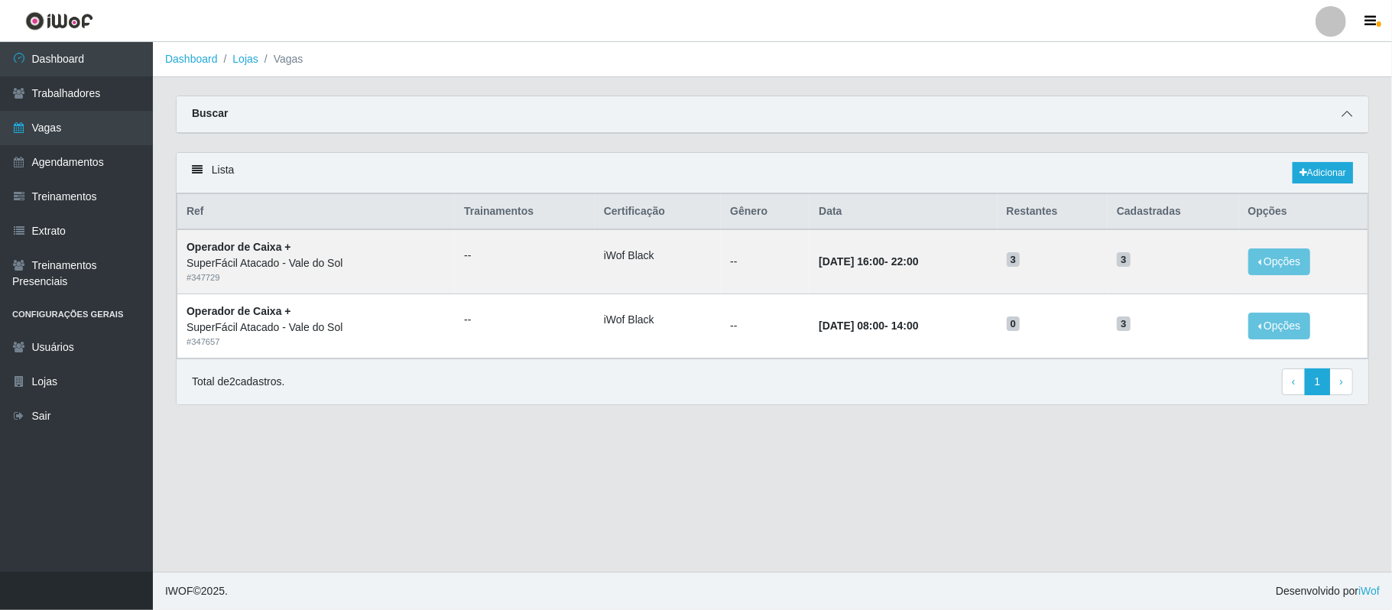
click at [1346, 109] on icon at bounding box center [1347, 114] width 11 height 11
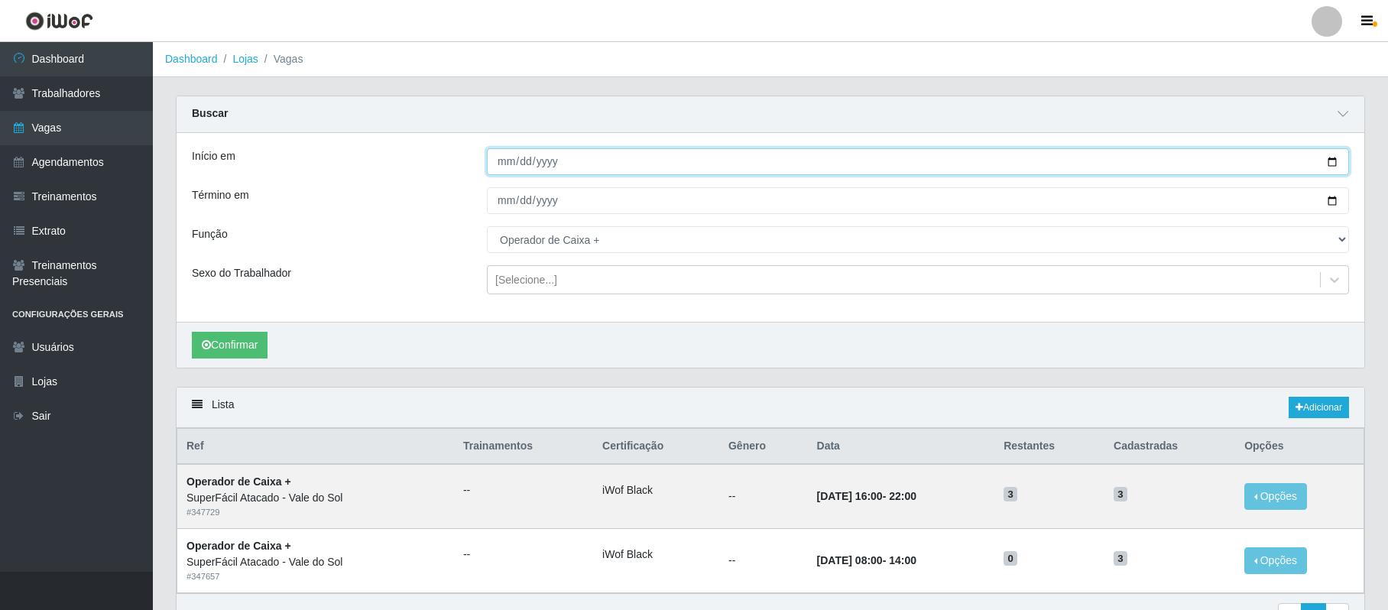
click at [1328, 160] on input "[DATE]" at bounding box center [918, 161] width 862 height 27
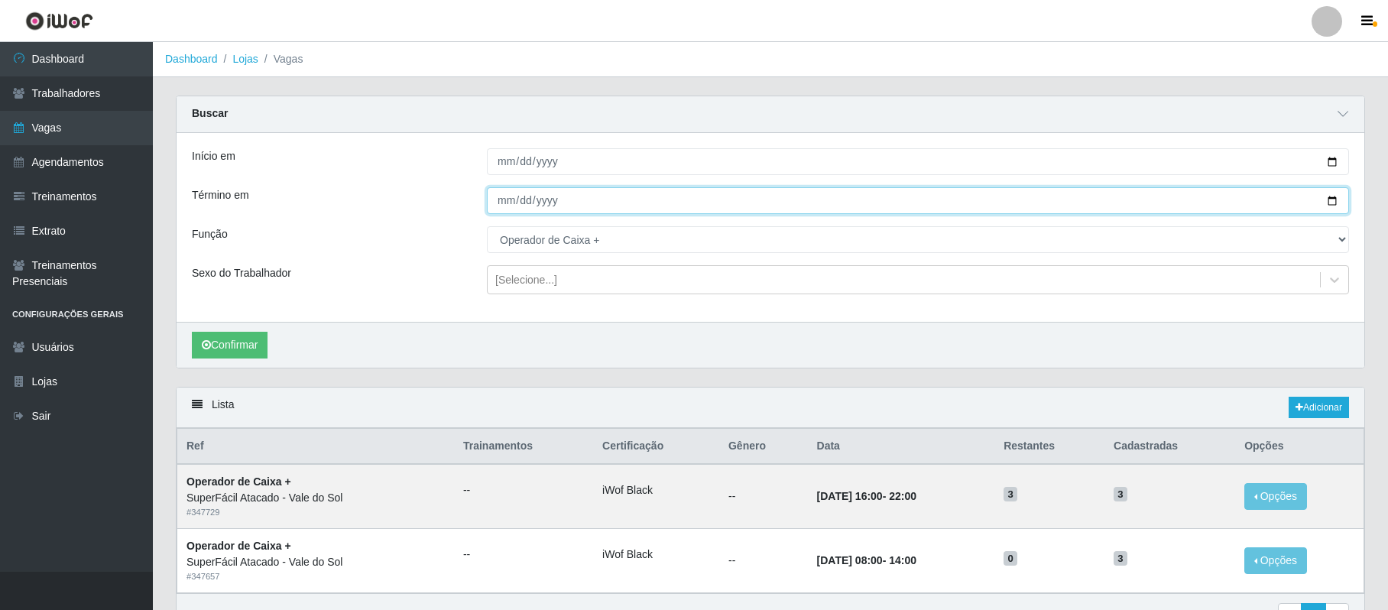
click at [1336, 203] on input "[DATE]" at bounding box center [918, 200] width 862 height 27
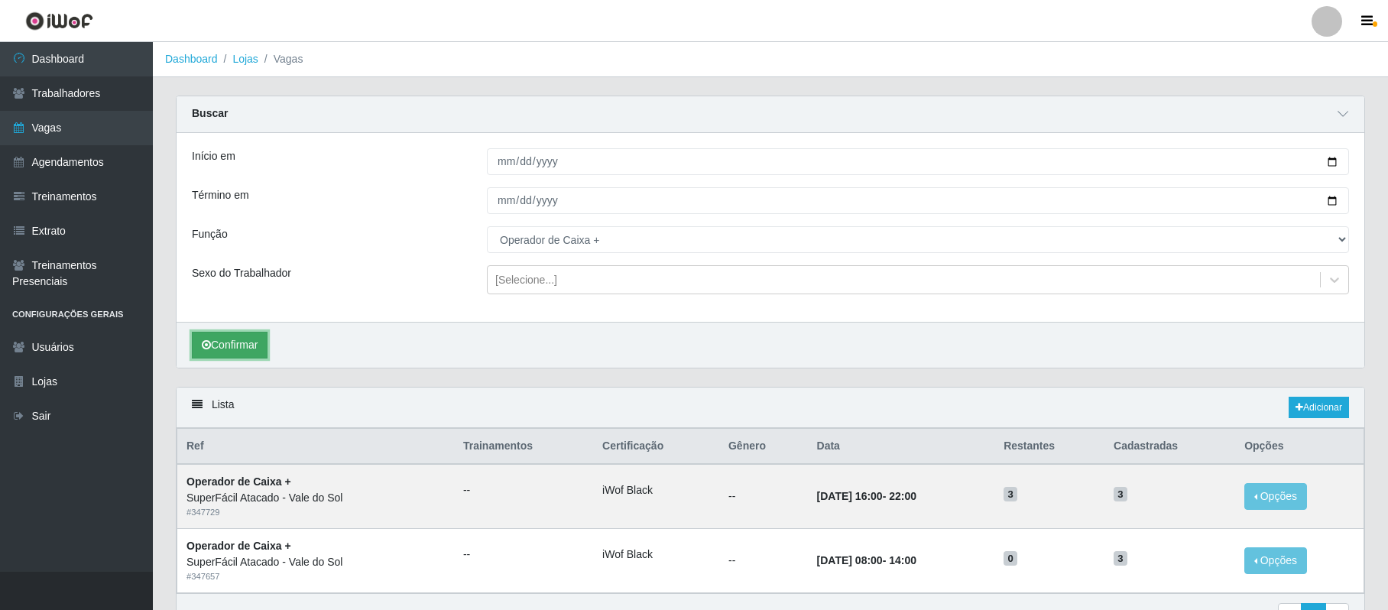
click at [239, 349] on button "Confirmar" at bounding box center [230, 345] width 76 height 27
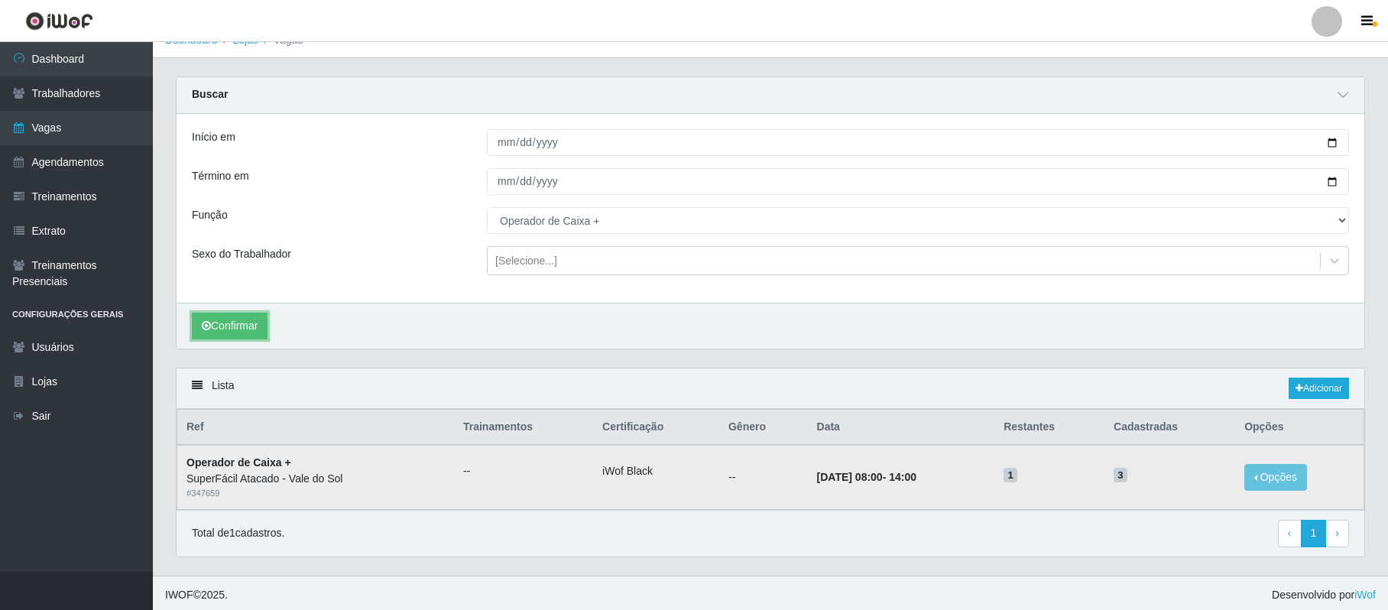
scroll to position [28, 0]
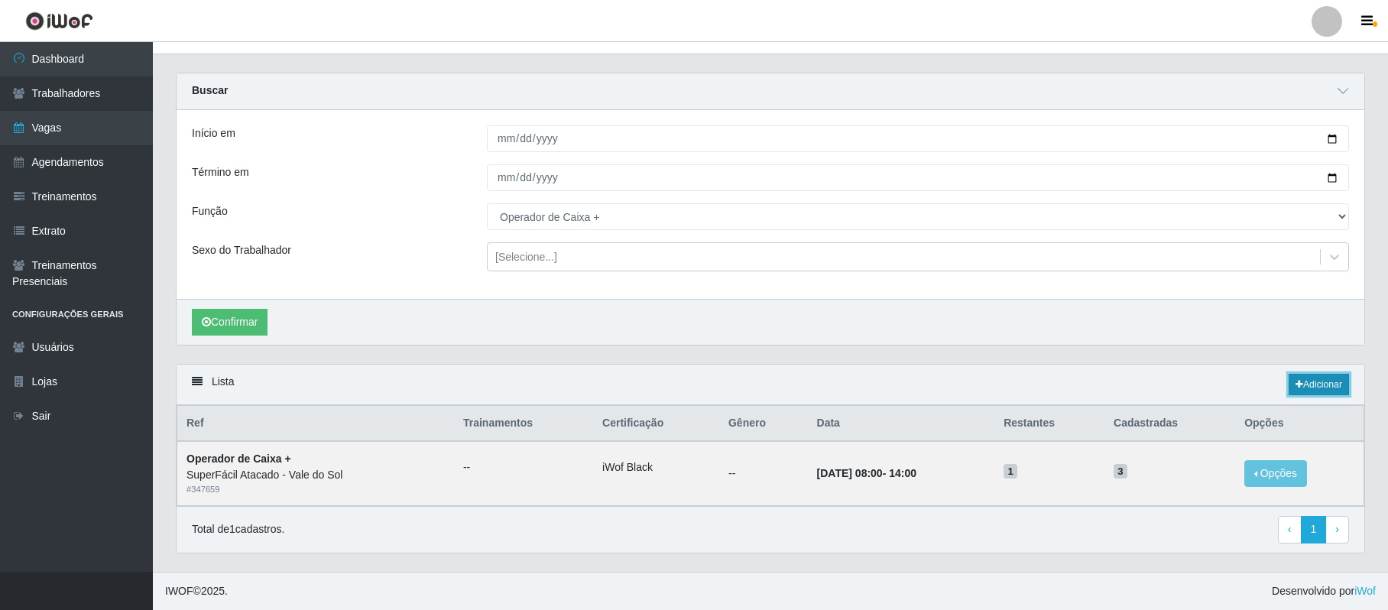
click at [1313, 383] on link "Adicionar" at bounding box center [1319, 384] width 60 height 21
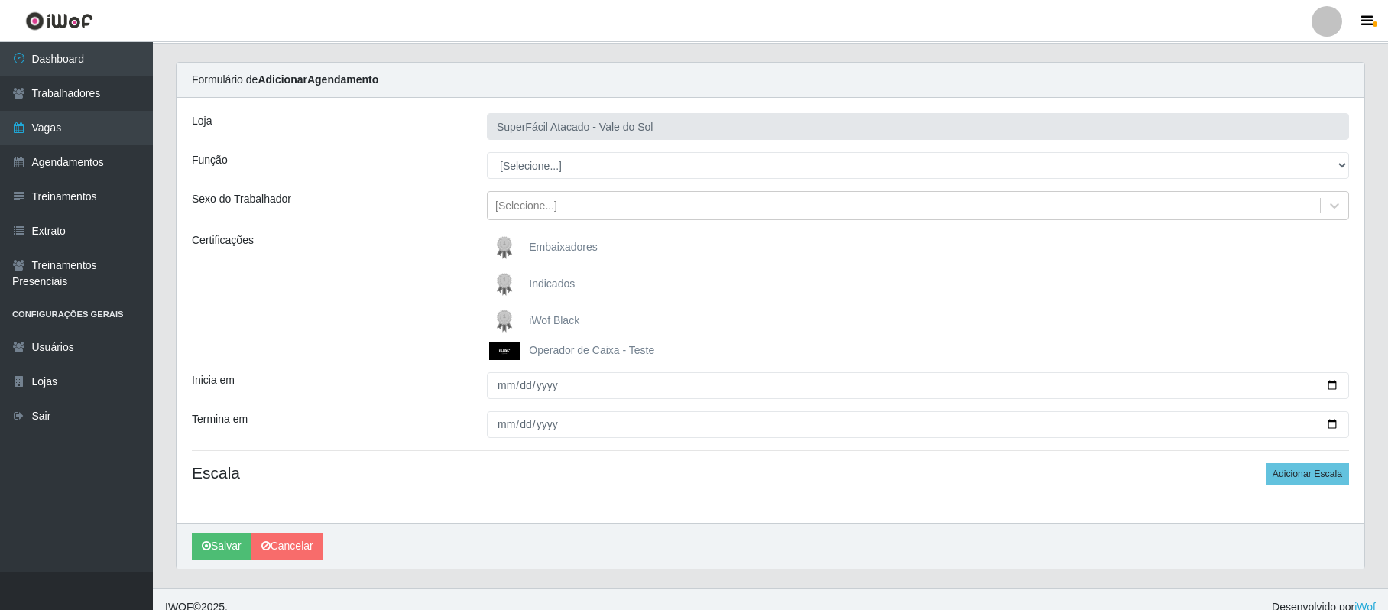
scroll to position [52, 0]
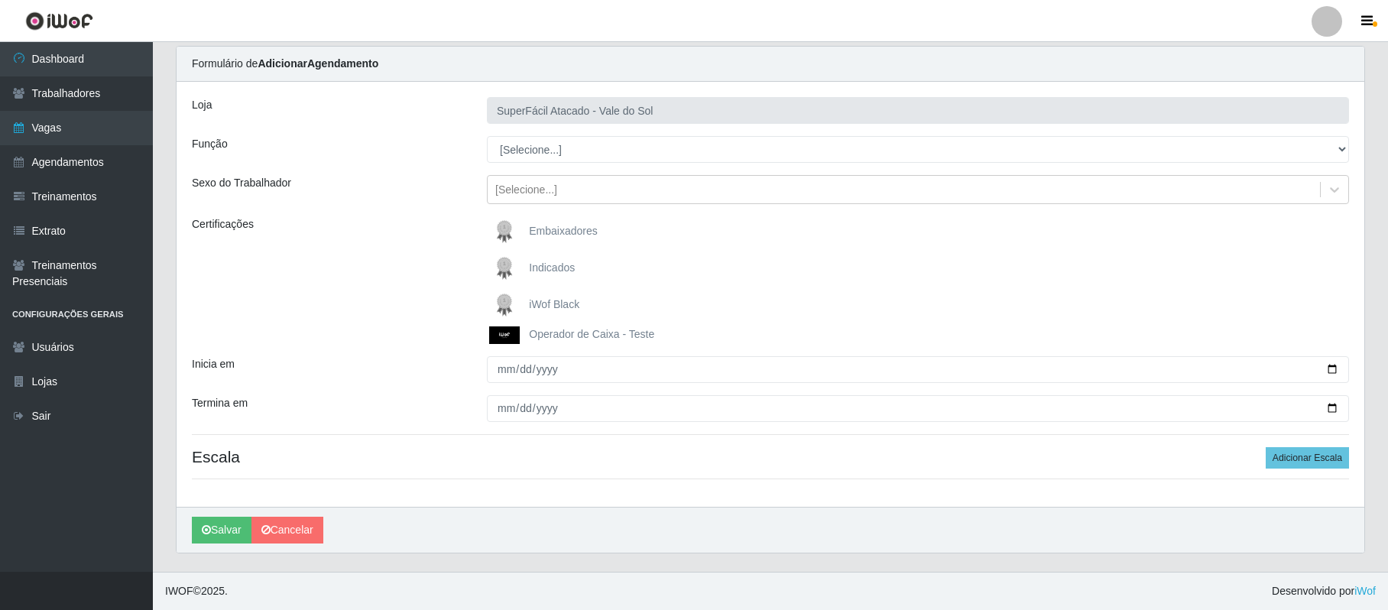
click at [554, 304] on span "iWof Black" at bounding box center [554, 304] width 50 height 12
click at [0, 0] on input "iWof Black" at bounding box center [0, 0] width 0 height 0
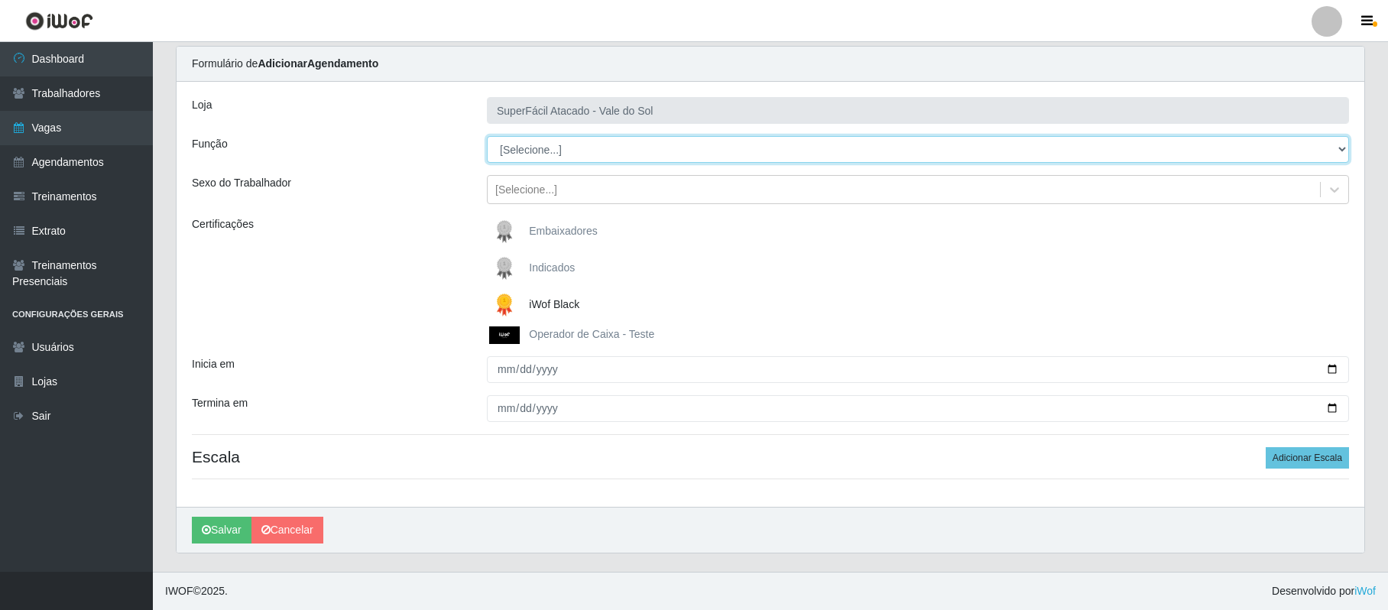
click at [1343, 147] on select "[Selecione...] Embalador Embalador + Embalador ++ Operador de Caixa Operador de…" at bounding box center [918, 149] width 862 height 27
click at [487, 136] on select "[Selecione...] Embalador Embalador + Embalador ++ Operador de Caixa Operador de…" at bounding box center [918, 149] width 862 height 27
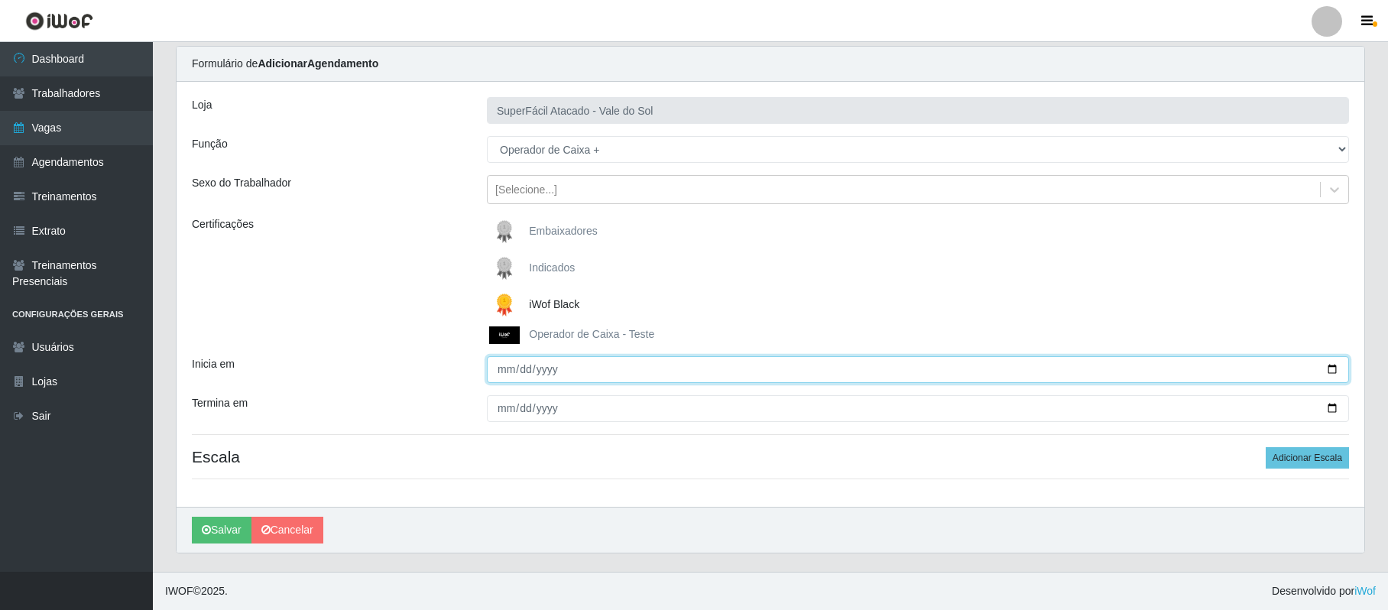
click at [1337, 365] on input "Inicia em" at bounding box center [918, 369] width 862 height 27
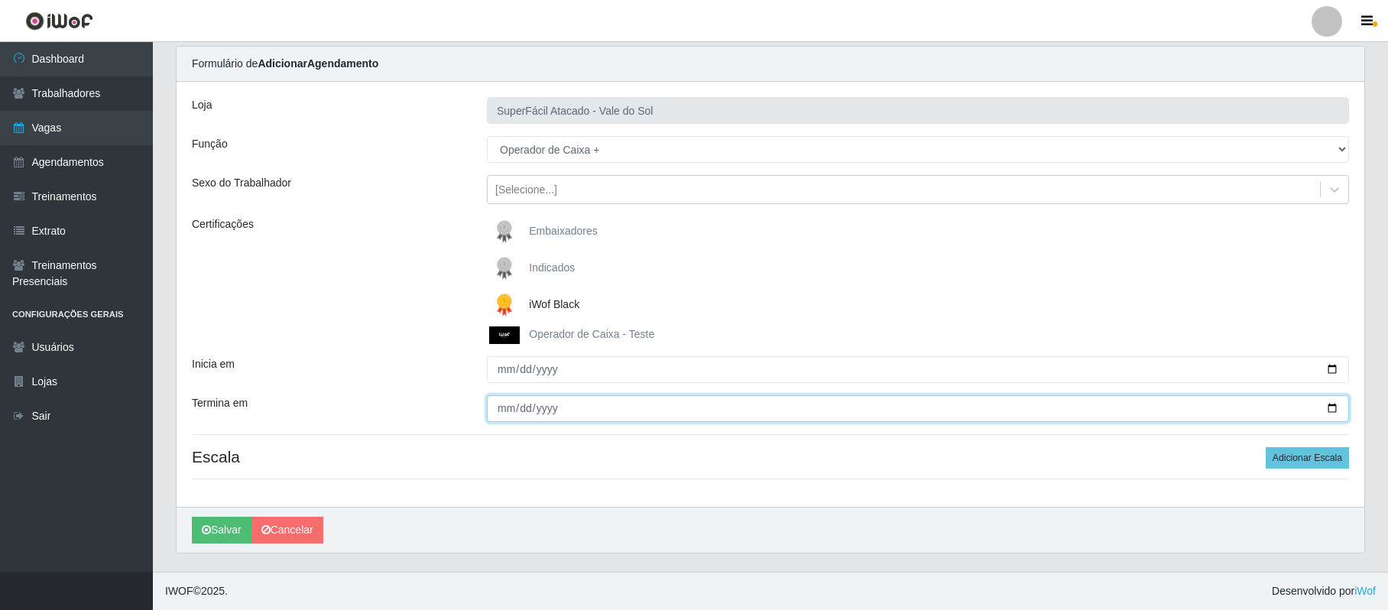
click at [505, 407] on input "Termina em" at bounding box center [918, 408] width 862 height 27
click at [1327, 407] on input "Termina em" at bounding box center [918, 408] width 862 height 27
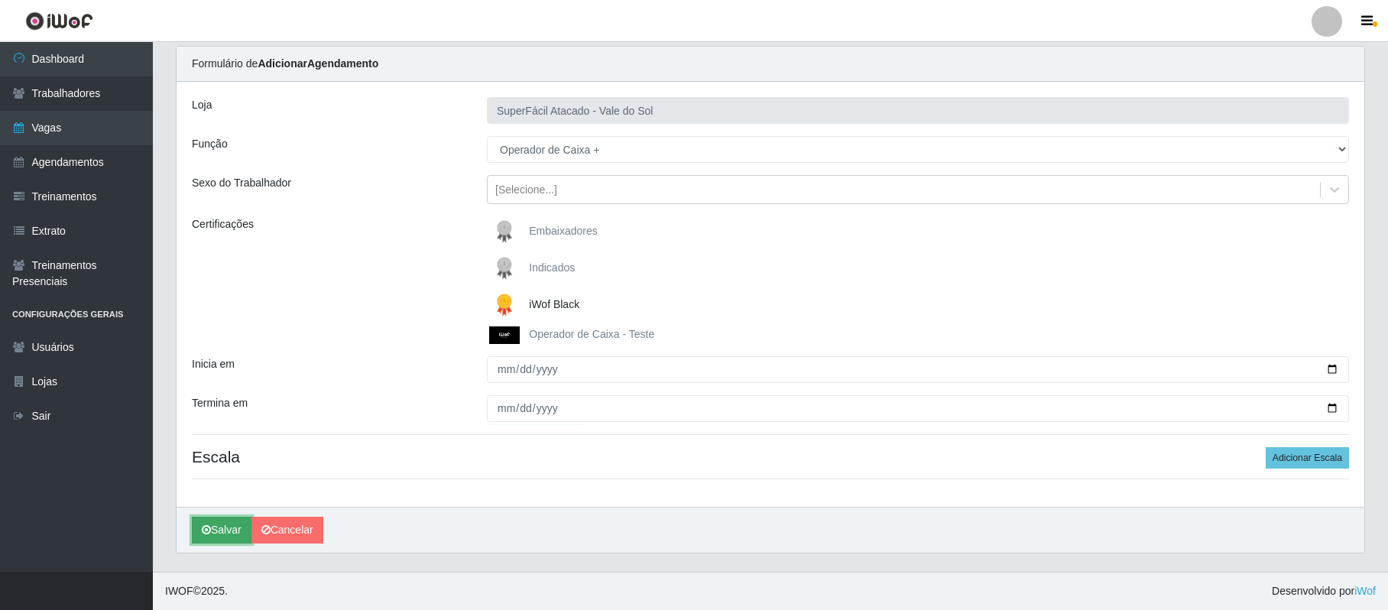
click at [237, 527] on button "Salvar" at bounding box center [222, 530] width 60 height 27
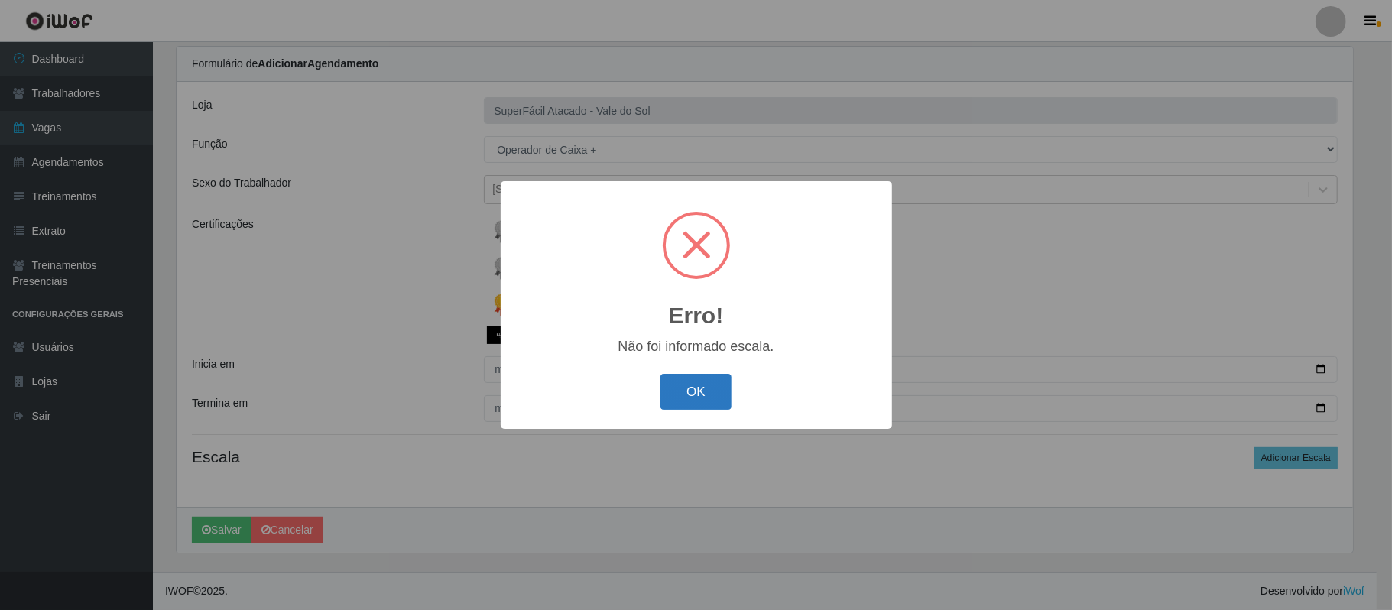
click at [719, 381] on button "OK" at bounding box center [695, 392] width 71 height 36
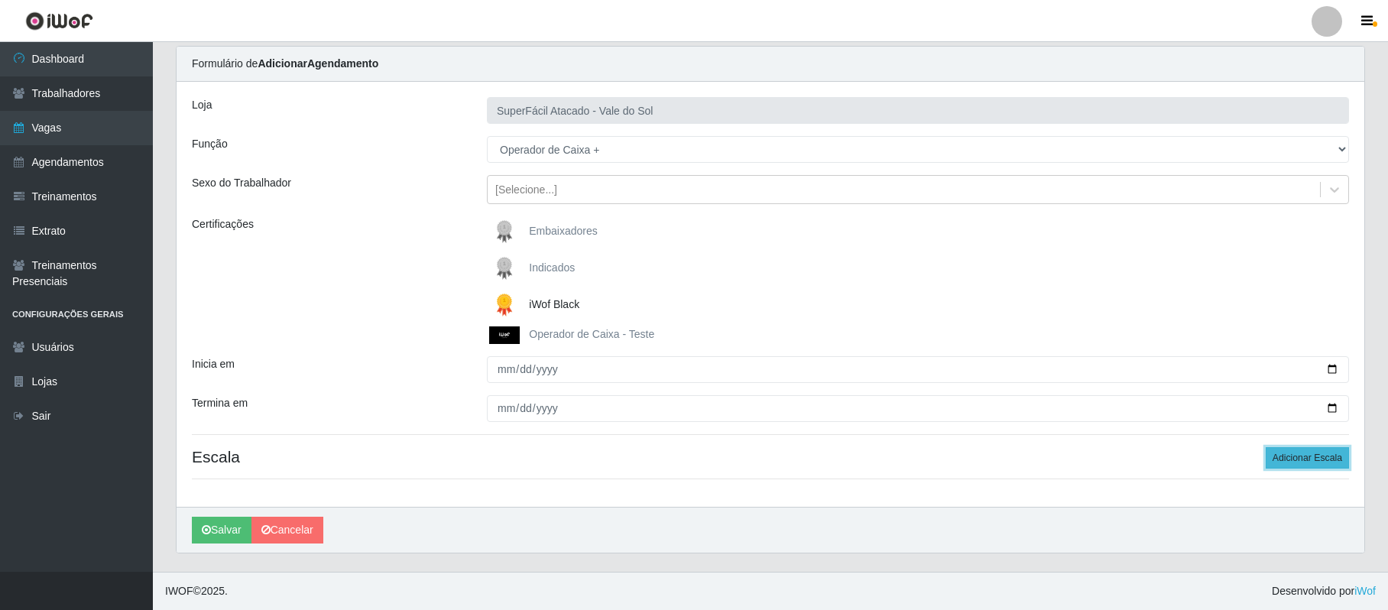
click at [1290, 456] on button "Adicionar Escala" at bounding box center [1307, 457] width 83 height 21
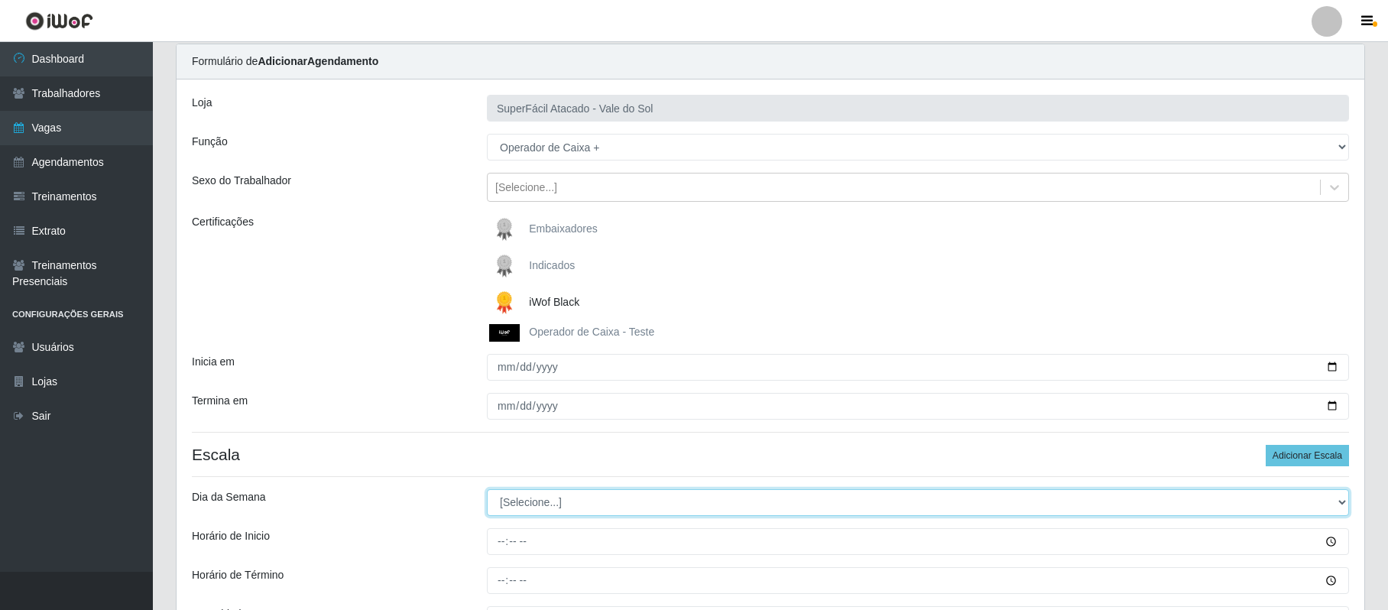
click at [1341, 500] on select "[Selecione...] Segunda Terça Quarta Quinta Sexta Sábado Domingo" at bounding box center [918, 502] width 862 height 27
click at [487, 491] on select "[Selecione...] Segunda Terça Quarta Quinta Sexta Sábado Domingo" at bounding box center [918, 502] width 862 height 27
click at [1338, 499] on select "[Selecione...] Segunda Terça Quarta Quinta Sexta Sábado Domingo" at bounding box center [918, 502] width 862 height 27
click at [487, 491] on select "[Selecione...] Segunda Terça Quarta Quinta Sexta Sábado Domingo" at bounding box center [918, 502] width 862 height 27
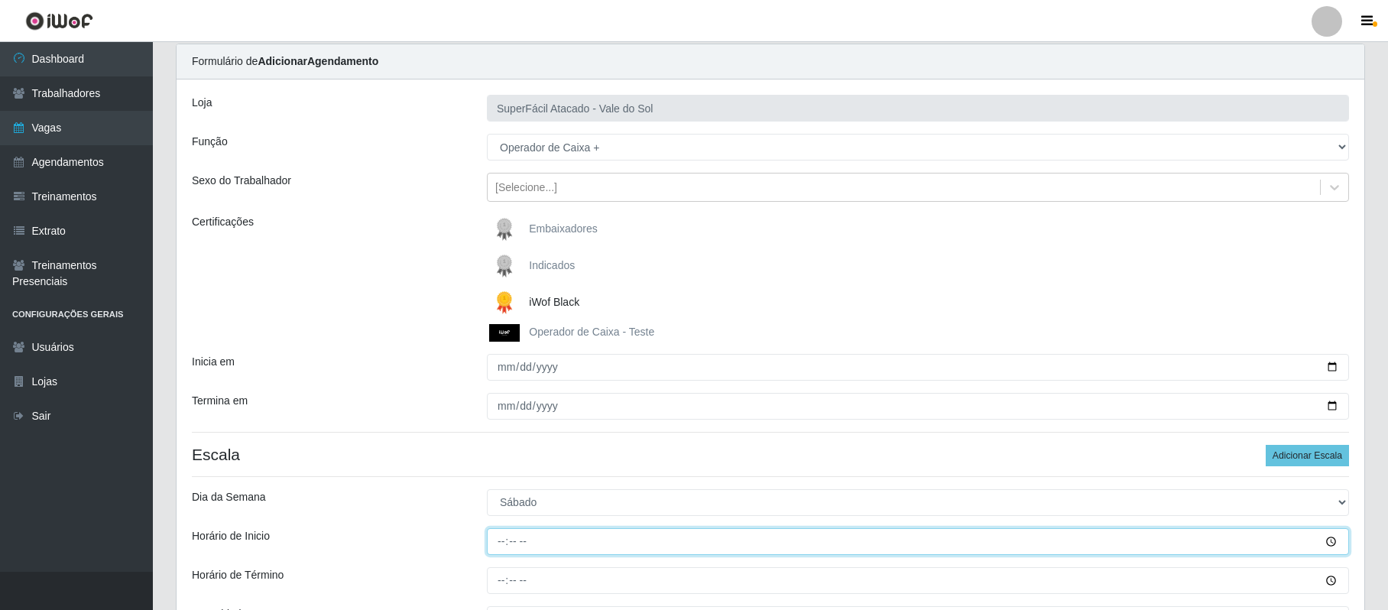
click at [501, 544] on input "Horário de Inicio" at bounding box center [918, 541] width 862 height 27
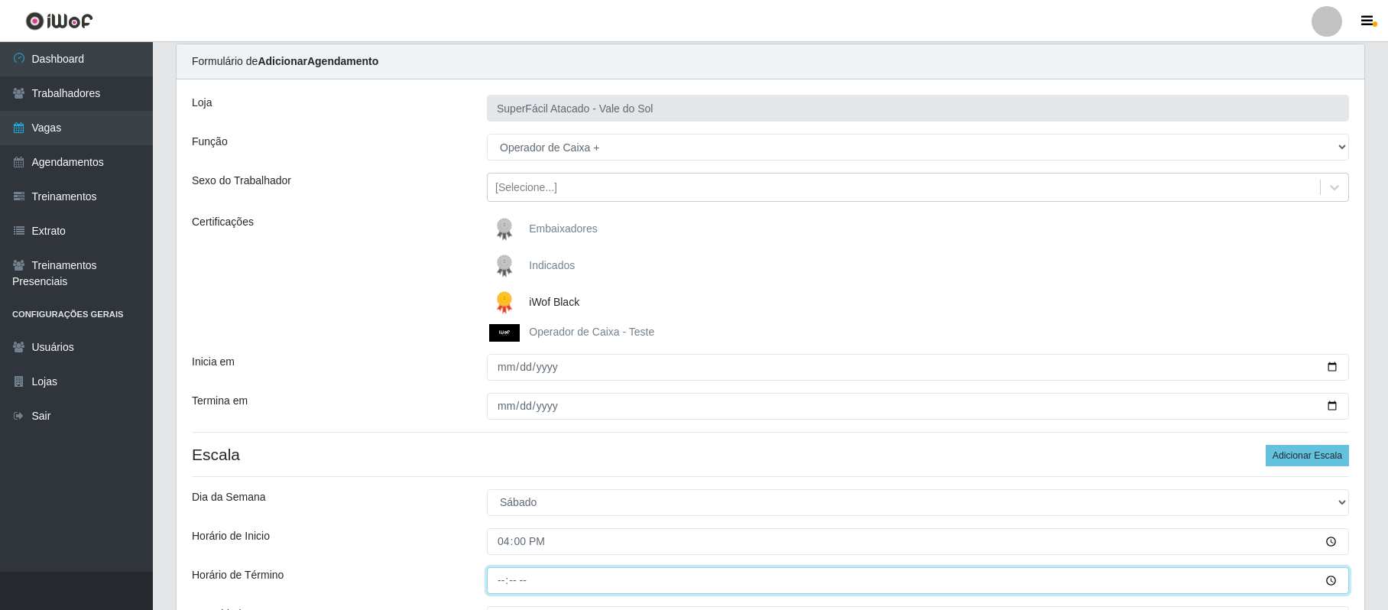
click at [493, 576] on input "Horário de Término" at bounding box center [918, 580] width 862 height 27
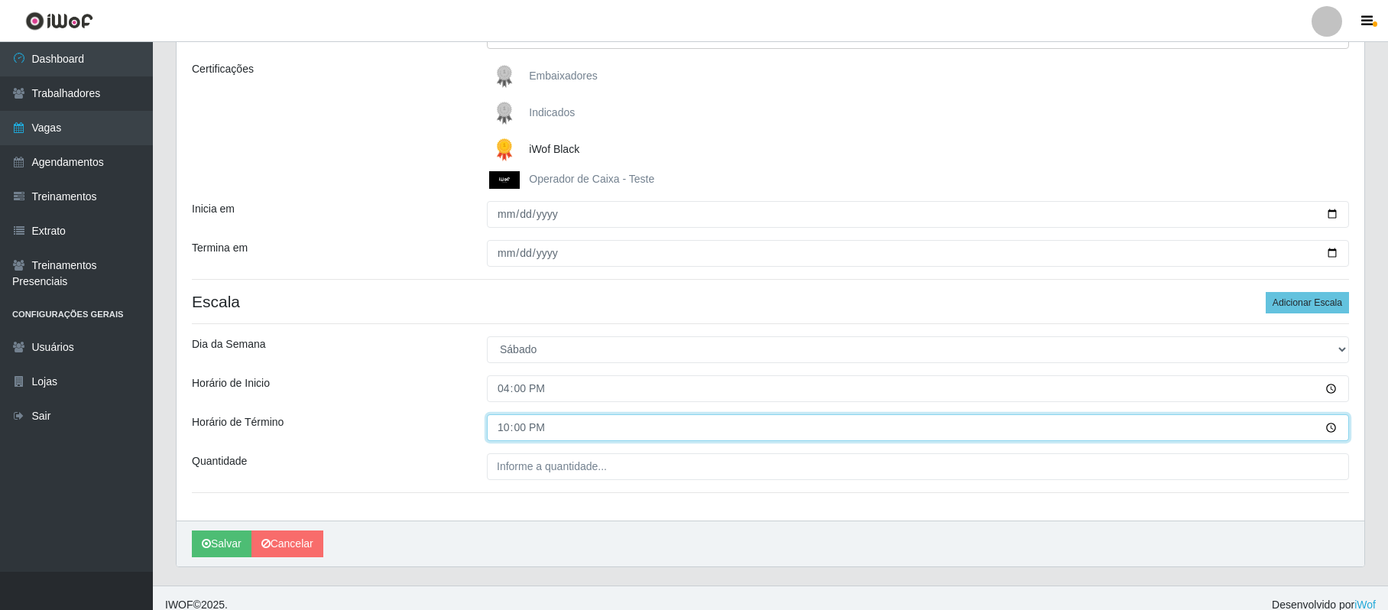
scroll to position [221, 0]
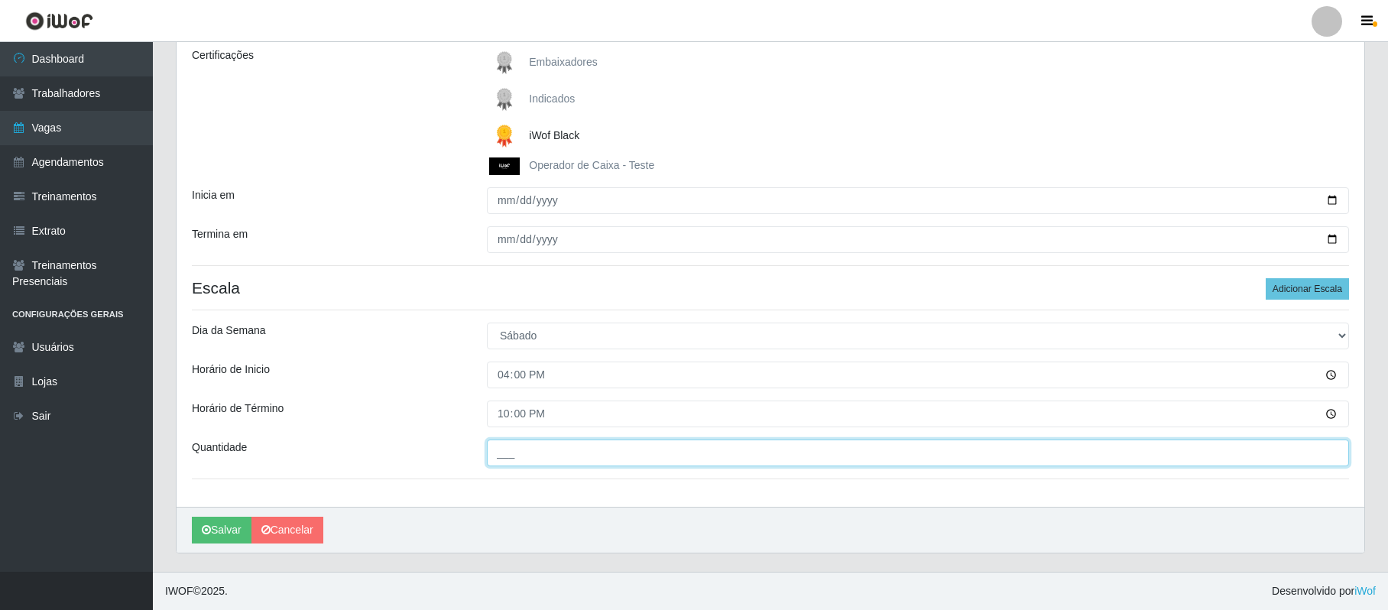
click at [508, 456] on input "___" at bounding box center [918, 453] width 862 height 27
click at [608, 435] on div "Loja SuperFácil Atacado - Vale do Sol Função [Selecione...] Embalador Embalador…" at bounding box center [771, 210] width 1188 height 594
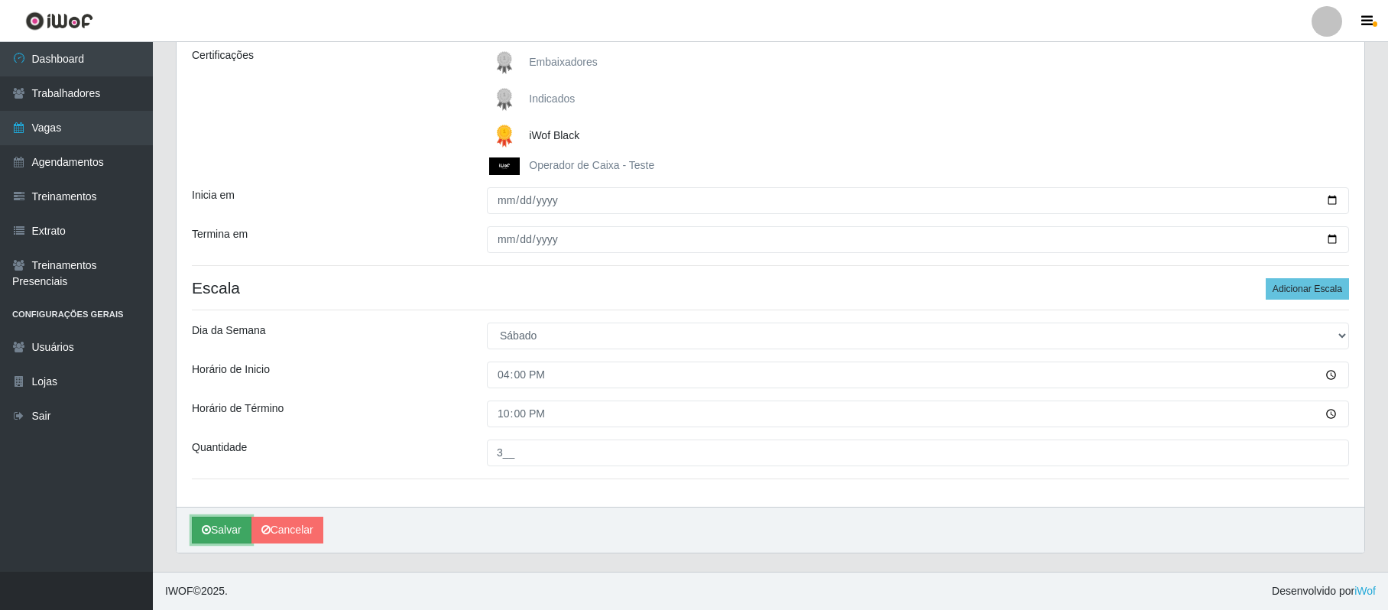
click at [216, 524] on button "Salvar" at bounding box center [222, 530] width 60 height 27
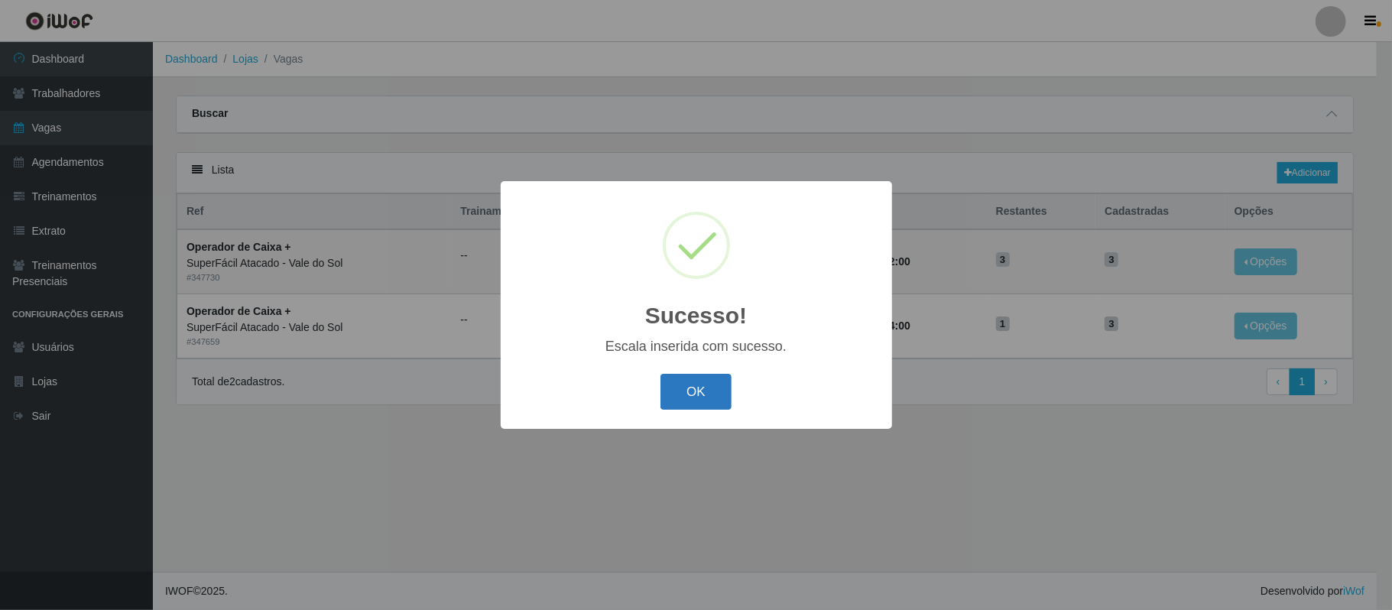
click at [679, 398] on button "OK" at bounding box center [695, 392] width 71 height 36
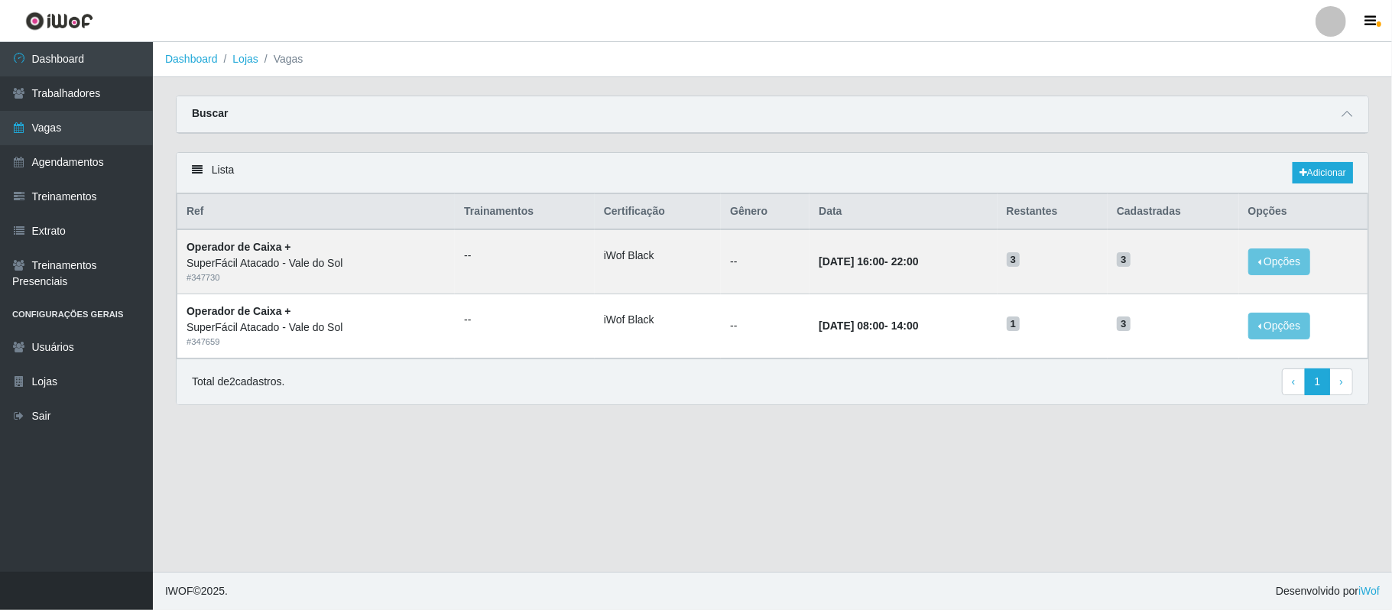
drag, startPoint x: 422, startPoint y: 485, endPoint x: 438, endPoint y: 484, distance: 16.1
click at [423, 485] on main "Dashboard Lojas Vagas Carregando... Buscar Início em [DATE] Término em [DATE] F…" at bounding box center [772, 307] width 1239 height 530
click at [1324, 175] on link "Adicionar" at bounding box center [1323, 172] width 60 height 21
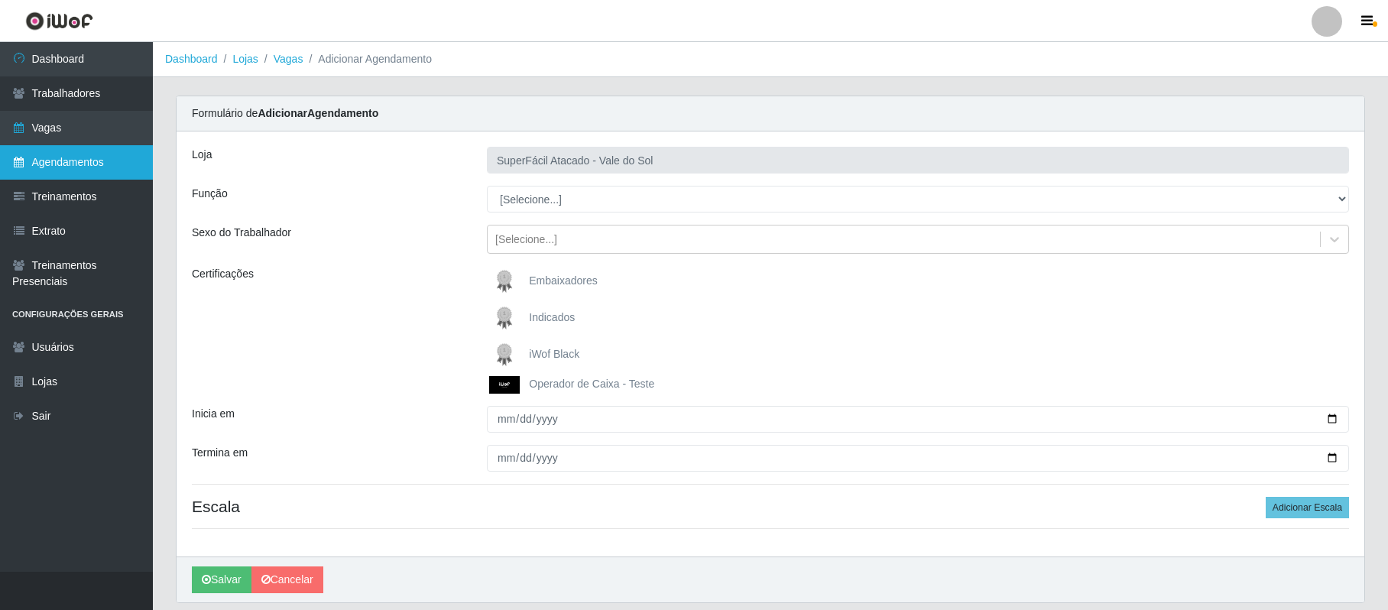
click at [73, 162] on link "Agendamentos" at bounding box center [76, 162] width 153 height 34
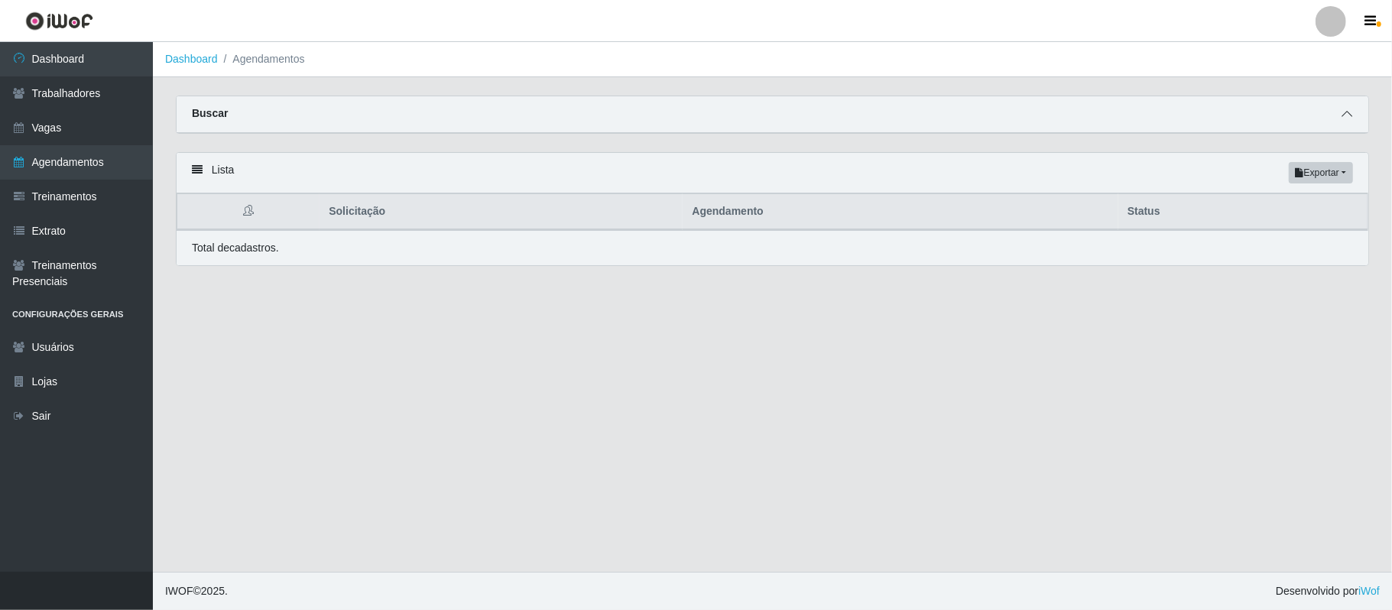
click at [1347, 116] on icon at bounding box center [1347, 114] width 11 height 11
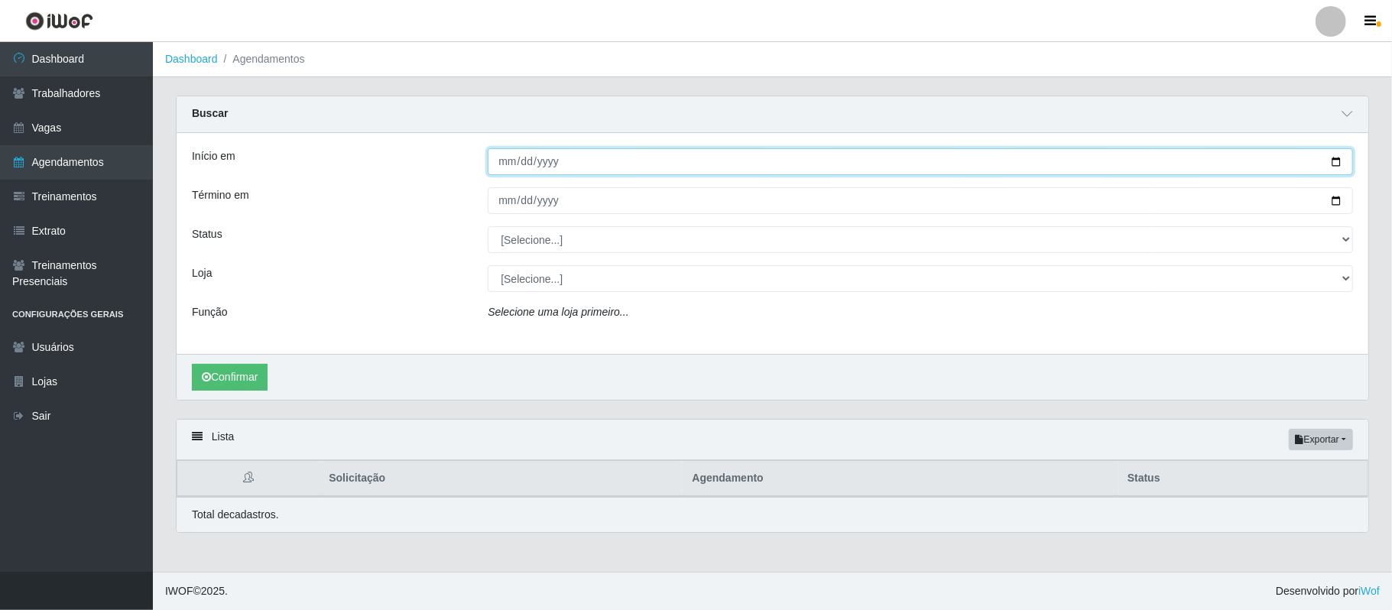
click at [494, 164] on input "Início em" at bounding box center [920, 161] width 865 height 27
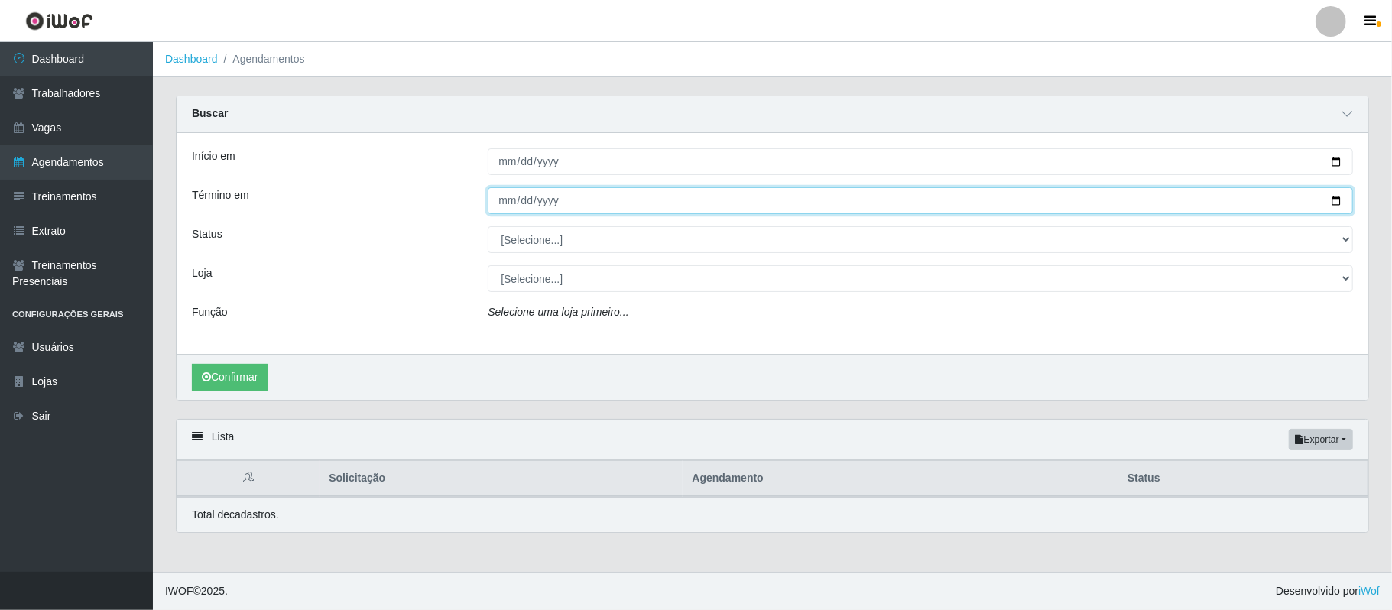
click at [489, 206] on input "Término em" at bounding box center [920, 200] width 865 height 27
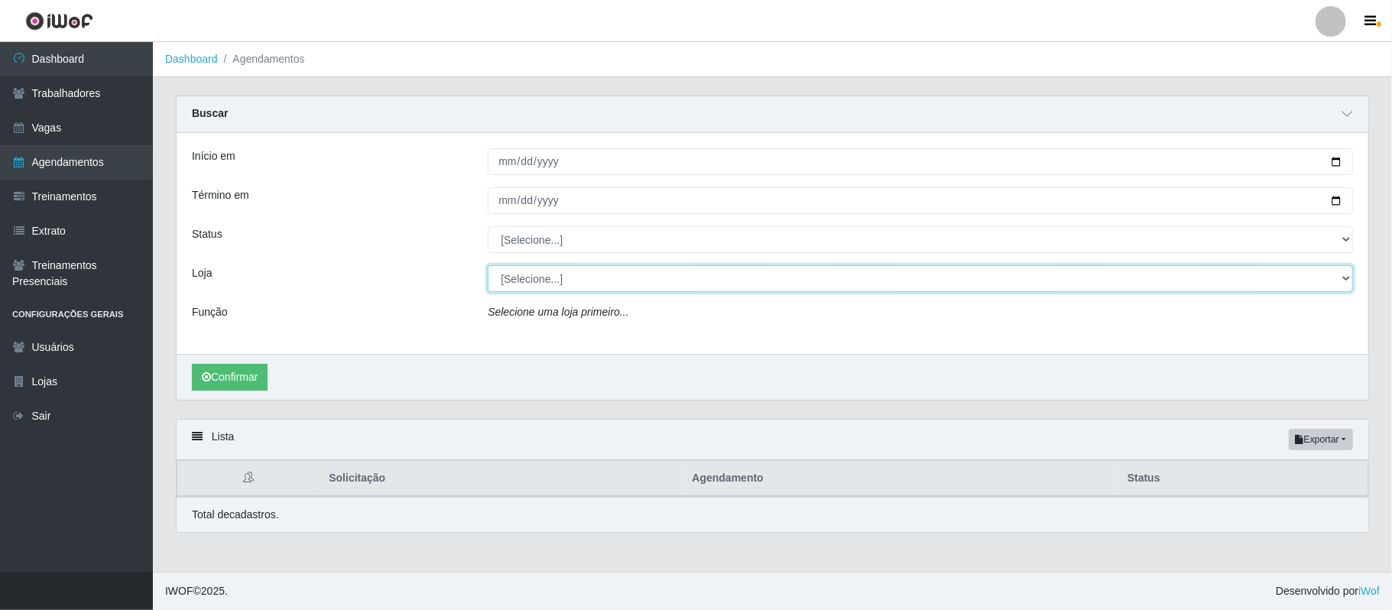
click at [1345, 274] on select "[Selecione...] SuperFácil Atacado - Alto de São Manoel SuperFácil Atacado - Ema…" at bounding box center [920, 278] width 865 height 27
click at [488, 266] on select "[Selecione...] SuperFácil Atacado - Alto de São Manoel SuperFácil Atacado - Ema…" at bounding box center [920, 278] width 865 height 27
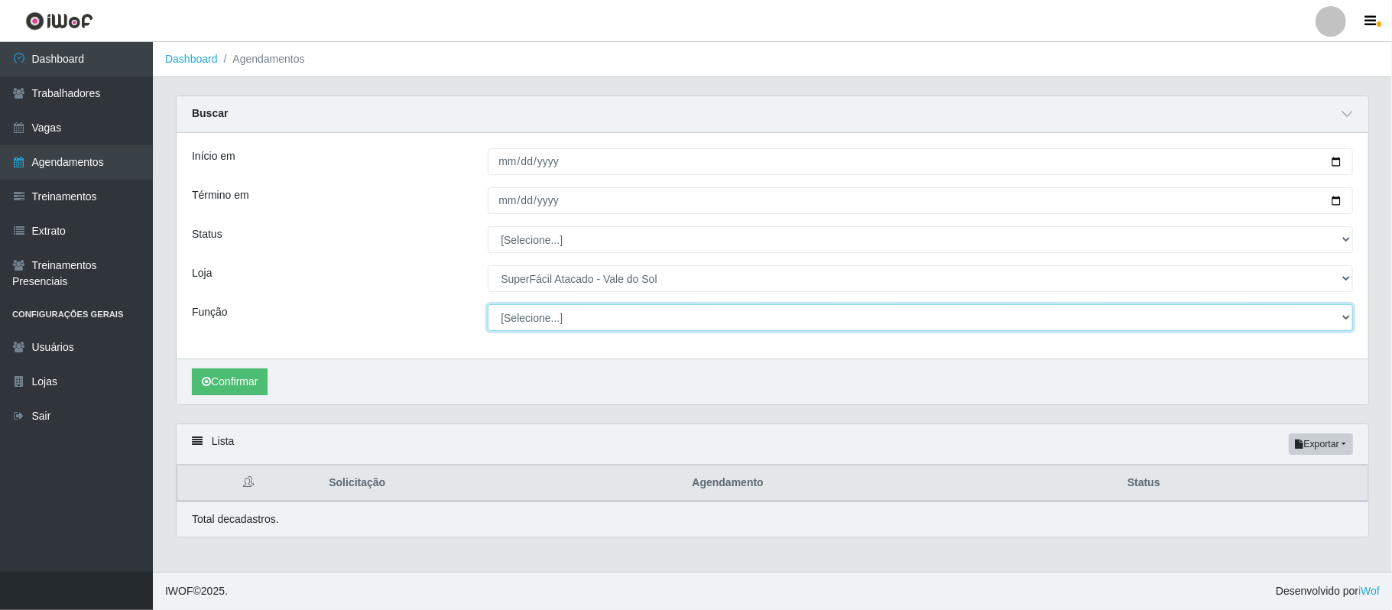
click at [1343, 322] on select "[Selecione...] Embalador Embalador + Embalador ++ Operador de Caixa Operador de…" at bounding box center [920, 317] width 865 height 27
click at [488, 305] on select "[Selecione...] Embalador Embalador + Embalador ++ Operador de Caixa Operador de…" at bounding box center [920, 317] width 865 height 27
click at [239, 385] on button "Confirmar" at bounding box center [230, 381] width 76 height 27
drag, startPoint x: 1391, startPoint y: 258, endPoint x: 1383, endPoint y: 428, distance: 169.9
click at [1383, 428] on div "Carregando... Buscar Início em [DATE] Término em [DATE] Status [Selecione...] A…" at bounding box center [772, 326] width 1239 height 460
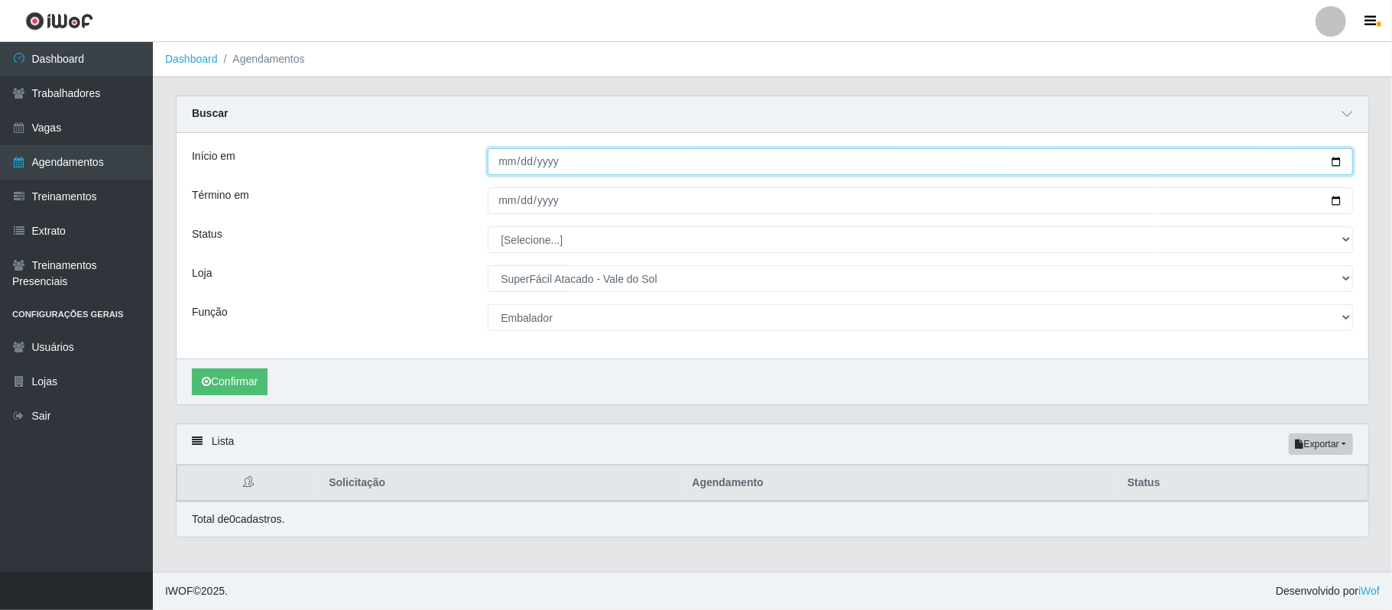
click at [1337, 165] on input "[DATE]" at bounding box center [920, 161] width 865 height 27
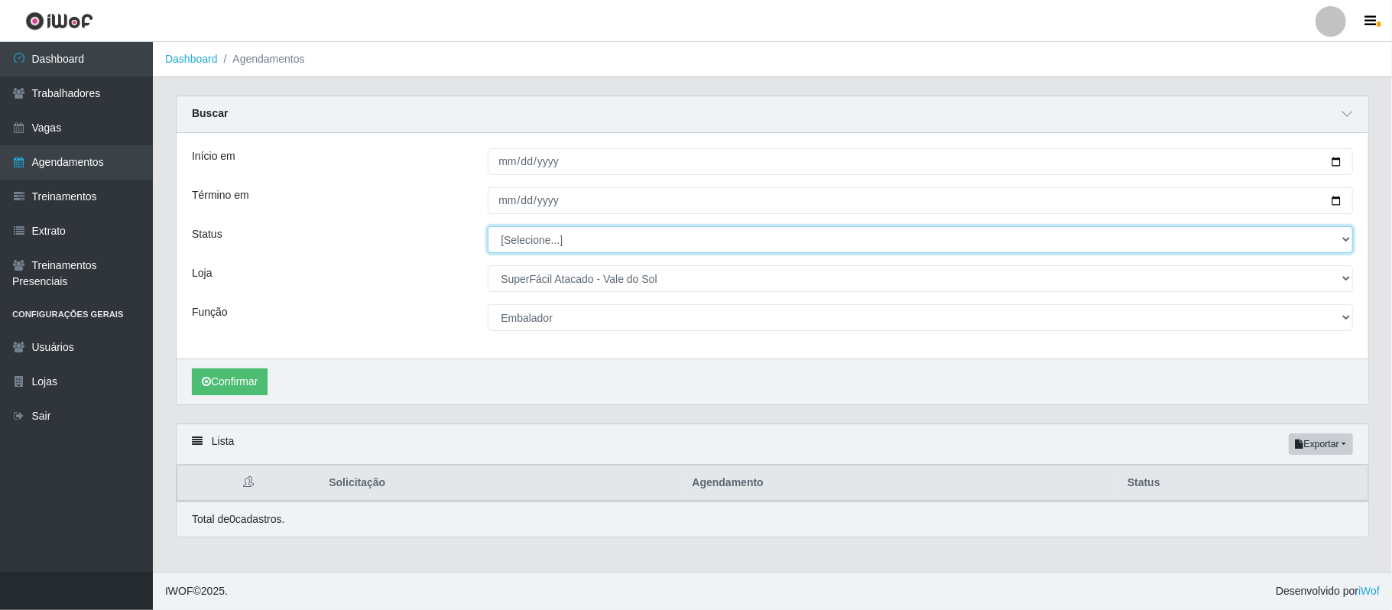
click at [1343, 239] on select "[Selecione...] AGENDADO AGUARDANDO LIBERAR EM ANDAMENTO EM REVISÃO FINALIZADO C…" at bounding box center [920, 239] width 865 height 27
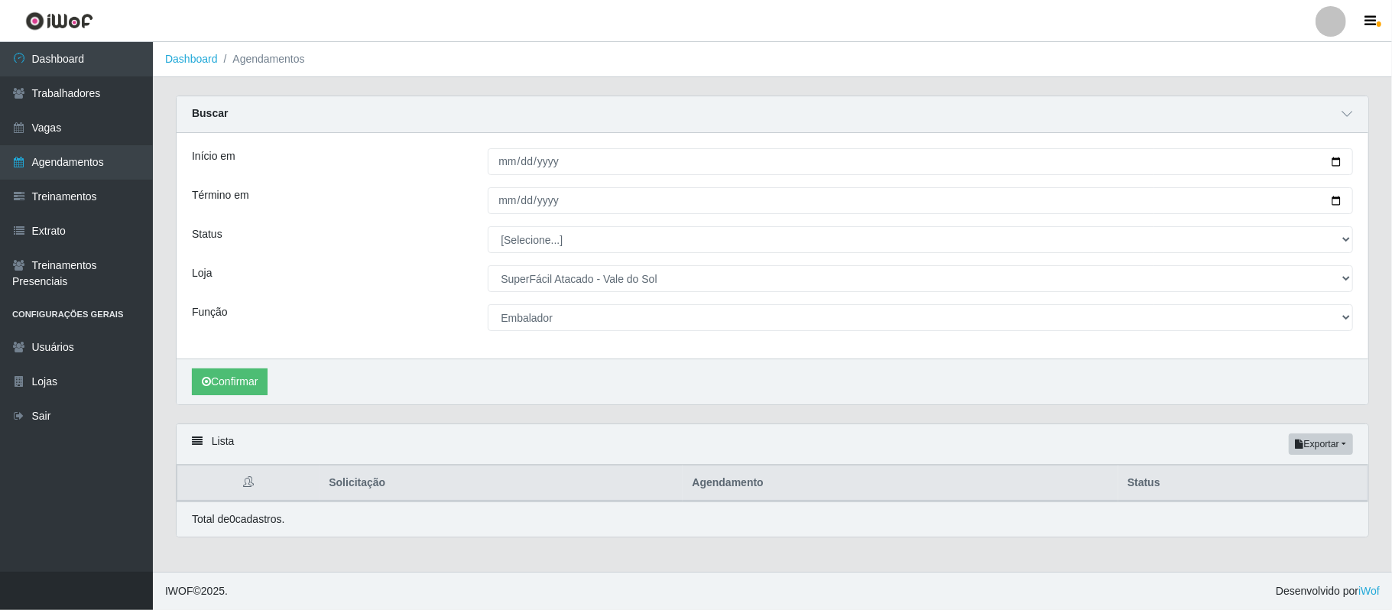
click at [399, 267] on div "Loja" at bounding box center [328, 278] width 296 height 27
click at [16, 120] on link "Vagas" at bounding box center [76, 128] width 153 height 34
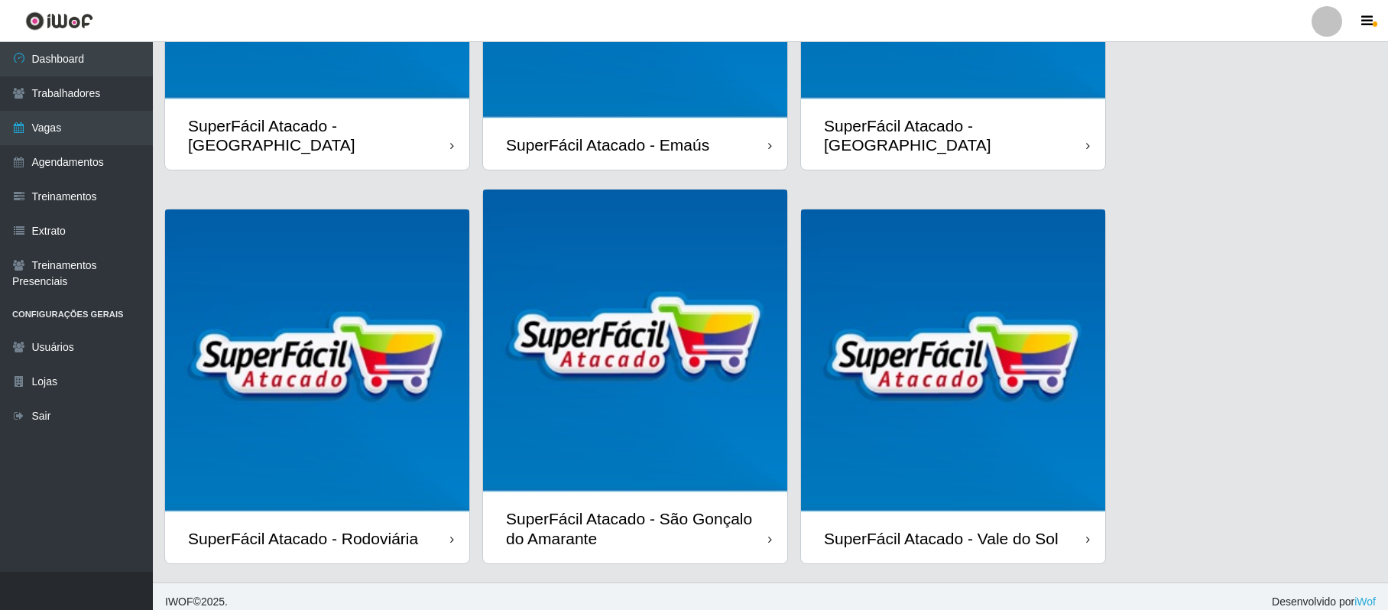
scroll to position [310, 0]
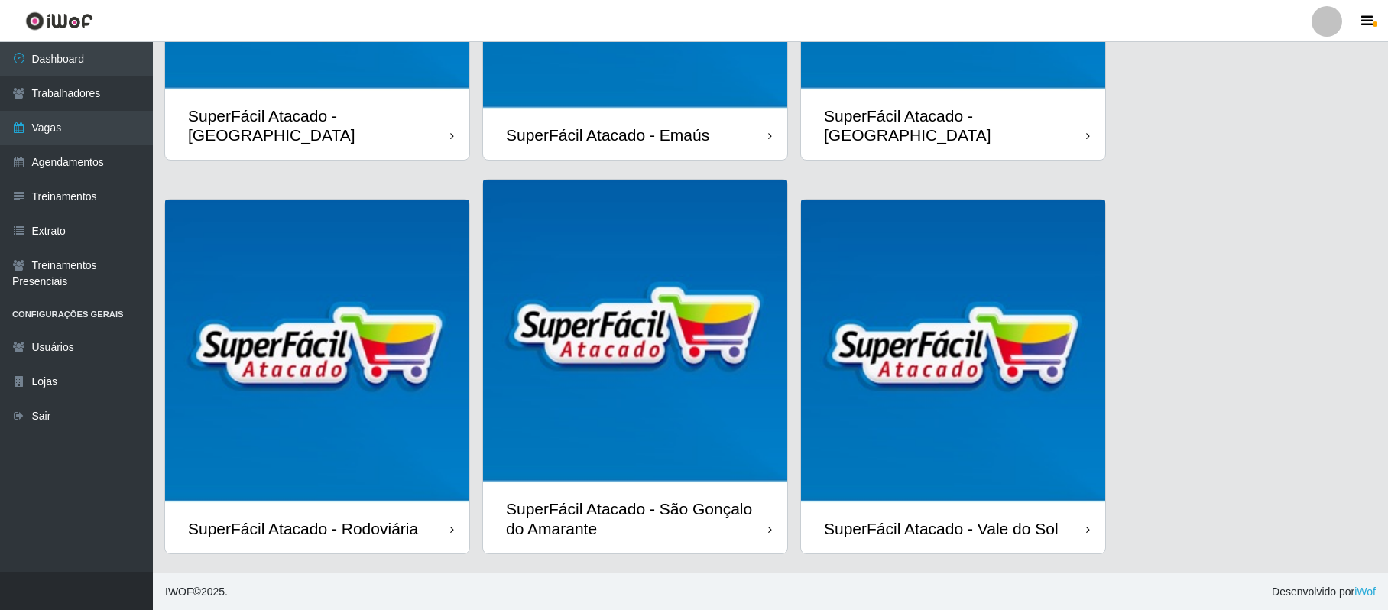
click at [1026, 433] on img at bounding box center [953, 352] width 304 height 304
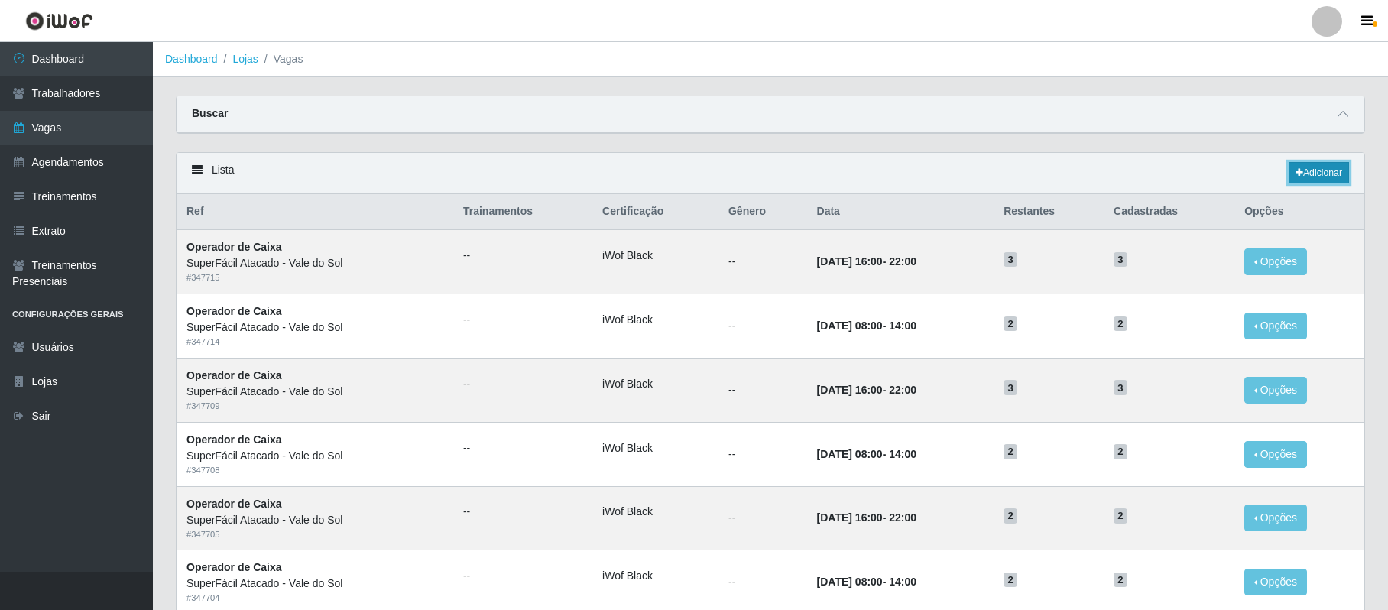
click at [1322, 180] on link "Adicionar" at bounding box center [1319, 172] width 60 height 21
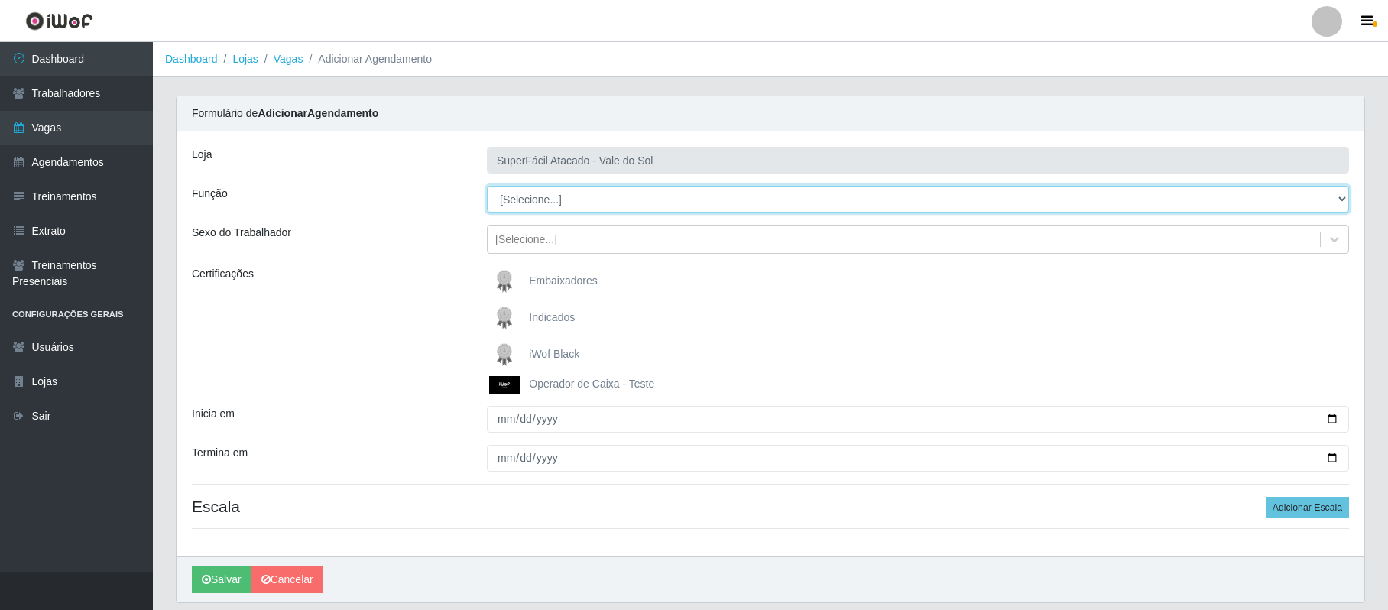
click at [1344, 202] on select "[Selecione...] Embalador Embalador + Embalador ++ Operador de Caixa Operador de…" at bounding box center [918, 199] width 862 height 27
click at [487, 187] on select "[Selecione...] Embalador Embalador + Embalador ++ Operador de Caixa Operador de…" at bounding box center [918, 199] width 862 height 27
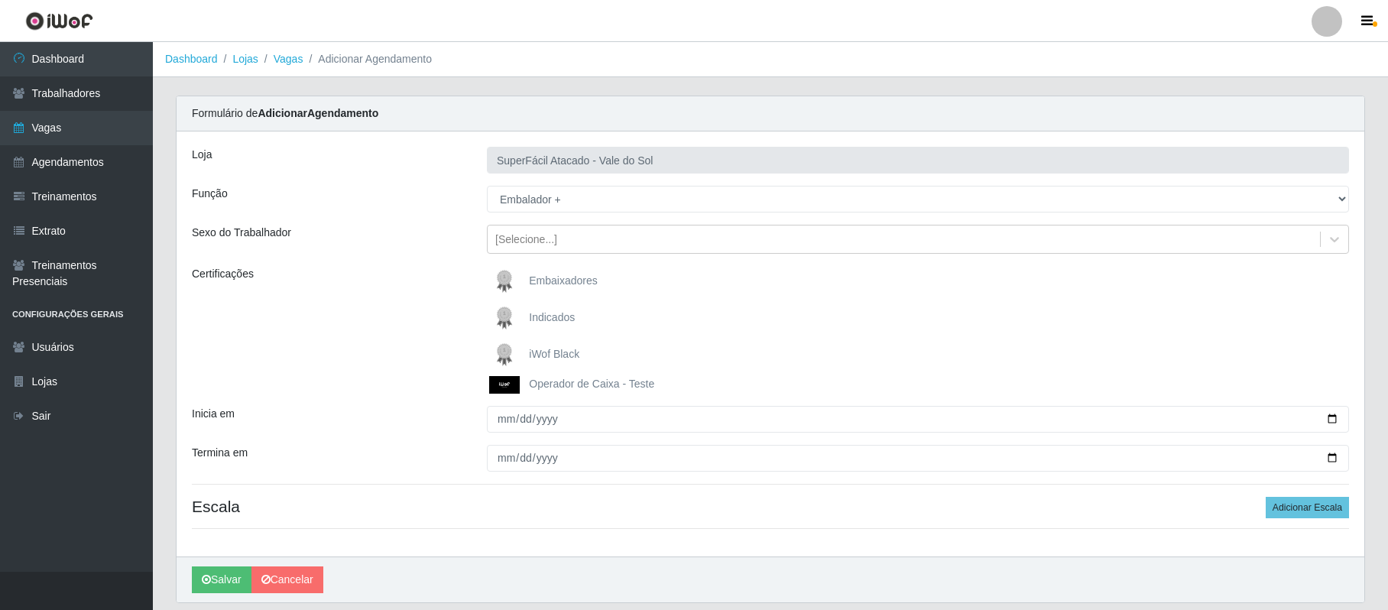
click at [573, 349] on span "iWof Black" at bounding box center [554, 354] width 50 height 12
click at [0, 0] on input "iWof Black" at bounding box center [0, 0] width 0 height 0
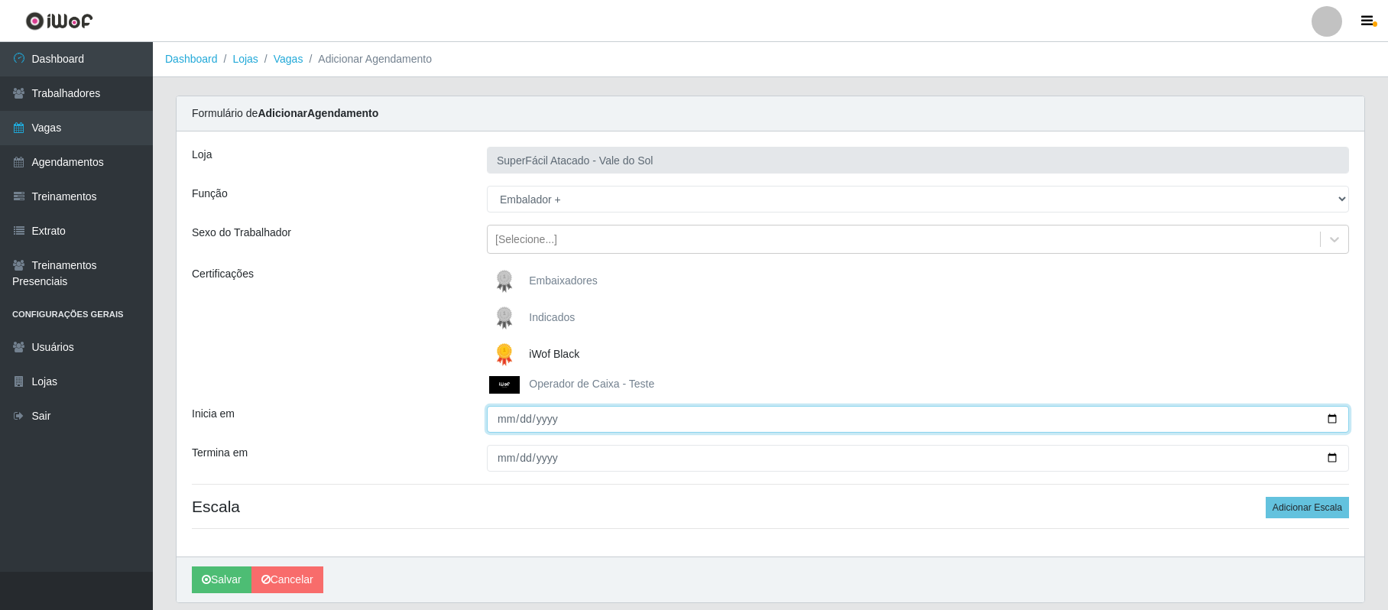
click at [1331, 419] on input "Inicia em" at bounding box center [918, 419] width 862 height 27
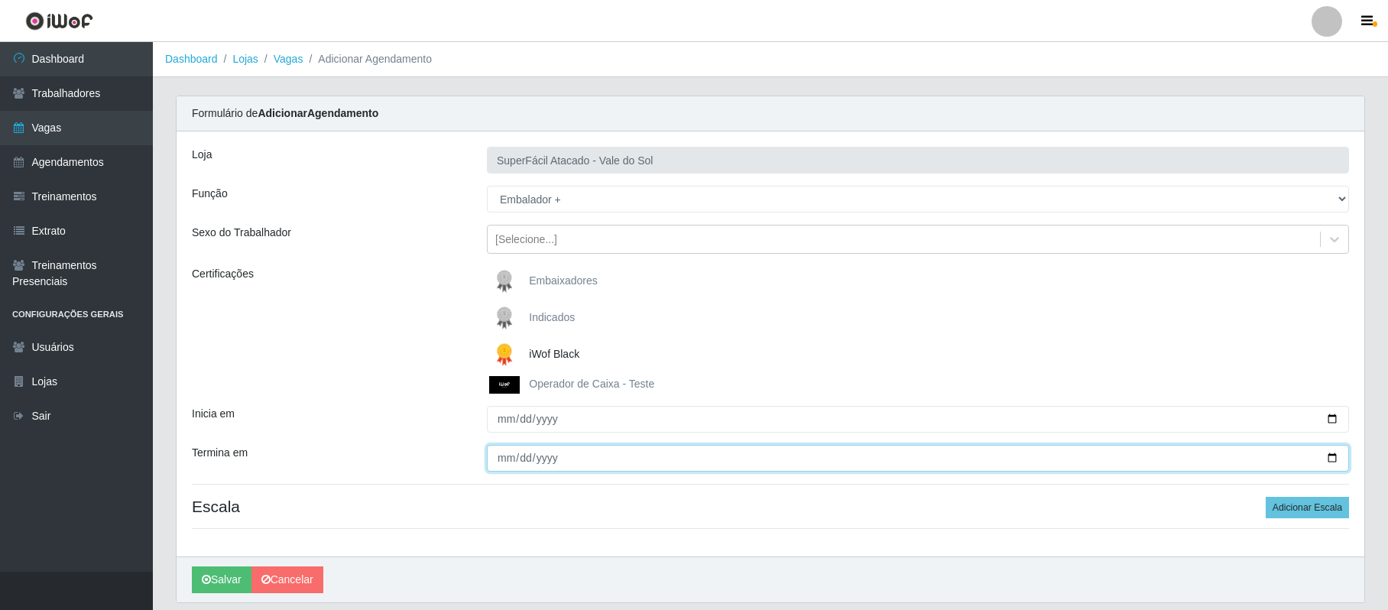
click at [505, 462] on input "Termina em" at bounding box center [918, 458] width 862 height 27
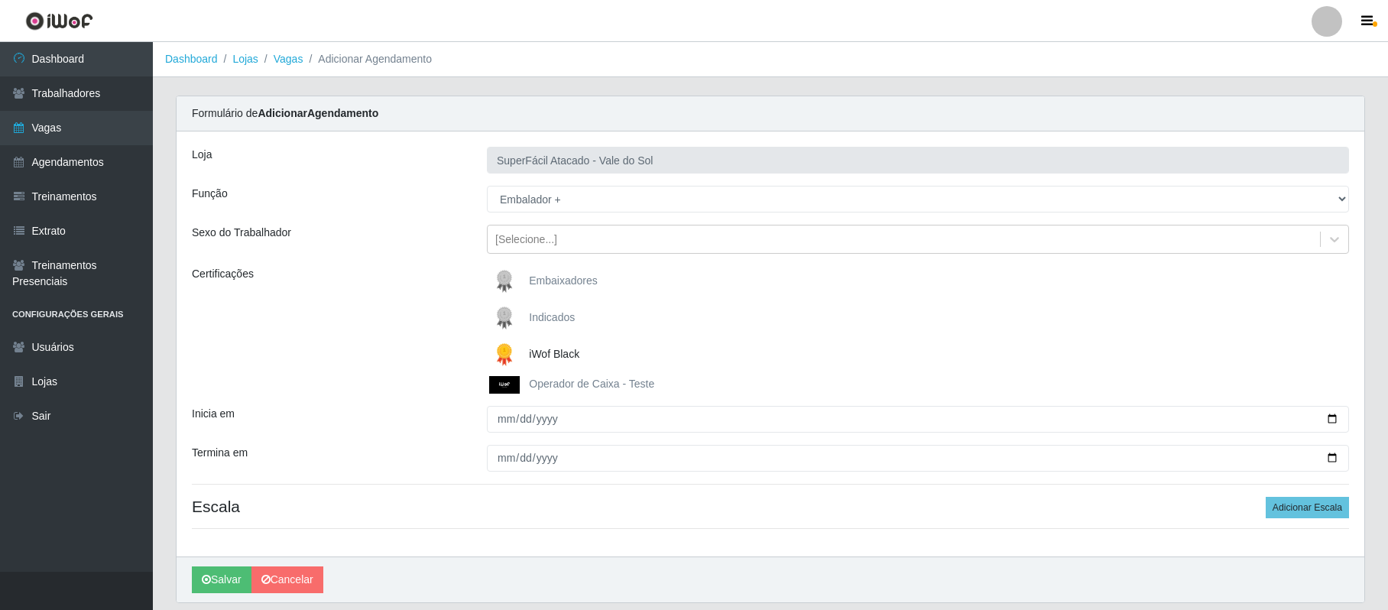
click at [804, 333] on div "Indicados" at bounding box center [918, 318] width 862 height 31
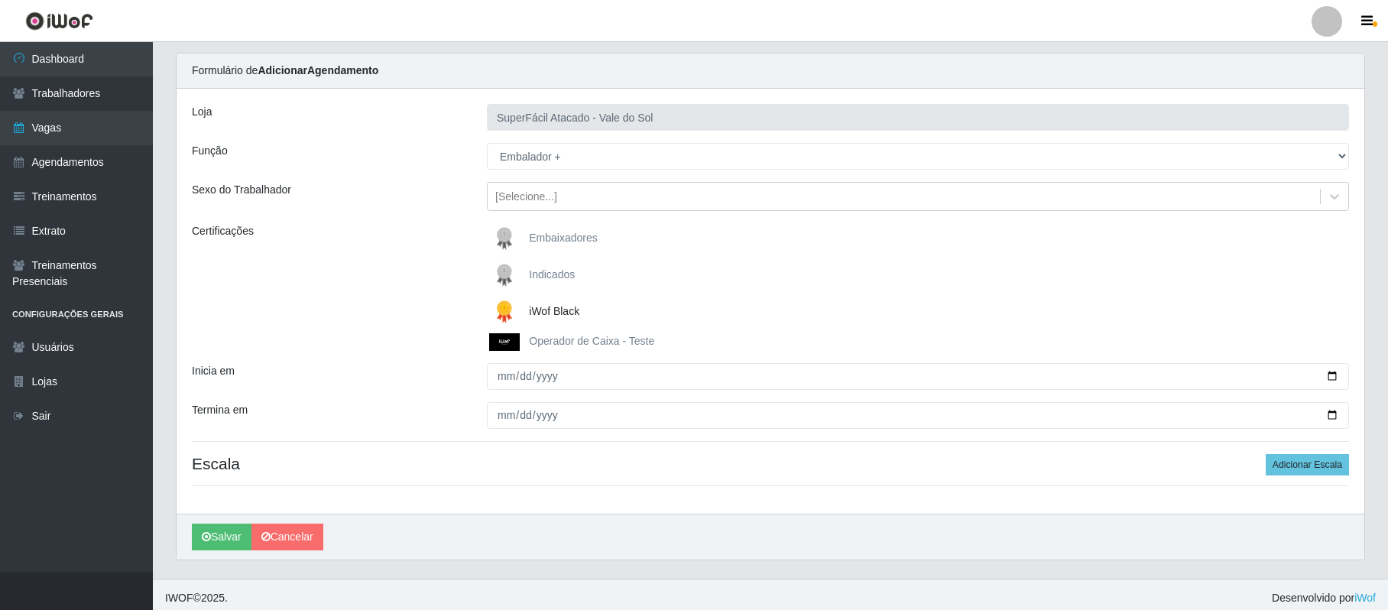
scroll to position [52, 0]
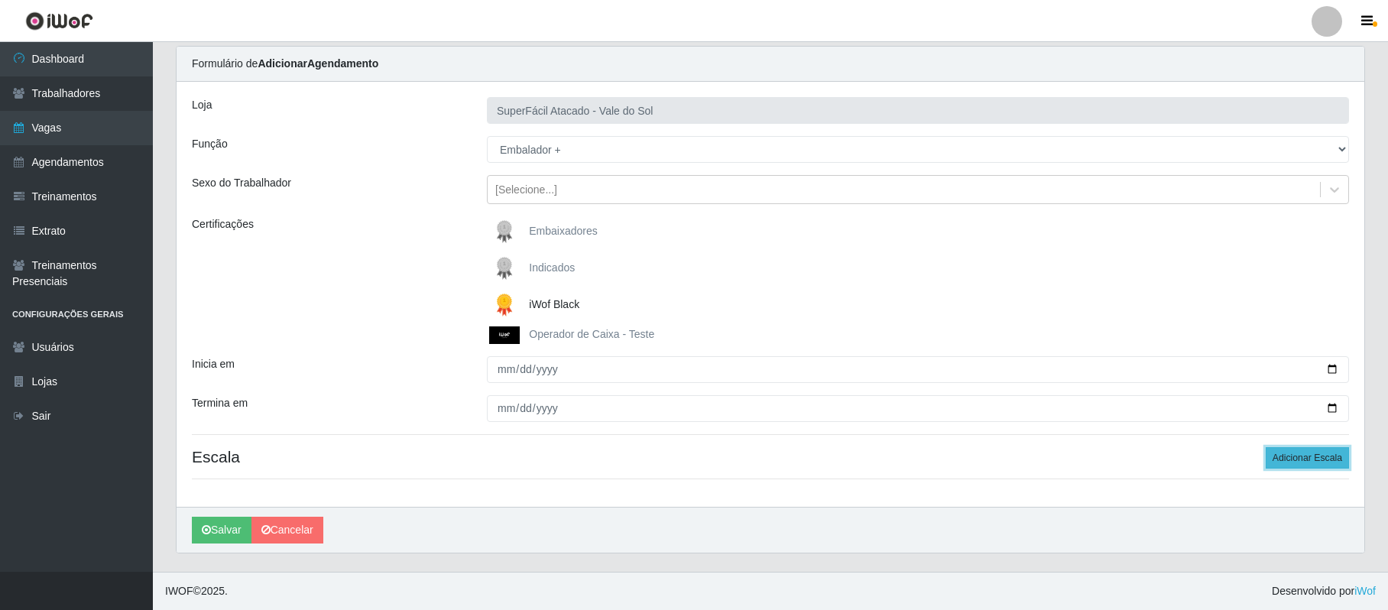
click at [1303, 459] on button "Adicionar Escala" at bounding box center [1307, 457] width 83 height 21
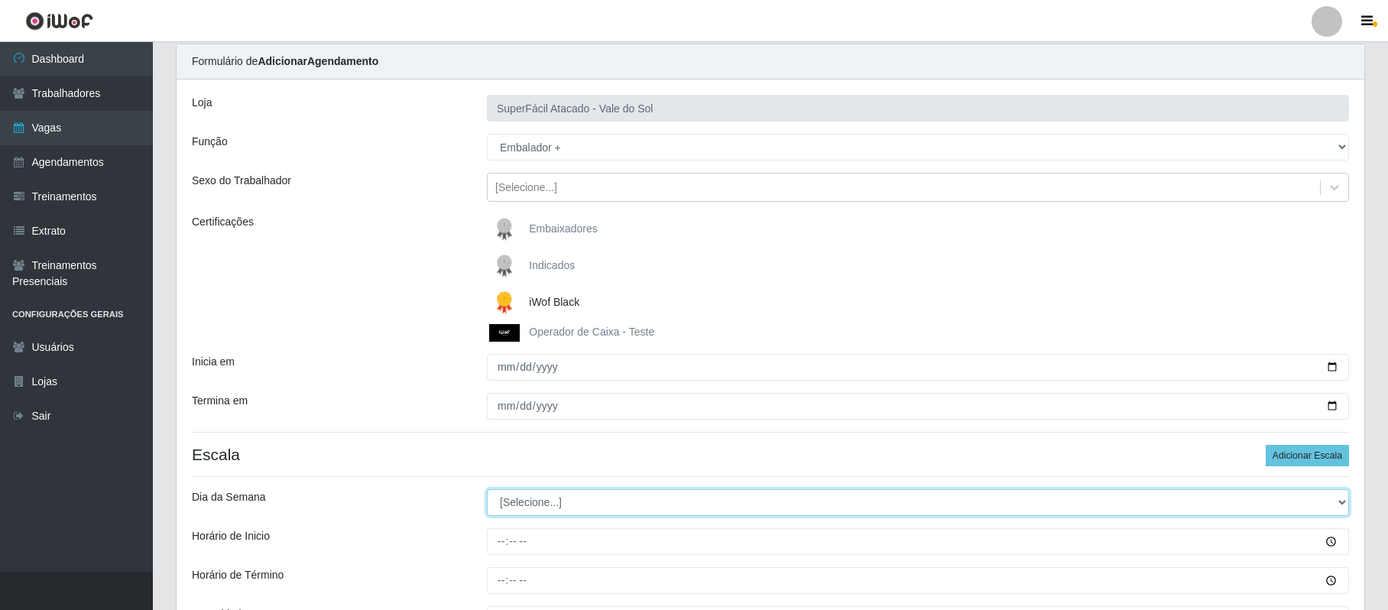
click at [1339, 503] on select "[Selecione...] Segunda Terça Quarta Quinta Sexta Sábado Domingo" at bounding box center [918, 502] width 862 height 27
click at [487, 491] on select "[Selecione...] Segunda Terça Quarta Quinta Sexta Sábado Domingo" at bounding box center [918, 502] width 862 height 27
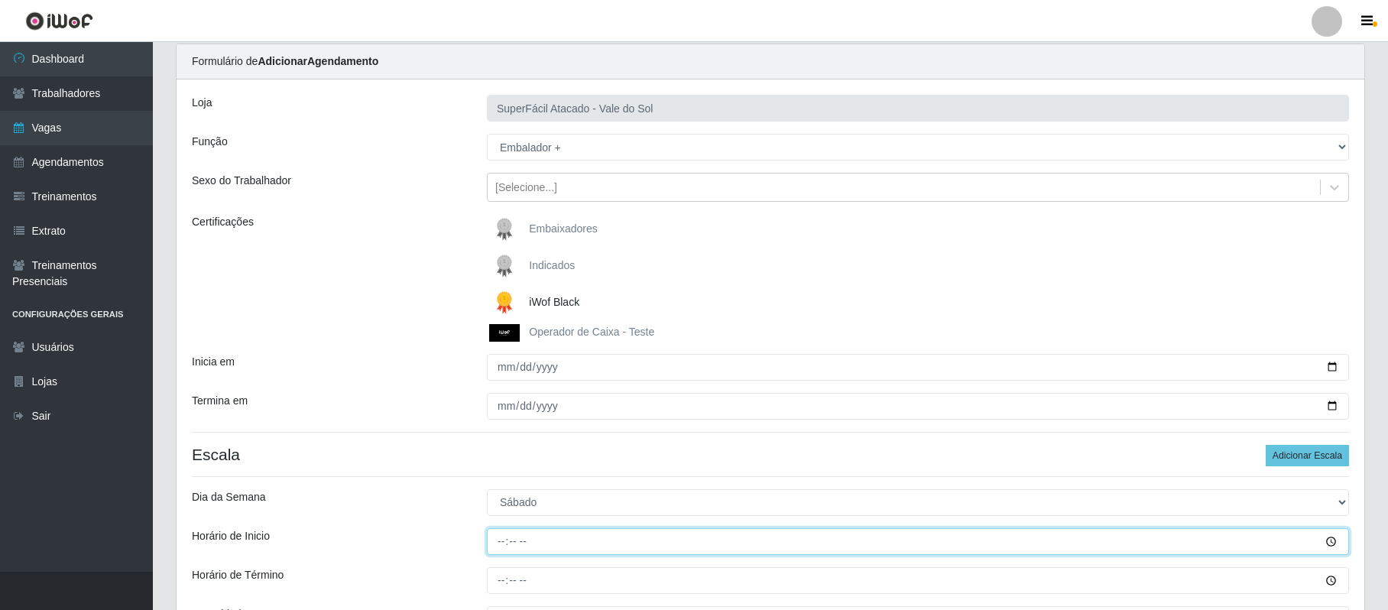
click at [498, 542] on input "Horário de Inicio" at bounding box center [918, 541] width 862 height 27
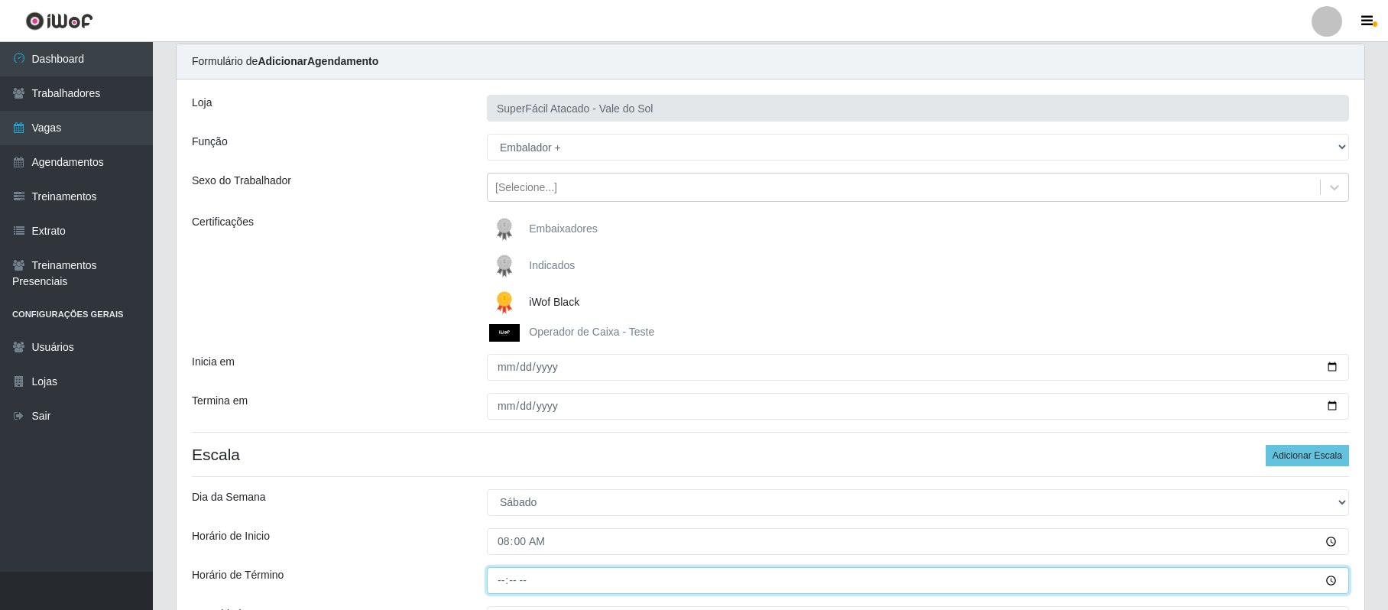
click at [505, 579] on input "Horário de Término" at bounding box center [918, 580] width 862 height 27
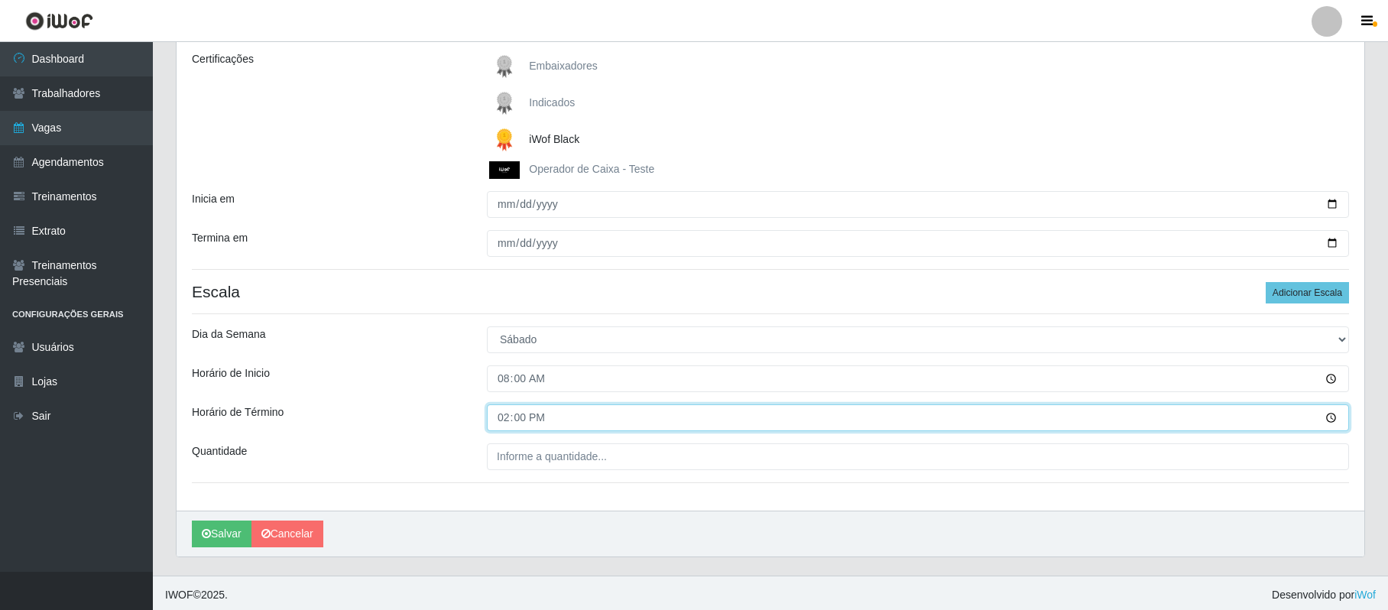
scroll to position [221, 0]
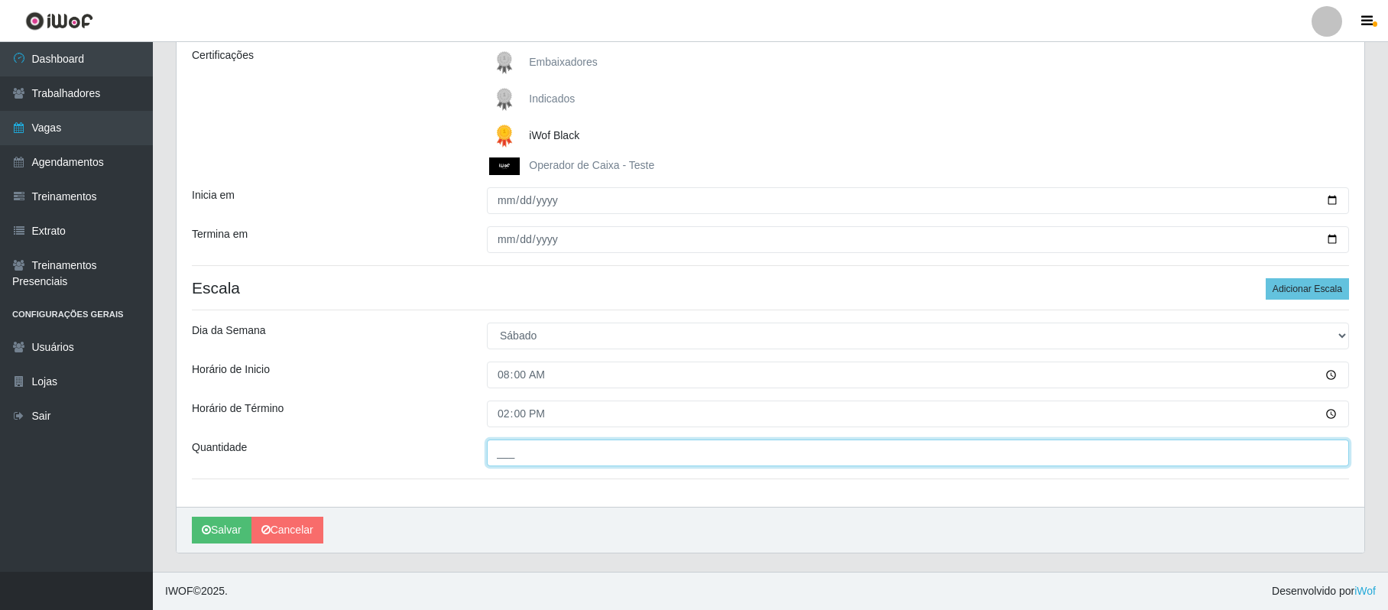
click at [508, 451] on input "___" at bounding box center [918, 453] width 862 height 27
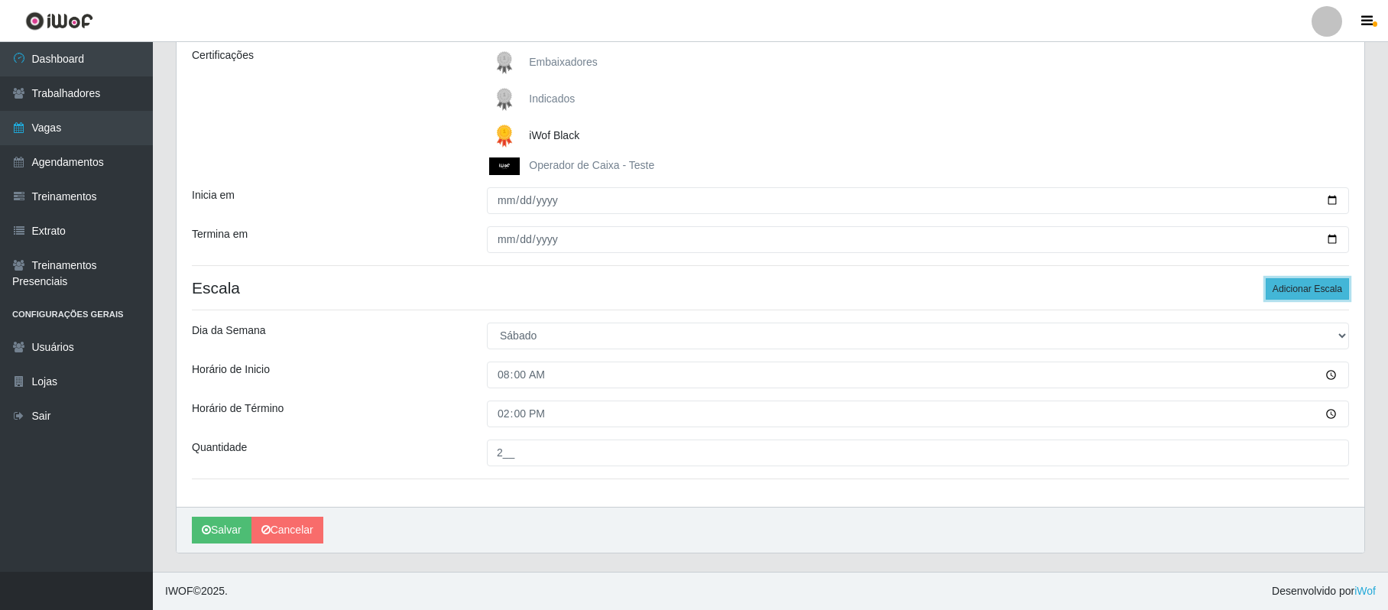
click at [1306, 289] on button "Adicionar Escala" at bounding box center [1307, 288] width 83 height 21
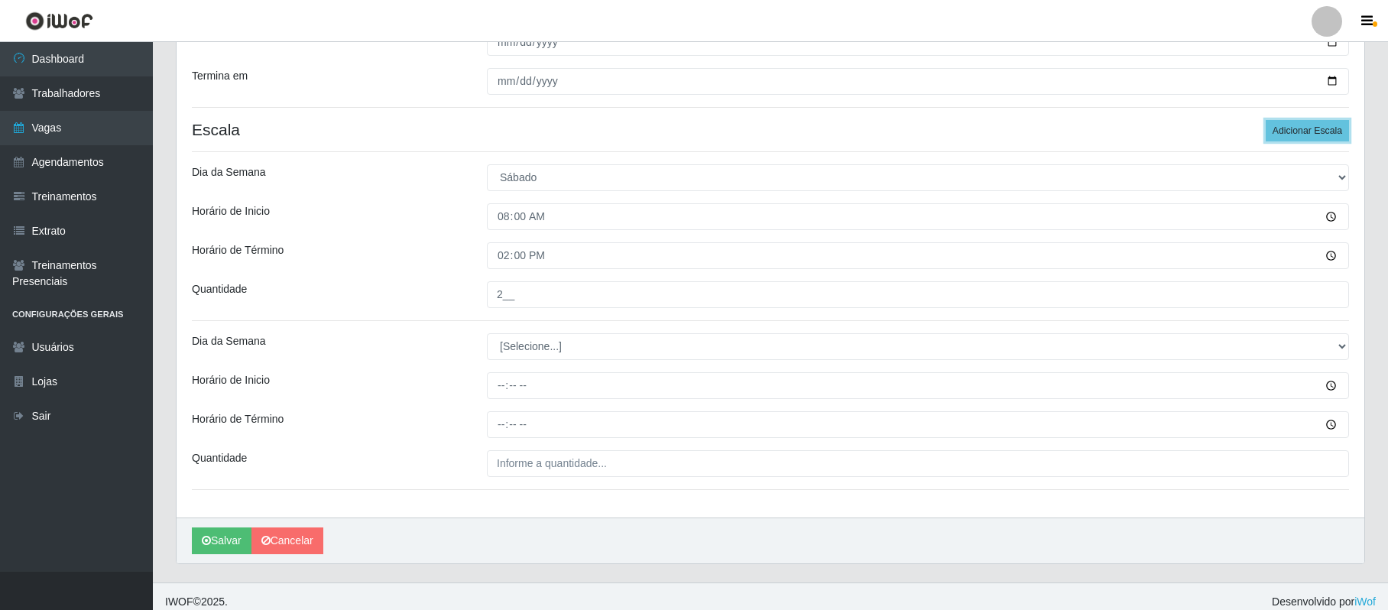
scroll to position [390, 0]
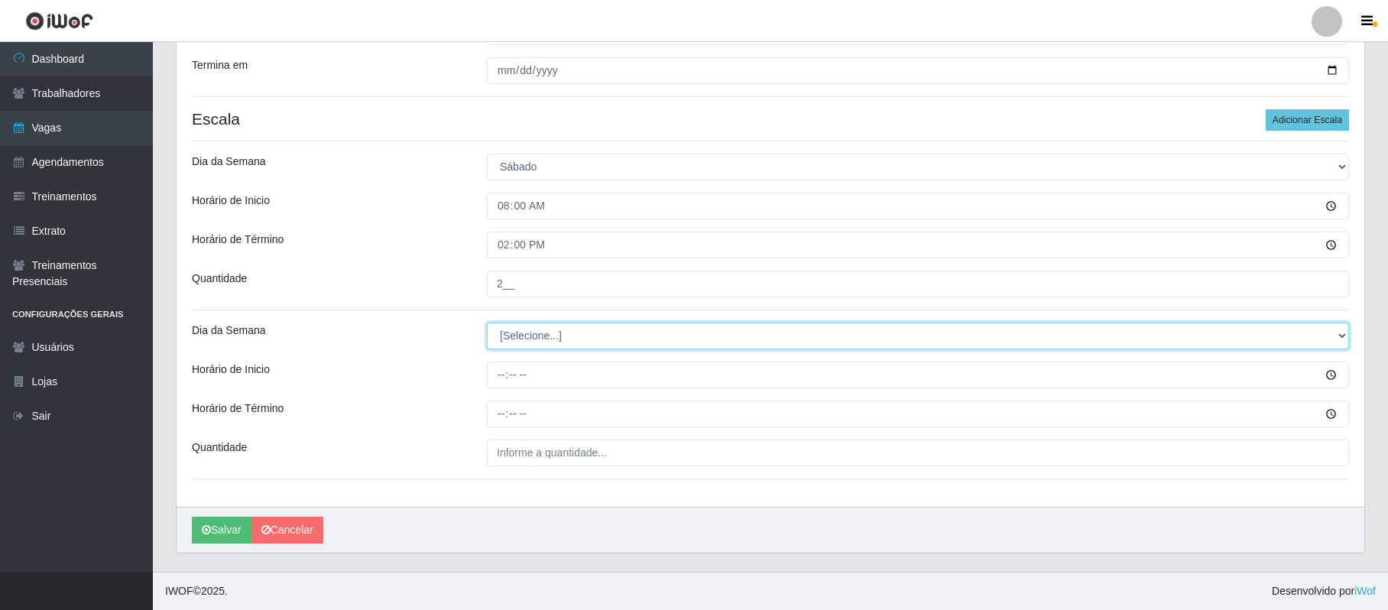
click at [1334, 330] on select "[Selecione...] Segunda Terça Quarta Quinta Sexta Sábado Domingo" at bounding box center [918, 336] width 862 height 27
click at [487, 323] on select "[Selecione...] Segunda Terça Quarta Quinta Sexta Sábado Domingo" at bounding box center [918, 336] width 862 height 27
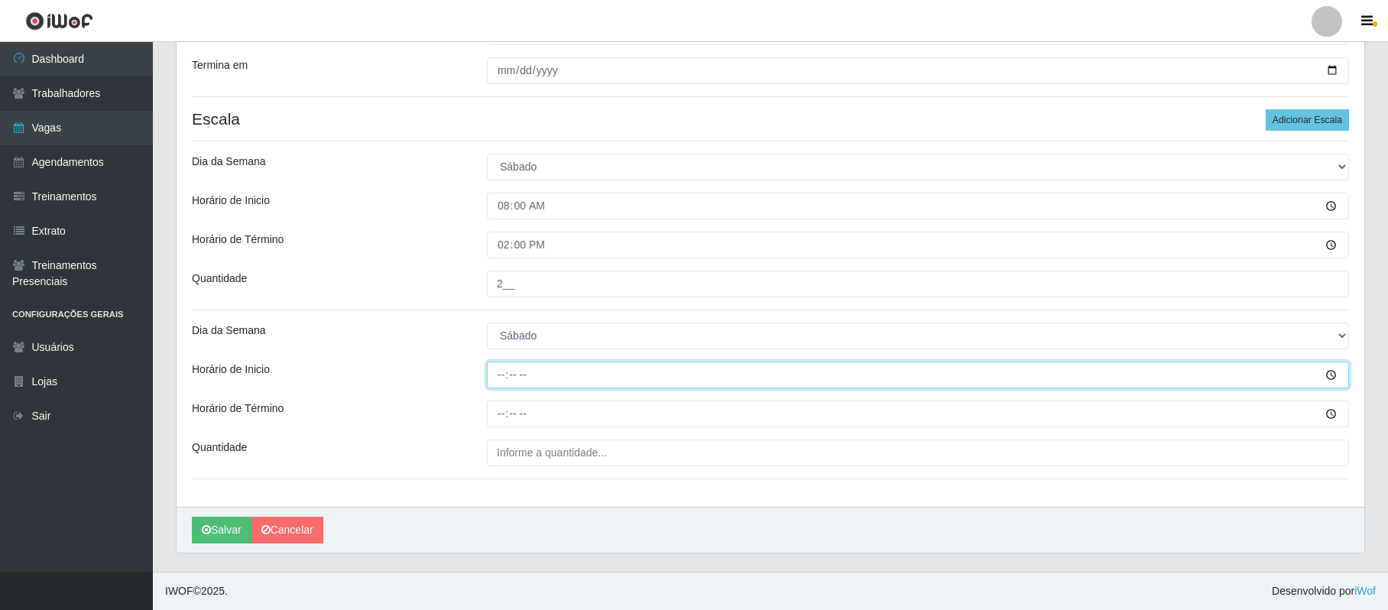
click at [496, 372] on input "Horário de Inicio" at bounding box center [918, 375] width 862 height 27
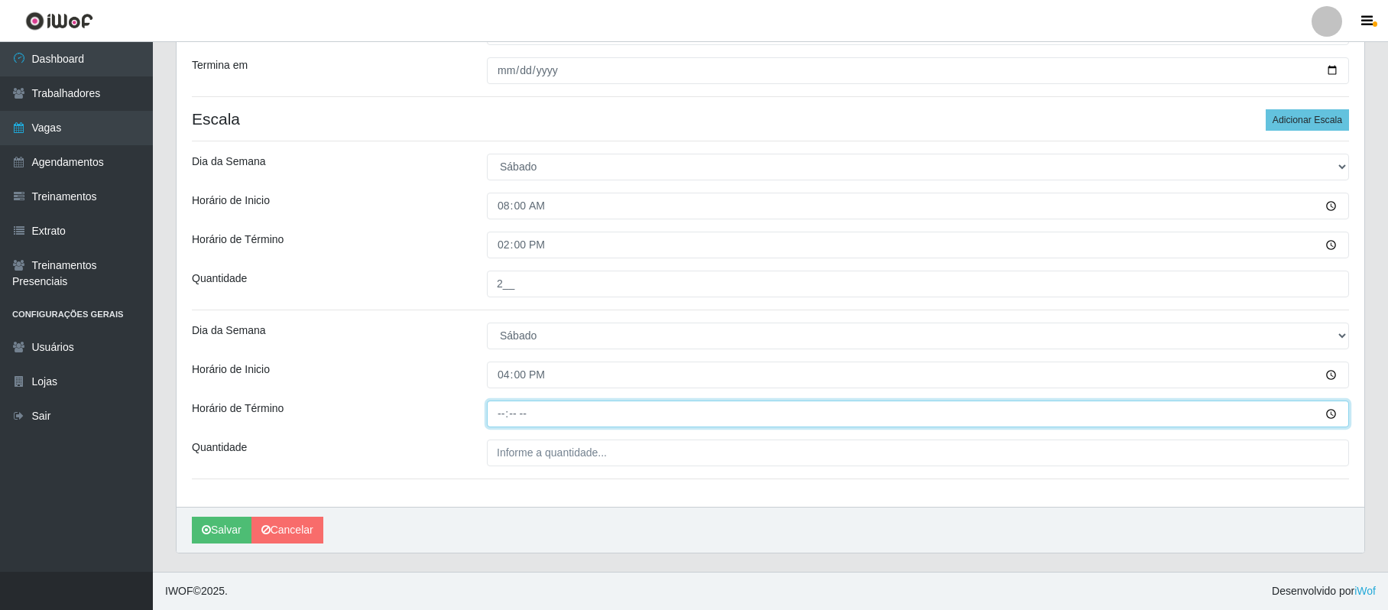
click at [494, 407] on input "Horário de Término" at bounding box center [918, 414] width 862 height 27
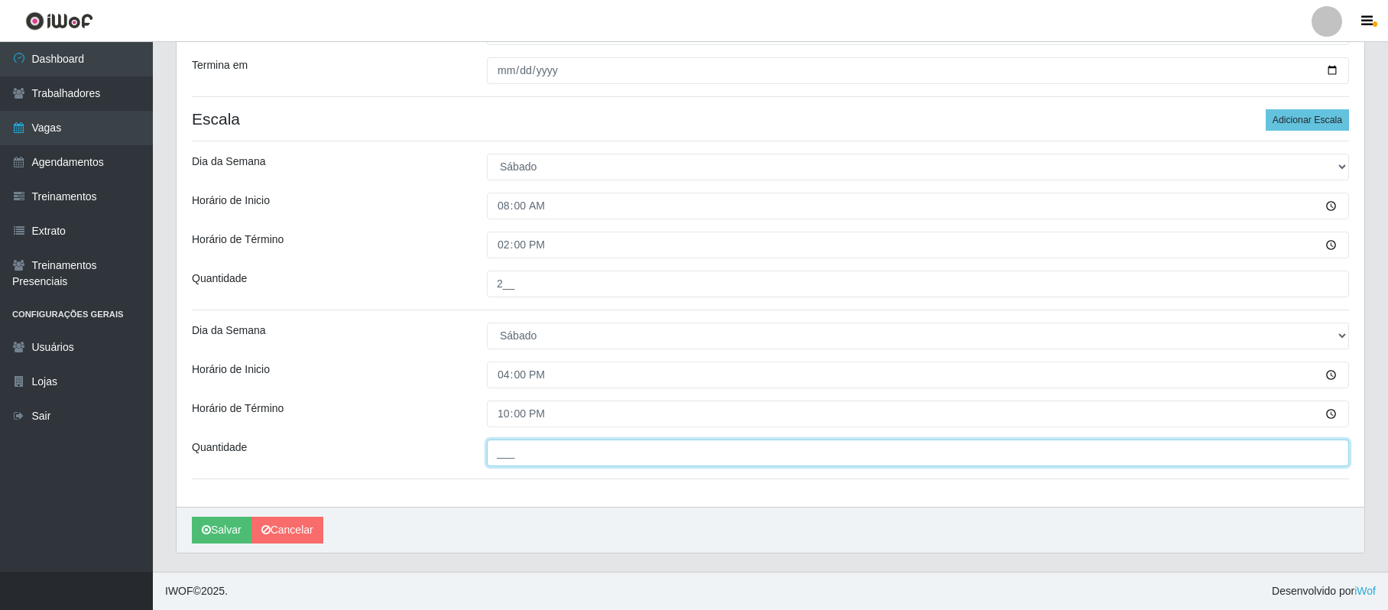
click at [508, 456] on input "___" at bounding box center [918, 453] width 862 height 27
click at [639, 427] on div "Loja SuperFácil Atacado - Vale do Sol Função [Selecione...] Embalador Embalador…" at bounding box center [771, 125] width 1188 height 763
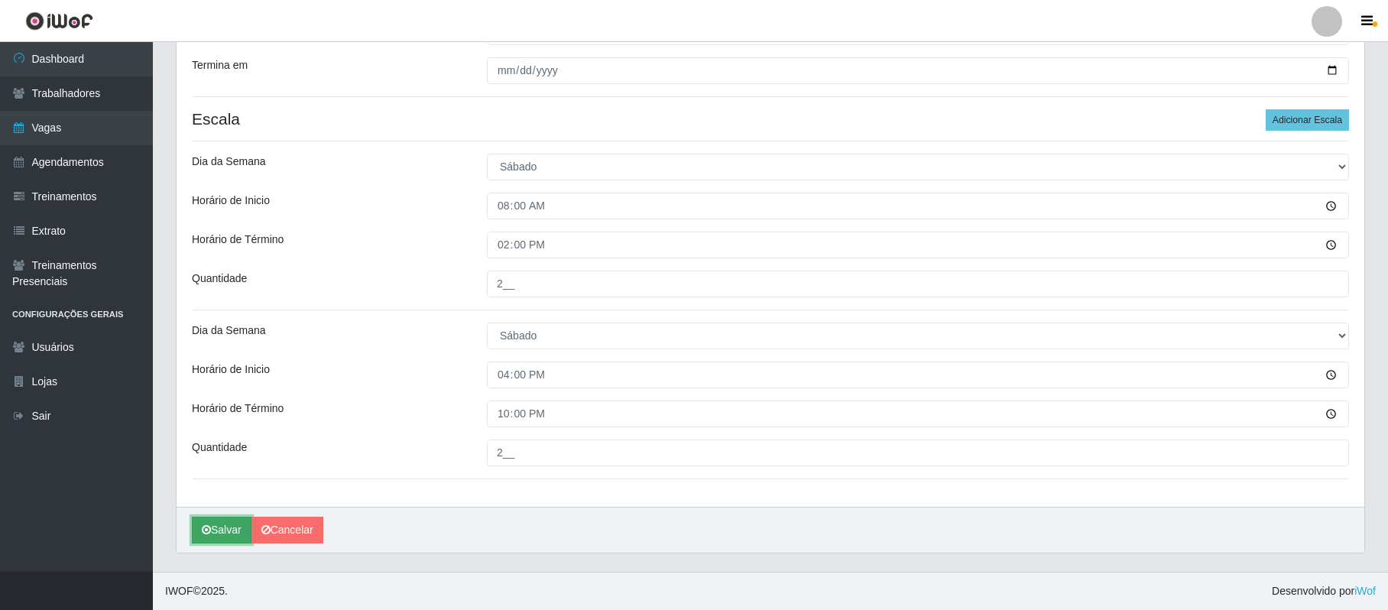
click at [224, 529] on button "Salvar" at bounding box center [222, 530] width 60 height 27
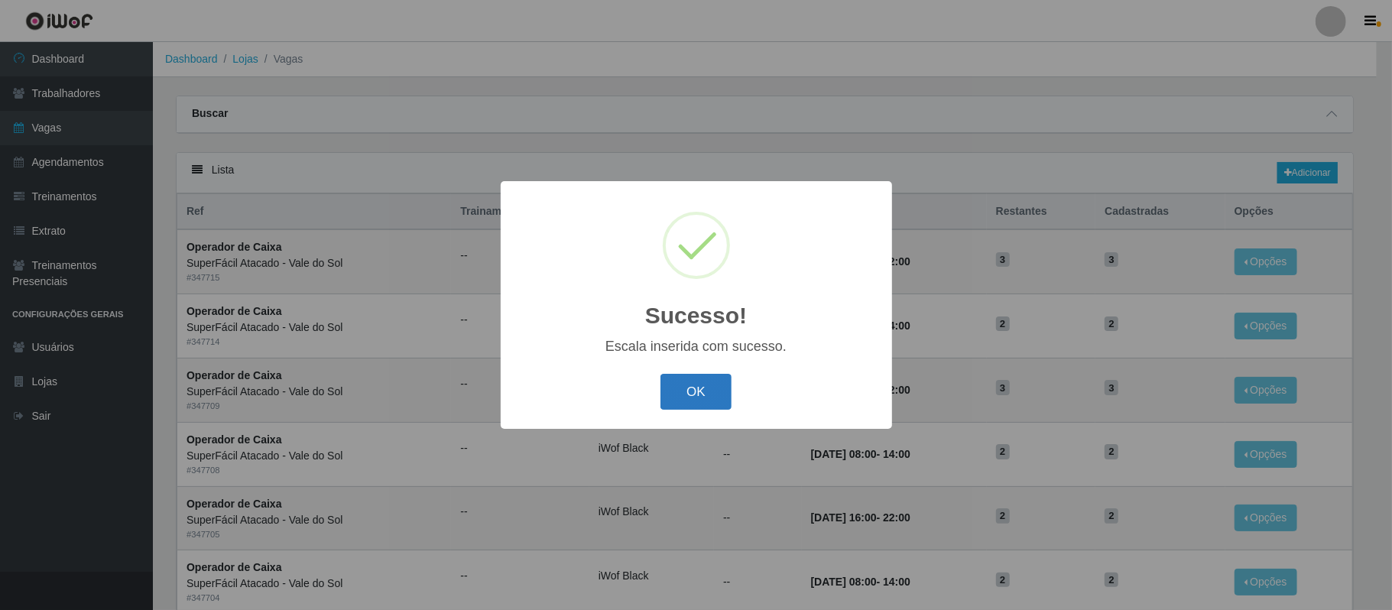
click at [699, 394] on button "OK" at bounding box center [695, 392] width 71 height 36
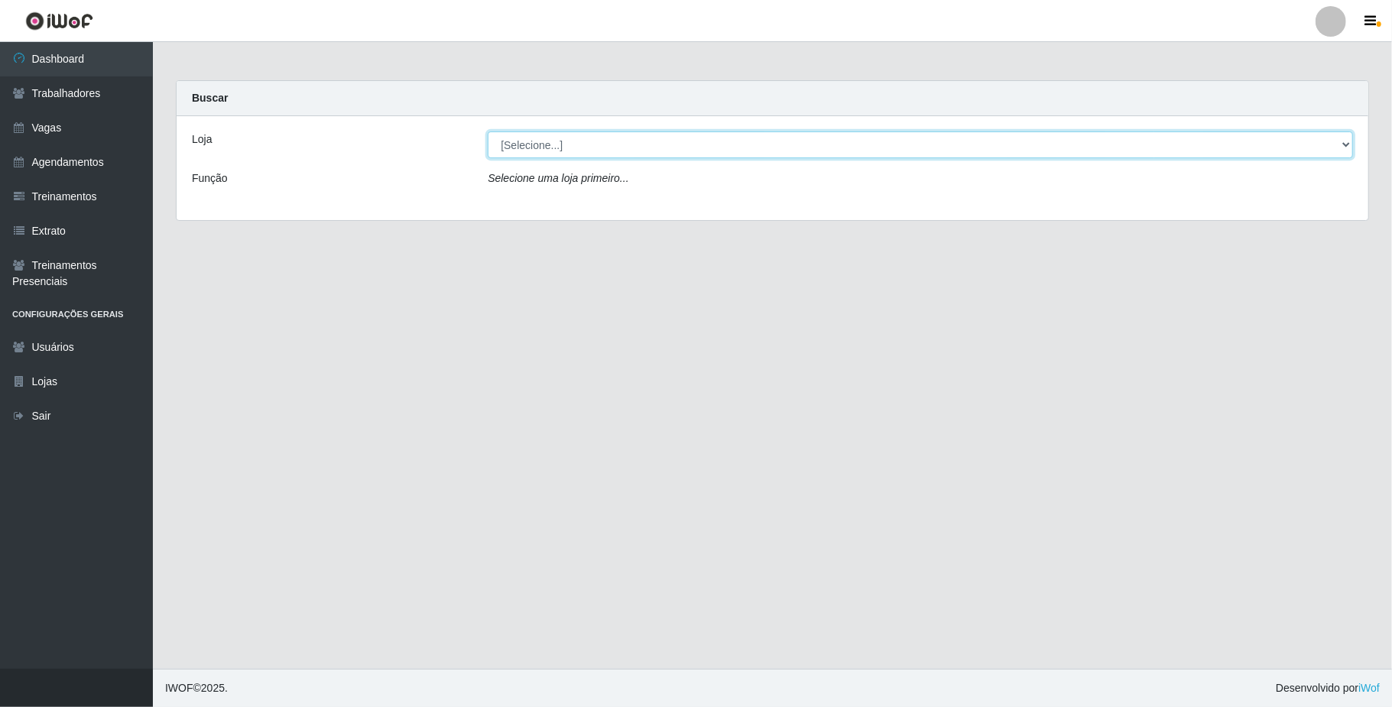
click at [592, 148] on select "[Selecione...] SuperFácil Atacado - Alto de São Manoel SuperFácil Atacado - Ema…" at bounding box center [920, 144] width 865 height 27
click at [32, 399] on link "Sair" at bounding box center [76, 416] width 153 height 34
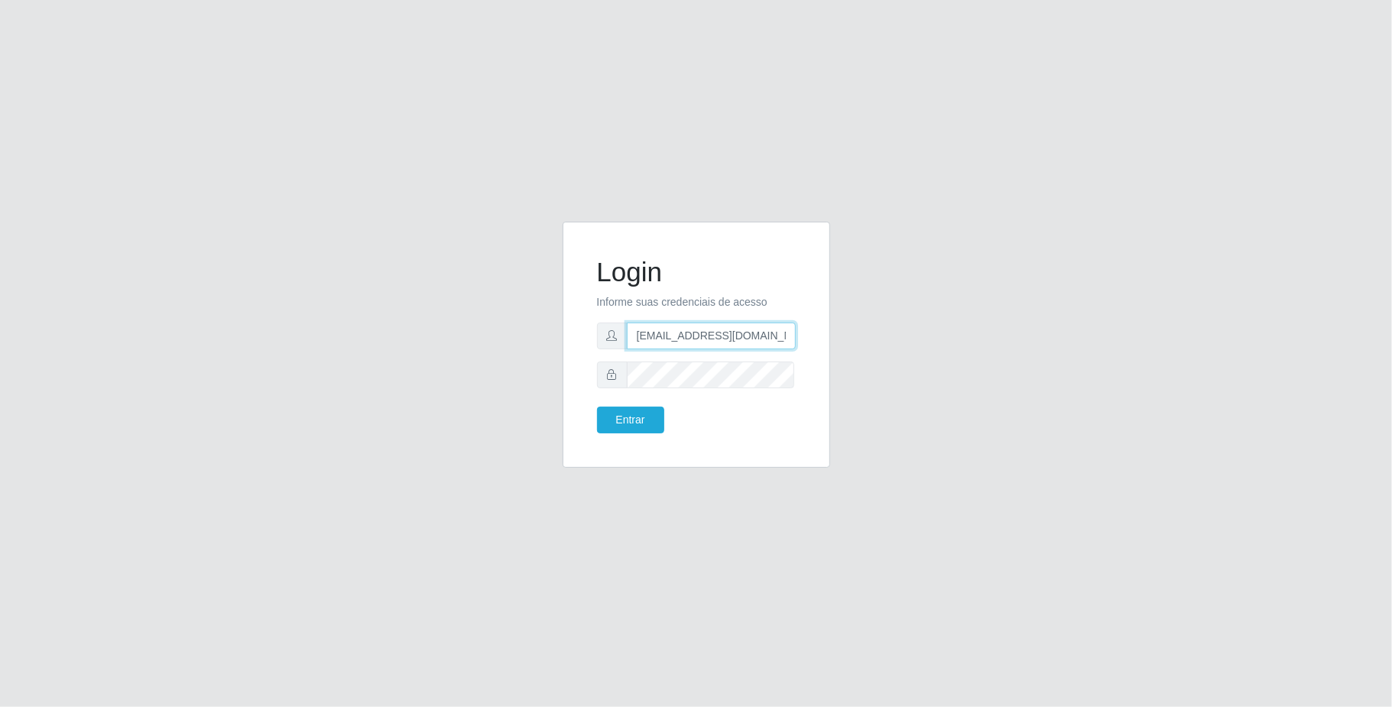
scroll to position [0, 5]
drag, startPoint x: 634, startPoint y: 339, endPoint x: 854, endPoint y: 337, distance: 219.4
click at [845, 339] on div "Login Informe suas credenciais de acesso [EMAIL_ADDRESS][DOMAIN_NAME] Entrar" at bounding box center [696, 354] width 871 height 264
type input "franciscodias66@yahoo.com.br"
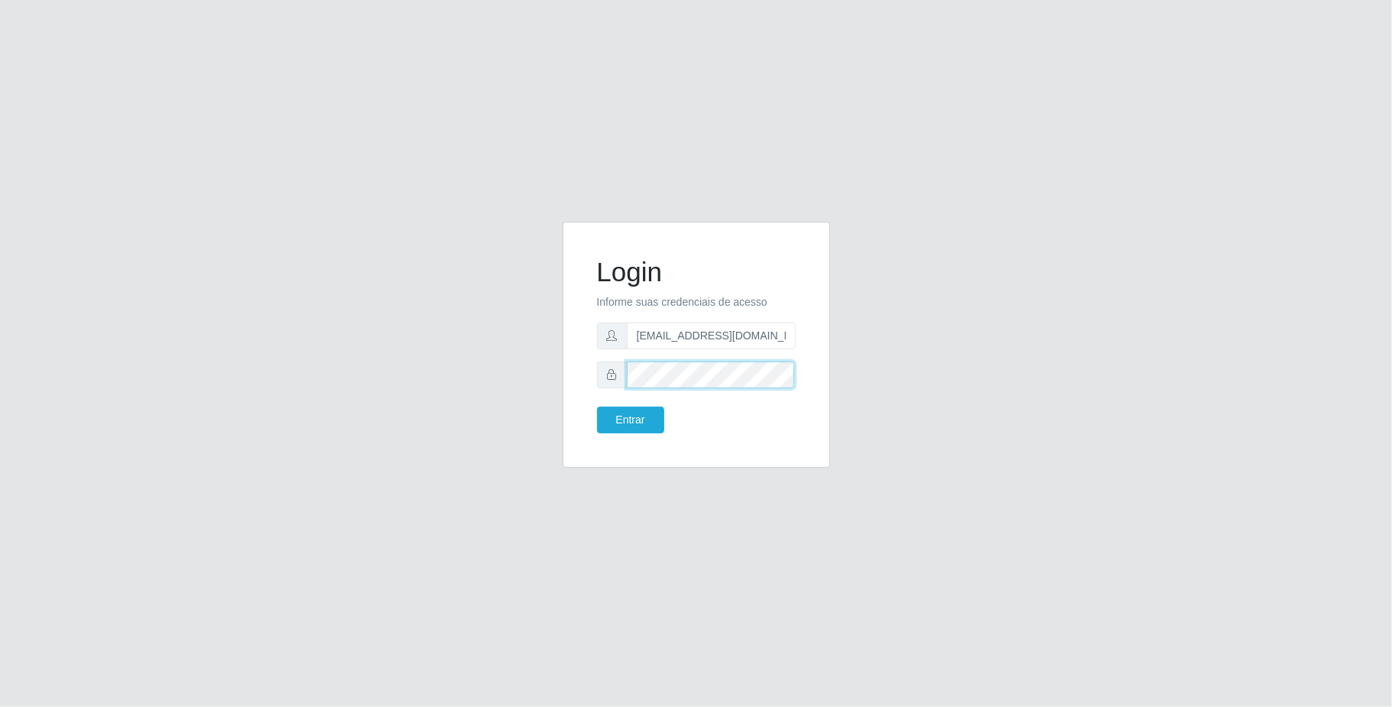
click at [540, 375] on div "Login Informe suas credenciais de acesso franciscodias66@yahoo.com.br Entrar" at bounding box center [696, 354] width 871 height 264
click at [597, 407] on button "Entrar" at bounding box center [630, 420] width 67 height 27
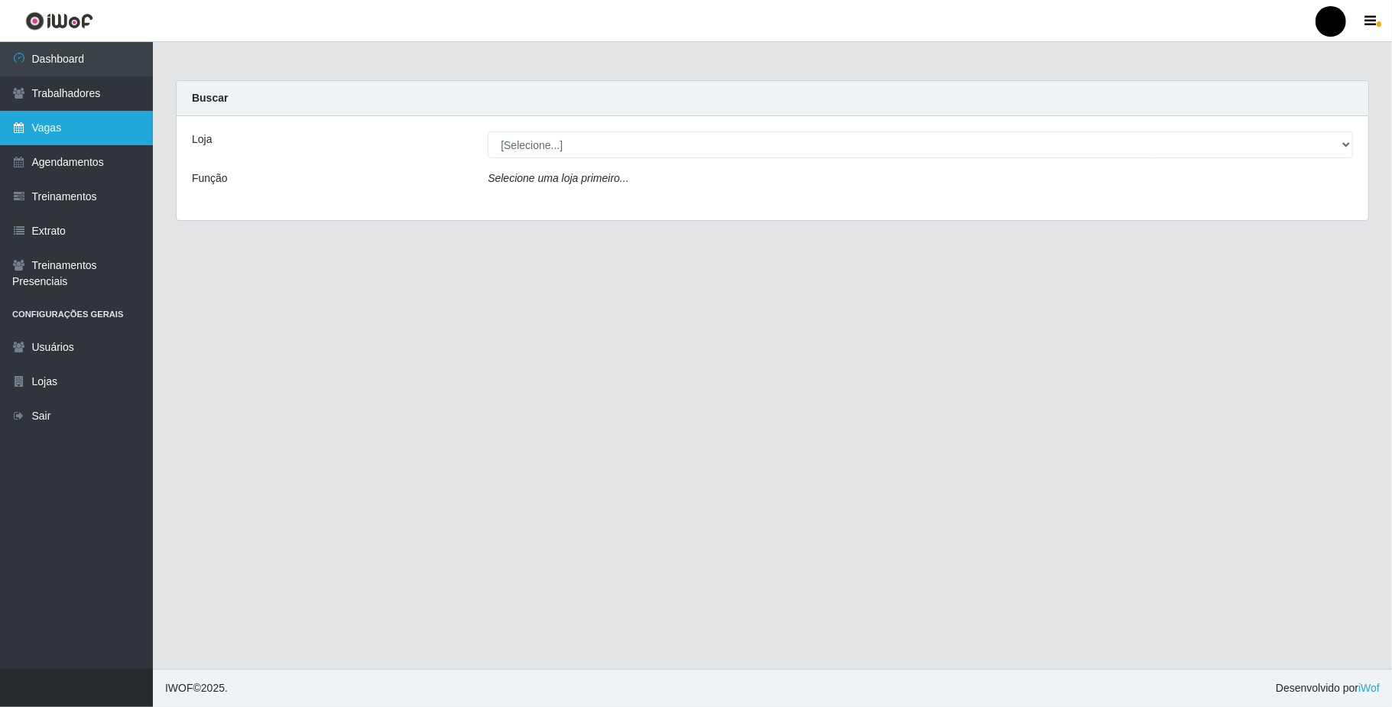
click at [54, 132] on link "Vagas" at bounding box center [76, 128] width 153 height 34
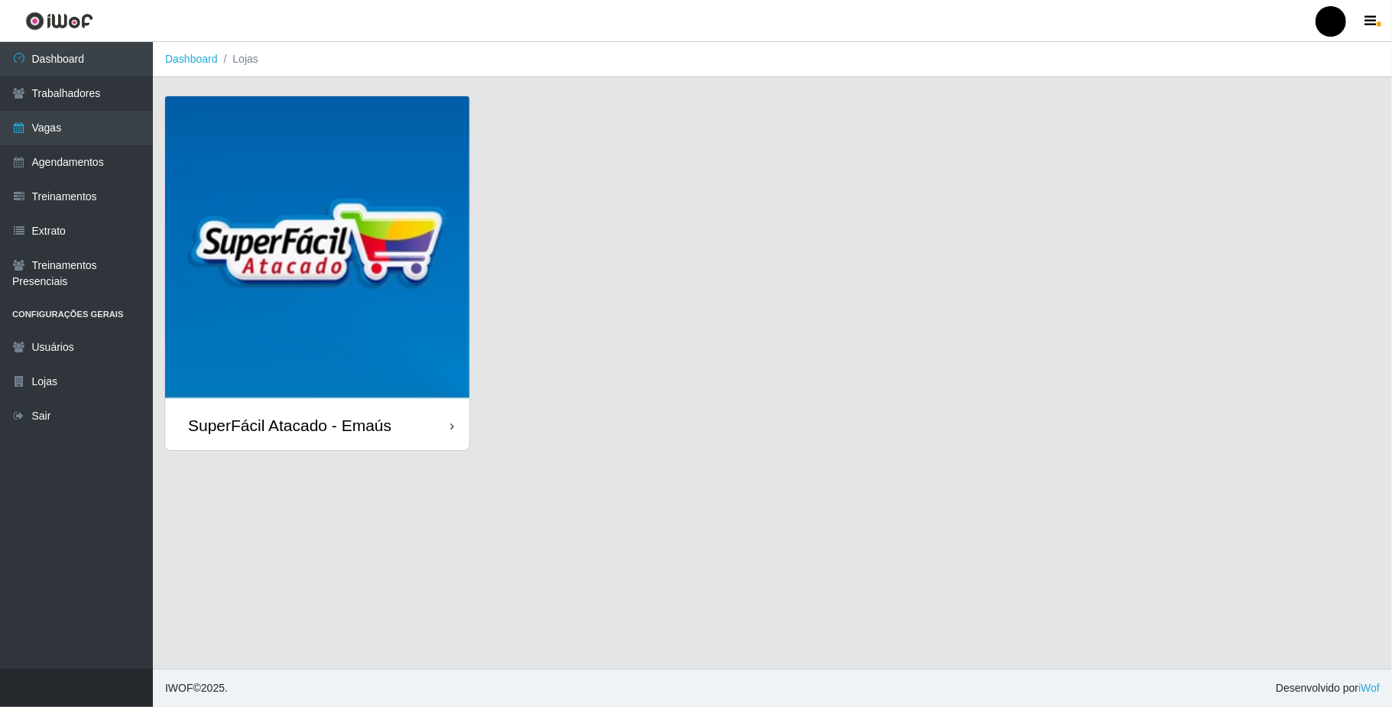
click at [352, 225] on img at bounding box center [317, 248] width 304 height 304
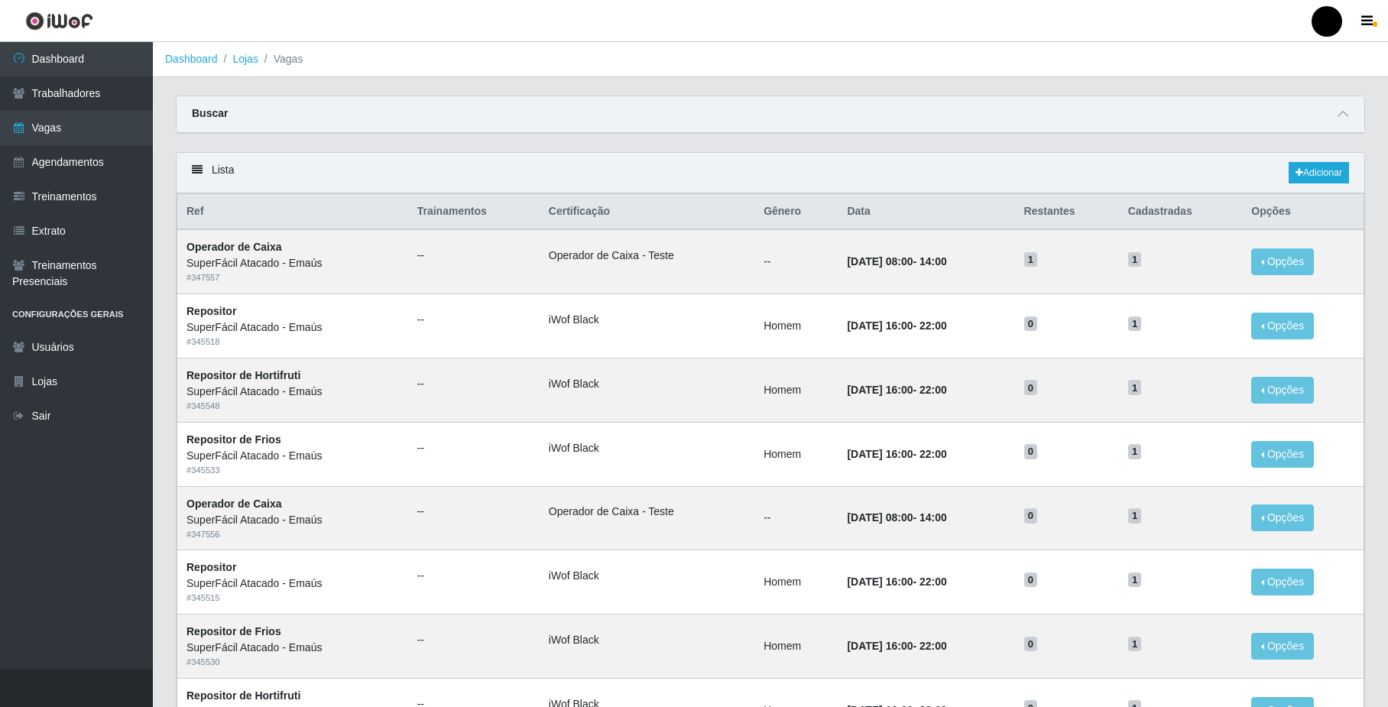
click at [1319, 188] on div "Lista Adicionar" at bounding box center [771, 173] width 1188 height 41
click at [1319, 180] on link "Adicionar" at bounding box center [1319, 172] width 60 height 21
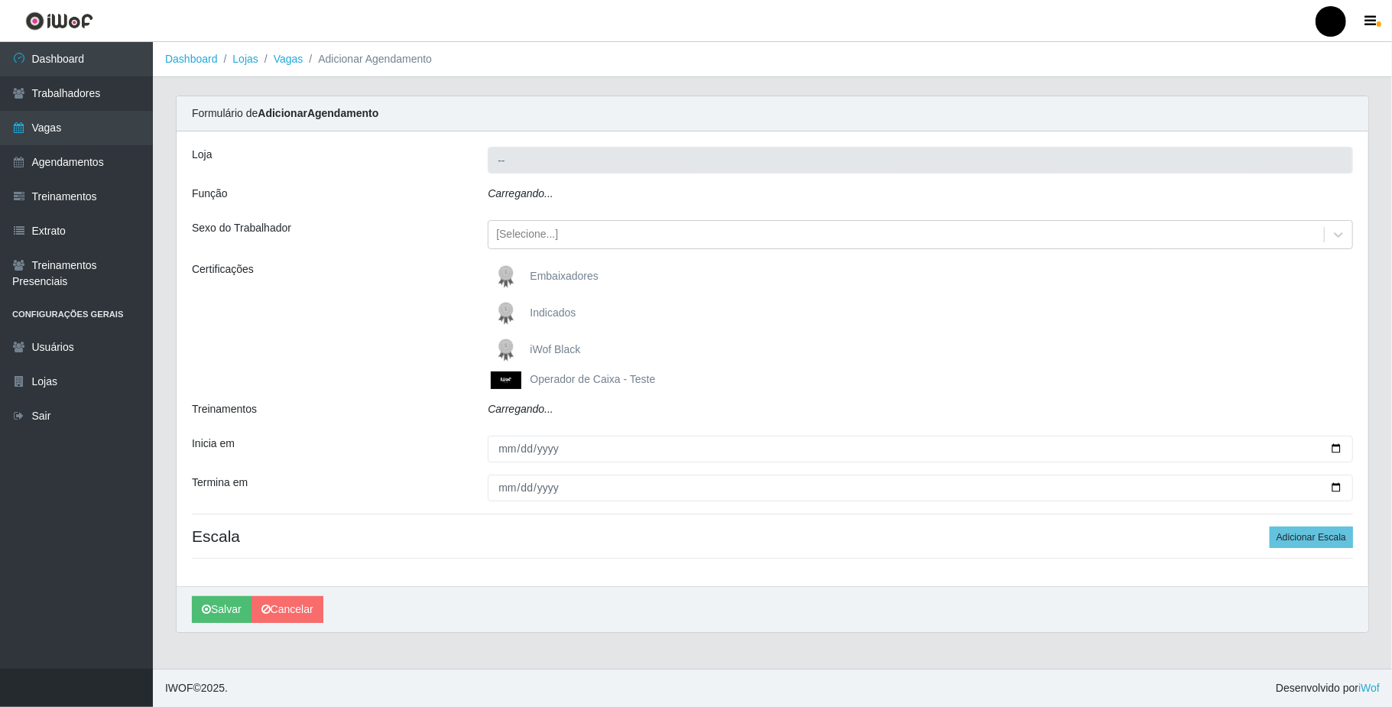
type input "SuperFácil Atacado - Emaús"
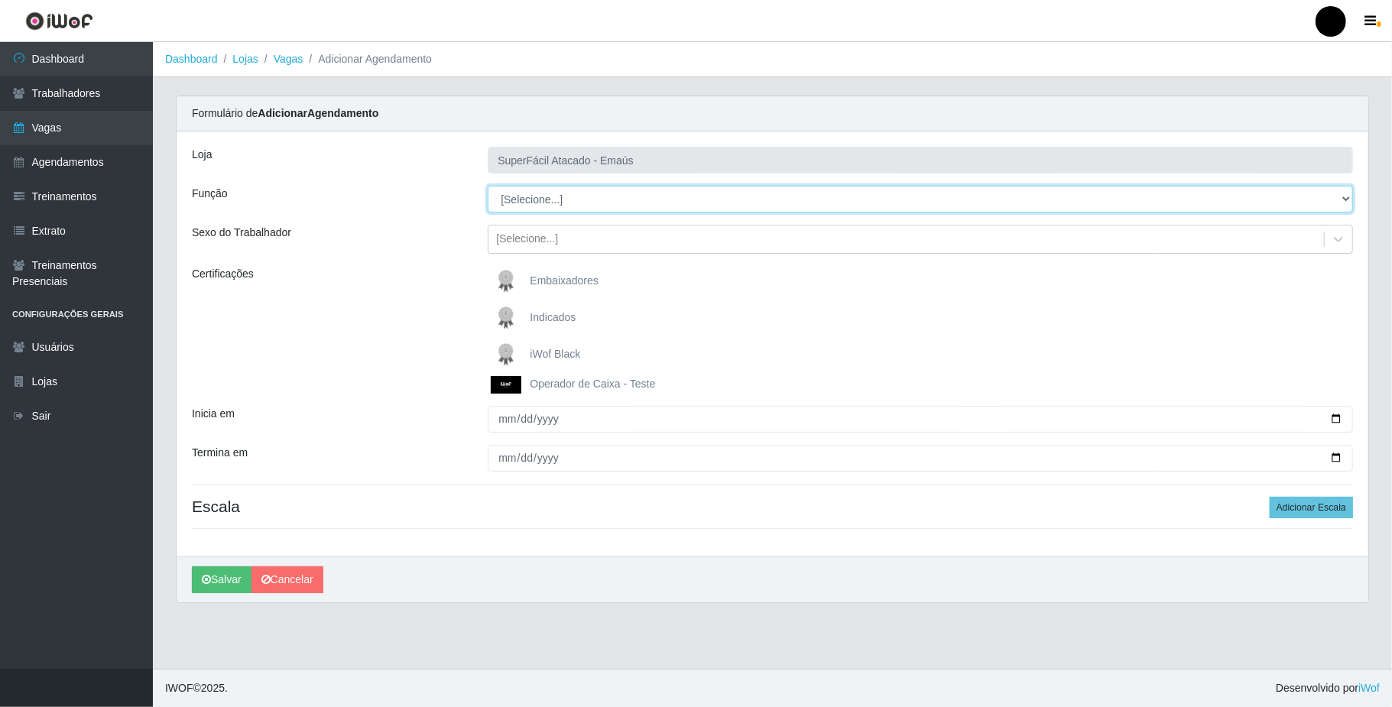
click at [544, 203] on select "[Selecione...] Auxiliar de Estacionamento Auxiliar de Estacionamento + Auxiliar…" at bounding box center [920, 199] width 865 height 27
select select "22"
click at [488, 187] on select "[Selecione...] Auxiliar de Estacionamento Auxiliar de Estacionamento + Auxiliar…" at bounding box center [920, 199] width 865 height 27
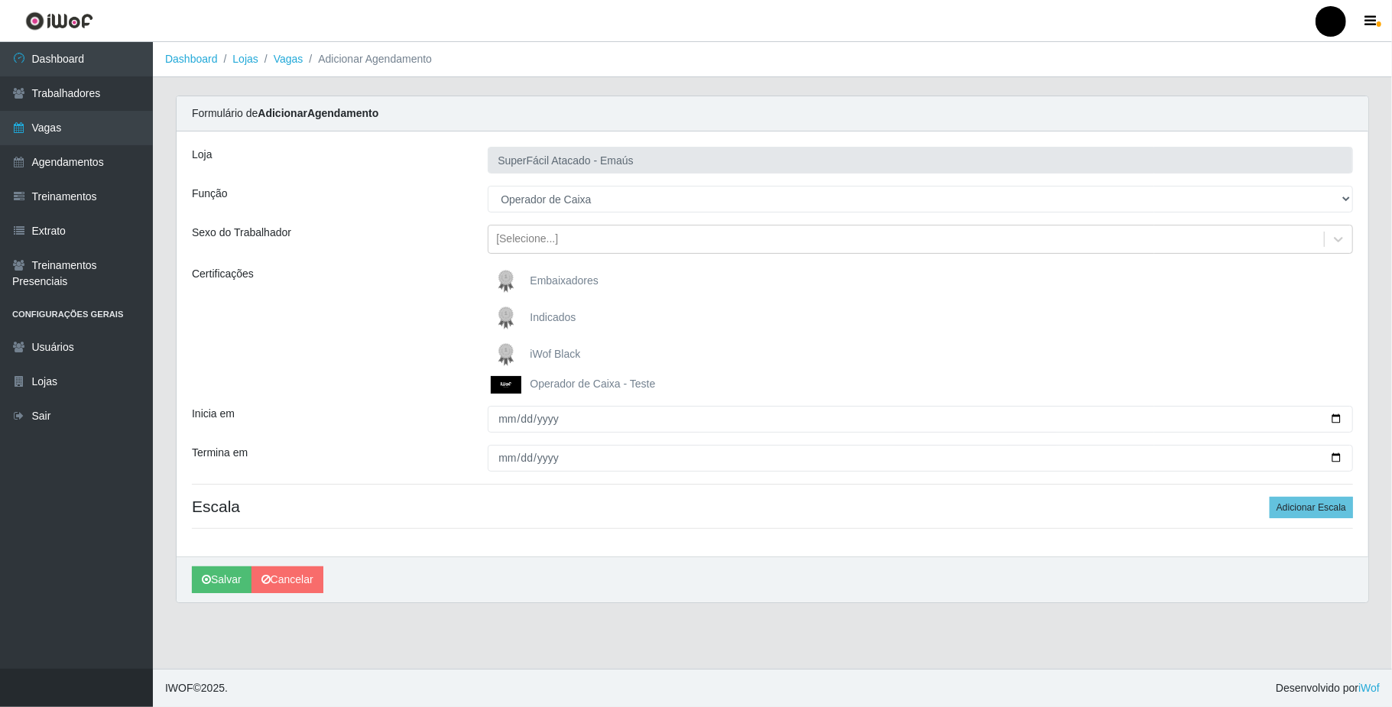
click at [511, 358] on img at bounding box center [509, 354] width 37 height 31
click at [0, 0] on input "iWof Black" at bounding box center [0, 0] width 0 height 0
click at [1335, 420] on input "Inicia em" at bounding box center [920, 419] width 865 height 27
type input "2025-09-26"
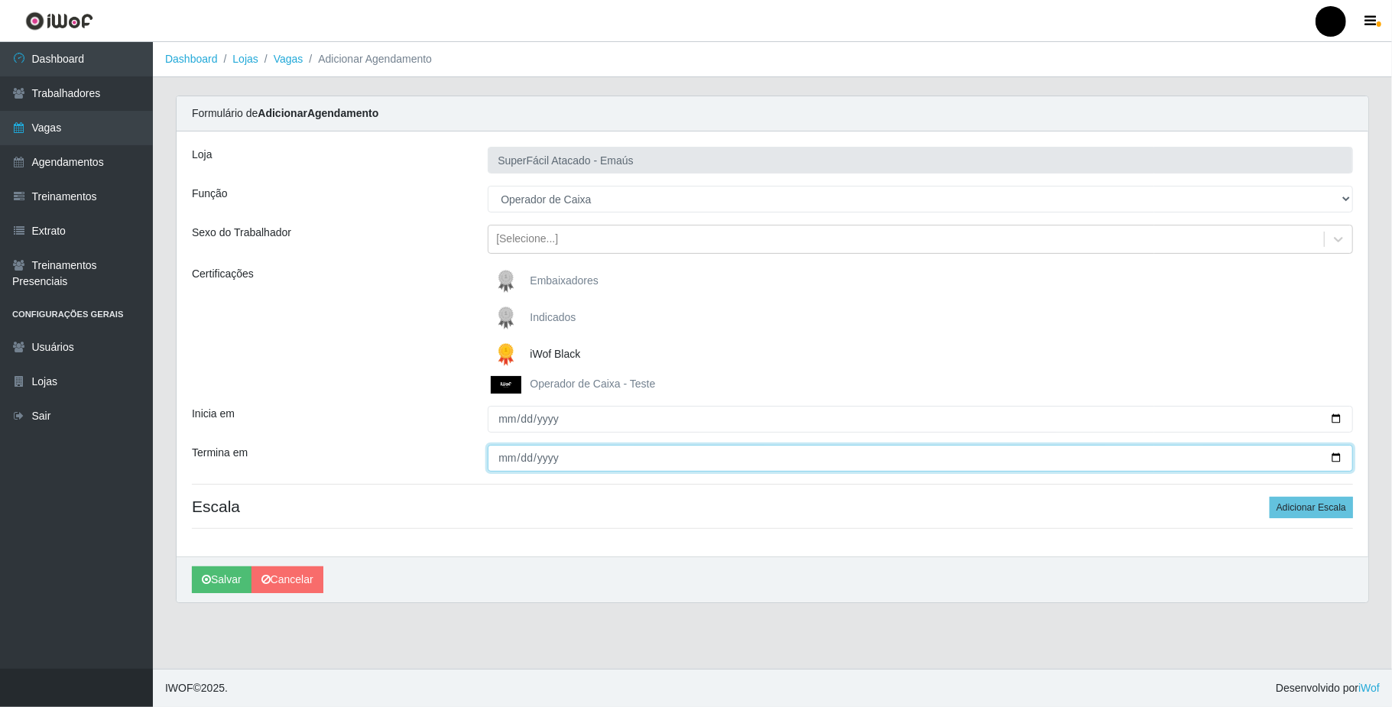
click at [1335, 456] on input "Termina em" at bounding box center [920, 458] width 865 height 27
type input "2025-09-26"
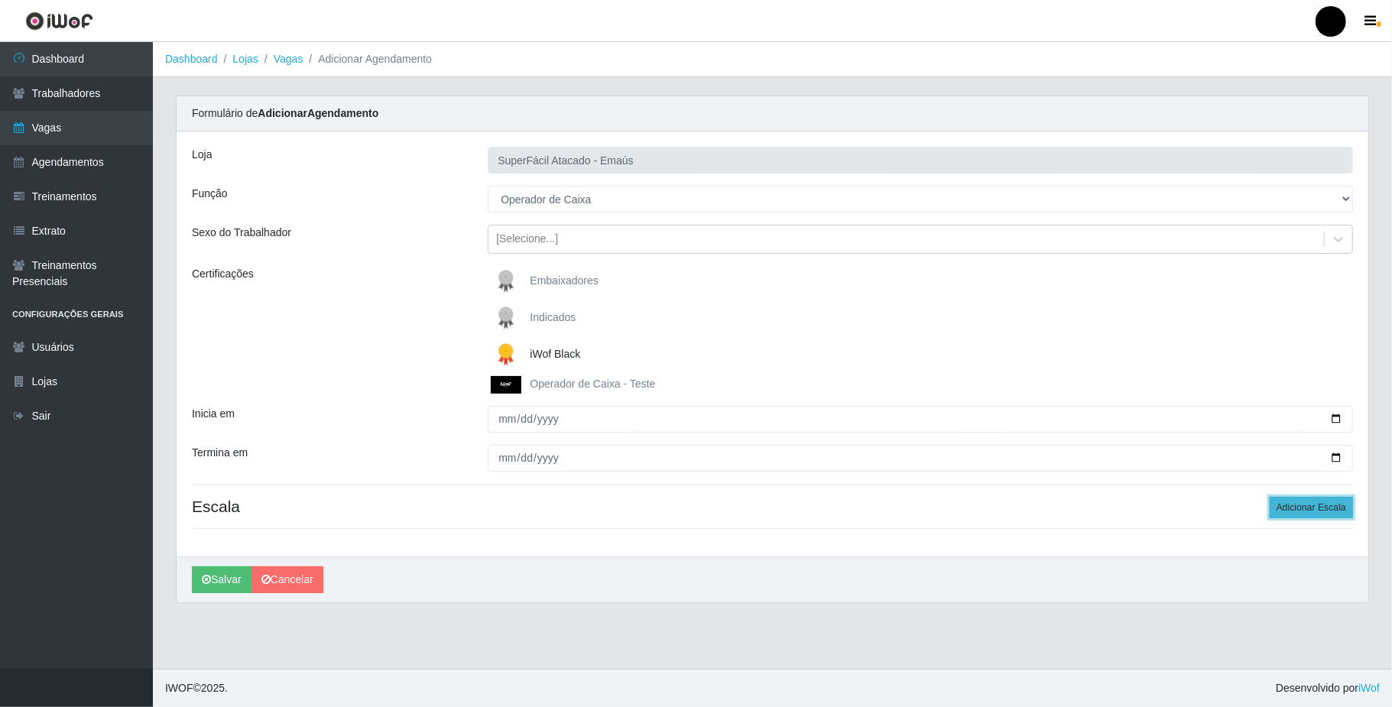
click at [1319, 502] on button "Adicionar Escala" at bounding box center [1311, 507] width 83 height 21
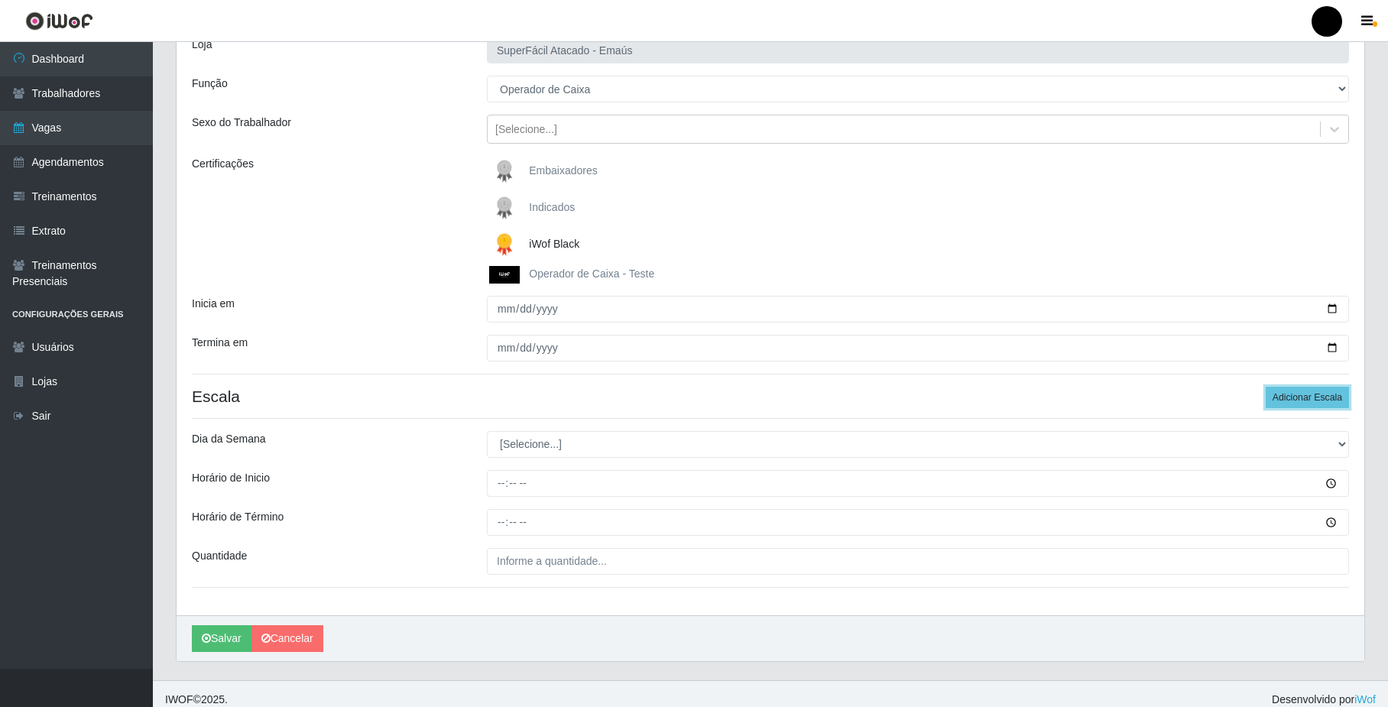
scroll to position [124, 0]
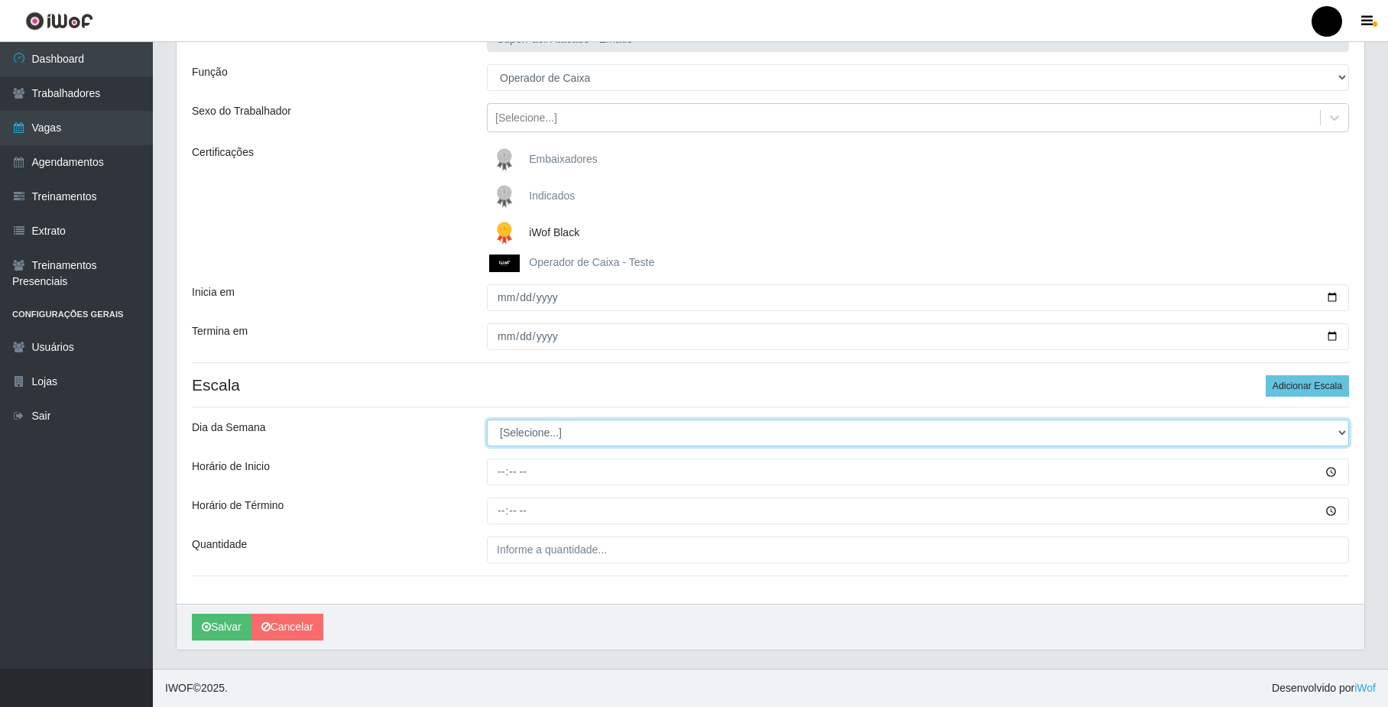
click at [587, 436] on select "[Selecione...] Segunda Terça Quarta Quinta Sexta Sábado Domingo" at bounding box center [918, 433] width 862 height 27
select select "5"
click at [487, 420] on select "[Selecione...] Segunda Terça Quarta Quinta Sexta Sábado Domingo" at bounding box center [918, 433] width 862 height 27
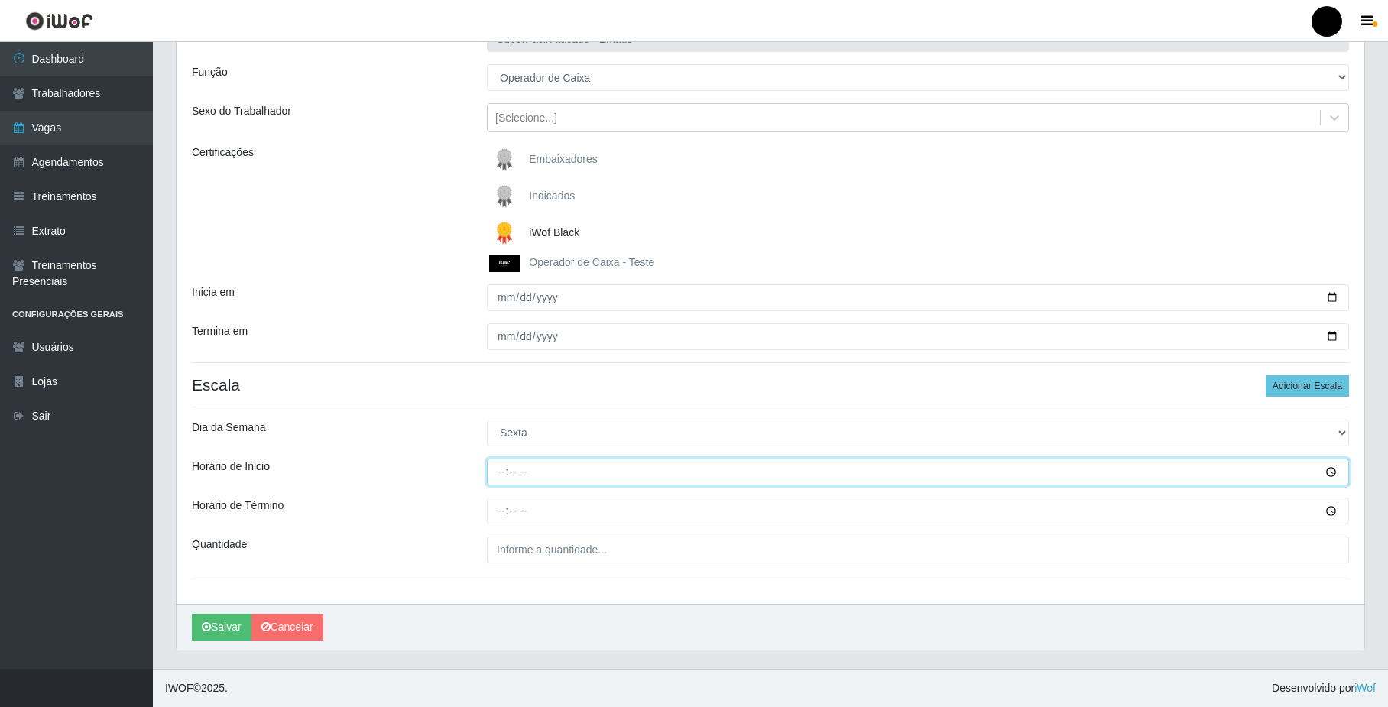
click at [498, 474] on input "Horário de Inicio" at bounding box center [918, 472] width 862 height 27
type input "08:00"
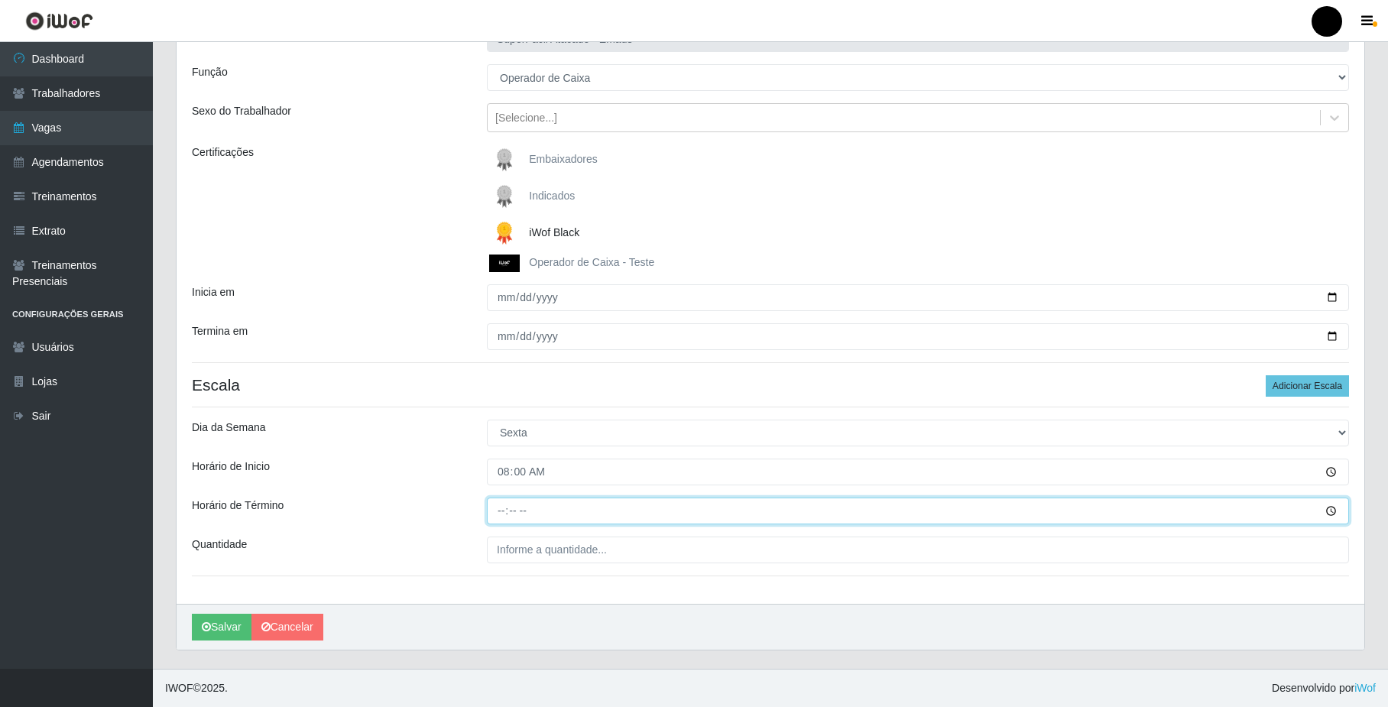
click at [501, 511] on input "Horário de Término" at bounding box center [918, 511] width 862 height 27
type input "14:00"
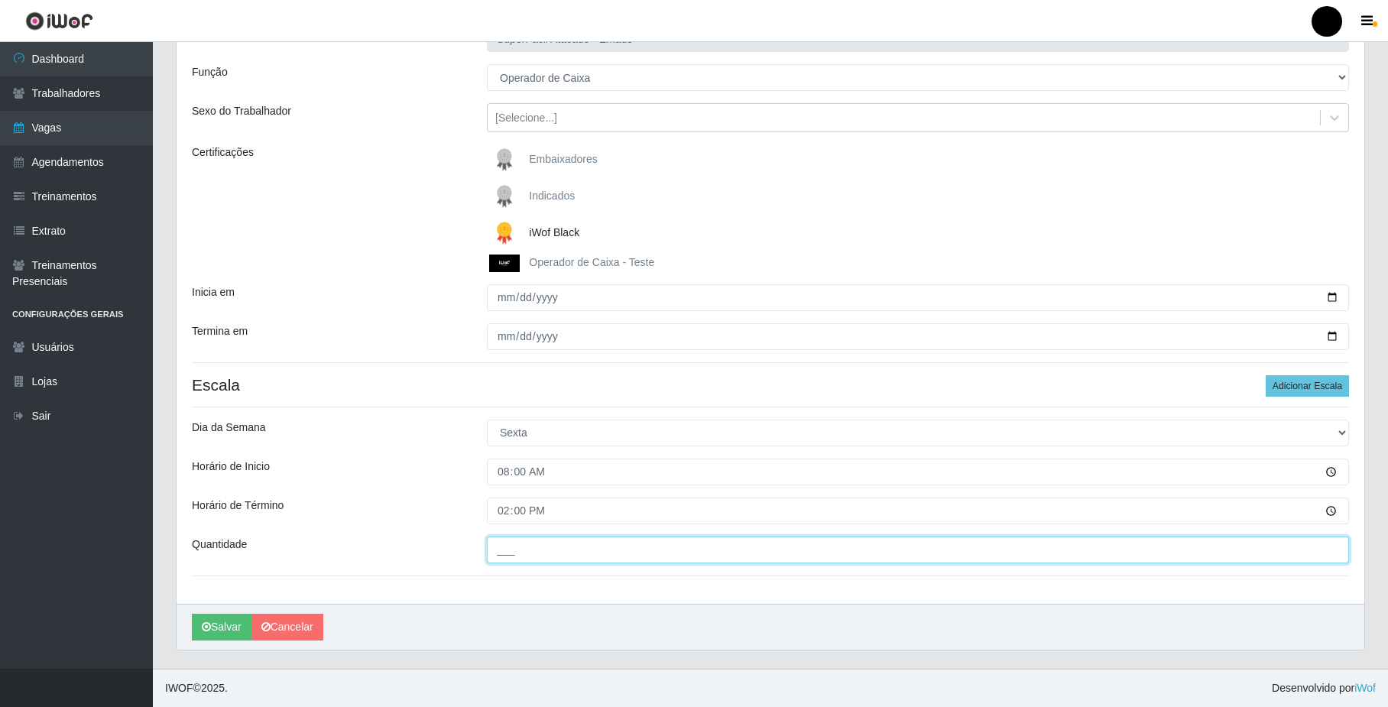
click at [496, 558] on input "___" at bounding box center [918, 550] width 862 height 27
type input "02_"
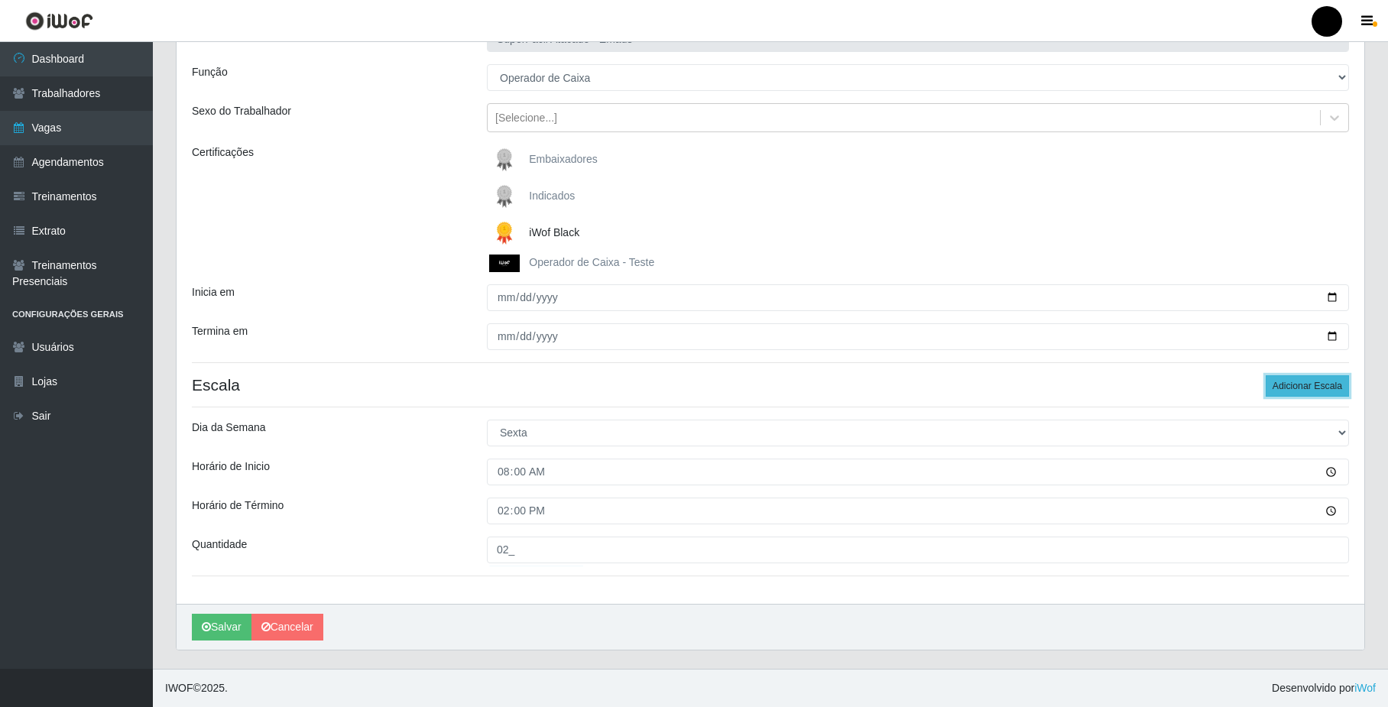
click at [1300, 378] on button "Adicionar Escala" at bounding box center [1307, 385] width 83 height 21
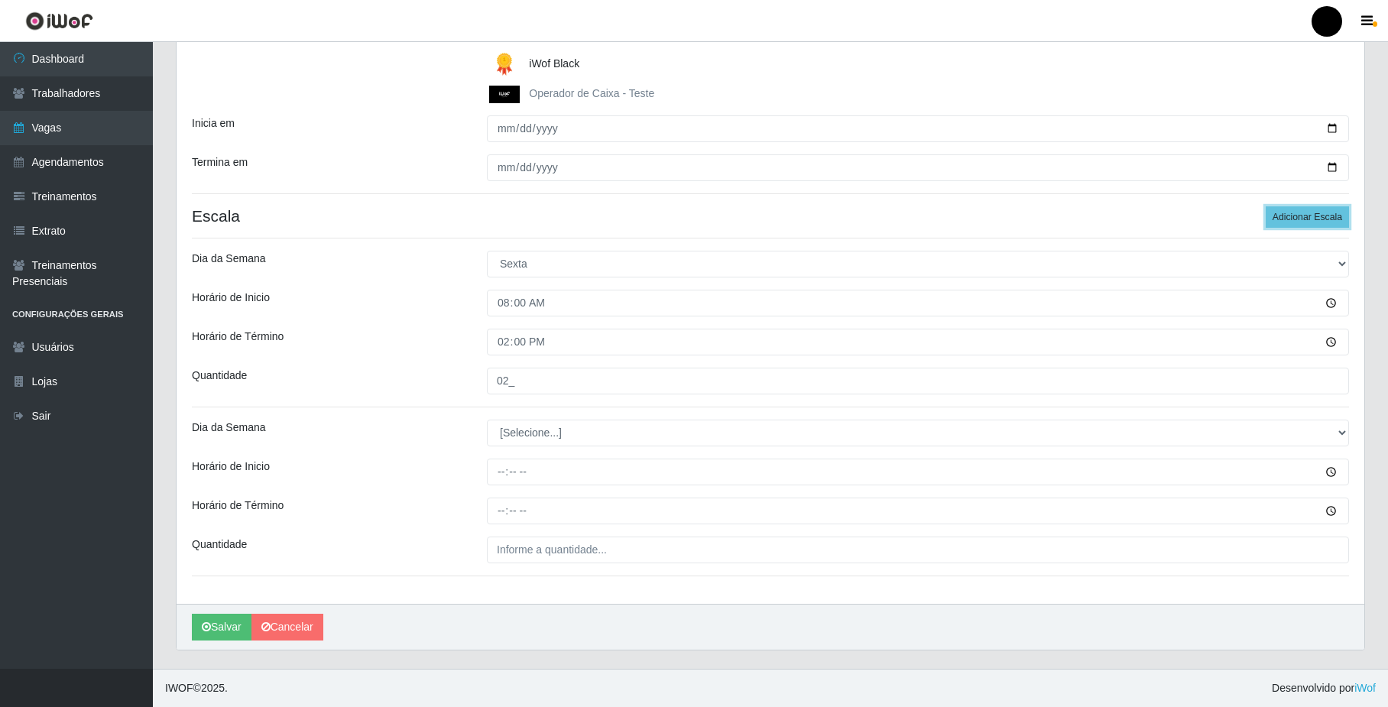
scroll to position [294, 0]
click at [521, 437] on select "[Selecione...] Segunda Terça Quarta Quinta Sexta Sábado Domingo" at bounding box center [918, 433] width 862 height 27
select select "5"
click at [487, 420] on select "[Selecione...] Segunda Terça Quarta Quinta Sexta Sábado Domingo" at bounding box center [918, 433] width 862 height 27
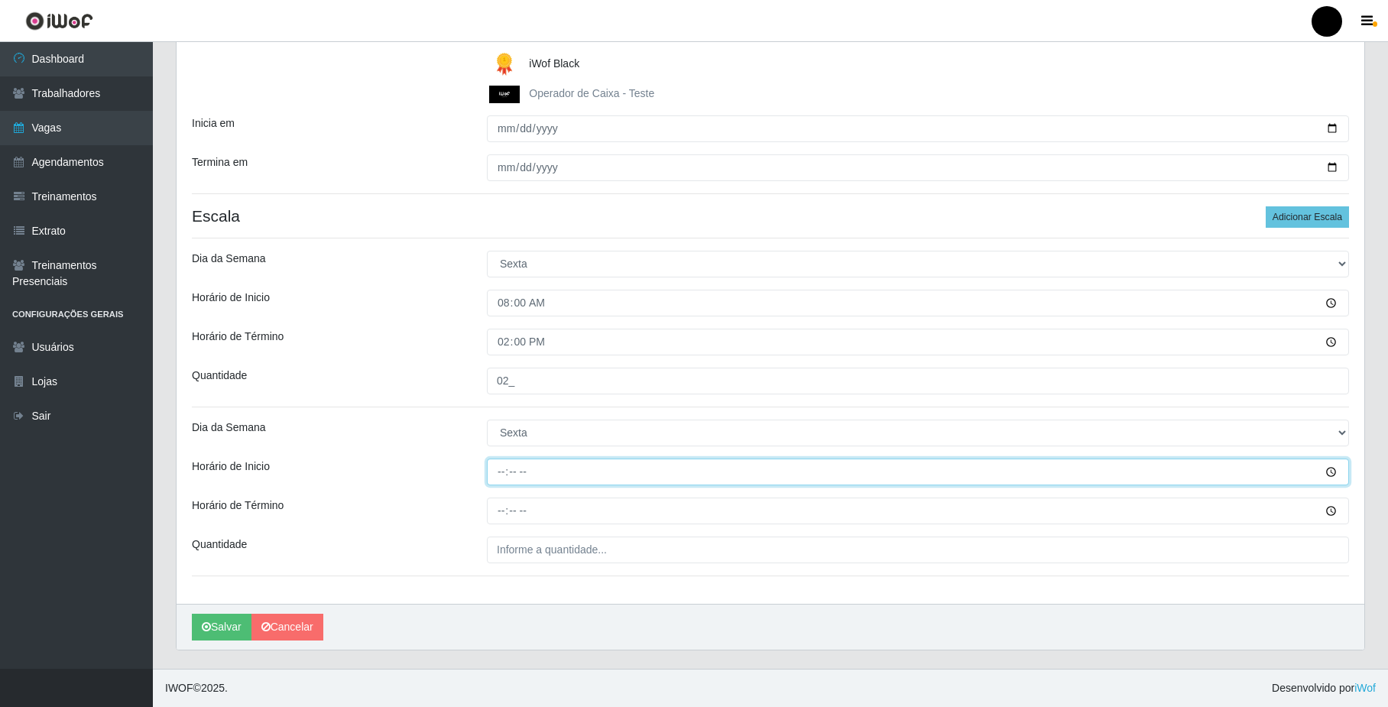
click at [499, 472] on input "Horário de Inicio" at bounding box center [918, 472] width 862 height 27
type input "09:00"
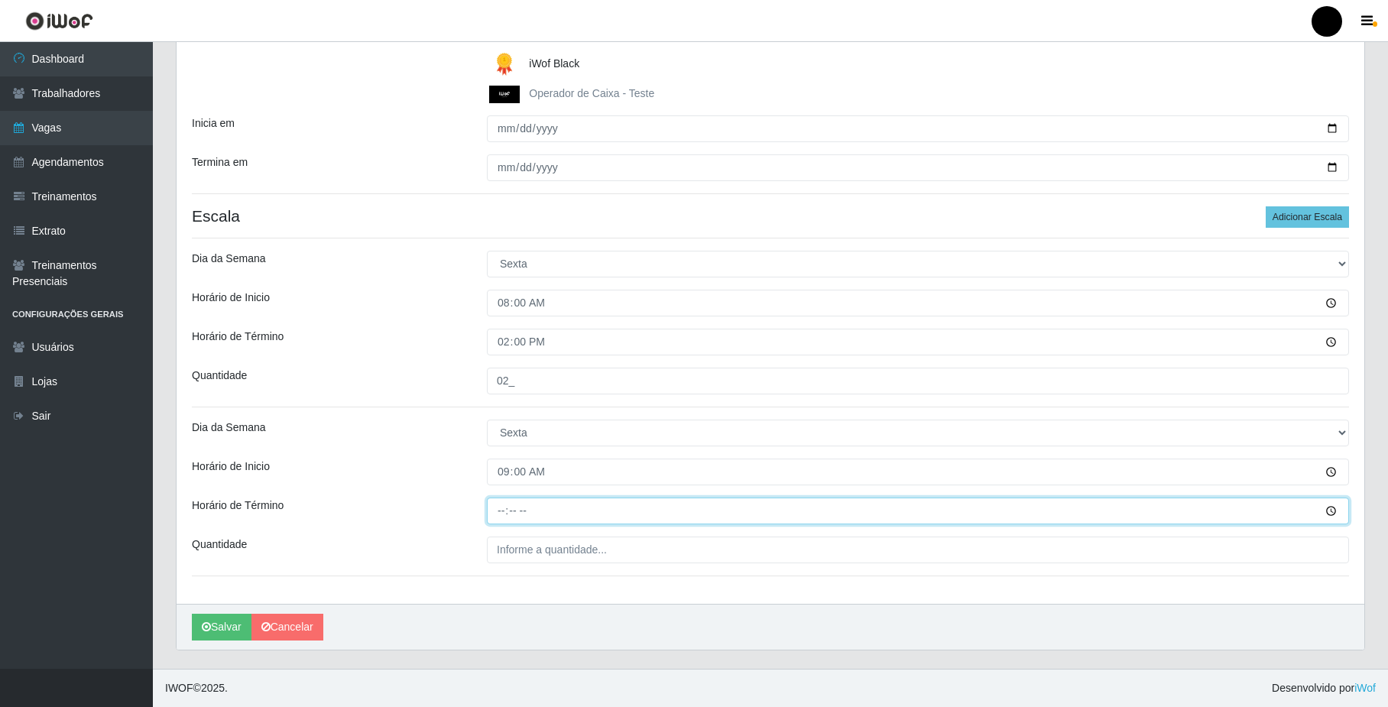
click at [497, 509] on input "Horário de Término" at bounding box center [918, 511] width 862 height 27
type input "15:00"
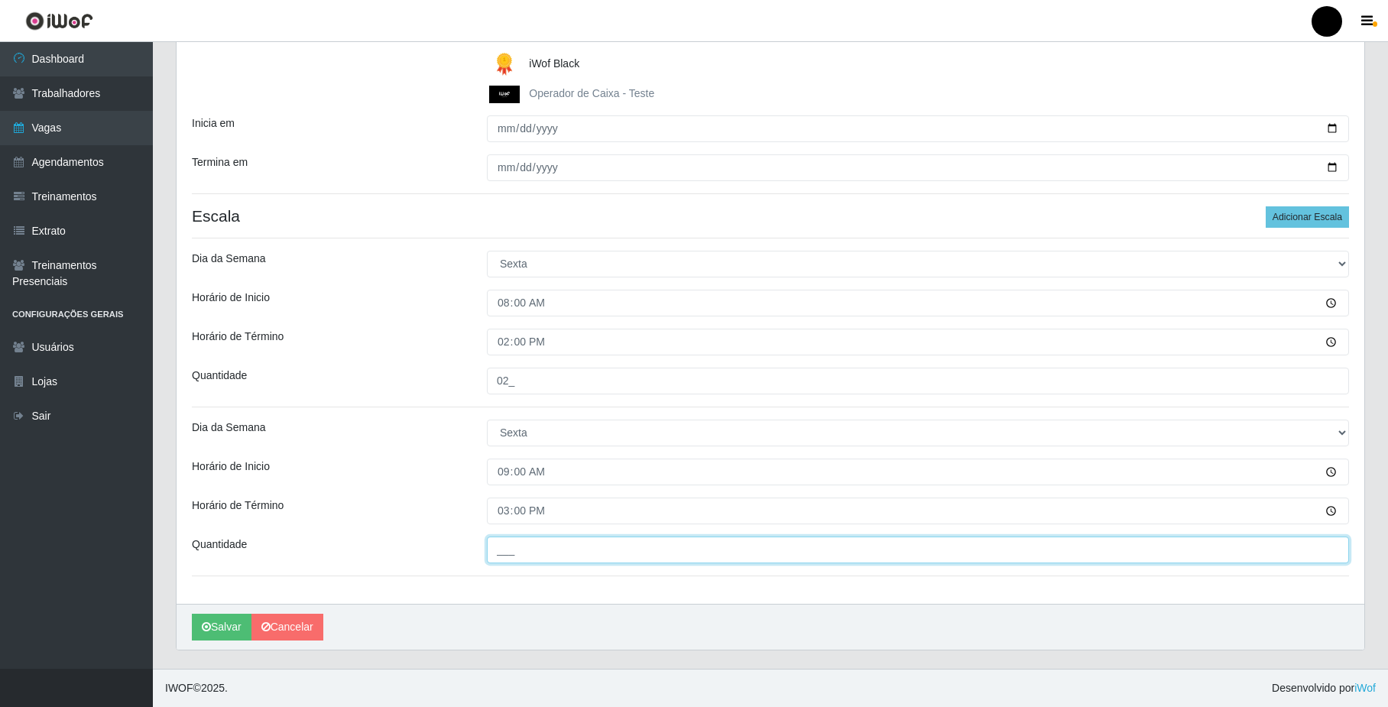
click at [518, 539] on input "___" at bounding box center [918, 550] width 862 height 27
type input "02_"
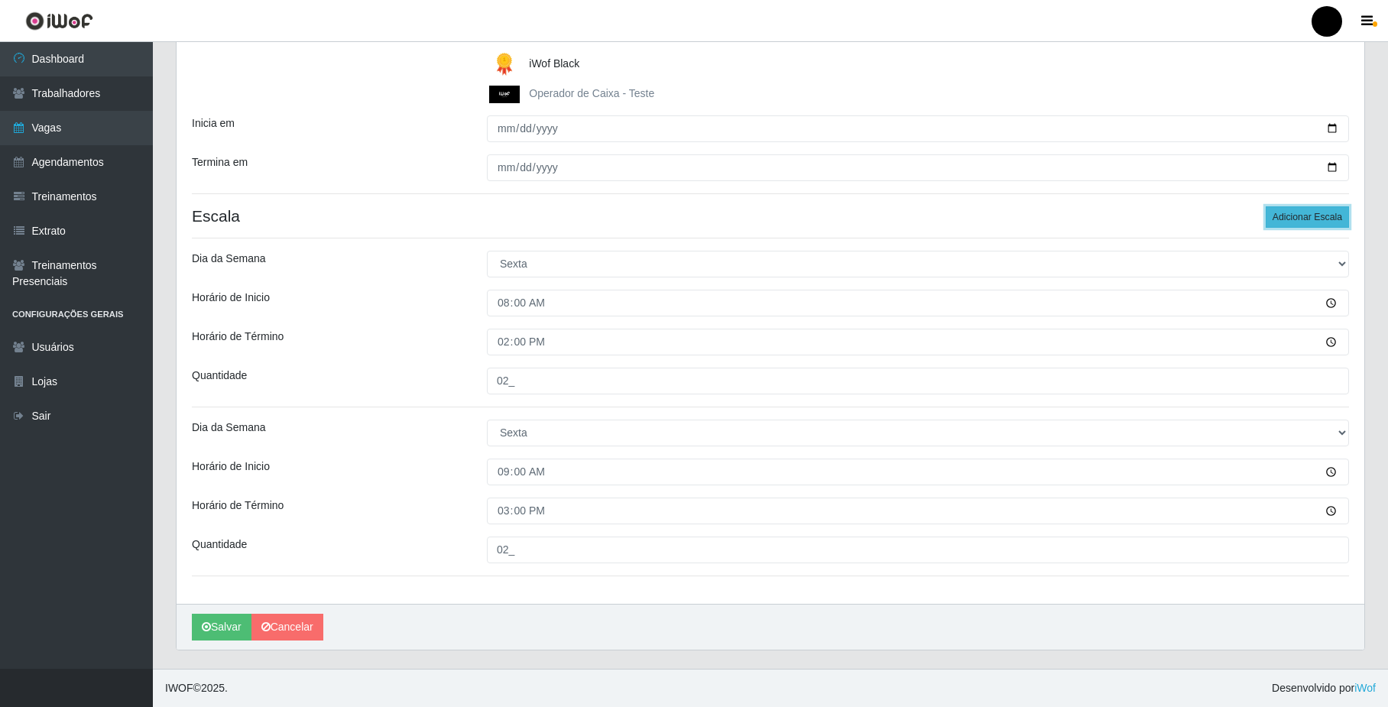
click at [1284, 216] on button "Adicionar Escala" at bounding box center [1307, 216] width 83 height 21
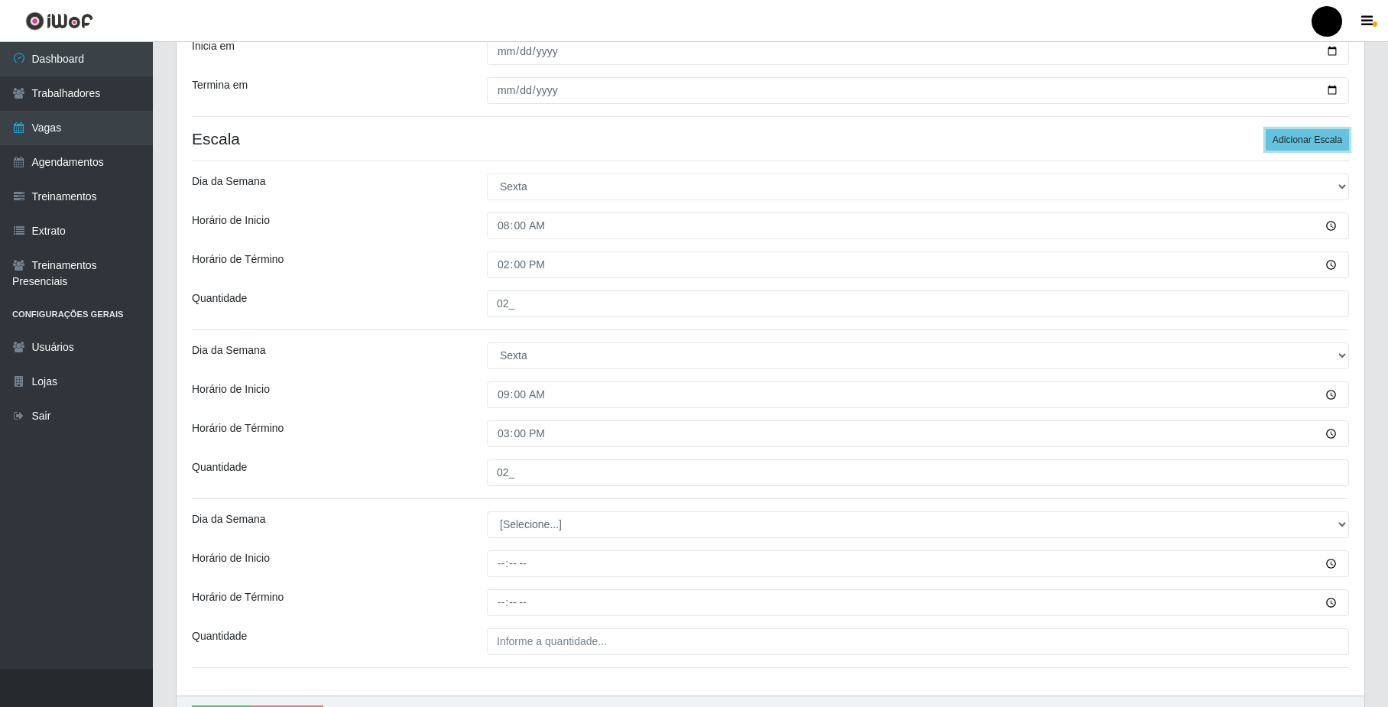
scroll to position [462, 0]
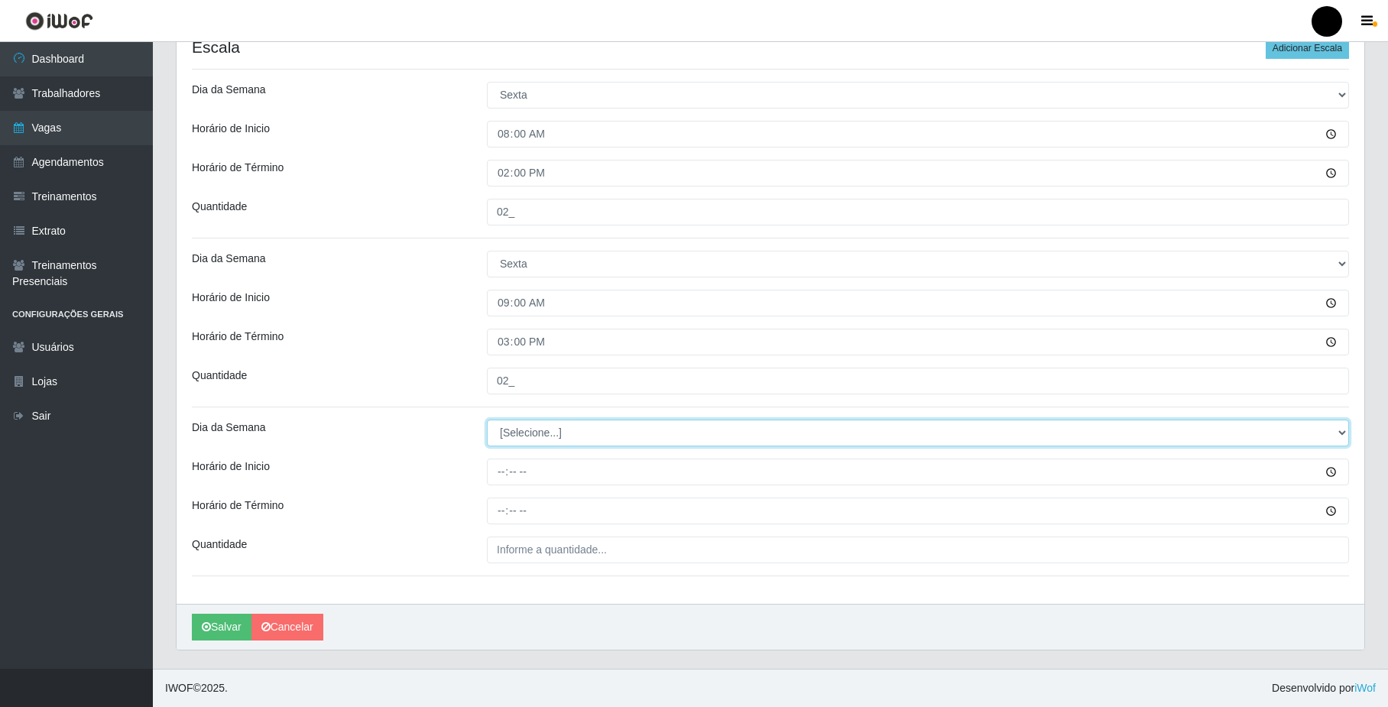
click at [536, 438] on select "[Selecione...] Segunda Terça Quarta Quinta Sexta Sábado Domingo" at bounding box center [918, 433] width 862 height 27
click at [487, 420] on select "[Selecione...] Segunda Terça Quarta Quinta Sexta Sábado Domingo" at bounding box center [918, 433] width 862 height 27
click at [534, 437] on select "[Selecione...] Segunda Terça Quarta Quinta Sexta Sábado Domingo" at bounding box center [918, 433] width 862 height 27
select select "5"
click at [487, 420] on select "[Selecione...] Segunda Terça Quarta Quinta Sexta Sábado Domingo" at bounding box center [918, 433] width 862 height 27
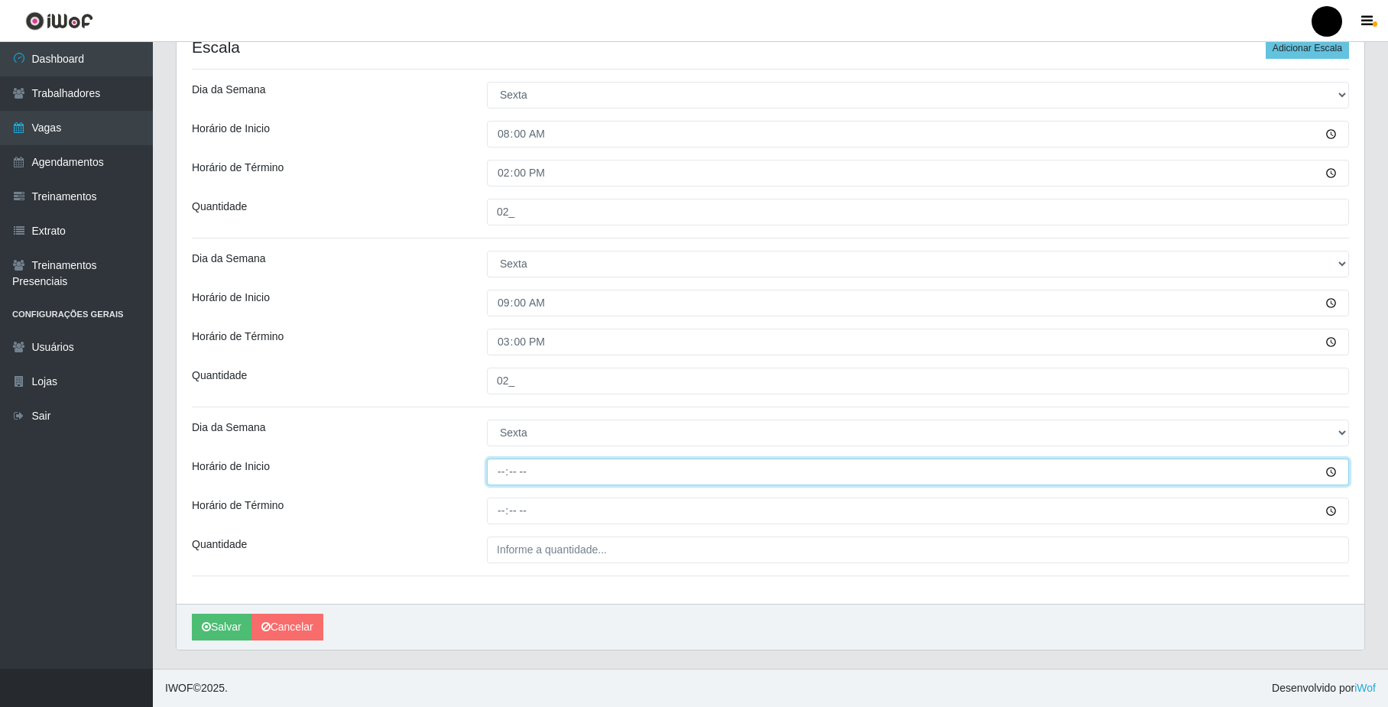
click at [498, 474] on input "Horário de Inicio" at bounding box center [918, 472] width 862 height 27
type input "11:00"
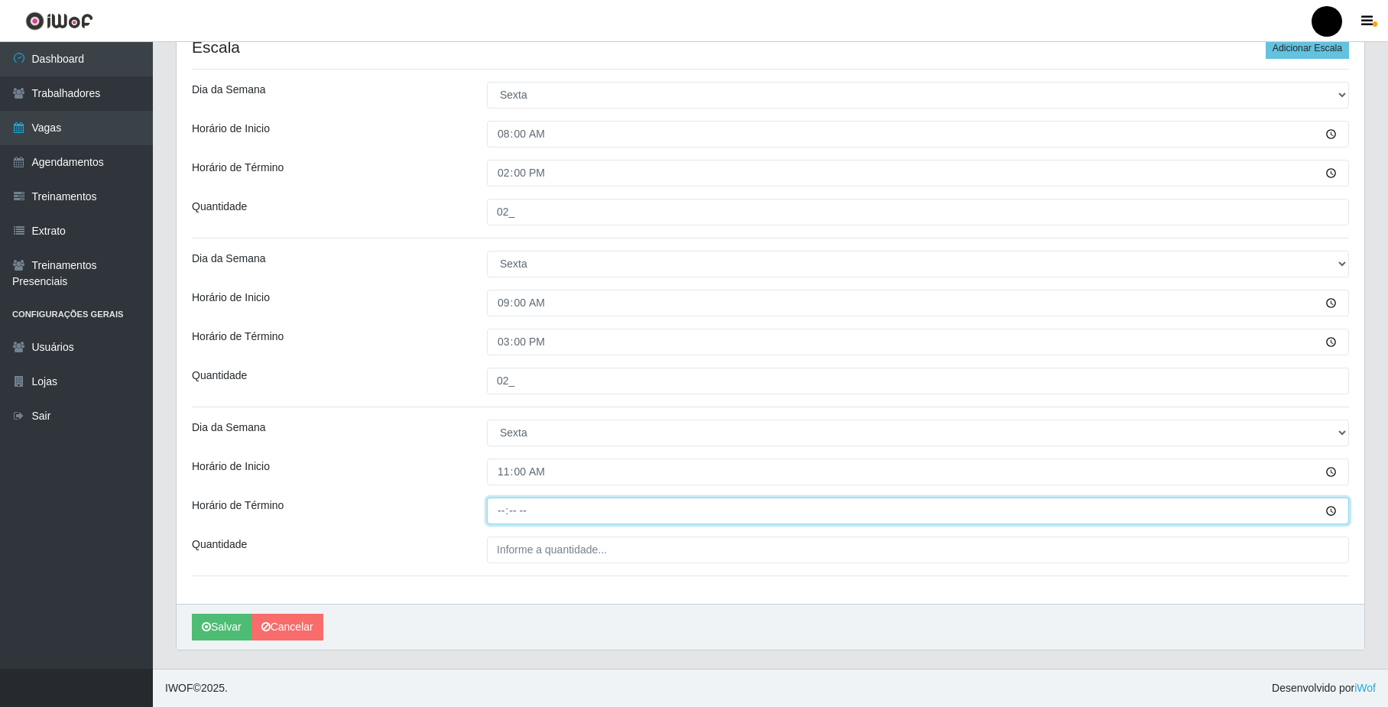
click at [505, 514] on input "Horário de Término" at bounding box center [918, 511] width 862 height 27
type input "17:00"
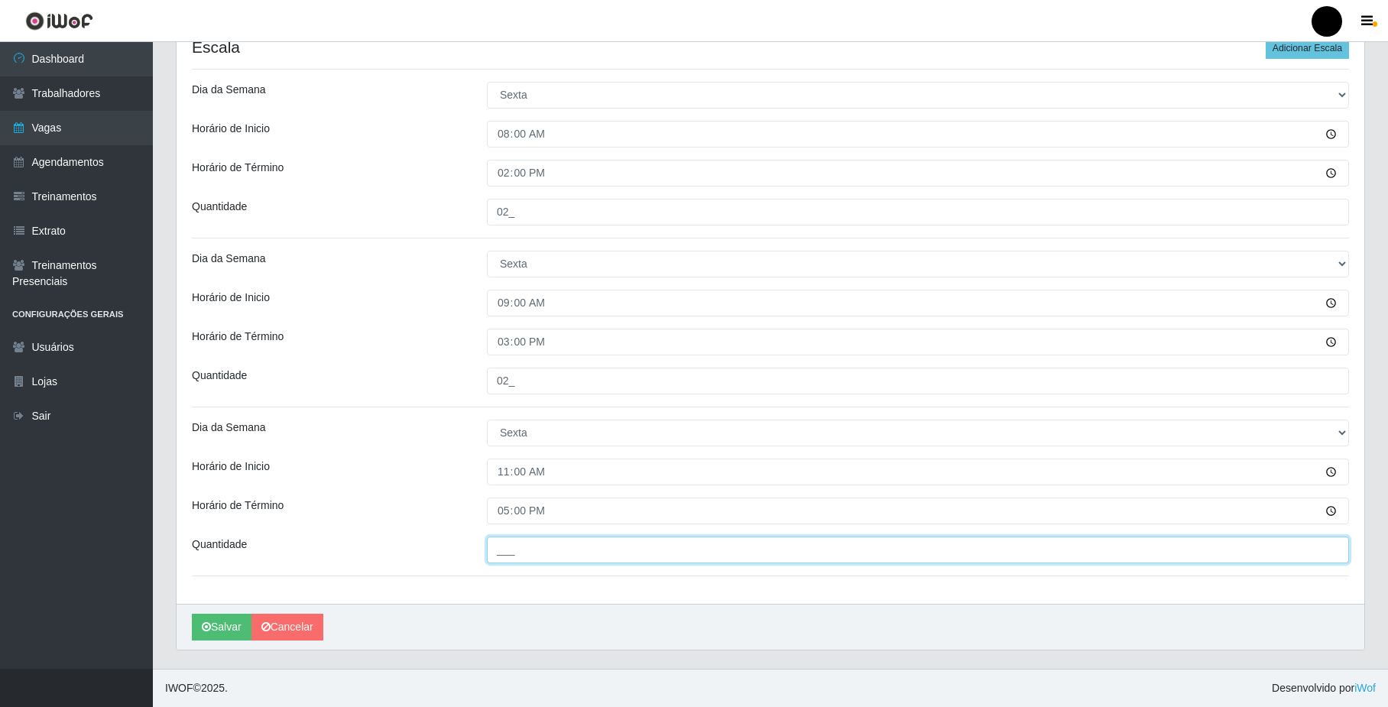
click at [508, 549] on input "___" at bounding box center [918, 550] width 862 height 27
type input "01_"
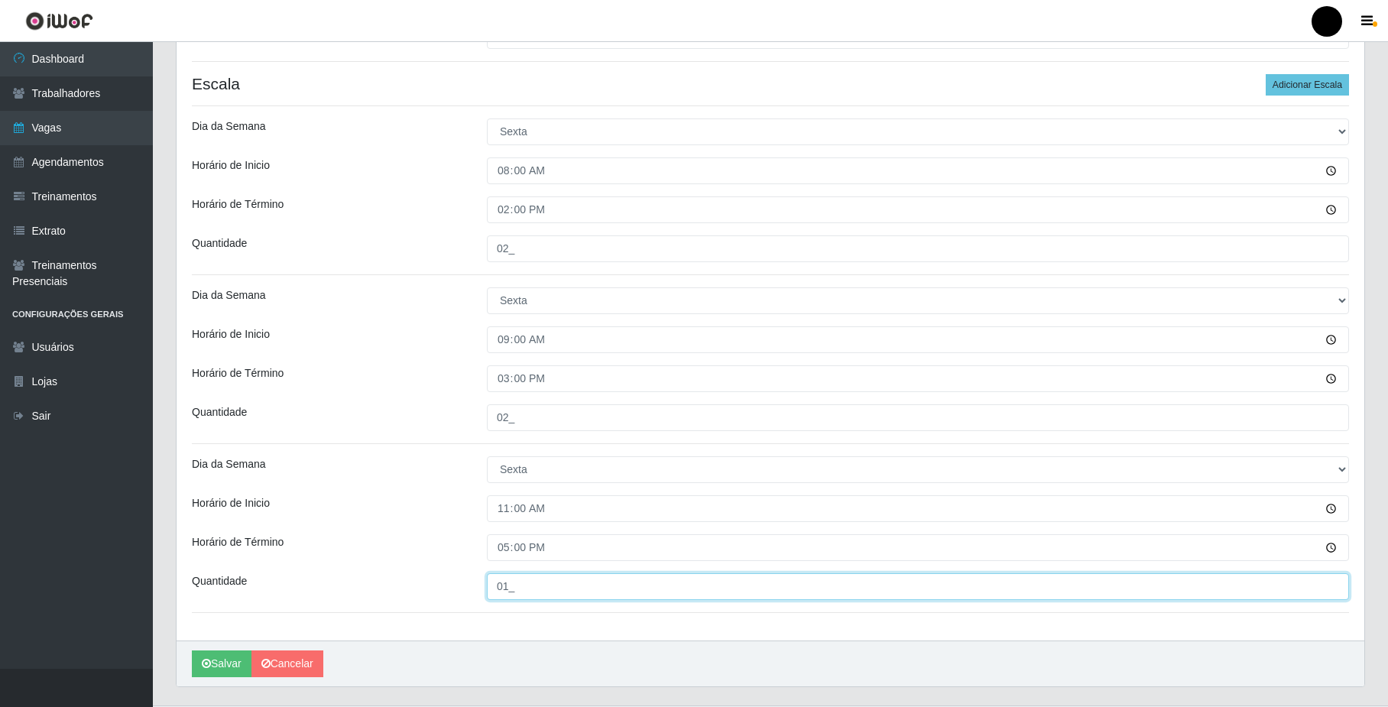
scroll to position [361, 0]
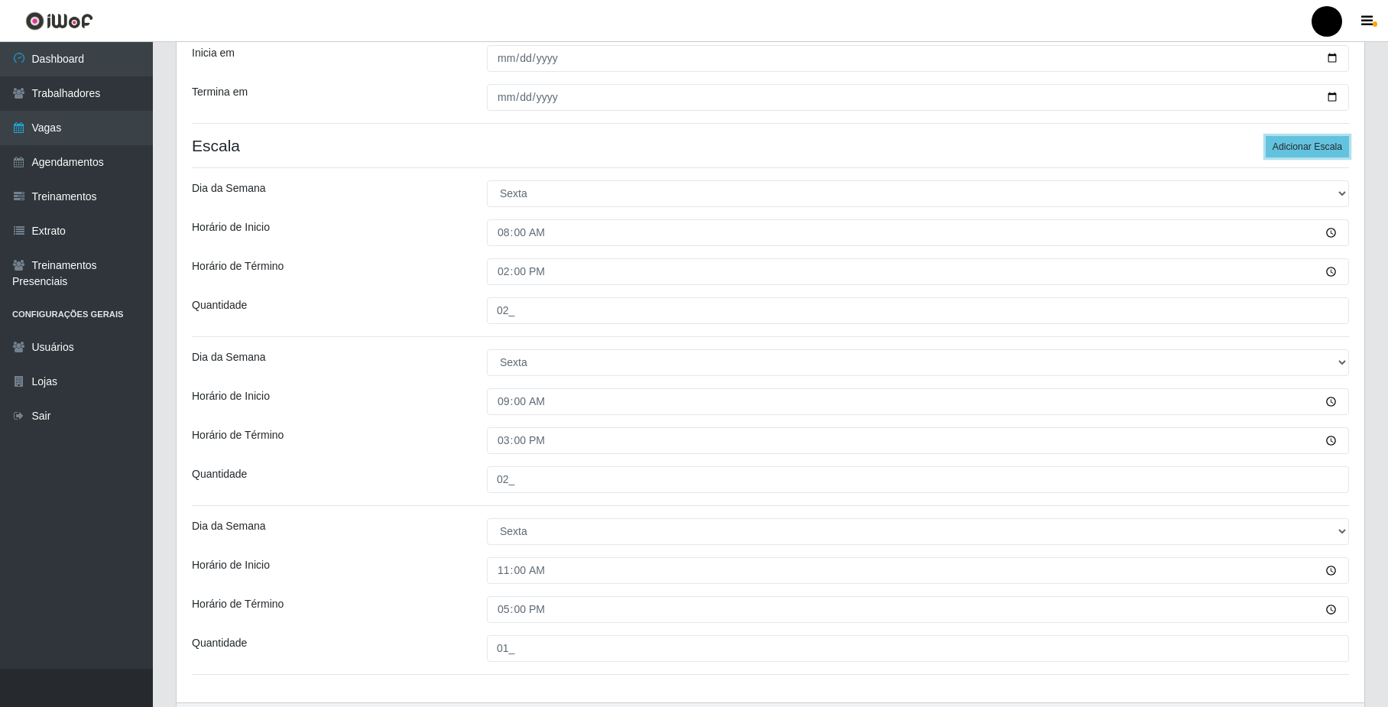
drag, startPoint x: 1322, startPoint y: 148, endPoint x: 1024, endPoint y: 194, distance: 301.0
click at [1319, 148] on button "Adicionar Escala" at bounding box center [1307, 146] width 83 height 21
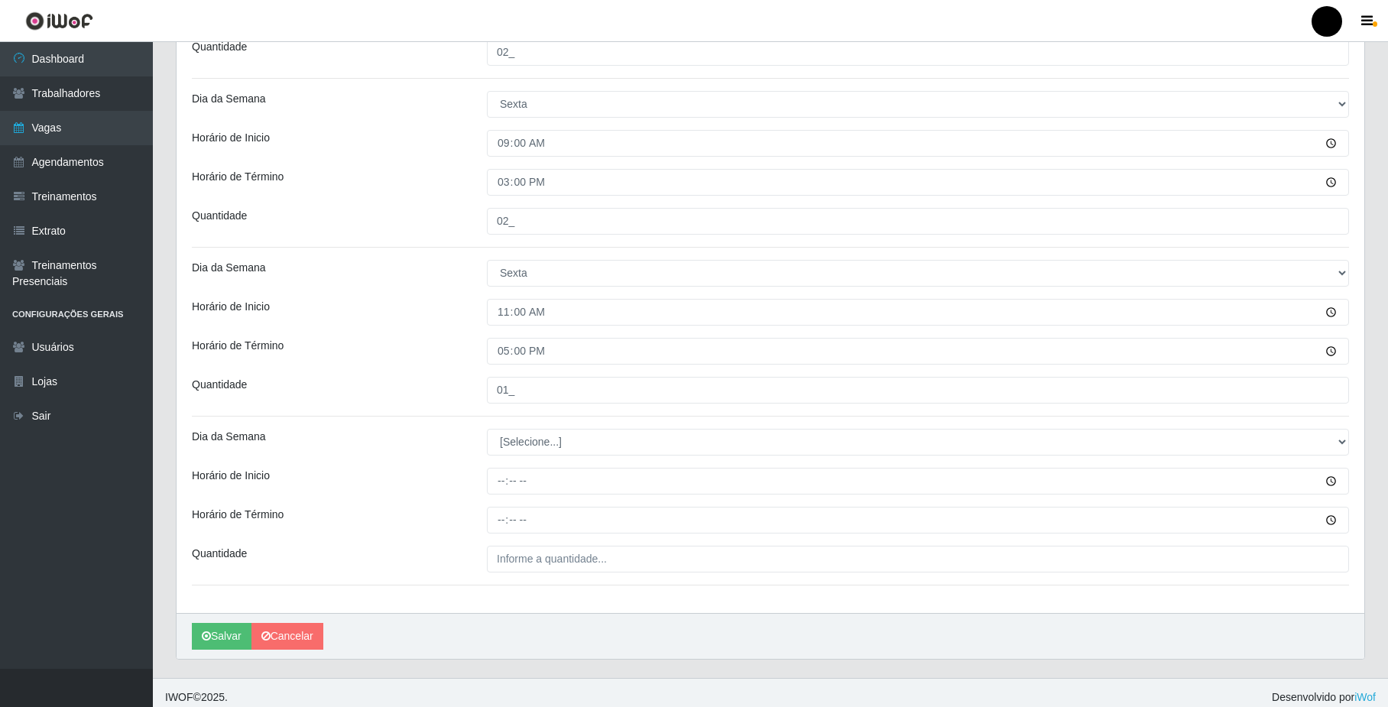
scroll to position [631, 0]
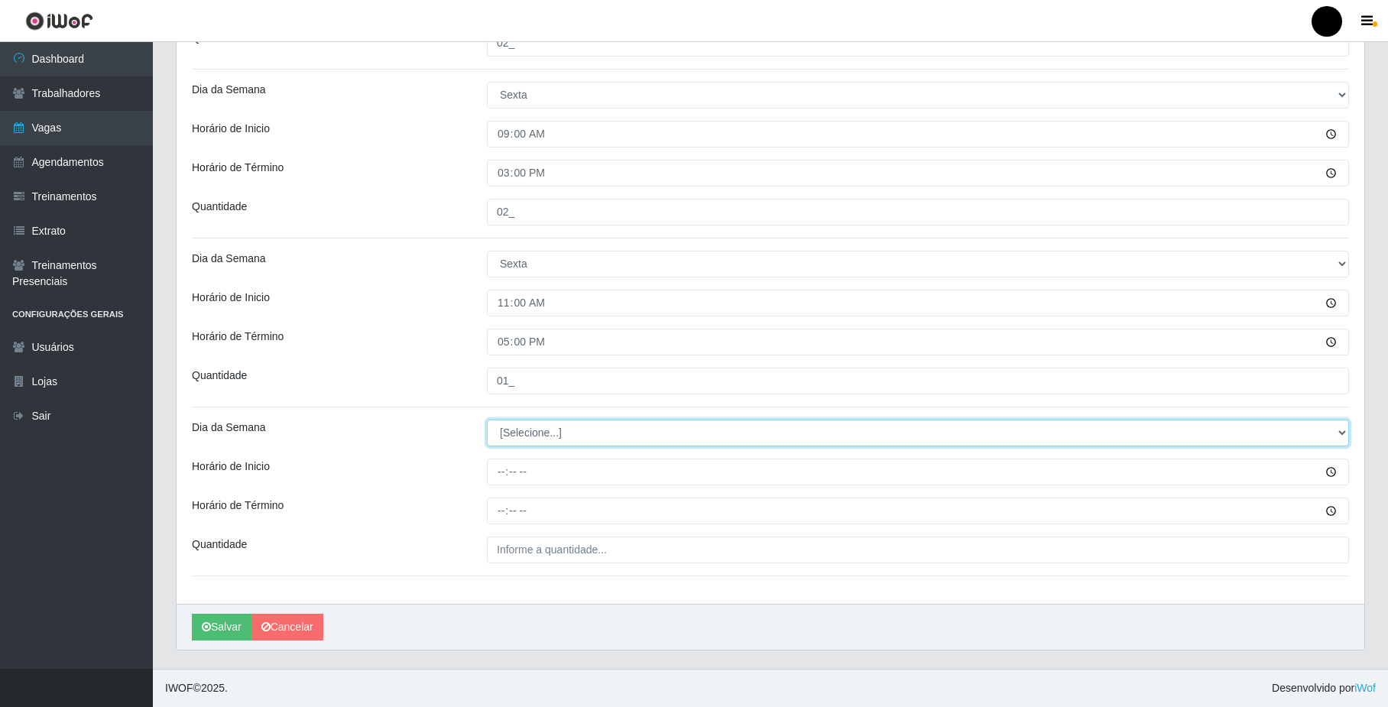
click at [512, 440] on select "[Selecione...] Segunda Terça Quarta Quinta Sexta Sábado Domingo" at bounding box center [918, 433] width 862 height 27
select select "5"
click at [487, 420] on select "[Selecione...] Segunda Terça Quarta Quinta Sexta Sábado Domingo" at bounding box center [918, 433] width 862 height 27
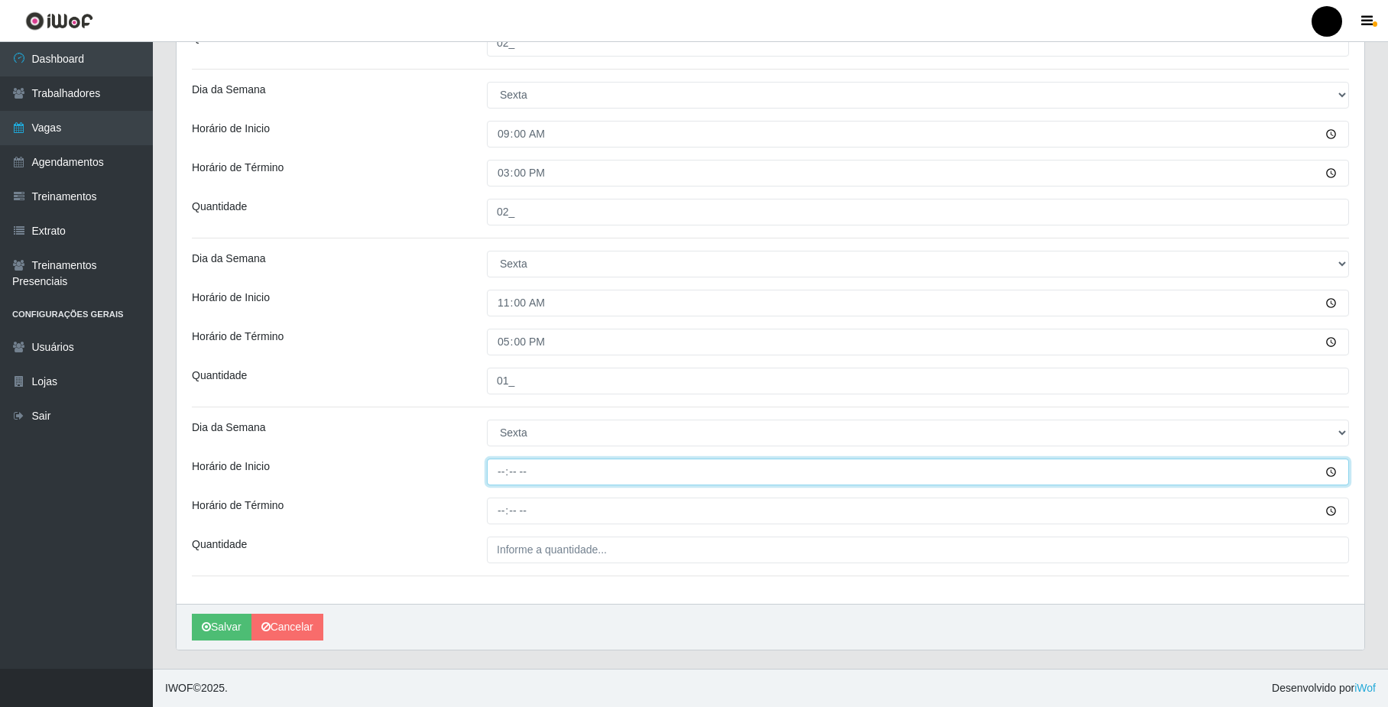
click at [497, 469] on input "Horário de Inicio" at bounding box center [918, 472] width 862 height 27
type input "16:00"
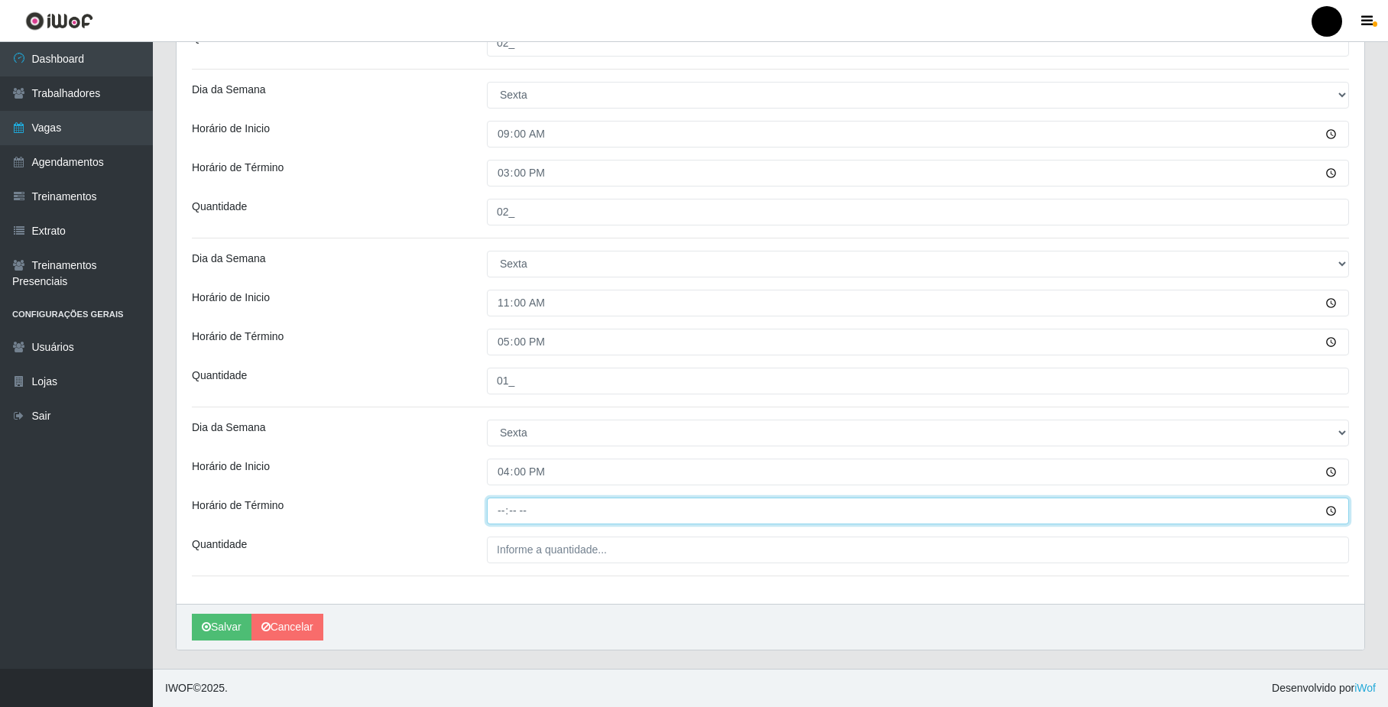
click at [501, 511] on input "Horário de Término" at bounding box center [918, 511] width 862 height 27
type input "22:00"
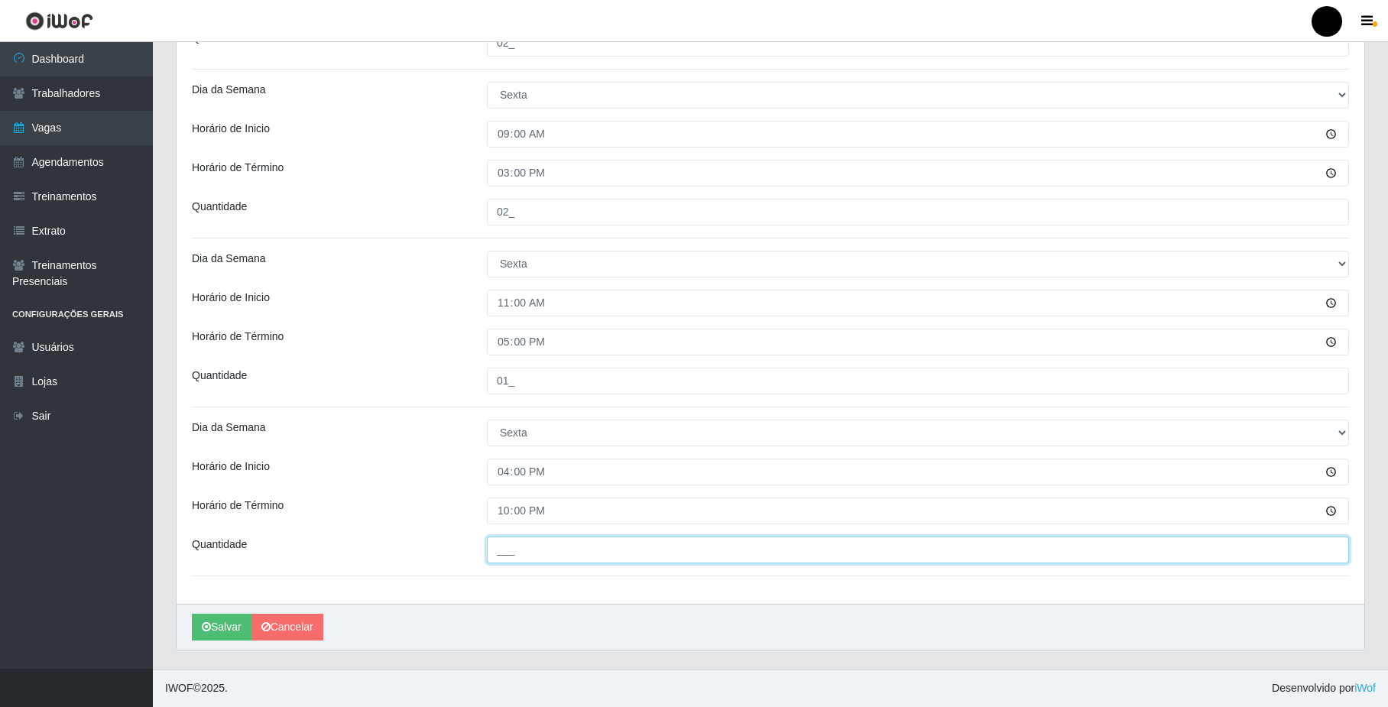
click at [511, 546] on input "___" at bounding box center [918, 550] width 862 height 27
type input "03_"
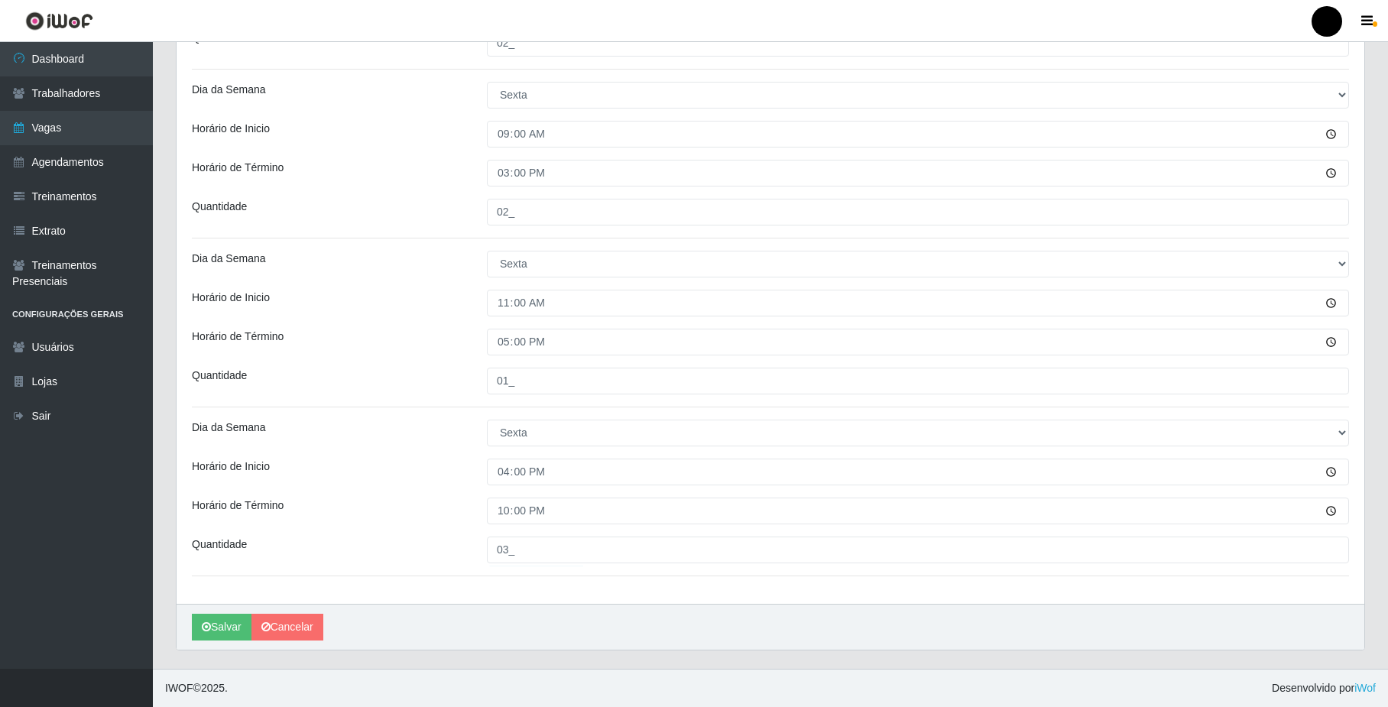
click at [939, 634] on div "Salvar Cancelar" at bounding box center [771, 627] width 1188 height 46
click at [223, 621] on button "Salvar" at bounding box center [222, 627] width 60 height 27
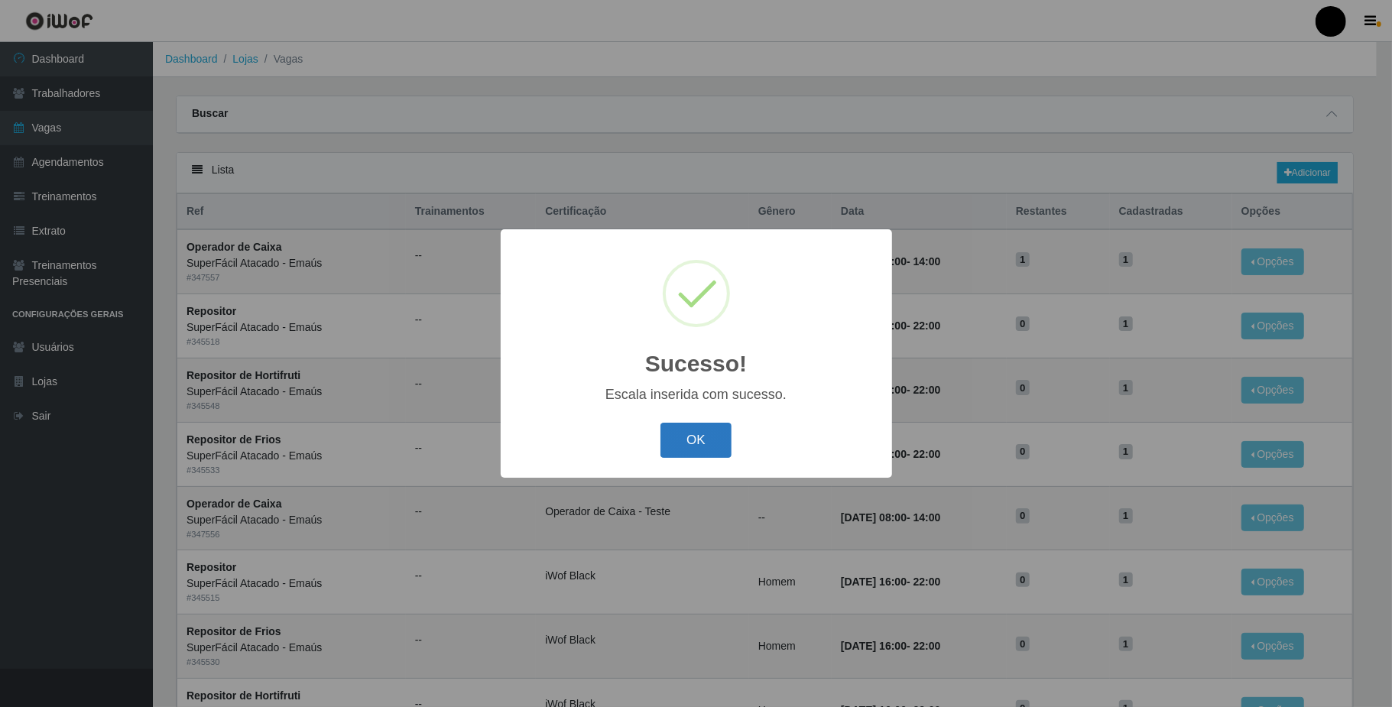
click at [682, 436] on button "OK" at bounding box center [695, 441] width 71 height 36
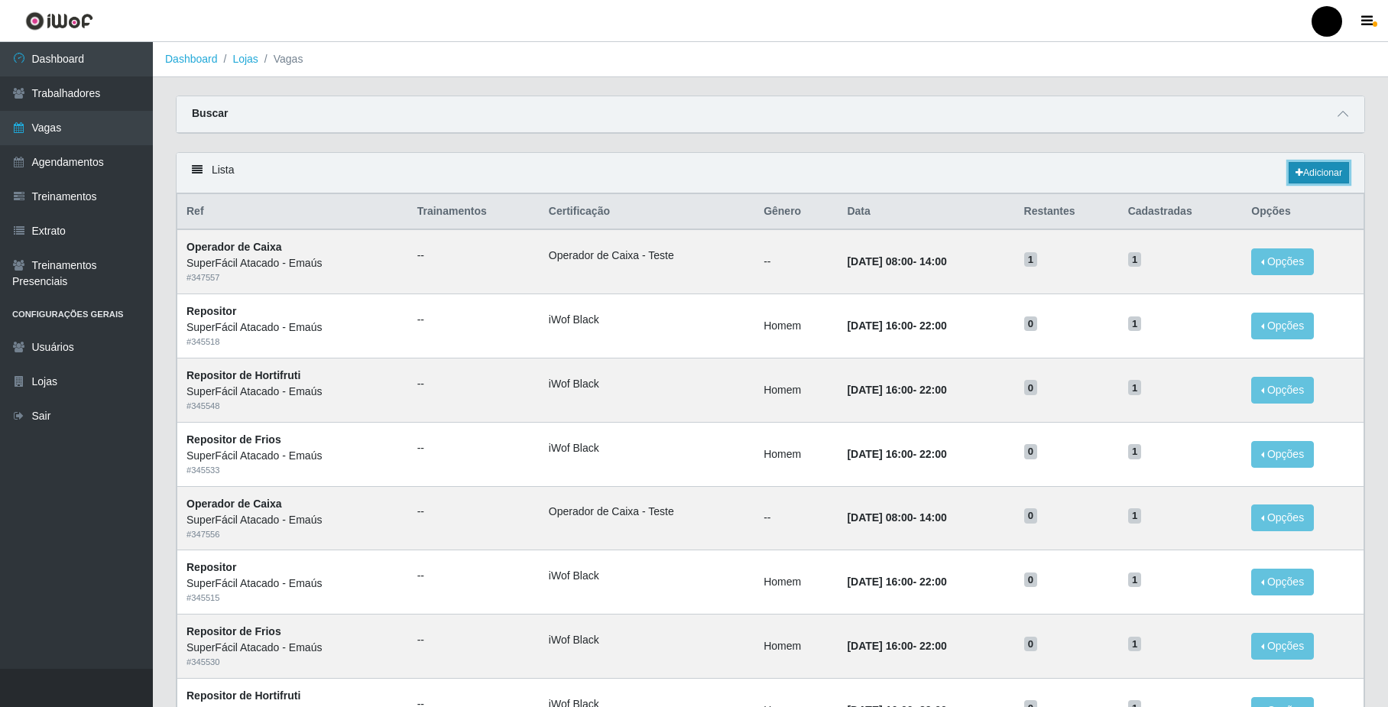
click at [1326, 172] on link "Adicionar" at bounding box center [1319, 172] width 60 height 21
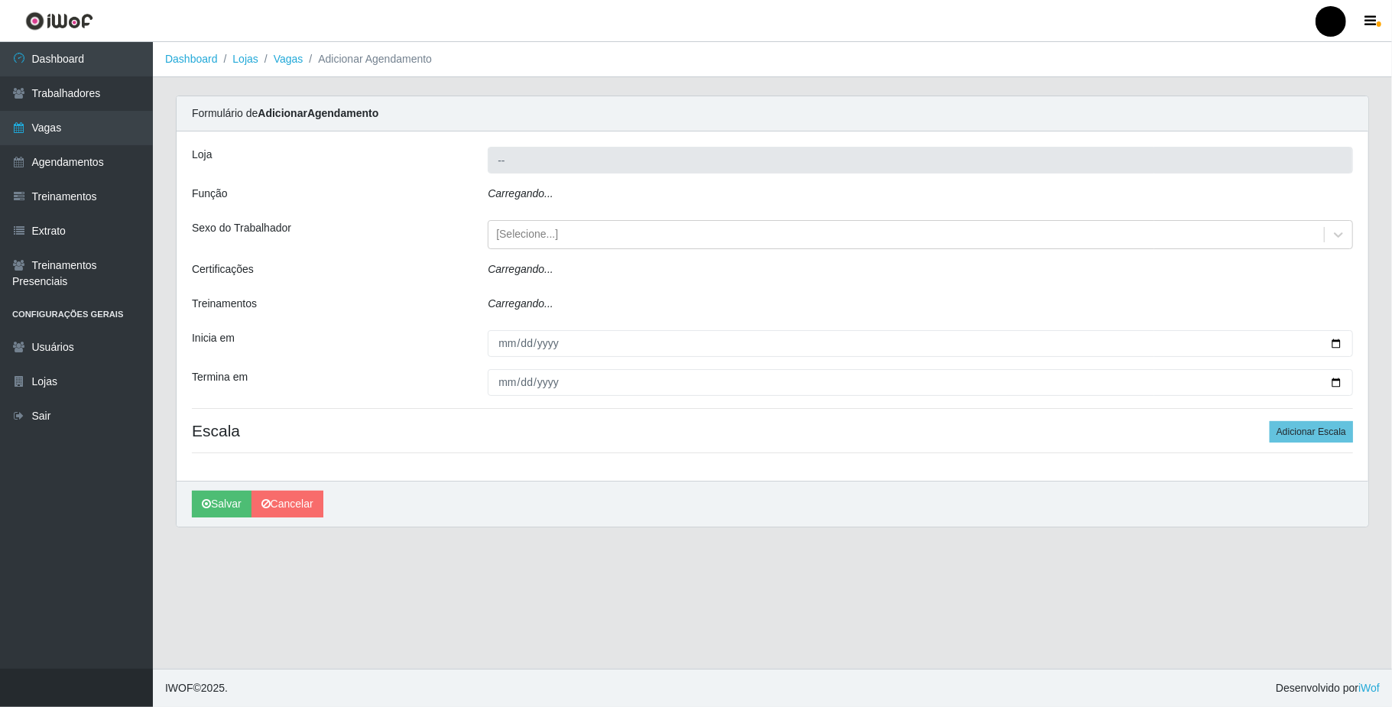
type input "SuperFácil Atacado - Emaús"
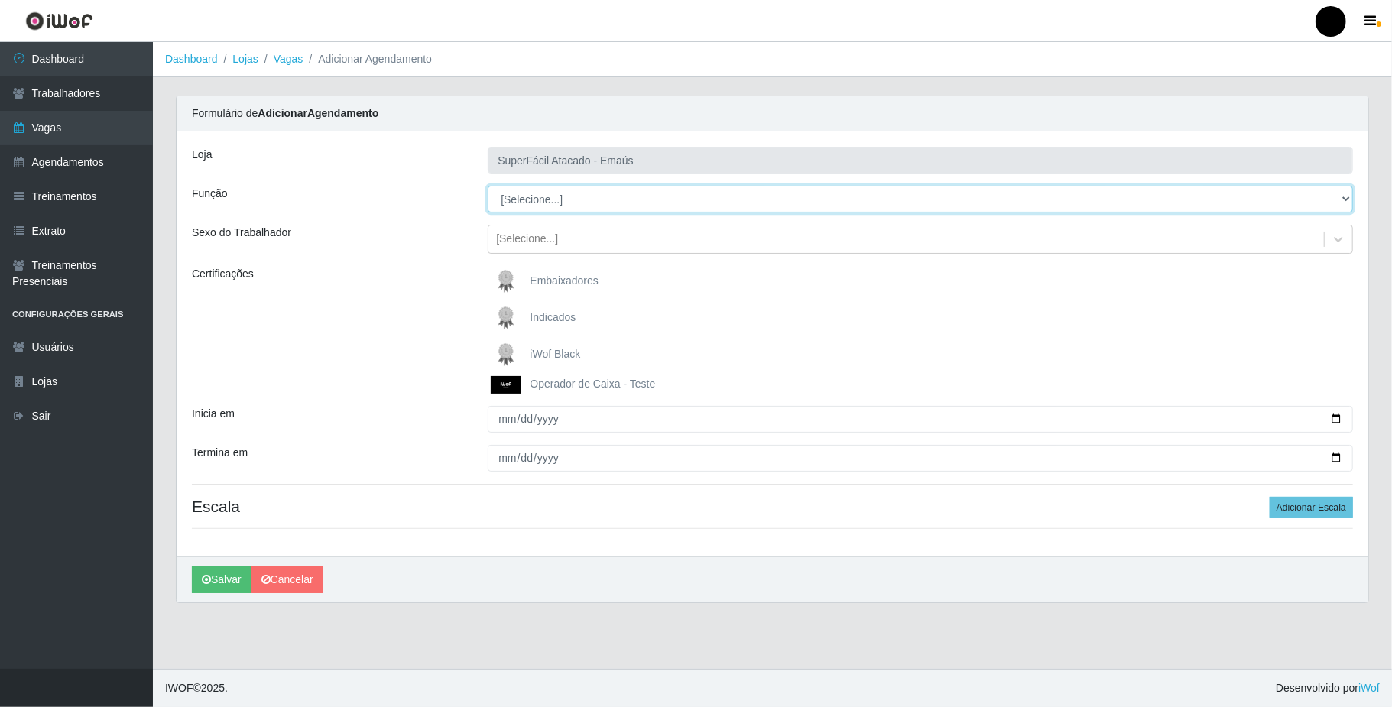
click at [573, 196] on select "[Selecione...] Auxiliar de Estacionamento Auxiliar de Estacionamento + Auxiliar…" at bounding box center [920, 199] width 865 height 27
select select "1"
click at [488, 187] on select "[Selecione...] Auxiliar de Estacionamento Auxiliar de Estacionamento + Auxiliar…" at bounding box center [920, 199] width 865 height 27
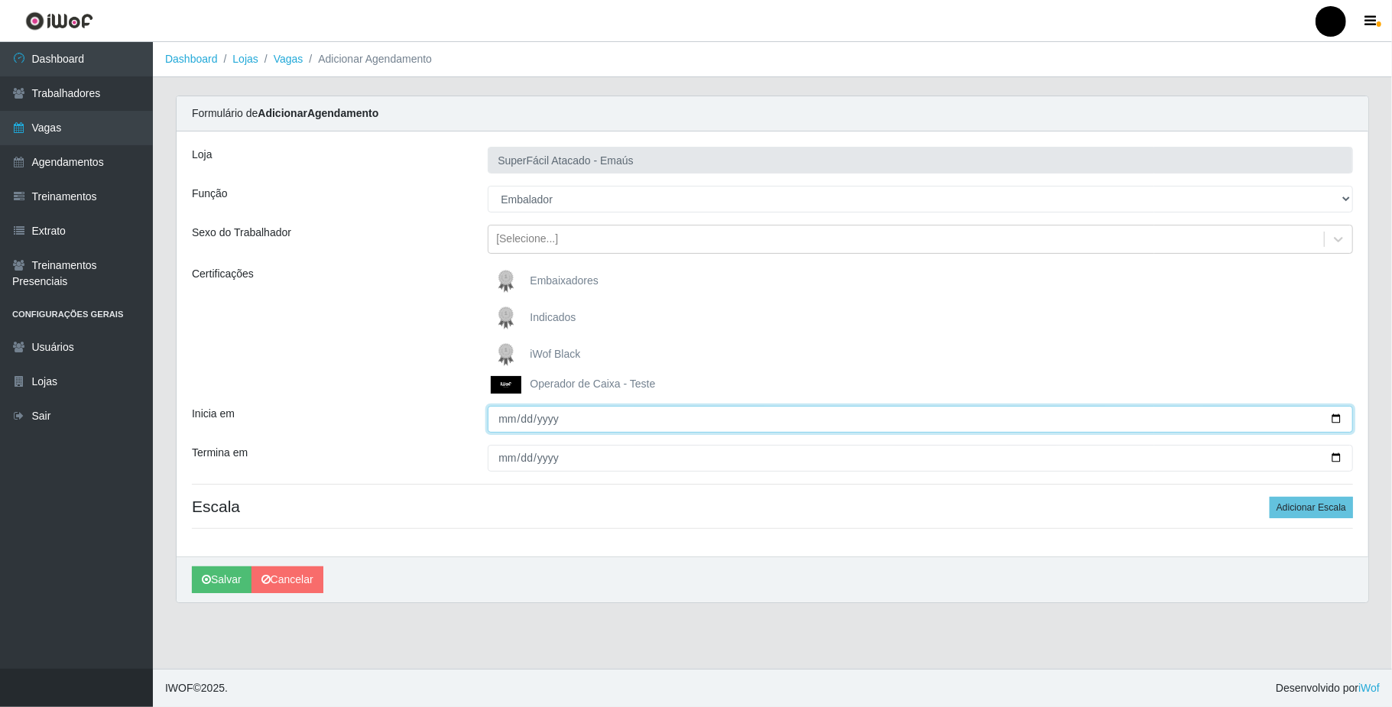
click at [1342, 420] on input "Inicia em" at bounding box center [920, 419] width 865 height 27
type input "2025-09-26"
click at [1335, 457] on input "Termina em" at bounding box center [920, 458] width 865 height 27
type input "2025-09-26"
drag, startPoint x: 1325, startPoint y: 511, endPoint x: 1196, endPoint y: 509, distance: 129.2
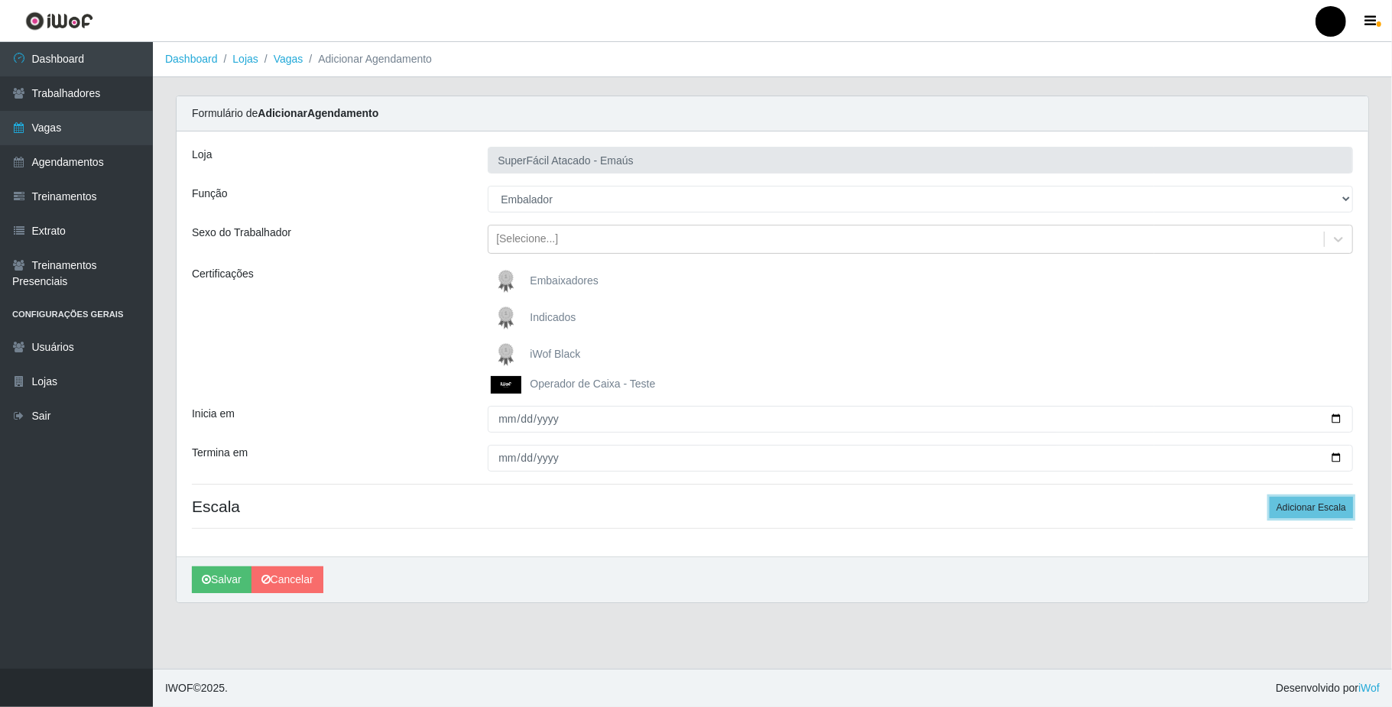
click at [1313, 511] on button "Adicionar Escala" at bounding box center [1311, 507] width 83 height 21
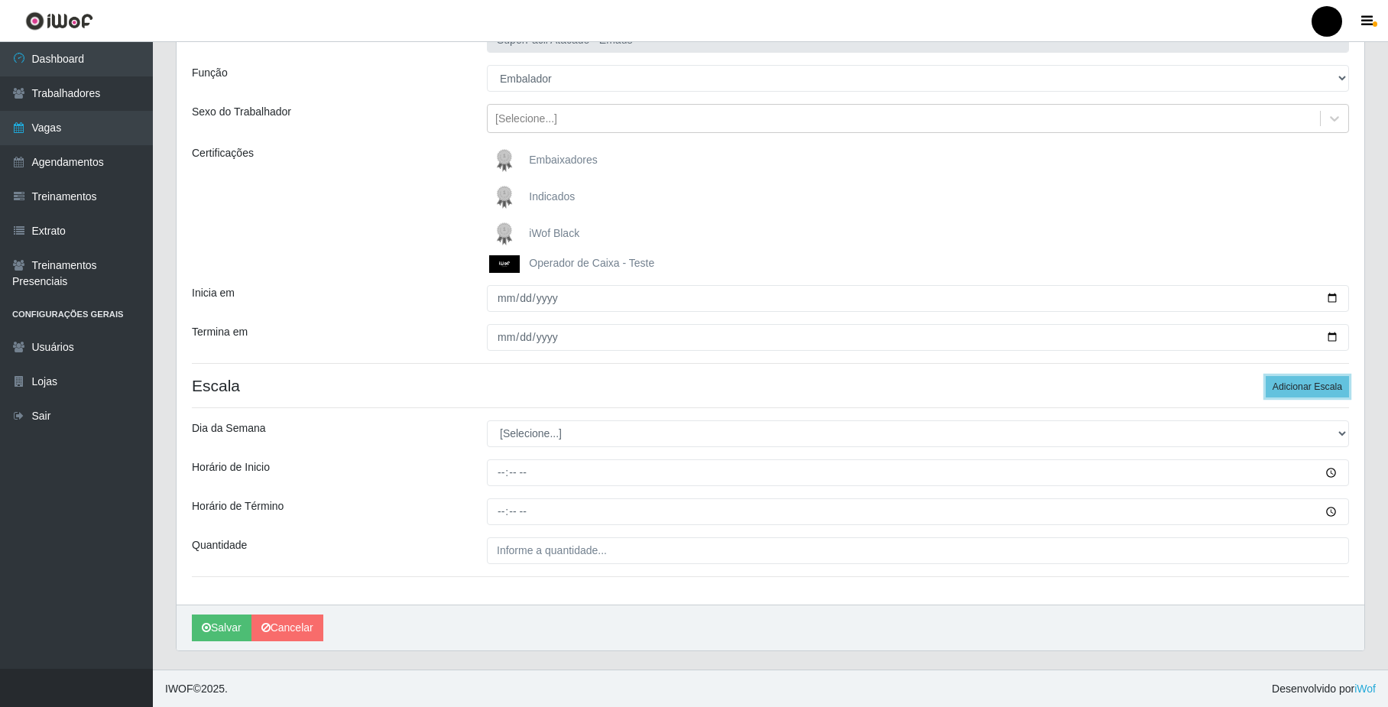
scroll to position [124, 0]
click at [563, 436] on select "[Selecione...] Segunda Terça Quarta Quinta Sexta Sábado Domingo" at bounding box center [918, 433] width 862 height 27
select select "5"
click at [487, 420] on select "[Selecione...] Segunda Terça Quarta Quinta Sexta Sábado Domingo" at bounding box center [918, 433] width 862 height 27
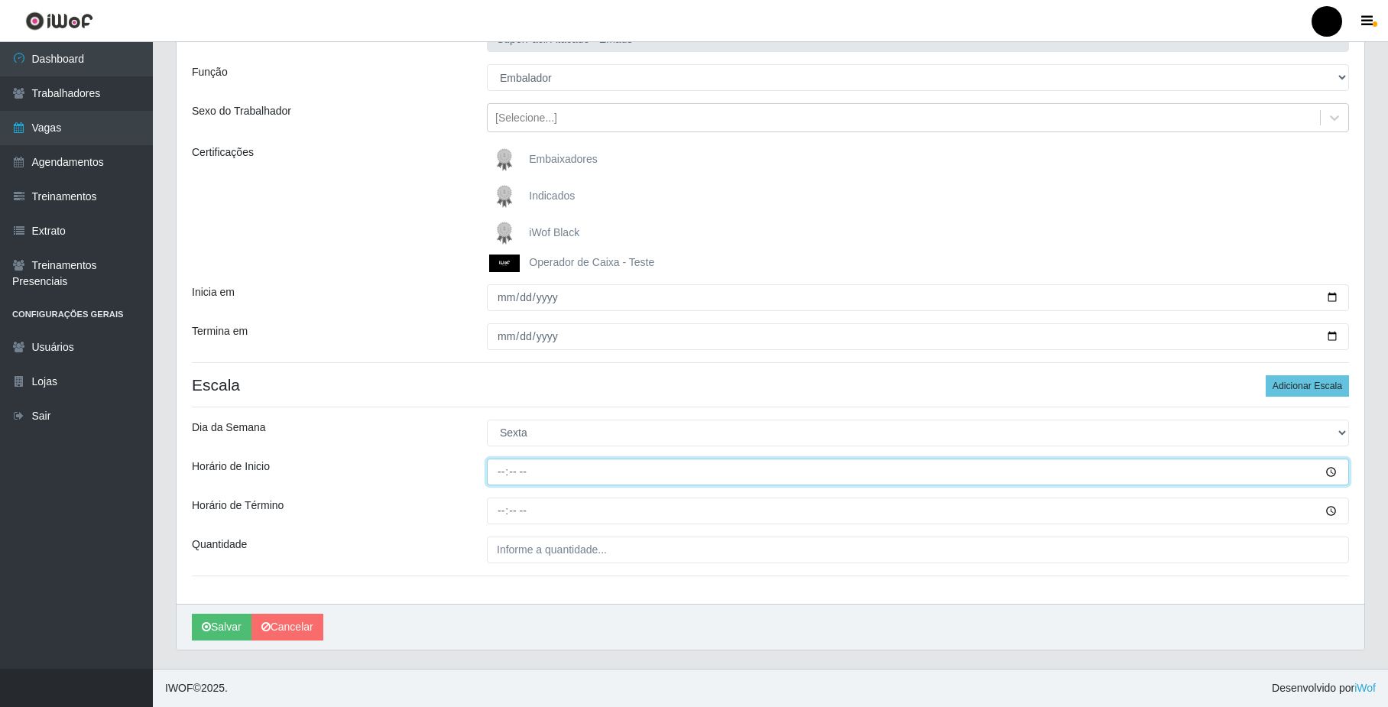
click at [493, 471] on input "Horário de Inicio" at bounding box center [918, 472] width 862 height 27
type input "09:00"
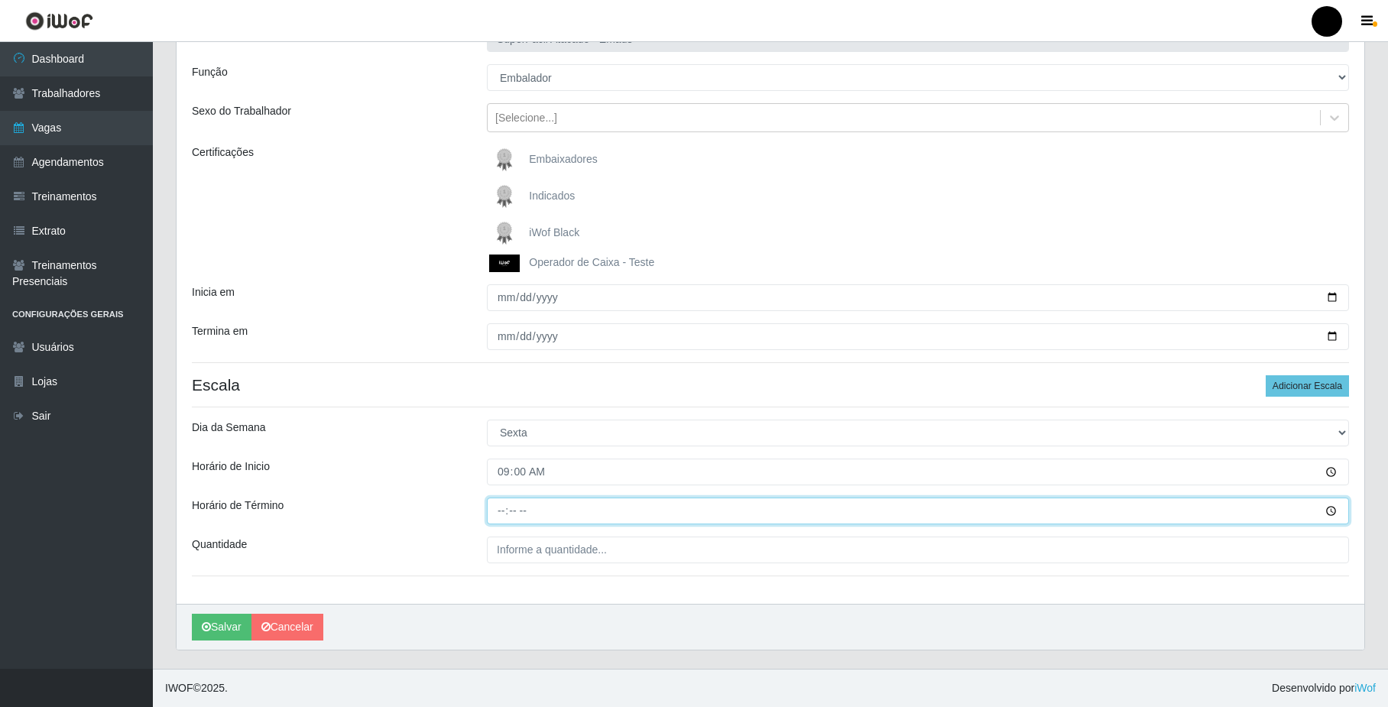
click at [495, 514] on input "Horário de Término" at bounding box center [918, 511] width 862 height 27
type input "15:00"
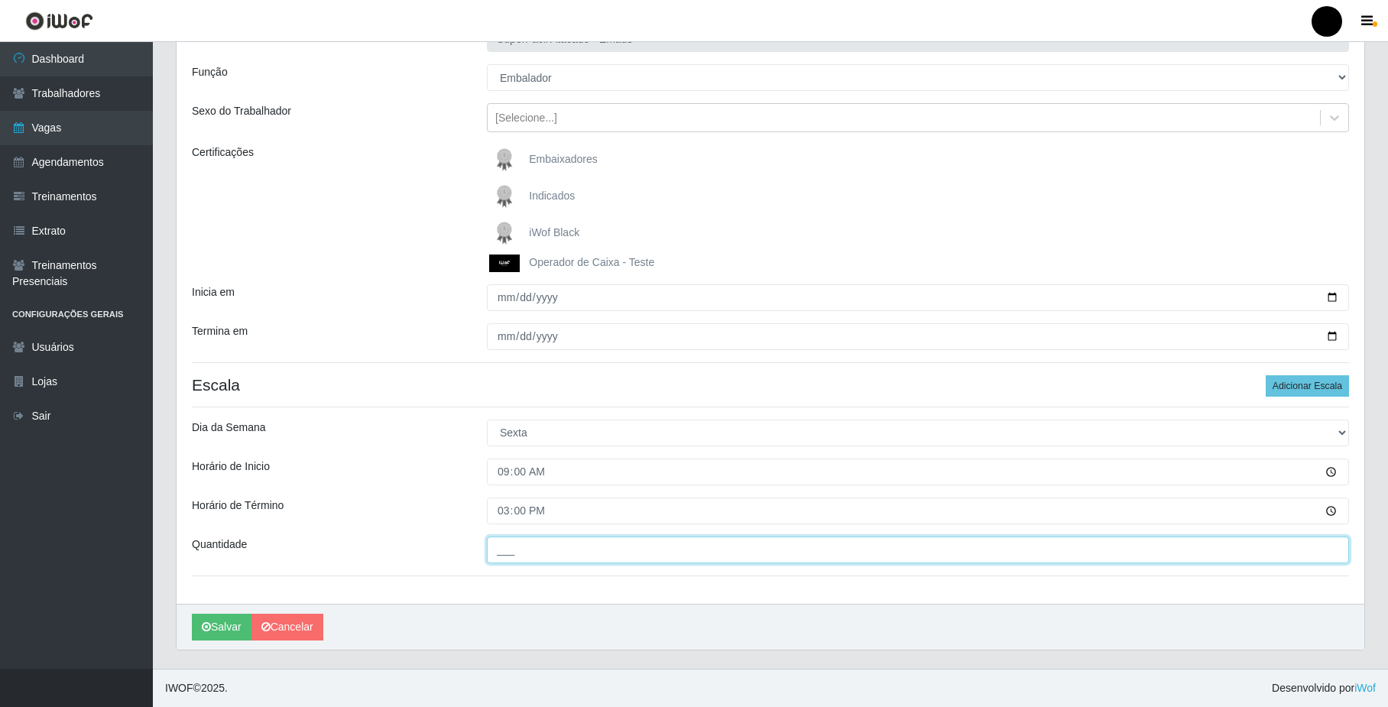
click at [524, 554] on input "___" at bounding box center [918, 550] width 862 height 27
type input "03_"
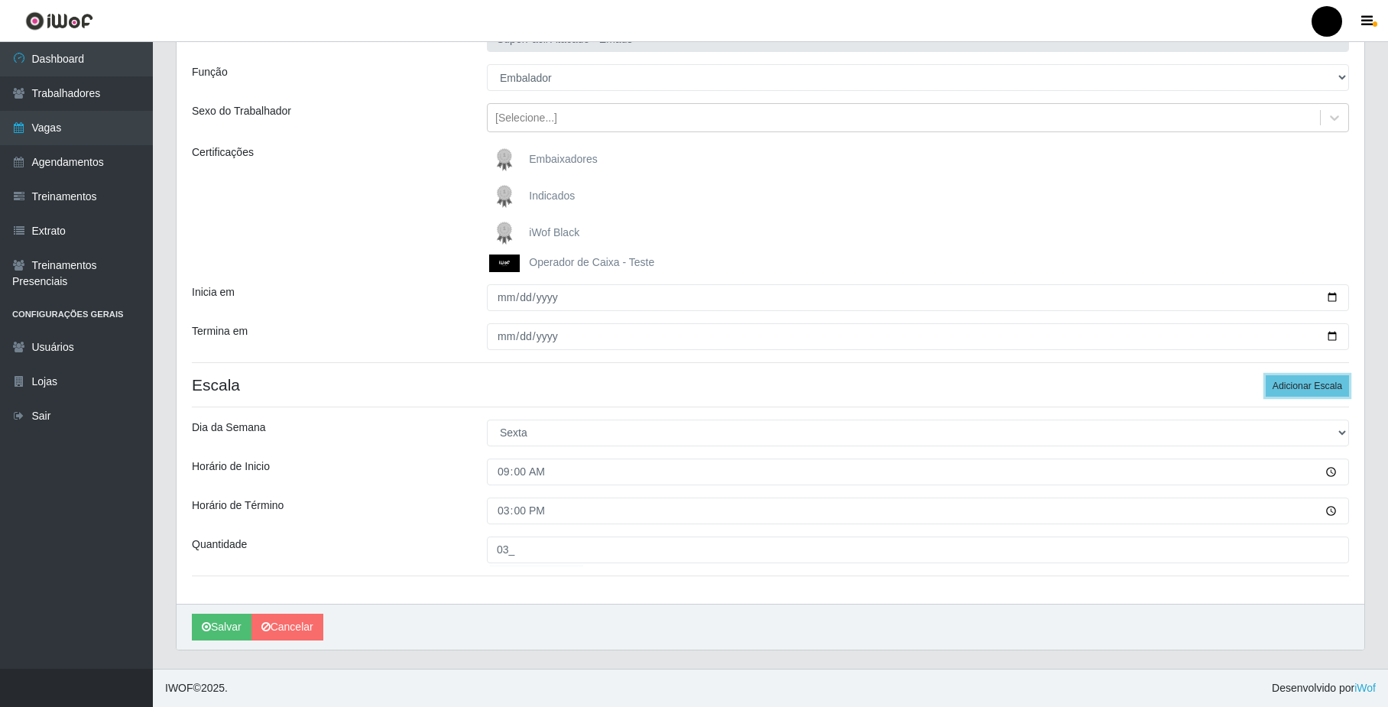
drag, startPoint x: 1295, startPoint y: 378, endPoint x: 1079, endPoint y: 394, distance: 216.2
click at [1287, 379] on button "Adicionar Escala" at bounding box center [1307, 385] width 83 height 21
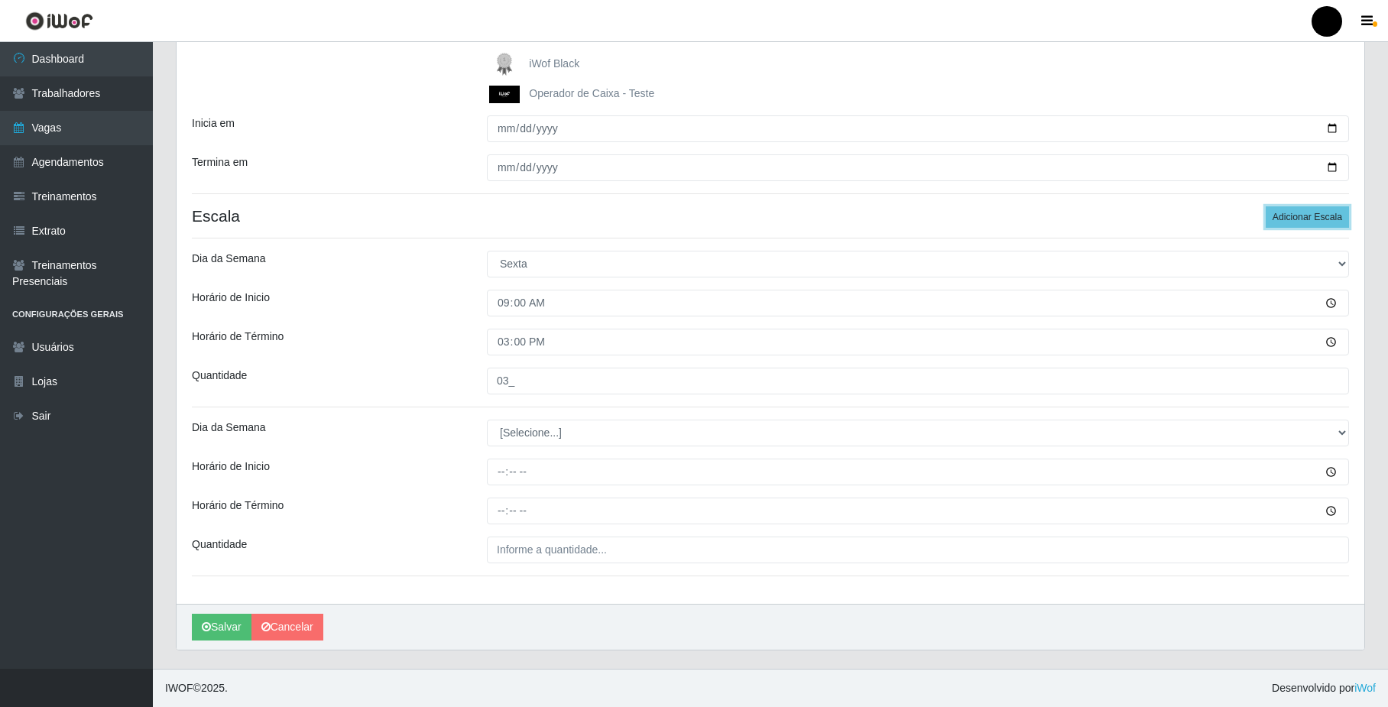
scroll to position [294, 0]
click at [539, 434] on select "[Selecione...] Segunda Terça Quarta Quinta Sexta Sábado Domingo" at bounding box center [918, 433] width 862 height 27
select select "5"
click at [487, 420] on select "[Selecione...] Segunda Terça Quarta Quinta Sexta Sábado Domingo" at bounding box center [918, 433] width 862 height 27
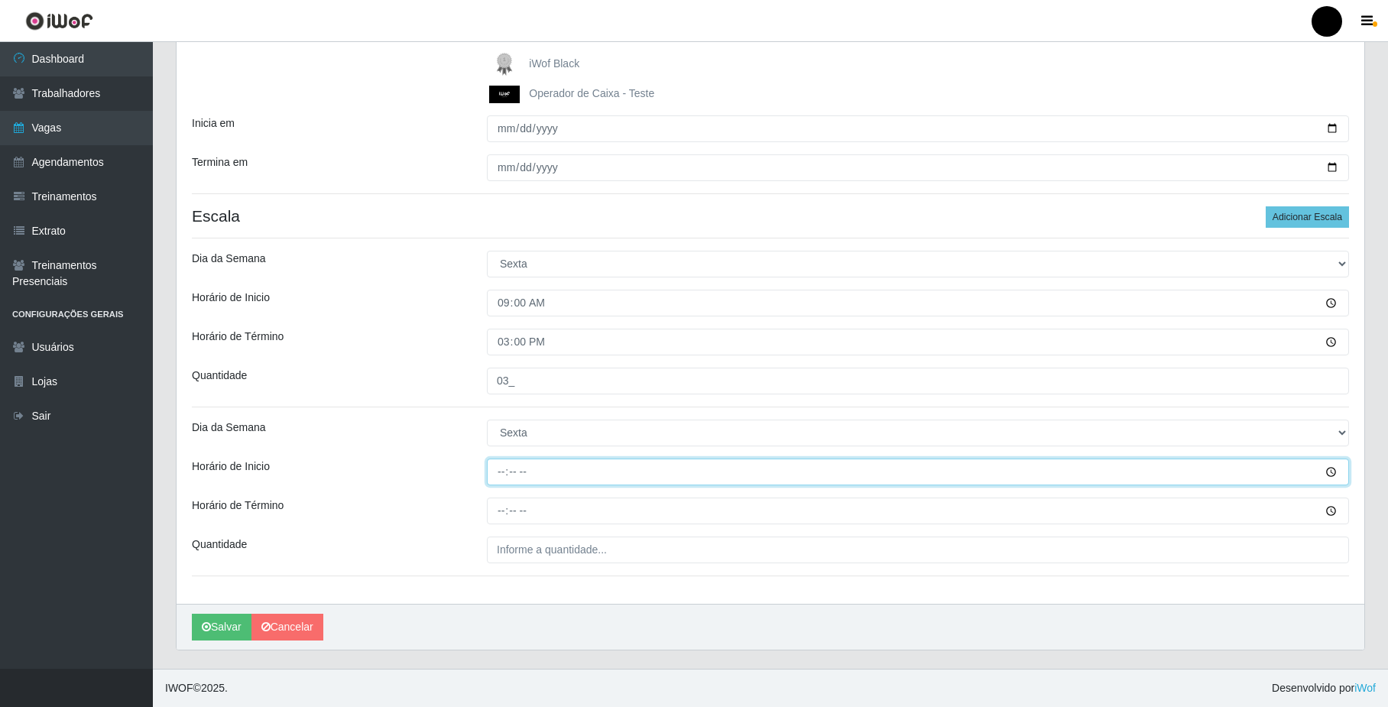
click at [496, 479] on input "Horário de Inicio" at bounding box center [918, 472] width 862 height 27
type input "16:00"
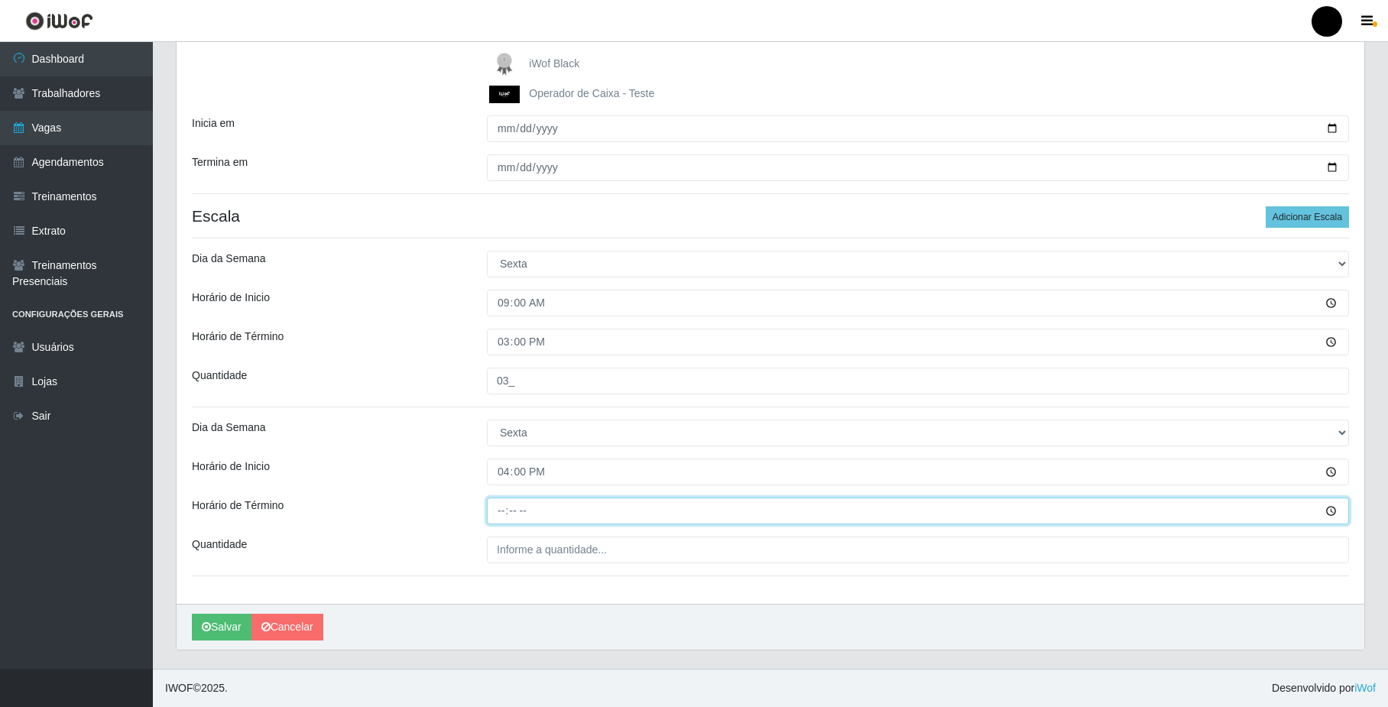
click at [502, 514] on input "Horário de Término" at bounding box center [918, 511] width 862 height 27
type input "22:00"
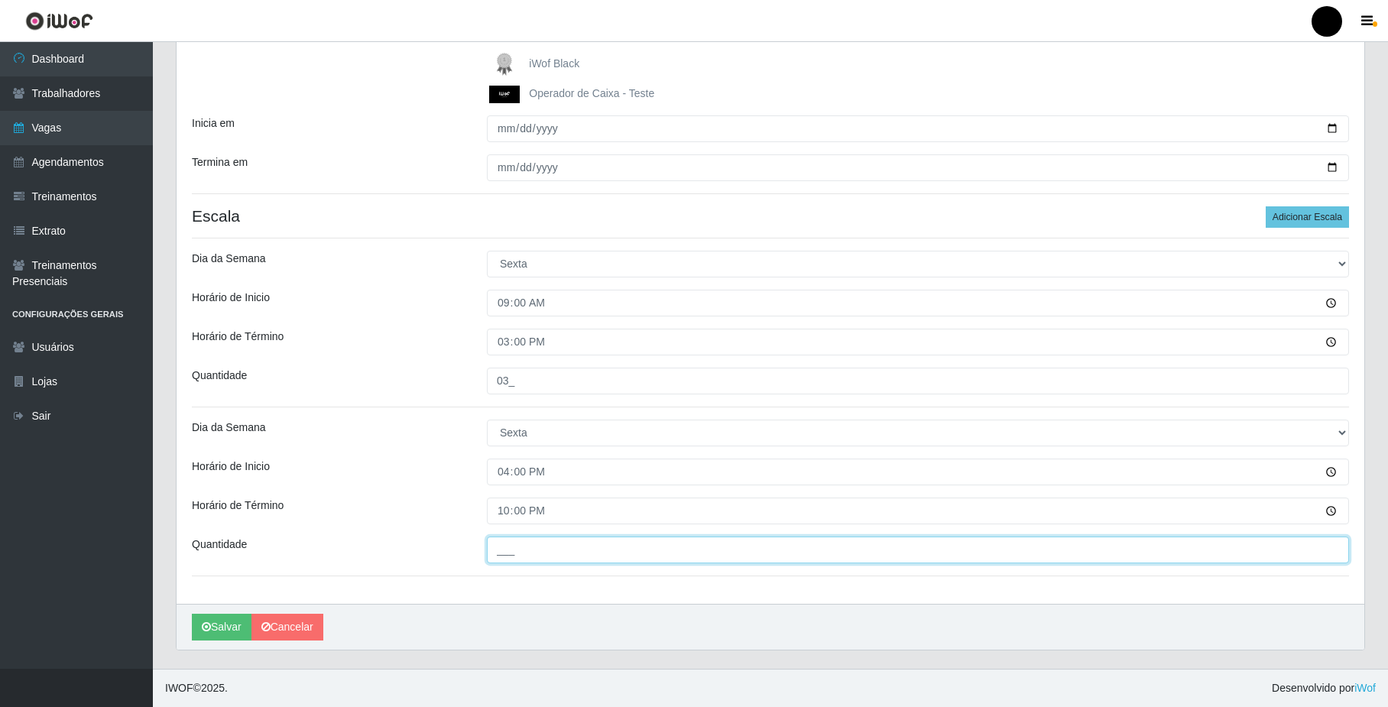
click at [505, 546] on input "___" at bounding box center [918, 550] width 862 height 27
type input "03_"
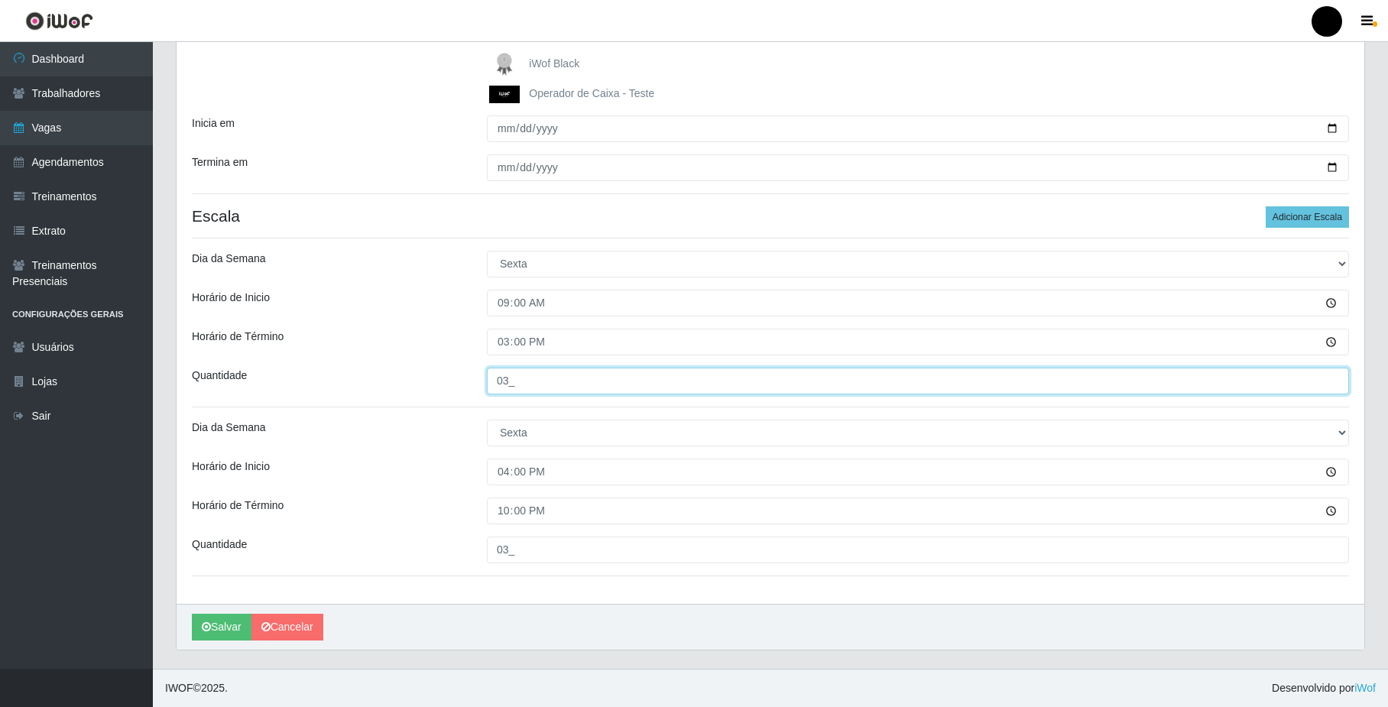
click at [506, 380] on input "03_" at bounding box center [918, 381] width 862 height 27
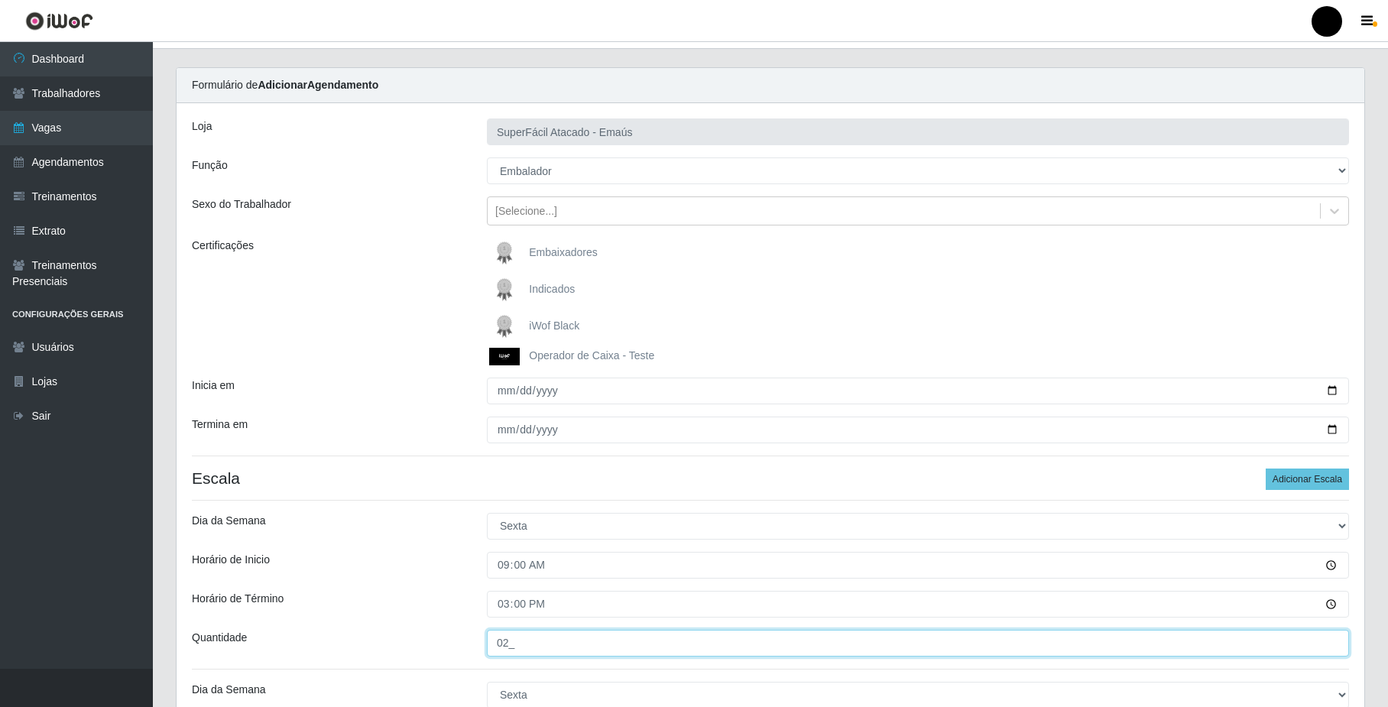
scroll to position [0, 0]
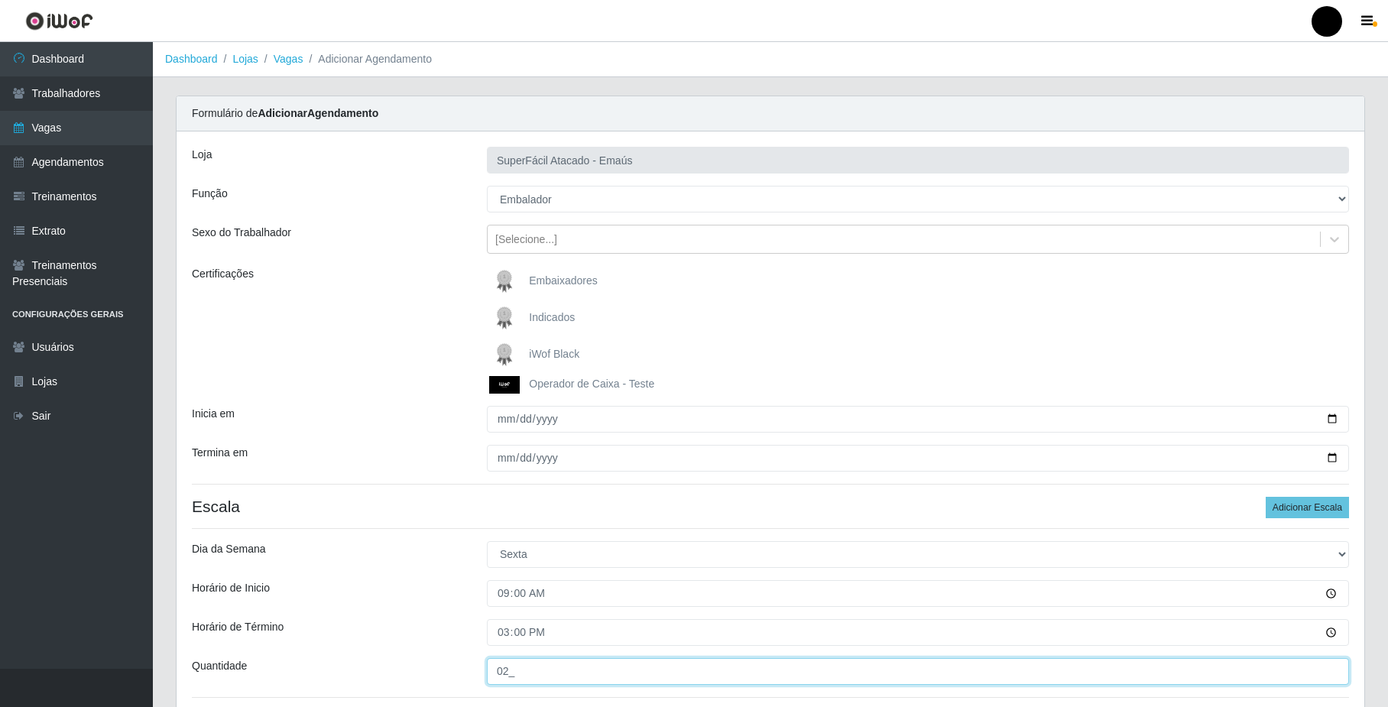
type input "02_"
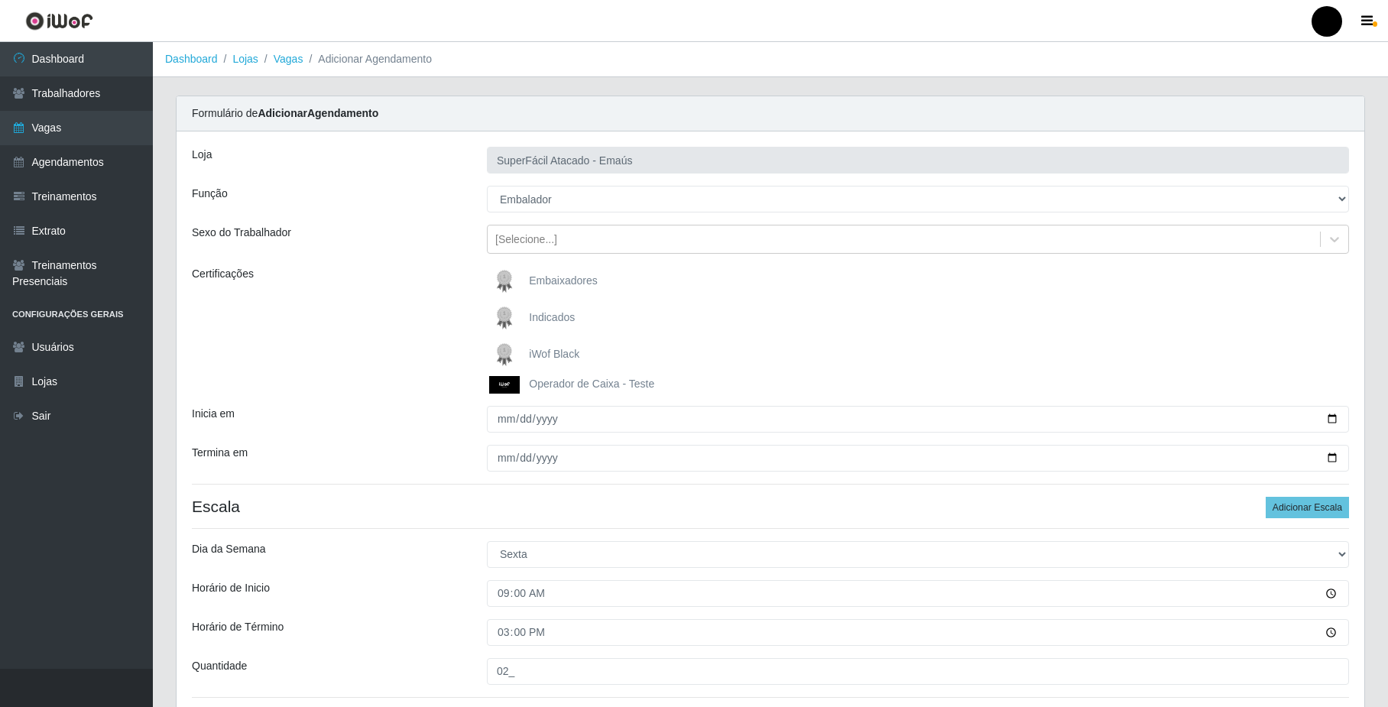
click at [554, 355] on span "iWof Black" at bounding box center [554, 354] width 50 height 12
click at [0, 0] on input "iWof Black" at bounding box center [0, 0] width 0 height 0
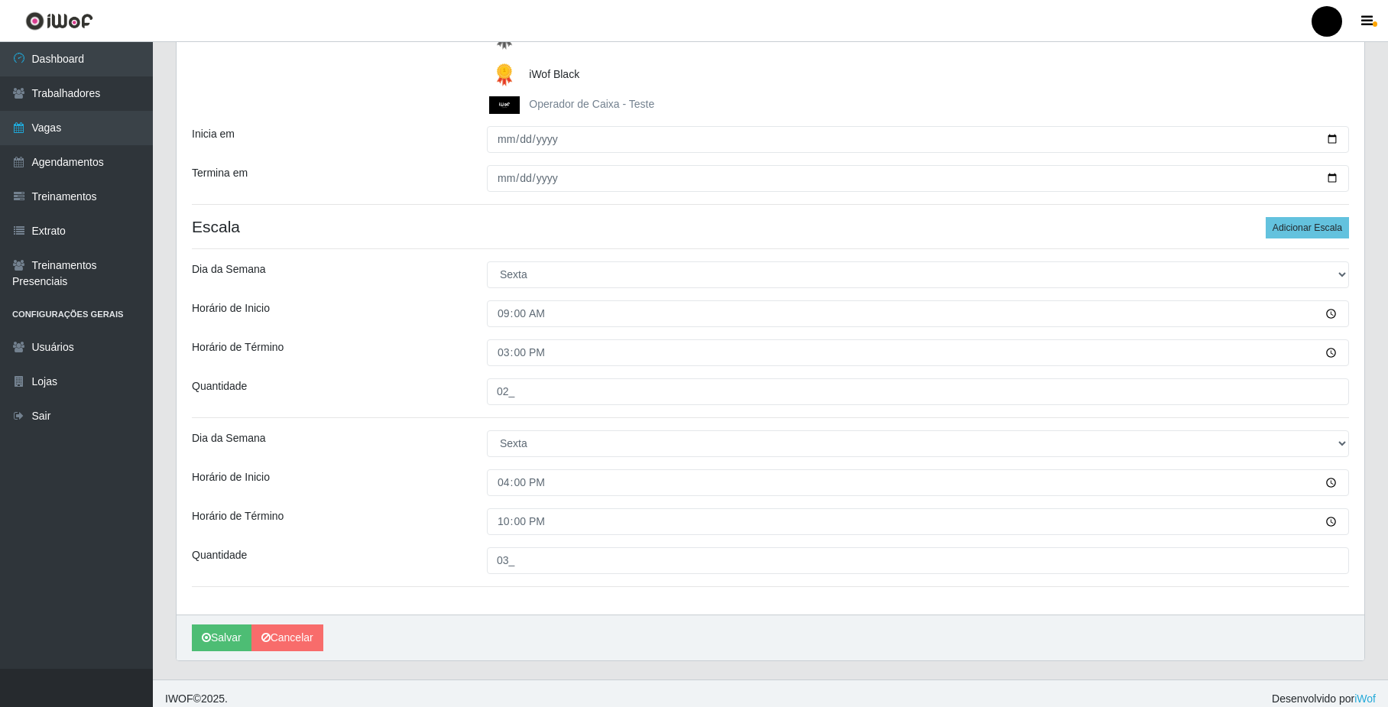
scroll to position [294, 0]
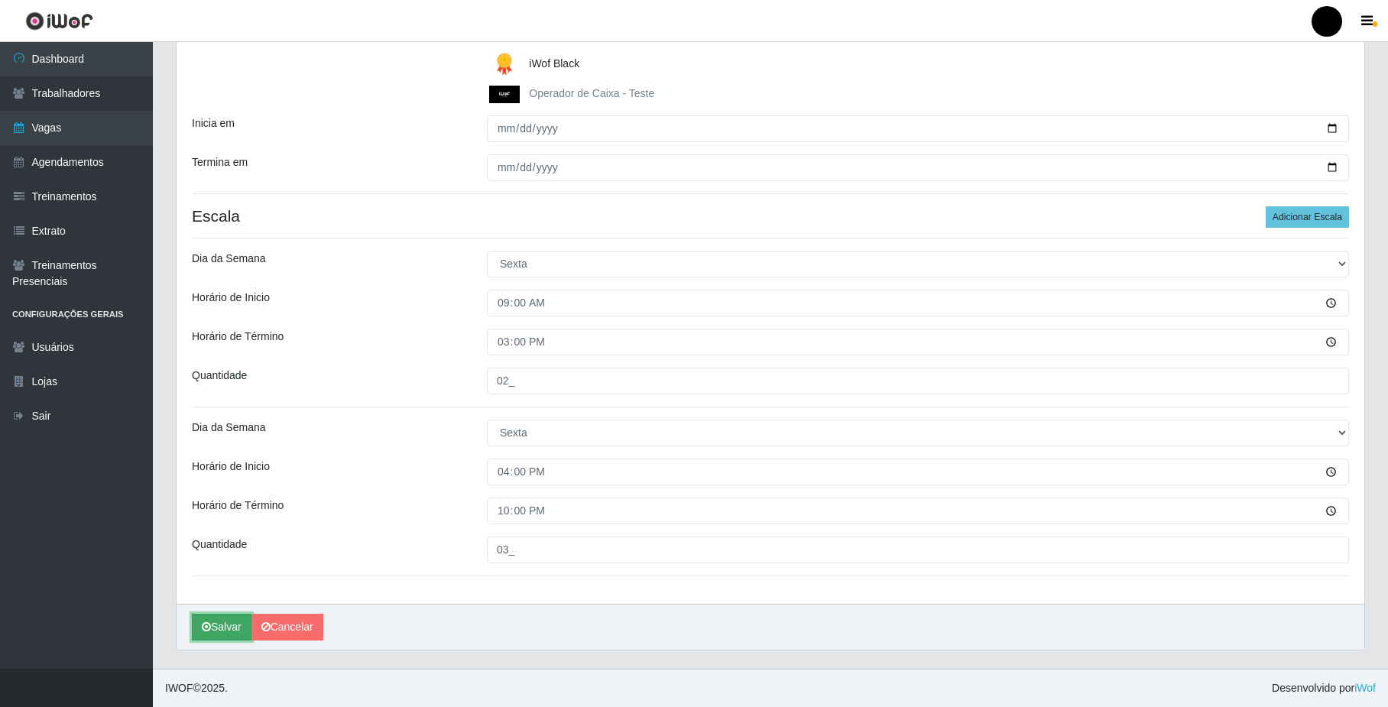
click at [224, 628] on button "Salvar" at bounding box center [222, 627] width 60 height 27
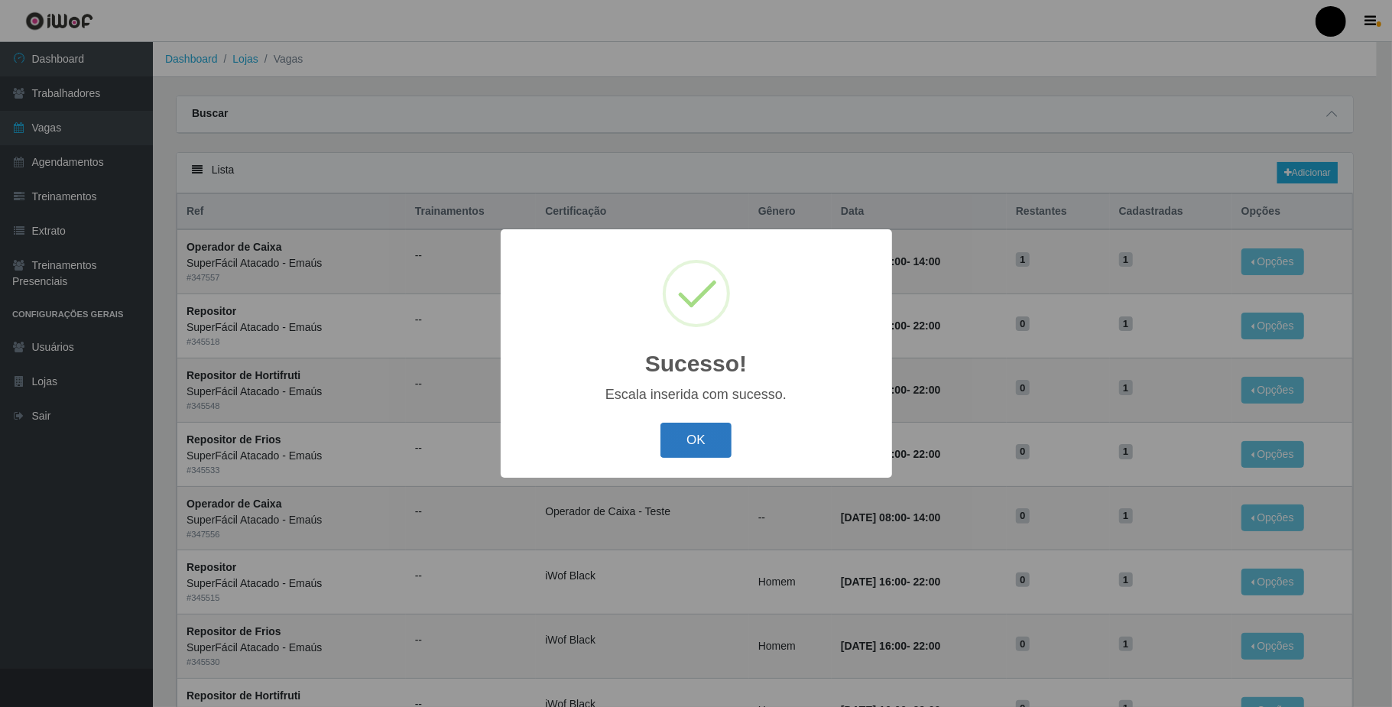
click at [692, 431] on button "OK" at bounding box center [695, 441] width 71 height 36
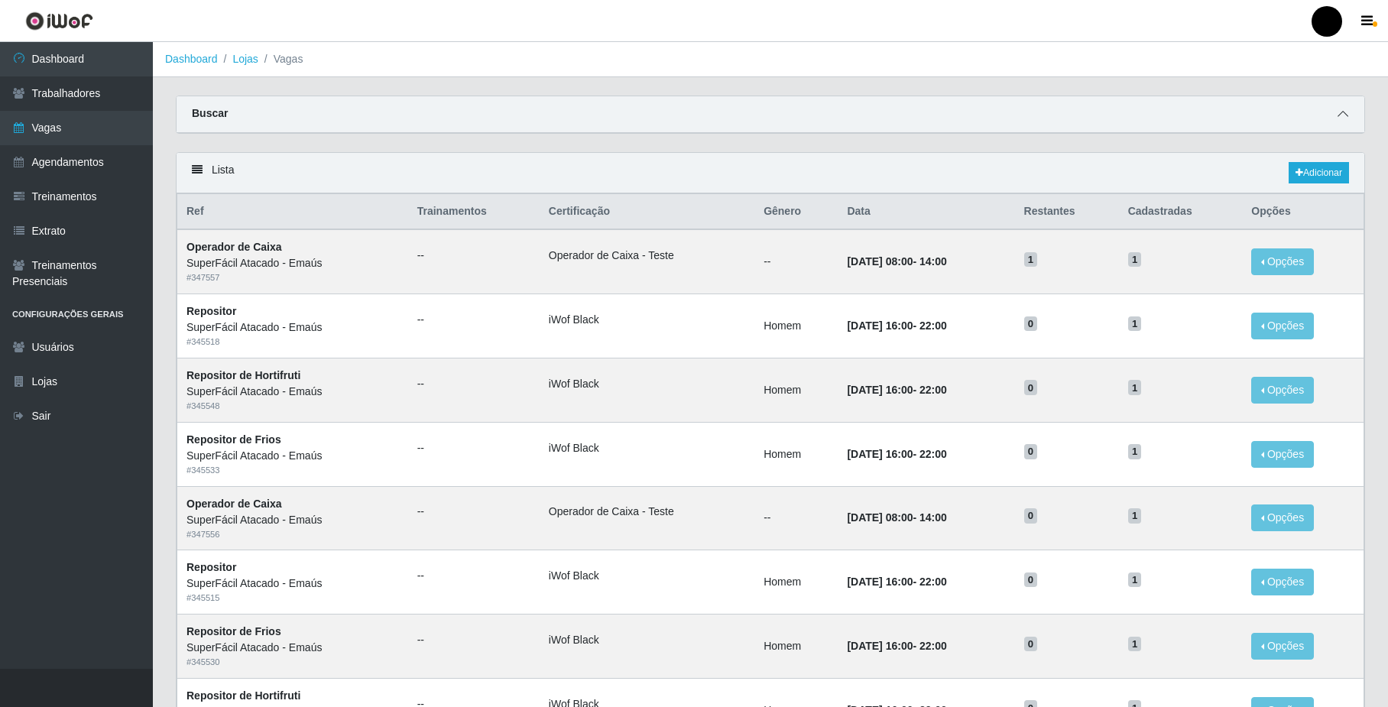
click at [1346, 107] on span at bounding box center [1343, 114] width 18 height 18
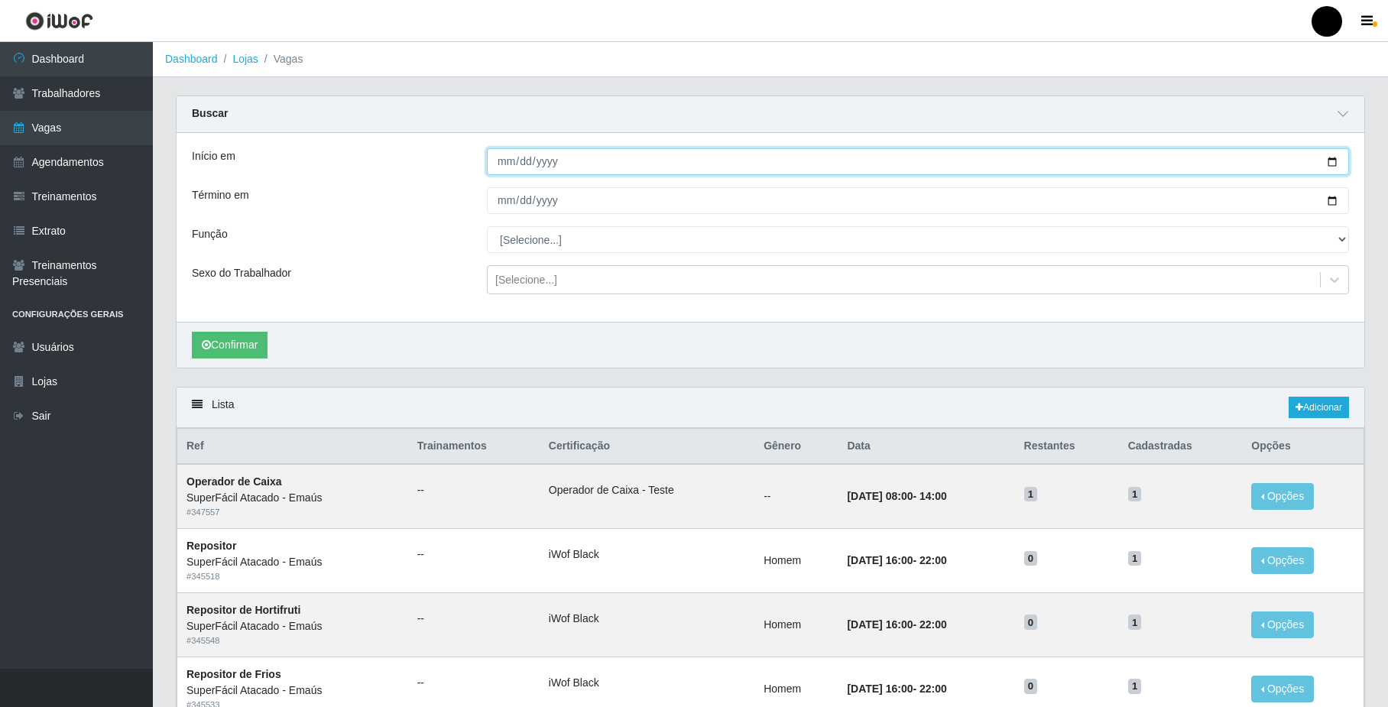
click at [1335, 160] on input "Início em" at bounding box center [918, 161] width 862 height 27
type input "2025-09-26"
click at [1330, 199] on input "Término em" at bounding box center [918, 200] width 862 height 27
type input "2025-09-26"
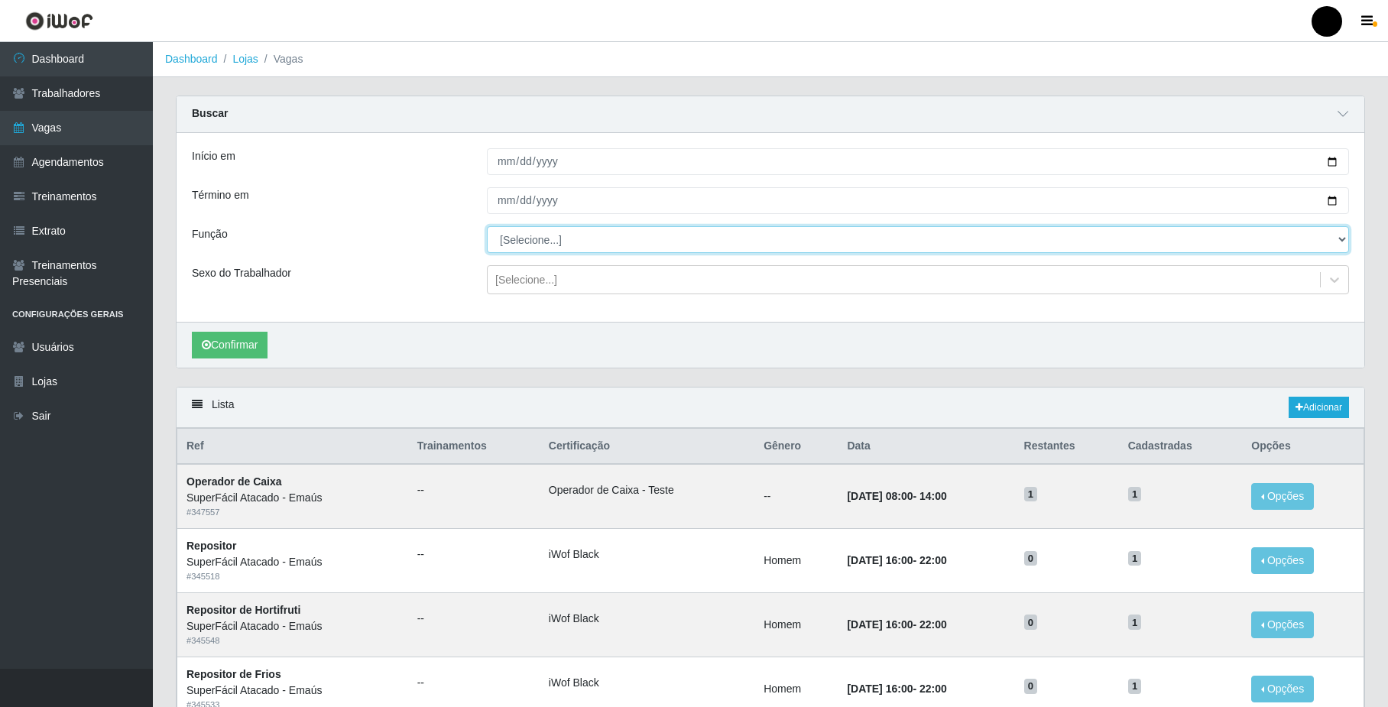
click at [569, 251] on select "[Selecione...] Auxiliar de Estacionamento Auxiliar de Estacionamento + Auxiliar…" at bounding box center [918, 239] width 862 height 27
click at [487, 227] on select "[Selecione...] Auxiliar de Estacionamento Auxiliar de Estacionamento + Auxiliar…" at bounding box center [918, 239] width 862 height 27
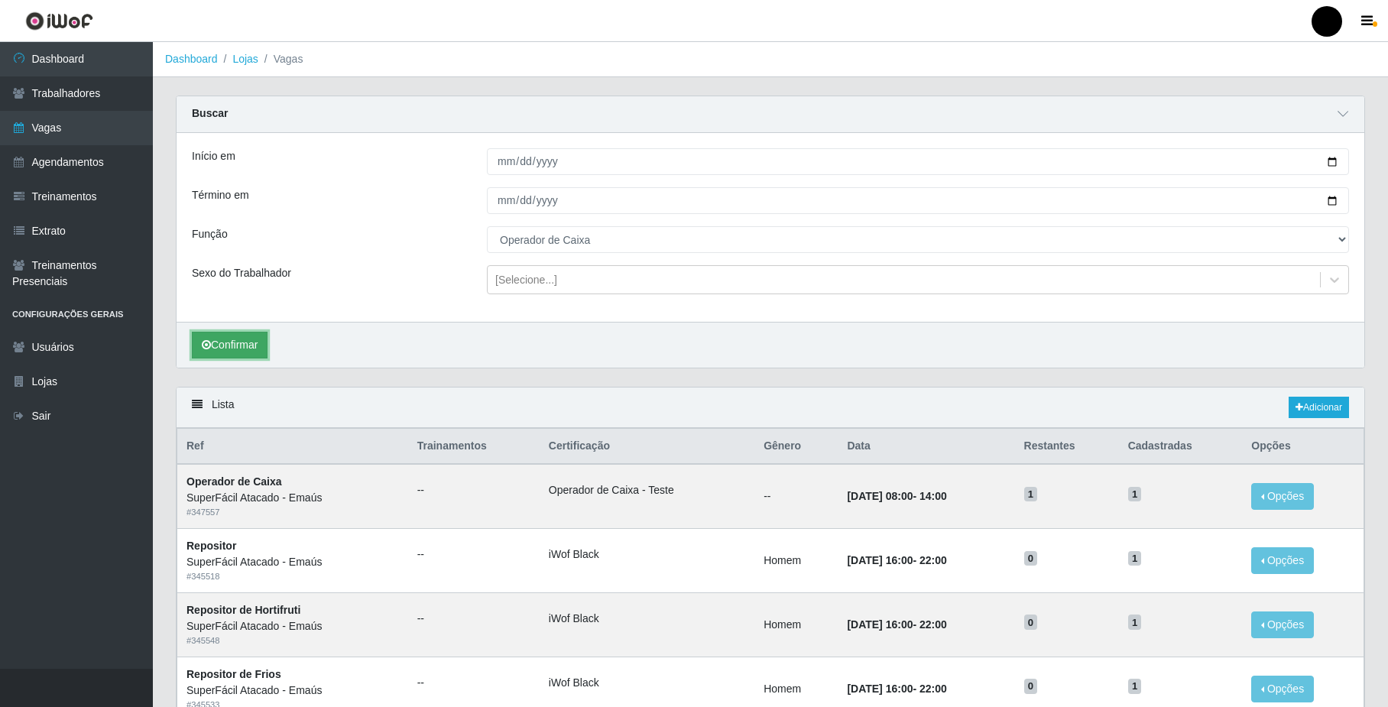
click at [196, 346] on button "Confirmar" at bounding box center [230, 345] width 76 height 27
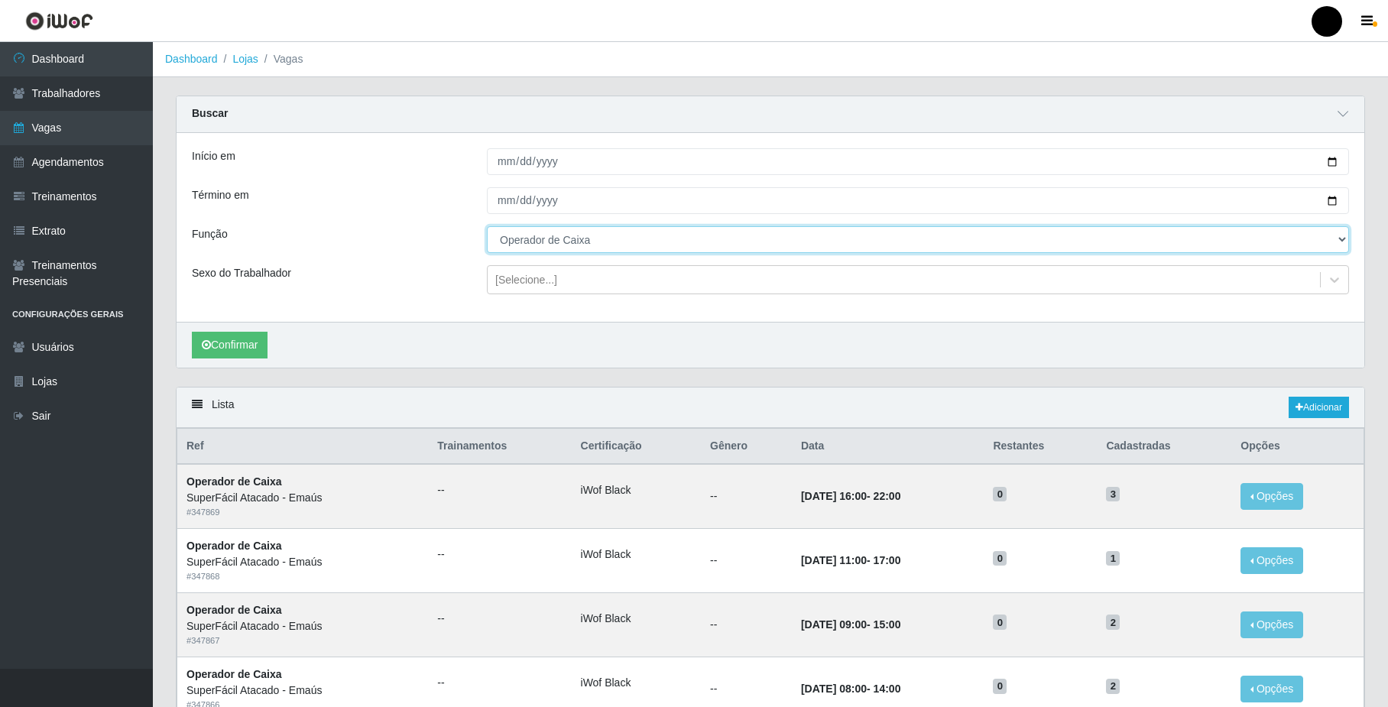
click at [618, 239] on select "[Selecione...] Auxiliar de Estacionamento Auxiliar de Estacionamento + Auxiliar…" at bounding box center [918, 239] width 862 height 27
select select "1"
click at [487, 227] on select "[Selecione...] Auxiliar de Estacionamento Auxiliar de Estacionamento + Auxiliar…" at bounding box center [918, 239] width 862 height 27
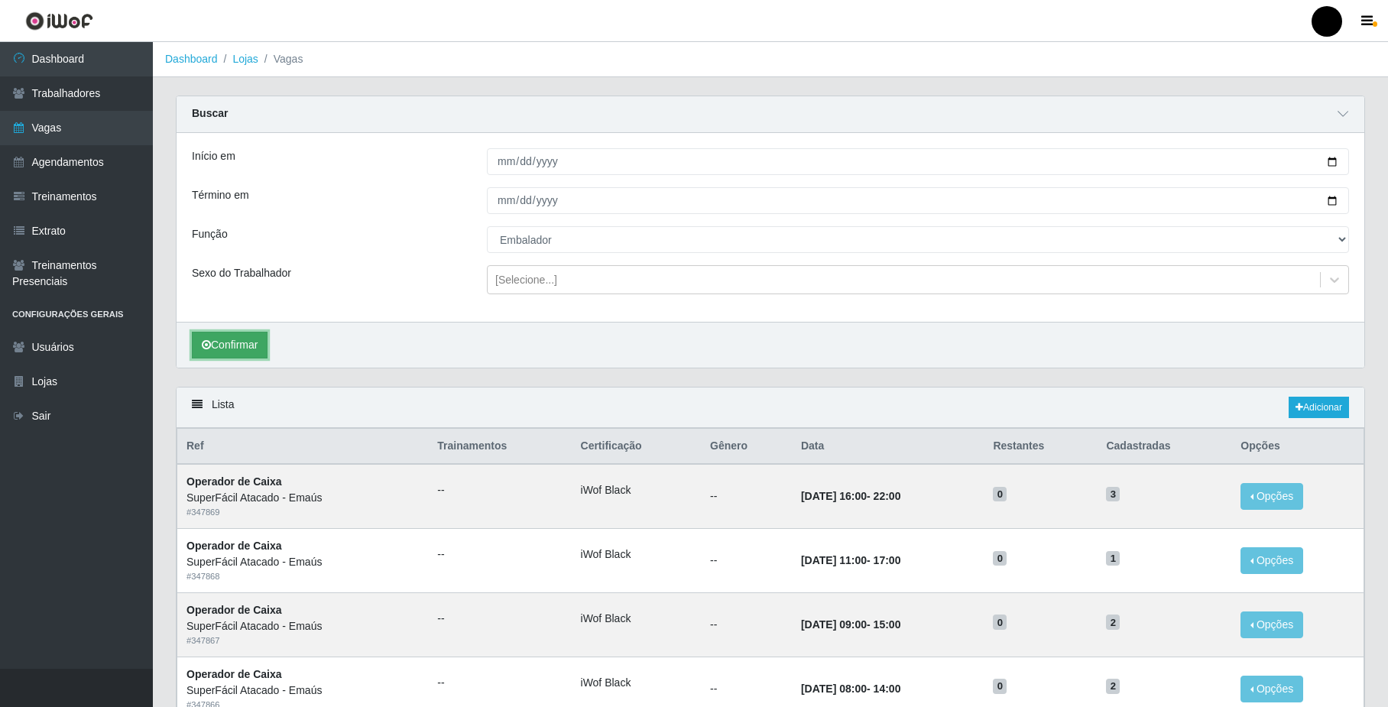
click at [255, 349] on button "Confirmar" at bounding box center [230, 345] width 76 height 27
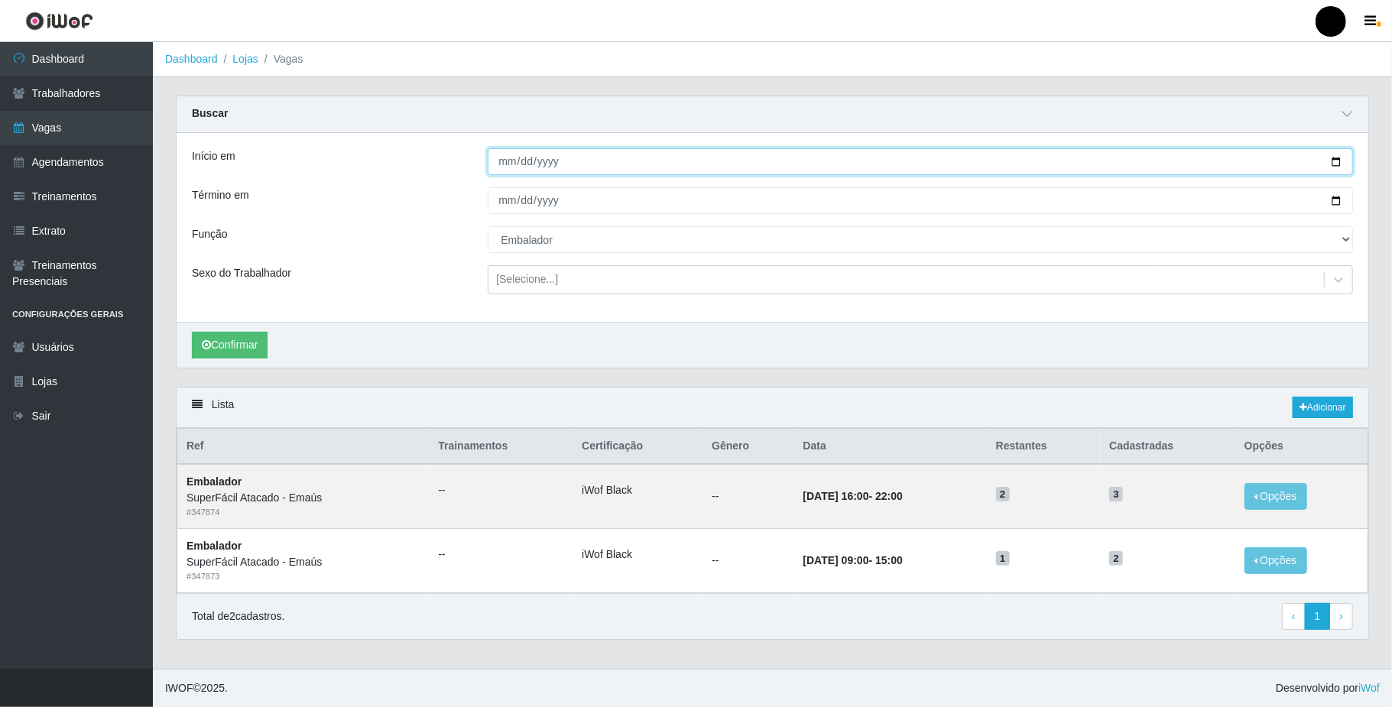
click at [1334, 160] on input "2025-09-26" at bounding box center [920, 161] width 865 height 27
type input "2025-09-27"
click at [1340, 203] on input "2025-09-26" at bounding box center [920, 200] width 865 height 27
type input "2025-09-27"
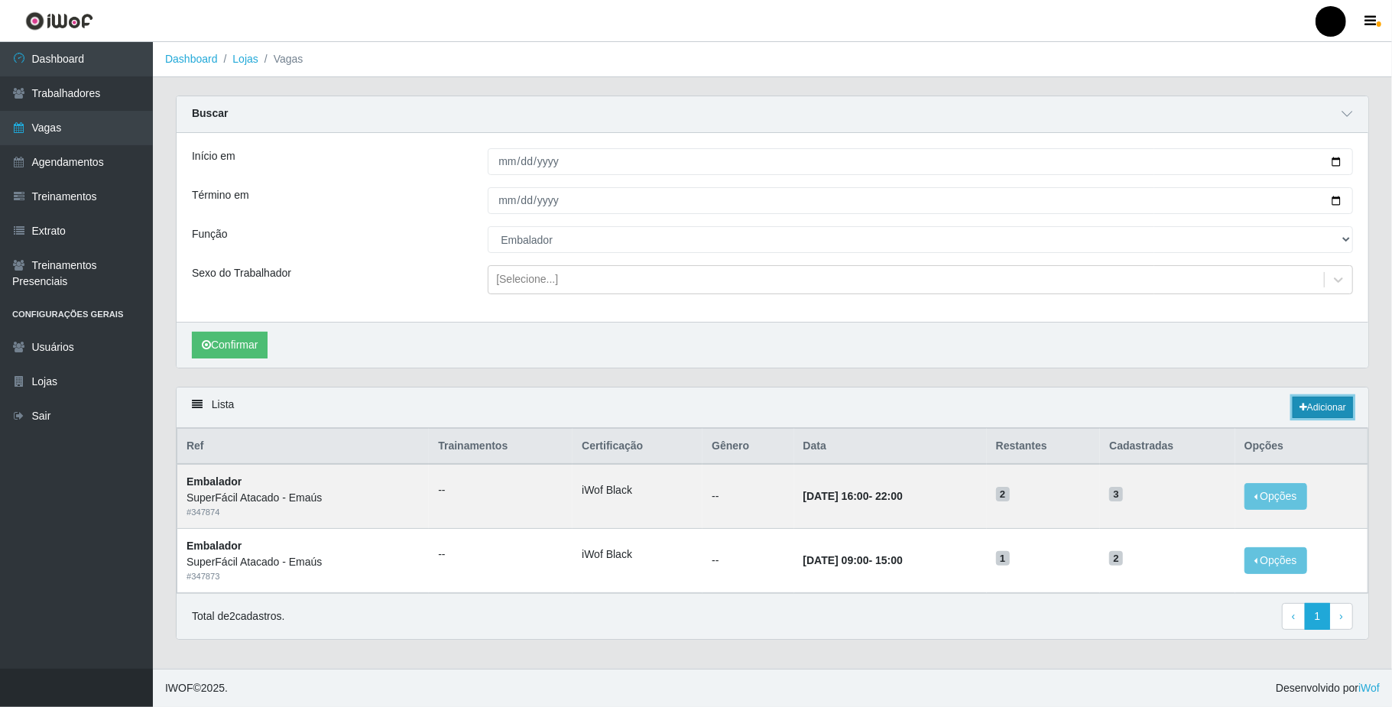
click at [1326, 410] on link "Adicionar" at bounding box center [1323, 407] width 60 height 21
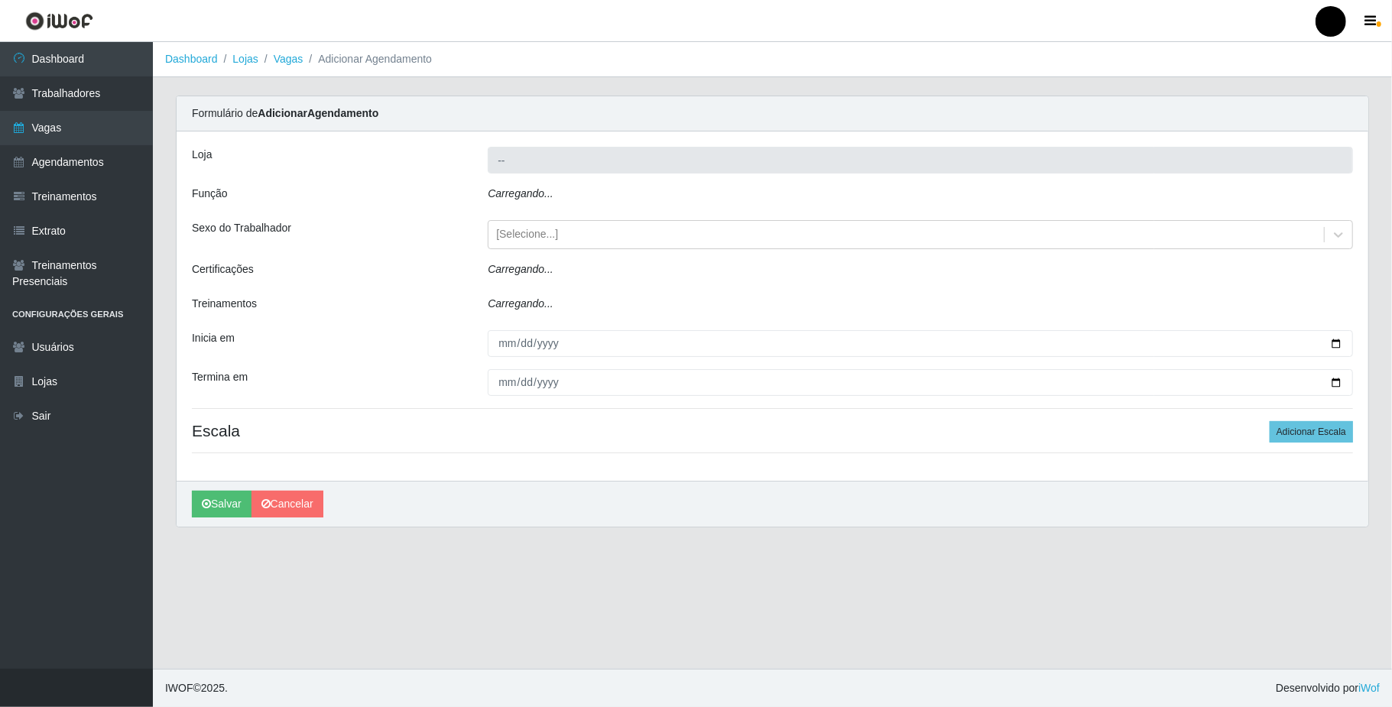
type input "SuperFácil Atacado - Emaús"
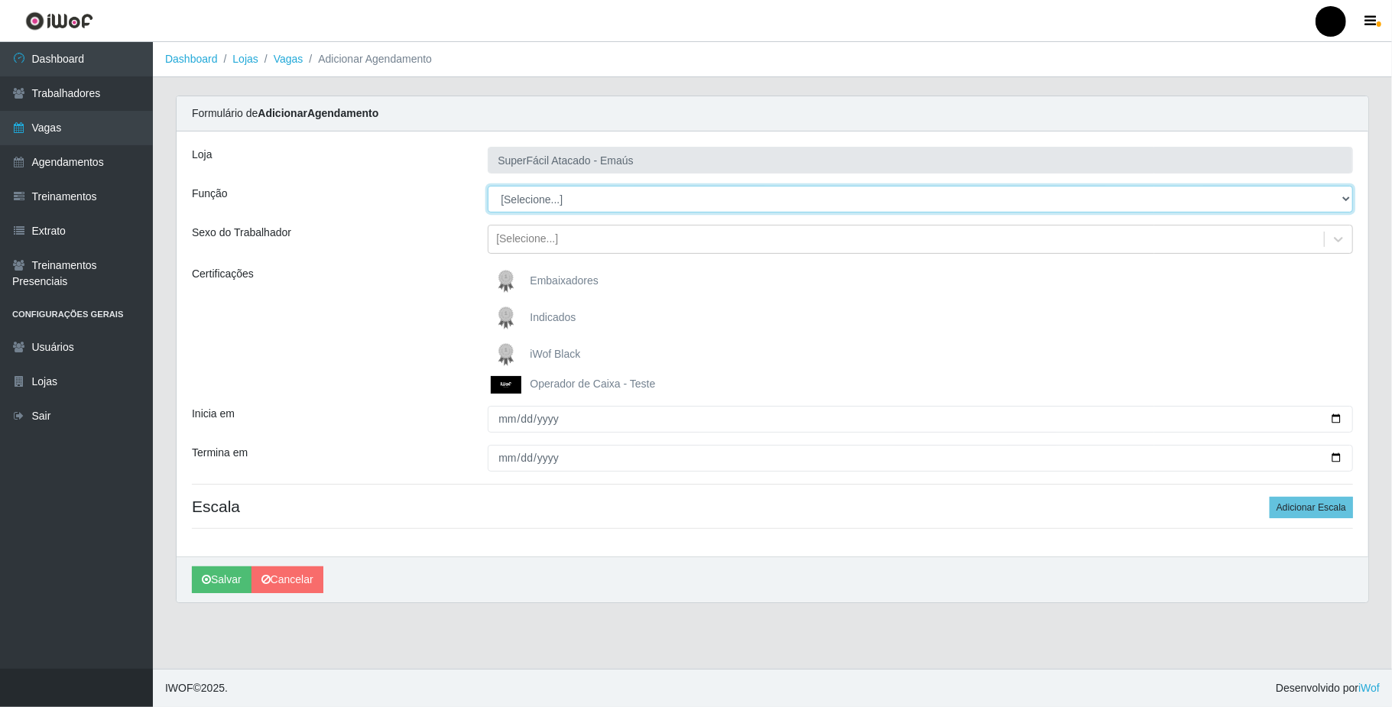
click at [545, 206] on select "[Selecione...] Auxiliar de Estacionamento Auxiliar de Estacionamento + Auxiliar…" at bounding box center [920, 199] width 865 height 27
select select "72"
click at [488, 187] on select "[Selecione...] Auxiliar de Estacionamento Auxiliar de Estacionamento + Auxiliar…" at bounding box center [920, 199] width 865 height 27
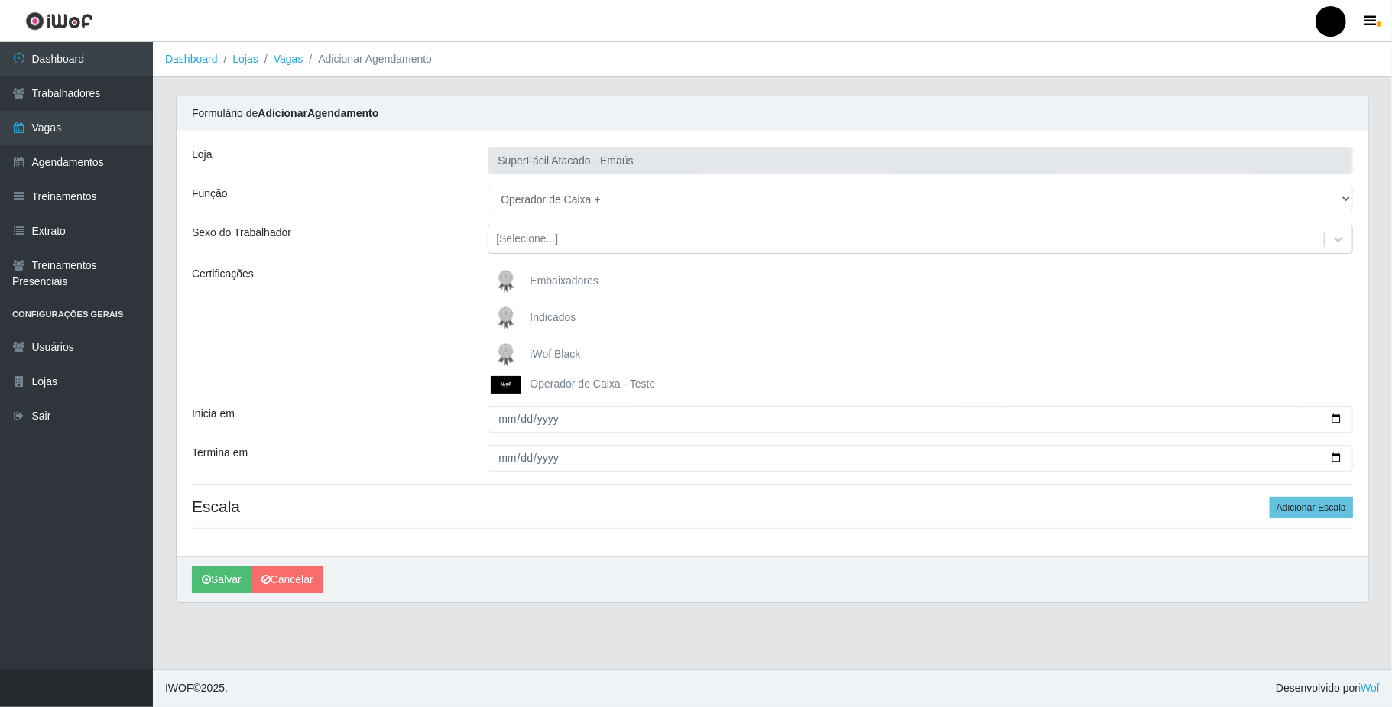
click at [547, 355] on span "iWof Black" at bounding box center [555, 354] width 50 height 12
click at [0, 0] on input "iWof Black" at bounding box center [0, 0] width 0 height 0
click at [1338, 417] on input "Inicia em" at bounding box center [920, 419] width 865 height 27
type input "2025-09-27"
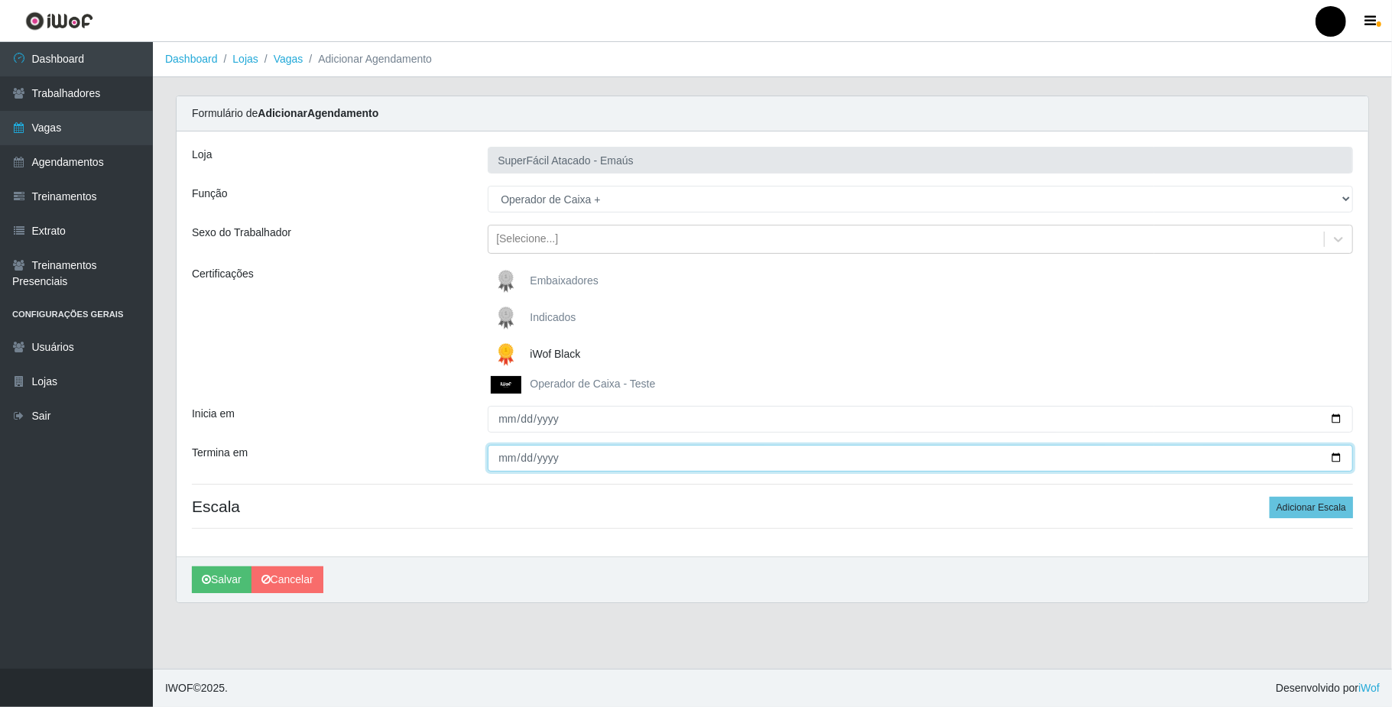
click at [1338, 456] on input "Termina em" at bounding box center [920, 458] width 865 height 27
type input "2025-09-27"
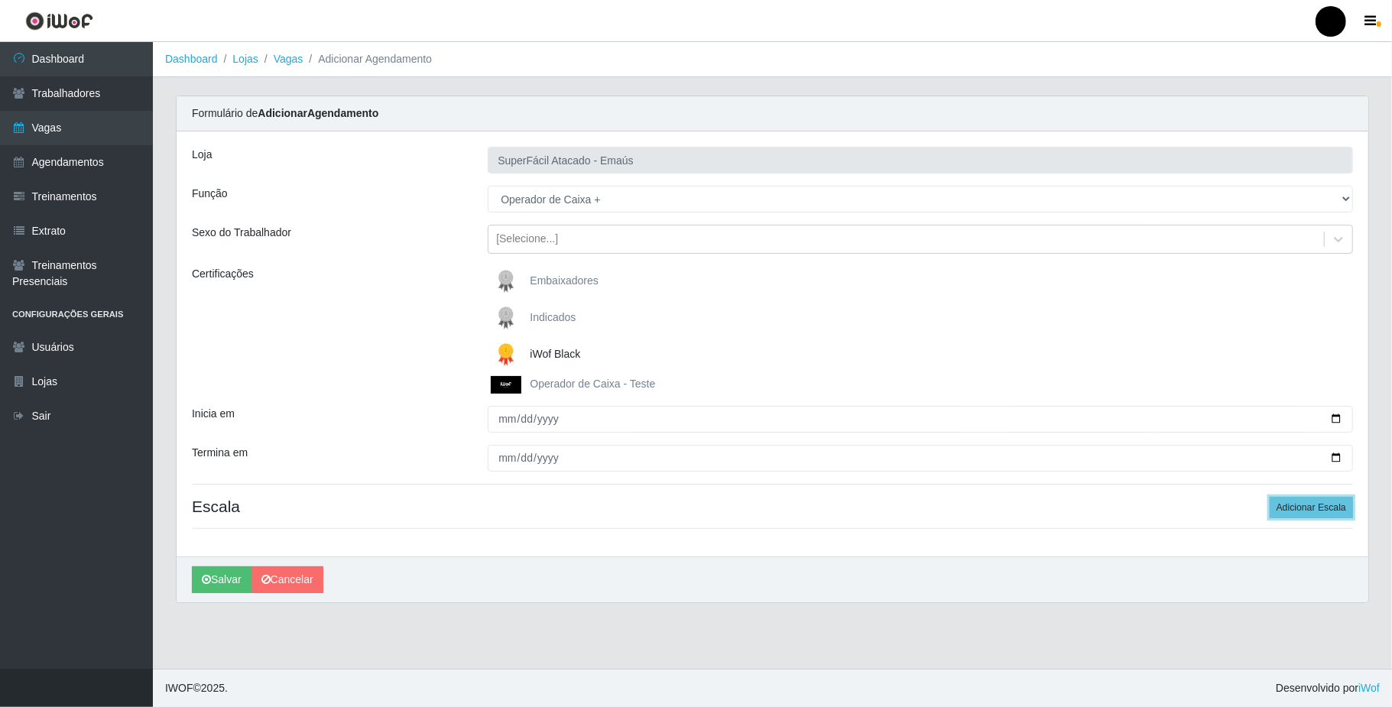
drag, startPoint x: 1322, startPoint y: 509, endPoint x: 817, endPoint y: 506, distance: 504.5
click at [1310, 509] on button "Adicionar Escala" at bounding box center [1311, 507] width 83 height 21
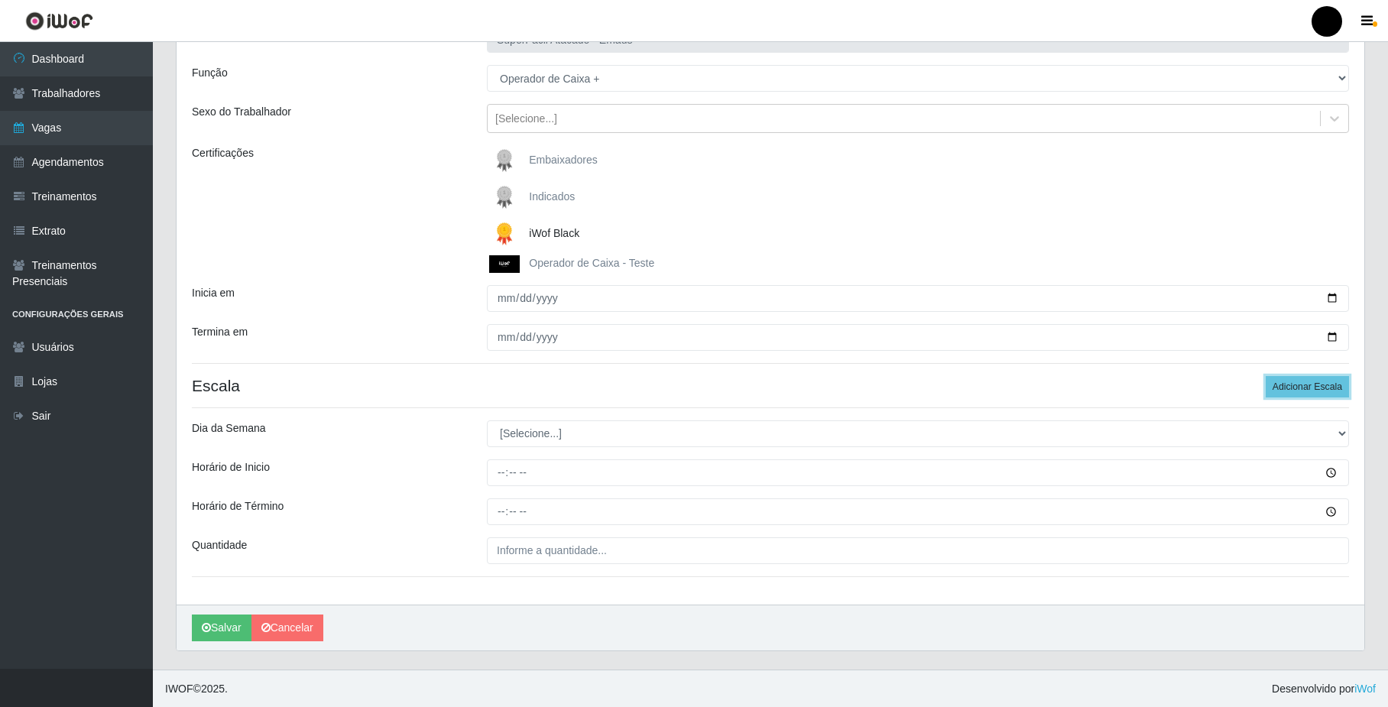
scroll to position [124, 0]
click at [569, 435] on select "[Selecione...] Segunda Terça Quarta Quinta Sexta Sábado Domingo" at bounding box center [918, 433] width 862 height 27
select select "6"
click at [487, 420] on select "[Selecione...] Segunda Terça Quarta Quinta Sexta Sábado Domingo" at bounding box center [918, 433] width 862 height 27
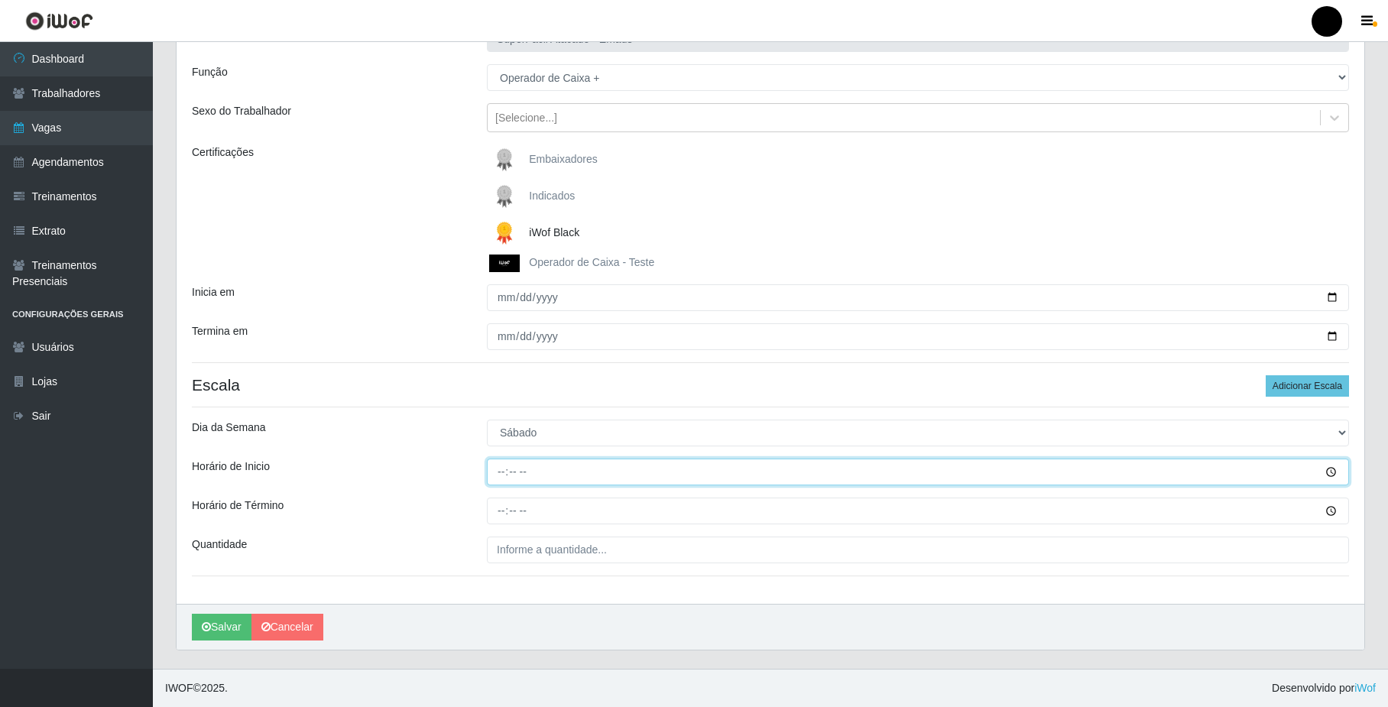
click at [502, 474] on input "Horário de Inicio" at bounding box center [918, 472] width 862 height 27
type input "08:00"
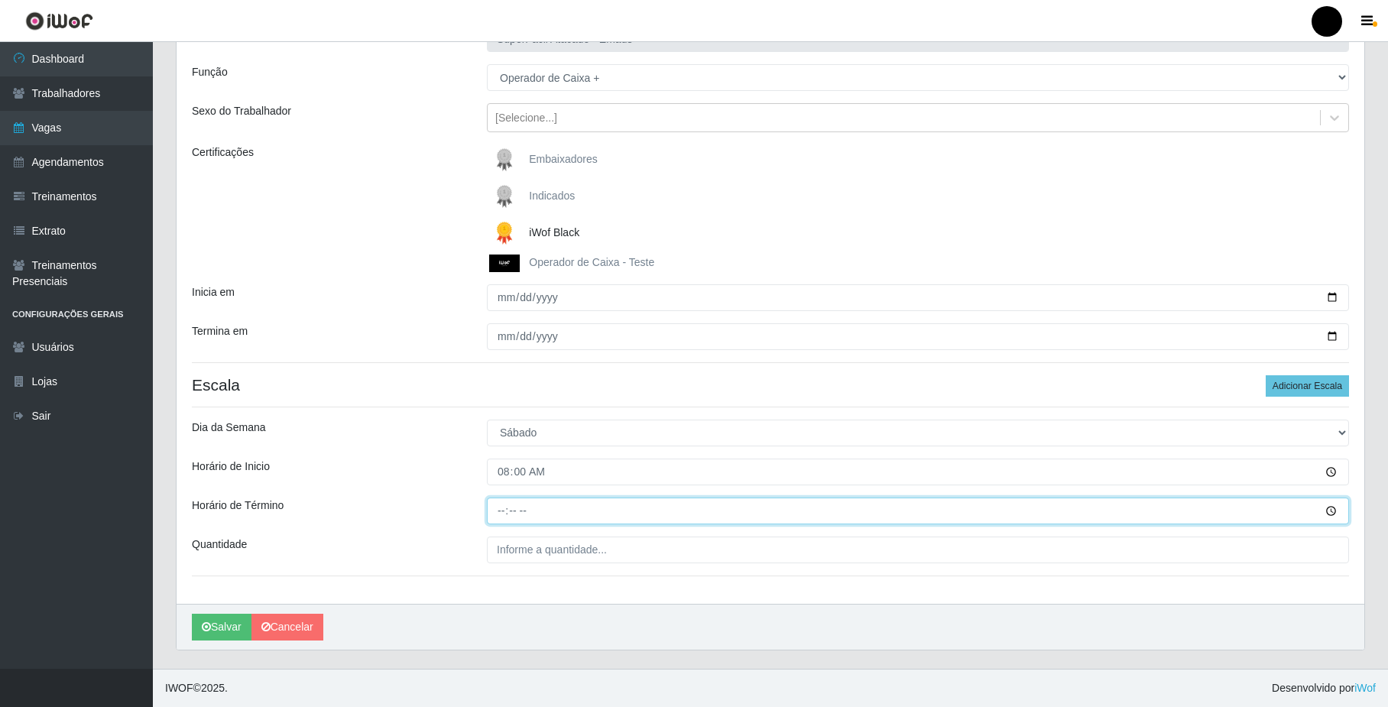
click at [502, 511] on input "Horário de Término" at bounding box center [918, 511] width 862 height 27
type input "14:00"
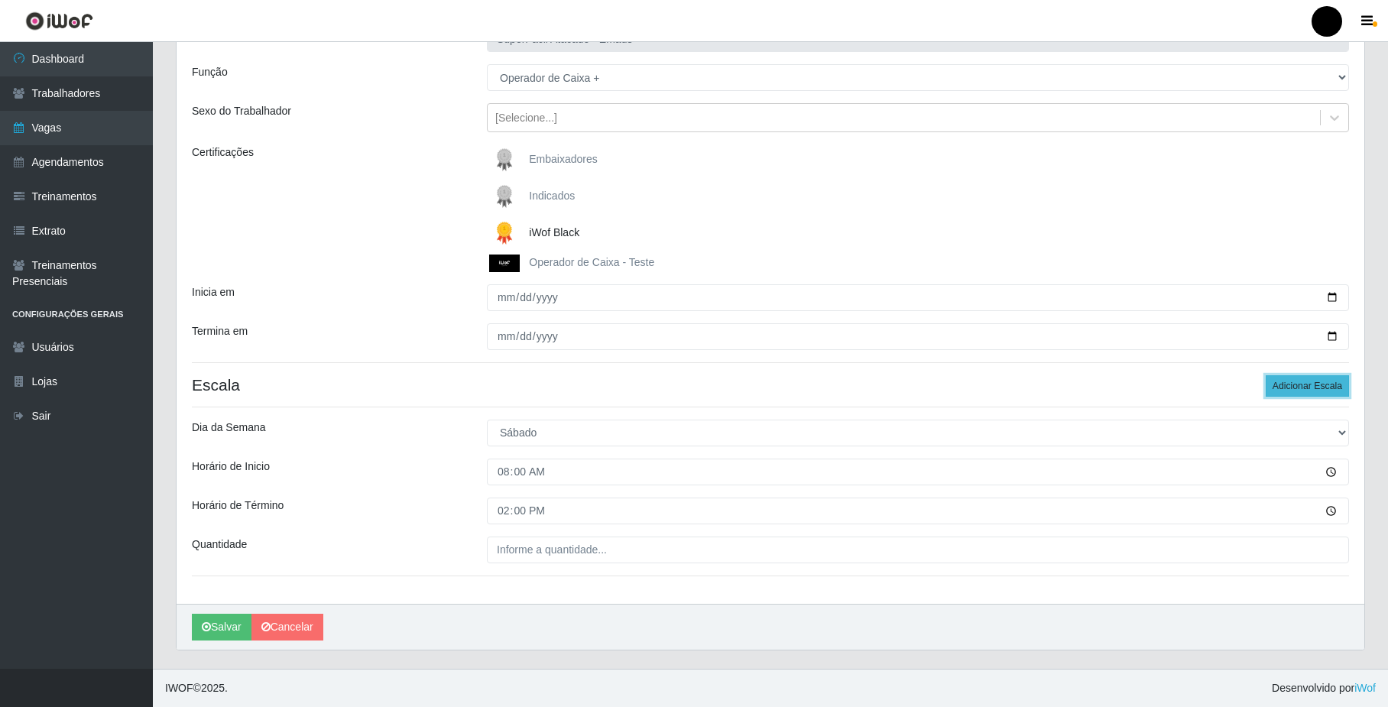
click at [1303, 384] on button "Adicionar Escala" at bounding box center [1307, 385] width 83 height 21
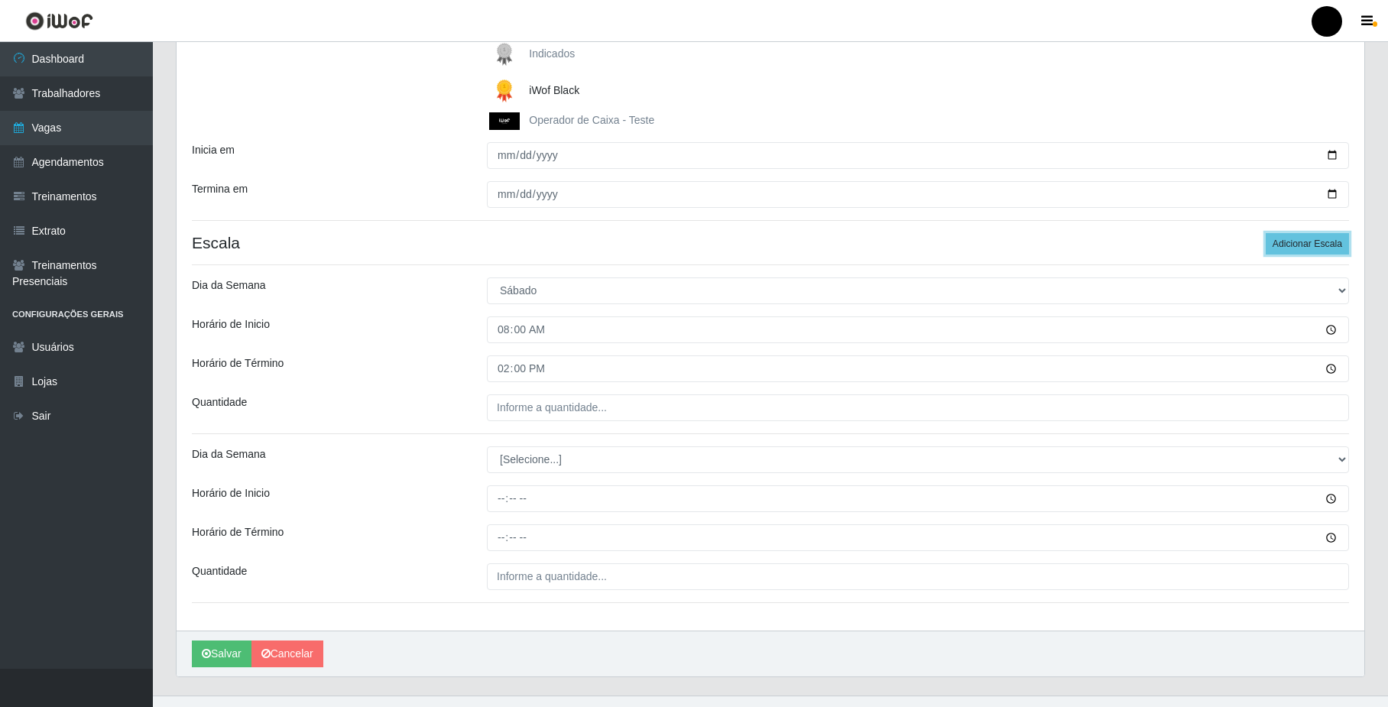
scroll to position [294, 0]
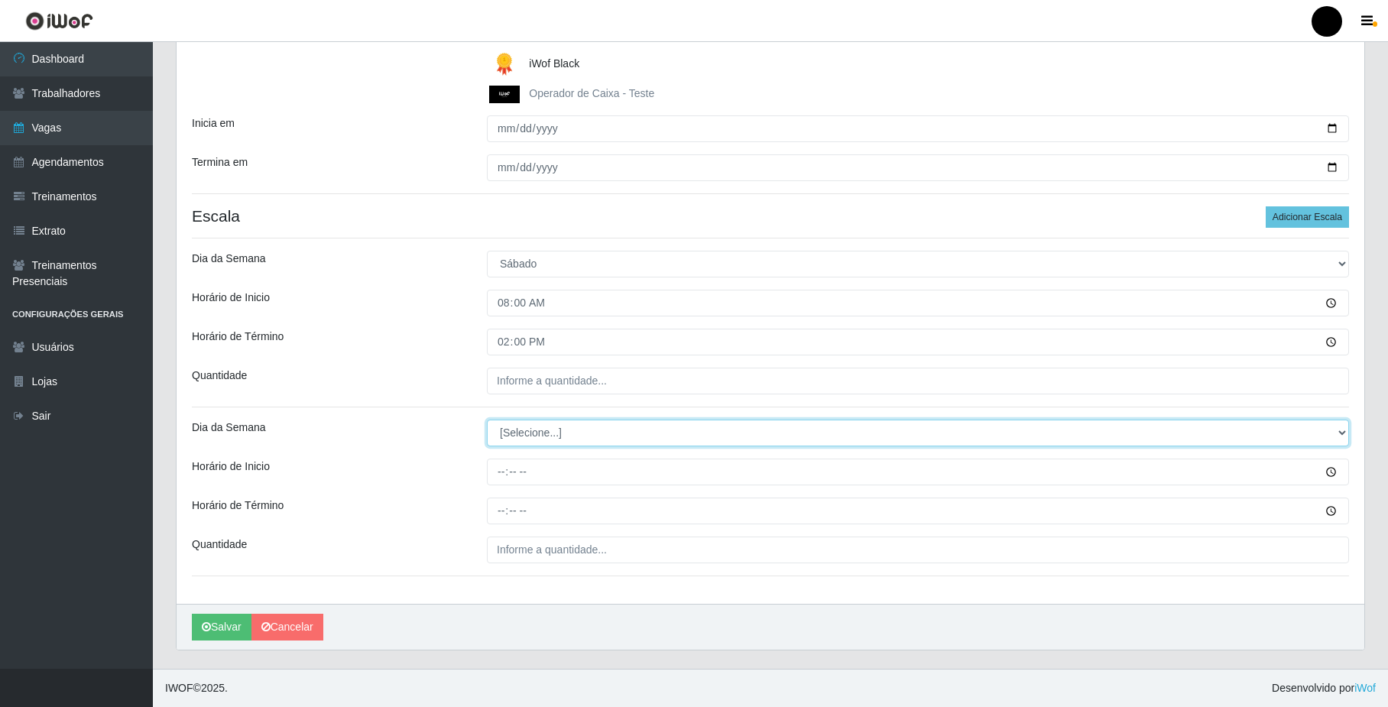
click at [548, 439] on select "[Selecione...] Segunda Terça Quarta Quinta Sexta Sábado Domingo" at bounding box center [918, 433] width 862 height 27
select select "6"
click at [487, 420] on select "[Selecione...] Segunda Terça Quarta Quinta Sexta Sábado Domingo" at bounding box center [918, 433] width 862 height 27
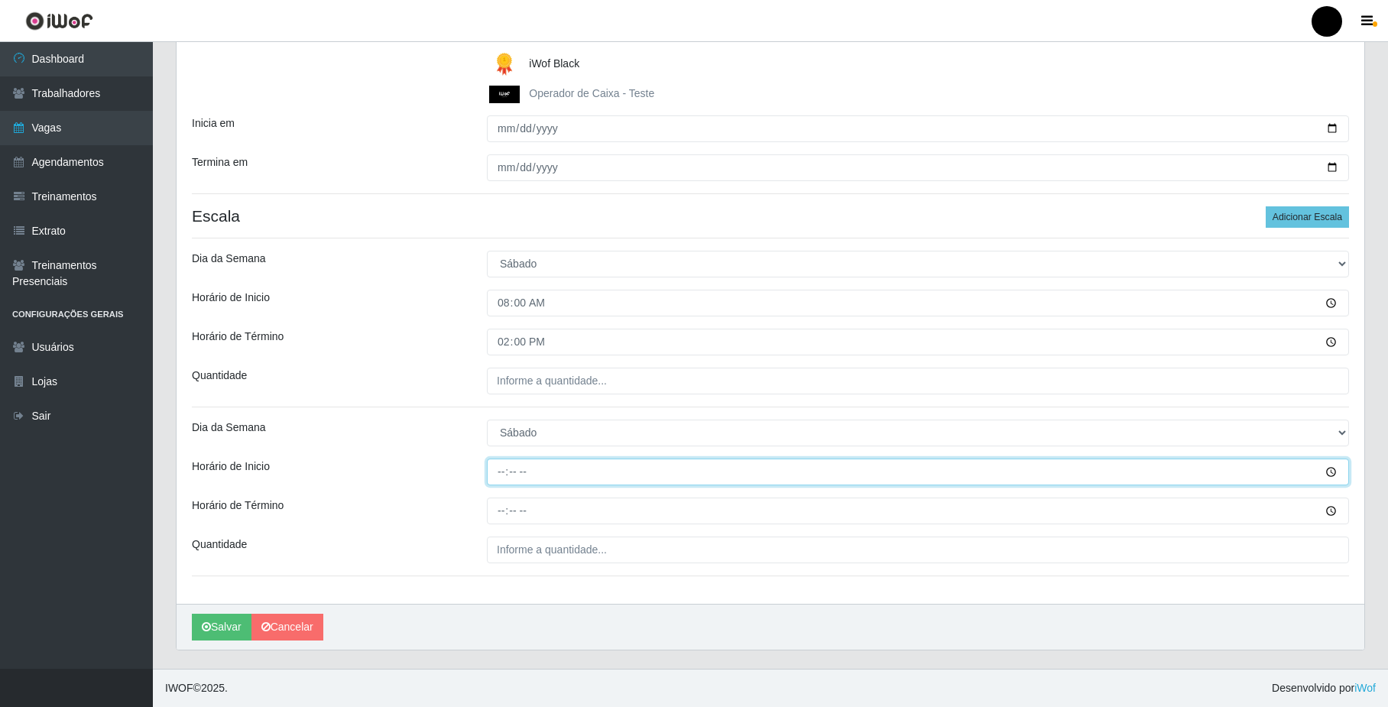
click at [498, 480] on input "Horário de Inicio" at bounding box center [918, 472] width 862 height 27
type input "09:00"
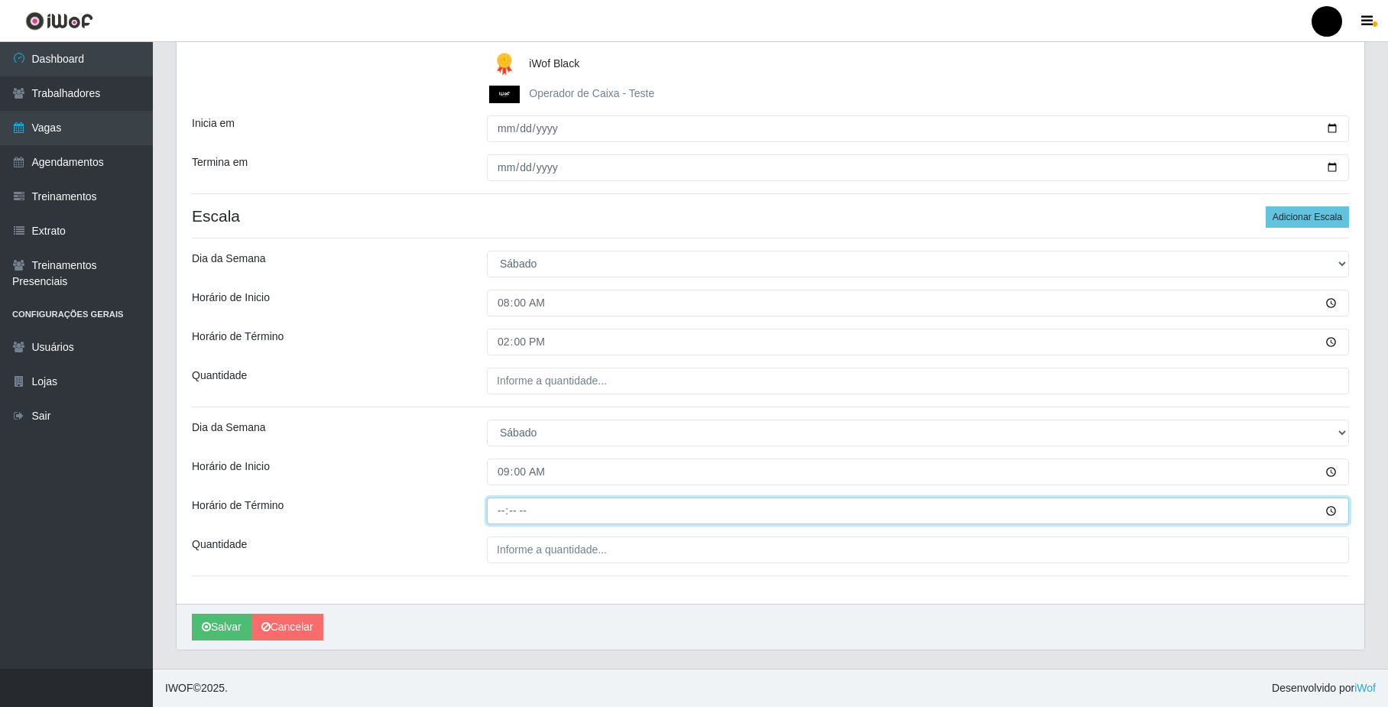
click at [502, 514] on input "Horário de Término" at bounding box center [918, 511] width 862 height 27
type input "15:00"
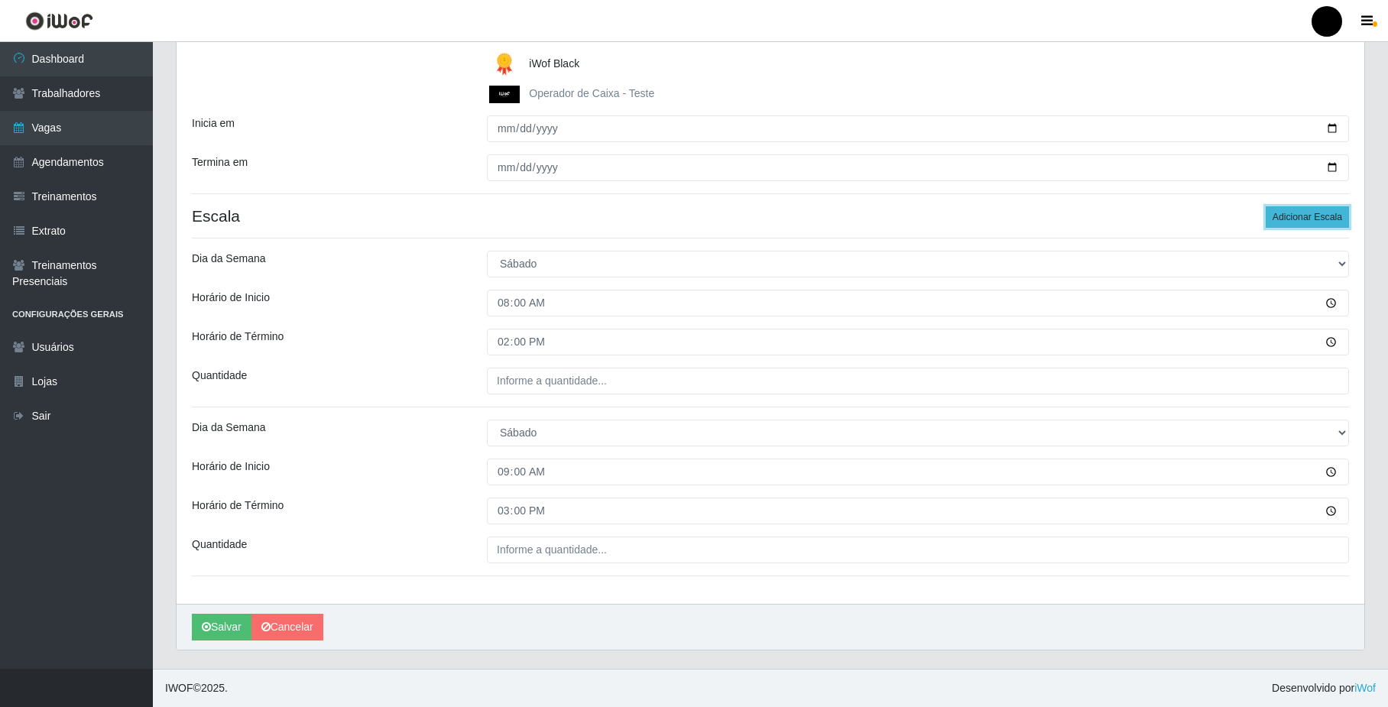
click at [1325, 213] on button "Adicionar Escala" at bounding box center [1307, 216] width 83 height 21
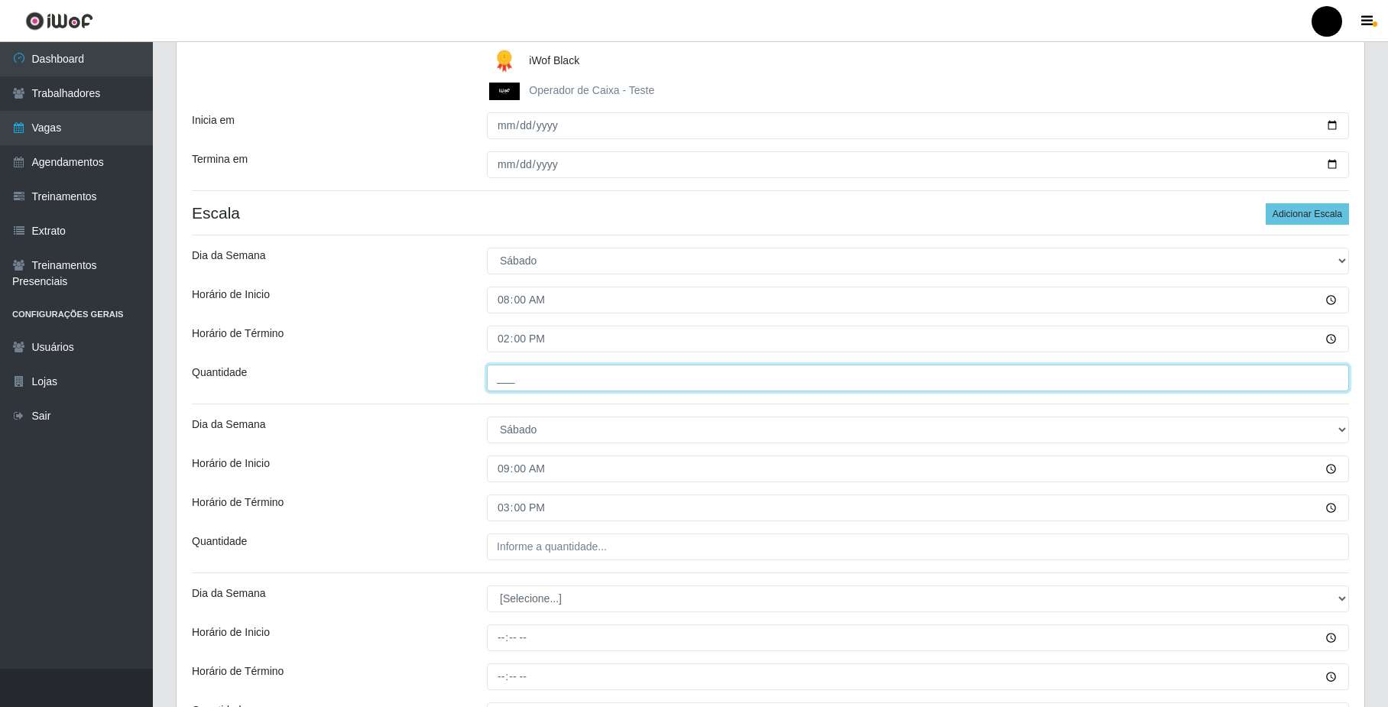
click at [511, 383] on input "___" at bounding box center [918, 378] width 862 height 27
type input "02_"
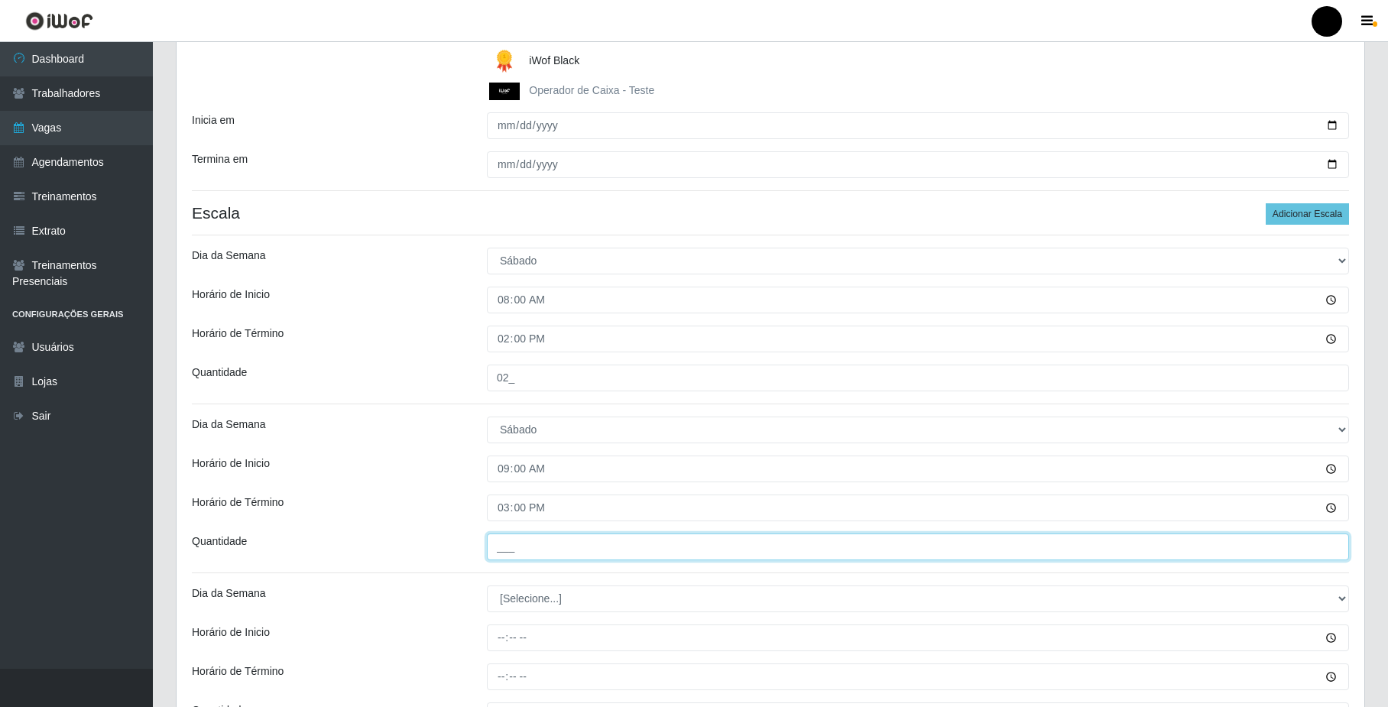
click at [511, 555] on input "___" at bounding box center [918, 547] width 862 height 27
type input "02_"
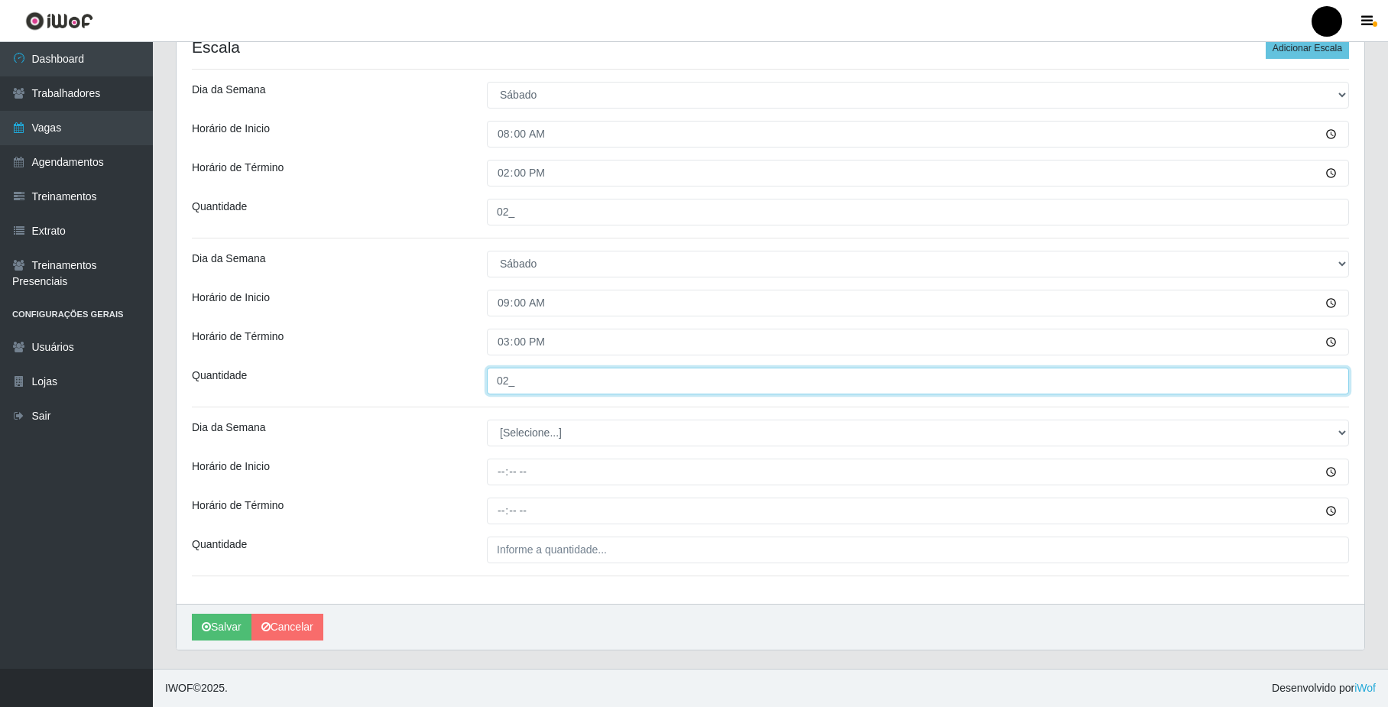
scroll to position [462, 0]
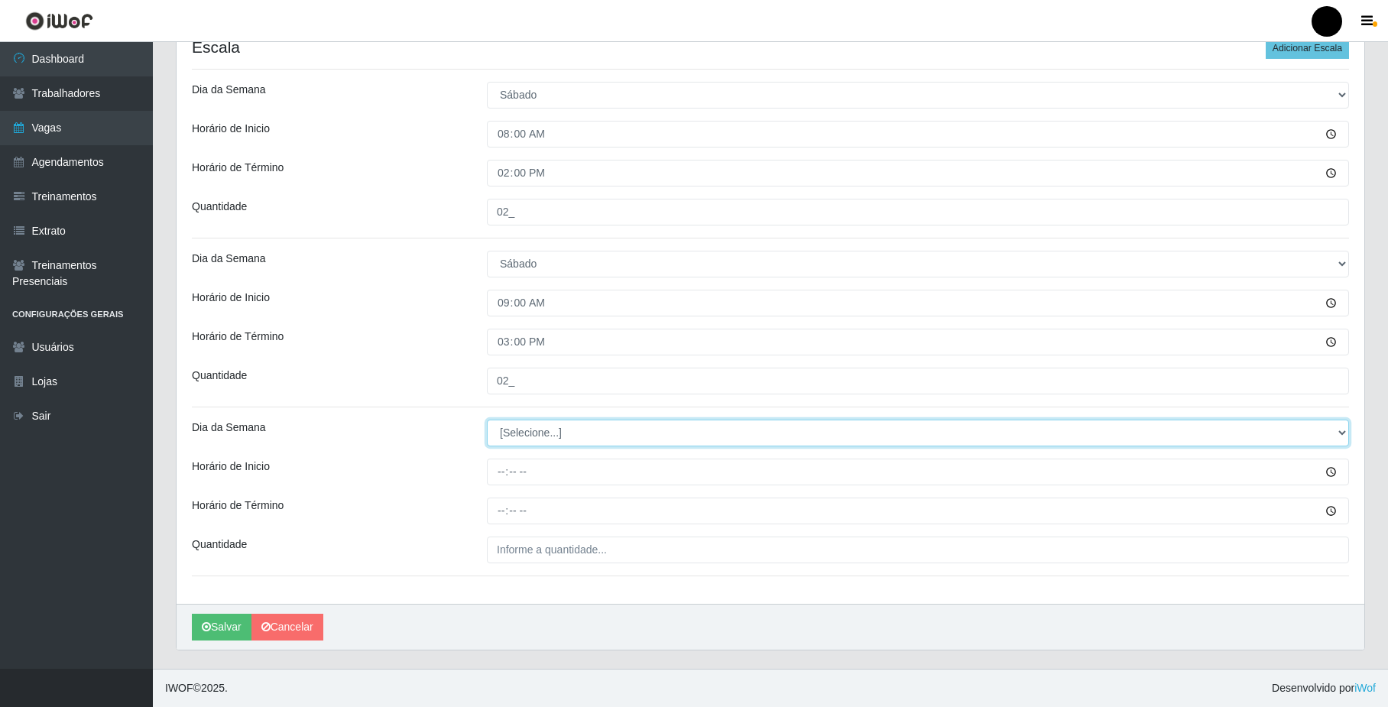
click at [554, 438] on select "[Selecione...] Segunda Terça Quarta Quinta Sexta Sábado Domingo" at bounding box center [918, 433] width 862 height 27
select select "6"
click at [487, 420] on select "[Selecione...] Segunda Terça Quarta Quinta Sexta Sábado Domingo" at bounding box center [918, 433] width 862 height 27
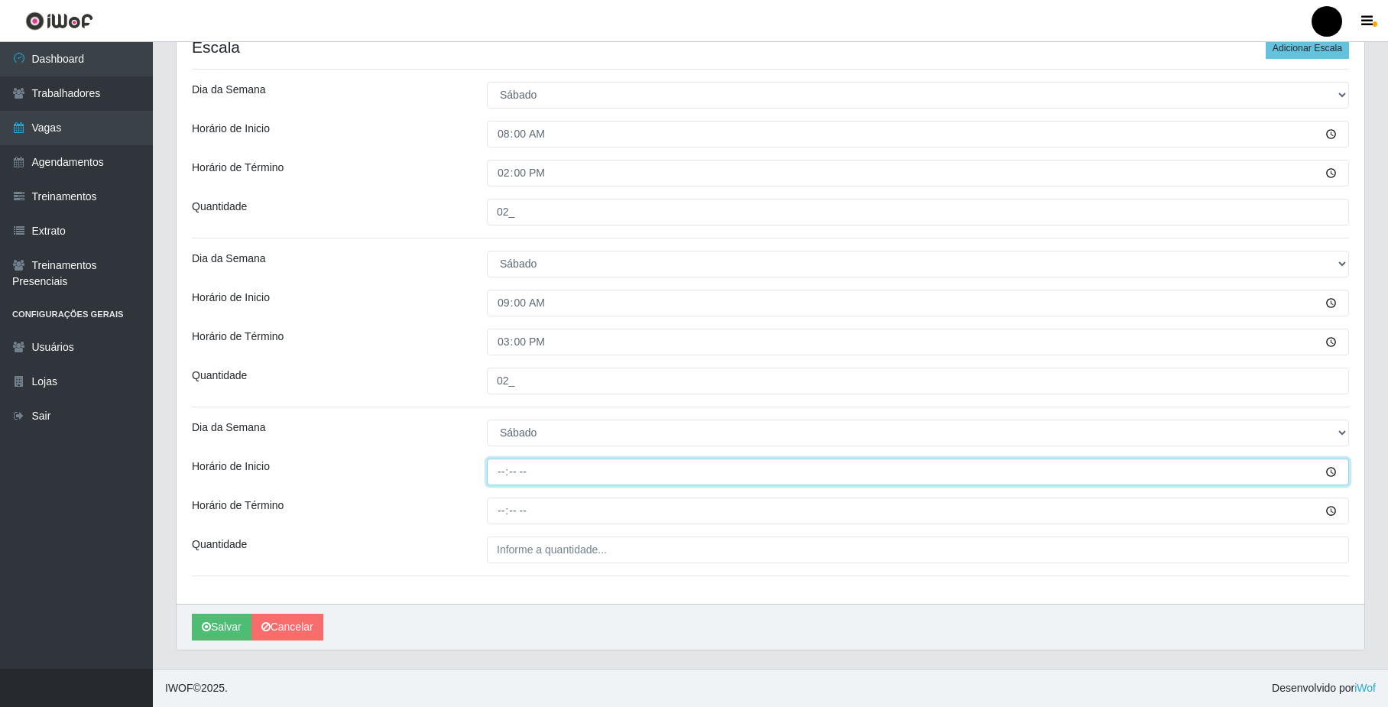
click at [499, 477] on input "Horário de Inicio" at bounding box center [918, 472] width 862 height 27
type input "11:00"
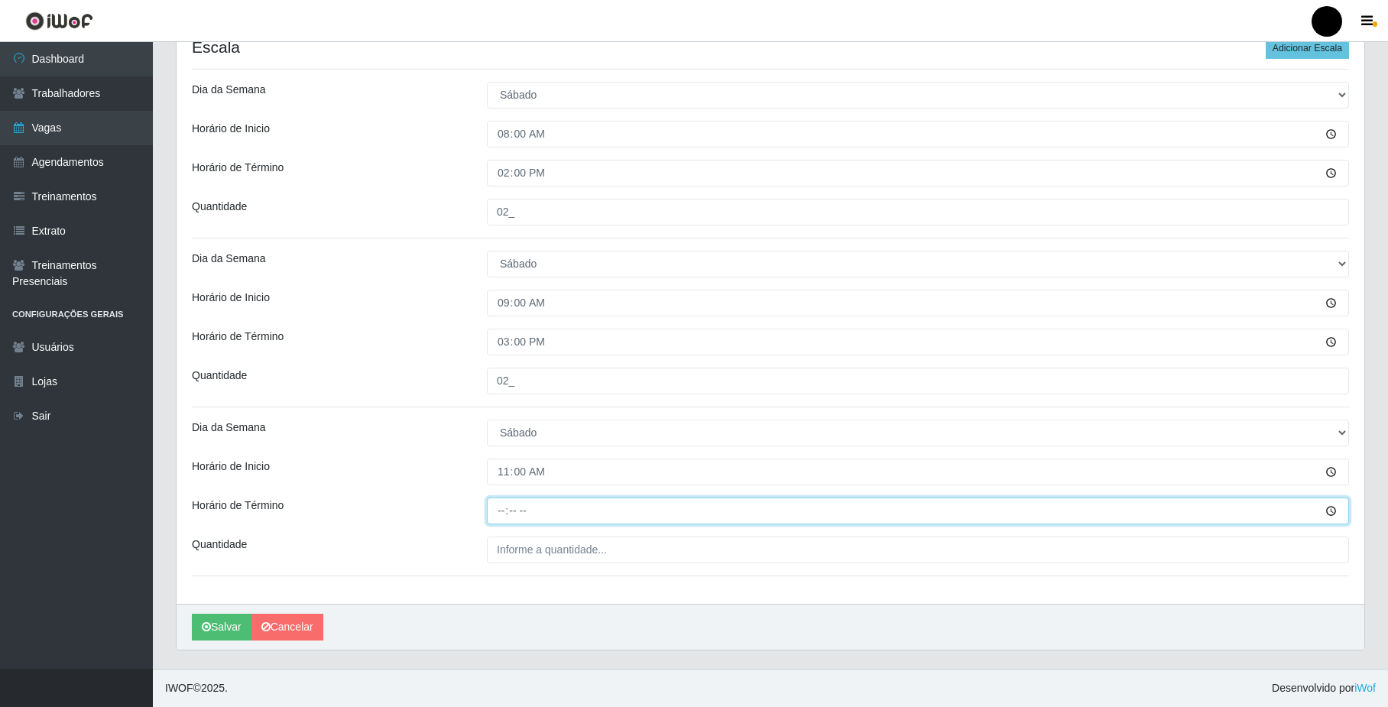
click at [506, 509] on input "Horário de Término" at bounding box center [918, 511] width 862 height 27
type input "17:00"
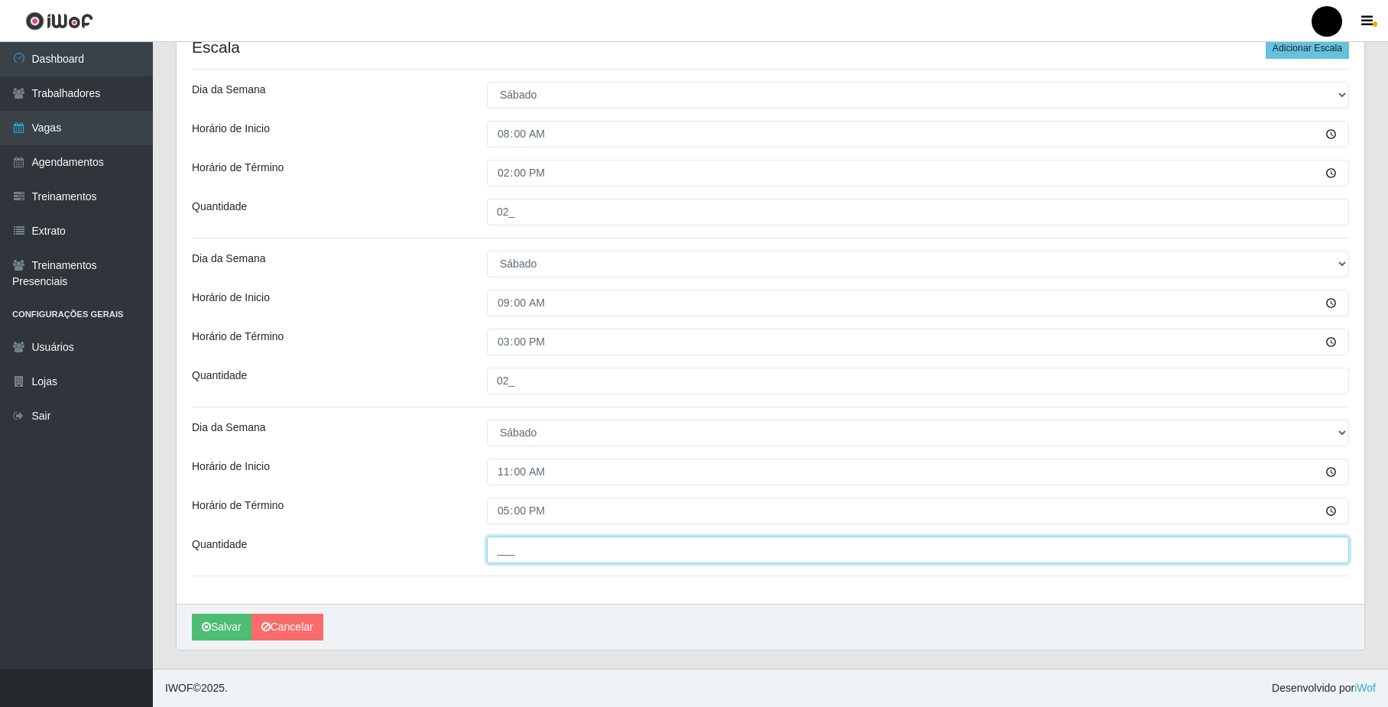
click at [514, 550] on input "___" at bounding box center [918, 550] width 862 height 27
type input "01_"
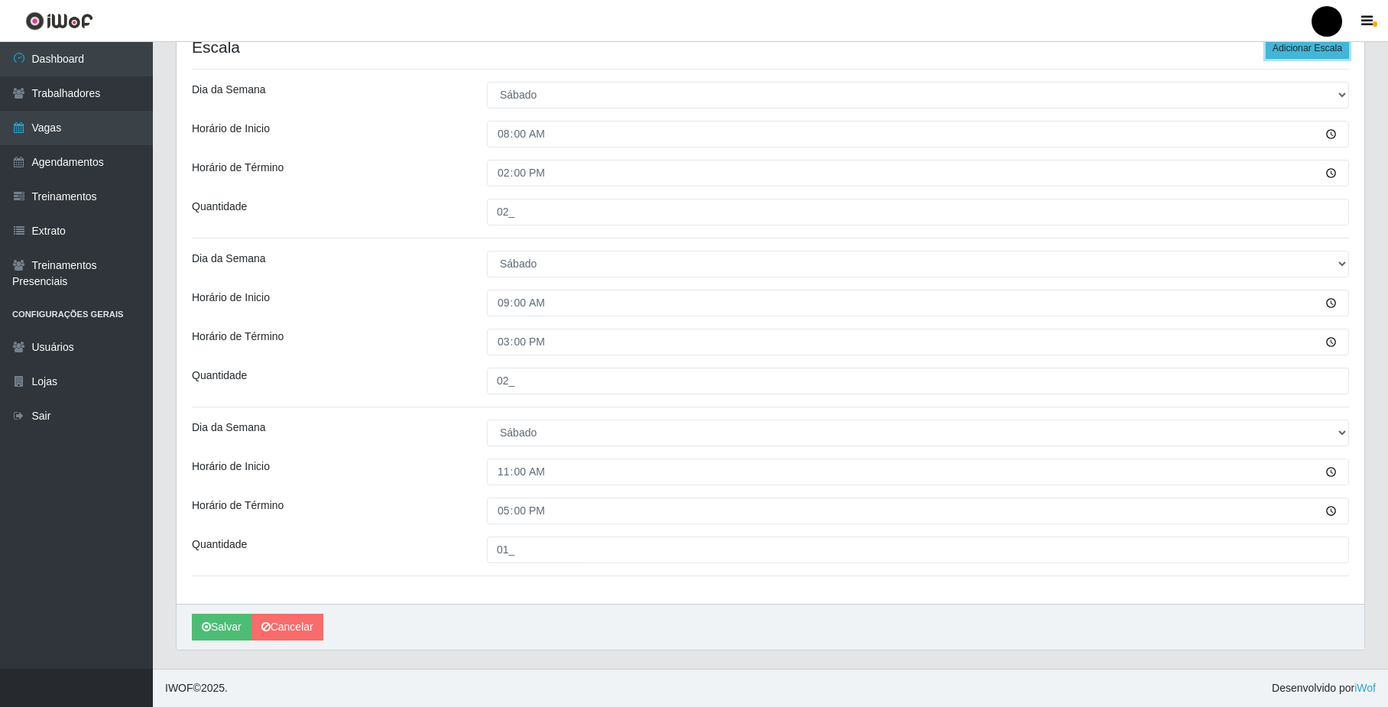
click at [1321, 46] on button "Adicionar Escala" at bounding box center [1307, 47] width 83 height 21
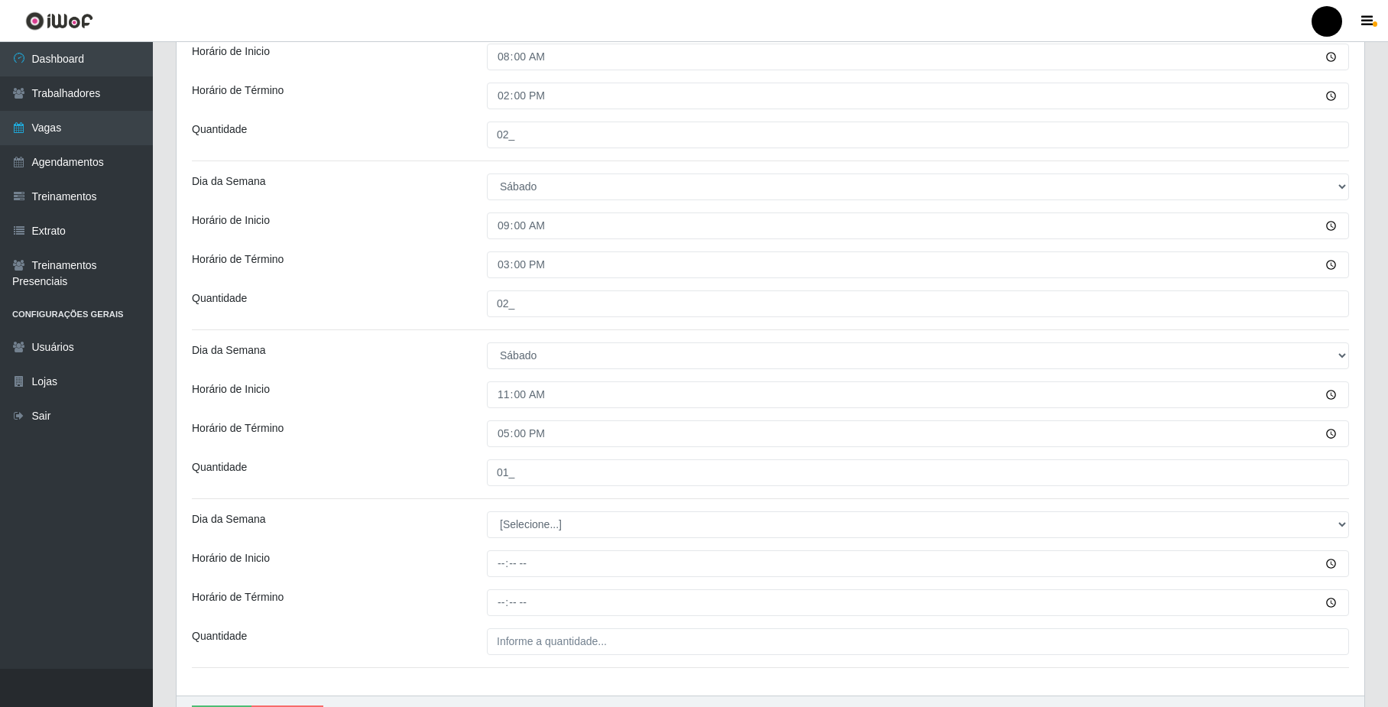
scroll to position [631, 0]
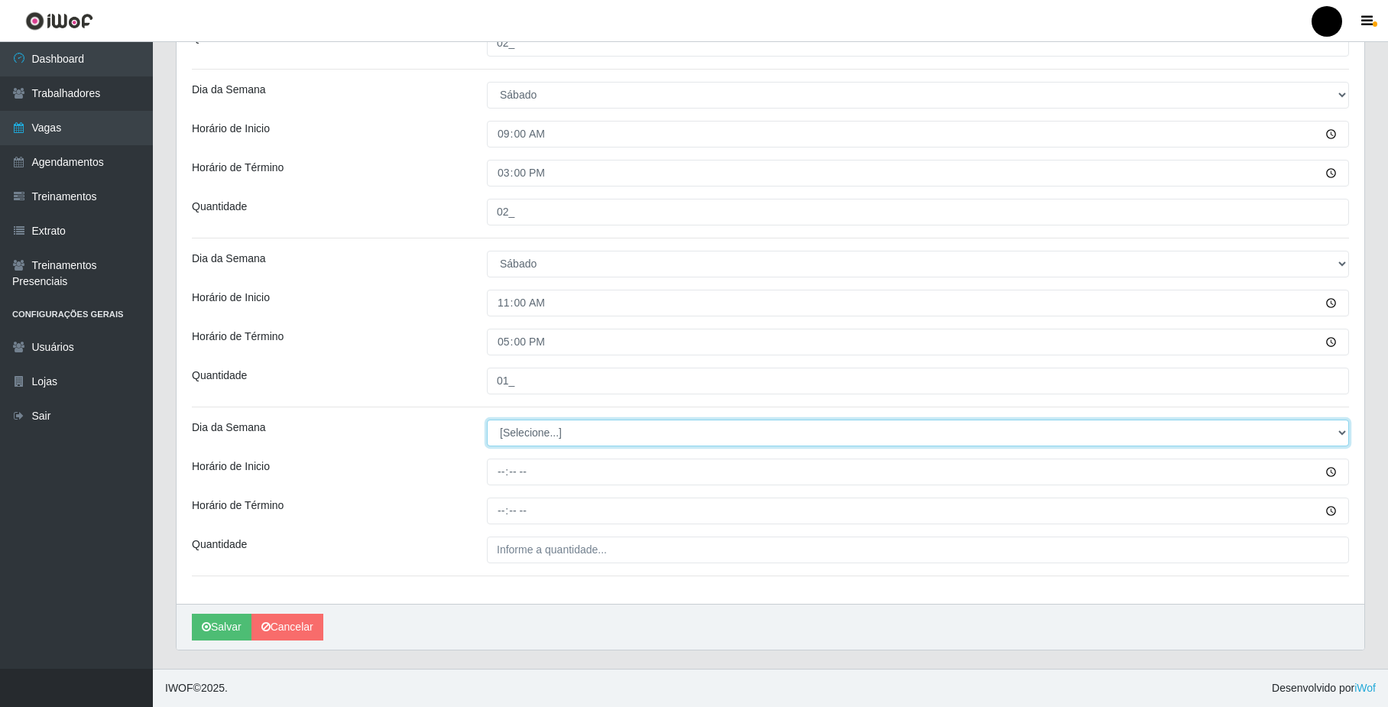
click at [544, 429] on select "[Selecione...] Segunda Terça Quarta Quinta Sexta Sábado Domingo" at bounding box center [918, 433] width 862 height 27
select select "6"
click at [487, 420] on select "[Selecione...] Segunda Terça Quarta Quinta Sexta Sábado Domingo" at bounding box center [918, 433] width 862 height 27
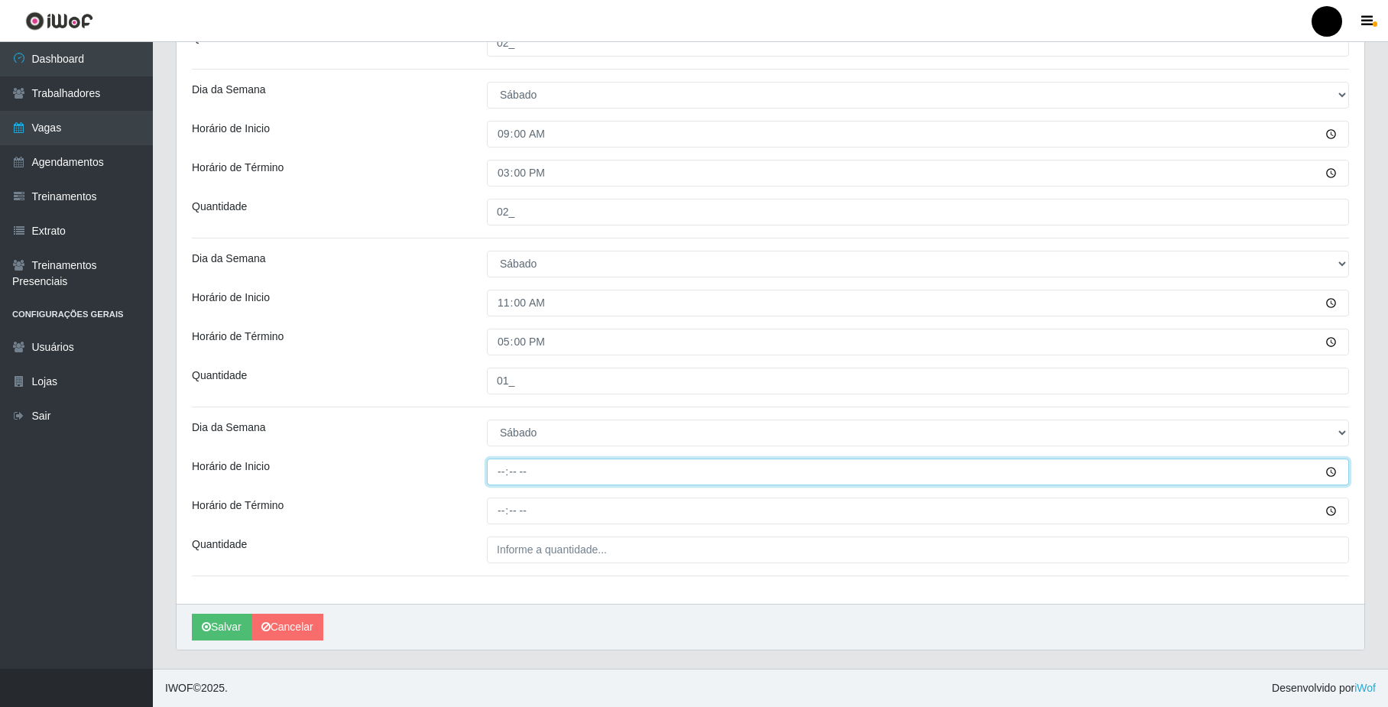
click at [501, 471] on input "Horário de Inicio" at bounding box center [918, 472] width 862 height 27
type input "14:00"
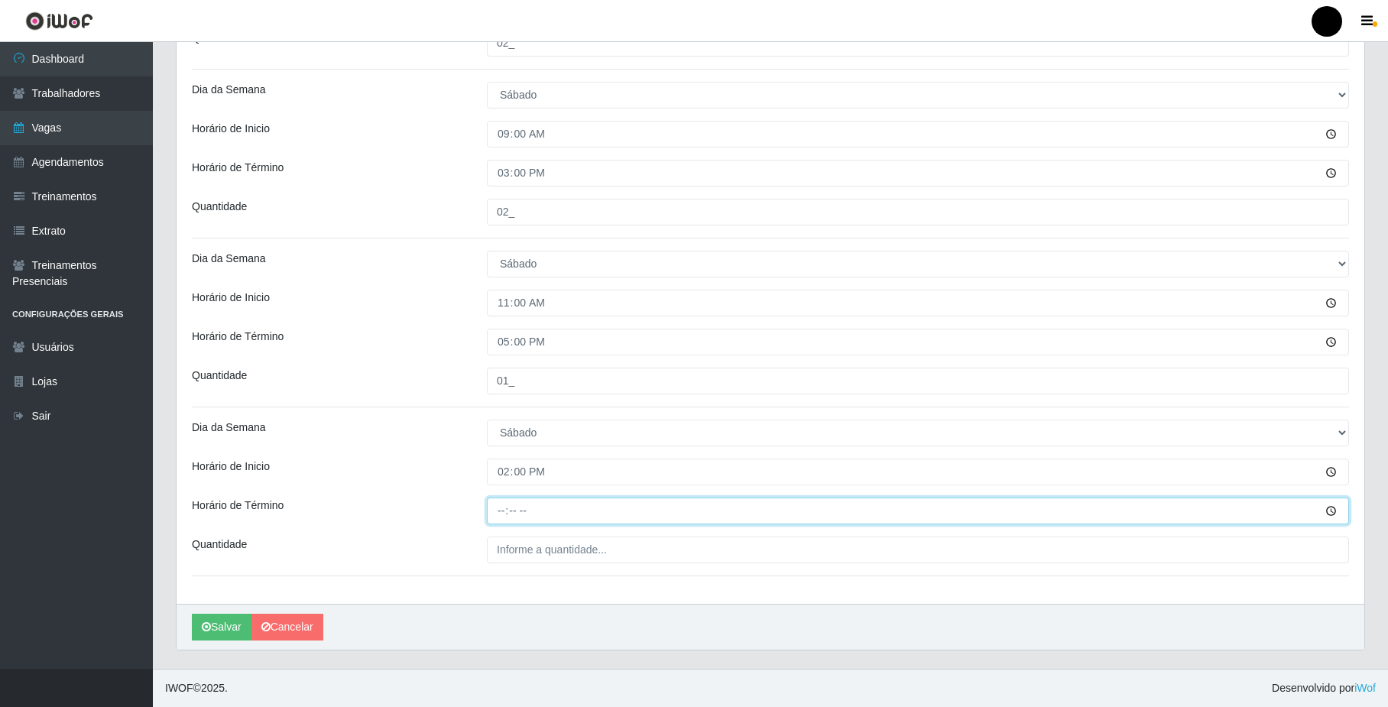
click at [503, 514] on input "Horário de Término" at bounding box center [918, 511] width 862 height 27
type input "20:00"
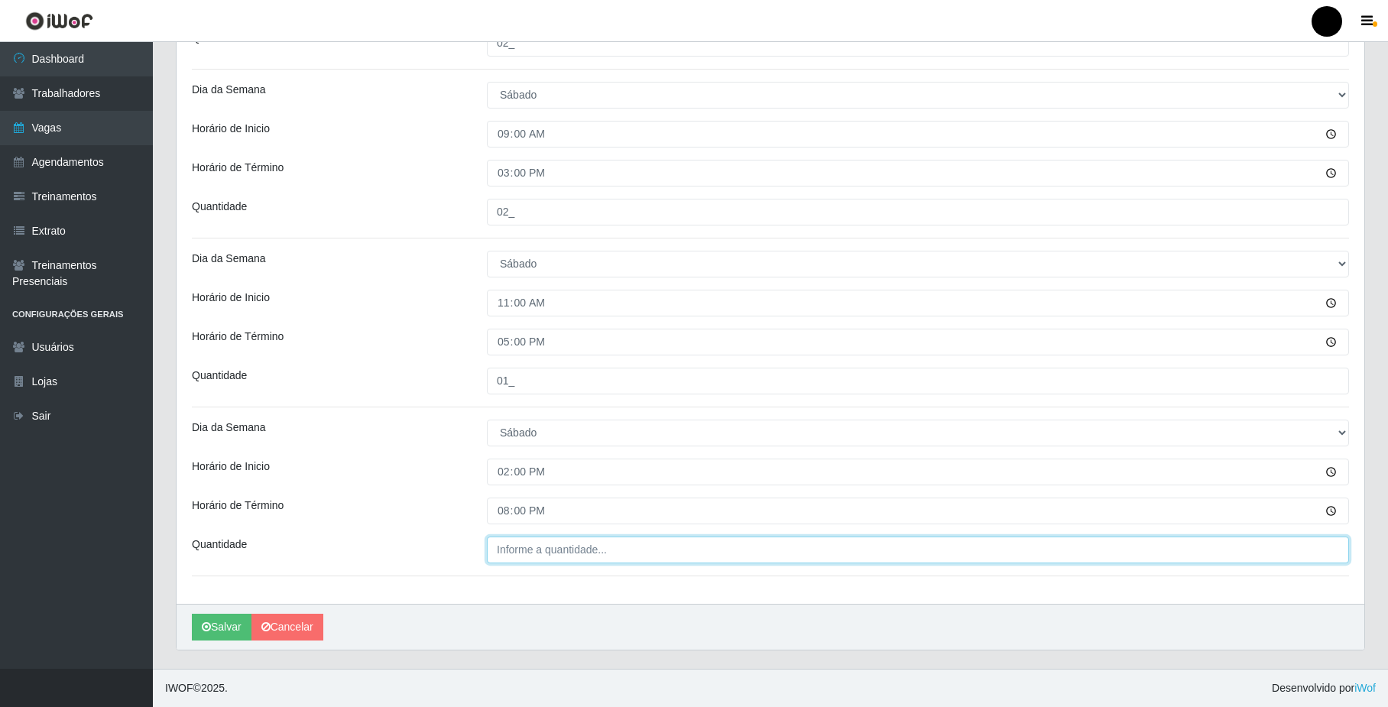
type input "___"
click at [506, 549] on input "___" at bounding box center [918, 550] width 862 height 27
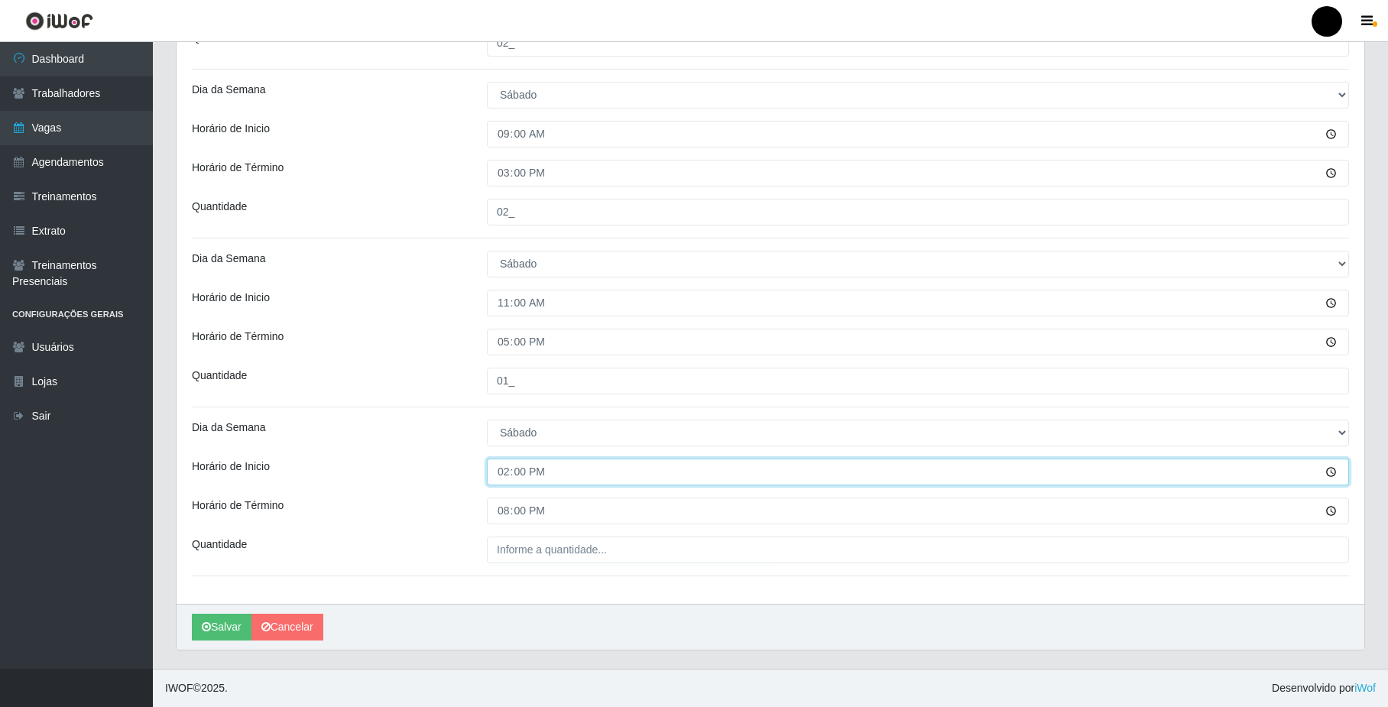
click at [509, 469] on input "14:00" at bounding box center [918, 472] width 862 height 27
type input "16:00"
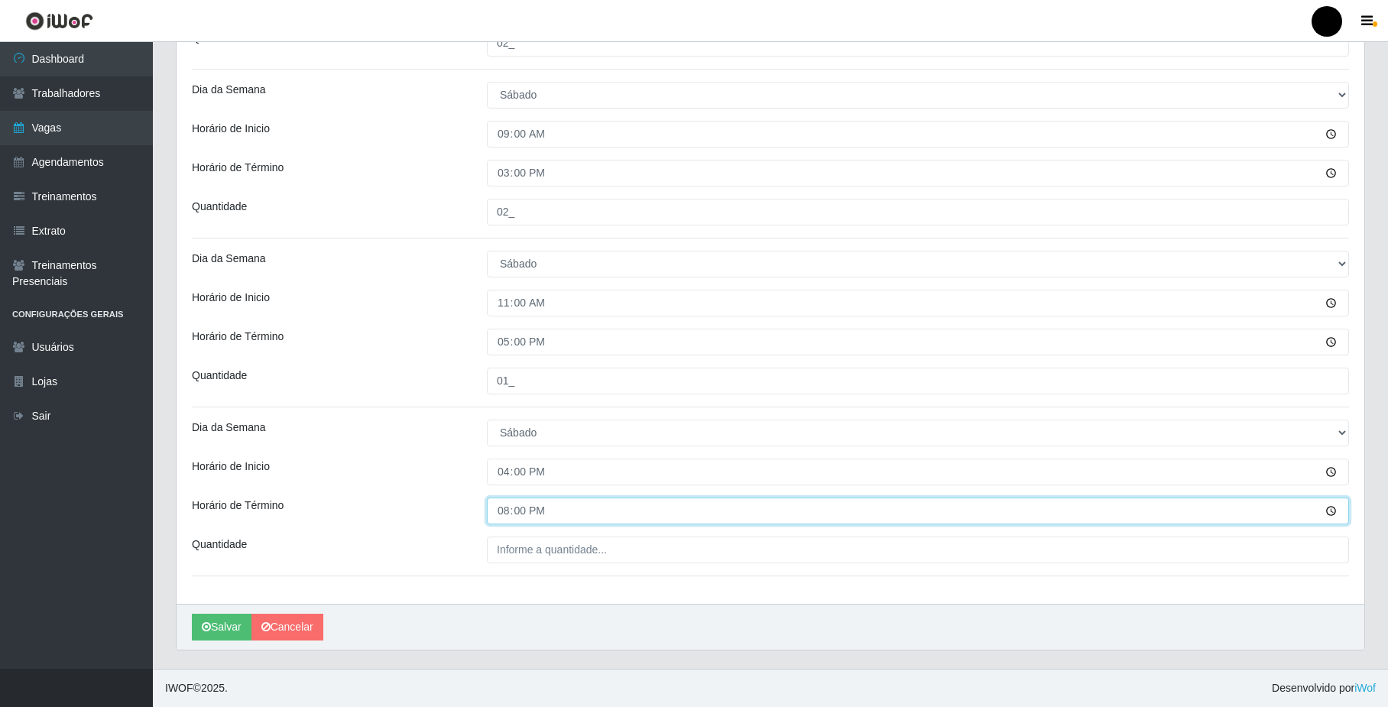
click at [505, 505] on input "20:00" at bounding box center [918, 511] width 862 height 27
type input "22:00"
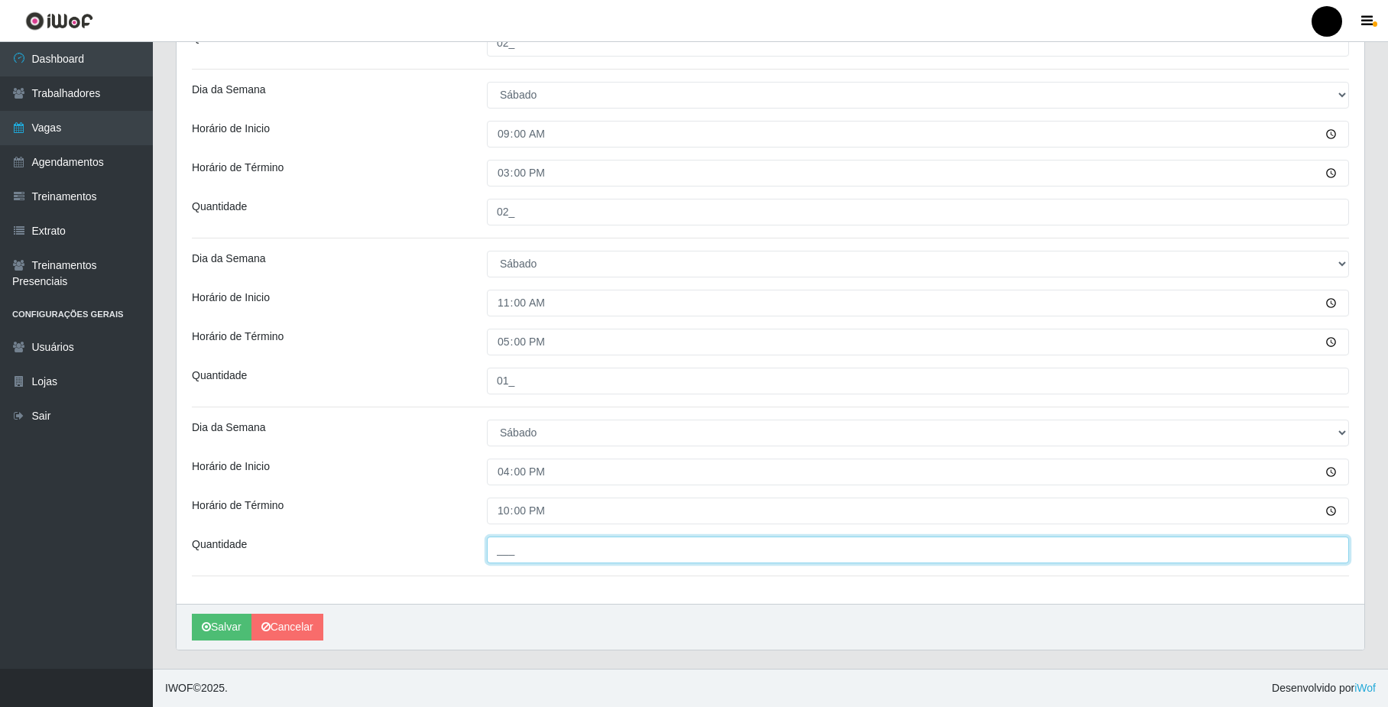
click at [515, 547] on input "___" at bounding box center [918, 550] width 862 height 27
click at [505, 550] on input "03_" at bounding box center [918, 550] width 862 height 27
click at [508, 548] on input "03_" at bounding box center [918, 550] width 862 height 27
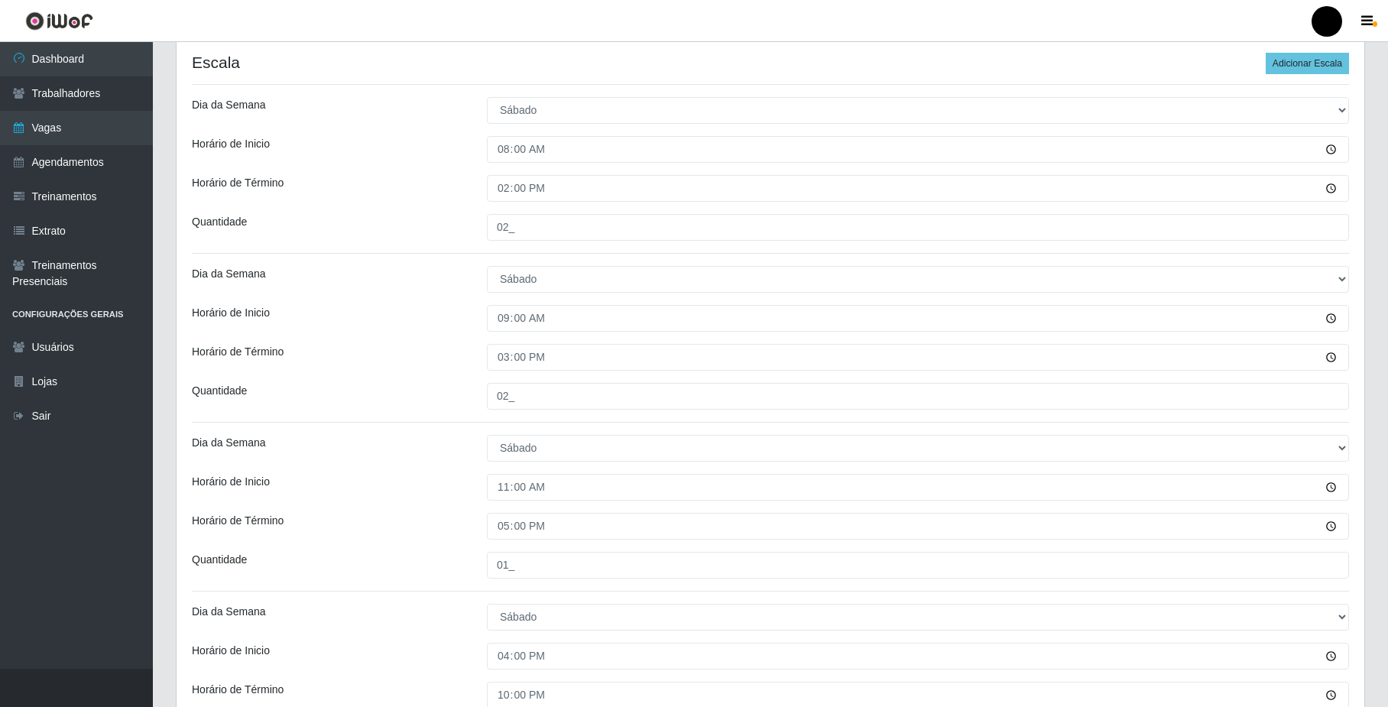
scroll to position [612, 0]
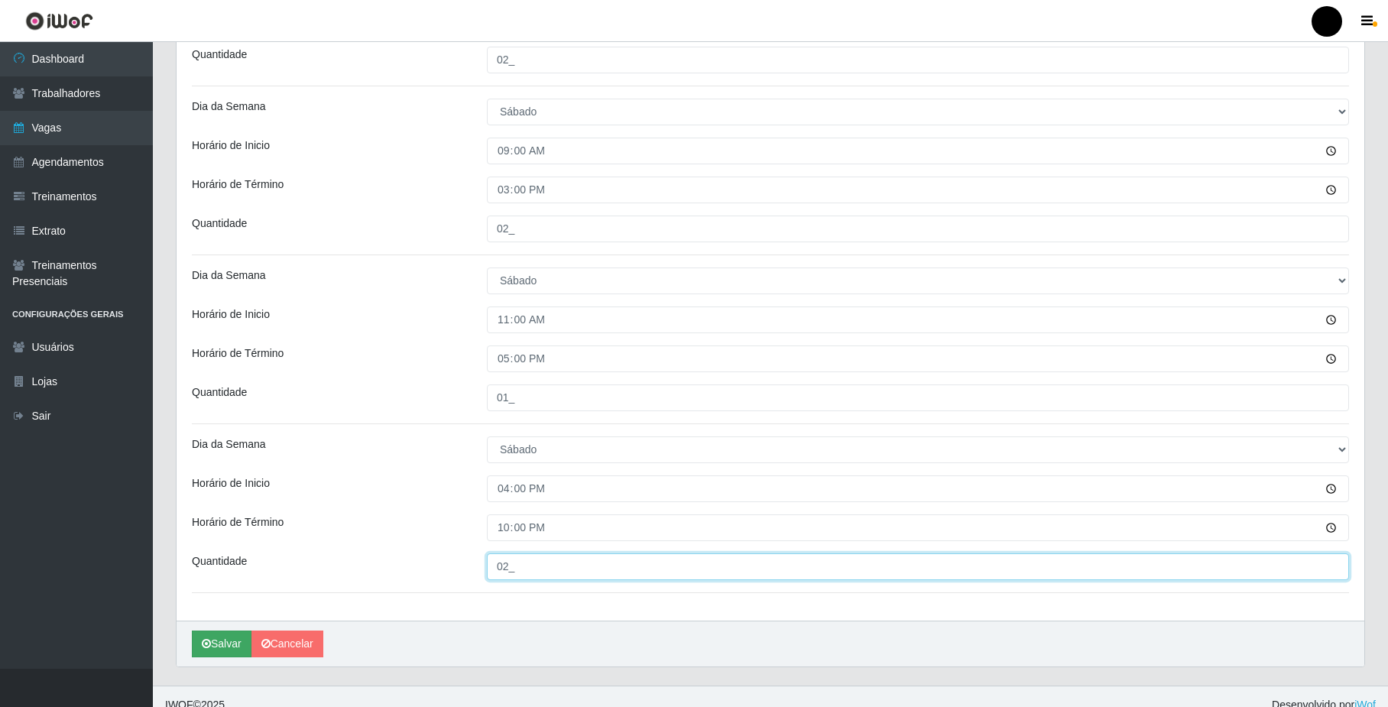
type input "02_"
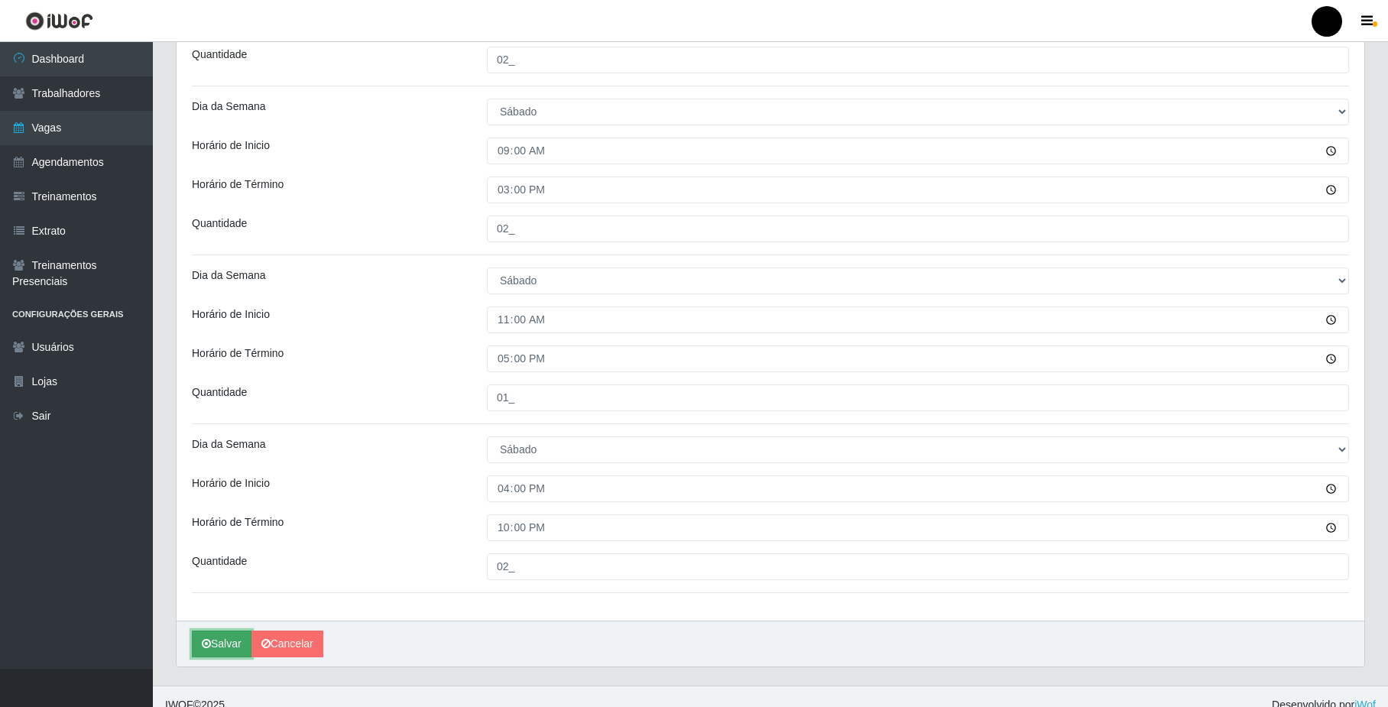
click at [228, 649] on button "Salvar" at bounding box center [222, 644] width 60 height 27
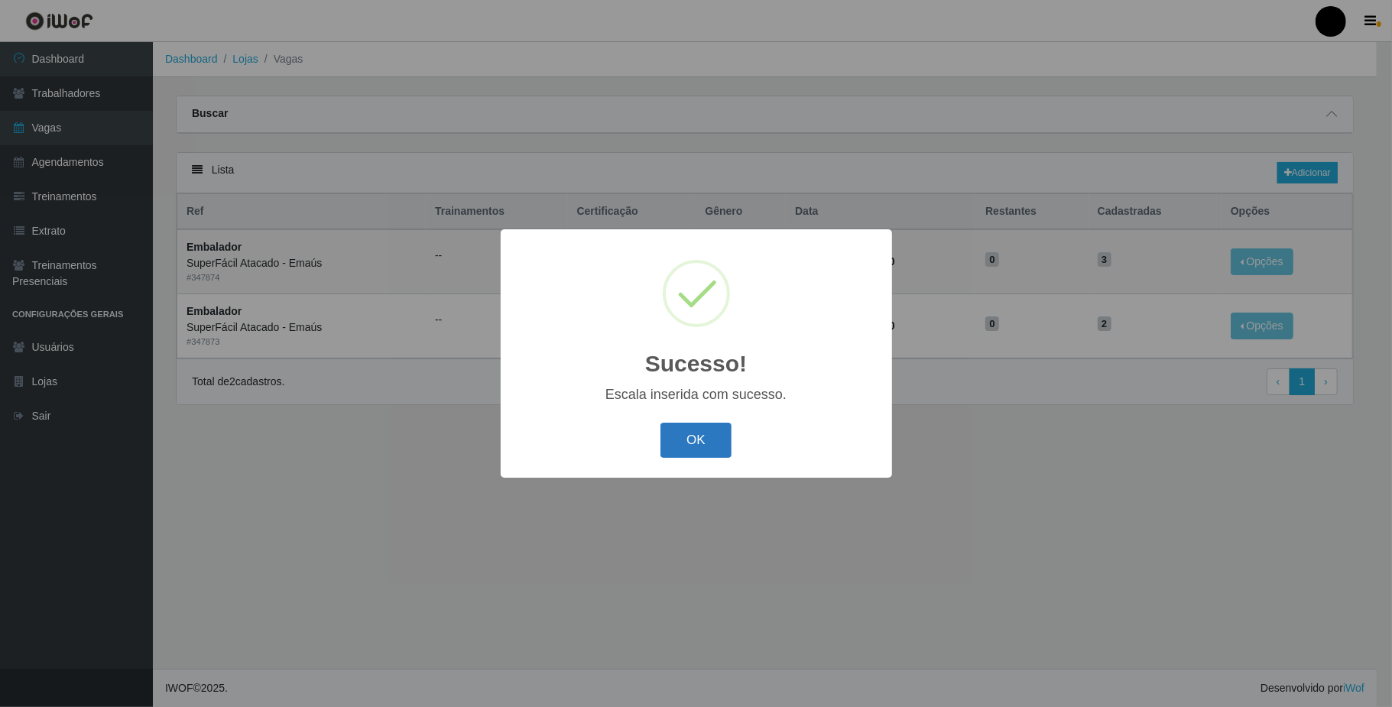
click at [706, 438] on button "OK" at bounding box center [695, 441] width 71 height 36
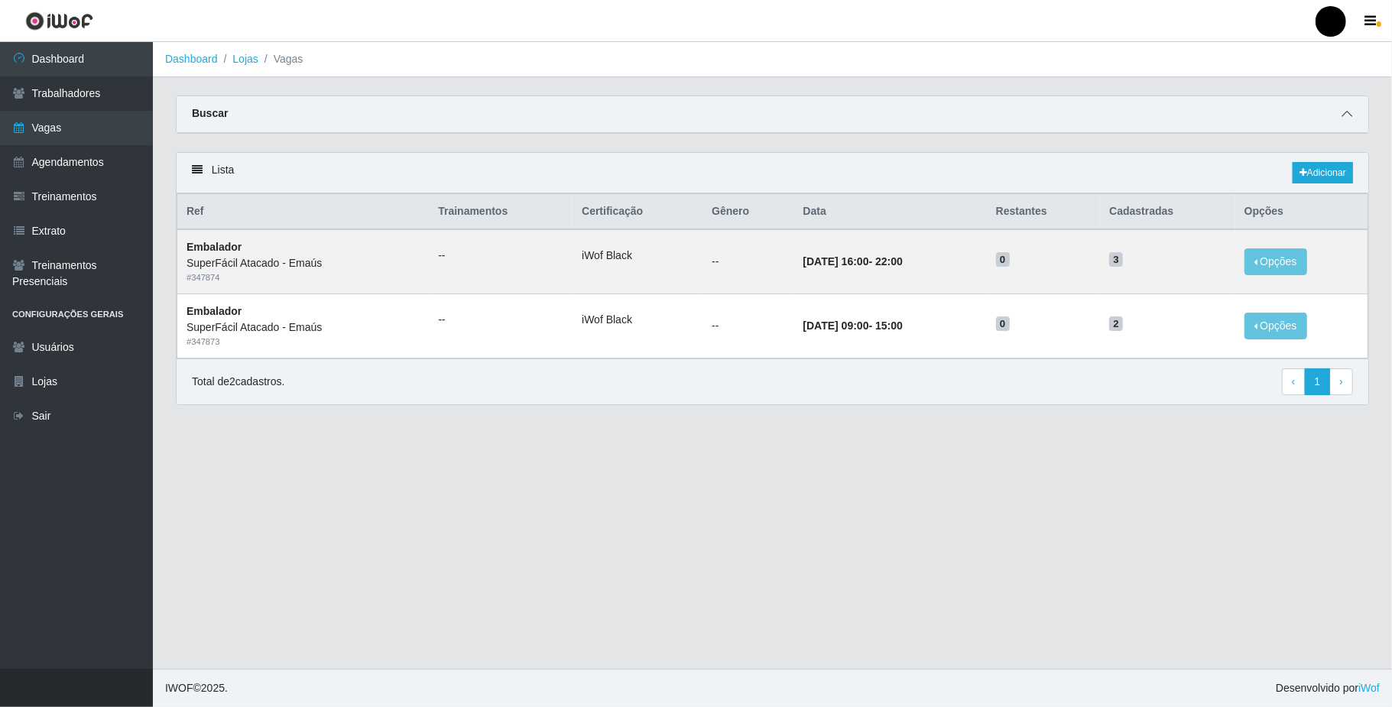
click at [1352, 116] on span at bounding box center [1347, 114] width 18 height 18
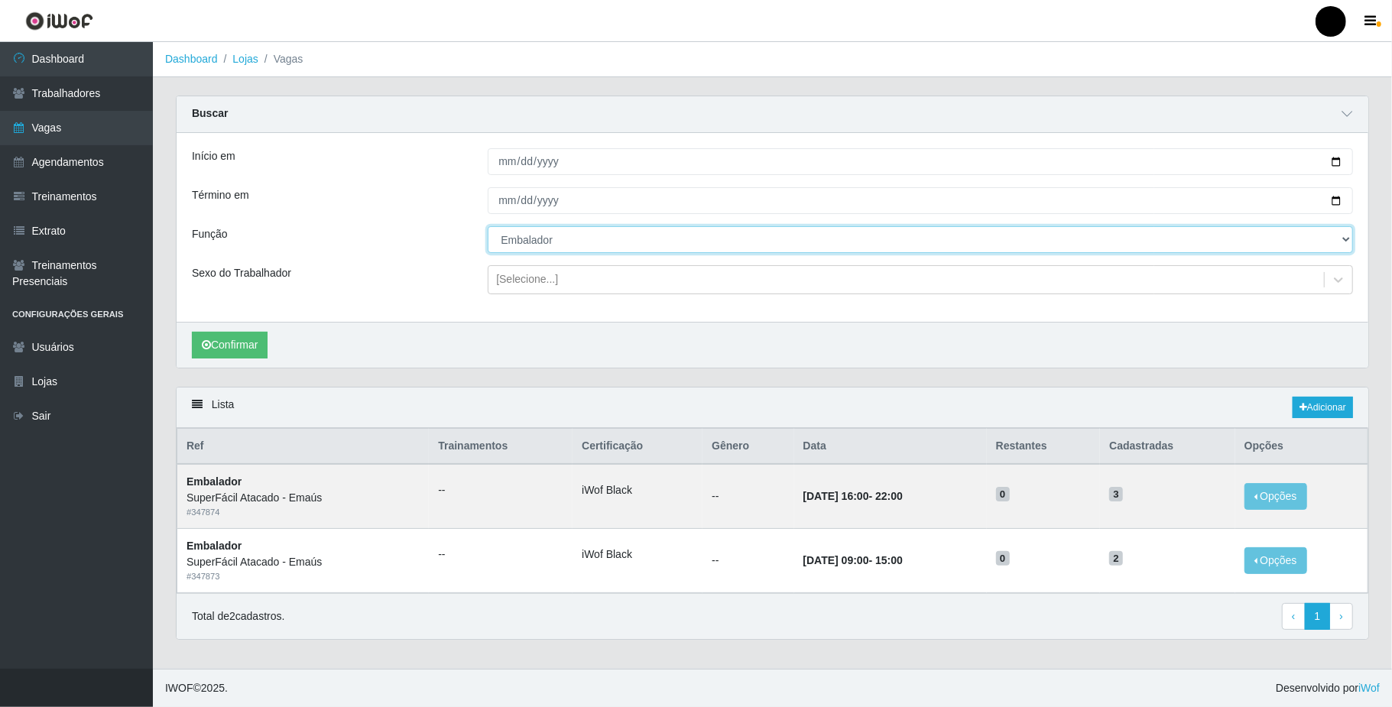
click at [1336, 235] on select "[Selecione...] Auxiliar de Estacionamento Auxiliar de Estacionamento + Auxiliar…" at bounding box center [920, 239] width 865 height 27
click at [488, 227] on select "[Selecione...] Auxiliar de Estacionamento Auxiliar de Estacionamento + Auxiliar…" at bounding box center [920, 239] width 865 height 27
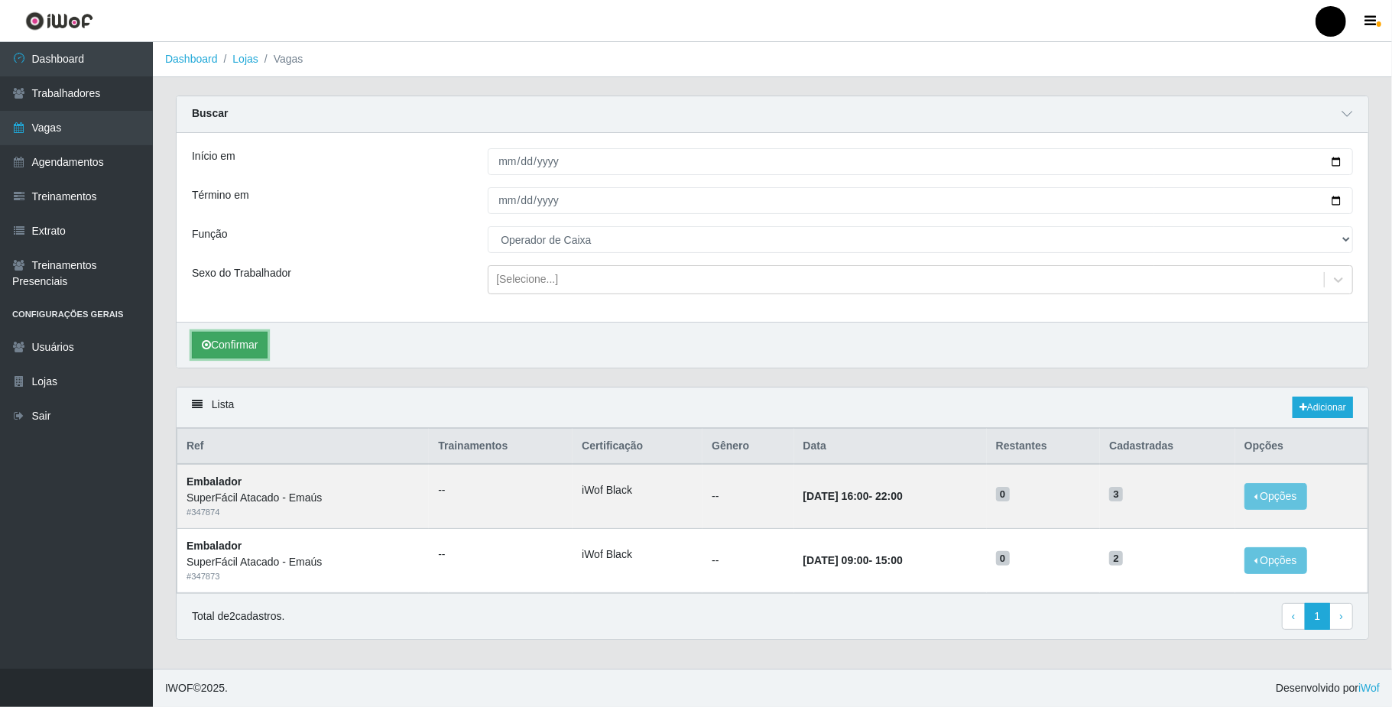
click at [268, 347] on button "Confirmar" at bounding box center [230, 345] width 76 height 27
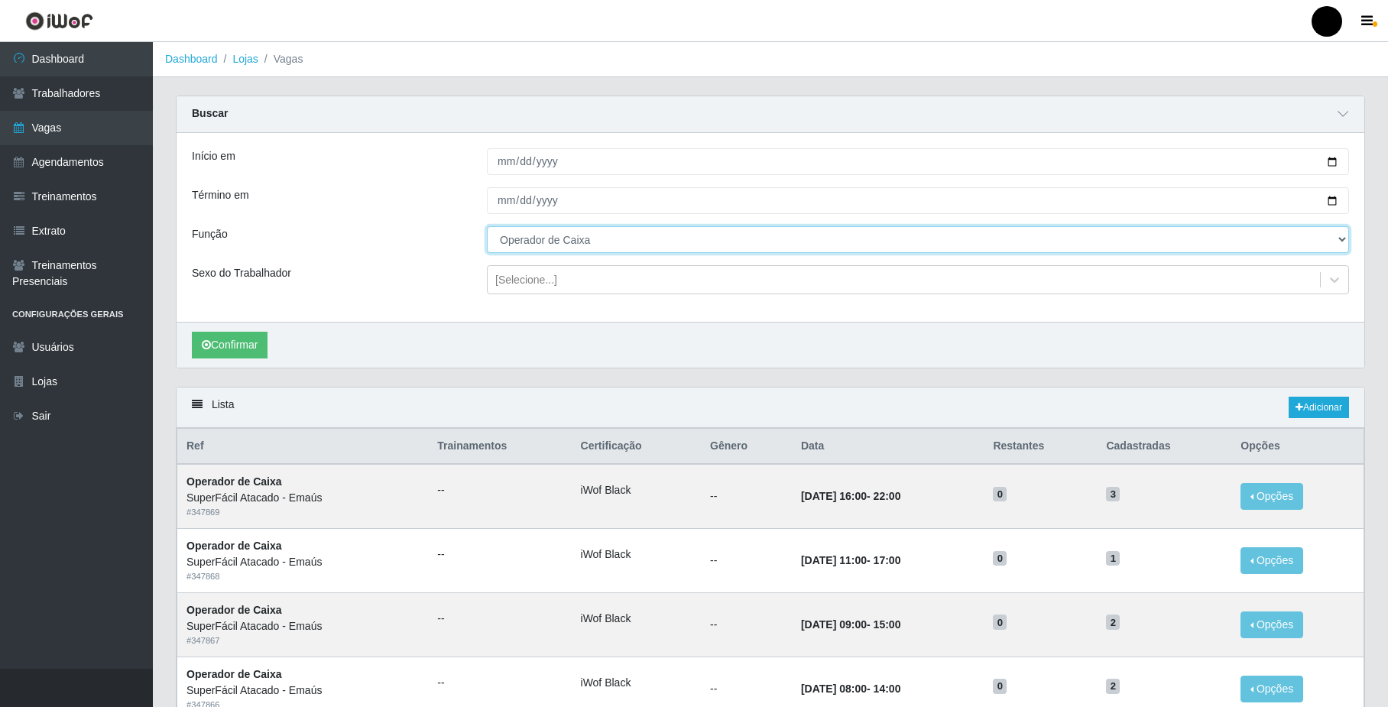
click at [787, 235] on select "[Selecione...] Auxiliar de Estacionamento Auxiliar de Estacionamento + Auxiliar…" at bounding box center [918, 239] width 862 height 27
select select "1"
click at [487, 227] on select "[Selecione...] Auxiliar de Estacionamento Auxiliar de Estacionamento + Auxiliar…" at bounding box center [918, 239] width 862 height 27
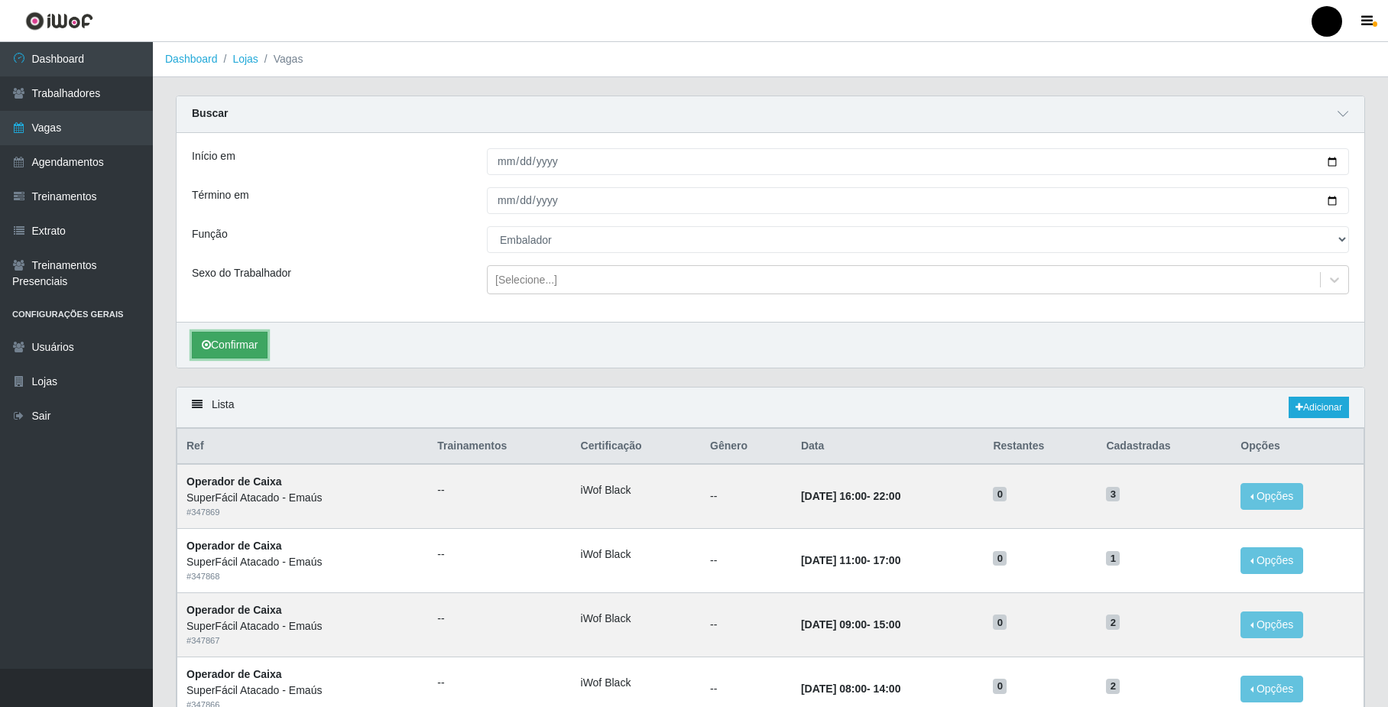
click at [222, 342] on button "Confirmar" at bounding box center [230, 345] width 76 height 27
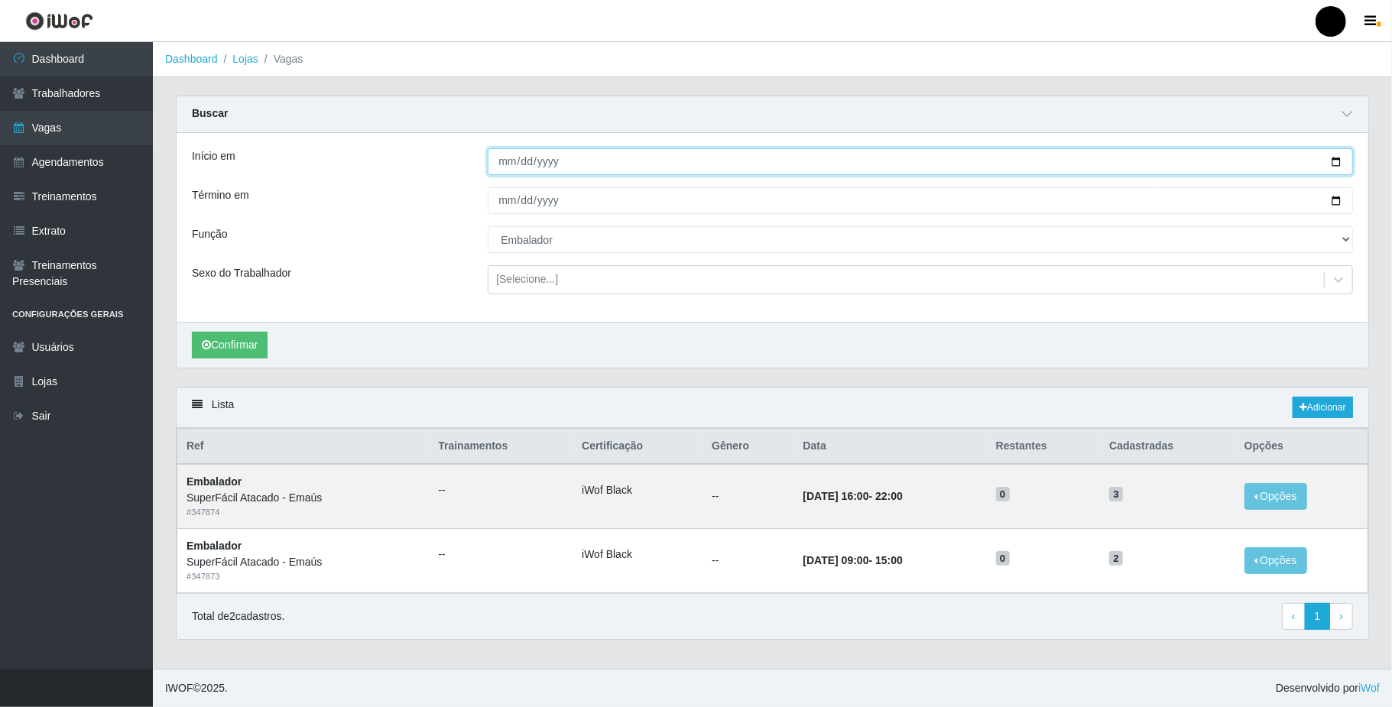
click at [1337, 165] on input "2025-09-26" at bounding box center [920, 161] width 865 height 27
type input "2025-09-27"
click at [1333, 205] on input "2025-09-26" at bounding box center [920, 200] width 865 height 27
type input "2025-09-27"
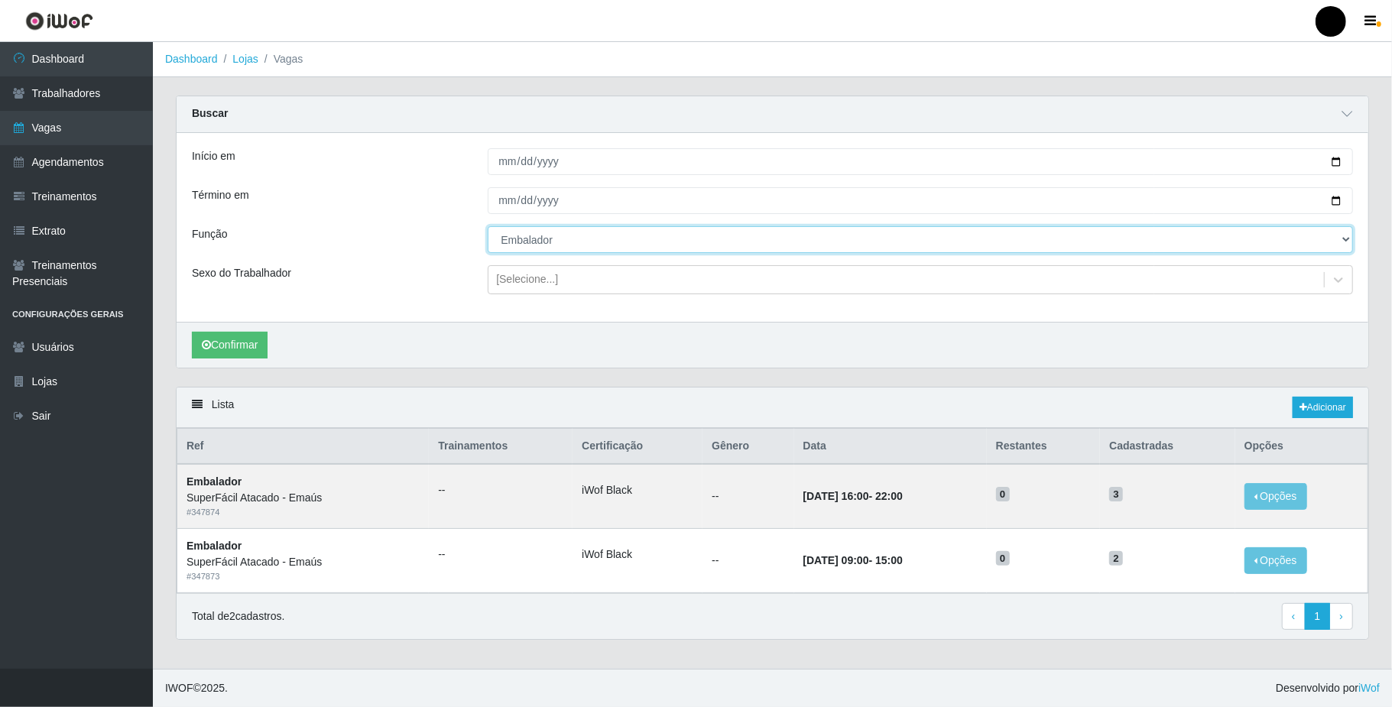
click at [520, 245] on select "[Selecione...] Auxiliar de Estacionamento Auxiliar de Estacionamento + Auxiliar…" at bounding box center [920, 239] width 865 height 27
click at [488, 227] on select "[Selecione...] Auxiliar de Estacionamento Auxiliar de Estacionamento + Auxiliar…" at bounding box center [920, 239] width 865 height 27
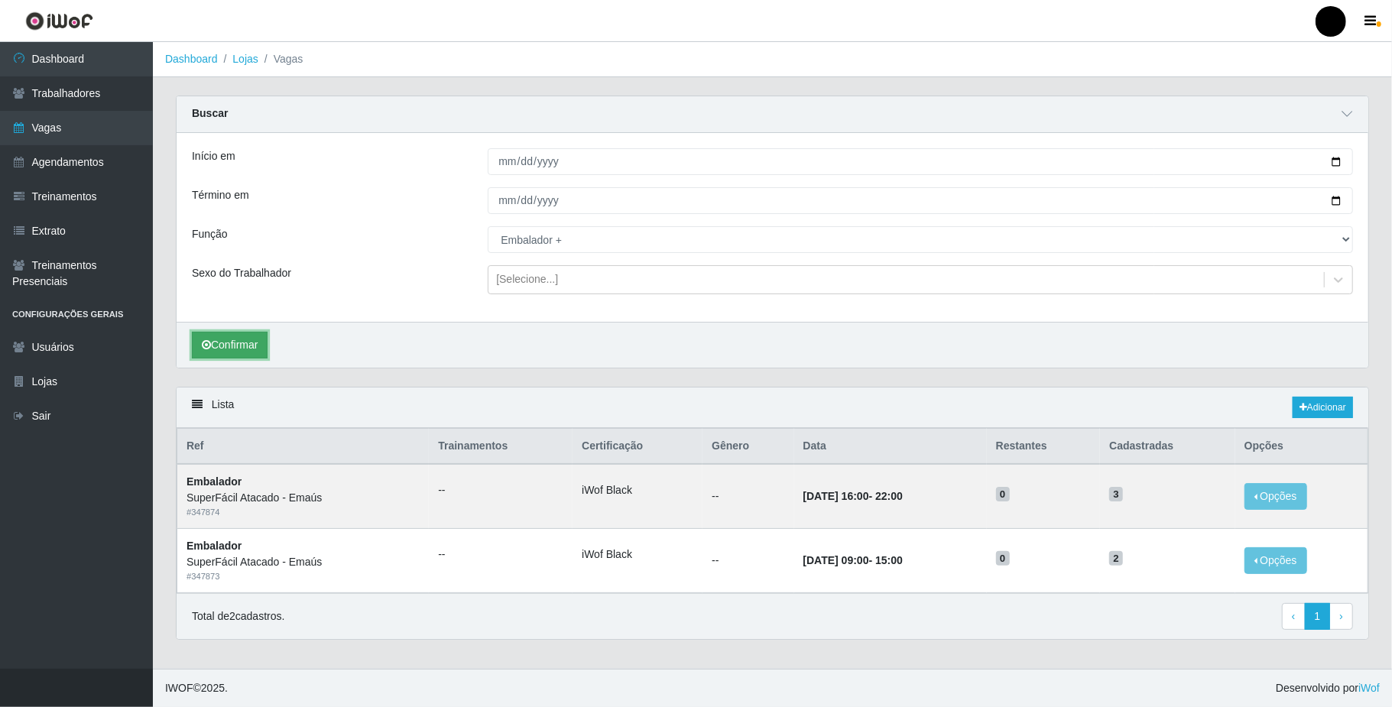
click at [246, 349] on button "Confirmar" at bounding box center [230, 345] width 76 height 27
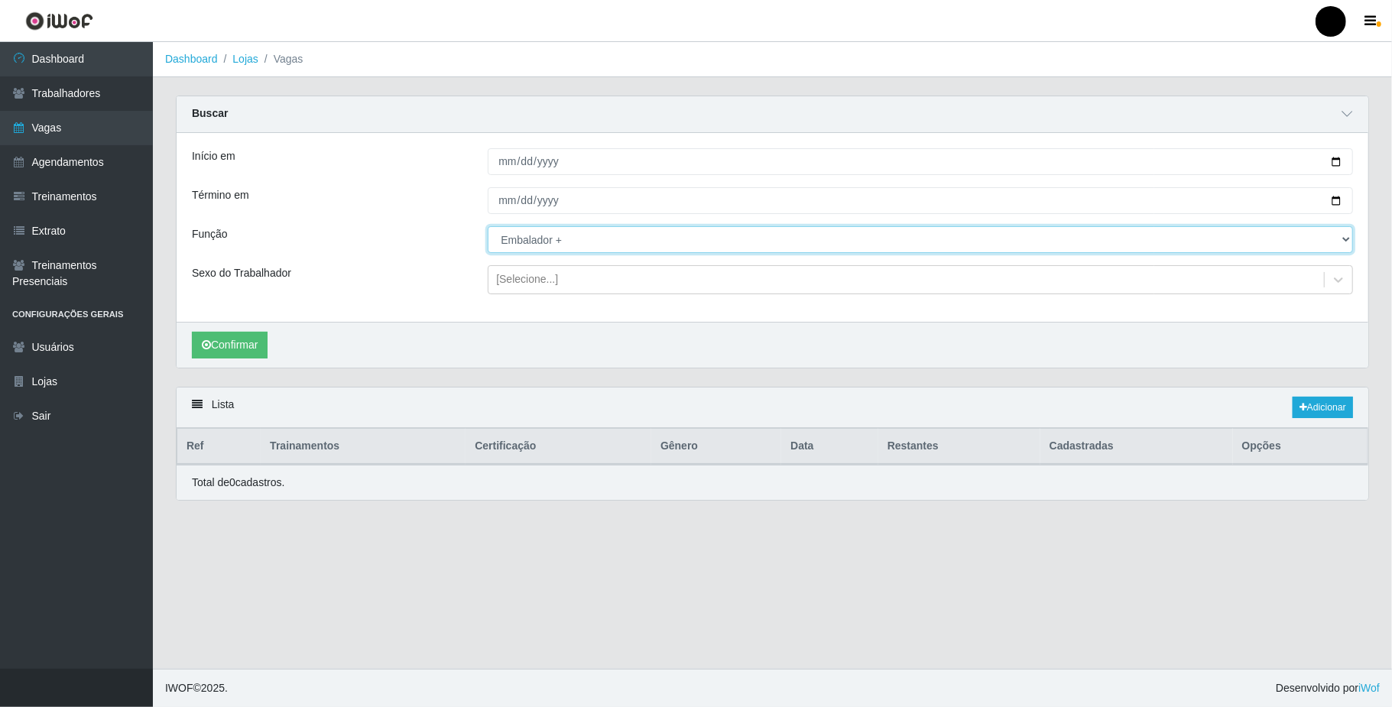
click at [1330, 242] on select "[Selecione...] Auxiliar de Estacionamento Auxiliar de Estacionamento + Auxiliar…" at bounding box center [920, 239] width 865 height 27
click at [488, 227] on select "[Selecione...] Auxiliar de Estacionamento Auxiliar de Estacionamento + Auxiliar…" at bounding box center [920, 239] width 865 height 27
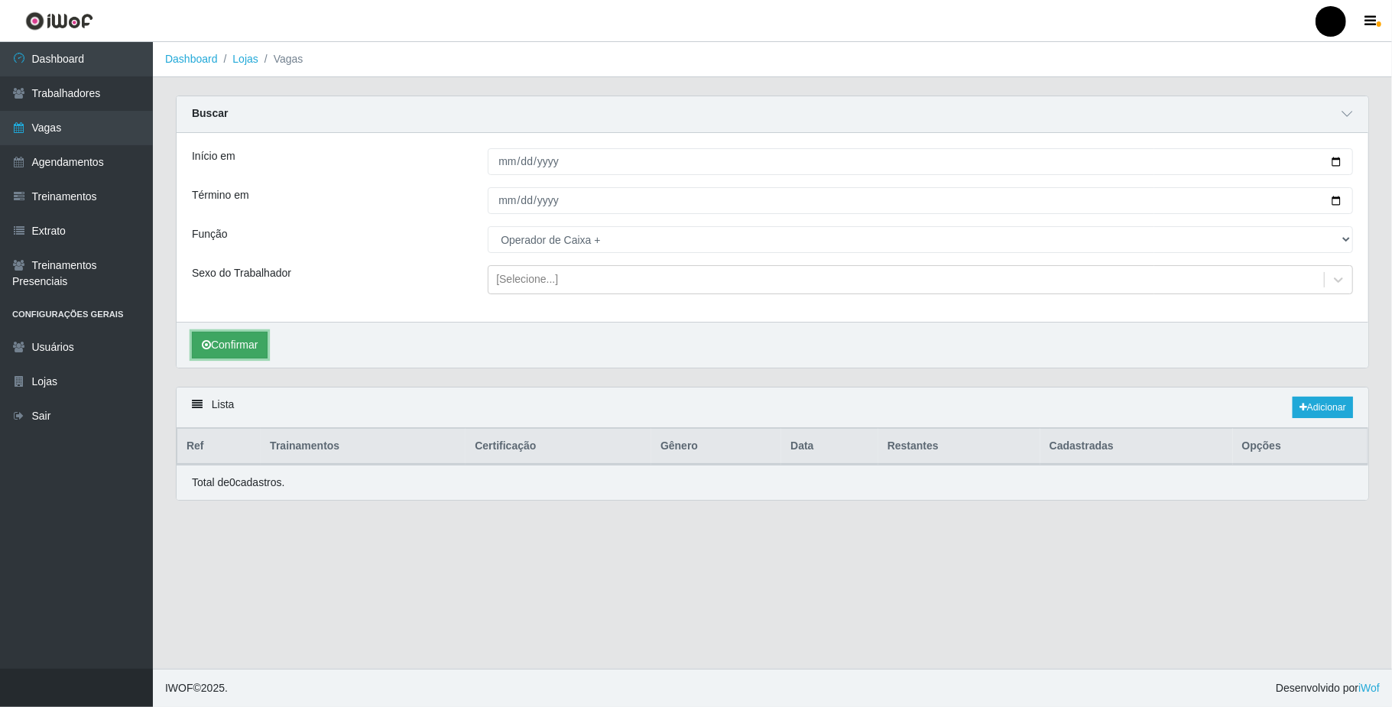
click at [255, 350] on button "Confirmar" at bounding box center [230, 345] width 76 height 27
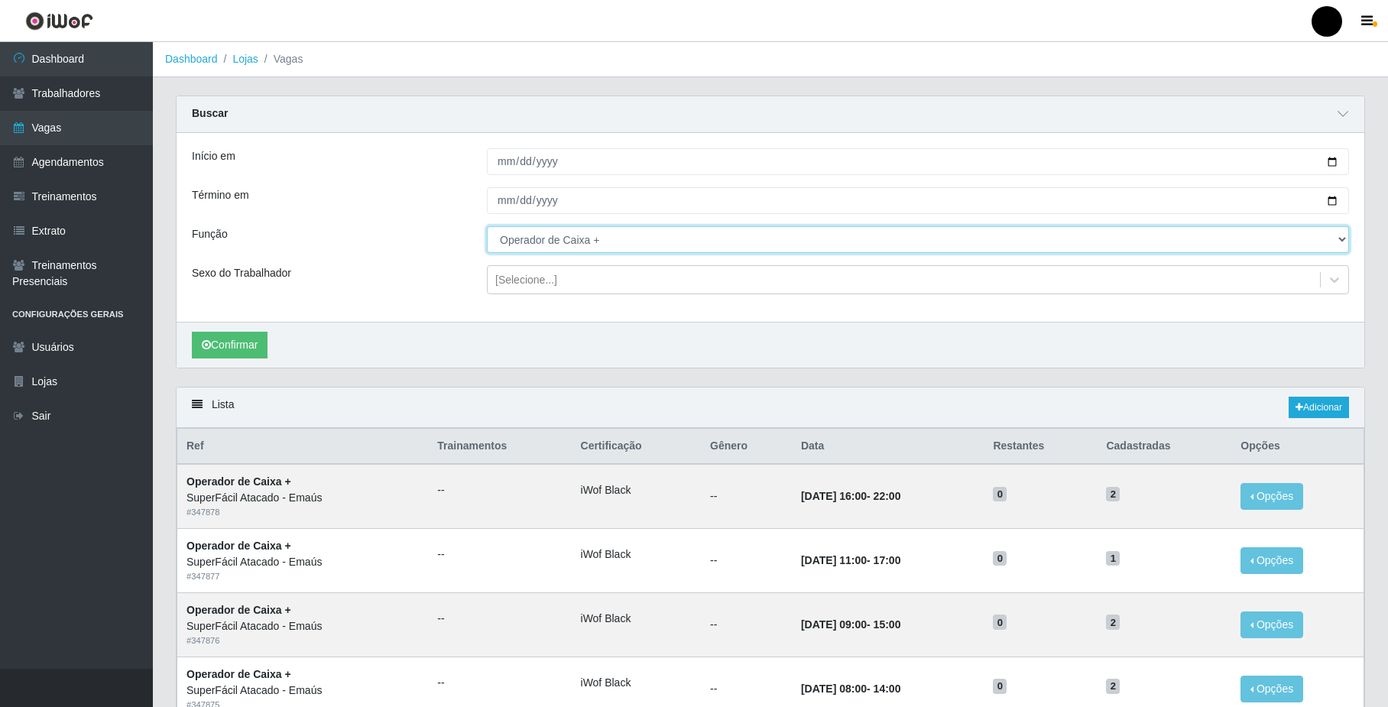
click at [706, 248] on select "[Selecione...] Auxiliar de Estacionamento Auxiliar de Estacionamento + Auxiliar…" at bounding box center [918, 239] width 862 height 27
select select "70"
click at [487, 227] on select "[Selecione...] Auxiliar de Estacionamento Auxiliar de Estacionamento + Auxiliar…" at bounding box center [918, 239] width 862 height 27
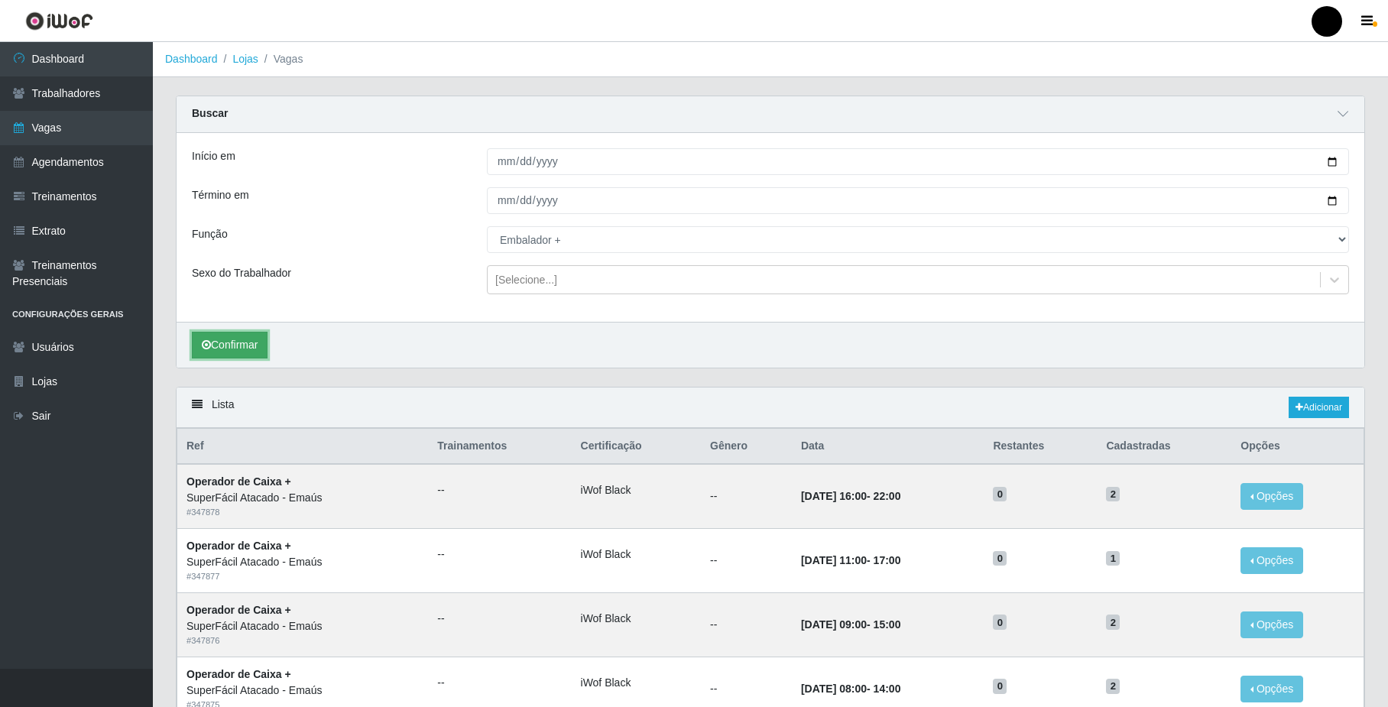
click at [234, 347] on button "Confirmar" at bounding box center [230, 345] width 76 height 27
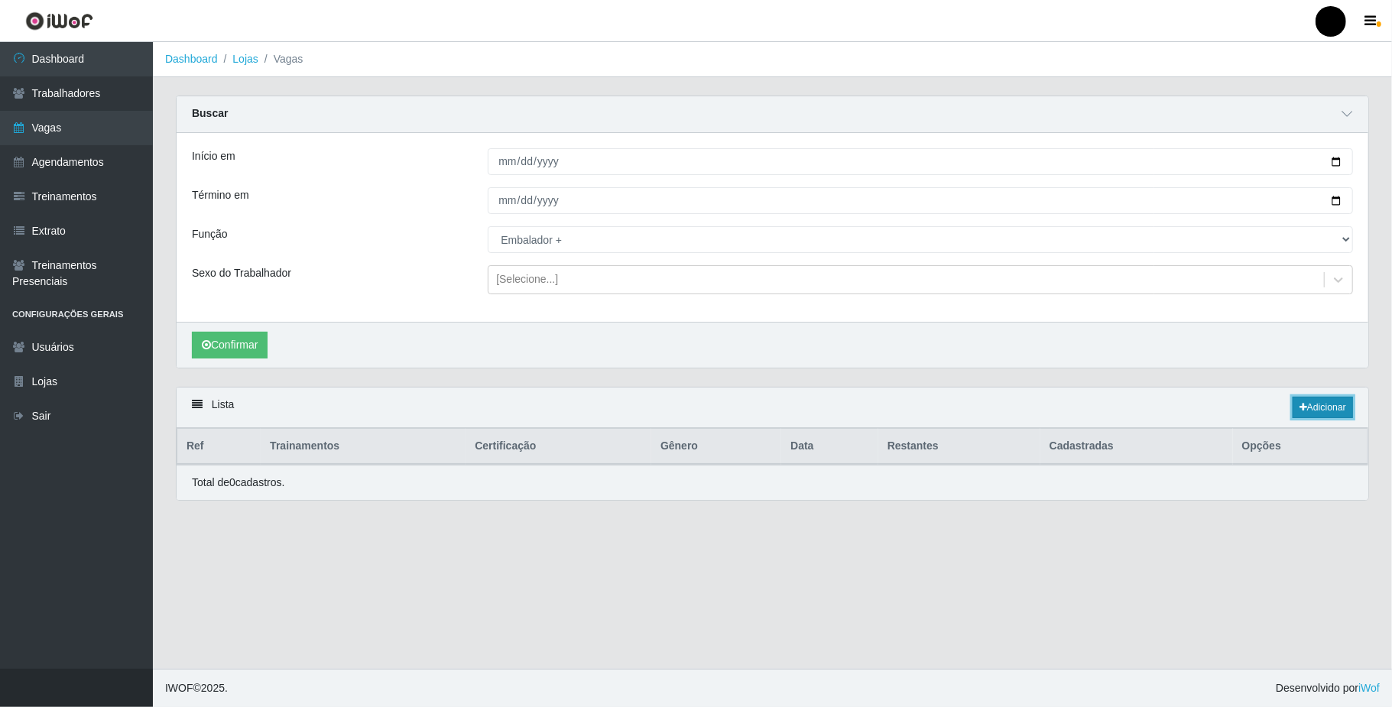
click at [1331, 417] on link "Adicionar" at bounding box center [1323, 407] width 60 height 21
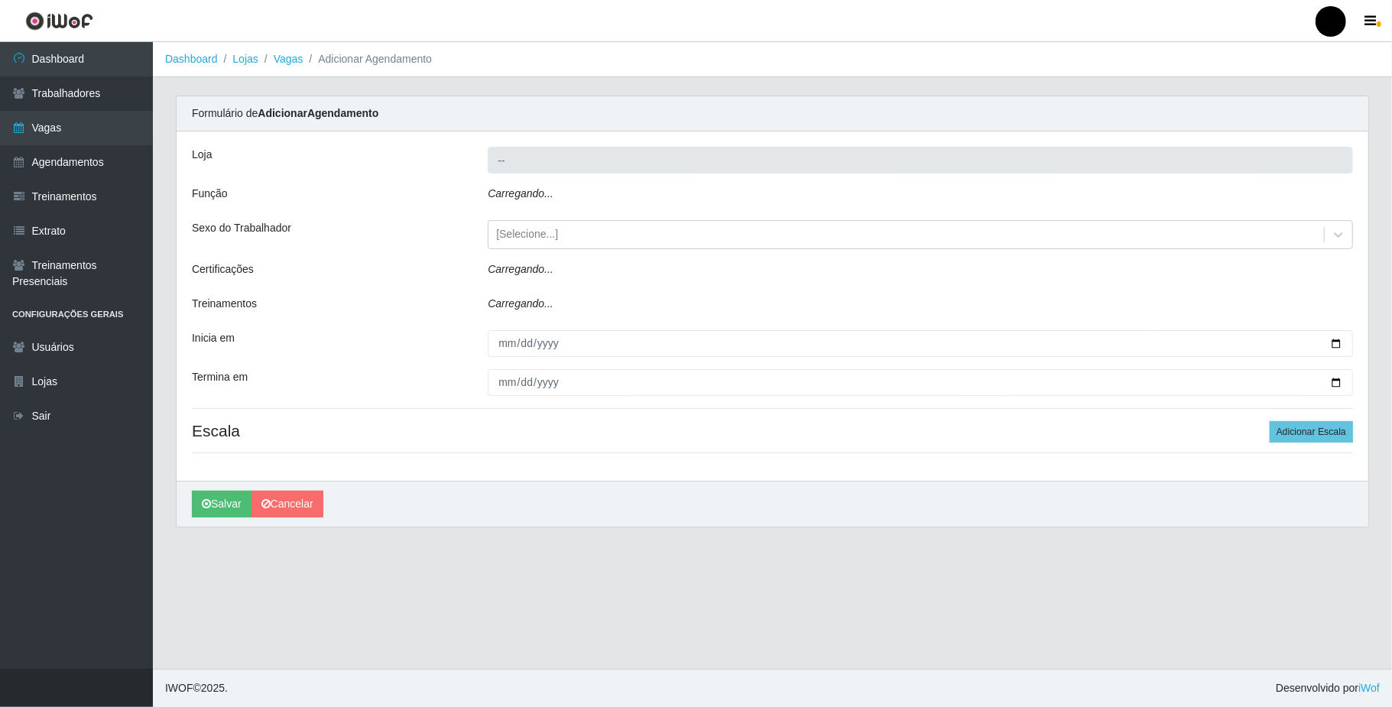
type input "SuperFácil Atacado - Emaús"
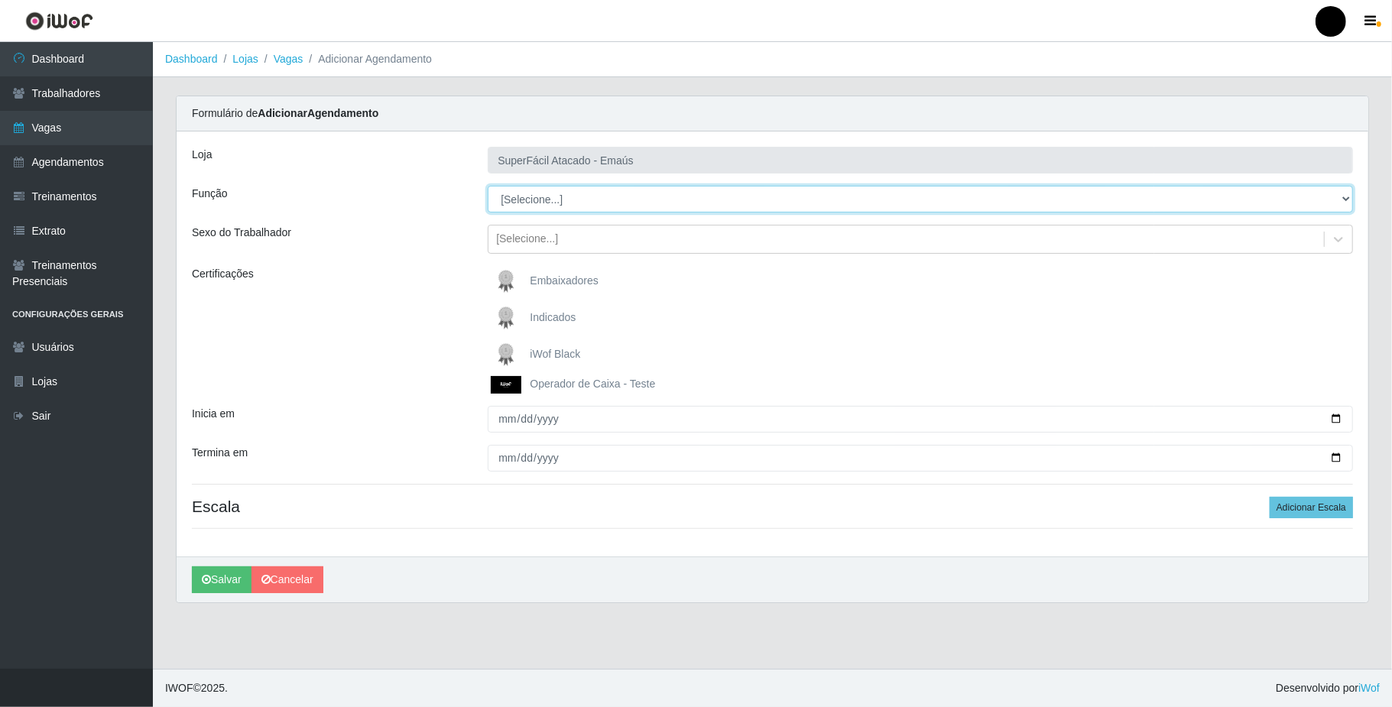
click at [535, 200] on select "[Selecione...] Auxiliar de Estacionamento Auxiliar de Estacionamento + Auxiliar…" at bounding box center [920, 199] width 865 height 27
select select "70"
click at [488, 187] on select "[Selecione...] Auxiliar de Estacionamento Auxiliar de Estacionamento + Auxiliar…" at bounding box center [920, 199] width 865 height 27
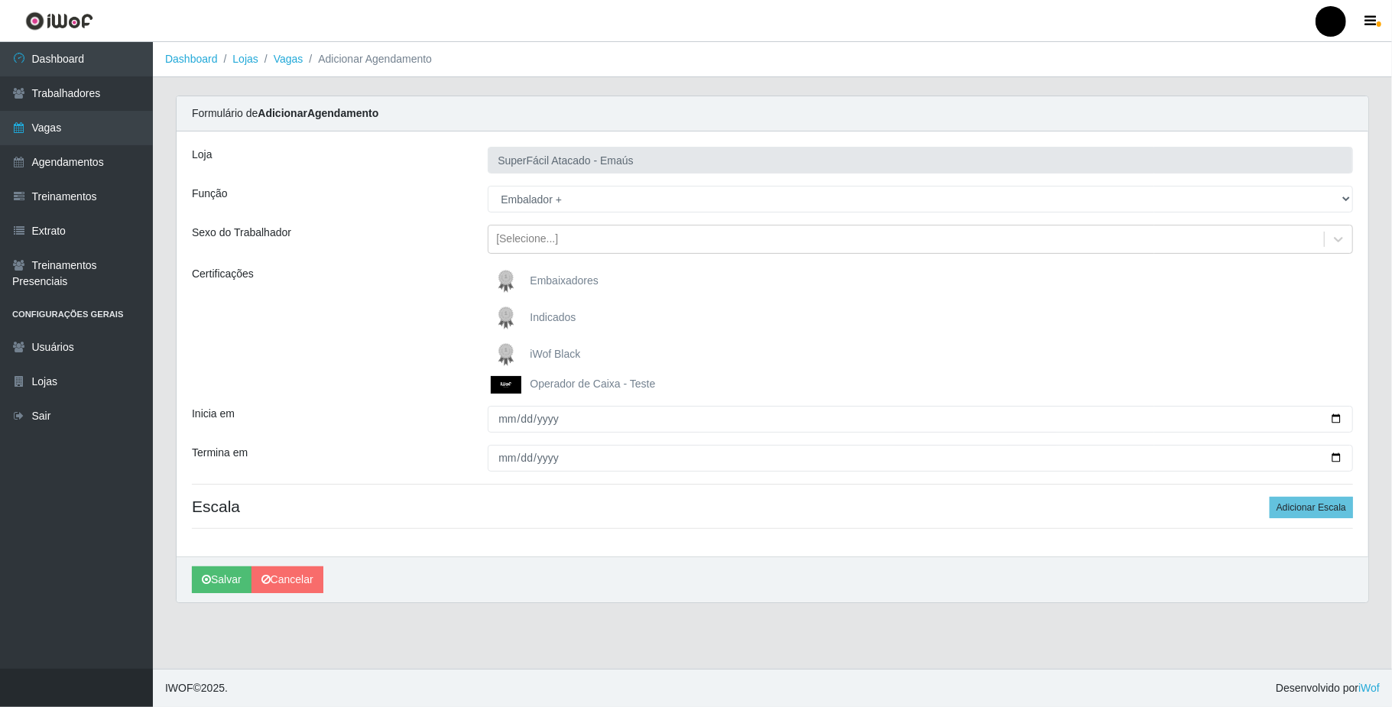
click at [539, 352] on span "iWof Black" at bounding box center [555, 354] width 50 height 12
click at [0, 0] on input "iWof Black" at bounding box center [0, 0] width 0 height 0
click at [1336, 420] on input "Inicia em" at bounding box center [920, 419] width 865 height 27
type input "2025-09-27"
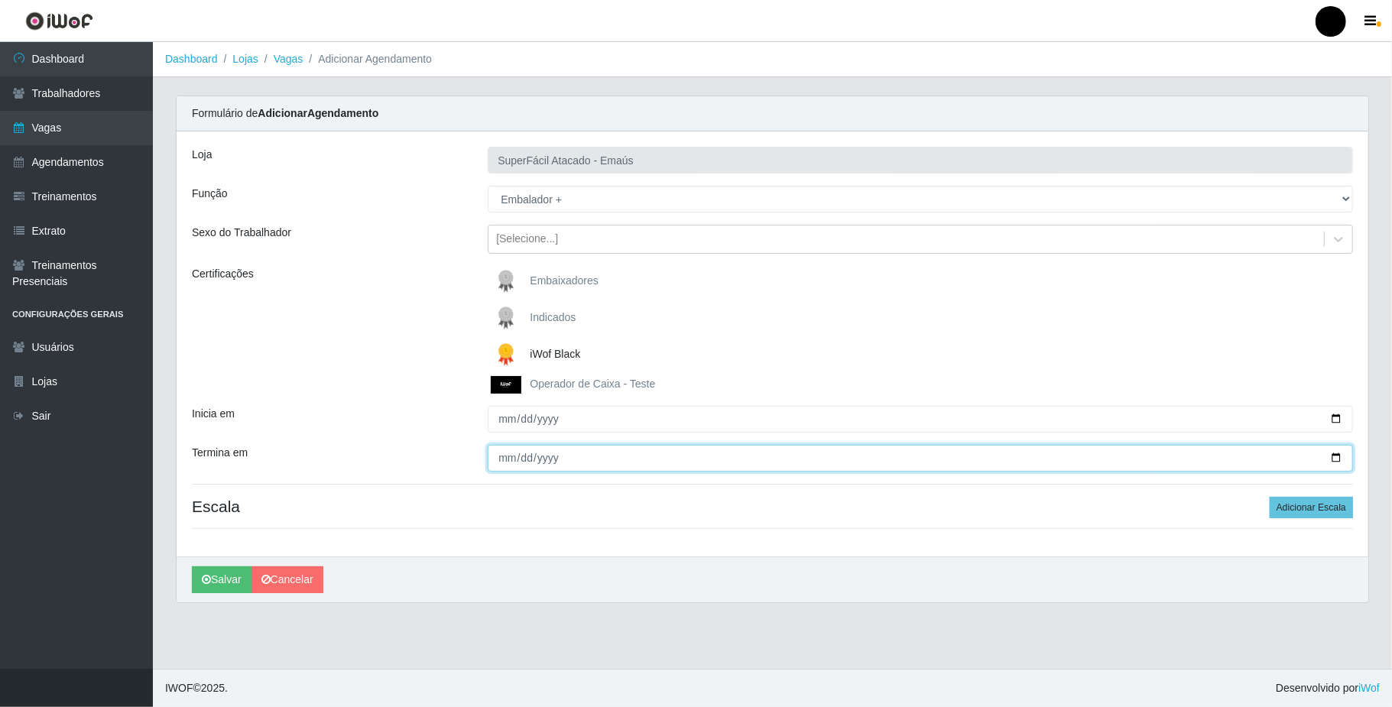
click at [1335, 459] on input "Termina em" at bounding box center [920, 458] width 865 height 27
type input "2025-09-27"
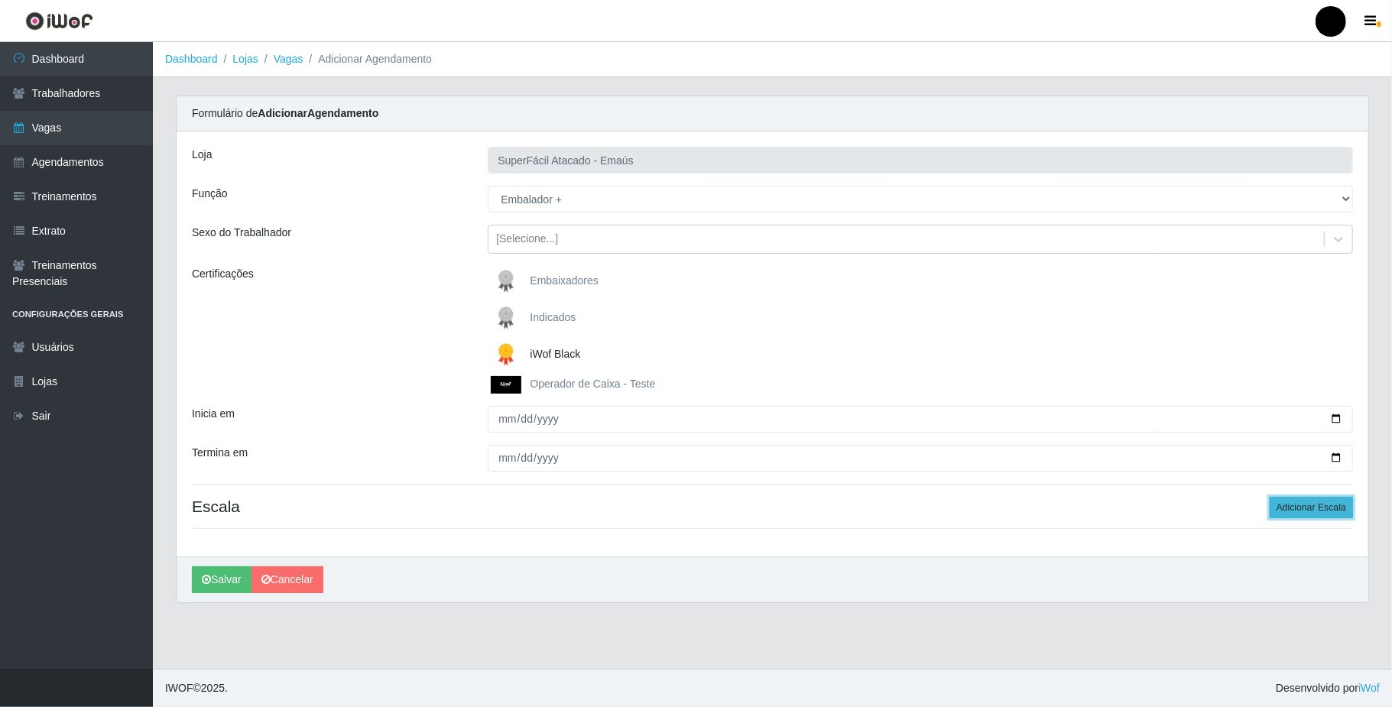
click at [1300, 514] on button "Adicionar Escala" at bounding box center [1311, 507] width 83 height 21
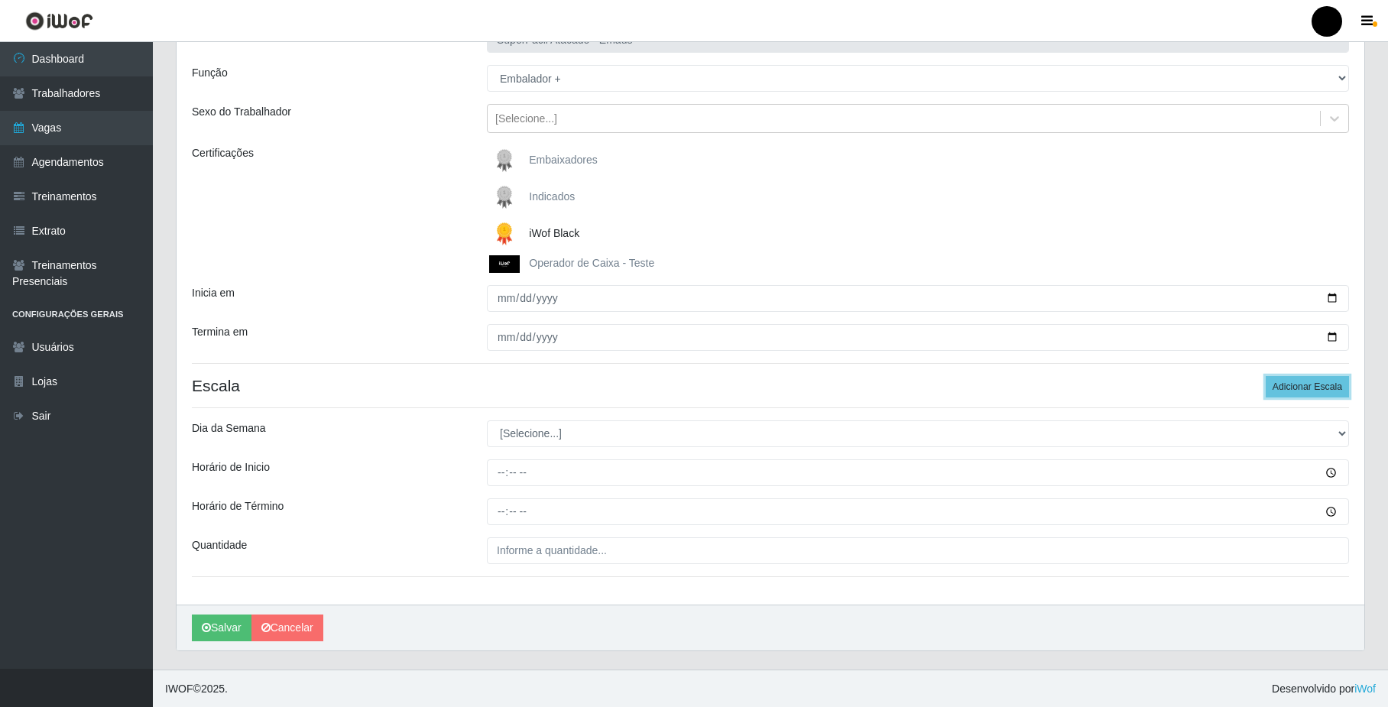
scroll to position [124, 0]
click at [535, 435] on select "[Selecione...] Segunda Terça Quarta Quinta Sexta Sábado Domingo" at bounding box center [918, 433] width 862 height 27
select select "6"
click at [487, 420] on select "[Selecione...] Segunda Terça Quarta Quinta Sexta Sábado Domingo" at bounding box center [918, 433] width 862 height 27
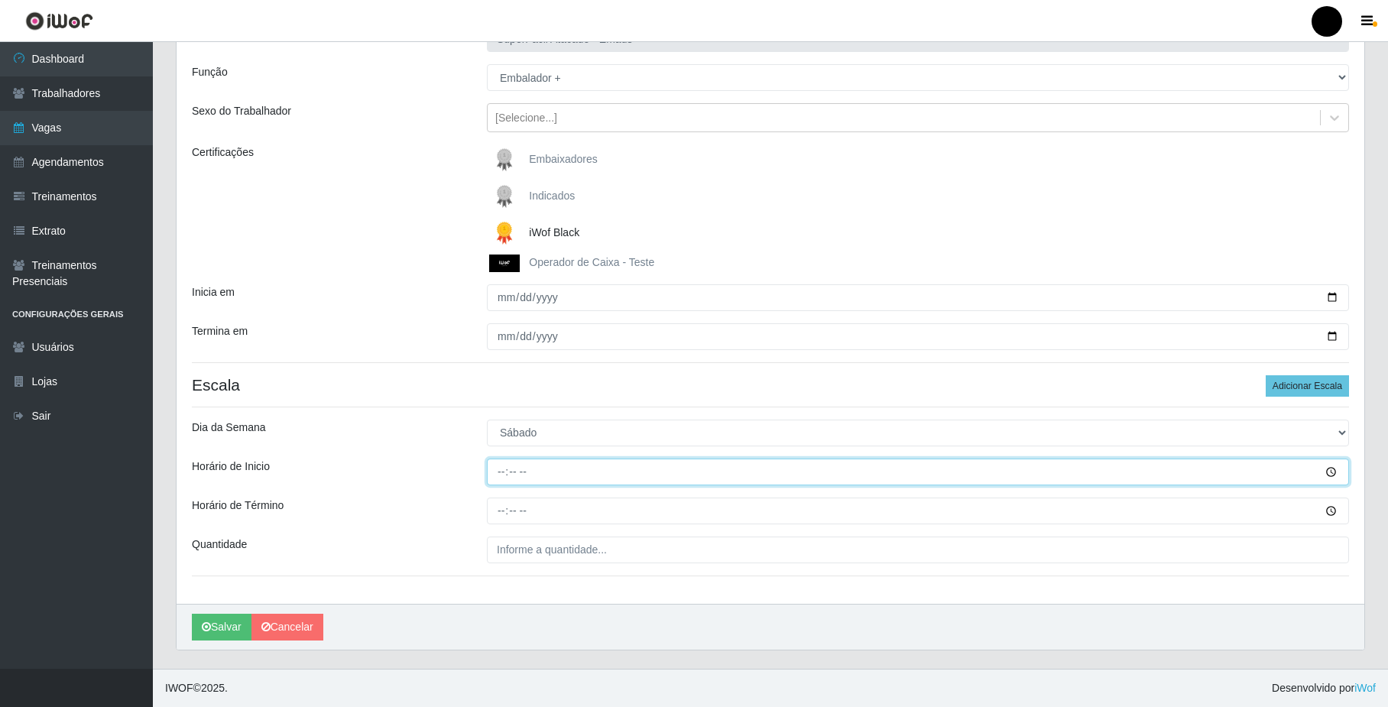
click at [505, 469] on input "Horário de Inicio" at bounding box center [918, 472] width 862 height 27
type input "08:00"
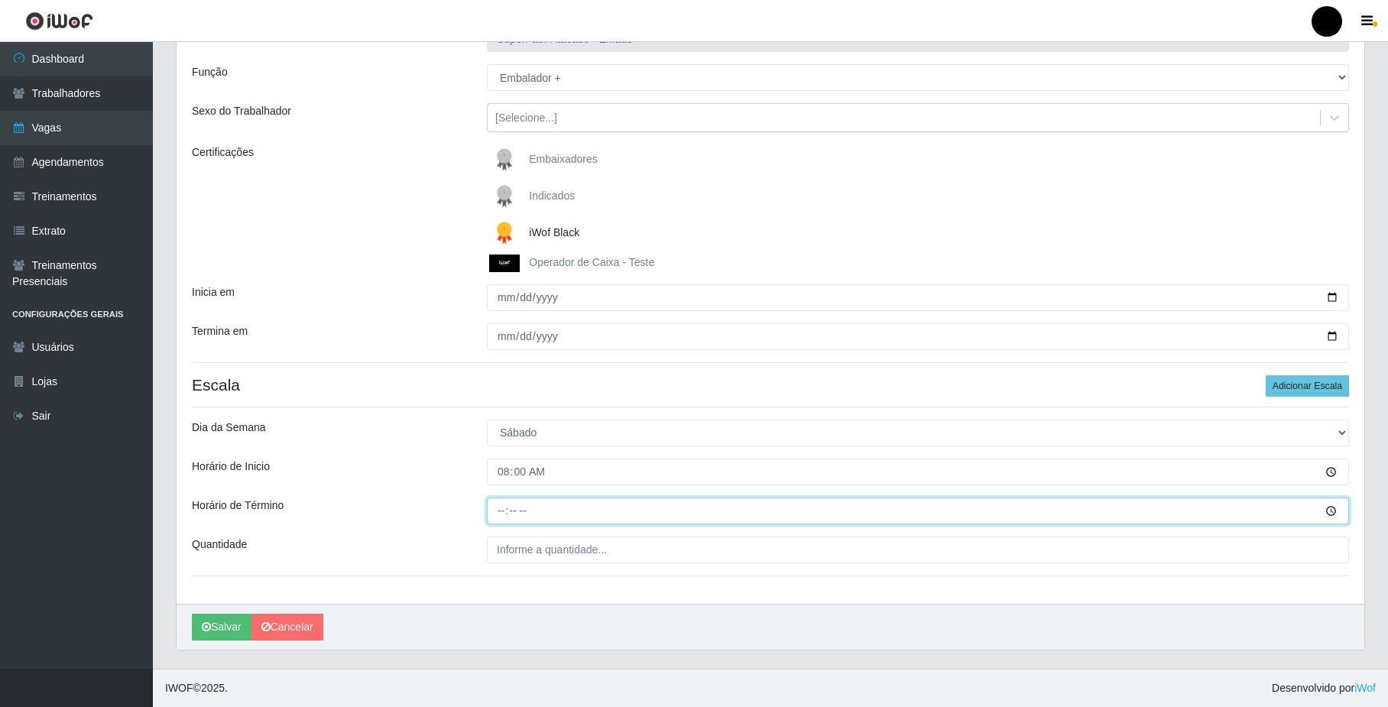
click at [502, 514] on input "Horário de Término" at bounding box center [918, 511] width 862 height 27
type input "14:00"
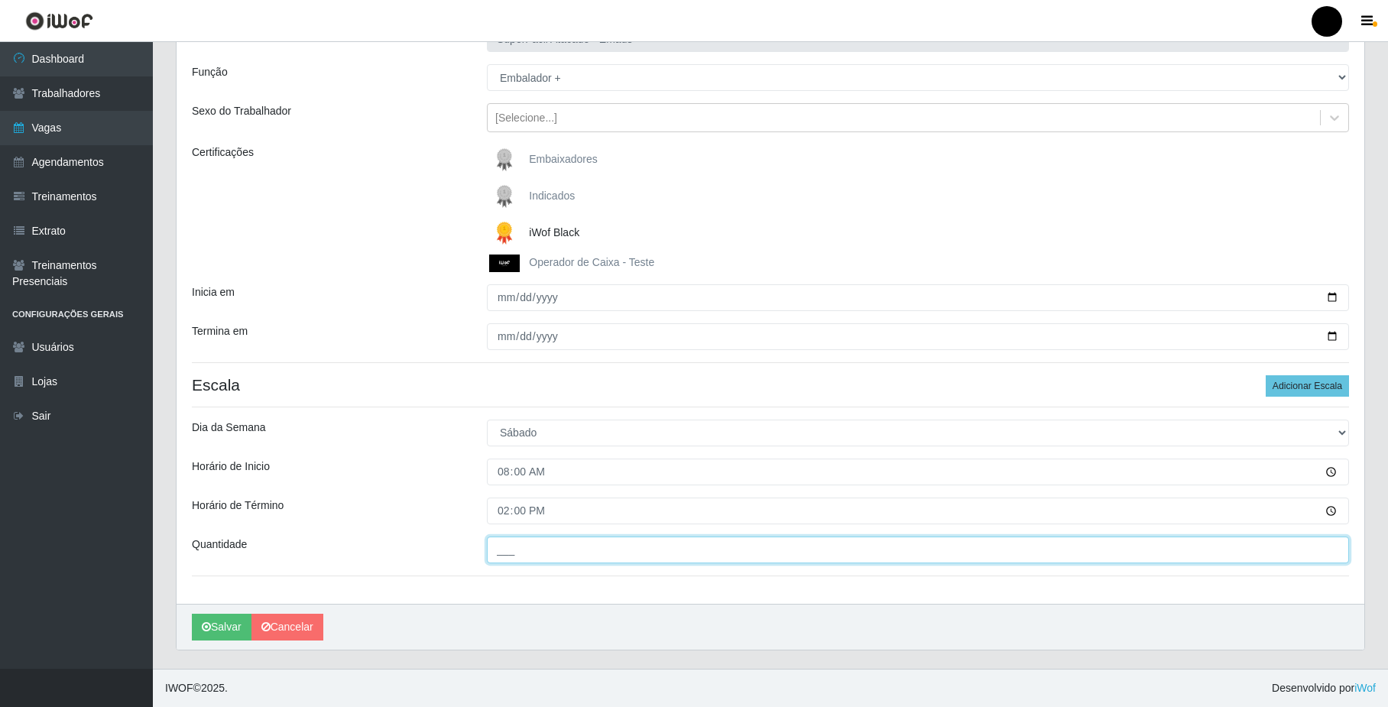
click at [520, 557] on input "___" at bounding box center [918, 550] width 862 height 27
type input "03_"
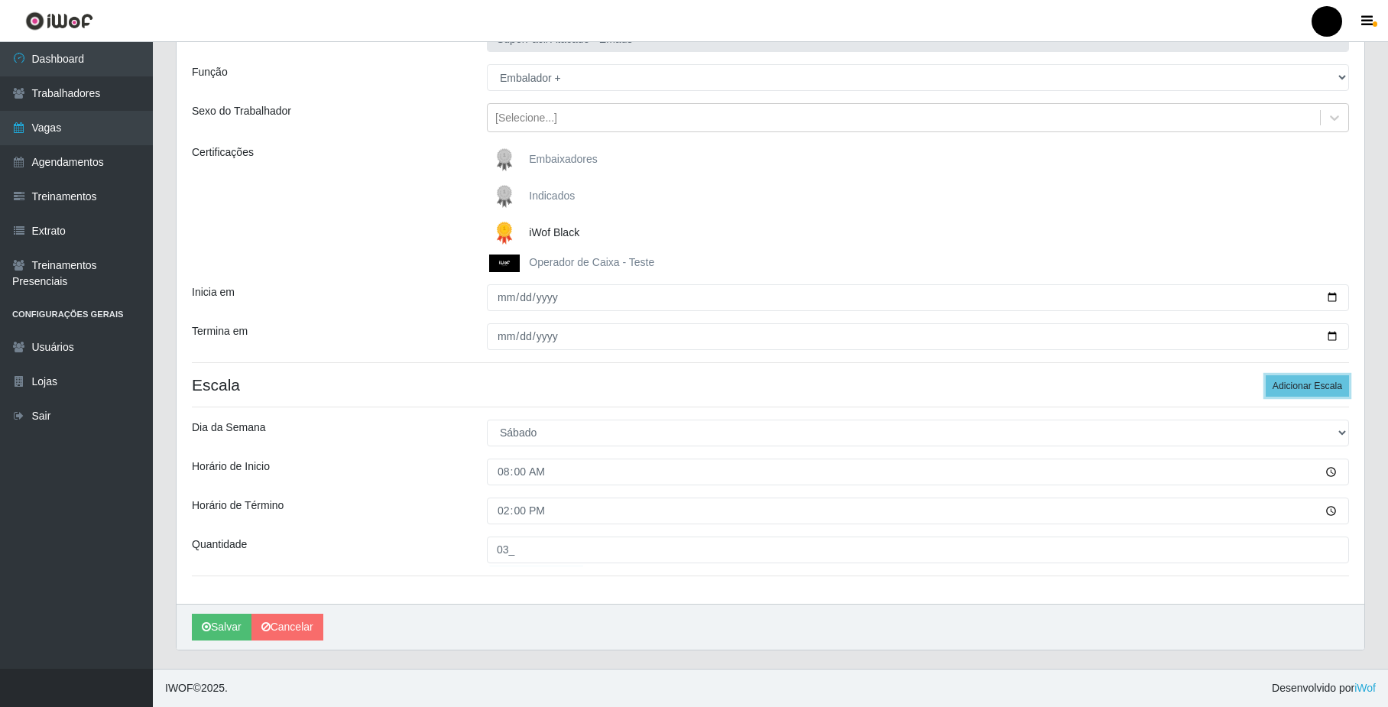
drag, startPoint x: 1309, startPoint y: 381, endPoint x: 1034, endPoint y: 437, distance: 281.7
click at [1297, 382] on button "Adicionar Escala" at bounding box center [1307, 385] width 83 height 21
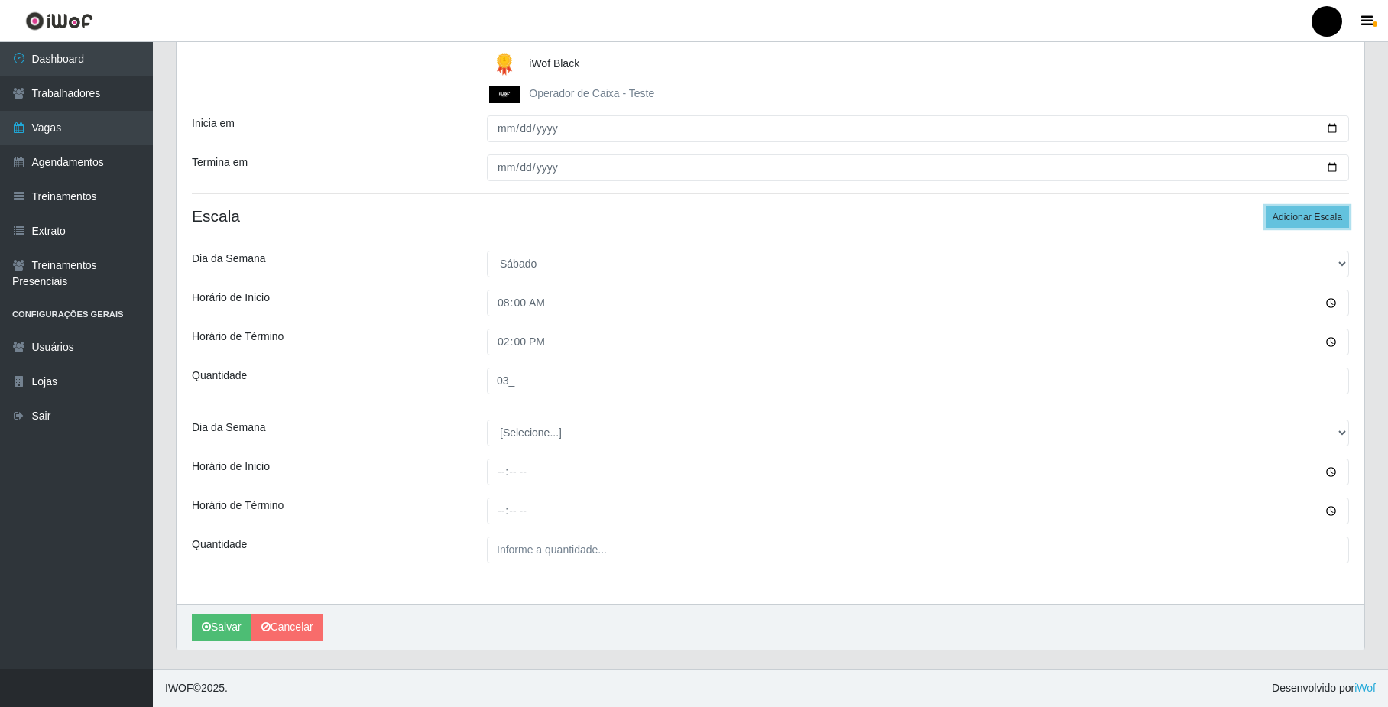
scroll to position [294, 0]
click at [548, 440] on select "[Selecione...] Segunda Terça Quarta Quinta Sexta Sábado Domingo" at bounding box center [918, 433] width 862 height 27
select select "6"
click at [487, 420] on select "[Selecione...] Segunda Terça Quarta Quinta Sexta Sábado Domingo" at bounding box center [918, 433] width 862 height 27
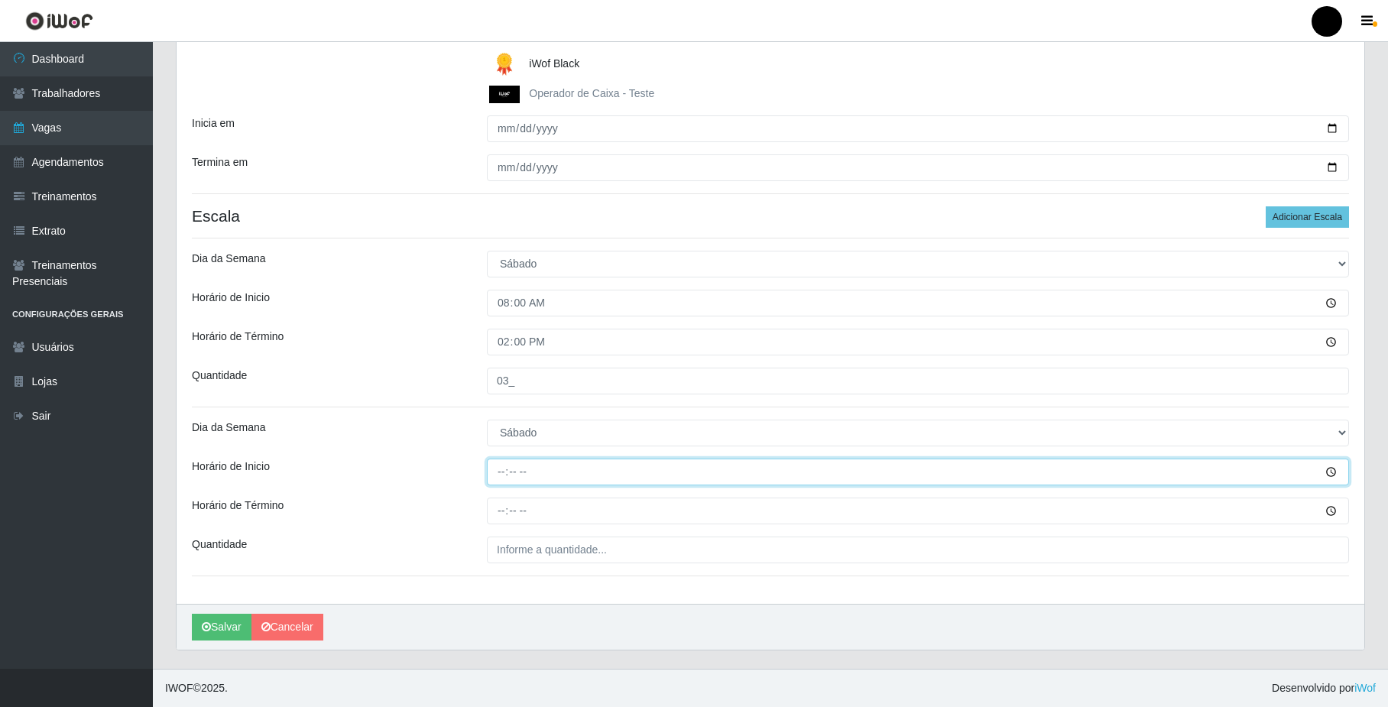
click at [496, 471] on input "Horário de Inicio" at bounding box center [918, 472] width 862 height 27
type input "16:00"
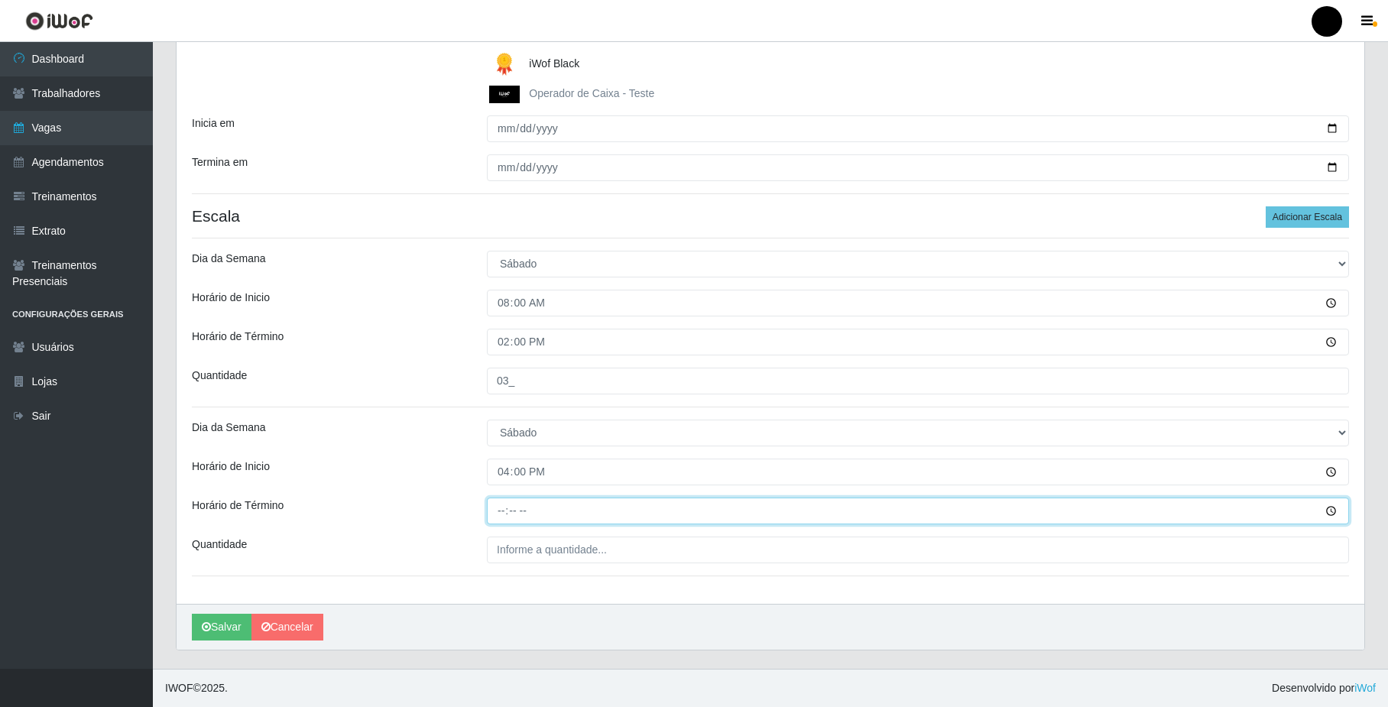
click at [502, 511] on input "Horário de Término" at bounding box center [918, 511] width 862 height 27
type input "22:00"
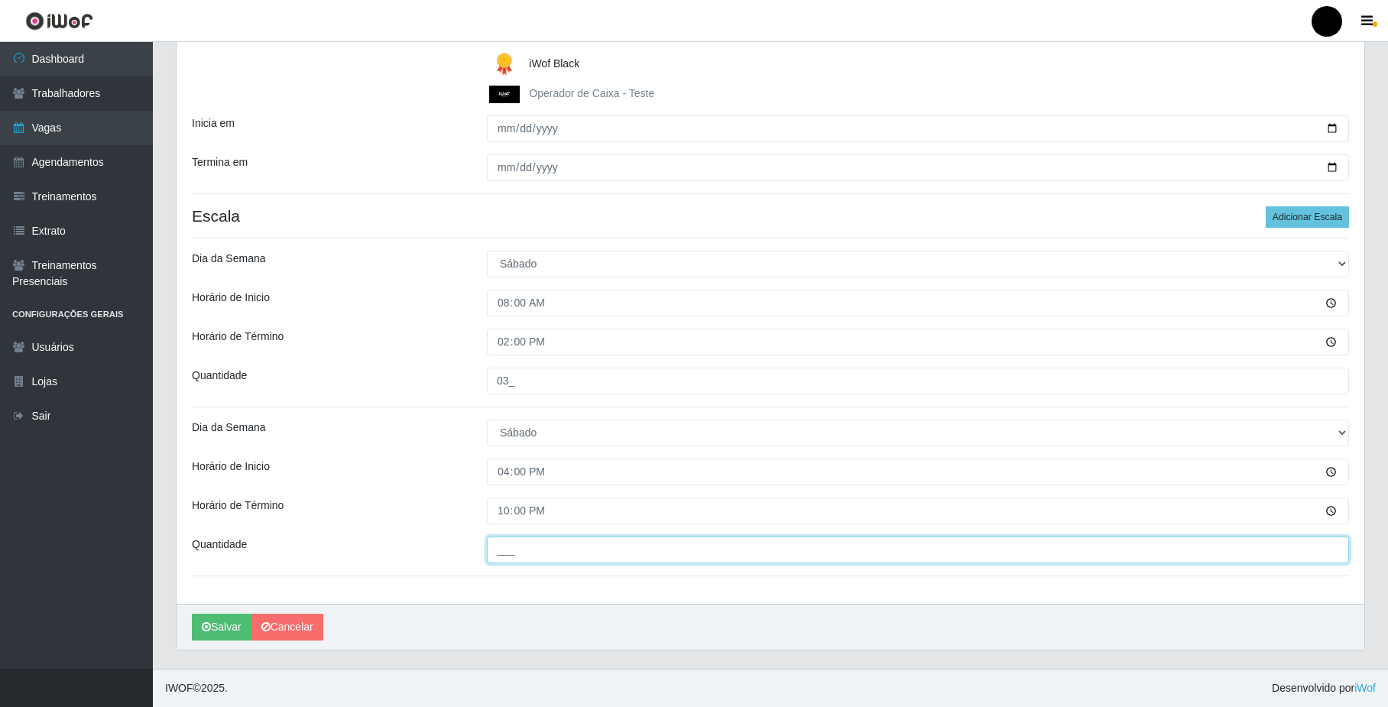
click at [520, 543] on input "___" at bounding box center [918, 550] width 862 height 27
type input "03_"
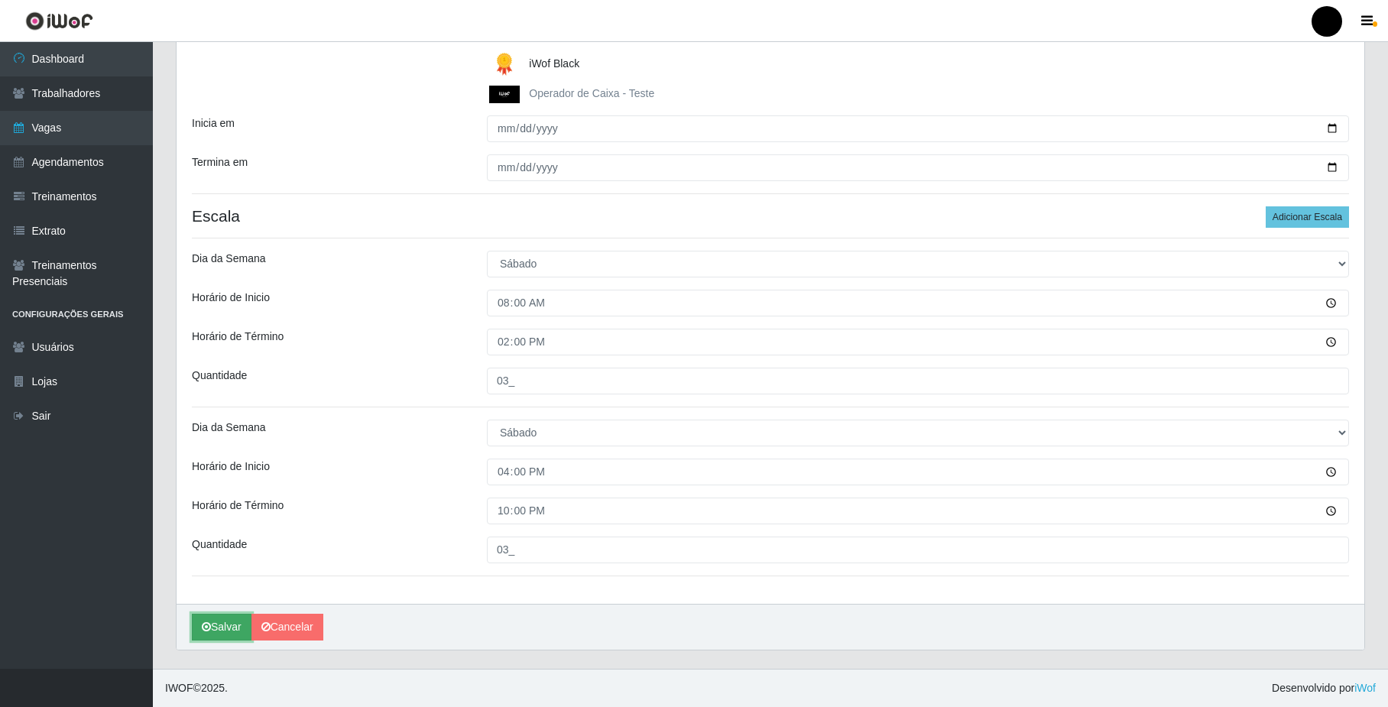
click at [235, 628] on button "Salvar" at bounding box center [222, 627] width 60 height 27
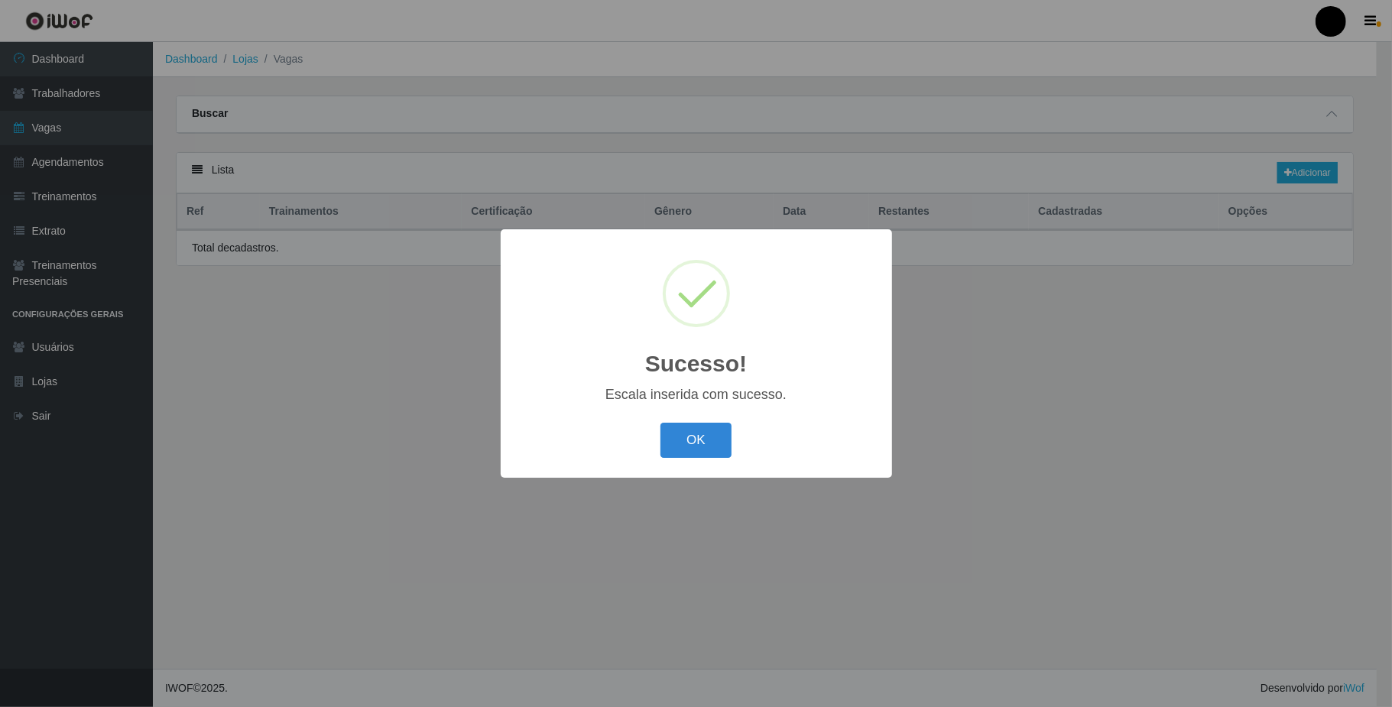
select select "70"
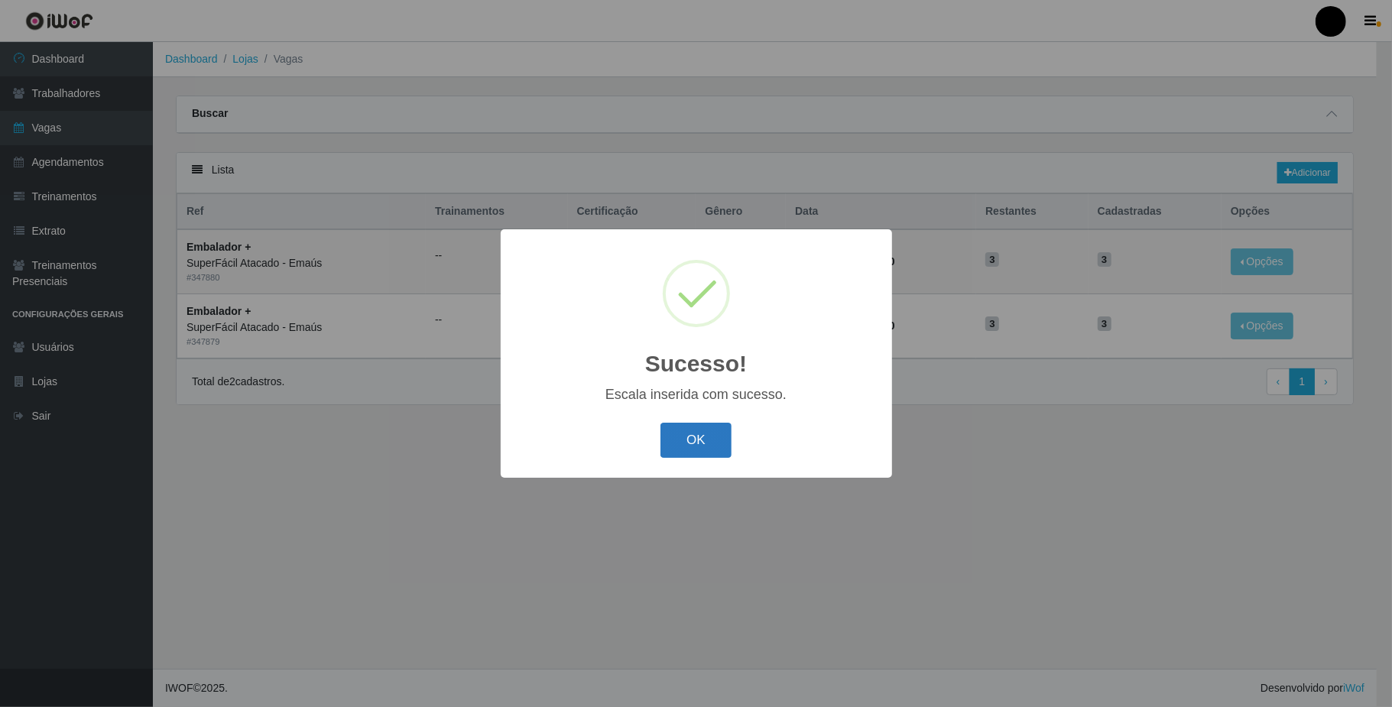
click at [688, 433] on button "OK" at bounding box center [695, 441] width 71 height 36
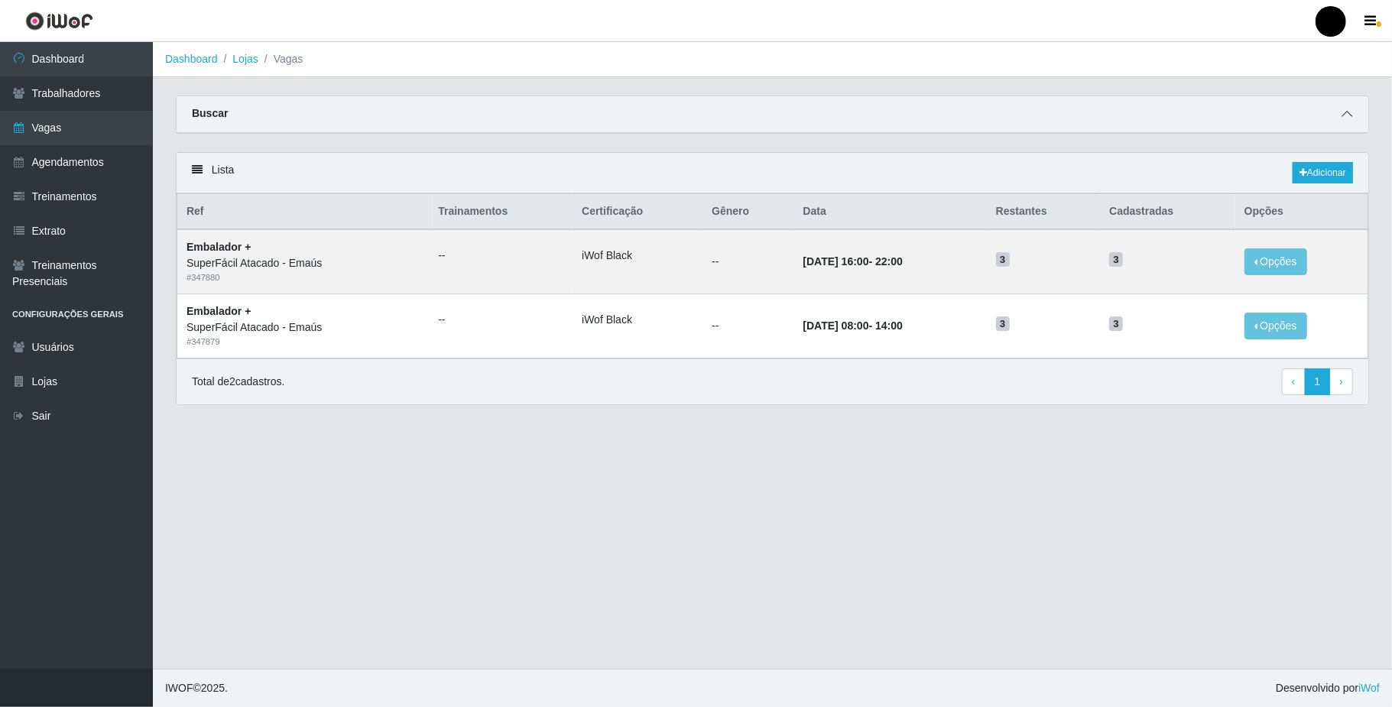
click at [1350, 112] on icon at bounding box center [1347, 114] width 11 height 11
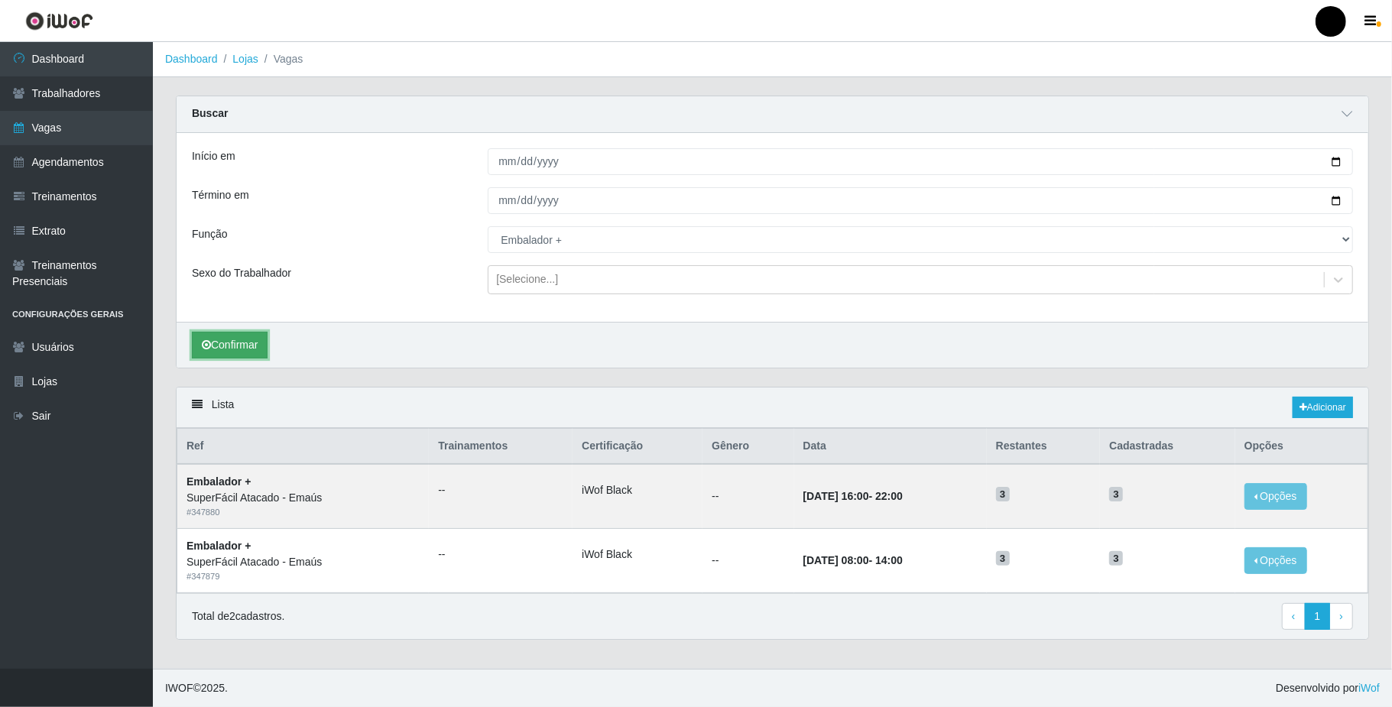
click at [239, 352] on button "Confirmar" at bounding box center [230, 345] width 76 height 27
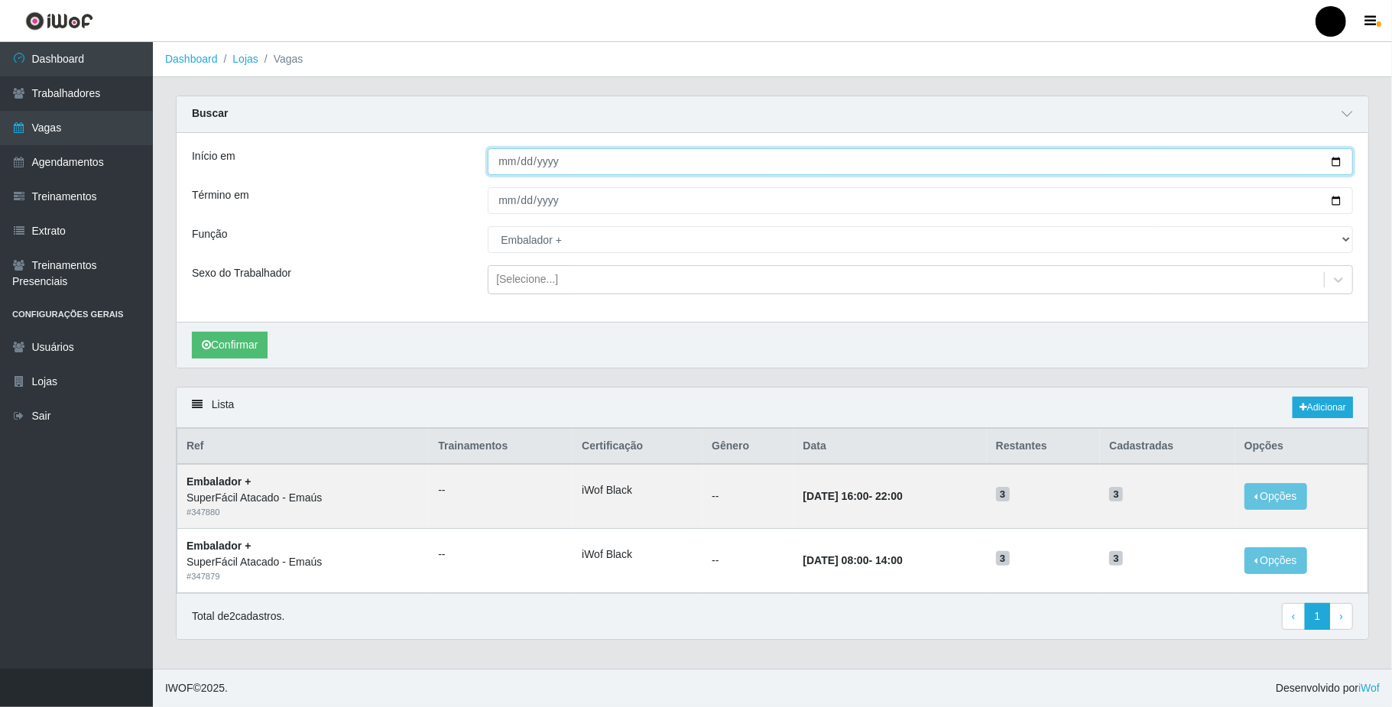
click at [1331, 161] on input "2025-09-27" at bounding box center [920, 161] width 865 height 27
type input "2025-09-26"
click at [1334, 200] on input "2025-09-27" at bounding box center [920, 200] width 865 height 27
type input "2025-09-26"
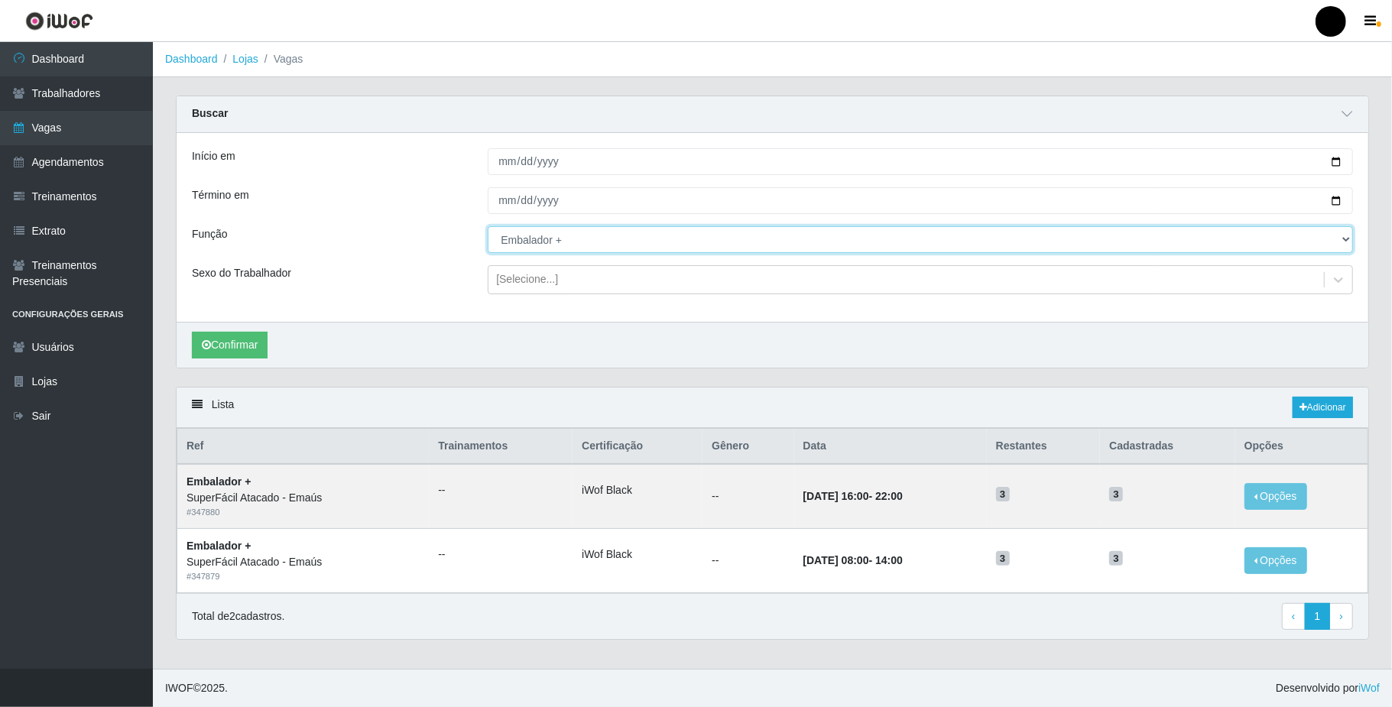
click at [609, 248] on select "[Selecione...] Auxiliar de Estacionamento Auxiliar de Estacionamento + Auxiliar…" at bounding box center [920, 239] width 865 height 27
click at [488, 227] on select "[Selecione...] Auxiliar de Estacionamento Auxiliar de Estacionamento + Auxiliar…" at bounding box center [920, 239] width 865 height 27
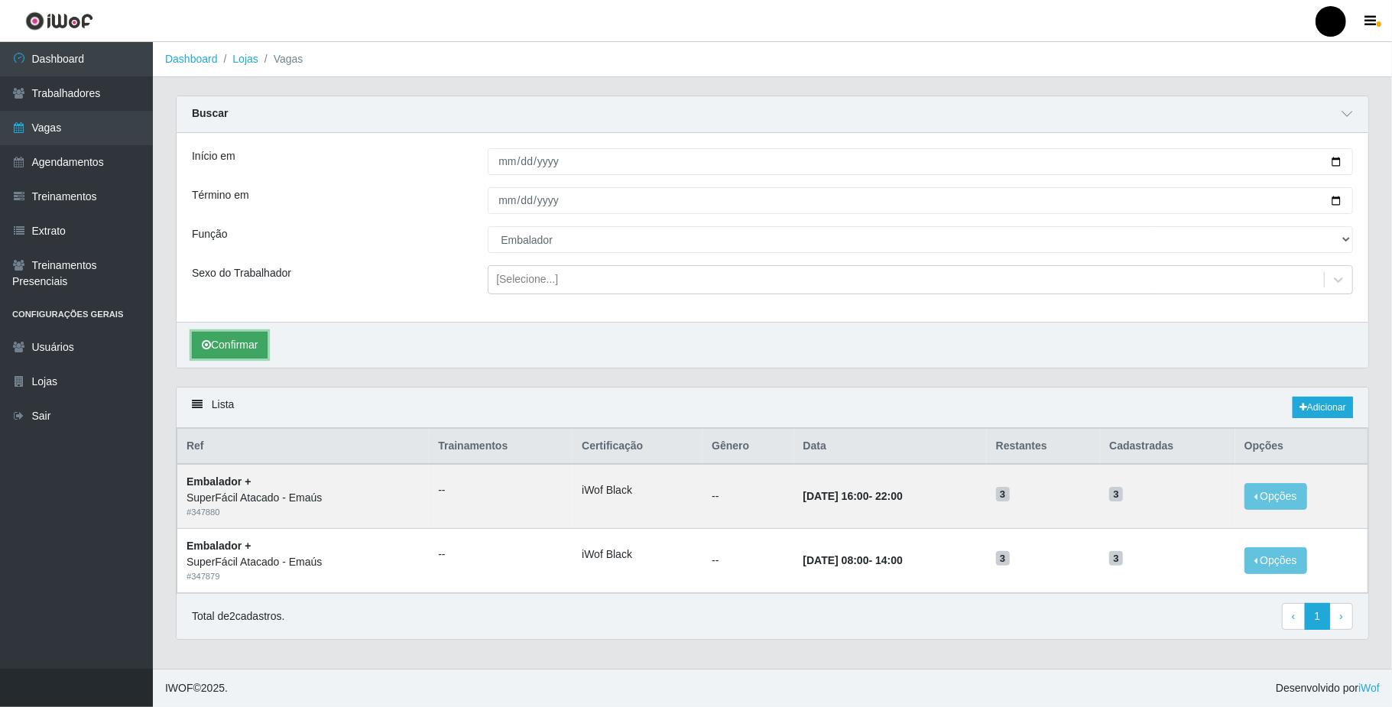
click at [225, 346] on button "Confirmar" at bounding box center [230, 345] width 76 height 27
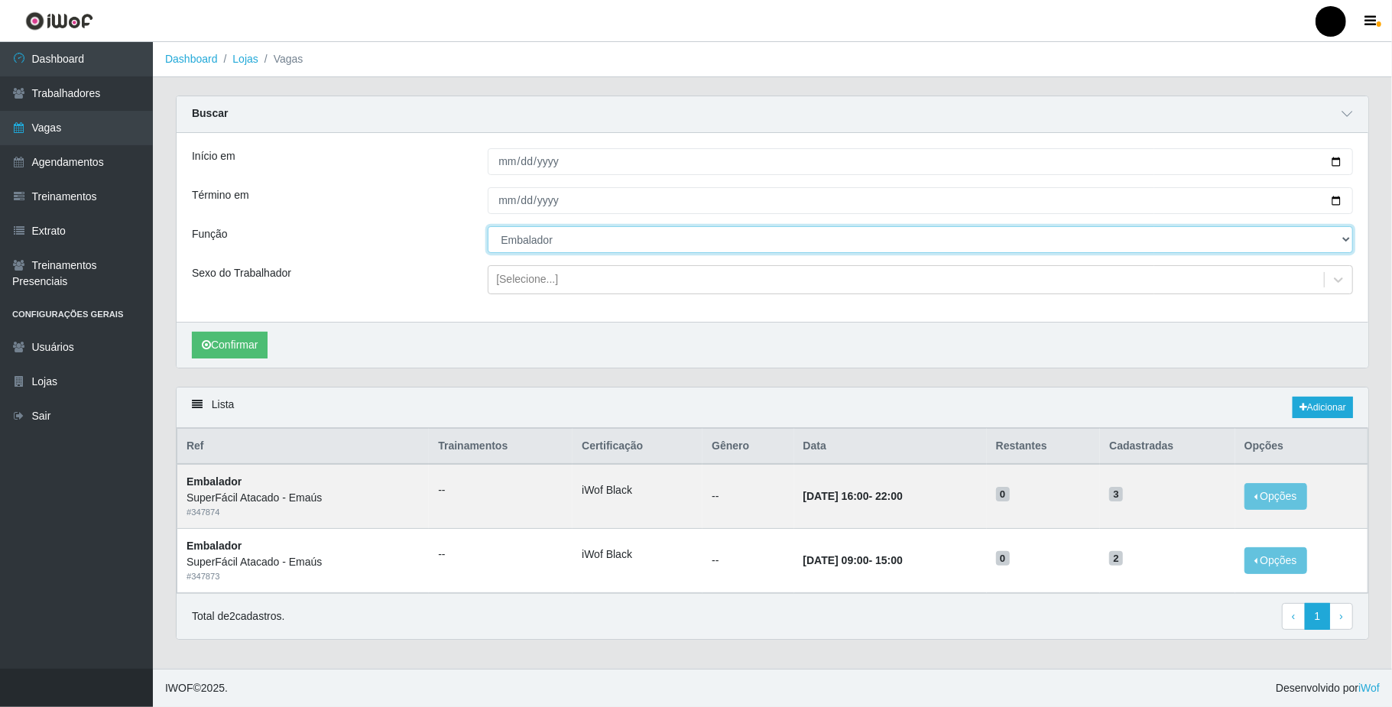
click at [1261, 248] on select "[Selecione...] Auxiliar de Estacionamento Auxiliar de Estacionamento + Auxiliar…" at bounding box center [920, 239] width 865 height 27
click at [488, 227] on select "[Selecione...] Auxiliar de Estacionamento Auxiliar de Estacionamento + Auxiliar…" at bounding box center [920, 239] width 865 height 27
click at [830, 249] on select "[Selecione...] Auxiliar de Estacionamento Auxiliar de Estacionamento + Auxiliar…" at bounding box center [920, 239] width 865 height 27
select select "22"
click at [488, 227] on select "[Selecione...] Auxiliar de Estacionamento Auxiliar de Estacionamento + Auxiliar…" at bounding box center [920, 239] width 865 height 27
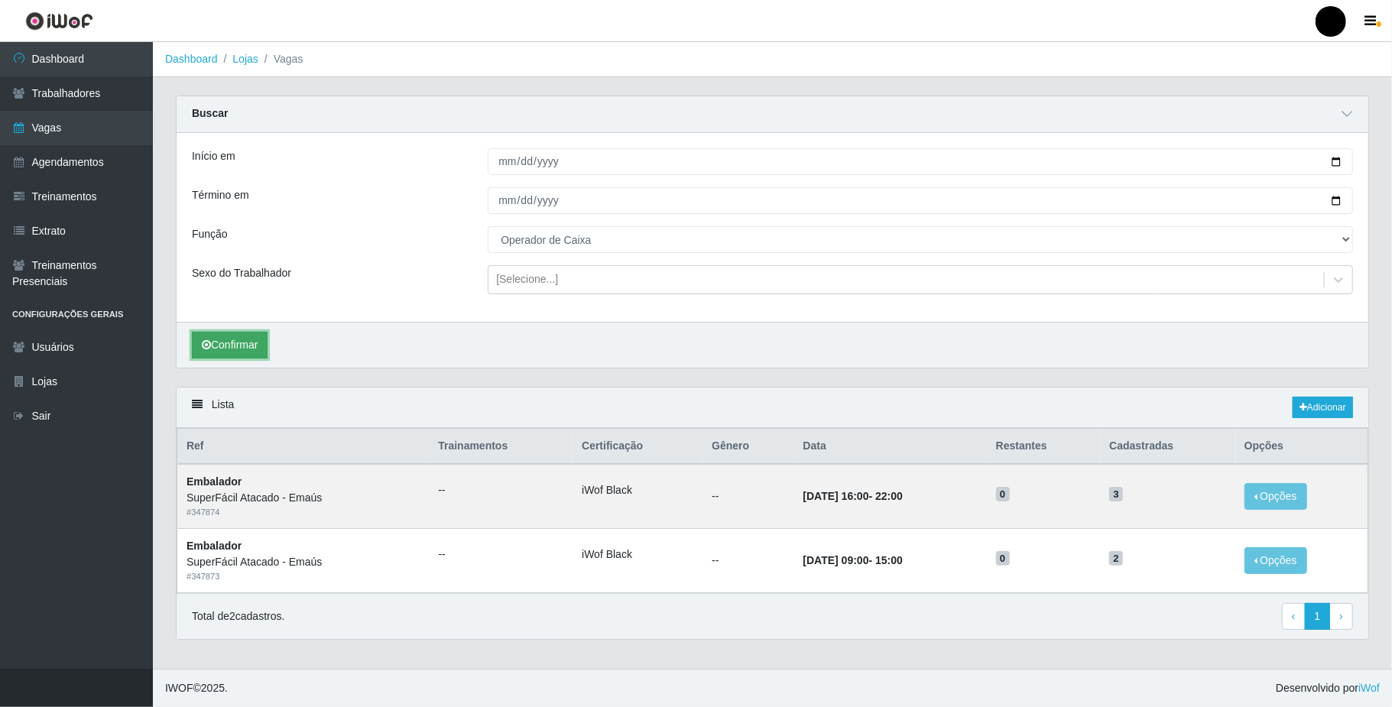
click at [242, 343] on button "Confirmar" at bounding box center [230, 345] width 76 height 27
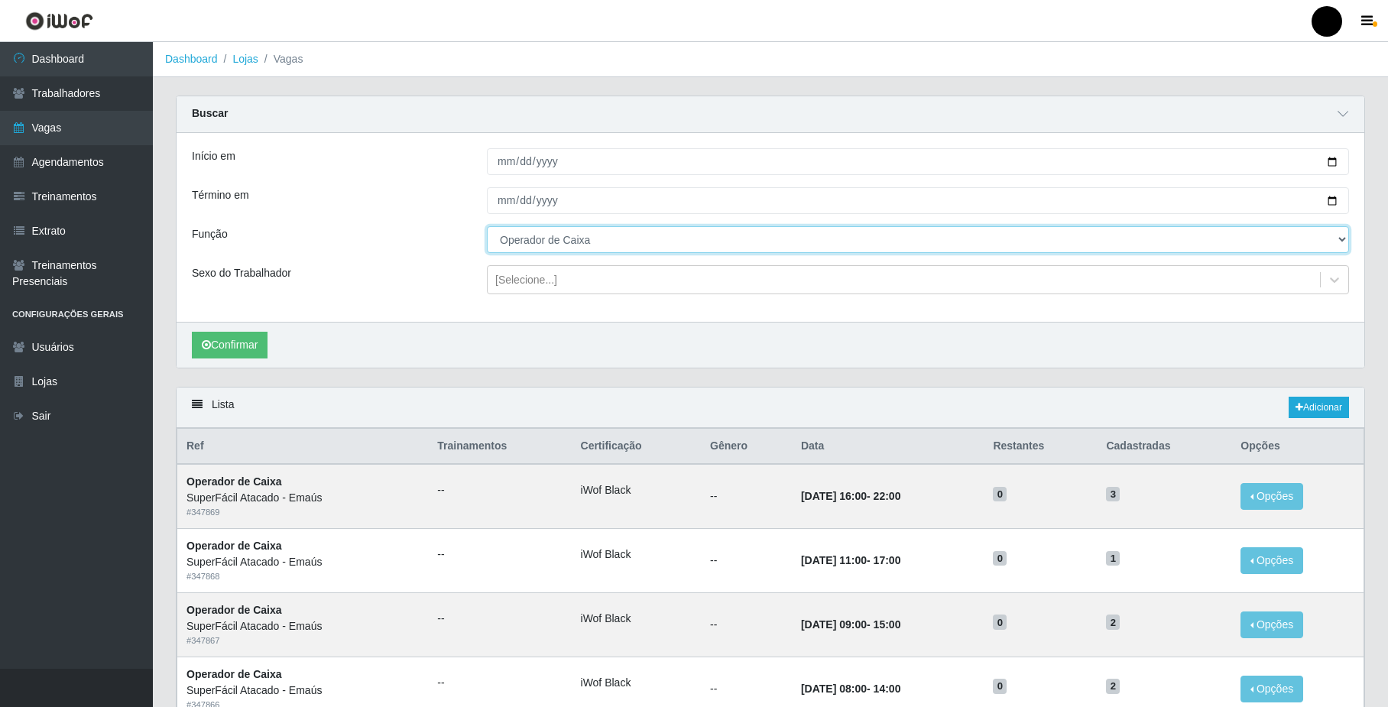
click at [537, 242] on select "[Selecione...] Auxiliar de Estacionamento Auxiliar de Estacionamento + Auxiliar…" at bounding box center [918, 239] width 862 height 27
click at [487, 227] on select "[Selecione...] Auxiliar de Estacionamento Auxiliar de Estacionamento + Auxiliar…" at bounding box center [918, 239] width 862 height 27
click at [564, 246] on select "[Selecione...] Auxiliar de Estacionamento Auxiliar de Estacionamento + Auxiliar…" at bounding box center [918, 239] width 862 height 27
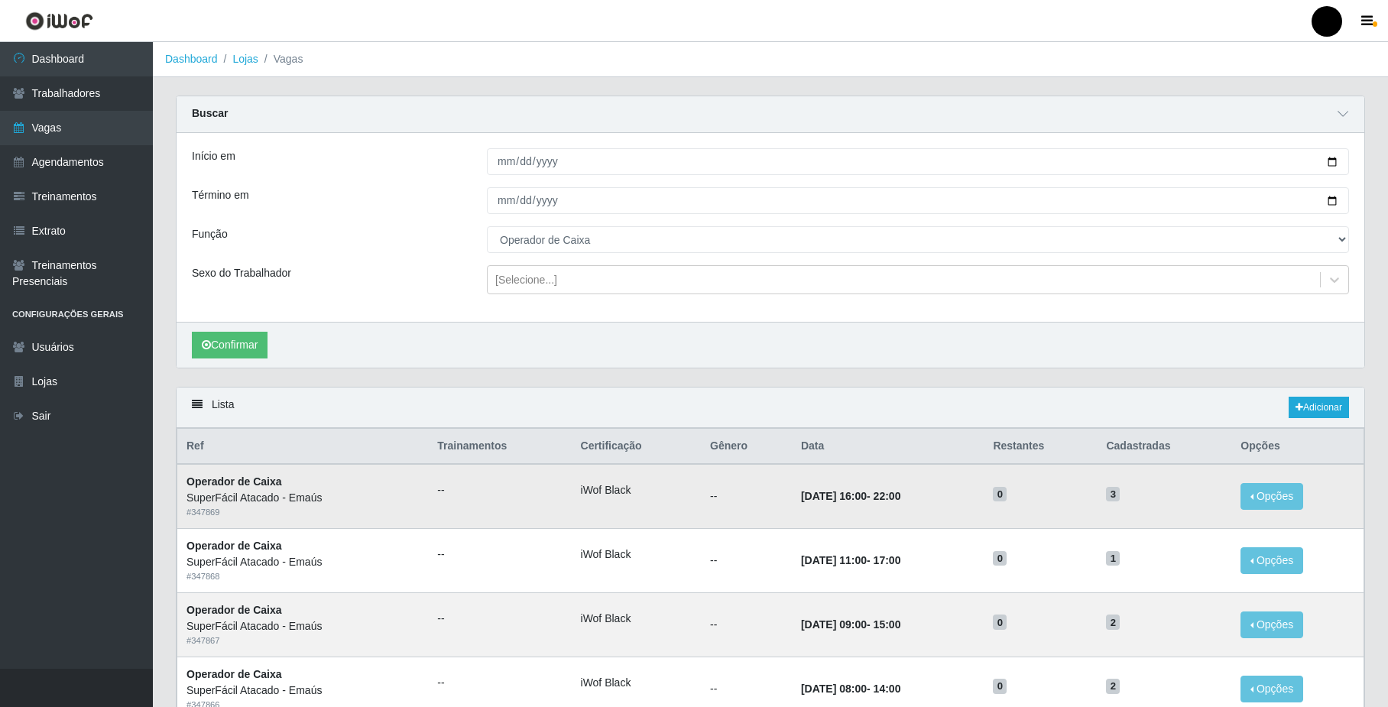
click at [401, 511] on div "# 347869" at bounding box center [303, 512] width 232 height 13
click at [72, 413] on link "Sair" at bounding box center [76, 416] width 153 height 34
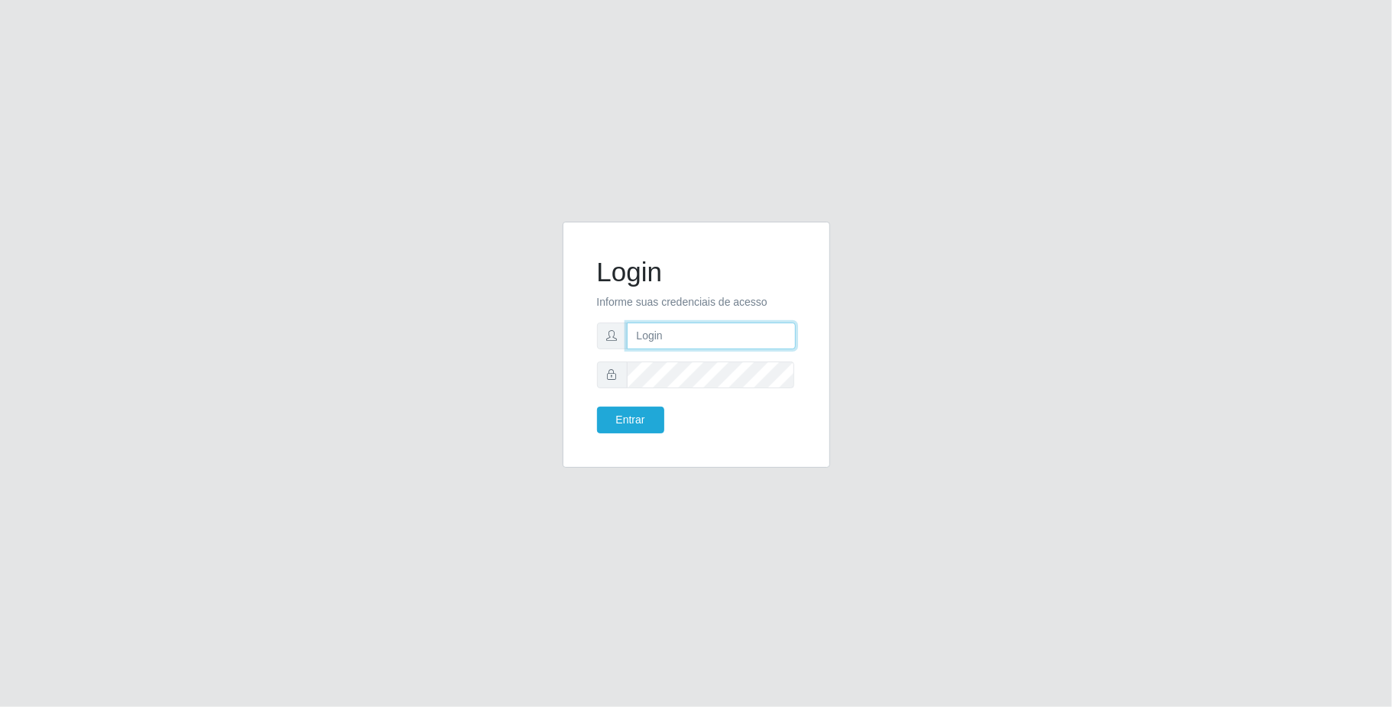
type input "[EMAIL_ADDRESS][DOMAIN_NAME]"
